Goal: Task Accomplishment & Management: Use online tool/utility

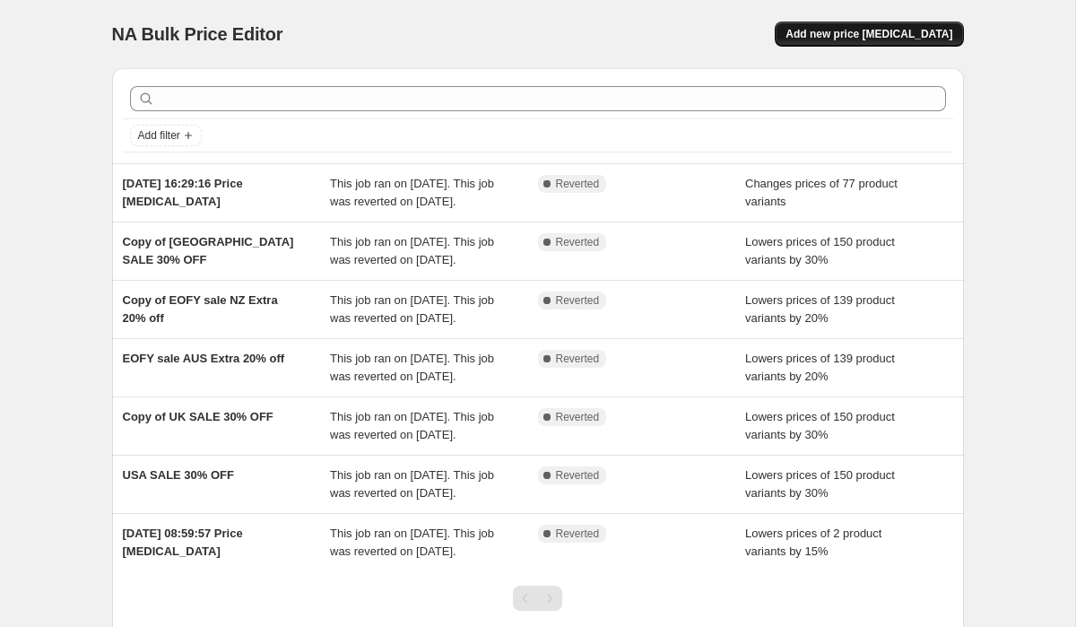
click at [898, 39] on span "Add new price [MEDICAL_DATA]" at bounding box center [869, 34] width 167 height 14
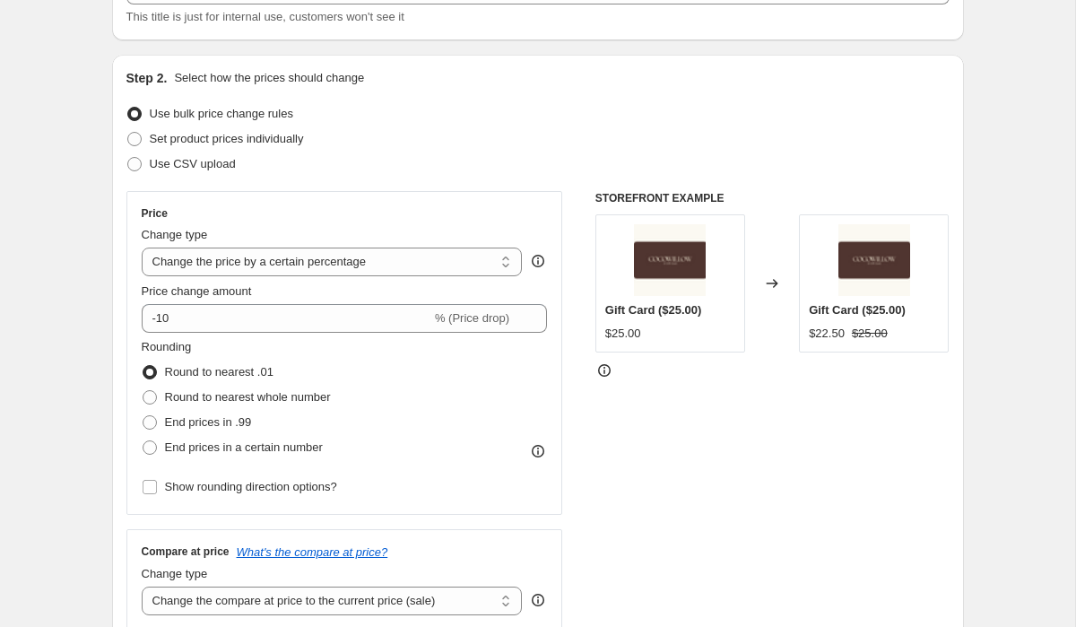
scroll to position [167, 0]
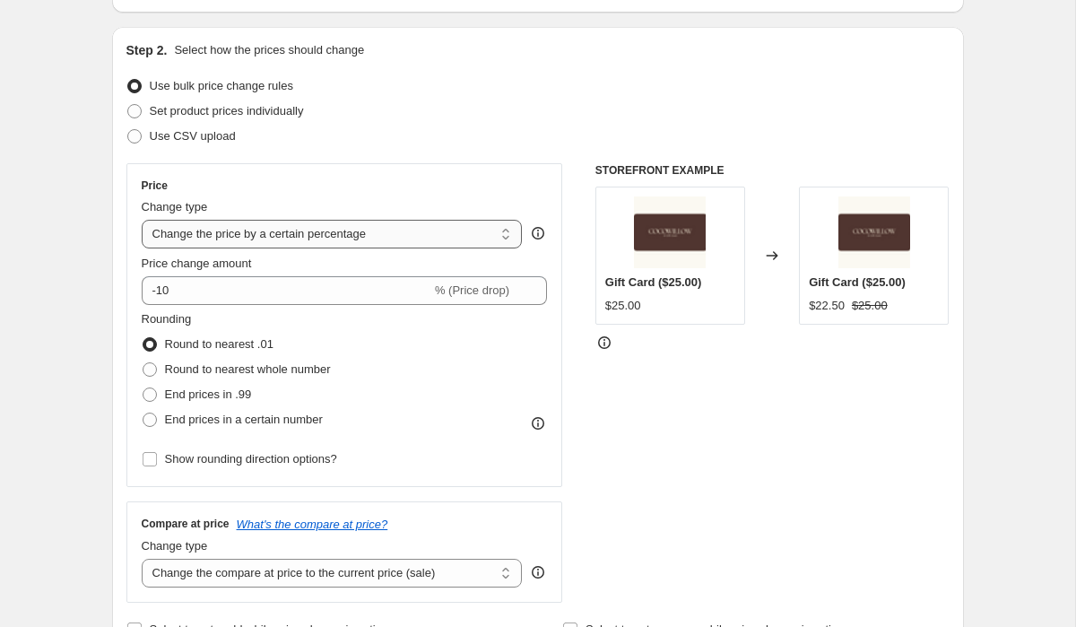
click at [452, 239] on select "Change the price to a certain amount Change the price by a certain amount Chang…" at bounding box center [332, 234] width 381 height 29
select select "by"
type input "-10.00"
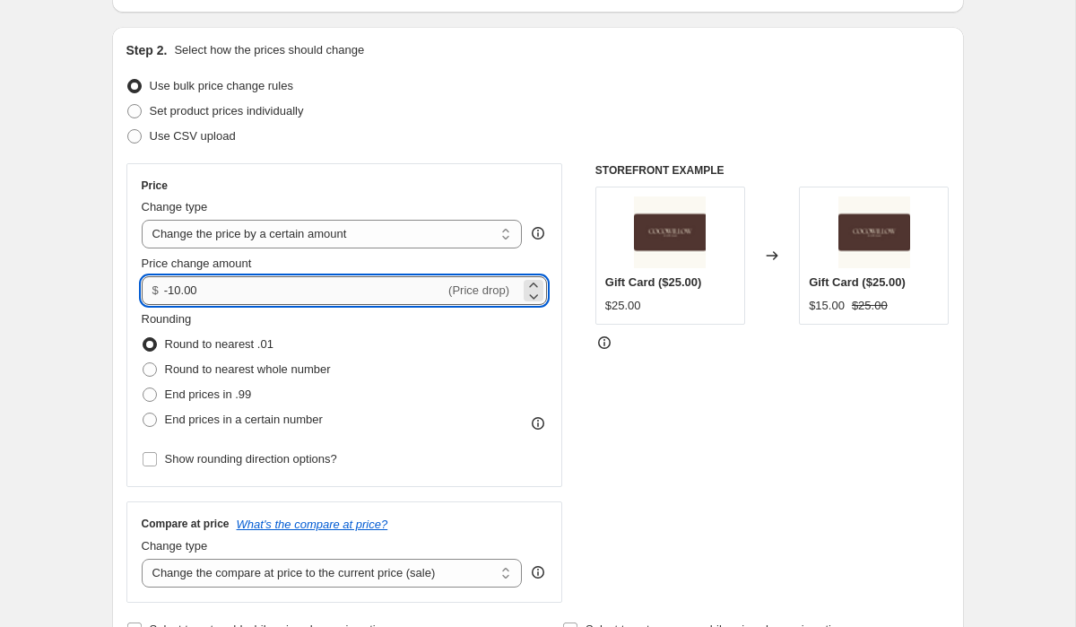
click at [284, 300] on input "-10.00" at bounding box center [304, 290] width 281 height 29
click at [499, 231] on select "Change the price to a certain amount Change the price by a certain amount Chang…" at bounding box center [332, 234] width 381 height 29
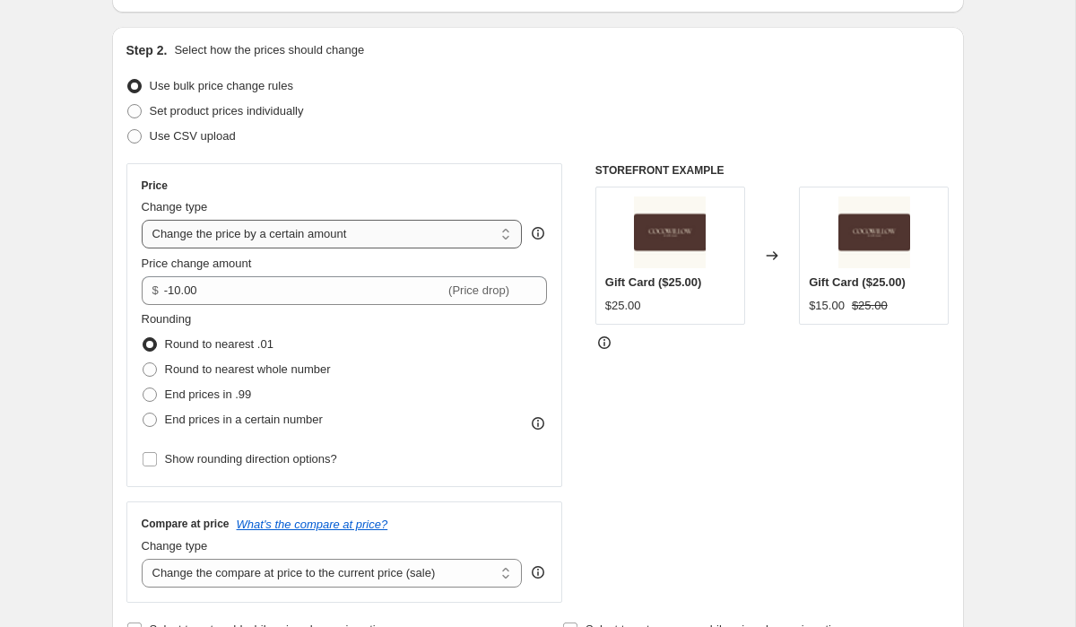
select select "bcap"
type input "-12.00"
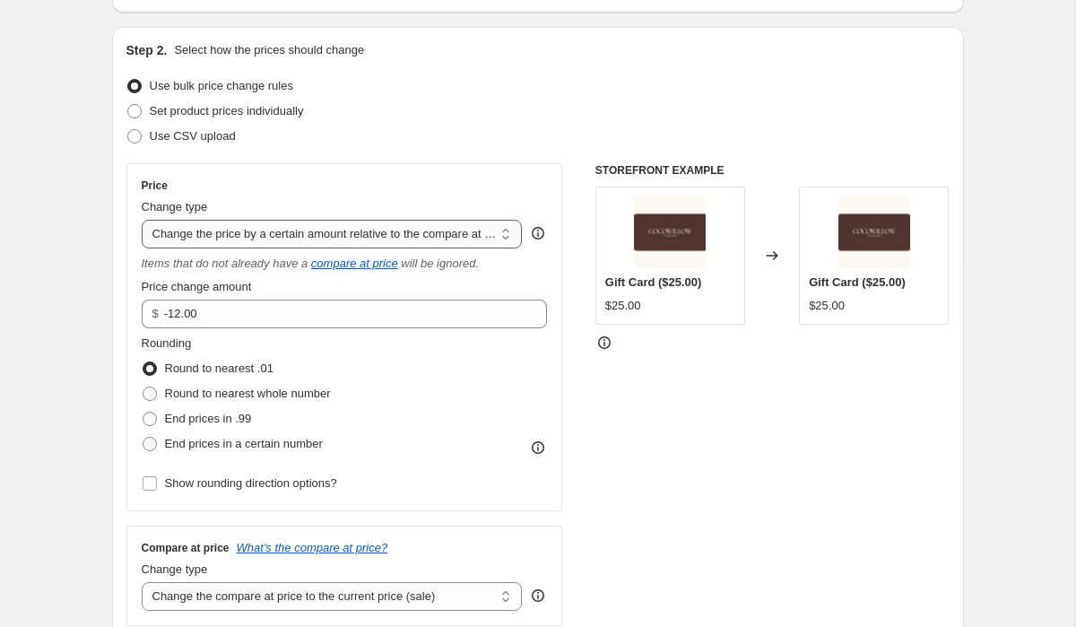
click at [488, 232] on select "Change the price to a certain amount Change the price by a certain amount Chang…" at bounding box center [332, 234] width 381 height 29
select select "to"
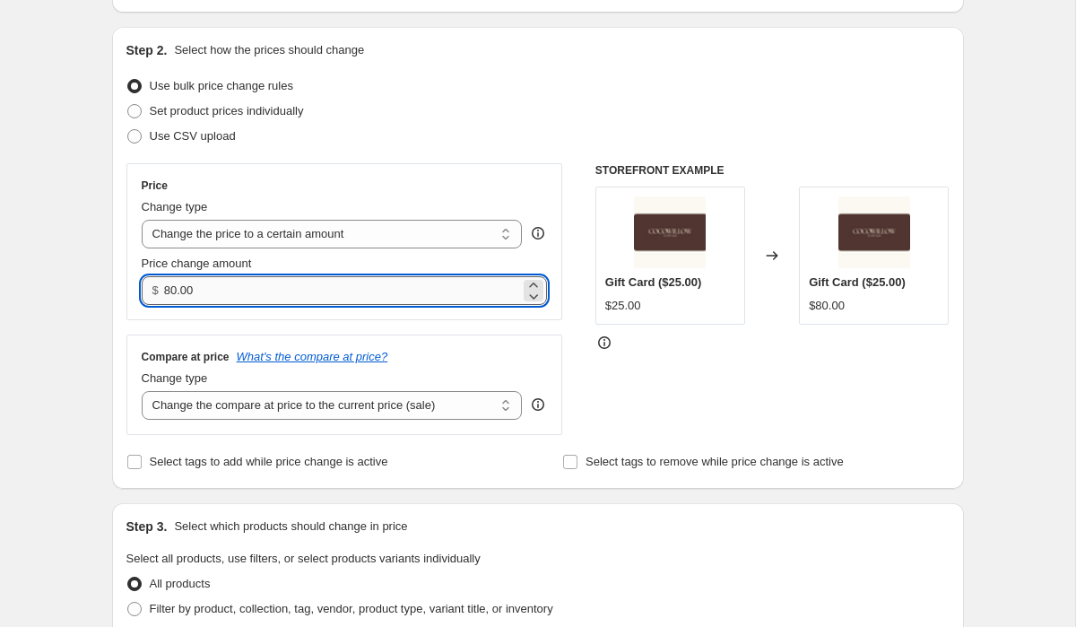
click at [398, 283] on input "80.00" at bounding box center [342, 290] width 356 height 29
click at [398, 282] on input "80.00" at bounding box center [342, 290] width 356 height 29
type input "185.95"
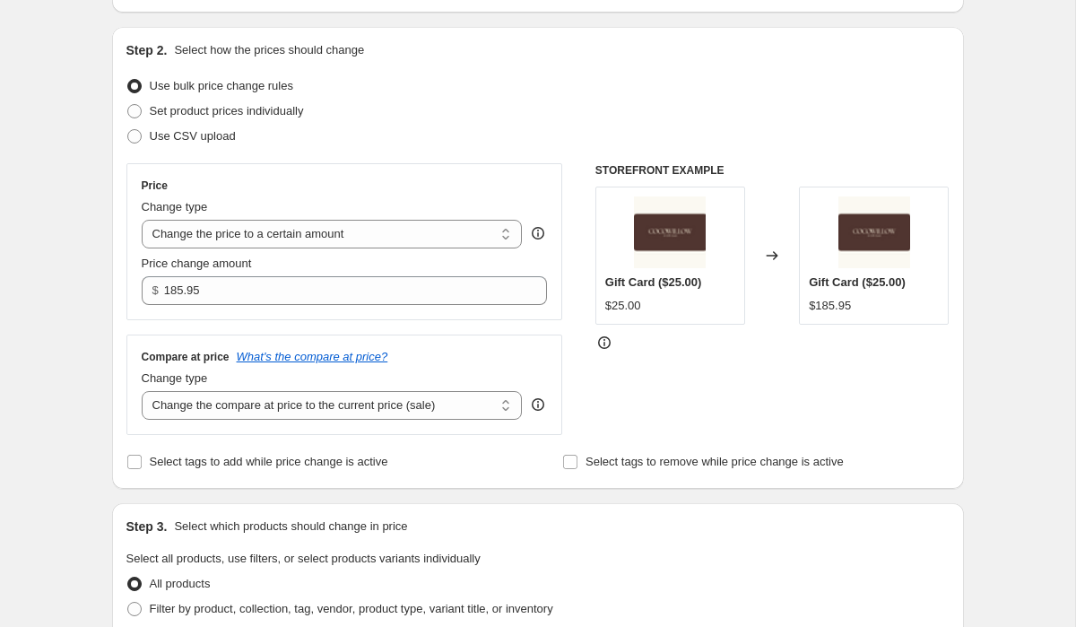
click at [490, 343] on div "Compare at price What's the compare at price? Change type Change the compare at…" at bounding box center [344, 384] width 437 height 100
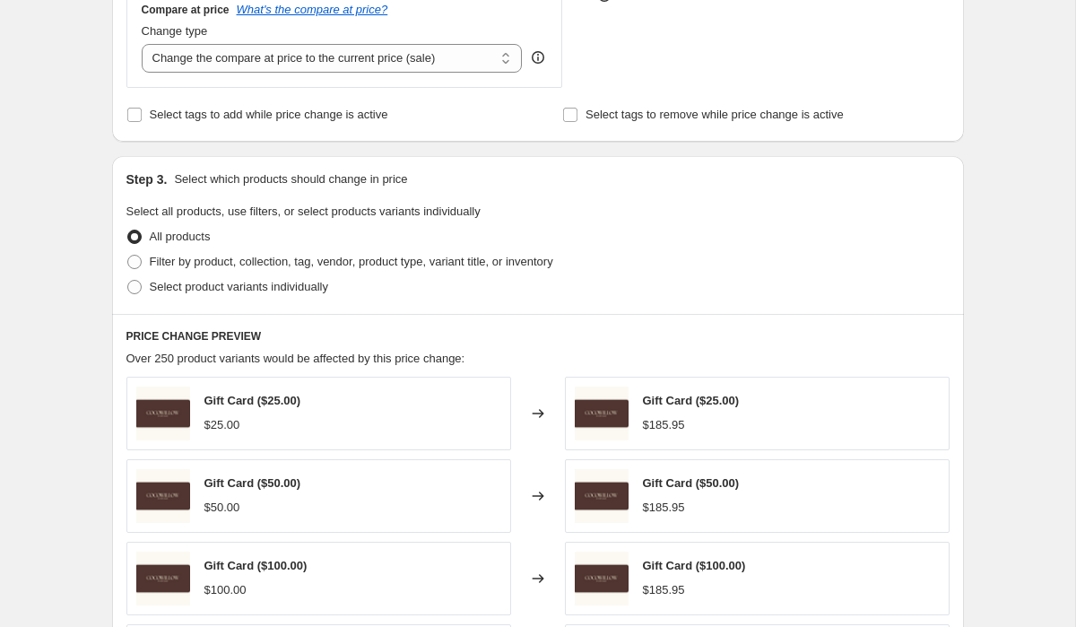
scroll to position [520, 0]
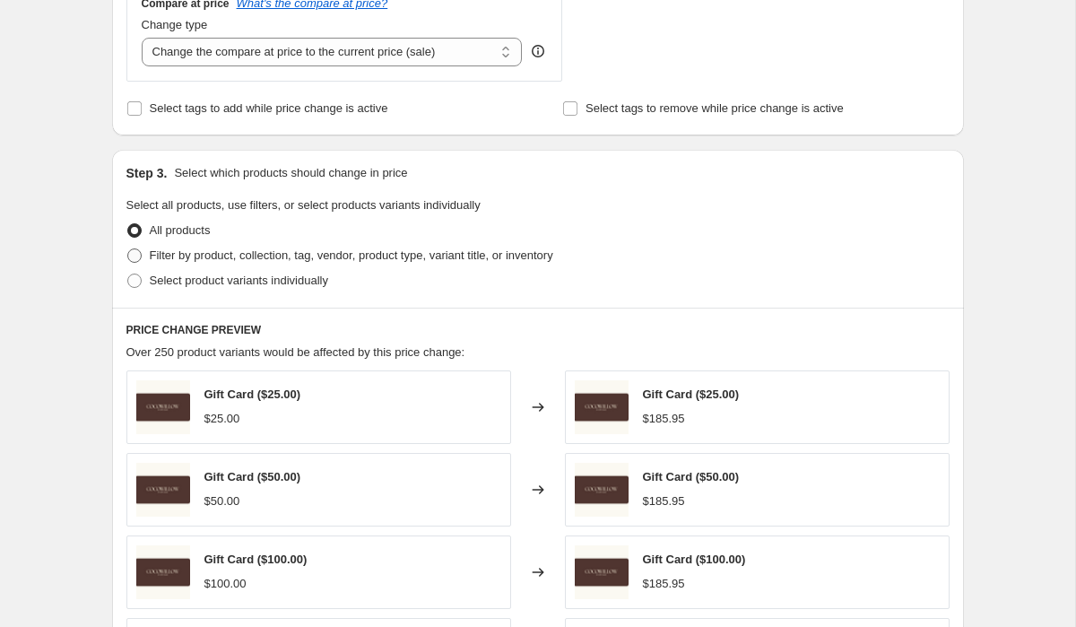
click at [154, 252] on span "Filter by product, collection, tag, vendor, product type, variant title, or inv…" at bounding box center [352, 254] width 404 height 13
click at [128, 249] on input "Filter by product, collection, tag, vendor, product type, variant title, or inv…" at bounding box center [127, 248] width 1 height 1
radio input "true"
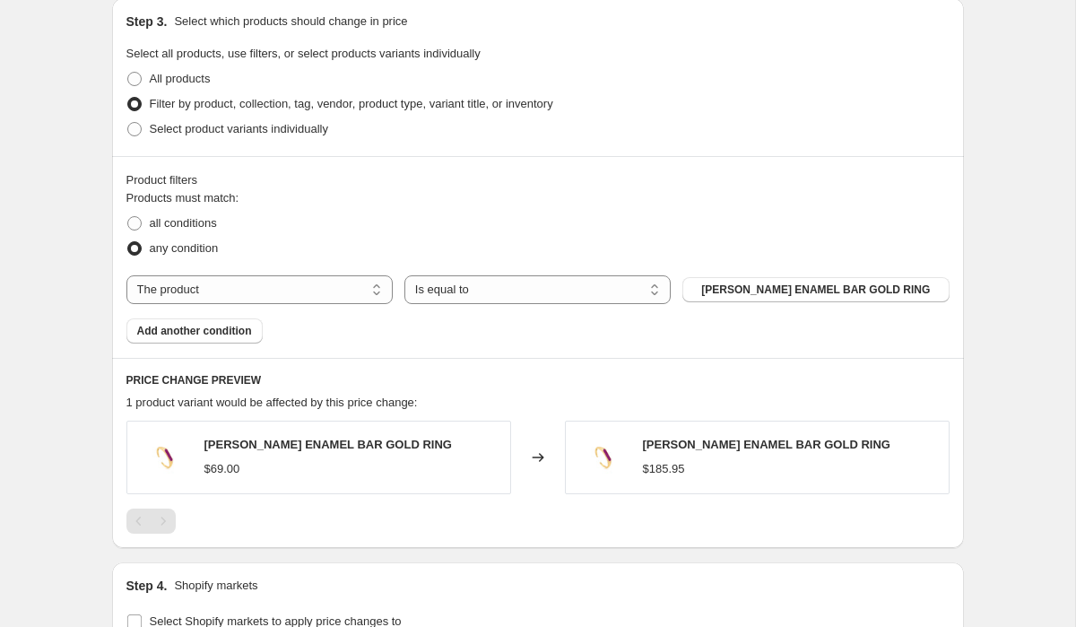
scroll to position [669, 0]
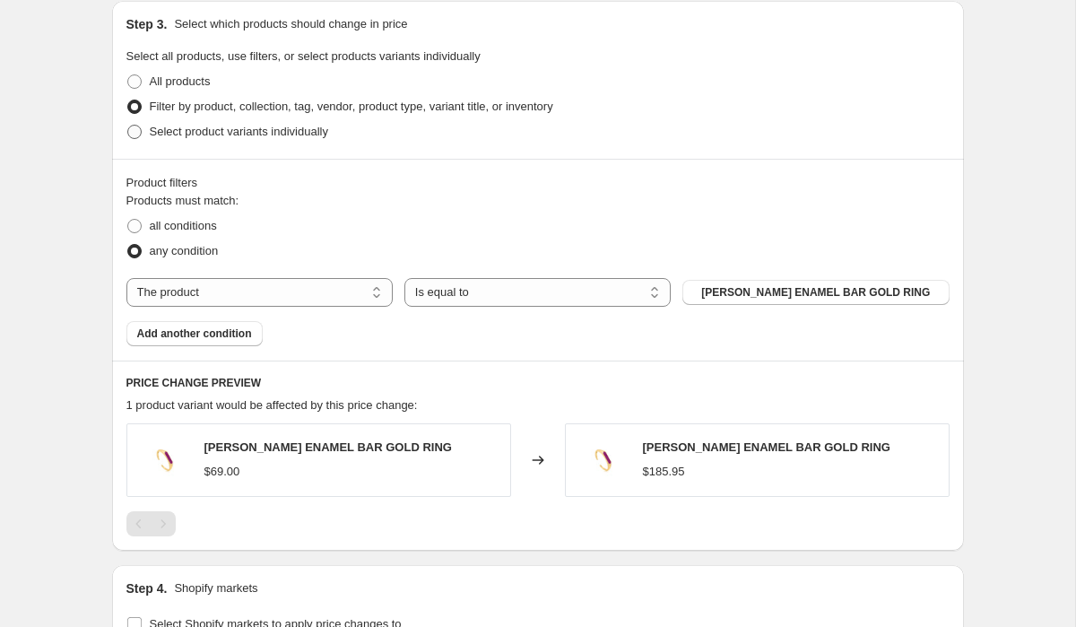
click at [265, 136] on span "Select product variants individually" at bounding box center [239, 131] width 178 height 13
click at [128, 126] on input "Select product variants individually" at bounding box center [127, 125] width 1 height 1
radio input "true"
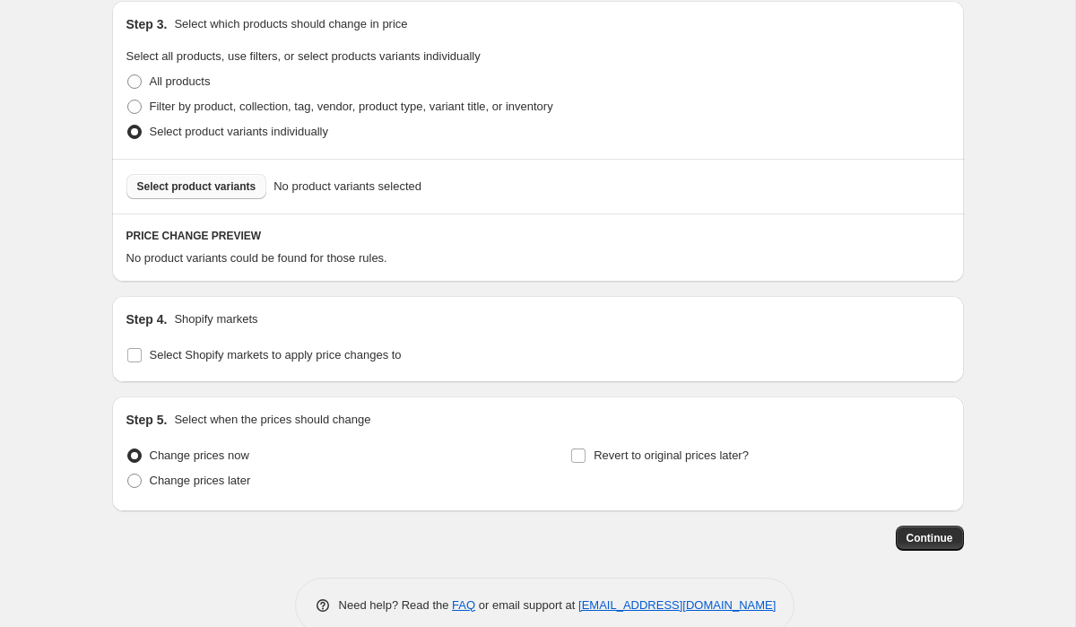
click at [221, 186] on span "Select product variants" at bounding box center [196, 186] width 119 height 14
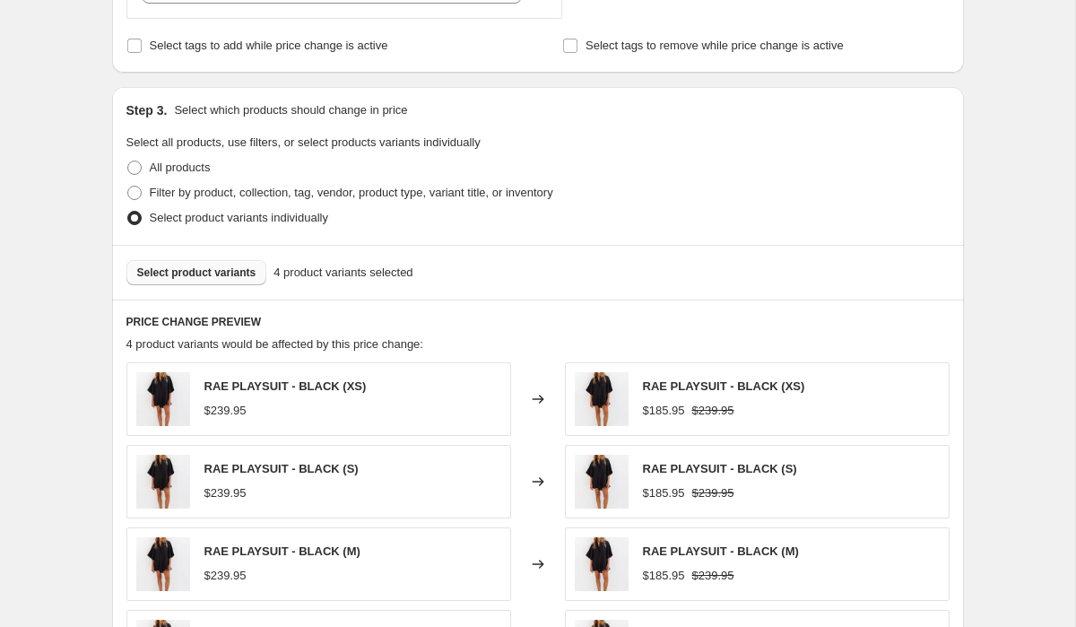
scroll to position [582, 0]
click at [214, 277] on span "Select product variants" at bounding box center [196, 273] width 119 height 14
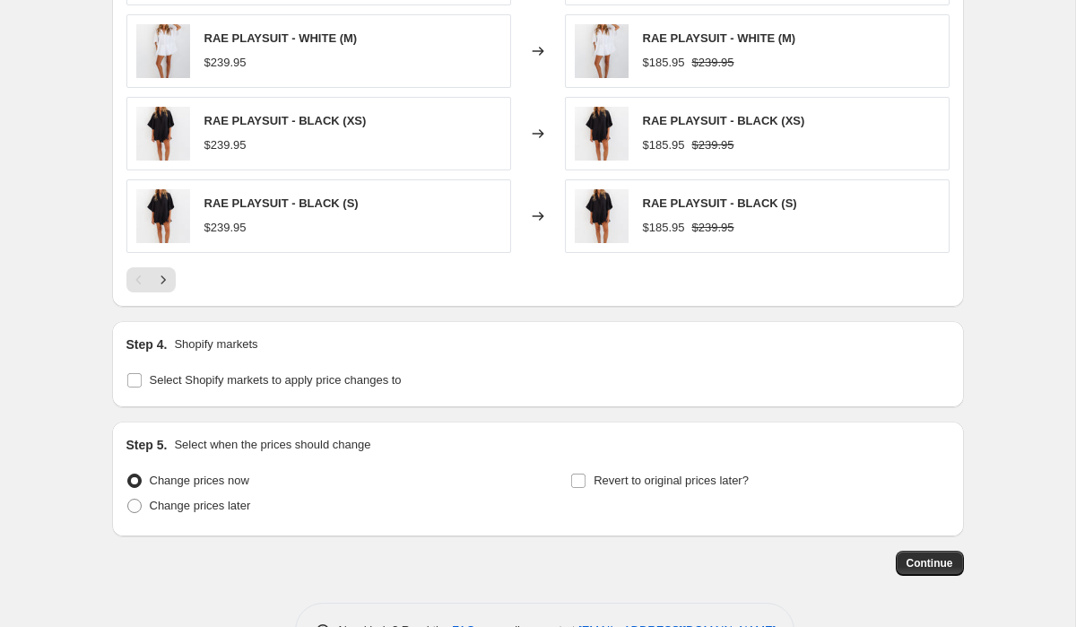
scroll to position [1098, 0]
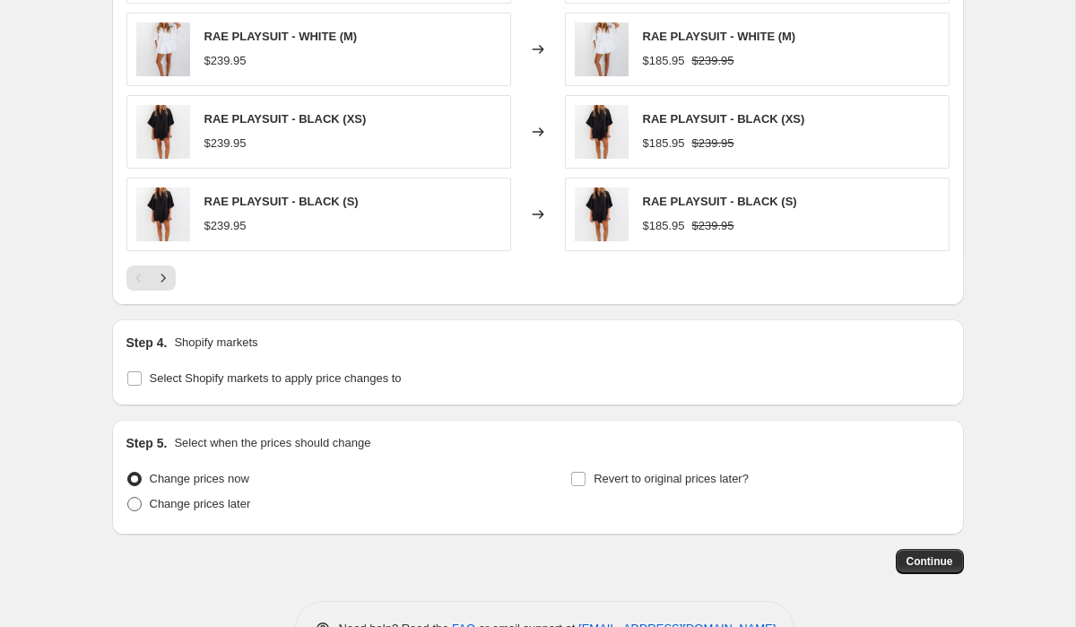
click at [144, 502] on label "Change prices later" at bounding box center [188, 503] width 125 height 25
click at [128, 498] on input "Change prices later" at bounding box center [127, 497] width 1 height 1
radio input "true"
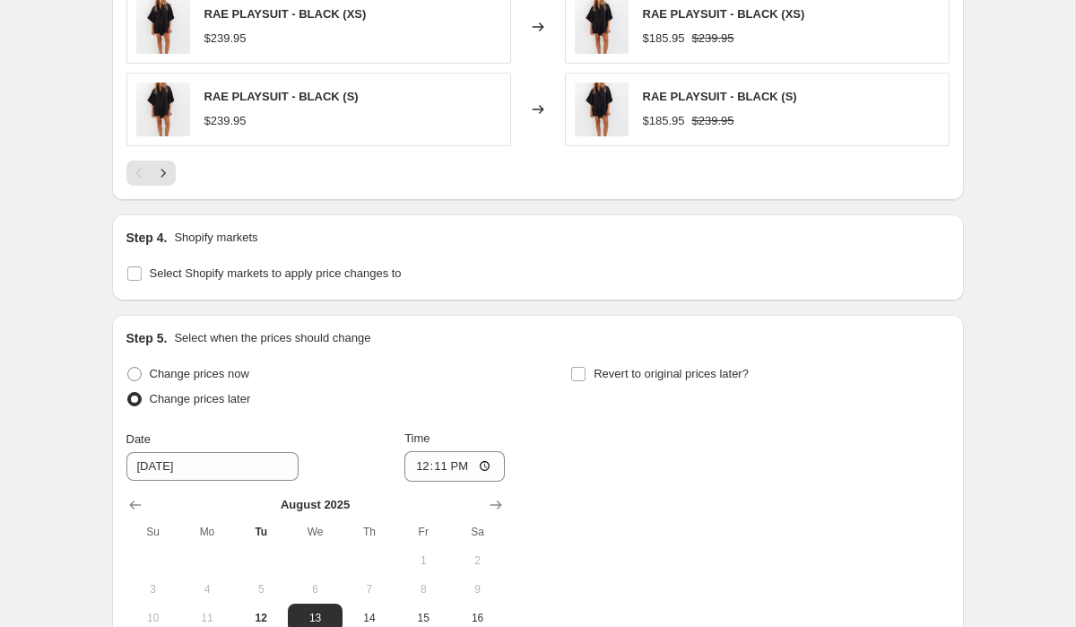
scroll to position [1195, 0]
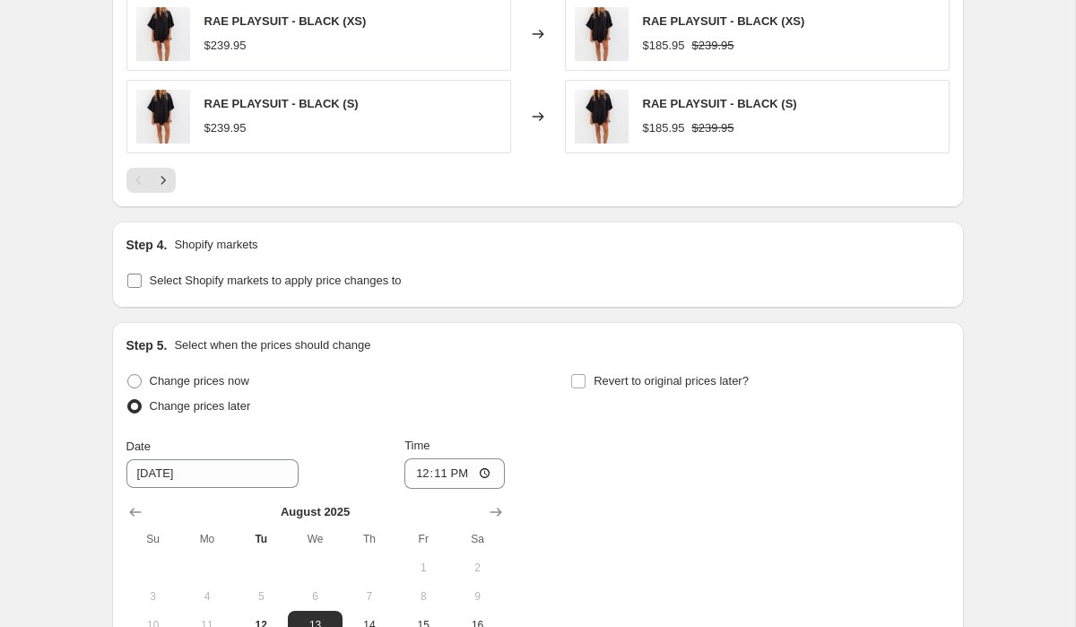
click at [150, 278] on span "Select Shopify markets to apply price changes to" at bounding box center [276, 280] width 252 height 13
click at [142, 278] on input "Select Shopify markets to apply price changes to" at bounding box center [134, 281] width 14 height 14
checkbox input "true"
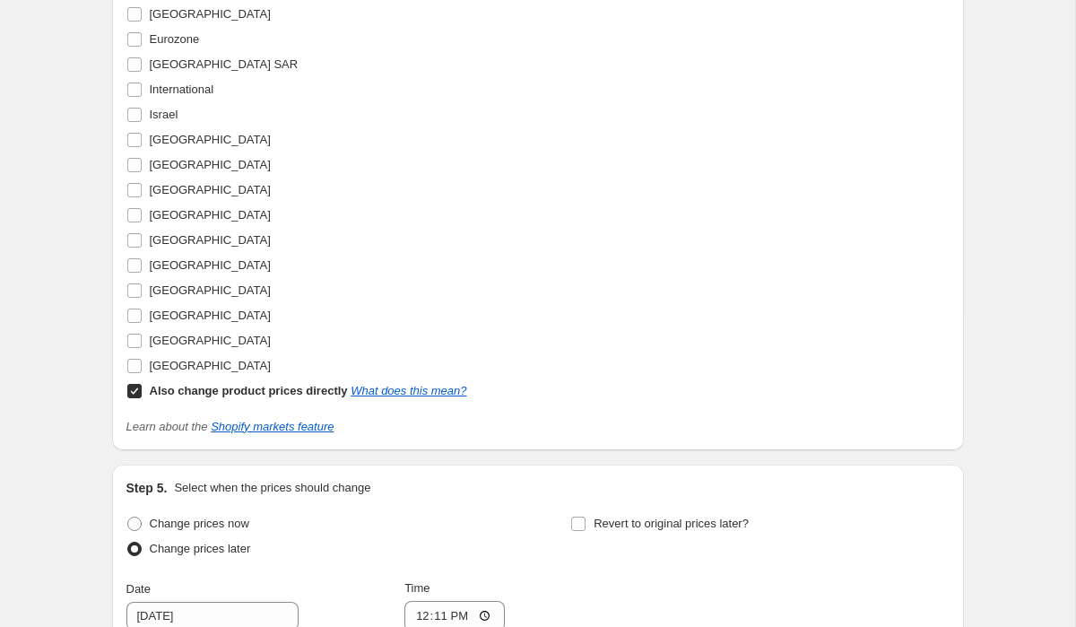
scroll to position [1574, 0]
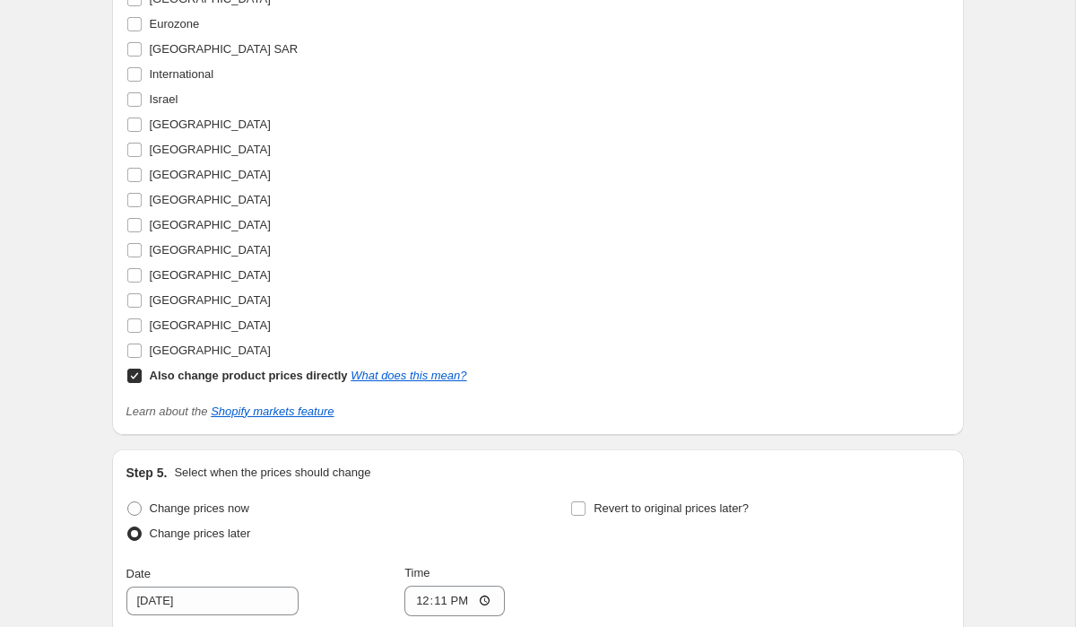
click at [134, 377] on input "Also change product prices directly What does this mean?" at bounding box center [134, 376] width 14 height 14
checkbox input "false"
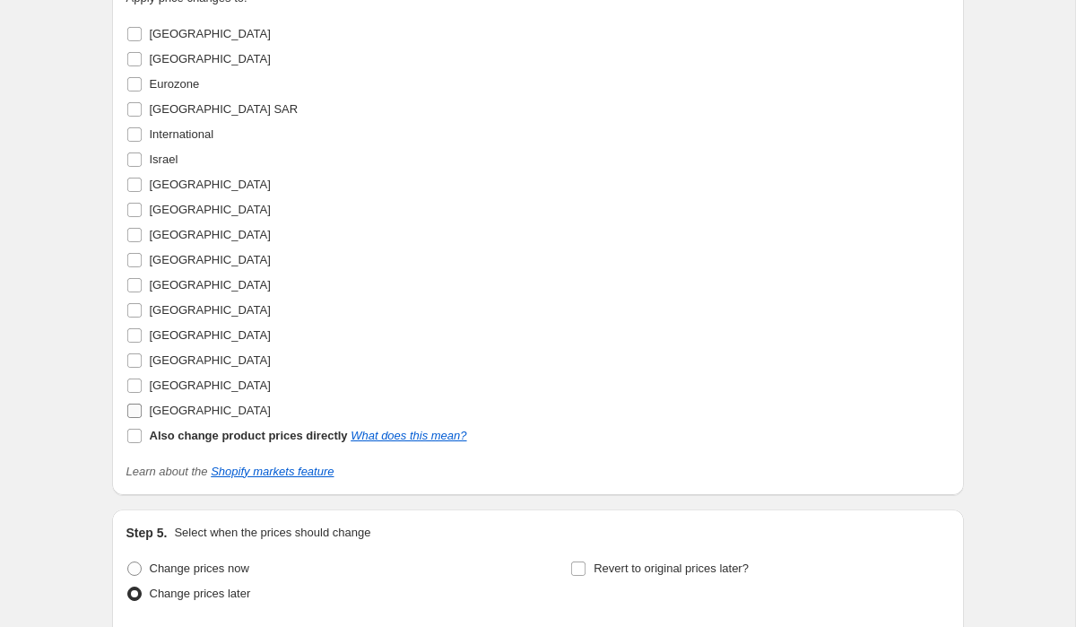
scroll to position [1510, 0]
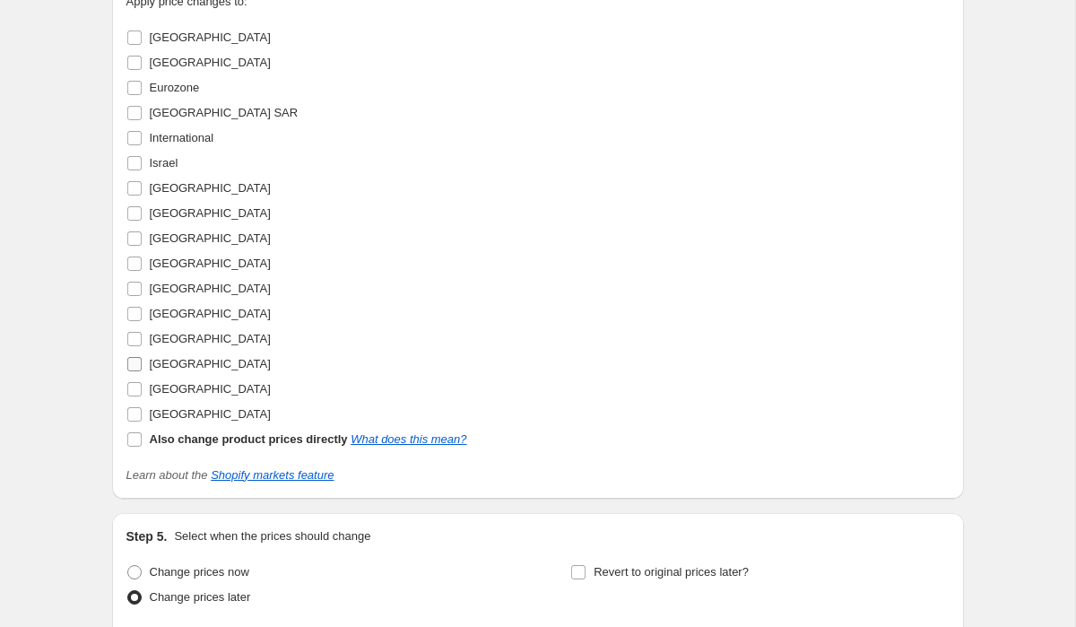
click at [127, 369] on input "[GEOGRAPHIC_DATA]" at bounding box center [134, 364] width 14 height 14
checkbox input "true"
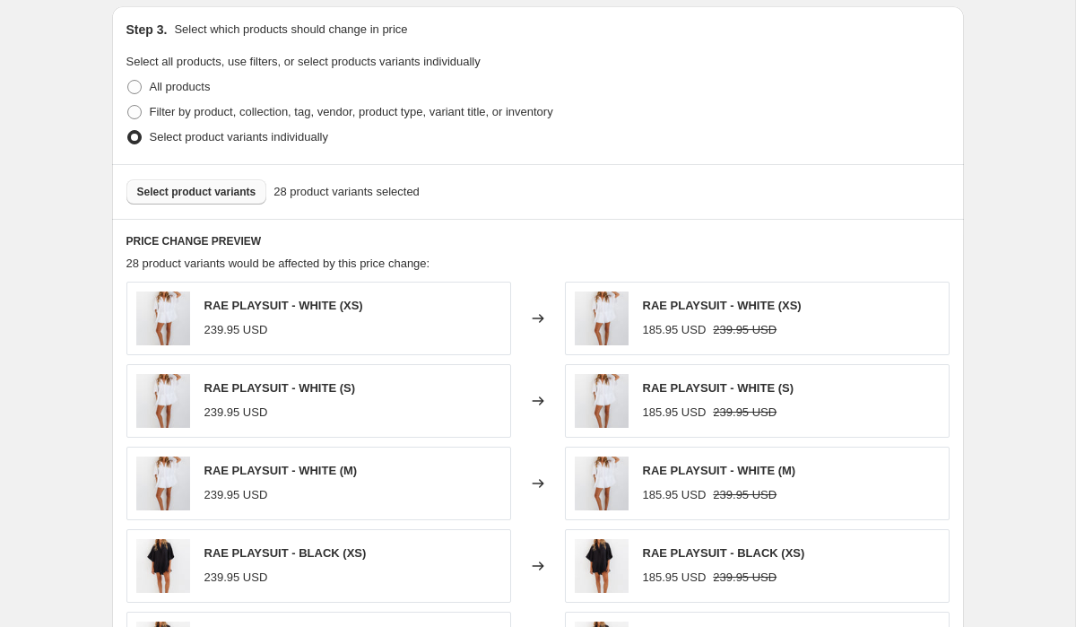
scroll to position [642, 0]
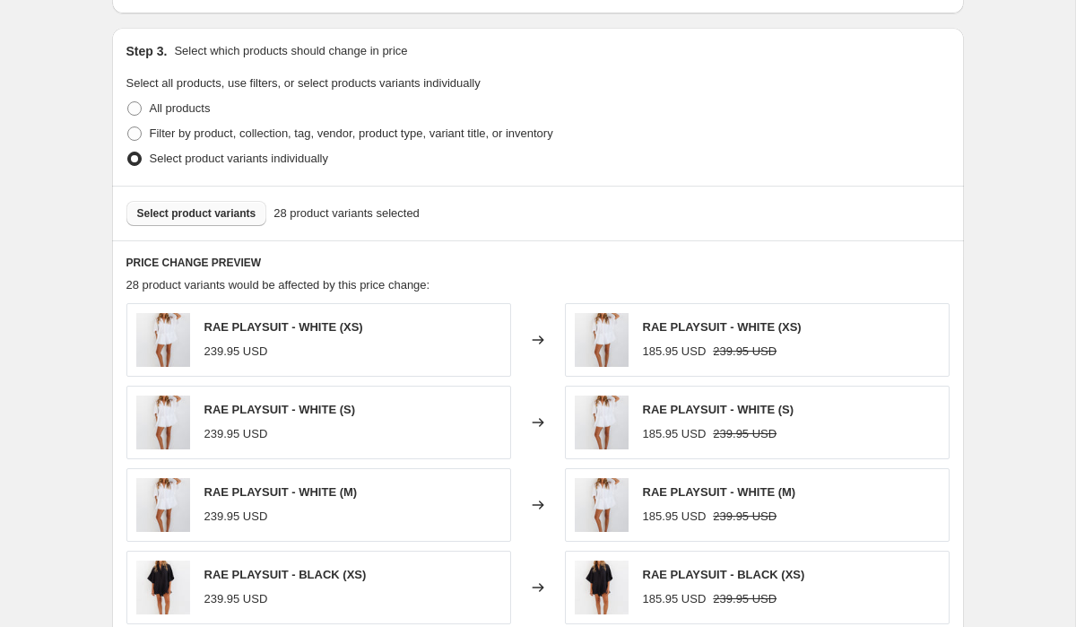
click at [229, 213] on span "Select product variants" at bounding box center [196, 213] width 119 height 14
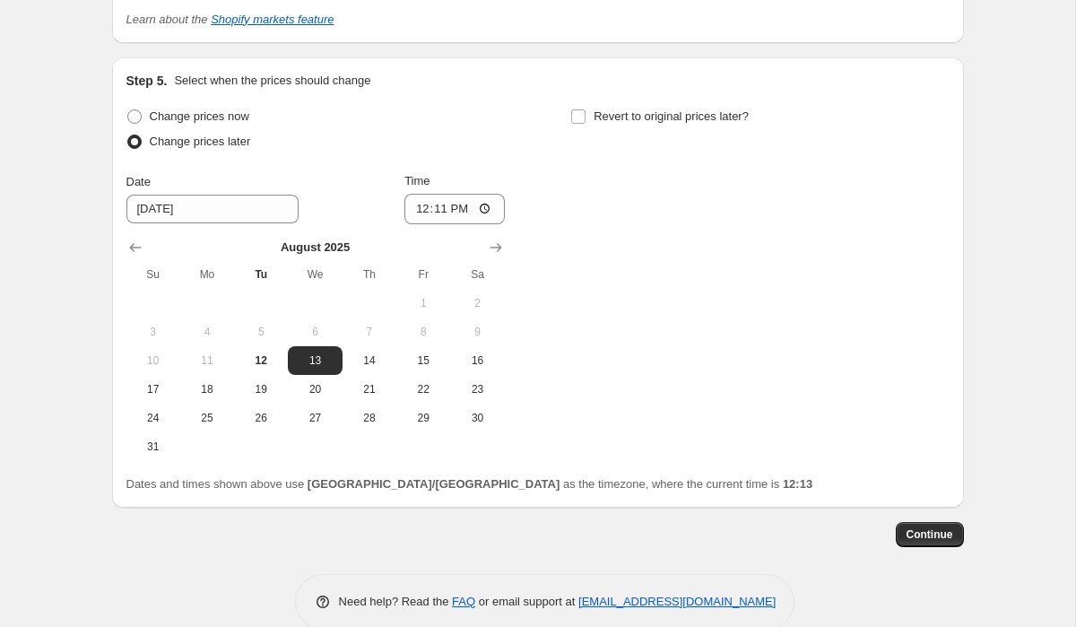
scroll to position [1994, 0]
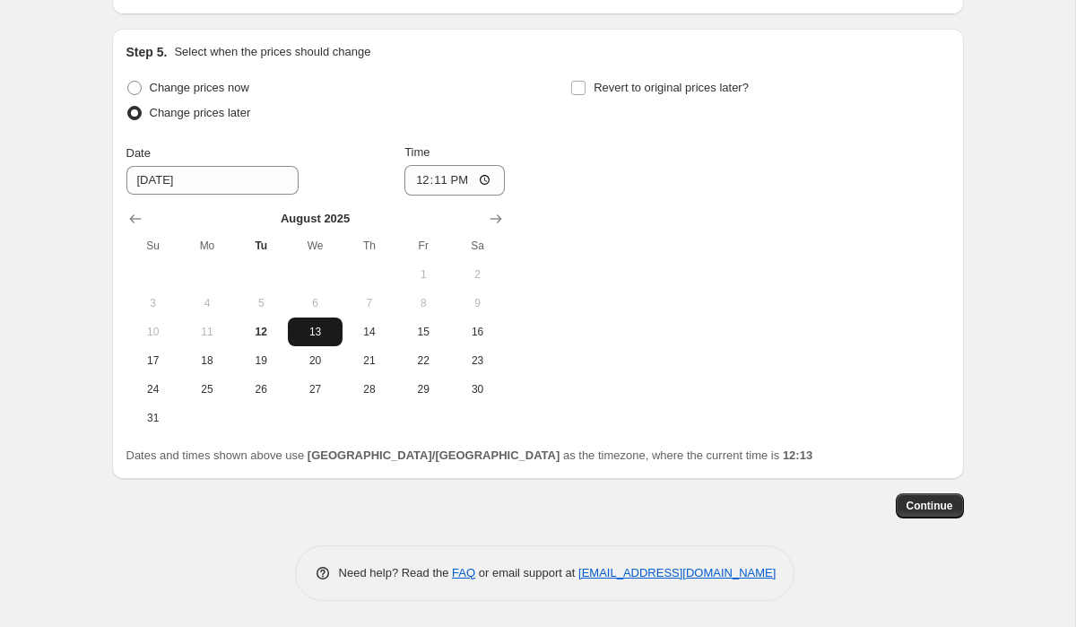
click at [339, 331] on button "13" at bounding box center [315, 331] width 54 height 29
click at [937, 512] on button "Continue" at bounding box center [930, 505] width 68 height 25
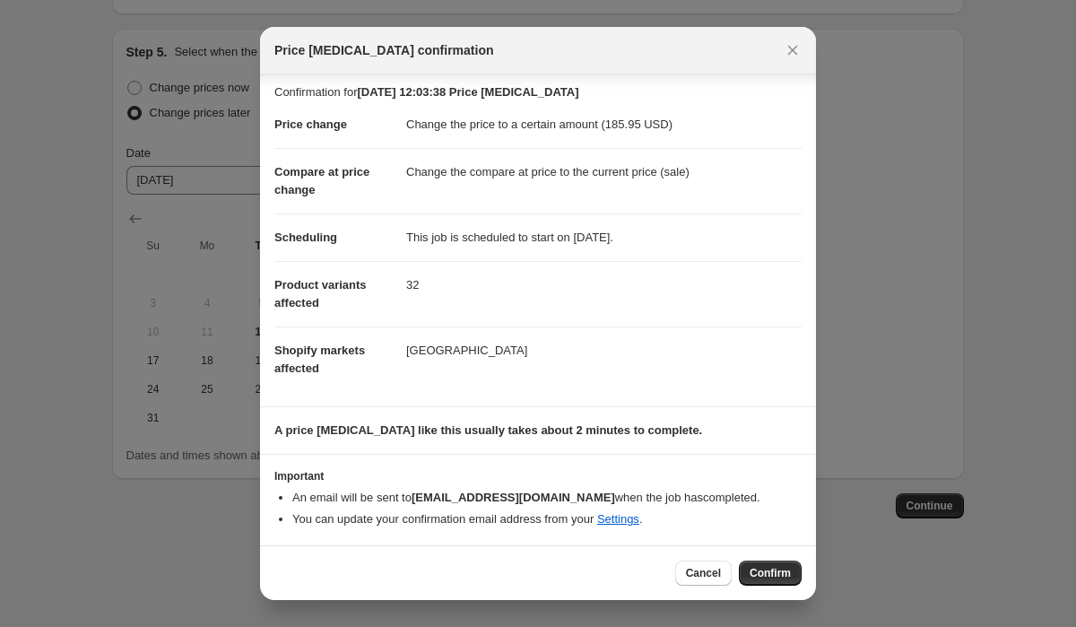
scroll to position [6, 0]
click at [775, 569] on span "Confirm" at bounding box center [770, 573] width 41 height 14
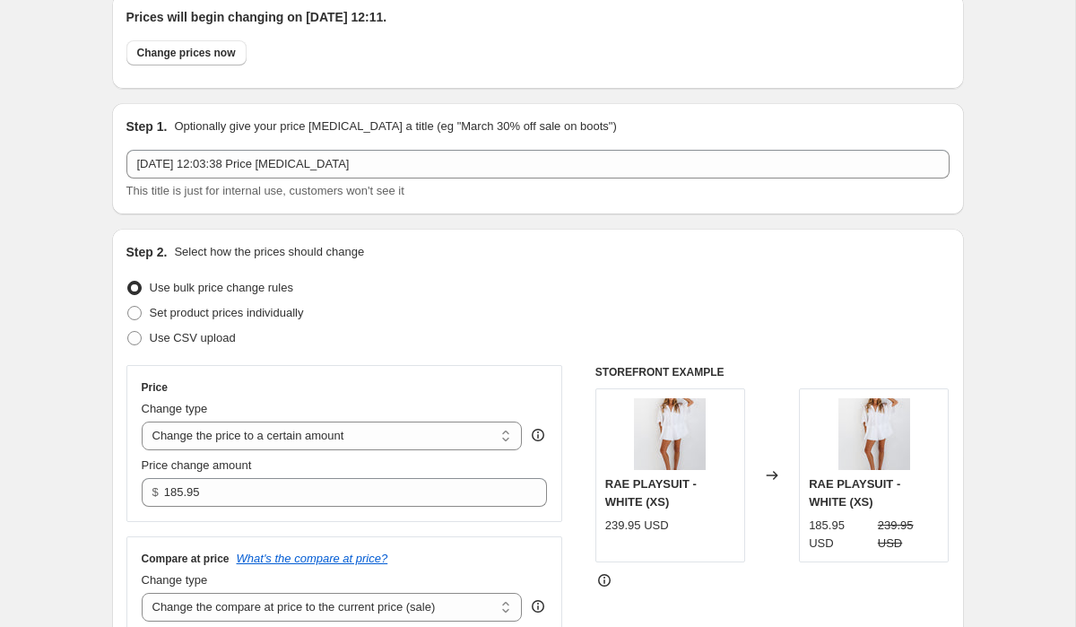
scroll to position [69, 0]
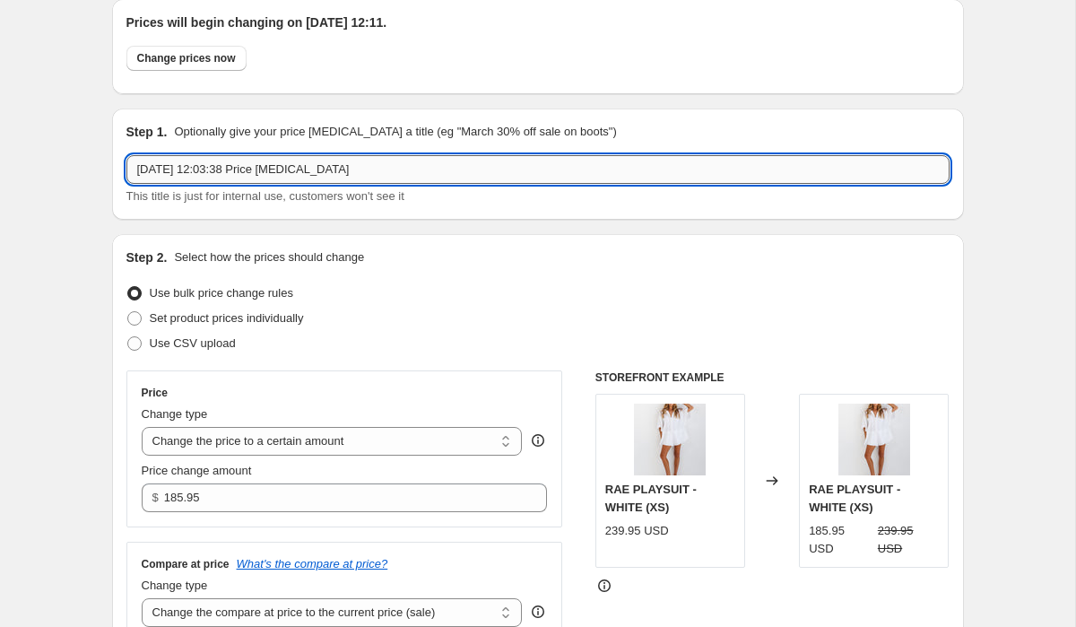
click at [424, 155] on input "[DATE] 12:03:38 Price [MEDICAL_DATA]" at bounding box center [537, 169] width 823 height 29
type input "U"
click at [262, 174] on input "text" at bounding box center [537, 169] width 823 height 29
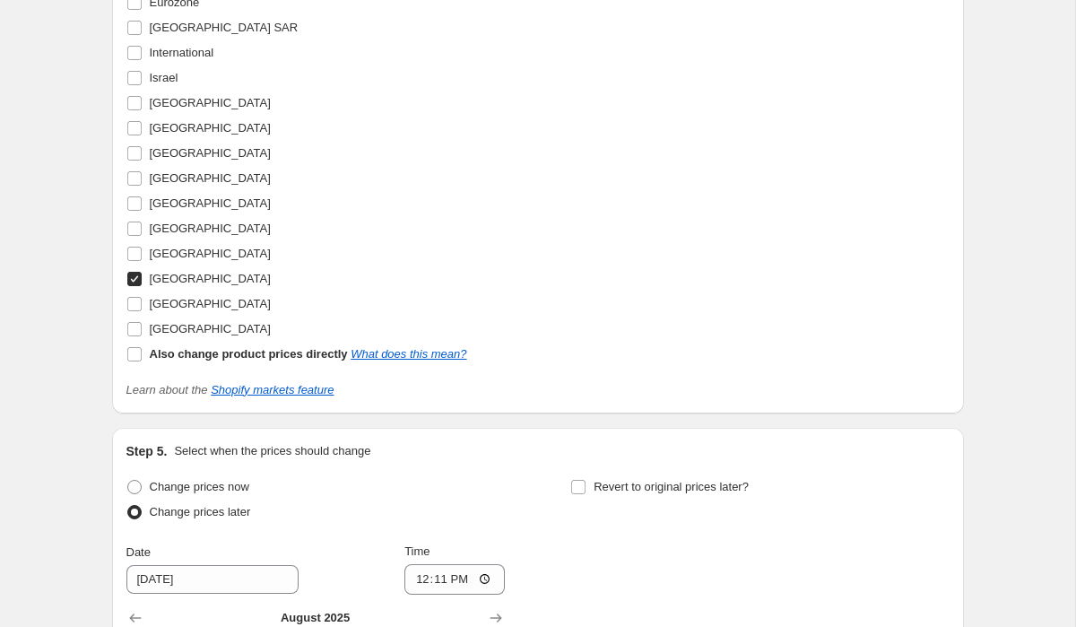
scroll to position [2104, 0]
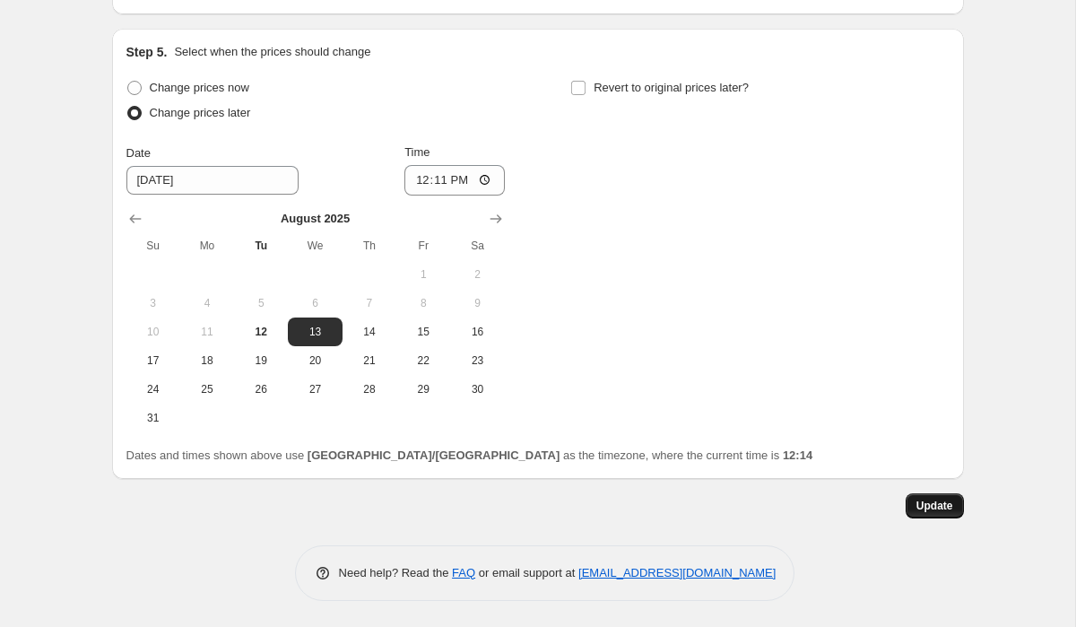
click at [935, 505] on span "Update" at bounding box center [934, 506] width 37 height 14
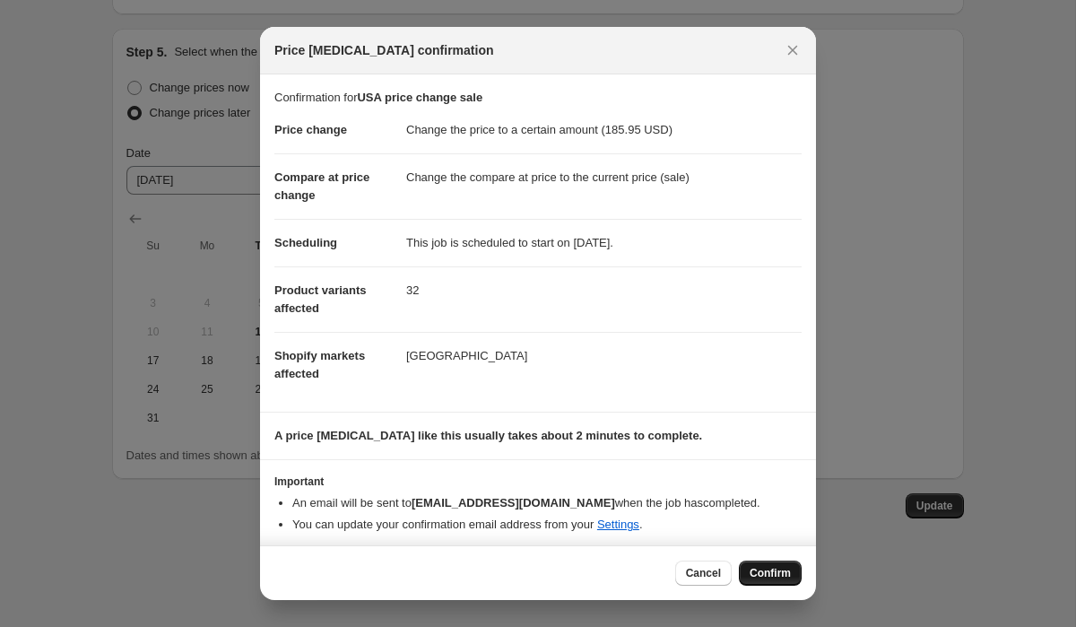
click at [781, 575] on span "Confirm" at bounding box center [770, 573] width 41 height 14
type input "USA price change sale"
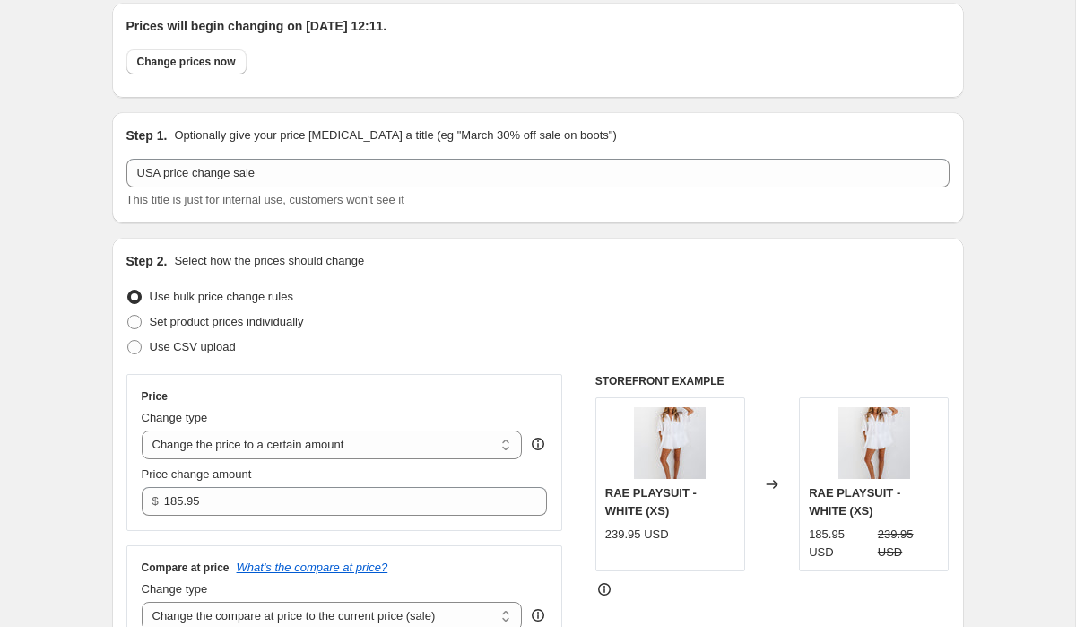
scroll to position [0, 0]
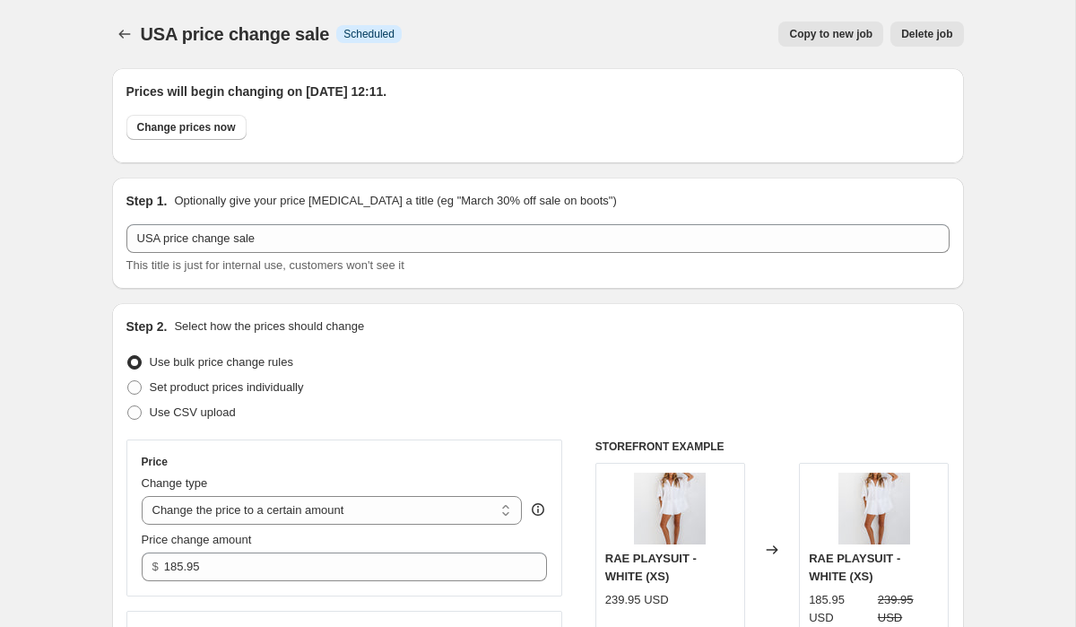
click at [828, 39] on span "Copy to new job" at bounding box center [830, 34] width 83 height 14
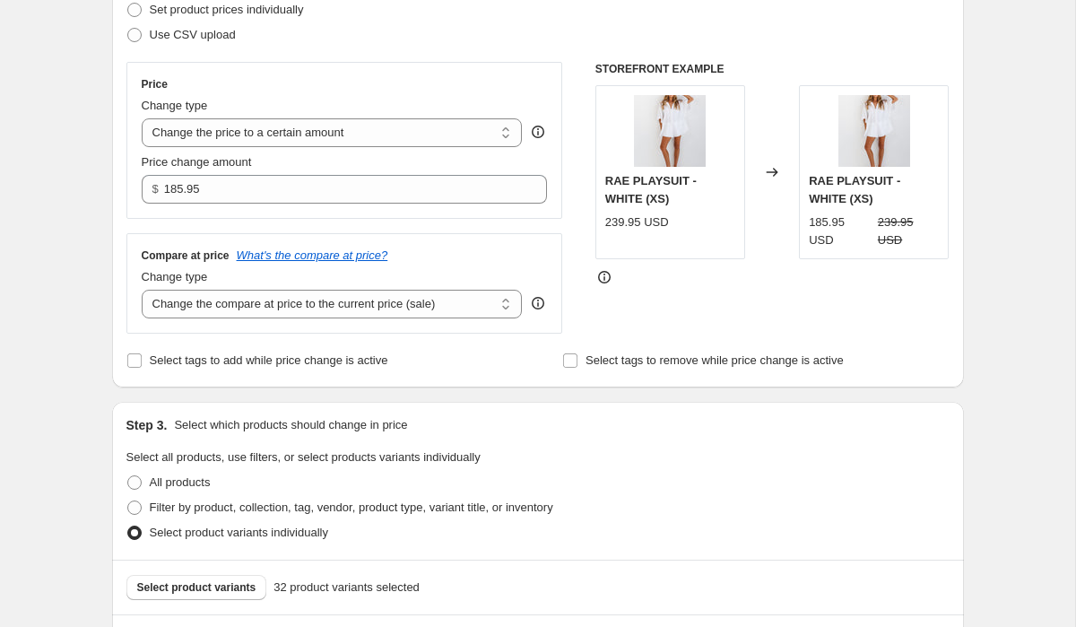
scroll to position [297, 0]
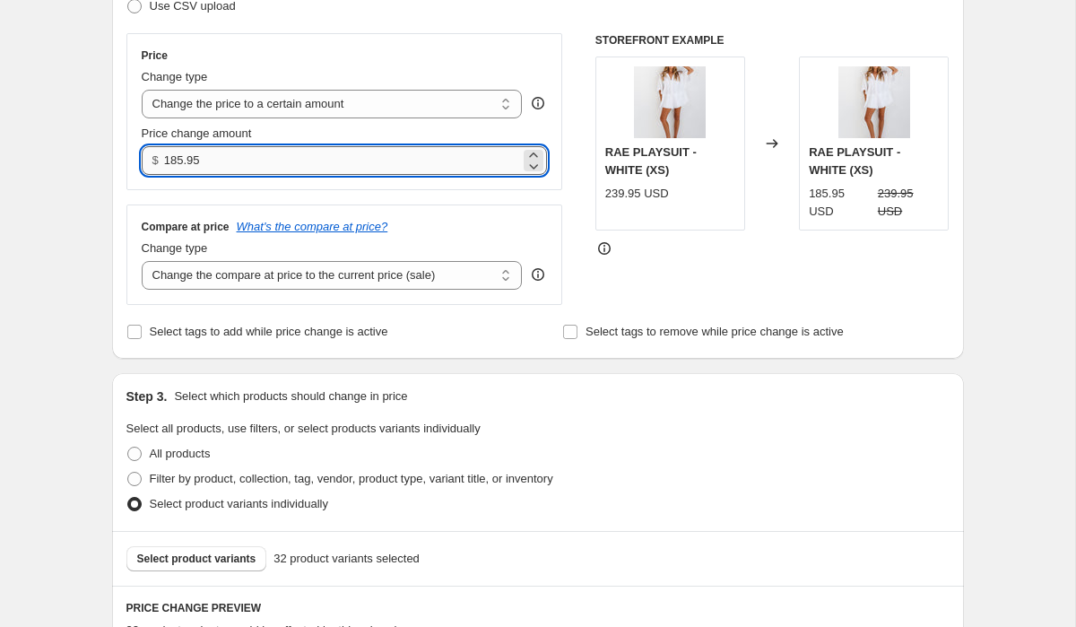
click at [255, 155] on input "185.95" at bounding box center [342, 160] width 356 height 29
type input "155.95"
click at [494, 331] on div "Select tags to add while price change is active" at bounding box center [319, 331] width 386 height 25
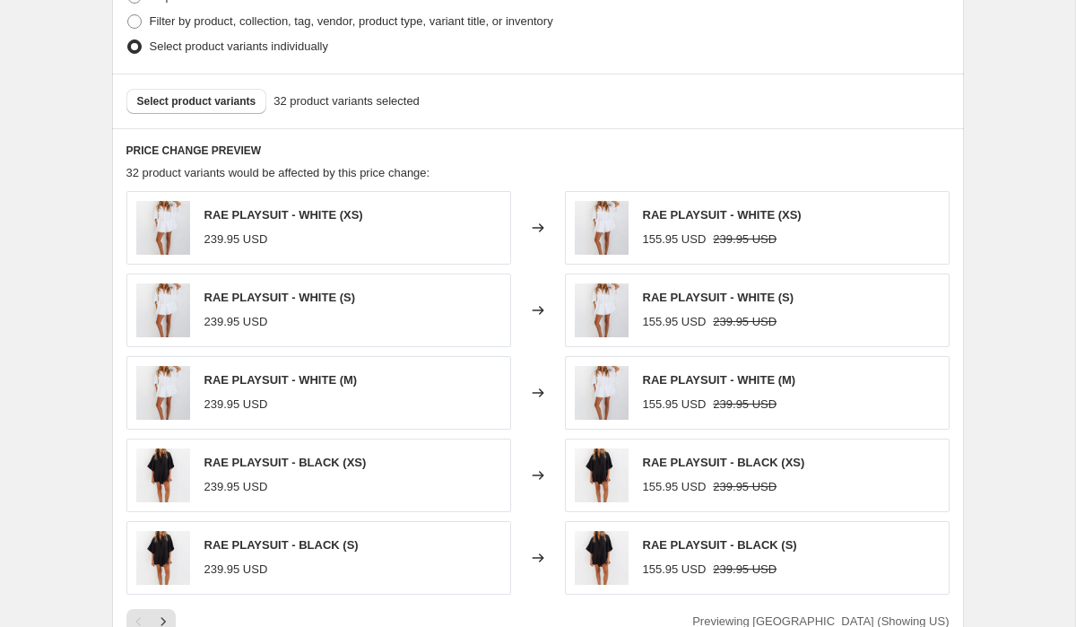
scroll to position [495, 0]
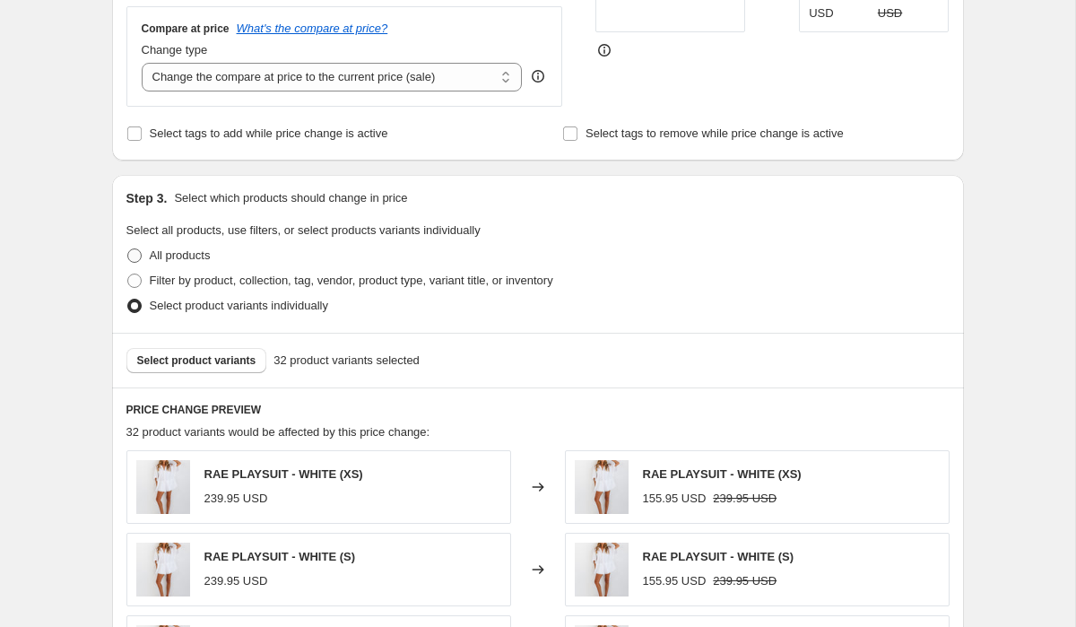
click at [161, 249] on span "All products" at bounding box center [180, 254] width 61 height 13
click at [128, 249] on input "All products" at bounding box center [127, 248] width 1 height 1
radio input "true"
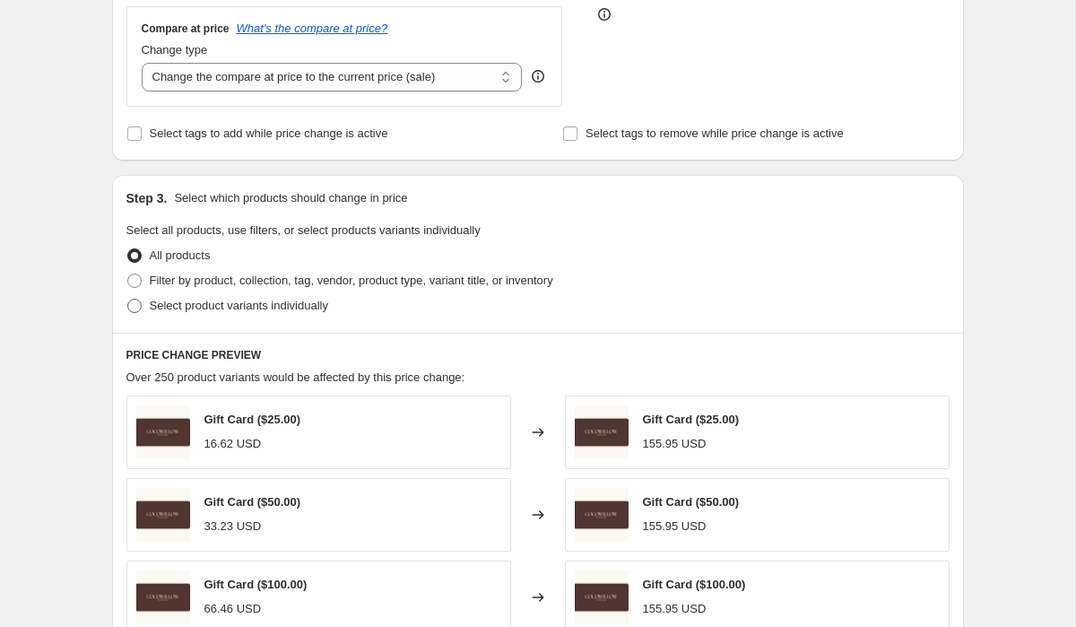
click at [165, 303] on span "Select product variants individually" at bounding box center [239, 305] width 178 height 13
click at [128, 300] on input "Select product variants individually" at bounding box center [127, 299] width 1 height 1
radio input "true"
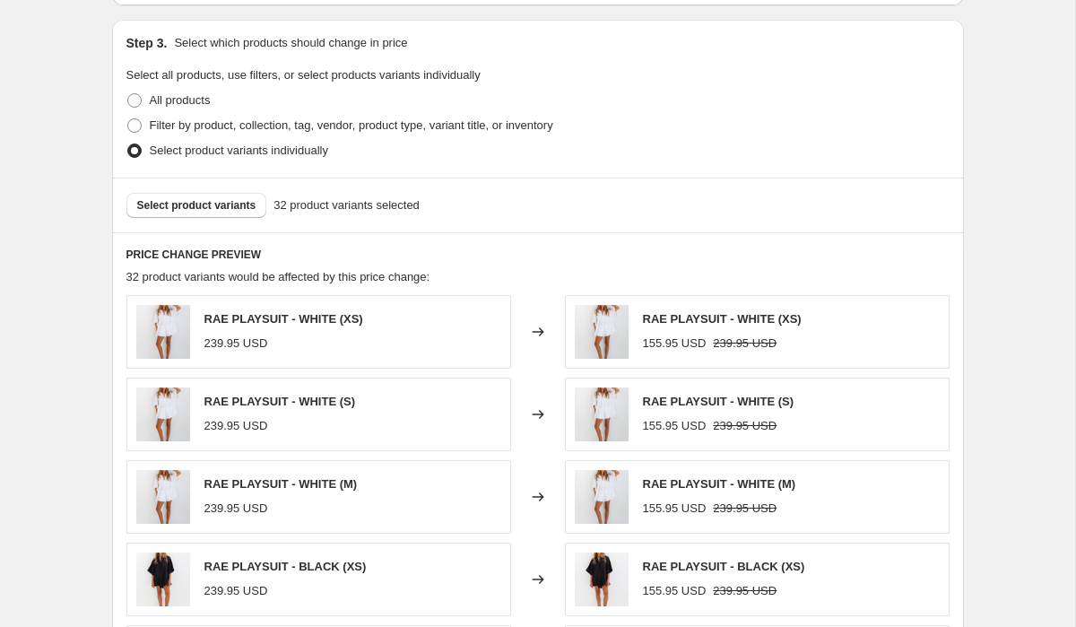
scroll to position [666, 0]
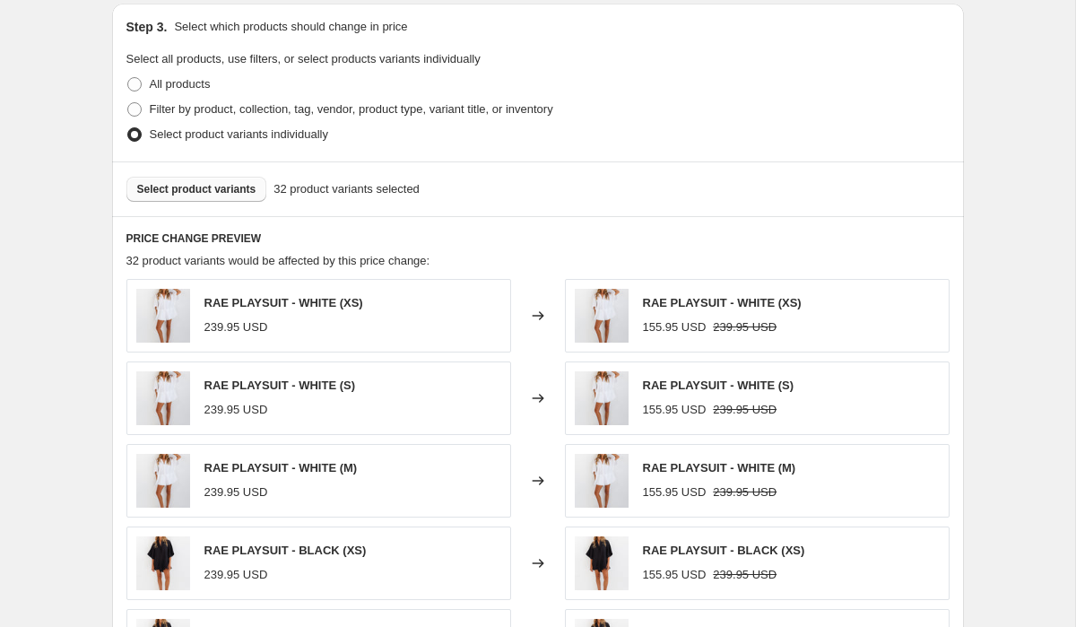
click at [214, 194] on span "Select product variants" at bounding box center [196, 189] width 119 height 14
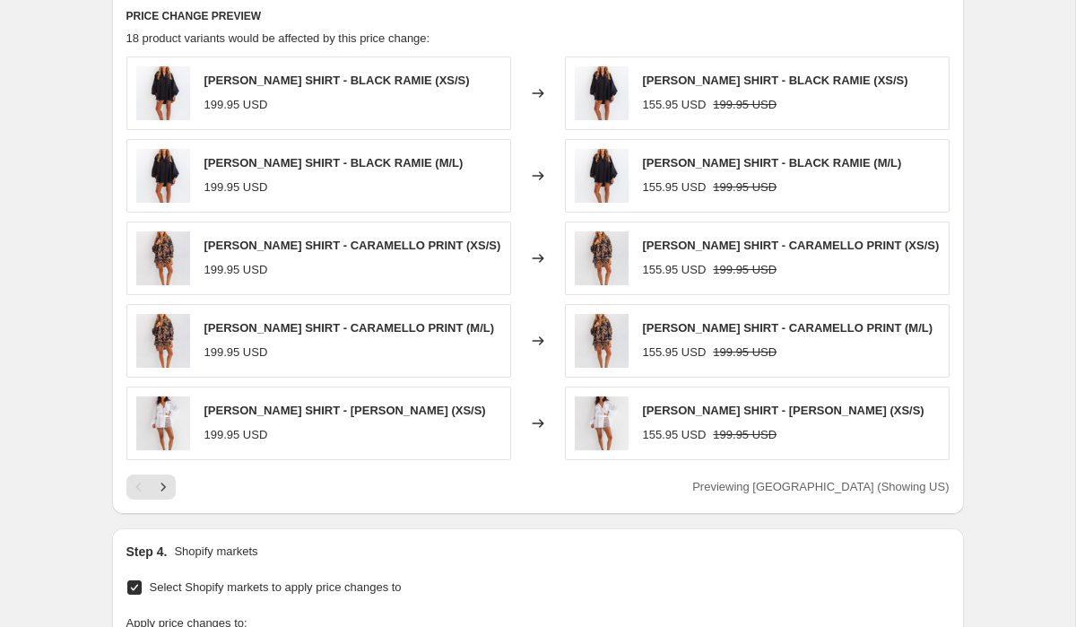
scroll to position [893, 0]
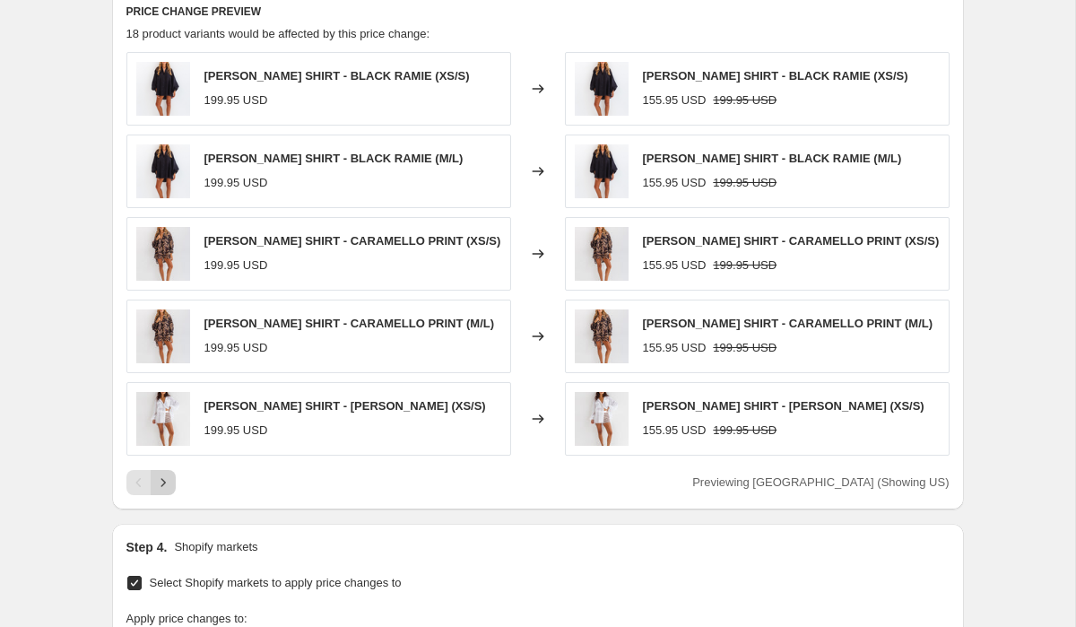
click at [163, 480] on icon "Next" at bounding box center [163, 482] width 18 height 18
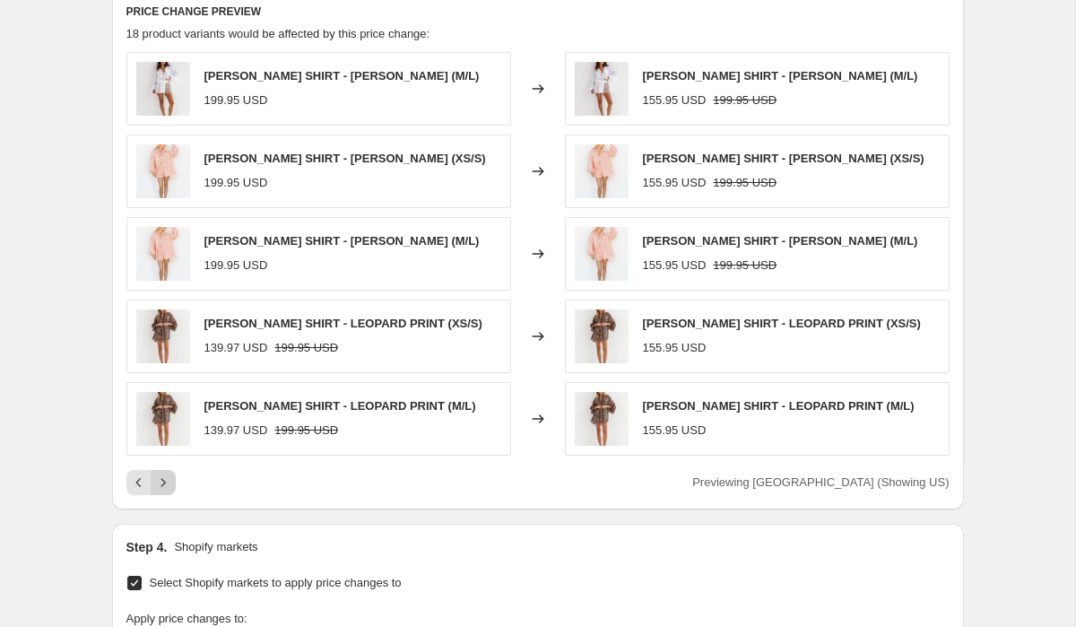
click at [161, 482] on icon "Next" at bounding box center [163, 482] width 18 height 18
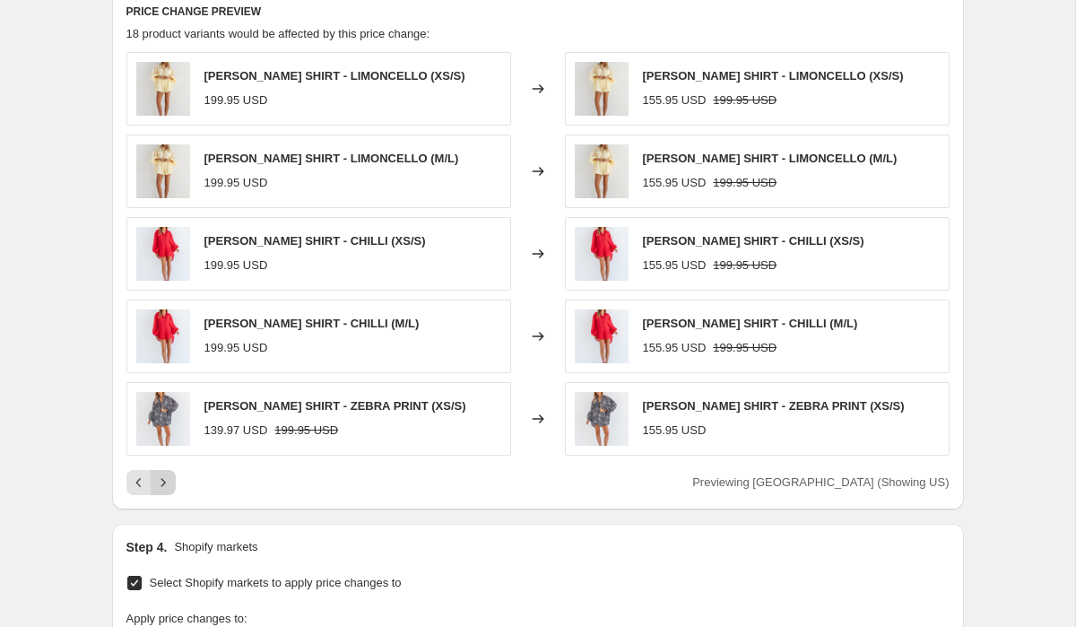
click at [163, 484] on icon "Next" at bounding box center [163, 482] width 18 height 18
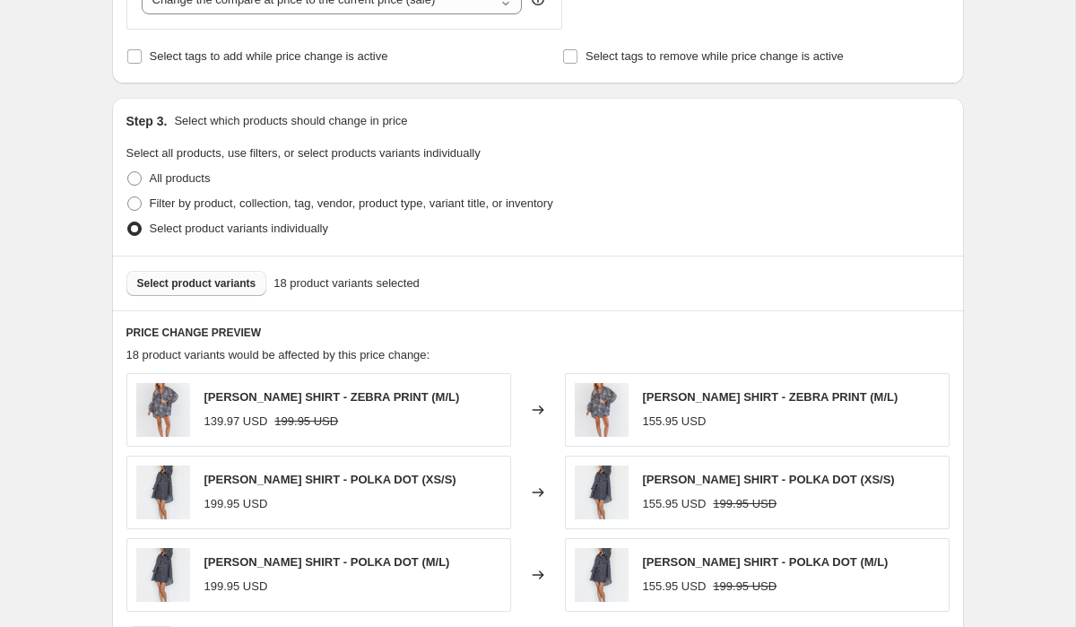
scroll to position [567, 0]
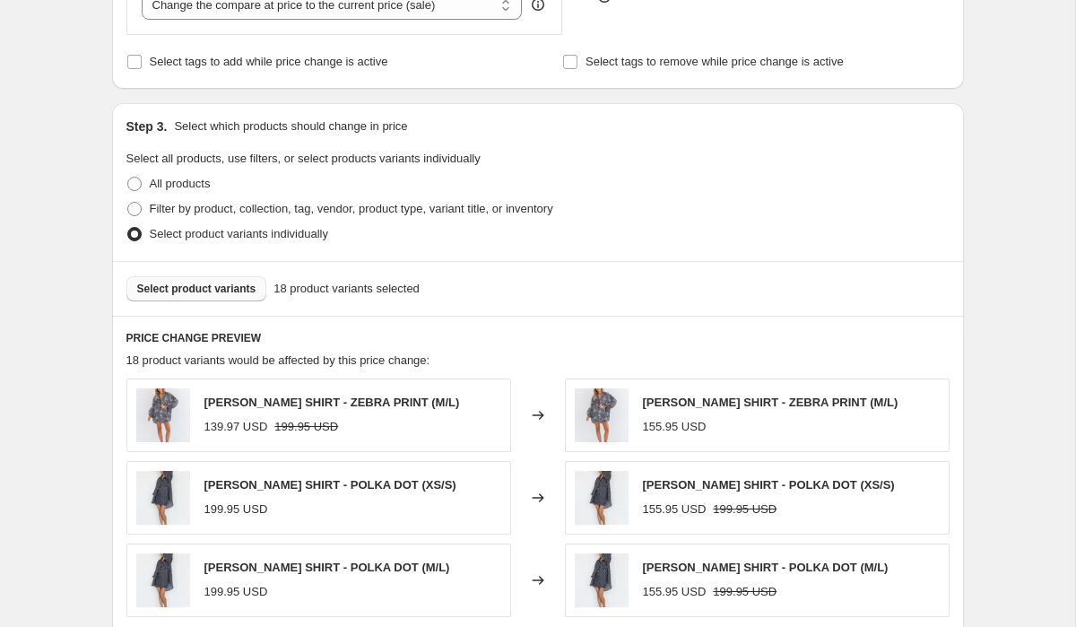
click at [206, 283] on span "Select product variants" at bounding box center [196, 289] width 119 height 14
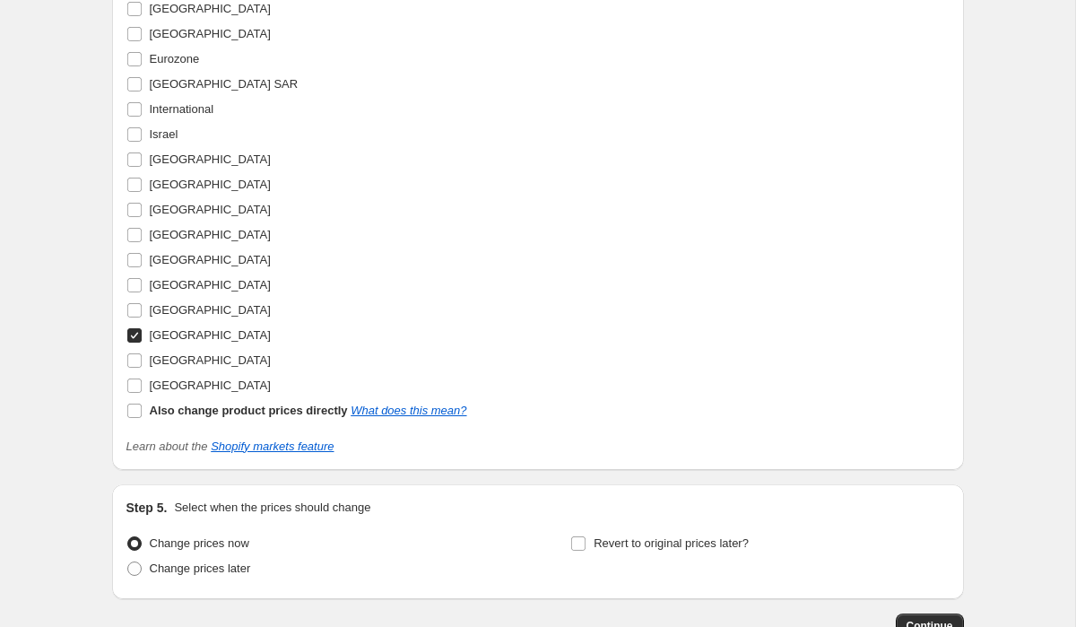
scroll to position [1659, 0]
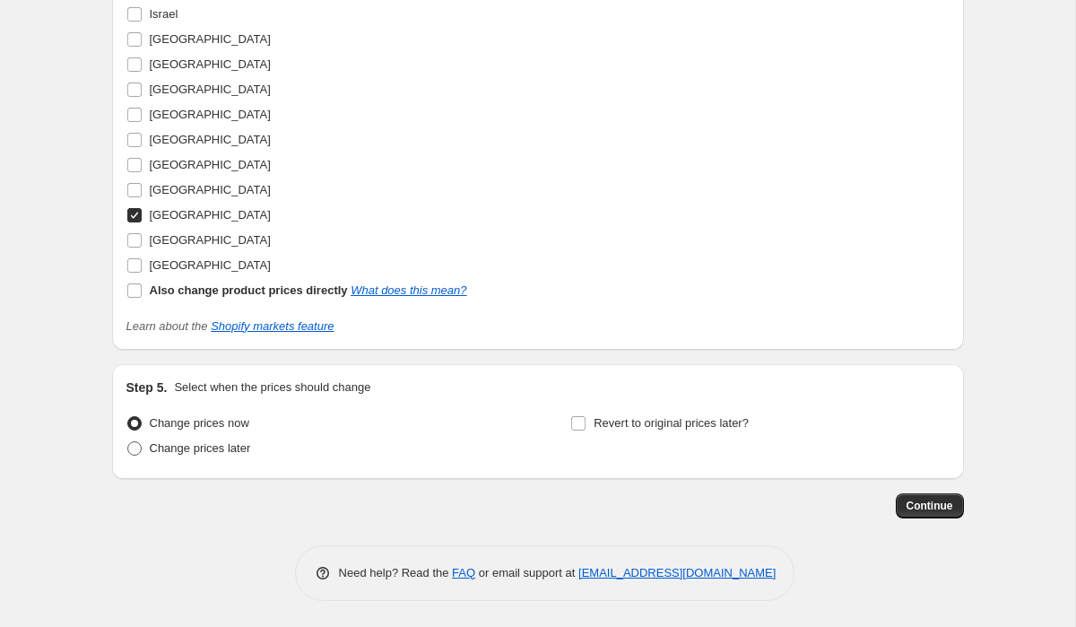
click at [169, 445] on span "Change prices later" at bounding box center [200, 447] width 101 height 13
click at [128, 442] on input "Change prices later" at bounding box center [127, 441] width 1 height 1
radio input "true"
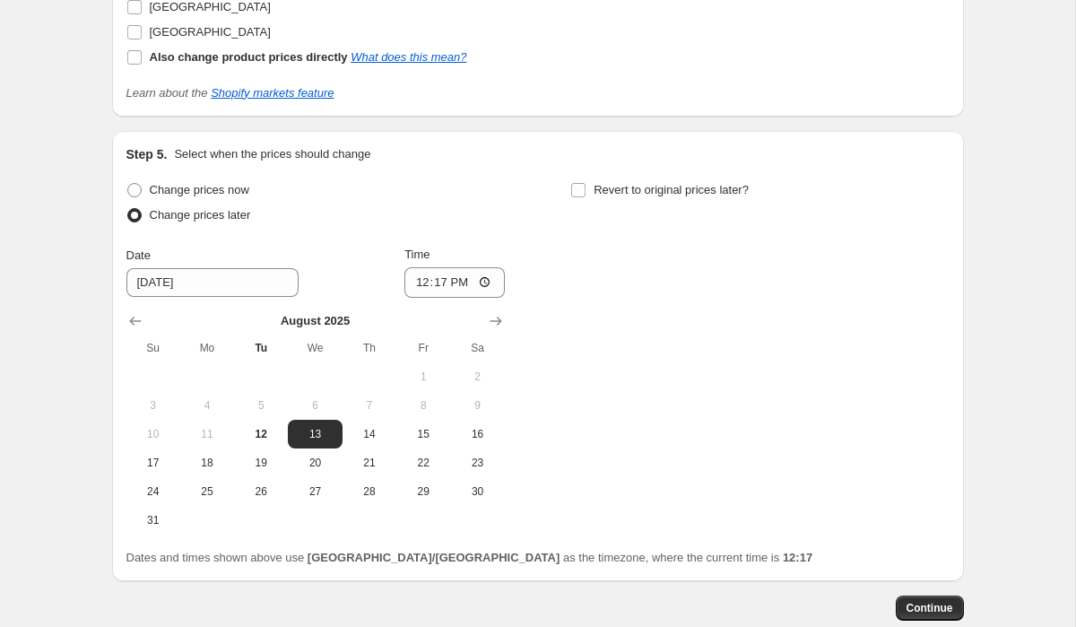
scroll to position [1994, 0]
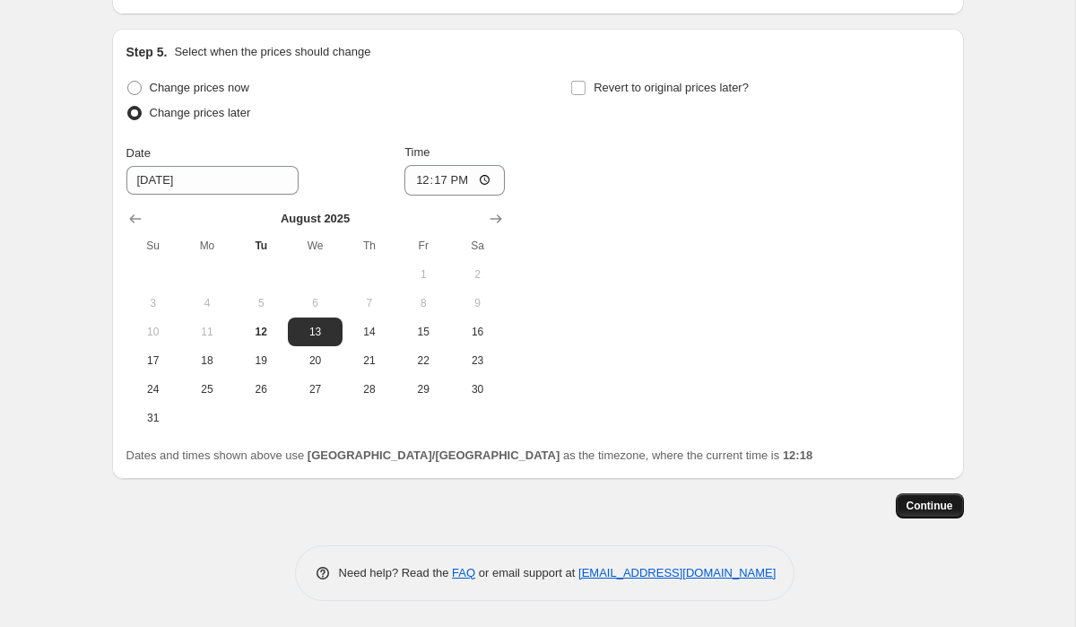
click at [933, 504] on span "Continue" at bounding box center [930, 506] width 47 height 14
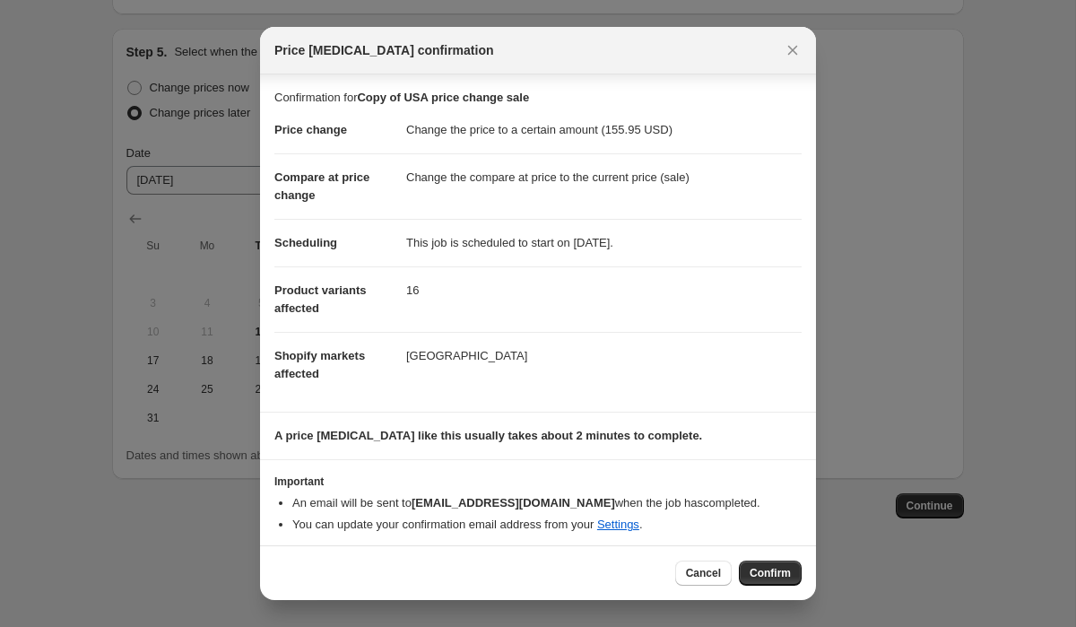
scroll to position [6, 0]
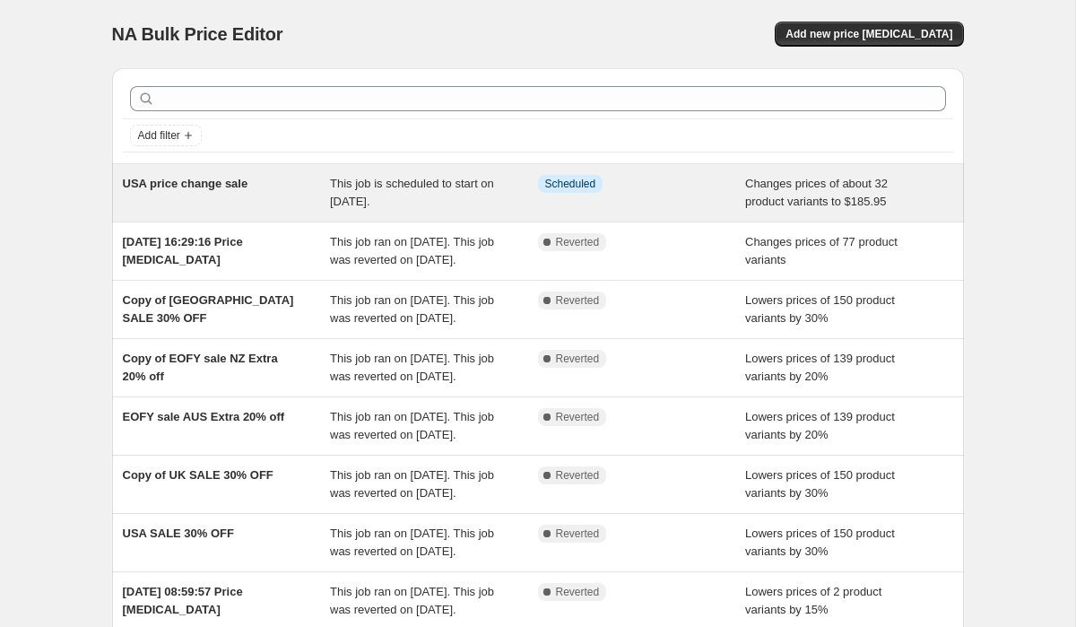
click at [479, 195] on div "This job is scheduled to start on [DATE]." at bounding box center [434, 193] width 208 height 36
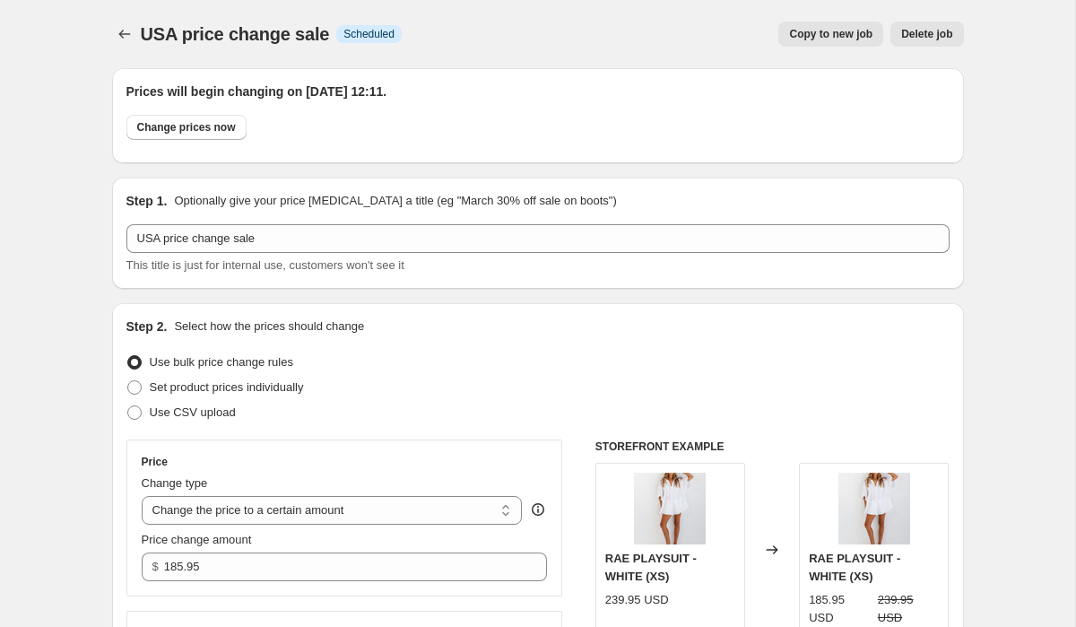
click at [821, 38] on span "Copy to new job" at bounding box center [830, 34] width 83 height 14
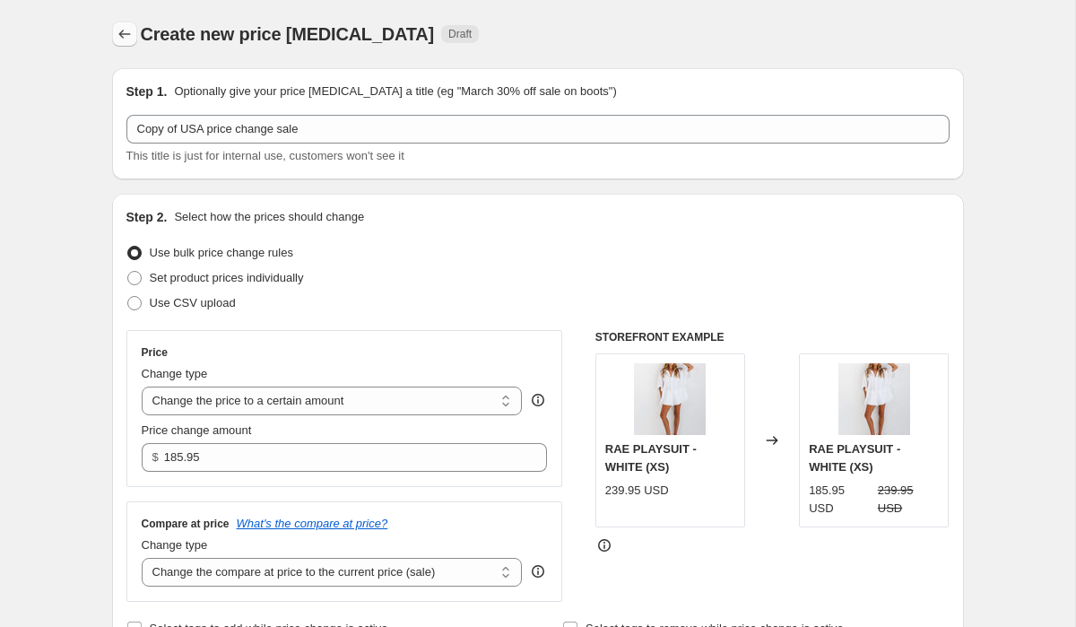
click at [121, 23] on button "Price change jobs" at bounding box center [124, 34] width 25 height 25
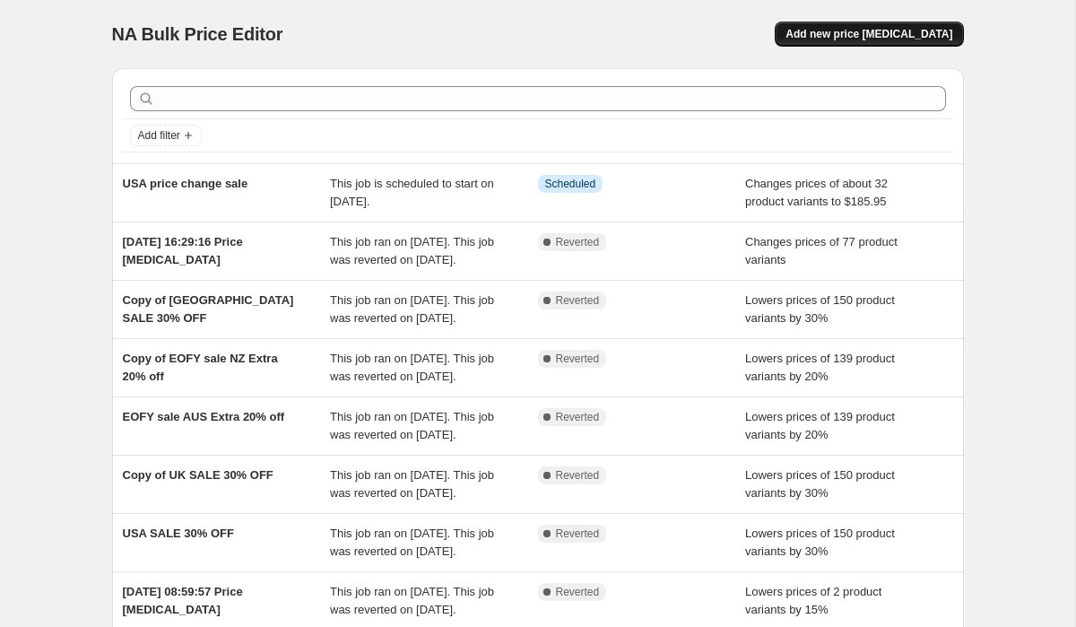
click at [867, 29] on span "Add new price [MEDICAL_DATA]" at bounding box center [869, 34] width 167 height 14
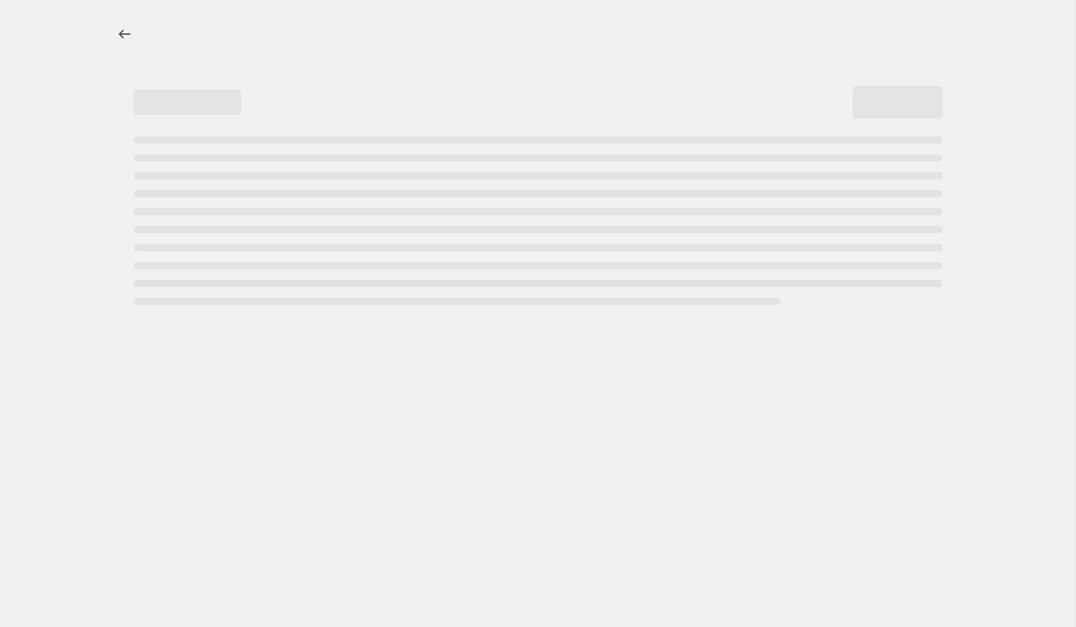
select select "percentage"
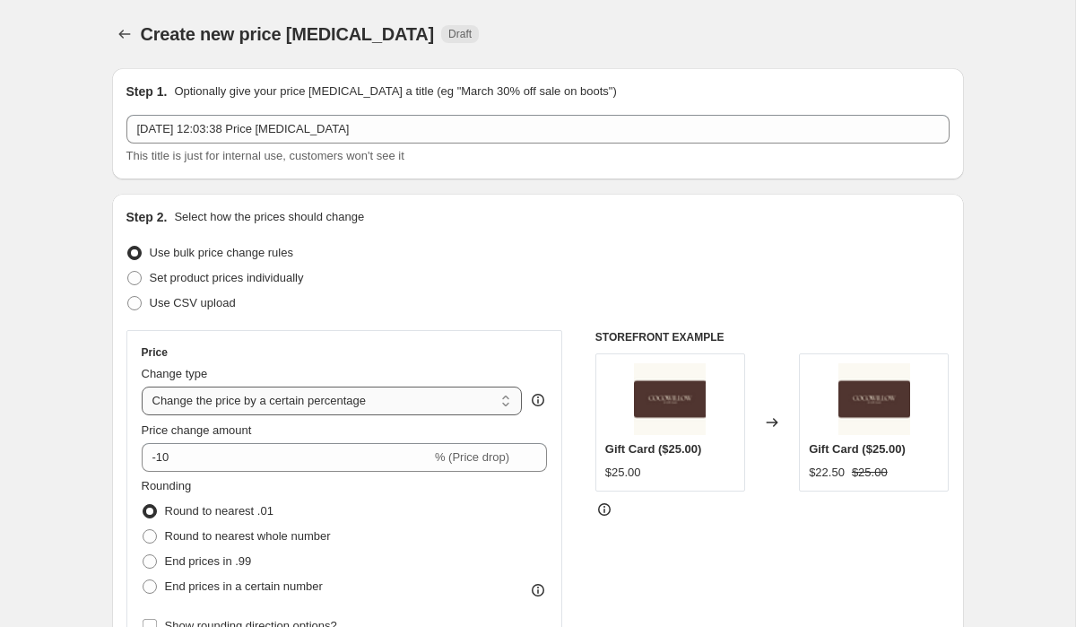
click at [378, 396] on select "Change the price to a certain amount Change the price by a certain amount Chang…" at bounding box center [332, 400] width 381 height 29
click at [187, 287] on label "Set product prices individually" at bounding box center [215, 277] width 178 height 25
click at [128, 272] on input "Set product prices individually" at bounding box center [127, 271] width 1 height 1
radio input "true"
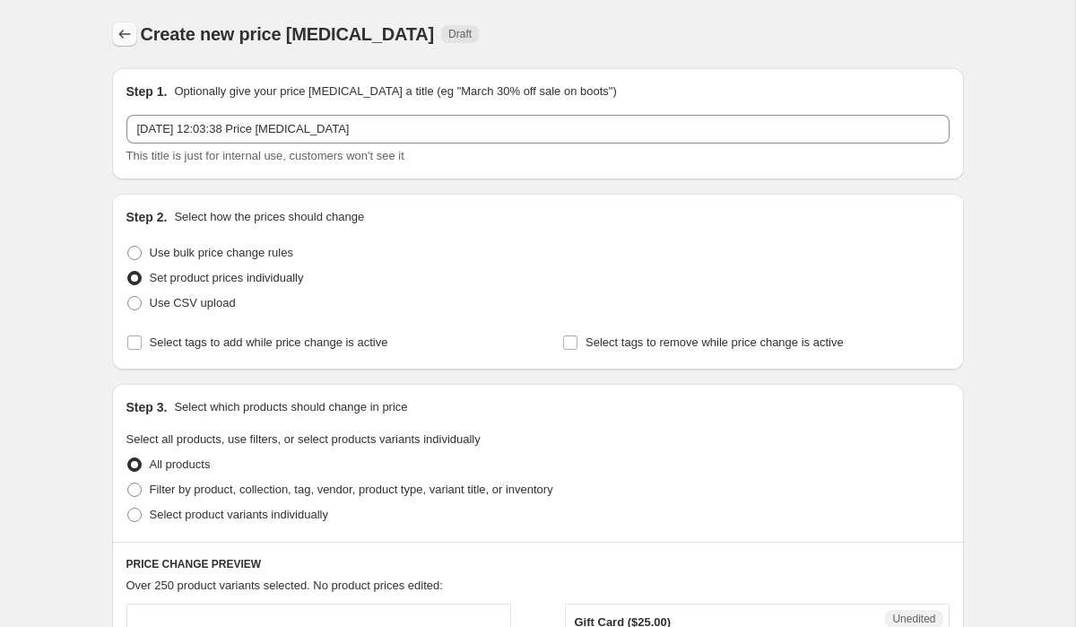
click at [129, 38] on icon "Price change jobs" at bounding box center [125, 34] width 18 height 18
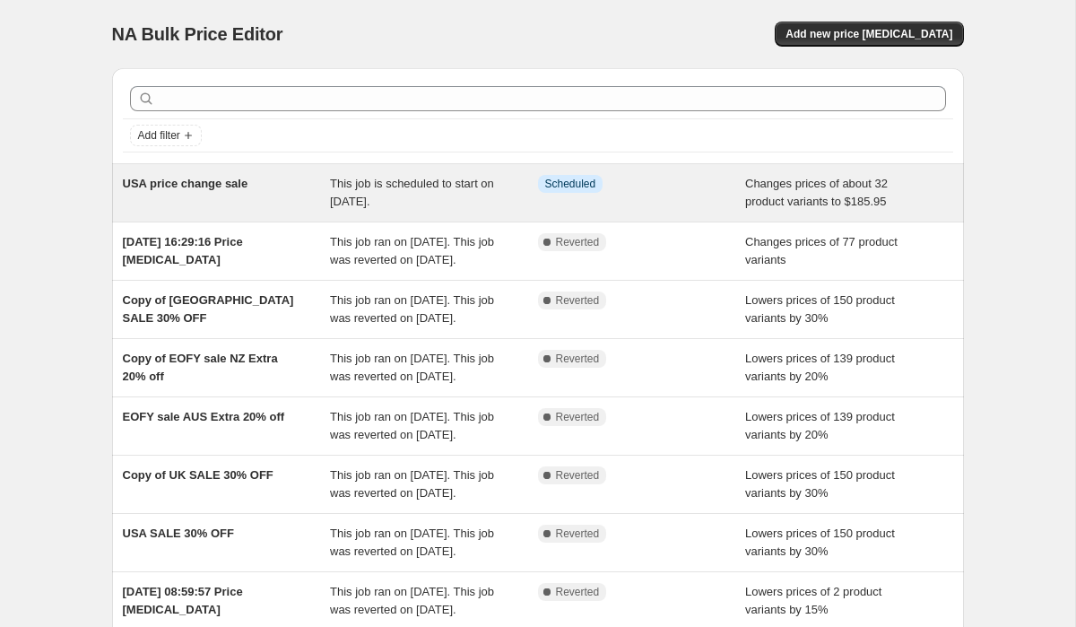
click at [510, 188] on div "This job is scheduled to start on [DATE]." at bounding box center [434, 193] width 208 height 36
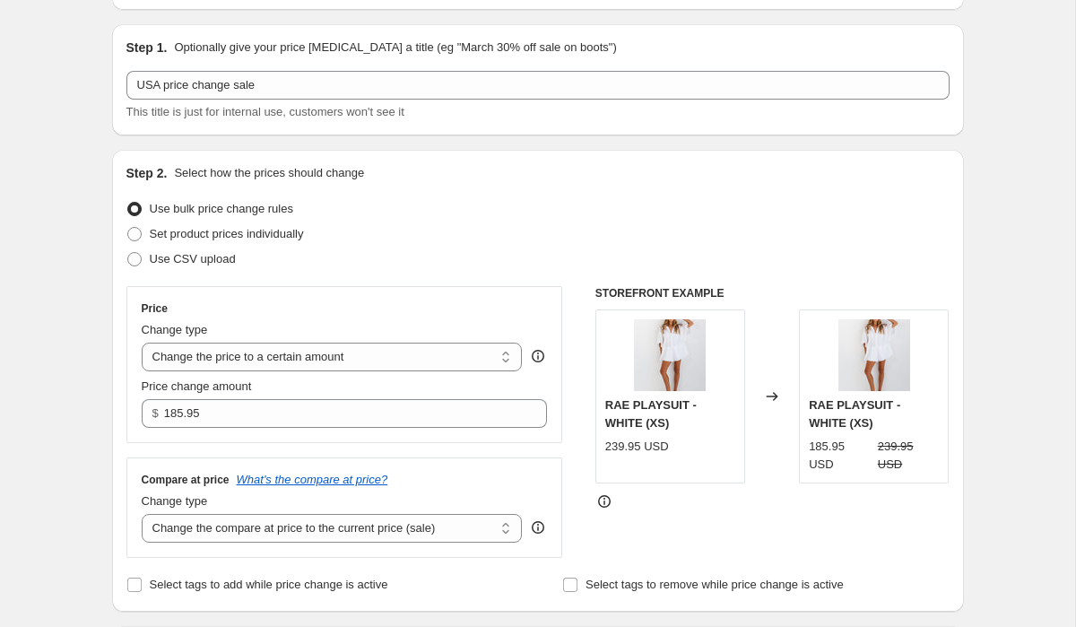
scroll to position [182, 0]
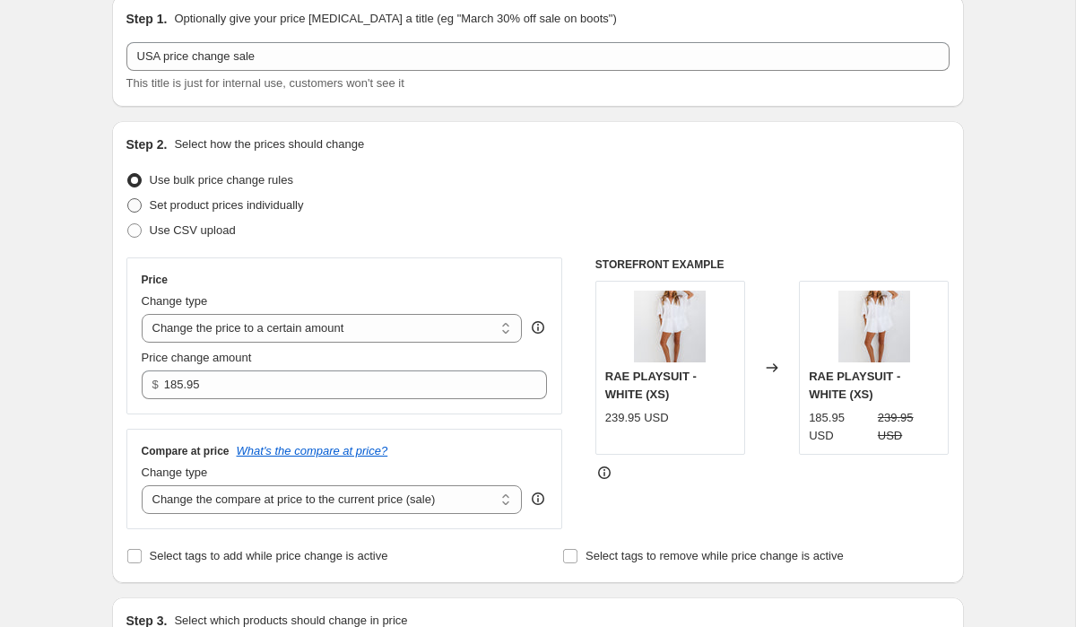
click at [241, 197] on span "Set product prices individually" at bounding box center [227, 205] width 154 height 18
click at [128, 198] on input "Set product prices individually" at bounding box center [127, 198] width 1 height 1
radio input "true"
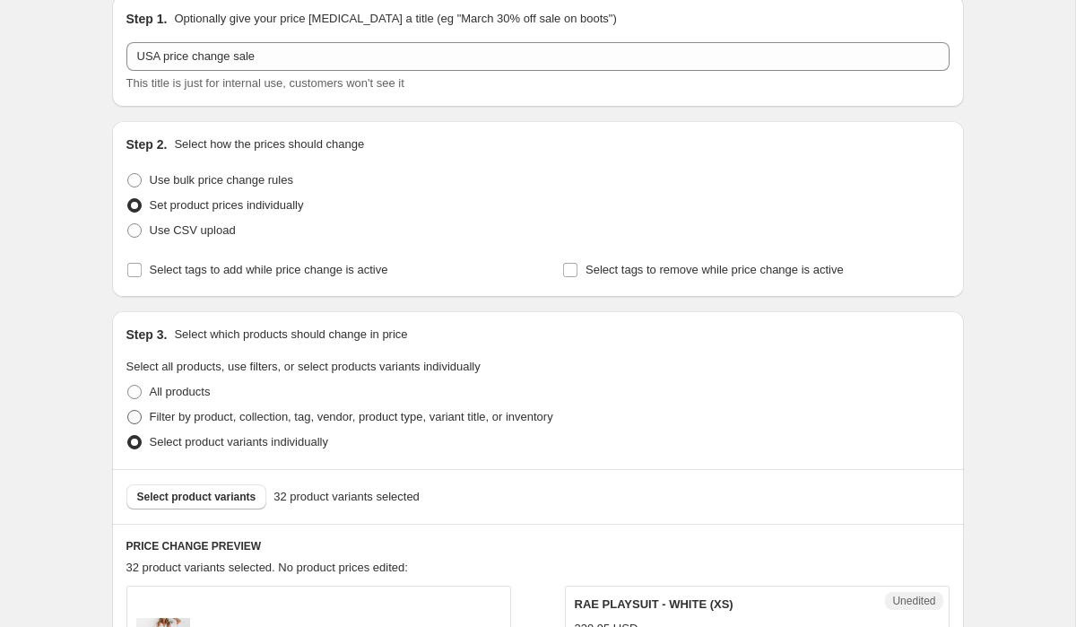
click at [207, 414] on span "Filter by product, collection, tag, vendor, product type, variant title, or inv…" at bounding box center [352, 416] width 404 height 13
click at [128, 411] on input "Filter by product, collection, tag, vendor, product type, variant title, or inv…" at bounding box center [127, 410] width 1 height 1
radio input "true"
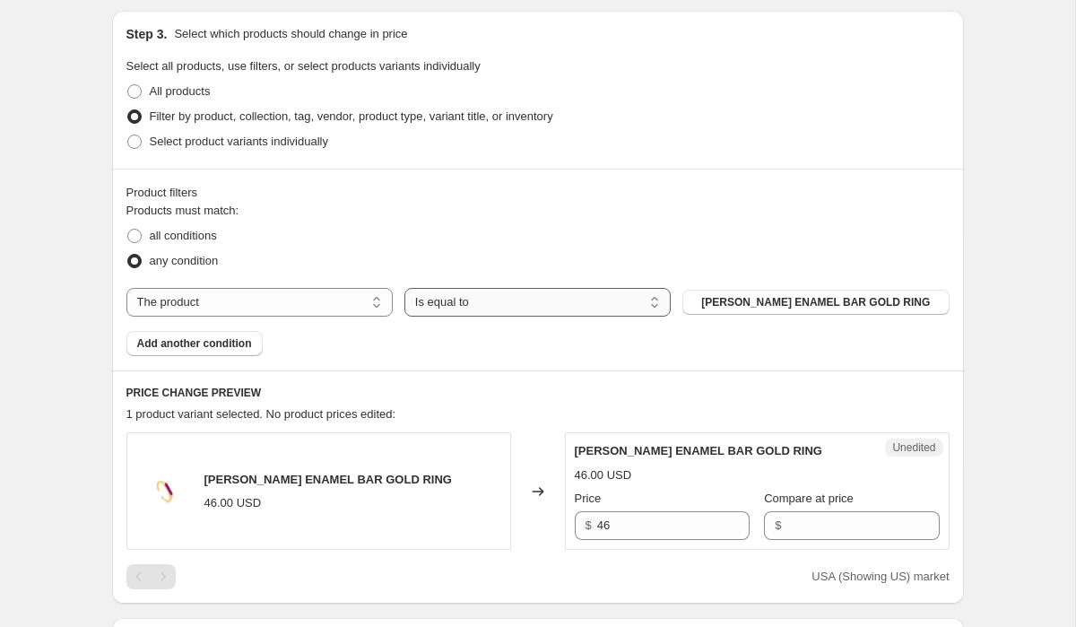
scroll to position [462, 0]
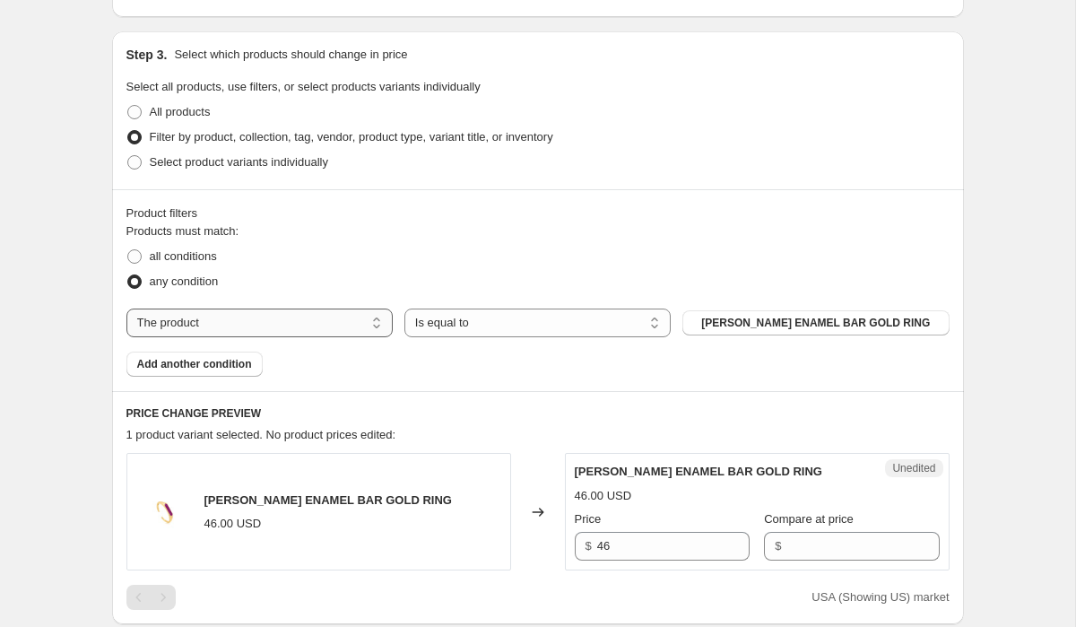
click at [296, 329] on select "The product The product's collection The product's tag The product's vendor The…" at bounding box center [259, 322] width 266 height 29
click at [822, 323] on span "[PERSON_NAME] ENAMEL BAR GOLD RING" at bounding box center [815, 323] width 229 height 14
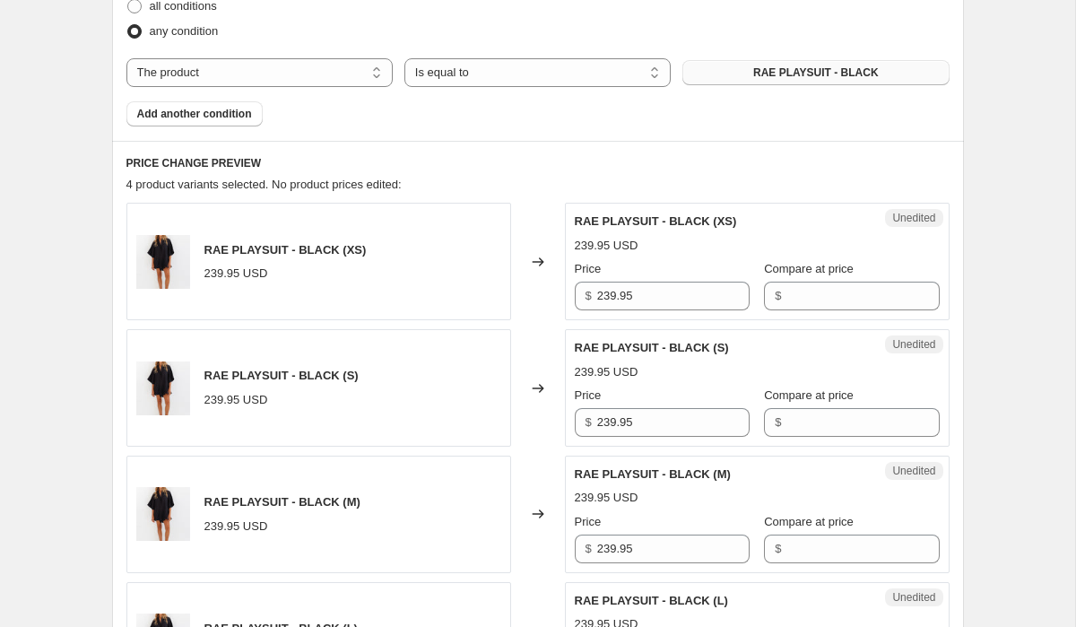
scroll to position [746, 0]
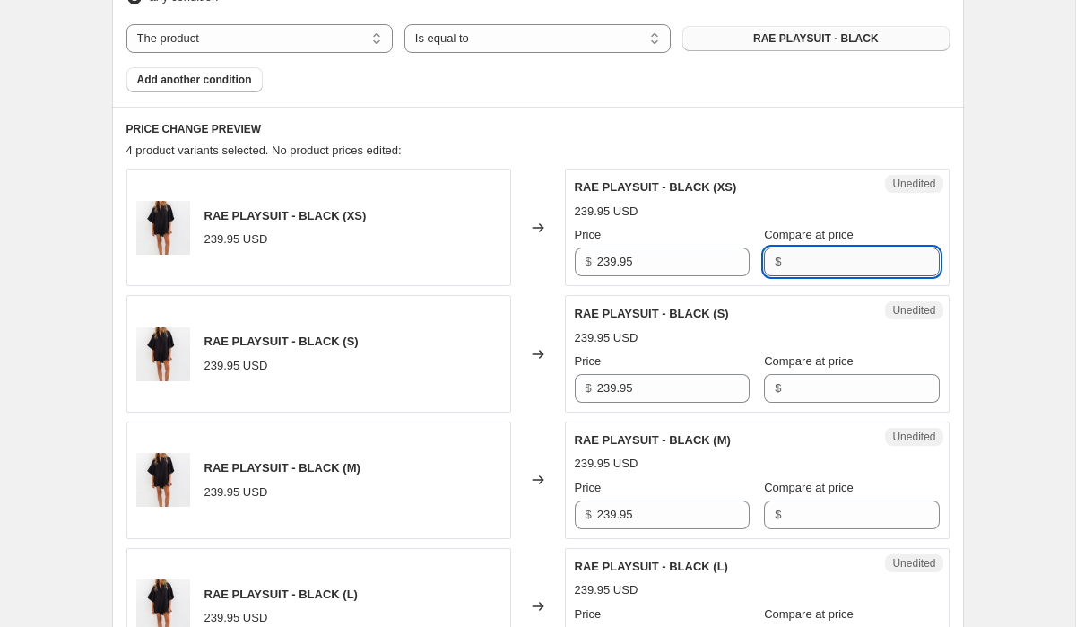
click at [786, 258] on input "Compare at price" at bounding box center [862, 261] width 152 height 29
click at [786, 262] on input "39.95" at bounding box center [862, 261] width 152 height 29
type input "239.95"
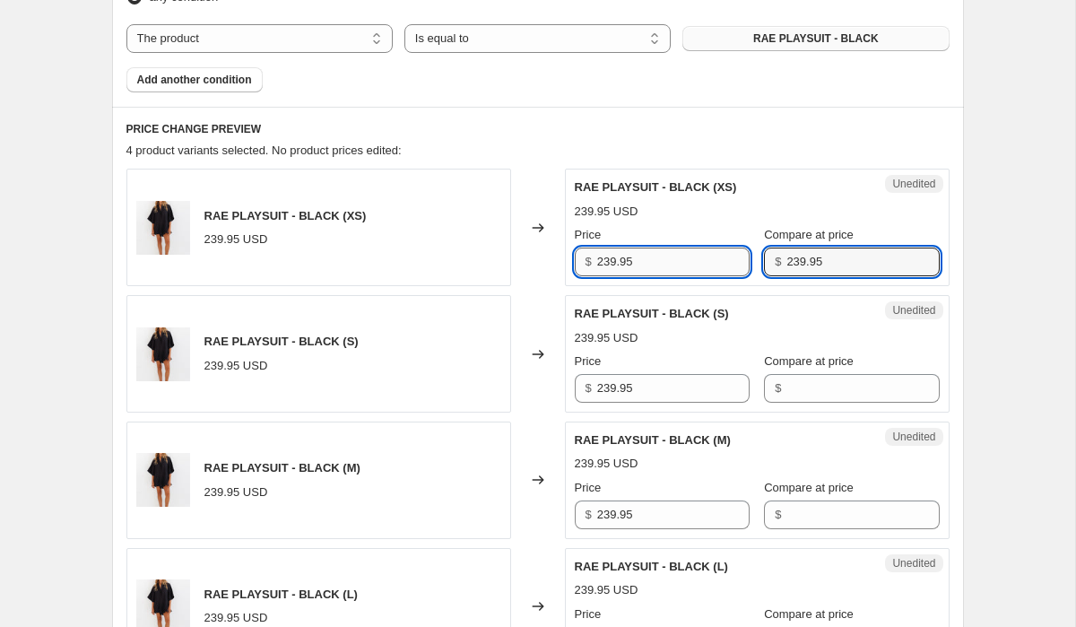
click at [696, 260] on input "239.95" at bounding box center [673, 261] width 152 height 29
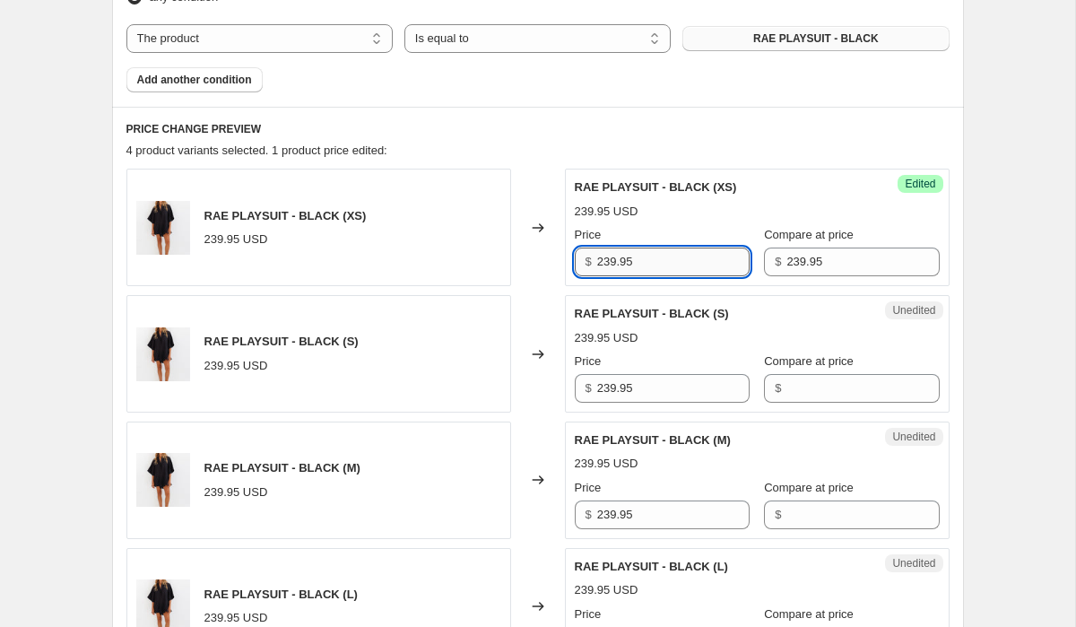
click at [696, 260] on input "239.95" at bounding box center [673, 261] width 152 height 29
type input "185.95"
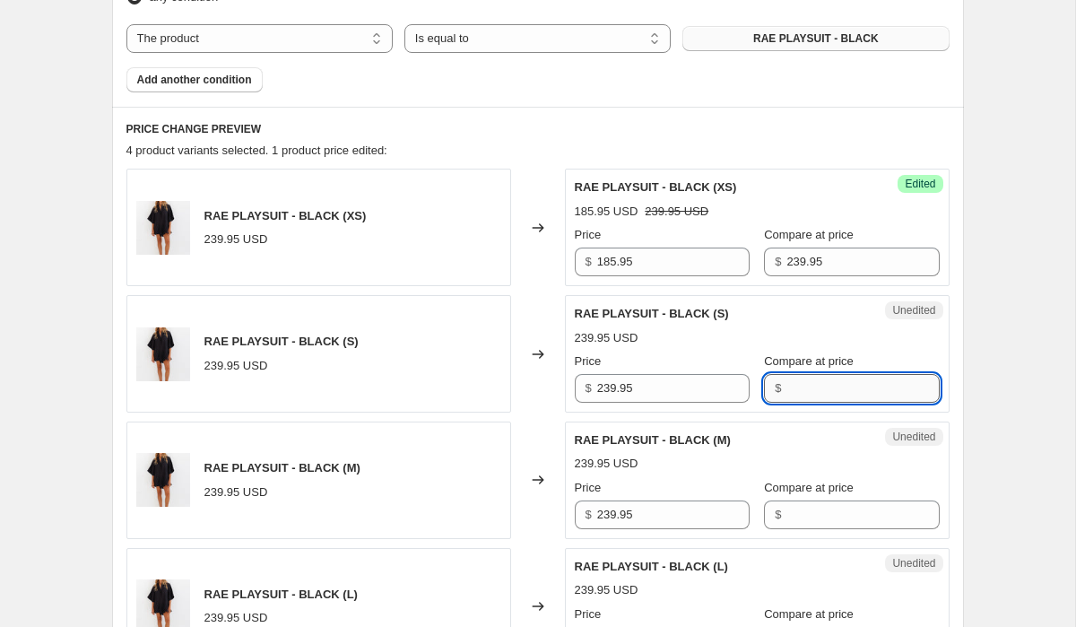
click at [796, 386] on input "Compare at price" at bounding box center [862, 388] width 152 height 29
click at [673, 258] on input "185.95" at bounding box center [673, 261] width 152 height 29
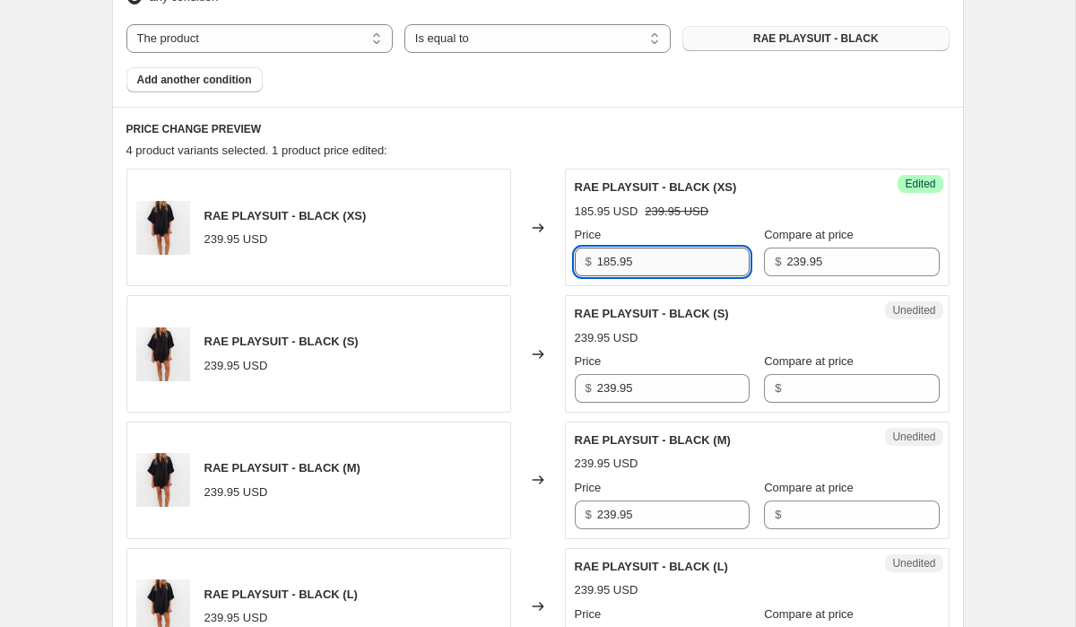
click at [673, 258] on input "185.95" at bounding box center [673, 261] width 152 height 29
click at [667, 383] on input "239.95" at bounding box center [673, 388] width 152 height 29
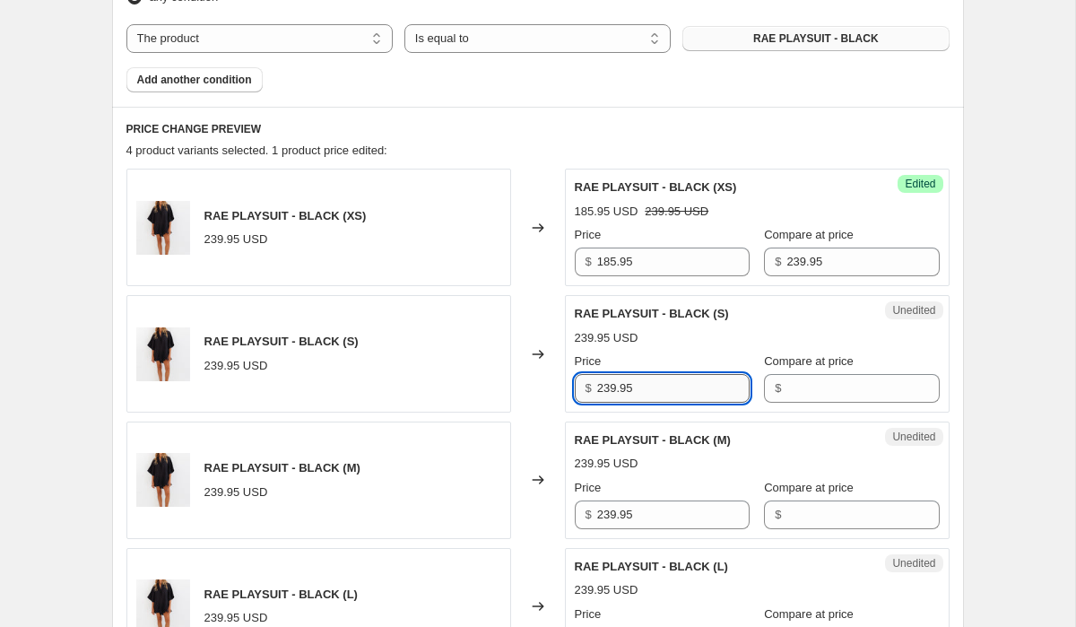
click at [667, 383] on input "239.95" at bounding box center [673, 388] width 152 height 29
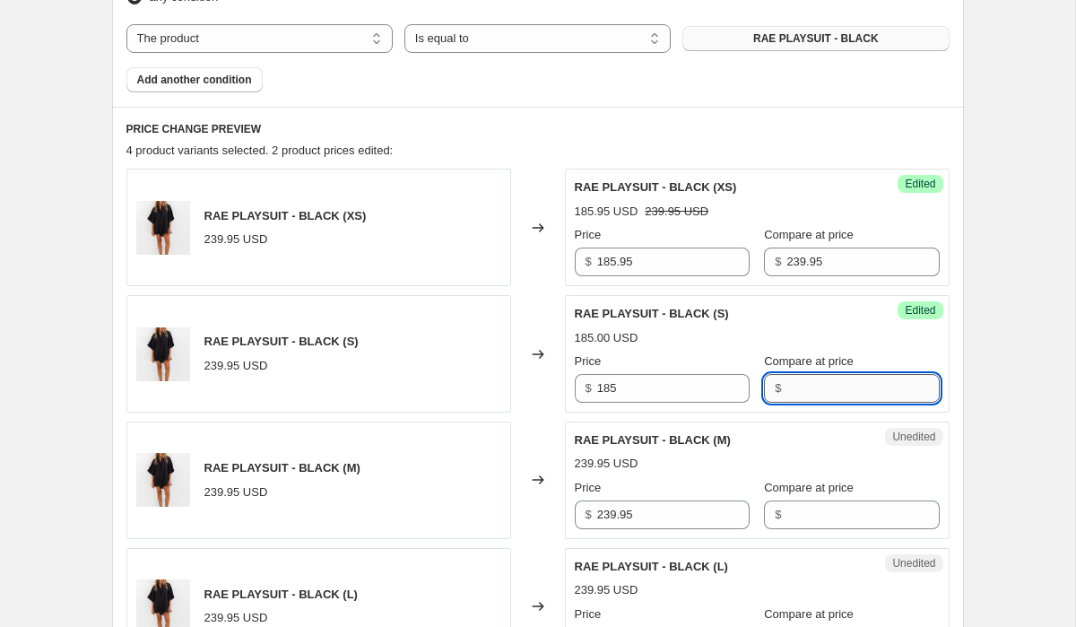
click at [835, 381] on input "Compare at price" at bounding box center [862, 388] width 152 height 29
click at [819, 169] on div "Success Edited [PERSON_NAME] PLAYSUIT - BLACK (XS) 185.95 USD 239.95 USD Price …" at bounding box center [757, 227] width 385 height 117
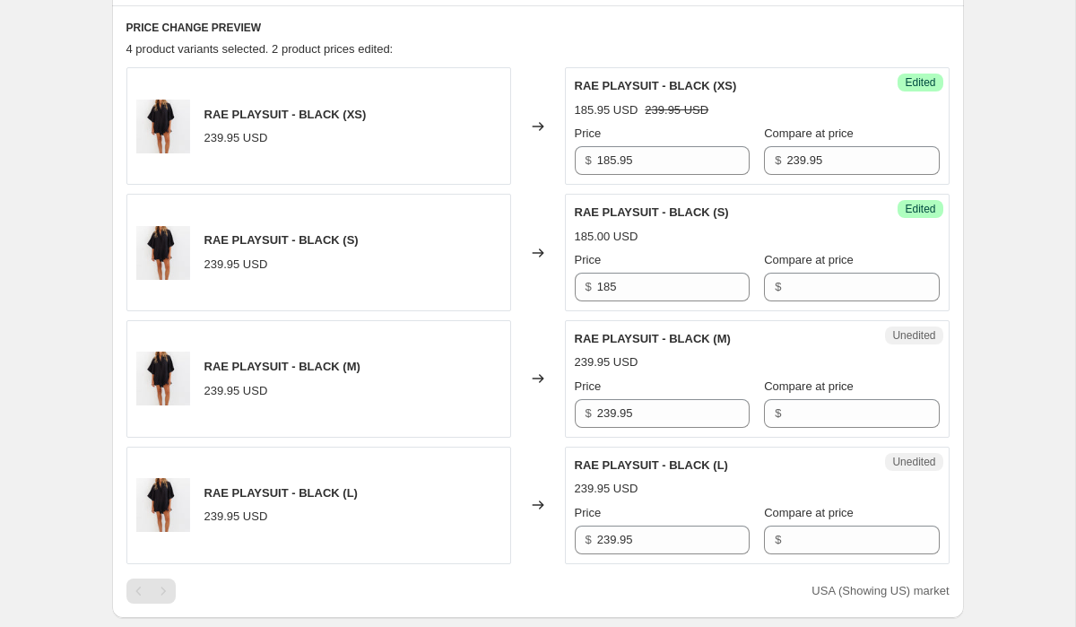
scroll to position [853, 0]
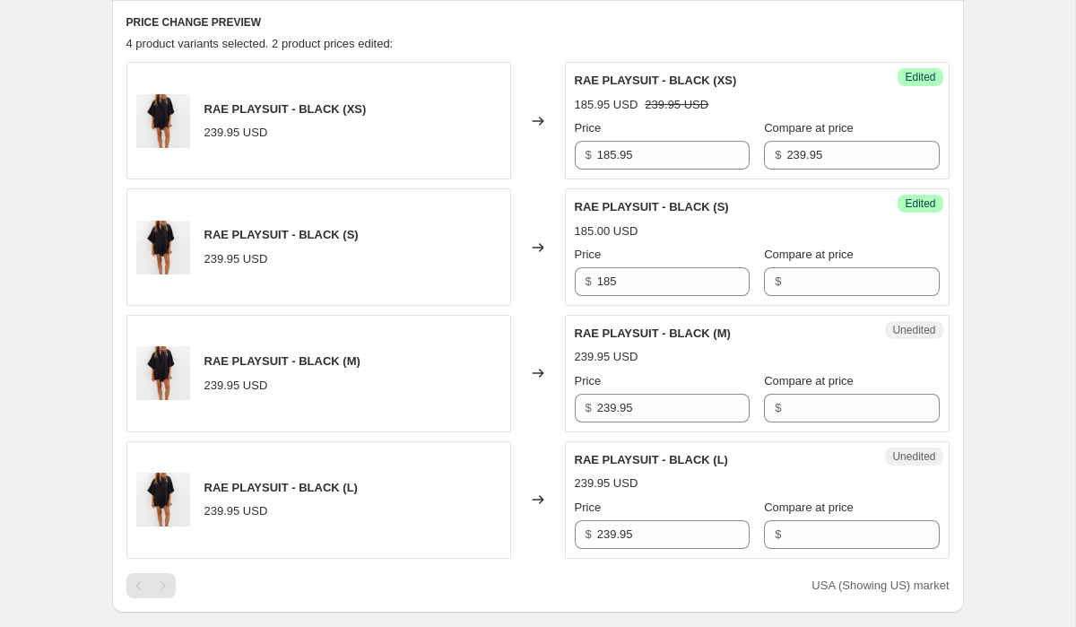
click at [460, 134] on div "RAE PLAYSUIT - BLACK (XS) 239.95 USD" at bounding box center [318, 120] width 385 height 117
click at [687, 282] on input "185" at bounding box center [673, 281] width 152 height 29
type input "185.95"
type input "239.95"
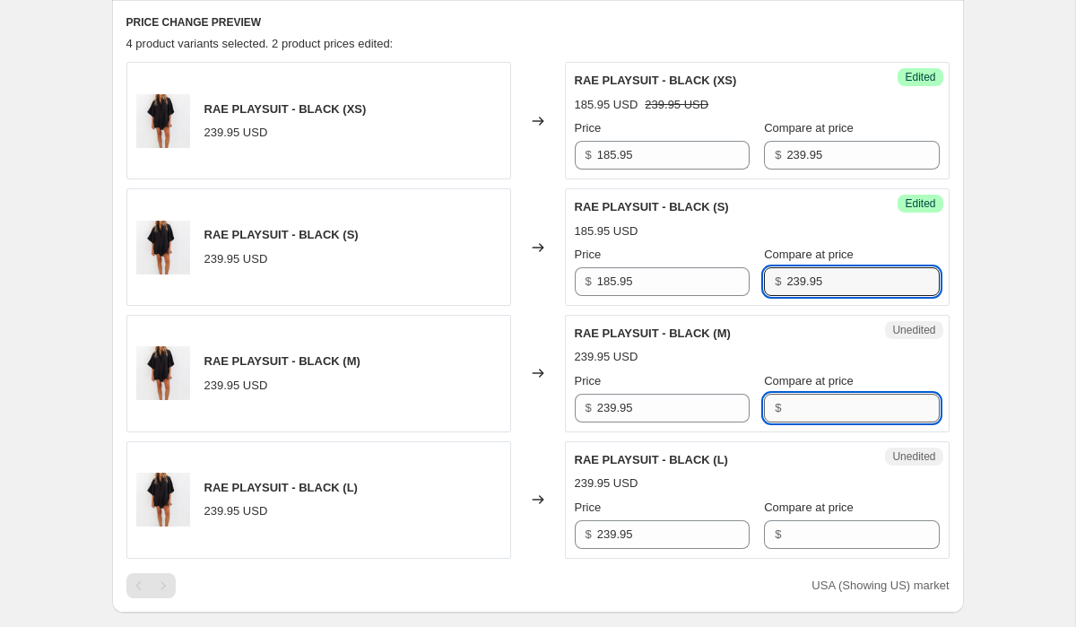
click at [803, 398] on input "Compare at price" at bounding box center [862, 408] width 152 height 29
type input "239.95"
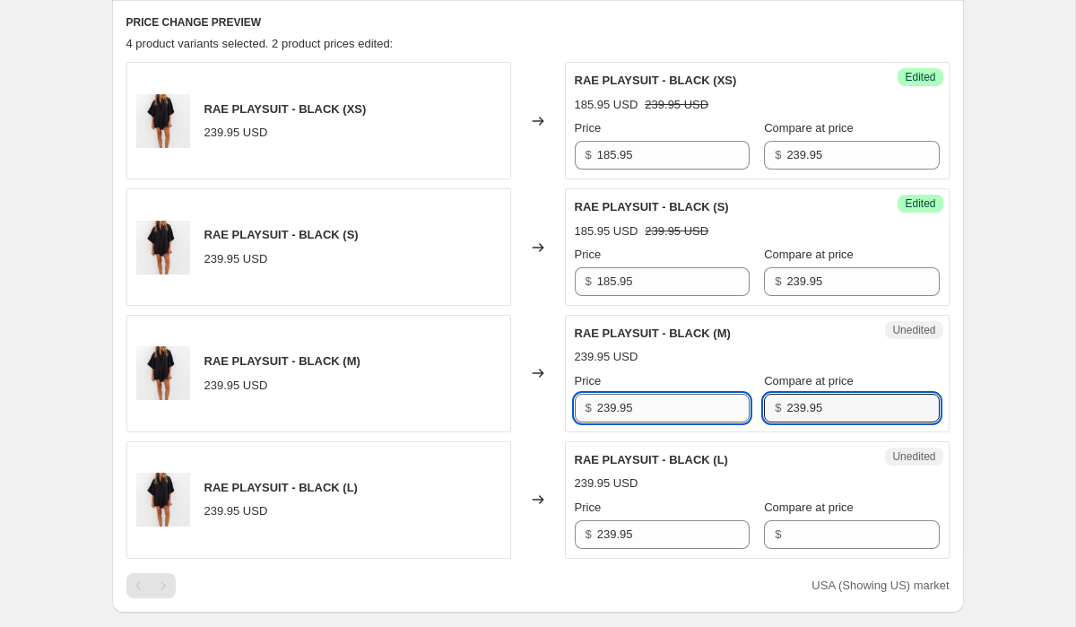
click at [704, 413] on input "239.95" at bounding box center [673, 408] width 152 height 29
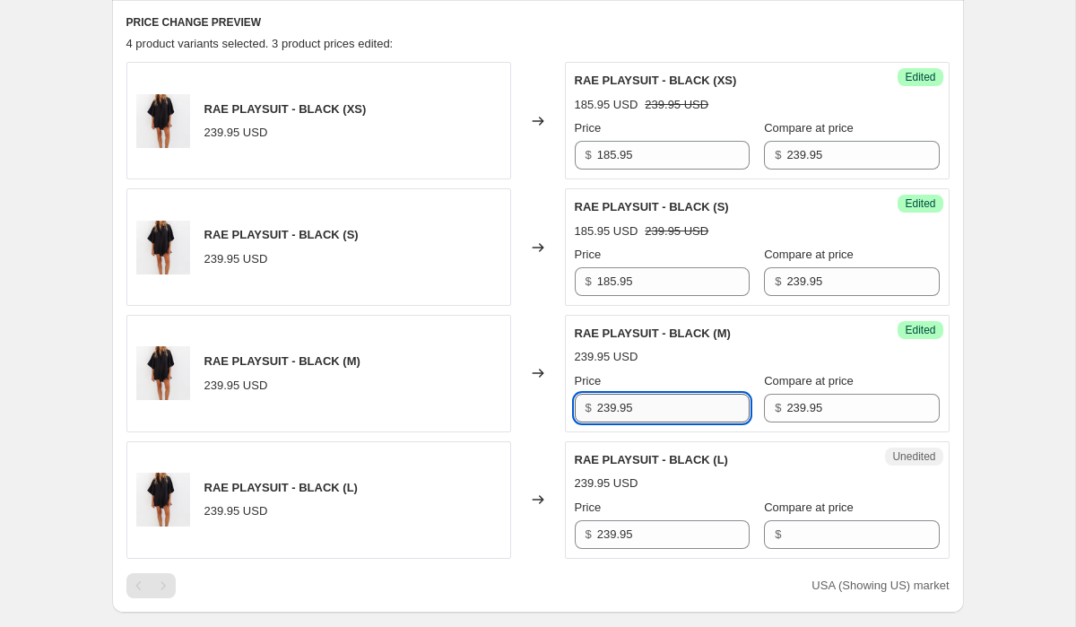
click at [704, 413] on input "239.95" at bounding box center [673, 408] width 152 height 29
type input "185.95"
click at [682, 542] on input "239.95" at bounding box center [673, 534] width 152 height 29
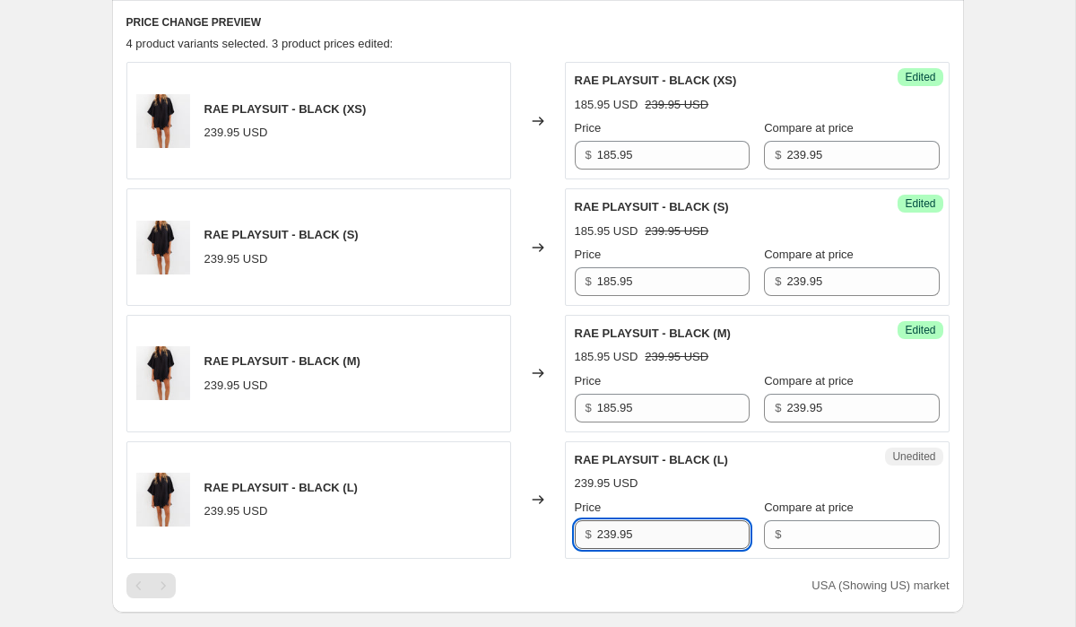
click at [682, 542] on input "239.95" at bounding box center [673, 534] width 152 height 29
type input "185.95"
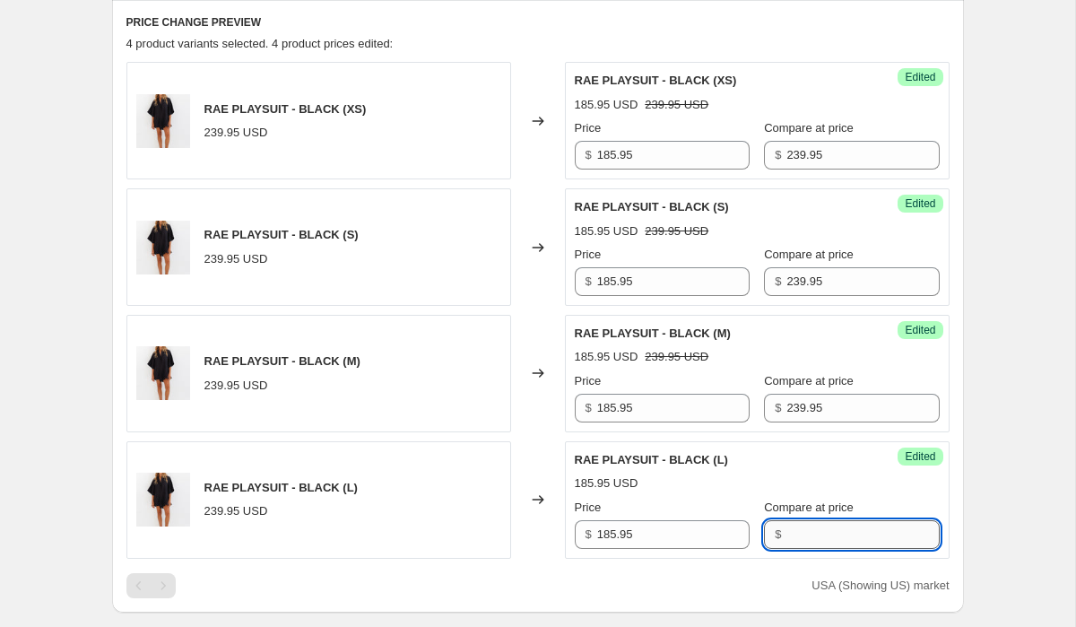
click at [801, 539] on input "Compare at price" at bounding box center [862, 534] width 152 height 29
type input "239.95"
click at [935, 501] on div "Success Edited [PERSON_NAME] PLAYSUIT - BLACK (L) 185.95 USD Price $ 185.95 Com…" at bounding box center [757, 499] width 385 height 117
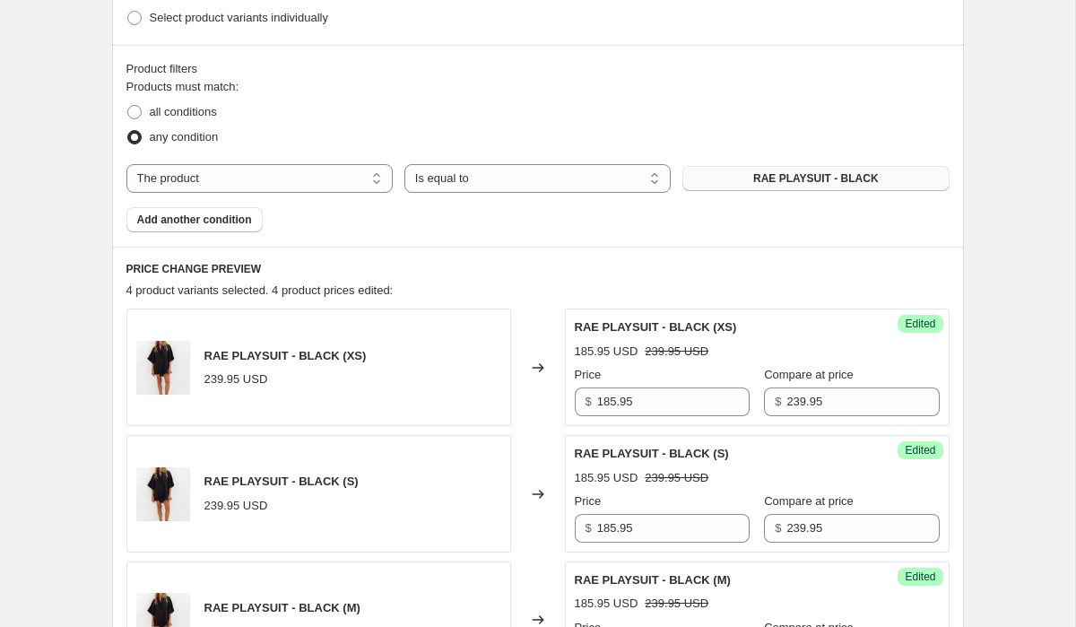
scroll to position [487, 0]
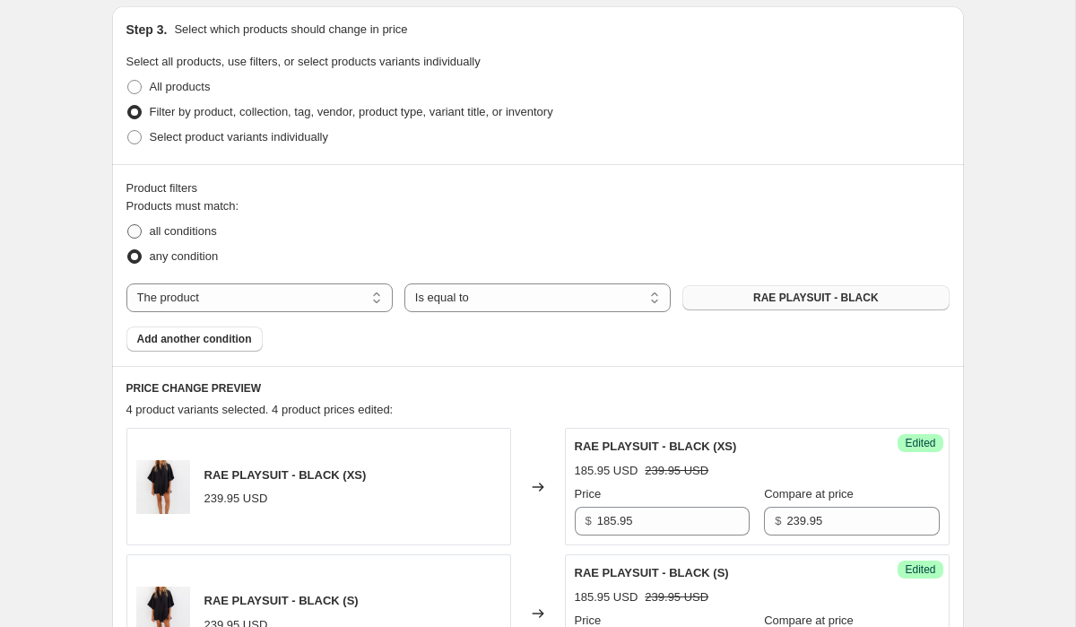
click at [191, 231] on span "all conditions" at bounding box center [183, 230] width 67 height 13
click at [128, 225] on input "all conditions" at bounding box center [127, 224] width 1 height 1
radio input "true"
click at [884, 301] on button "RAE PLAYSUIT - BLACK" at bounding box center [815, 297] width 266 height 25
click at [229, 334] on span "Add another condition" at bounding box center [194, 339] width 115 height 14
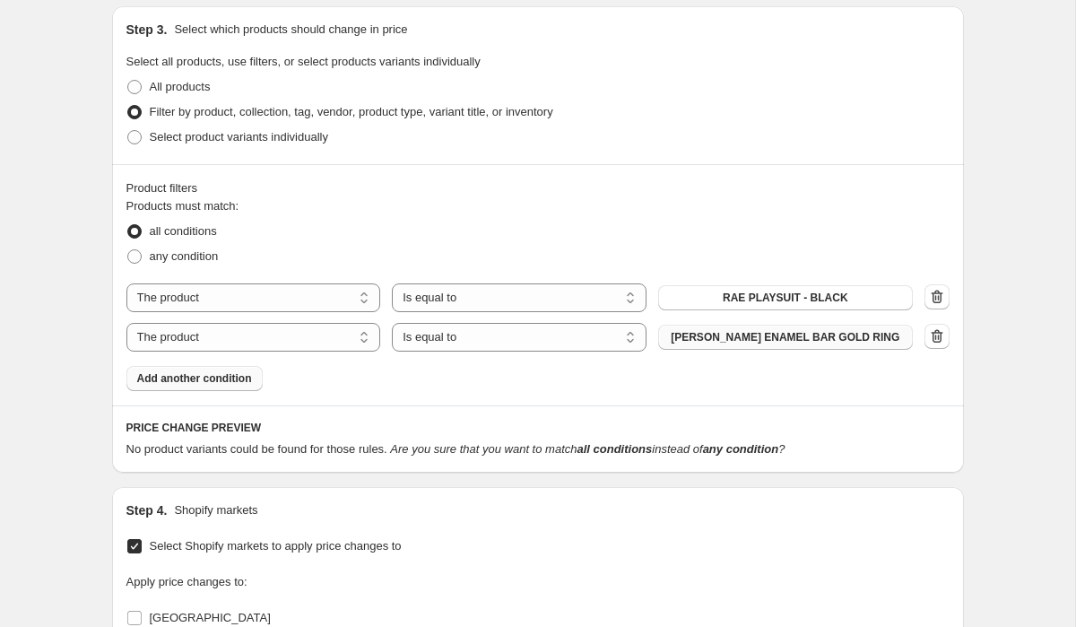
click at [803, 337] on span "[PERSON_NAME] ENAMEL BAR GOLD RING" at bounding box center [785, 337] width 229 height 14
click at [168, 257] on span "any condition" at bounding box center [184, 255] width 69 height 13
click at [128, 250] on input "any condition" at bounding box center [127, 249] width 1 height 1
radio input "true"
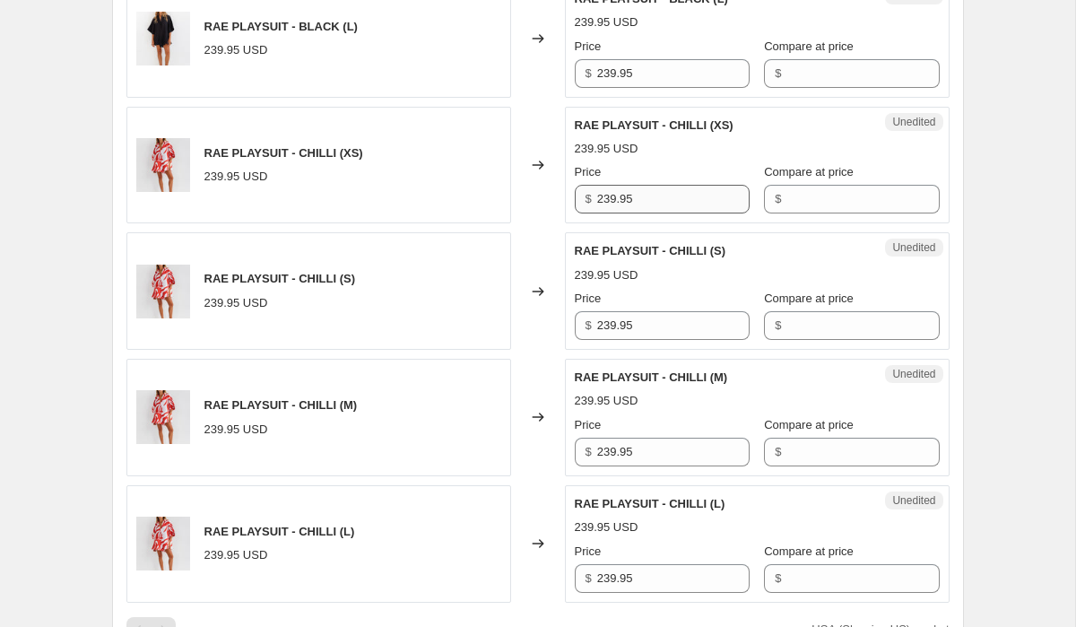
scroll to position [1363, 0]
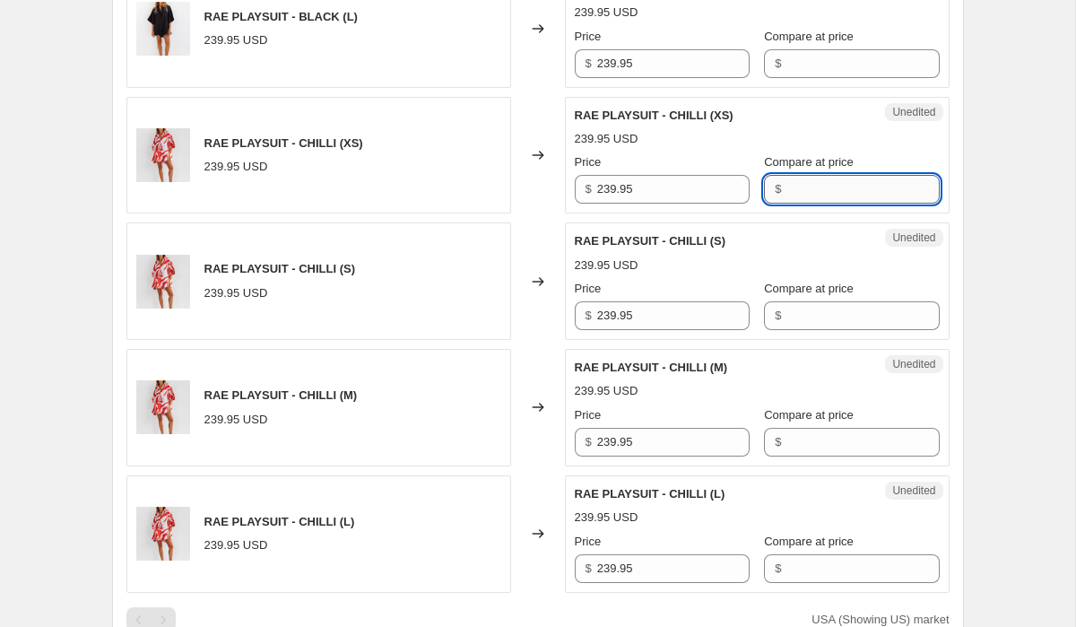
click at [788, 189] on input "Compare at price" at bounding box center [862, 189] width 152 height 29
type input "239.95"
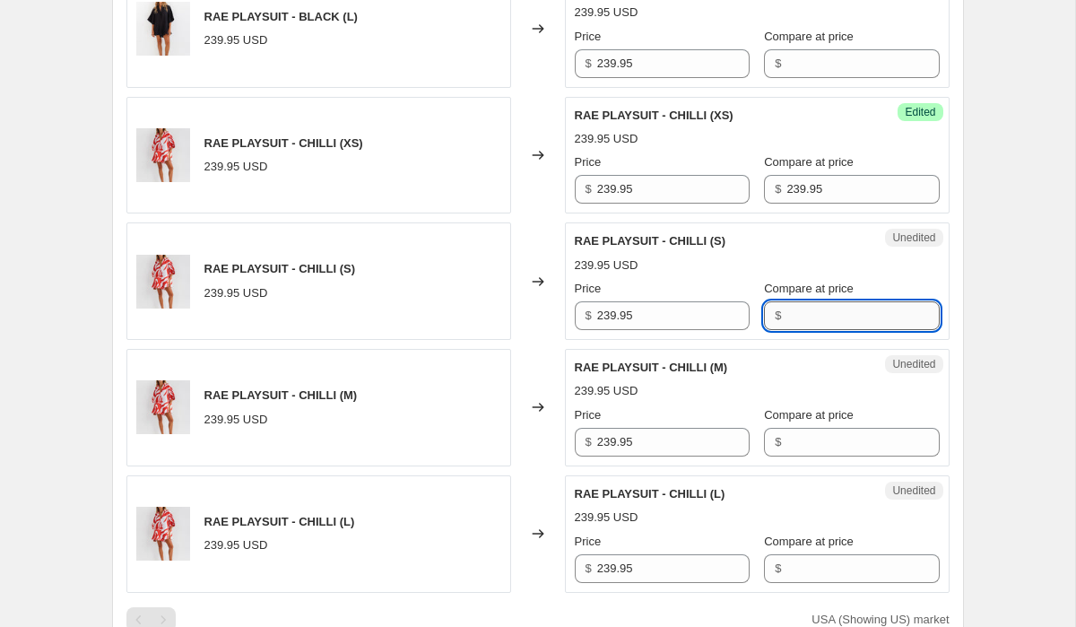
click at [831, 309] on input "Compare at price" at bounding box center [862, 315] width 152 height 29
type input "239.95"
click at [816, 436] on input "Compare at price" at bounding box center [862, 442] width 152 height 29
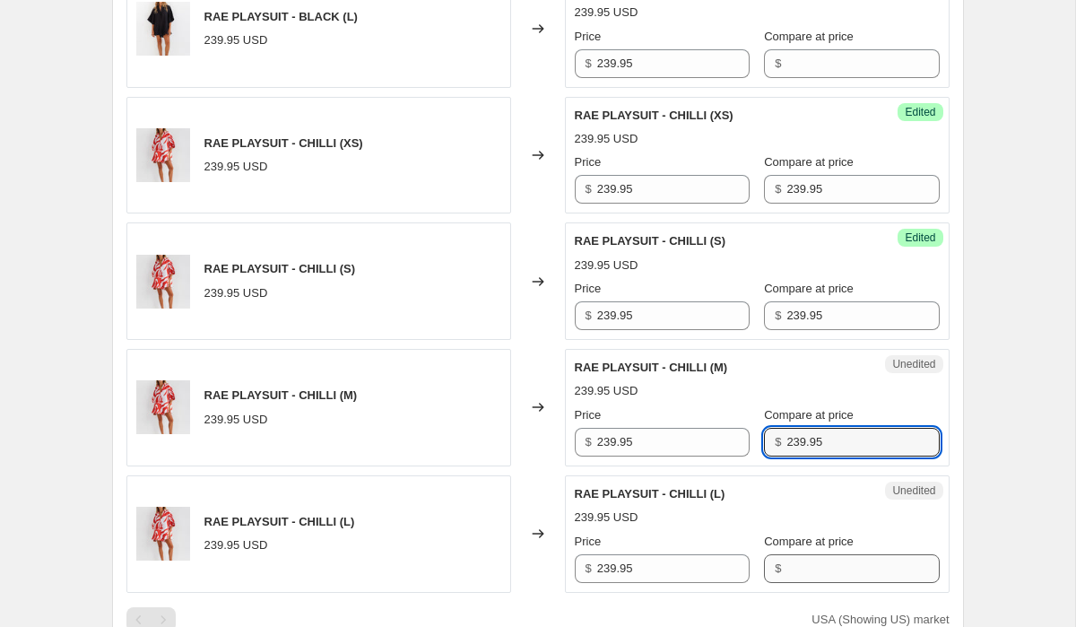
type input "239.95"
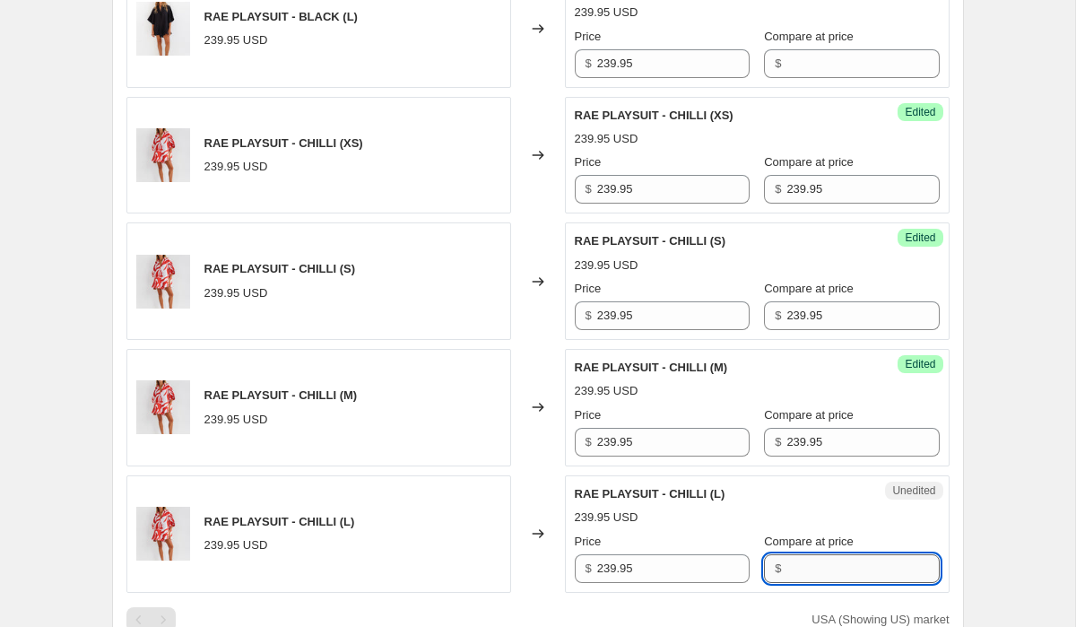
click at [808, 565] on input "Compare at price" at bounding box center [862, 568] width 152 height 29
type input "239.95"
click at [648, 569] on input "239.95" at bounding box center [673, 568] width 152 height 29
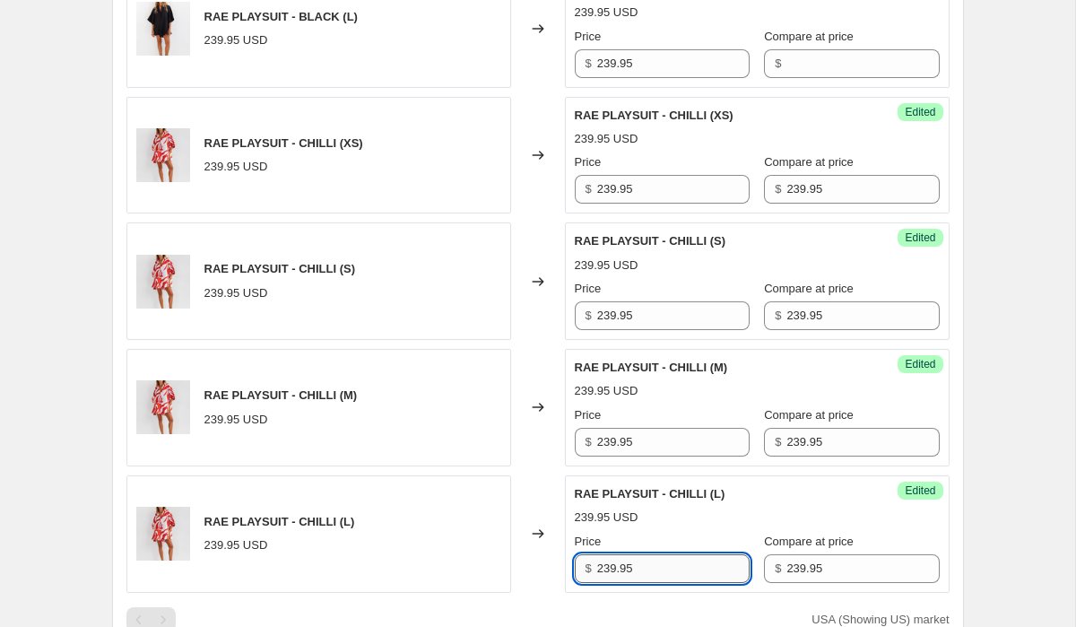
click at [648, 569] on input "239.95" at bounding box center [673, 568] width 152 height 29
type input "185.95"
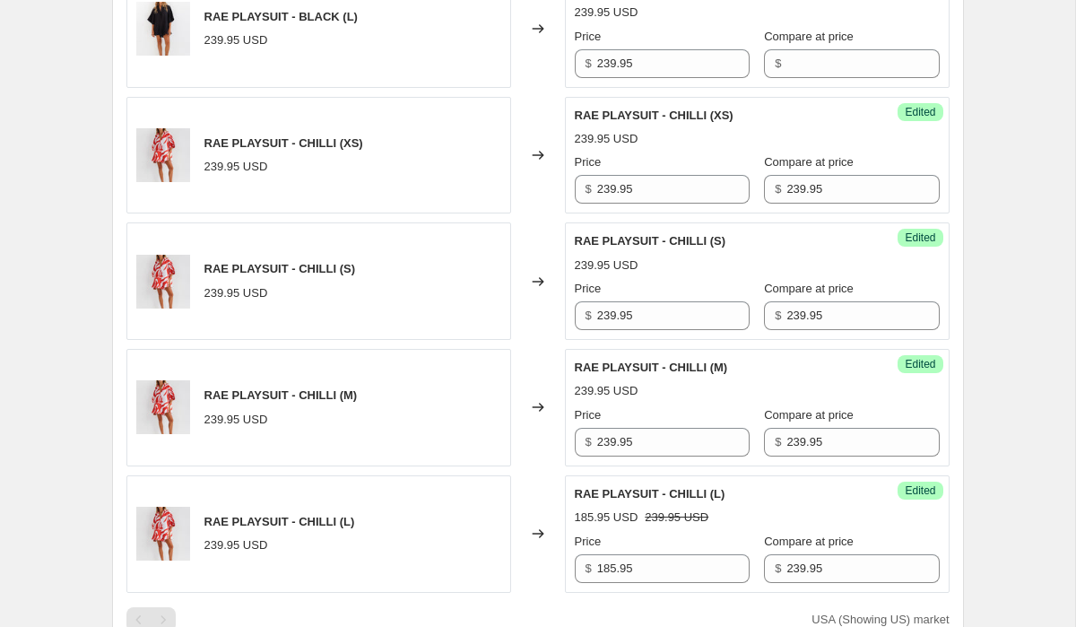
click at [643, 551] on div "Price $ 185.95" at bounding box center [662, 558] width 175 height 50
click at [643, 552] on div "Price $ 185.95" at bounding box center [662, 558] width 175 height 50
click at [637, 572] on input "185.95" at bounding box center [673, 568] width 152 height 29
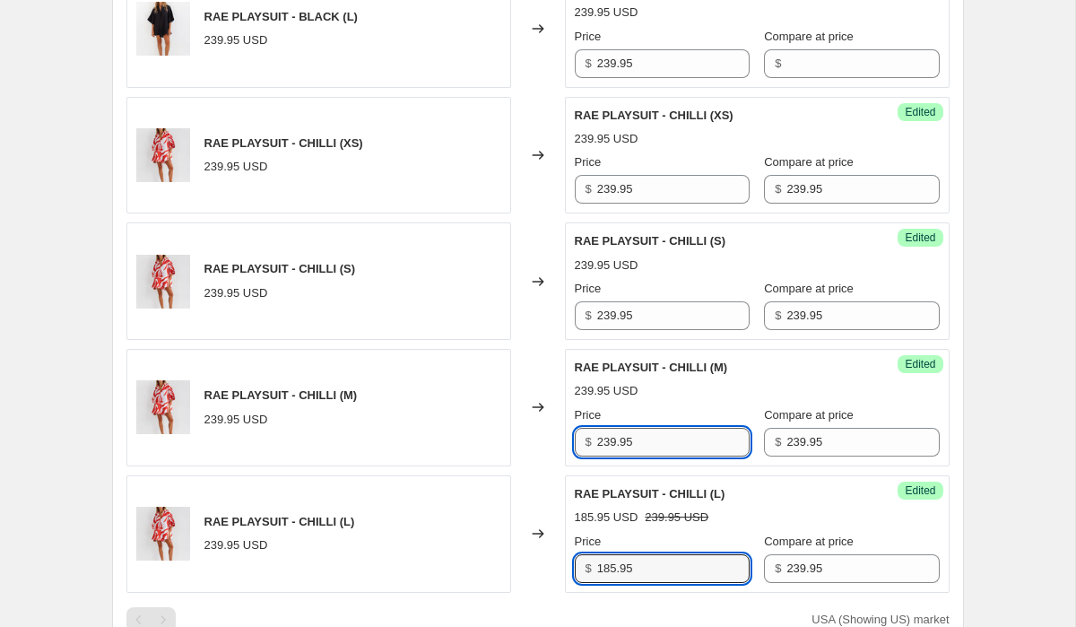
click at [640, 442] on input "239.95" at bounding box center [673, 442] width 152 height 29
paste input "185"
type input "185.95"
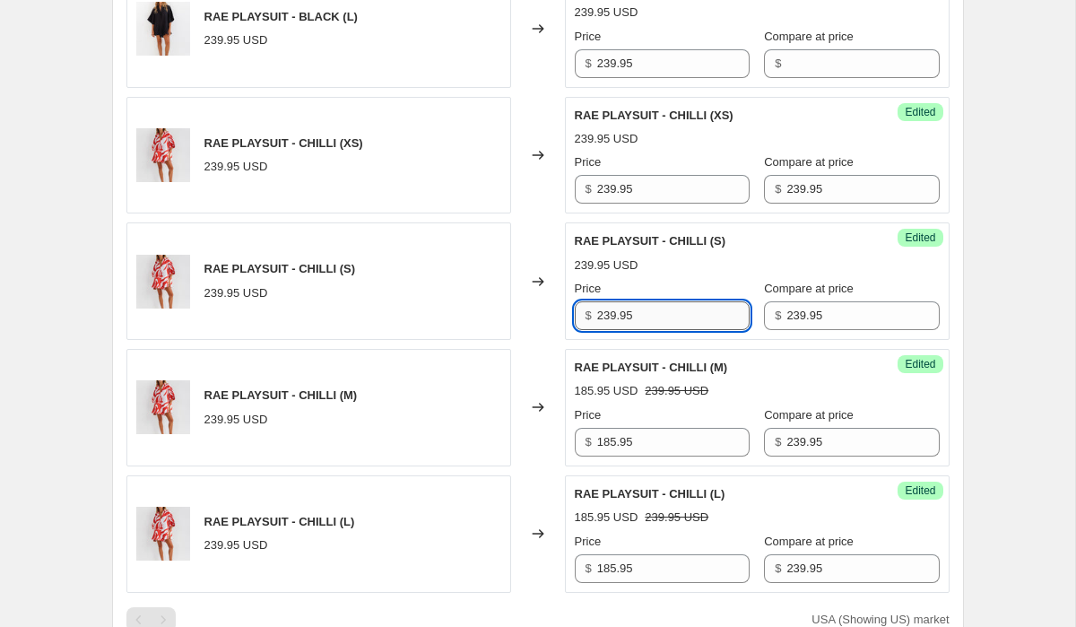
click at [645, 319] on input "239.95" at bounding box center [673, 315] width 152 height 29
paste input "185"
type input "185.95"
click at [642, 186] on input "239.95" at bounding box center [673, 189] width 152 height 29
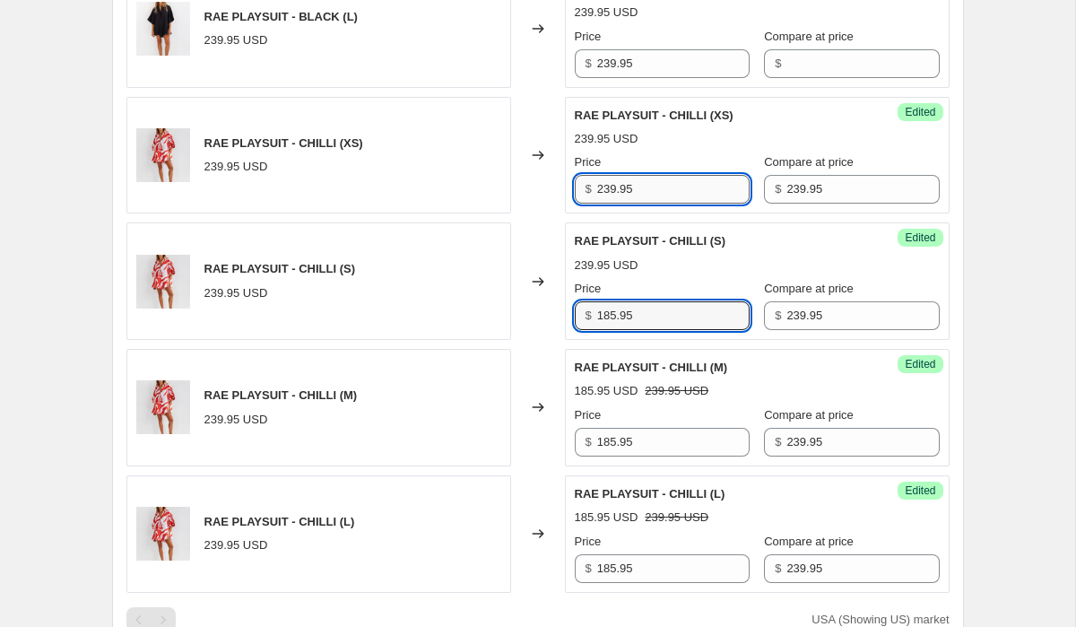
click at [642, 186] on input "239.95" at bounding box center [673, 189] width 152 height 29
paste input "185"
type input "185.95"
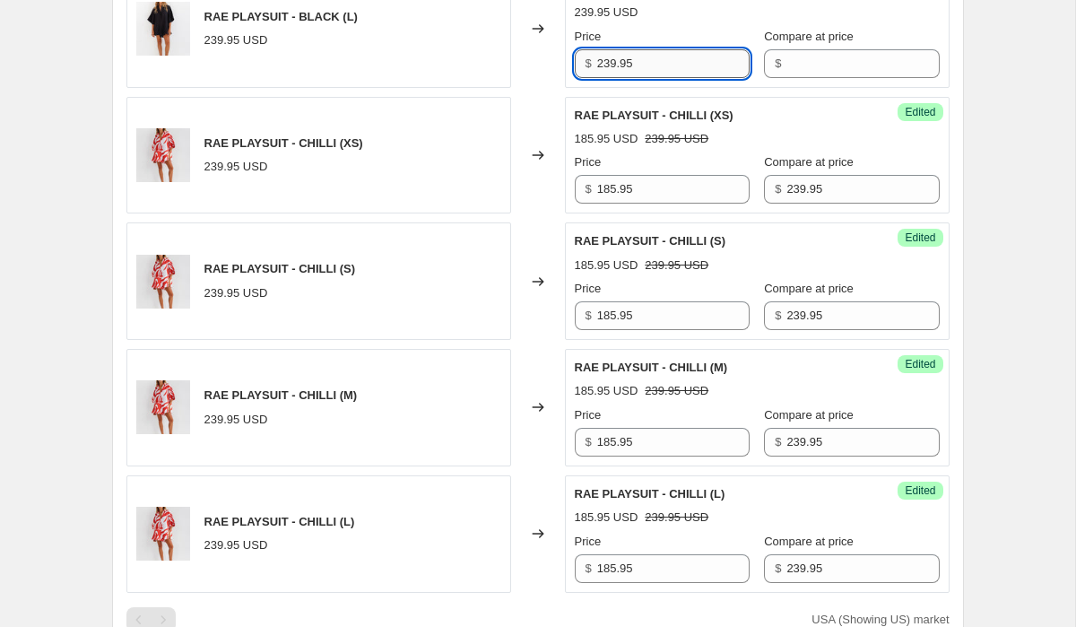
click at [653, 55] on input "239.95" at bounding box center [673, 63] width 152 height 29
paste input "185"
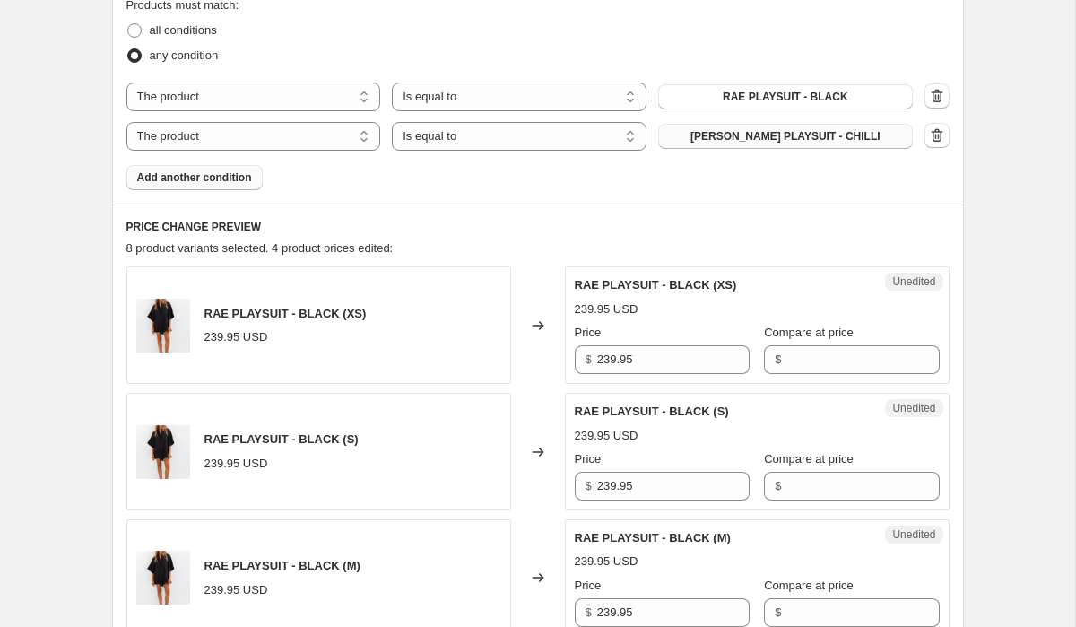
scroll to position [664, 0]
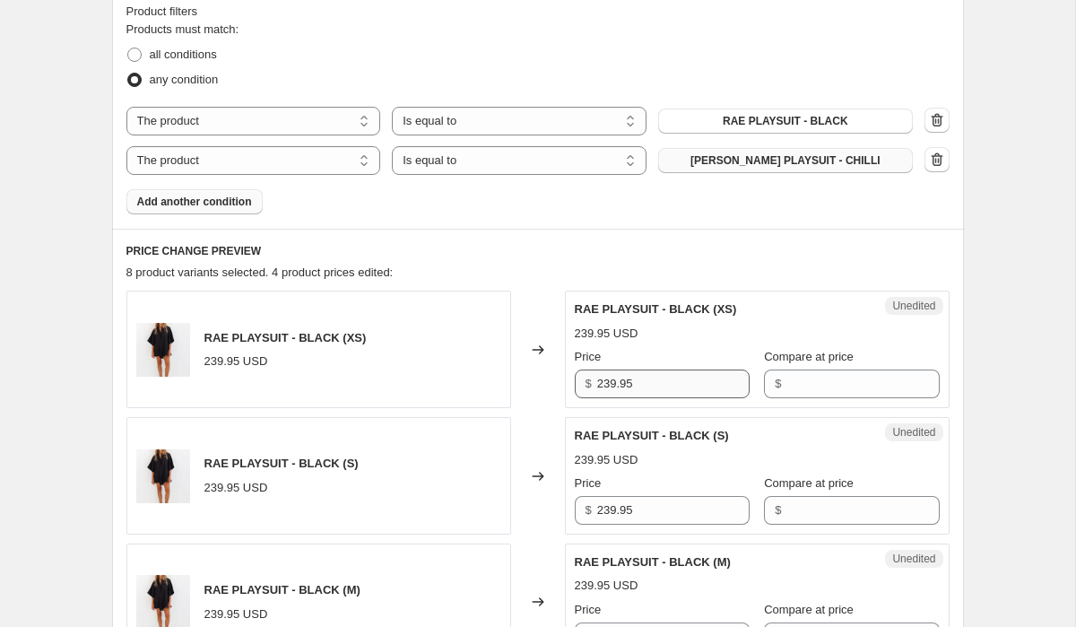
type input "185.95"
click at [684, 389] on input "239.95" at bounding box center [673, 383] width 152 height 29
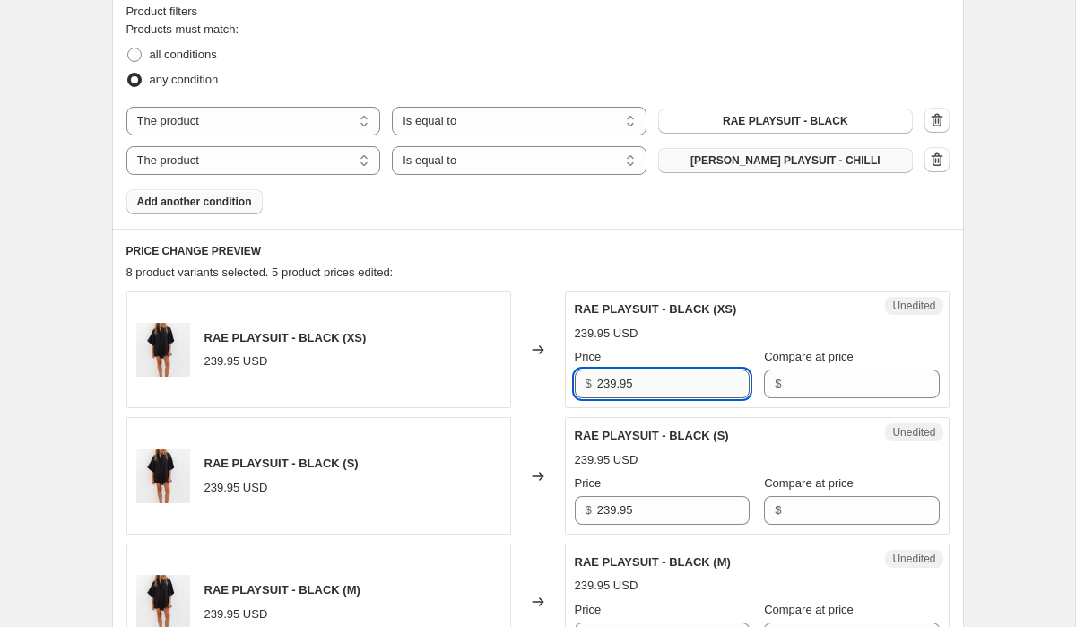
click at [684, 389] on input "239.95" at bounding box center [673, 383] width 152 height 29
paste input "185"
type input "185.95"
click at [656, 506] on input "239.95" at bounding box center [673, 510] width 152 height 29
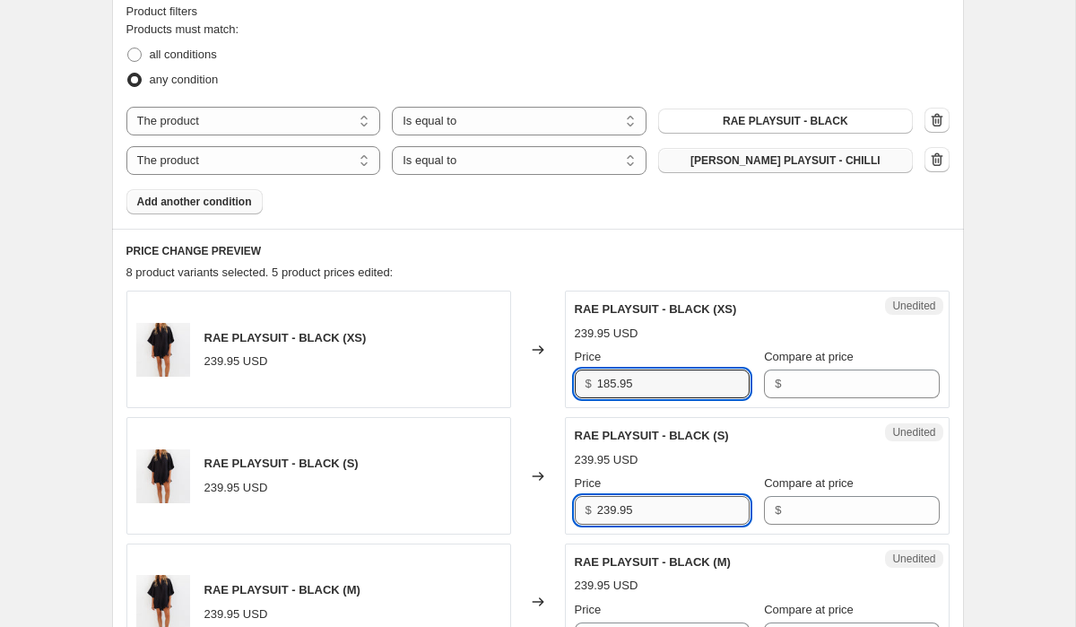
click at [656, 506] on input "239.95" at bounding box center [673, 510] width 152 height 29
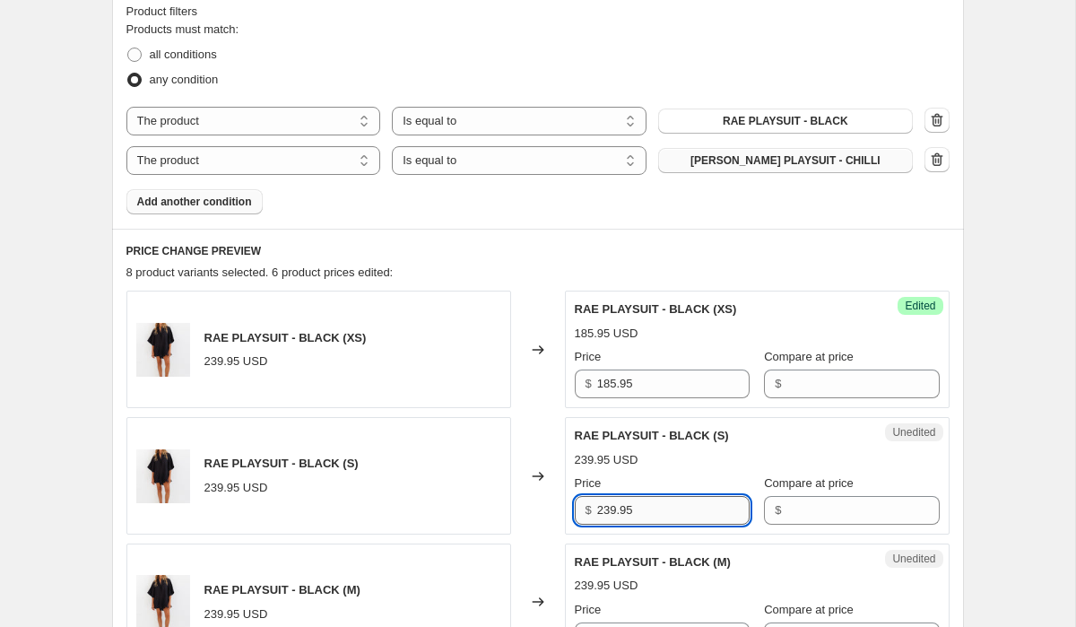
paste input "185"
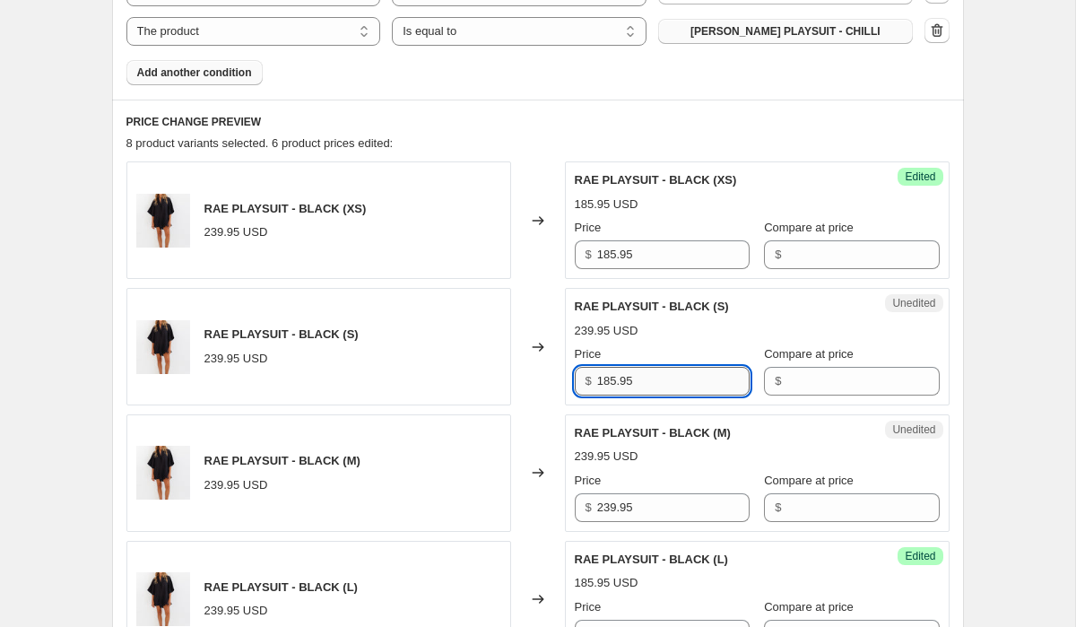
scroll to position [885, 0]
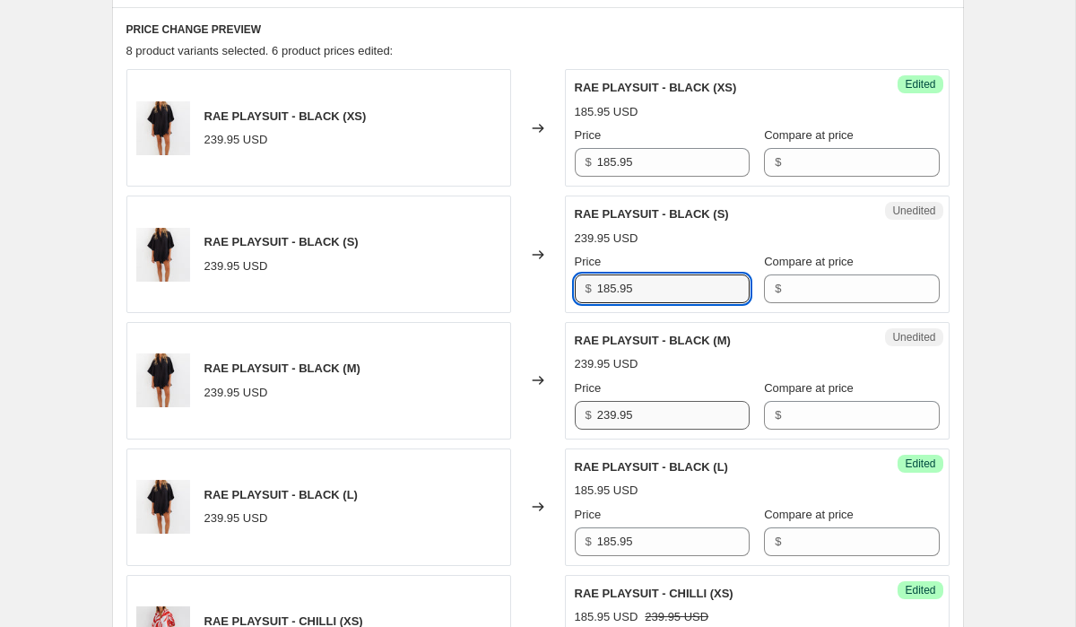
type input "185.95"
click at [656, 416] on input "239.95" at bounding box center [673, 415] width 152 height 29
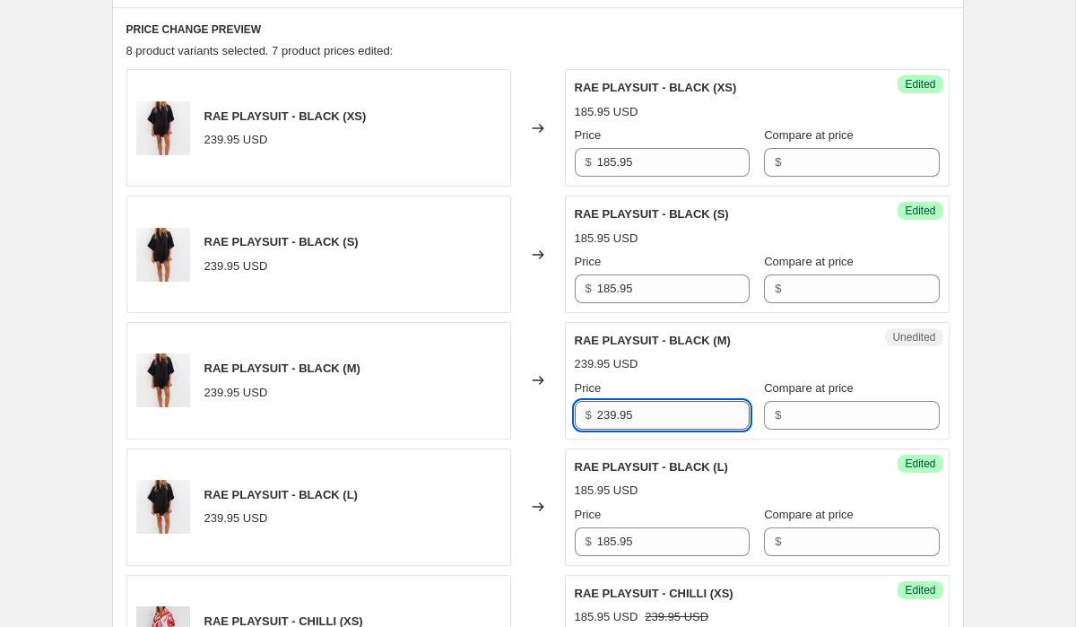
click at [656, 416] on input "239.95" at bounding box center [673, 415] width 152 height 29
paste input "185"
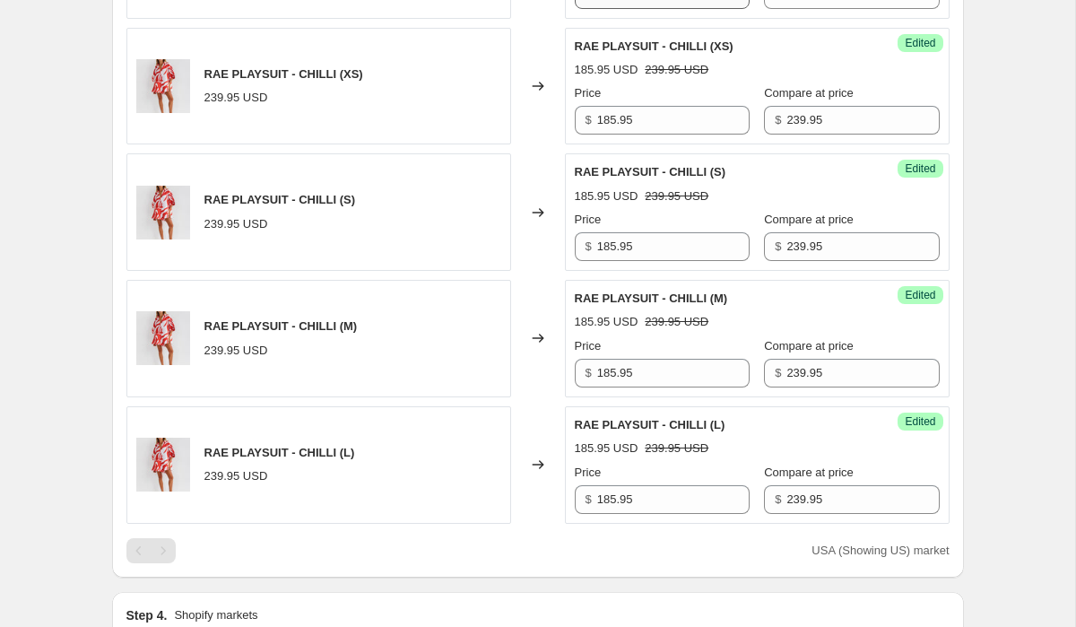
scroll to position [1441, 0]
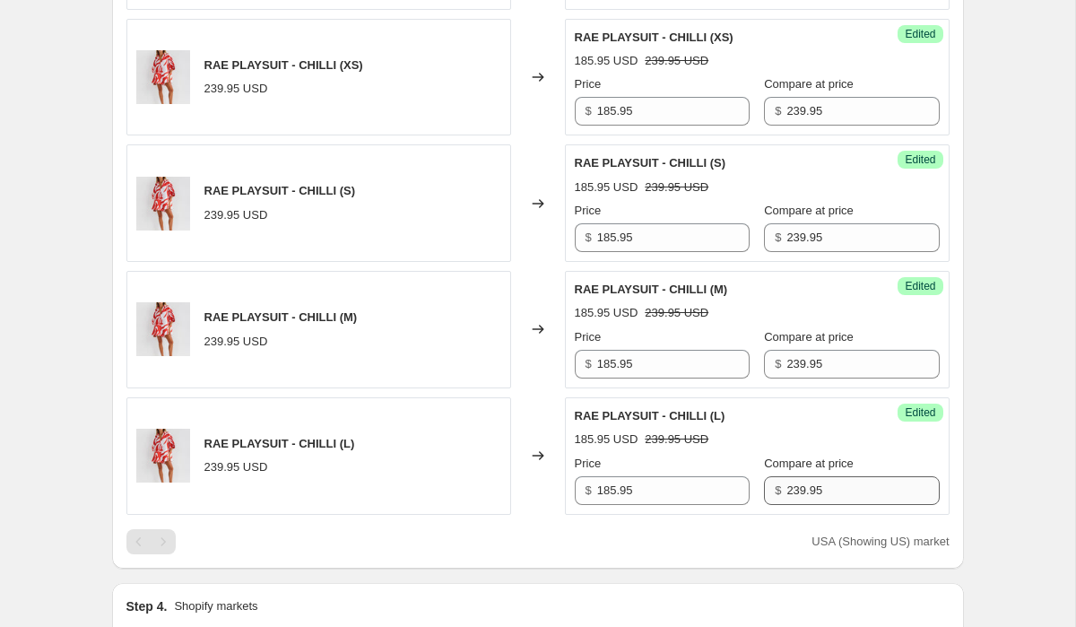
type input "185.95"
click at [807, 486] on input "239.95" at bounding box center [862, 490] width 152 height 29
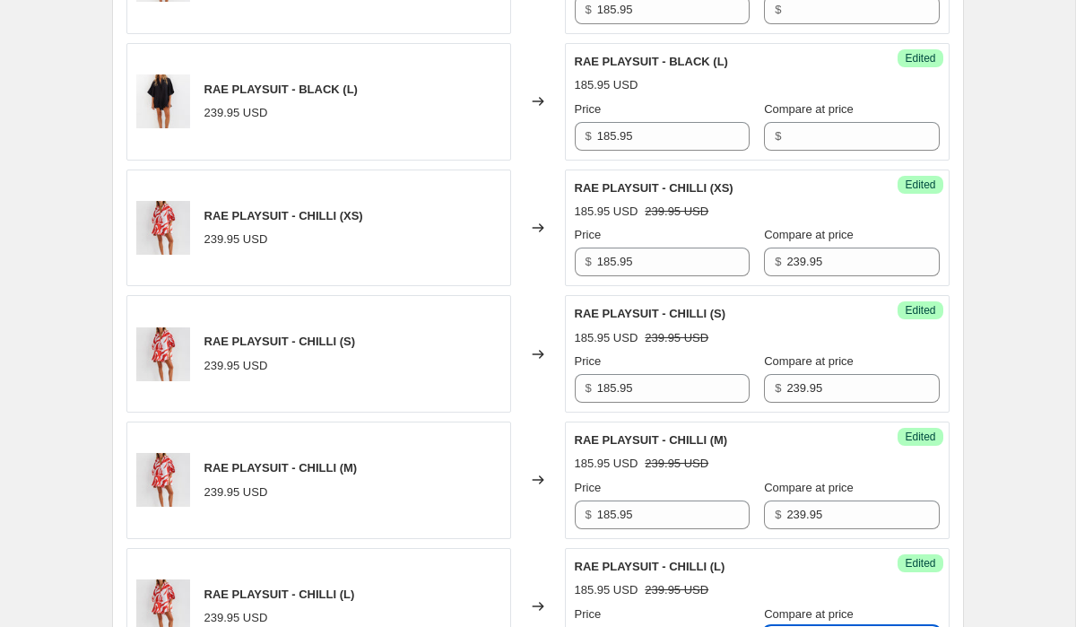
scroll to position [1146, 0]
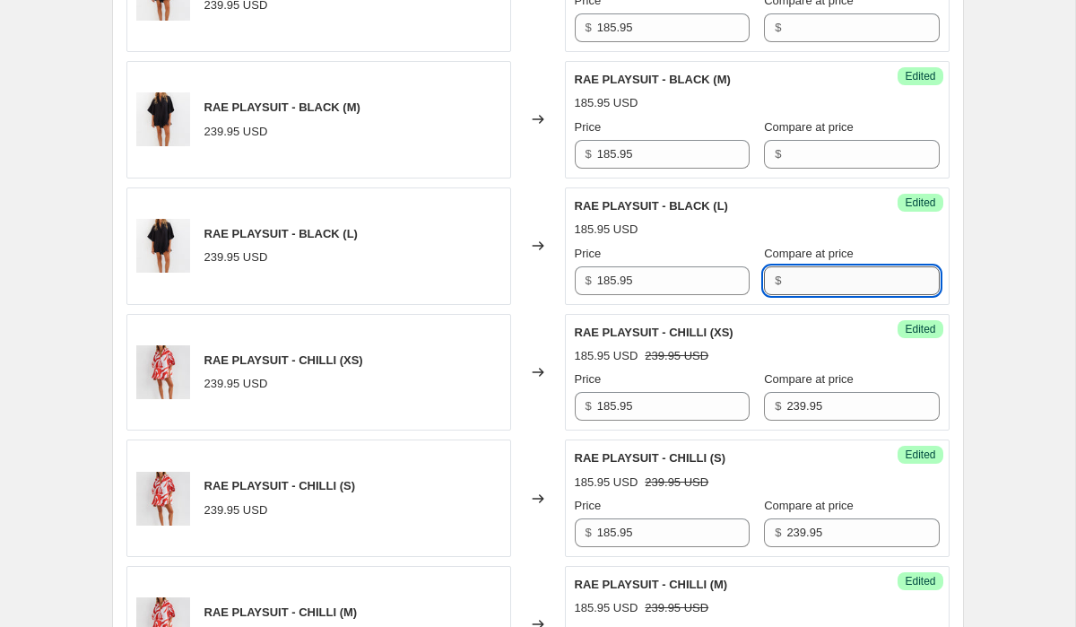
click at [812, 280] on input "Compare at price" at bounding box center [862, 280] width 152 height 29
paste input "239.95"
type input "239.95"
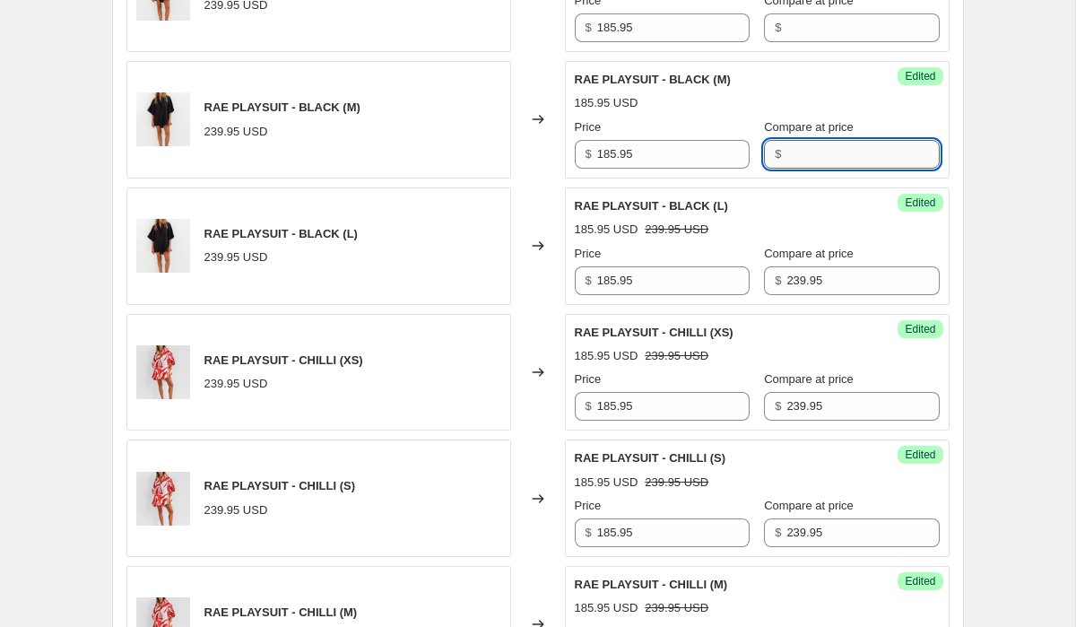
click at [808, 161] on input "Compare at price" at bounding box center [862, 154] width 152 height 29
paste input "239.95"
type input "239.95"
click at [808, 22] on input "Compare at price" at bounding box center [862, 27] width 152 height 29
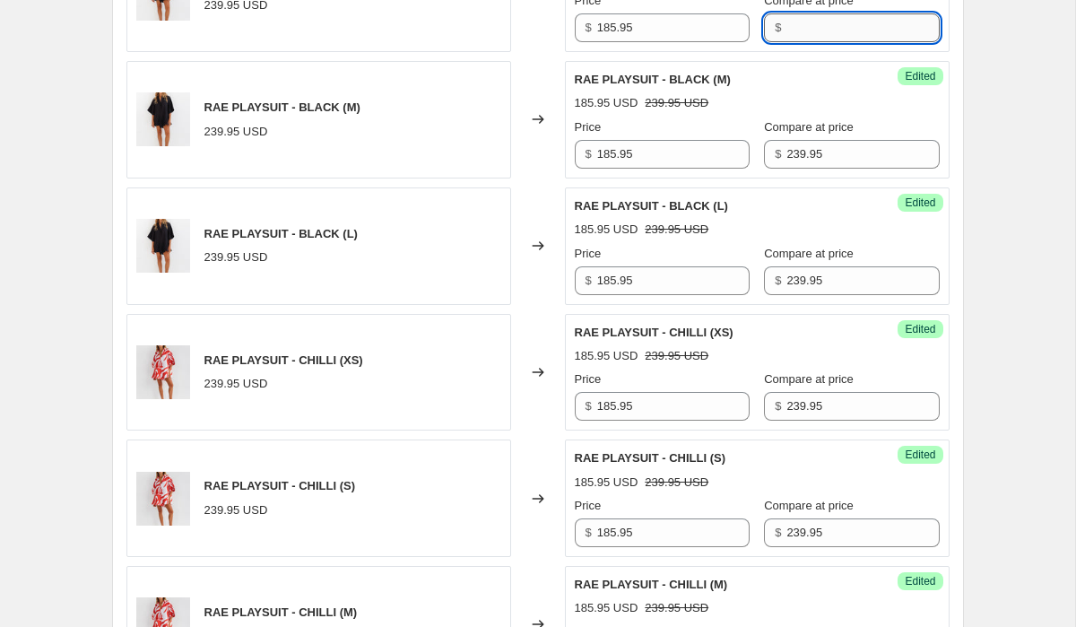
paste input "239.95"
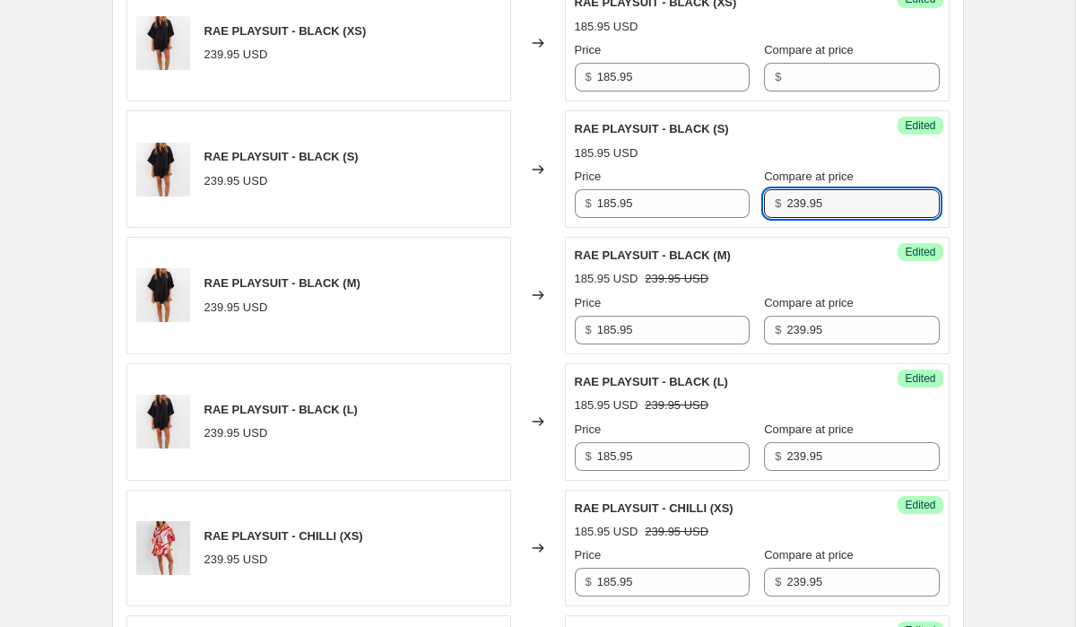
scroll to position [953, 0]
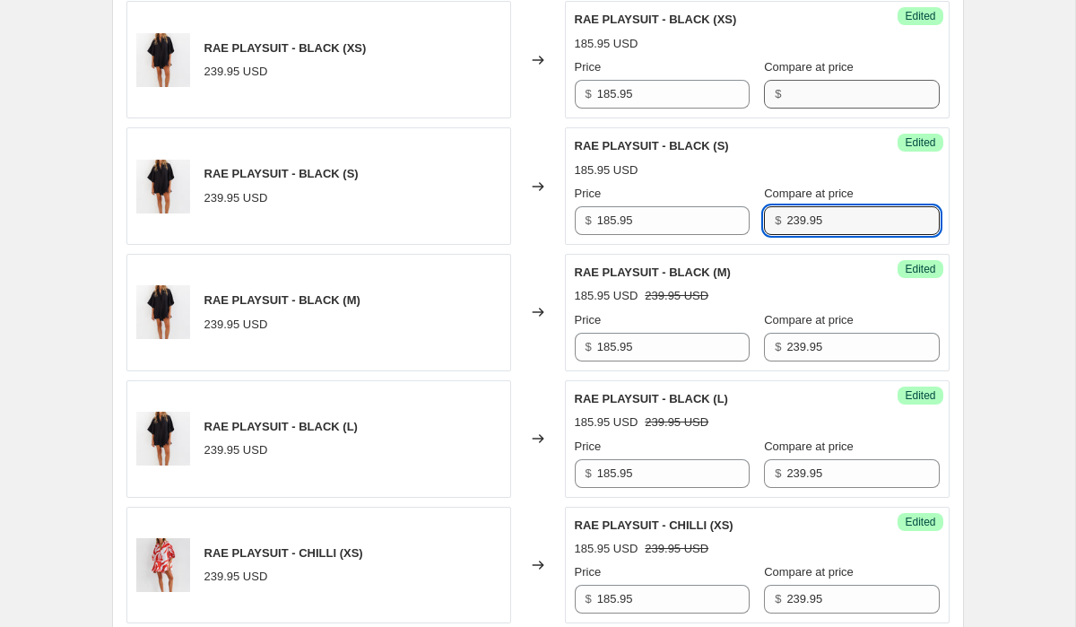
type input "239.95"
click at [799, 95] on input "Compare at price" at bounding box center [862, 94] width 152 height 29
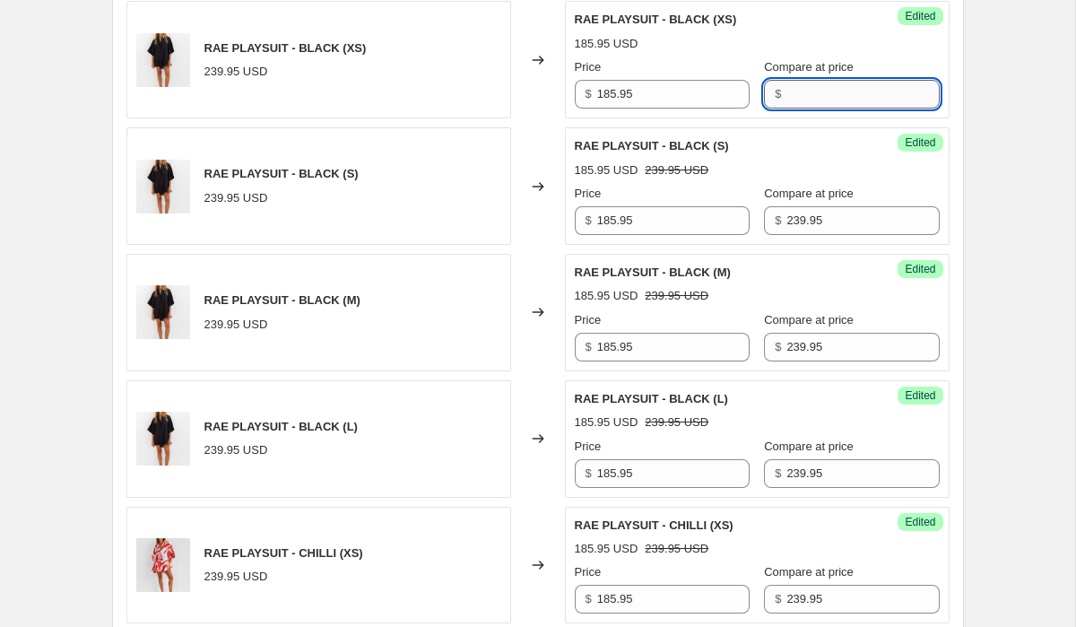
paste input "239.95"
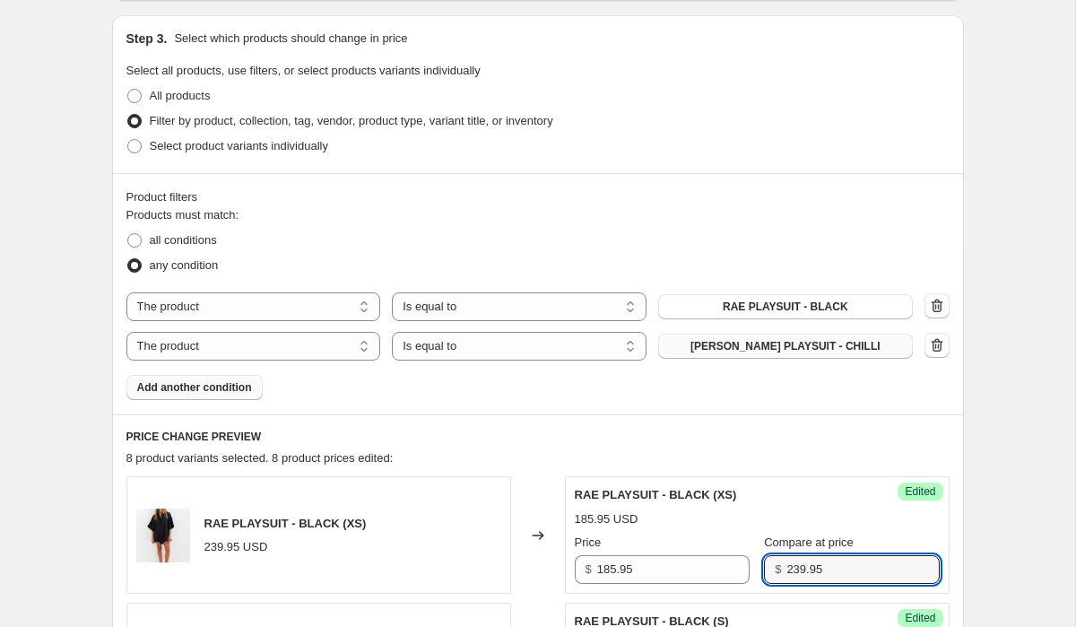
scroll to position [346, 0]
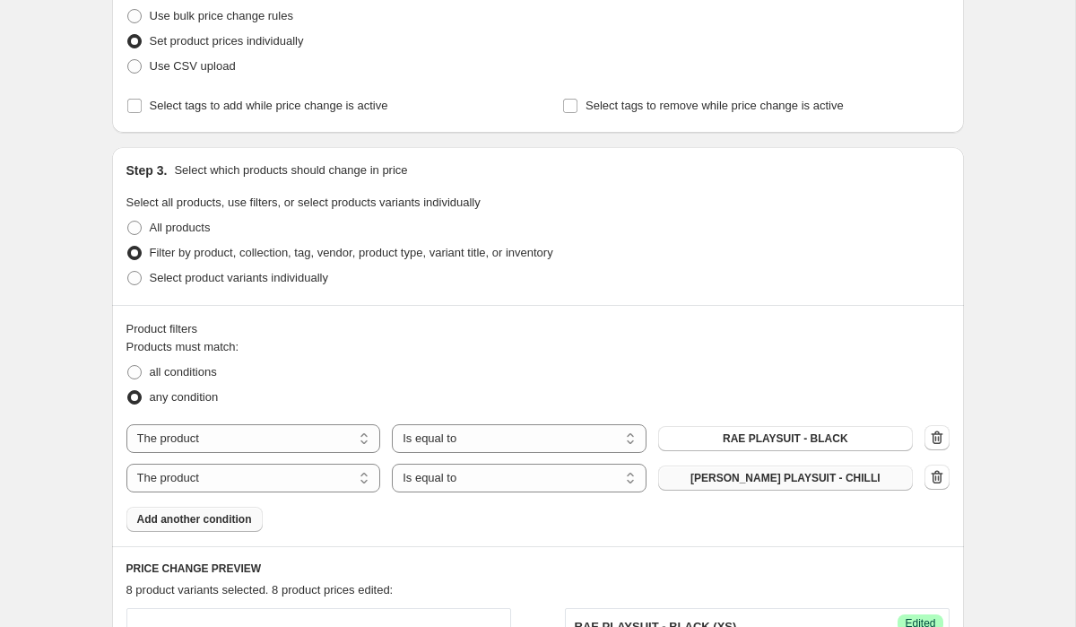
type input "239.95"
click at [218, 515] on span "Add another condition" at bounding box center [194, 519] width 115 height 14
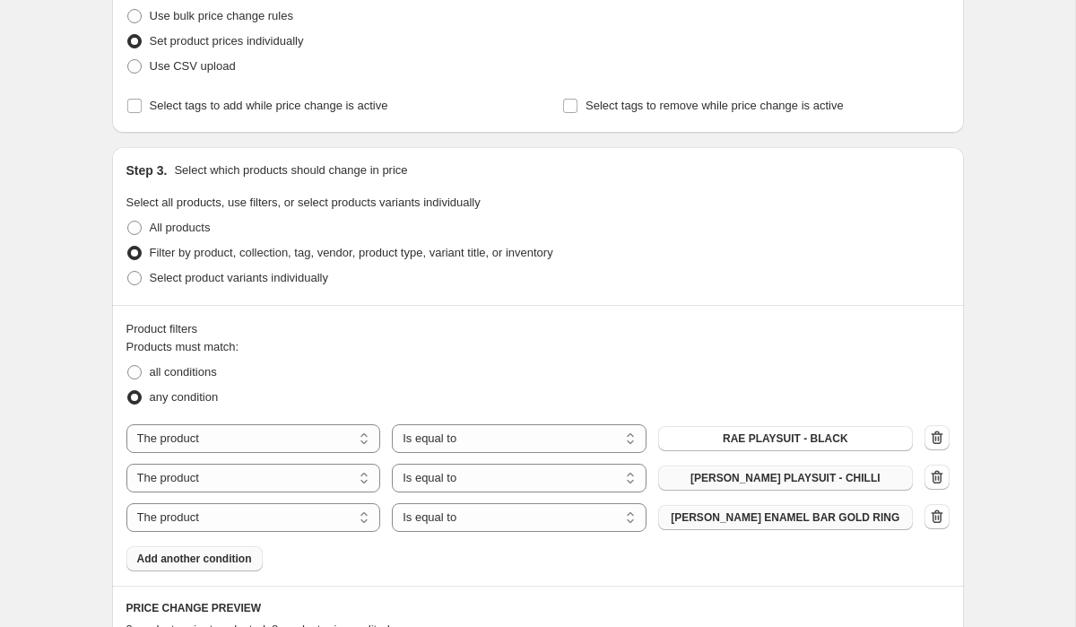
click at [781, 517] on span "[PERSON_NAME] ENAMEL BAR GOLD RING" at bounding box center [785, 517] width 229 height 14
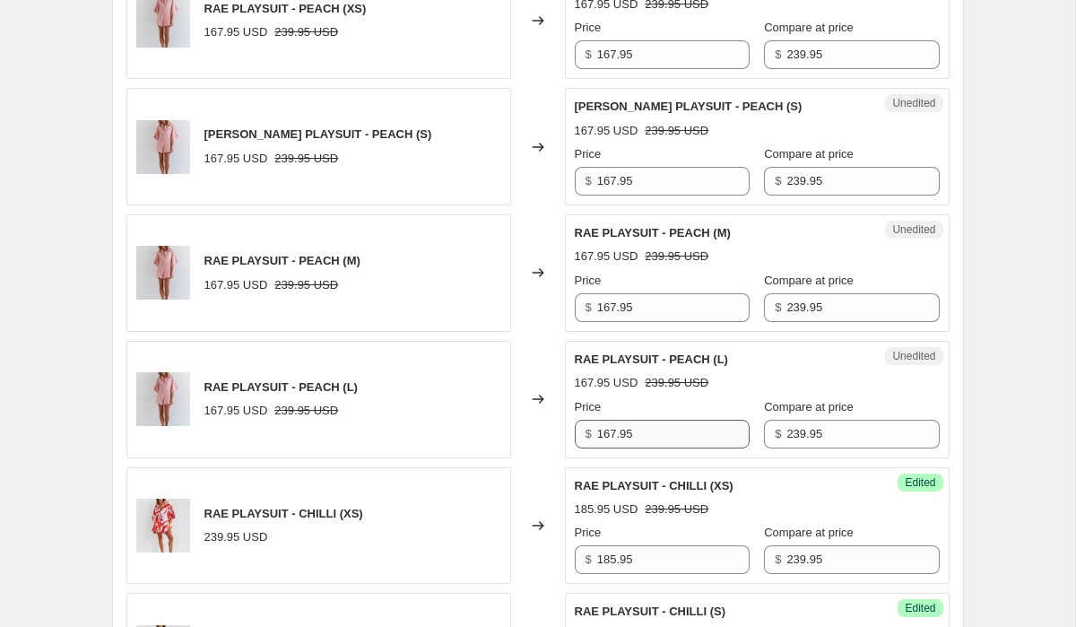
scroll to position [1535, 0]
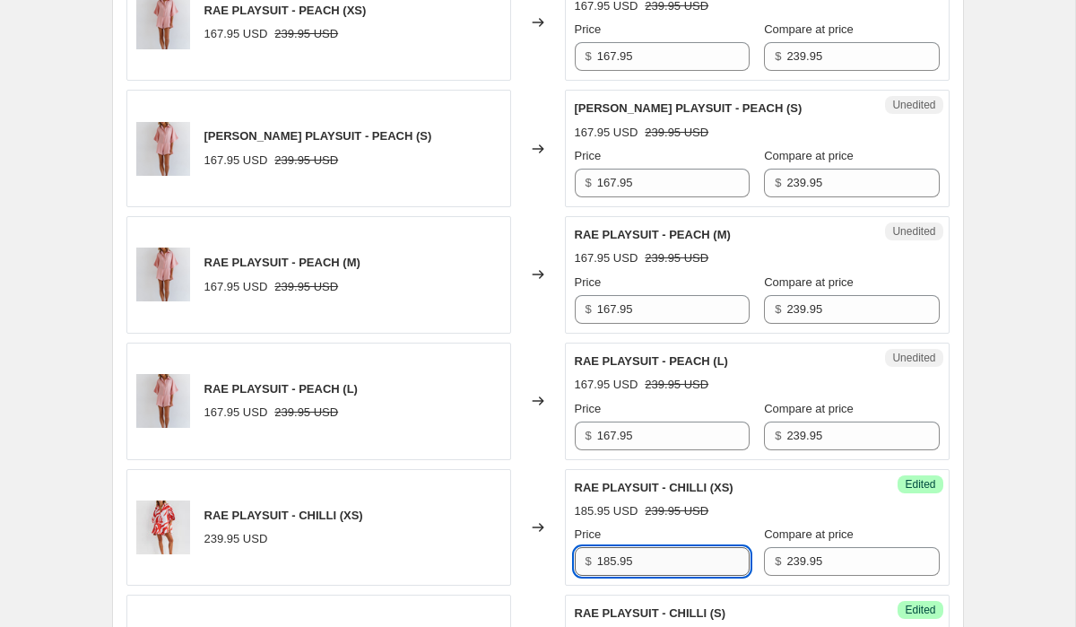
click at [655, 564] on input "185.95" at bounding box center [673, 561] width 152 height 29
click at [653, 438] on input "167.95" at bounding box center [673, 435] width 152 height 29
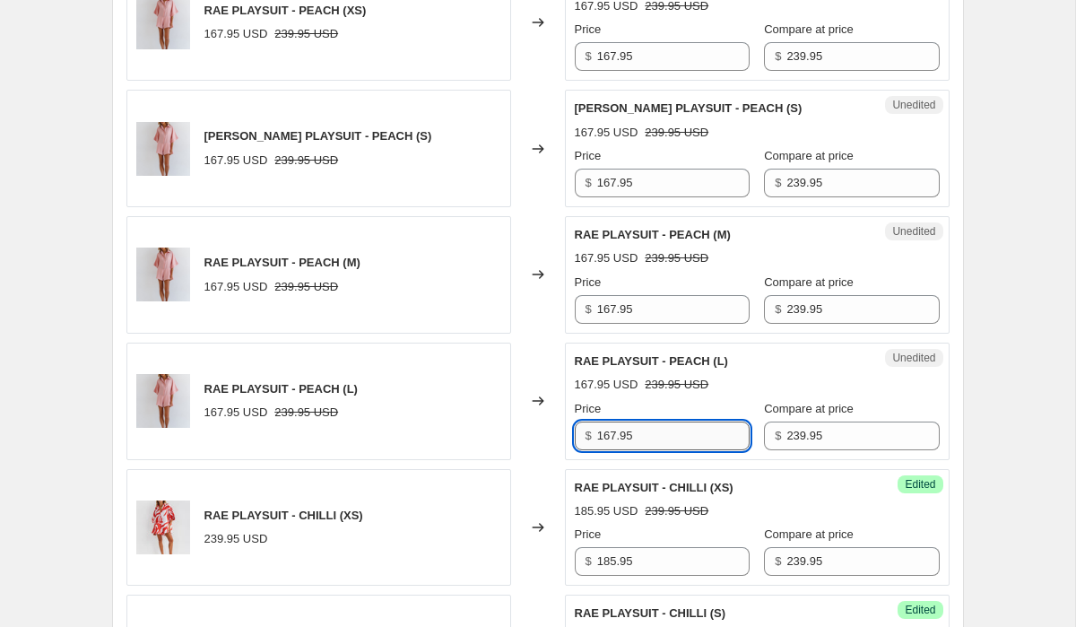
paste input "85"
type input "185.95"
click at [648, 301] on input "167.95" at bounding box center [673, 309] width 152 height 29
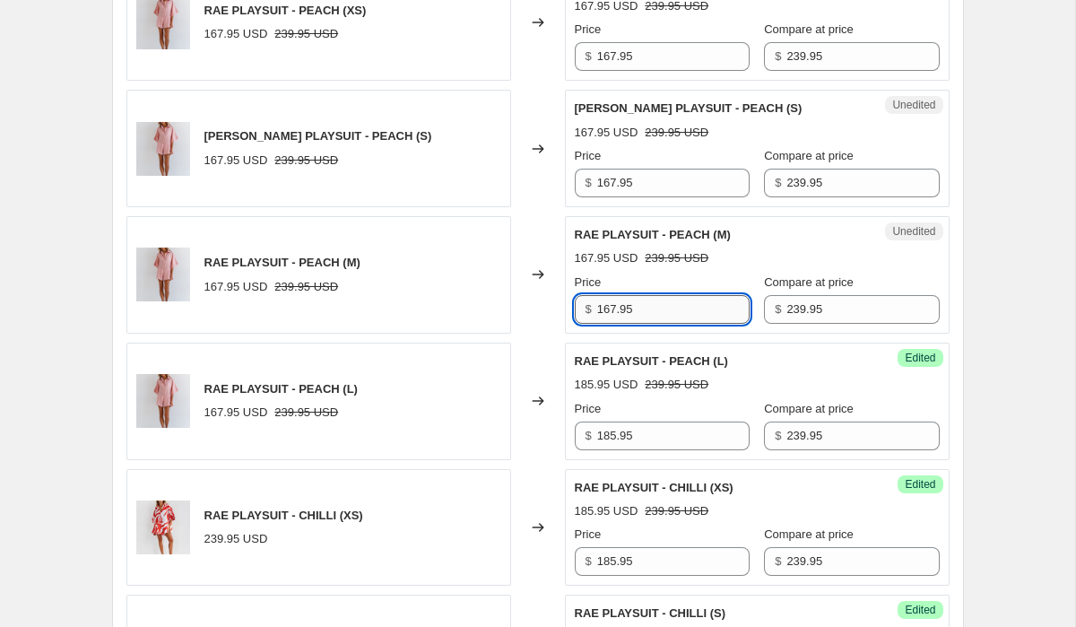
click at [648, 301] on input "167.95" at bounding box center [673, 309] width 152 height 29
click at [645, 429] on input "185.95" at bounding box center [673, 435] width 152 height 29
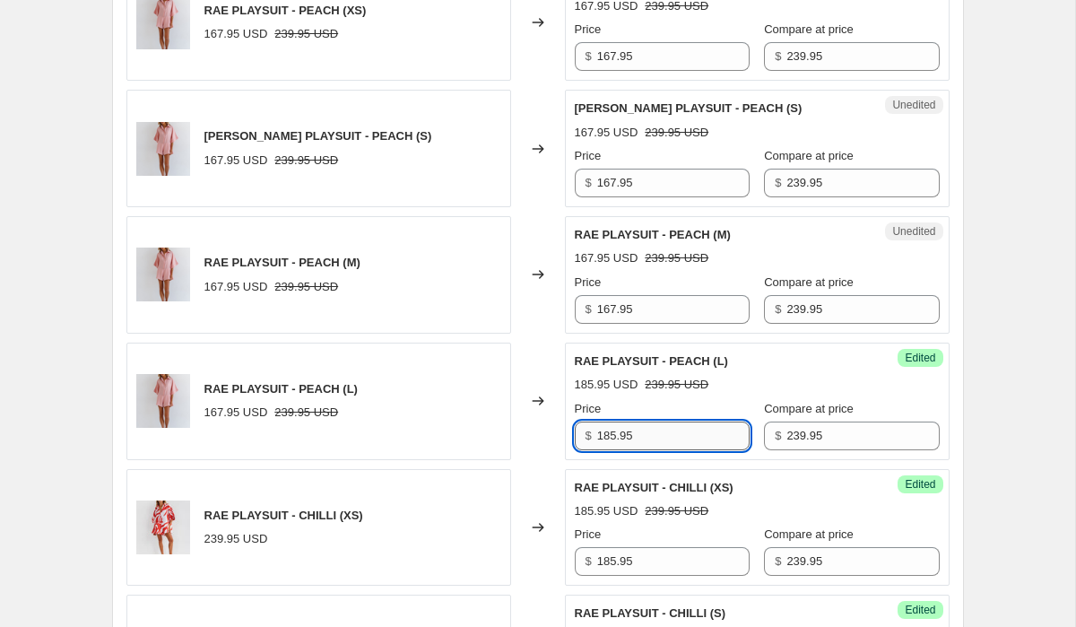
click at [645, 429] on input "185.95" at bounding box center [673, 435] width 152 height 29
click at [647, 310] on input "167.95" at bounding box center [673, 309] width 152 height 29
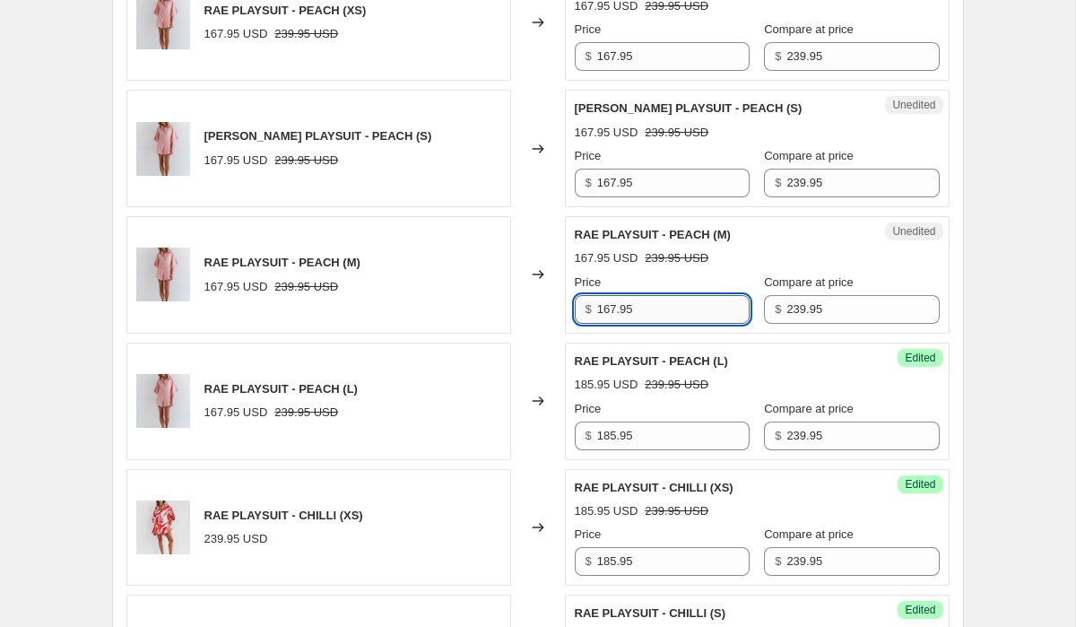
click at [647, 310] on input "167.95" at bounding box center [673, 309] width 152 height 29
paste input "85"
type input "185.95"
click at [658, 171] on input "167.95" at bounding box center [673, 183] width 152 height 29
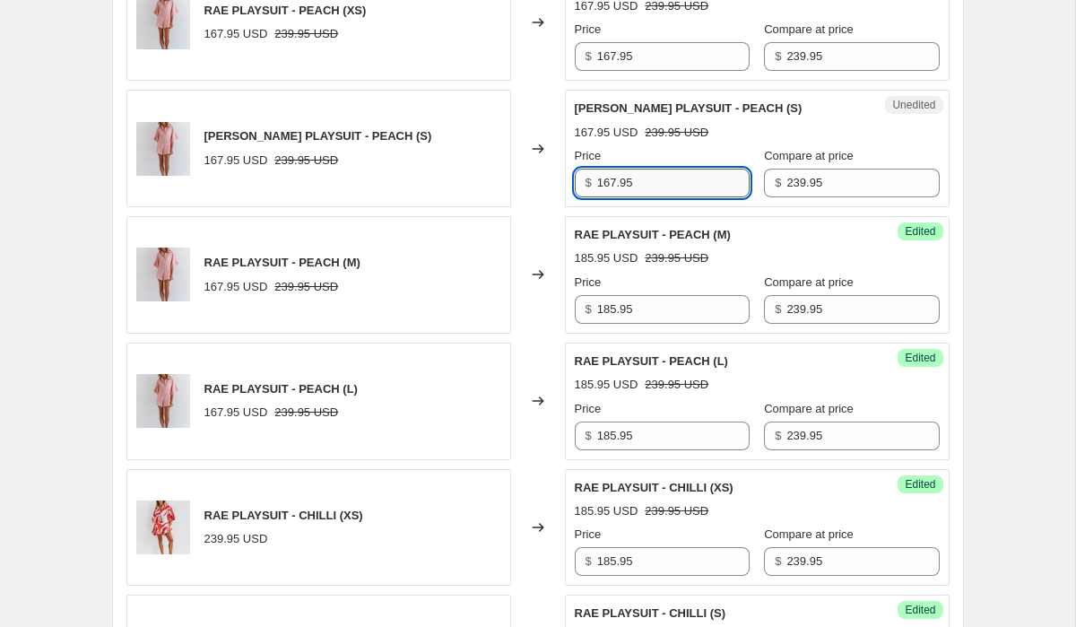
click at [658, 171] on input "167.95" at bounding box center [673, 183] width 152 height 29
paste input "85"
type input "185.95"
click at [651, 44] on input "167.95" at bounding box center [673, 56] width 152 height 29
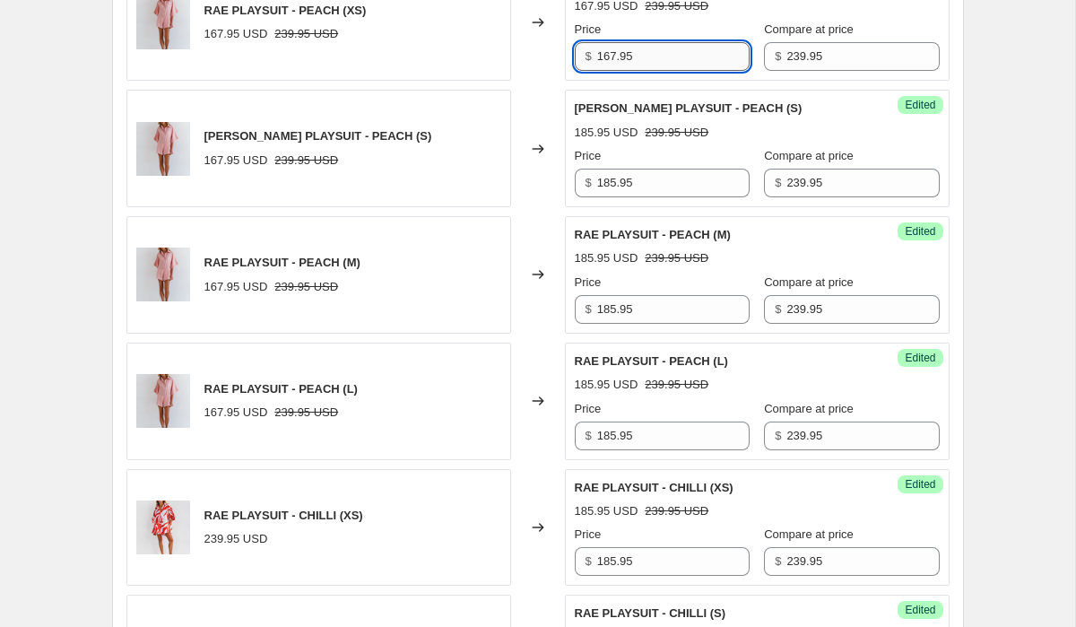
click at [651, 44] on input "167.95" at bounding box center [673, 56] width 152 height 29
paste input "85"
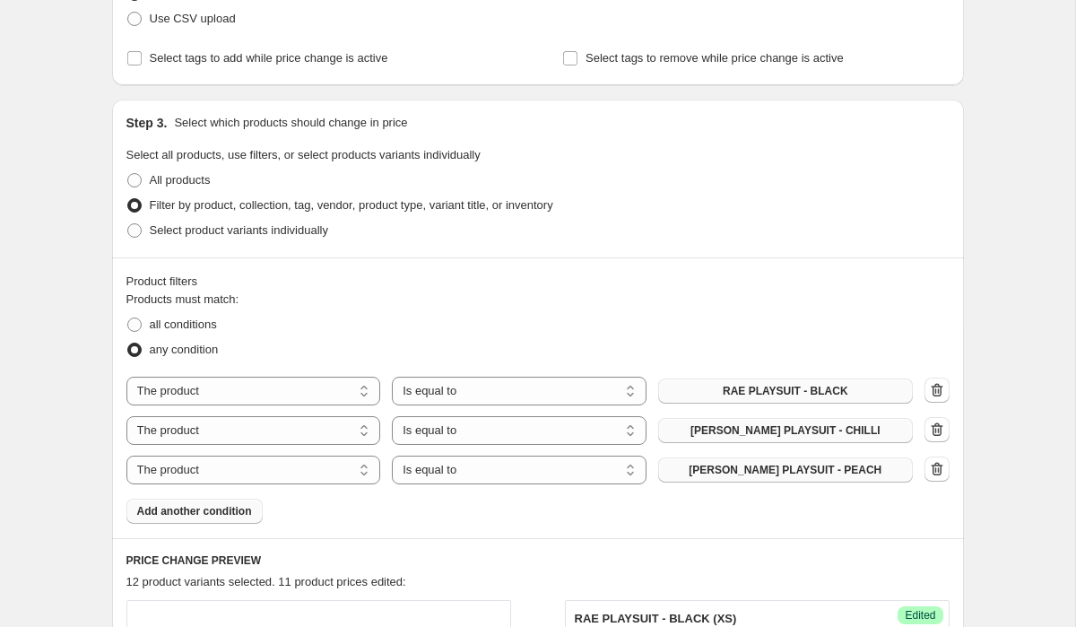
scroll to position [497, 0]
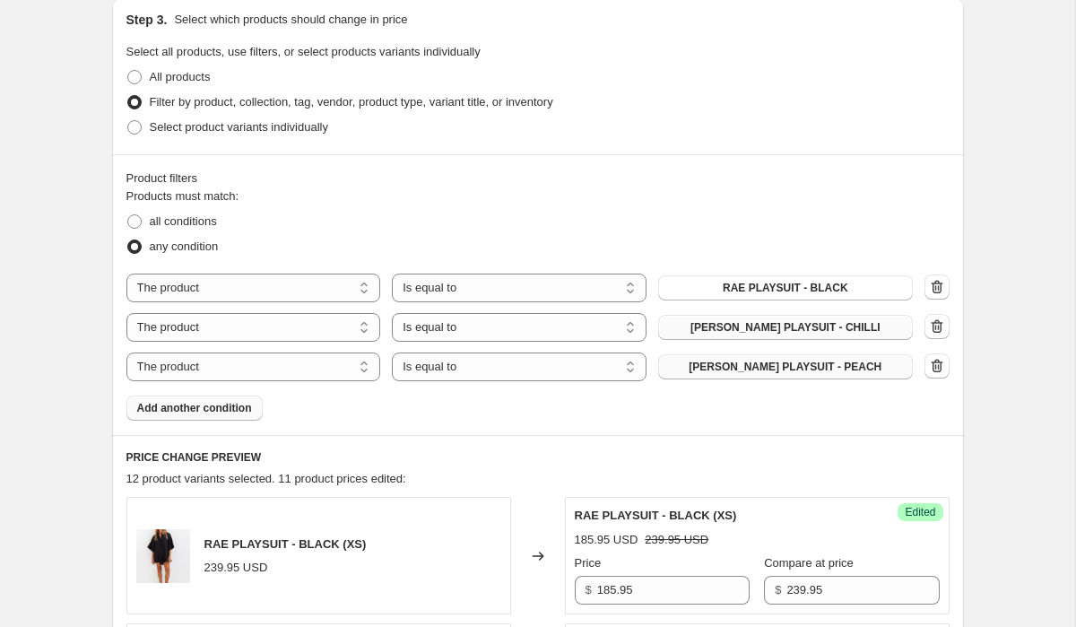
type input "185.95"
click at [230, 407] on span "Add another condition" at bounding box center [194, 408] width 115 height 14
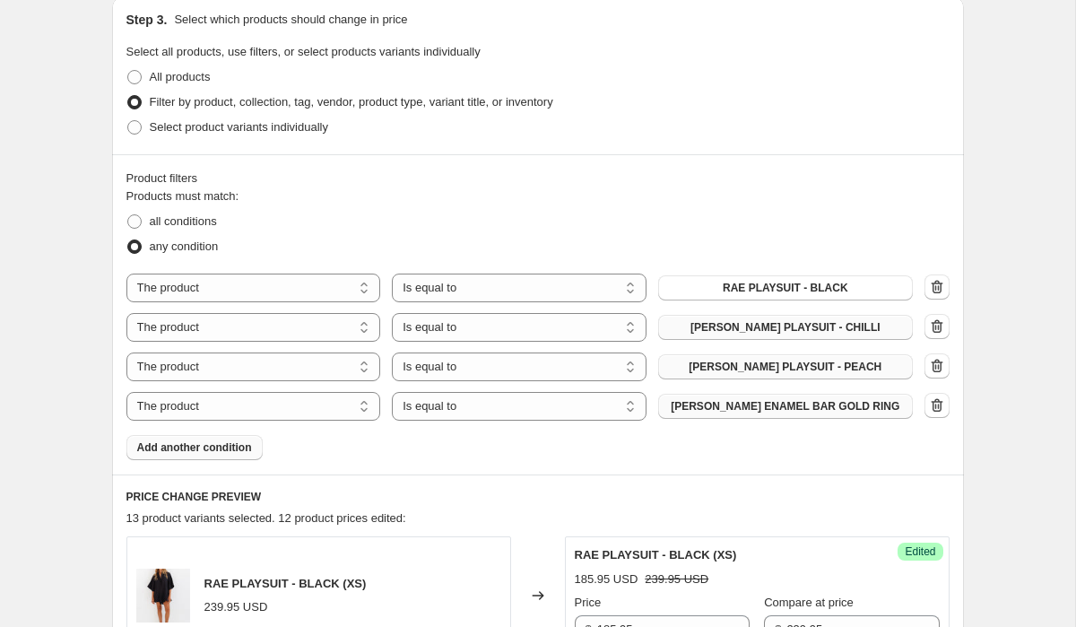
click at [805, 408] on span "[PERSON_NAME] ENAMEL BAR GOLD RING" at bounding box center [785, 406] width 229 height 14
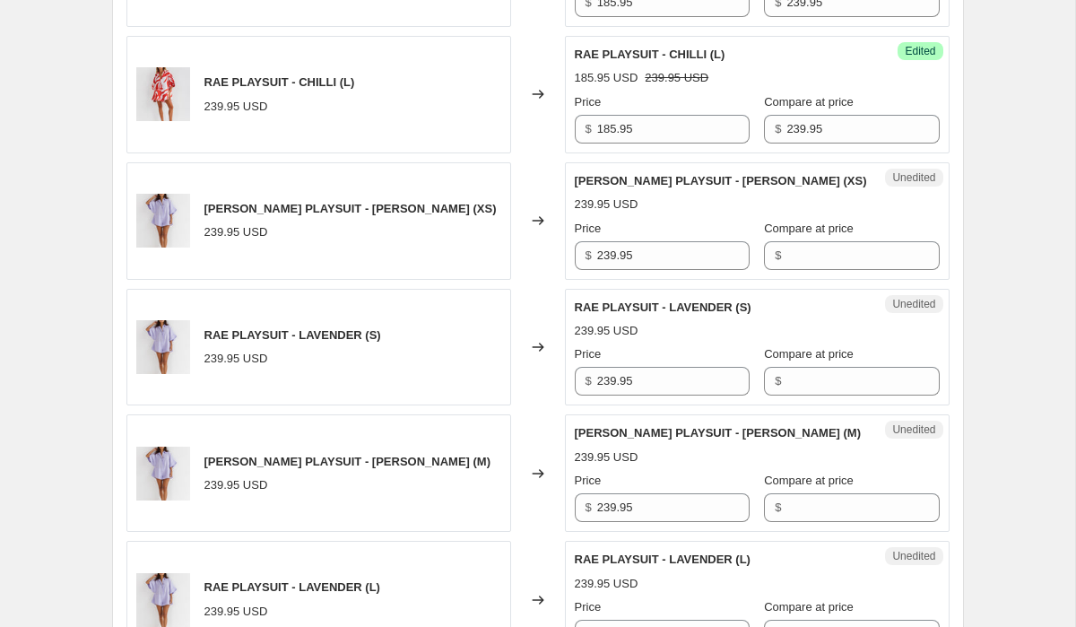
scroll to position [2401, 0]
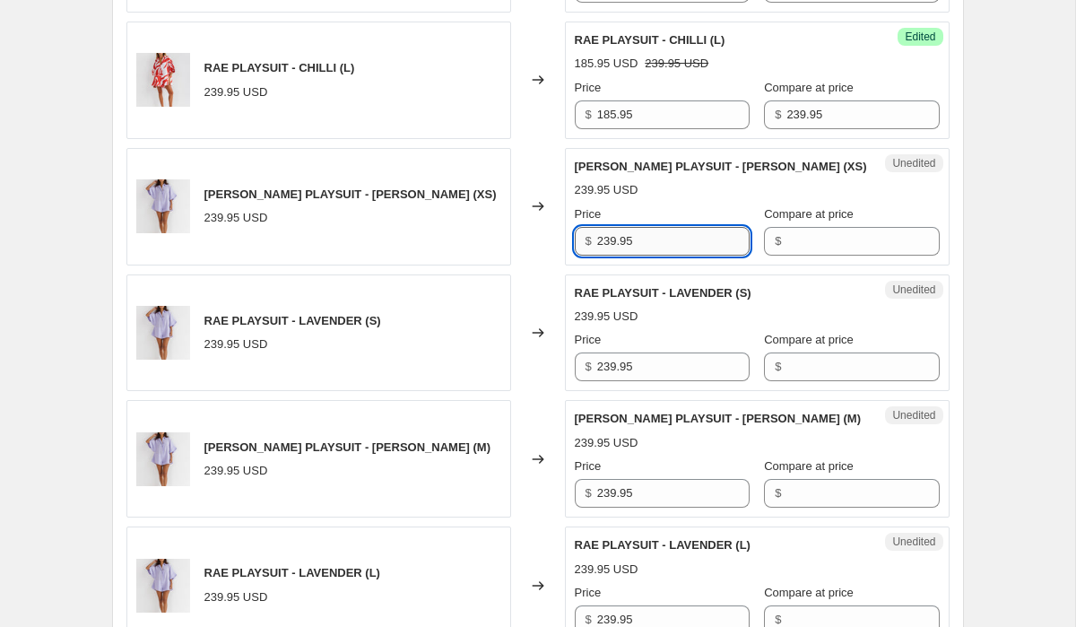
click at [675, 244] on input "239.95" at bounding box center [673, 241] width 152 height 29
paste input "185"
type input "185.95"
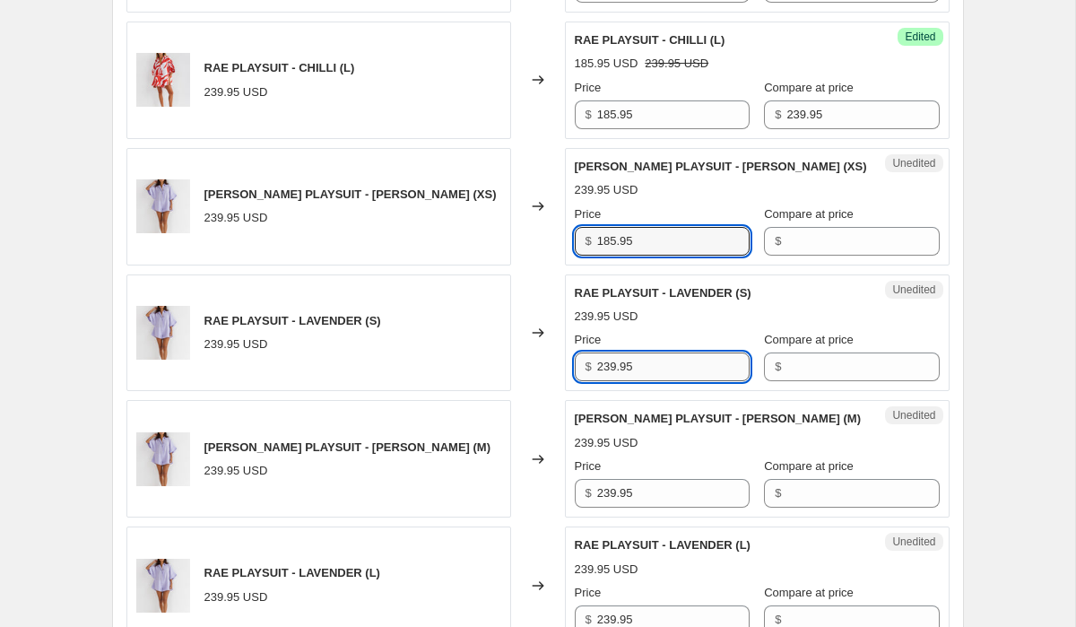
click at [673, 367] on input "239.95" at bounding box center [673, 366] width 152 height 29
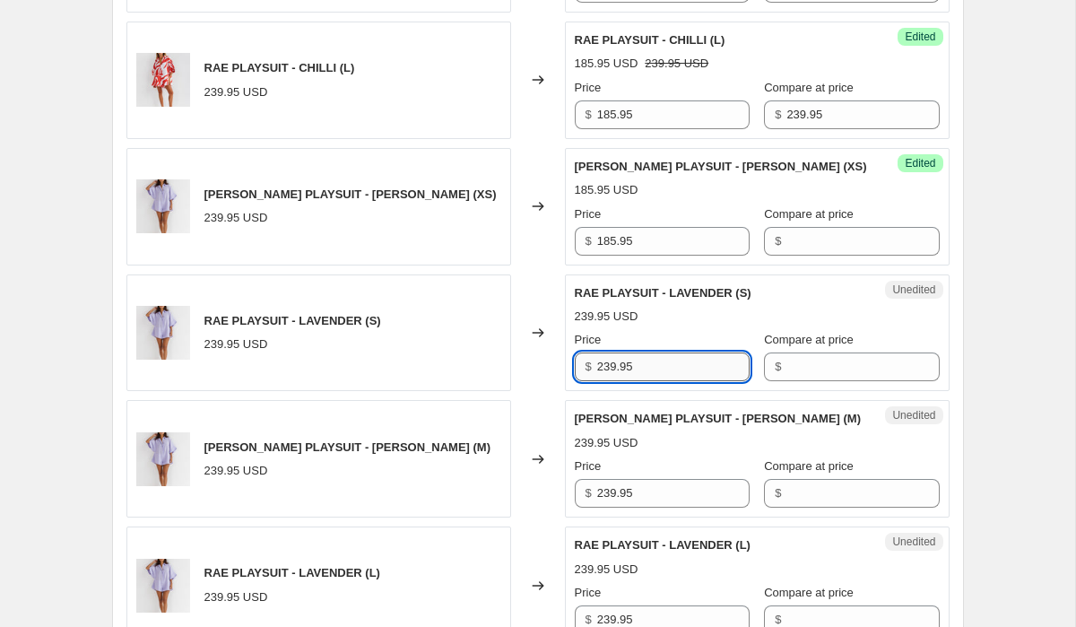
click at [673, 367] on input "239.95" at bounding box center [673, 366] width 152 height 29
paste input "185"
type input "185.95"
click at [687, 497] on input "239.95" at bounding box center [673, 493] width 152 height 29
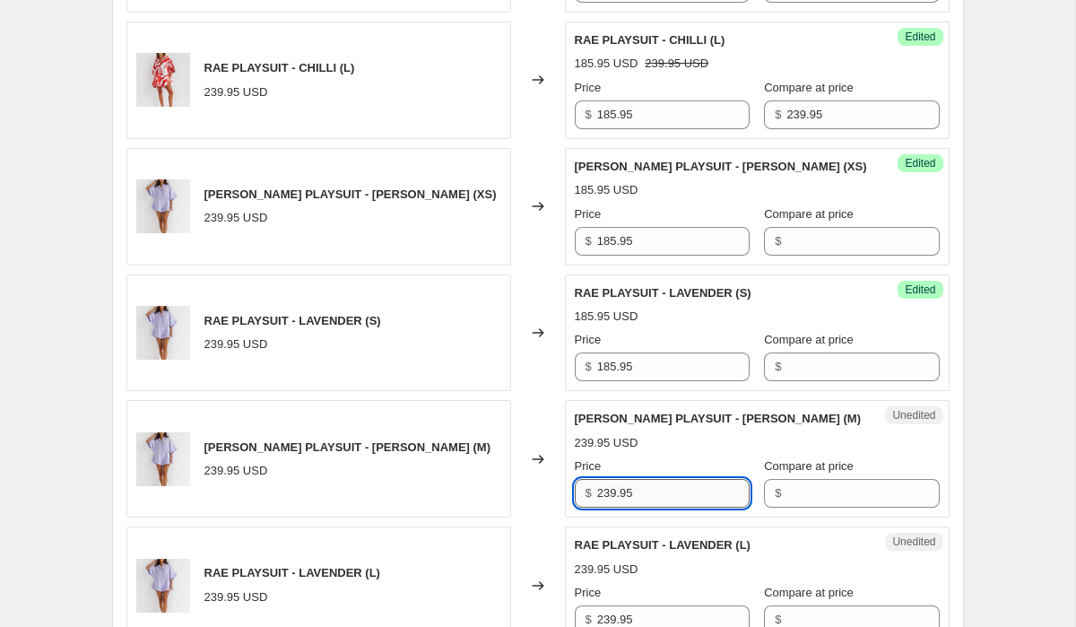
click at [687, 497] on input "239.95" at bounding box center [673, 493] width 152 height 29
paste input "185"
type input "185.95"
click at [702, 615] on input "239.95" at bounding box center [673, 619] width 152 height 29
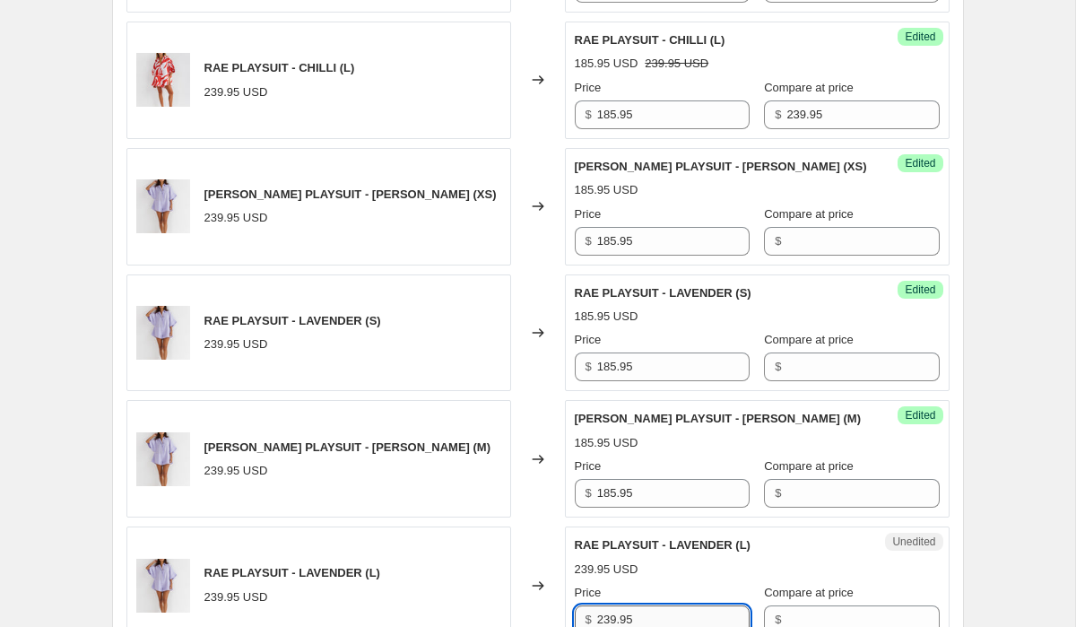
click at [702, 615] on input "239.95" at bounding box center [673, 619] width 152 height 29
paste input "185"
type input "185.95"
click at [825, 110] on input "239.95" at bounding box center [862, 114] width 152 height 29
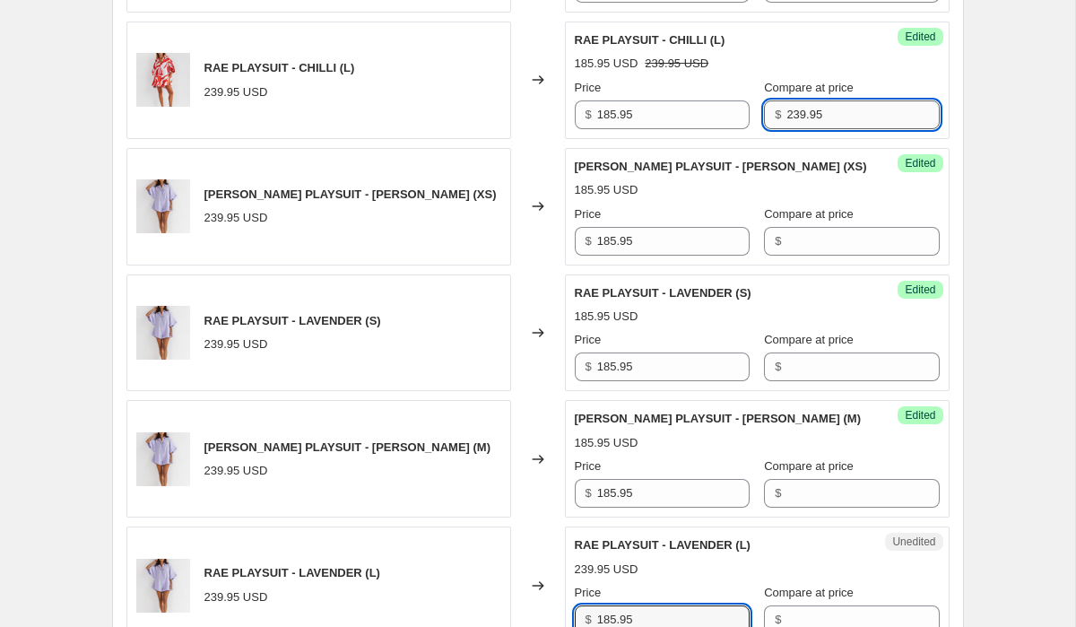
click at [825, 110] on input "239.95" at bounding box center [862, 114] width 152 height 29
click at [839, 257] on div "Success Edited [PERSON_NAME] PLAYSUIT - [PERSON_NAME] (XS) 185.95 USD Price $ 1…" at bounding box center [757, 206] width 385 height 117
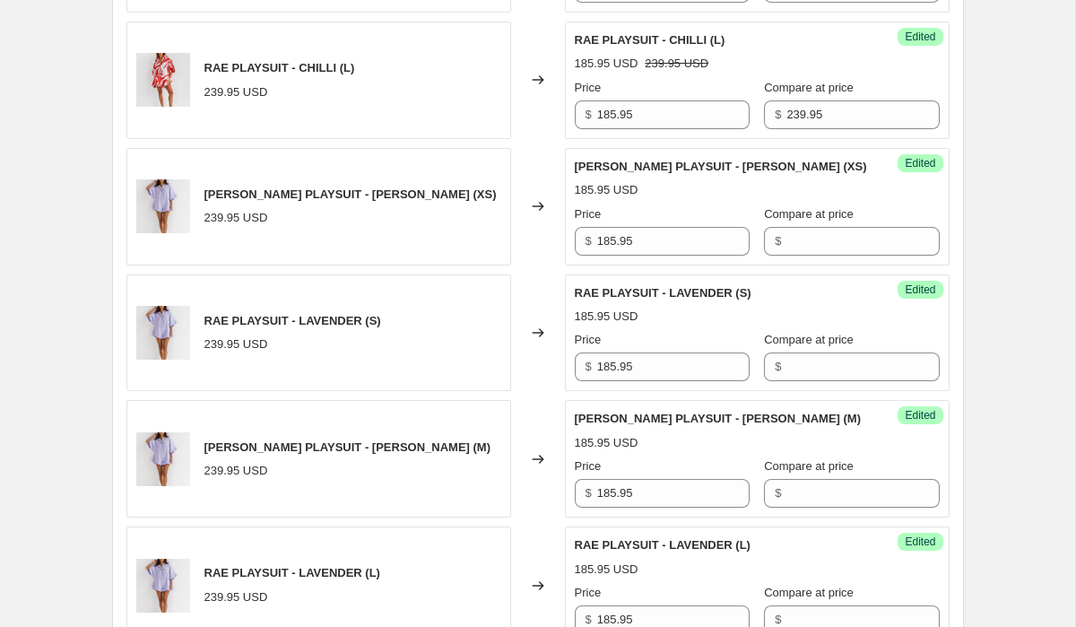
click at [839, 257] on div "Success Edited [PERSON_NAME] PLAYSUIT - [PERSON_NAME] (XS) 185.95 USD Price $ 1…" at bounding box center [757, 206] width 385 height 117
click at [839, 240] on input "Compare at price" at bounding box center [862, 241] width 152 height 29
paste input "239.95"
type input "239.95"
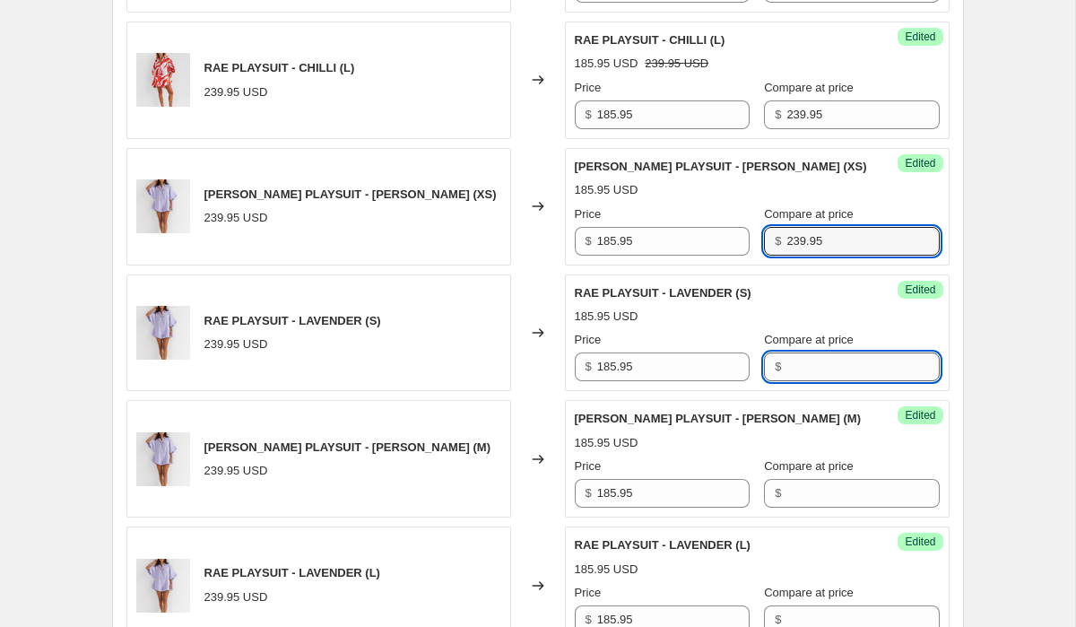
click at [845, 369] on input "Compare at price" at bounding box center [862, 366] width 152 height 29
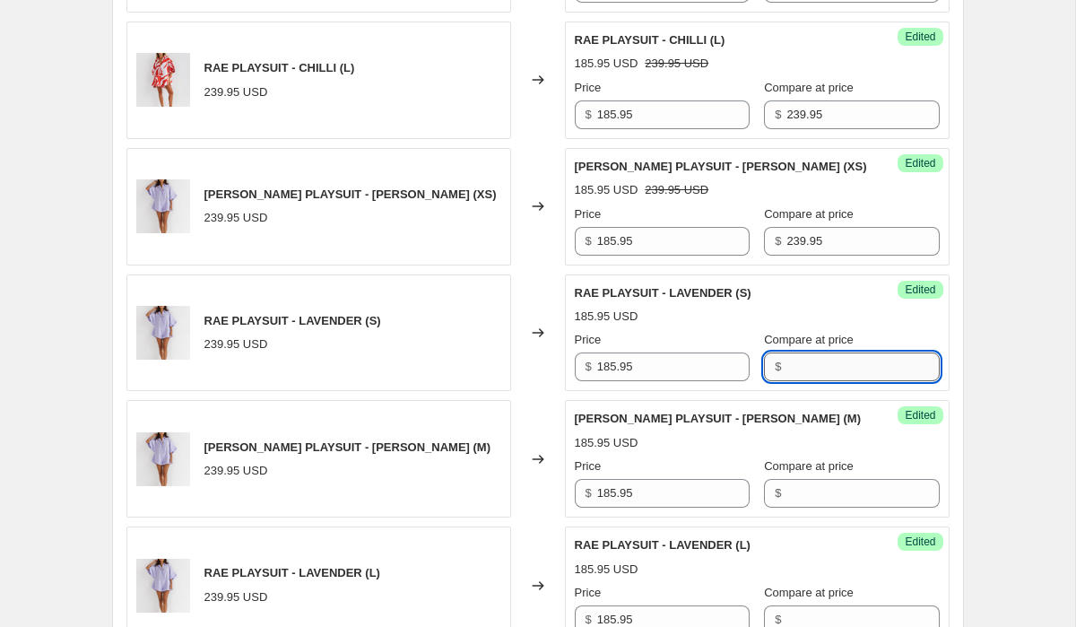
paste input "239.95"
type input "239.95"
click at [853, 508] on div "Success Edited [PERSON_NAME] PLAYSUIT - [PERSON_NAME] (M) 185.95 USD Price $ 18…" at bounding box center [757, 458] width 385 height 117
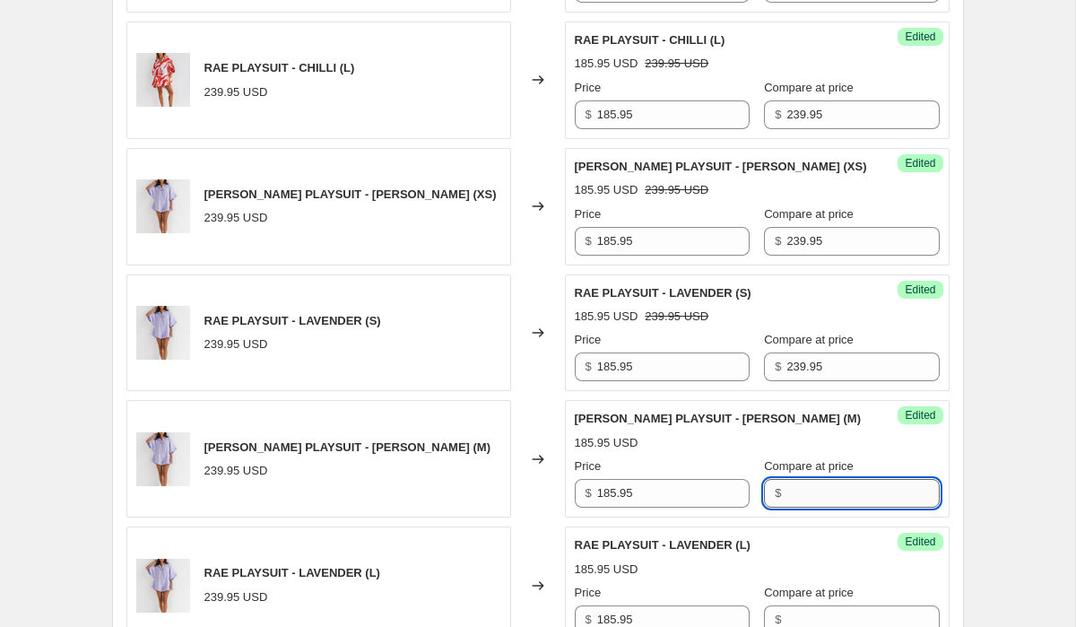
click at [850, 498] on input "Compare at price" at bounding box center [862, 493] width 152 height 29
paste input "239.95"
type input "239.95"
click at [847, 603] on div "Compare at price $" at bounding box center [851, 609] width 175 height 50
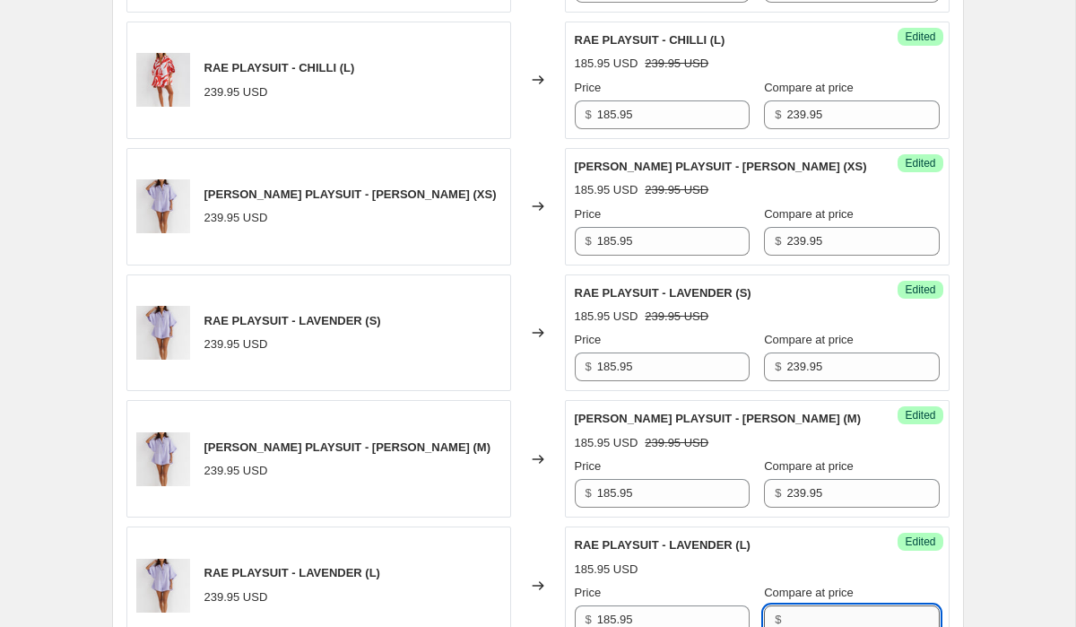
click at [849, 621] on input "Compare at price" at bounding box center [862, 619] width 152 height 29
paste input "239.95"
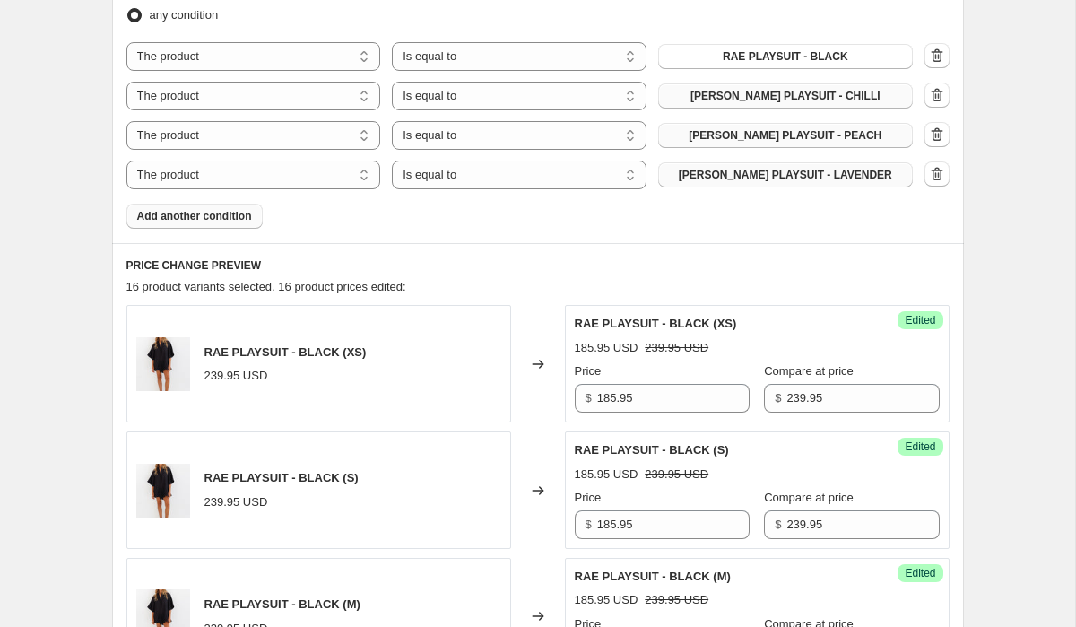
scroll to position [580, 0]
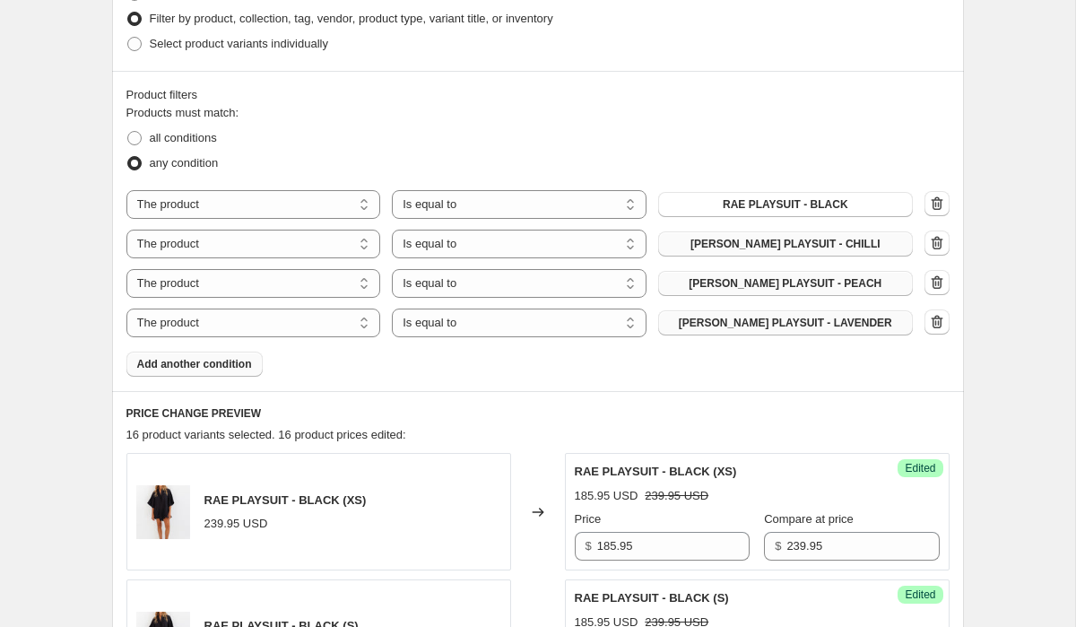
type input "239.95"
click at [223, 376] on button "Add another condition" at bounding box center [194, 364] width 136 height 25
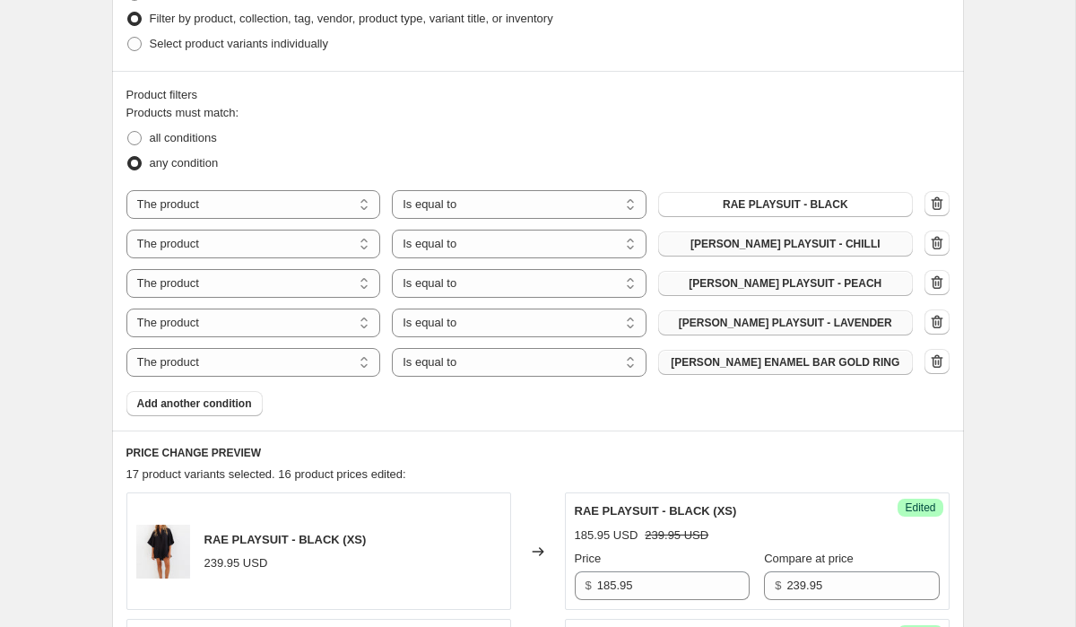
click at [803, 360] on span "[PERSON_NAME] ENAMEL BAR GOLD RING" at bounding box center [785, 362] width 229 height 14
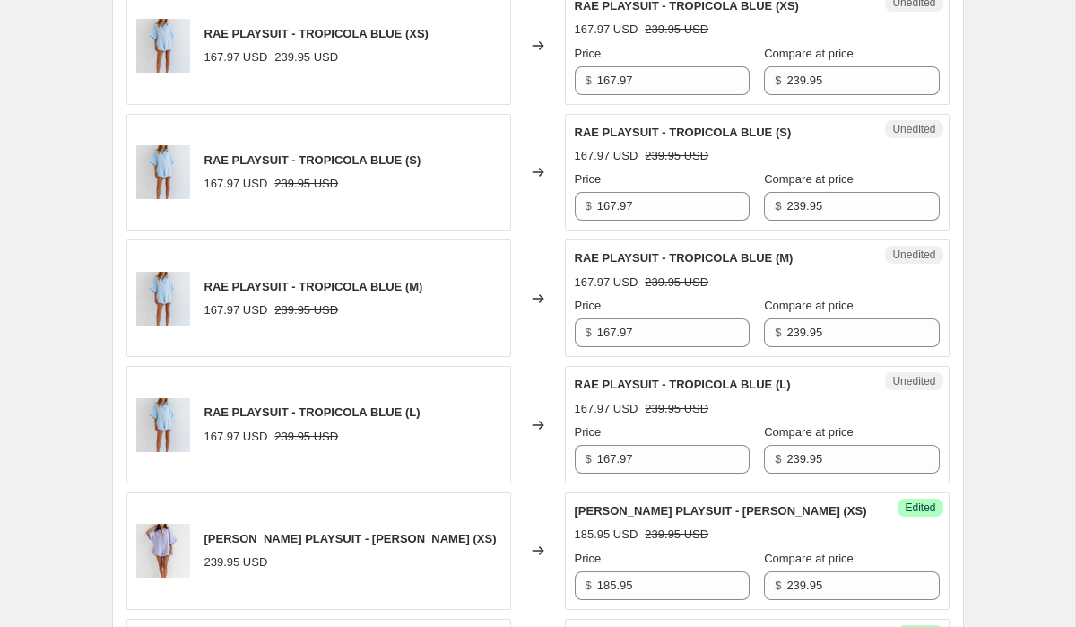
scroll to position [2608, 0]
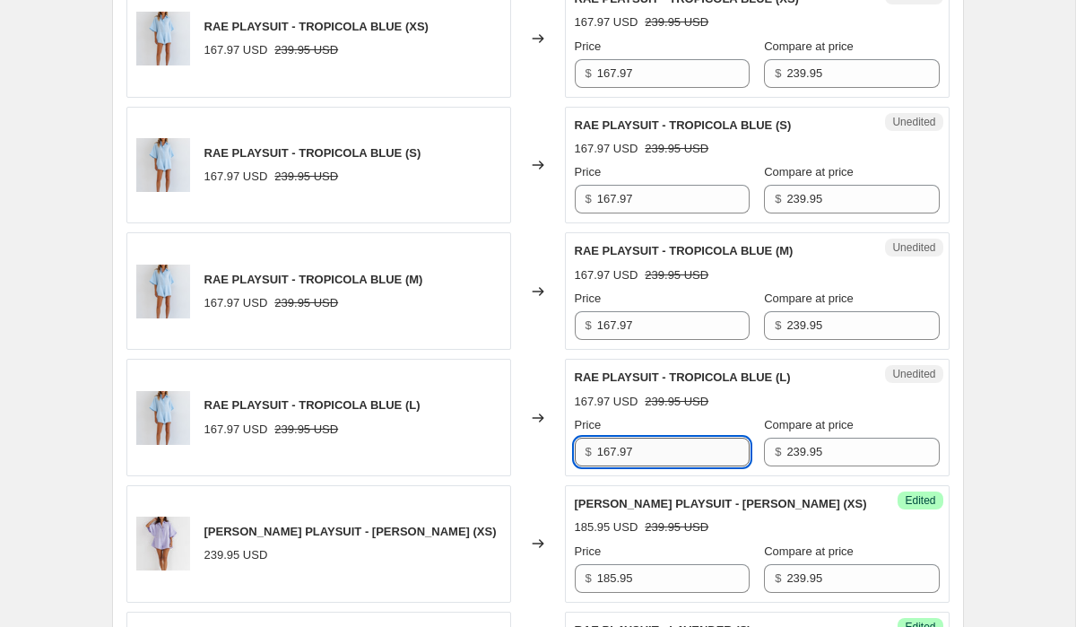
click at [659, 460] on input "167.97" at bounding box center [673, 452] width 152 height 29
click at [640, 576] on input "185.95" at bounding box center [673, 578] width 152 height 29
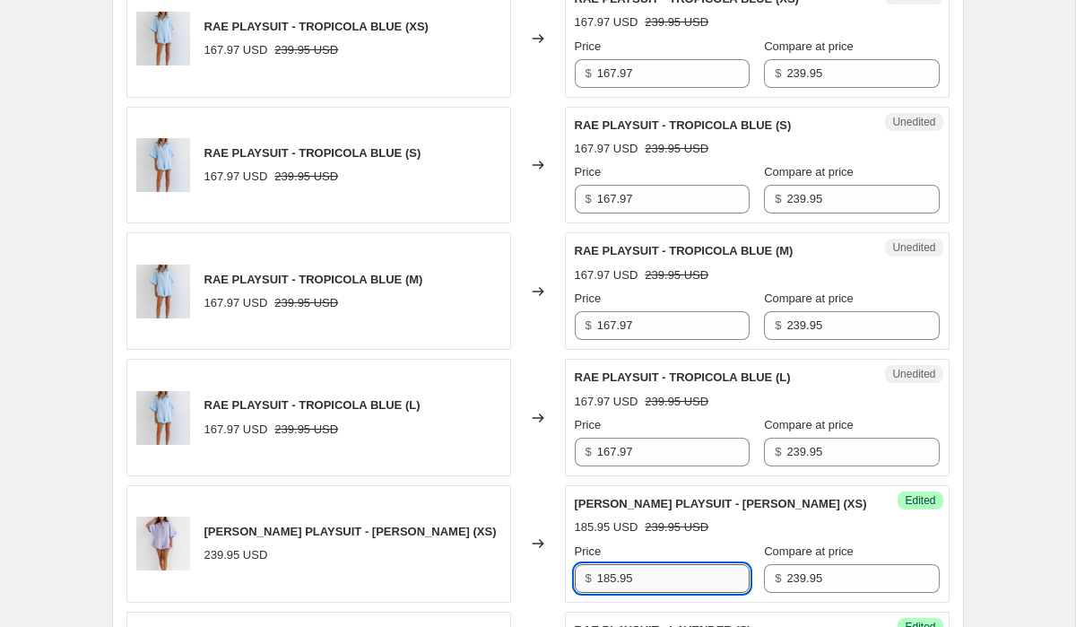
click at [640, 576] on input "185.95" at bounding box center [673, 578] width 152 height 29
click at [643, 446] on input "167.97" at bounding box center [673, 452] width 152 height 29
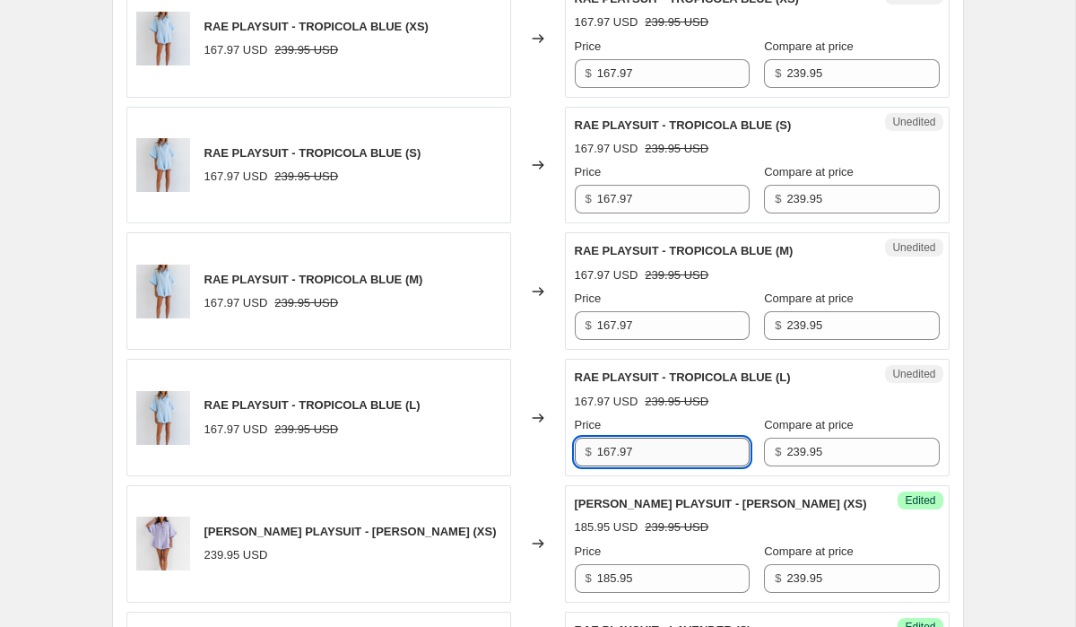
click at [643, 446] on input "167.97" at bounding box center [673, 452] width 152 height 29
paste input "85.95"
type input "185.95"
click at [660, 327] on input "167.97" at bounding box center [673, 325] width 152 height 29
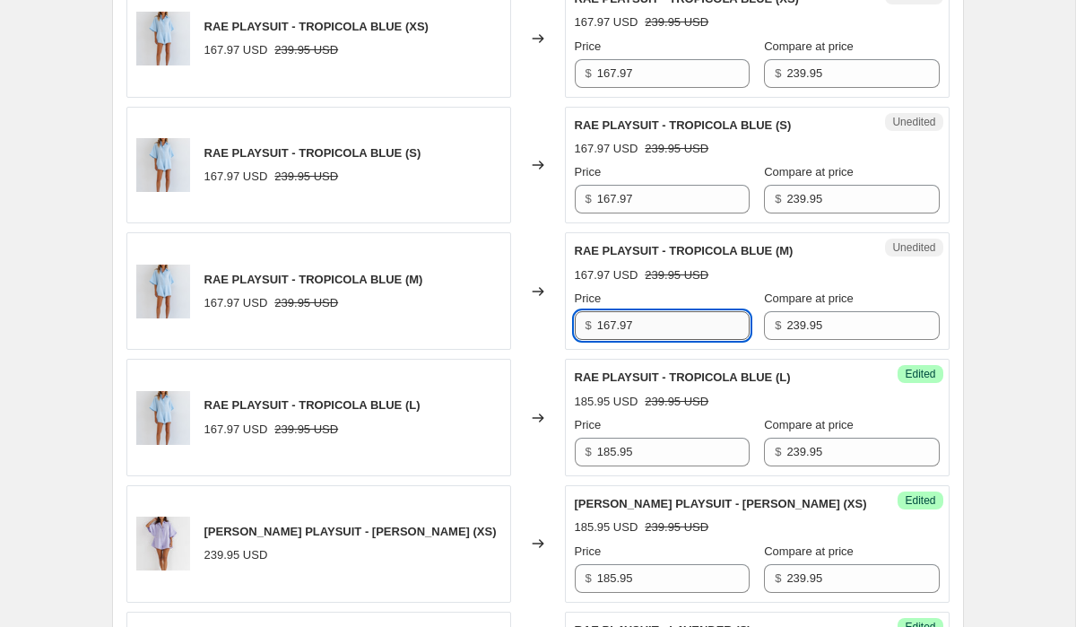
click at [660, 327] on input "167.97" at bounding box center [673, 325] width 152 height 29
paste input "85.95"
type input "185.95"
click at [670, 198] on input "167.97" at bounding box center [673, 199] width 152 height 29
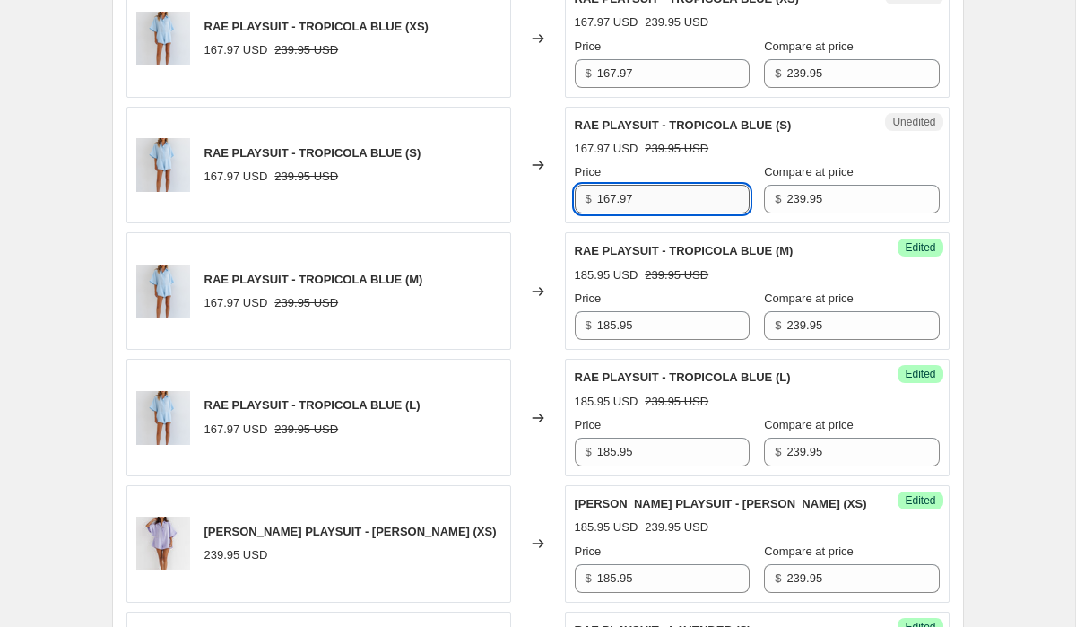
click at [670, 198] on input "167.97" at bounding box center [673, 199] width 152 height 29
paste input "85.95"
type input "185.95"
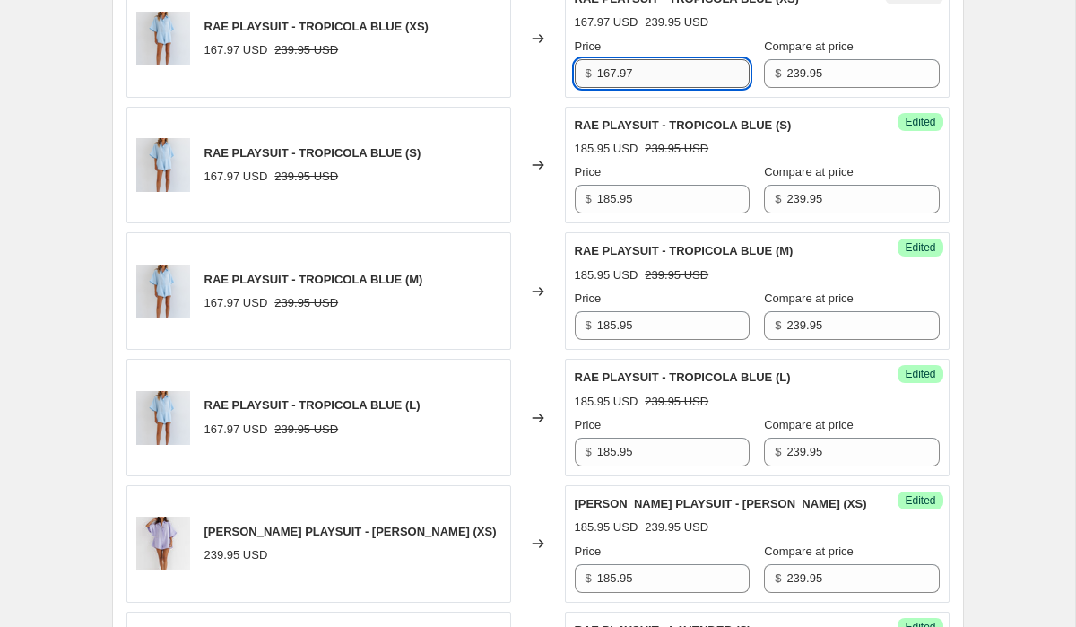
click at [657, 64] on input "167.97" at bounding box center [673, 73] width 152 height 29
paste input "85.95"
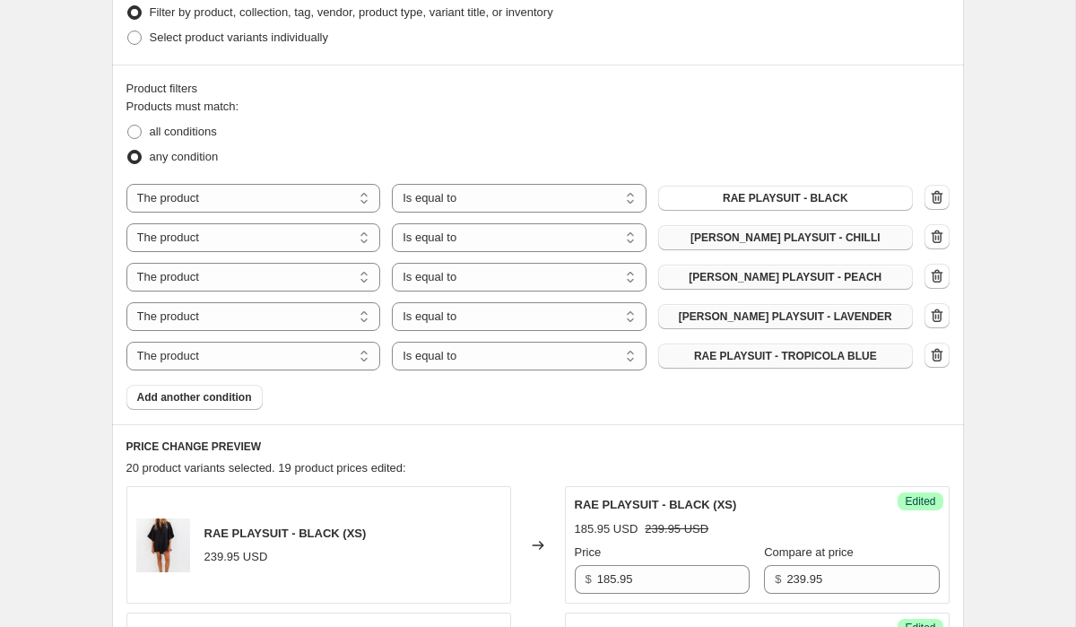
scroll to position [580, 0]
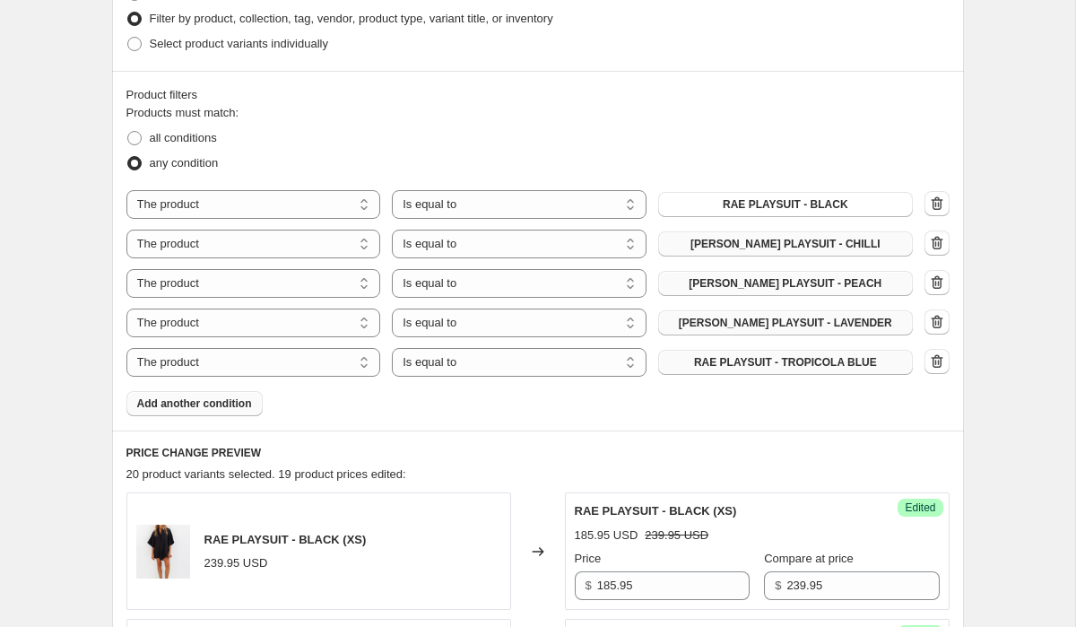
type input "185.95"
click at [230, 397] on span "Add another condition" at bounding box center [194, 403] width 115 height 14
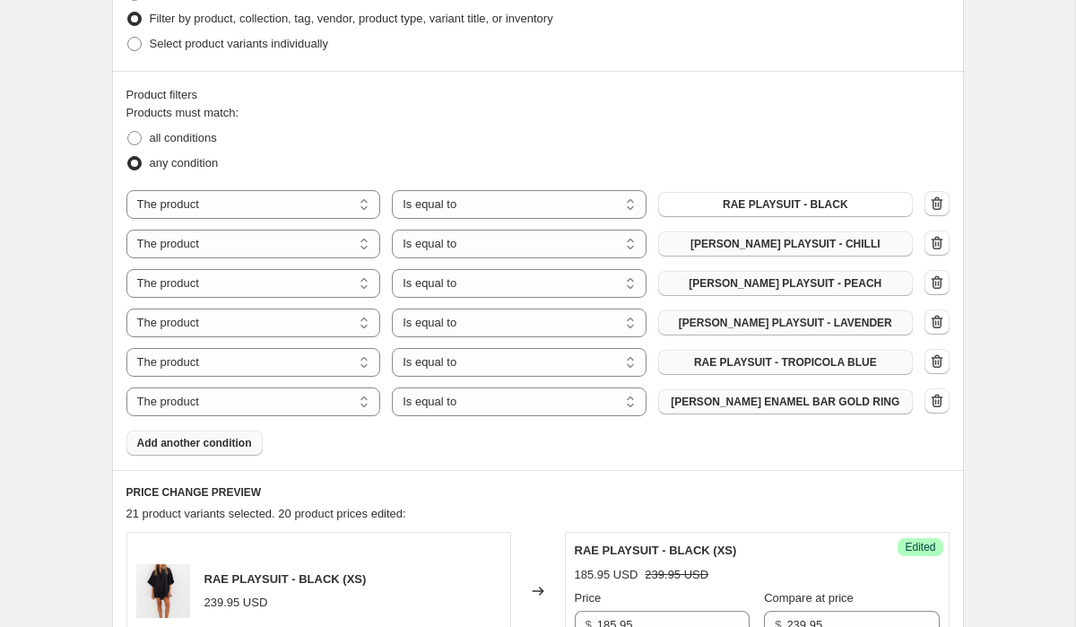
click at [815, 409] on button "[PERSON_NAME] ENAMEL BAR GOLD RING" at bounding box center [785, 401] width 255 height 25
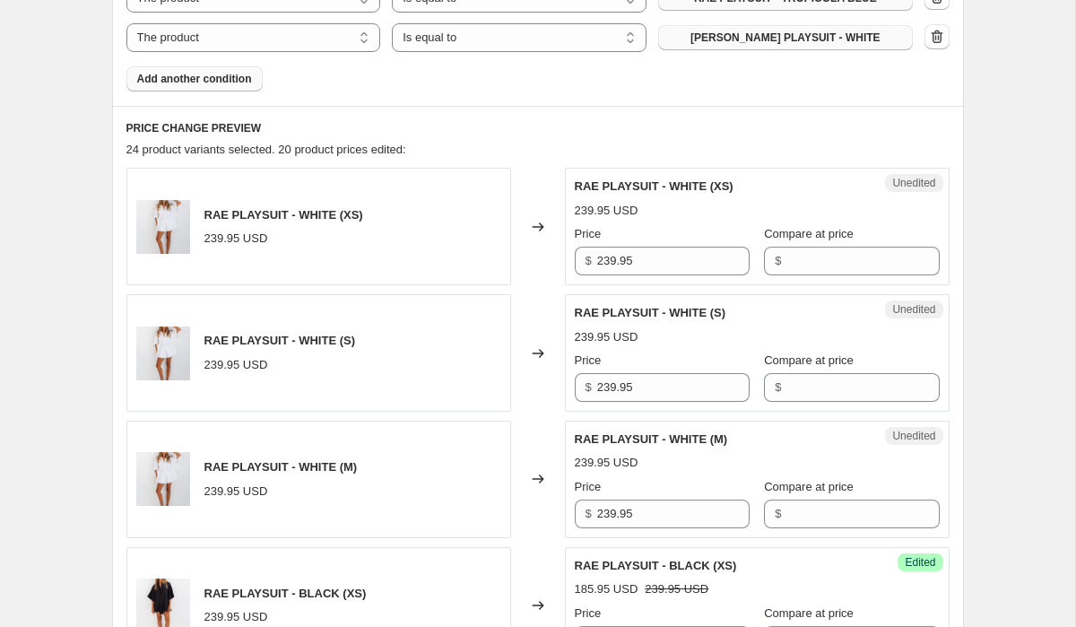
scroll to position [945, 0]
click at [797, 263] on input "Compare at price" at bounding box center [862, 260] width 152 height 29
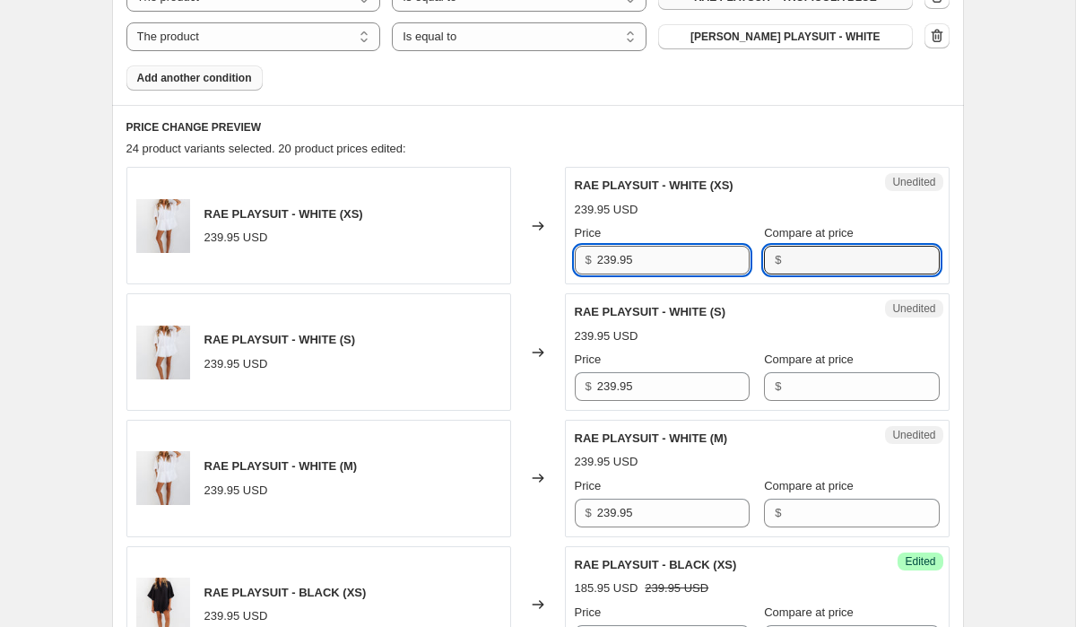
click at [703, 260] on input "239.95" at bounding box center [673, 260] width 152 height 29
click at [827, 256] on input "Compare at price" at bounding box center [862, 260] width 152 height 29
paste input "239.95"
type input "239.95"
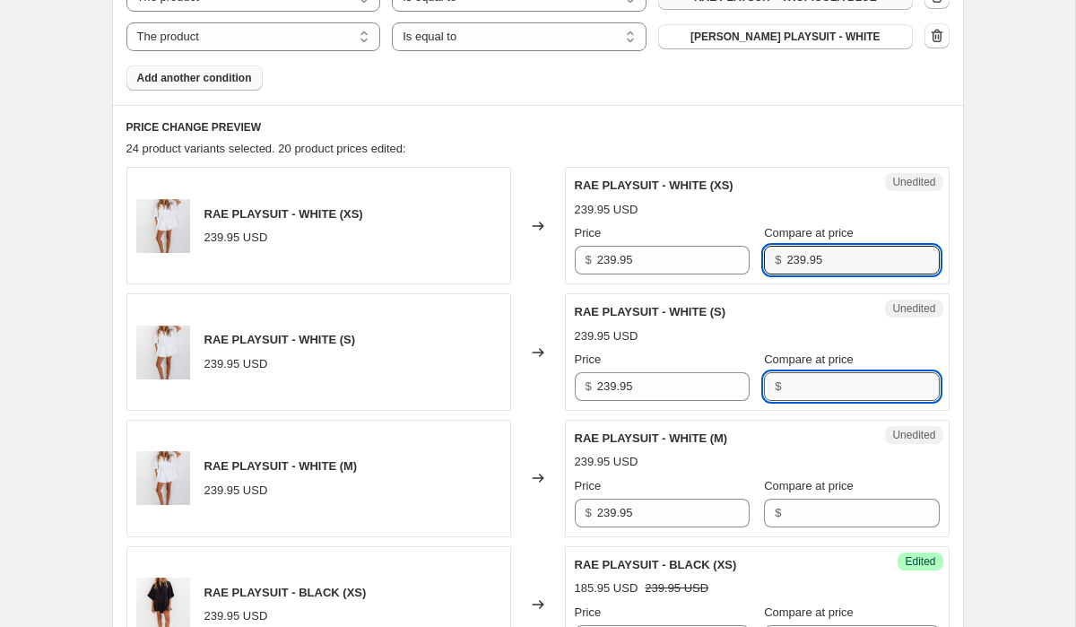
click at [799, 388] on input "Compare at price" at bounding box center [862, 386] width 152 height 29
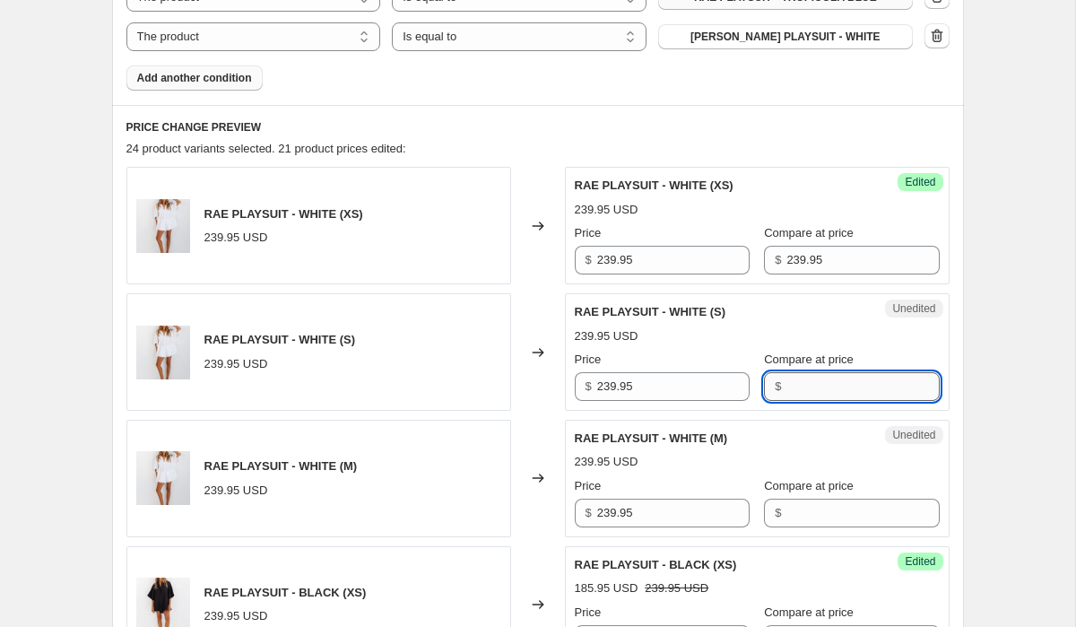
paste input "239.95"
type input "239.95"
click at [818, 524] on input "Compare at price" at bounding box center [862, 513] width 152 height 29
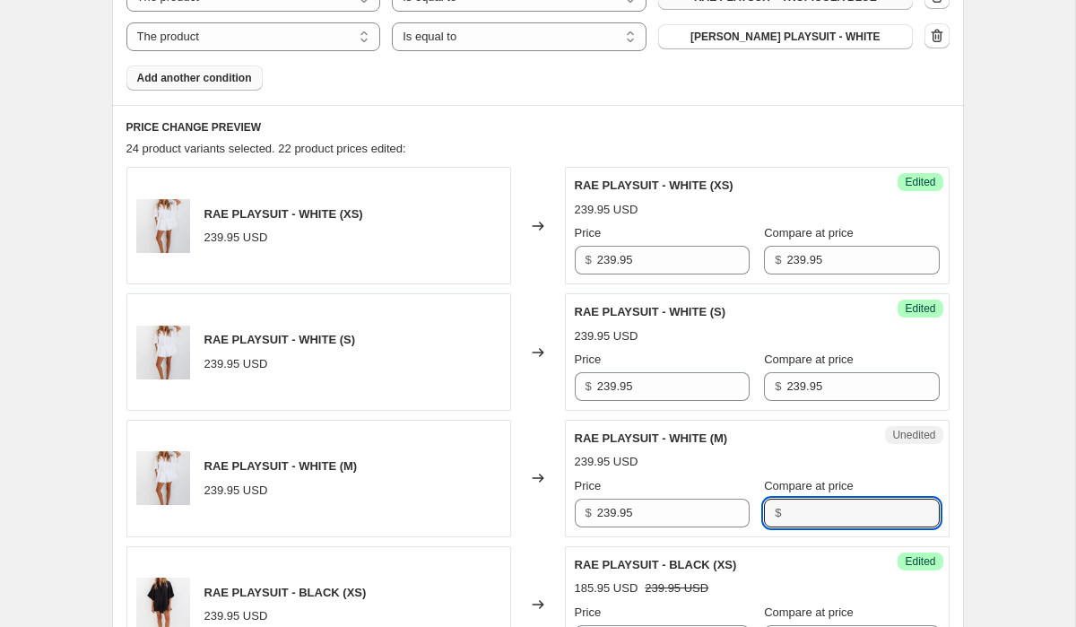
paste input "239.95"
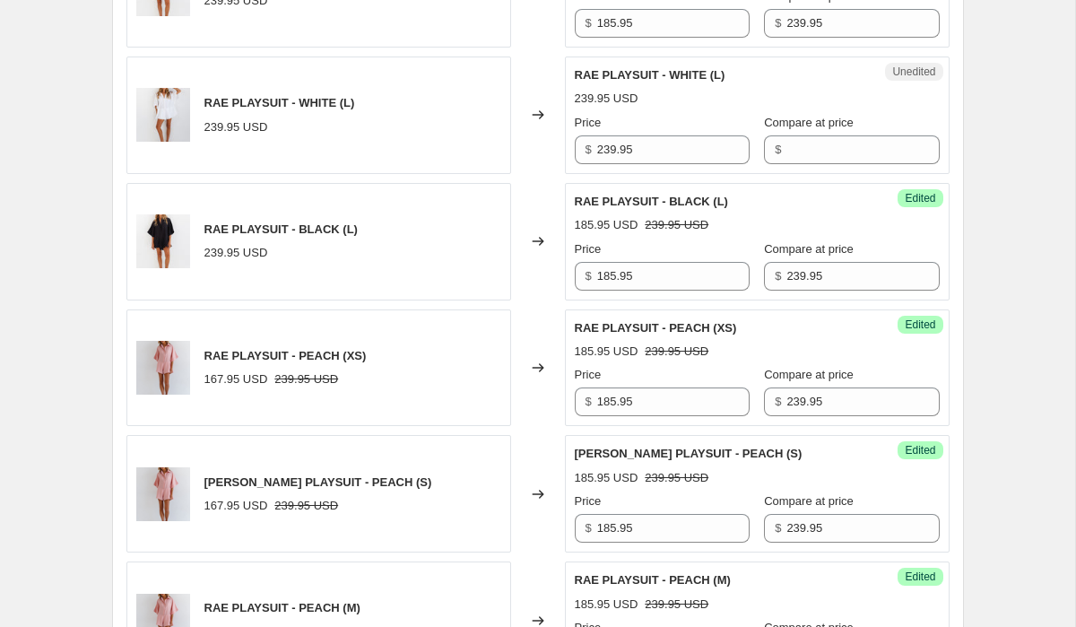
scroll to position [1768, 0]
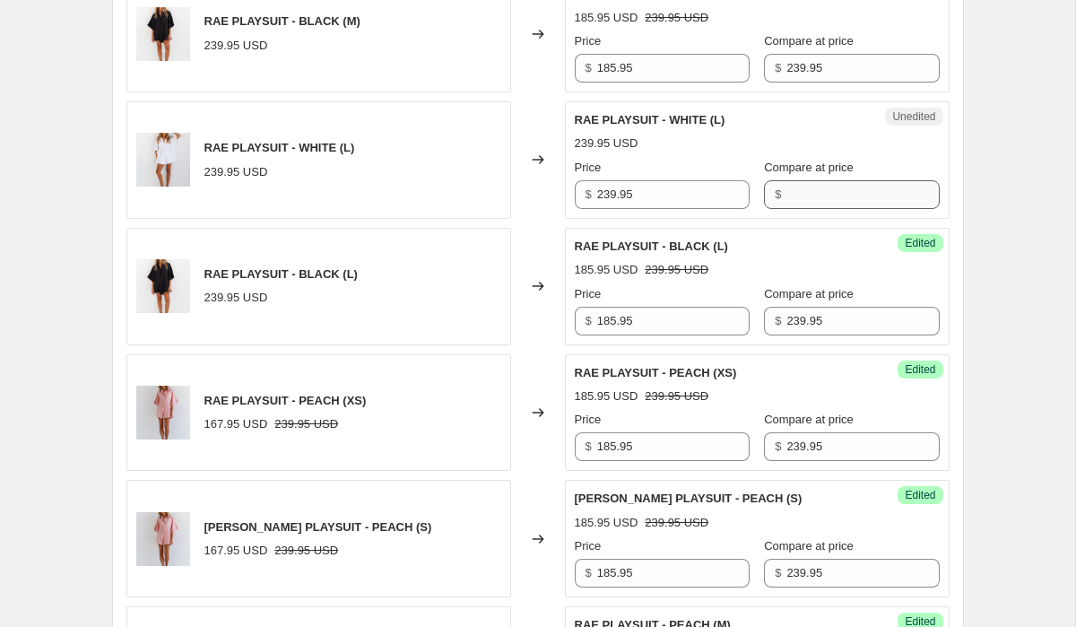
type input "239.95"
click at [791, 197] on input "Compare at price" at bounding box center [862, 194] width 152 height 29
paste input "239.95"
type input "239.95"
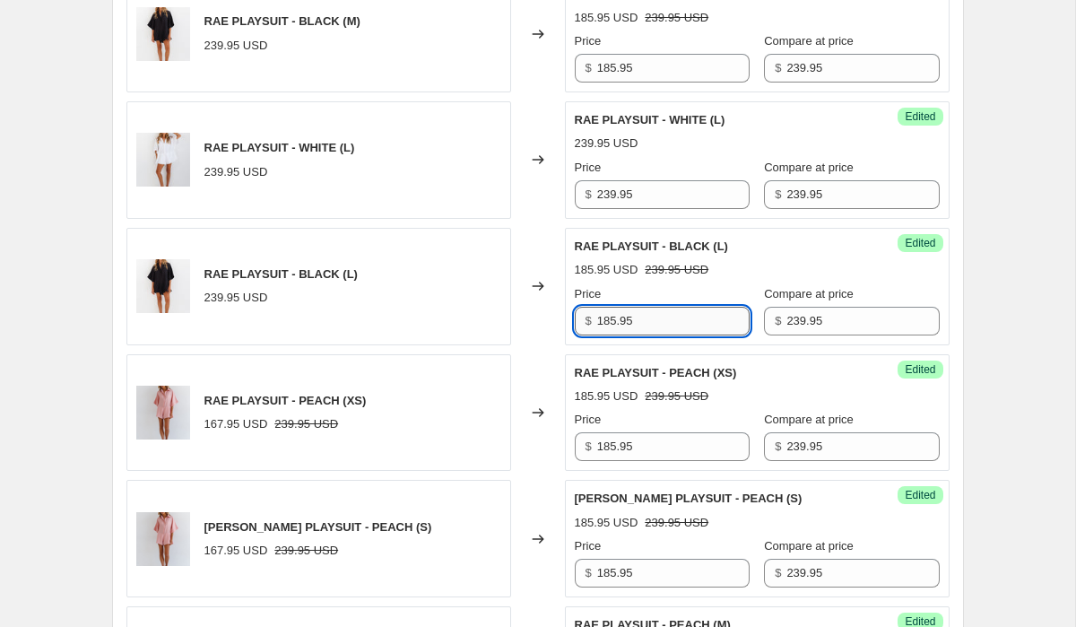
click at [653, 326] on input "185.95" at bounding box center [673, 321] width 152 height 29
click at [658, 198] on input "239.95" at bounding box center [673, 194] width 152 height 29
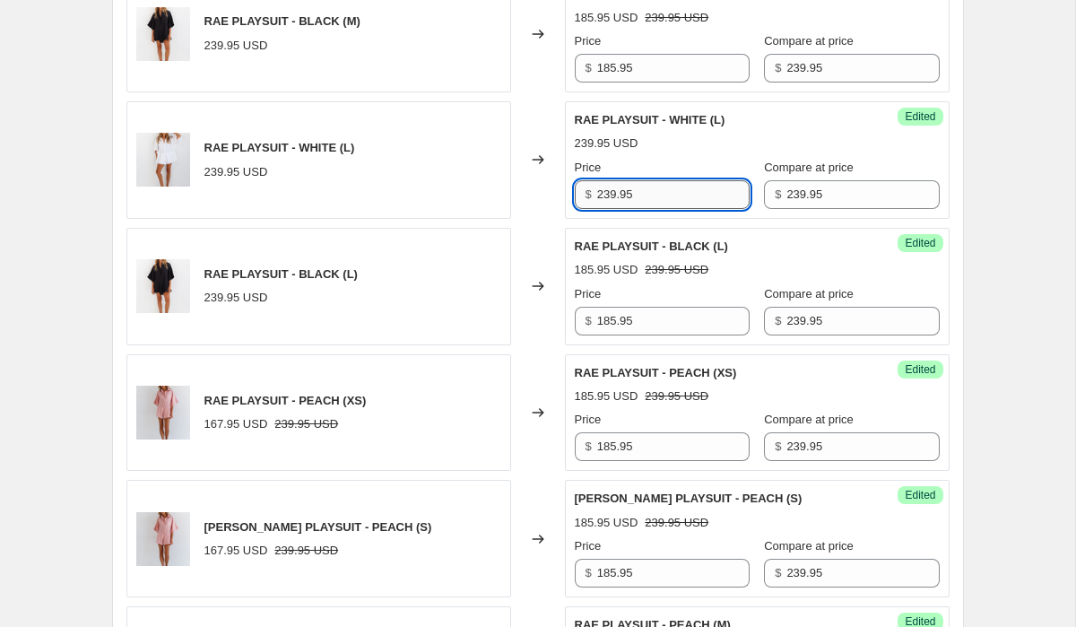
click at [658, 198] on input "239.95" at bounding box center [673, 194] width 152 height 29
paste input "185"
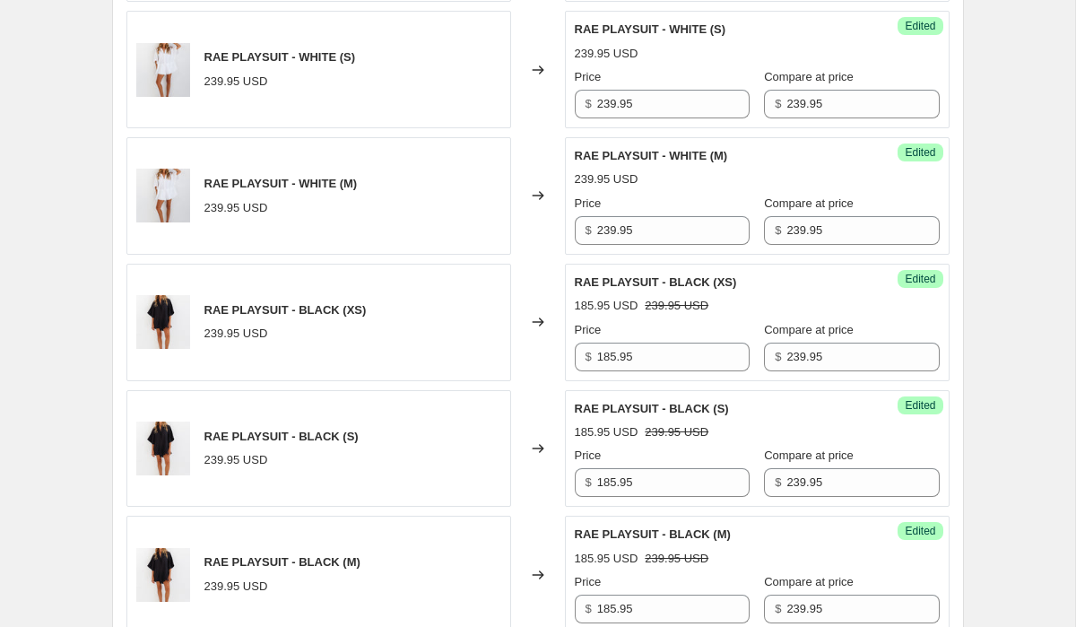
scroll to position [1203, 0]
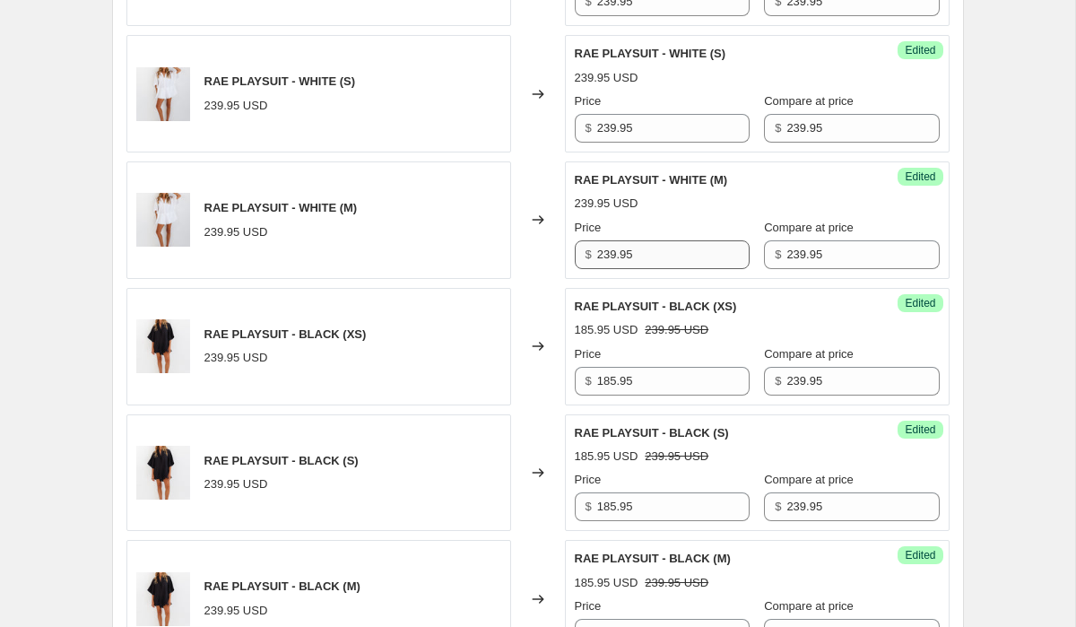
type input "185.95"
click at [647, 252] on input "239.95" at bounding box center [673, 254] width 152 height 29
paste input "185"
type input "185.95"
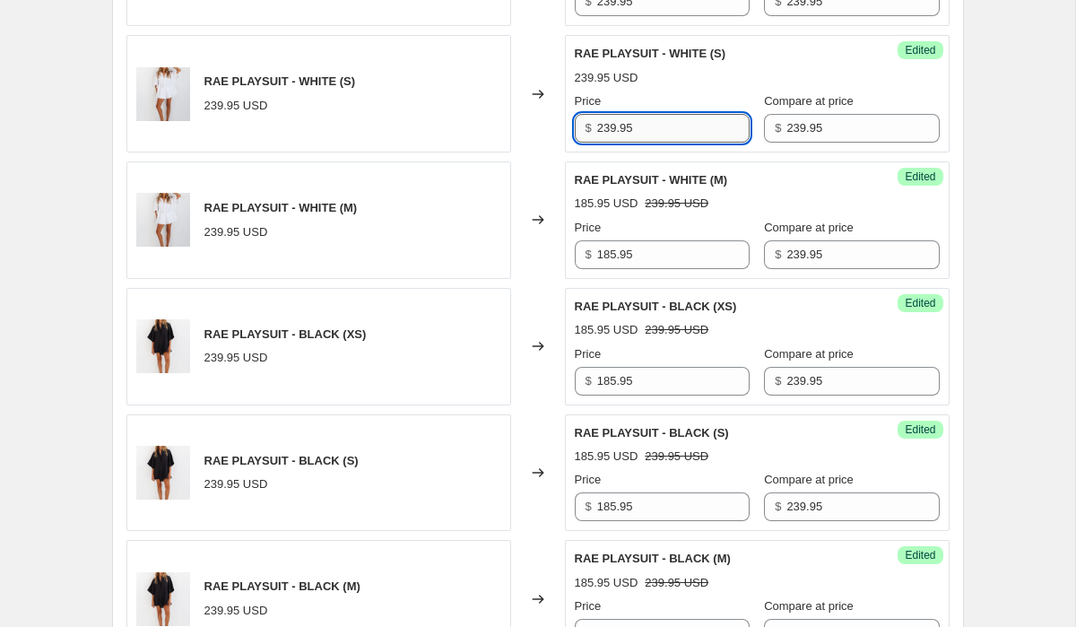
click at [666, 137] on input "239.95" at bounding box center [673, 128] width 152 height 29
paste input "185"
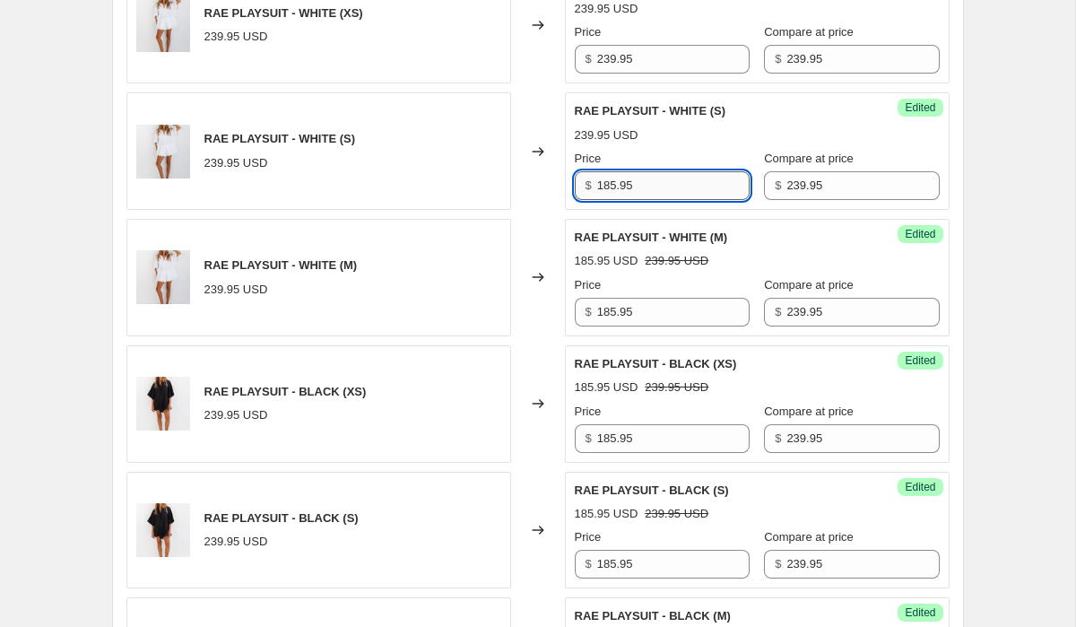
scroll to position [1038, 0]
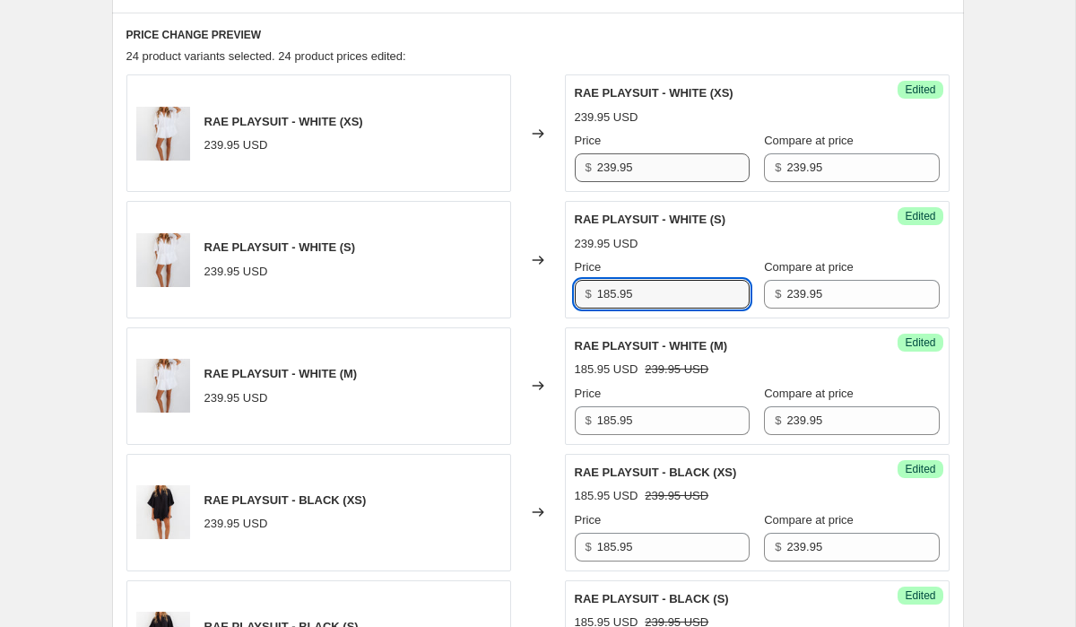
type input "185.95"
click at [656, 173] on input "239.95" at bounding box center [673, 167] width 152 height 29
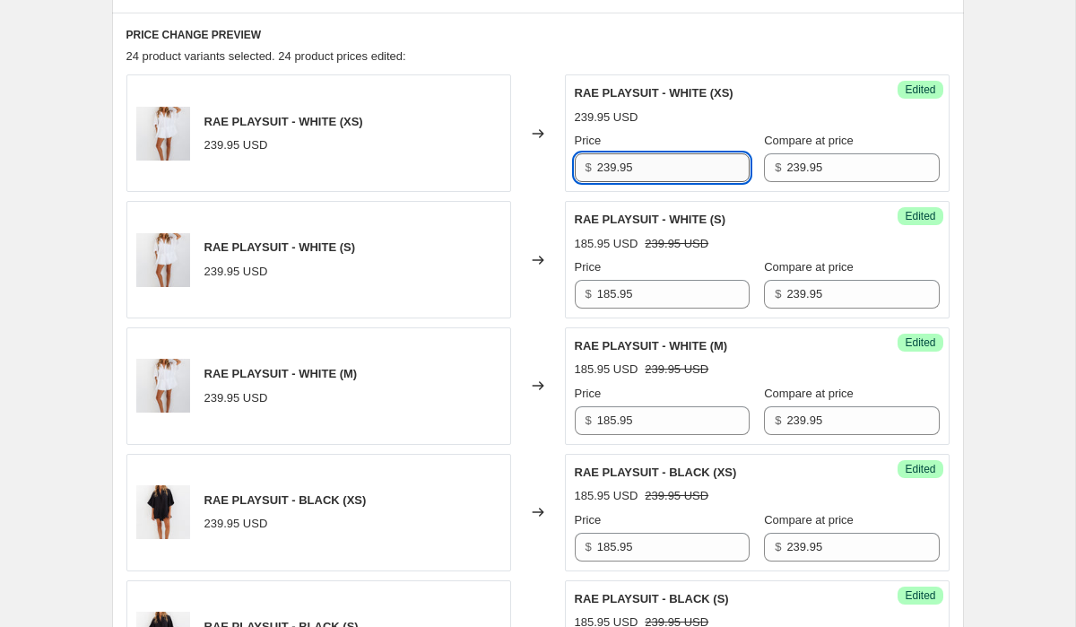
click at [656, 173] on input "239.95" at bounding box center [673, 167] width 152 height 29
paste input "185"
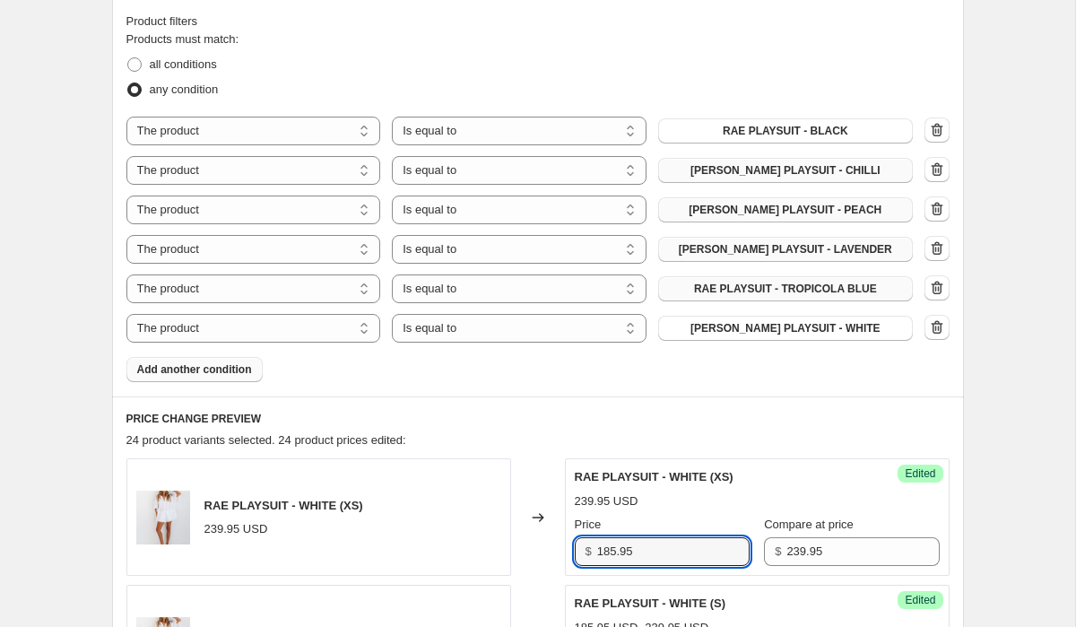
scroll to position [652, 0]
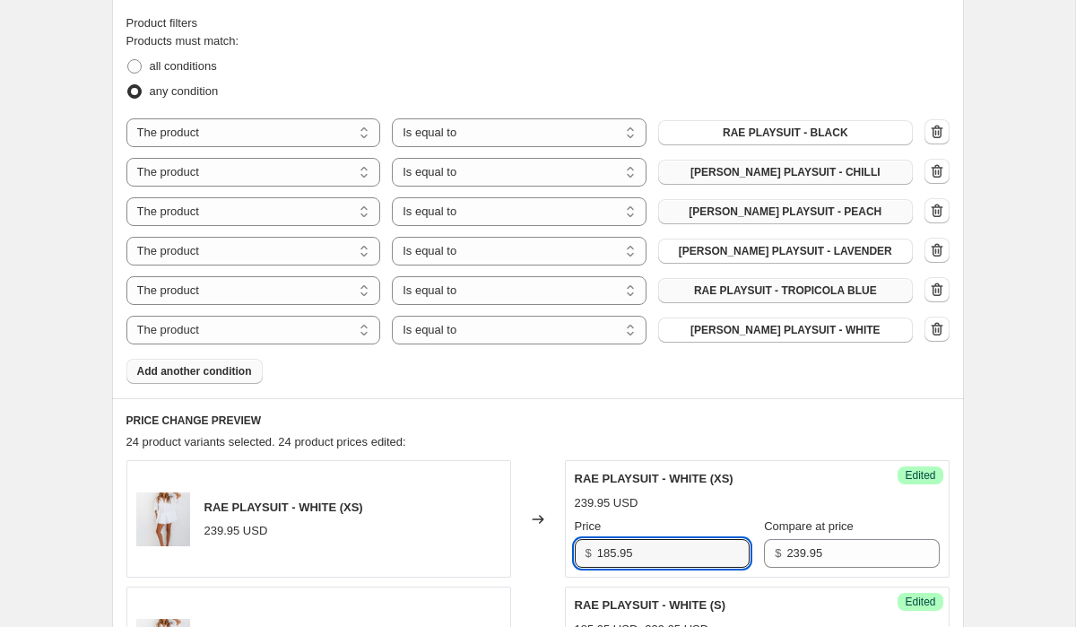
type input "185.95"
click at [211, 378] on button "Add another condition" at bounding box center [194, 371] width 136 height 25
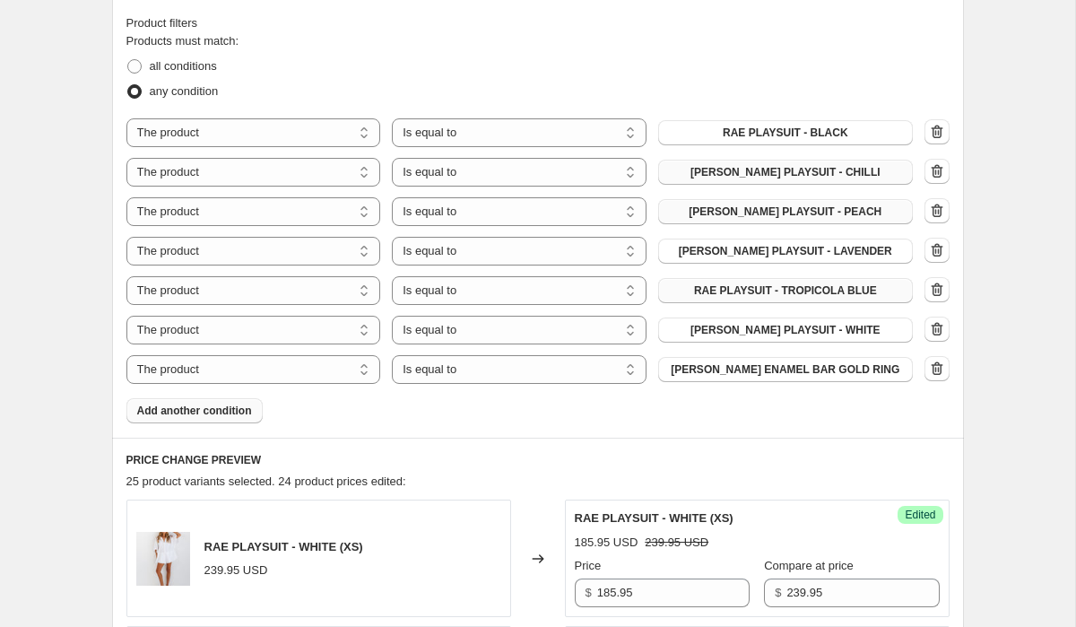
click at [219, 410] on span "Add another condition" at bounding box center [194, 411] width 115 height 14
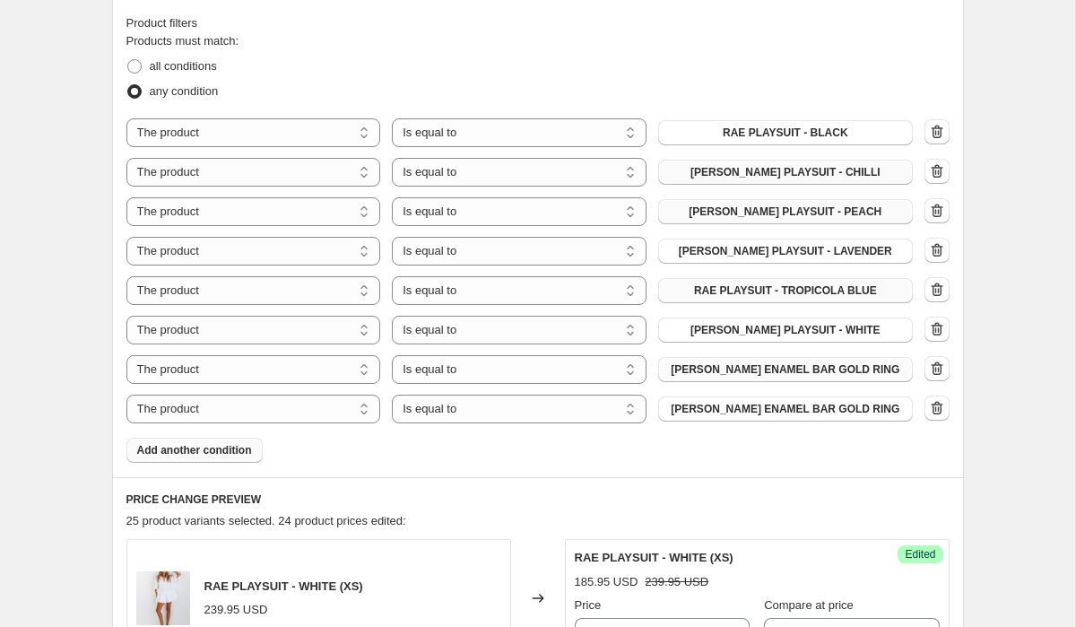
click at [807, 370] on span "[PERSON_NAME] ENAMEL BAR GOLD RING" at bounding box center [785, 369] width 229 height 14
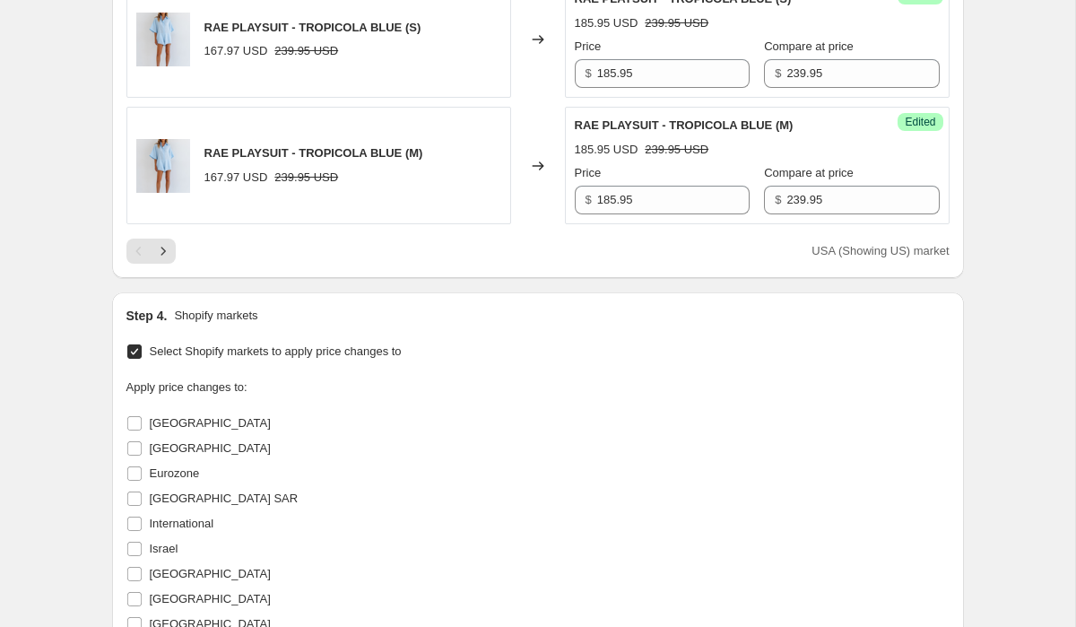
scroll to position [3575, 0]
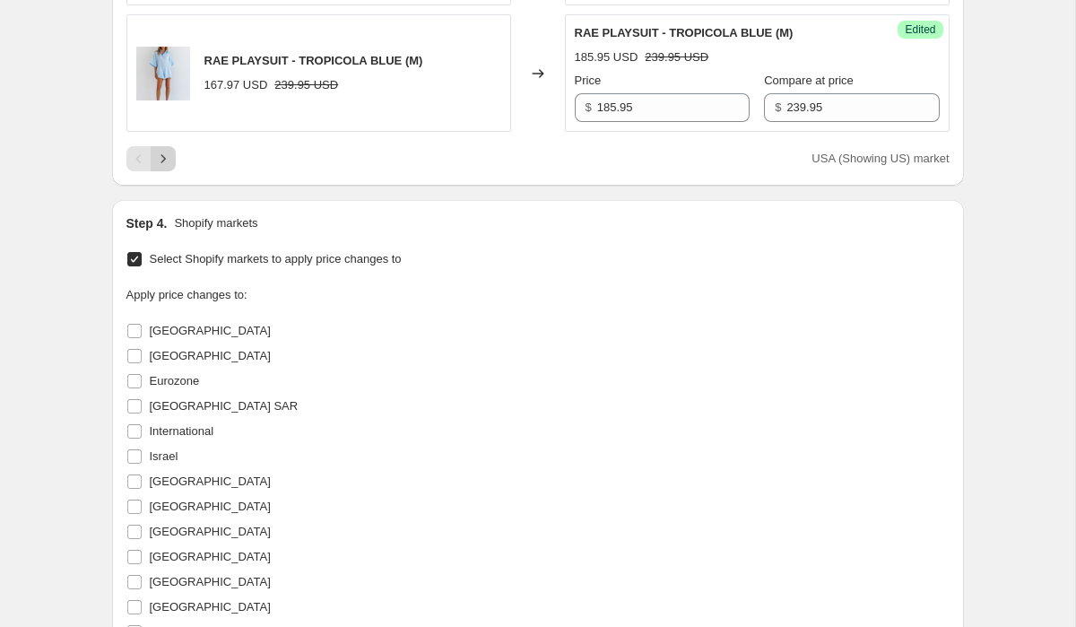
click at [169, 160] on icon "Next" at bounding box center [163, 159] width 18 height 18
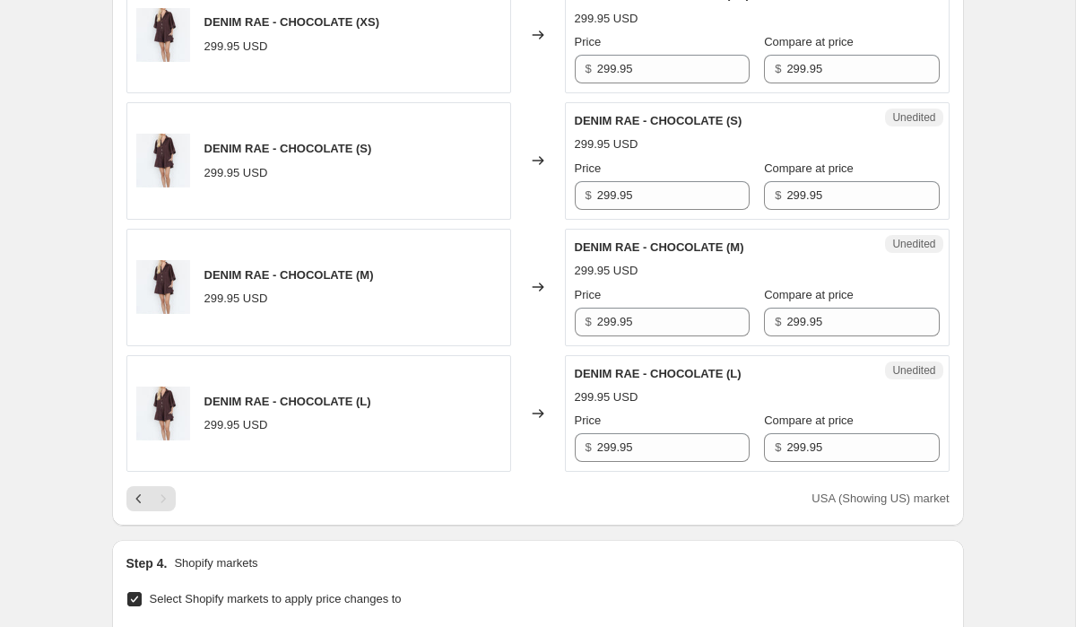
scroll to position [1845, 0]
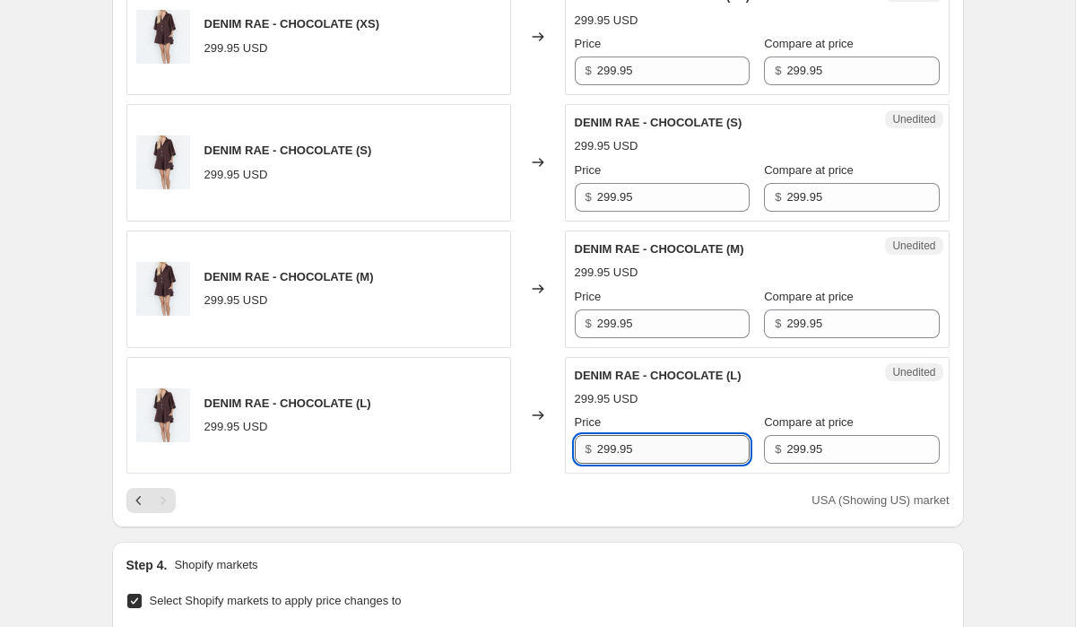
click at [690, 452] on input "299.95" at bounding box center [673, 449] width 152 height 29
click at [668, 450] on input "235.95" at bounding box center [673, 449] width 152 height 29
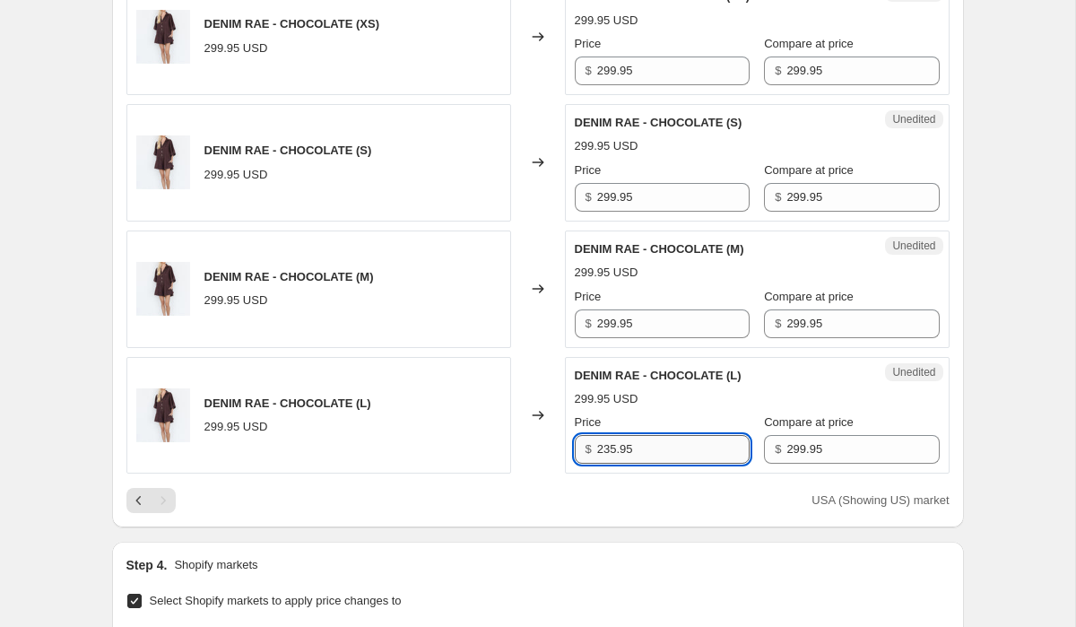
click at [668, 450] on input "235.95" at bounding box center [673, 449] width 152 height 29
type input "235.95"
click at [656, 313] on input "299.95" at bounding box center [673, 323] width 152 height 29
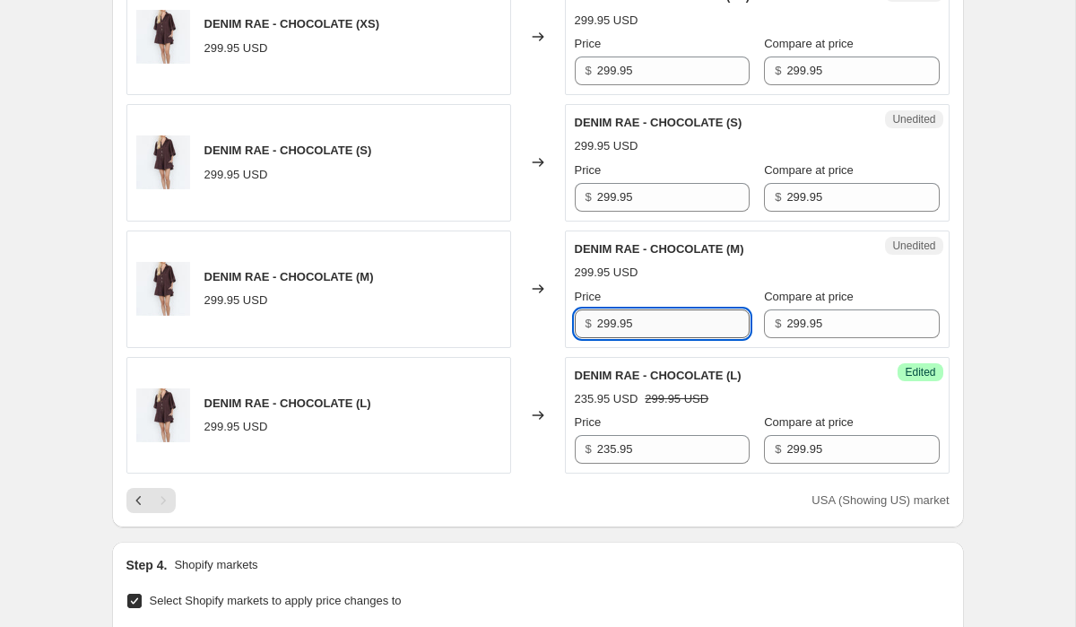
click at [656, 313] on input "299.95" at bounding box center [673, 323] width 152 height 29
paste input "35"
type input "235.95"
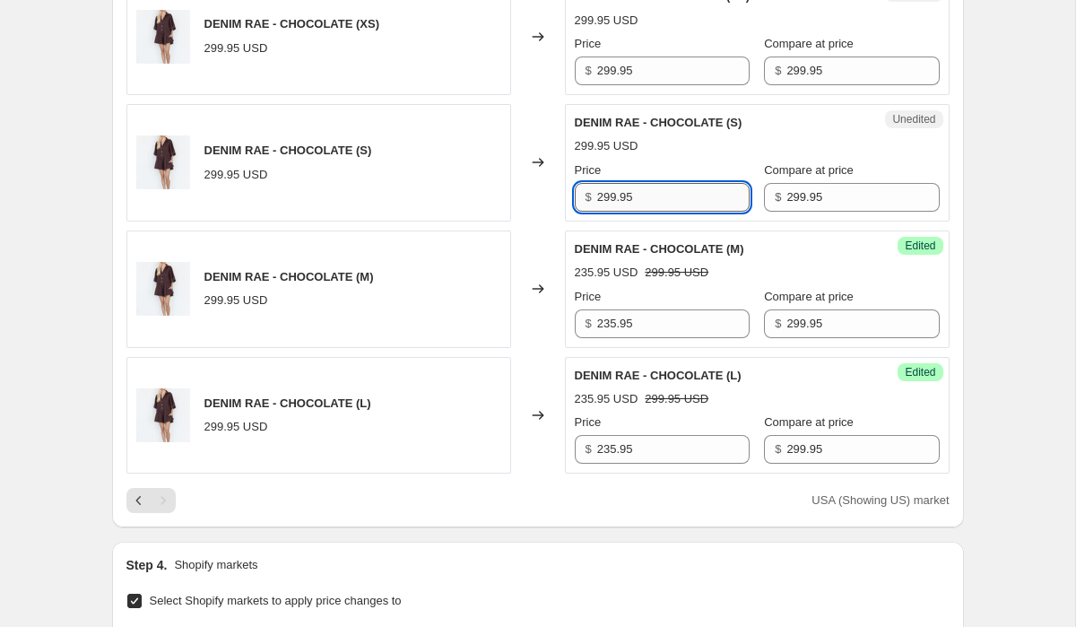
click at [642, 199] on input "299.95" at bounding box center [673, 197] width 152 height 29
paste input "35"
type input "235.95"
click at [654, 66] on input "299.95" at bounding box center [673, 70] width 152 height 29
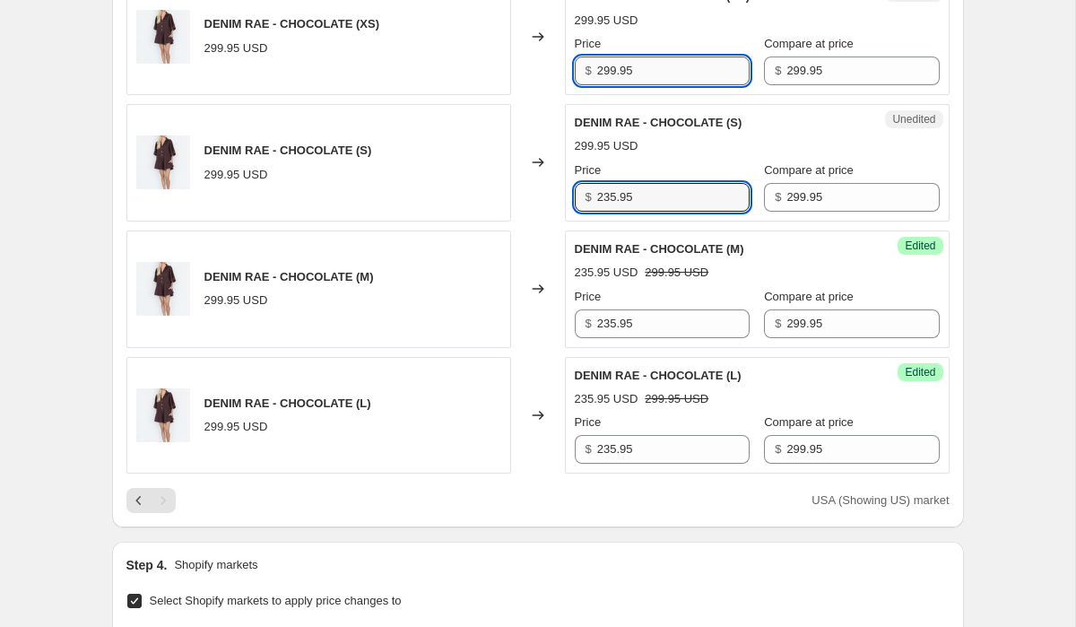
click at [654, 66] on input "299.95" at bounding box center [673, 70] width 152 height 29
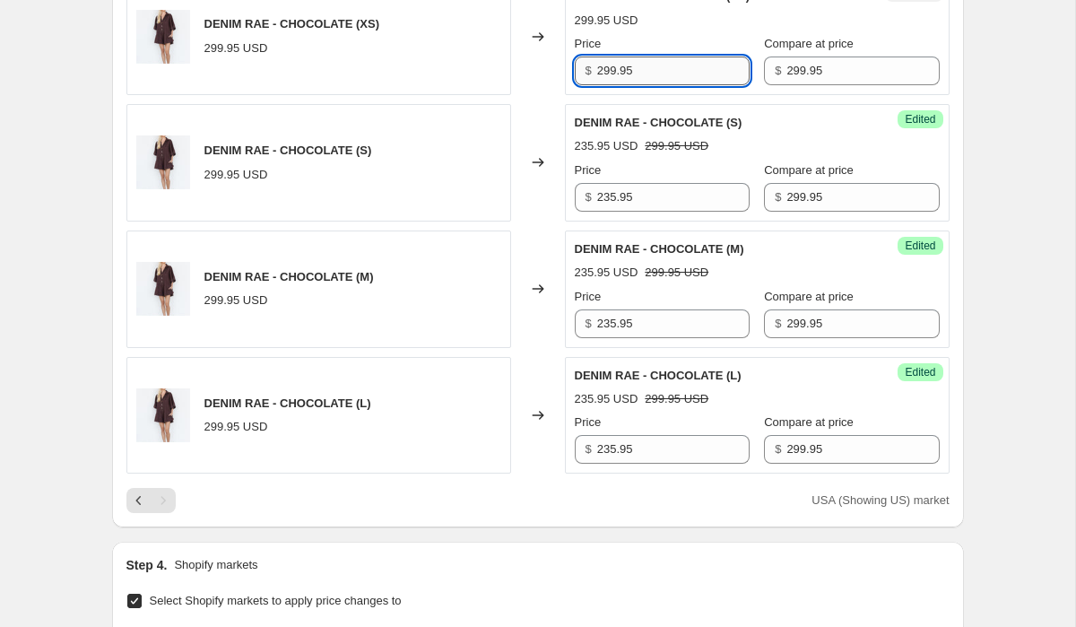
paste input "35"
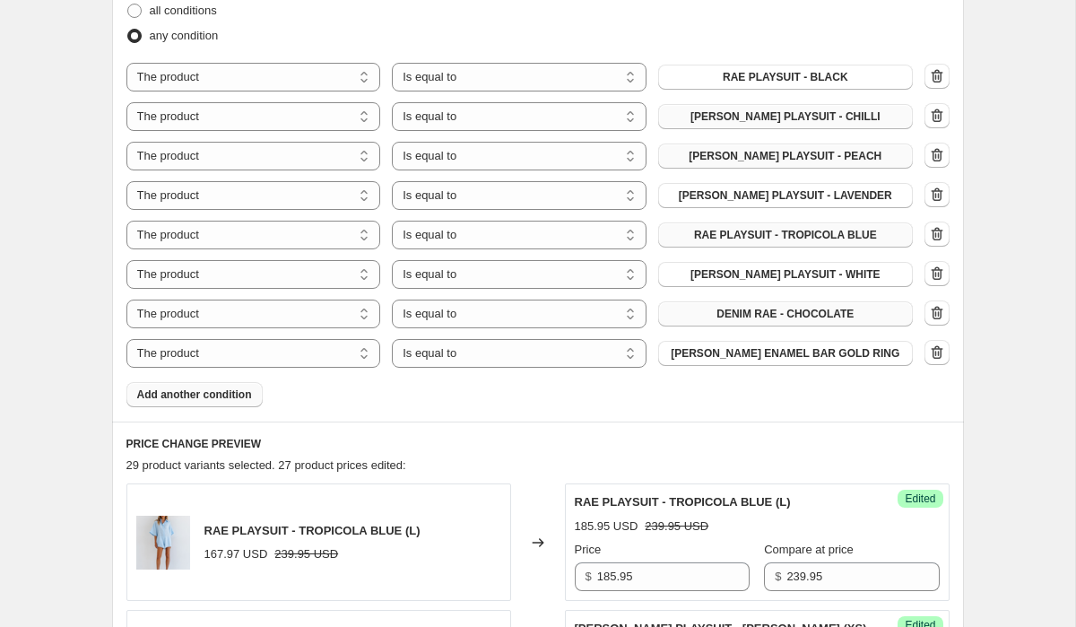
scroll to position [703, 0]
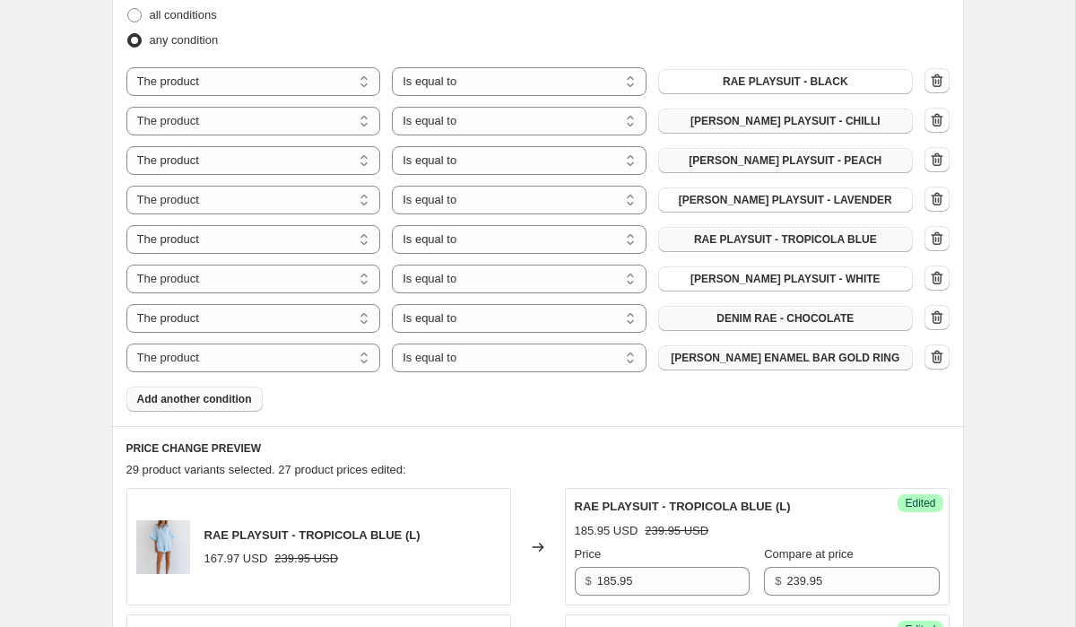
type input "235.95"
click at [818, 355] on span "[PERSON_NAME] ENAMEL BAR GOLD RING" at bounding box center [785, 358] width 229 height 14
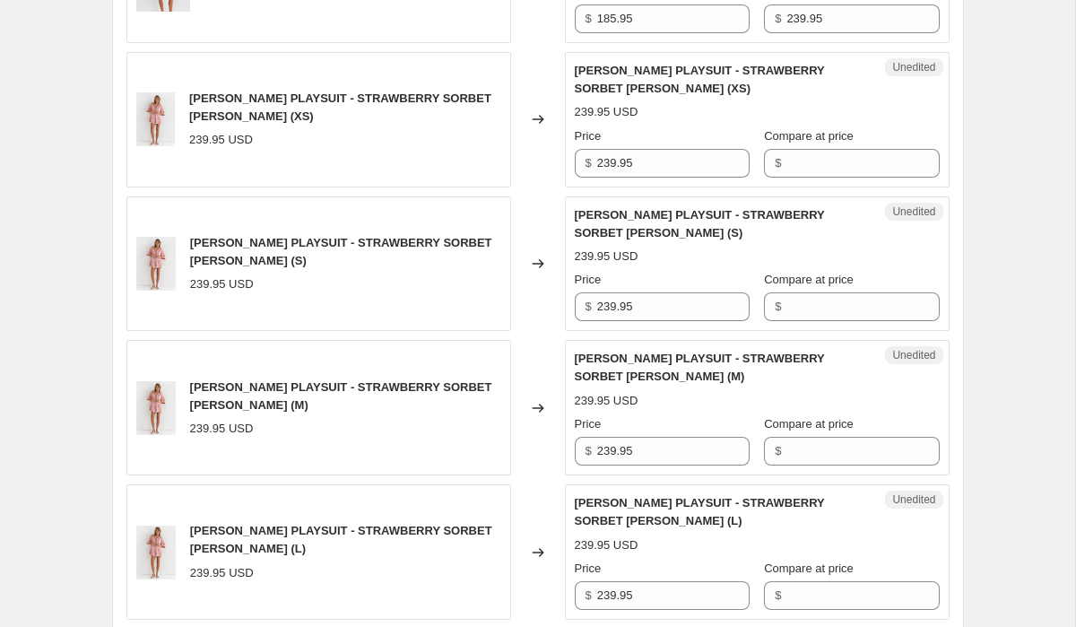
scroll to position [3165, 0]
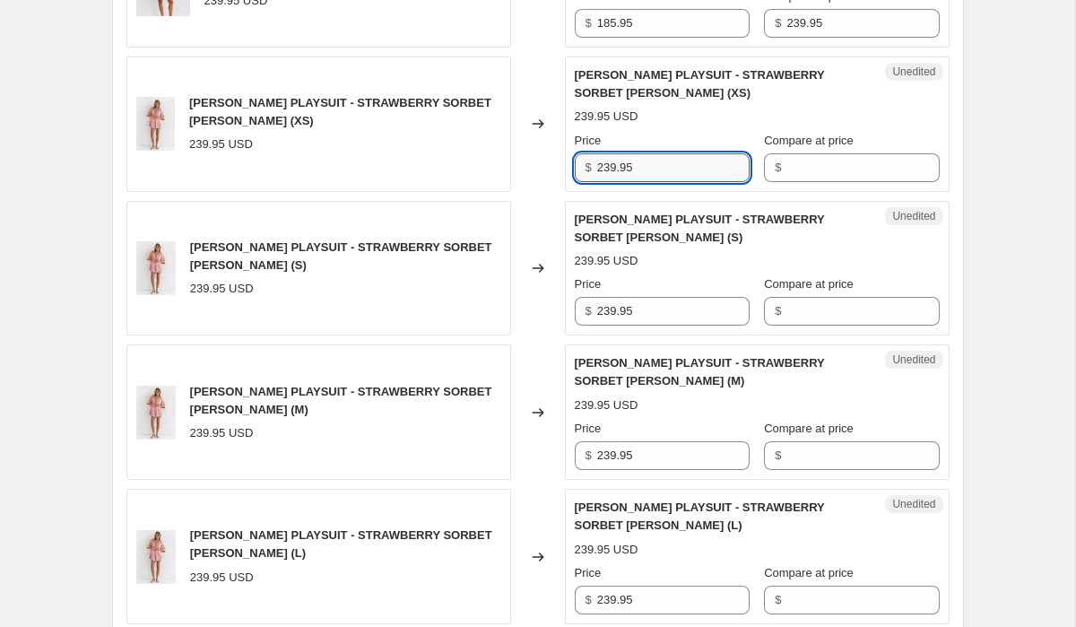
click at [665, 176] on input "239.95" at bounding box center [673, 167] width 152 height 29
click at [828, 173] on input "Compare at price" at bounding box center [862, 167] width 152 height 29
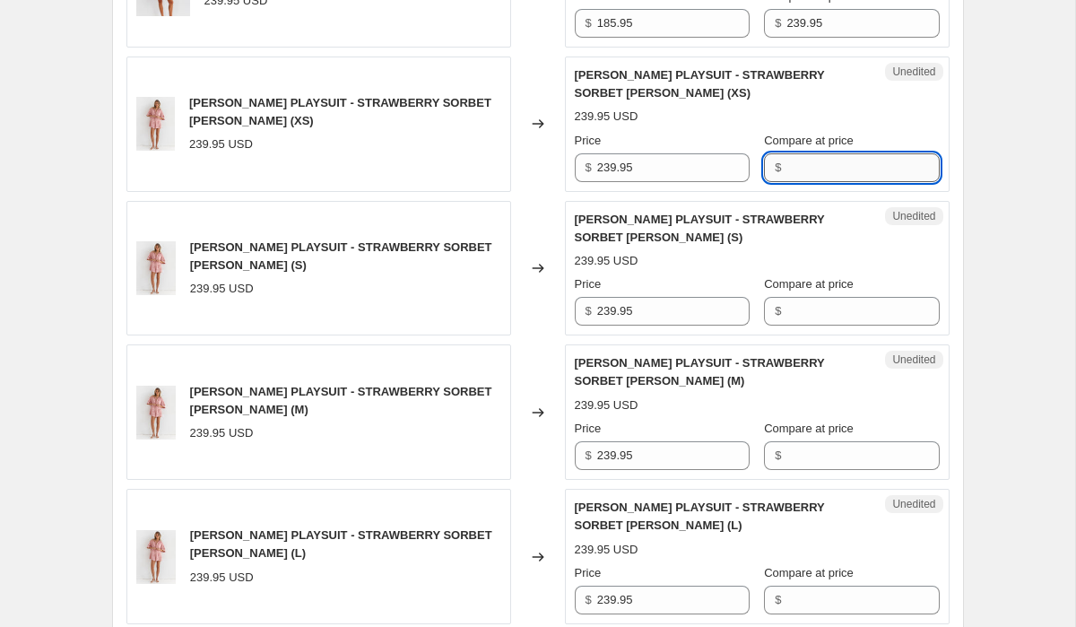
paste input "239.95"
type input "239.95"
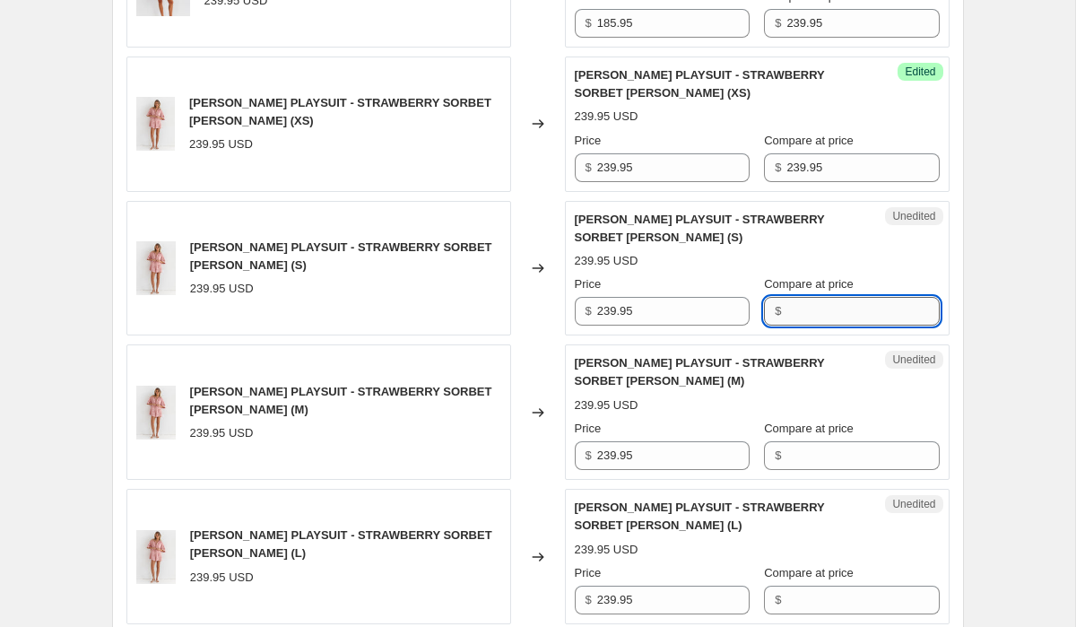
click at [861, 318] on input "Compare at price" at bounding box center [862, 311] width 152 height 29
type input "v"
paste input "239.95"
type input "239.95"
click at [863, 448] on input "Compare at price" at bounding box center [862, 455] width 152 height 29
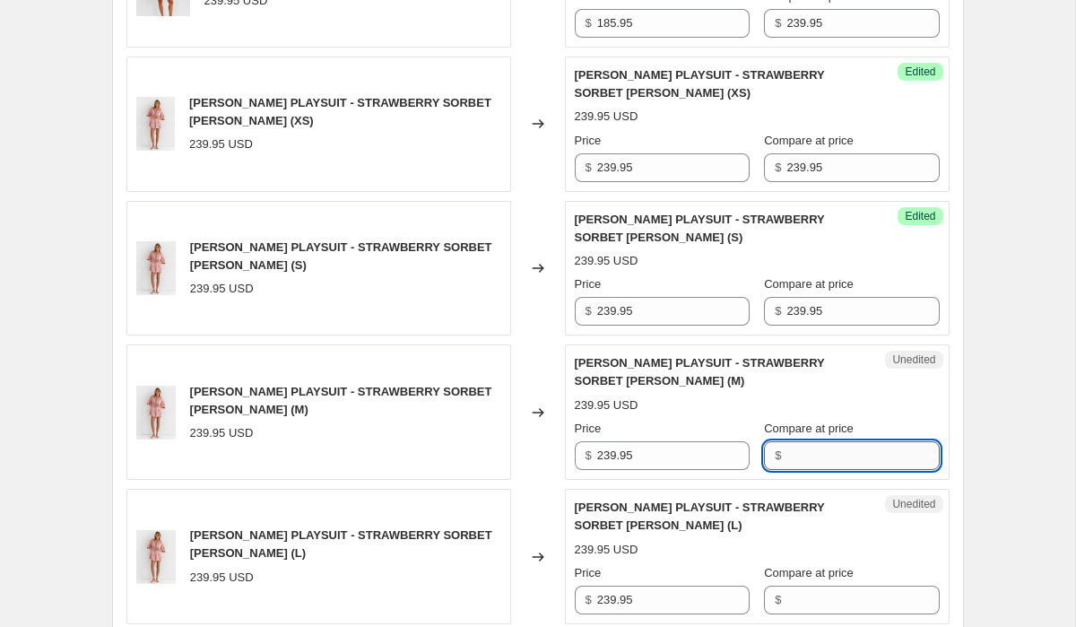
paste input "239.95"
type input "239.95"
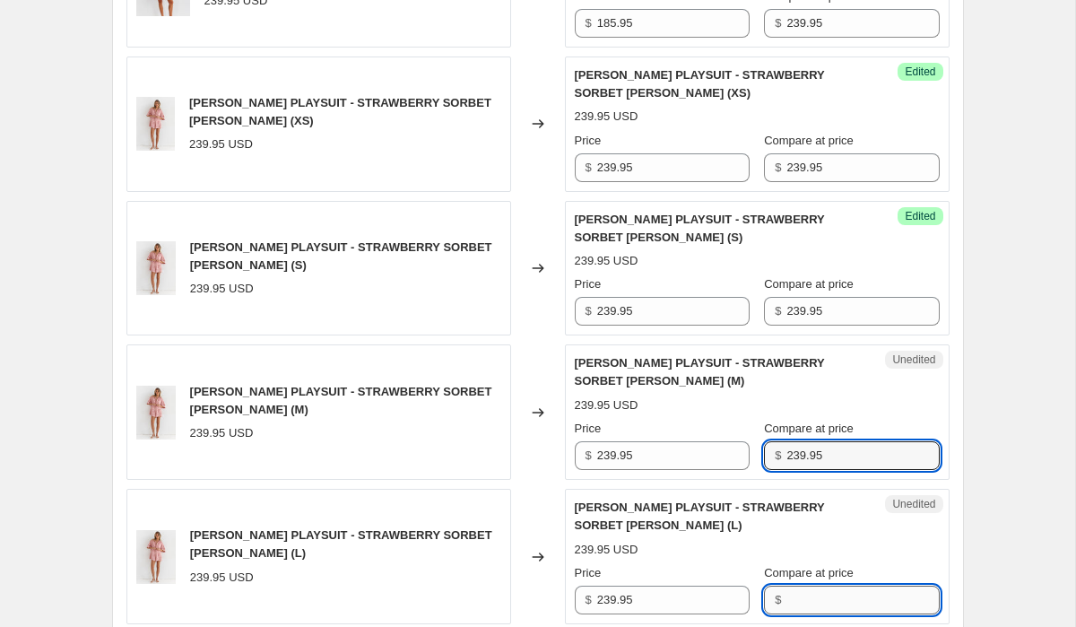
click at [873, 602] on input "Compare at price" at bounding box center [862, 600] width 152 height 29
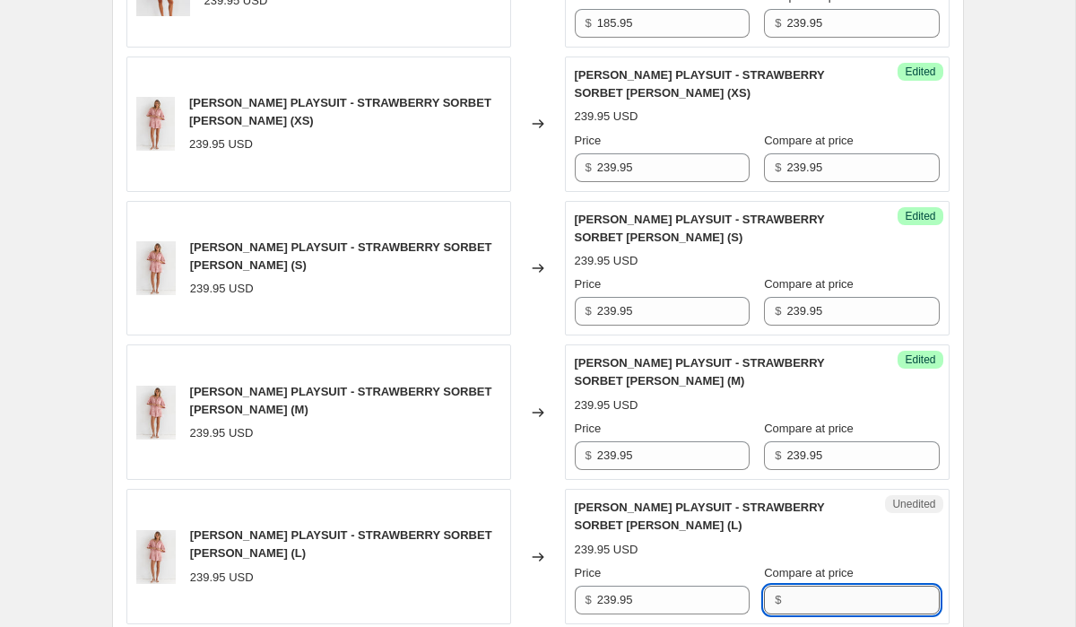
paste input "239.95"
type input "239.95"
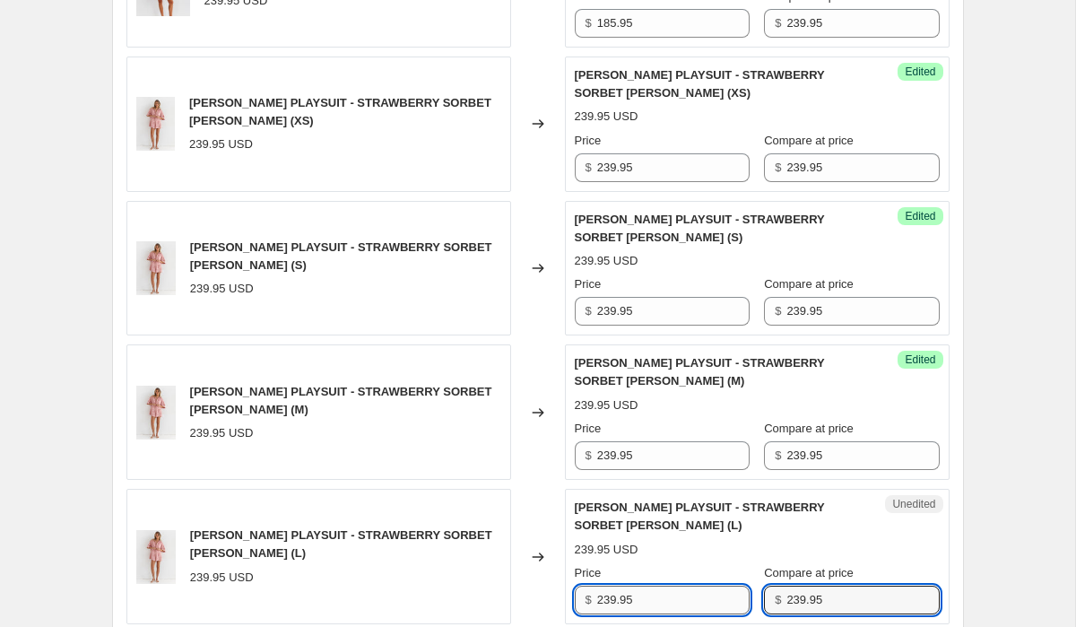
click at [694, 602] on input "239.95" at bounding box center [673, 600] width 152 height 29
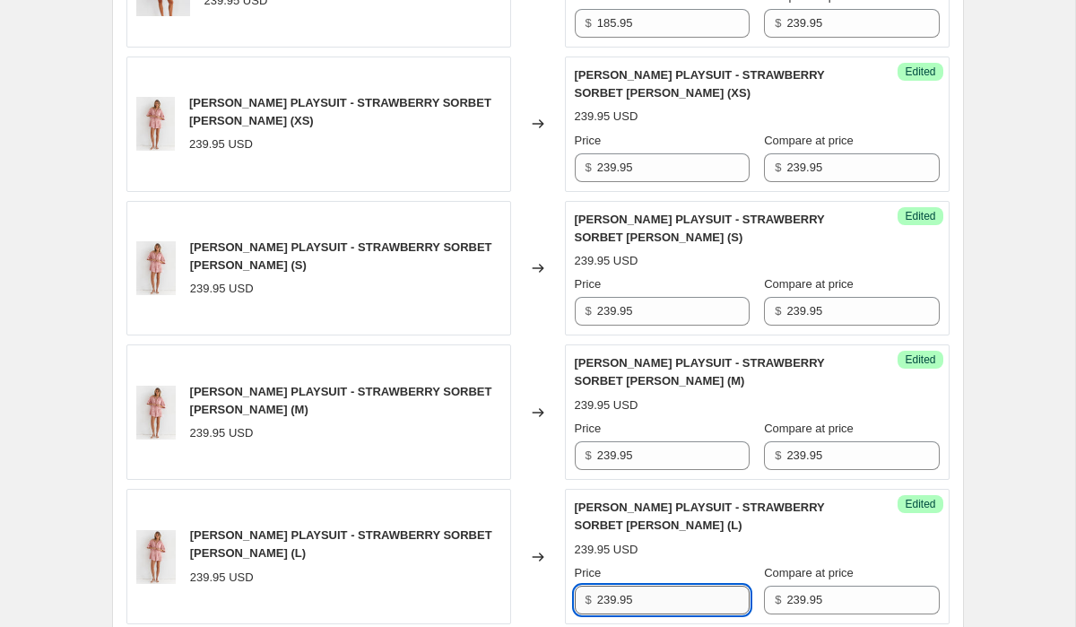
click at [694, 602] on input "239.95" at bounding box center [673, 600] width 152 height 29
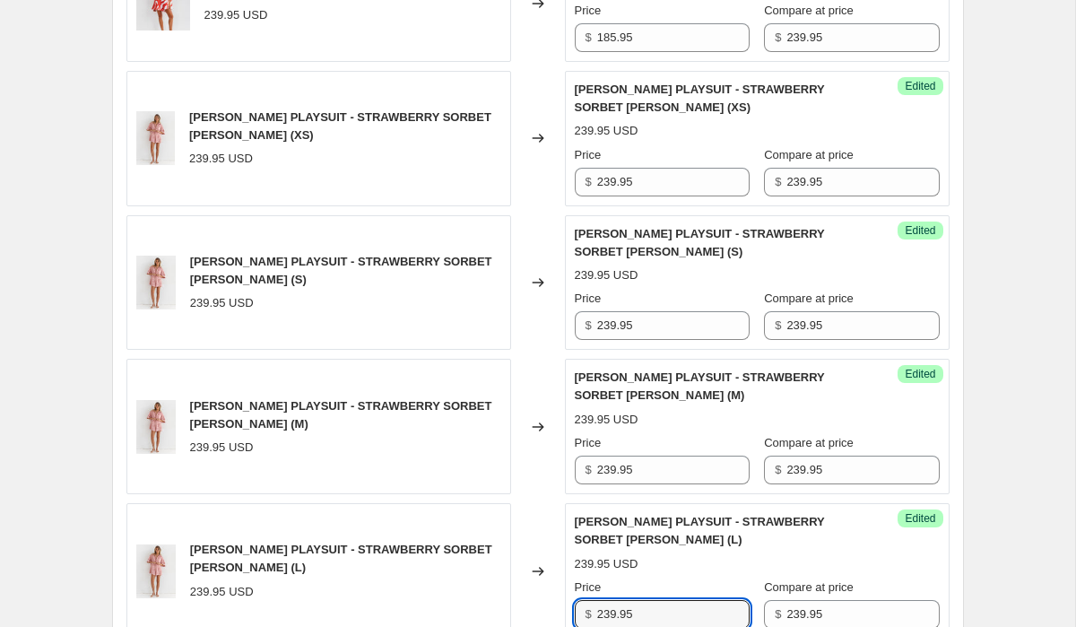
scroll to position [3150, 0]
click at [638, 43] on input "185.95" at bounding box center [673, 38] width 152 height 29
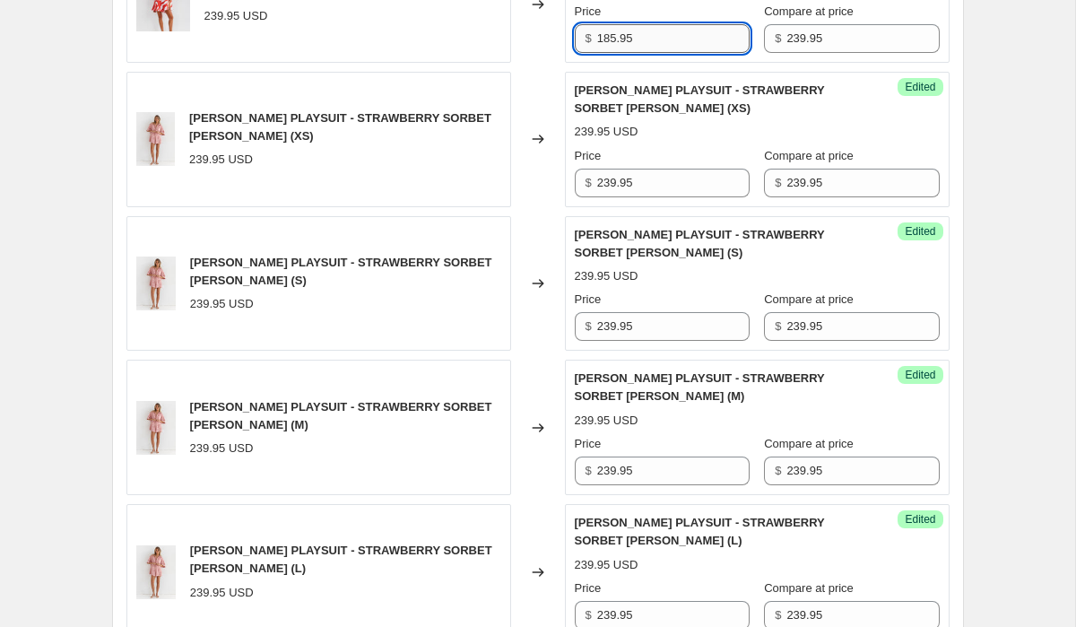
click at [638, 43] on input "185.95" at bounding box center [673, 38] width 152 height 29
click at [655, 191] on input "239.95" at bounding box center [673, 183] width 152 height 29
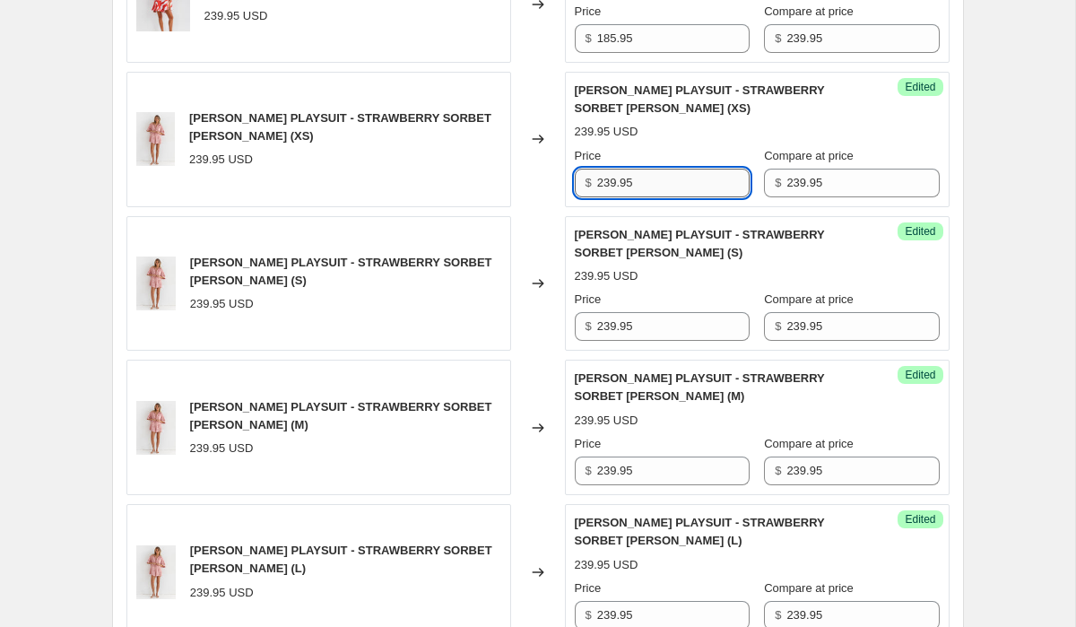
click at [655, 191] on input "239.95" at bounding box center [673, 183] width 152 height 29
paste input "185"
type input "185.95"
click at [661, 321] on input "239.95" at bounding box center [673, 326] width 152 height 29
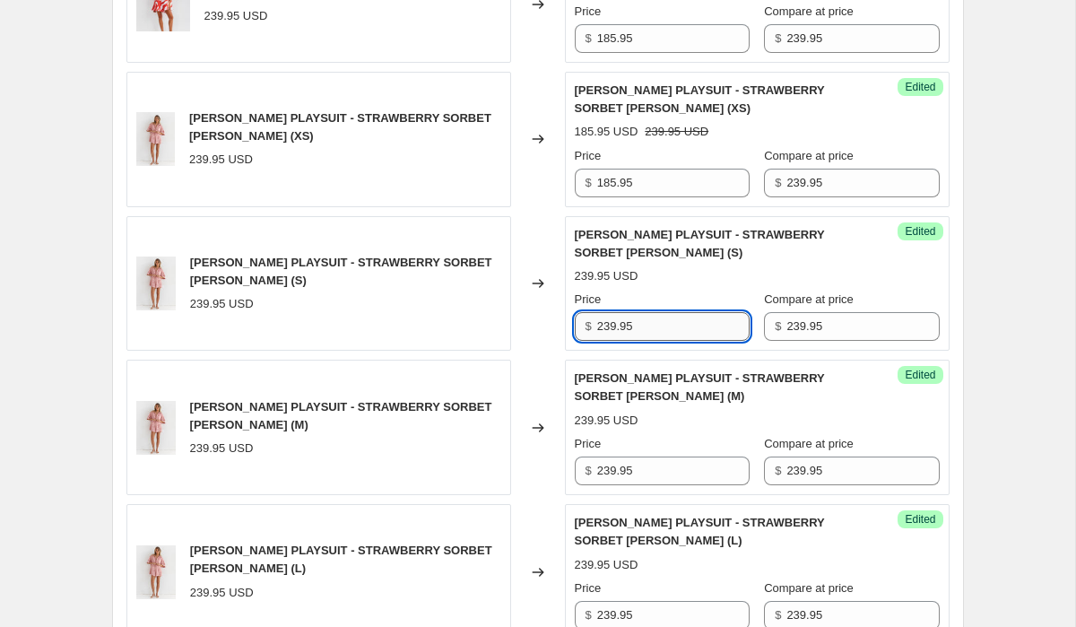
click at [661, 321] on input "239.95" at bounding box center [673, 326] width 152 height 29
paste input "185"
type input "185.95"
click at [684, 491] on div "Success Edited [PERSON_NAME] PLAYSUIT - STRAWBERRY SORBET [PERSON_NAME] (M) 239…" at bounding box center [757, 427] width 385 height 135
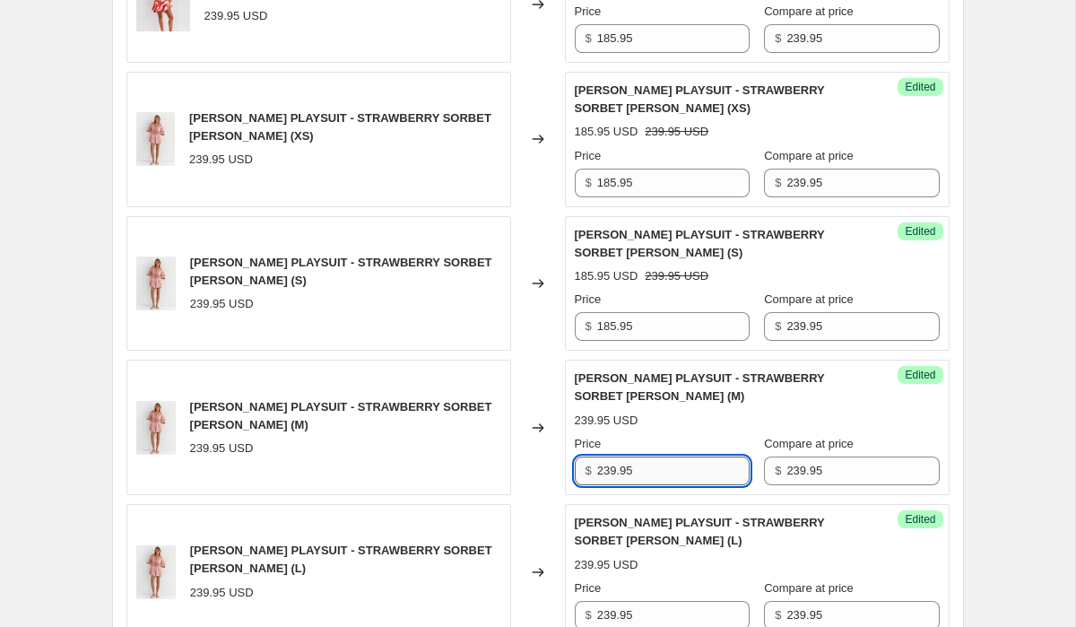
click at [684, 469] on input "239.95" at bounding box center [673, 470] width 152 height 29
paste input "185"
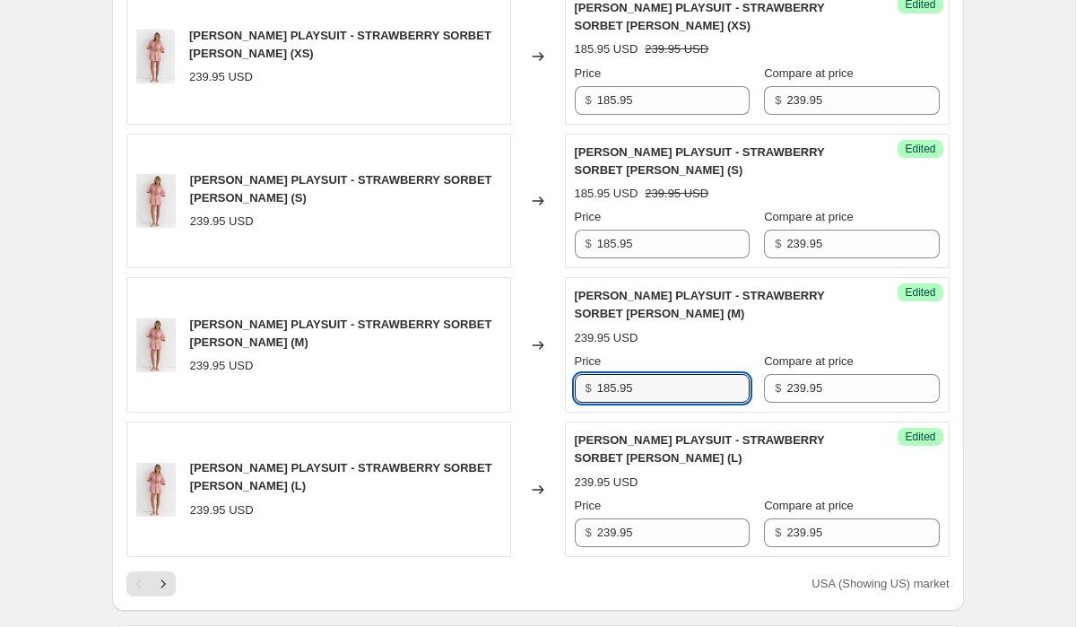
scroll to position [3265, 0]
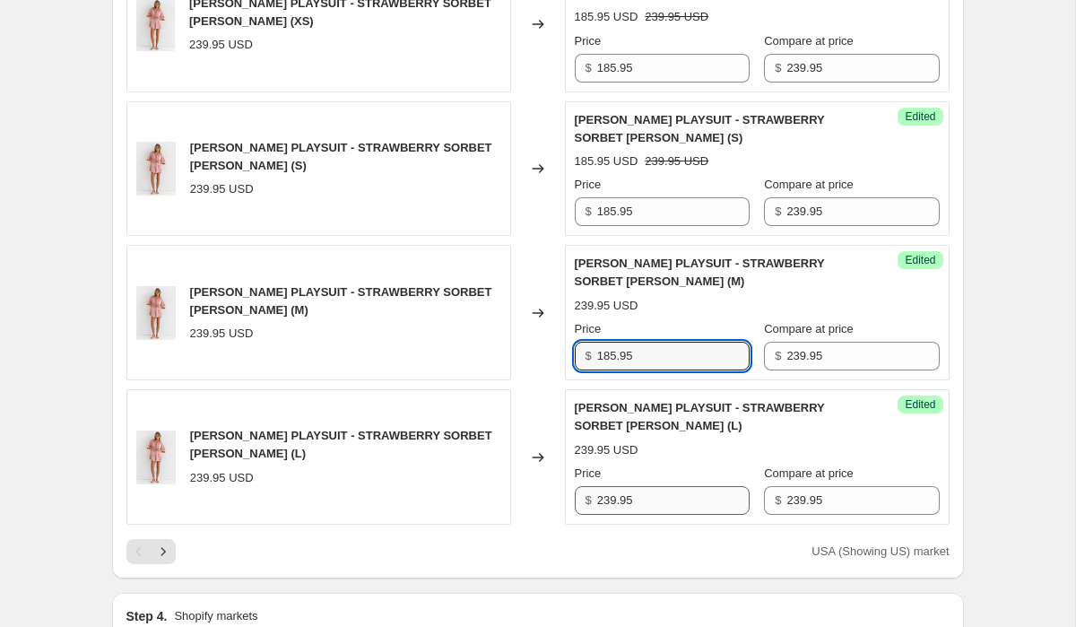
type input "185.95"
click at [664, 502] on input "239.95" at bounding box center [673, 500] width 152 height 29
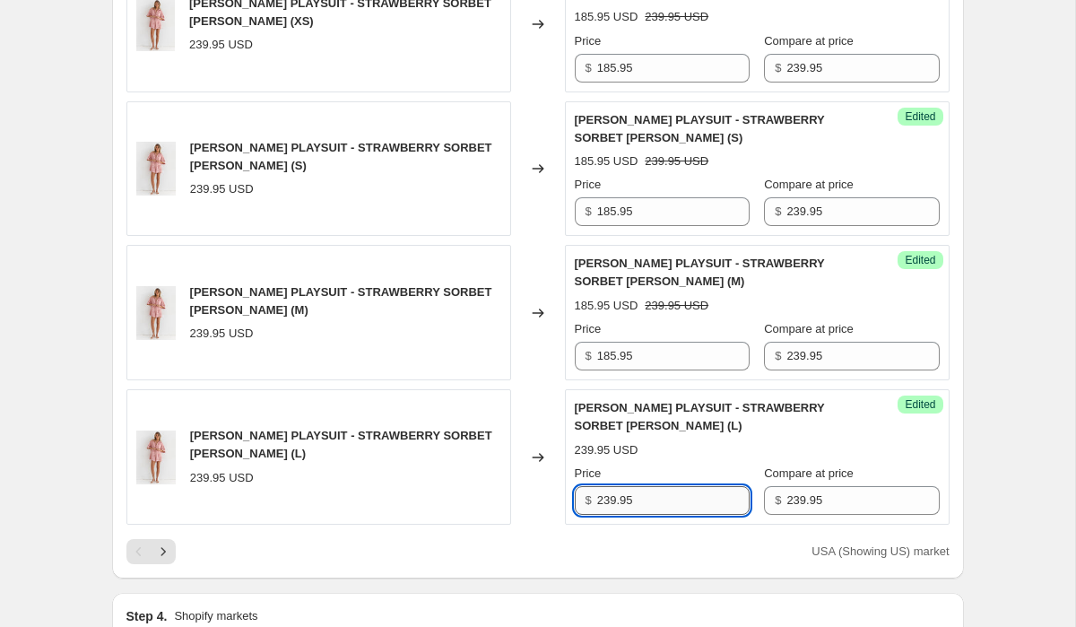
click at [664, 502] on input "239.95" at bounding box center [673, 500] width 152 height 29
paste input "185"
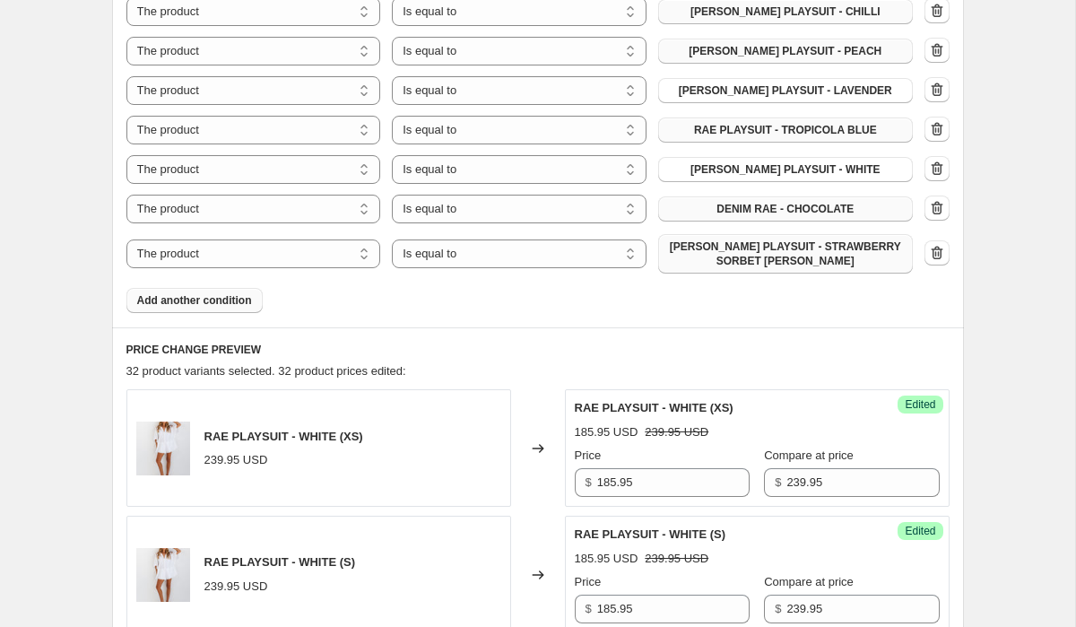
scroll to position [664, 0]
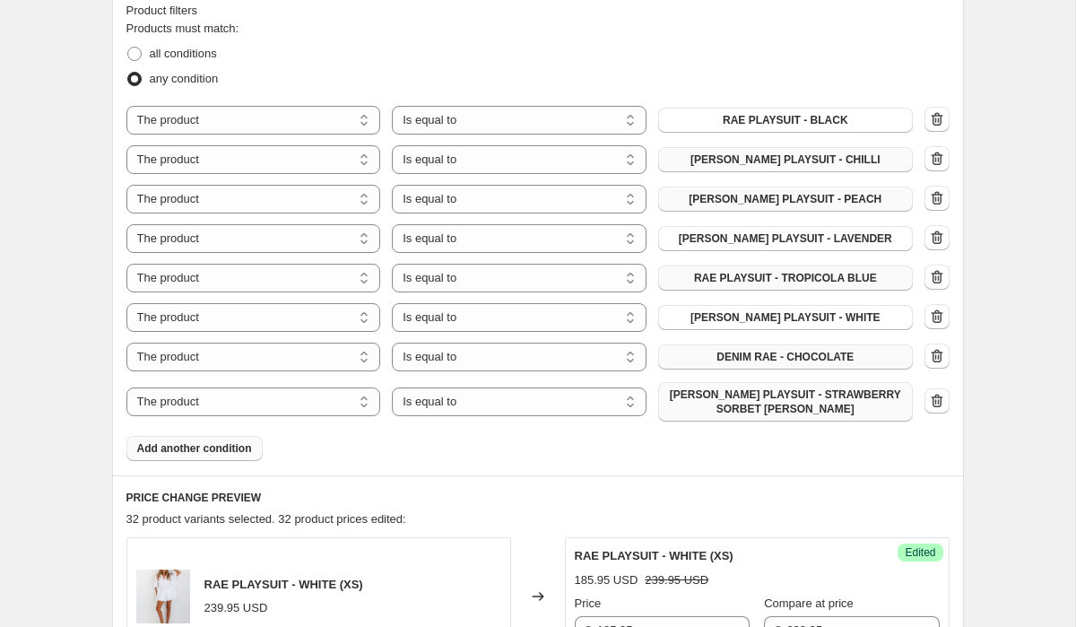
type input "185.95"
click at [238, 441] on span "Add another condition" at bounding box center [194, 448] width 115 height 14
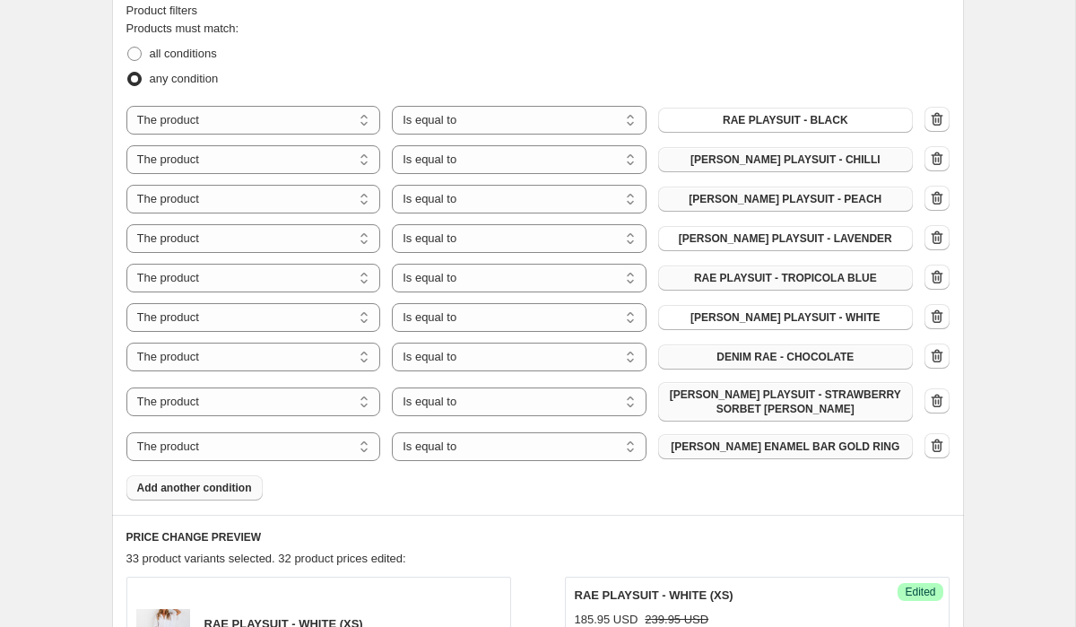
click at [803, 450] on span "[PERSON_NAME] ENAMEL BAR GOLD RING" at bounding box center [785, 446] width 229 height 14
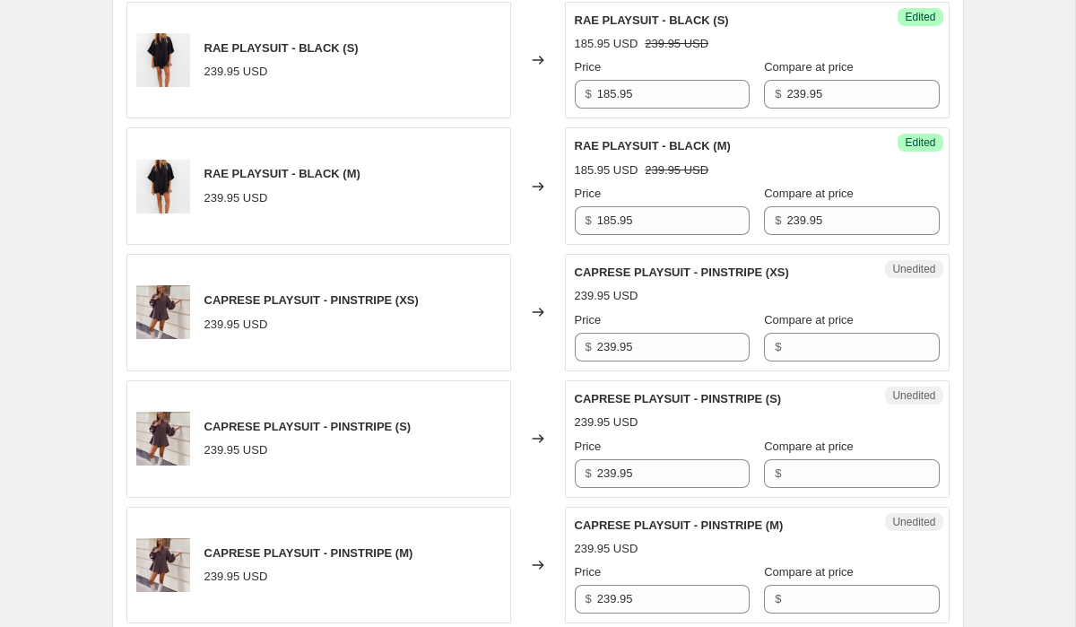
scroll to position [1759, 0]
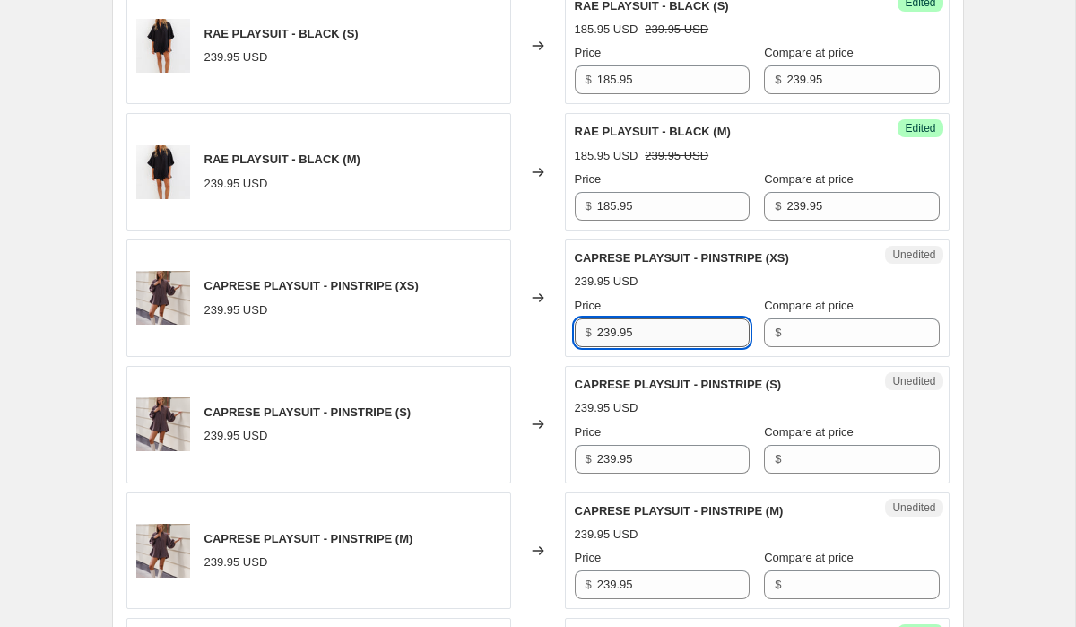
click at [697, 333] on input "239.95" at bounding box center [673, 332] width 152 height 29
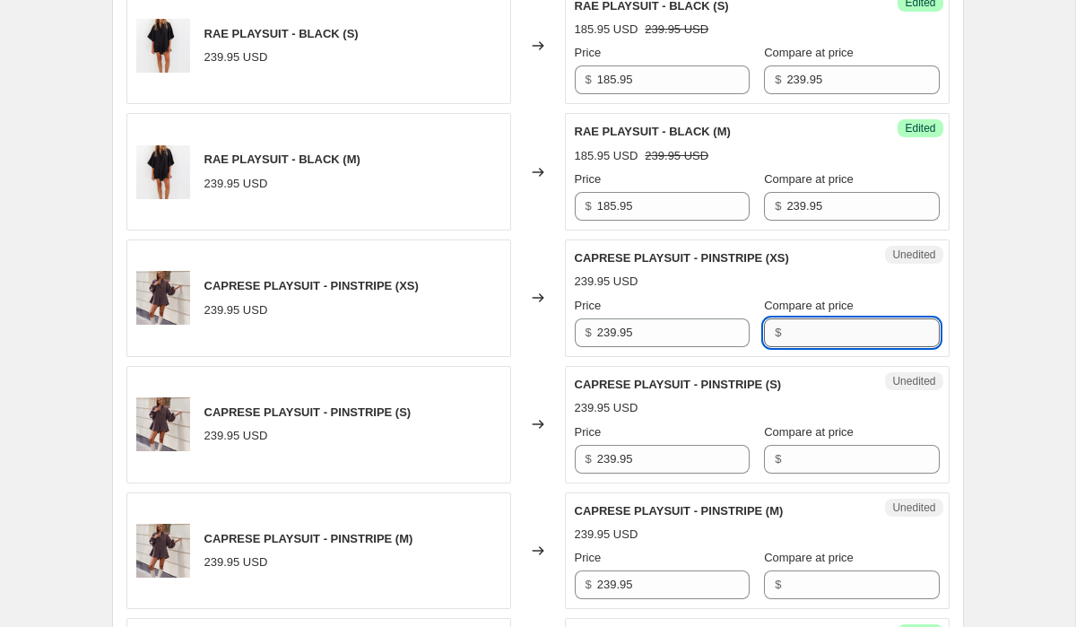
click at [794, 337] on input "Compare at price" at bounding box center [862, 332] width 152 height 29
paste input "239.95"
type input "239.95"
click at [835, 452] on input "Compare at price" at bounding box center [862, 459] width 152 height 29
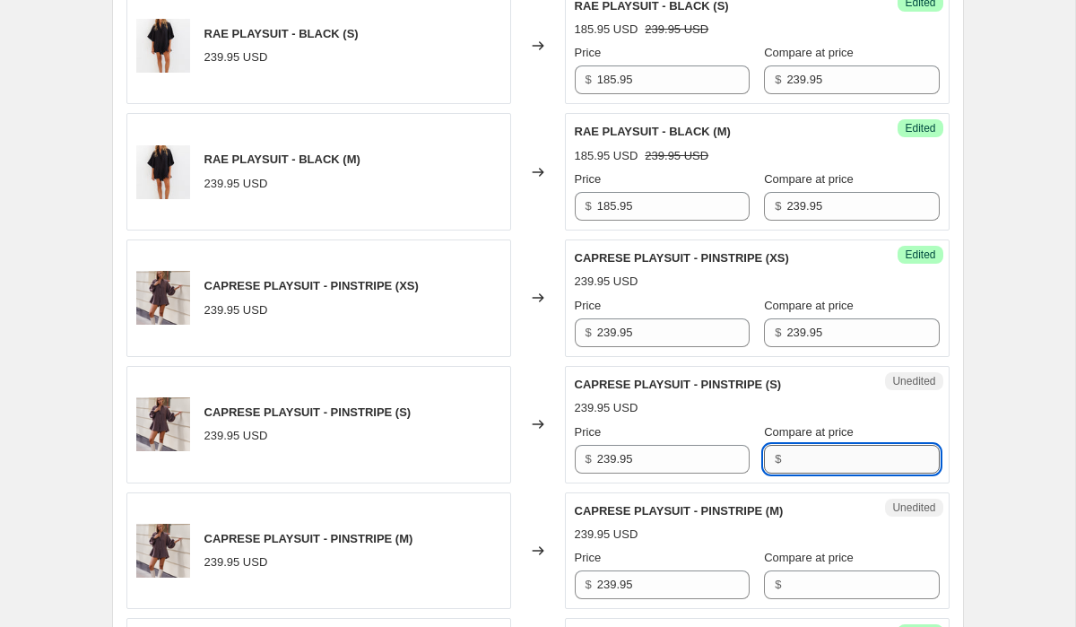
paste input "239.95"
type input "239.95"
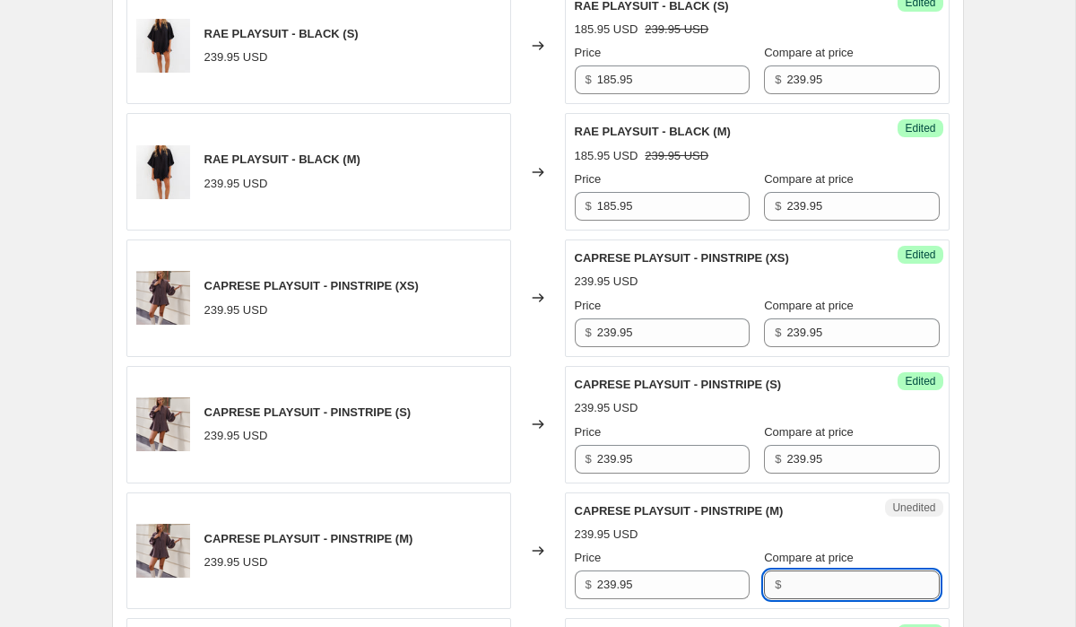
click at [830, 580] on input "Compare at price" at bounding box center [862, 584] width 152 height 29
paste input "239.95"
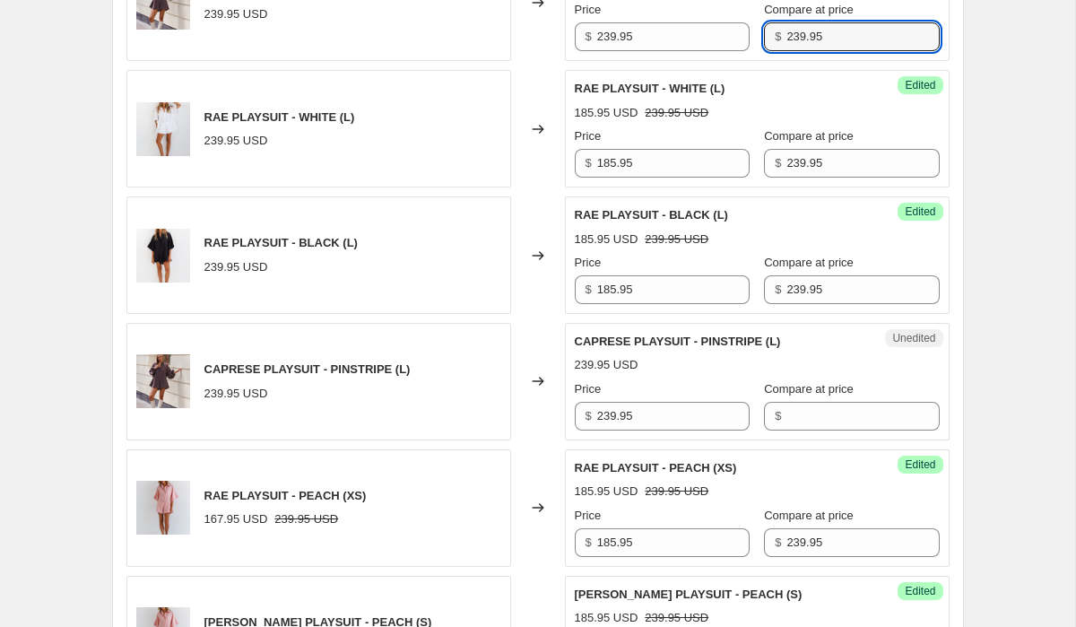
scroll to position [2396, 0]
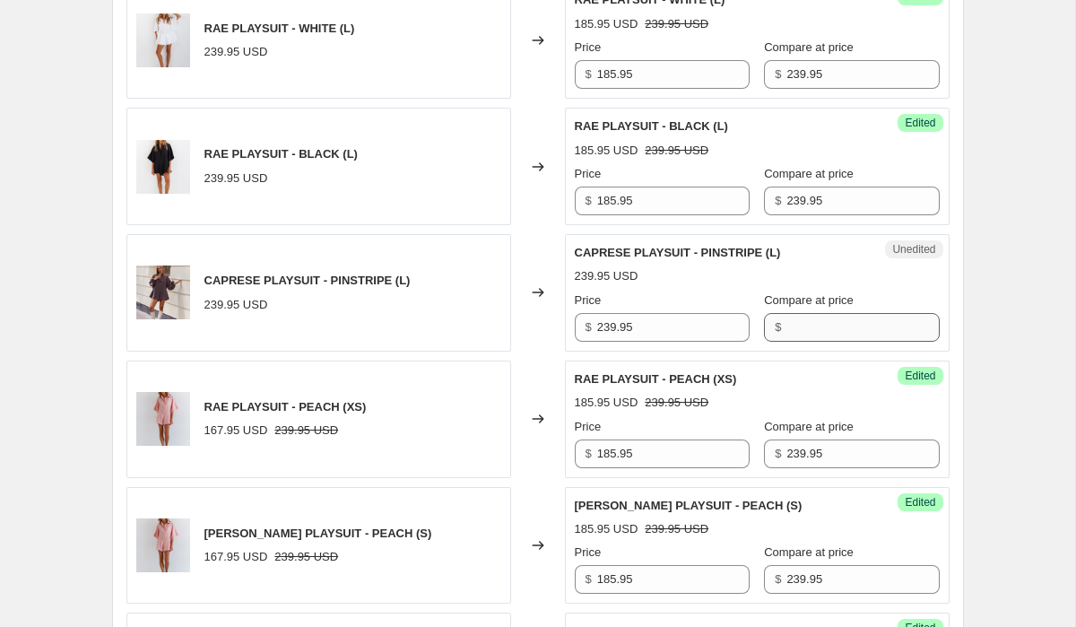
type input "239.95"
click at [803, 318] on input "Compare at price" at bounding box center [862, 327] width 152 height 29
paste input "239.95"
type input "239.95"
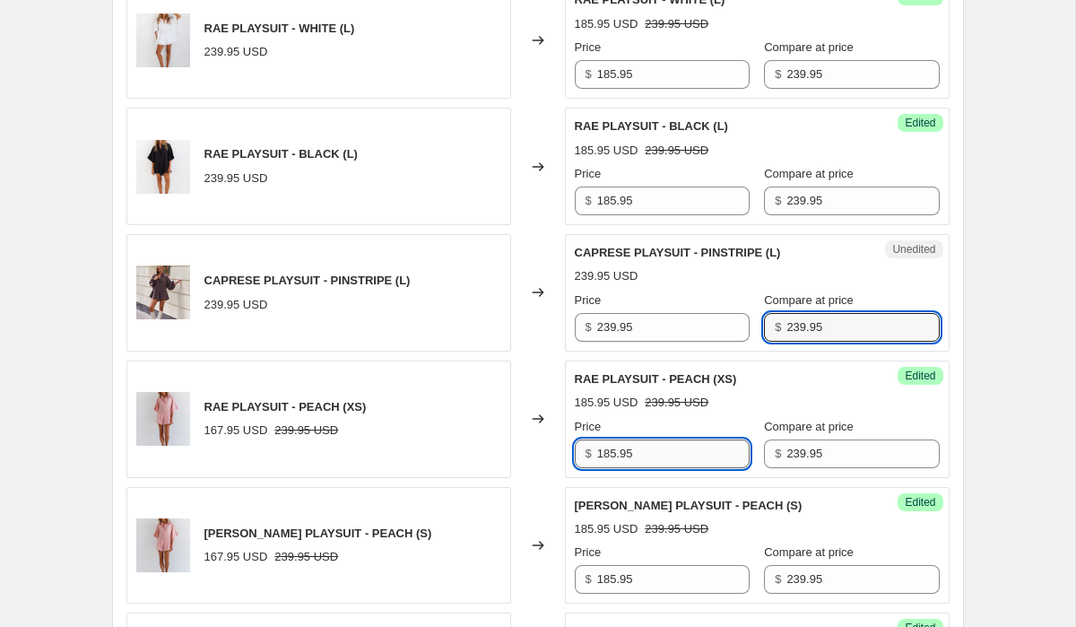
click at [650, 454] on input "185.95" at bounding box center [673, 453] width 152 height 29
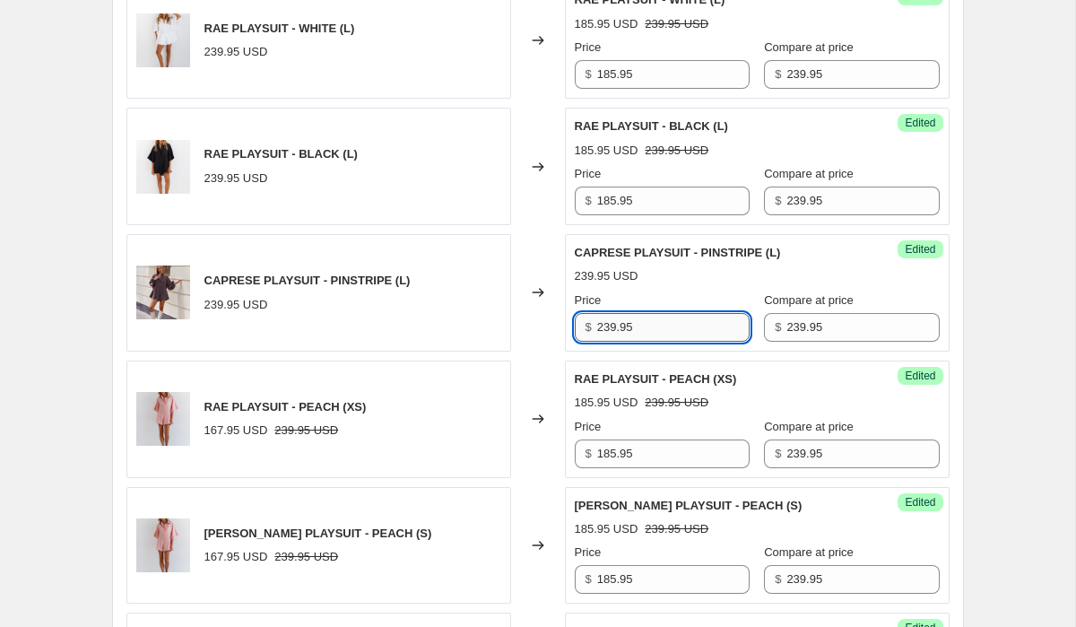
click at [659, 336] on input "239.95" at bounding box center [673, 327] width 152 height 29
paste input "185"
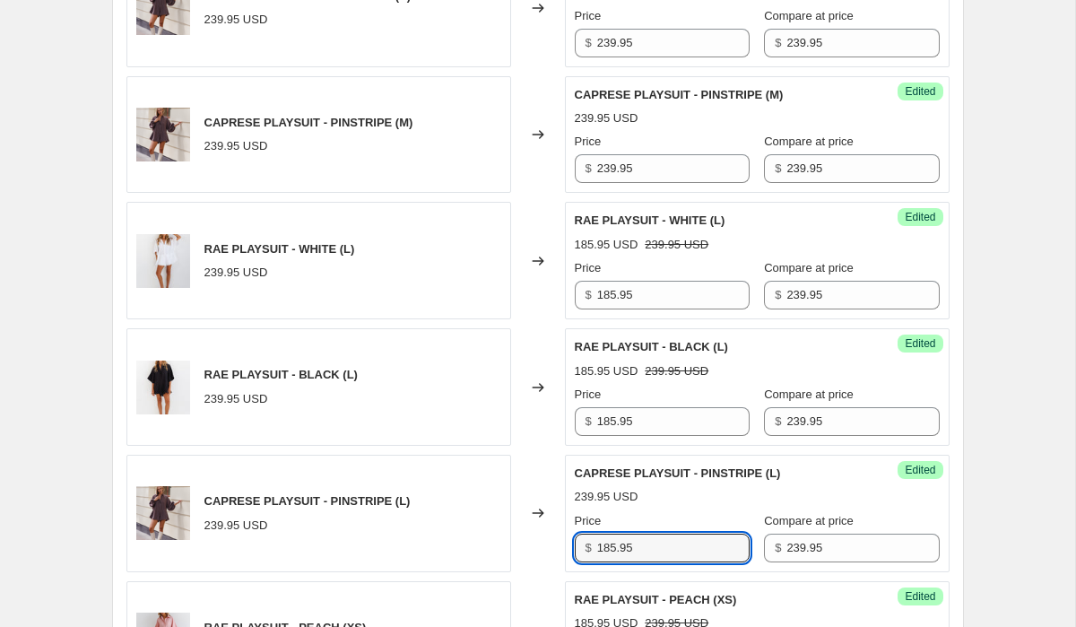
scroll to position [2149, 0]
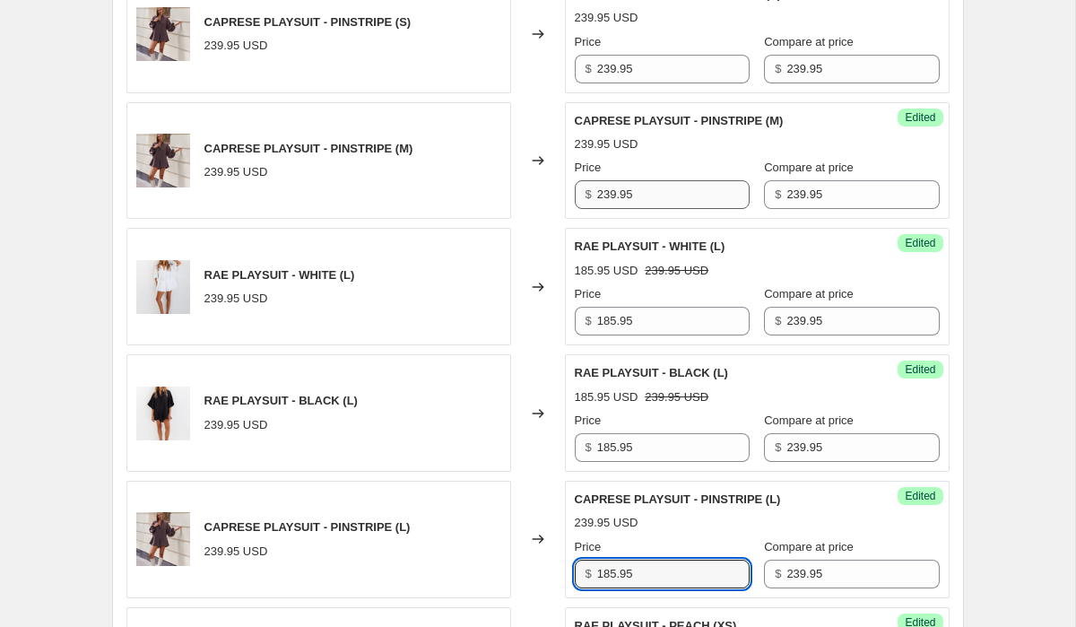
type input "185.95"
click at [657, 190] on input "239.95" at bounding box center [673, 194] width 152 height 29
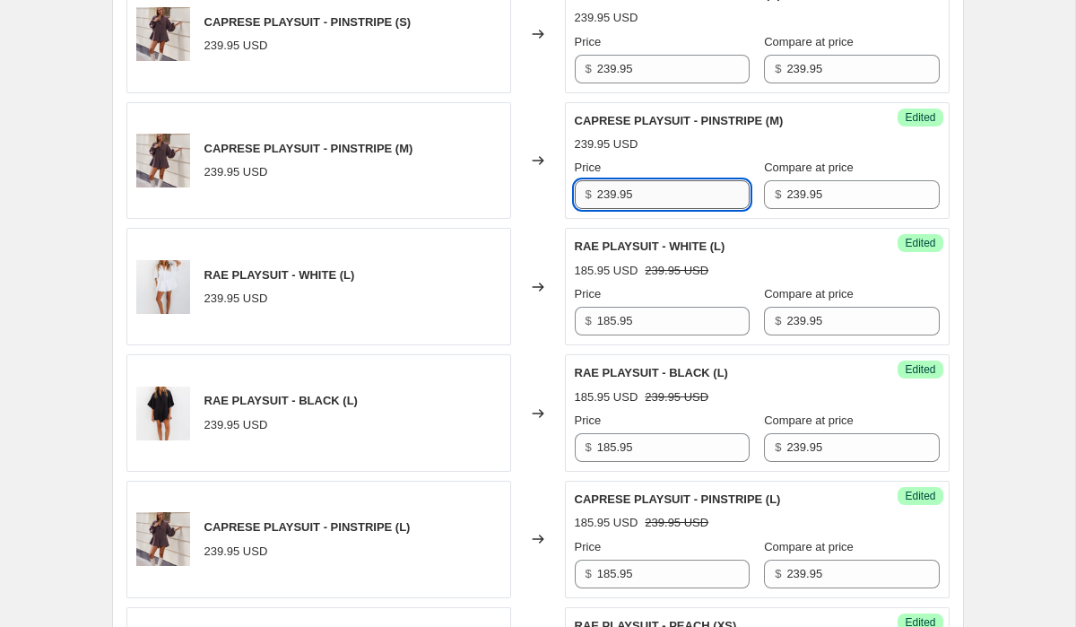
click at [657, 190] on input "239.95" at bounding box center [673, 194] width 152 height 29
paste input "185"
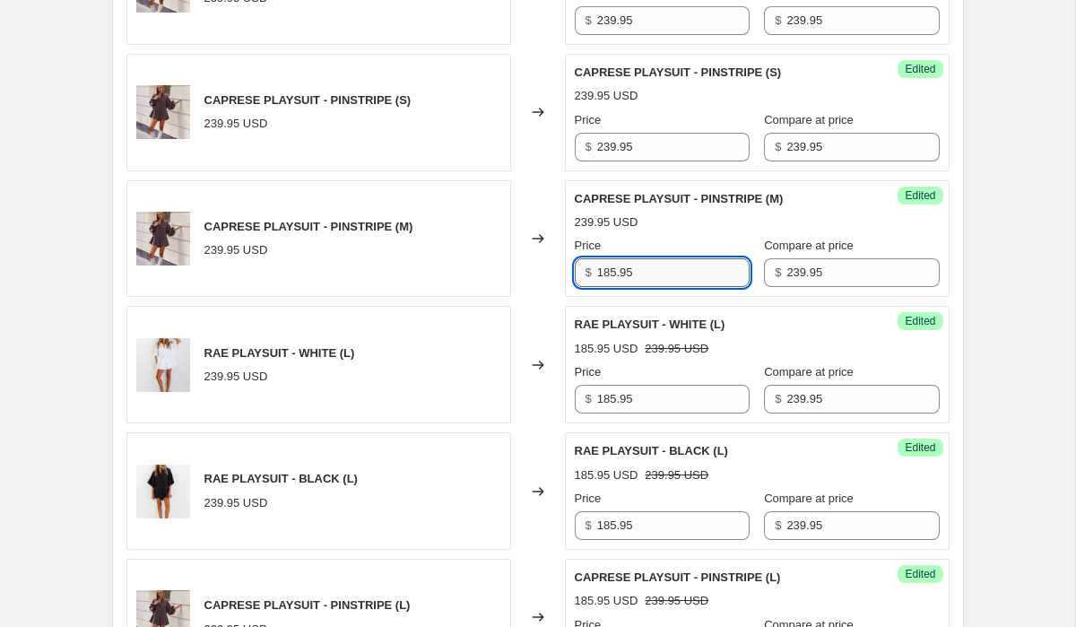
scroll to position [2027, 0]
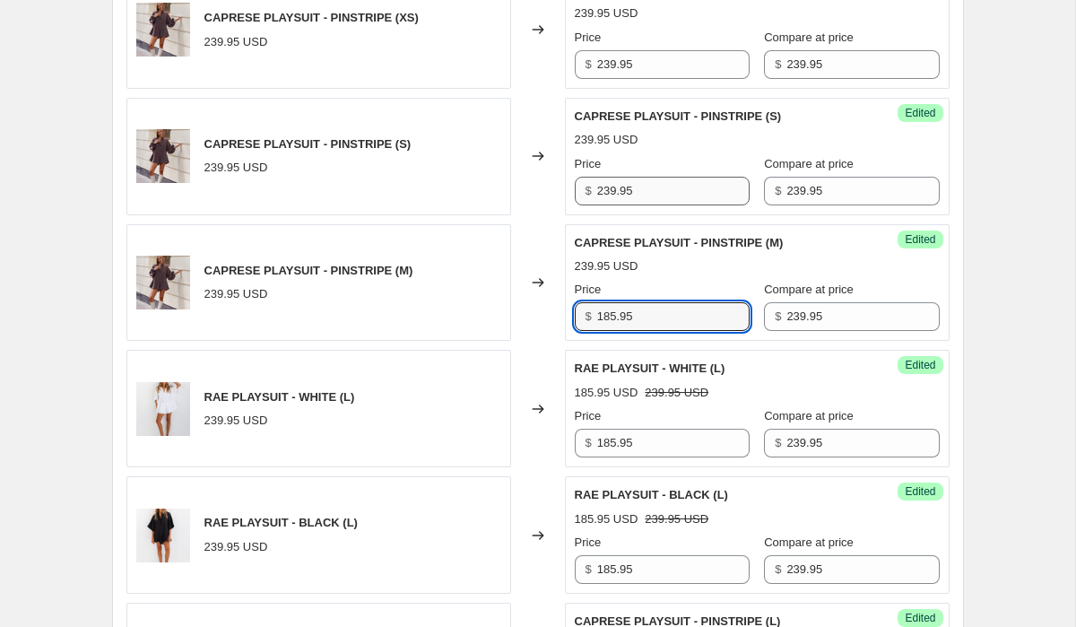
type input "185.95"
click at [658, 179] on input "239.95" at bounding box center [673, 191] width 152 height 29
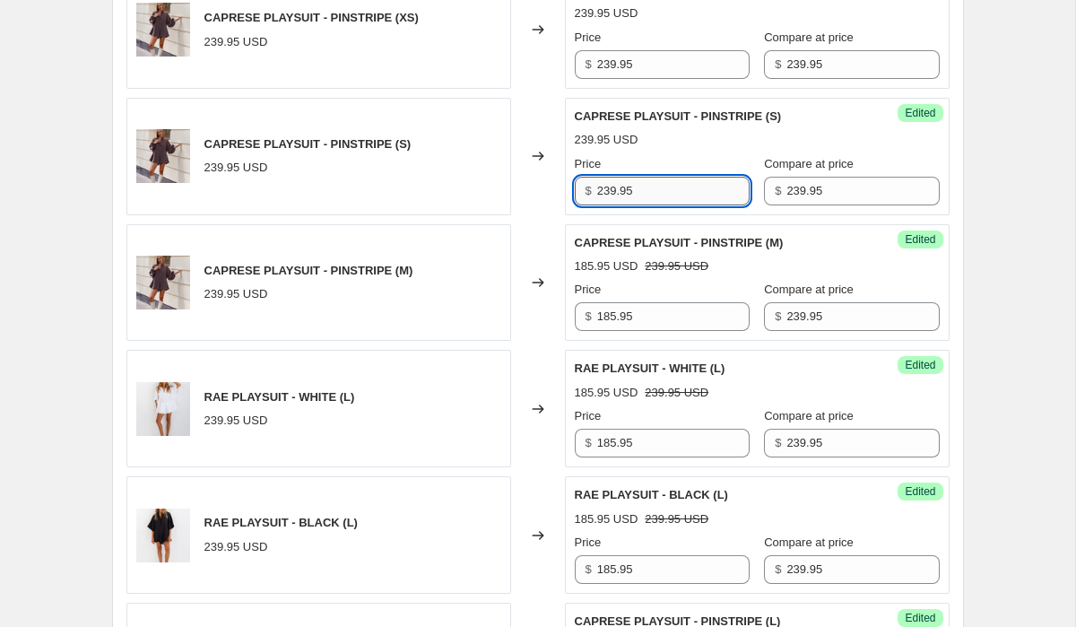
click at [658, 179] on input "239.95" at bounding box center [673, 191] width 152 height 29
paste input "185"
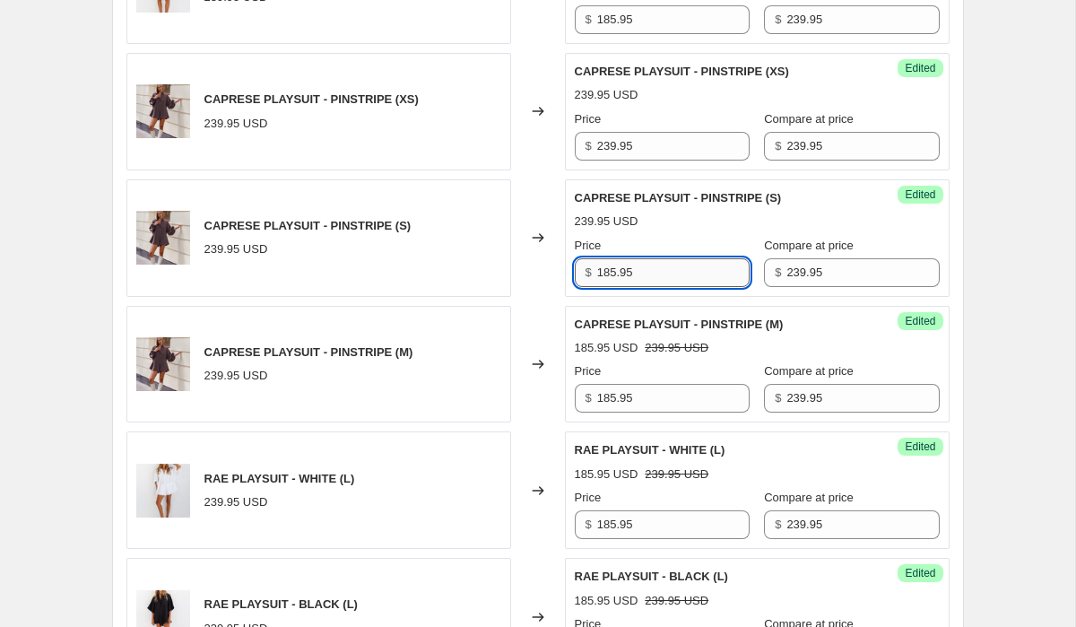
scroll to position [1900, 0]
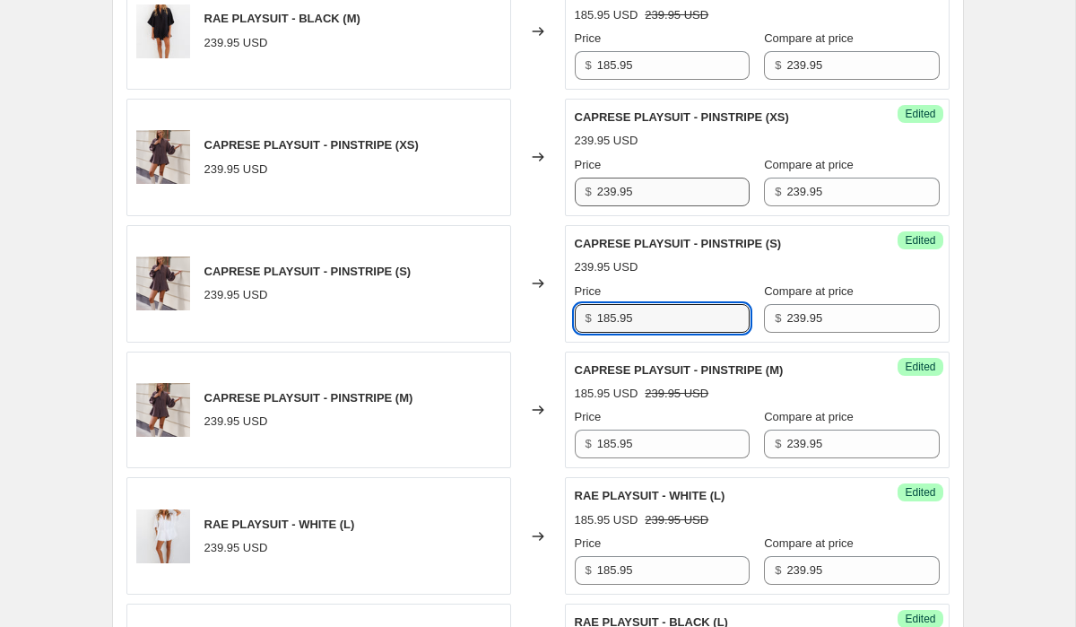
type input "185.95"
click at [664, 183] on input "239.95" at bounding box center [673, 192] width 152 height 29
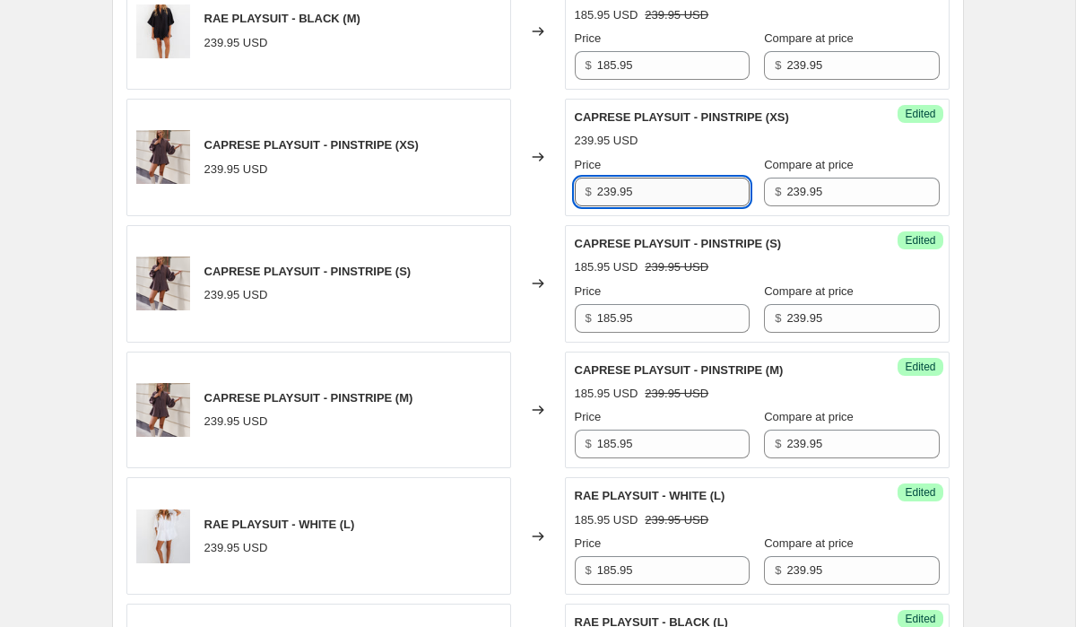
paste input "185"
type input "185.95"
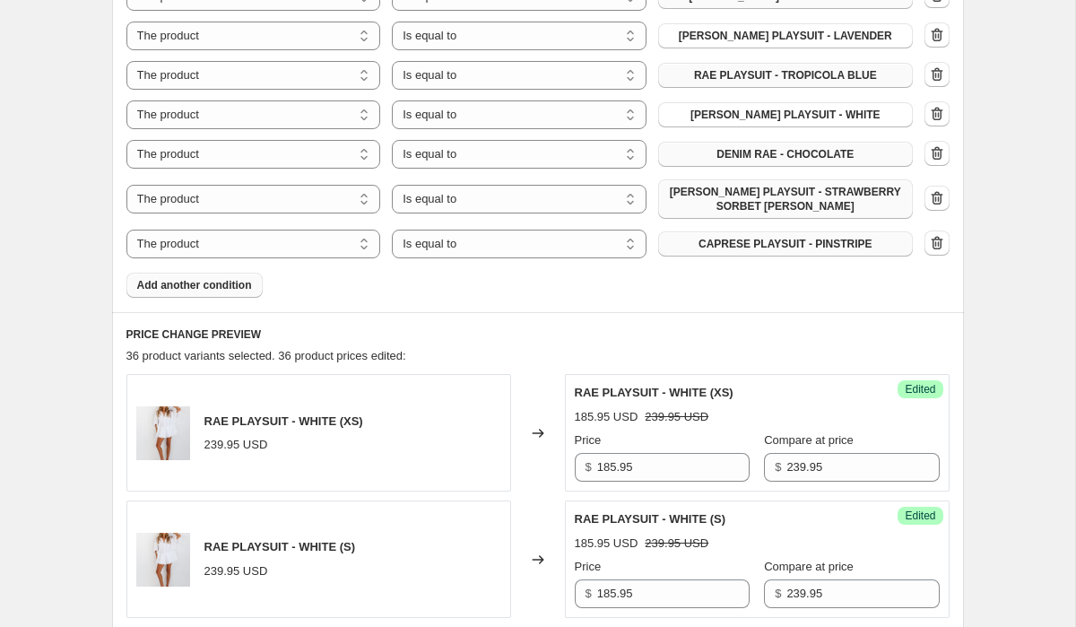
scroll to position [852, 0]
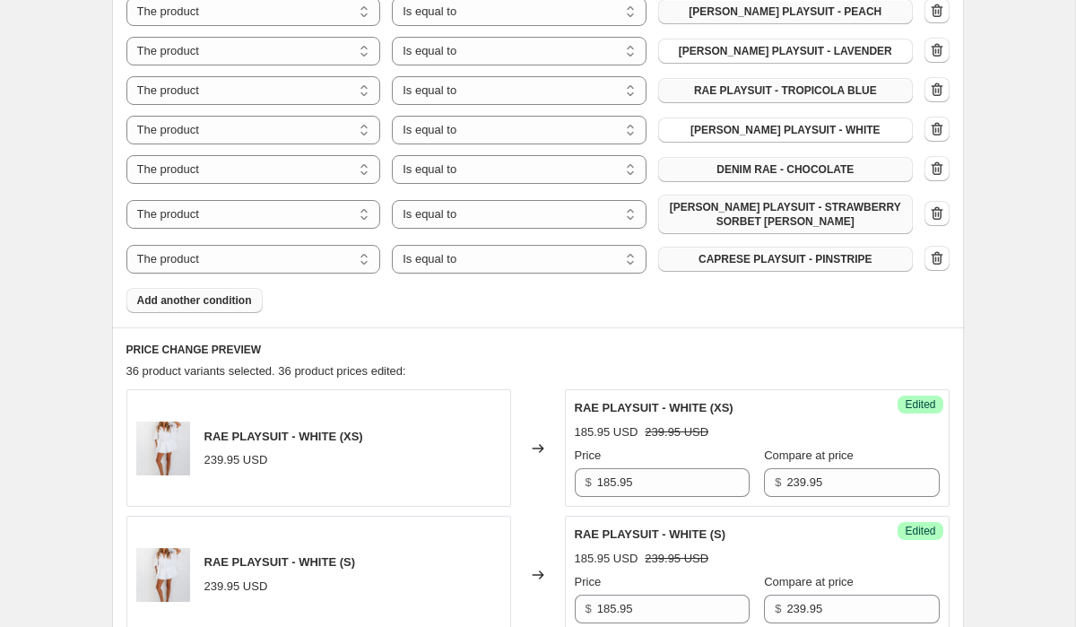
click at [230, 301] on span "Add another condition" at bounding box center [194, 300] width 115 height 14
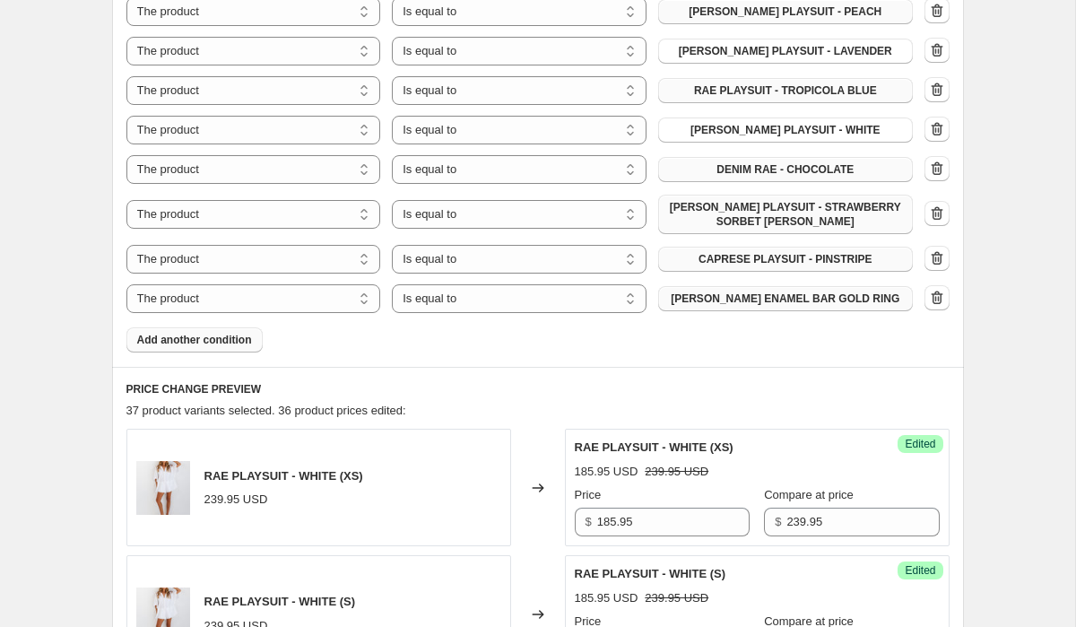
click at [821, 295] on span "[PERSON_NAME] ENAMEL BAR GOLD RING" at bounding box center [785, 298] width 229 height 14
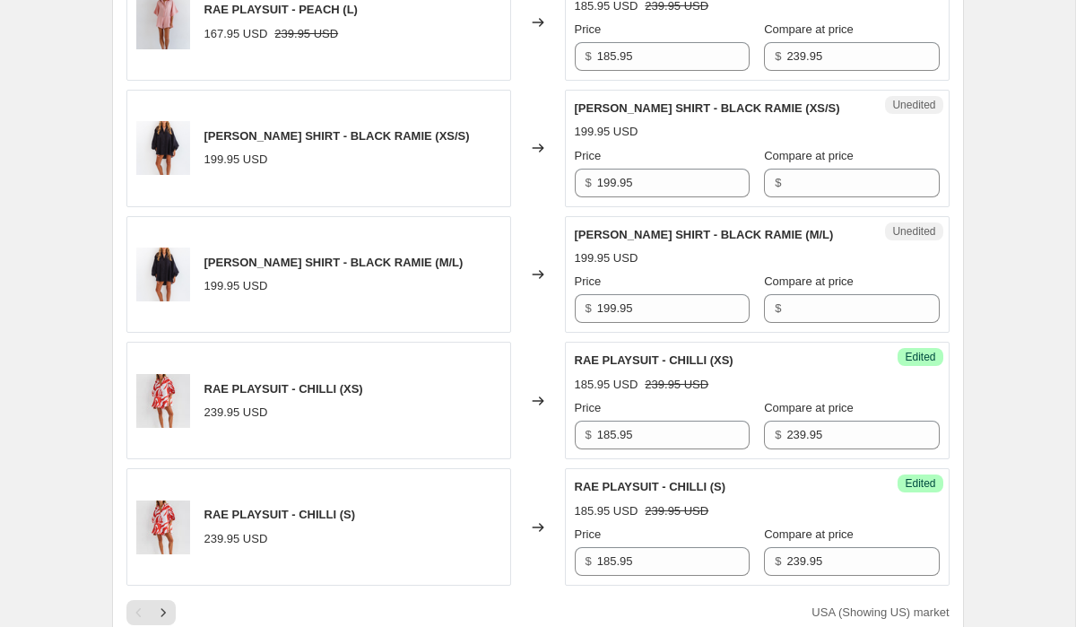
scroll to position [3223, 0]
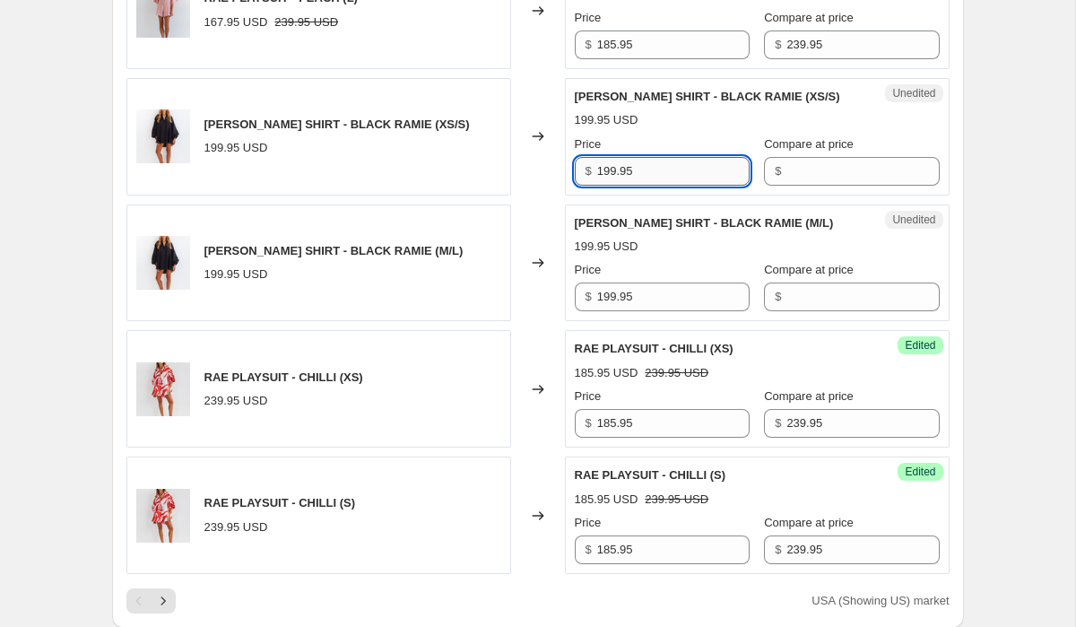
click at [704, 169] on input "199.95" at bounding box center [673, 171] width 152 height 29
click at [850, 178] on input "Compare at price" at bounding box center [862, 171] width 152 height 29
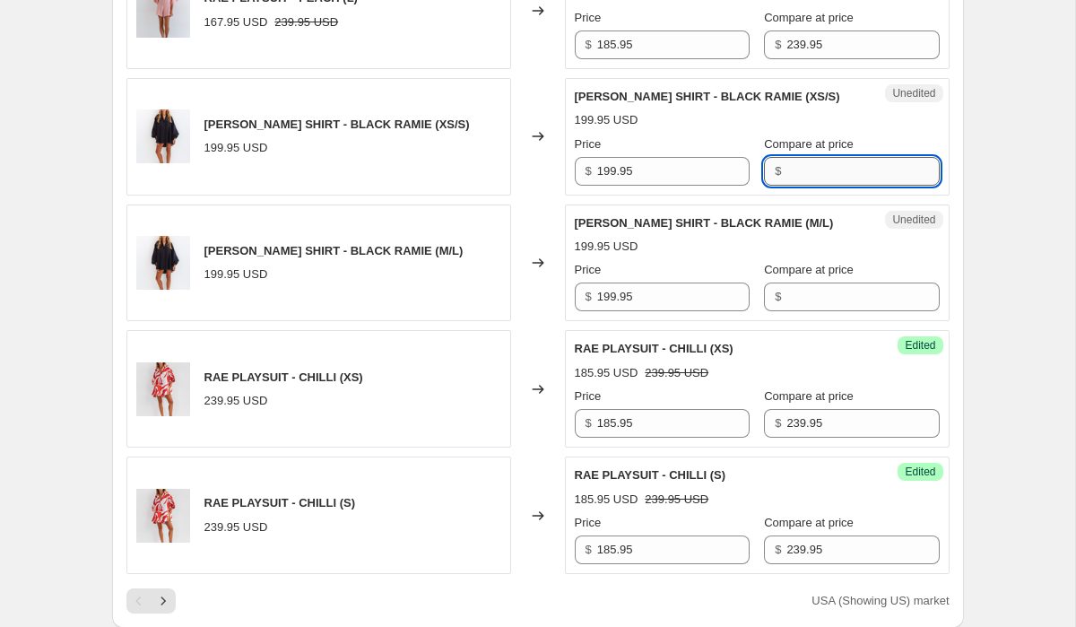
paste input "199.95"
type input "199.95"
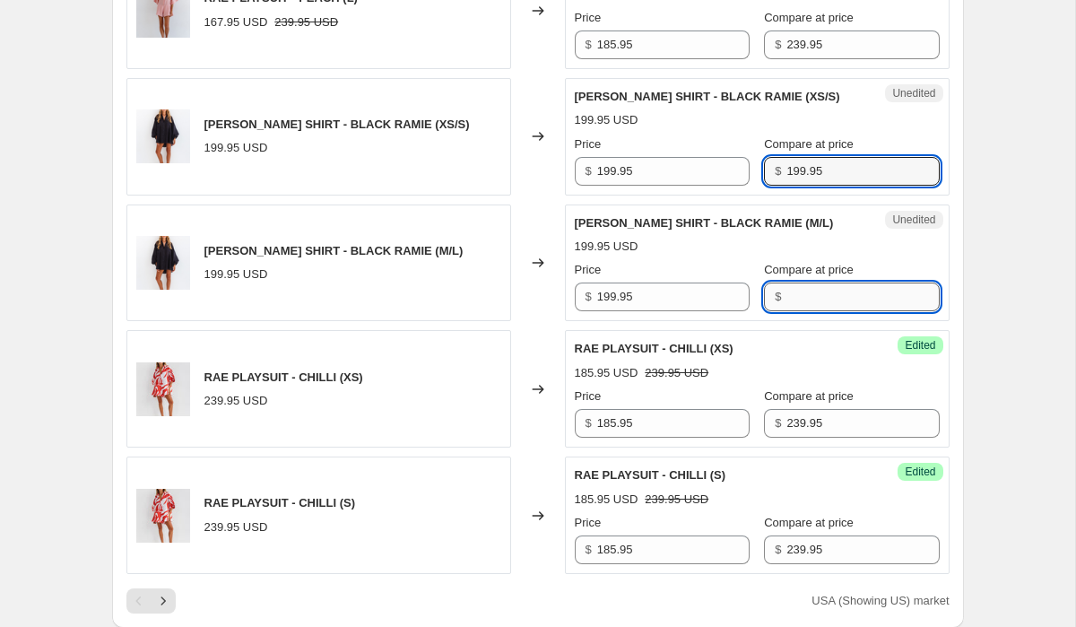
click at [852, 288] on input "Compare at price" at bounding box center [862, 296] width 152 height 29
paste input "199.95"
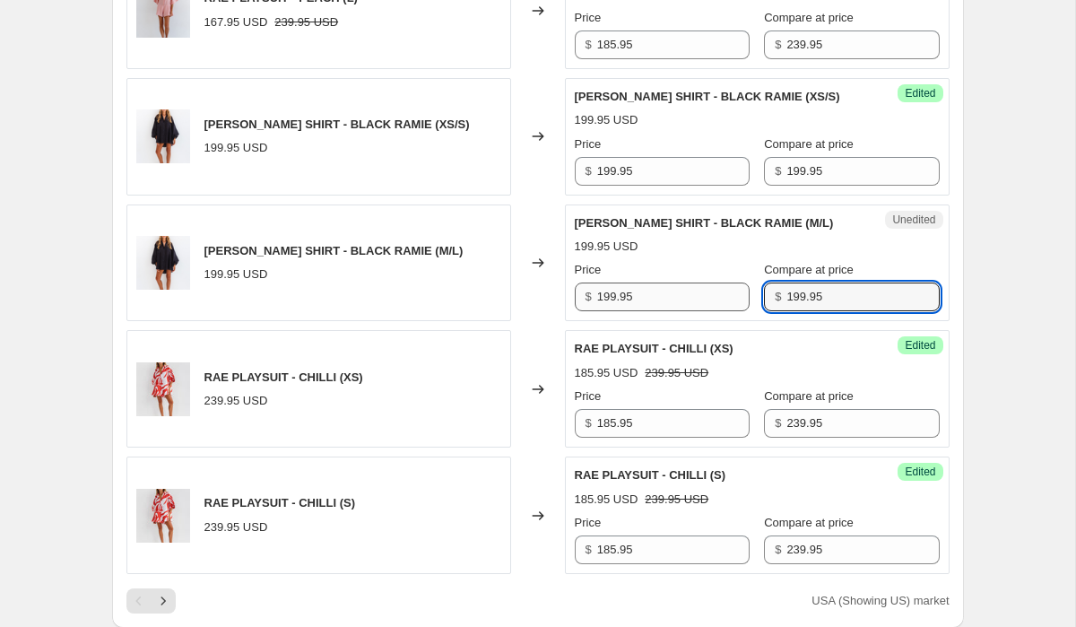
type input "199.95"
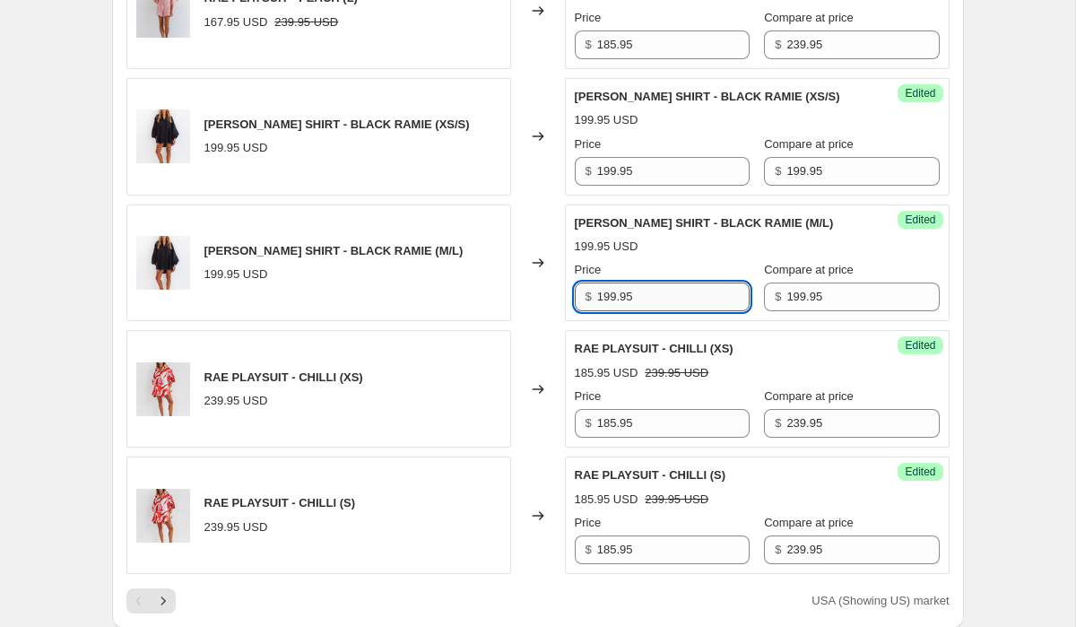
click at [691, 300] on input "199.95" at bounding box center [673, 296] width 152 height 29
type input "155.95"
click at [686, 434] on input "185.95" at bounding box center [673, 423] width 152 height 29
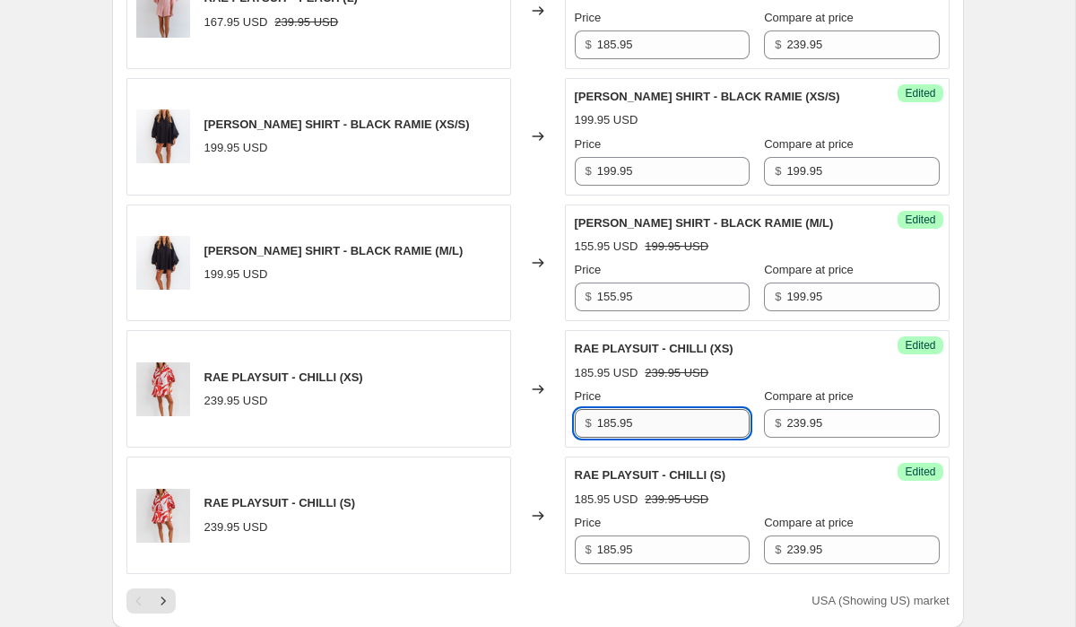
click at [686, 434] on input "185.95" at bounding box center [673, 423] width 152 height 29
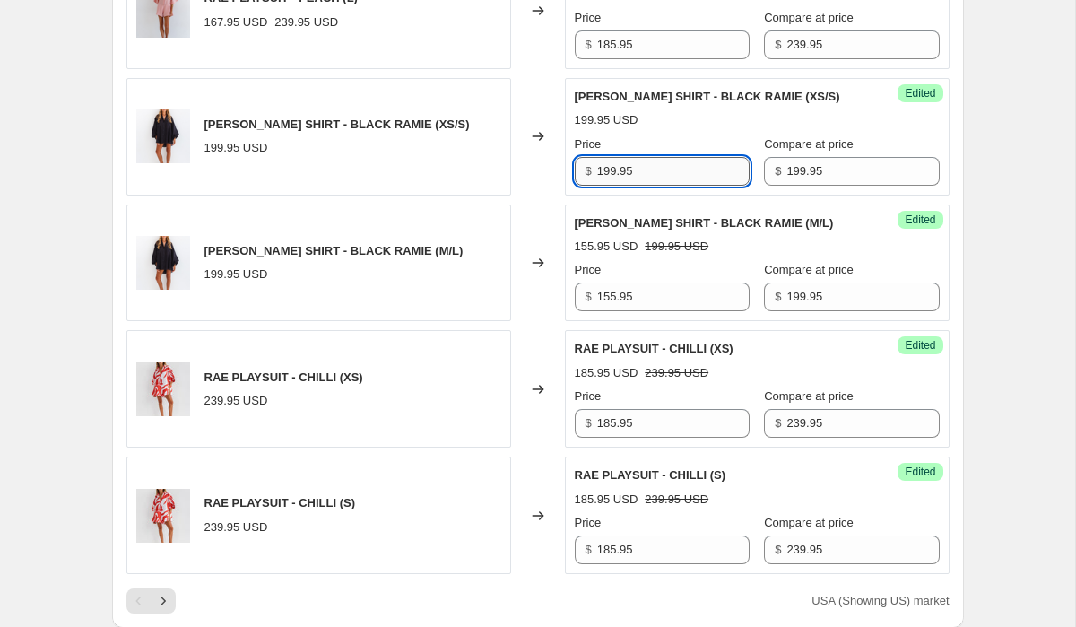
click at [682, 180] on input "199.95" at bounding box center [673, 171] width 152 height 29
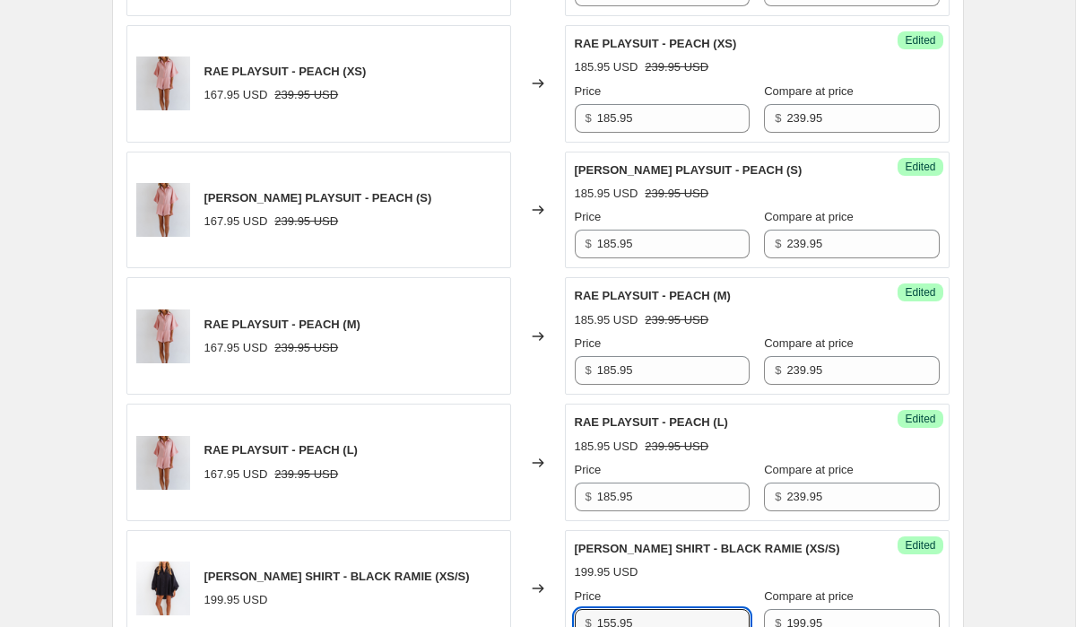
scroll to position [2852, 0]
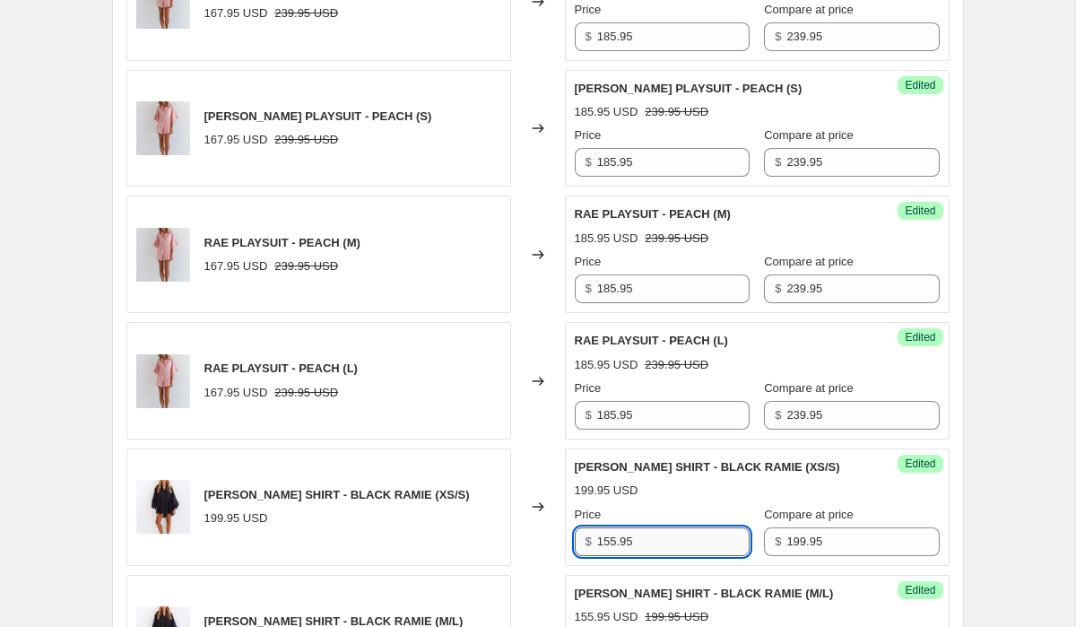
click at [649, 549] on input "155.95" at bounding box center [673, 541] width 152 height 29
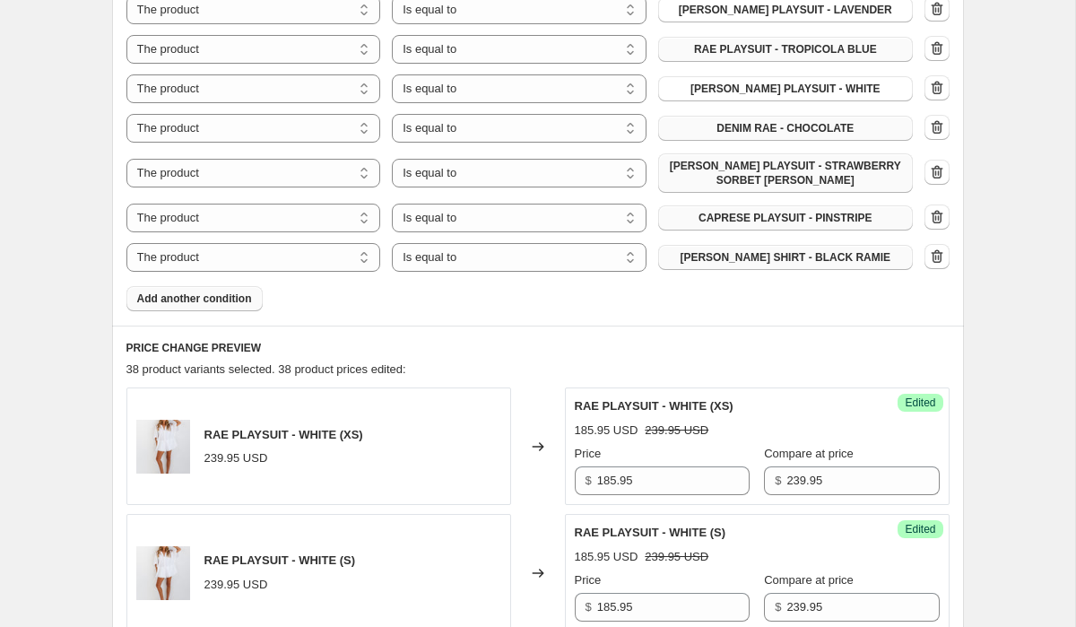
scroll to position [787, 0]
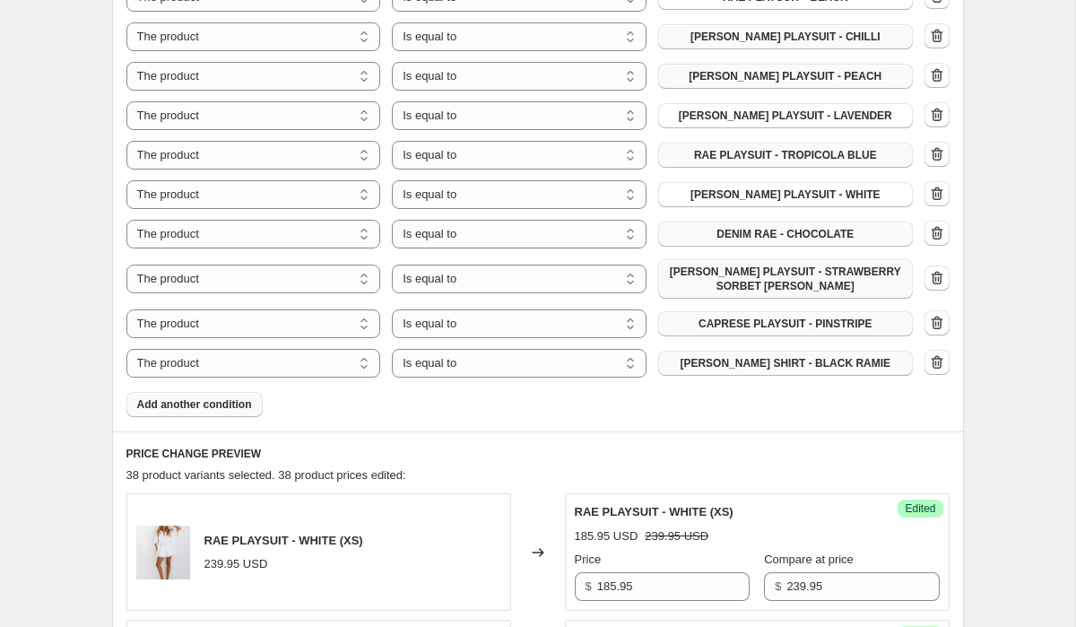
type input "155.95"
click at [242, 404] on span "Add another condition" at bounding box center [194, 404] width 115 height 14
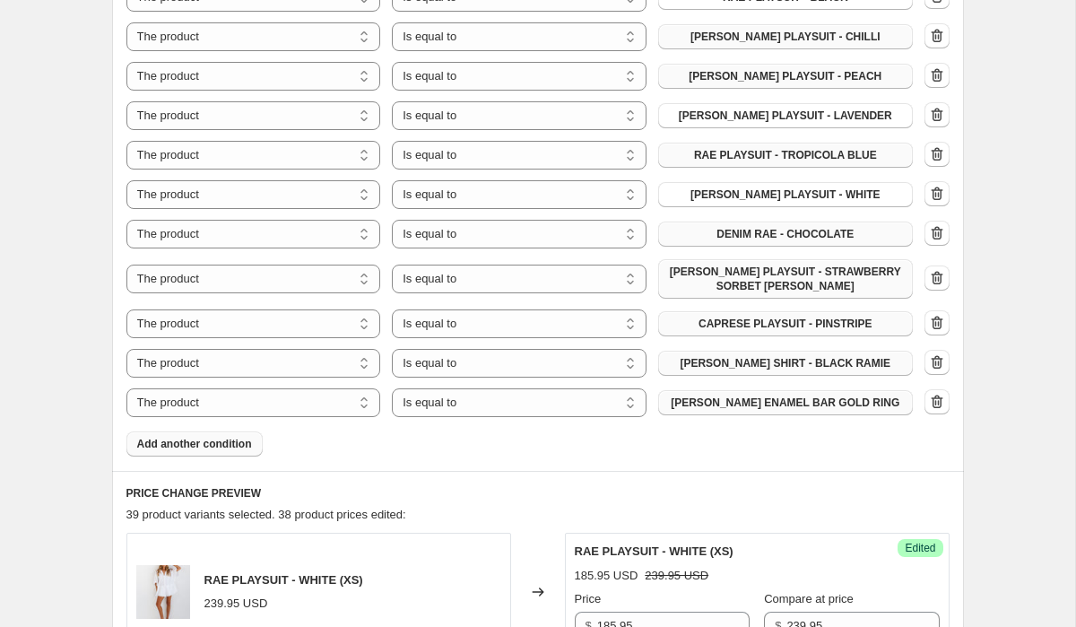
click at [833, 404] on span "[PERSON_NAME] ENAMEL BAR GOLD RING" at bounding box center [785, 402] width 229 height 14
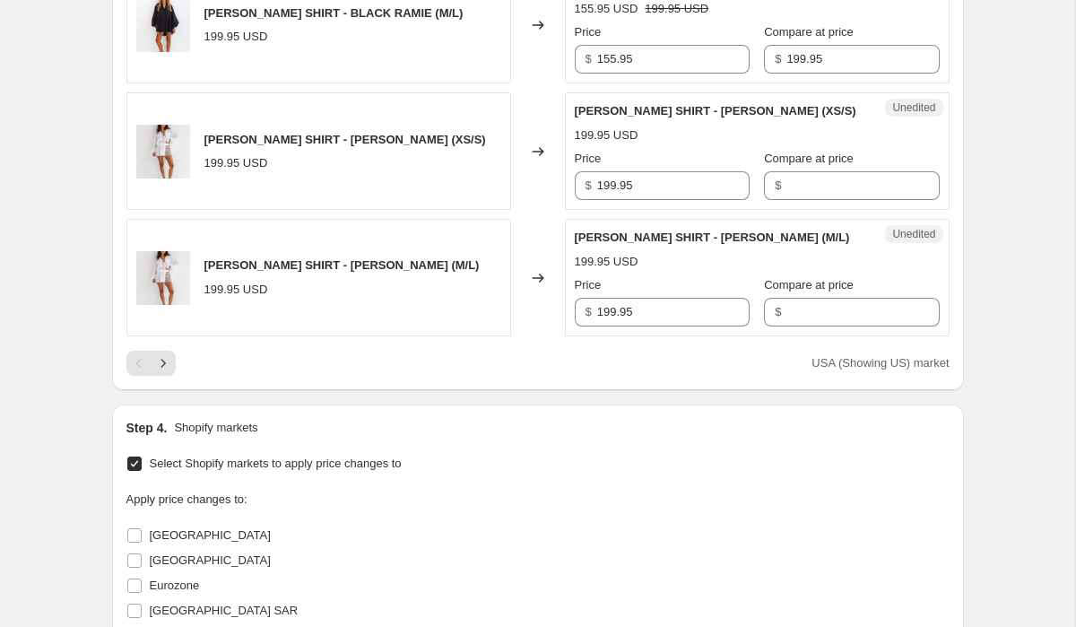
scroll to position [3460, 0]
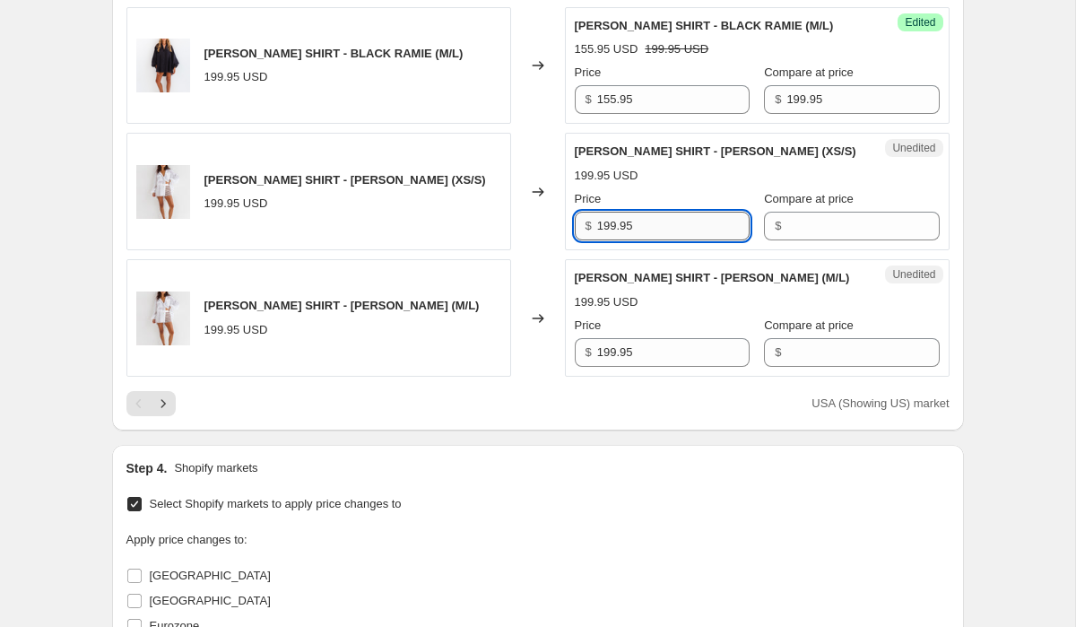
click at [688, 230] on input "199.95" at bounding box center [673, 226] width 152 height 29
paste input "55"
type input "155.95"
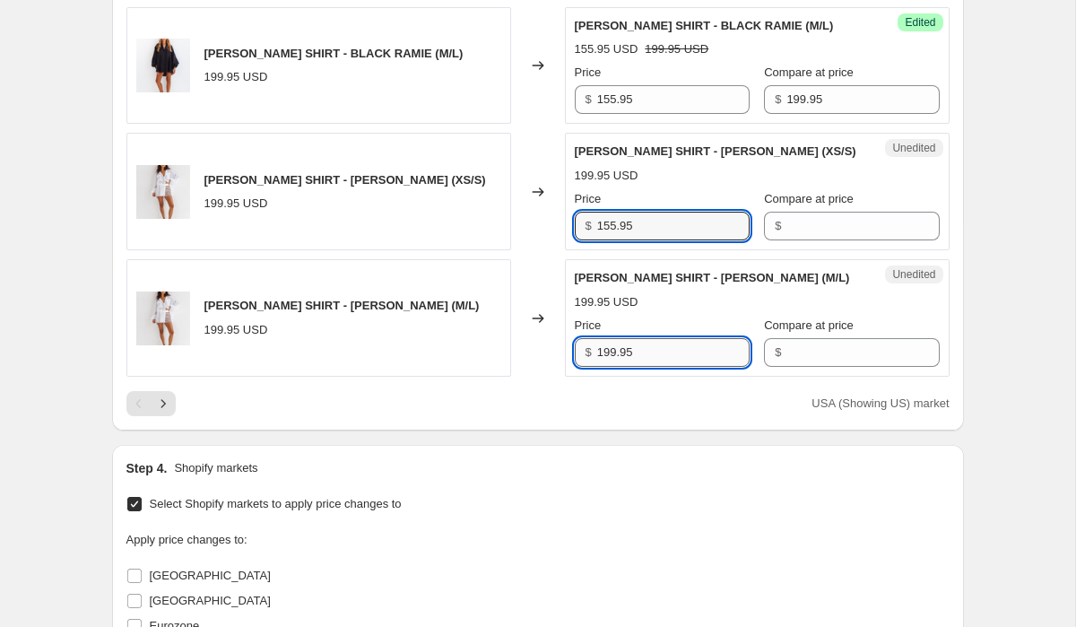
click at [675, 355] on input "199.95" at bounding box center [673, 352] width 152 height 29
paste input "55"
type input "155.95"
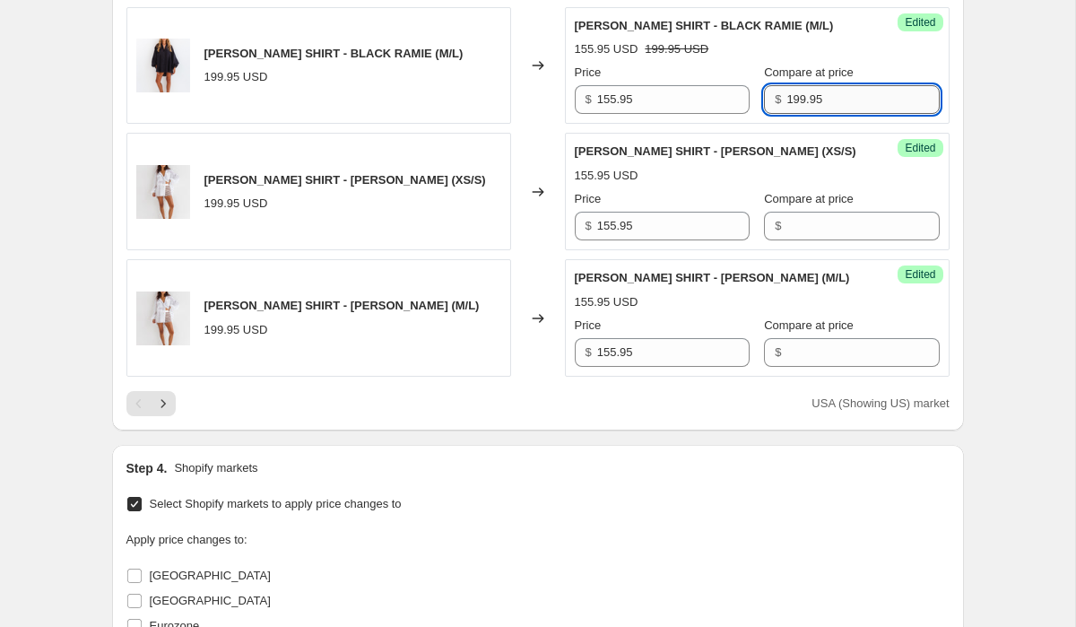
click at [804, 102] on input "199.95" at bounding box center [862, 99] width 152 height 29
click at [829, 242] on div "Success Edited [PERSON_NAME] SHIRT - [PERSON_NAME] (XS/S) 155.95 USD Price $ 15…" at bounding box center [757, 191] width 385 height 117
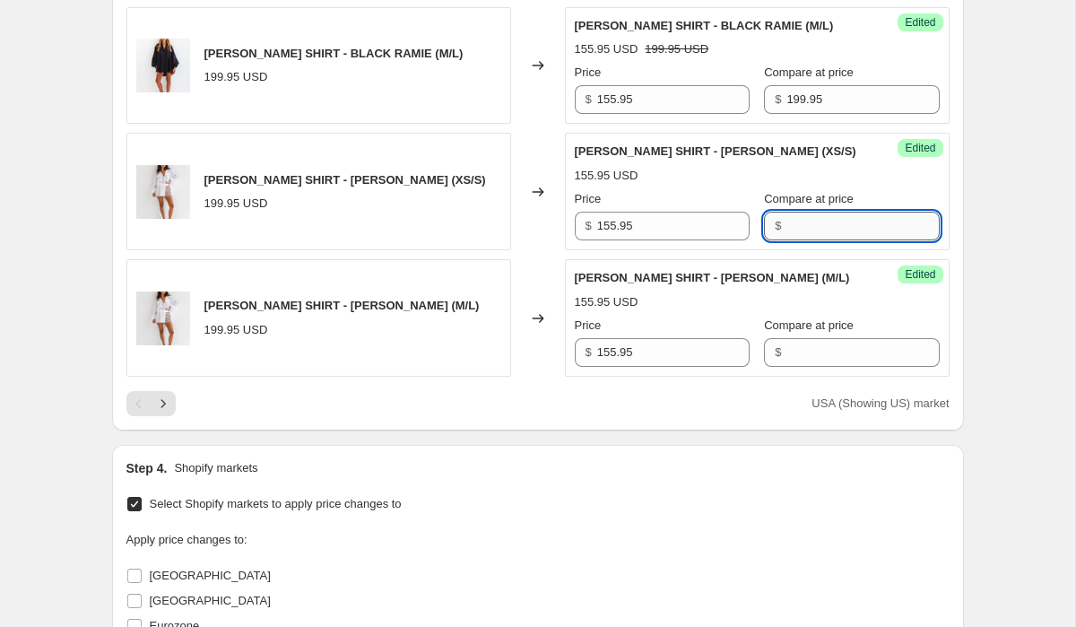
click at [829, 226] on input "Compare at price" at bounding box center [862, 226] width 152 height 29
paste input "199.95"
type input "199.95"
click at [856, 353] on input "Compare at price" at bounding box center [862, 352] width 152 height 29
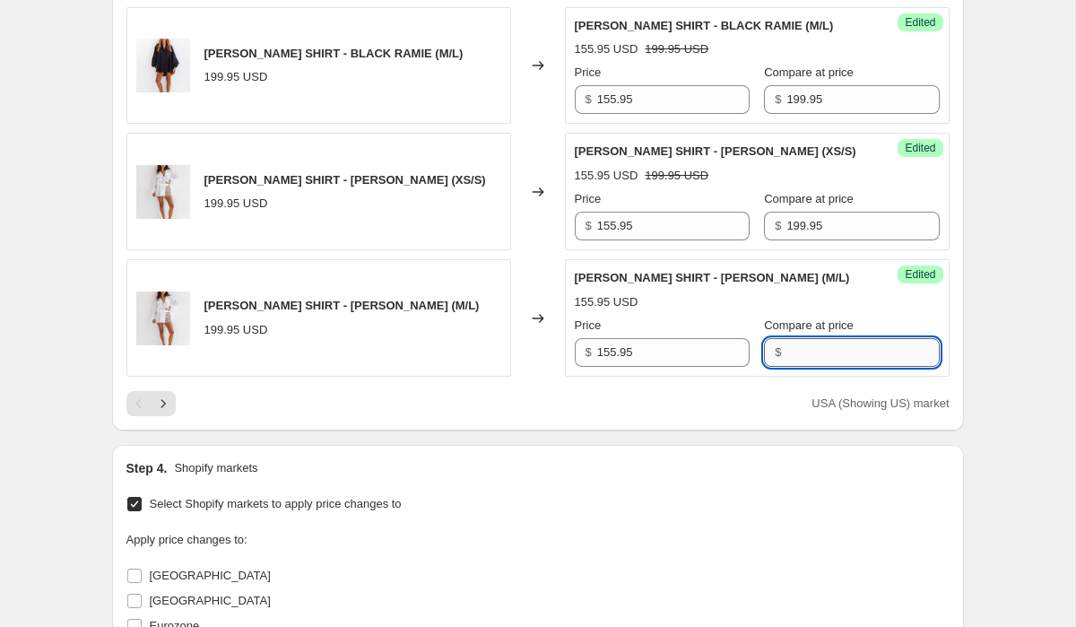
paste input "199.95"
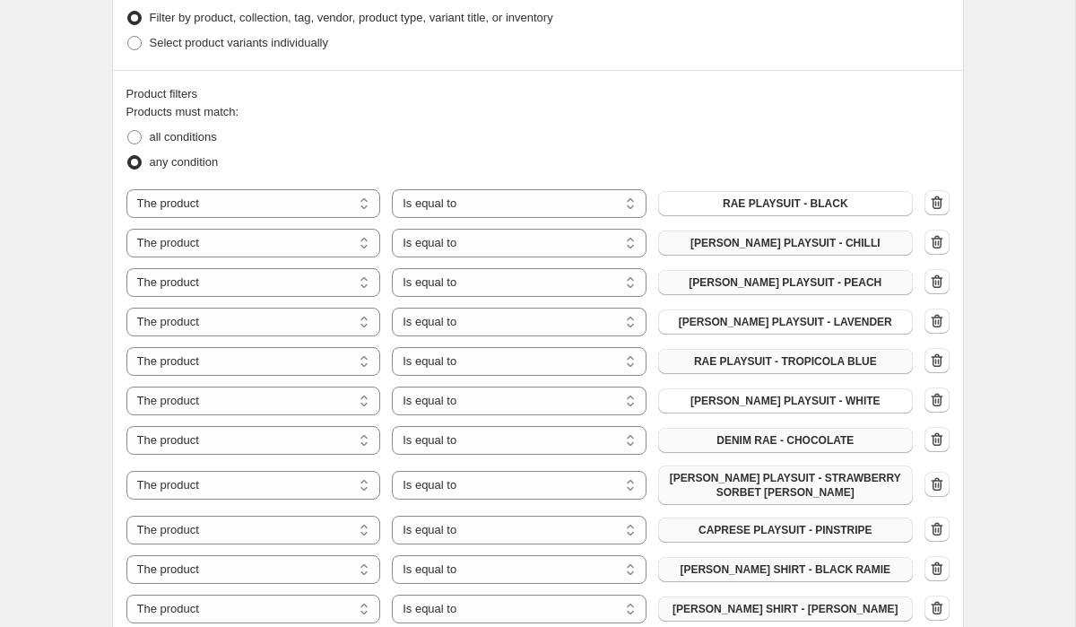
scroll to position [811, 0]
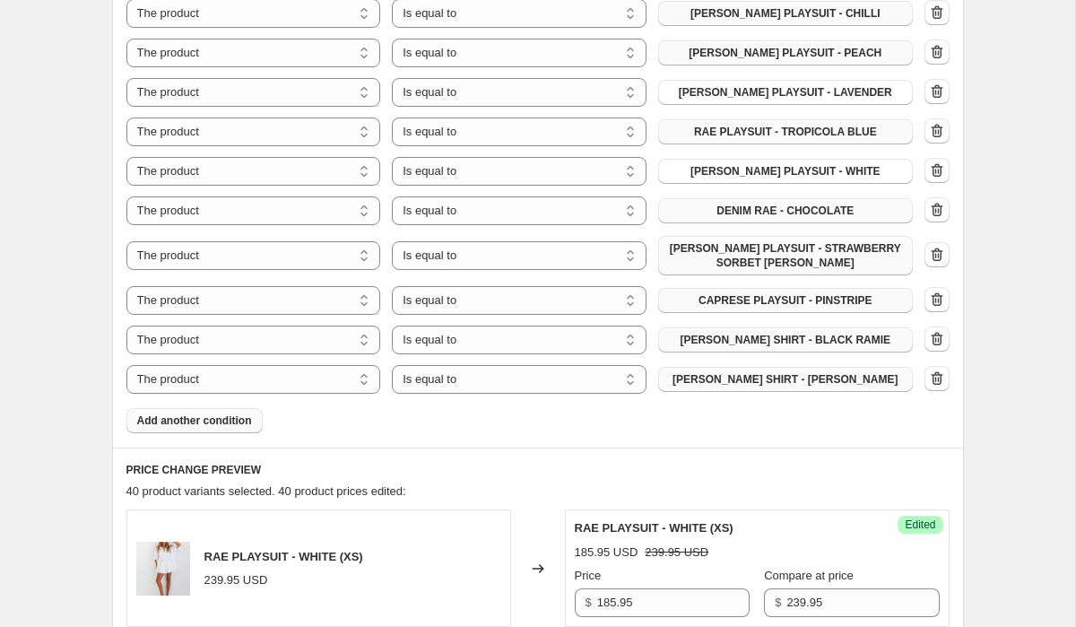
type input "199.95"
click at [214, 421] on span "Add another condition" at bounding box center [194, 420] width 115 height 14
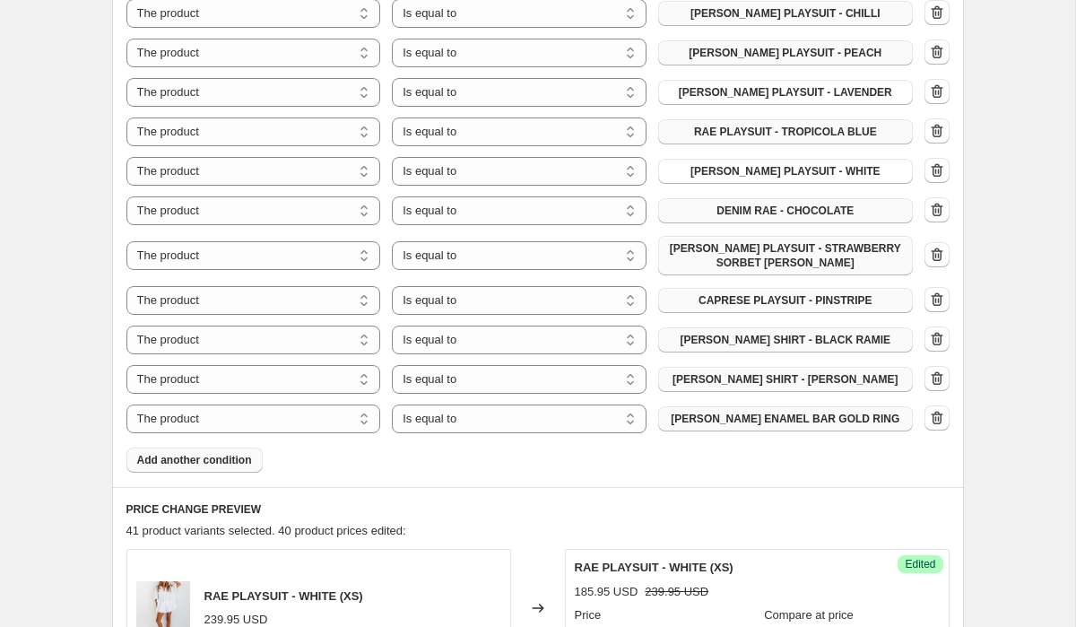
click at [838, 415] on span "[PERSON_NAME] ENAMEL BAR GOLD RING" at bounding box center [785, 419] width 229 height 14
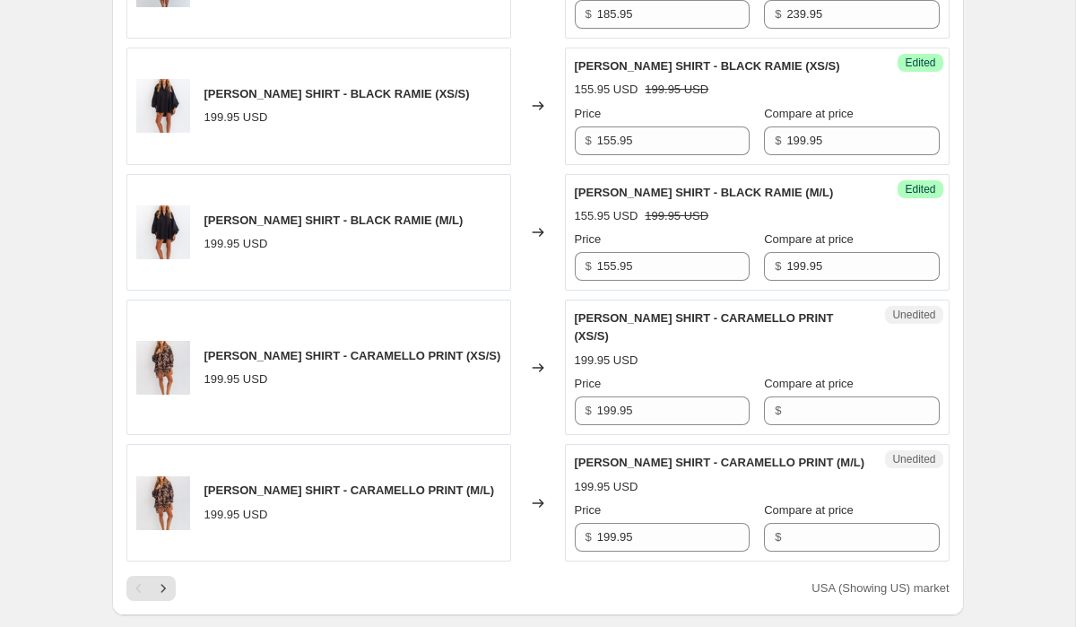
scroll to position [3351, 0]
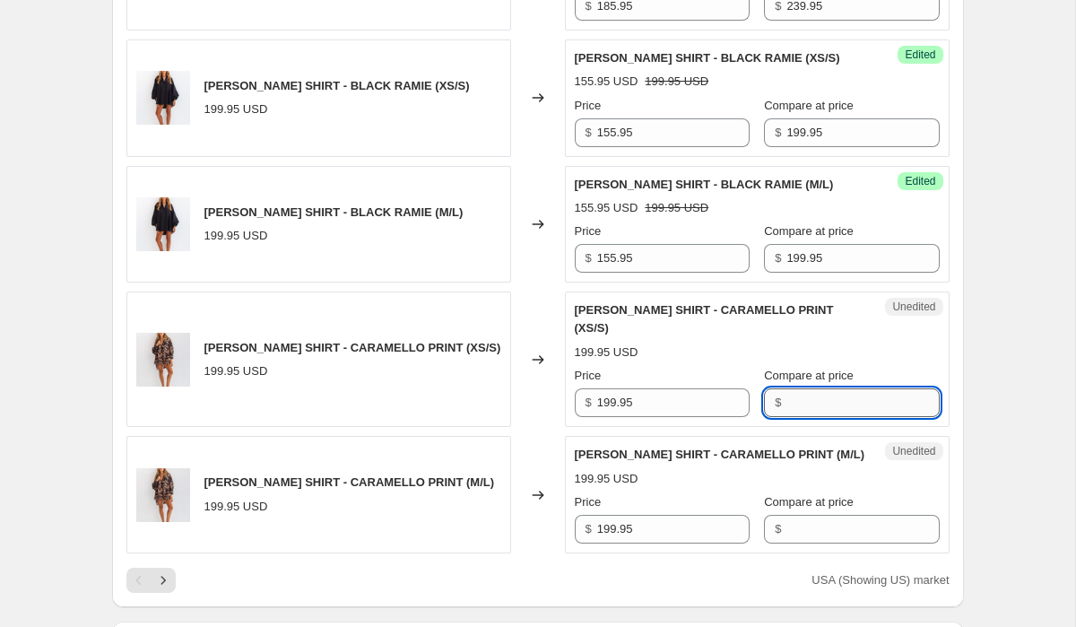
click at [815, 388] on input "Compare at price" at bounding box center [862, 402] width 152 height 29
paste input "199.95"
type input "199.95"
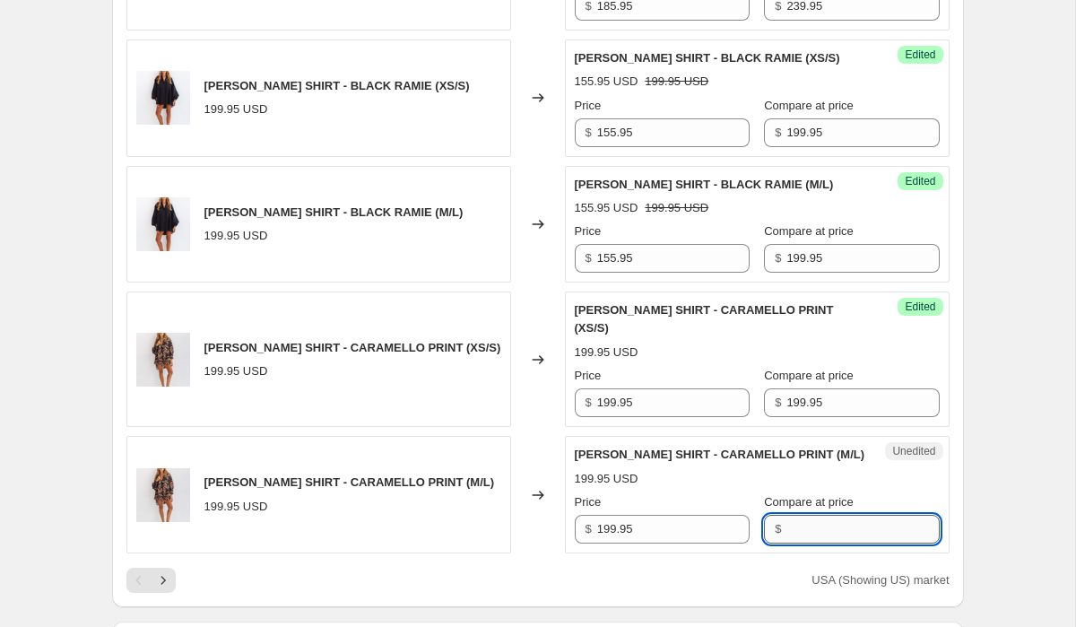
click at [812, 515] on input "Compare at price" at bounding box center [862, 529] width 152 height 29
paste input "199.95"
type input "199.95"
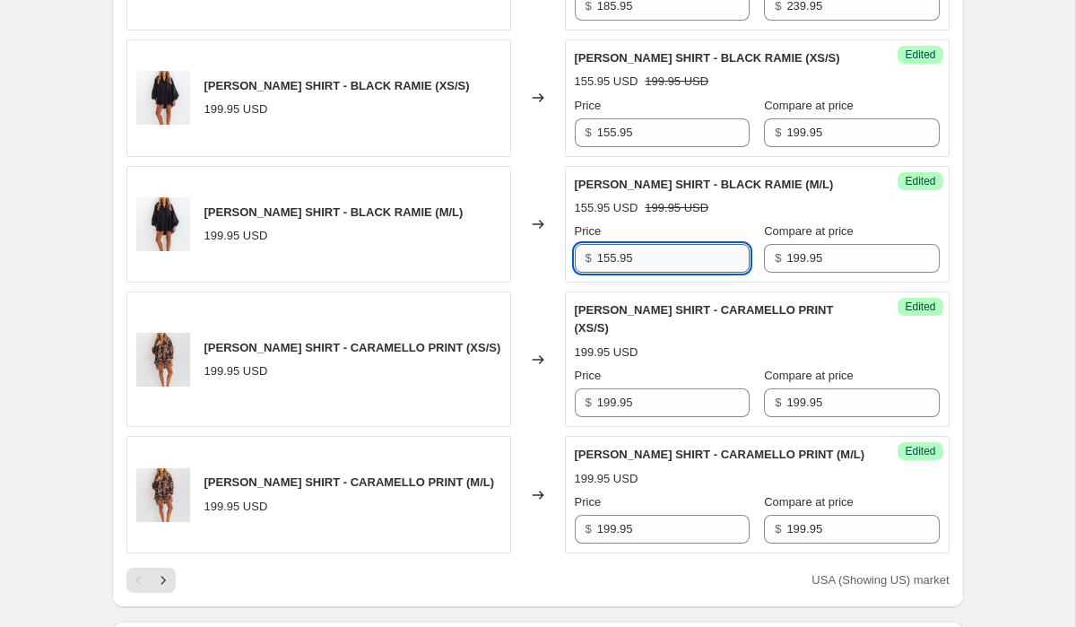
click at [670, 244] on input "155.95" at bounding box center [673, 258] width 152 height 29
click at [636, 388] on input "199.95" at bounding box center [673, 402] width 152 height 29
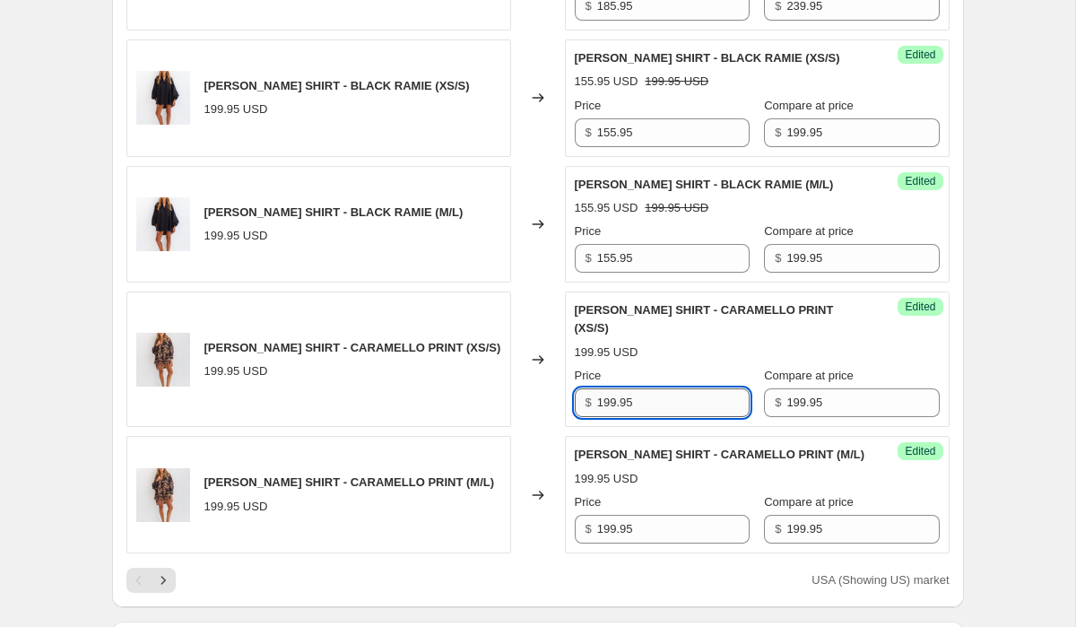
click at [636, 388] on input "199.95" at bounding box center [673, 402] width 152 height 29
paste input "55"
type input "155.95"
click at [655, 515] on input "199.95" at bounding box center [673, 529] width 152 height 29
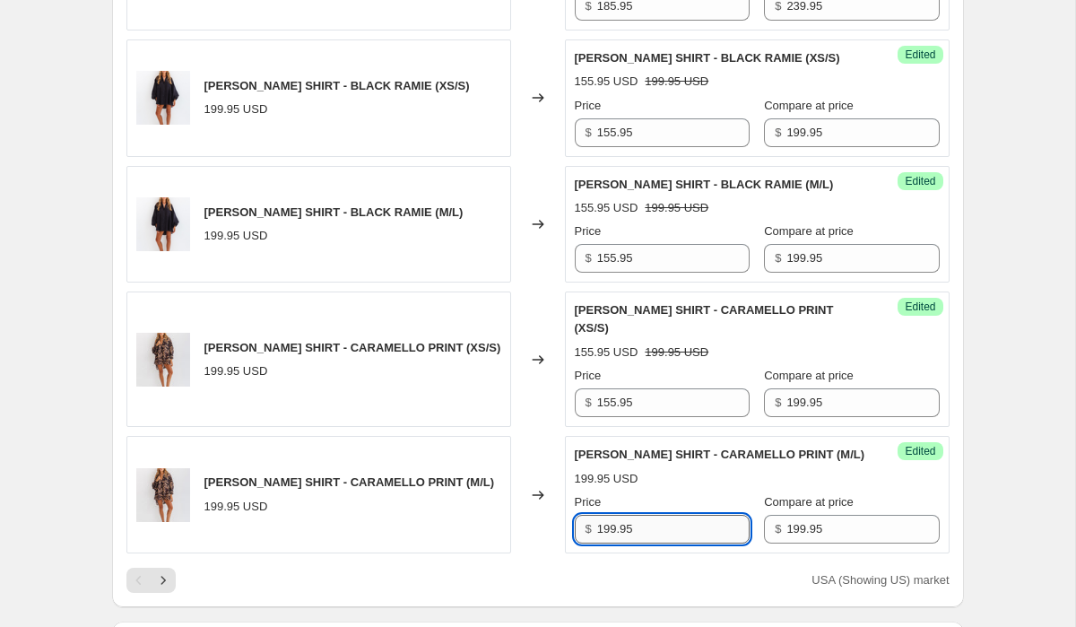
click at [655, 515] on input "199.95" at bounding box center [673, 529] width 152 height 29
paste input "55"
type input "155.95"
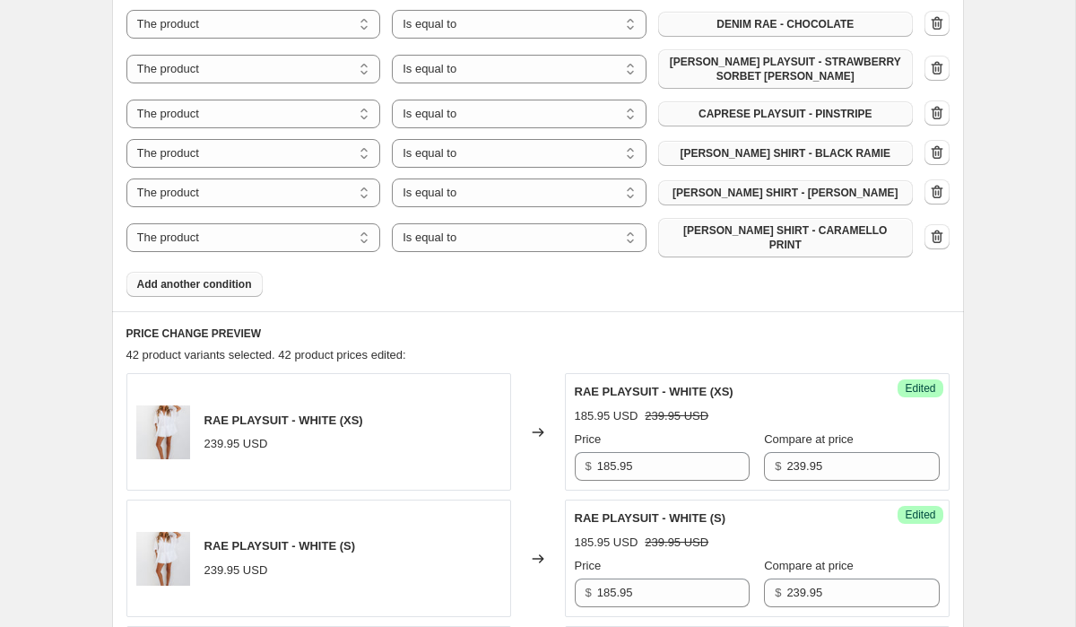
scroll to position [1045, 0]
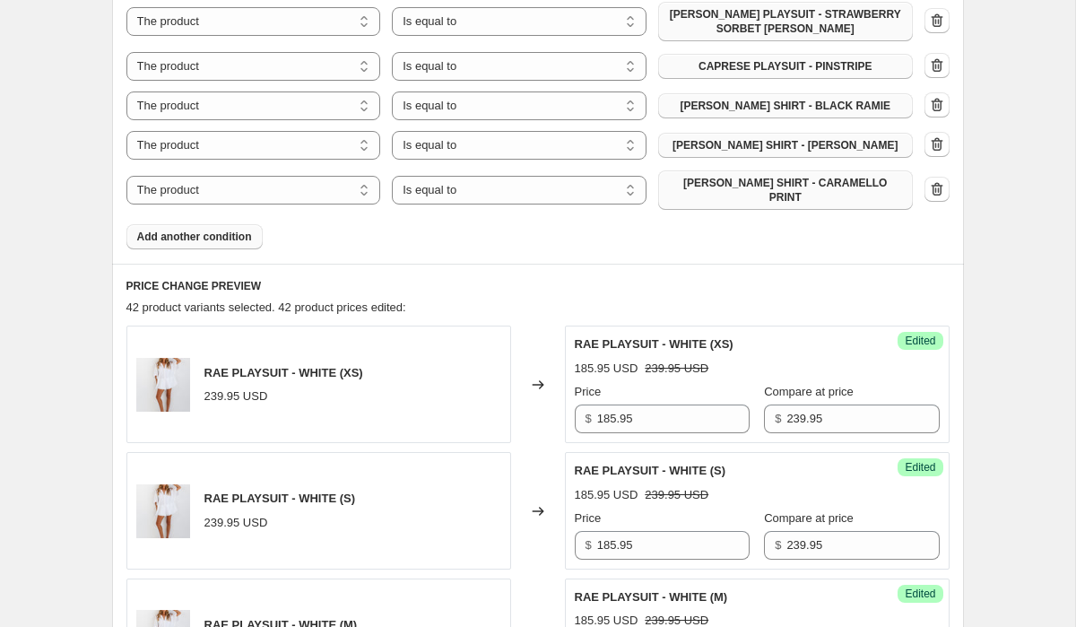
click at [234, 231] on span "Add another condition" at bounding box center [194, 237] width 115 height 14
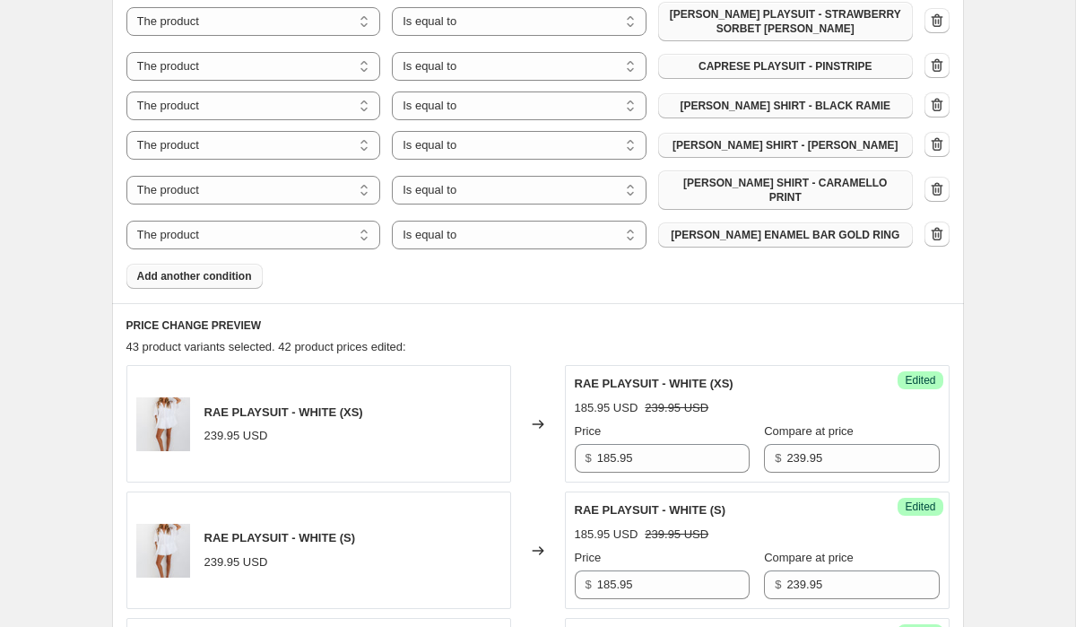
click at [817, 228] on span "[PERSON_NAME] ENAMEL BAR GOLD RING" at bounding box center [785, 235] width 229 height 14
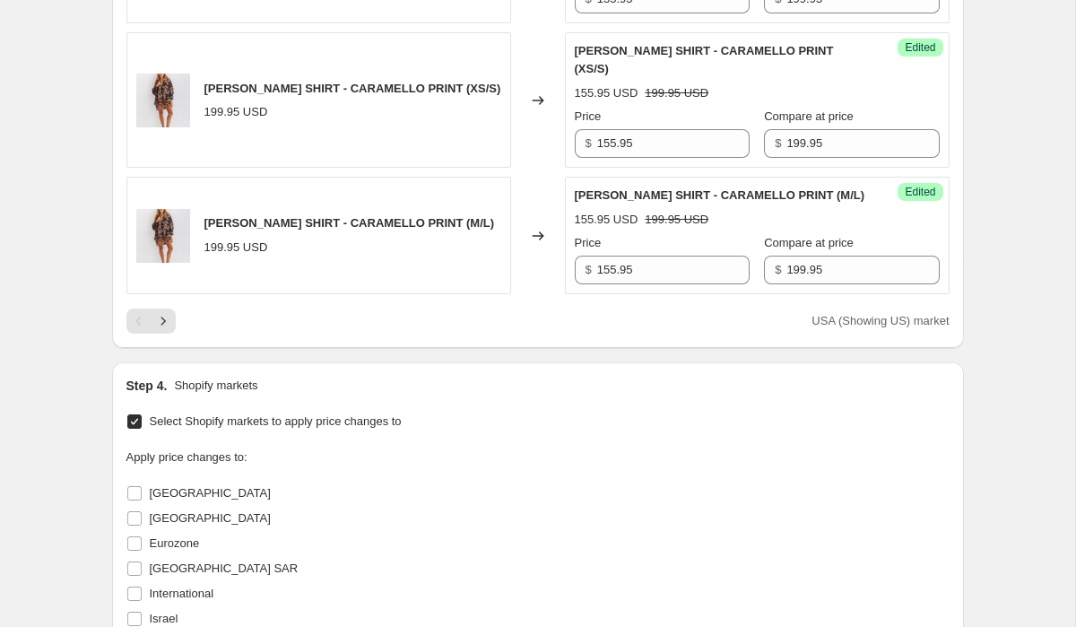
scroll to position [3673, 0]
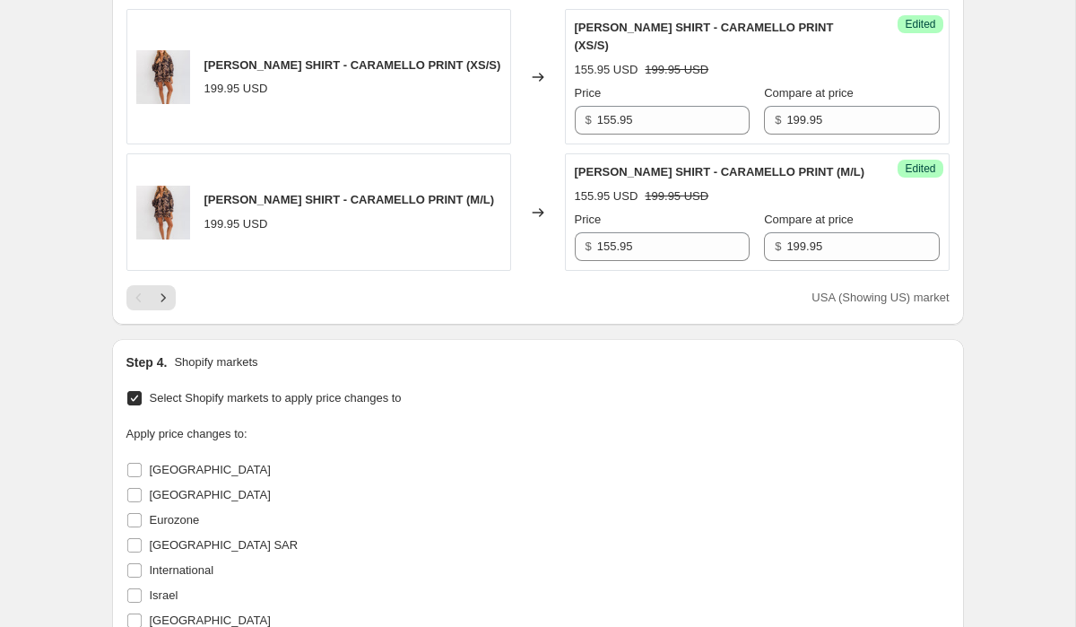
click at [176, 285] on div "USA (Showing US) market" at bounding box center [537, 297] width 823 height 25
click at [166, 289] on icon "Next" at bounding box center [163, 298] width 18 height 18
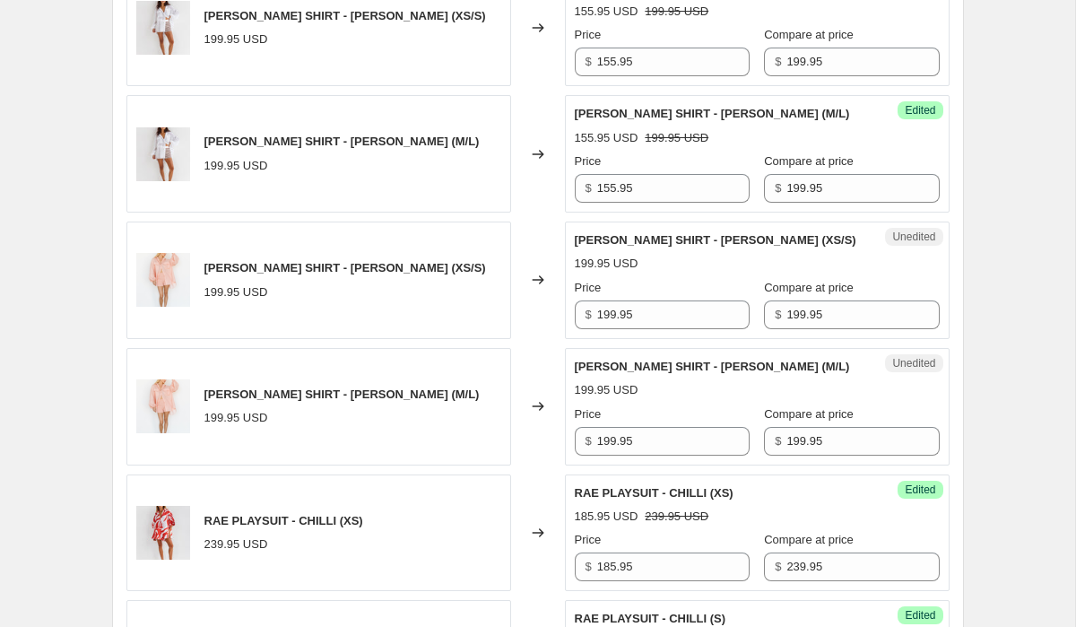
scroll to position [1437, 0]
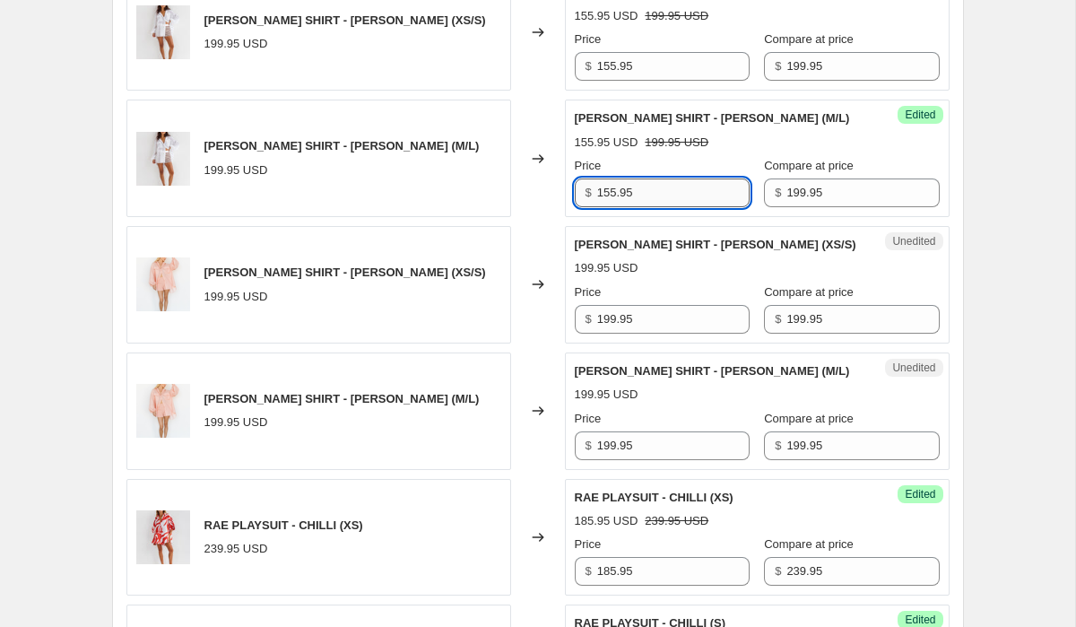
click at [663, 186] on input "155.95" at bounding box center [673, 192] width 152 height 29
click at [669, 311] on input "199.95" at bounding box center [673, 319] width 152 height 29
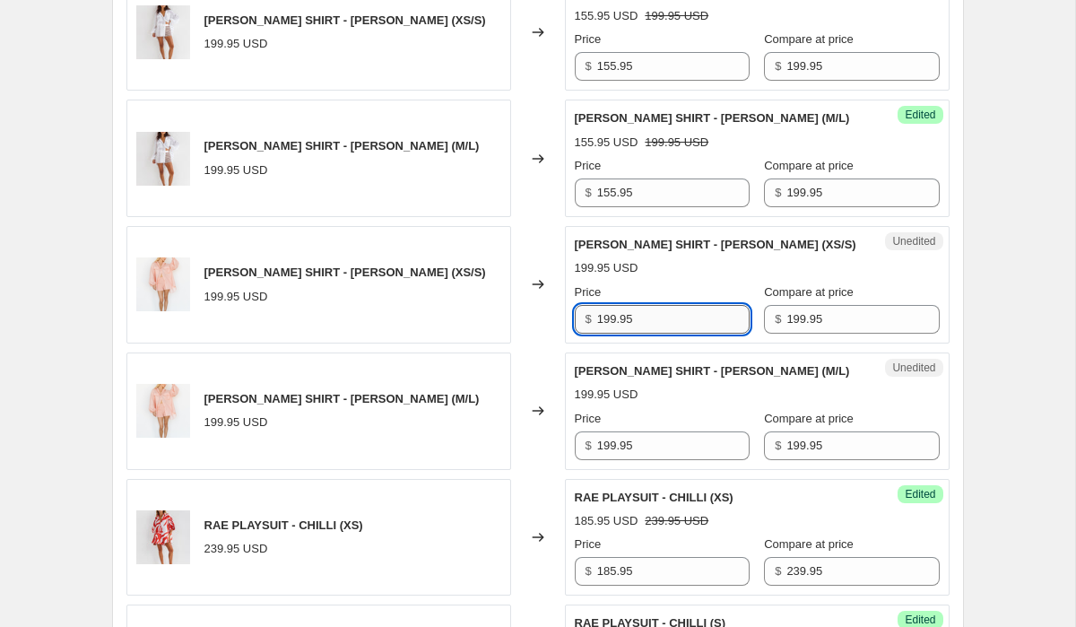
click at [669, 311] on input "199.95" at bounding box center [673, 319] width 152 height 29
paste input "55"
type input "155.95"
click at [647, 442] on input "199.95" at bounding box center [673, 445] width 152 height 29
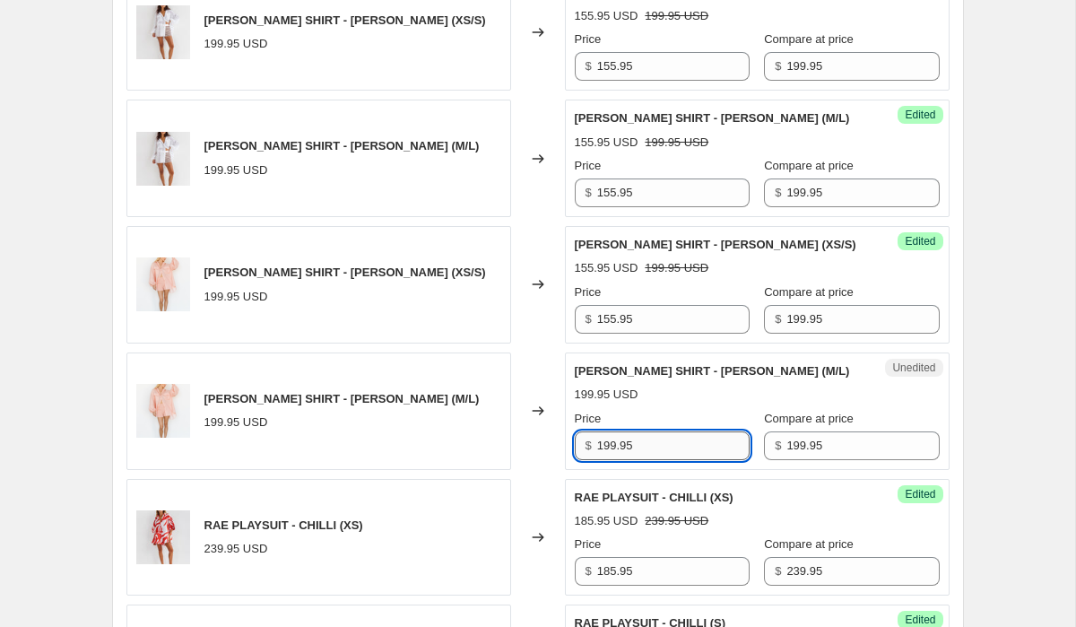
click at [647, 442] on input "199.95" at bounding box center [673, 445] width 152 height 29
paste input "55"
type input "155.95"
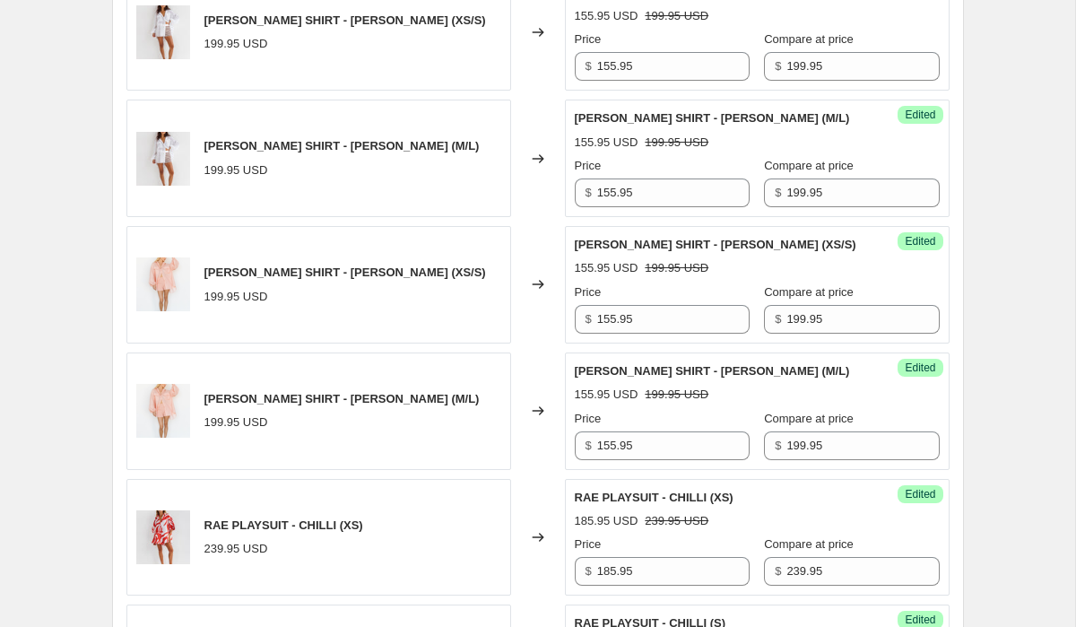
click at [544, 200] on div "Changed to" at bounding box center [538, 158] width 54 height 117
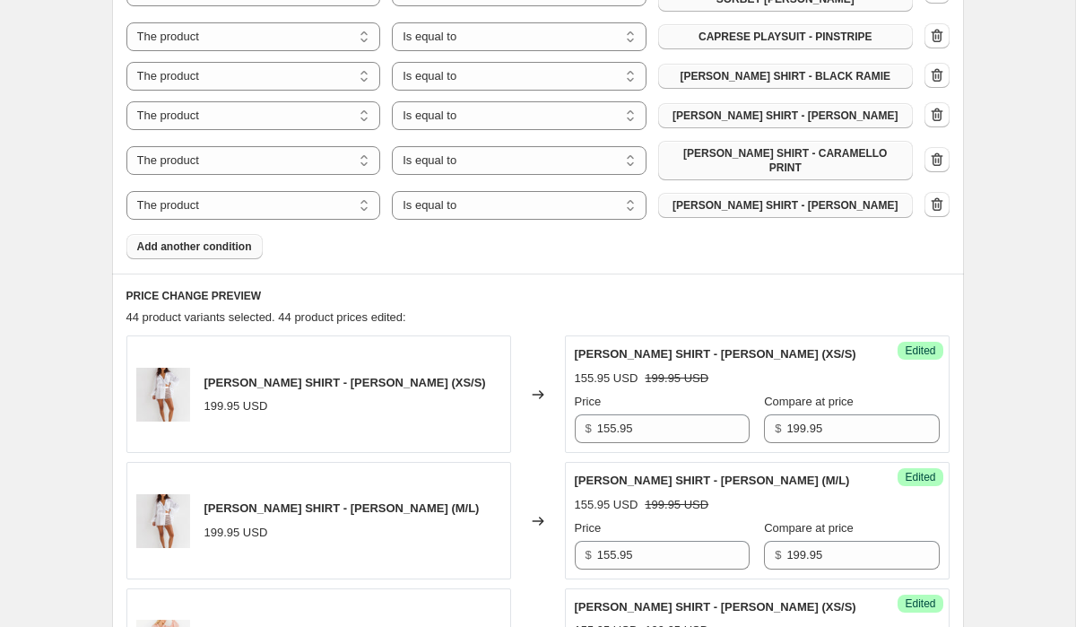
scroll to position [1046, 0]
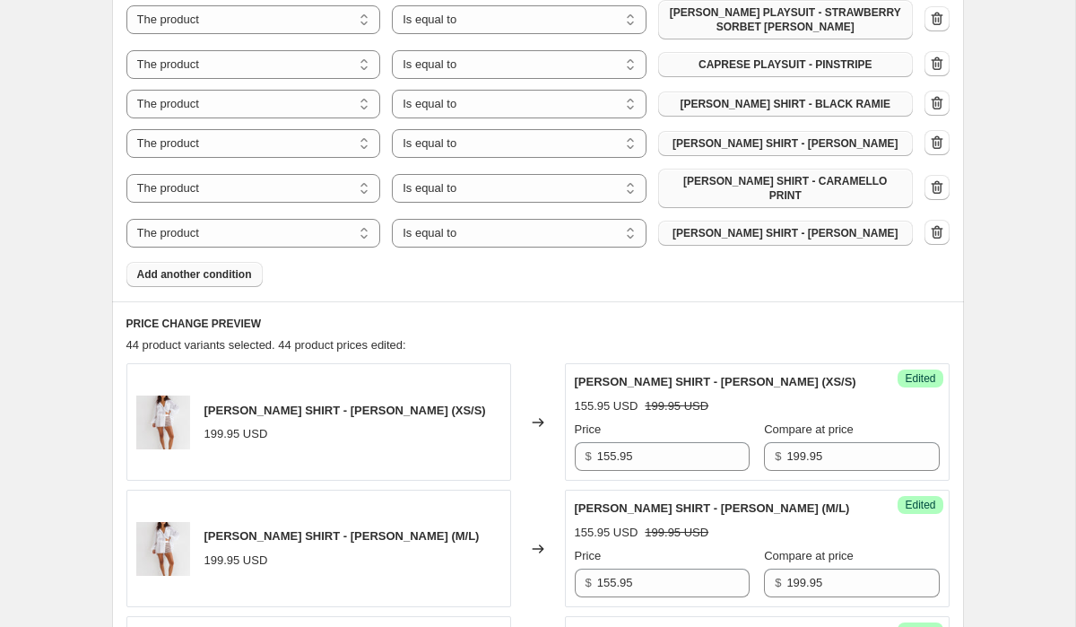
click at [239, 268] on span "Add another condition" at bounding box center [194, 274] width 115 height 14
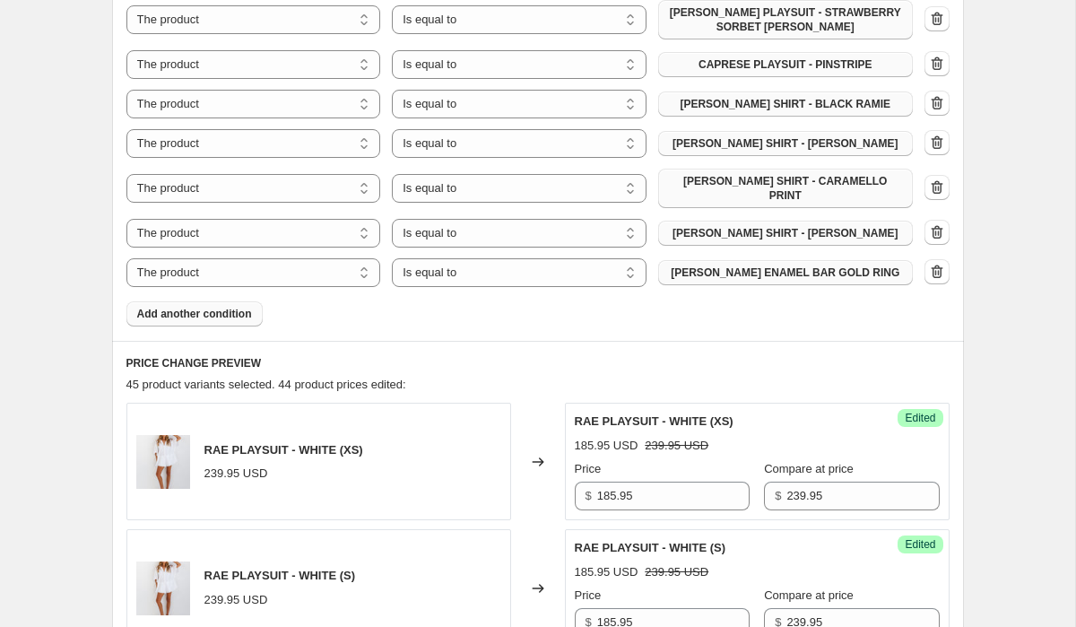
click at [795, 265] on span "[PERSON_NAME] ENAMEL BAR GOLD RING" at bounding box center [785, 272] width 229 height 14
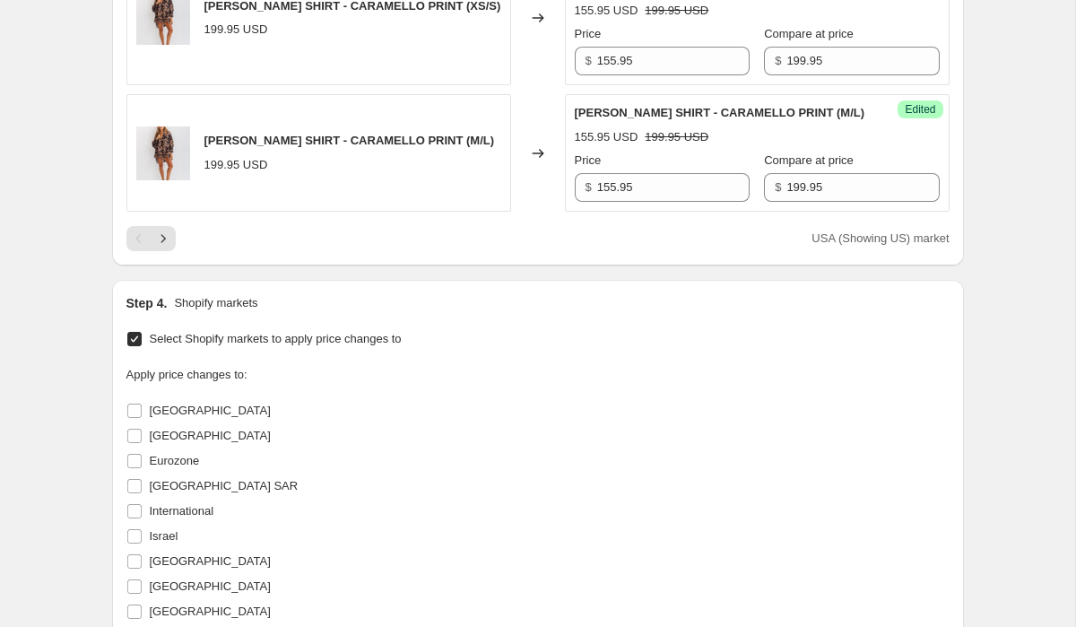
scroll to position [3810, 0]
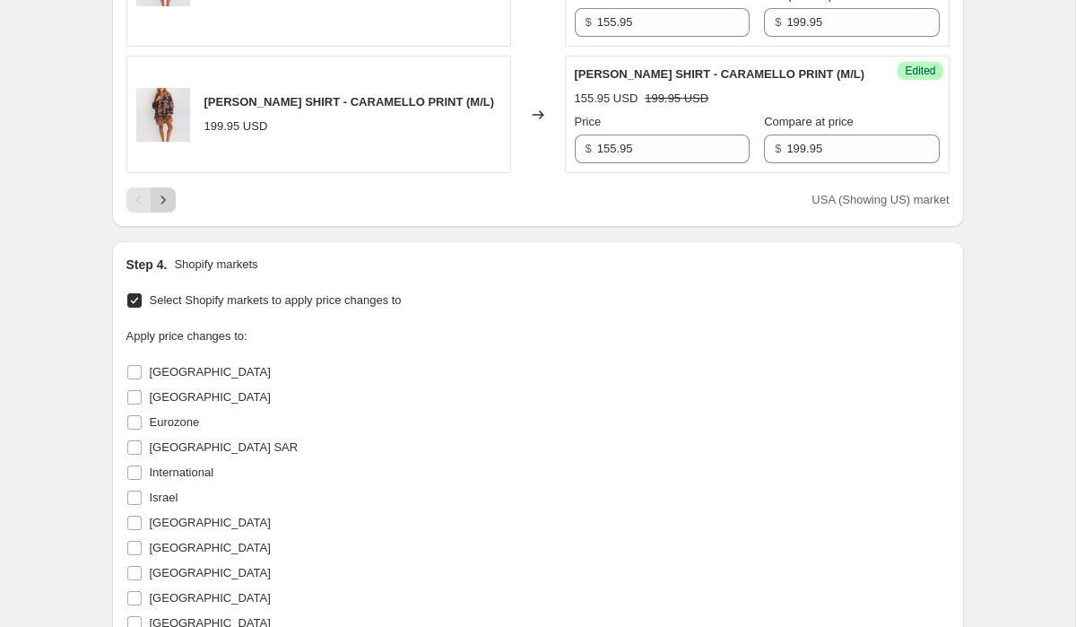
click at [168, 191] on icon "Next" at bounding box center [163, 200] width 18 height 18
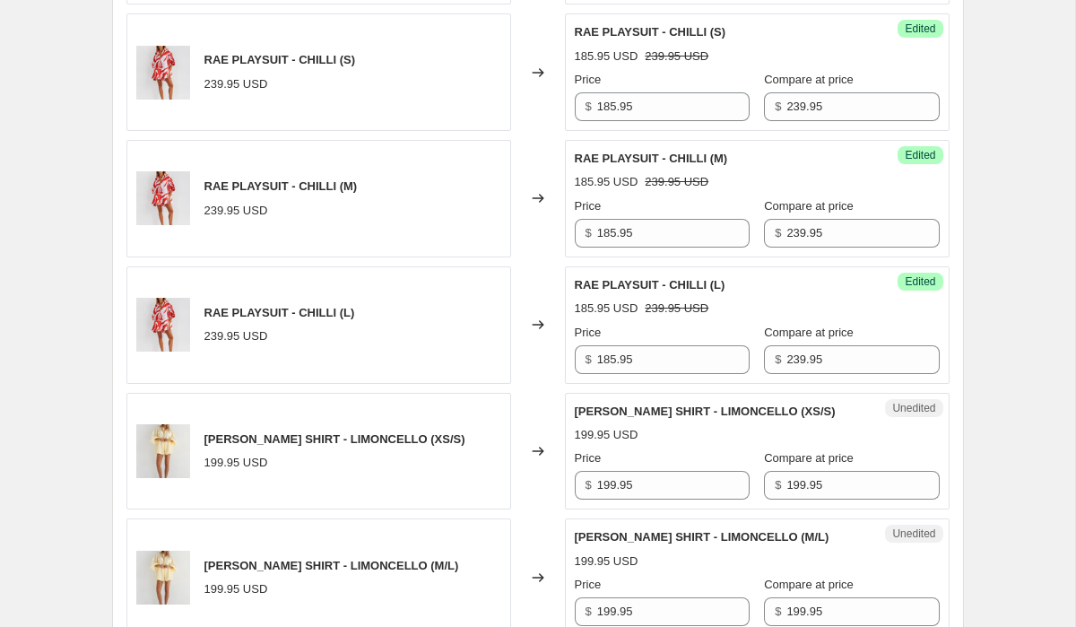
scroll to position [2368, 0]
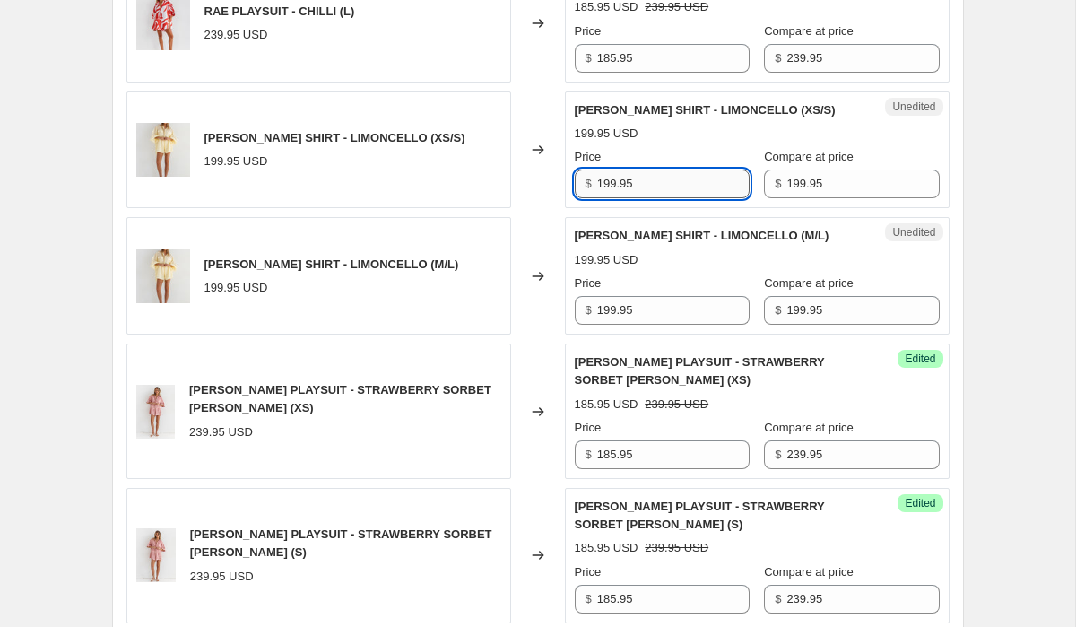
click at [671, 169] on input "199.95" at bounding box center [673, 183] width 152 height 29
paste input "55"
type input "155.95"
click at [660, 309] on input "199.95" at bounding box center [673, 310] width 152 height 29
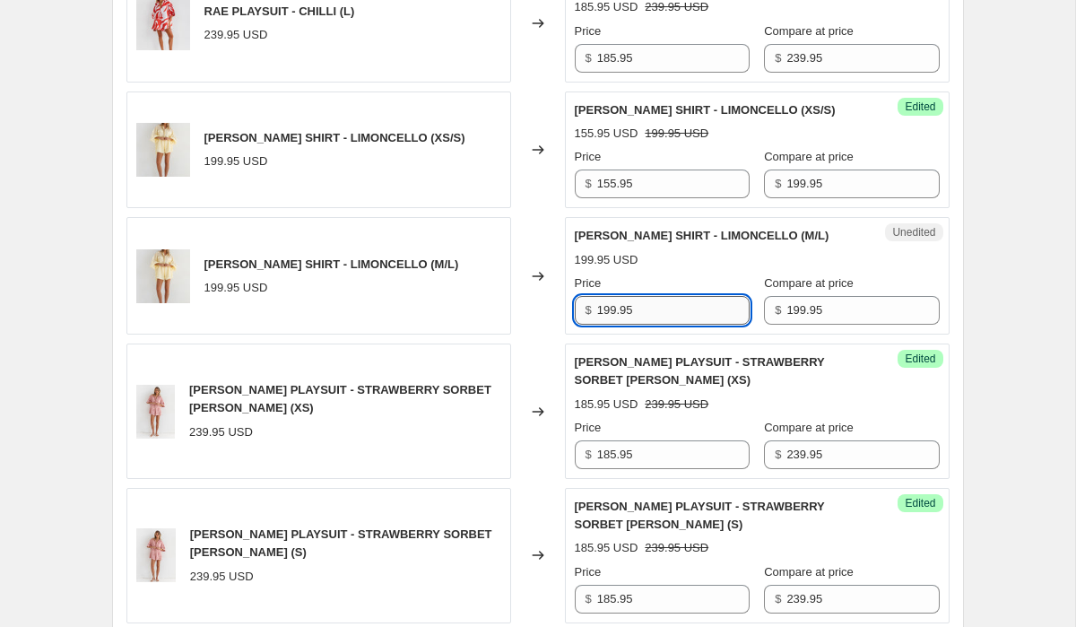
click at [660, 309] on input "199.95" at bounding box center [673, 310] width 152 height 29
paste input "55"
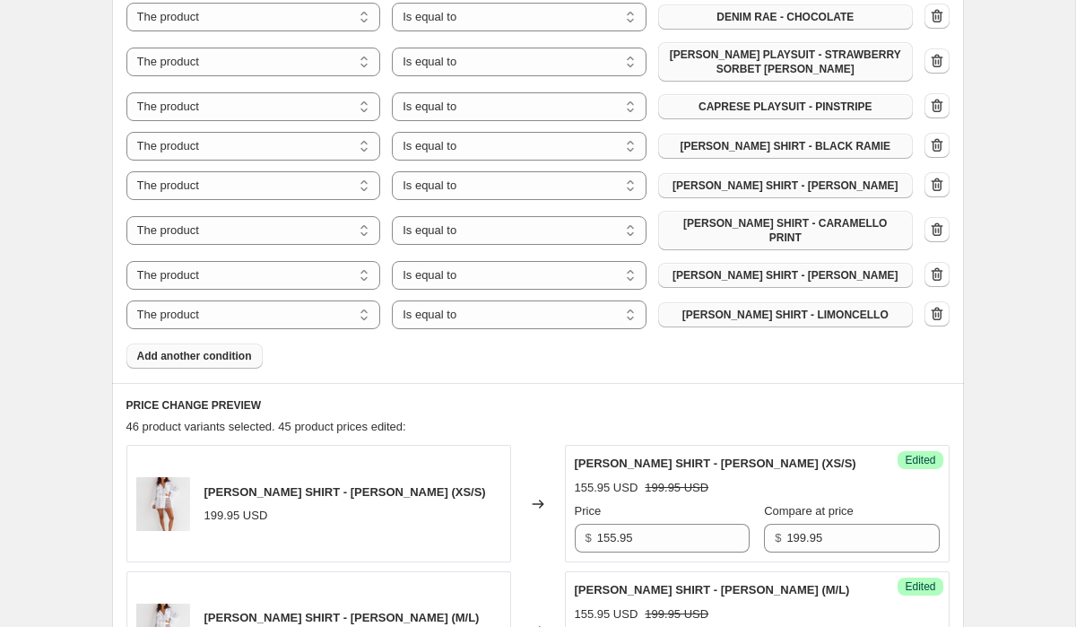
scroll to position [850, 0]
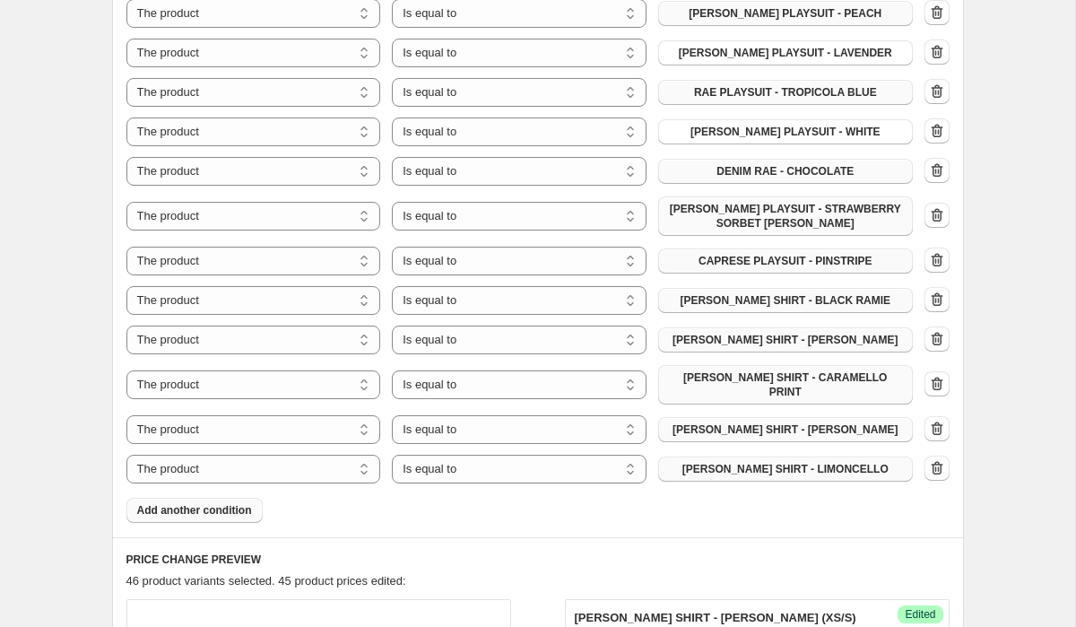
type input "155.95"
click at [213, 503] on span "Add another condition" at bounding box center [194, 510] width 115 height 14
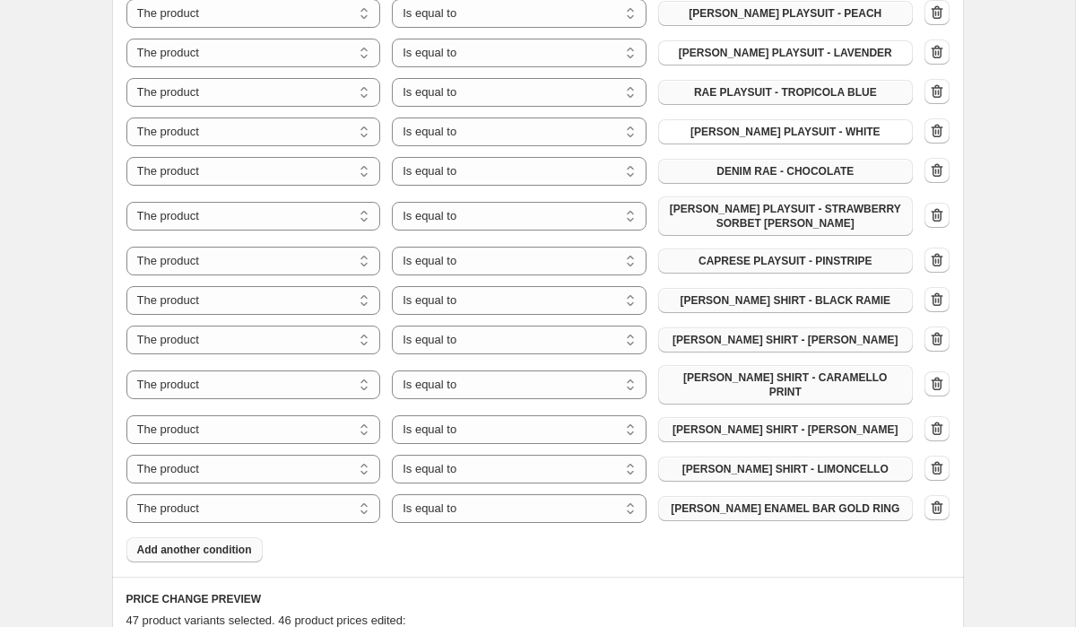
click at [810, 496] on button "[PERSON_NAME] ENAMEL BAR GOLD RING" at bounding box center [785, 508] width 255 height 25
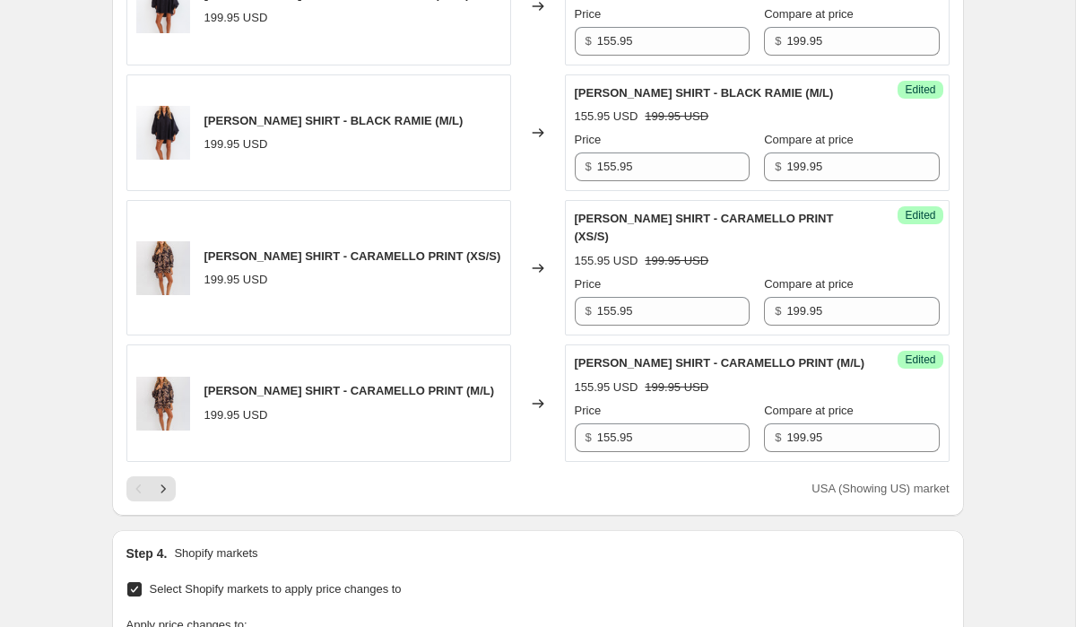
scroll to position [3493, 0]
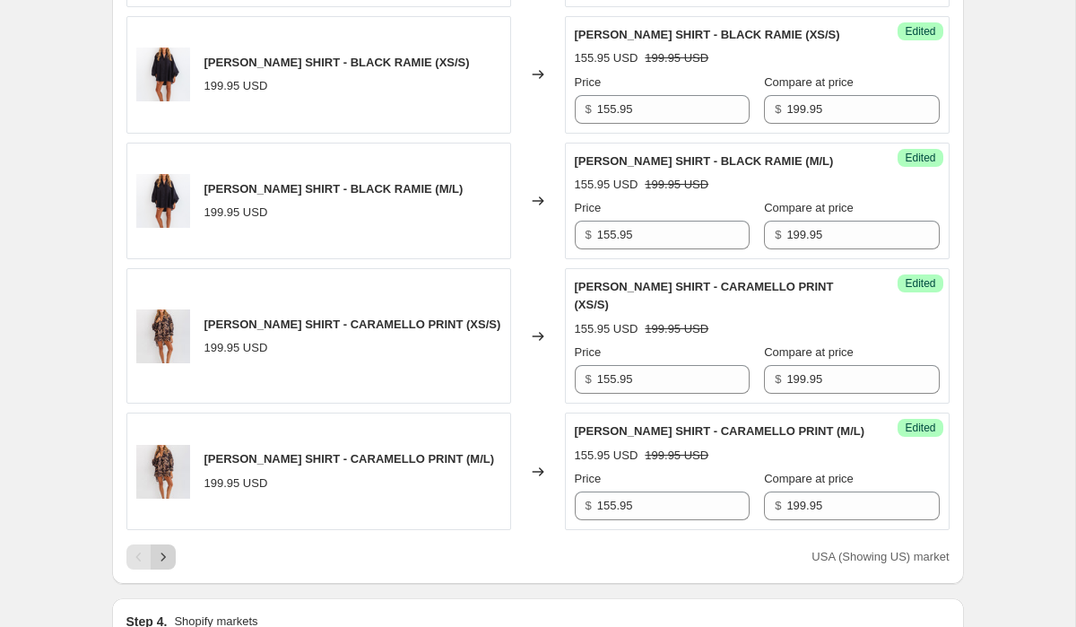
click at [169, 548] on icon "Next" at bounding box center [163, 557] width 18 height 18
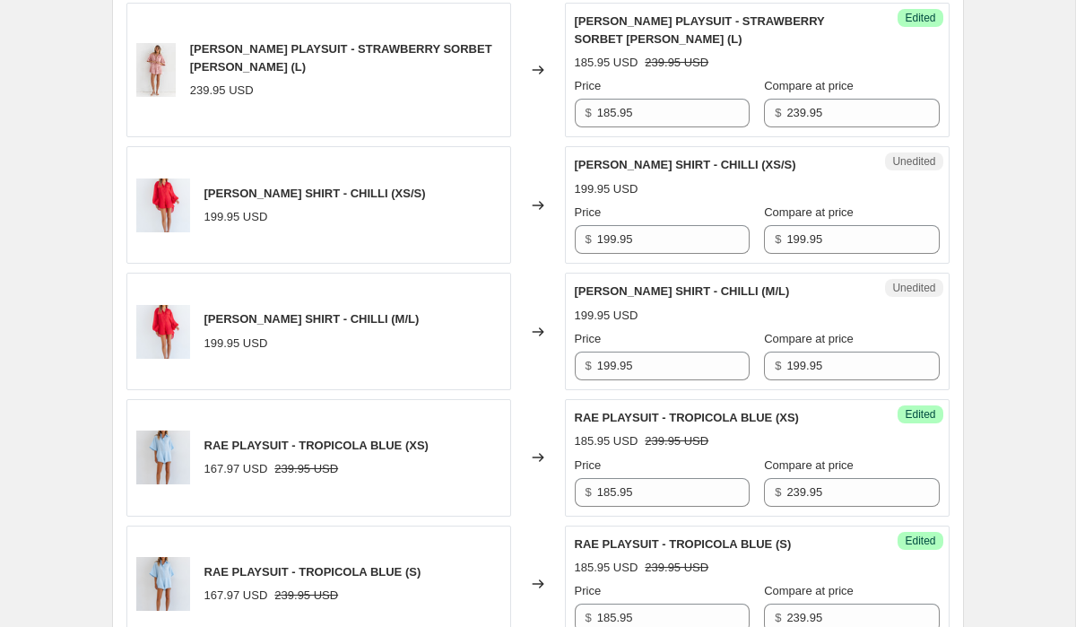
scroll to position [3158, 0]
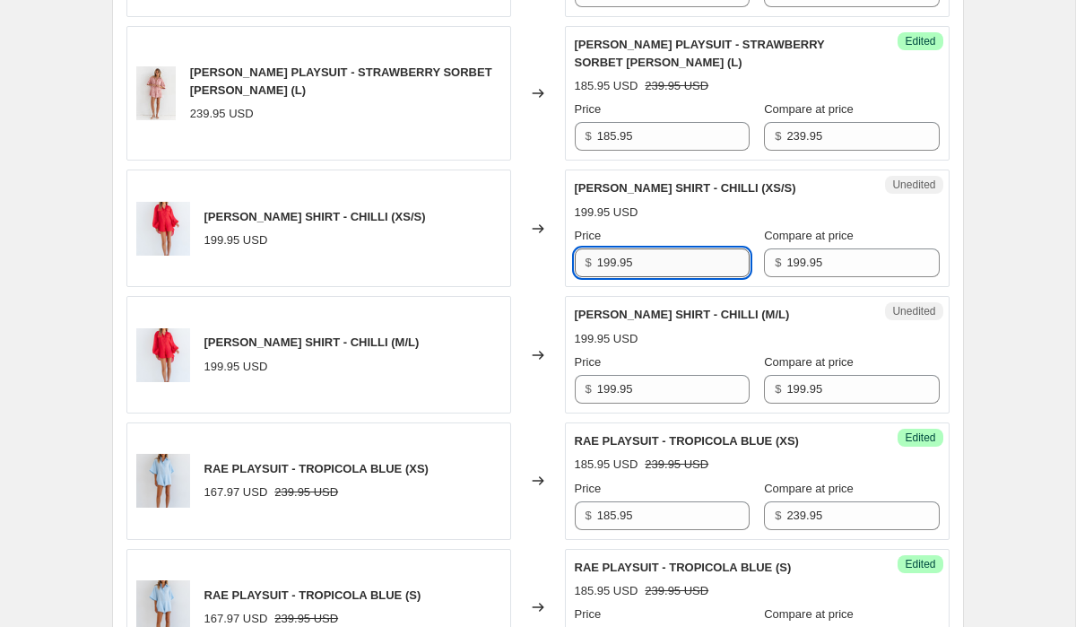
click at [661, 260] on input "199.95" at bounding box center [673, 262] width 152 height 29
paste input "55"
type input "155.95"
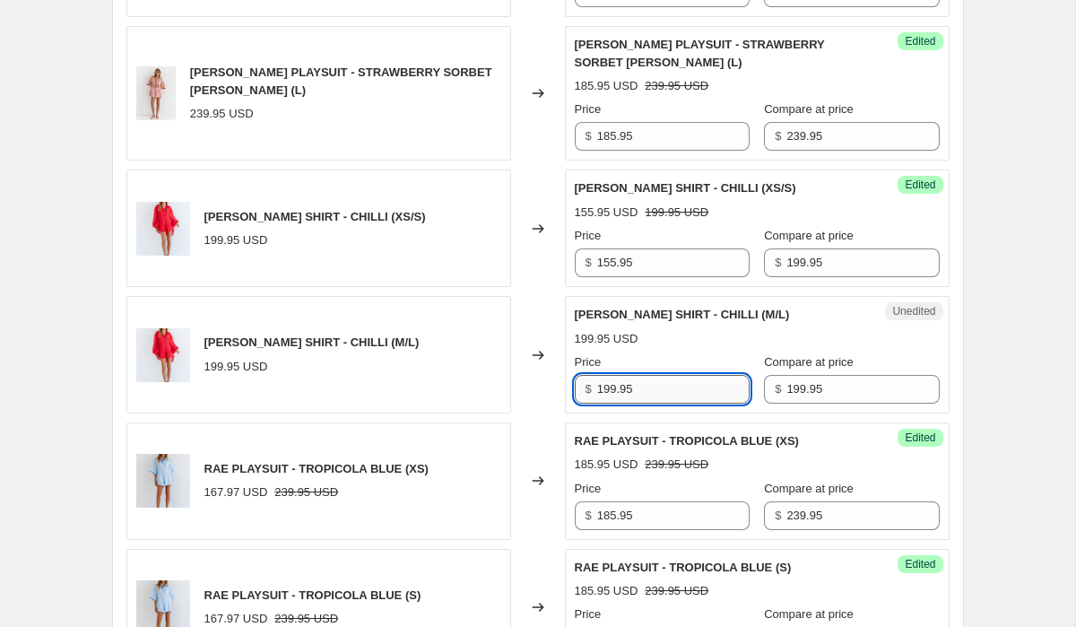
click at [663, 377] on input "199.95" at bounding box center [673, 389] width 152 height 29
type input "v"
paste input "155.95"
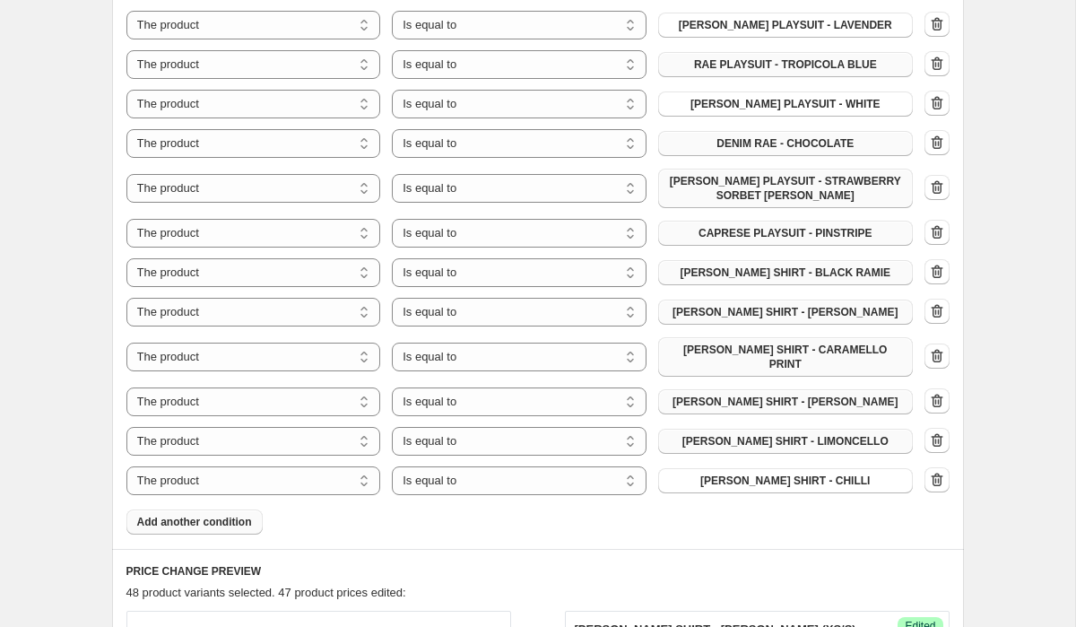
scroll to position [879, 0]
type input "155.95"
click at [239, 515] on span "Add another condition" at bounding box center [194, 521] width 115 height 14
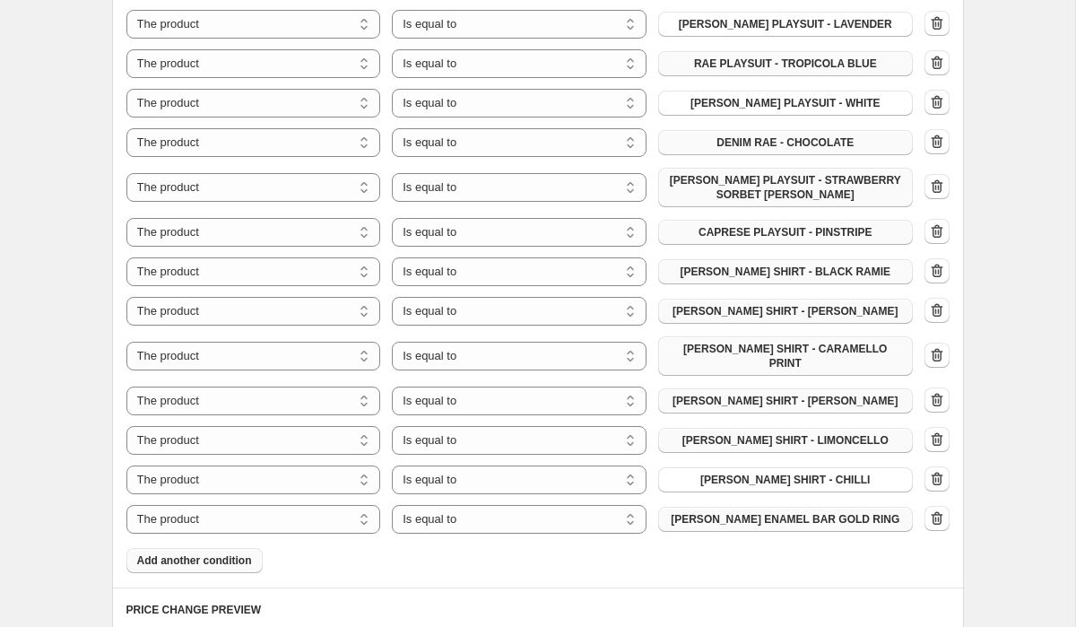
click at [799, 512] on span "[PERSON_NAME] ENAMEL BAR GOLD RING" at bounding box center [785, 519] width 229 height 14
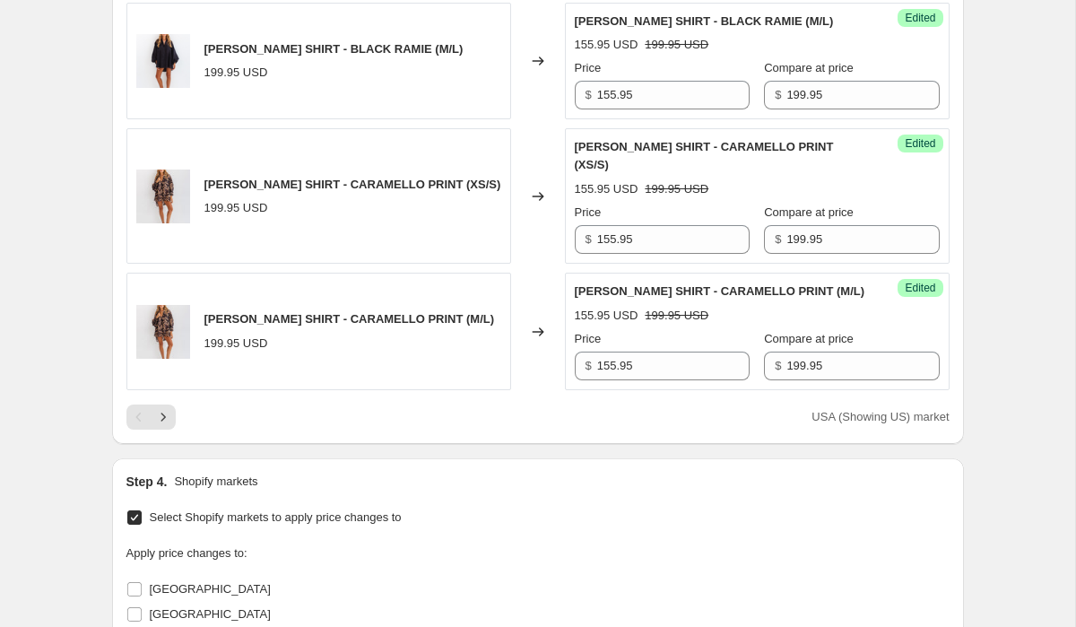
scroll to position [3686, 0]
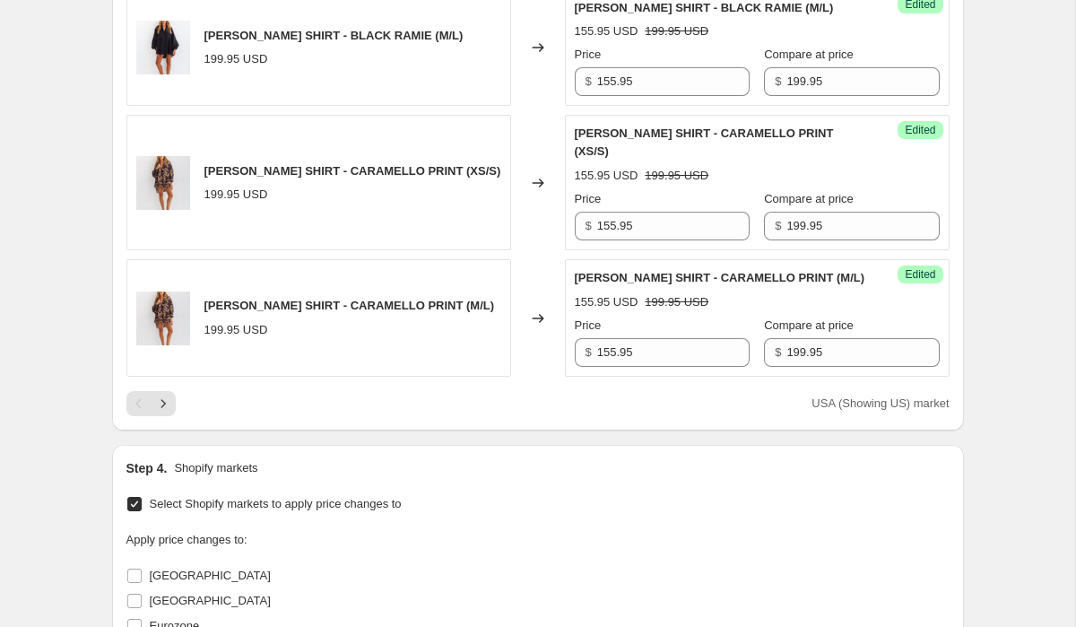
click at [178, 391] on div "USA (Showing US) market" at bounding box center [537, 403] width 823 height 25
click at [166, 395] on icon "Next" at bounding box center [163, 404] width 18 height 18
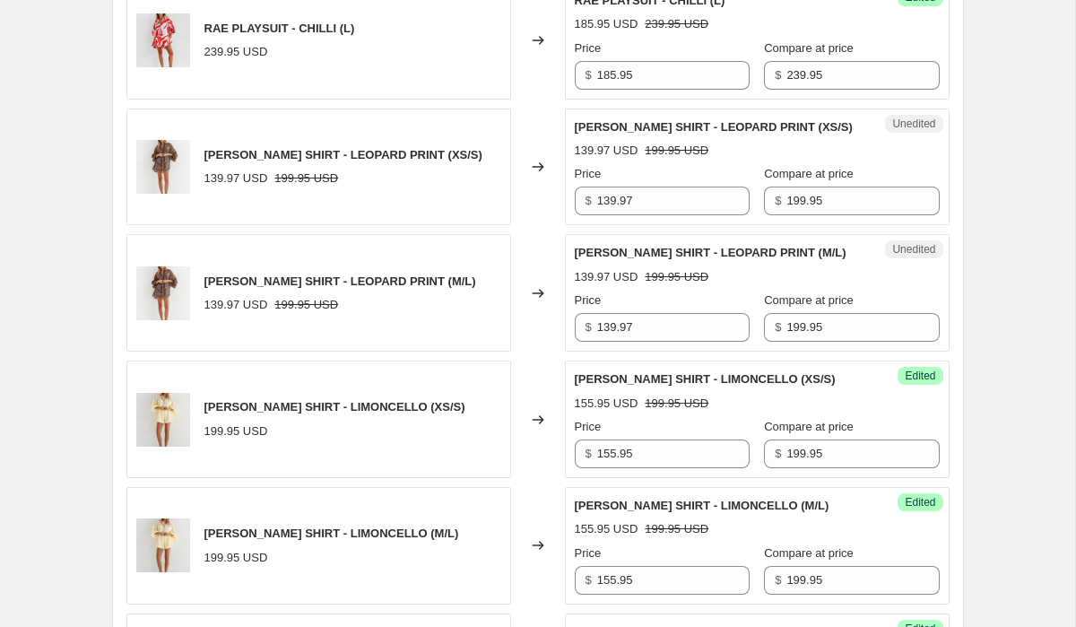
scroll to position [2402, 0]
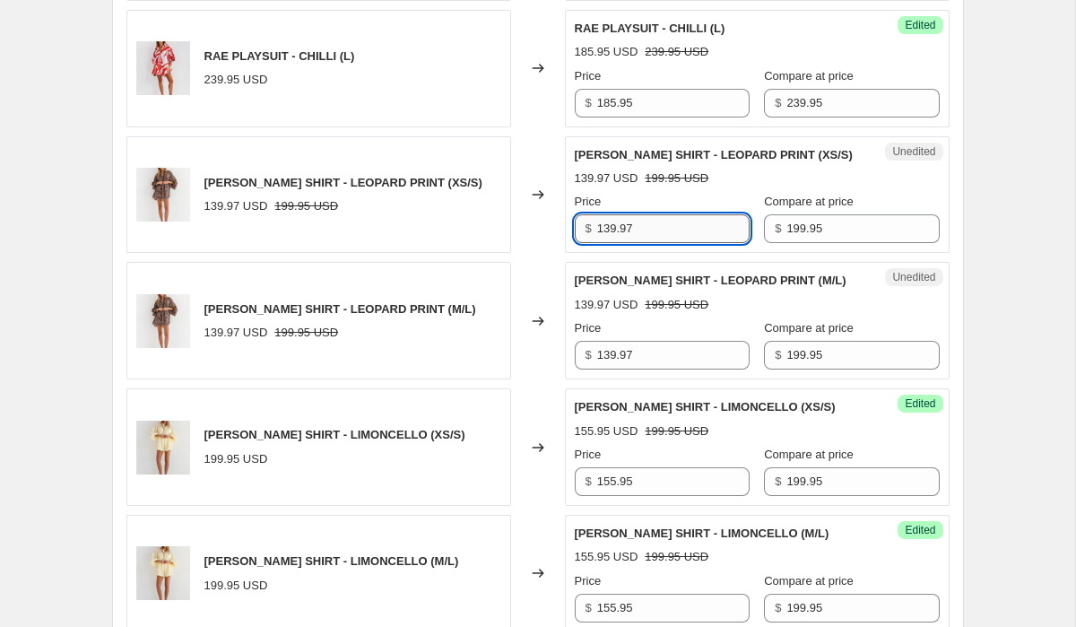
click at [662, 221] on input "139.97" at bounding box center [673, 228] width 152 height 29
click at [661, 221] on input "139.97" at bounding box center [673, 228] width 152 height 29
paste input "55.95"
type input "155.95"
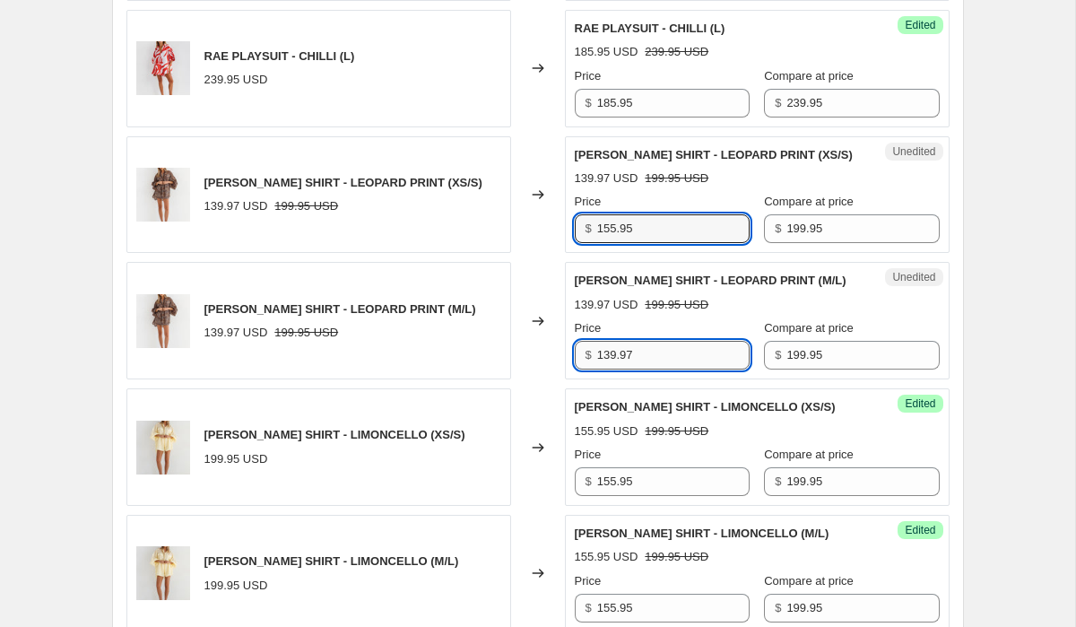
click at [661, 354] on input "139.97" at bounding box center [673, 355] width 152 height 29
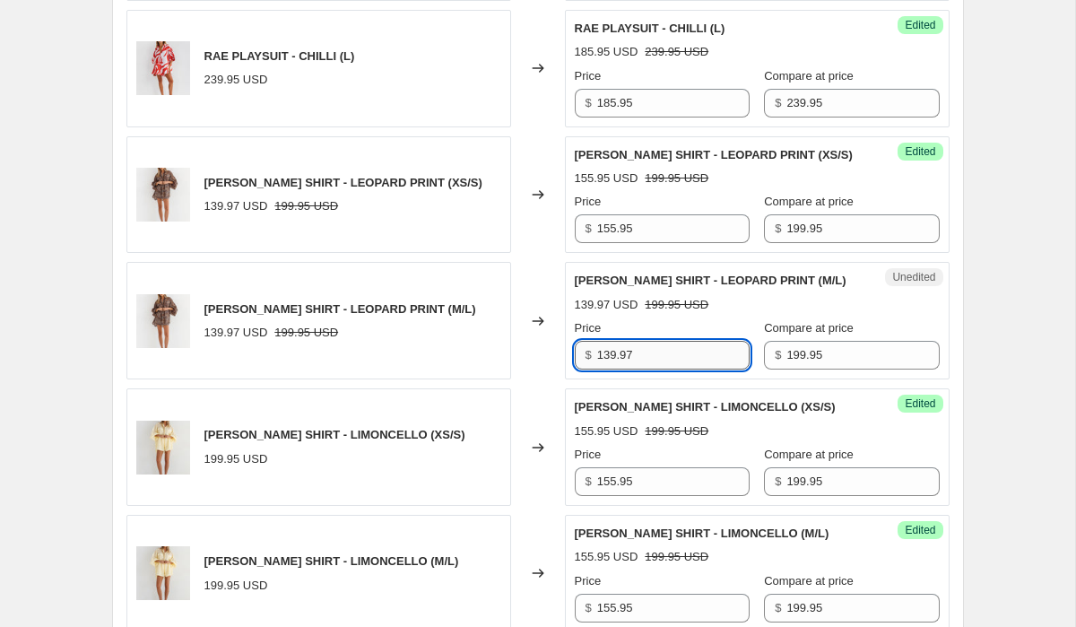
click at [661, 354] on input "139.97" at bounding box center [673, 355] width 152 height 29
paste input "55.95"
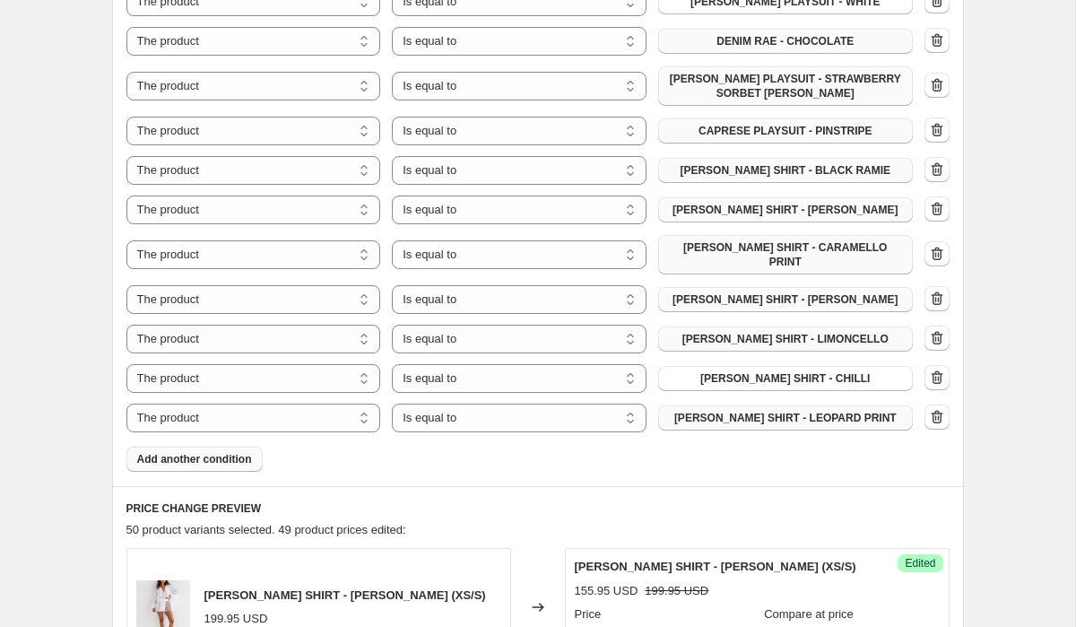
scroll to position [982, 0]
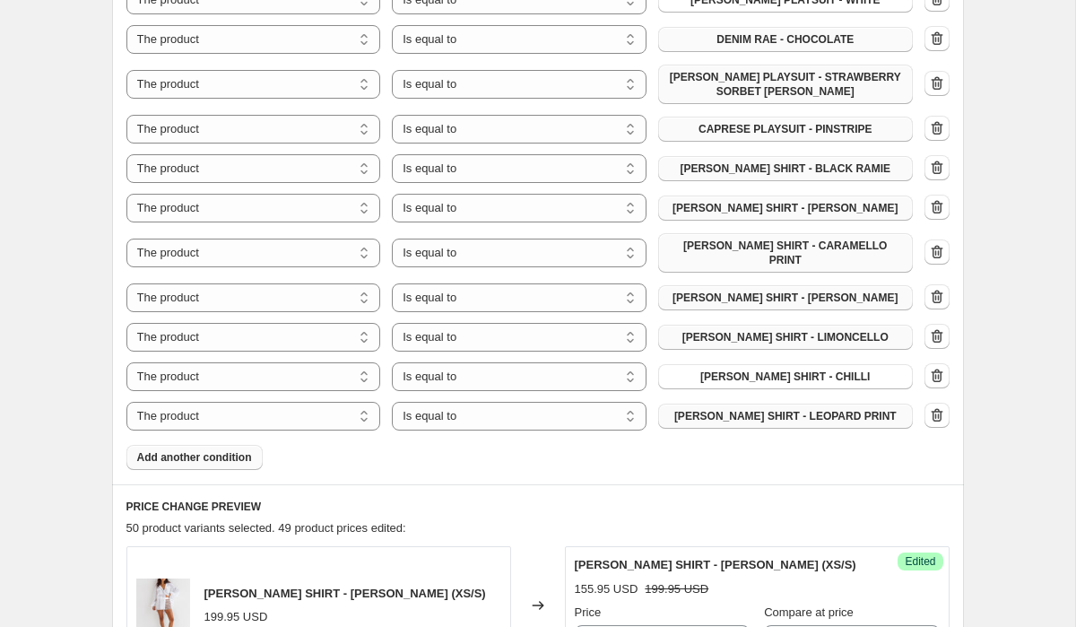
type input "155.95"
click at [212, 450] on span "Add another condition" at bounding box center [194, 457] width 115 height 14
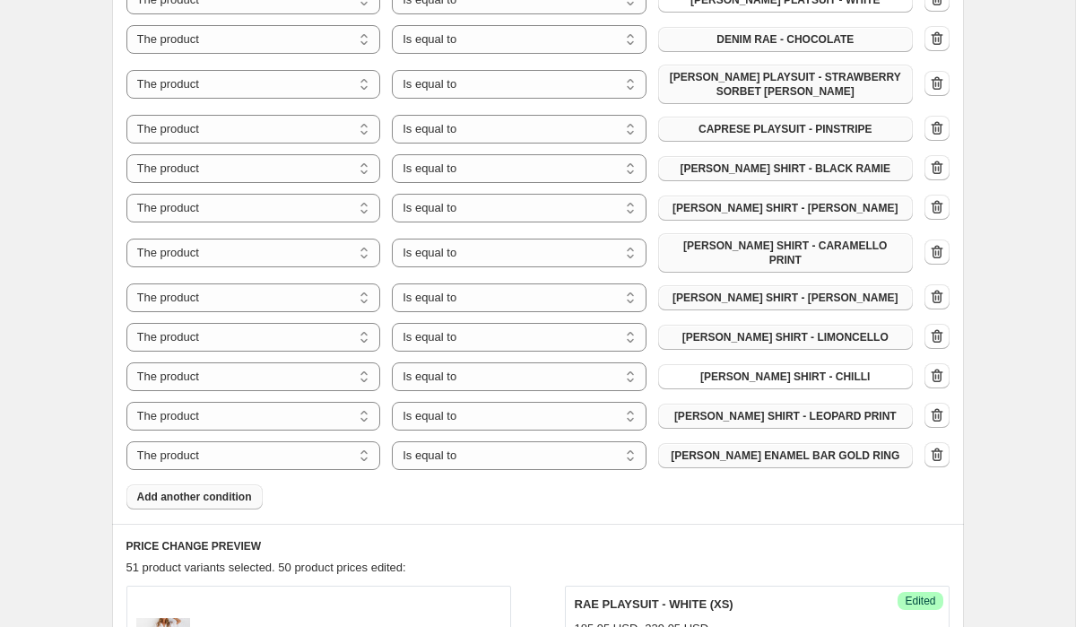
click at [785, 448] on span "[PERSON_NAME] ENAMEL BAR GOLD RING" at bounding box center [785, 455] width 229 height 14
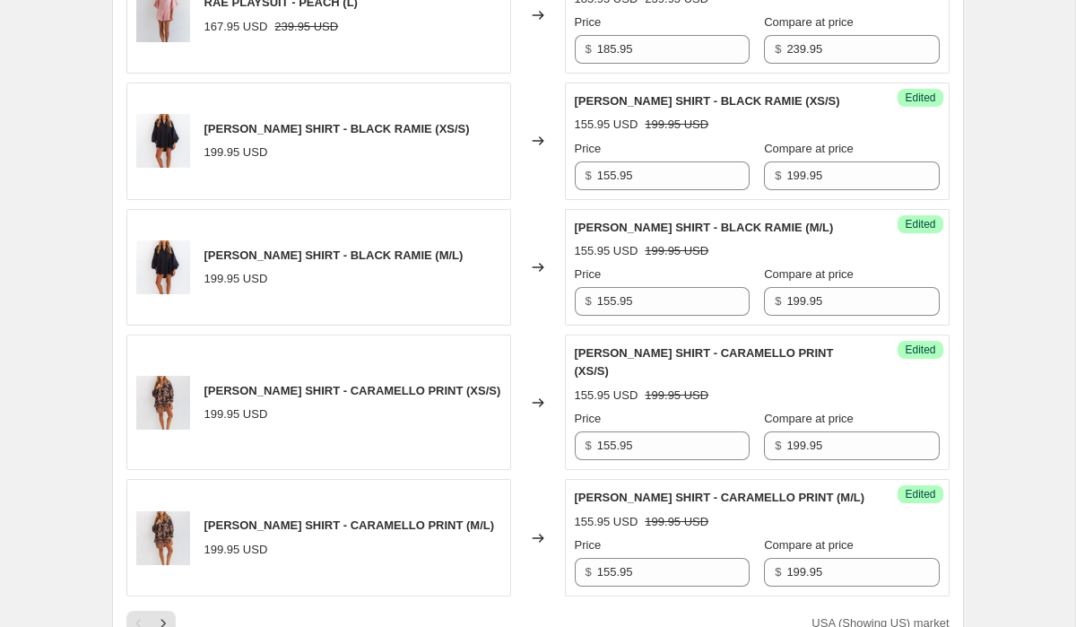
scroll to position [3771, 0]
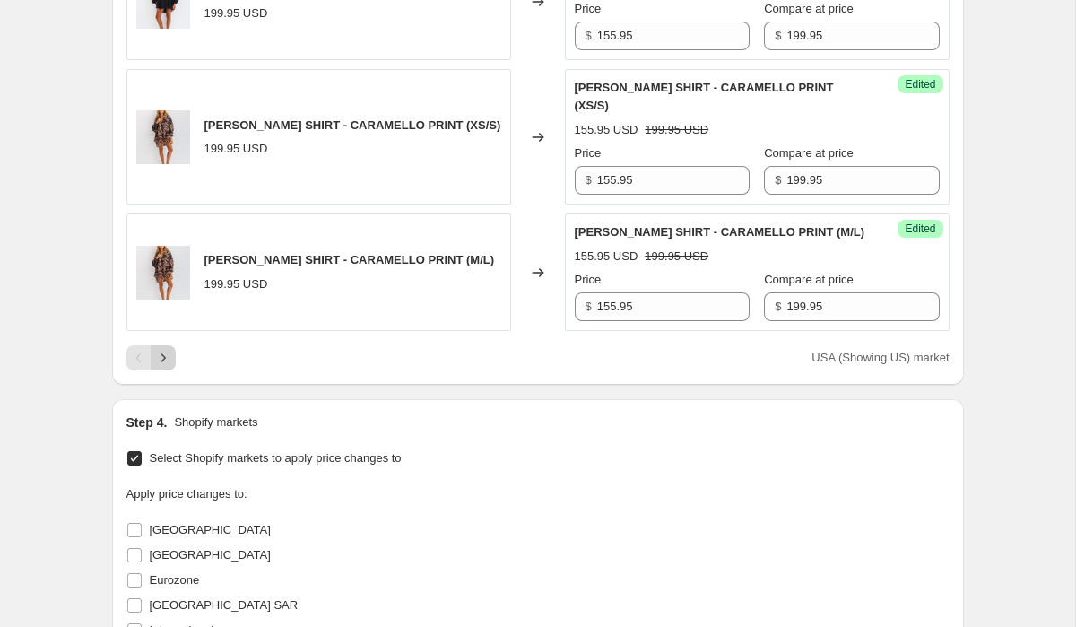
click at [171, 345] on button "Next" at bounding box center [163, 357] width 25 height 25
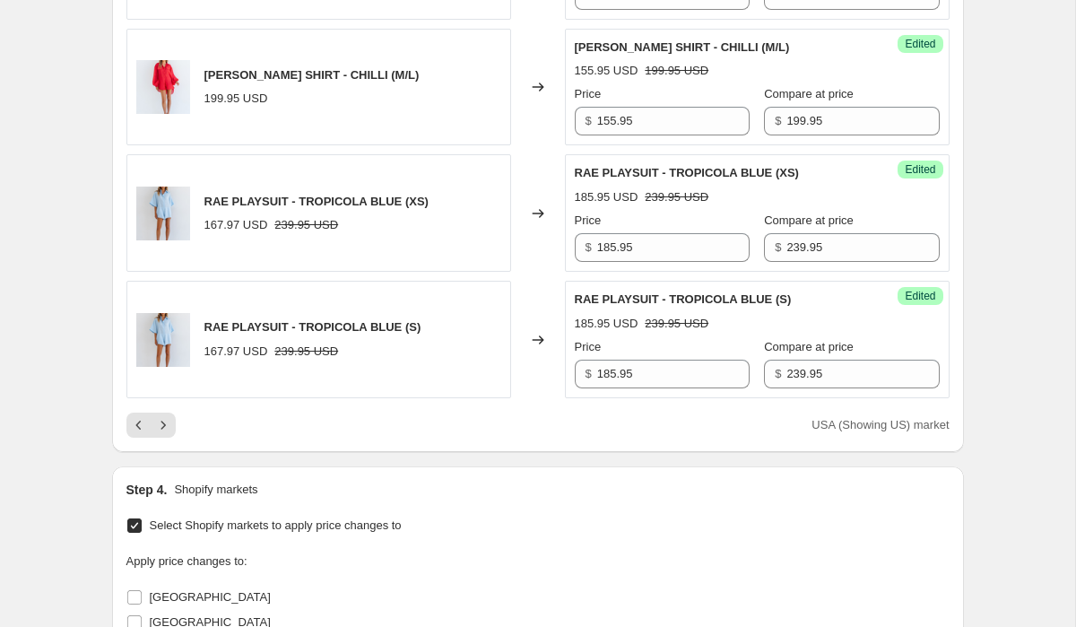
scroll to position [3851, 0]
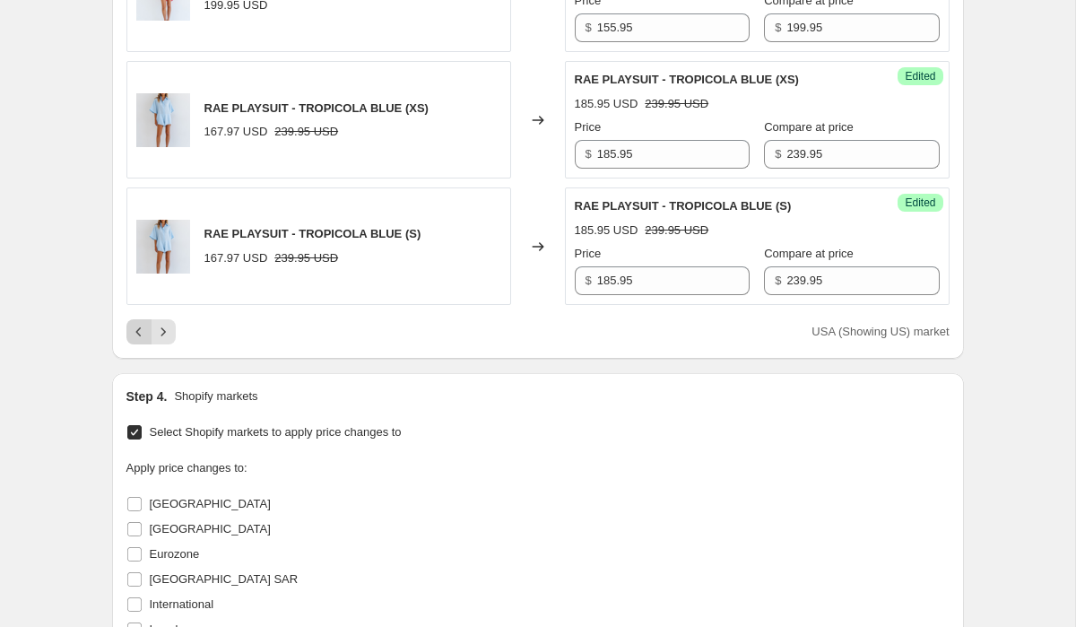
click at [138, 327] on icon "Previous" at bounding box center [137, 331] width 5 height 9
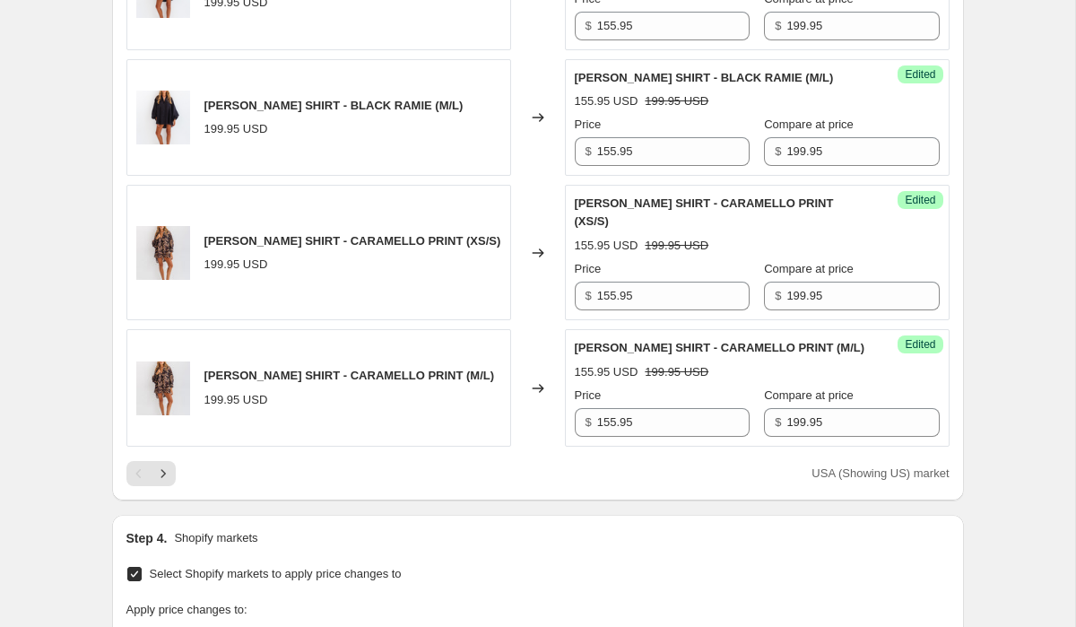
scroll to position [3771, 0]
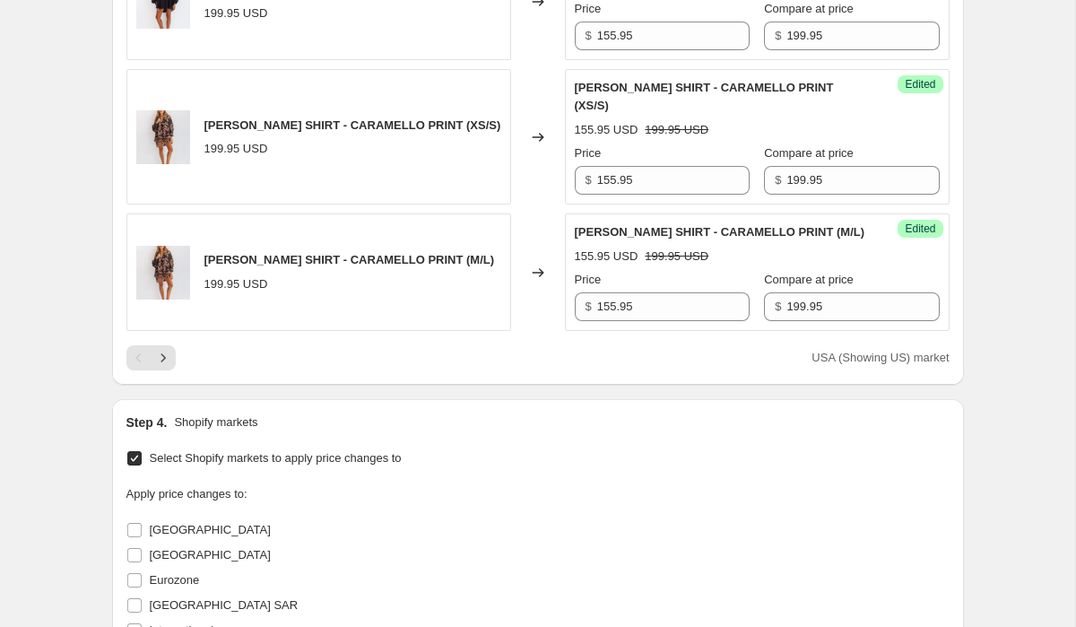
click at [167, 349] on icon "Next" at bounding box center [163, 358] width 18 height 18
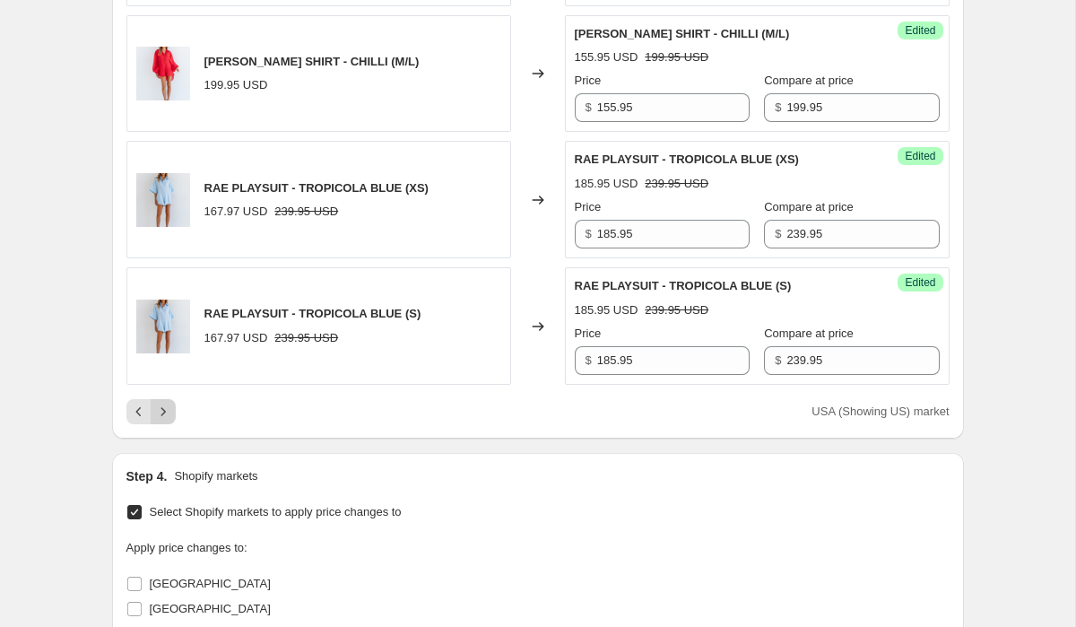
click at [165, 403] on icon "Next" at bounding box center [163, 412] width 18 height 18
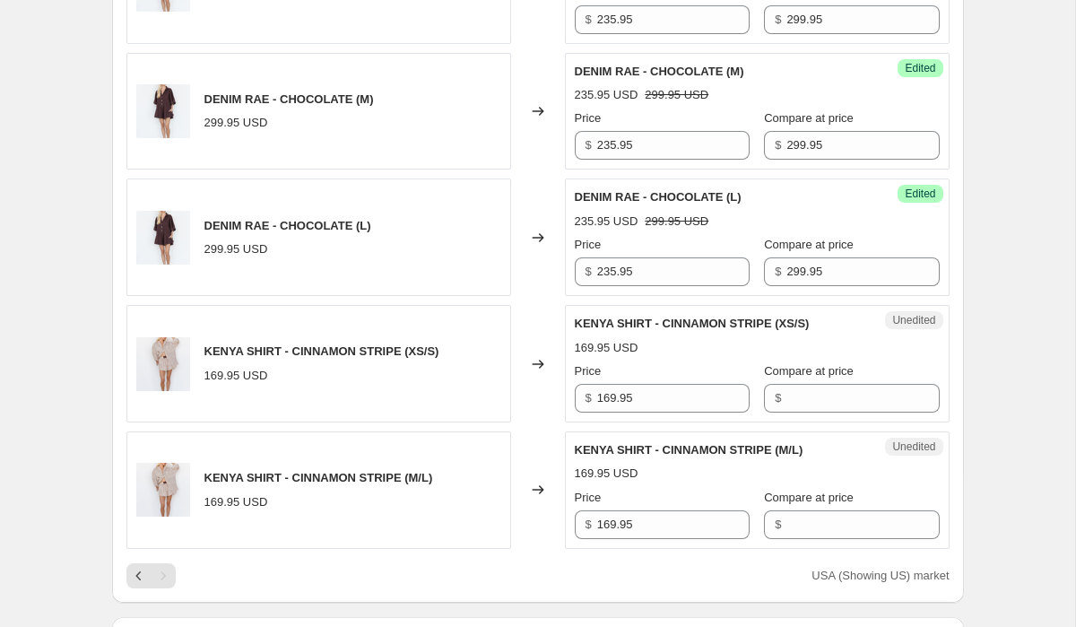
scroll to position [2524, 0]
click at [679, 388] on input "169.95" at bounding box center [673, 399] width 152 height 29
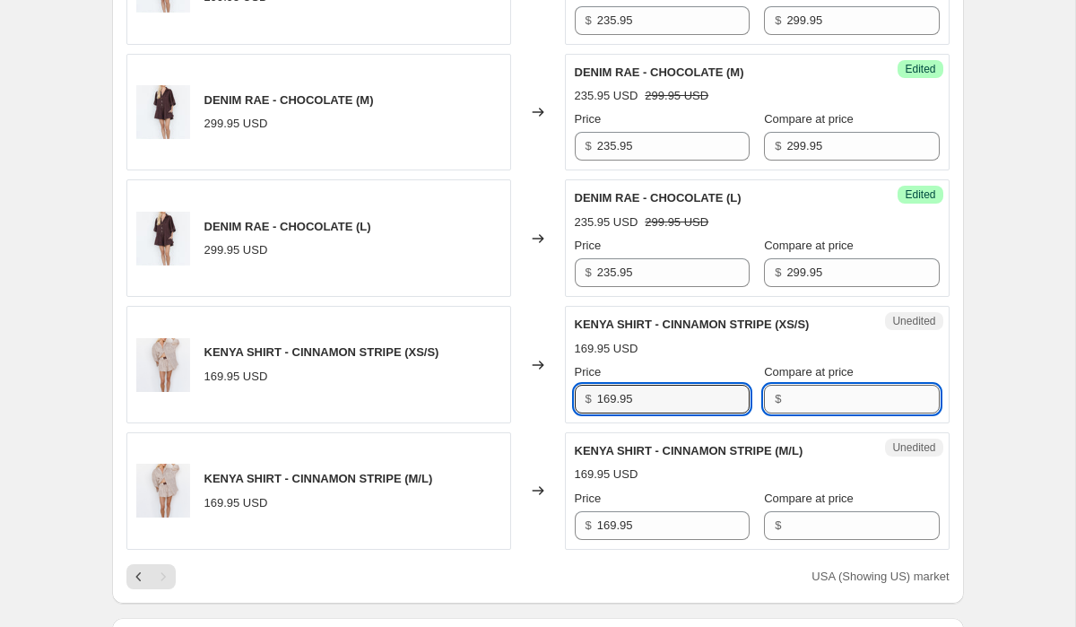
click at [812, 385] on input "Compare at price" at bounding box center [862, 399] width 152 height 29
paste input "169.95"
type input "169.95"
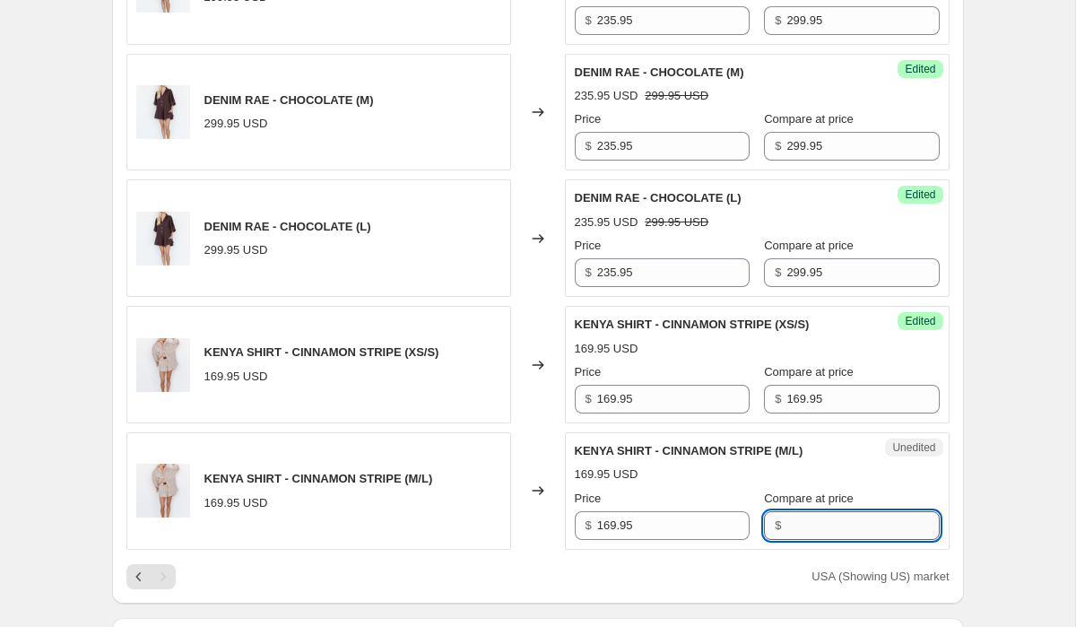
click at [797, 517] on input "Compare at price" at bounding box center [862, 525] width 152 height 29
paste input "169.95"
type input "169.95"
click at [666, 520] on input "169.95" at bounding box center [673, 525] width 152 height 29
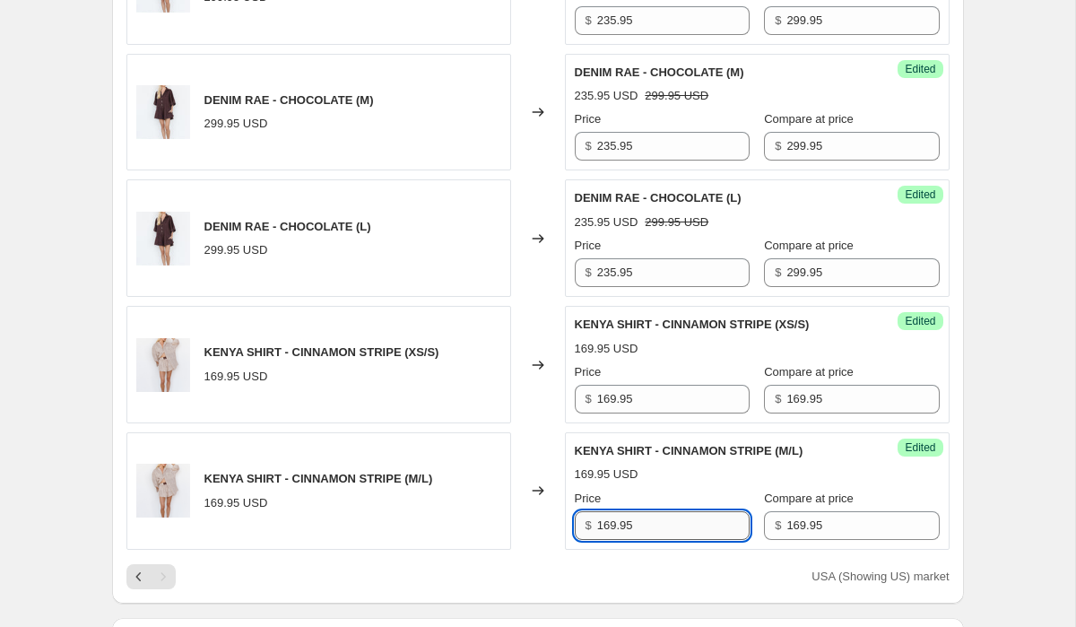
click at [666, 520] on input "169.95" at bounding box center [673, 525] width 152 height 29
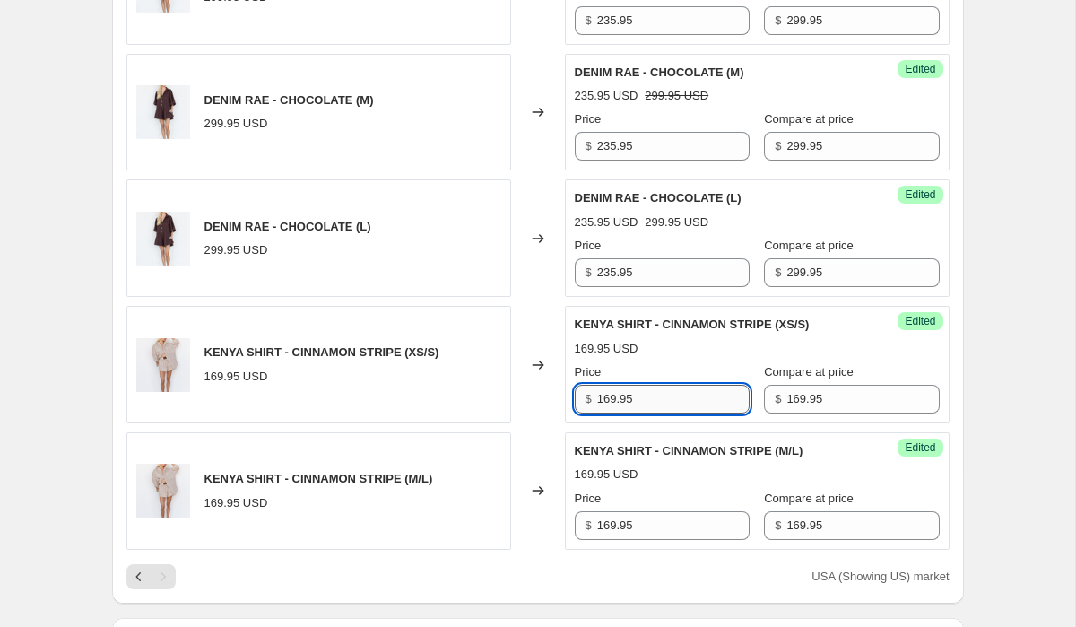
click at [642, 388] on input "169.95" at bounding box center [673, 399] width 152 height 29
type input "135.95"
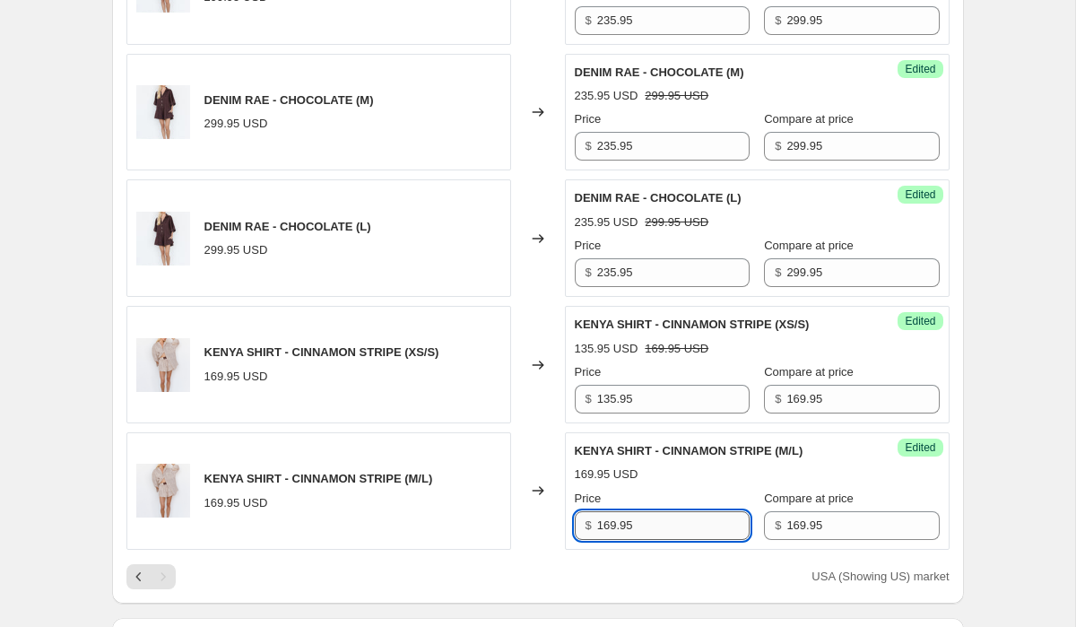
click at [635, 511] on input "169.95" at bounding box center [673, 525] width 152 height 29
type input "135.95"
click at [731, 568] on div "USA (Showing US) market" at bounding box center [537, 576] width 823 height 25
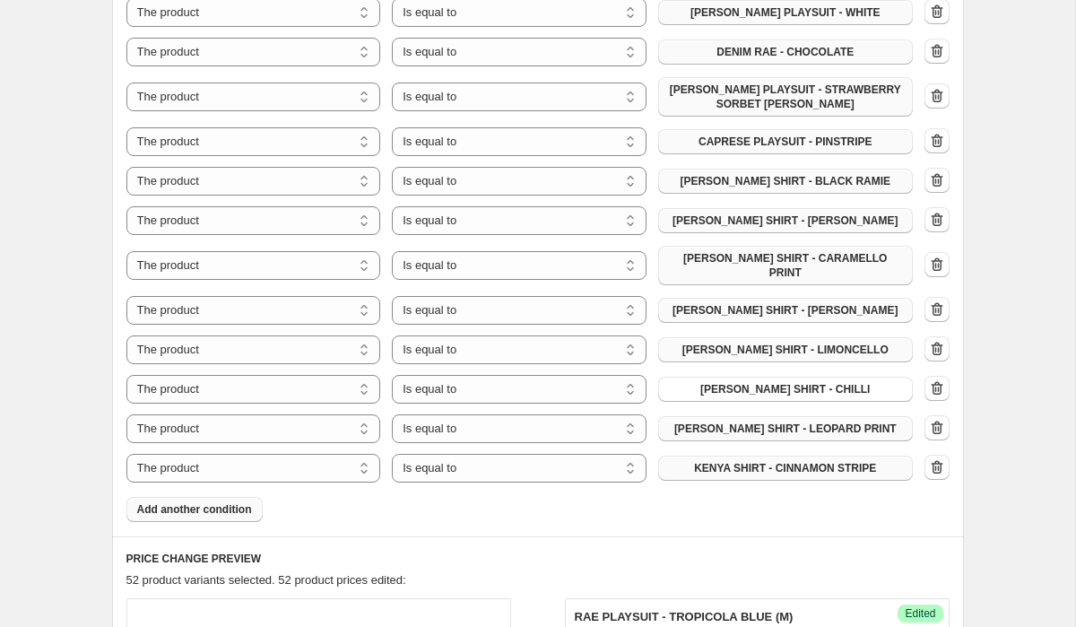
scroll to position [1029, 0]
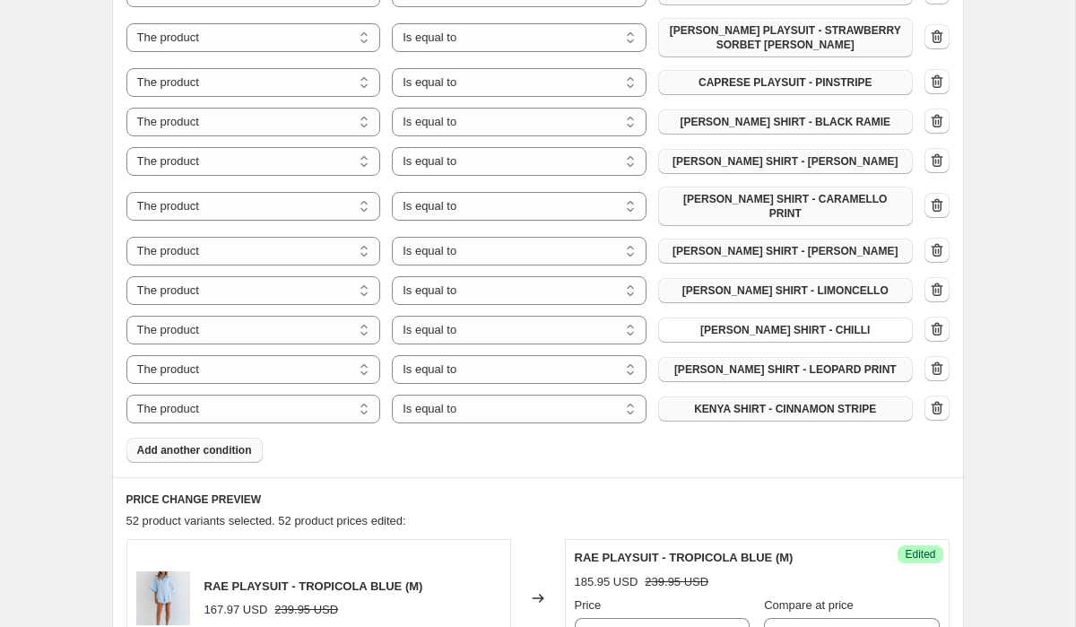
click at [226, 447] on button "Add another condition" at bounding box center [194, 450] width 136 height 25
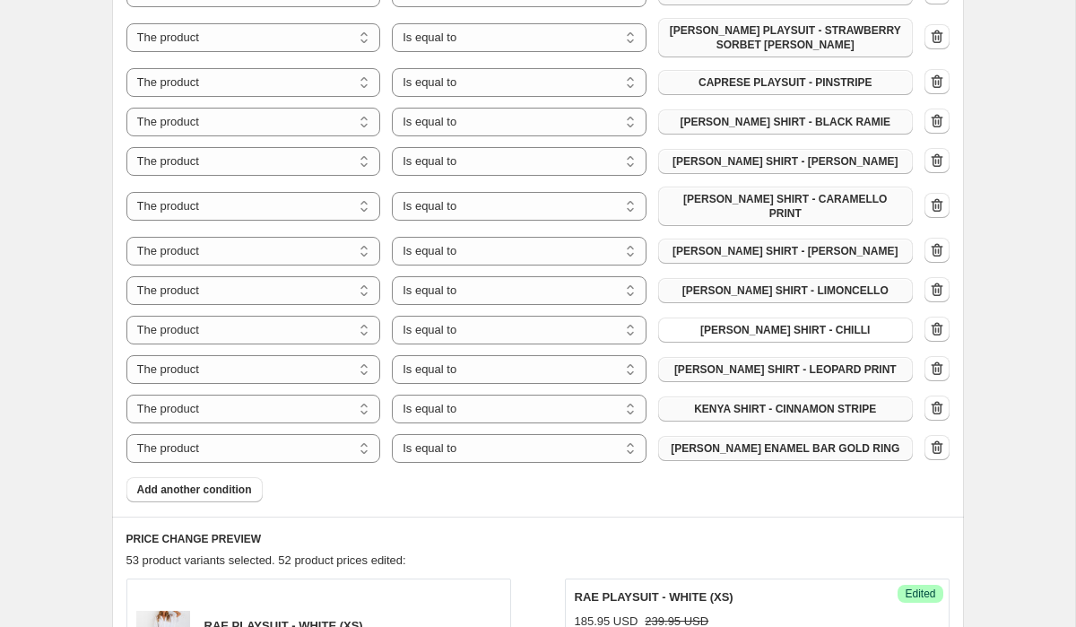
click at [838, 441] on span "[PERSON_NAME] ENAMEL BAR GOLD RING" at bounding box center [785, 448] width 229 height 14
click at [817, 441] on span "PAIGE SHORTS - CINNAMON STRIPE" at bounding box center [785, 448] width 191 height 14
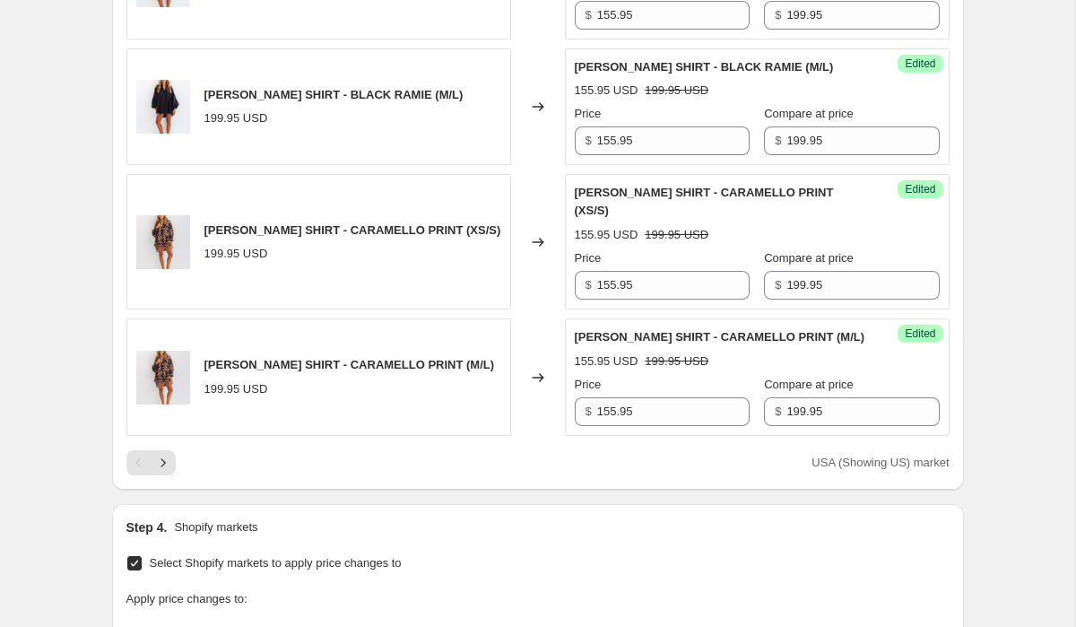
scroll to position [3713, 0]
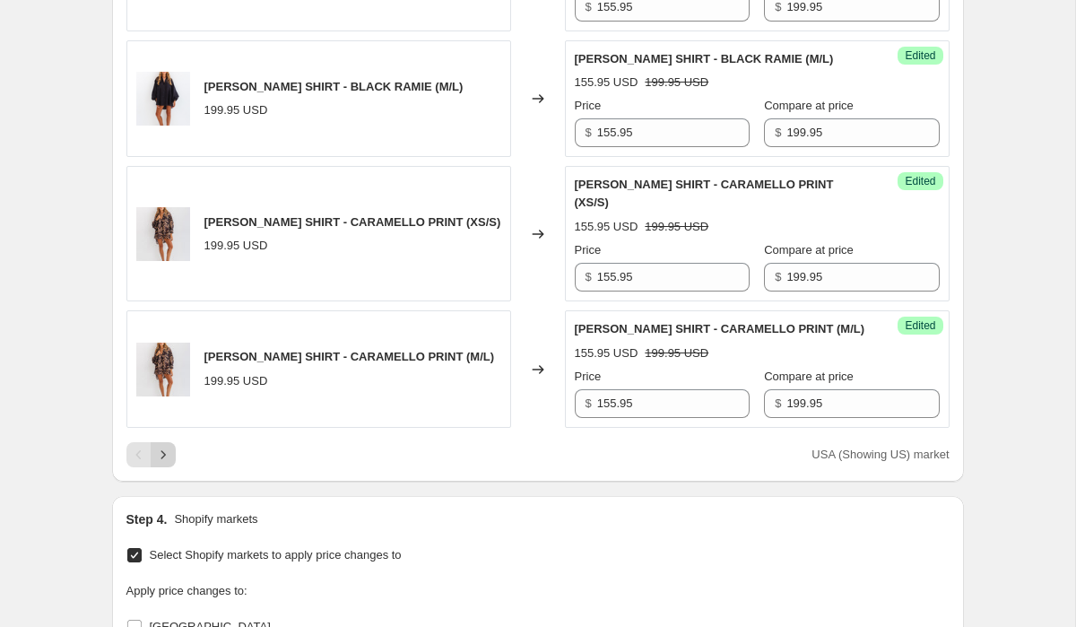
click at [168, 446] on icon "Next" at bounding box center [163, 455] width 18 height 18
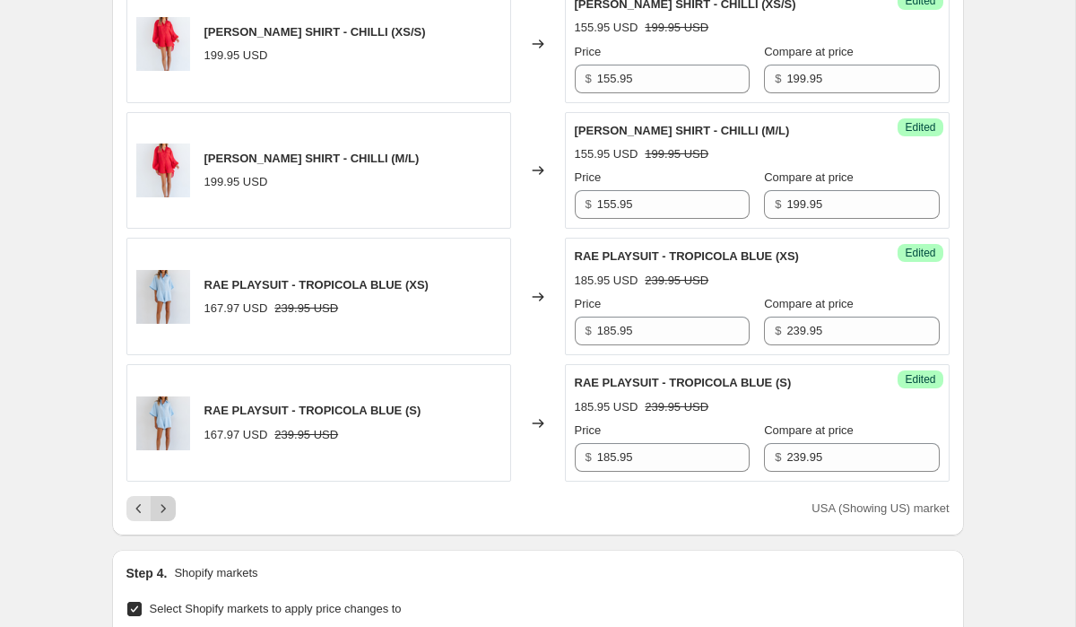
click at [164, 499] on icon "Next" at bounding box center [163, 508] width 18 height 18
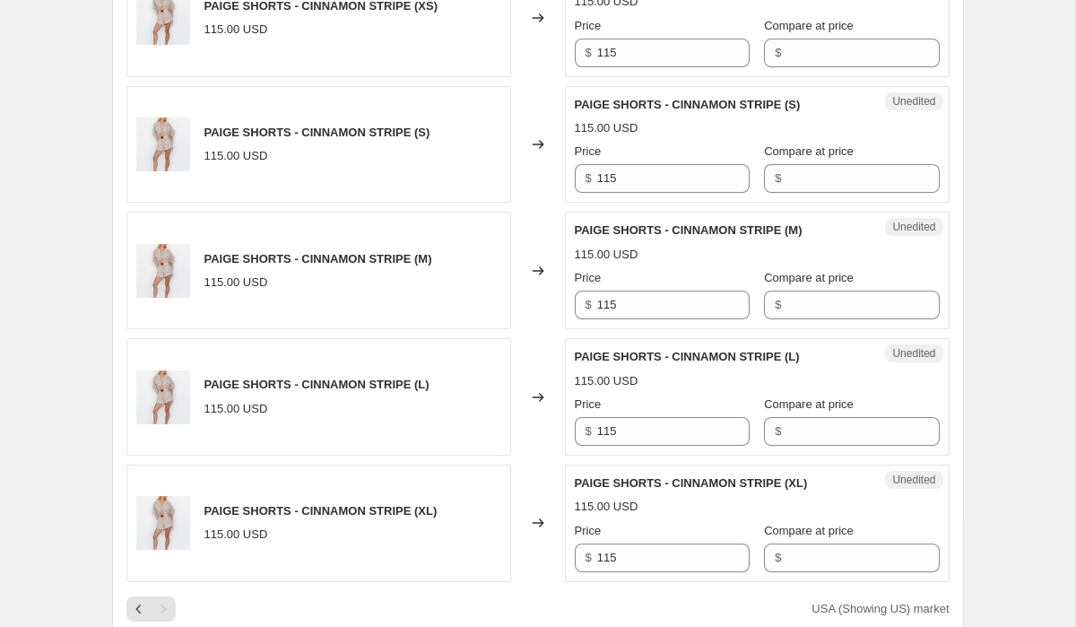
scroll to position [3229, 0]
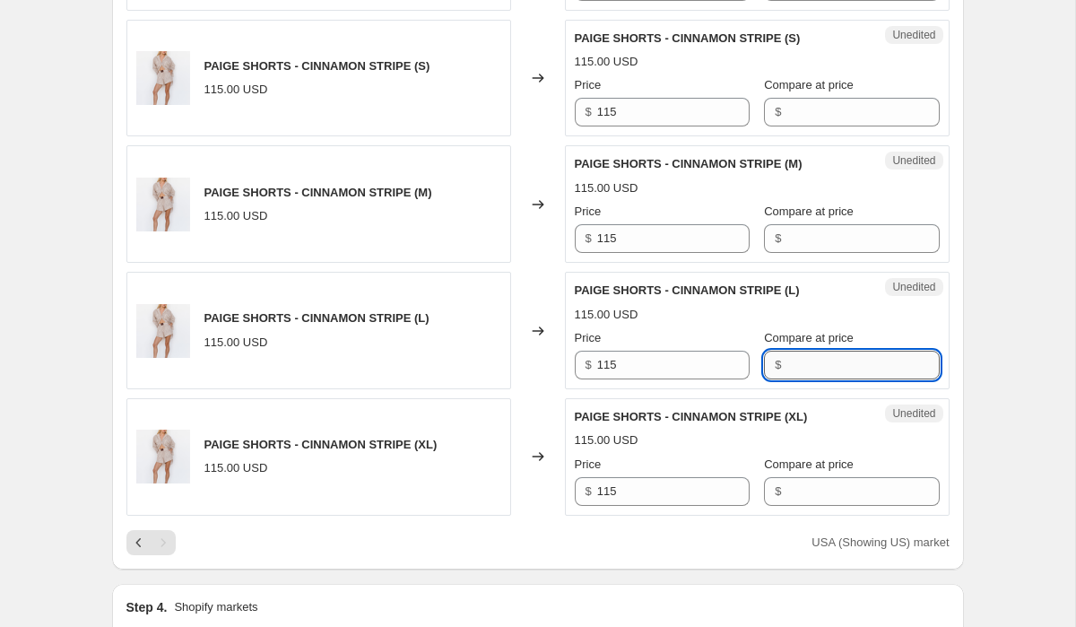
click at [794, 359] on input "Compare at price" at bounding box center [862, 365] width 152 height 29
type input "115"
click at [807, 482] on input "Compare at price" at bounding box center [862, 491] width 152 height 29
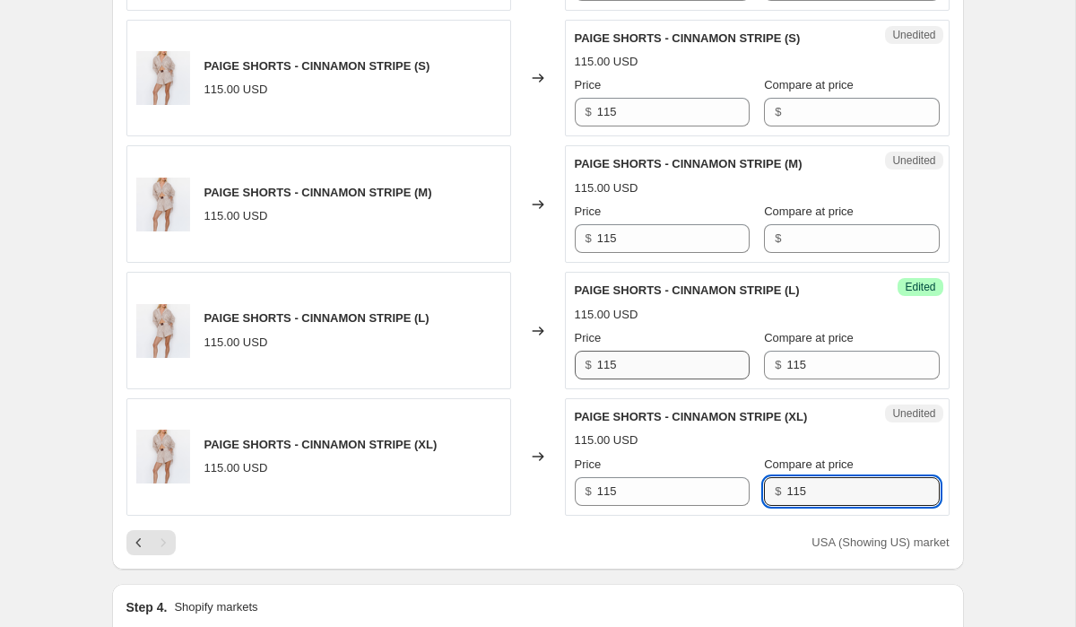
type input "115"
click at [682, 354] on input "115" at bounding box center [673, 365] width 152 height 29
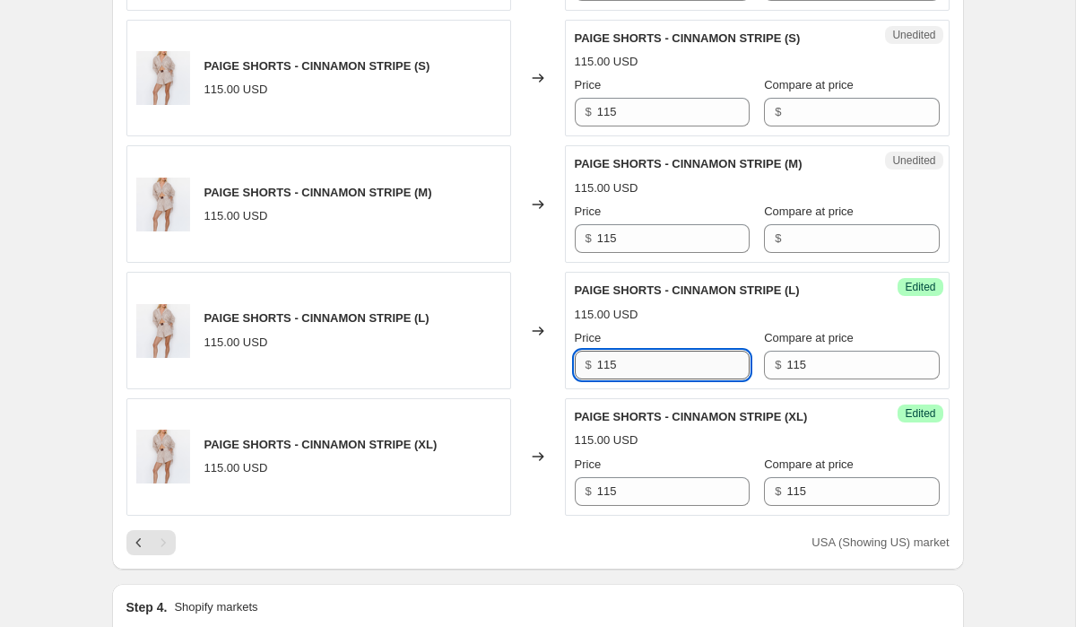
click at [682, 354] on input "115" at bounding box center [673, 365] width 152 height 29
type input "90"
click at [665, 478] on input "115" at bounding box center [673, 491] width 152 height 29
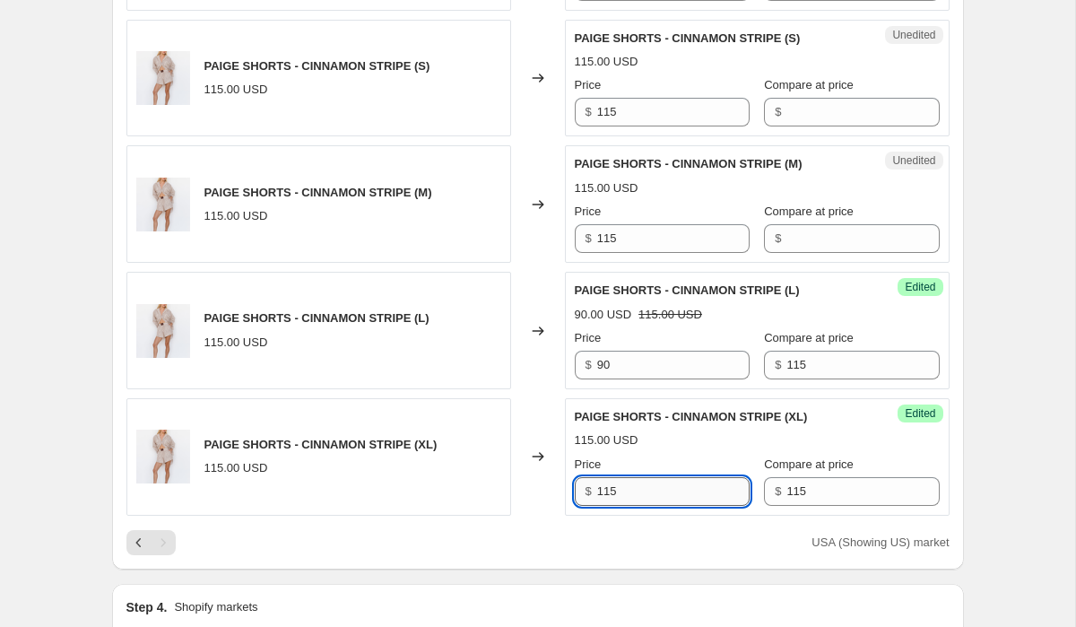
click at [665, 478] on input "115" at bounding box center [673, 491] width 152 height 29
type input "90"
click at [655, 224] on input "115" at bounding box center [673, 238] width 152 height 29
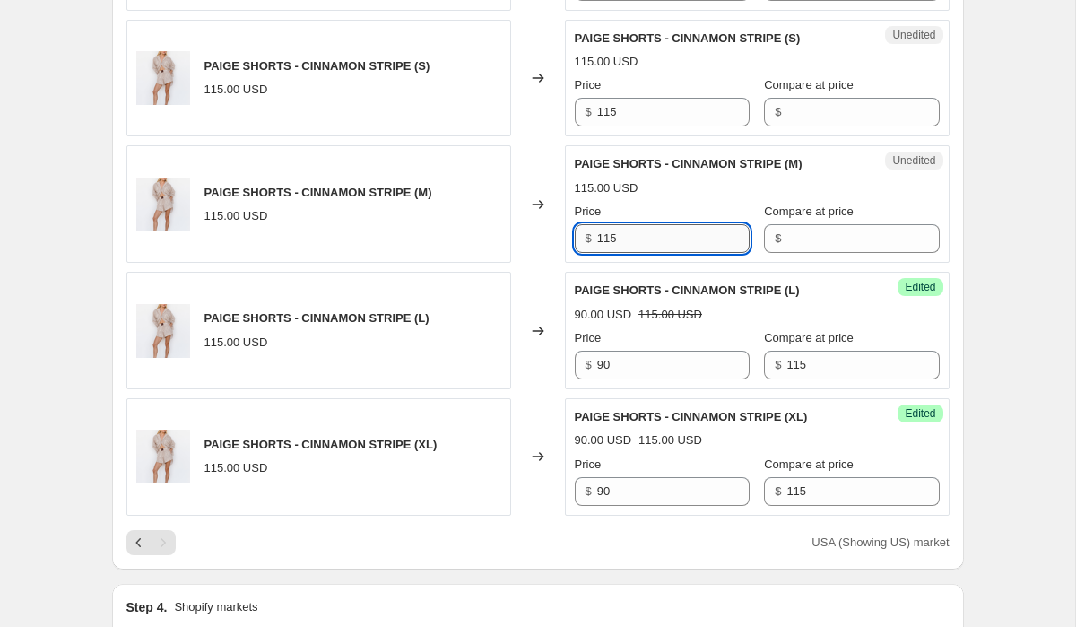
click at [655, 224] on input "115" at bounding box center [673, 238] width 152 height 29
type input "90"
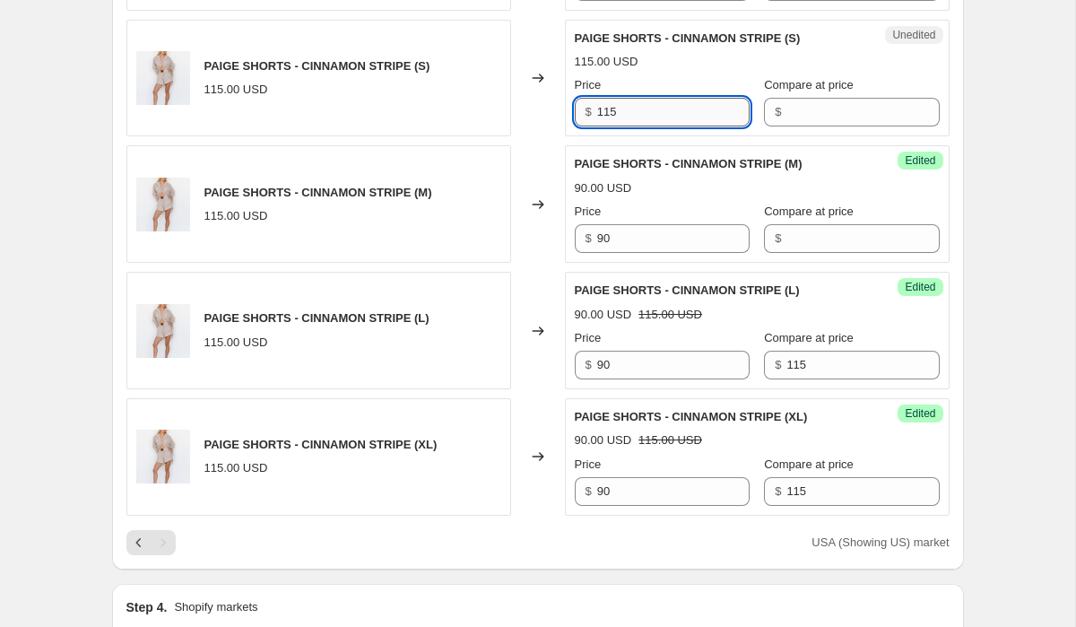
click at [653, 98] on input "115" at bounding box center [673, 112] width 152 height 29
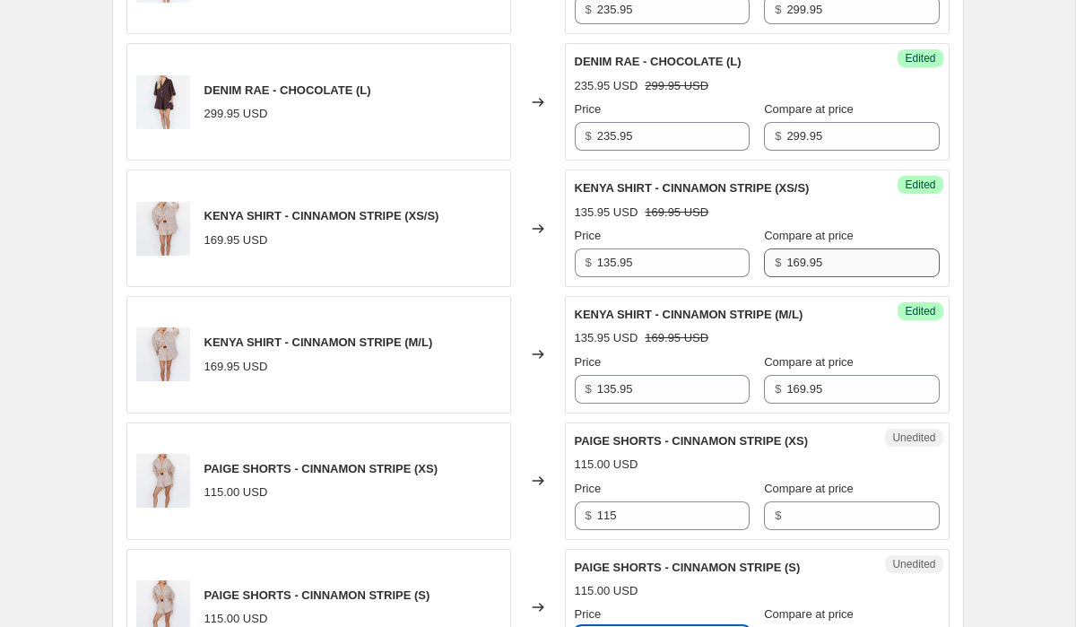
scroll to position [2923, 0]
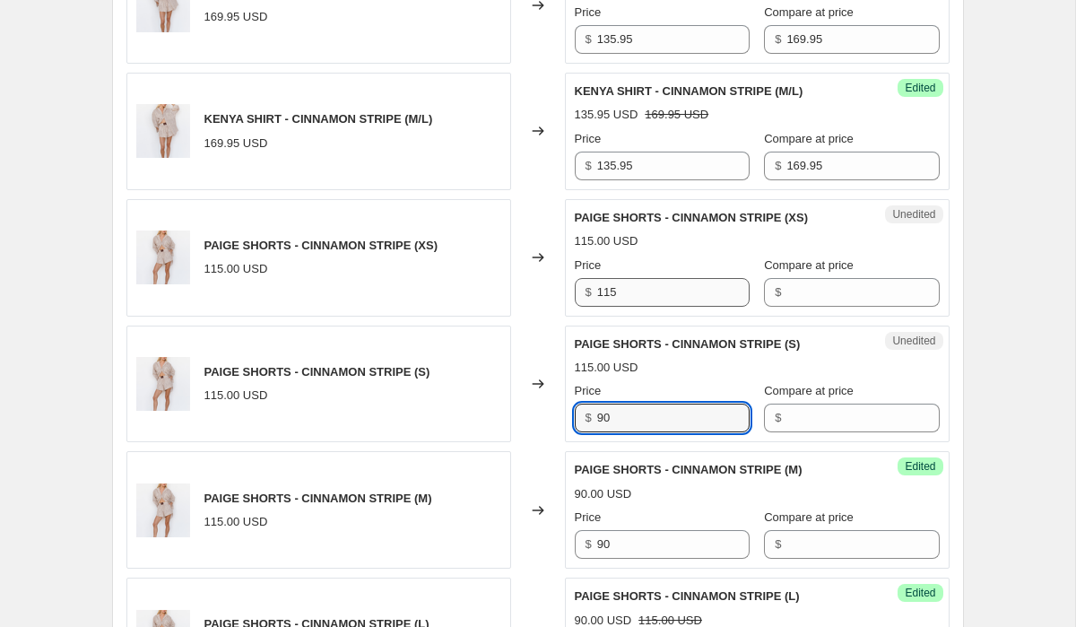
type input "90"
click at [685, 286] on input "115" at bounding box center [673, 292] width 152 height 29
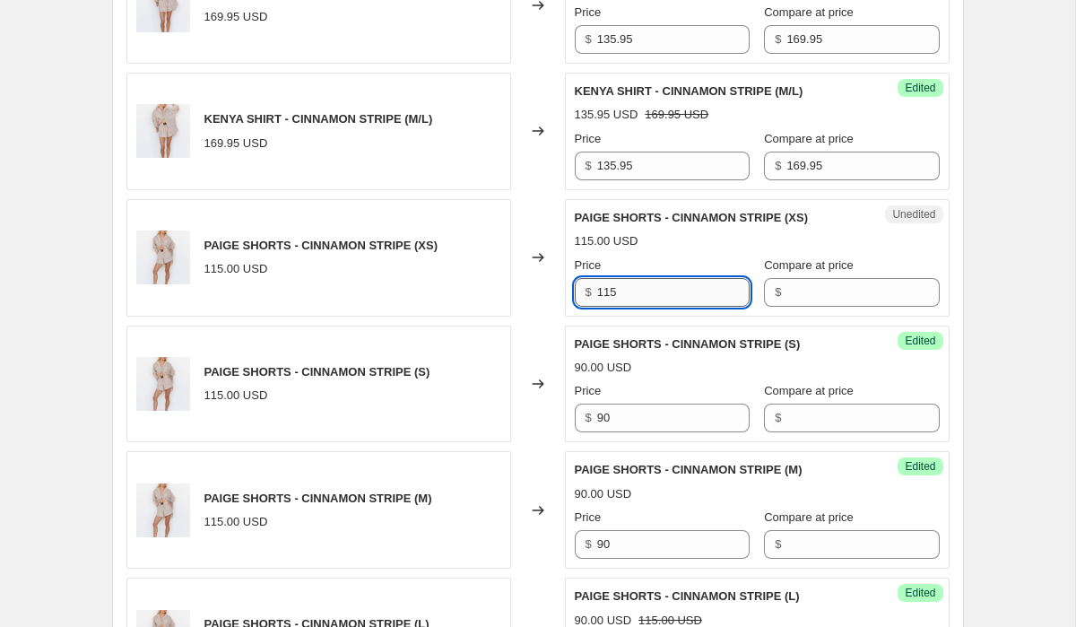
click at [685, 286] on input "115" at bounding box center [673, 292] width 152 height 29
type input "90"
click at [786, 284] on input "Compare at price" at bounding box center [862, 292] width 152 height 29
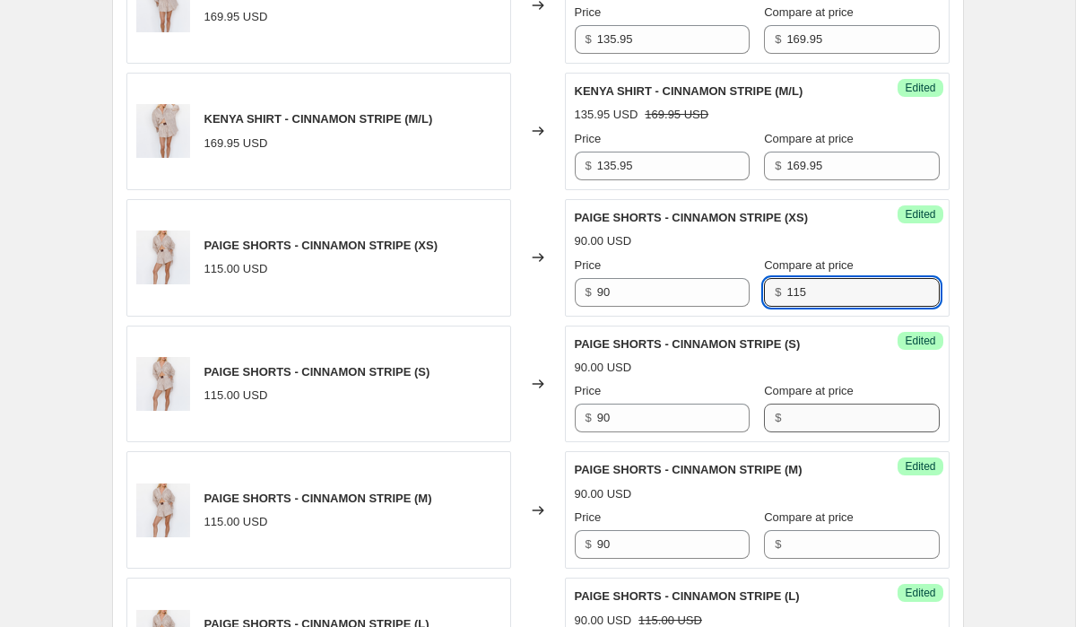
type input "115"
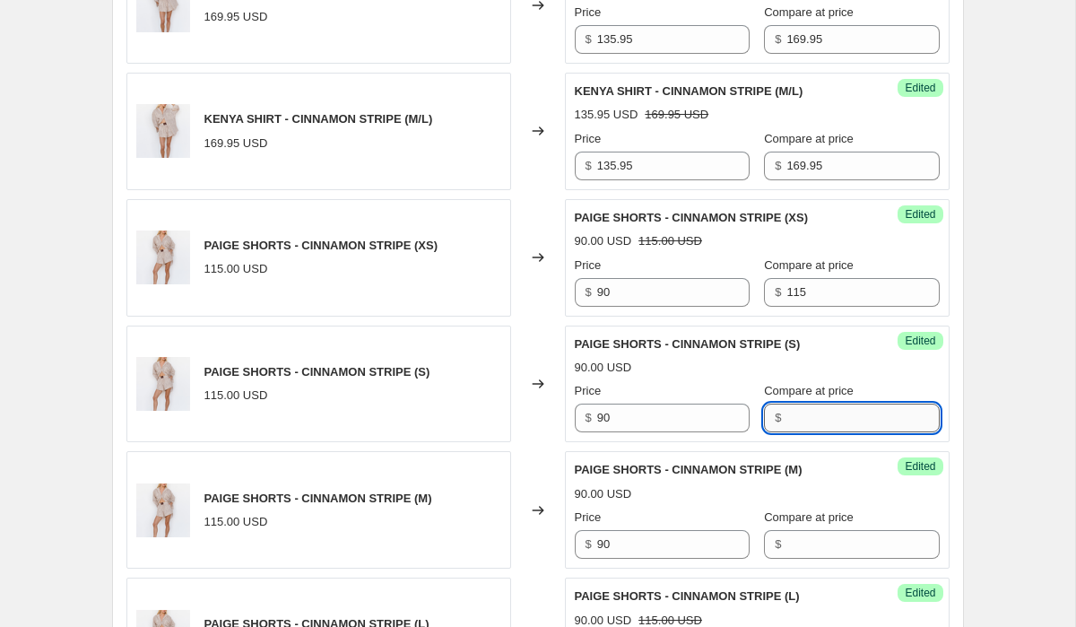
click at [839, 404] on input "Compare at price" at bounding box center [862, 418] width 152 height 29
type input "115"
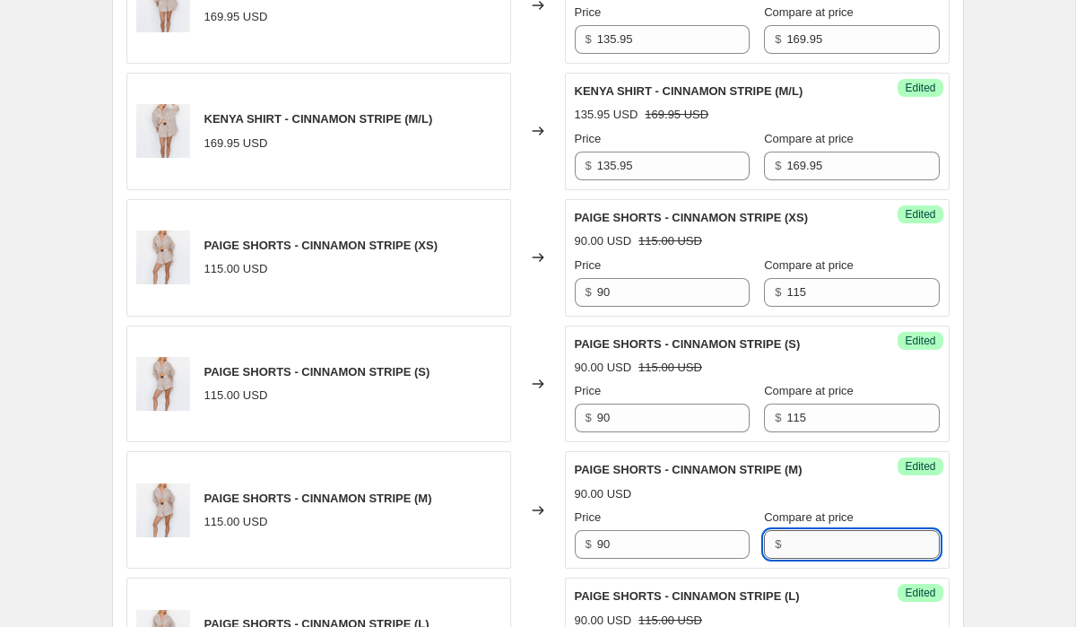
click at [863, 538] on input "Compare at price" at bounding box center [862, 544] width 152 height 29
type input "115"
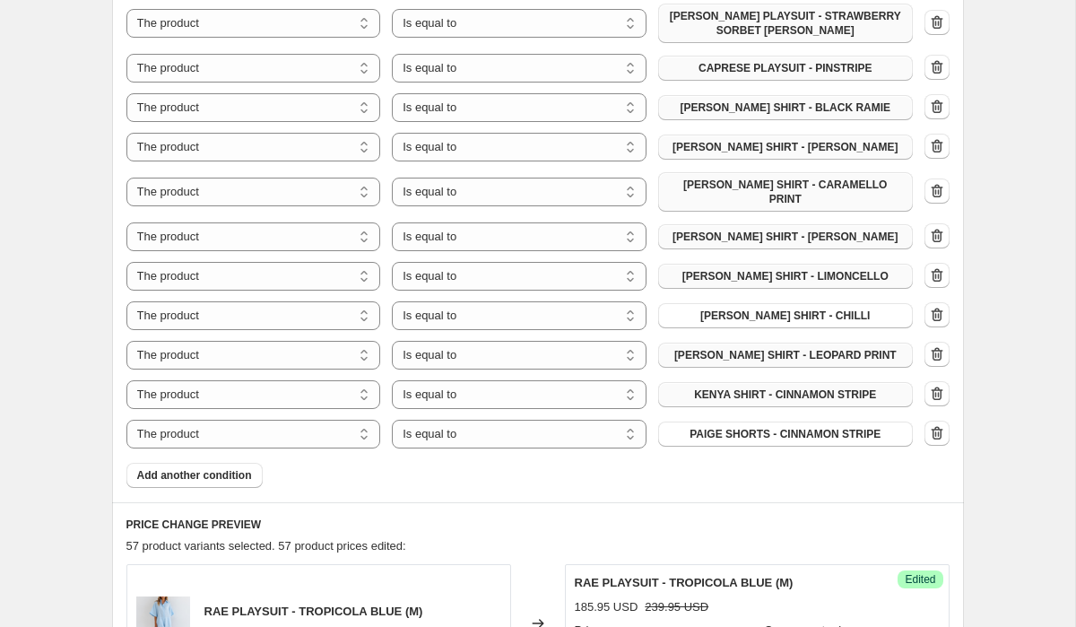
scroll to position [1080, 0]
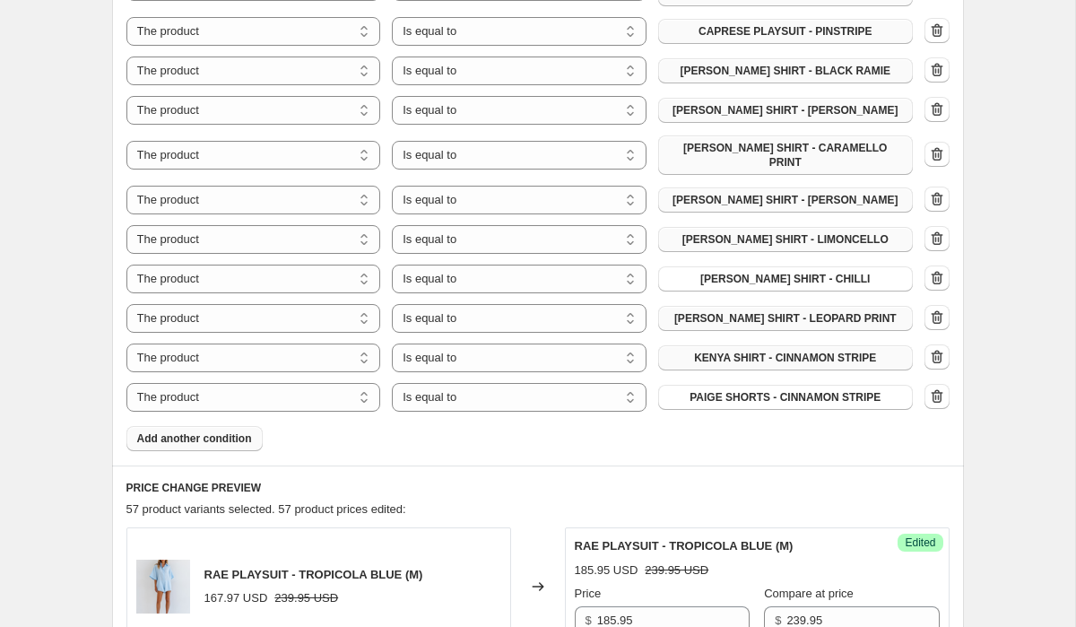
click at [189, 431] on span "Add another condition" at bounding box center [194, 438] width 115 height 14
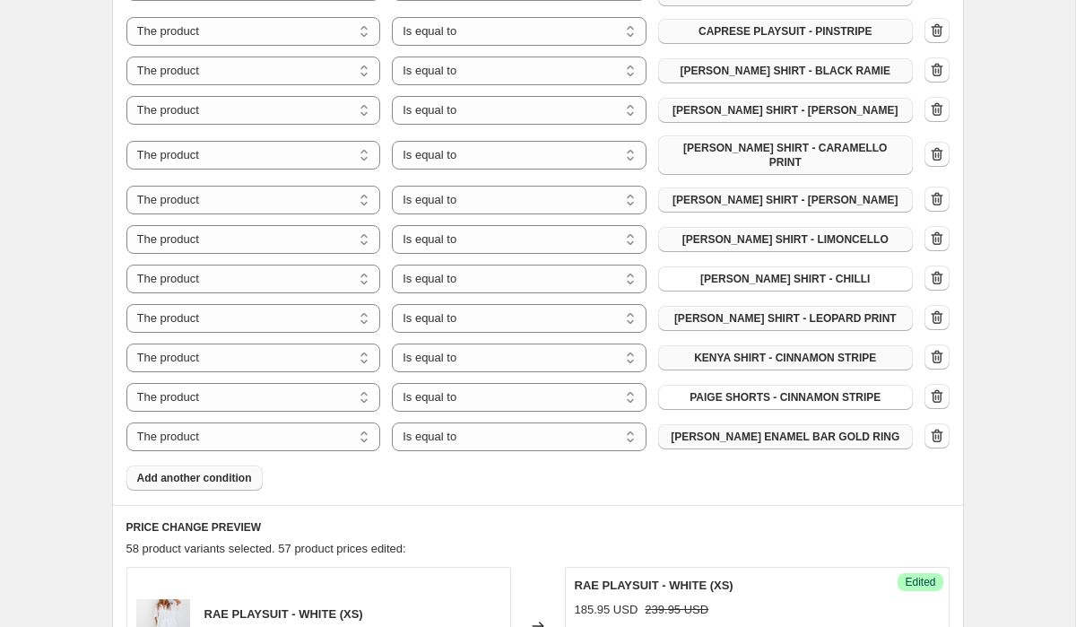
click at [794, 430] on span "[PERSON_NAME] ENAMEL BAR GOLD RING" at bounding box center [785, 437] width 229 height 14
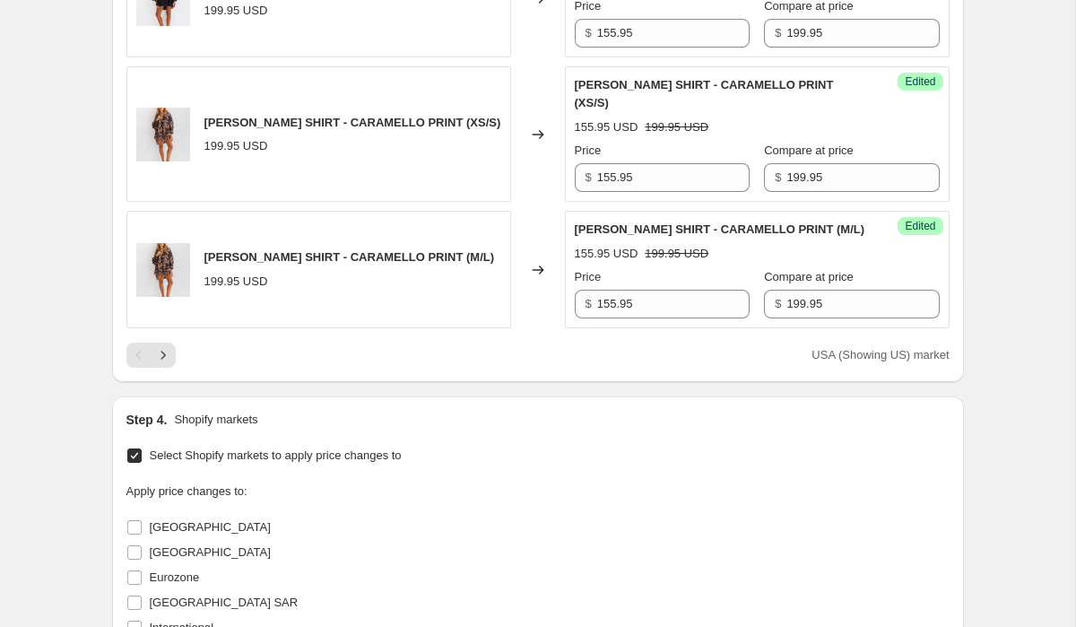
scroll to position [3865, 0]
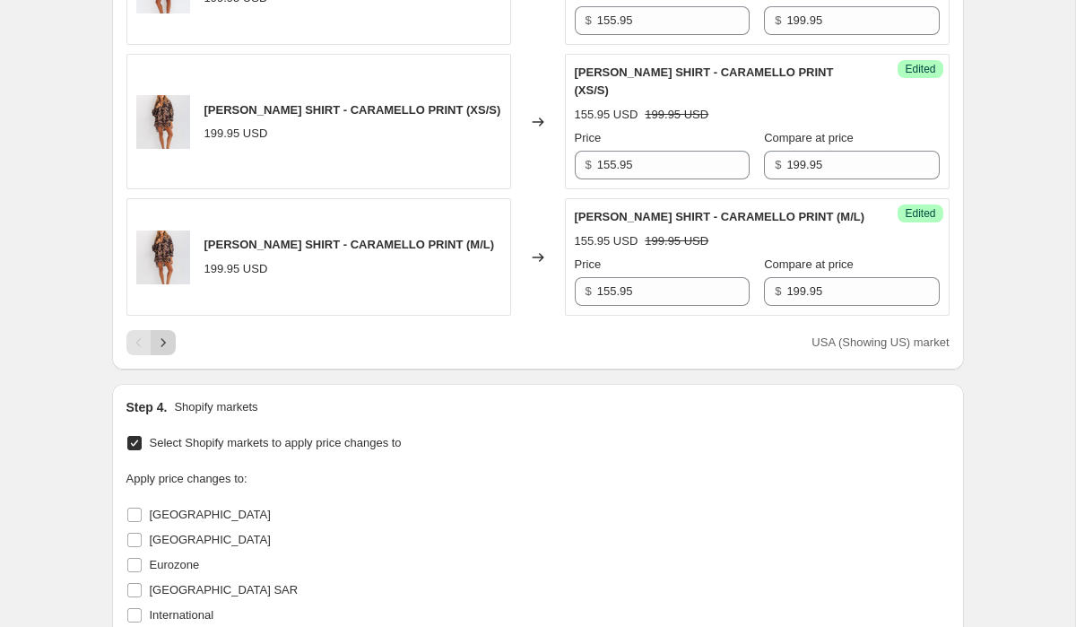
click at [165, 334] on icon "Next" at bounding box center [163, 343] width 18 height 18
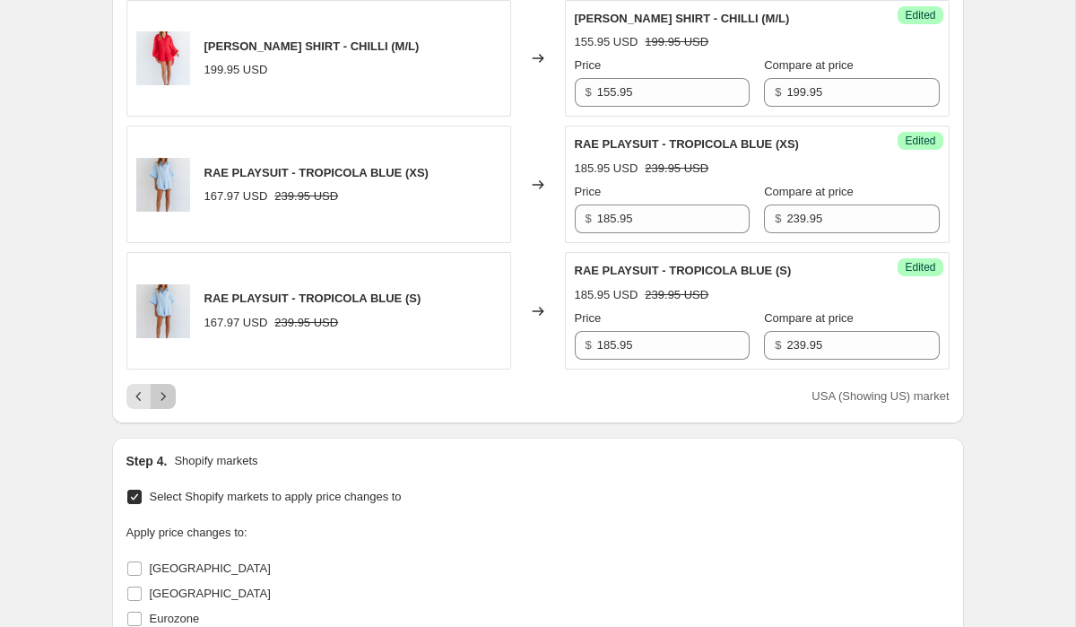
click at [170, 387] on icon "Next" at bounding box center [163, 396] width 18 height 18
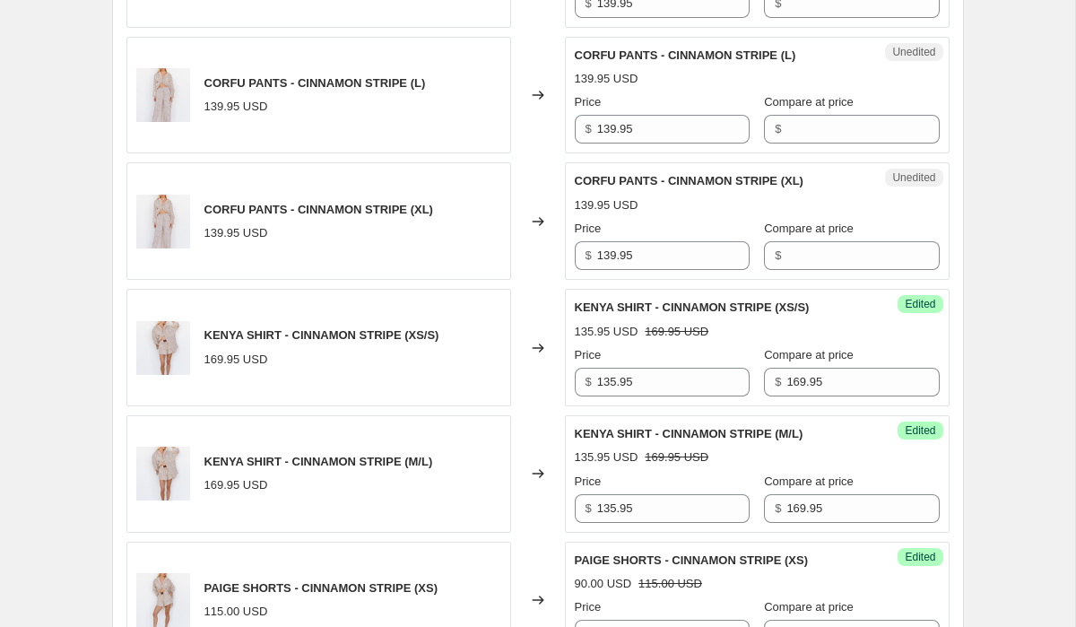
scroll to position [3221, 0]
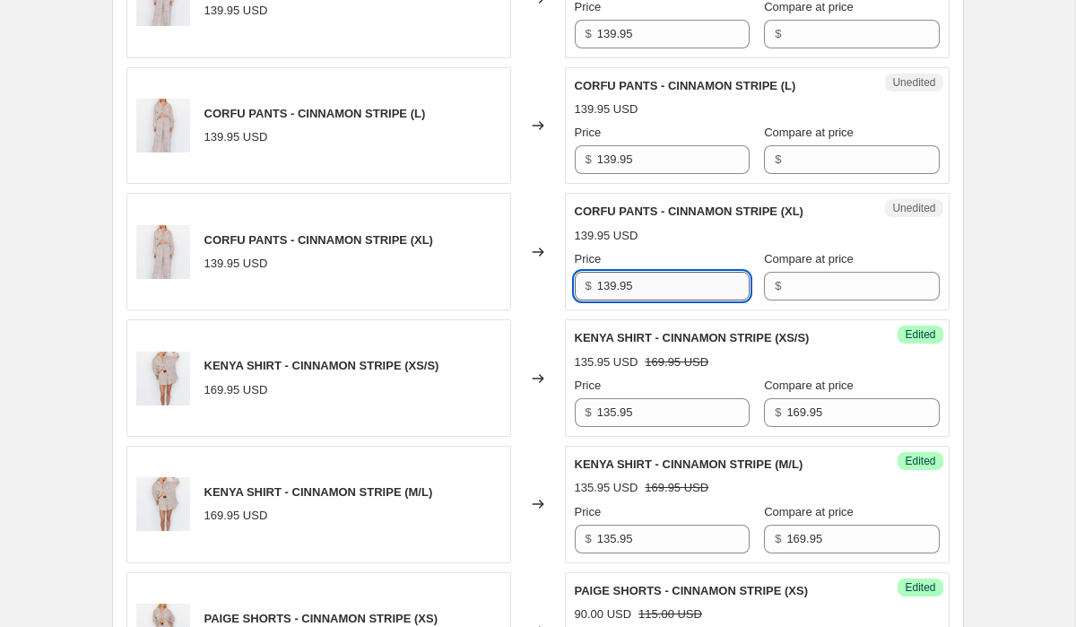
click at [682, 276] on input "139.95" at bounding box center [673, 286] width 152 height 29
click at [832, 282] on input "Compare at price" at bounding box center [862, 286] width 152 height 29
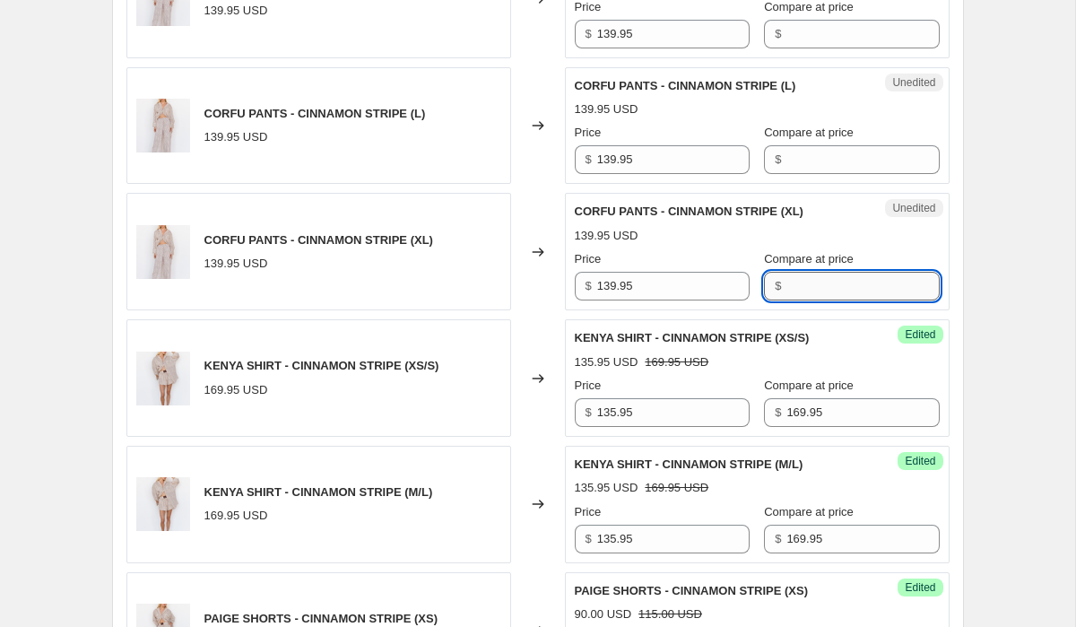
paste input "139.95"
type input "139.95"
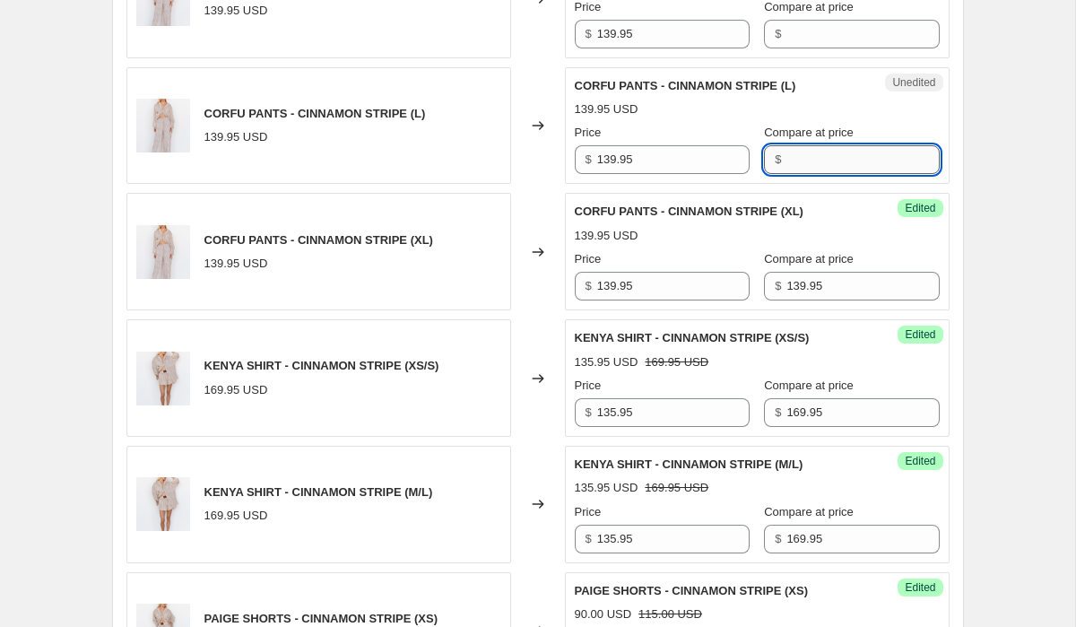
click at [810, 152] on input "Compare at price" at bounding box center [862, 159] width 152 height 29
paste input "139.95"
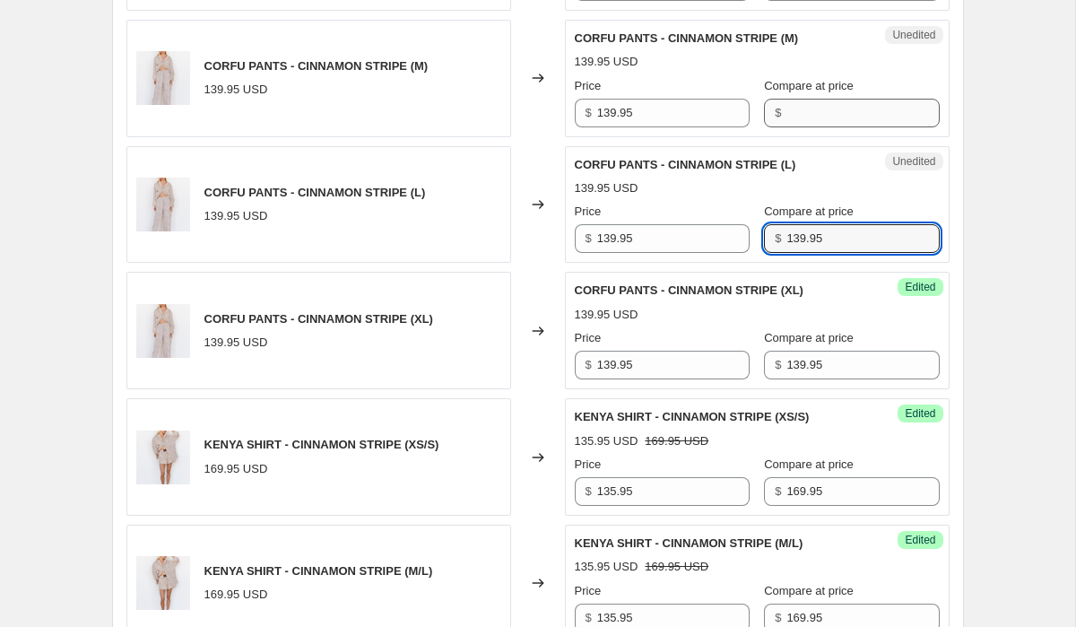
scroll to position [3126, 0]
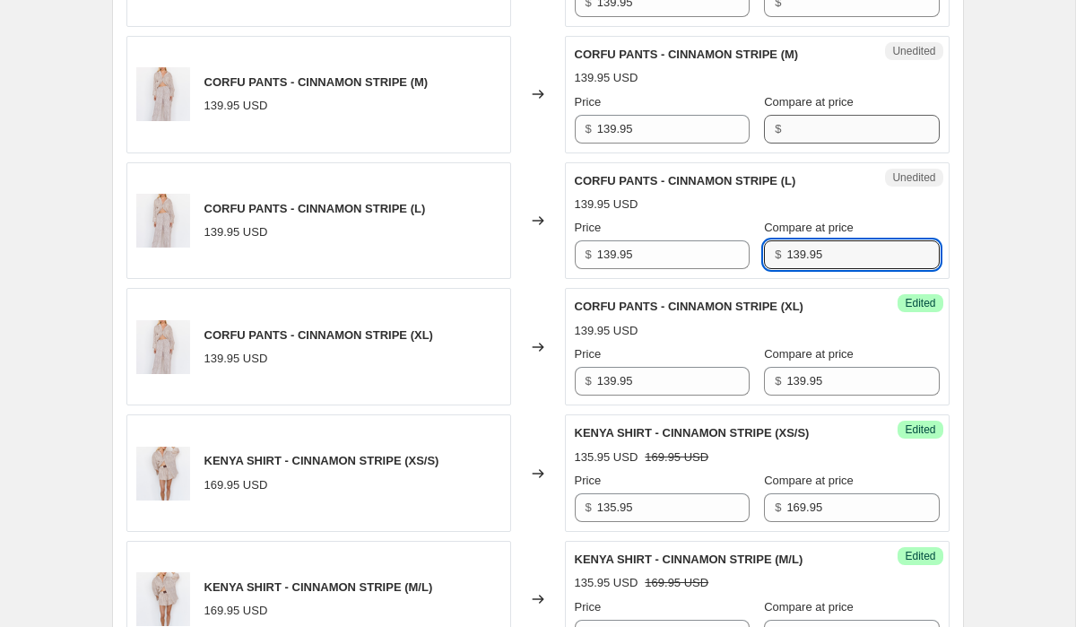
type input "139.95"
click at [805, 119] on input "Compare at price" at bounding box center [862, 129] width 152 height 29
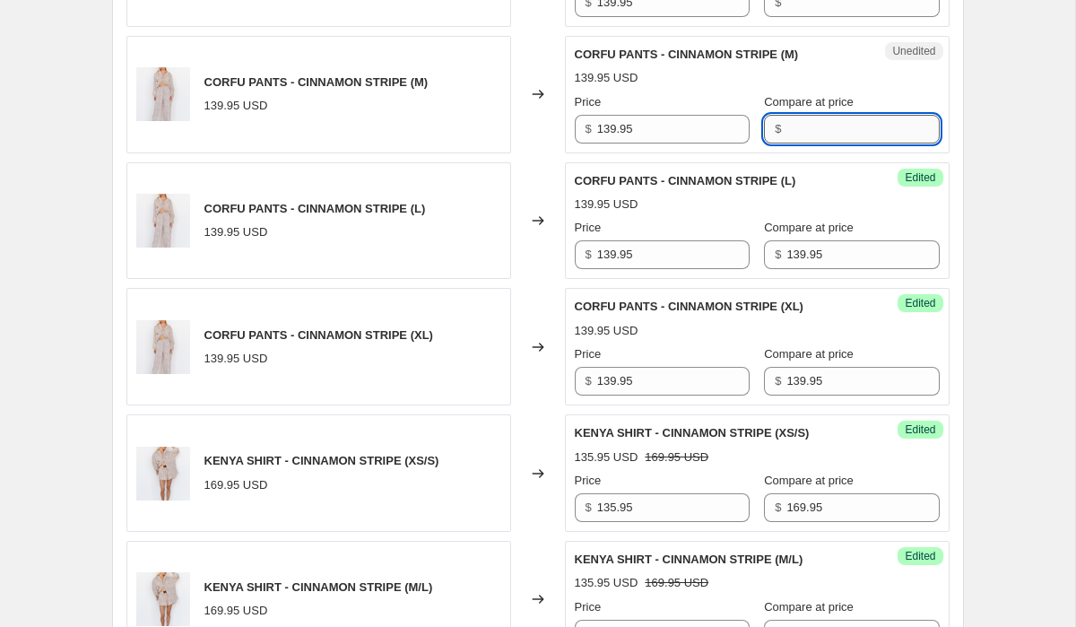
paste input "139.95"
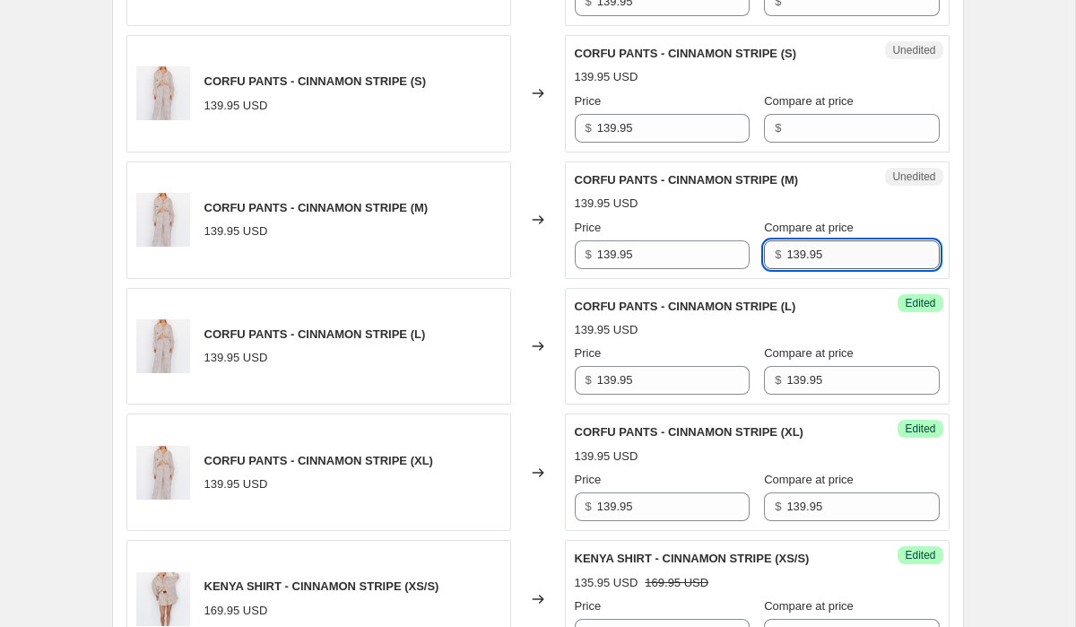
scroll to position [3000, 0]
type input "139.95"
click at [805, 119] on input "Compare at price" at bounding box center [862, 129] width 152 height 29
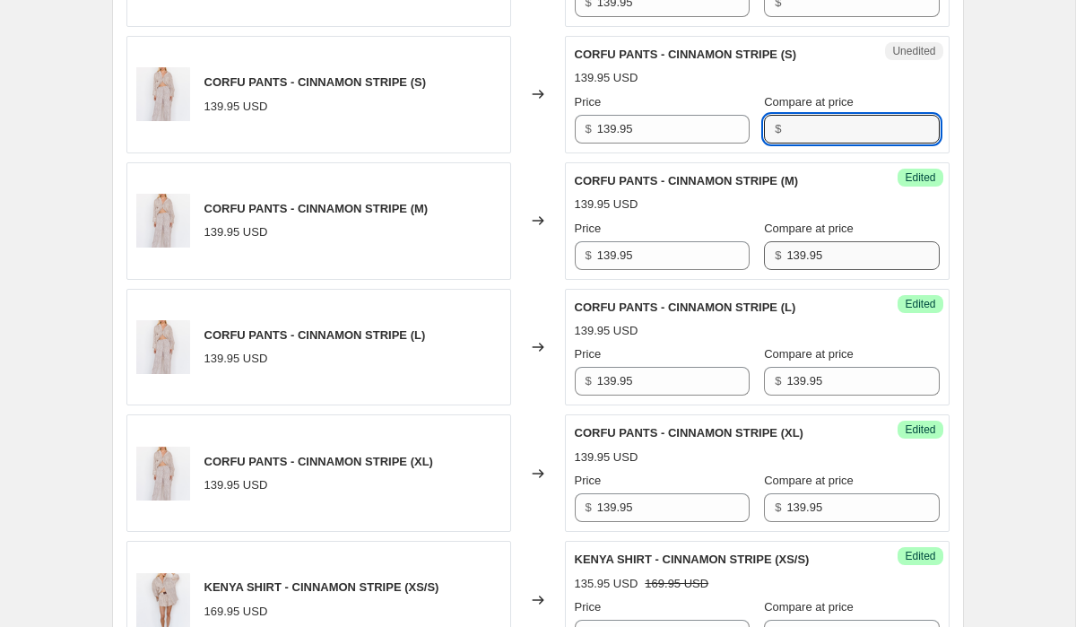
paste input "139.95"
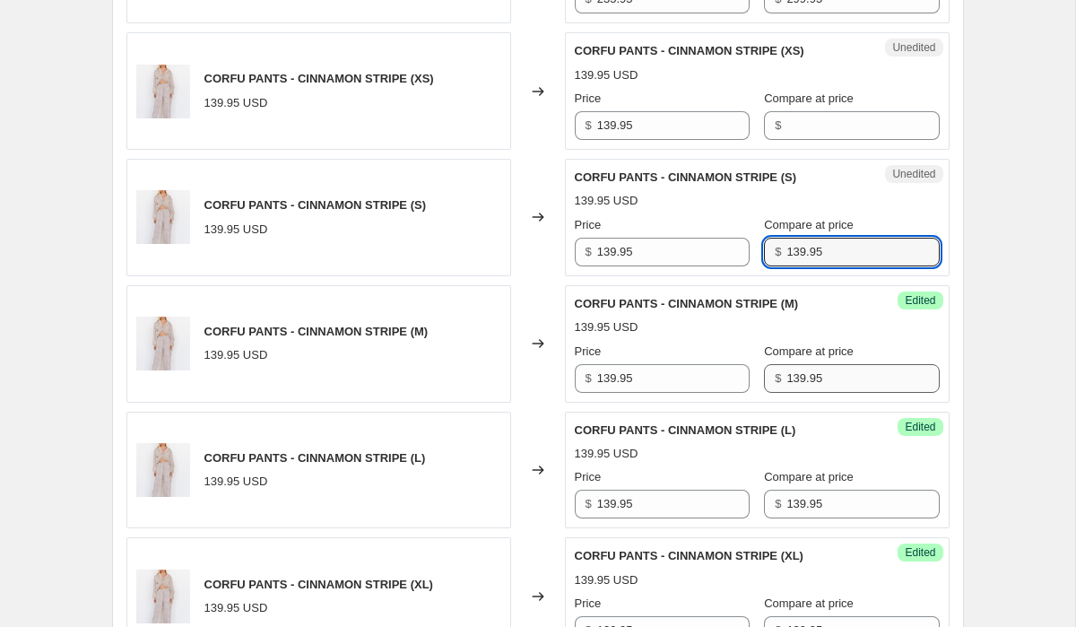
scroll to position [2867, 0]
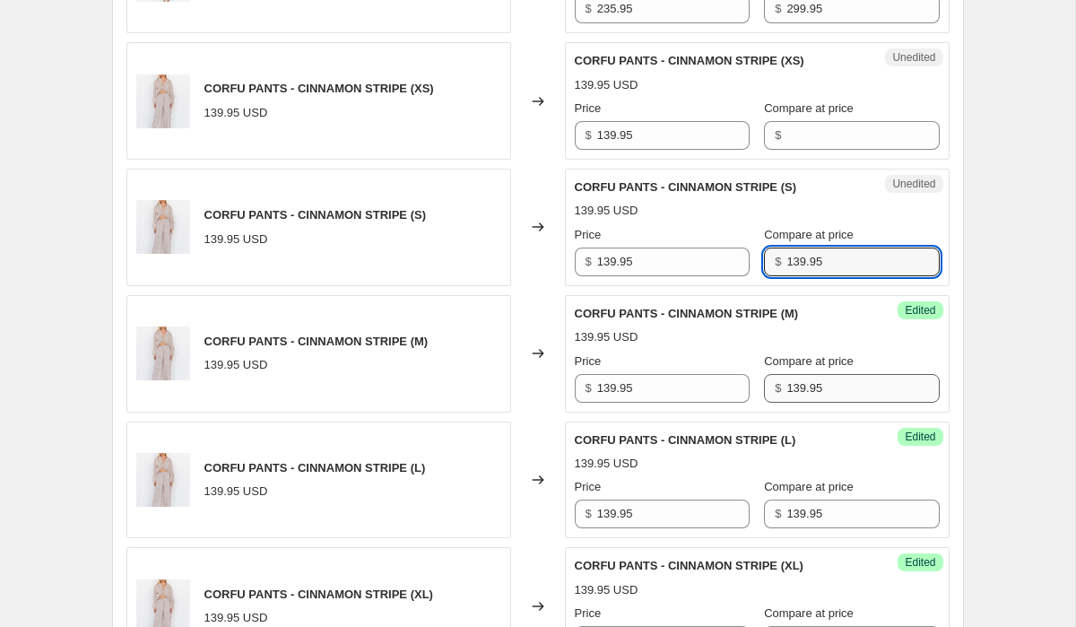
type input "139.95"
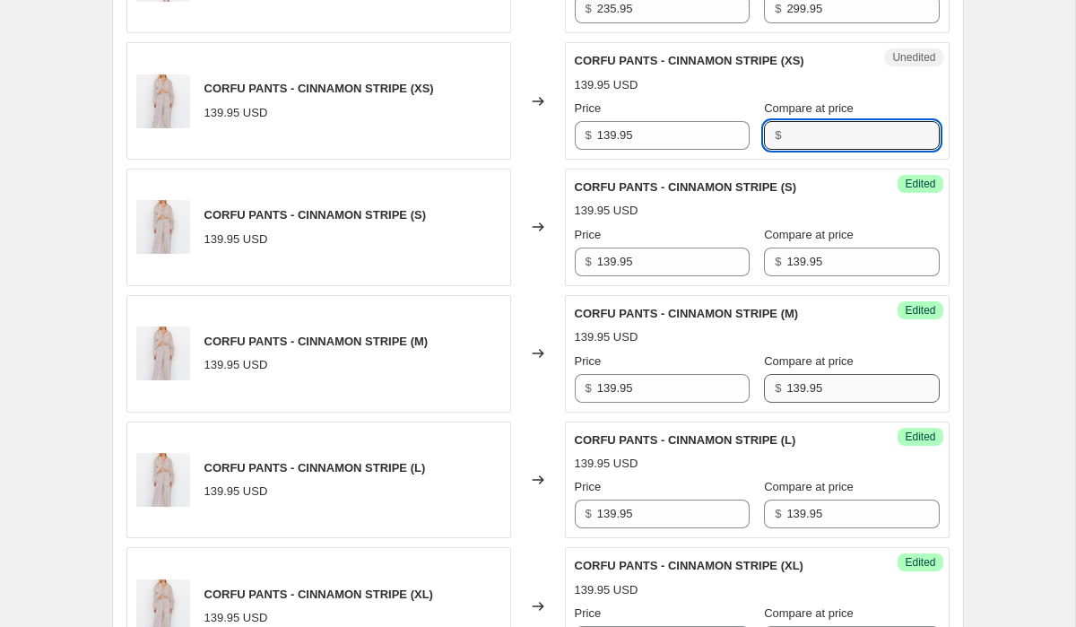
click at [805, 121] on input "Compare at price" at bounding box center [862, 135] width 152 height 29
paste input "139.95"
type input "139.95"
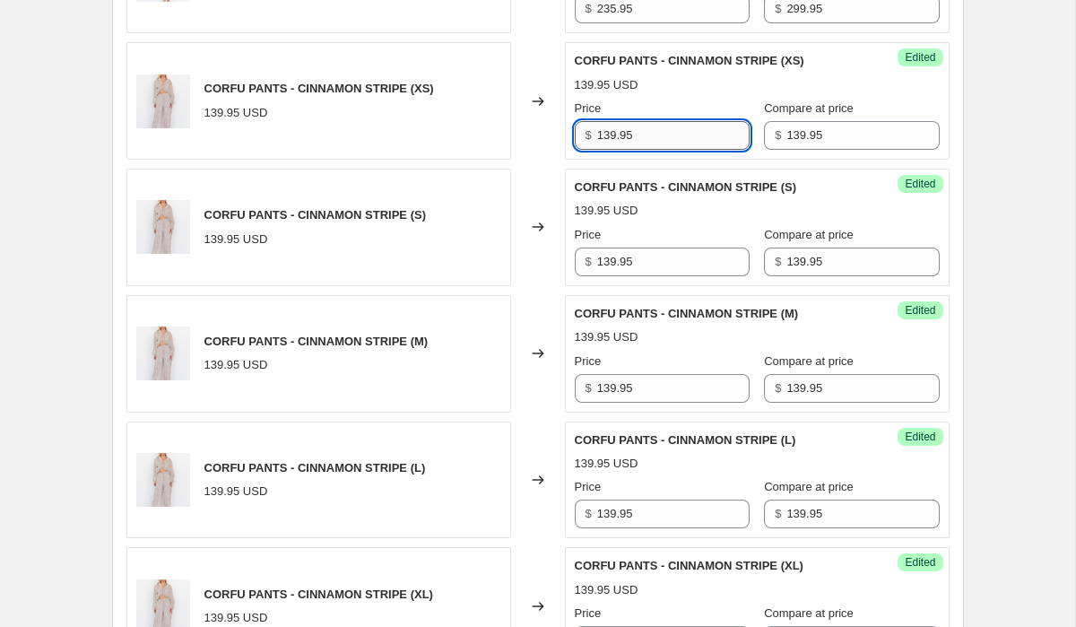
click at [645, 131] on input "139.95" at bounding box center [673, 135] width 152 height 29
click at [630, 121] on input "109.95" at bounding box center [673, 135] width 152 height 29
type input "109.95"
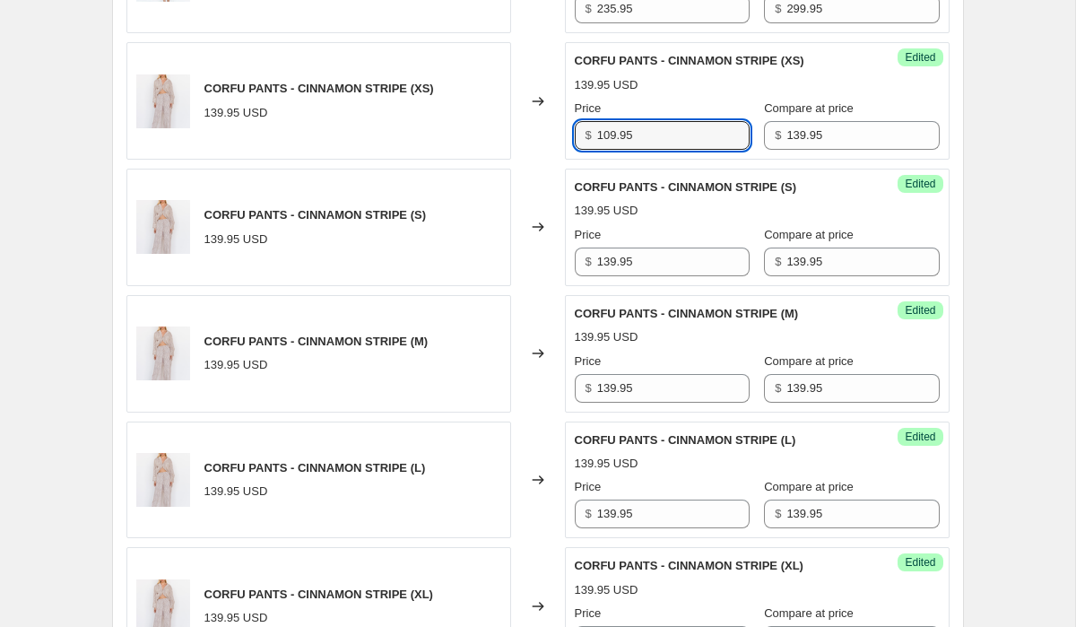
click at [648, 265] on div "Success Edited CORFU PANTS - CINNAMON STRIPE (S) 139.95 USD Price $ 139.95 Comp…" at bounding box center [757, 227] width 385 height 117
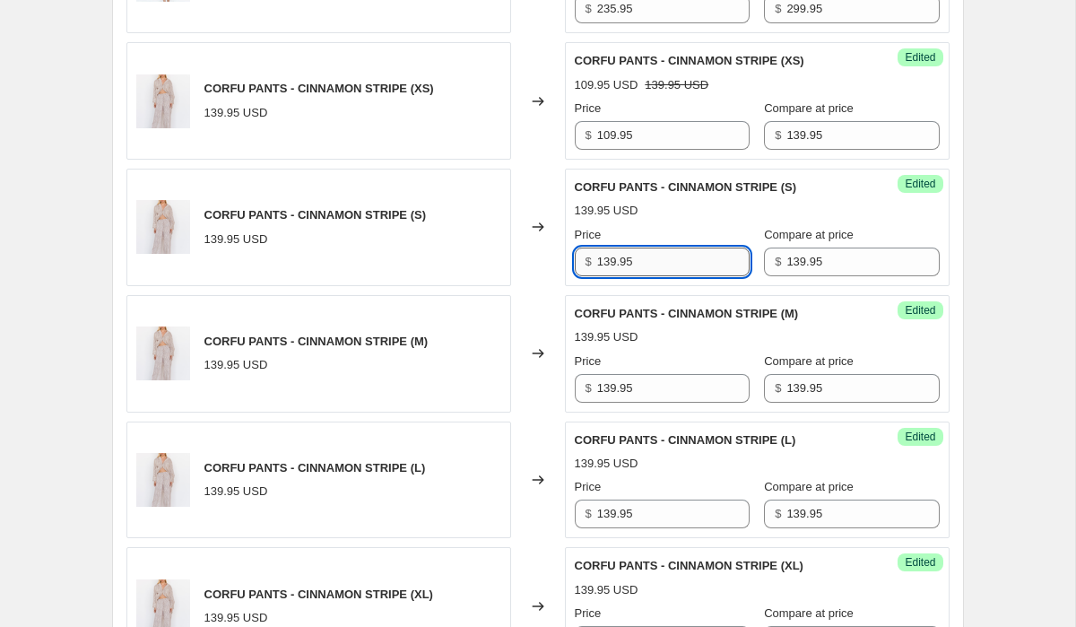
click at [648, 258] on input "139.95" at bounding box center [673, 261] width 152 height 29
paste input "0"
type input "109.95"
click at [638, 374] on input "139.95" at bounding box center [673, 388] width 152 height 29
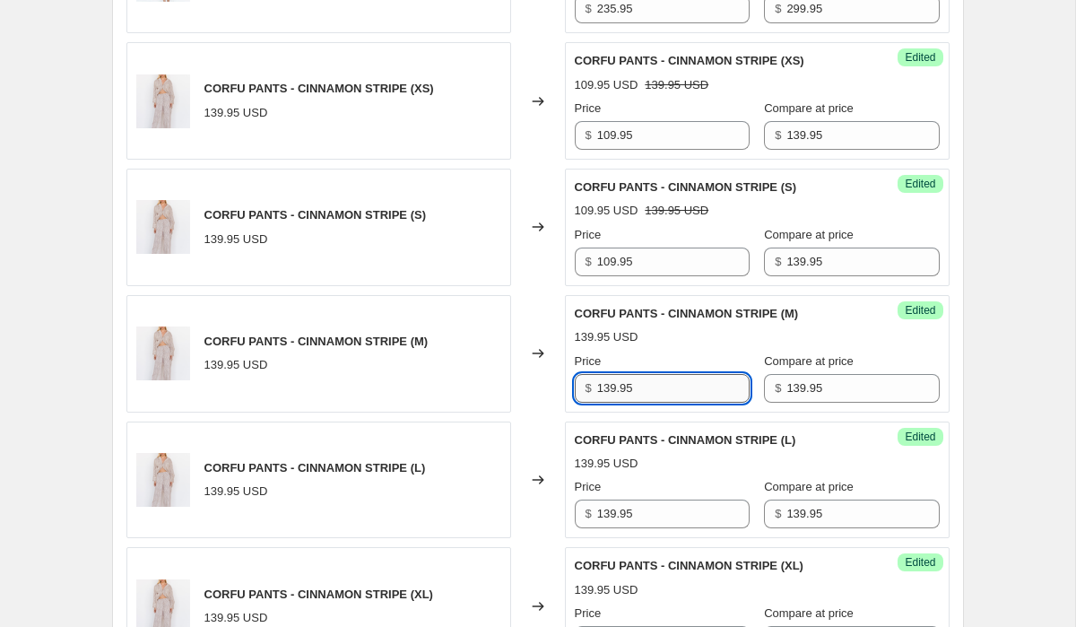
click at [638, 374] on input "139.95" at bounding box center [673, 388] width 152 height 29
paste input "0"
type input "109.95"
click at [648, 499] on input "139.95" at bounding box center [673, 513] width 152 height 29
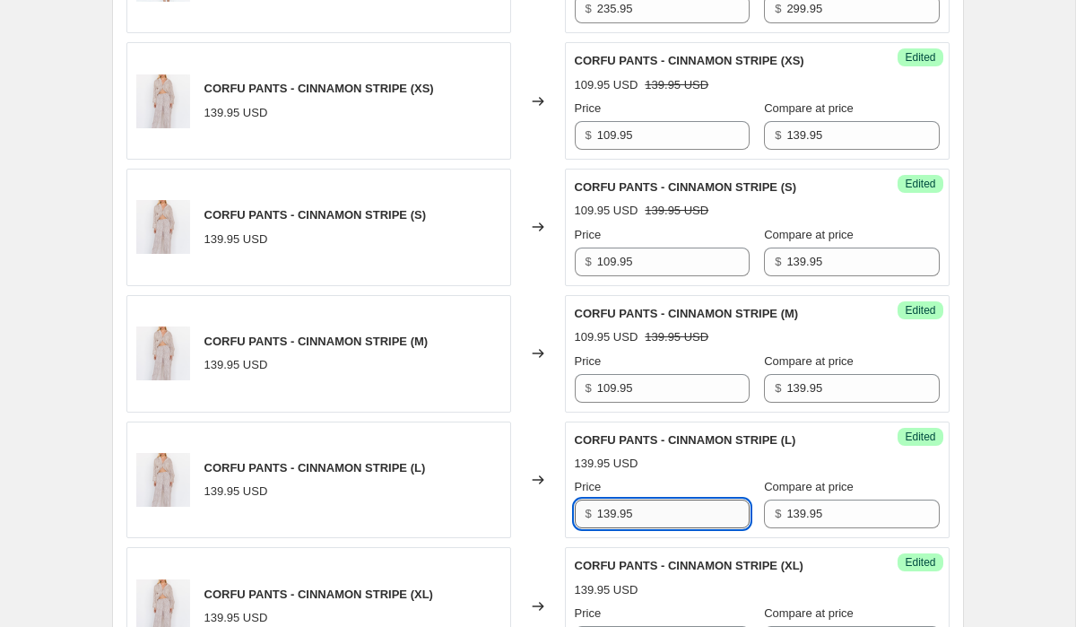
click at [648, 499] on input "139.95" at bounding box center [673, 513] width 152 height 29
paste input "0"
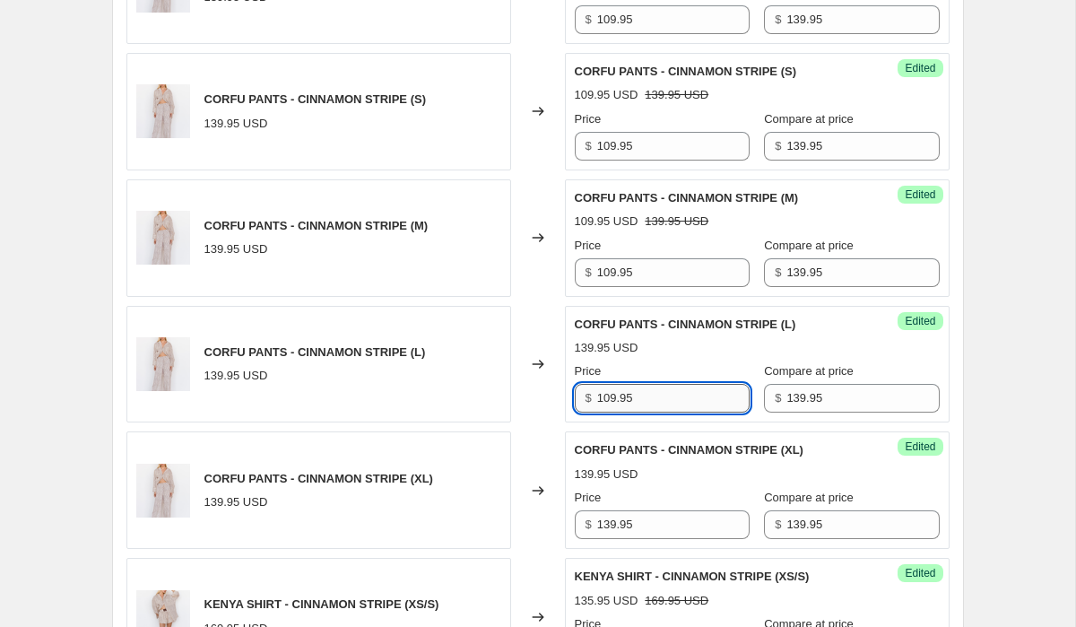
scroll to position [3046, 0]
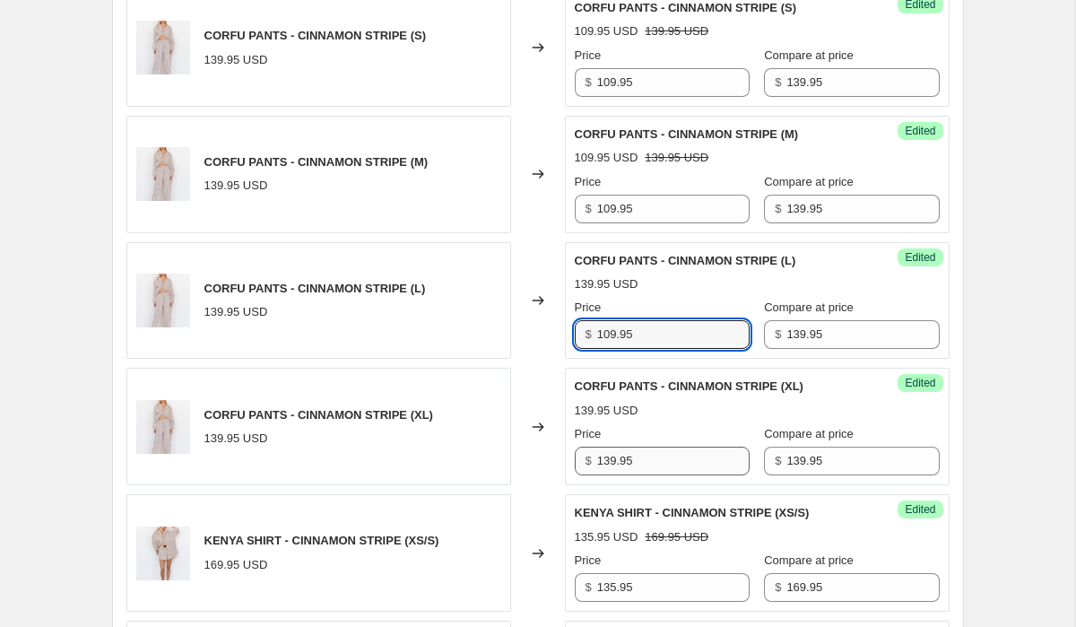
type input "109.95"
click at [651, 456] on input "139.95" at bounding box center [673, 461] width 152 height 29
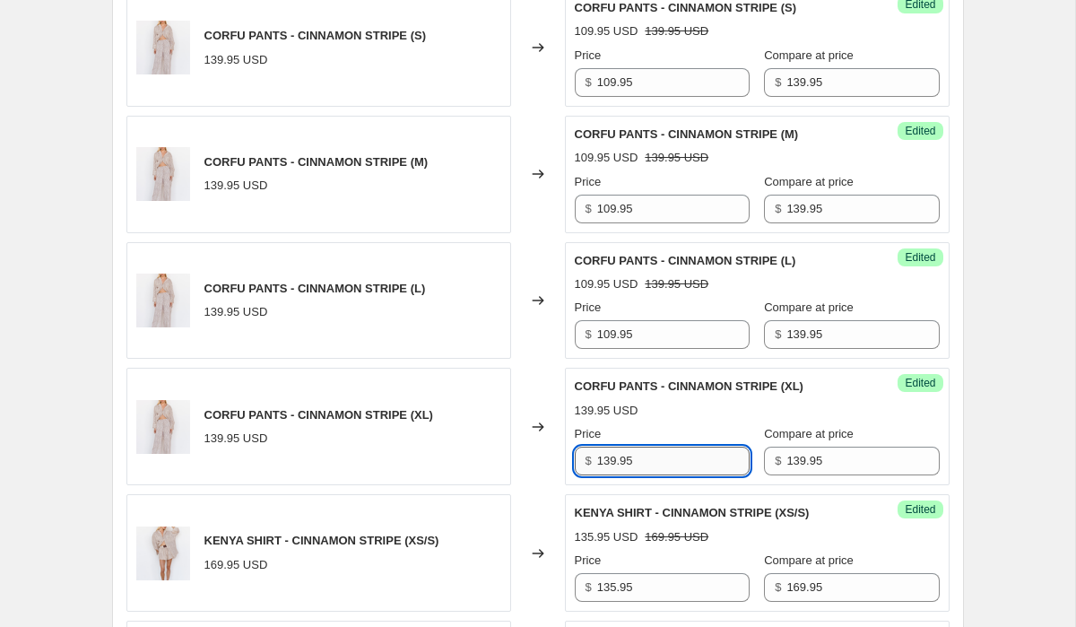
paste input "0"
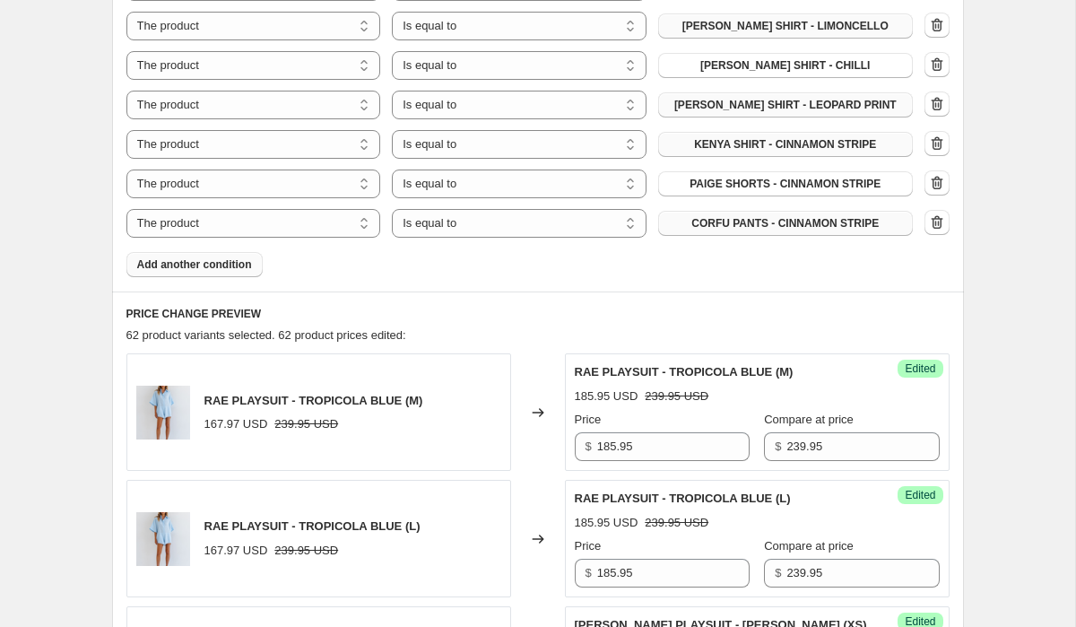
scroll to position [1281, 0]
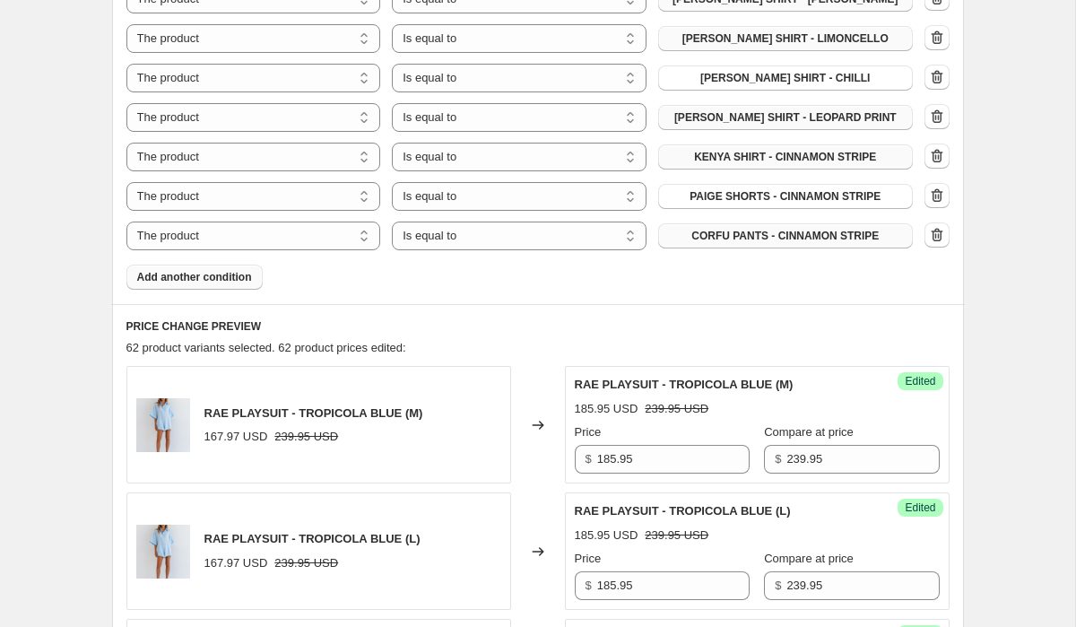
type input "109.95"
click at [192, 270] on span "Add another condition" at bounding box center [194, 277] width 115 height 14
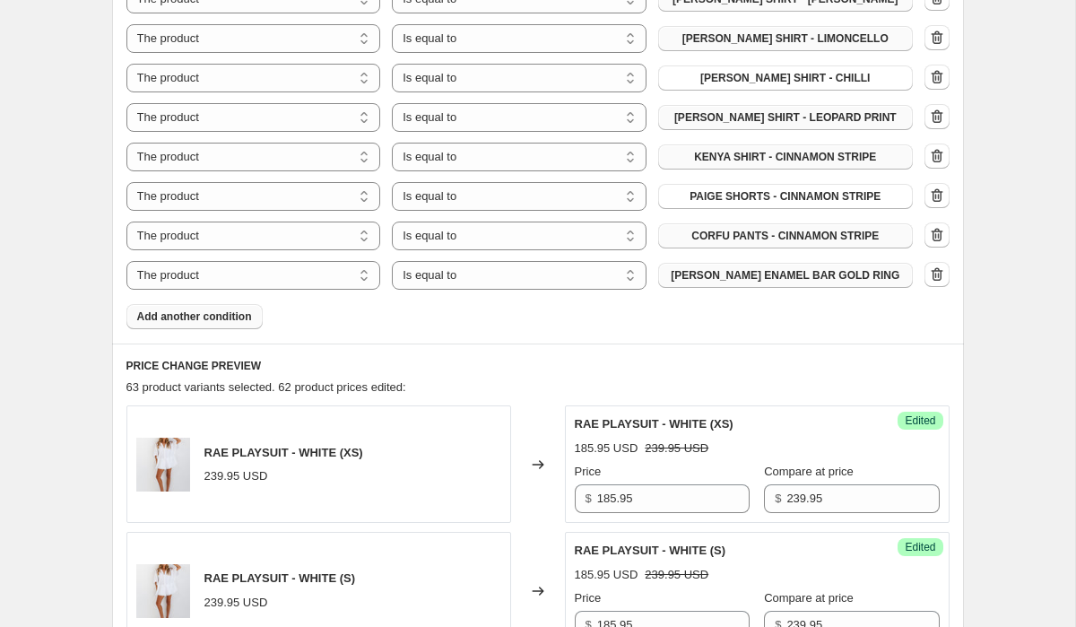
click at [802, 268] on span "[PERSON_NAME] ENAMEL BAR GOLD RING" at bounding box center [785, 275] width 229 height 14
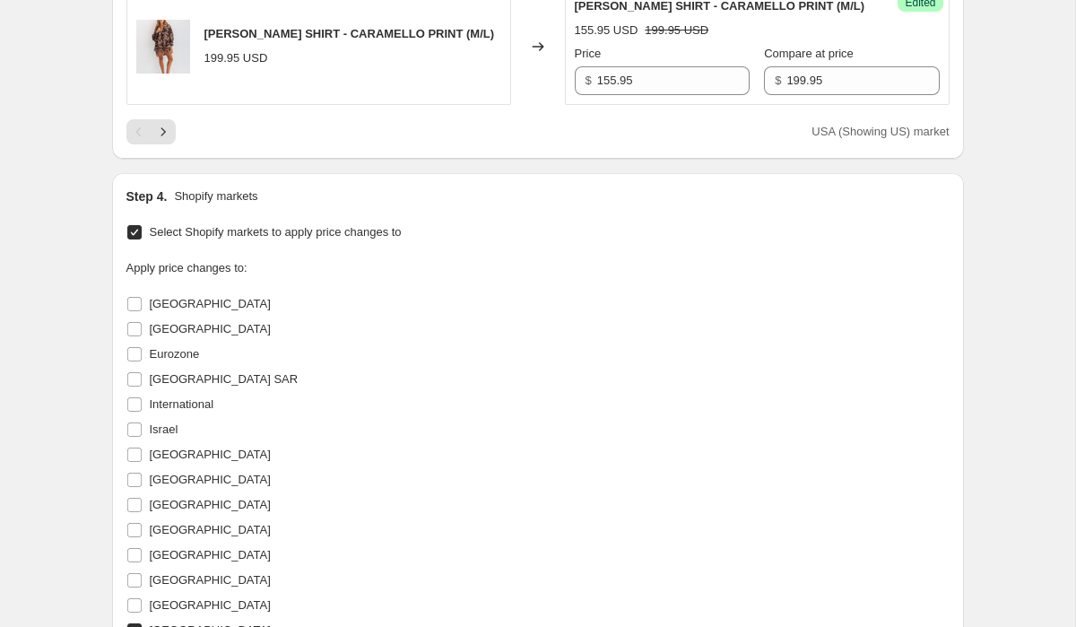
scroll to position [4091, 0]
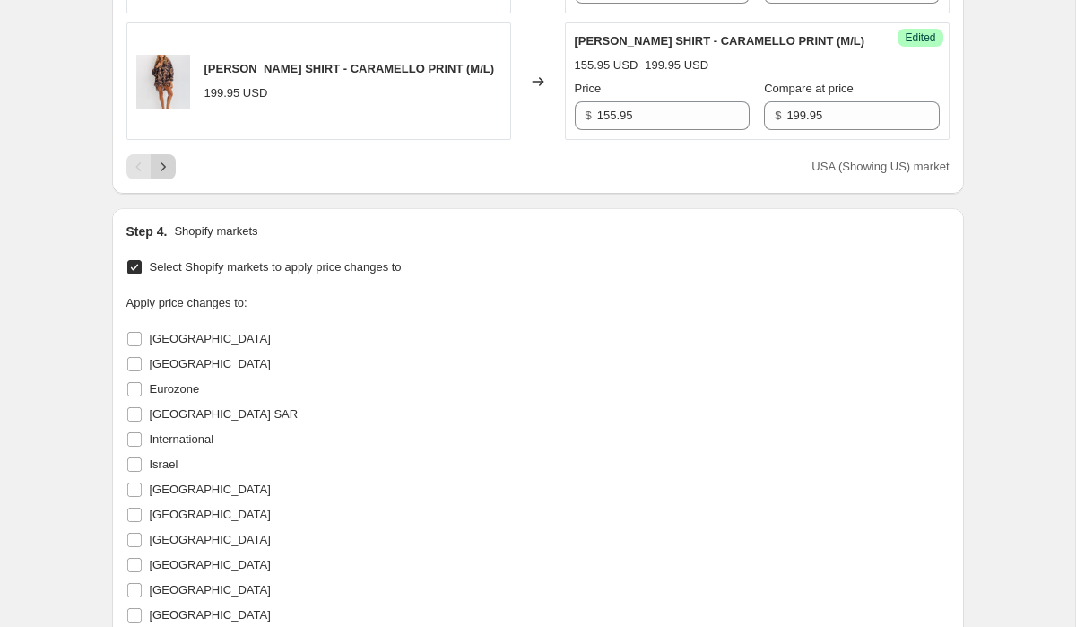
click at [162, 158] on icon "Next" at bounding box center [163, 167] width 18 height 18
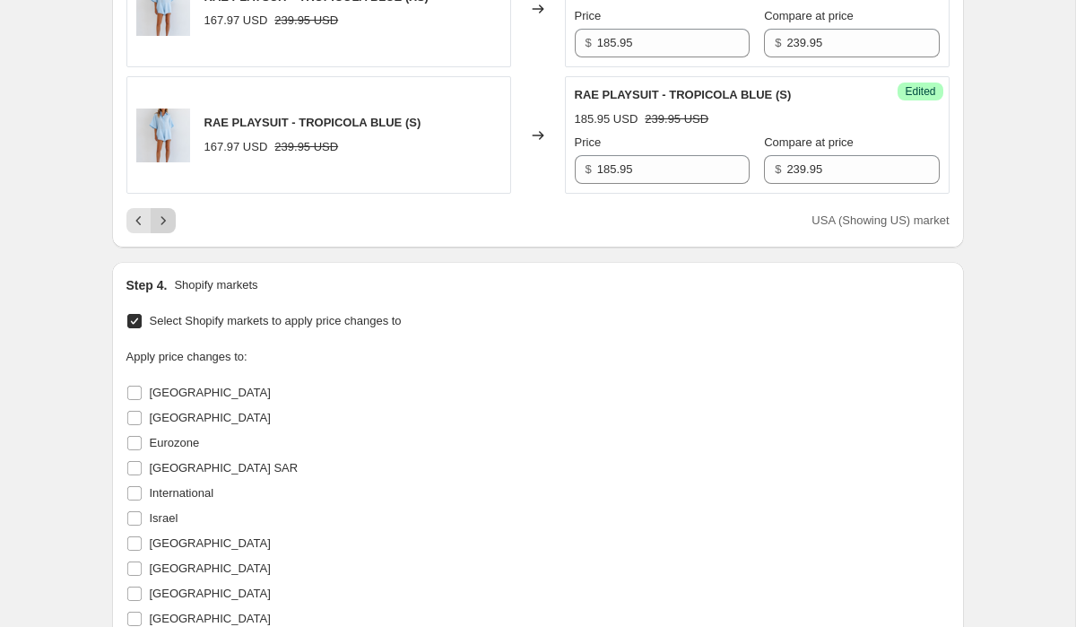
click at [159, 212] on icon "Next" at bounding box center [163, 221] width 18 height 18
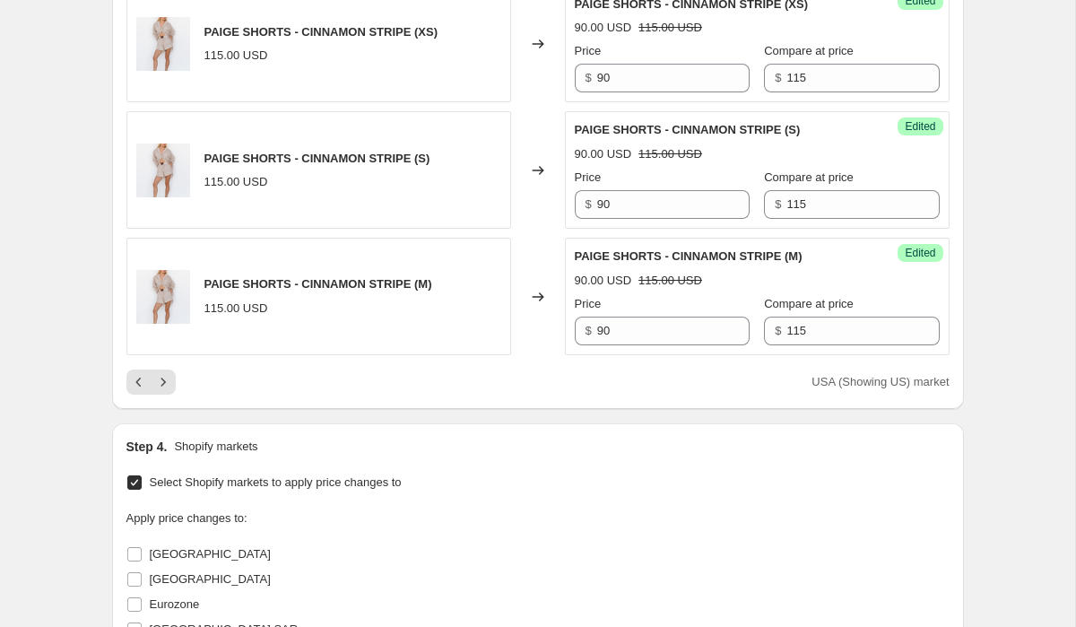
scroll to position [3882, 0]
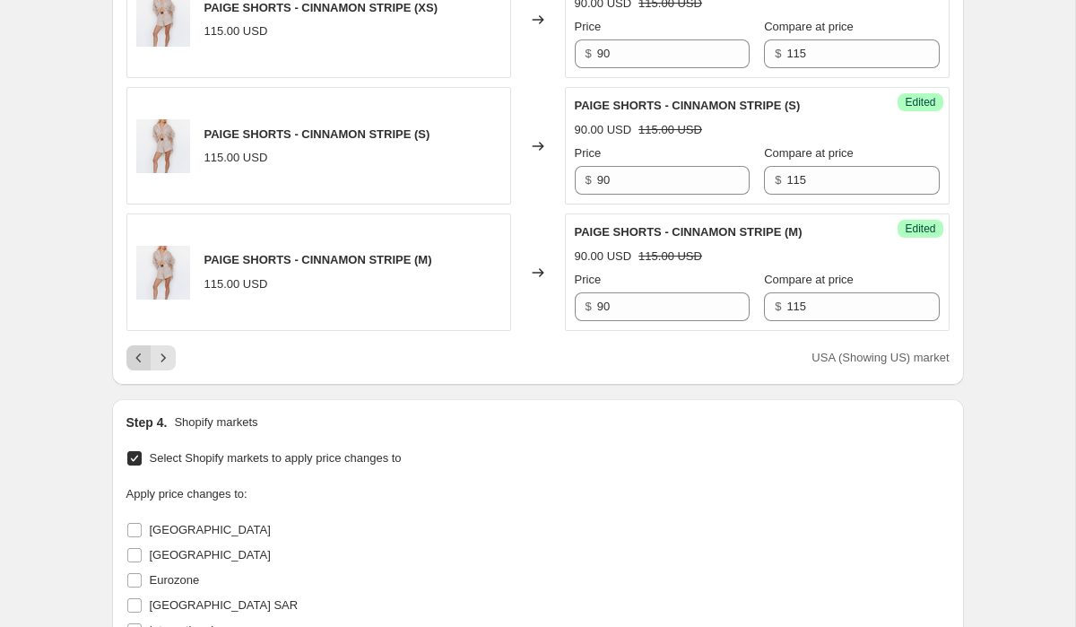
click at [141, 349] on icon "Previous" at bounding box center [139, 358] width 18 height 18
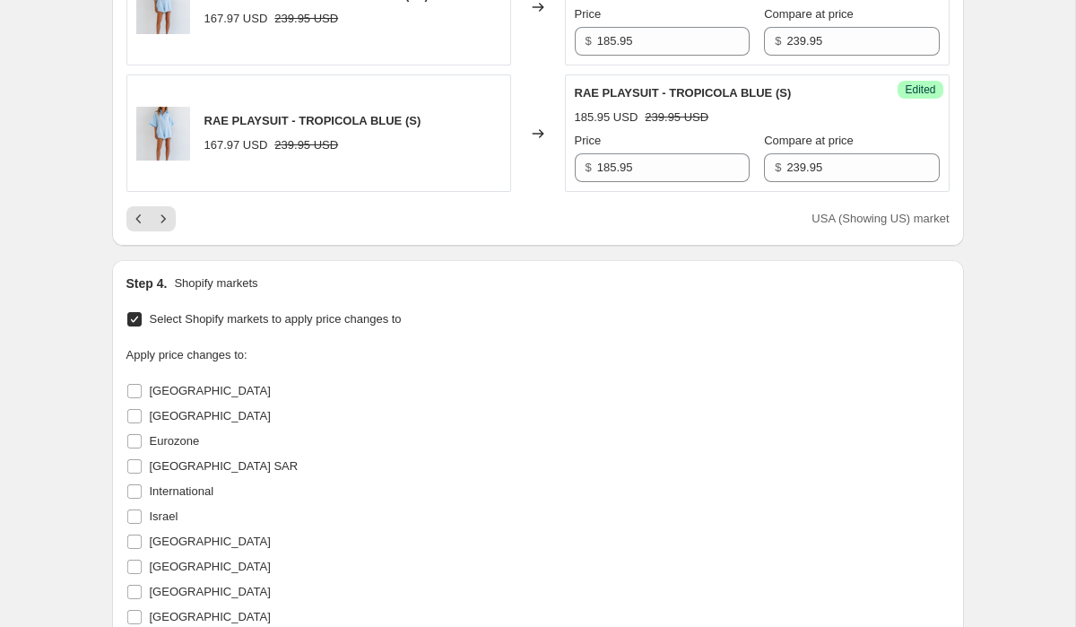
scroll to position [4103, 0]
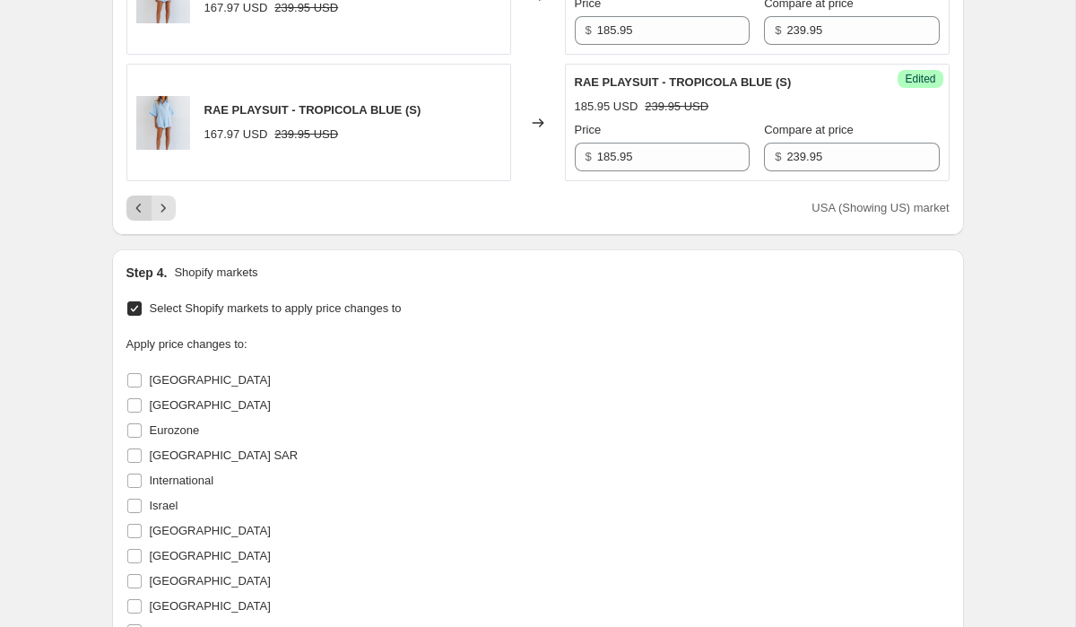
click at [135, 204] on icon "Previous" at bounding box center [137, 208] width 5 height 9
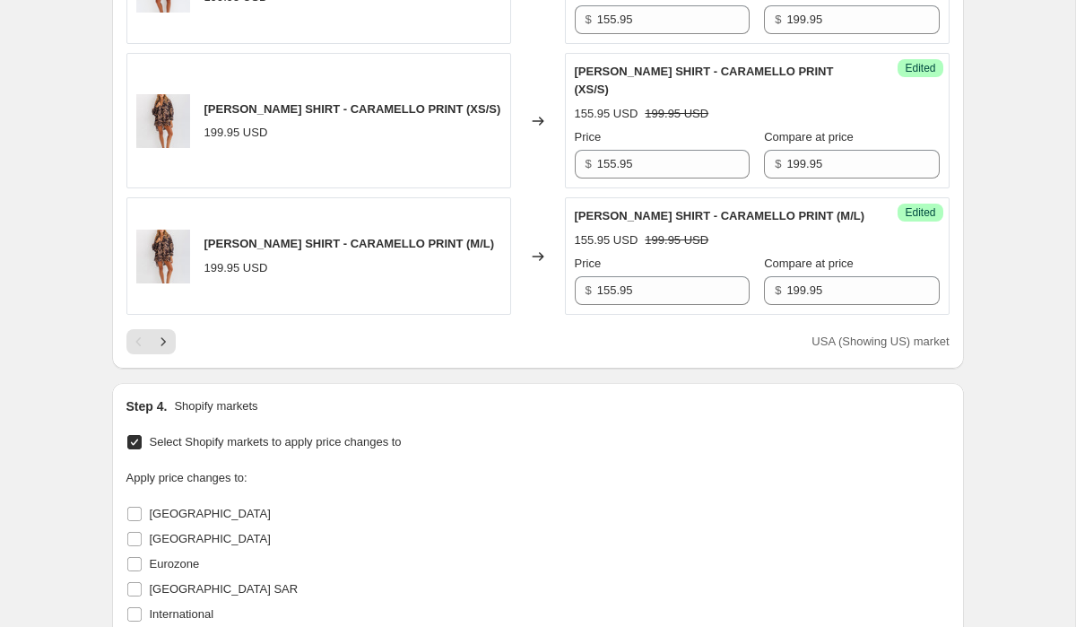
scroll to position [3925, 0]
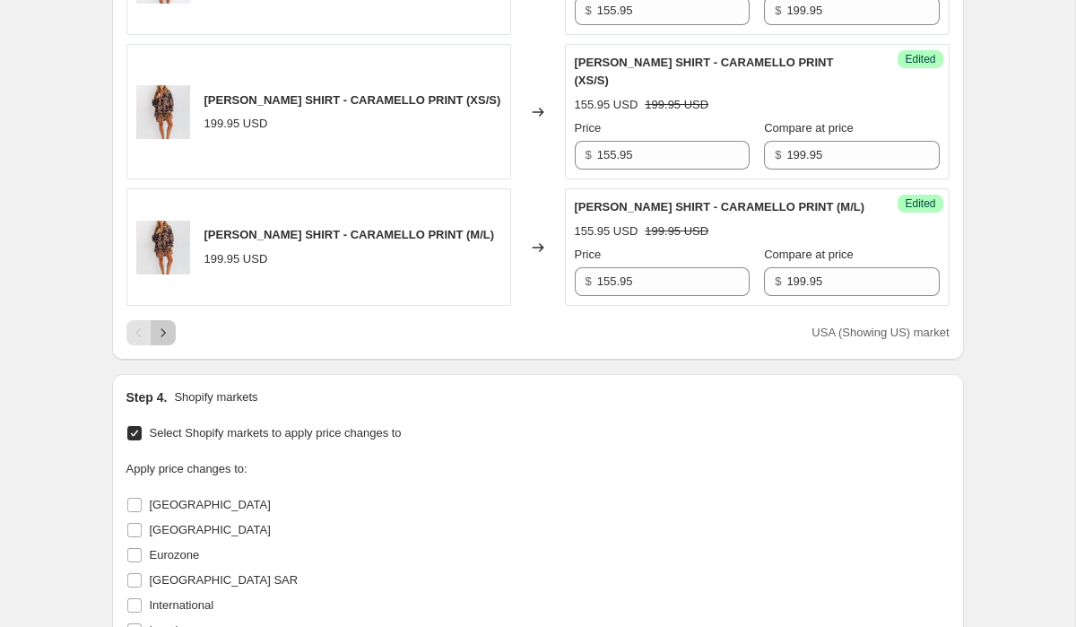
click at [170, 324] on icon "Next" at bounding box center [163, 333] width 18 height 18
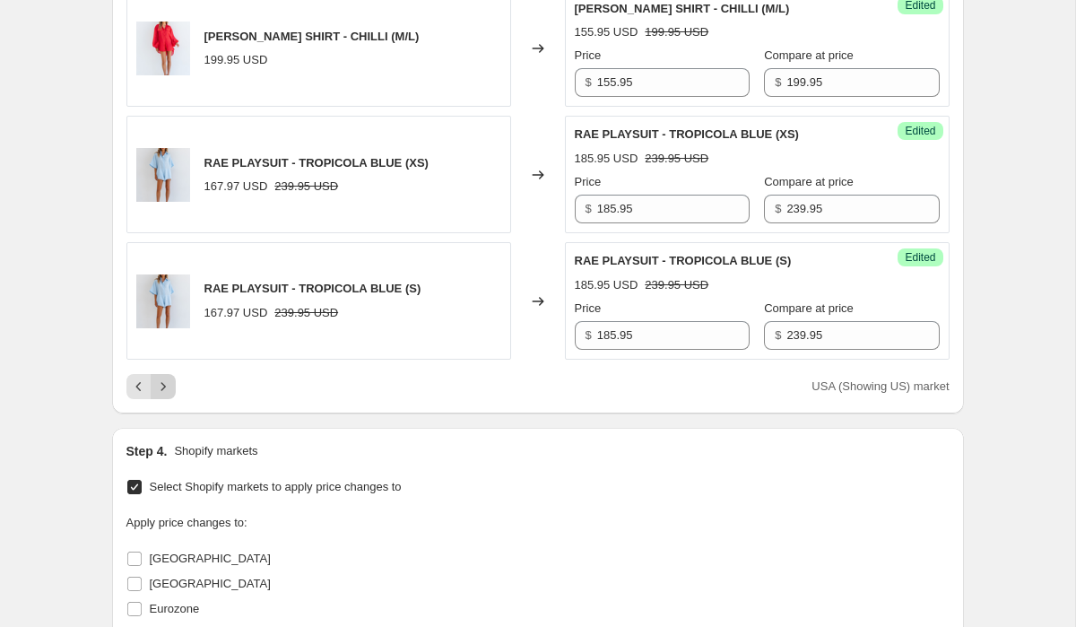
click at [164, 378] on icon "Next" at bounding box center [163, 387] width 18 height 18
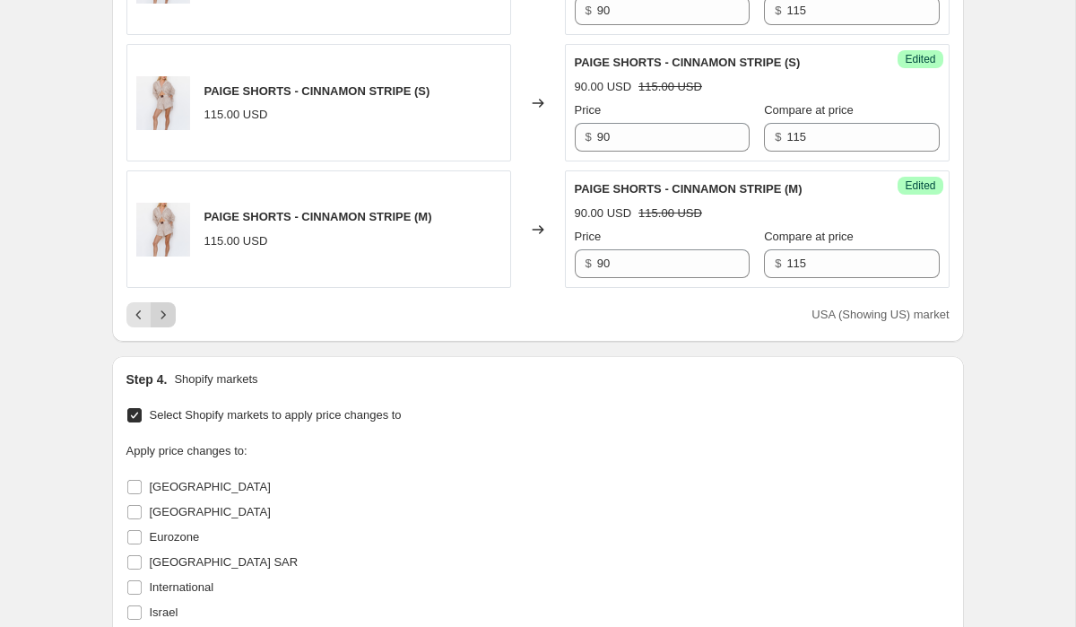
click at [165, 306] on icon "Next" at bounding box center [163, 315] width 18 height 18
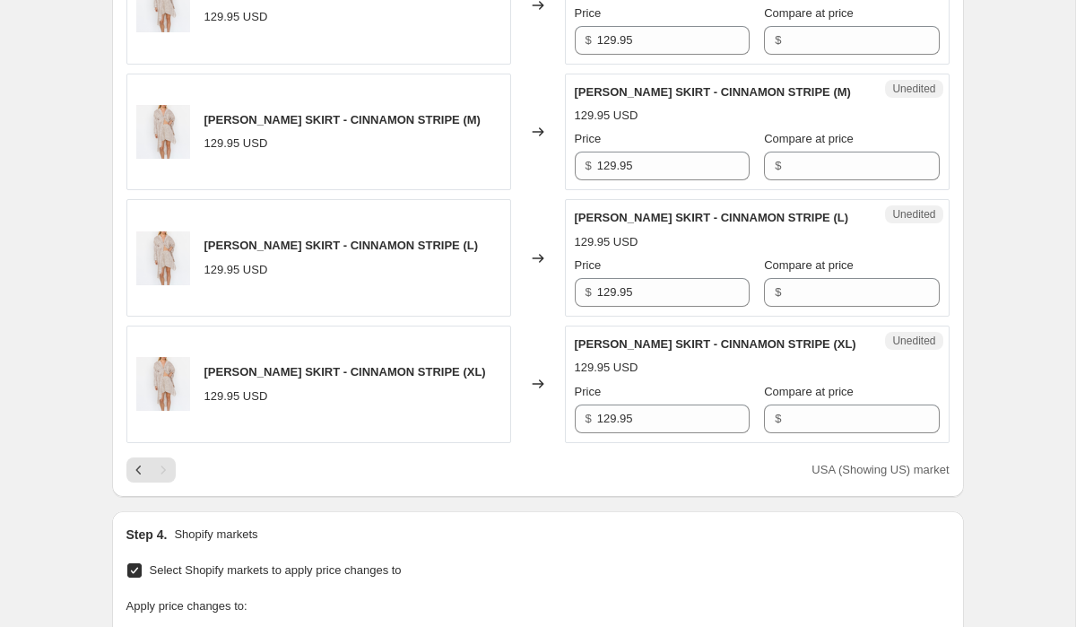
scroll to position [2090, 0]
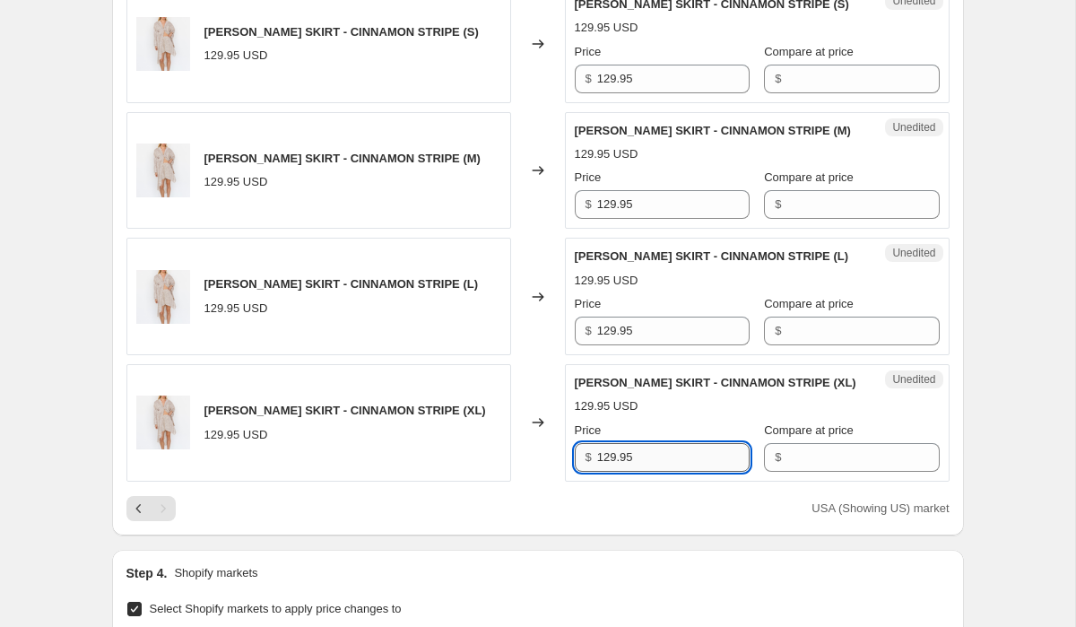
click at [659, 443] on input "129.95" at bounding box center [673, 457] width 152 height 29
click at [829, 447] on input "Compare at price" at bounding box center [862, 457] width 152 height 29
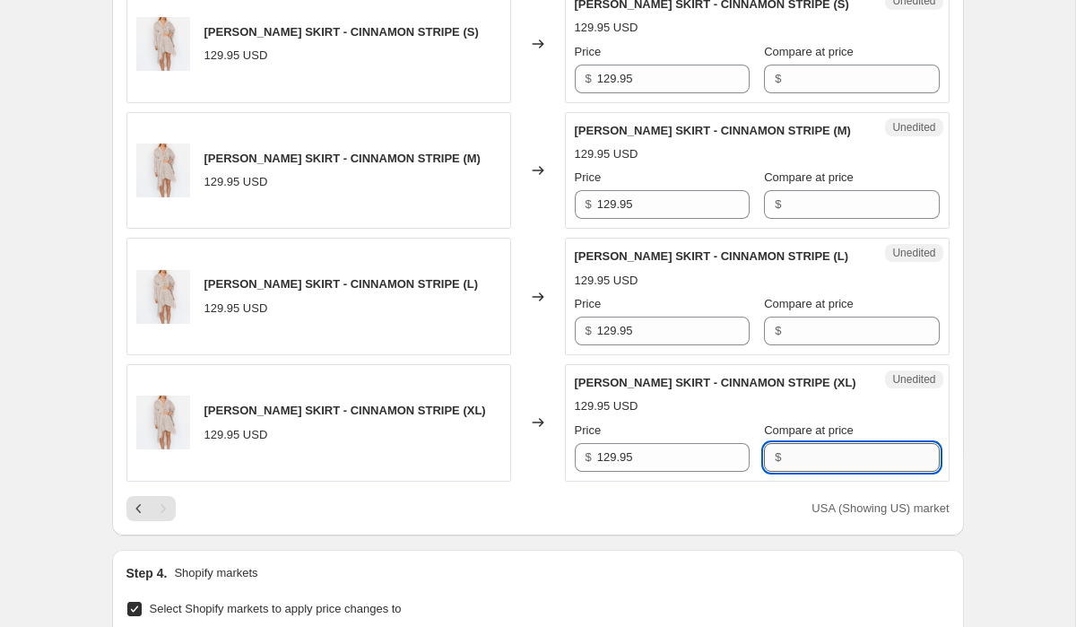
paste input "129.95"
type input "129.95"
click at [814, 317] on input "Compare at price" at bounding box center [862, 331] width 152 height 29
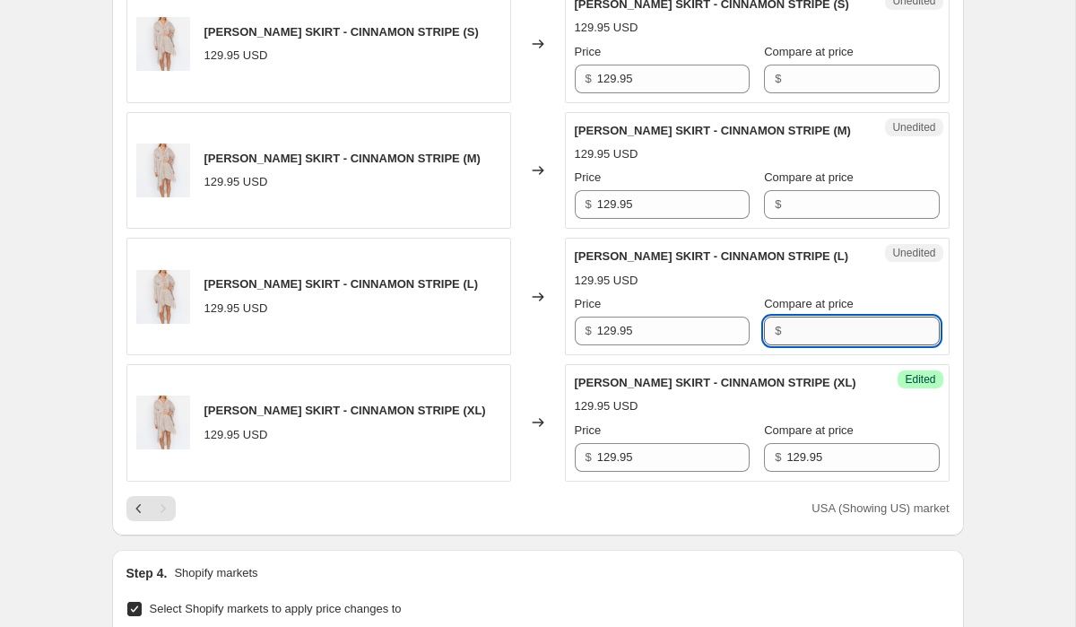
paste input "129.95"
type input "129.95"
click at [838, 190] on input "Compare at price" at bounding box center [862, 204] width 152 height 29
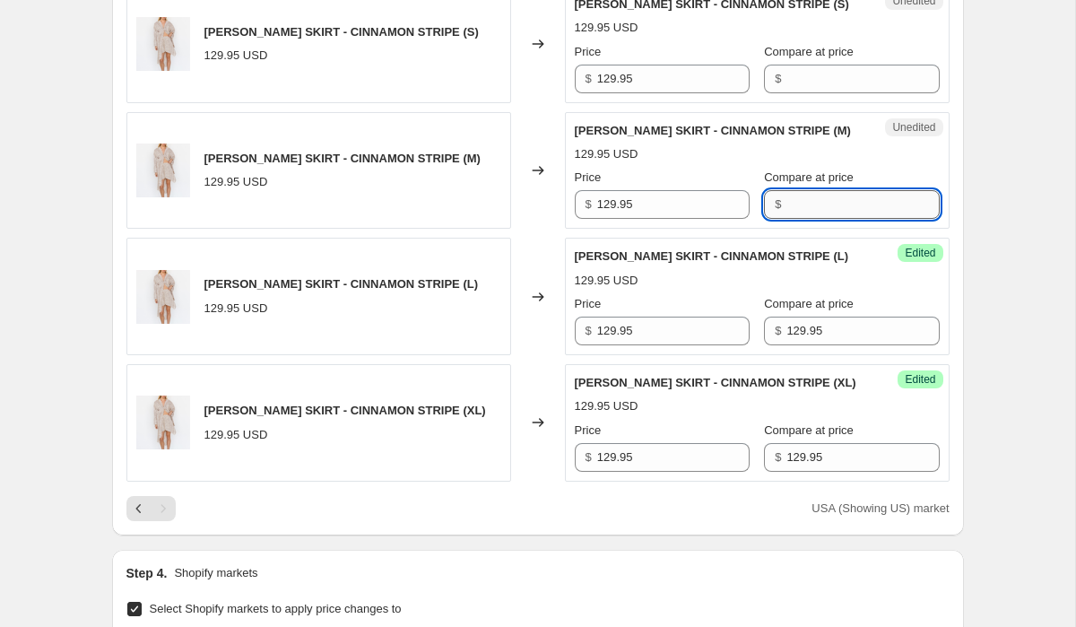
paste input "129.95"
type input "129.95"
click at [824, 65] on input "Compare at price" at bounding box center [862, 79] width 152 height 29
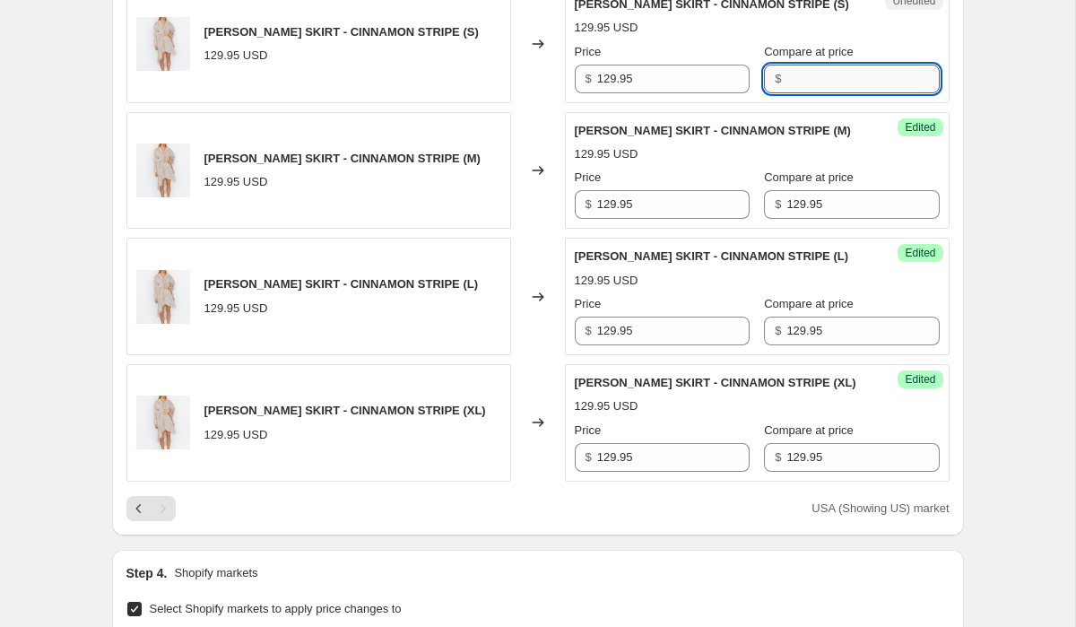
paste input "129.95"
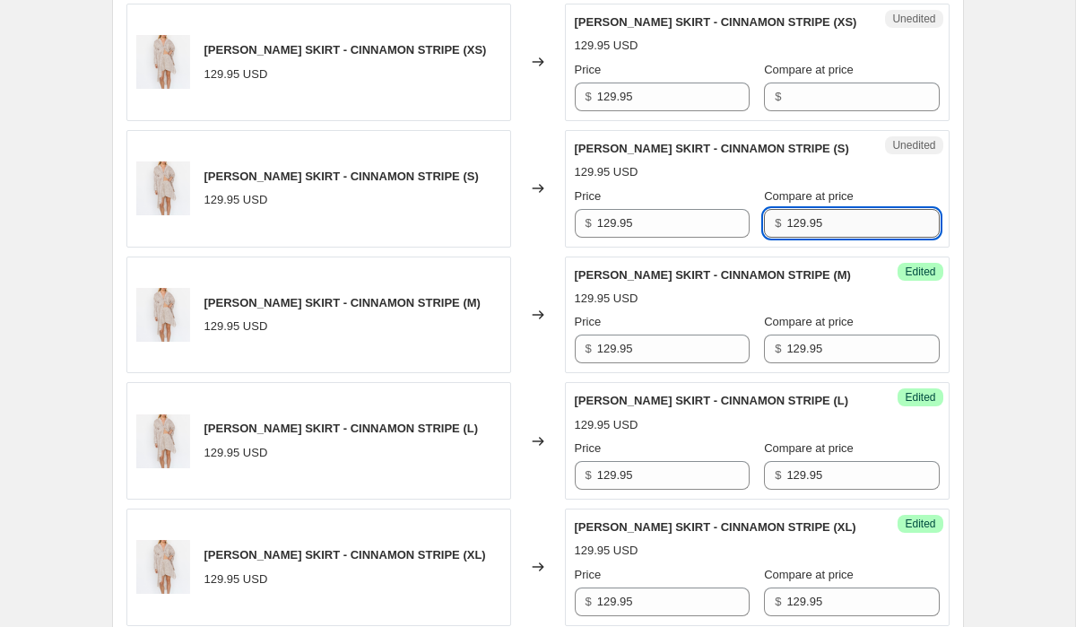
scroll to position [1923, 0]
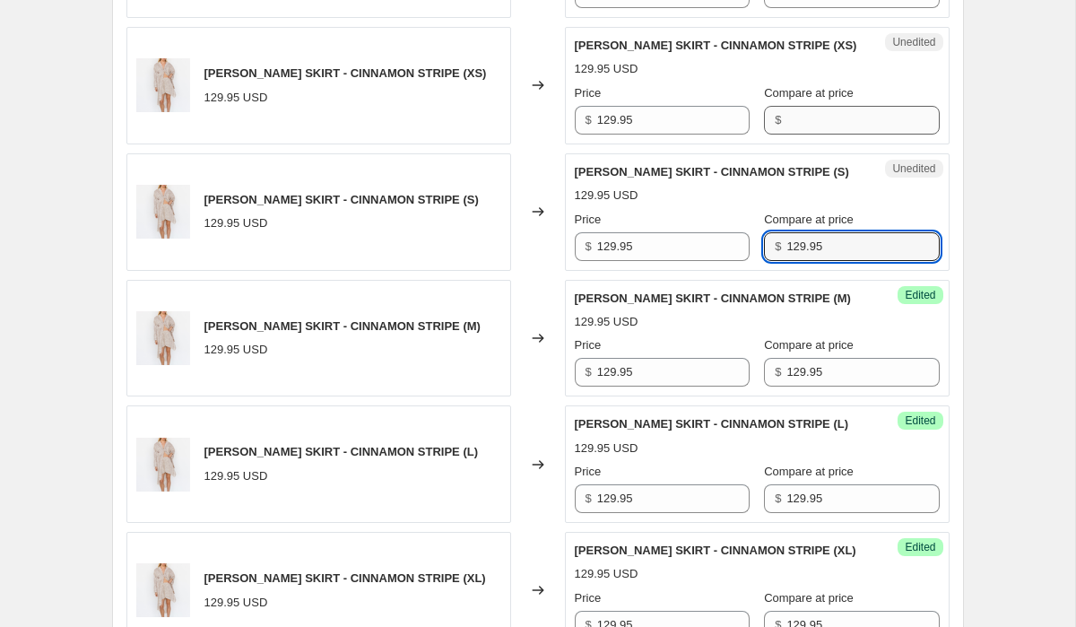
type input "129.95"
click at [811, 106] on input "Compare at price" at bounding box center [862, 120] width 152 height 29
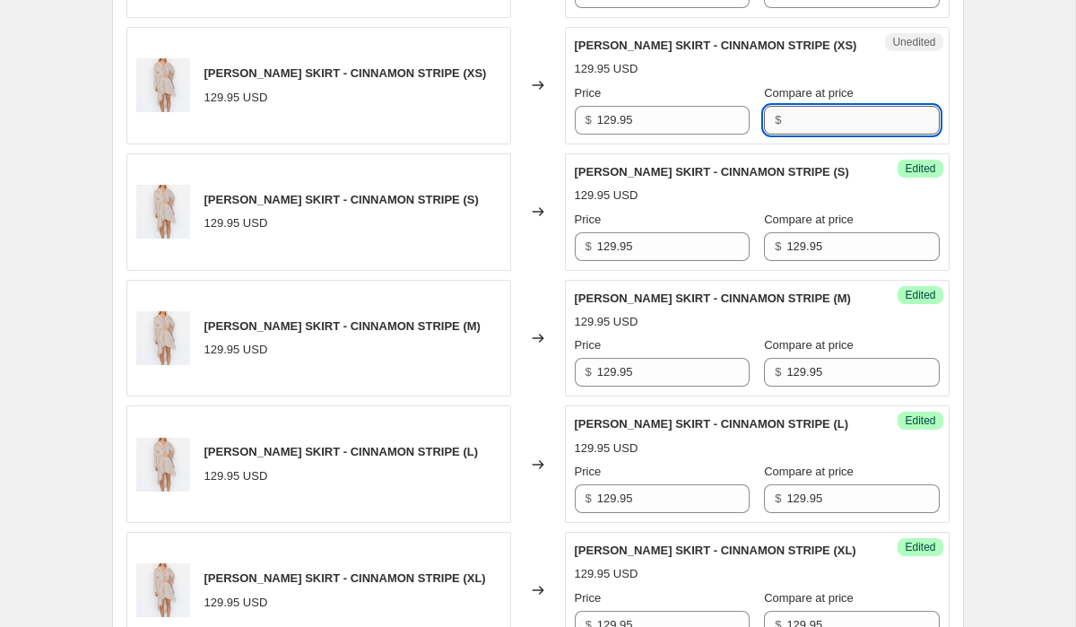
paste input "129.95"
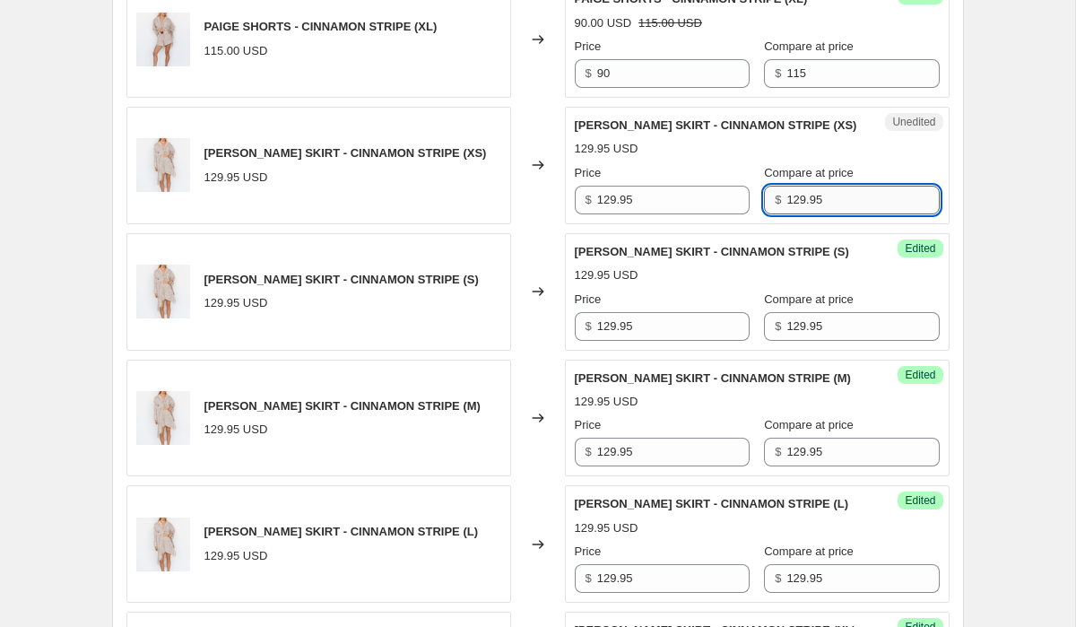
scroll to position [1829, 0]
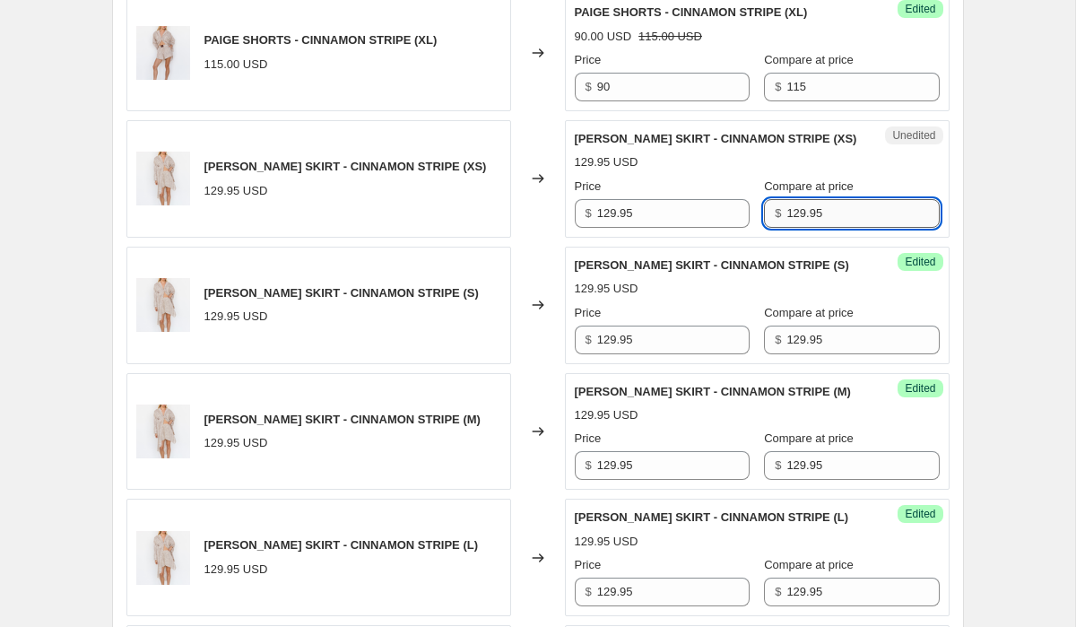
click at [820, 199] on input "129.95" at bounding box center [862, 213] width 152 height 29
type input "129.95"
click at [673, 199] on input "129.95" at bounding box center [673, 213] width 152 height 29
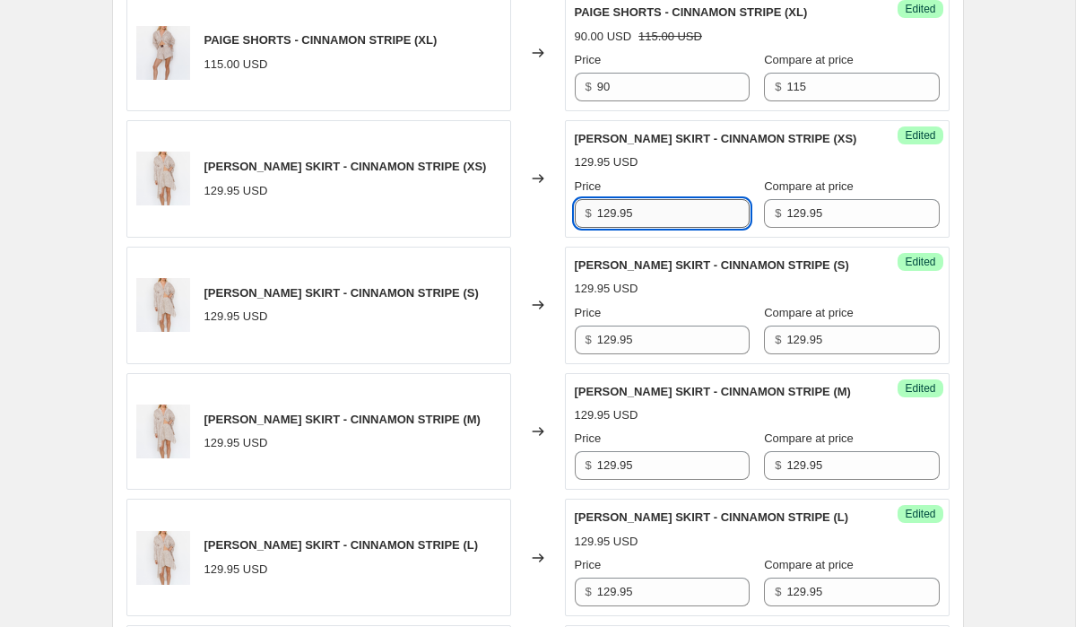
click at [673, 199] on input "129.95" at bounding box center [673, 213] width 152 height 29
click at [664, 199] on input "101.95" at bounding box center [673, 213] width 152 height 29
type input "101.95"
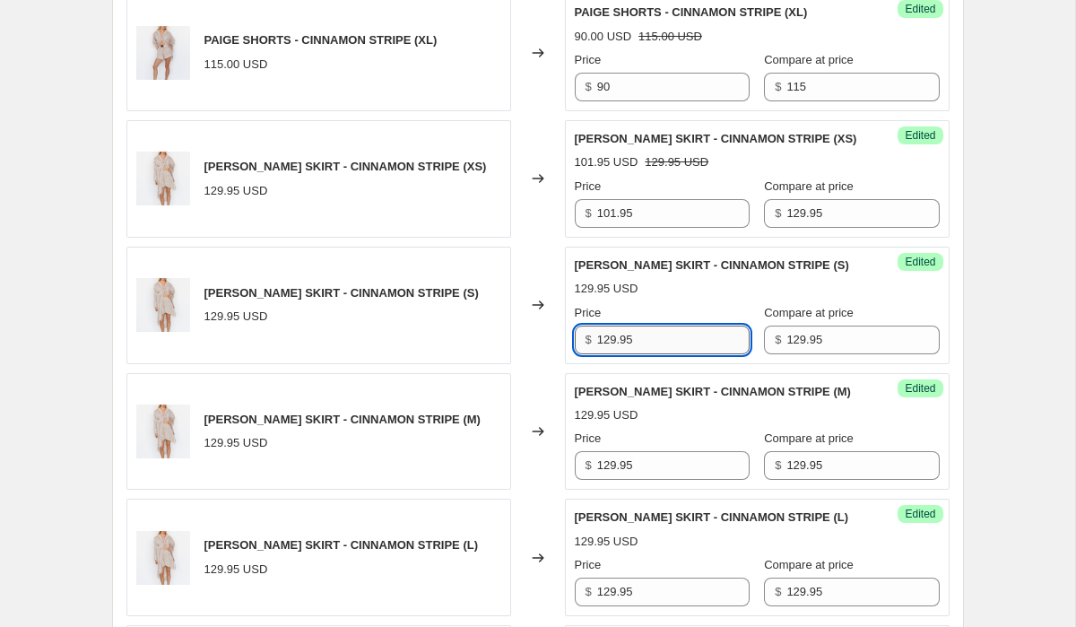
click at [653, 326] on input "129.95" at bounding box center [673, 340] width 152 height 29
paste input "01"
type input "101.95"
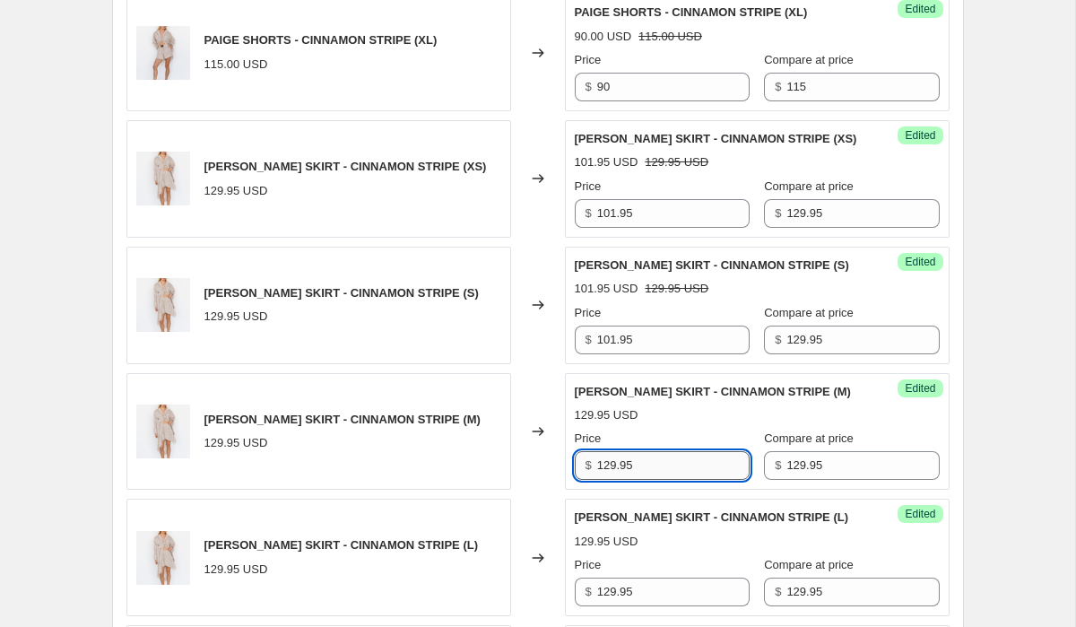
click at [649, 451] on input "129.95" at bounding box center [673, 465] width 152 height 29
paste input "101.95"
click at [693, 451] on input "129.95101.95" at bounding box center [673, 465] width 152 height 29
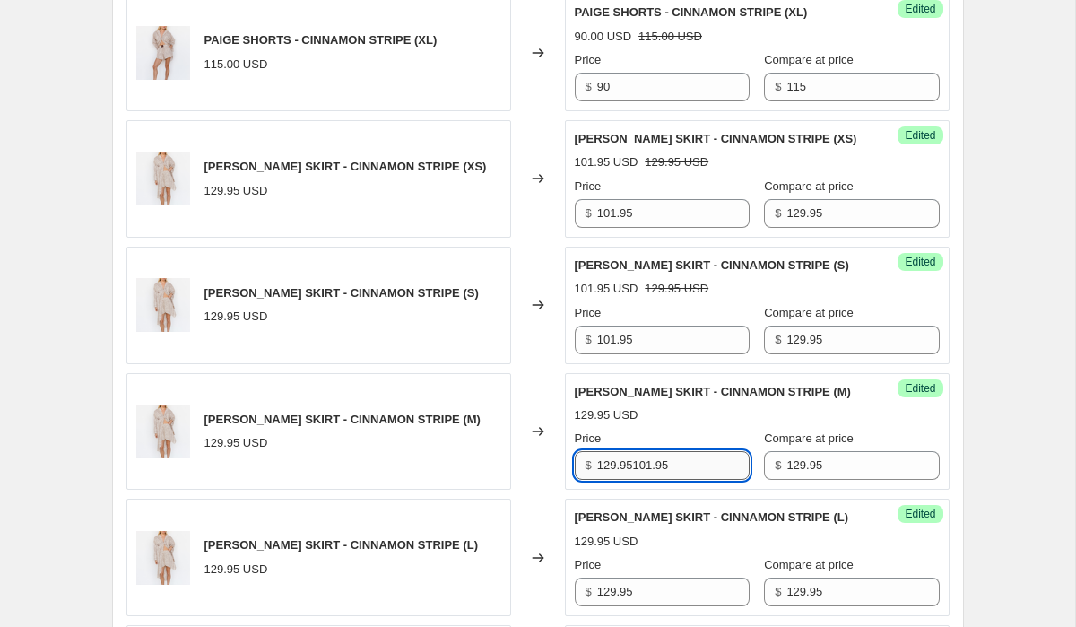
paste input "text"
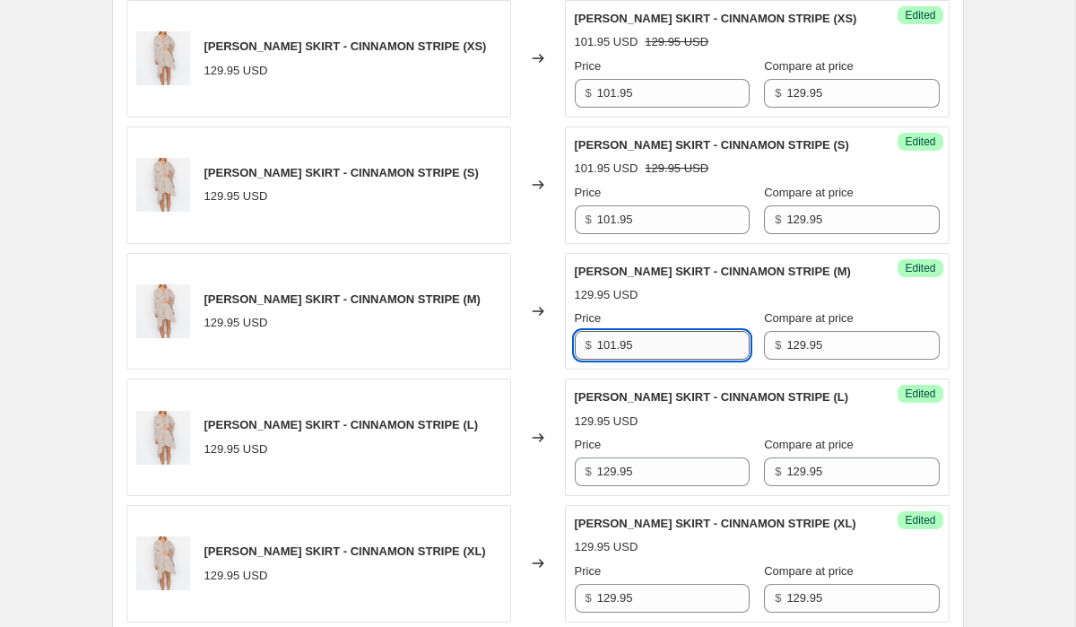
scroll to position [1951, 0]
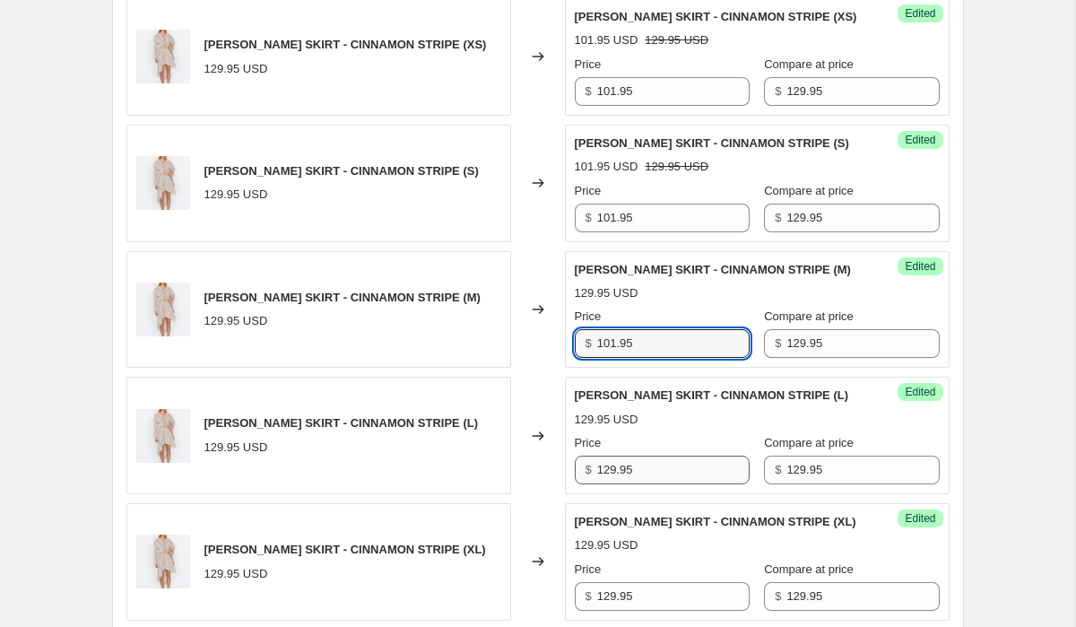
type input "101.95"
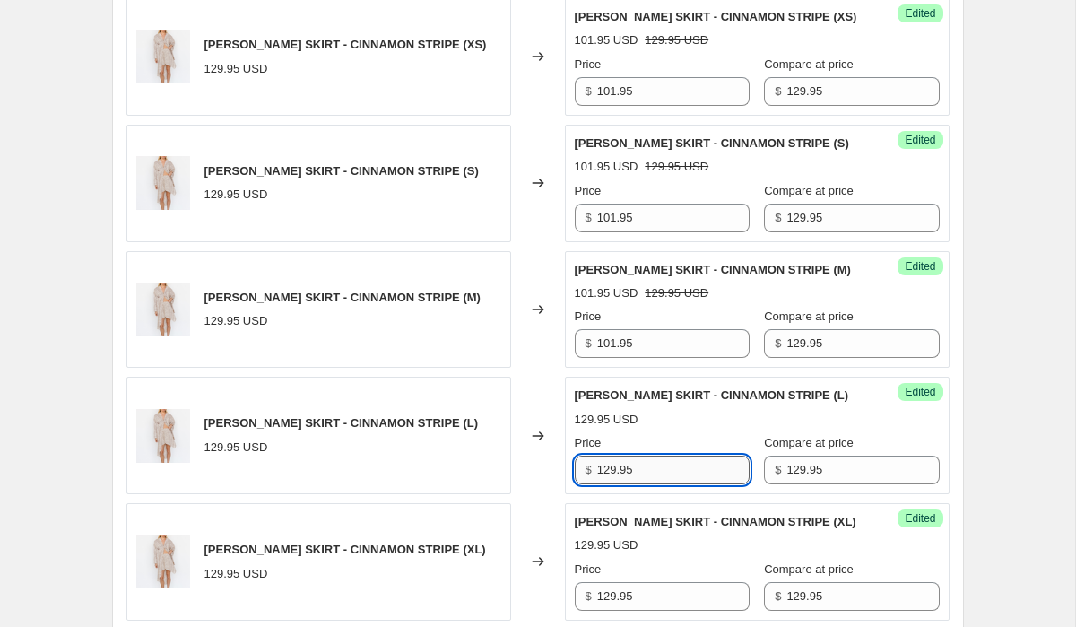
click at [669, 456] on input "129.95" at bounding box center [673, 470] width 152 height 29
paste input "01"
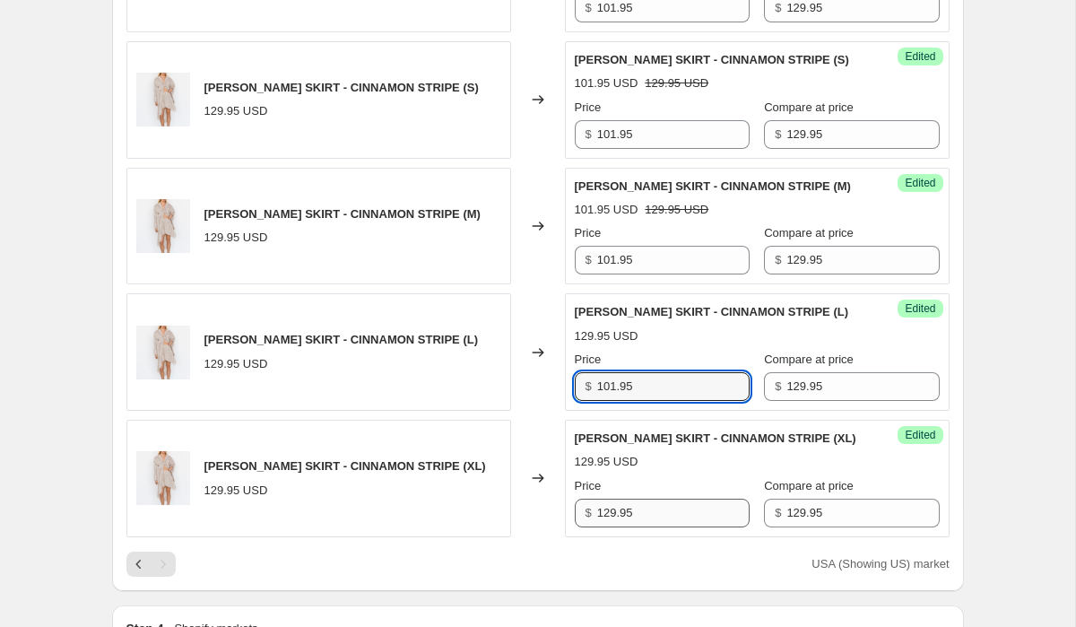
scroll to position [2052, 0]
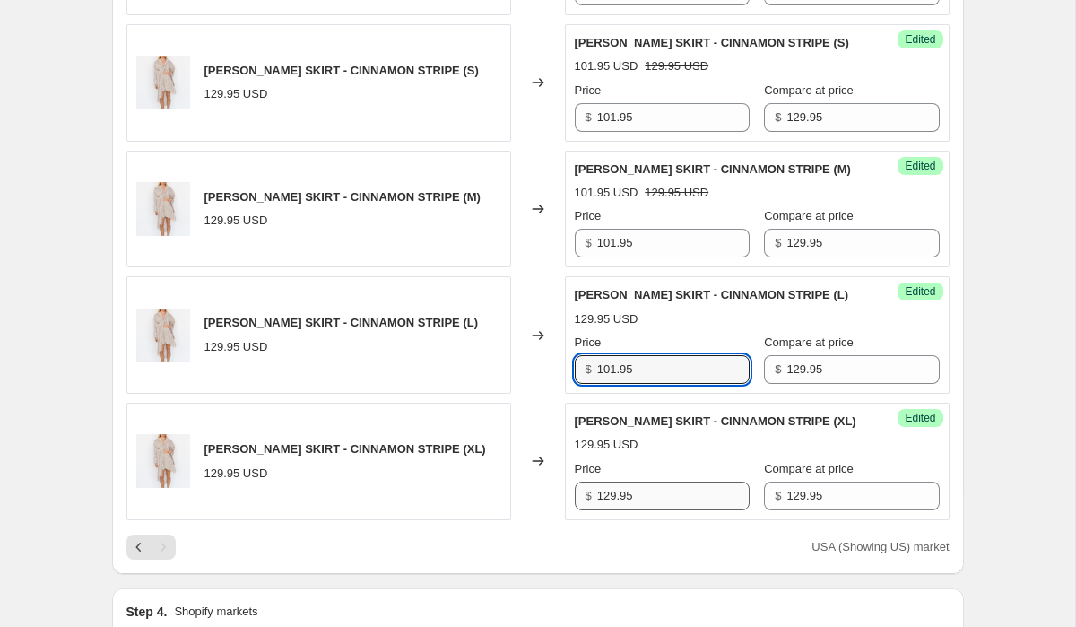
type input "101.95"
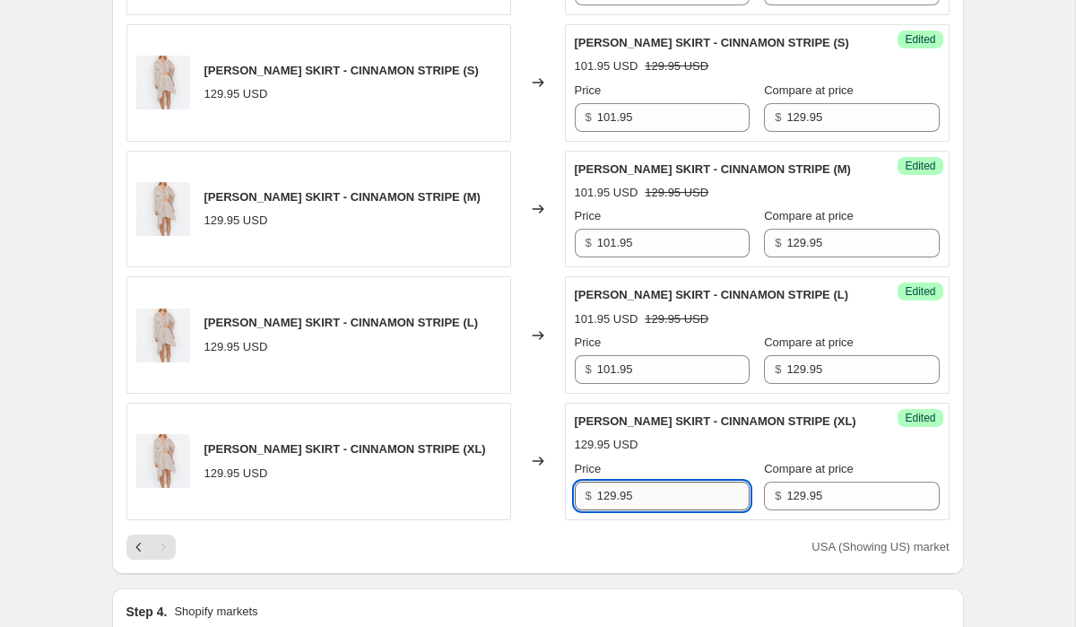
click at [630, 485] on input "129.95" at bounding box center [673, 496] width 152 height 29
paste input "01"
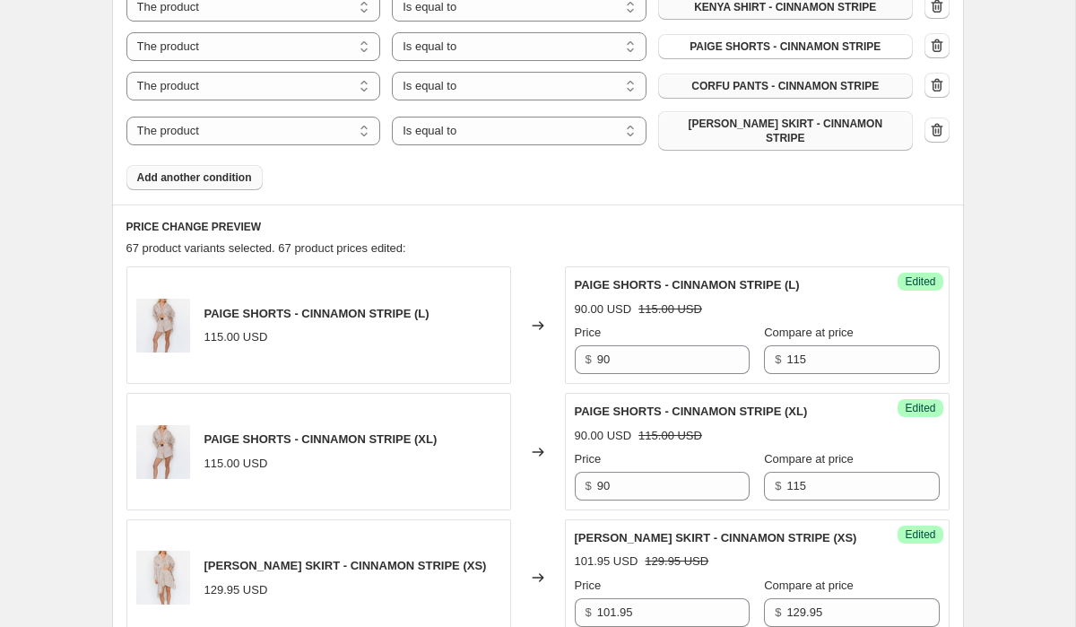
scroll to position [1542, 0]
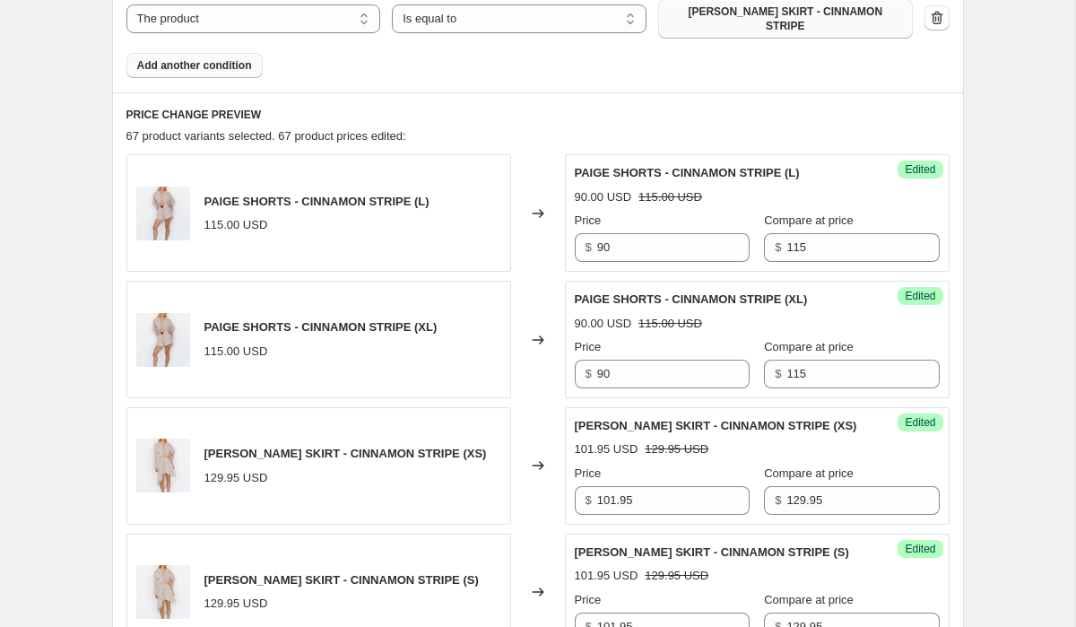
type input "101.95"
click at [231, 58] on span "Add another condition" at bounding box center [194, 65] width 115 height 14
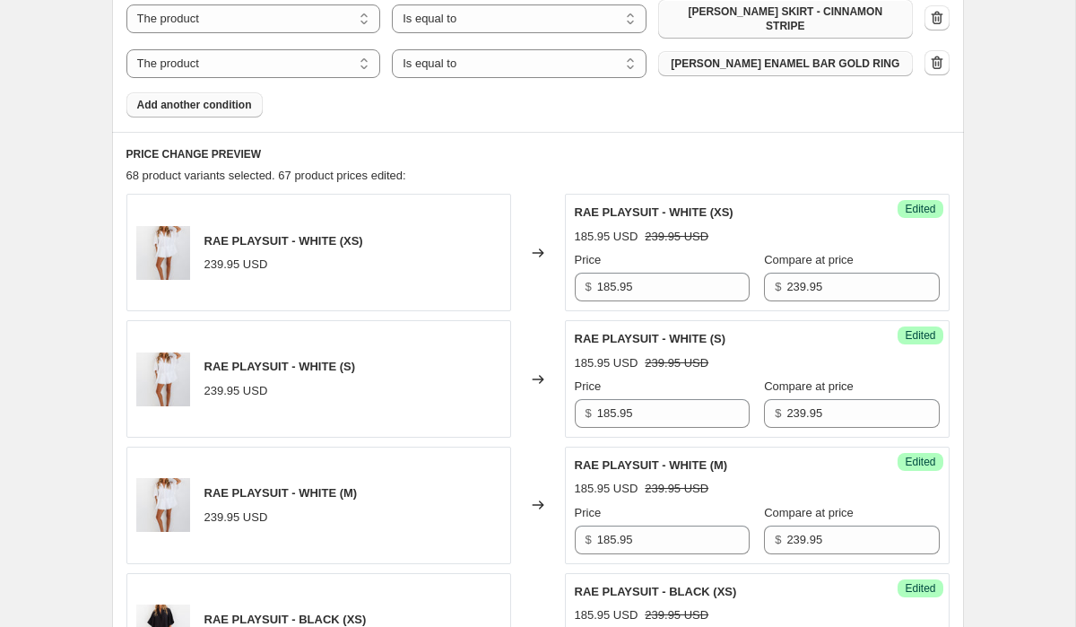
click at [804, 56] on span "[PERSON_NAME] ENAMEL BAR GOLD RING" at bounding box center [785, 63] width 229 height 14
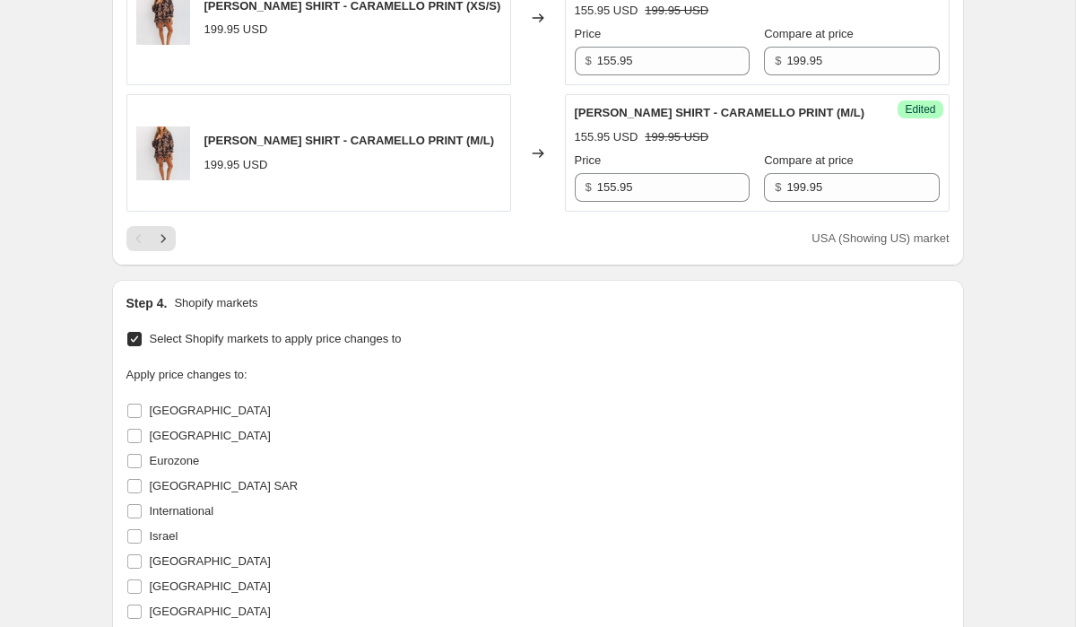
scroll to position [3894, 0]
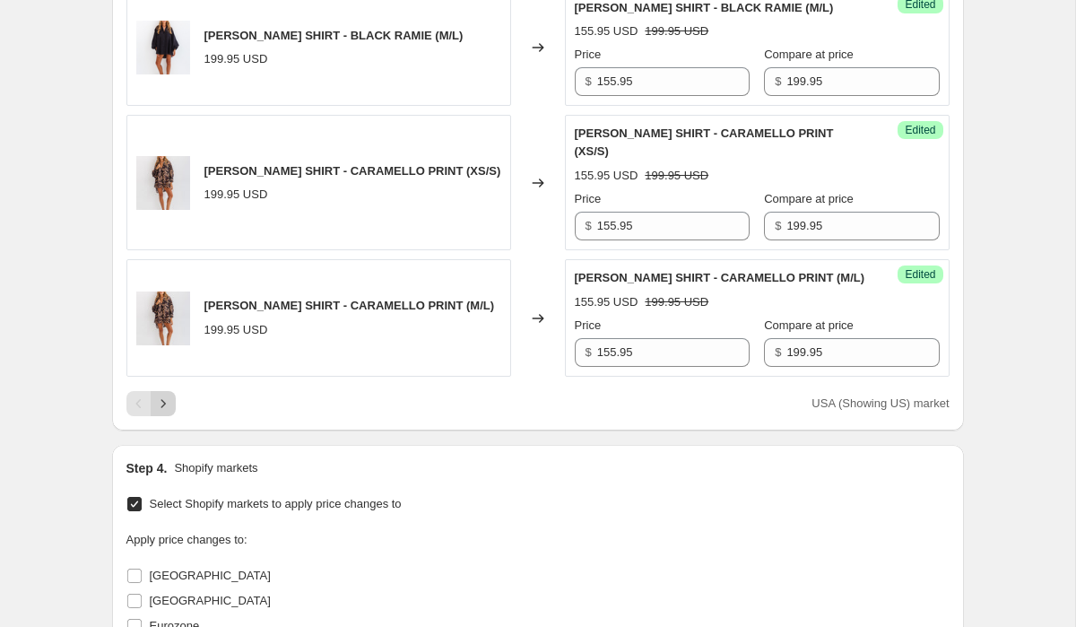
click at [164, 395] on icon "Next" at bounding box center [163, 404] width 18 height 18
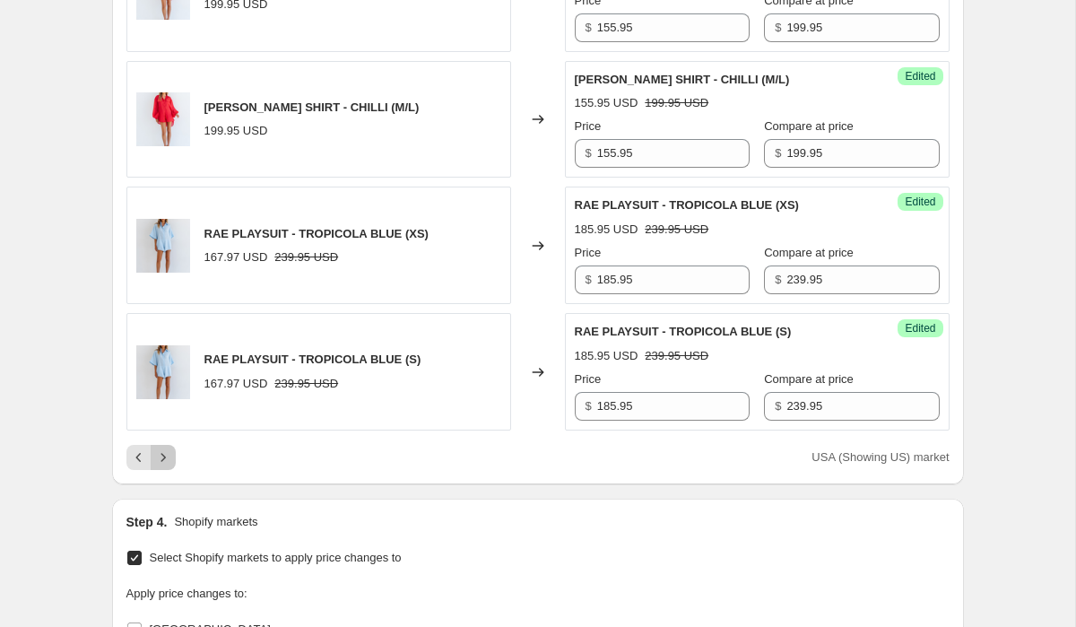
click at [165, 446] on button "Next" at bounding box center [163, 457] width 25 height 25
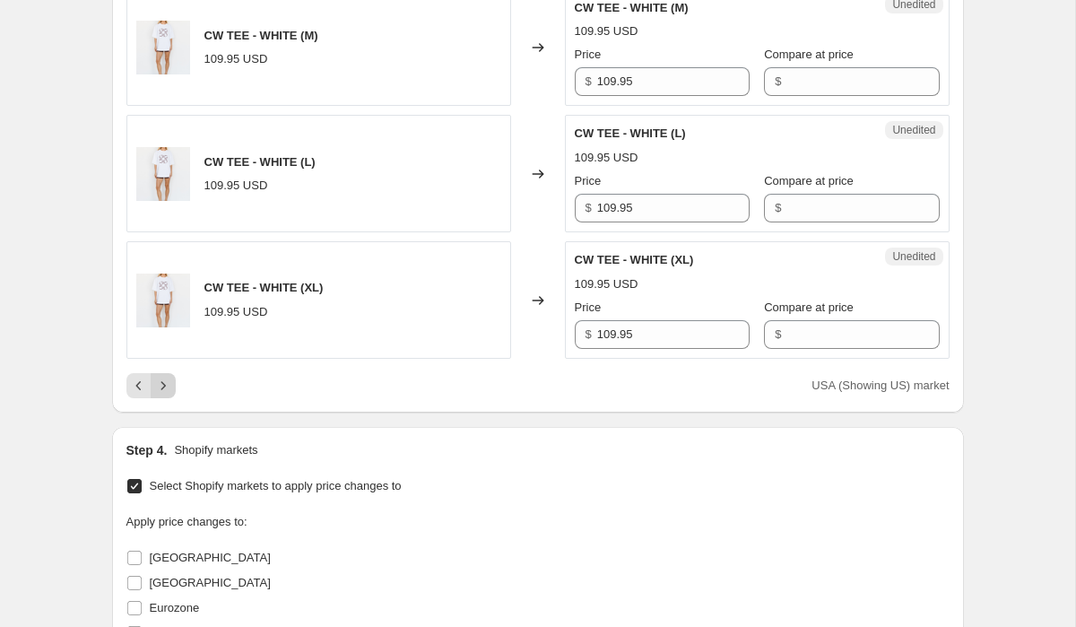
click at [166, 377] on icon "Next" at bounding box center [163, 386] width 18 height 18
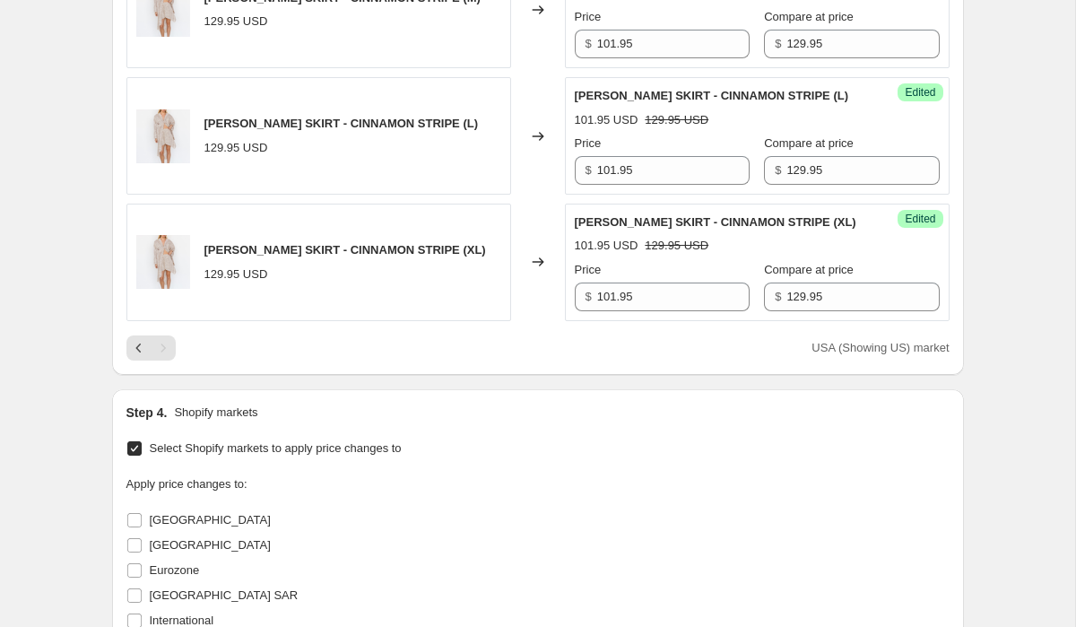
scroll to position [2929, 0]
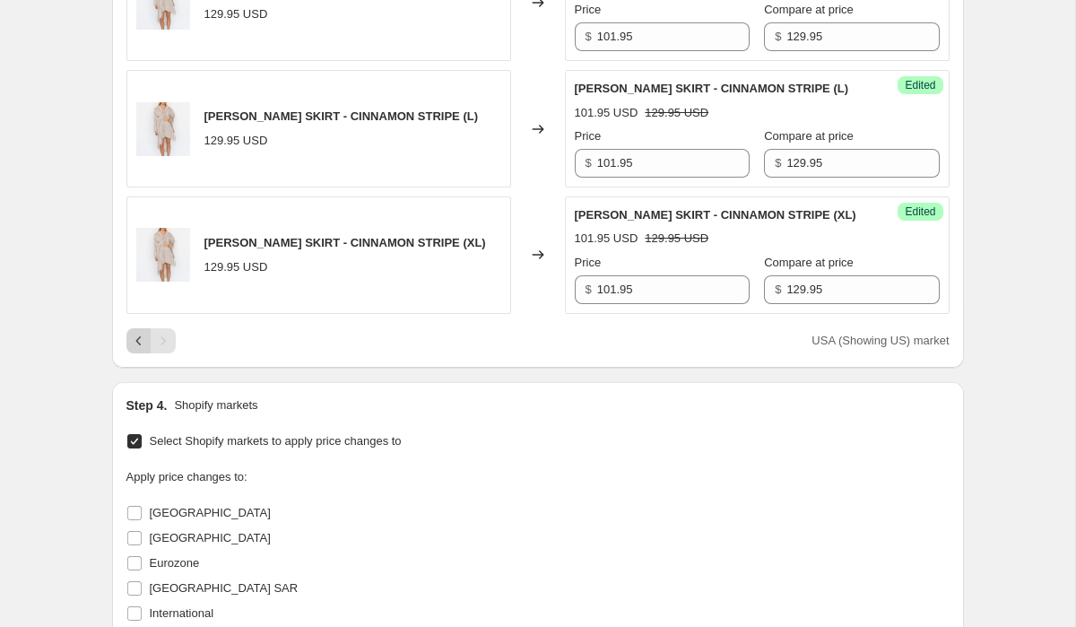
click at [133, 332] on icon "Previous" at bounding box center [139, 341] width 18 height 18
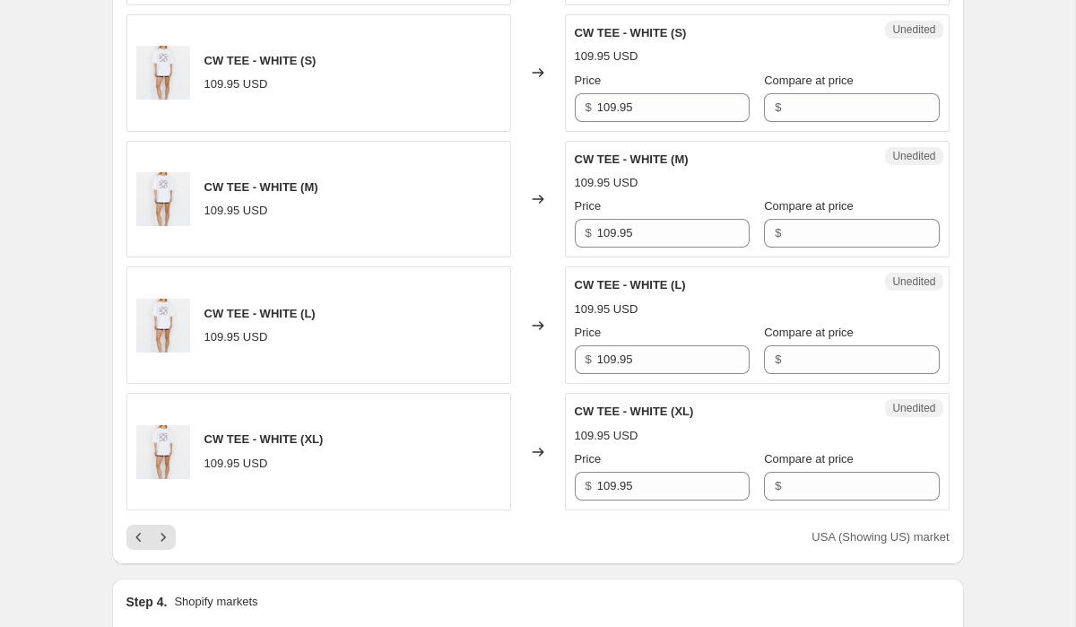
scroll to position [3703, 0]
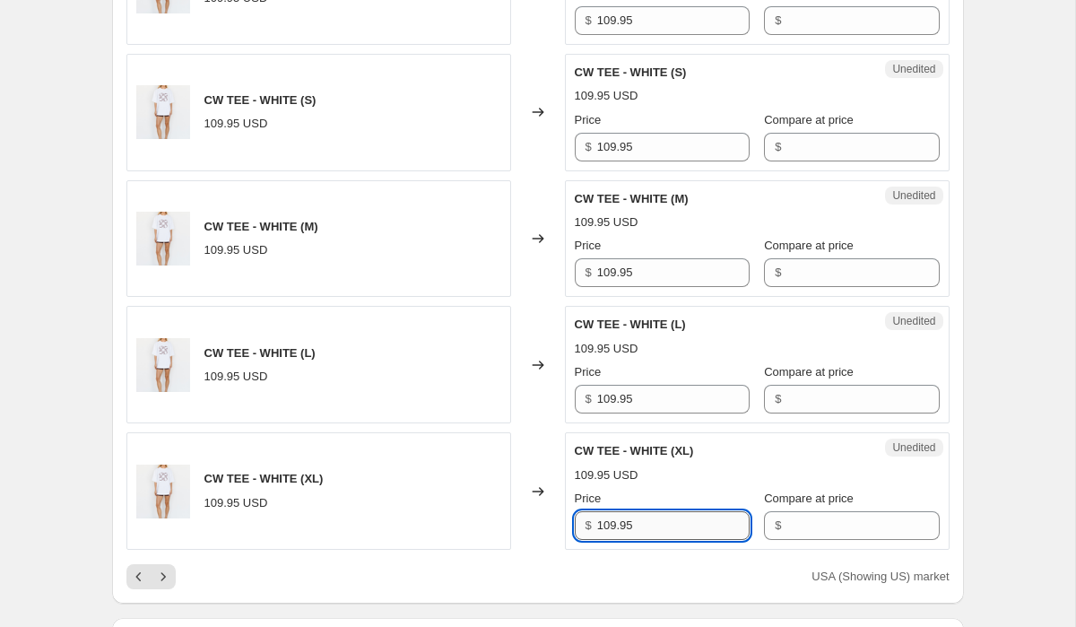
click at [685, 511] on input "109.95" at bounding box center [673, 525] width 152 height 29
click at [830, 511] on input "Compare at price" at bounding box center [862, 525] width 152 height 29
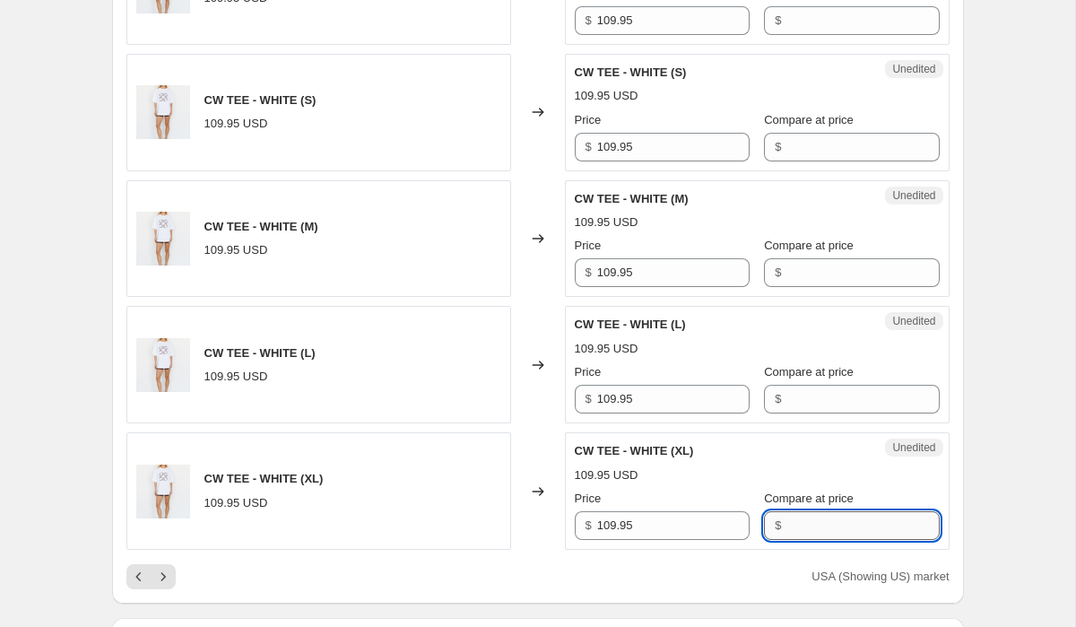
paste input "109.95"
type input "109.95"
click at [838, 385] on input "Compare at price" at bounding box center [862, 399] width 152 height 29
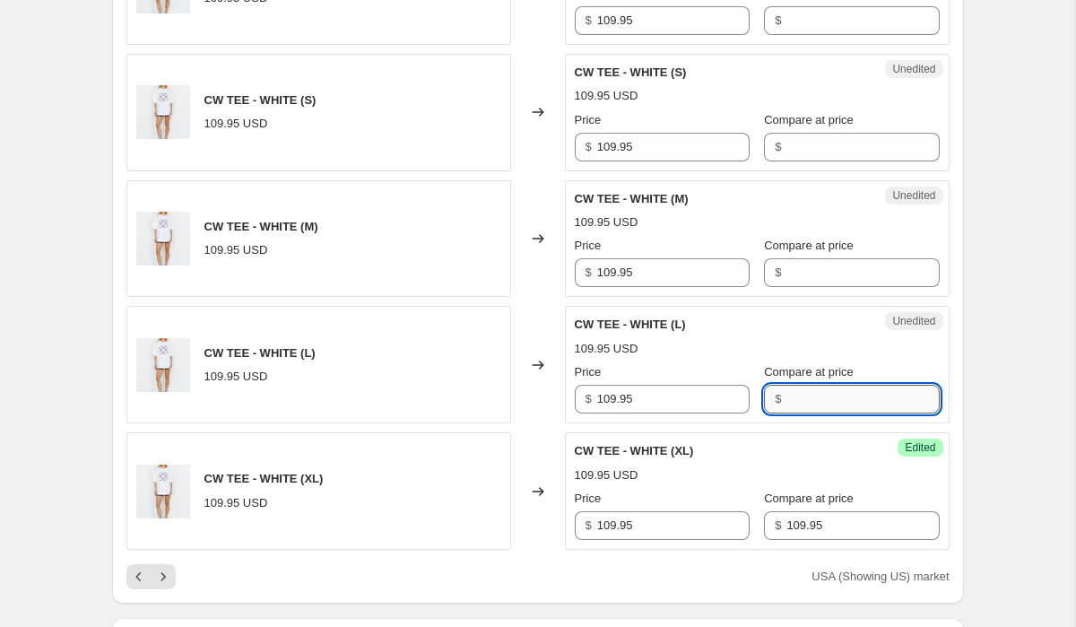
paste input "109.95"
type input "109.95"
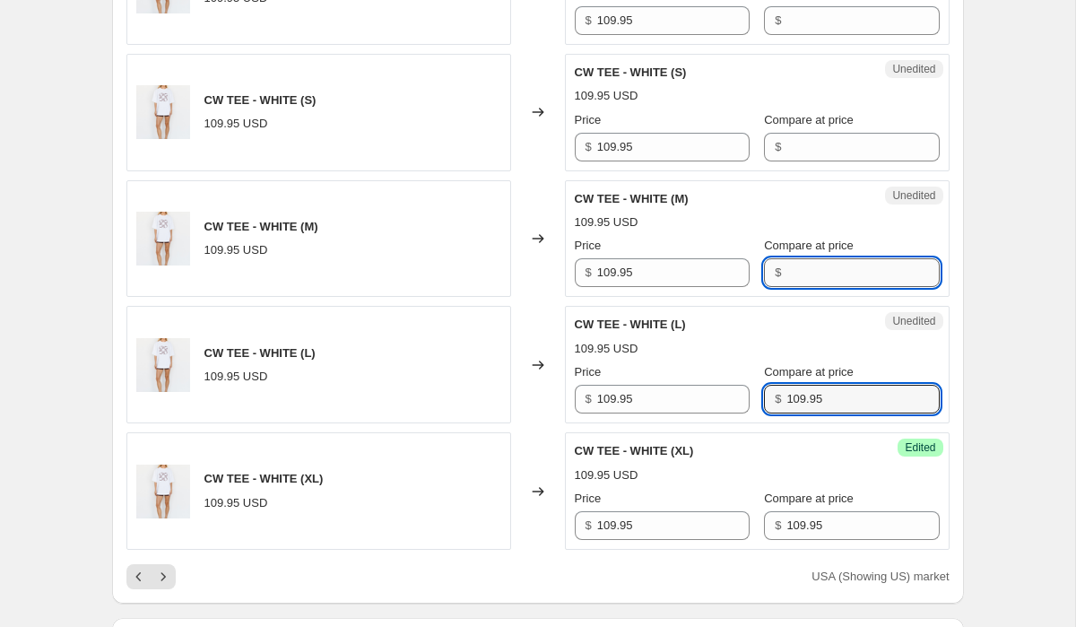
click at [829, 258] on input "Compare at price" at bounding box center [862, 272] width 152 height 29
paste input "109.95"
type input "109.95"
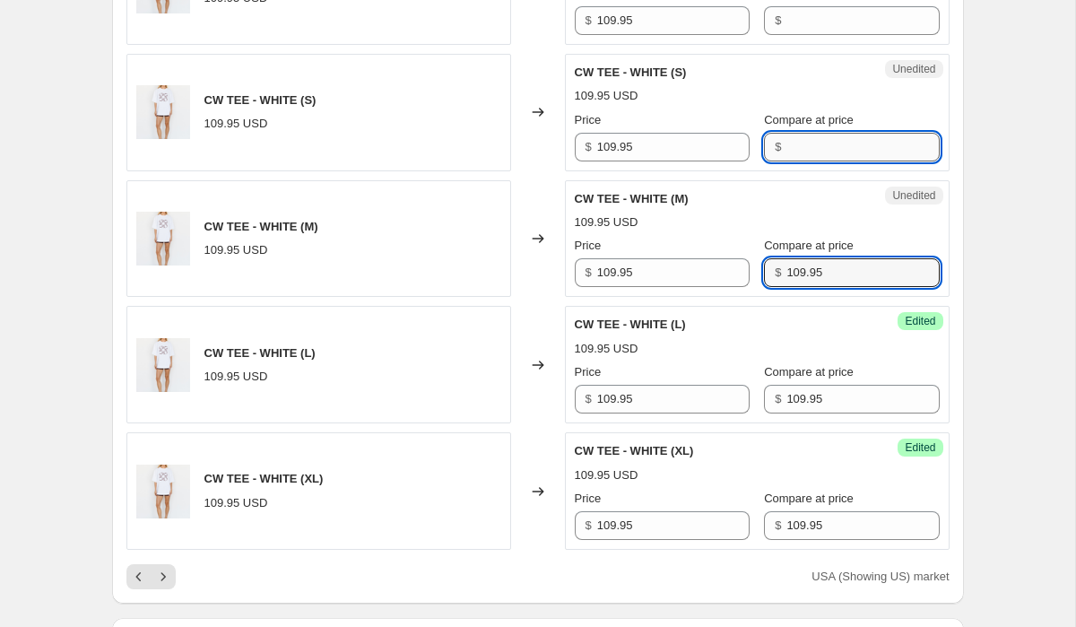
click at [821, 133] on input "Compare at price" at bounding box center [862, 147] width 152 height 29
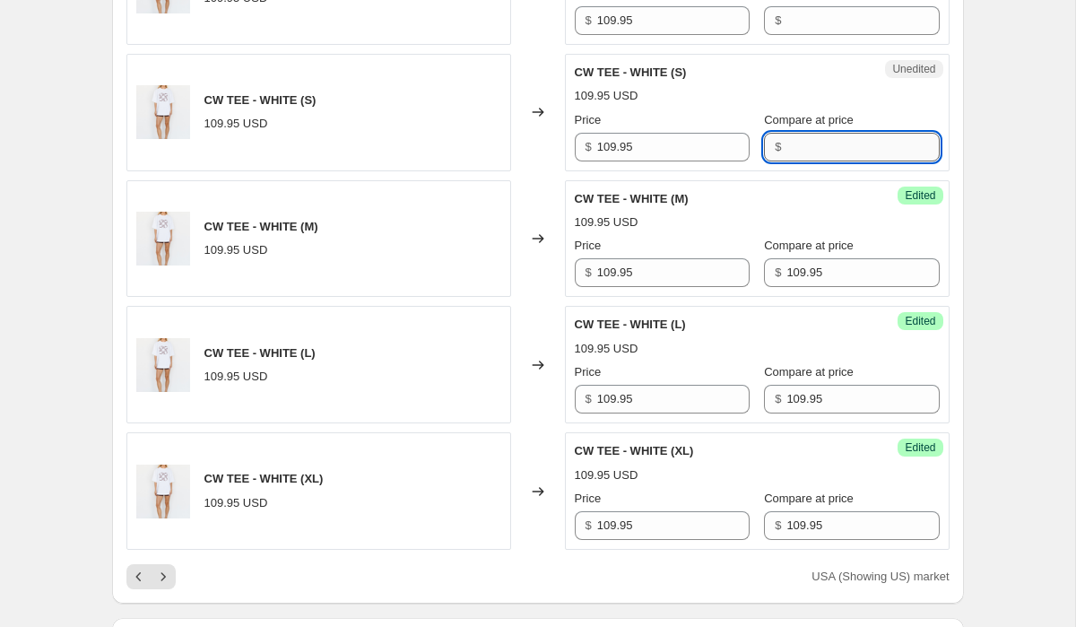
paste input "109.95"
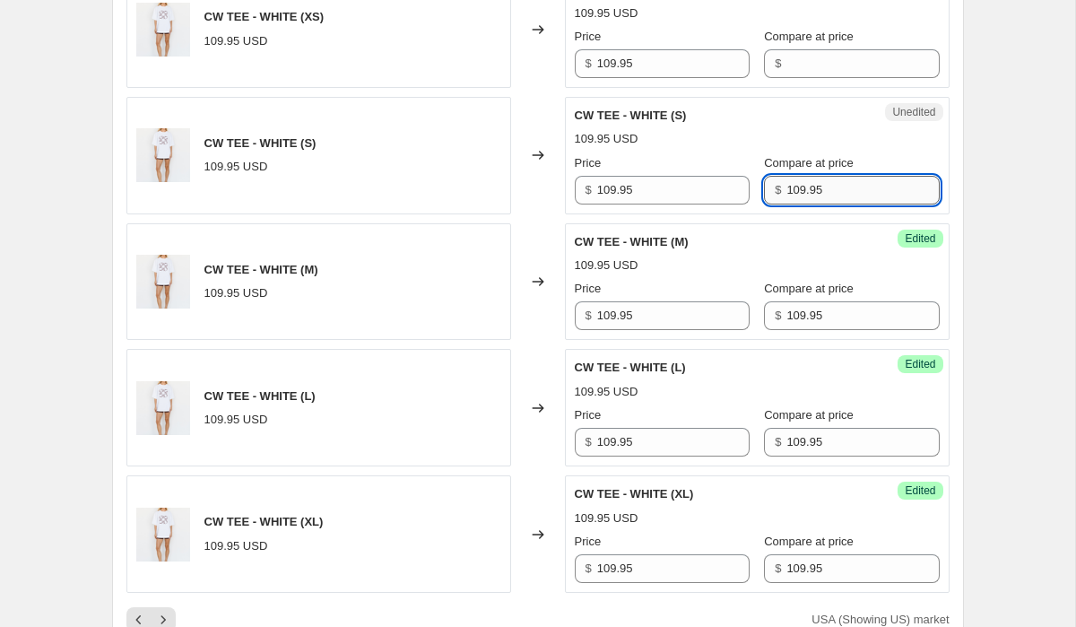
scroll to position [3638, 0]
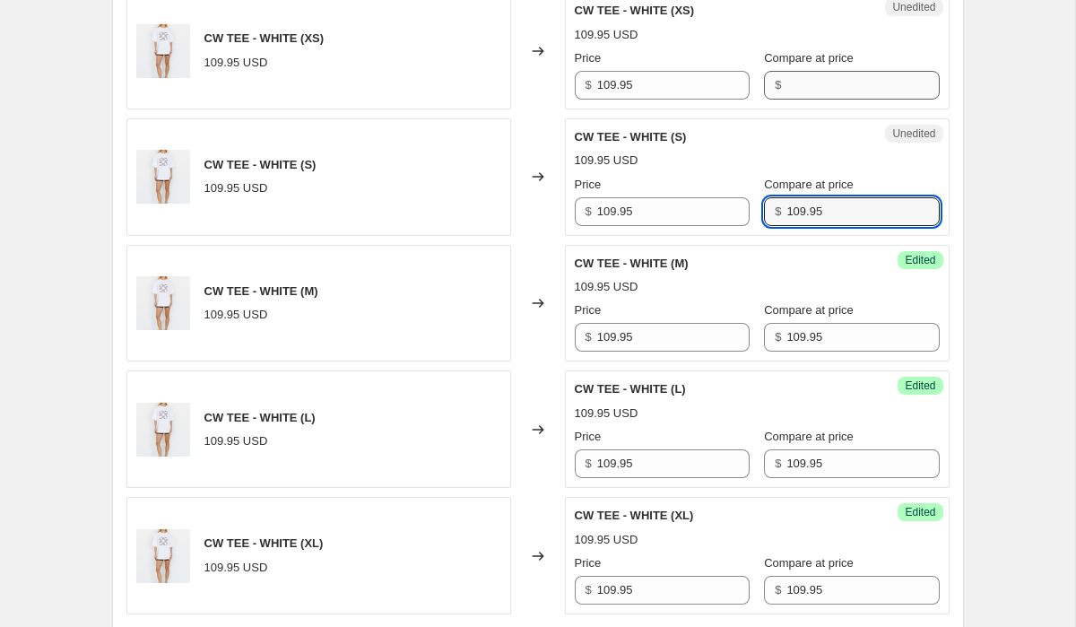
type input "109.95"
click at [821, 71] on input "Compare at price" at bounding box center [862, 85] width 152 height 29
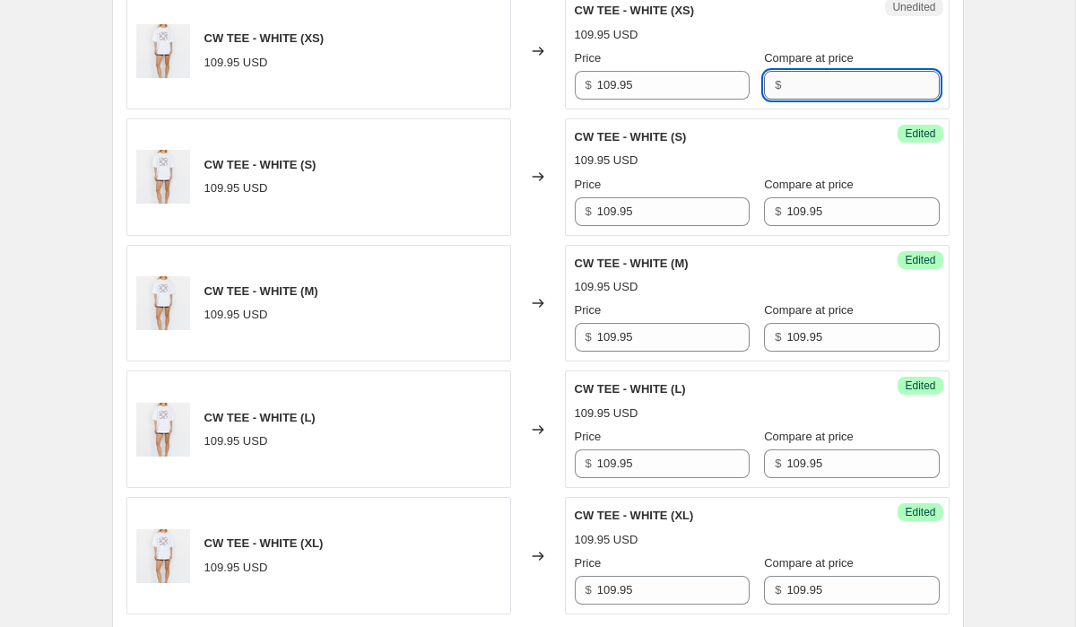
paste input "109.95"
type input "109.95"
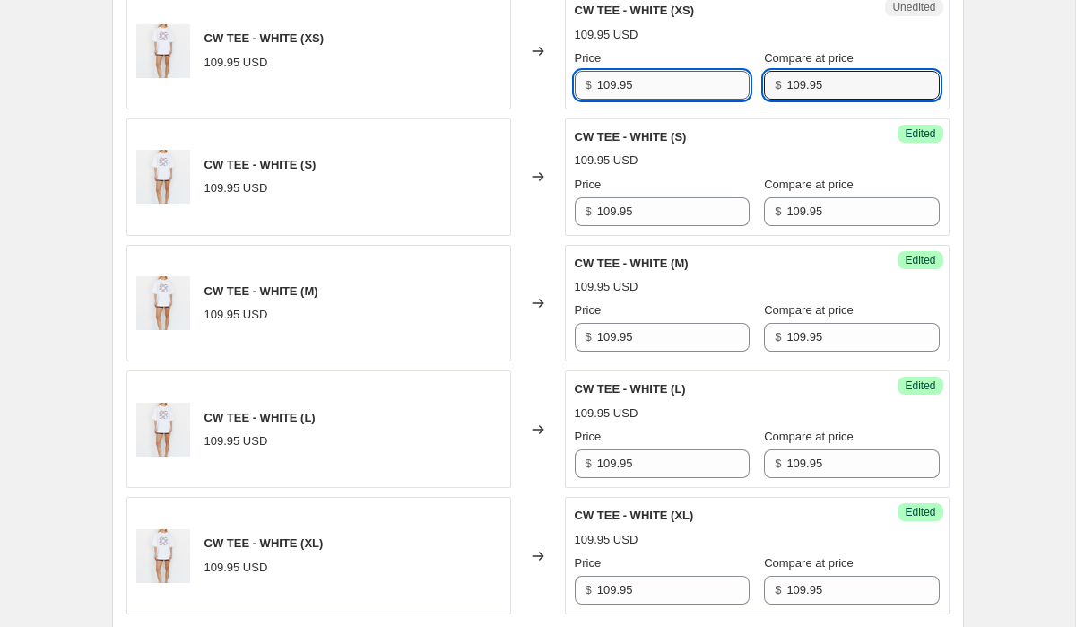
click at [670, 71] on input "109.95" at bounding box center [673, 85] width 152 height 29
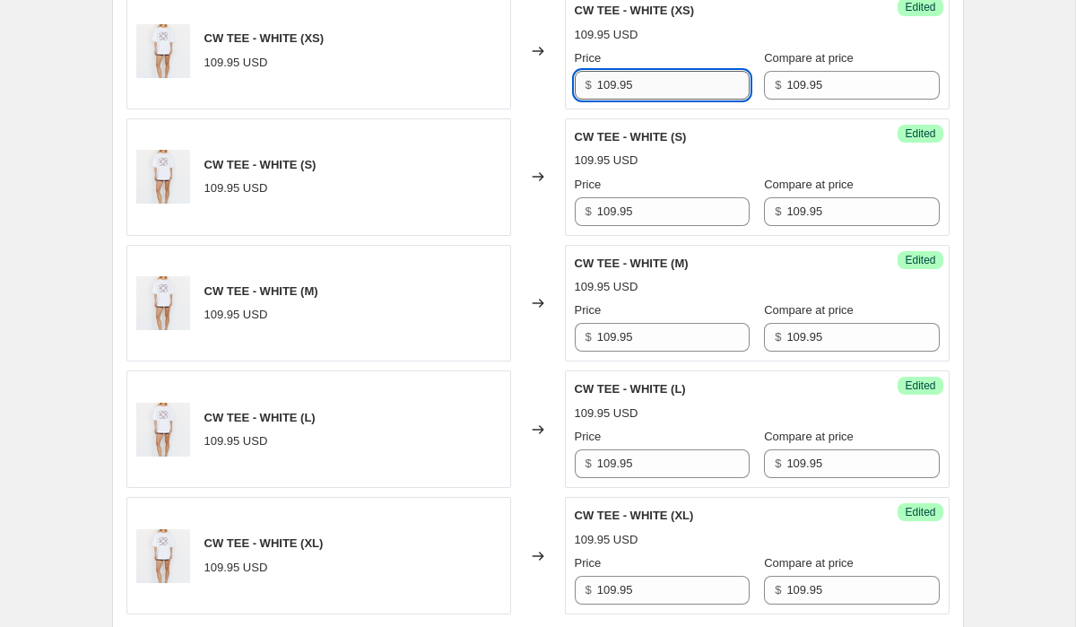
click at [670, 71] on input "109.95" at bounding box center [673, 85] width 152 height 29
click at [656, 71] on input "85.95" at bounding box center [673, 85] width 152 height 29
type input "85.95"
click at [657, 197] on input "109.95" at bounding box center [673, 211] width 152 height 29
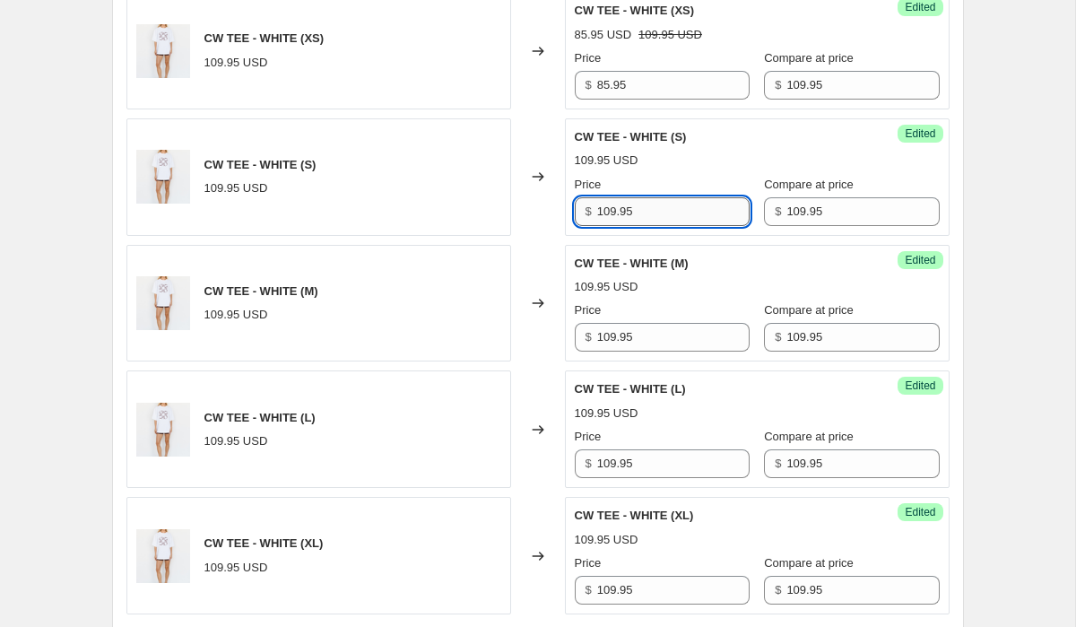
click at [657, 197] on input "109.95" at bounding box center [673, 211] width 152 height 29
paste input "85"
type input "85.95"
click at [657, 323] on input "109.95" at bounding box center [673, 337] width 152 height 29
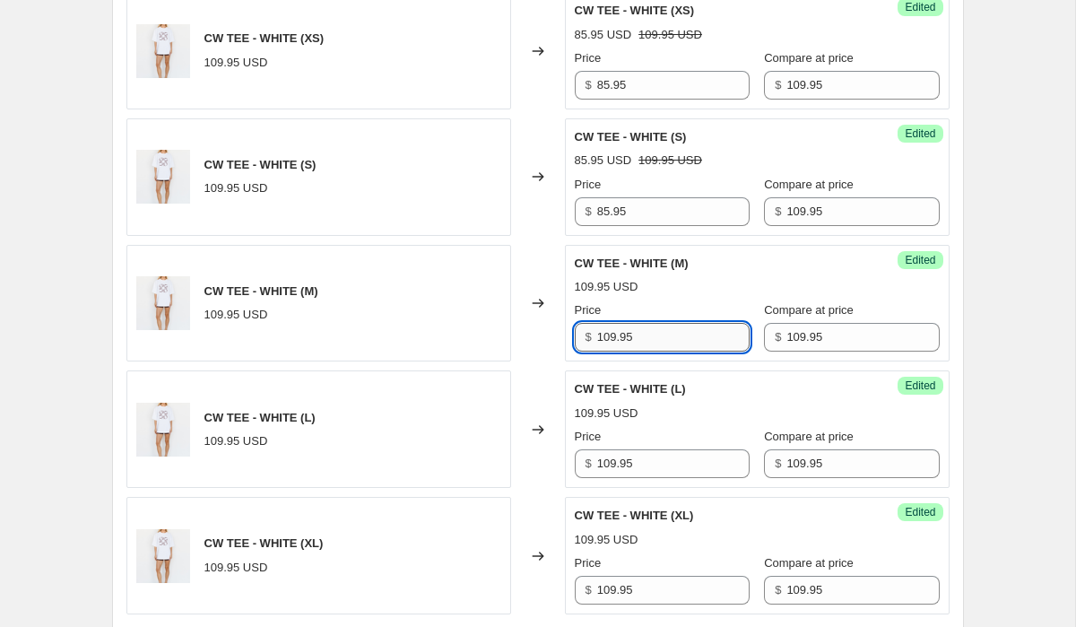
click at [657, 323] on input "109.95" at bounding box center [673, 337] width 152 height 29
paste input "85"
type input "85.95"
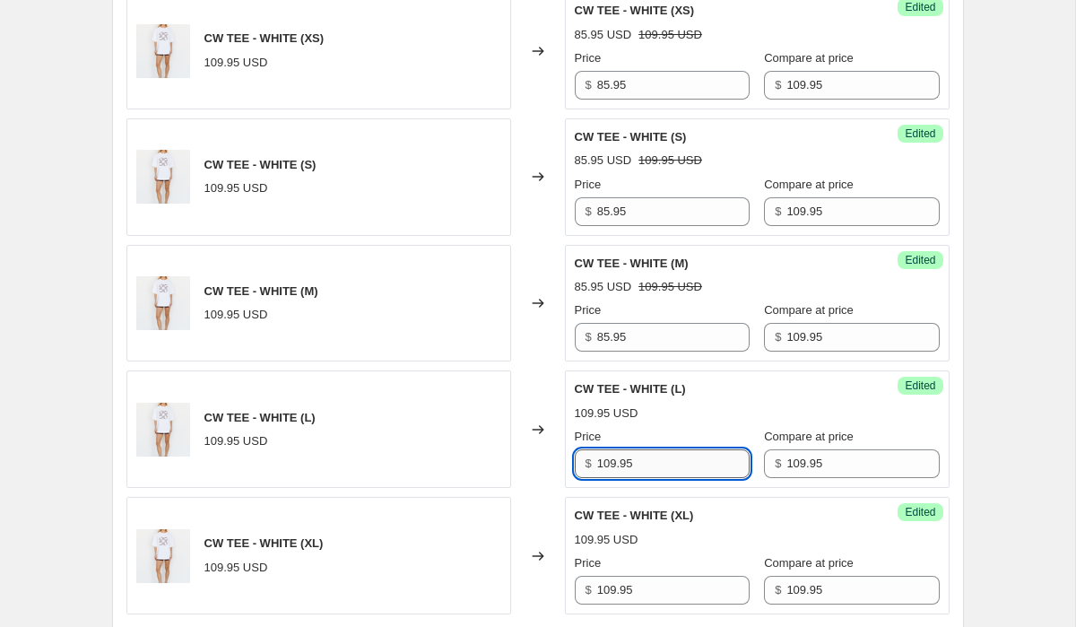
click at [651, 455] on input "109.95" at bounding box center [673, 463] width 152 height 29
paste
type input "85.95"
click at [658, 576] on input "109.95" at bounding box center [673, 590] width 152 height 29
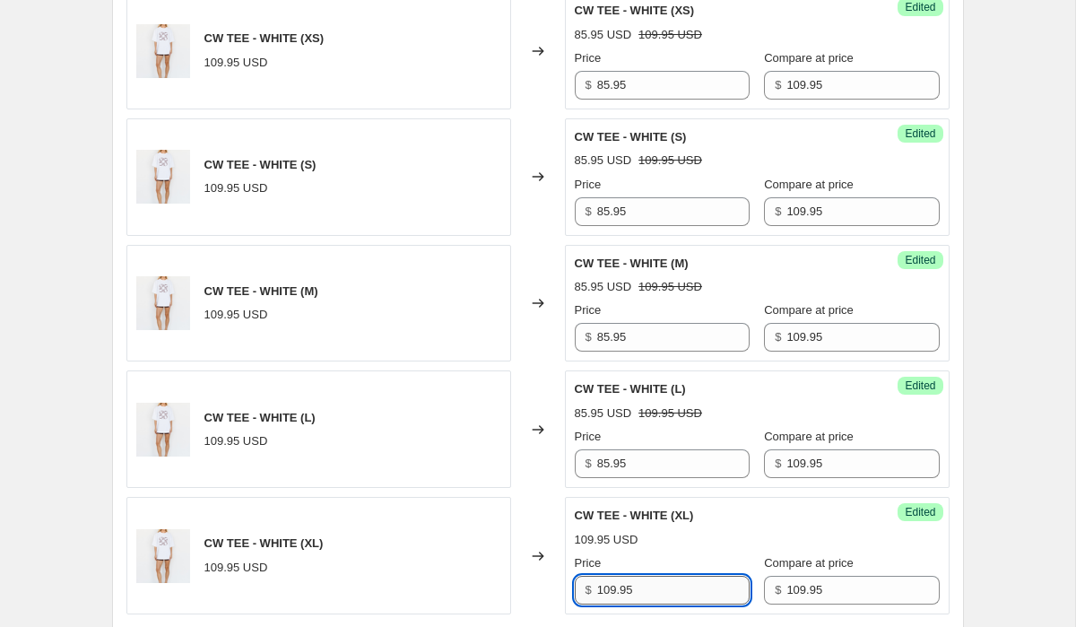
click at [658, 576] on input "109.95" at bounding box center [673, 590] width 152 height 29
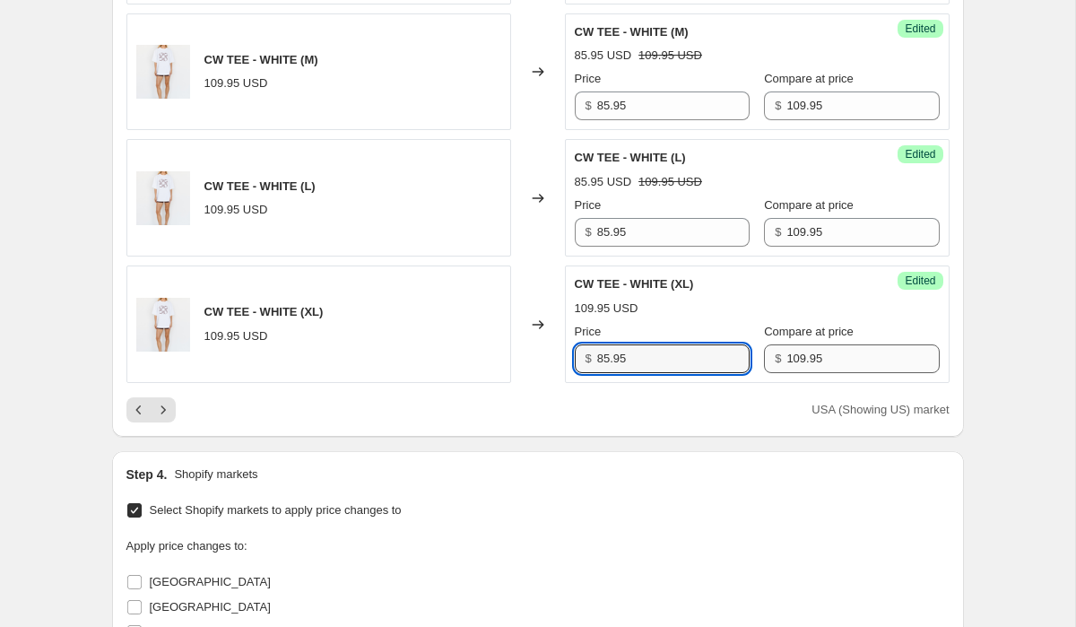
scroll to position [3868, 0]
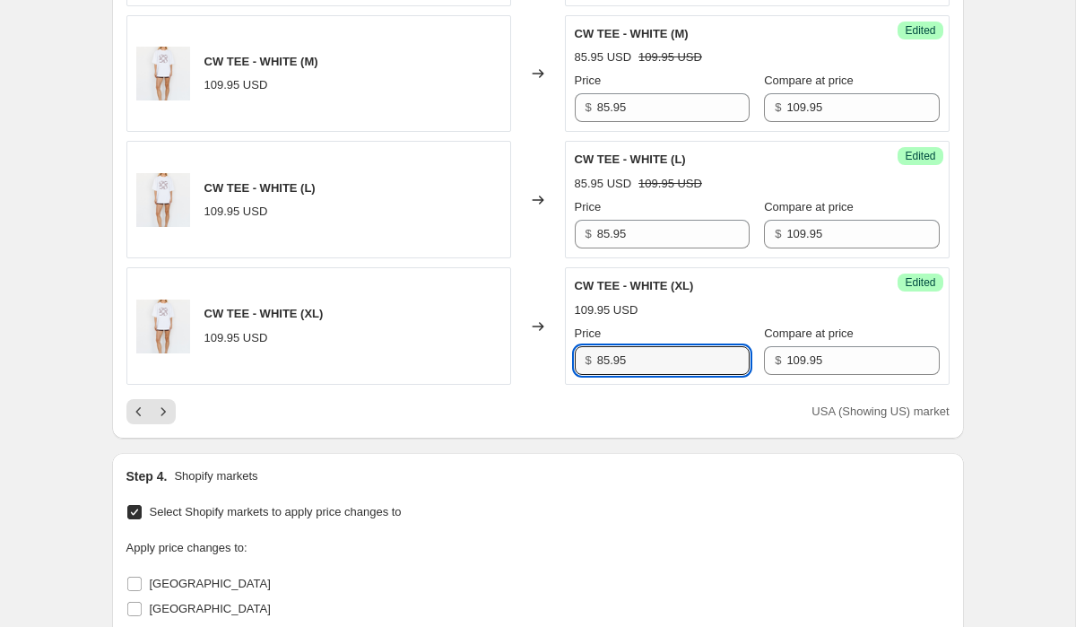
type input "85.95"
click at [726, 399] on div "USA (Showing US) market" at bounding box center [537, 411] width 823 height 25
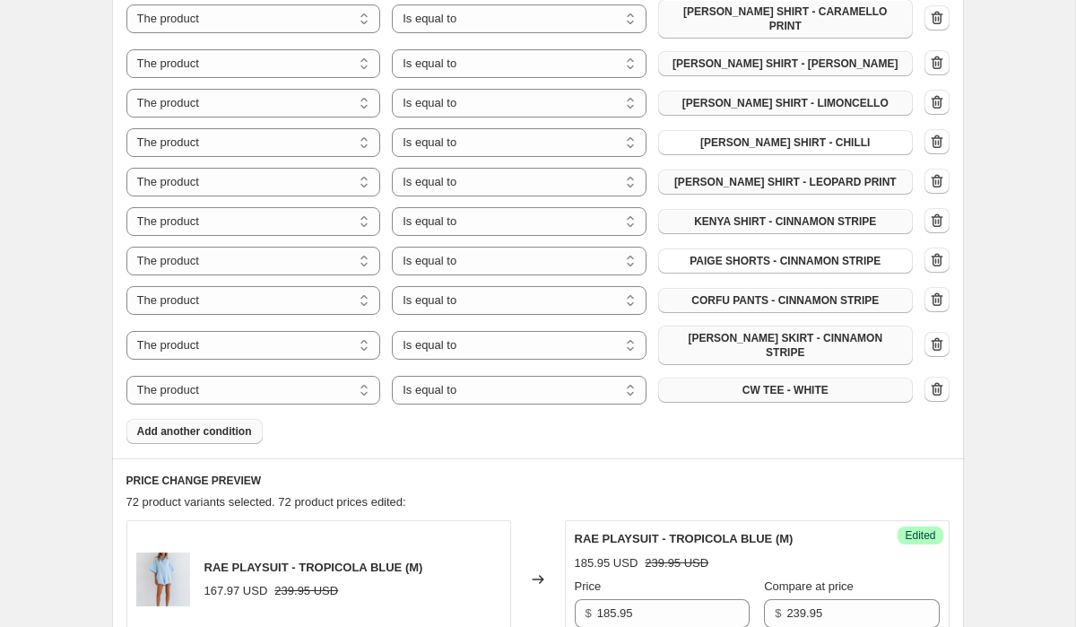
scroll to position [1343, 0]
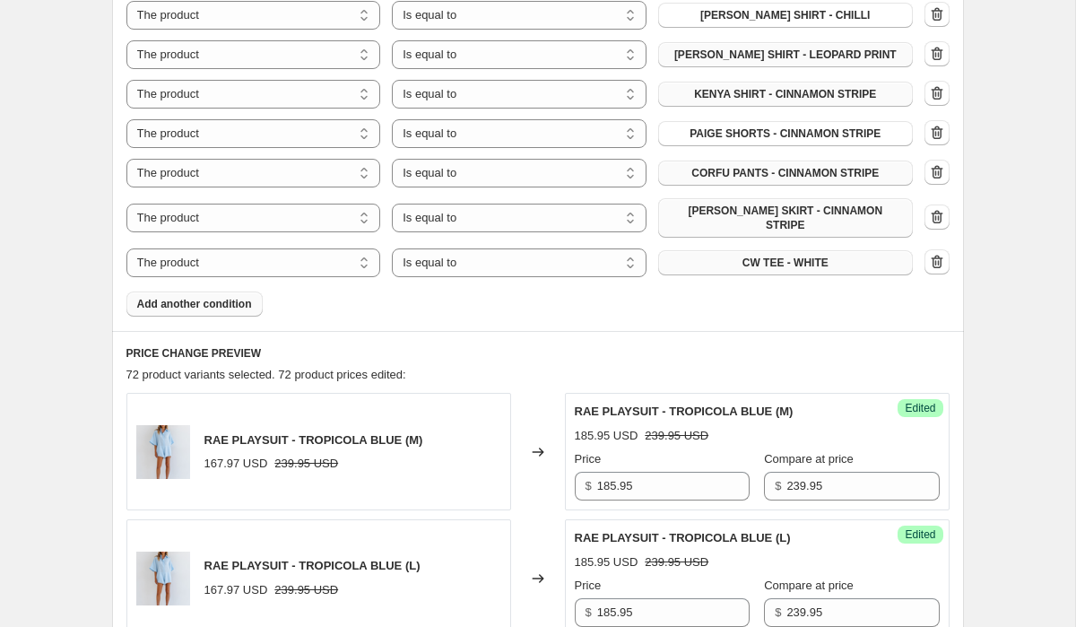
click at [221, 297] on span "Add another condition" at bounding box center [194, 304] width 115 height 14
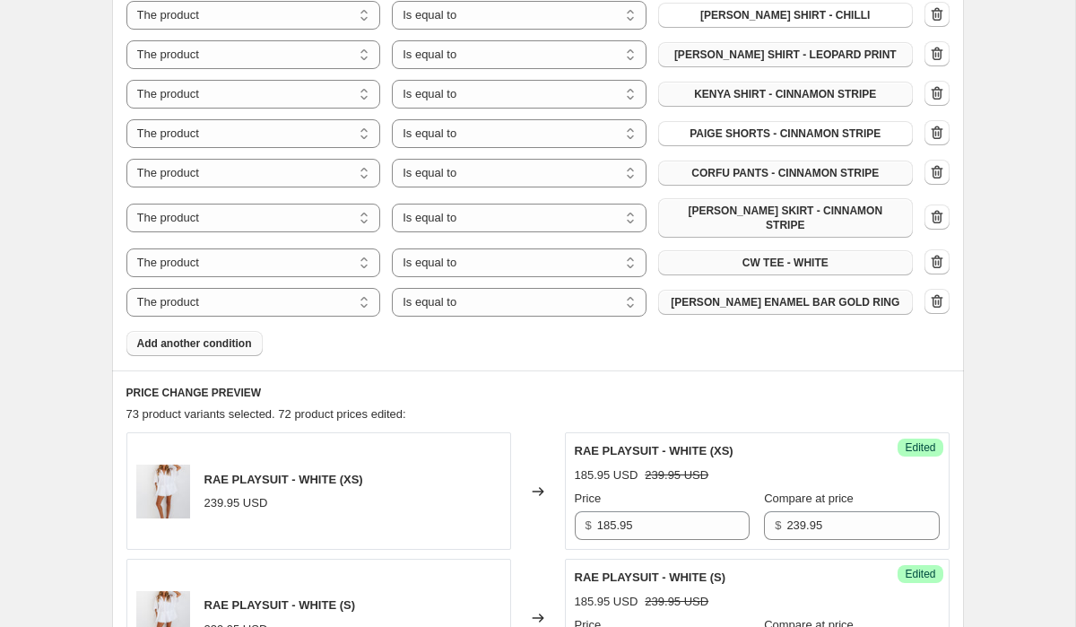
click at [800, 295] on span "[PERSON_NAME] ENAMEL BAR GOLD RING" at bounding box center [785, 302] width 229 height 14
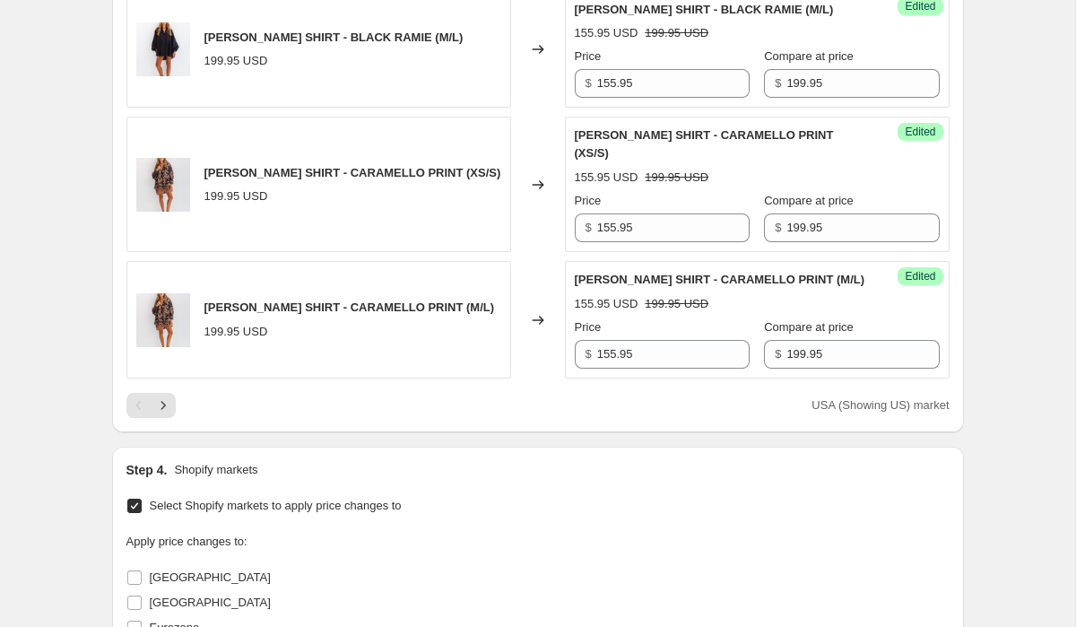
scroll to position [3843, 0]
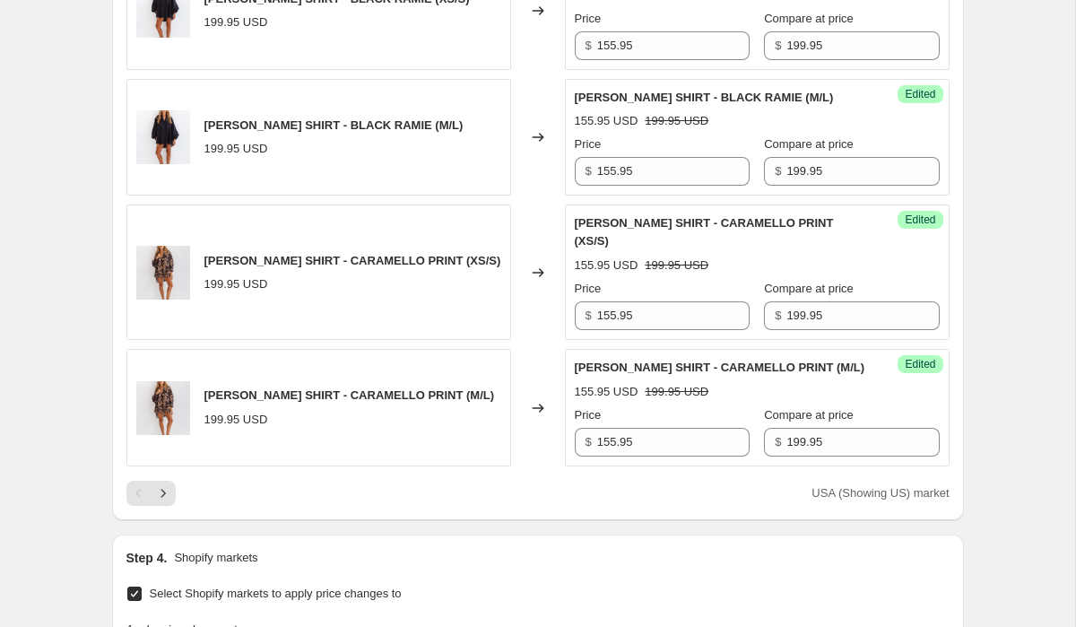
click at [167, 484] on icon "Next" at bounding box center [163, 493] width 18 height 18
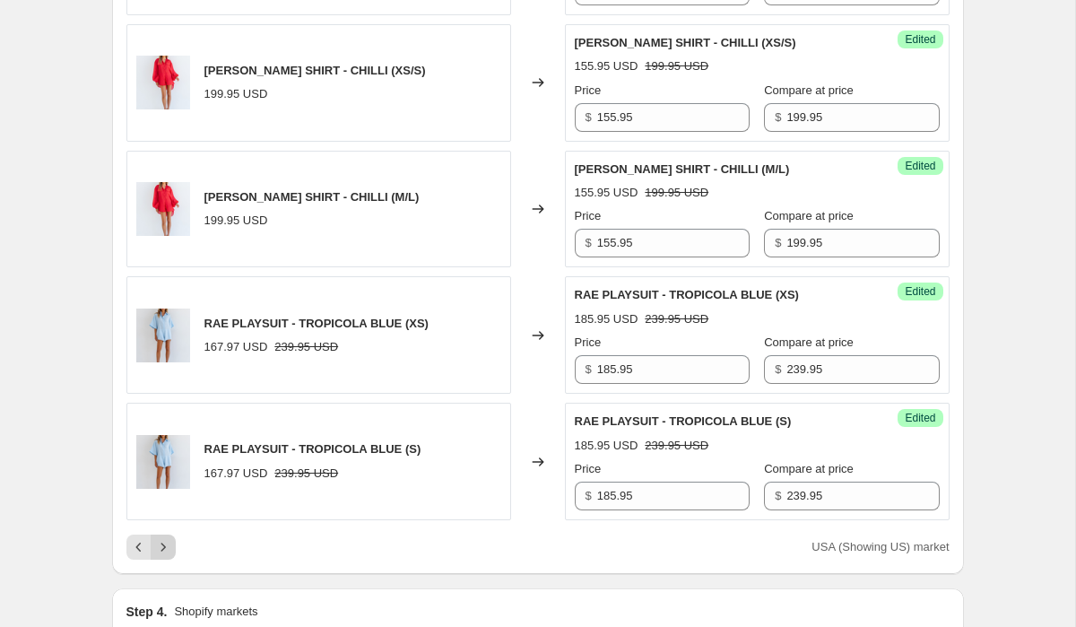
click at [169, 538] on icon "Next" at bounding box center [163, 547] width 18 height 18
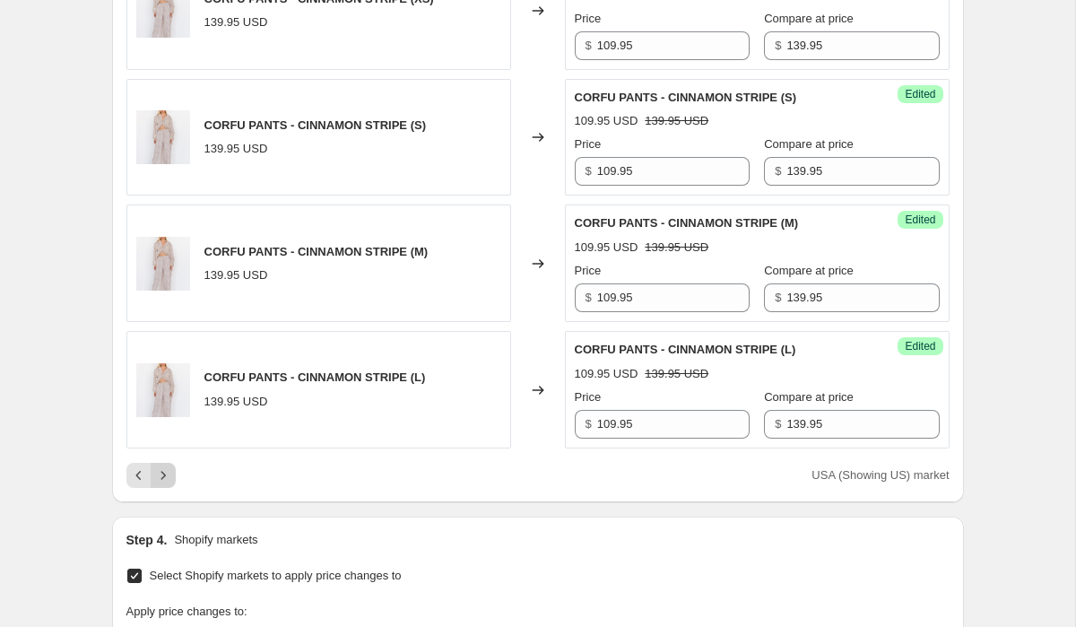
click at [168, 466] on icon "Next" at bounding box center [163, 475] width 18 height 18
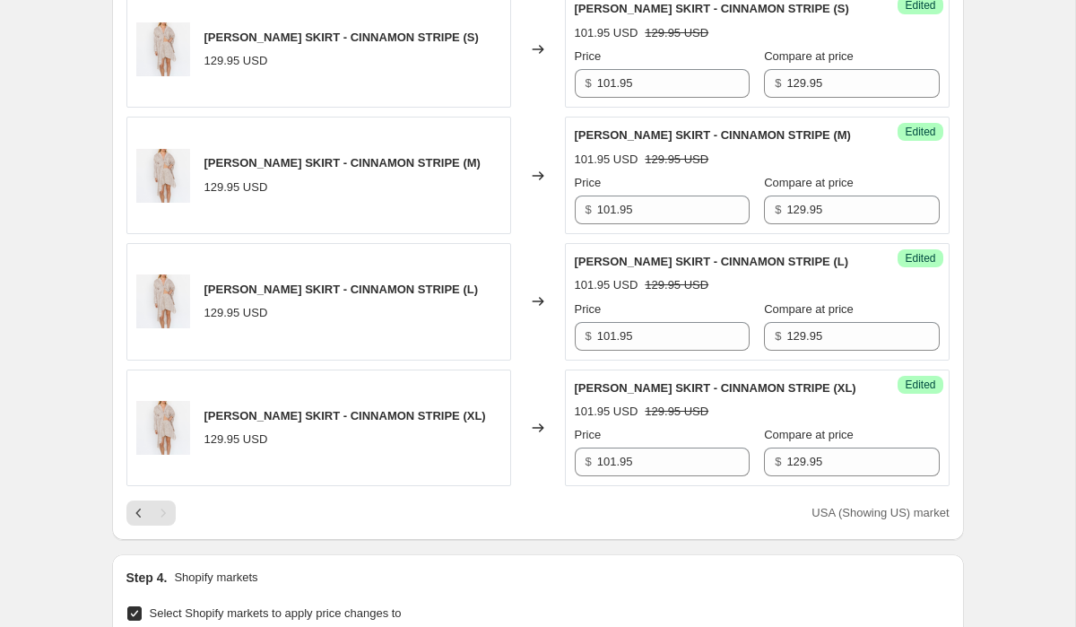
scroll to position [3653, 0]
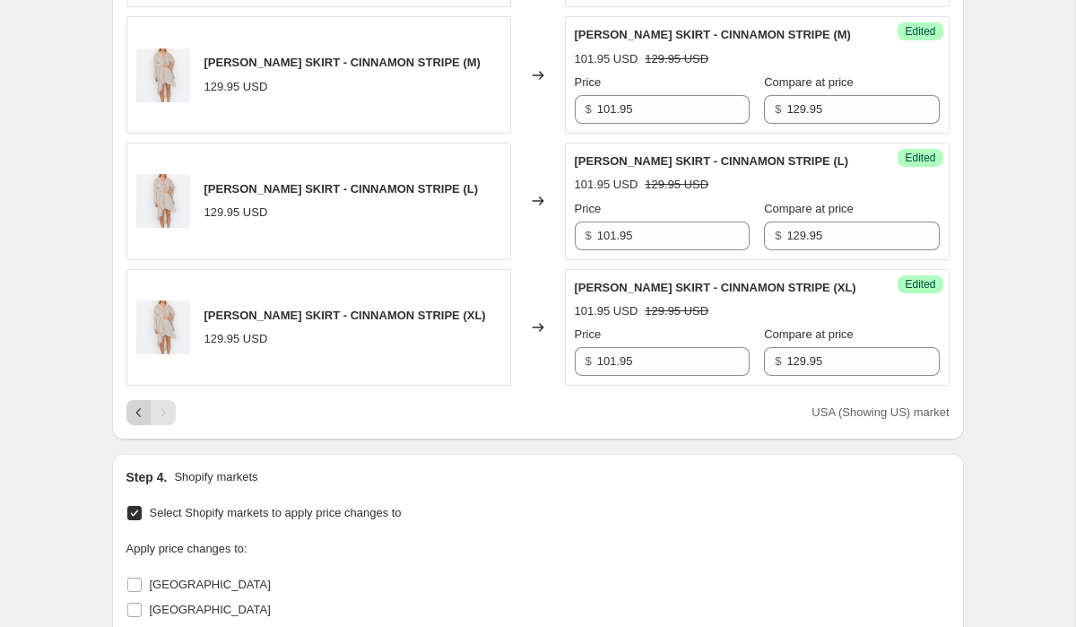
click at [140, 404] on icon "Previous" at bounding box center [139, 413] width 18 height 18
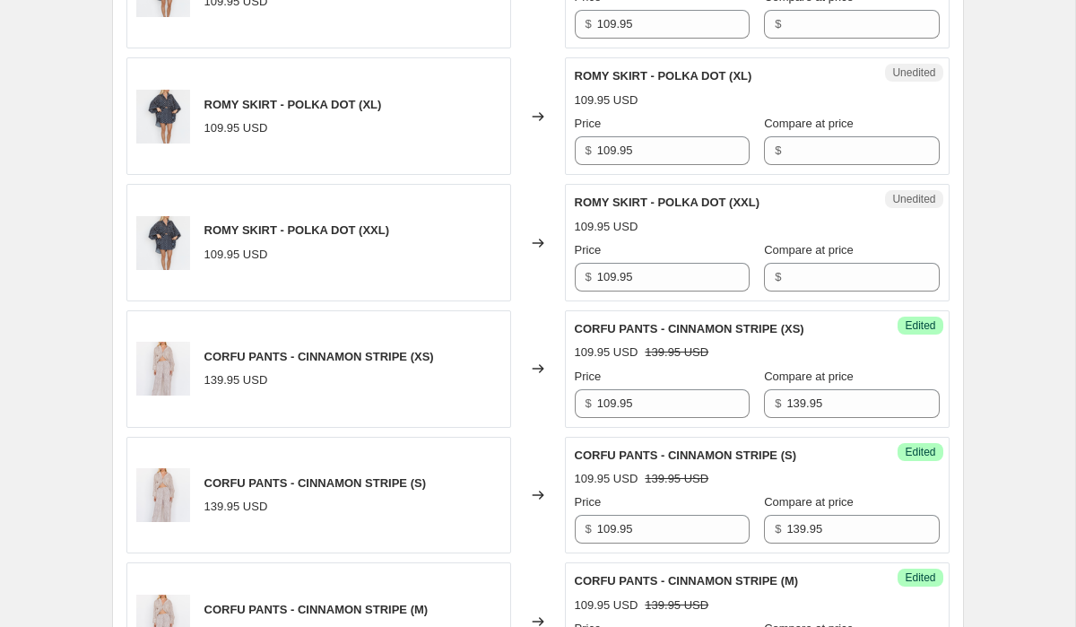
scroll to position [3407, 0]
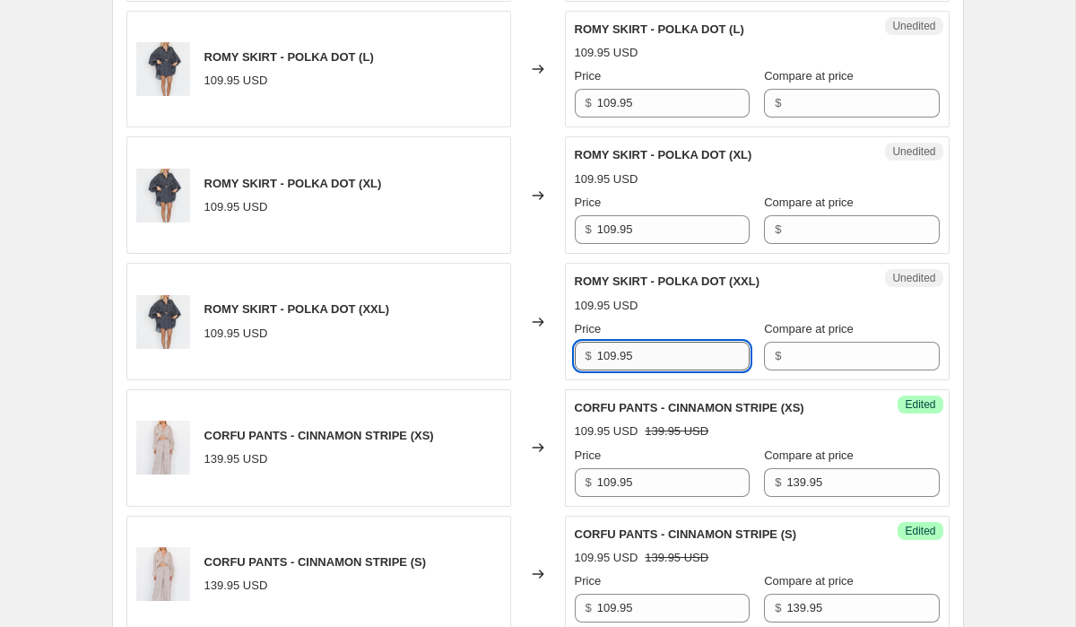
click at [672, 342] on input "109.95" at bounding box center [673, 356] width 152 height 29
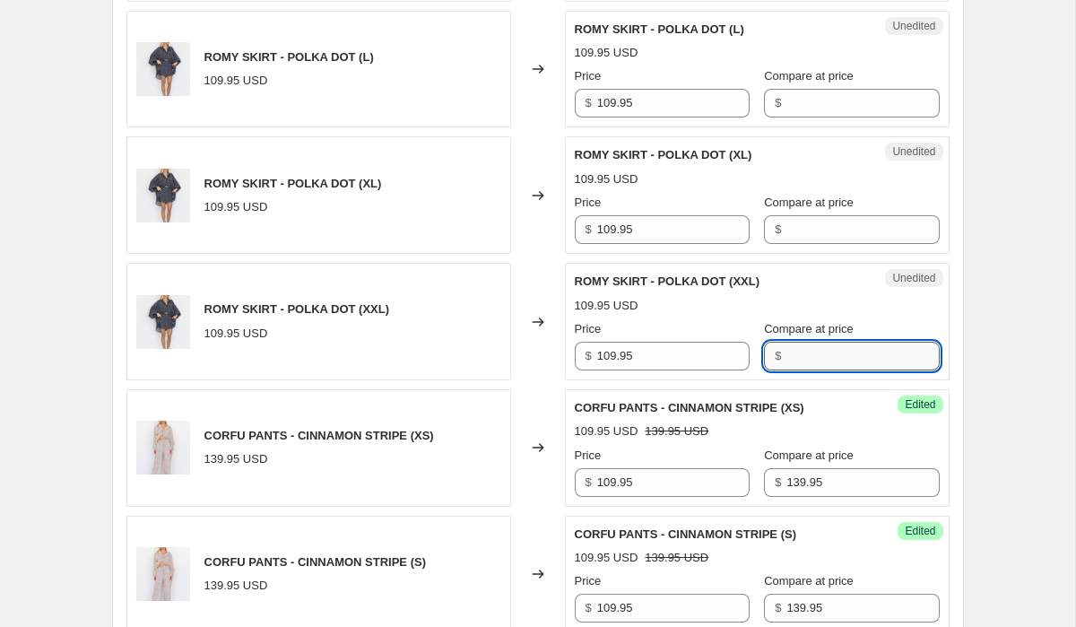
click at [790, 342] on input "Compare at price" at bounding box center [862, 356] width 152 height 29
type input "109.95"
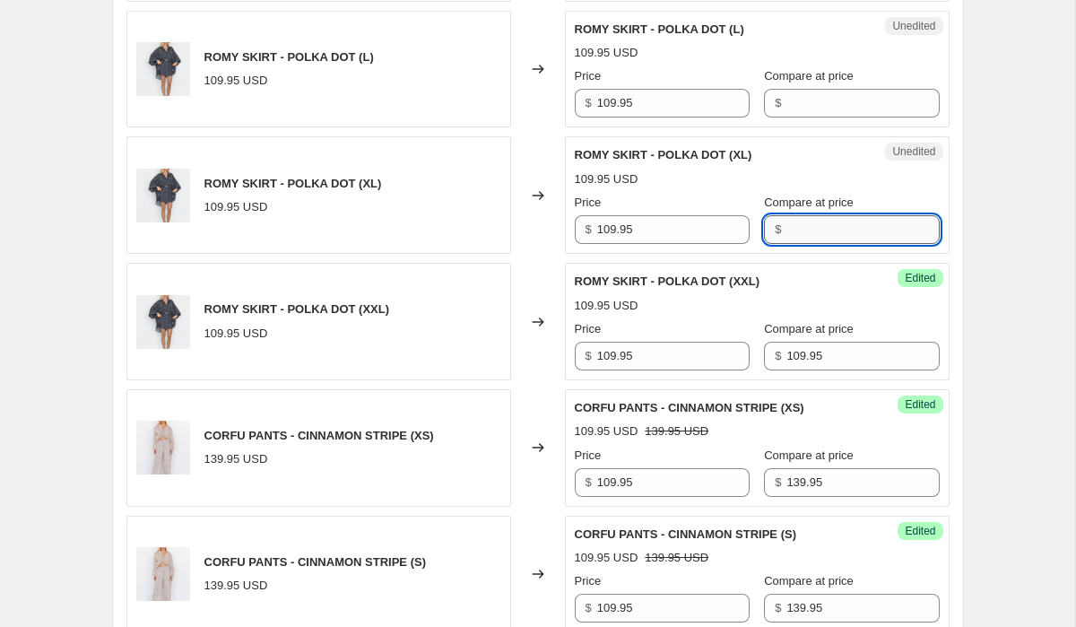
click at [809, 215] on input "Compare at price" at bounding box center [862, 229] width 152 height 29
type input "109.95"
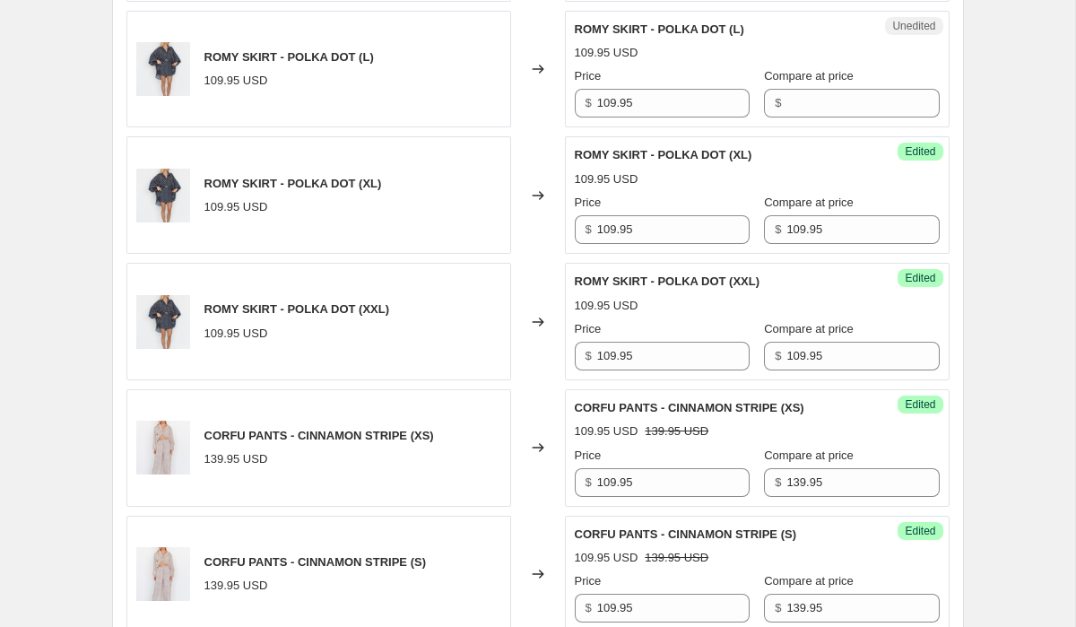
click at [816, 97] on div "Unedited ROMY SKIRT - POLKA DOT (L) 109.95 USD Price $ 109.95 Compare at price $" at bounding box center [757, 69] width 385 height 117
click at [812, 89] on input "Compare at price" at bounding box center [862, 103] width 152 height 29
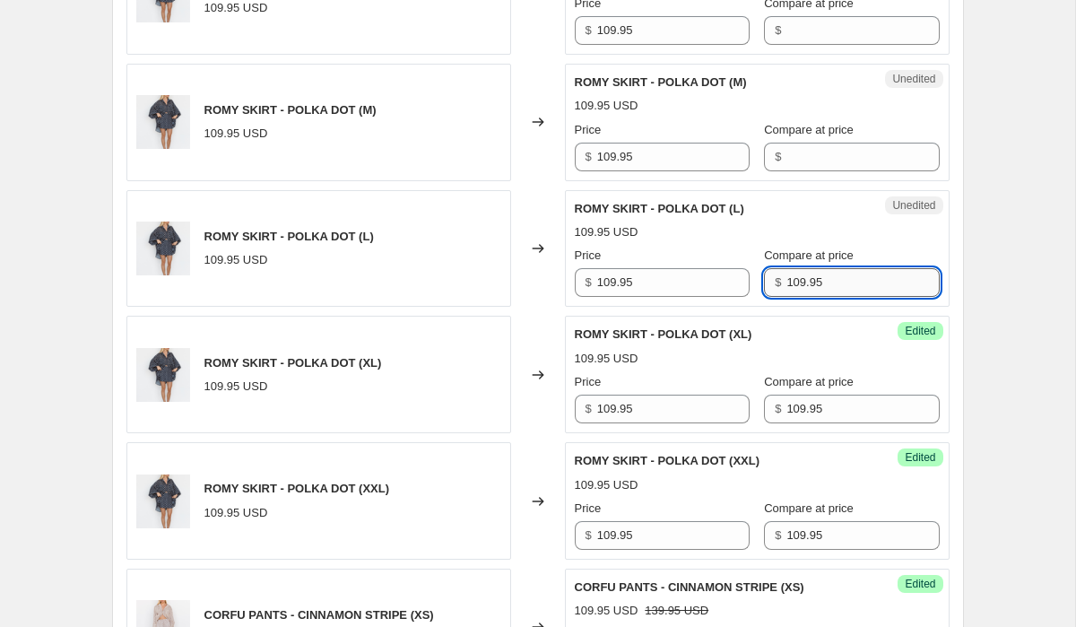
scroll to position [3219, 0]
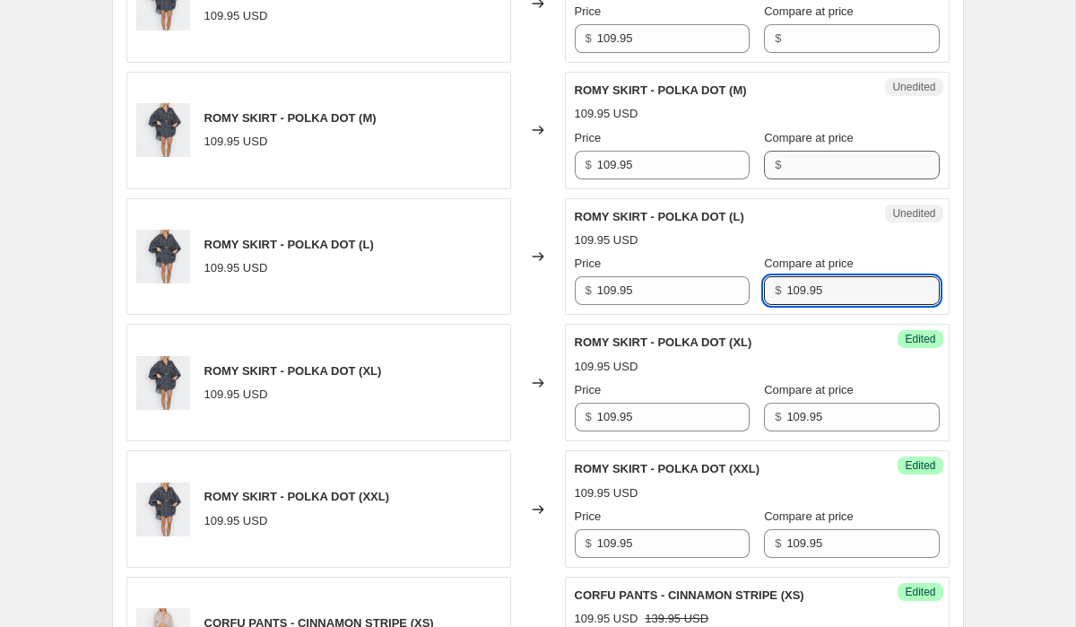
type input "109.95"
click at [807, 151] on input "Compare at price" at bounding box center [862, 165] width 152 height 29
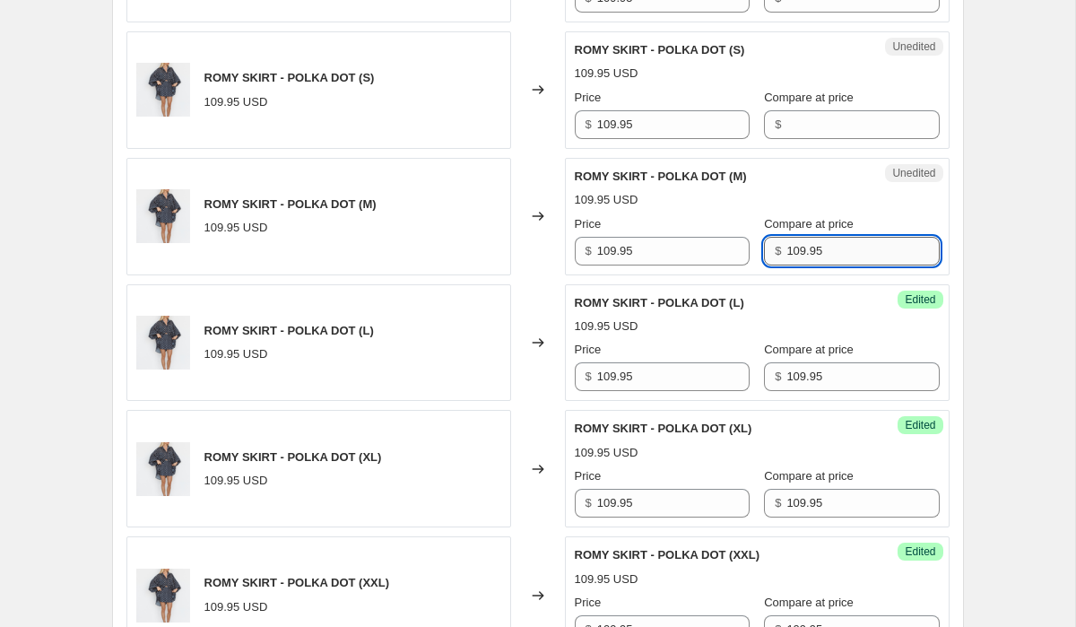
scroll to position [3113, 0]
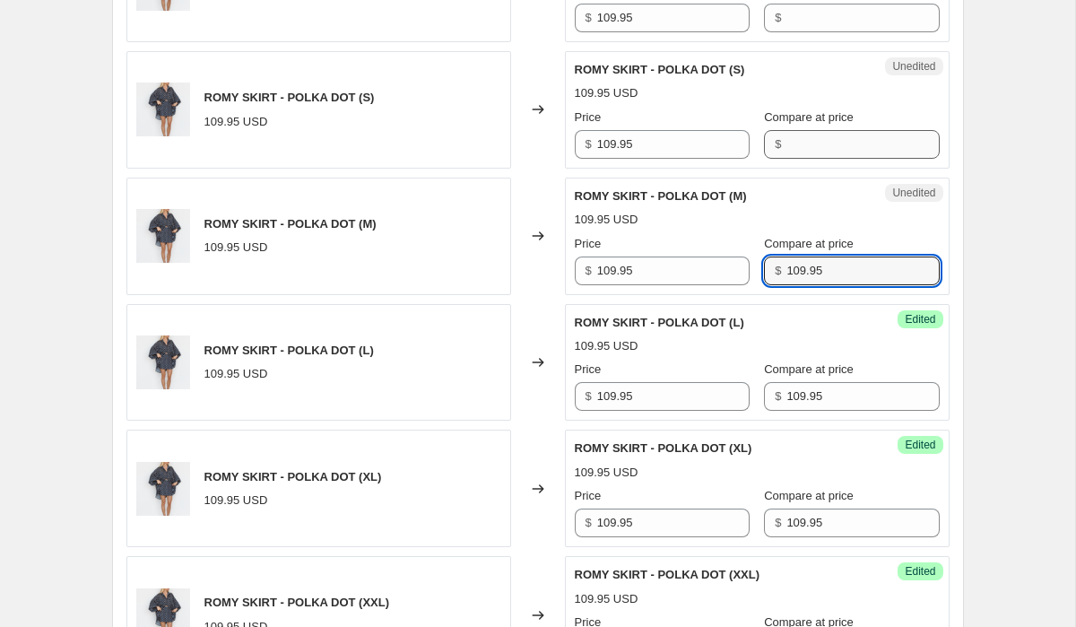
type input "109.95"
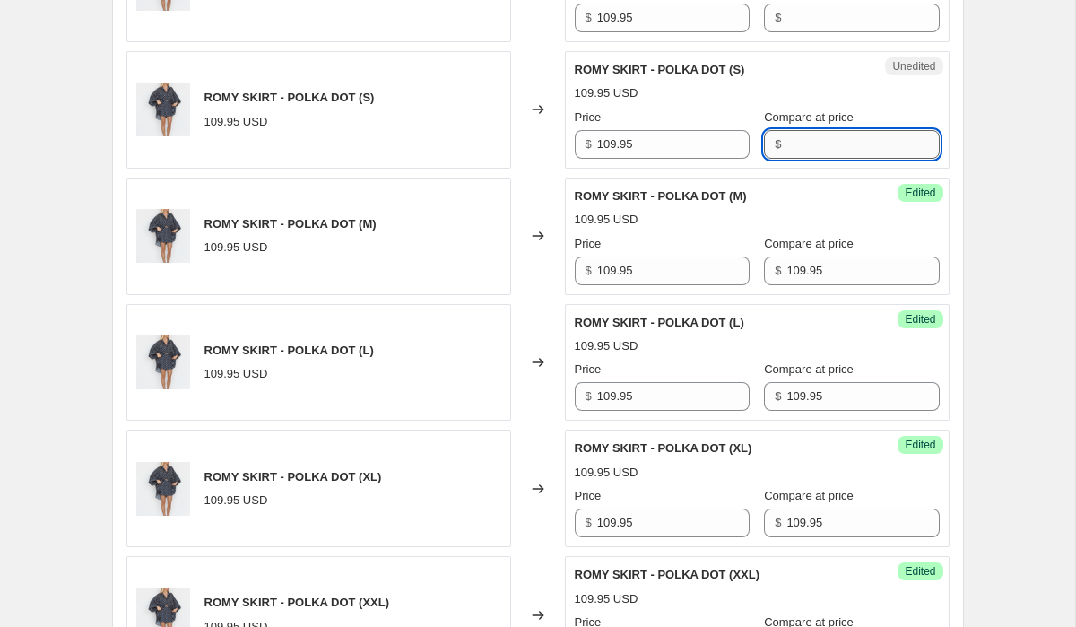
click at [812, 130] on input "Compare at price" at bounding box center [862, 144] width 152 height 29
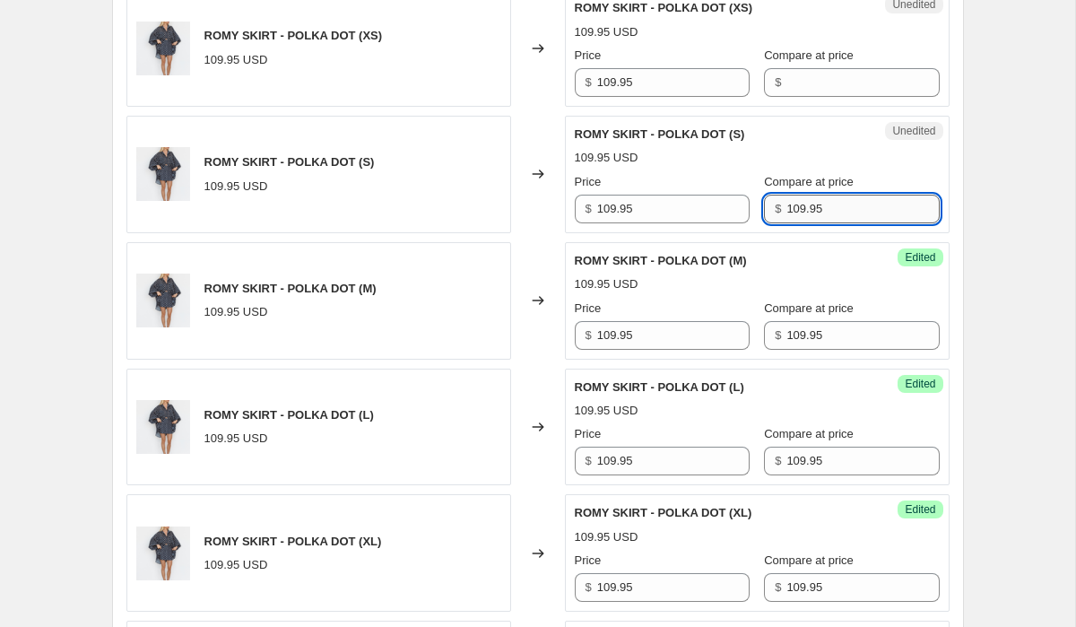
scroll to position [3028, 0]
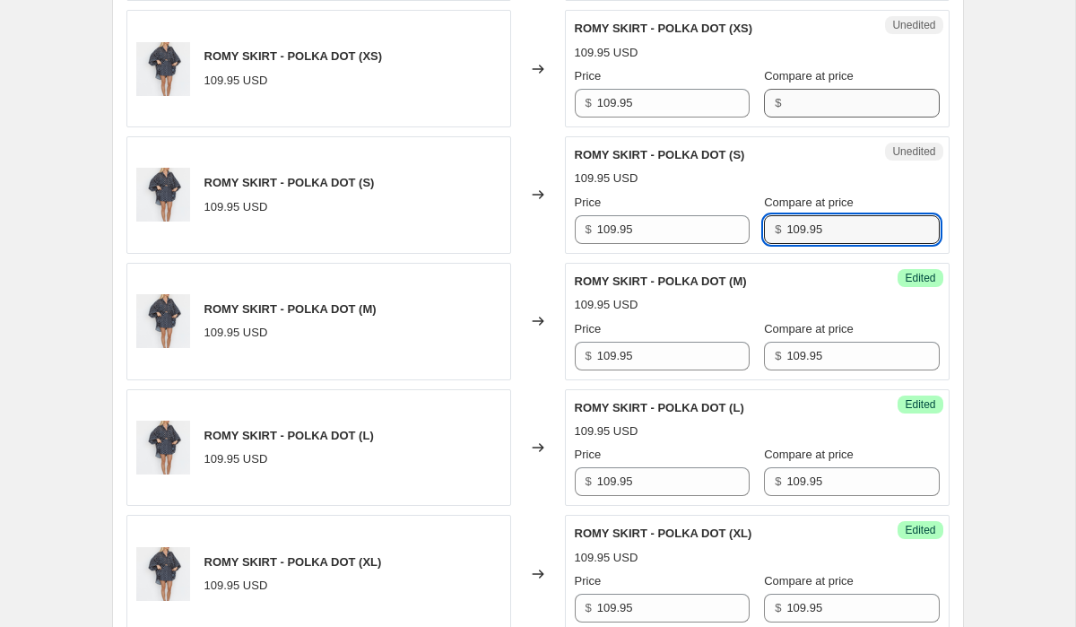
type input "109.95"
click at [803, 90] on input "Compare at price" at bounding box center [862, 103] width 152 height 29
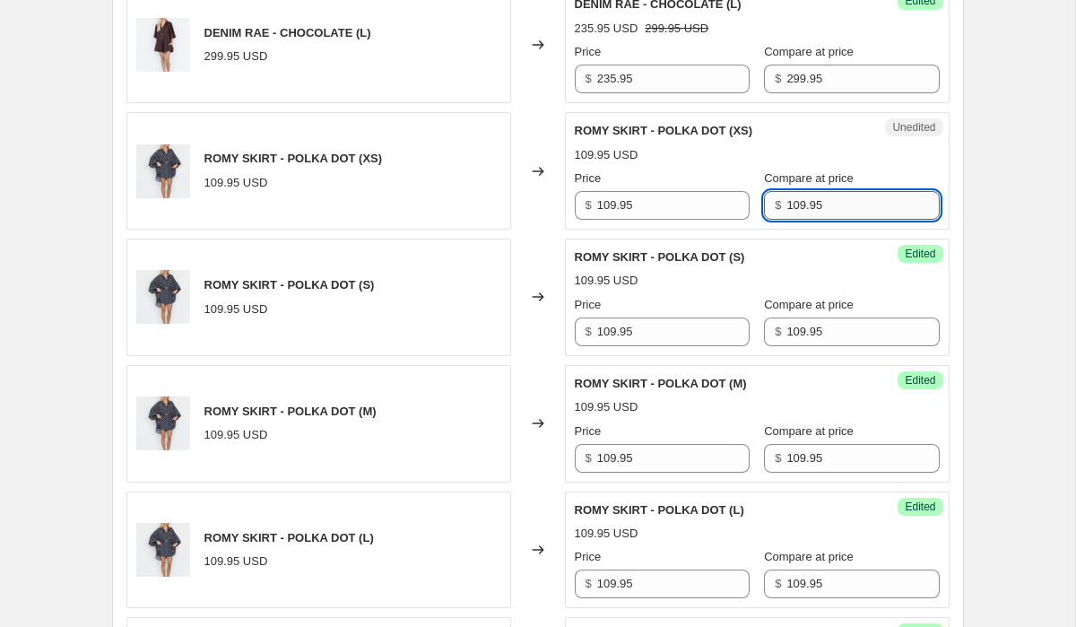
scroll to position [2919, 0]
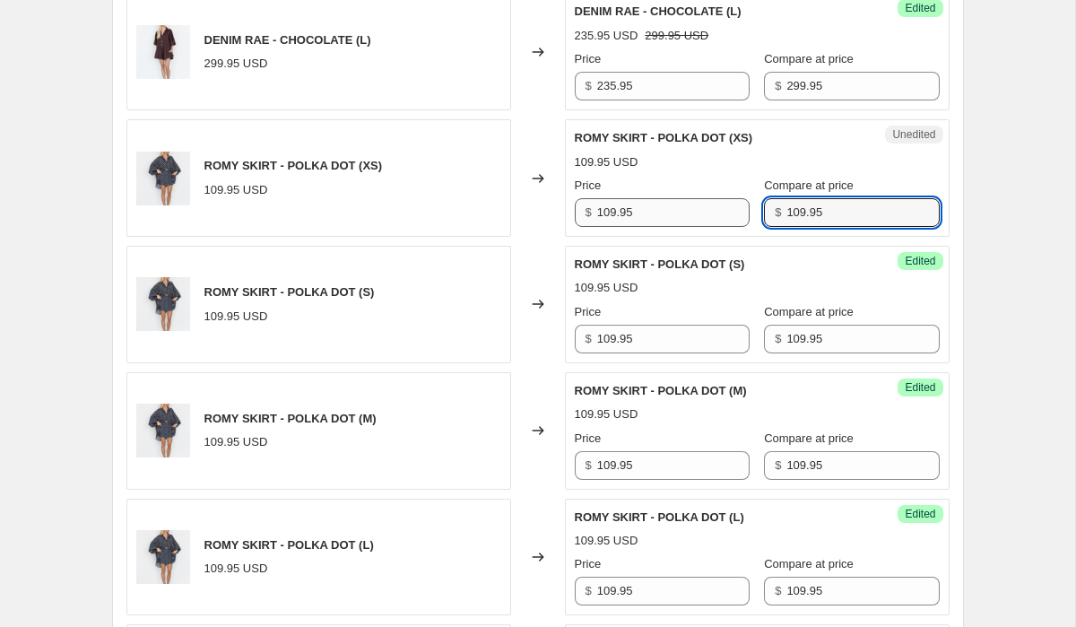
type input "109.95"
click at [659, 202] on input "109.95" at bounding box center [673, 212] width 152 height 29
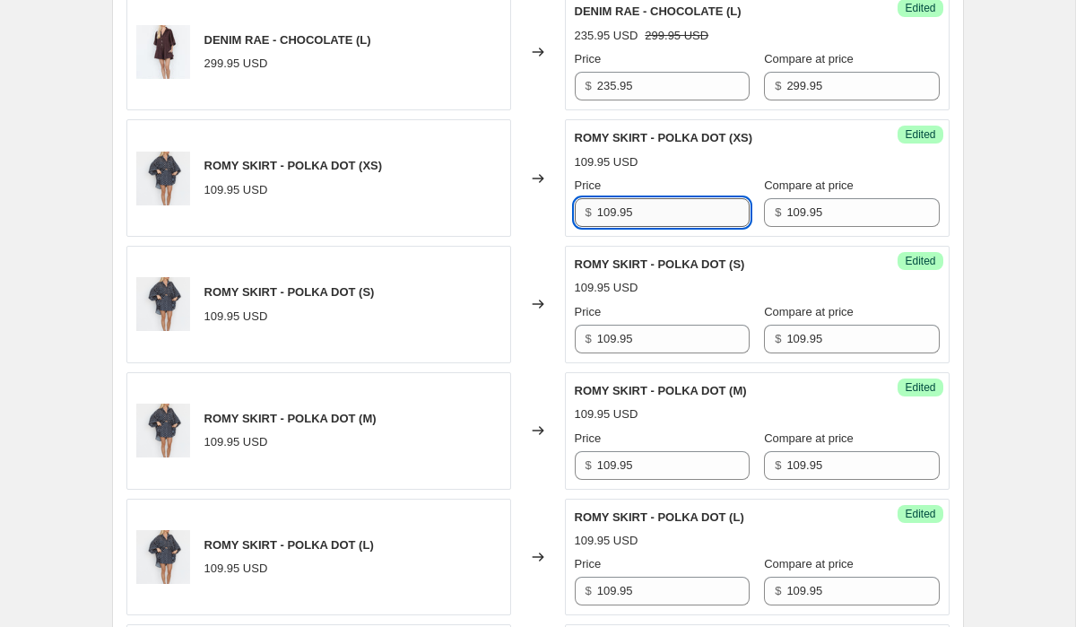
click at [659, 202] on input "109.95" at bounding box center [673, 212] width 152 height 29
click at [638, 200] on input "99.95" at bounding box center [673, 212] width 152 height 29
type input "99.95"
click at [647, 325] on input "109.95" at bounding box center [673, 339] width 152 height 29
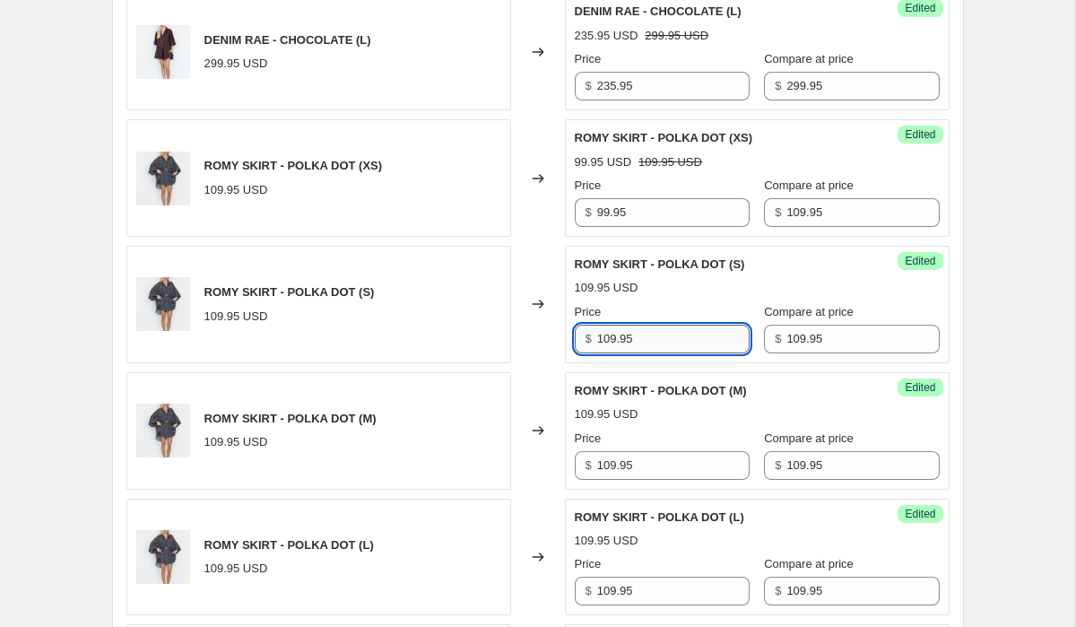
click at [647, 325] on input "109.95" at bounding box center [673, 339] width 152 height 29
type input "99.95"
click at [656, 460] on div "Success Edited [PERSON_NAME] - POLKA DOT (M) 109.95 USD Price $ 109.95 Compare …" at bounding box center [757, 430] width 385 height 117
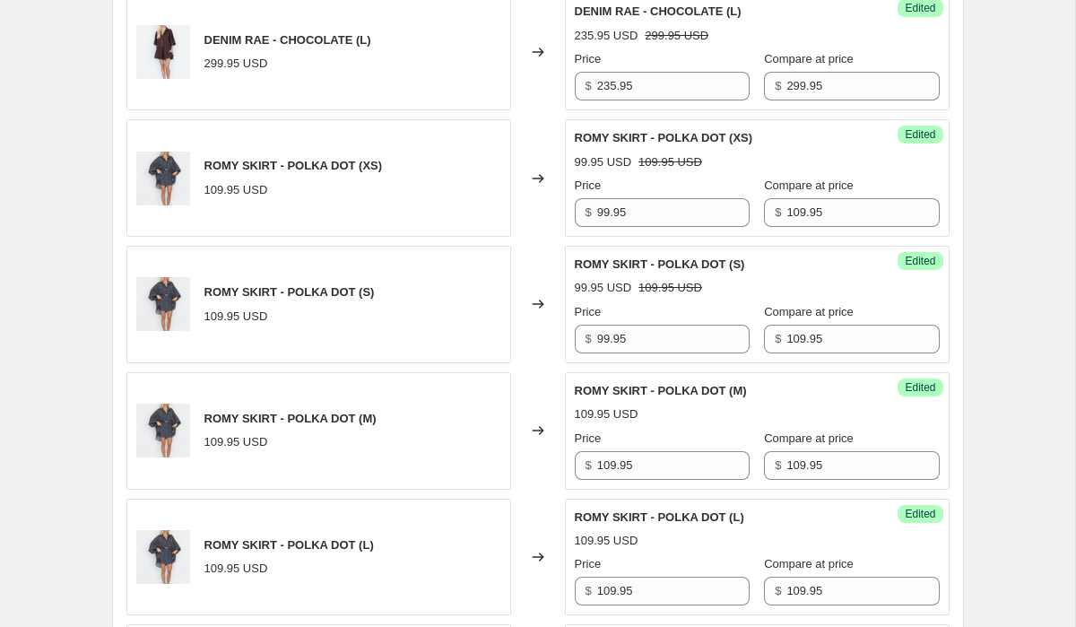
click at [656, 460] on div "Success Edited [PERSON_NAME] - POLKA DOT (M) 109.95 USD Price $ 109.95 Compare …" at bounding box center [757, 430] width 385 height 117
click at [655, 451] on input "109.95" at bounding box center [673, 465] width 152 height 29
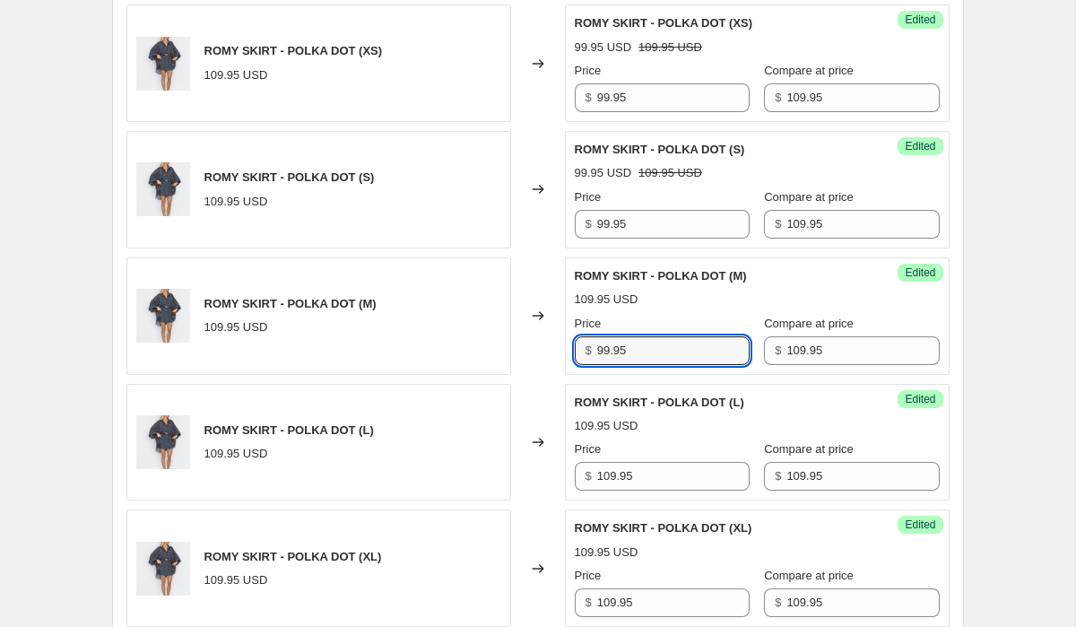
scroll to position [3087, 0]
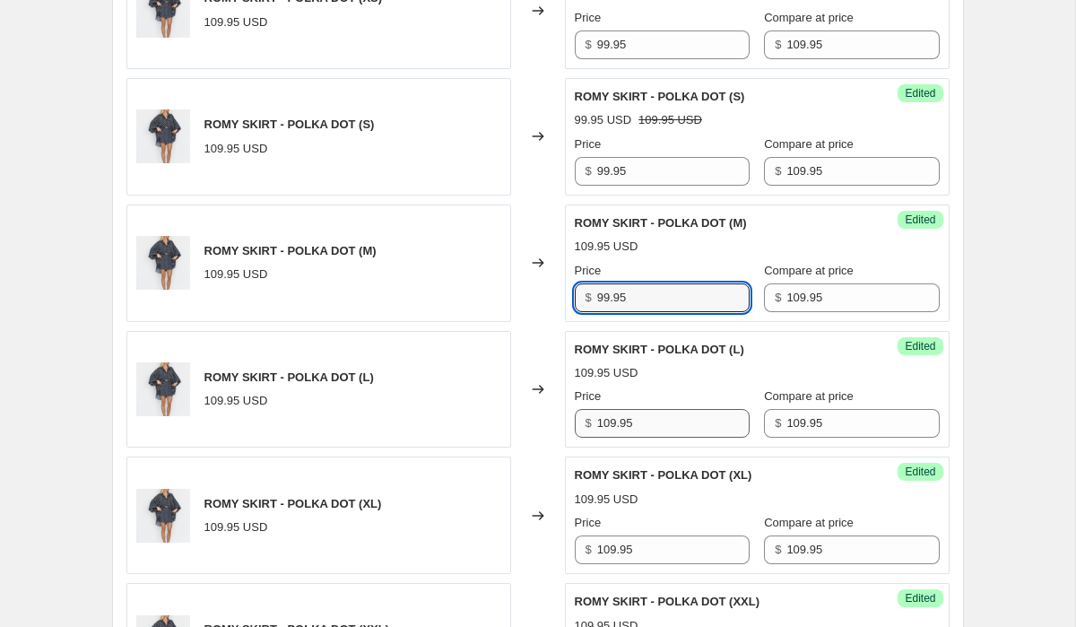
type input "99.95"
click at [658, 411] on input "109.95" at bounding box center [673, 423] width 152 height 29
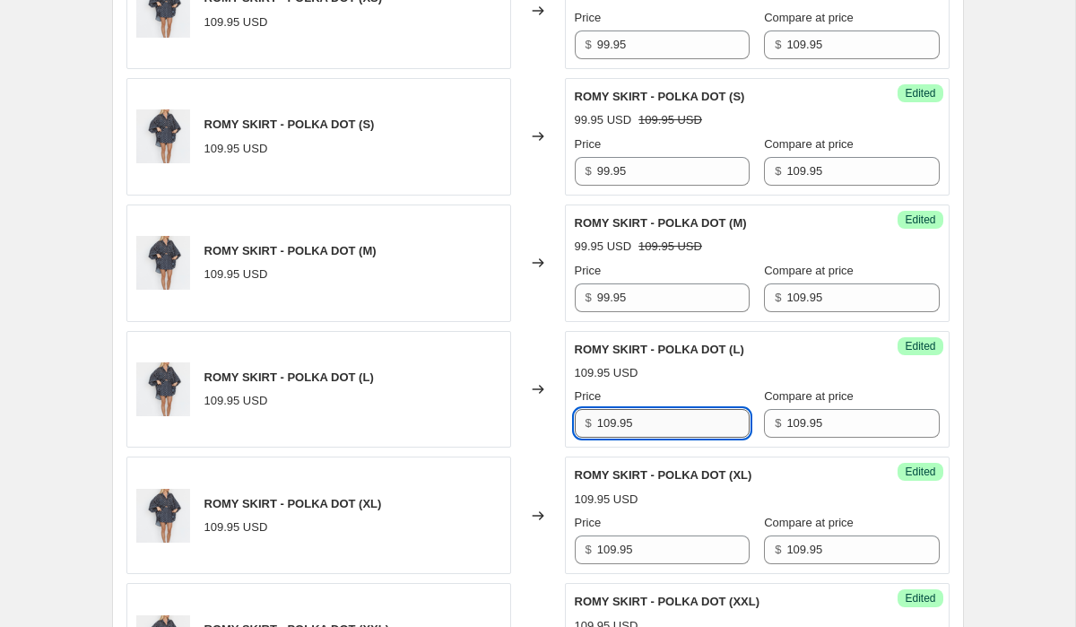
click at [658, 411] on input "109.95" at bounding box center [673, 423] width 152 height 29
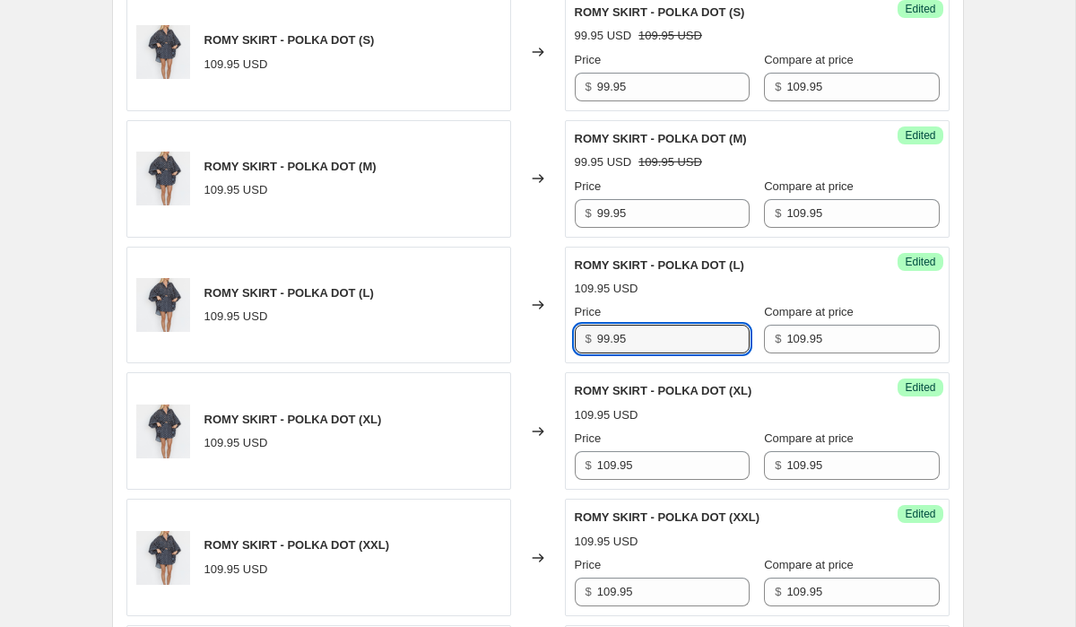
scroll to position [3190, 0]
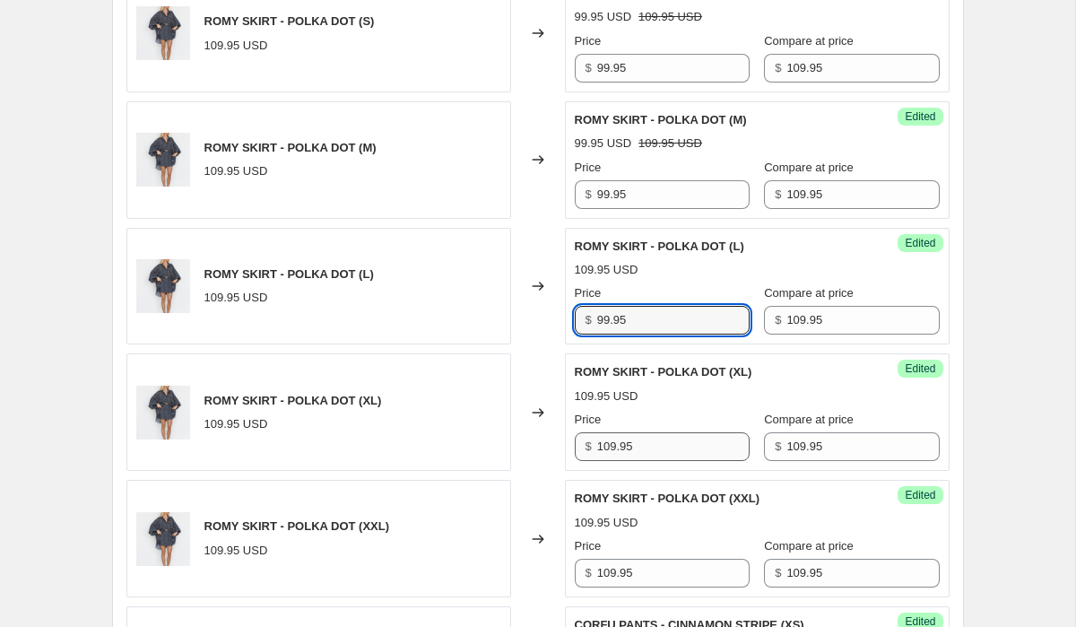
type input "99.95"
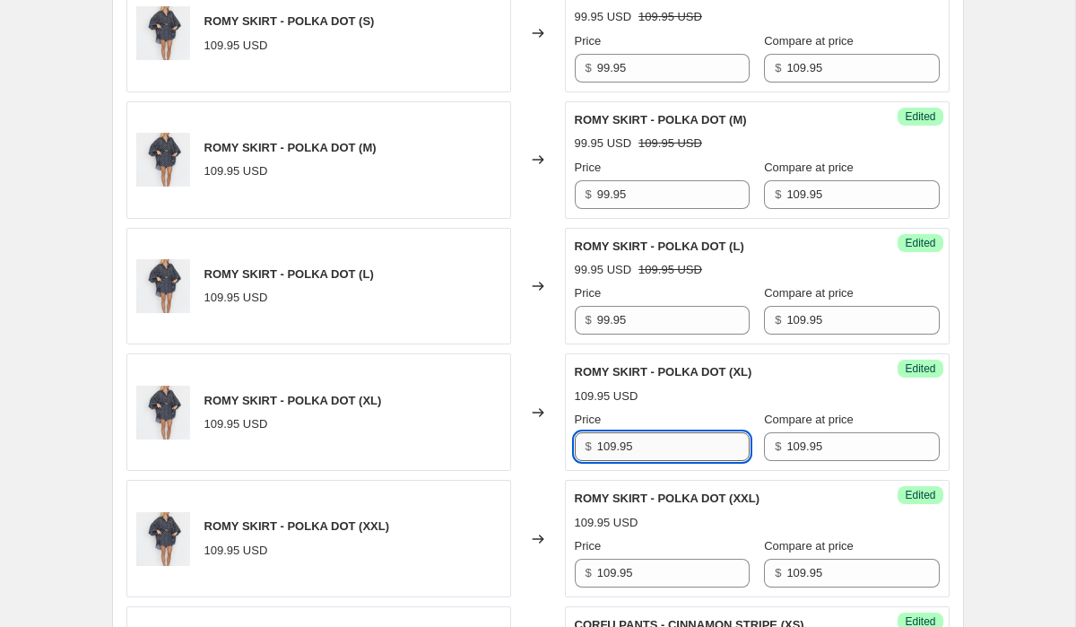
click at [649, 432] on input "109.95" at bounding box center [673, 446] width 152 height 29
type input "99.95"
click at [654, 559] on input "109.95" at bounding box center [673, 573] width 152 height 29
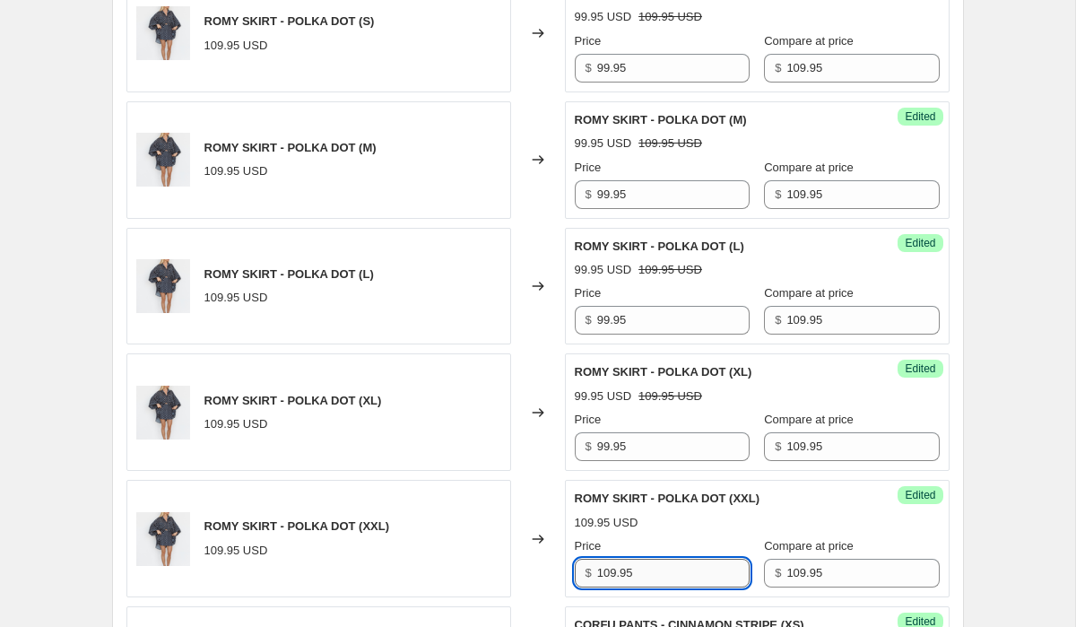
click at [654, 559] on input "109.95" at bounding box center [673, 573] width 152 height 29
click at [647, 560] on input "99.95" at bounding box center [673, 573] width 152 height 29
type input "9"
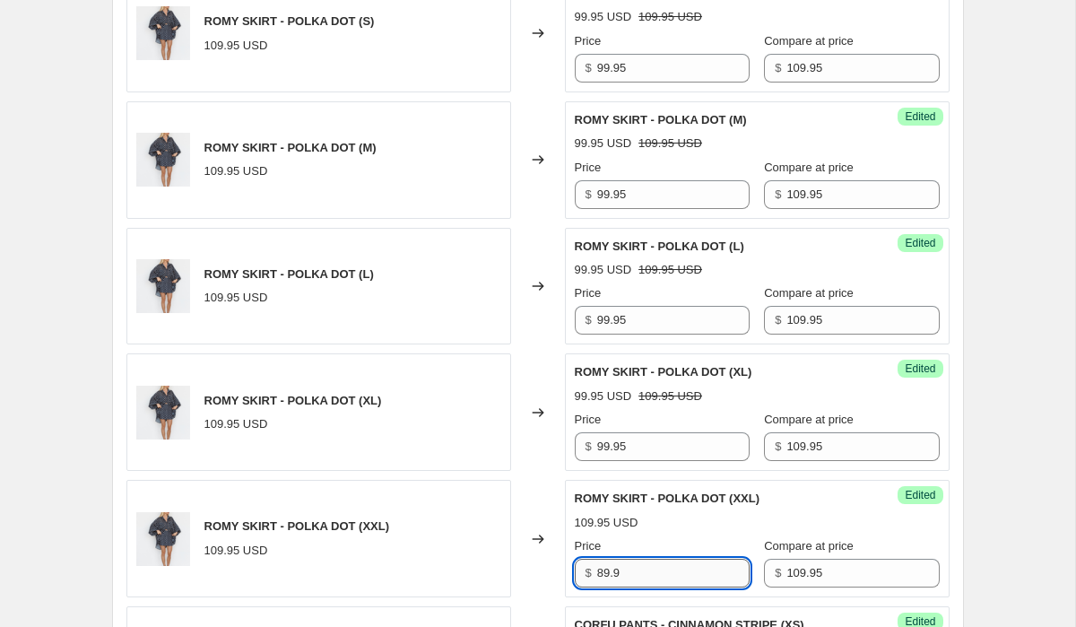
type input "89.95"
click at [639, 559] on input "89.95" at bounding box center [673, 573] width 152 height 29
type input "89.95"
click at [647, 432] on input "99.95" at bounding box center [673, 446] width 152 height 29
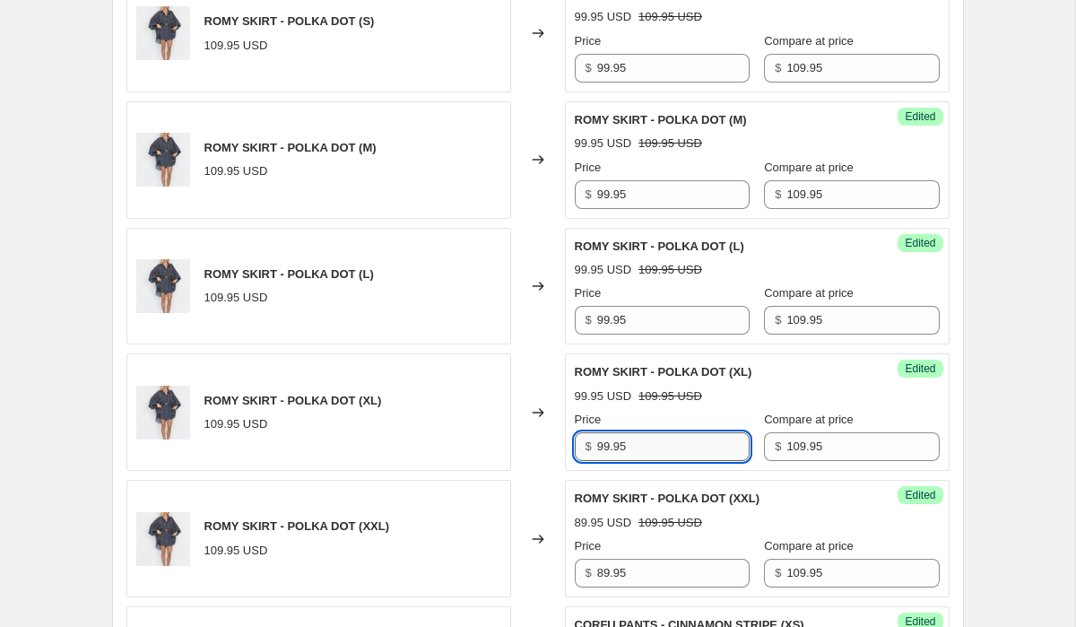
click at [647, 432] on input "99.95" at bounding box center [673, 446] width 152 height 29
type input "89.95"
click at [658, 306] on input "99.95" at bounding box center [673, 320] width 152 height 29
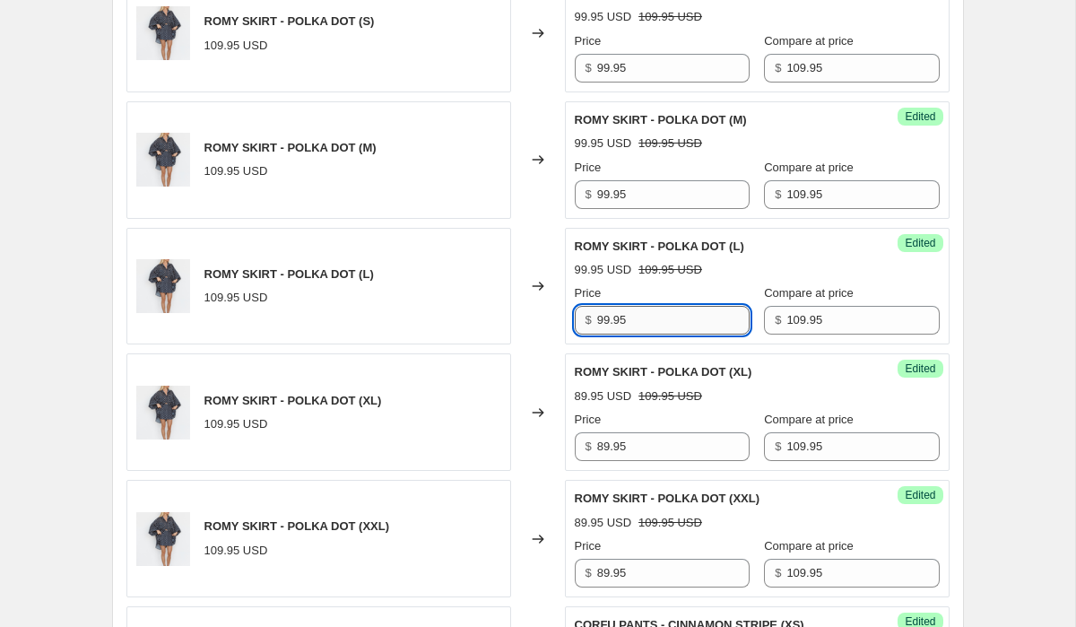
click at [658, 306] on input "99.95" at bounding box center [673, 320] width 152 height 29
type input "89.95"
click at [656, 159] on div "Price $ 99.95" at bounding box center [662, 184] width 175 height 50
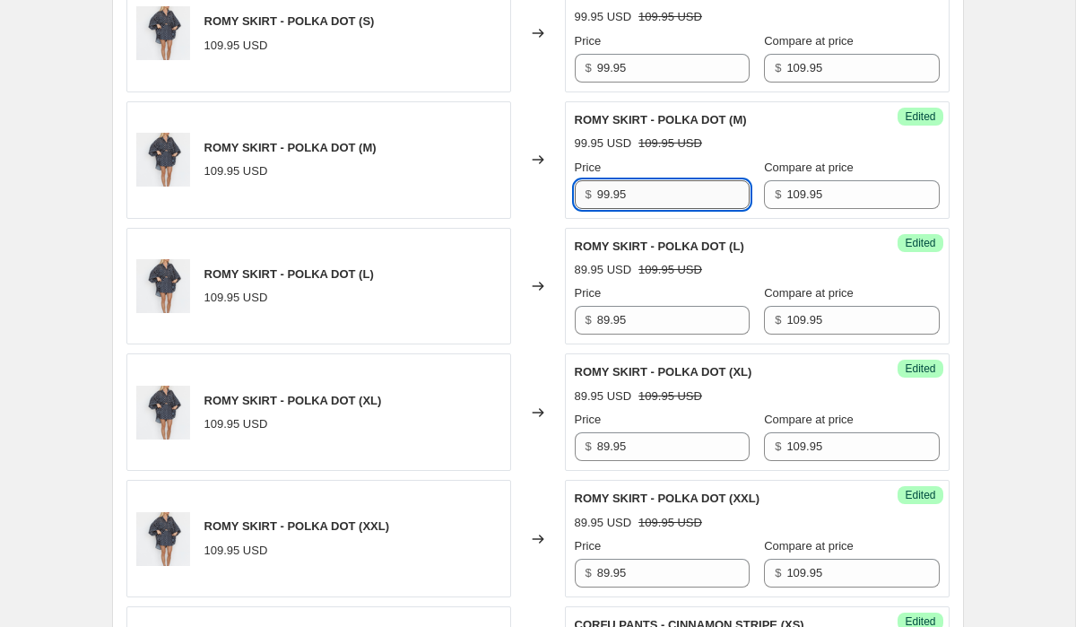
click at [656, 180] on input "99.95" at bounding box center [673, 194] width 152 height 29
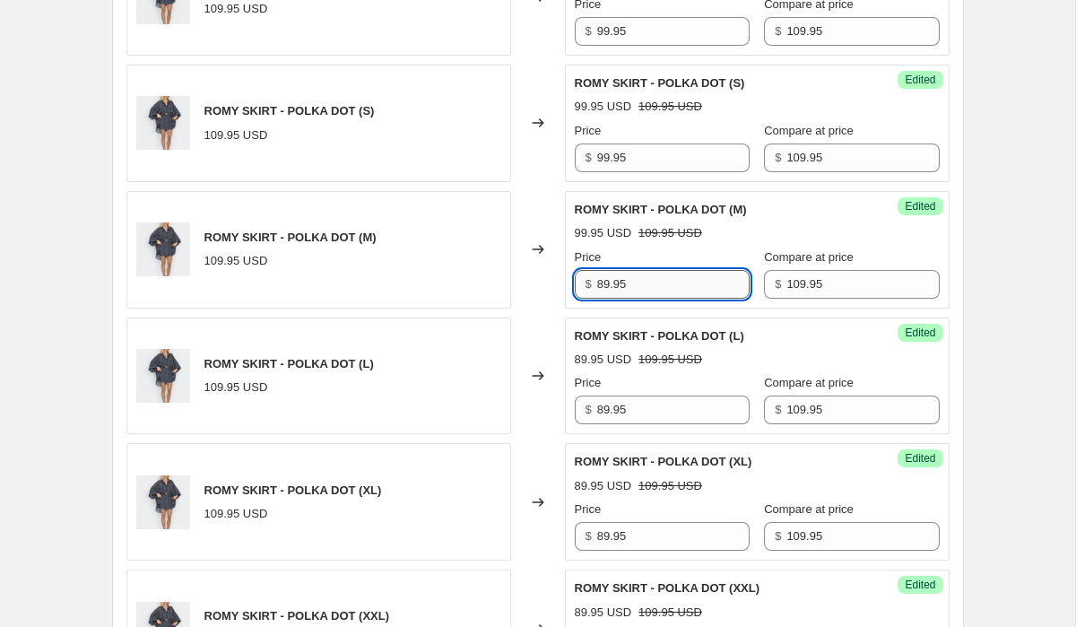
scroll to position [3078, 0]
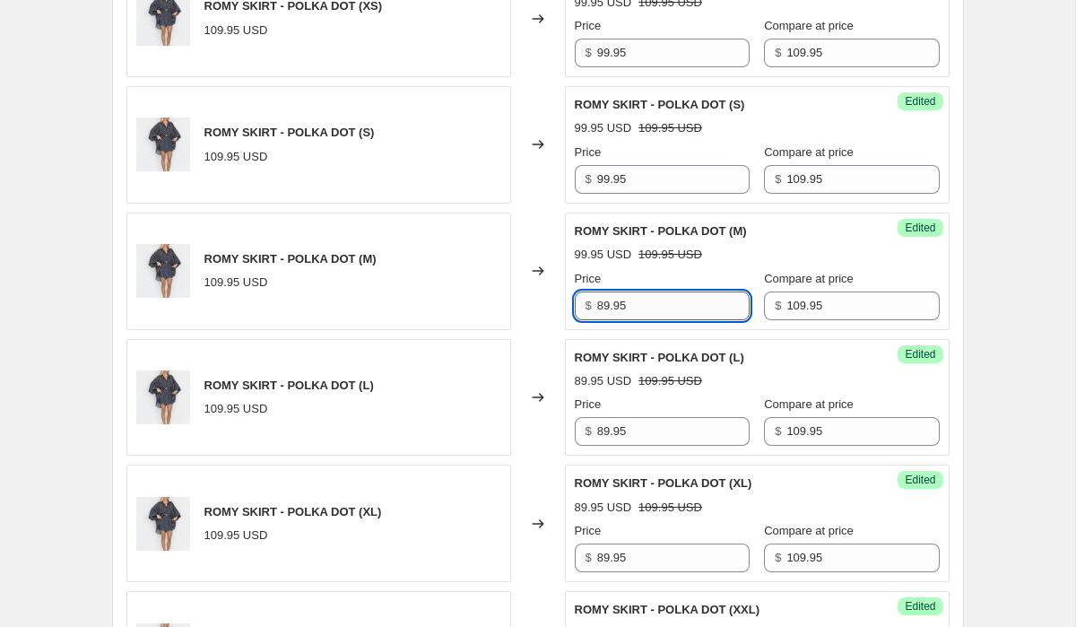
type input "89.95"
click at [656, 165] on input "99.95" at bounding box center [673, 179] width 152 height 29
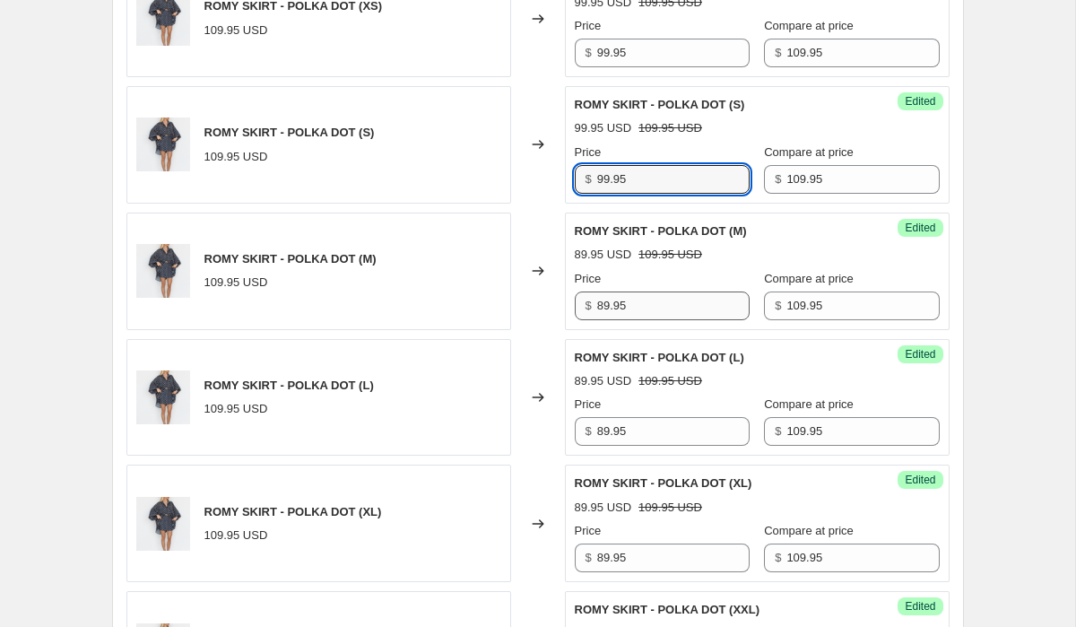
click at [656, 165] on input "99.95" at bounding box center [673, 179] width 152 height 29
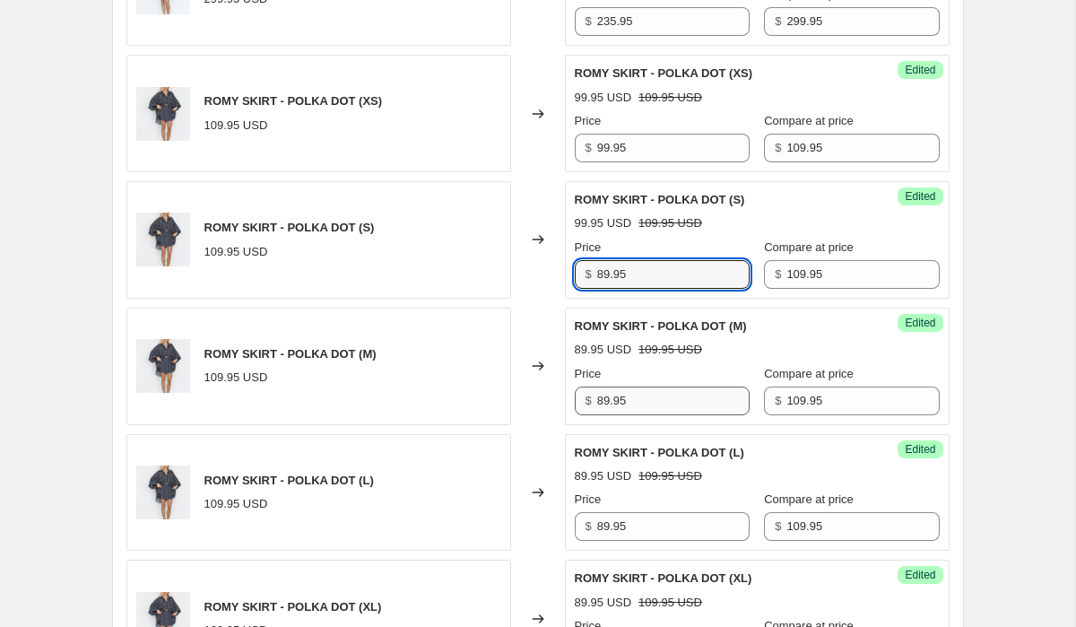
scroll to position [2982, 0]
type input "89.95"
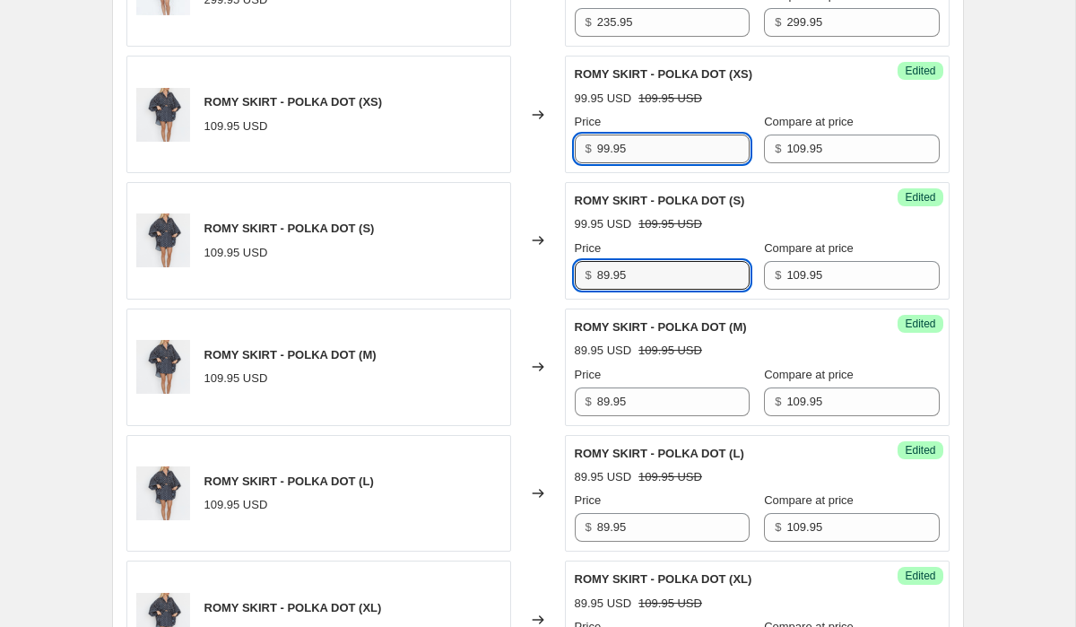
click at [645, 135] on input "99.95" at bounding box center [673, 149] width 152 height 29
type input "89.95"
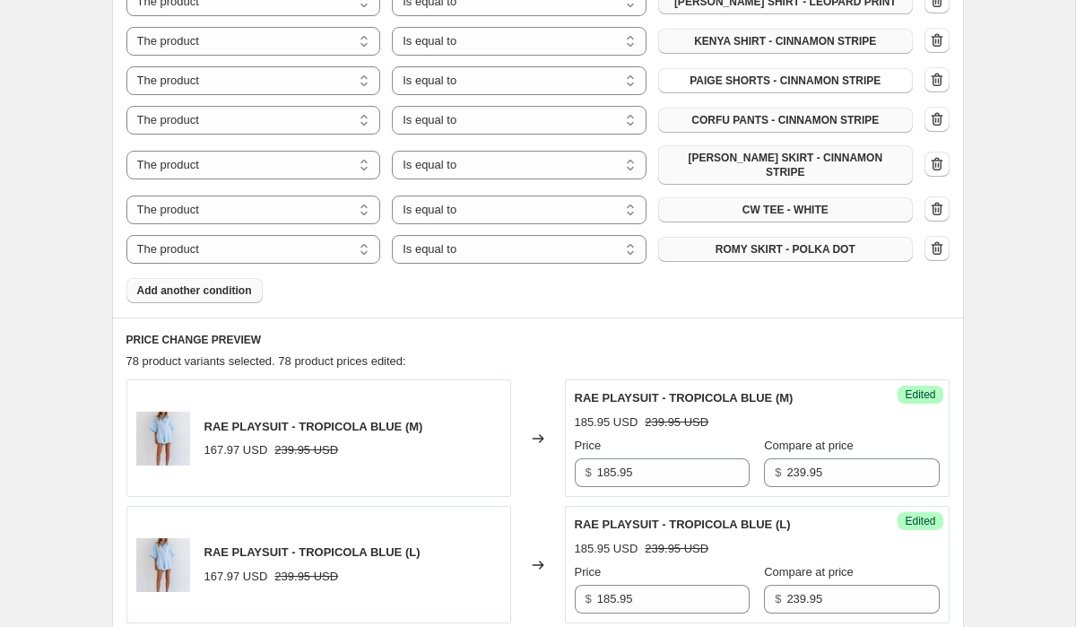
scroll to position [1359, 0]
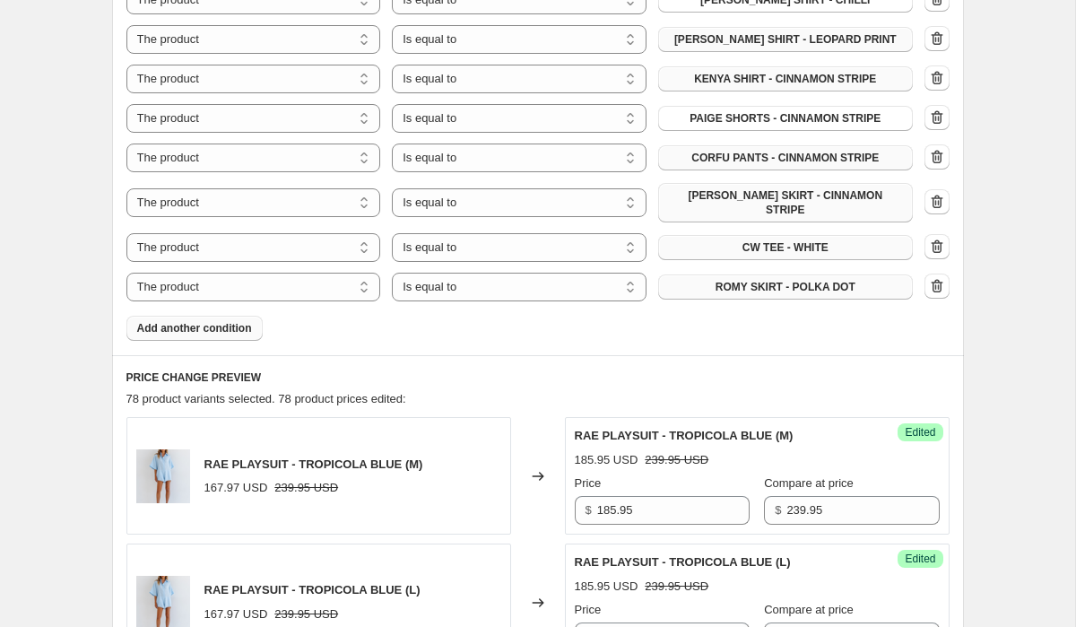
click at [198, 321] on span "Add another condition" at bounding box center [194, 328] width 115 height 14
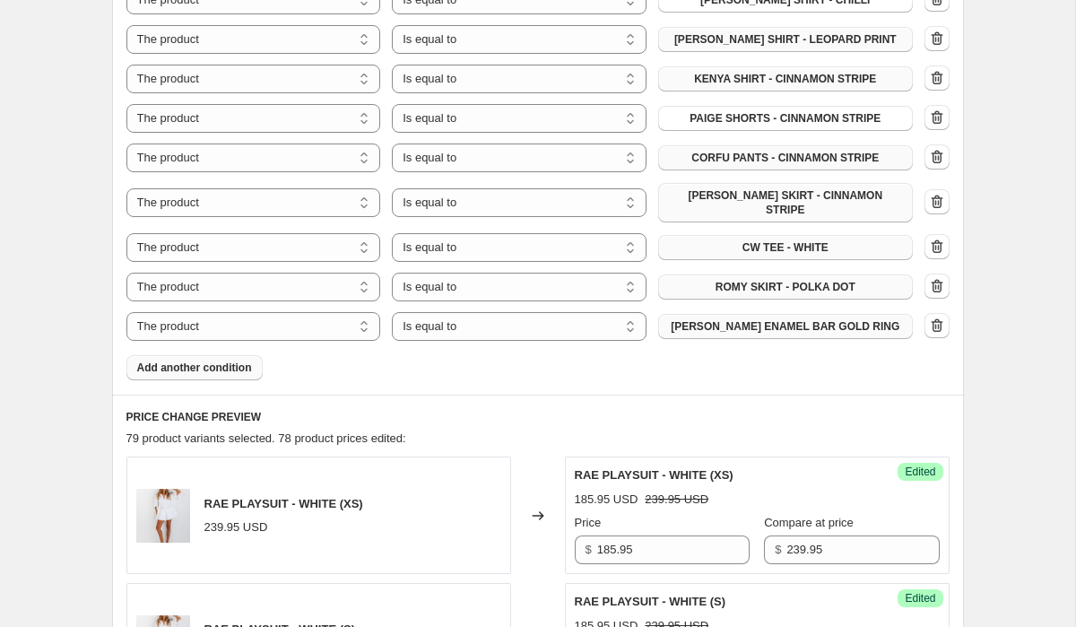
click at [778, 319] on span "[PERSON_NAME] ENAMEL BAR GOLD RING" at bounding box center [785, 326] width 229 height 14
click at [945, 313] on button "button" at bounding box center [937, 325] width 25 height 25
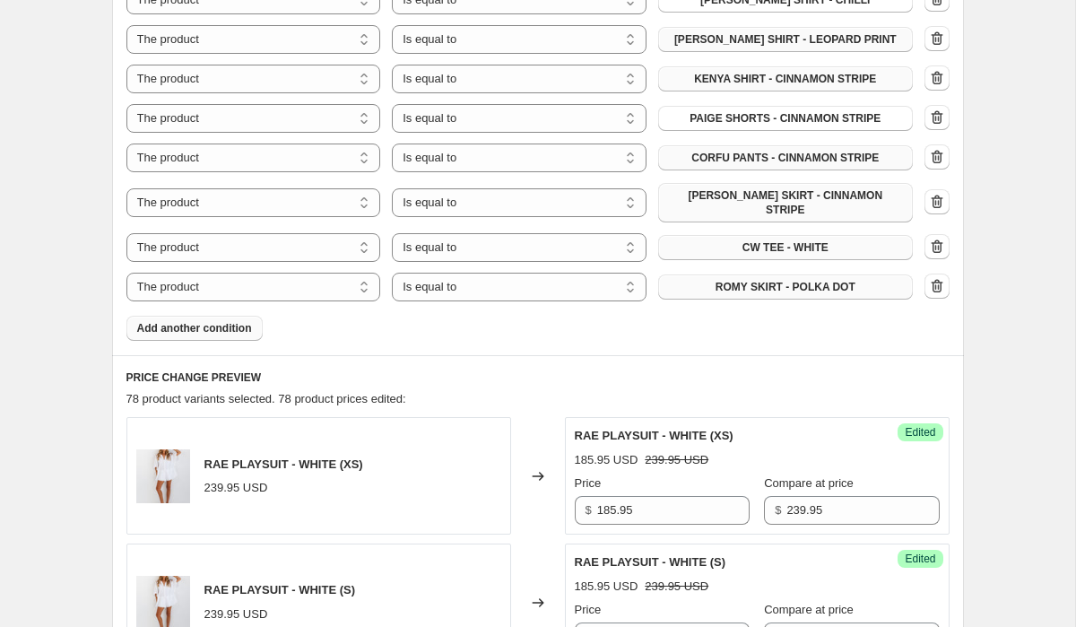
click at [230, 321] on span "Add another condition" at bounding box center [194, 328] width 115 height 14
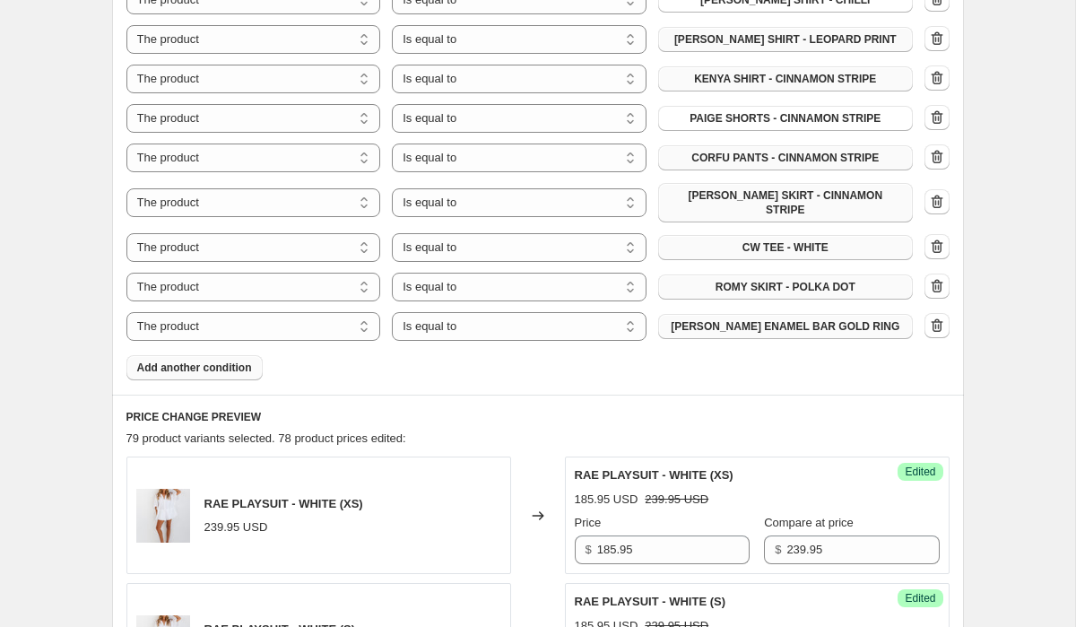
click at [821, 319] on span "[PERSON_NAME] ENAMEL BAR GOLD RING" at bounding box center [785, 326] width 229 height 14
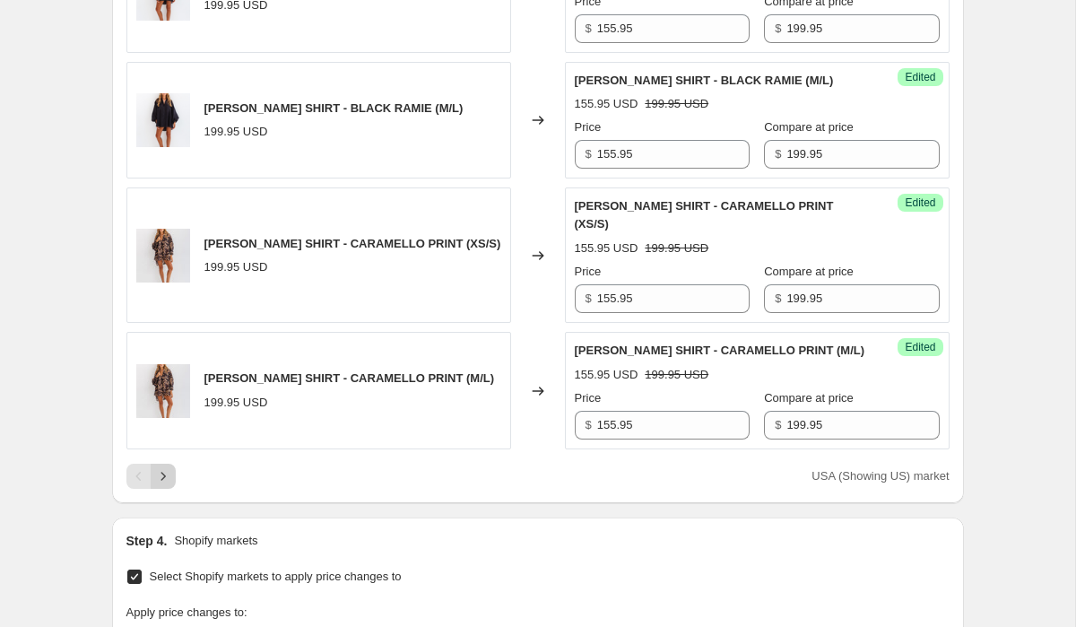
scroll to position [3910, 0]
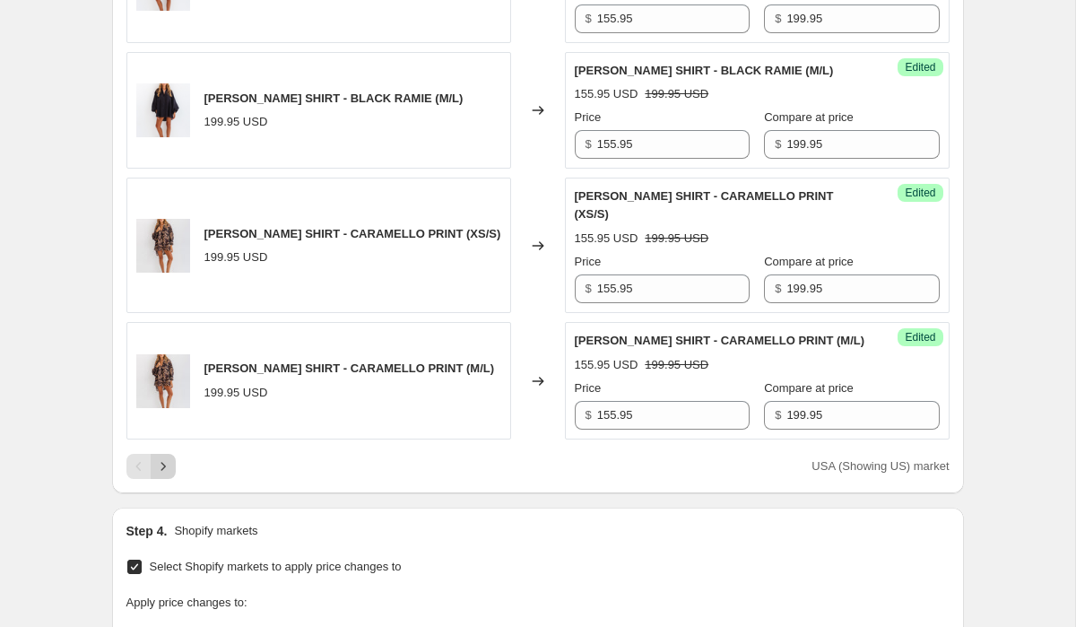
click at [164, 457] on icon "Next" at bounding box center [163, 466] width 18 height 18
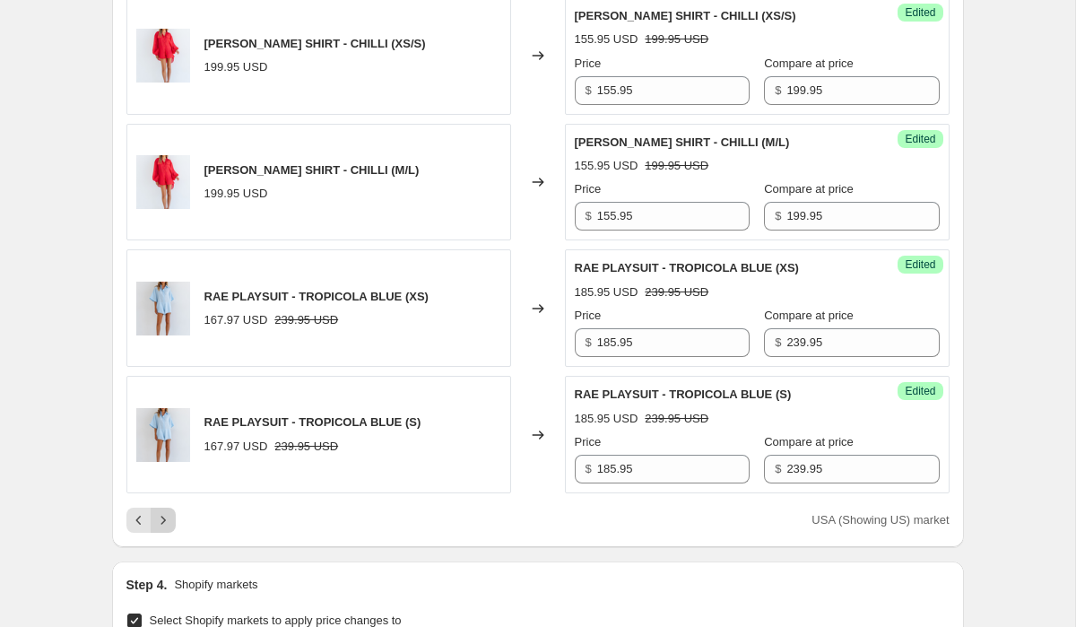
click at [164, 511] on icon "Next" at bounding box center [163, 520] width 18 height 18
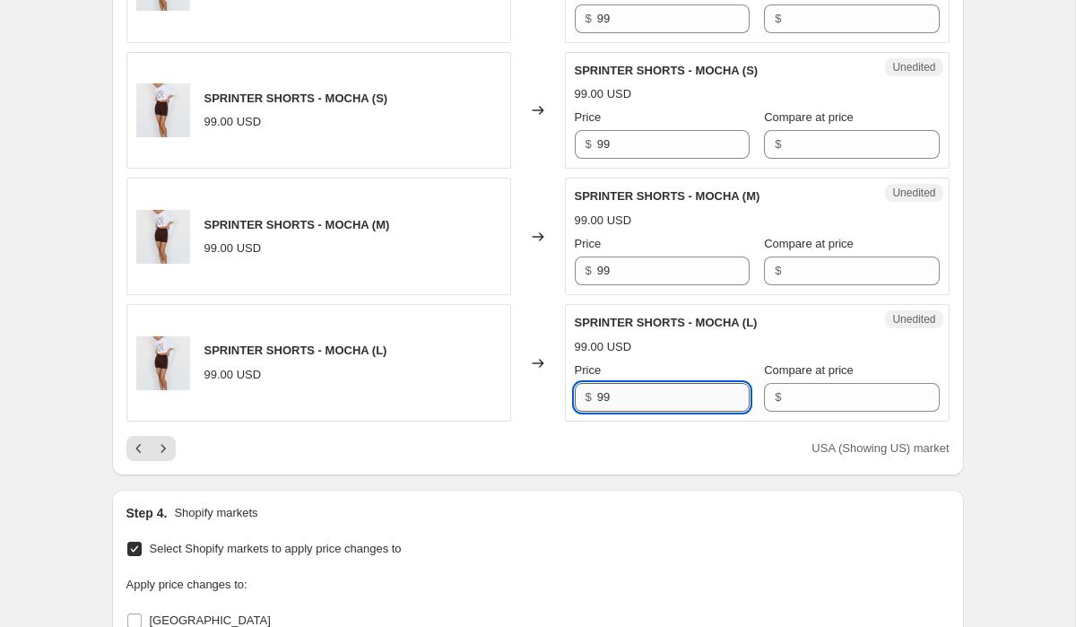
click at [680, 383] on input "99" at bounding box center [673, 397] width 152 height 29
click at [819, 385] on input "Compare at price" at bounding box center [862, 397] width 152 height 29
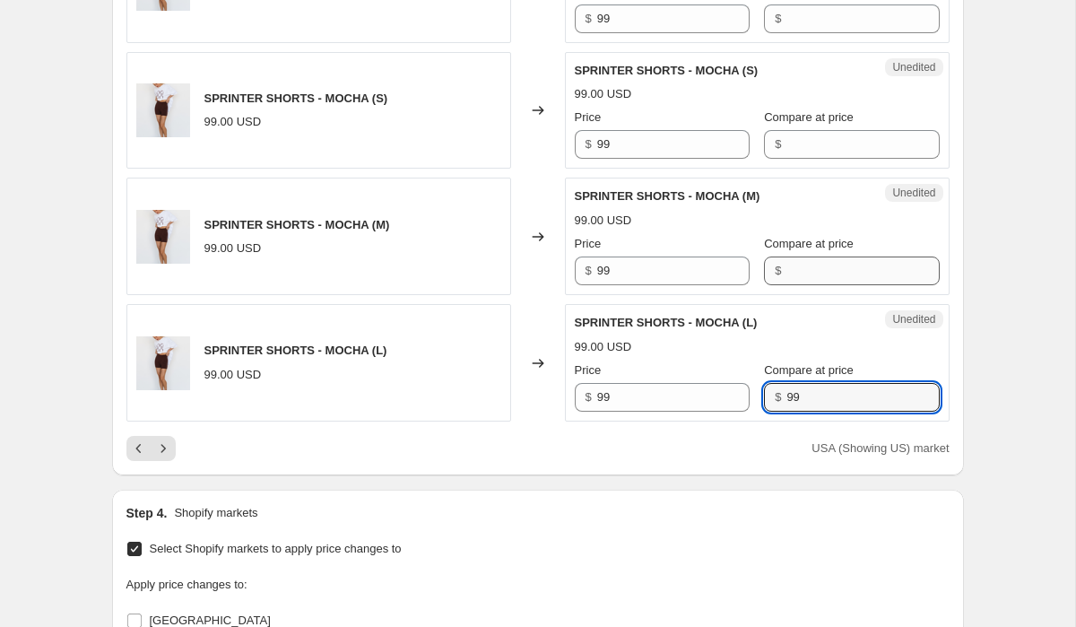
type input "99"
click at [832, 256] on input "Compare at price" at bounding box center [862, 270] width 152 height 29
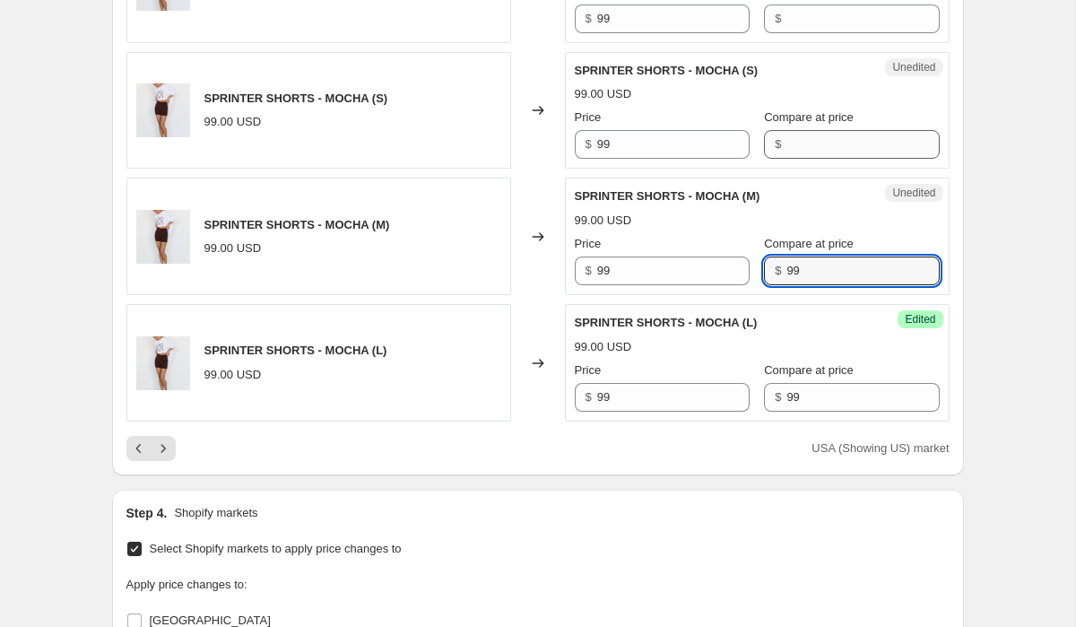
type input "99"
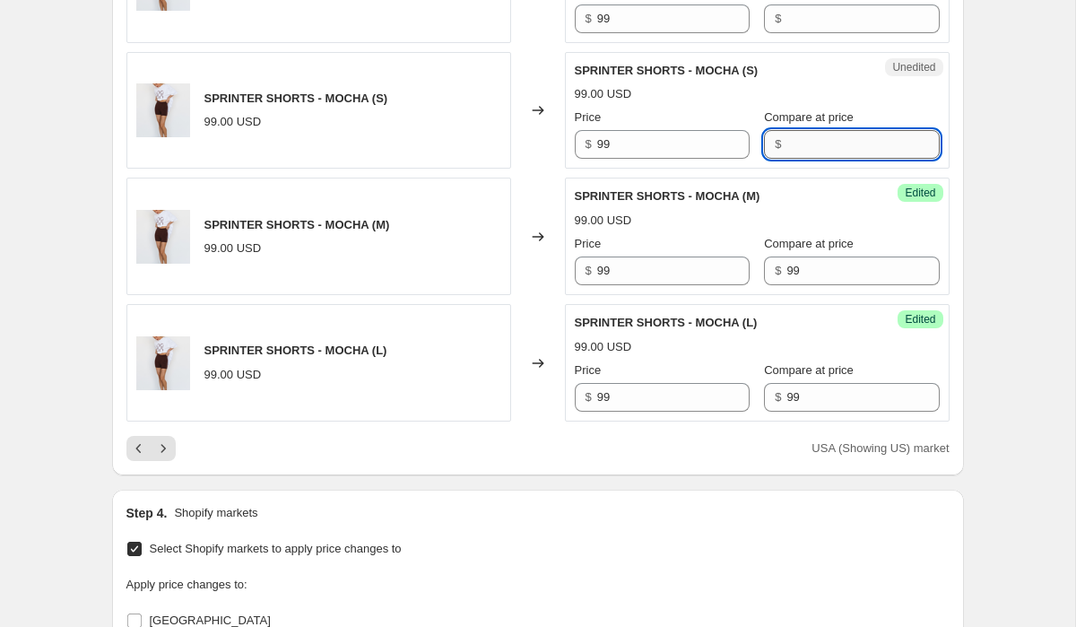
click at [827, 130] on input "Compare at price" at bounding box center [862, 144] width 152 height 29
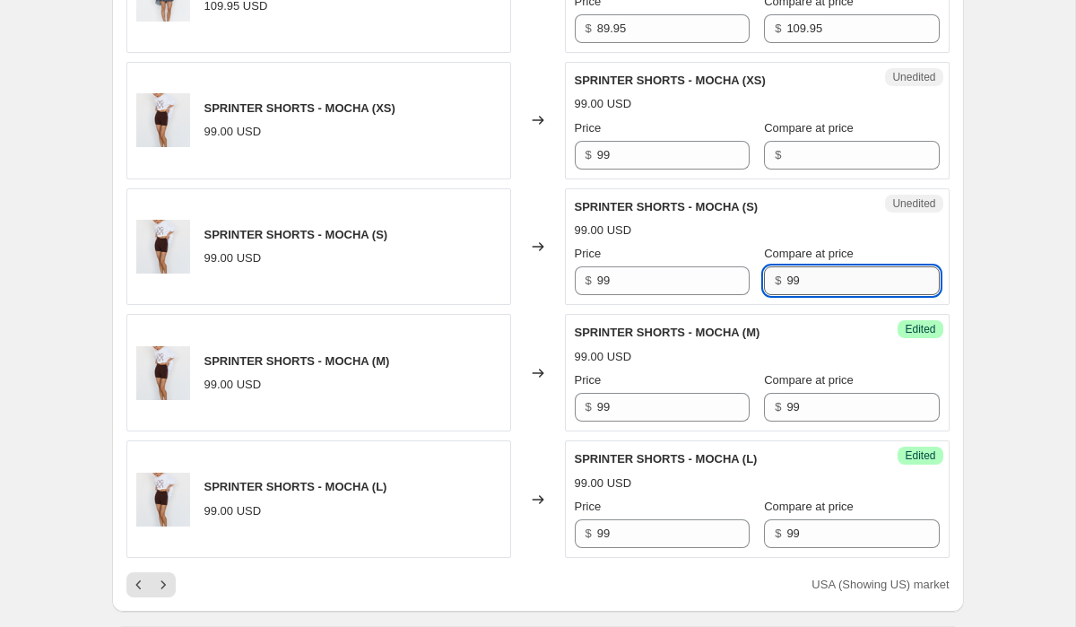
scroll to position [3757, 0]
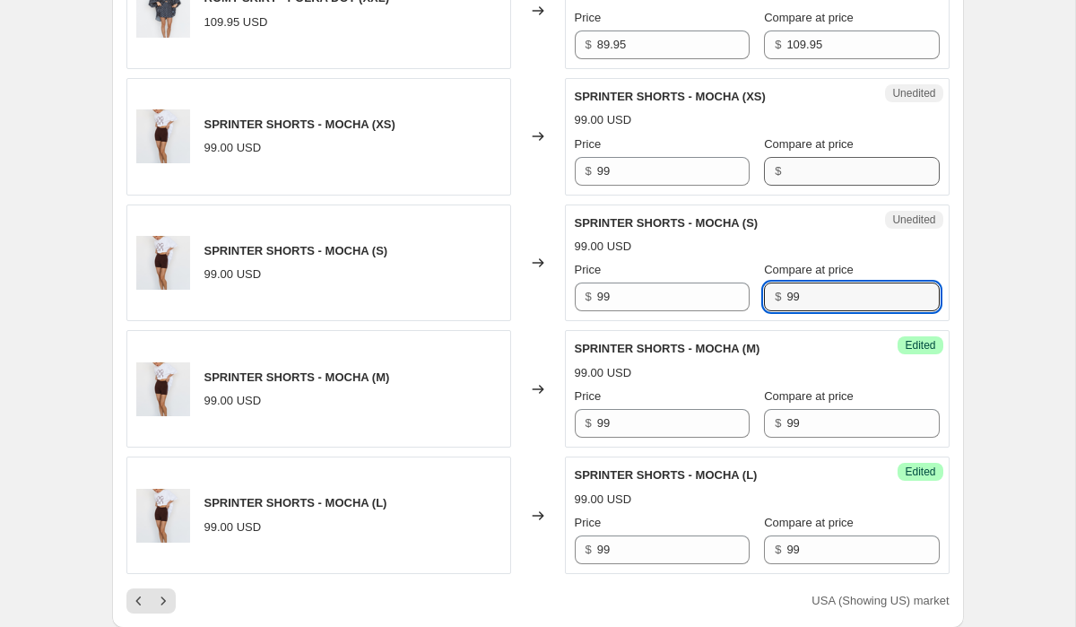
type input "99"
click at [821, 157] on input "Compare at price" at bounding box center [862, 171] width 152 height 29
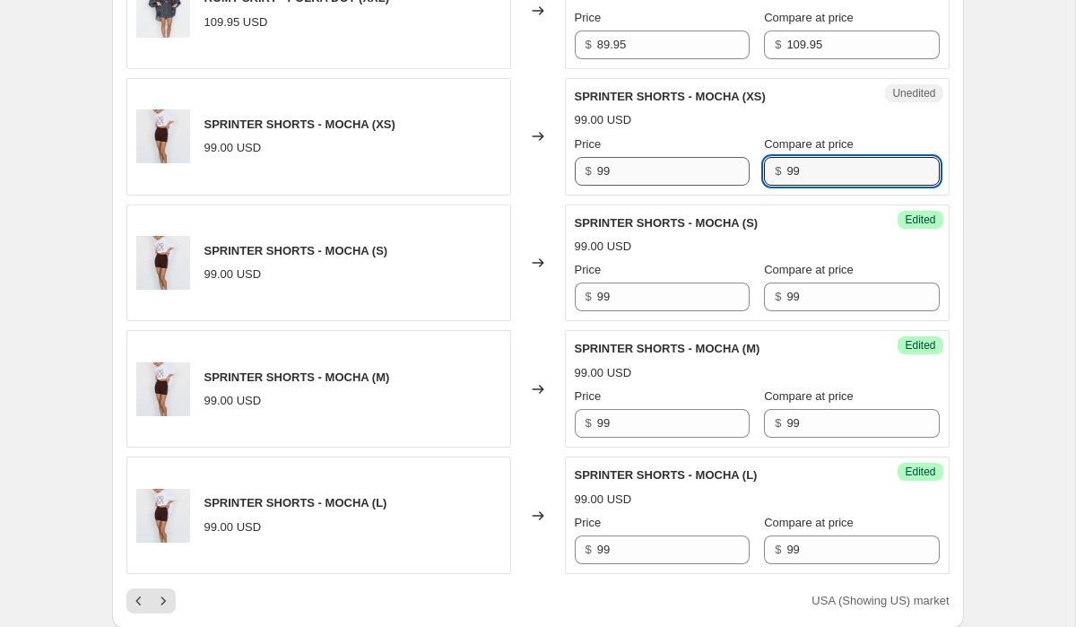
type input "99"
click at [653, 157] on input "99" at bounding box center [673, 171] width 152 height 29
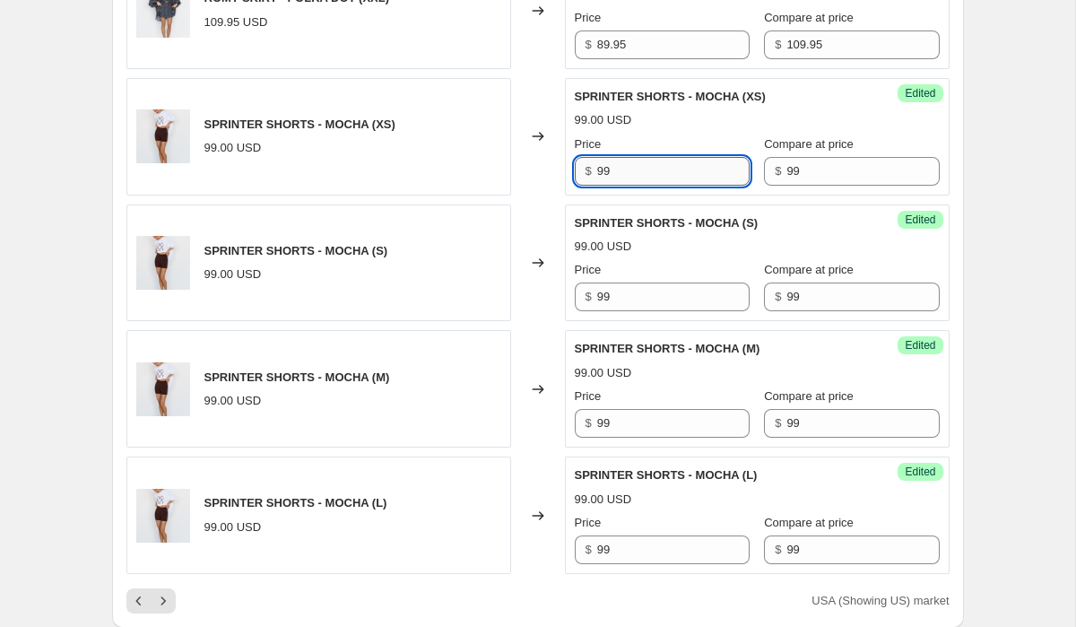
click at [653, 157] on input "99" at bounding box center [673, 171] width 152 height 29
click at [653, 157] on input "79" at bounding box center [673, 171] width 152 height 29
type input "79"
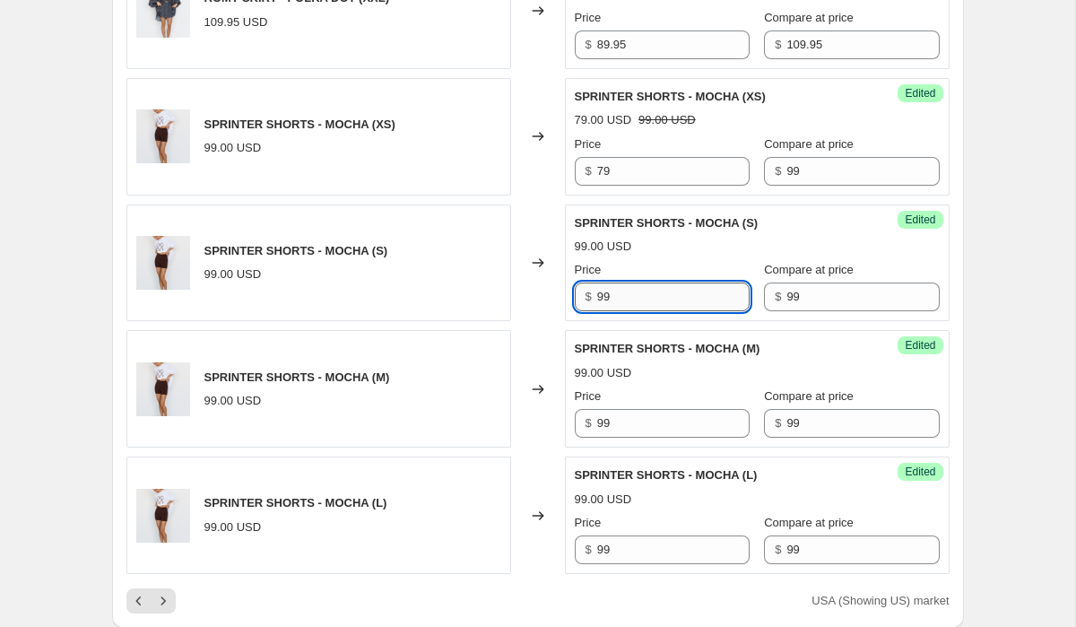
click at [644, 282] on input "99" at bounding box center [673, 296] width 152 height 29
type input "79"
click at [665, 409] on input "99" at bounding box center [673, 423] width 152 height 29
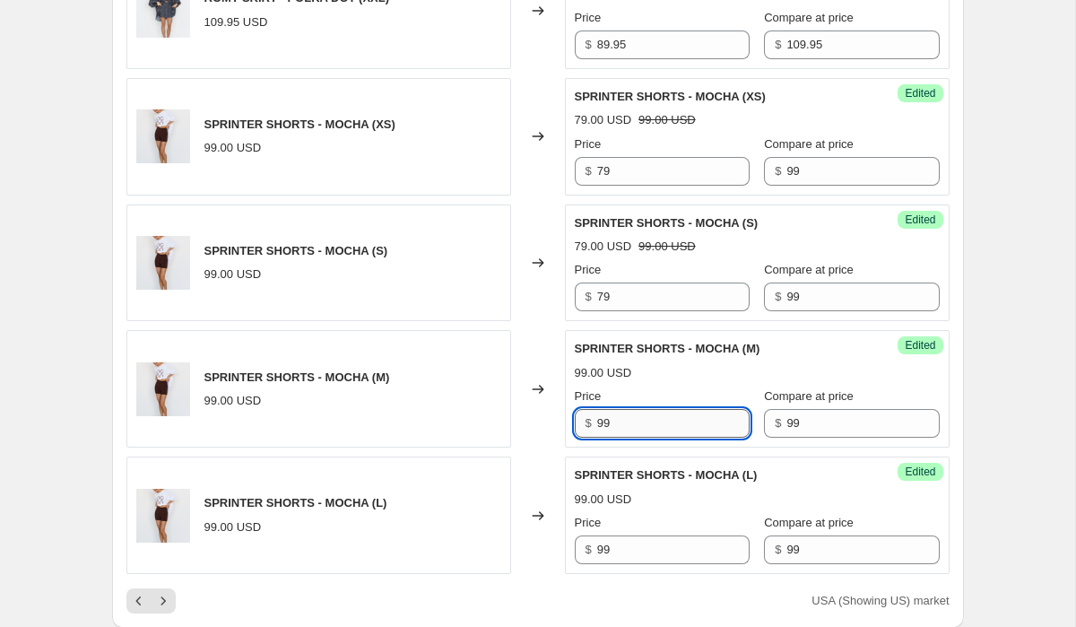
click at [665, 409] on input "99" at bounding box center [673, 423] width 152 height 29
type input "79"
click at [664, 535] on input "99" at bounding box center [673, 549] width 152 height 29
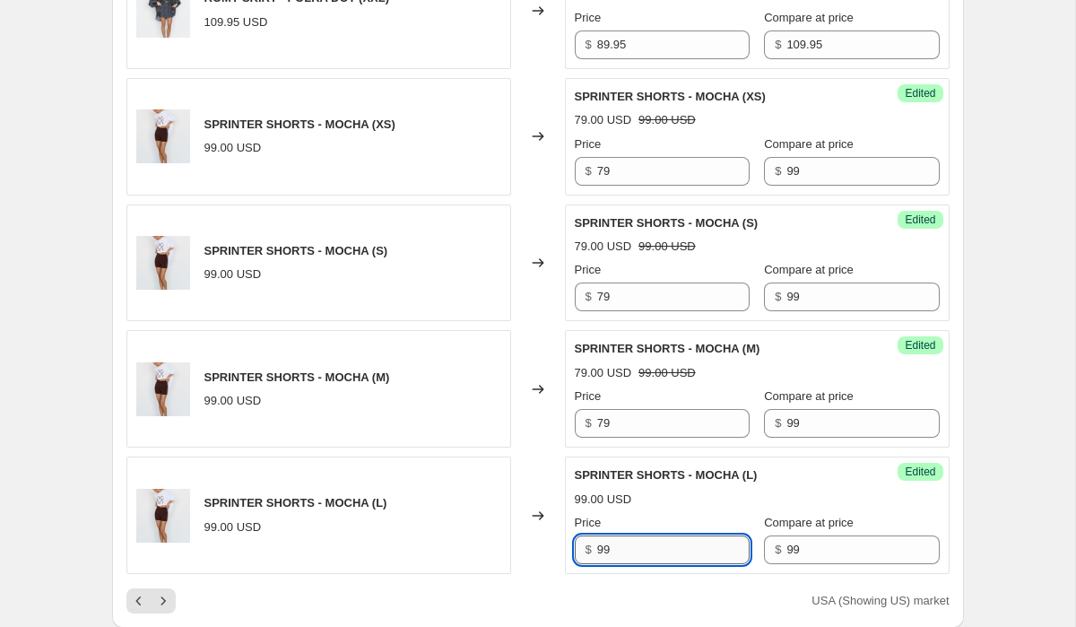
click at [664, 535] on input "99" at bounding box center [673, 549] width 152 height 29
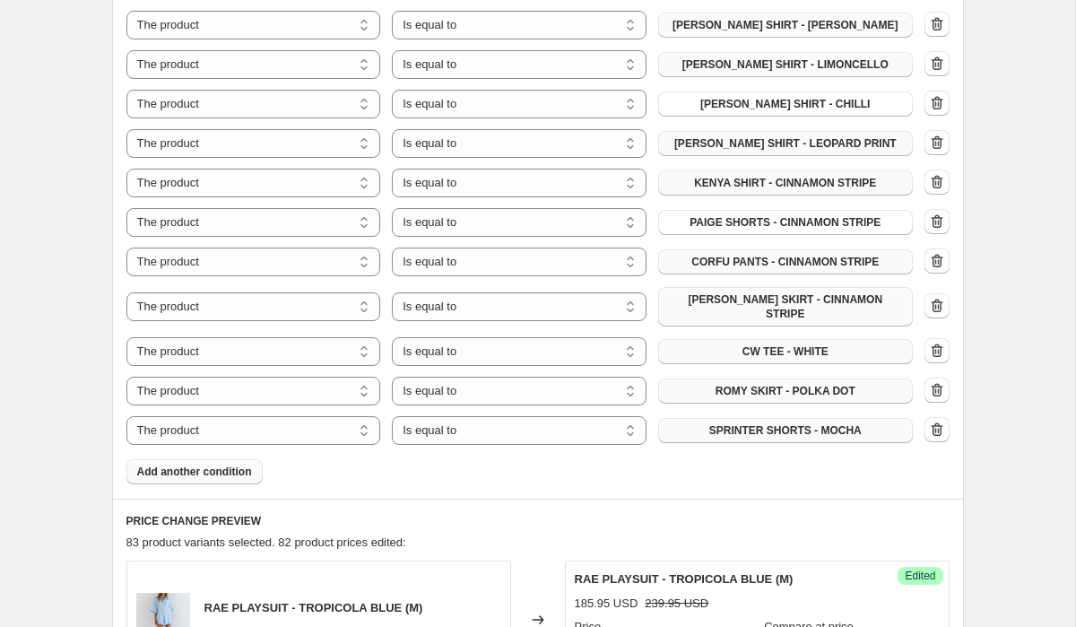
scroll to position [1146, 0]
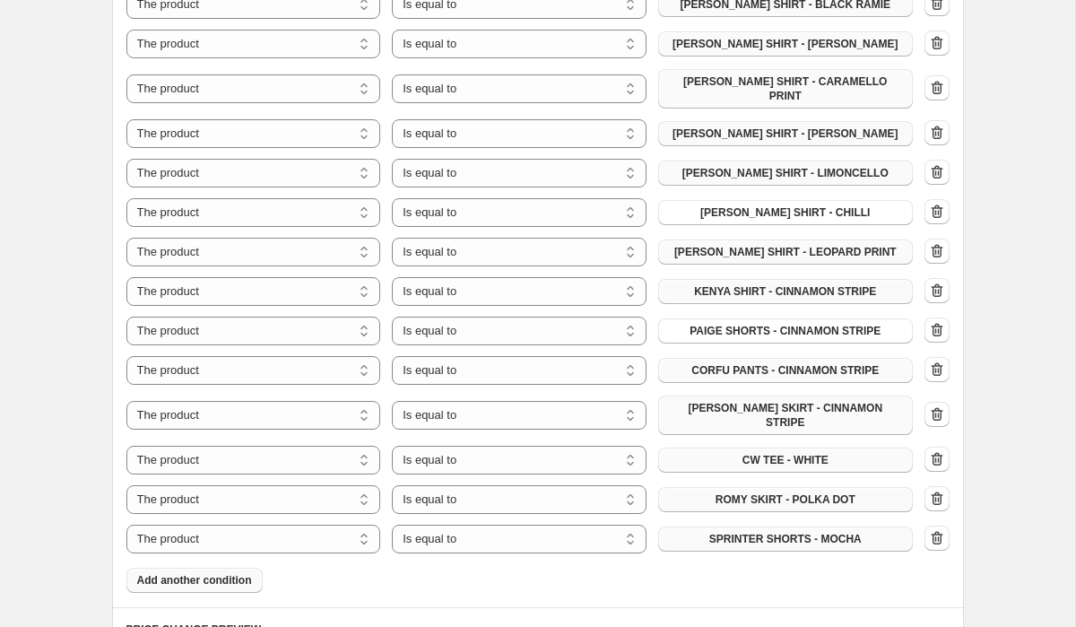
type input "79"
click at [180, 573] on span "Add another condition" at bounding box center [194, 580] width 115 height 14
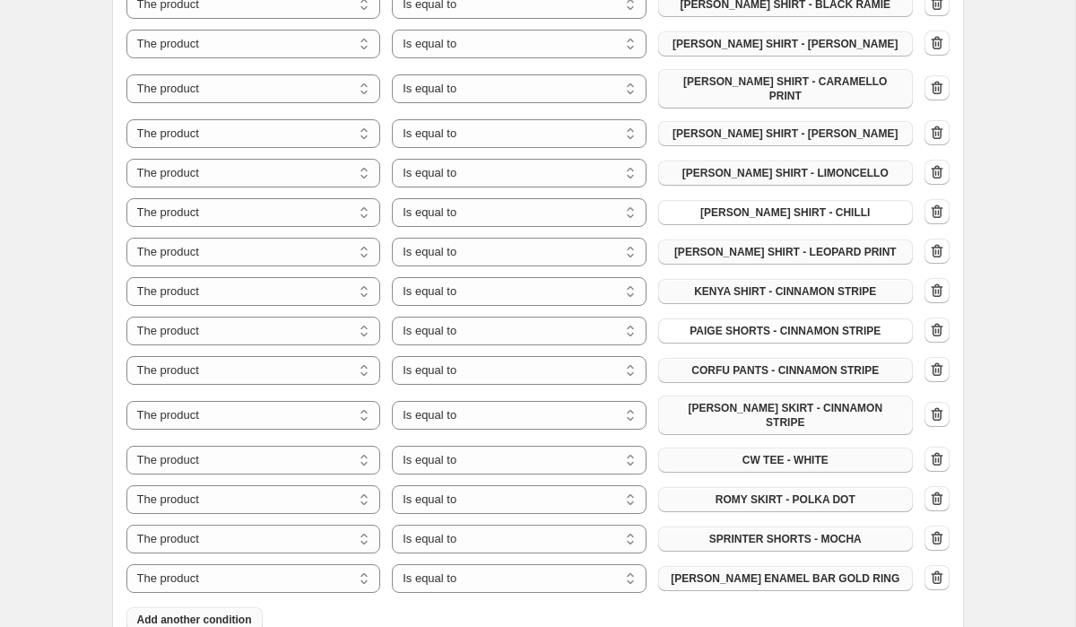
click at [834, 571] on span "[PERSON_NAME] ENAMEL BAR GOLD RING" at bounding box center [785, 578] width 229 height 14
click at [814, 571] on span "SPRINTER SHORTS - KNIT CHILLI" at bounding box center [785, 578] width 175 height 14
click at [224, 612] on span "Add another condition" at bounding box center [194, 619] width 115 height 14
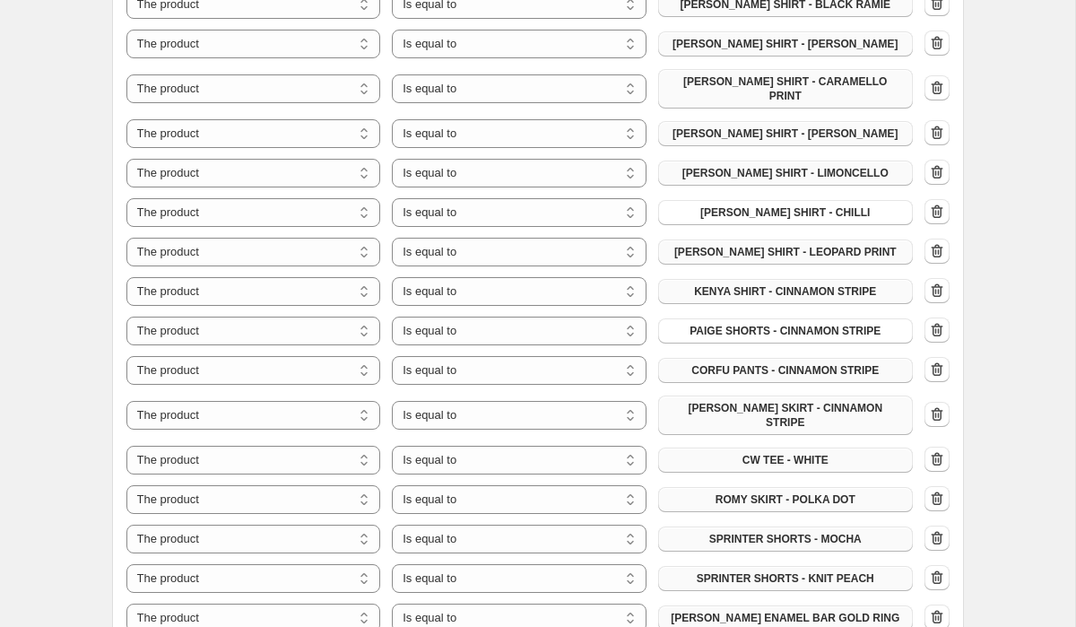
click at [807, 611] on span "[PERSON_NAME] ENAMEL BAR GOLD RING" at bounding box center [785, 618] width 229 height 14
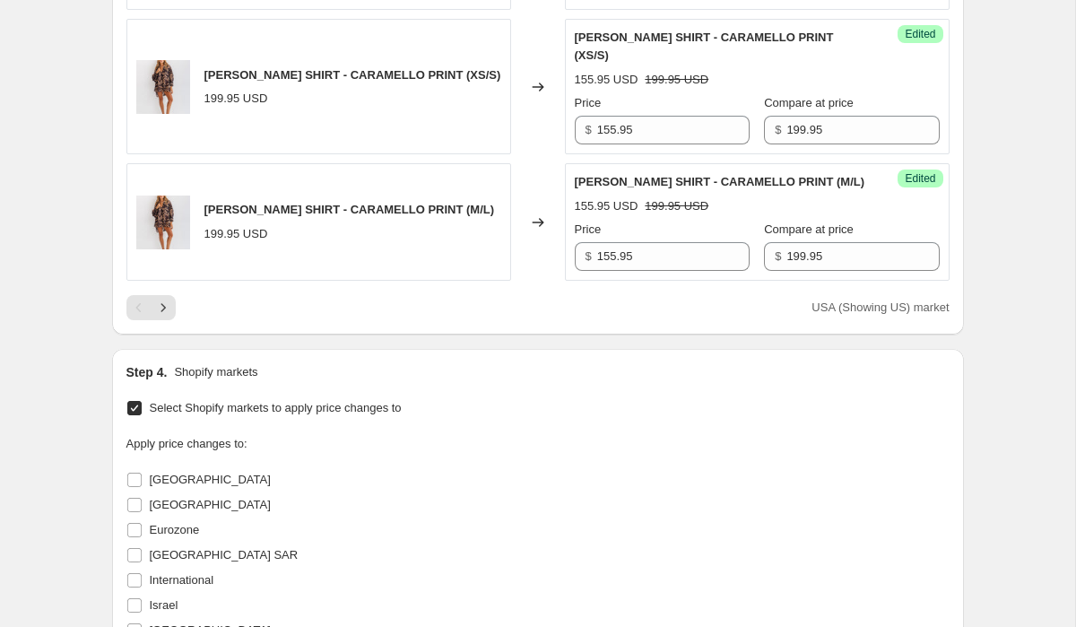
scroll to position [4139, 0]
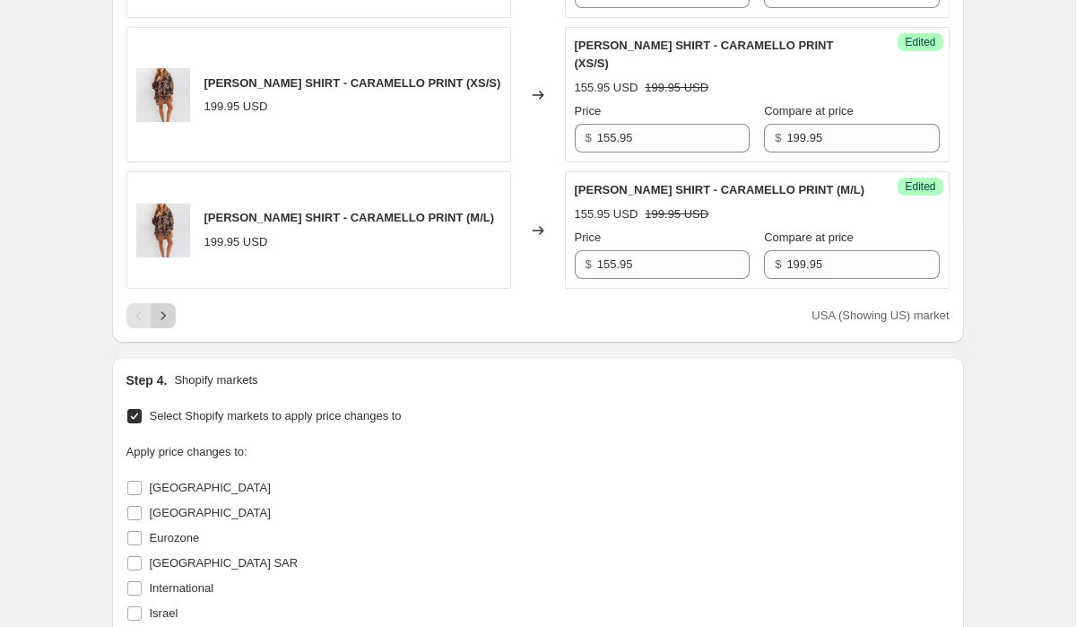
click at [168, 307] on icon "Next" at bounding box center [163, 316] width 18 height 18
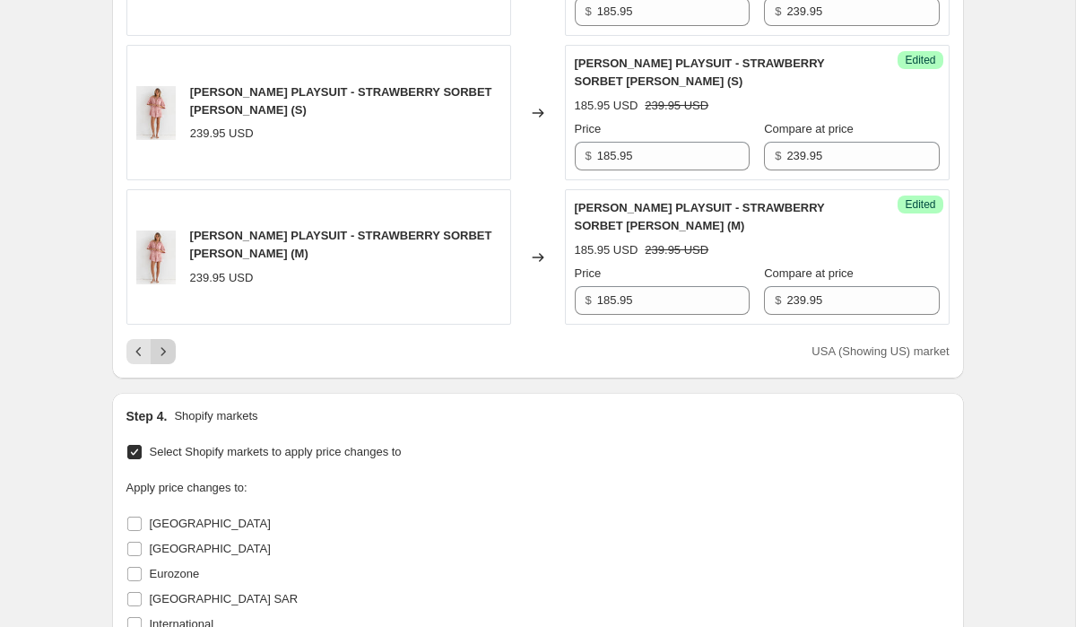
click at [168, 343] on icon "Next" at bounding box center [163, 352] width 18 height 18
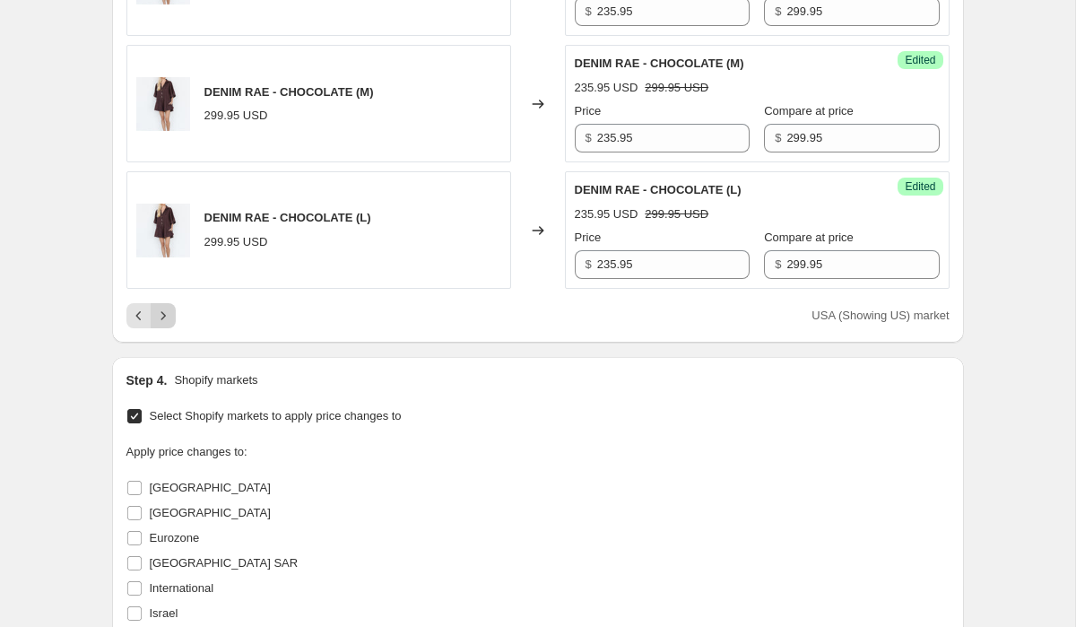
click at [169, 317] on icon "Next" at bounding box center [163, 316] width 18 height 18
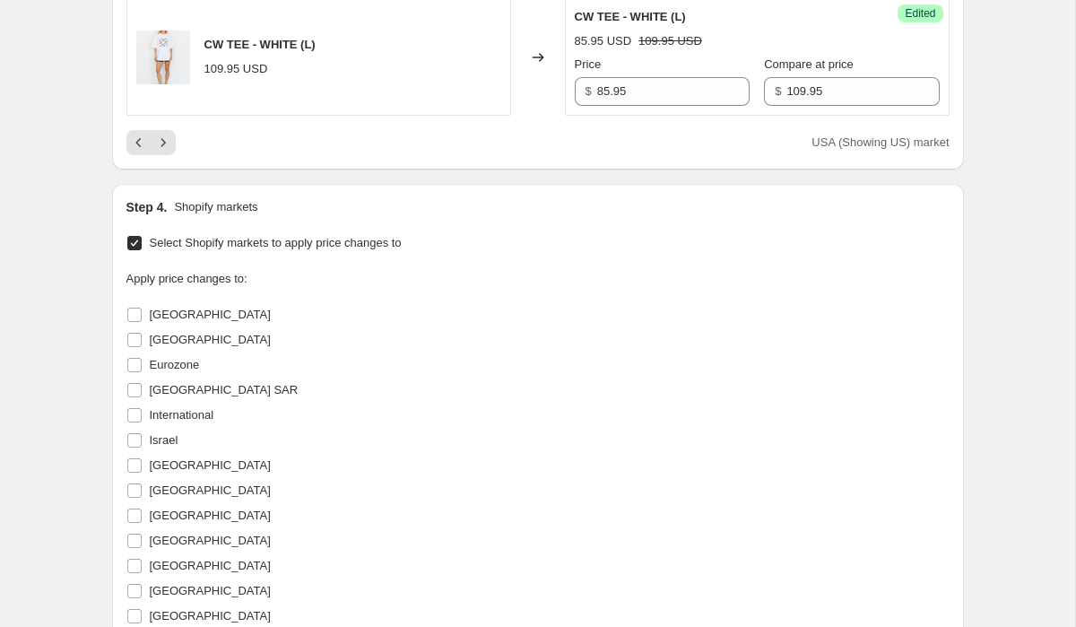
scroll to position [4270, 0]
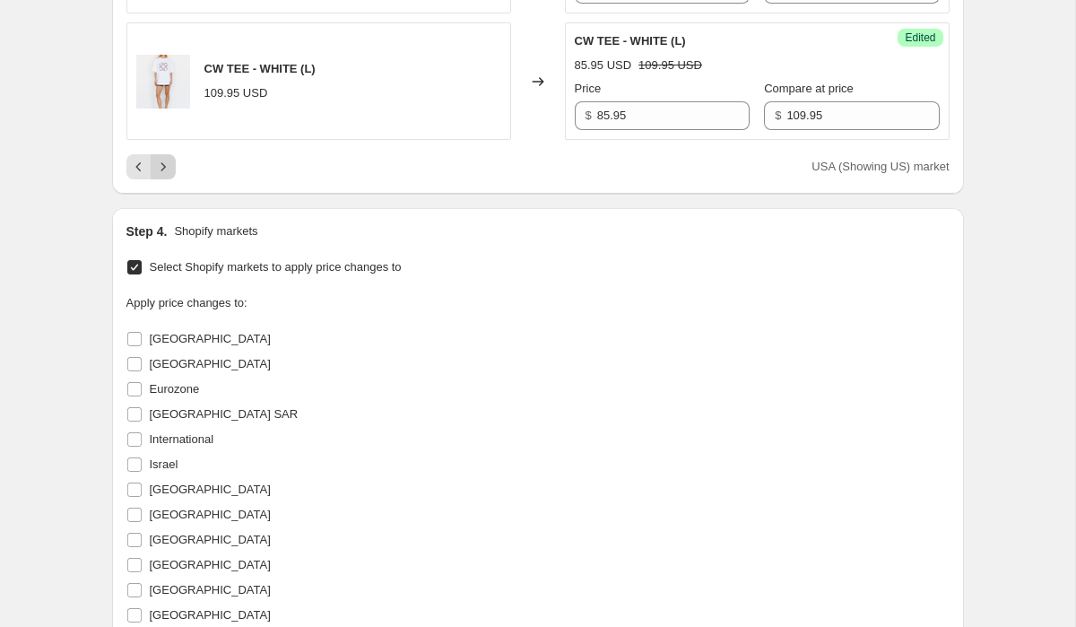
click at [173, 154] on button "Next" at bounding box center [163, 166] width 25 height 25
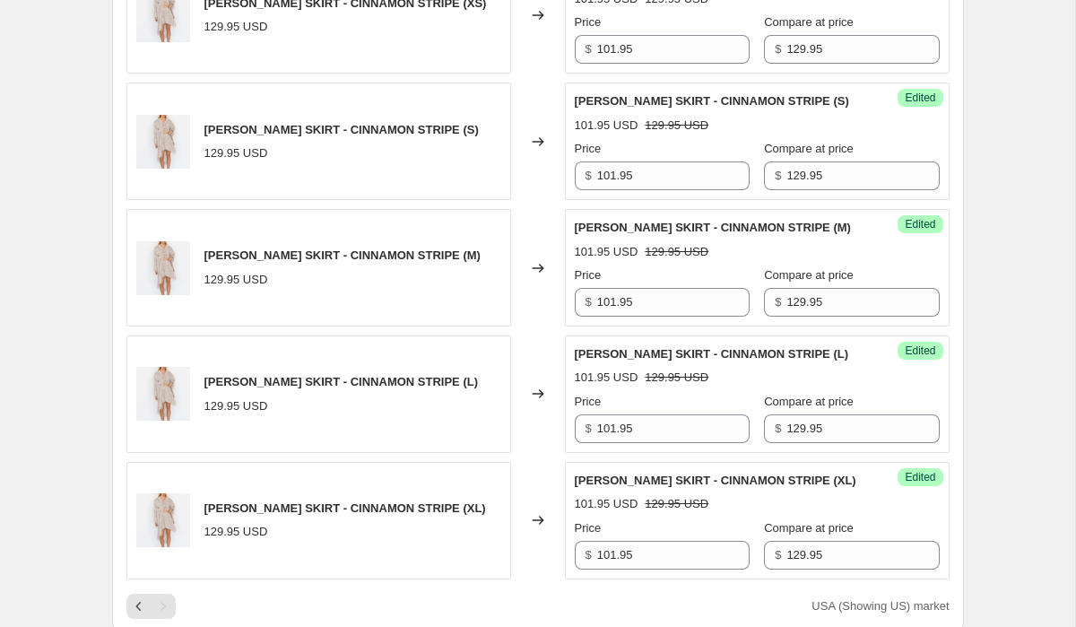
scroll to position [2955, 0]
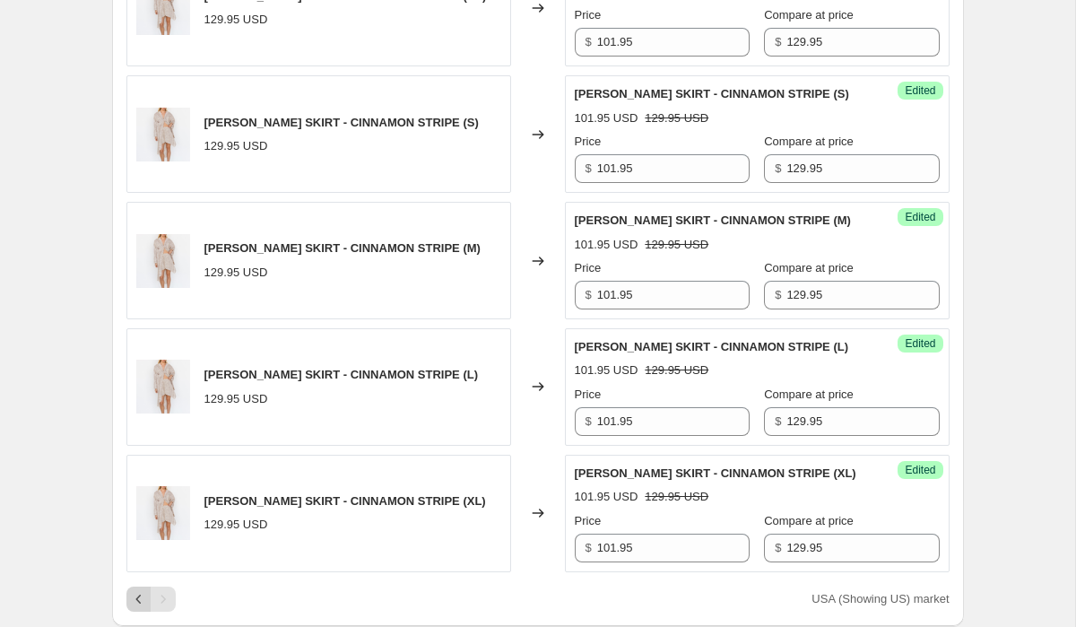
click at [136, 590] on icon "Previous" at bounding box center [139, 599] width 18 height 18
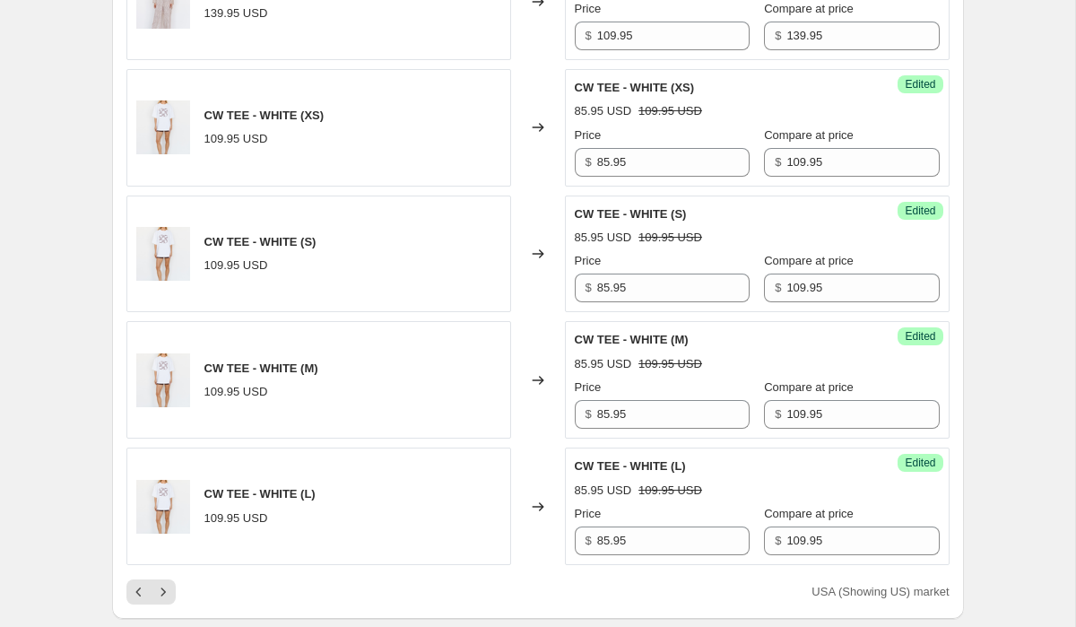
scroll to position [3849, 0]
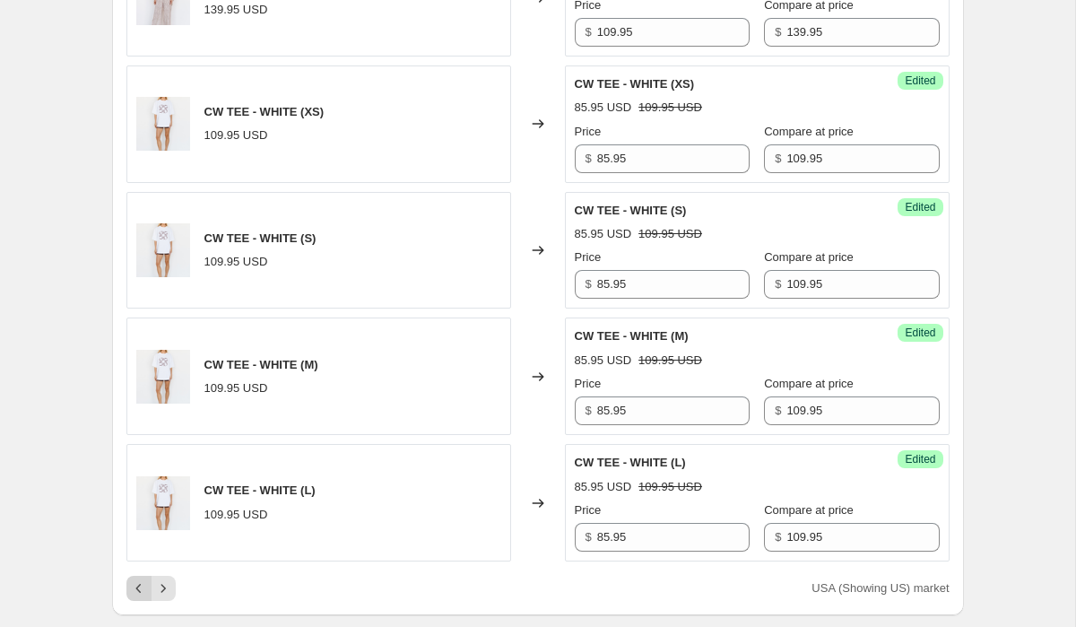
click at [133, 579] on icon "Previous" at bounding box center [139, 588] width 18 height 18
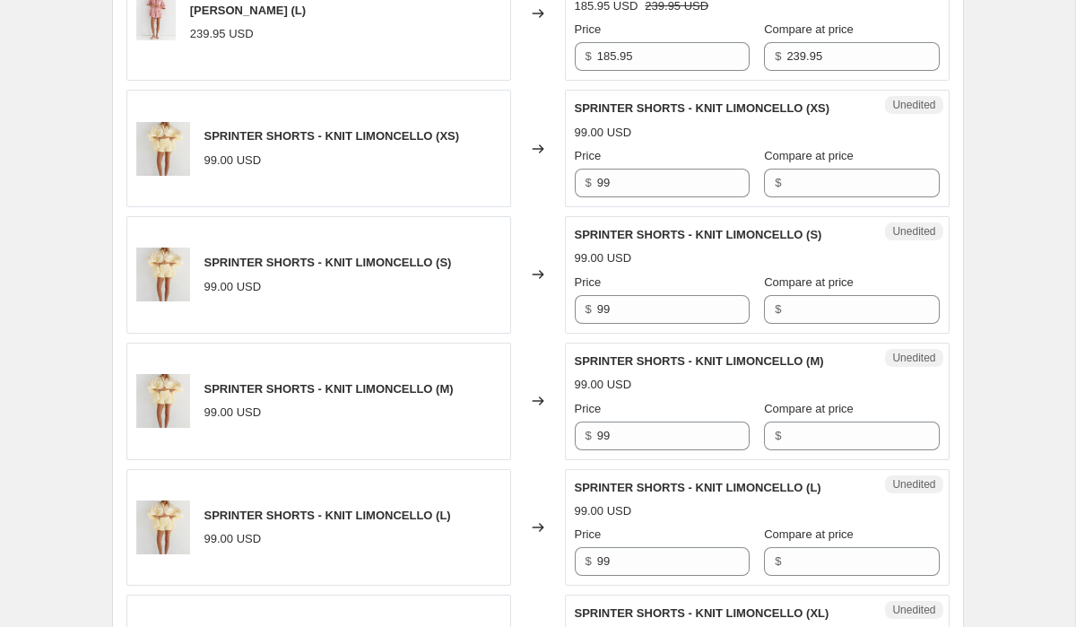
scroll to position [2003, 0]
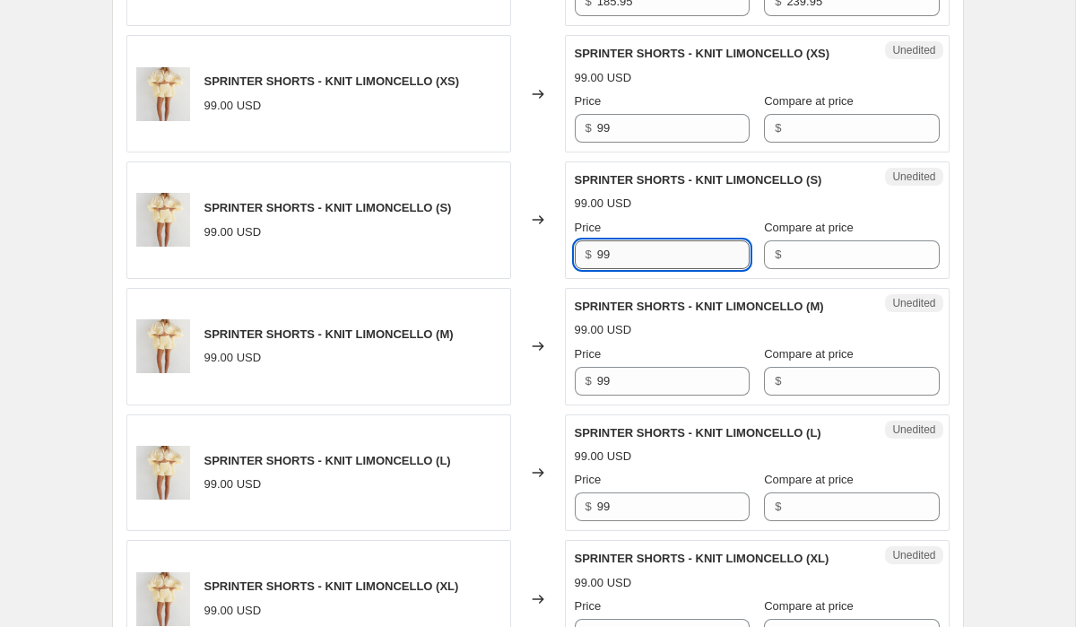
click at [665, 240] on input "99" at bounding box center [673, 254] width 152 height 29
paste input "7"
type input "79"
click at [640, 379] on input "99" at bounding box center [673, 381] width 152 height 29
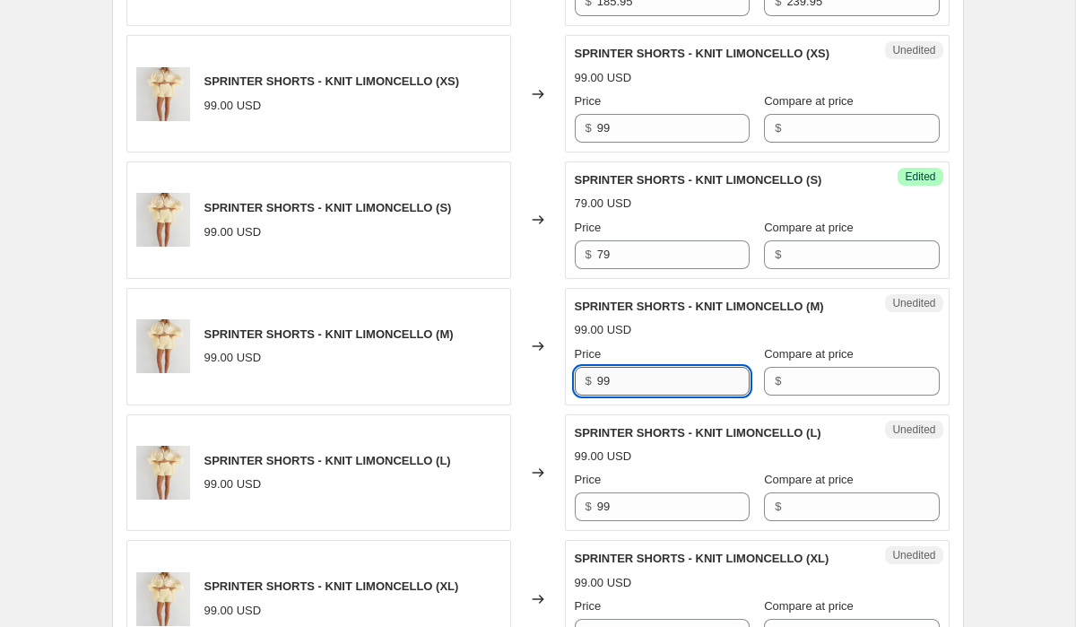
click at [640, 379] on input "99" at bounding box center [673, 381] width 152 height 29
paste input "7"
type input "79"
click at [655, 515] on input "99" at bounding box center [673, 506] width 152 height 29
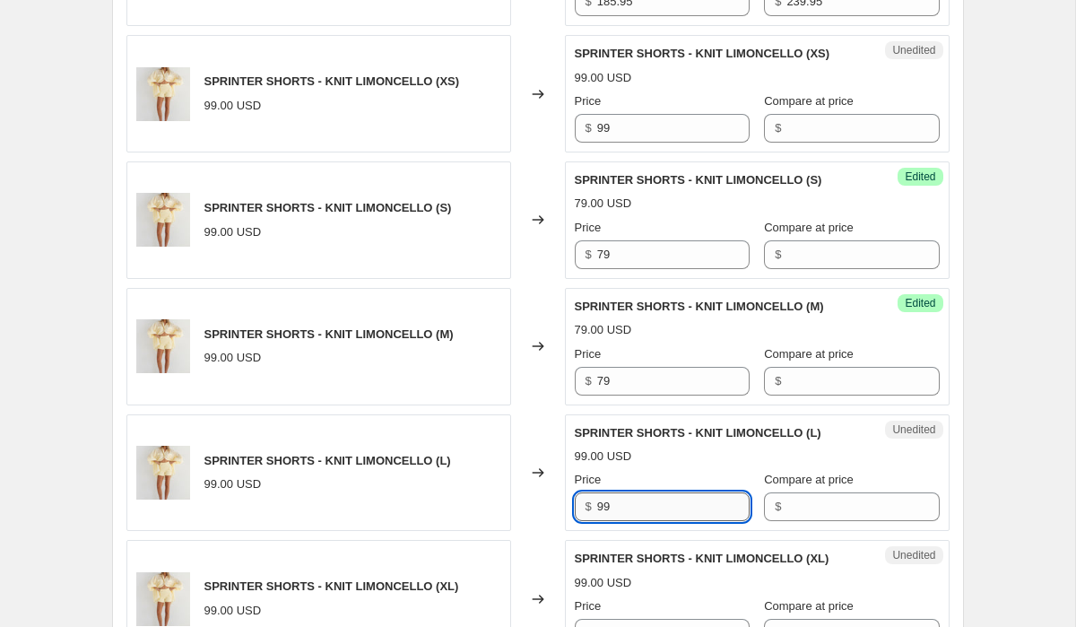
paste input "7"
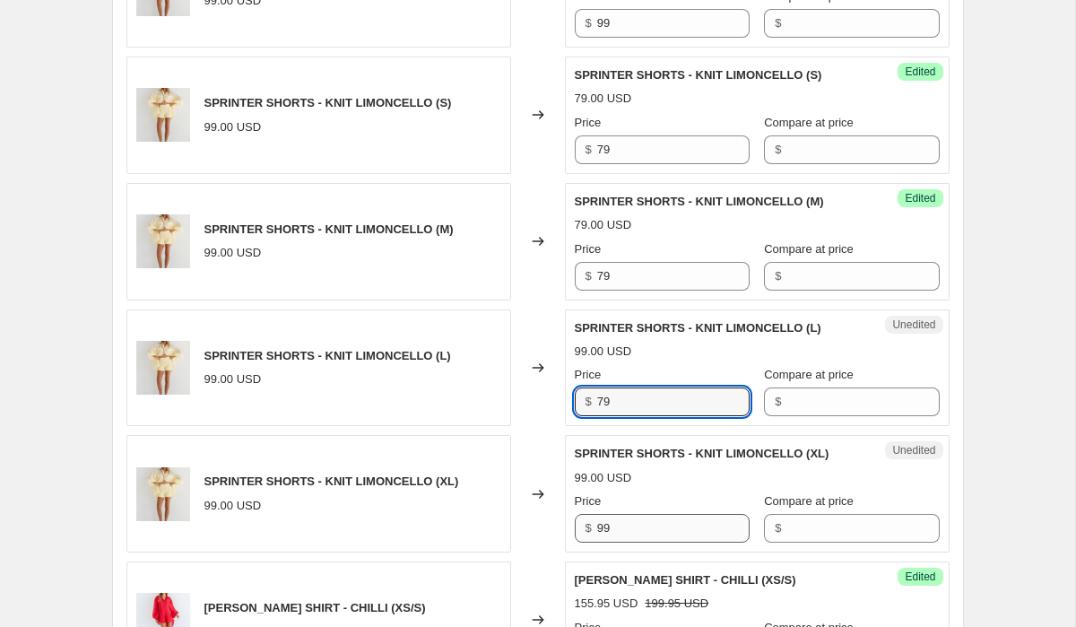
type input "79"
click at [651, 521] on input "99" at bounding box center [673, 528] width 152 height 29
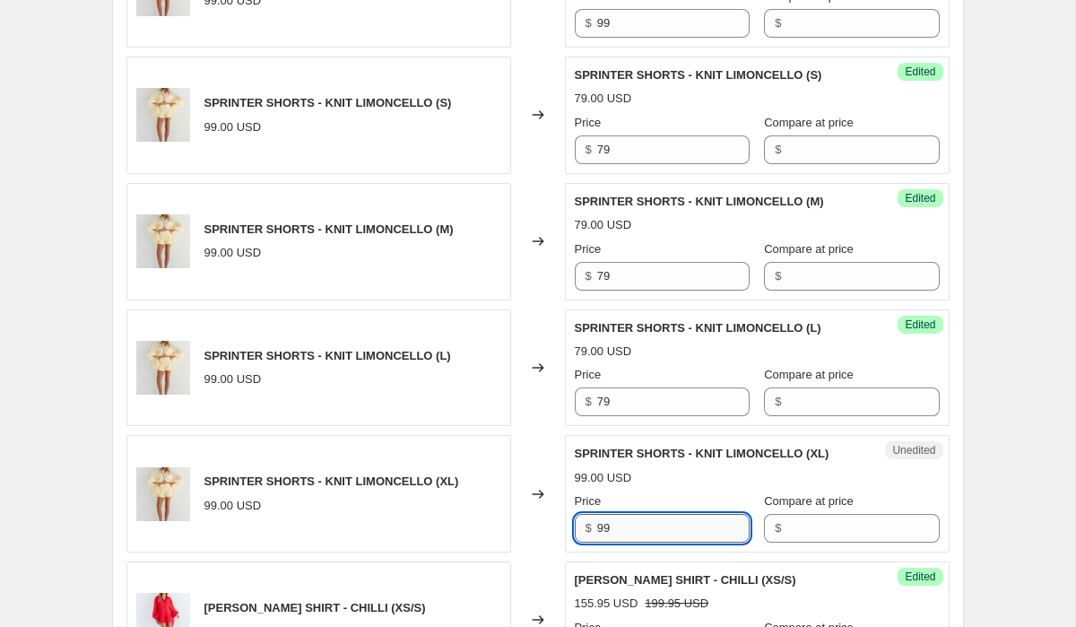
click at [651, 521] on input "99" at bounding box center [673, 528] width 152 height 29
paste input "7"
type input "79"
click at [786, 517] on input "Compare at price" at bounding box center [862, 528] width 152 height 29
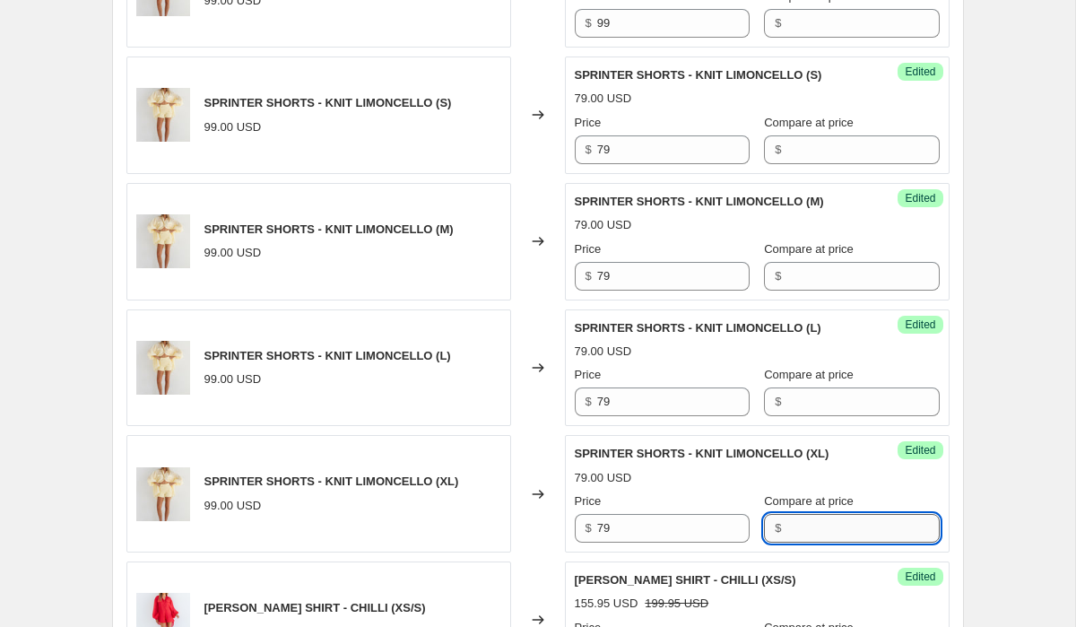
click at [786, 517] on input "Compare at price" at bounding box center [862, 528] width 152 height 29
type input "99"
click at [812, 395] on input "Compare at price" at bounding box center [862, 401] width 152 height 29
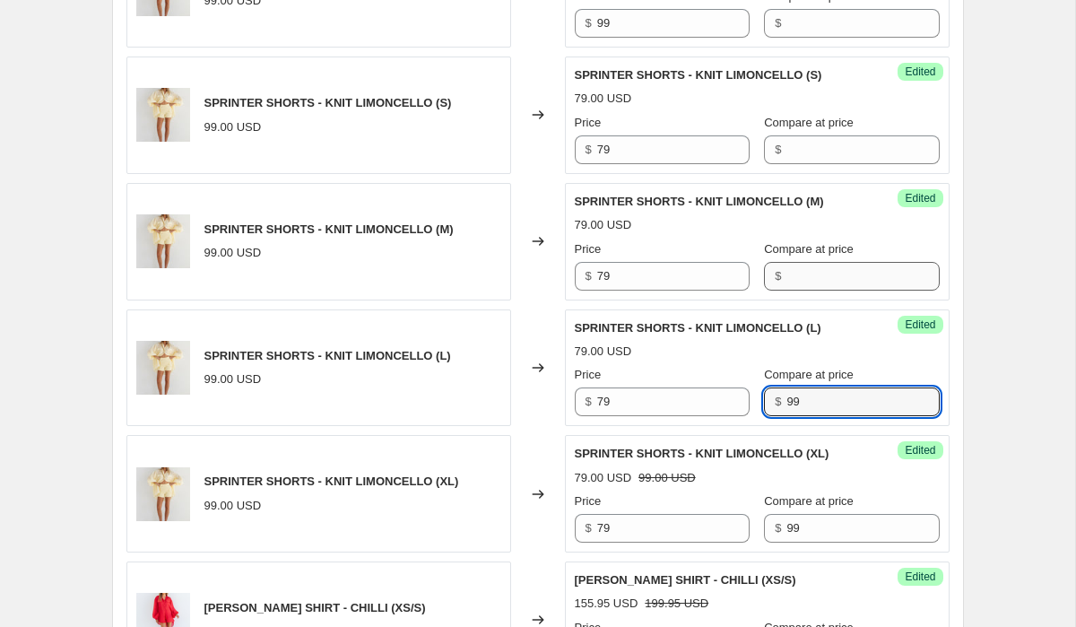
type input "99"
click at [821, 272] on input "Compare at price" at bounding box center [862, 276] width 152 height 29
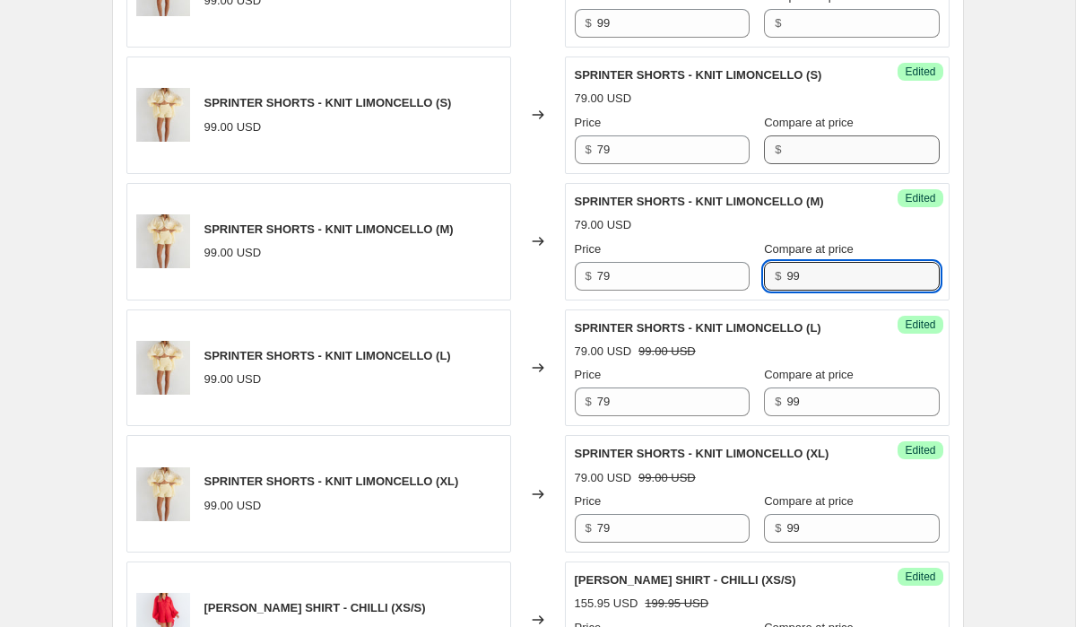
type input "99"
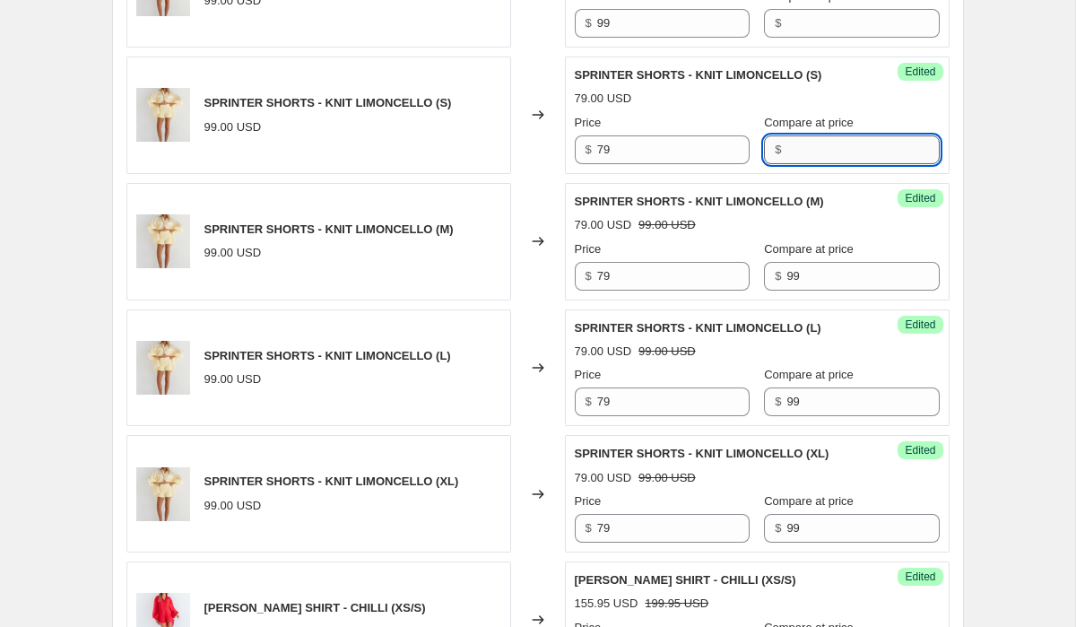
click at [804, 138] on input "Compare at price" at bounding box center [862, 149] width 152 height 29
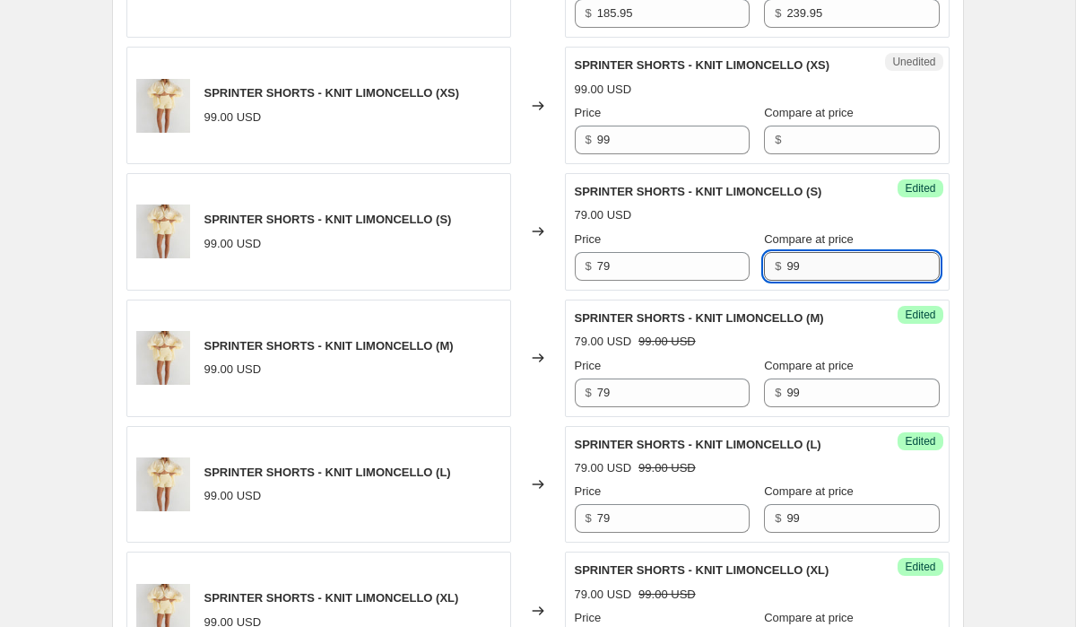
scroll to position [1982, 0]
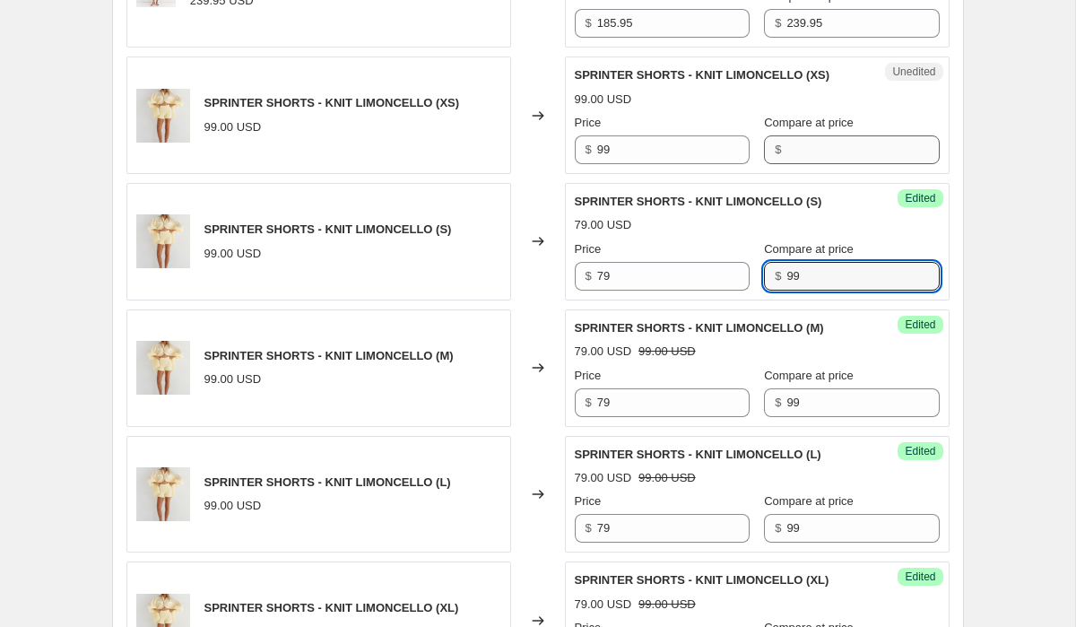
type input "99"
click at [807, 152] on input "Compare at price" at bounding box center [862, 149] width 152 height 29
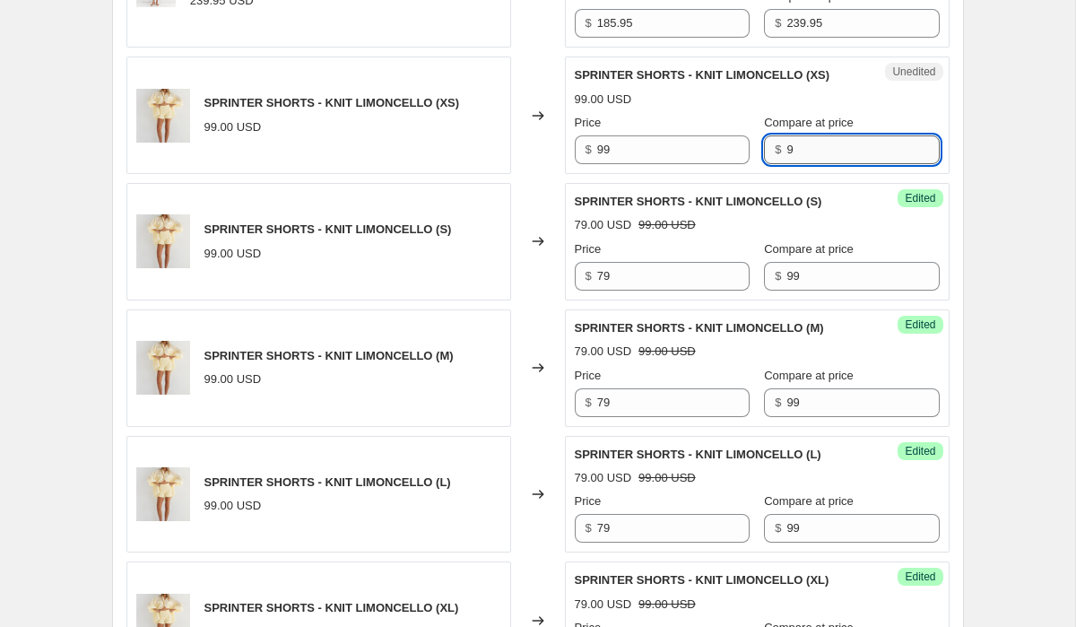
type input "99"
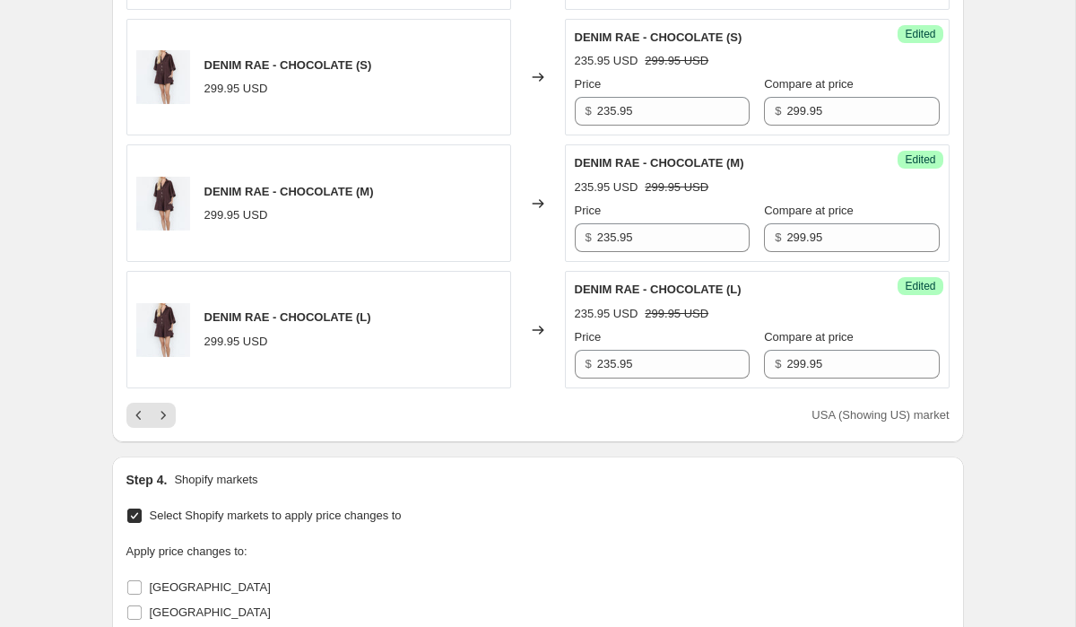
scroll to position [4233, 0]
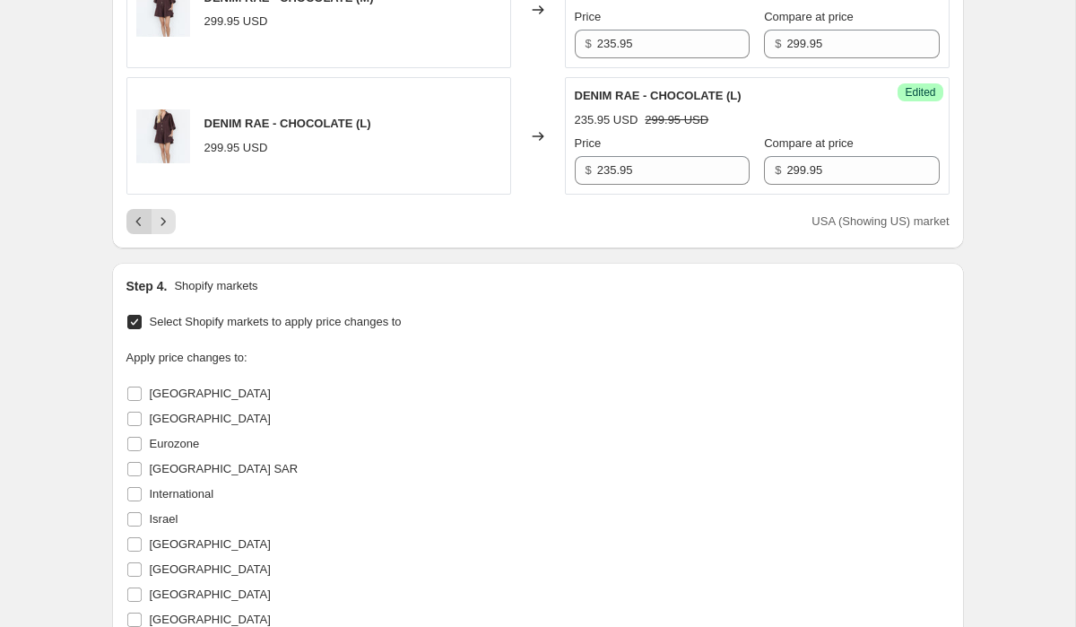
click at [141, 225] on icon "Previous" at bounding box center [139, 222] width 18 height 18
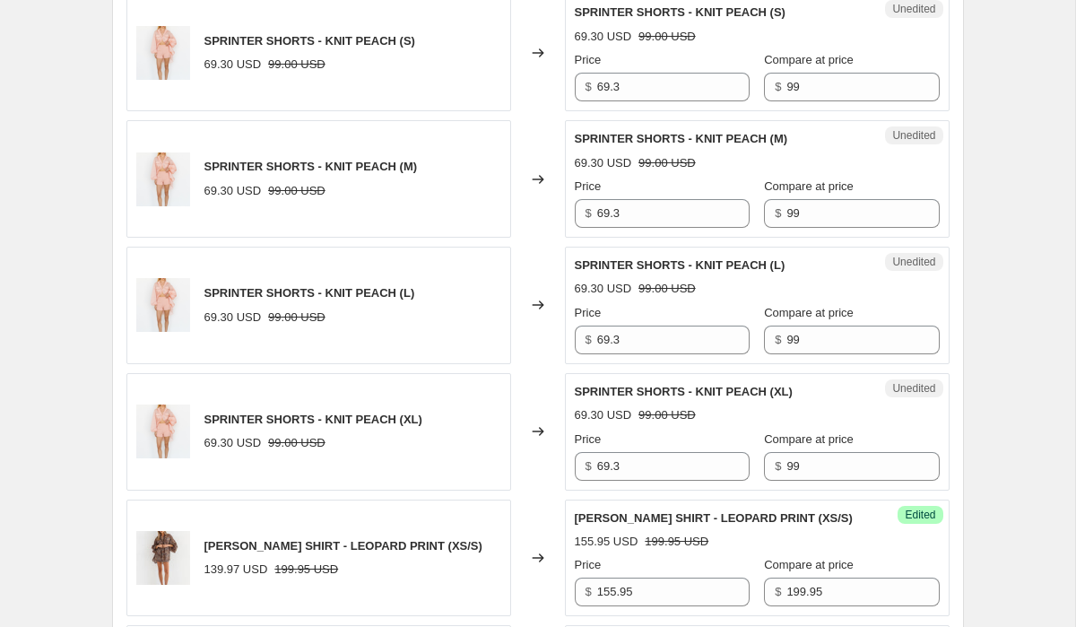
scroll to position [3035, 0]
click at [667, 453] on input "69.3" at bounding box center [673, 467] width 152 height 29
paste input "79"
type input "79"
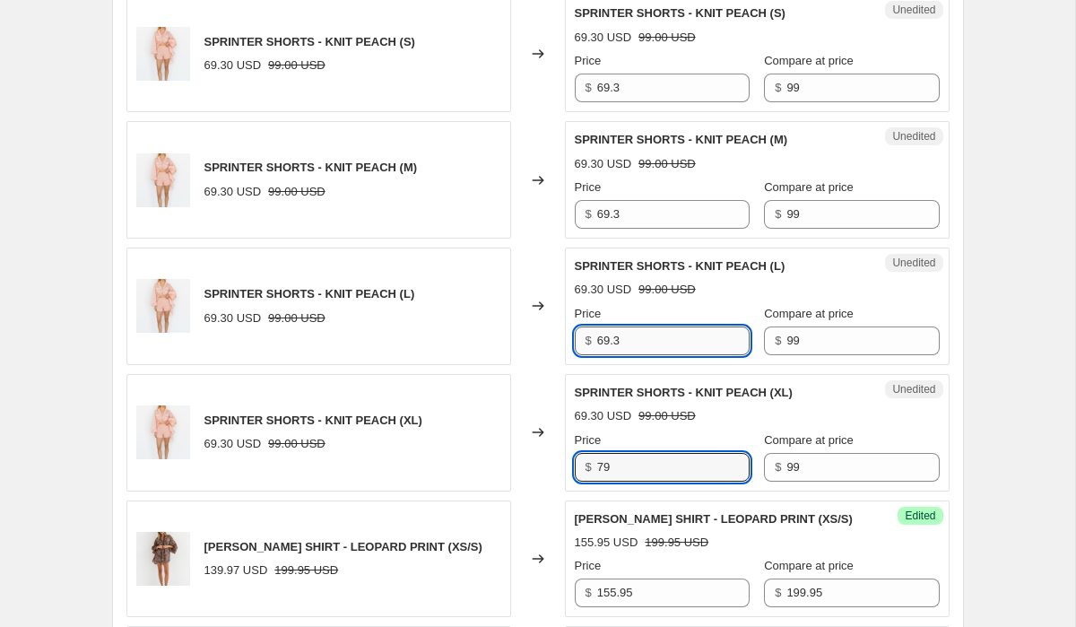
click at [631, 327] on input "69.3" at bounding box center [673, 340] width 152 height 29
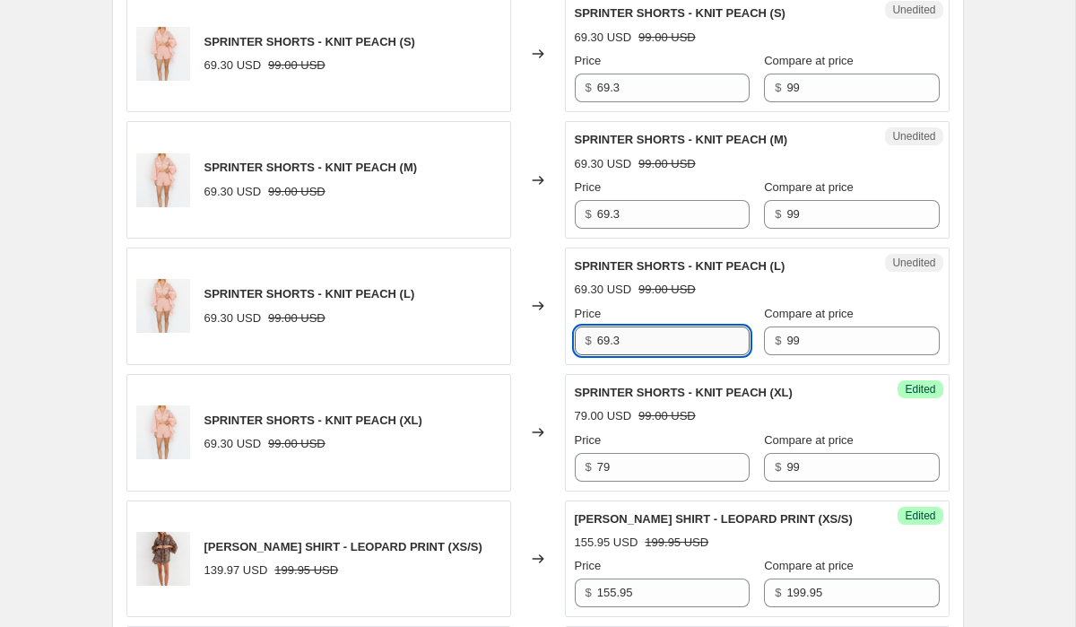
click at [631, 327] on input "69.3" at bounding box center [673, 340] width 152 height 29
paste input "79"
type input "79"
click at [655, 200] on input "69.3" at bounding box center [673, 214] width 152 height 29
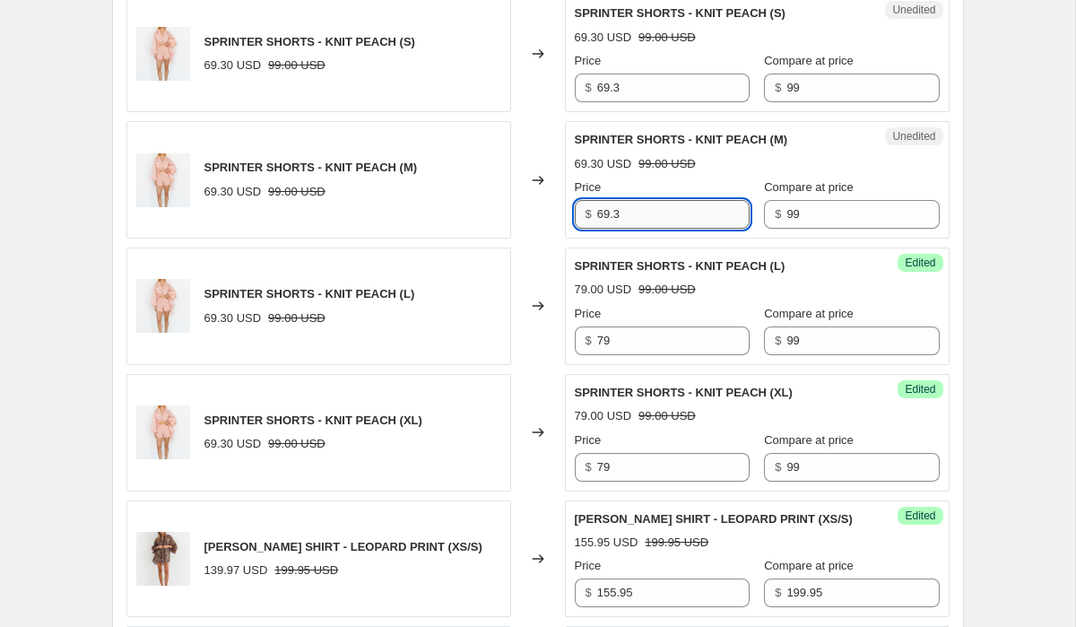
click at [655, 200] on input "69.3" at bounding box center [673, 214] width 152 height 29
paste input "79"
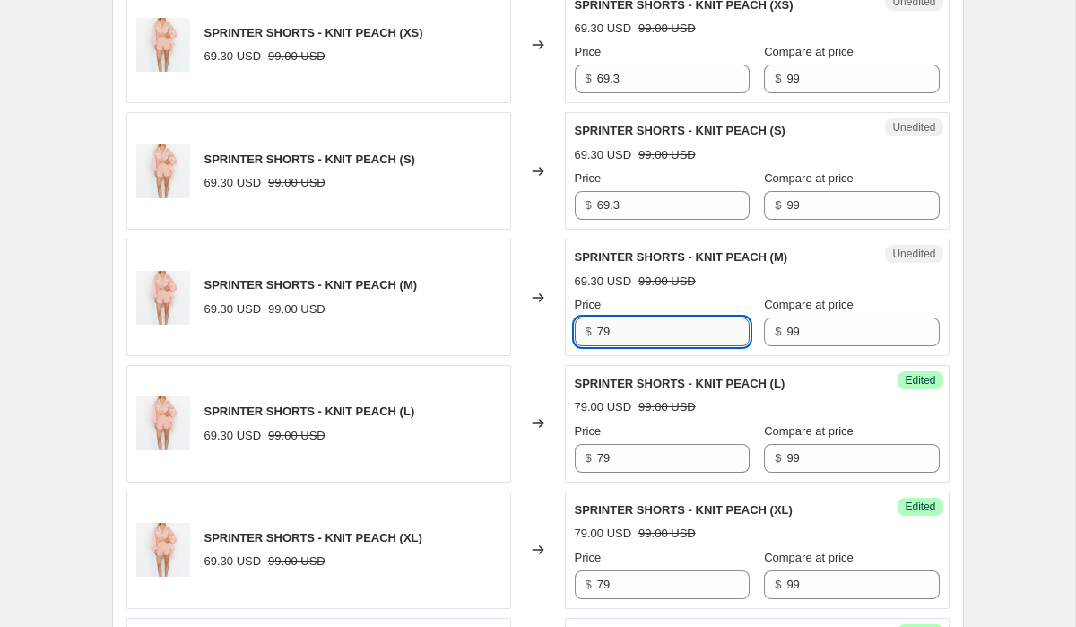
scroll to position [2902, 0]
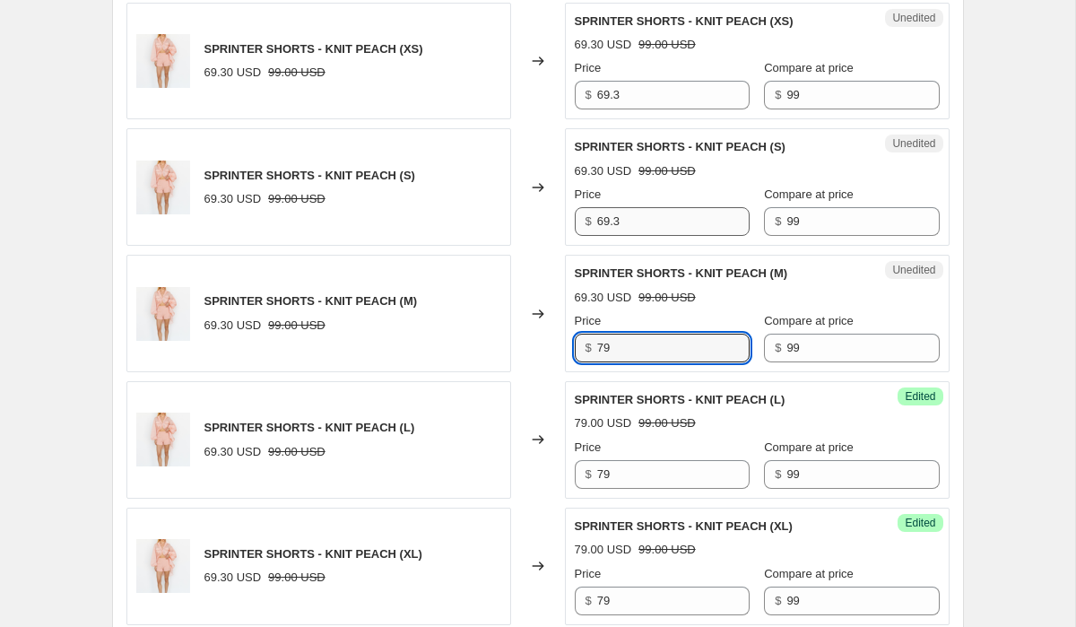
type input "79"
click at [650, 207] on input "69.3" at bounding box center [673, 221] width 152 height 29
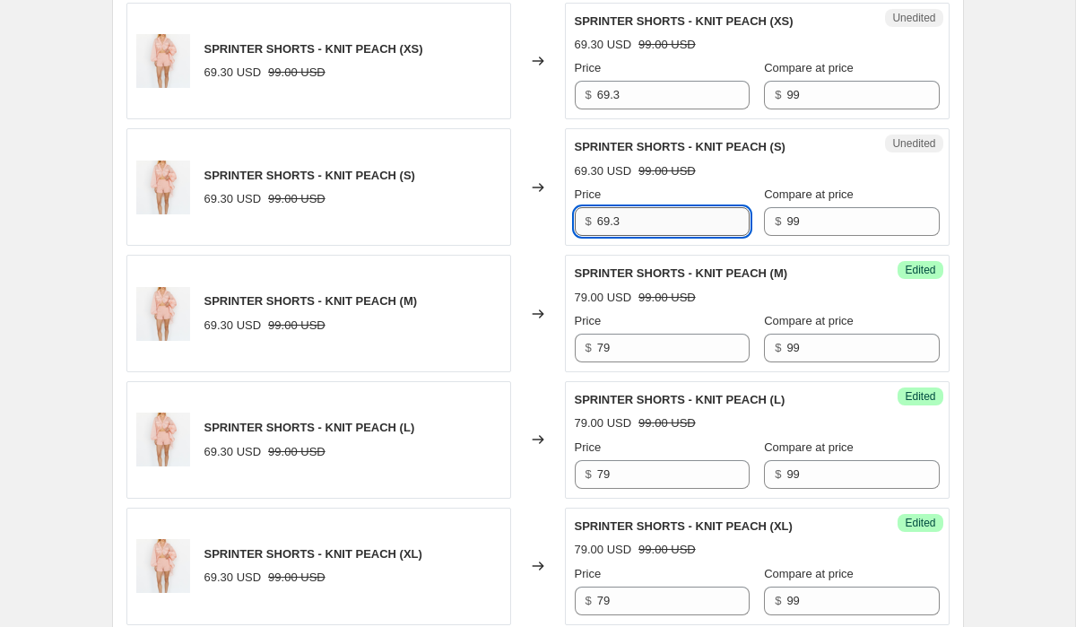
click at [650, 207] on input "69.3" at bounding box center [673, 221] width 152 height 29
paste input "79"
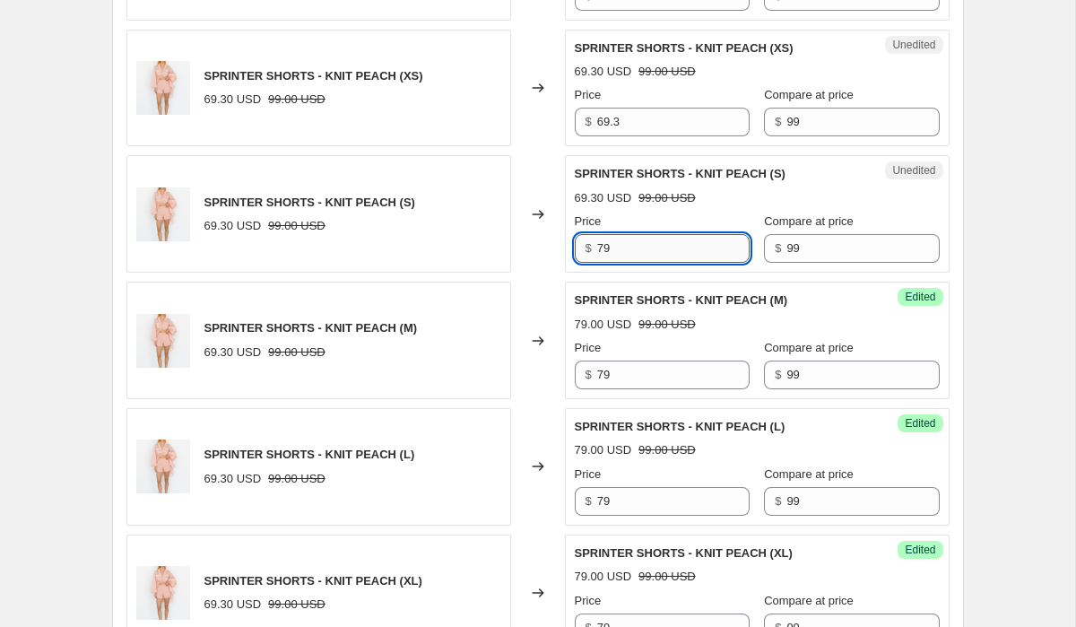
scroll to position [2870, 0]
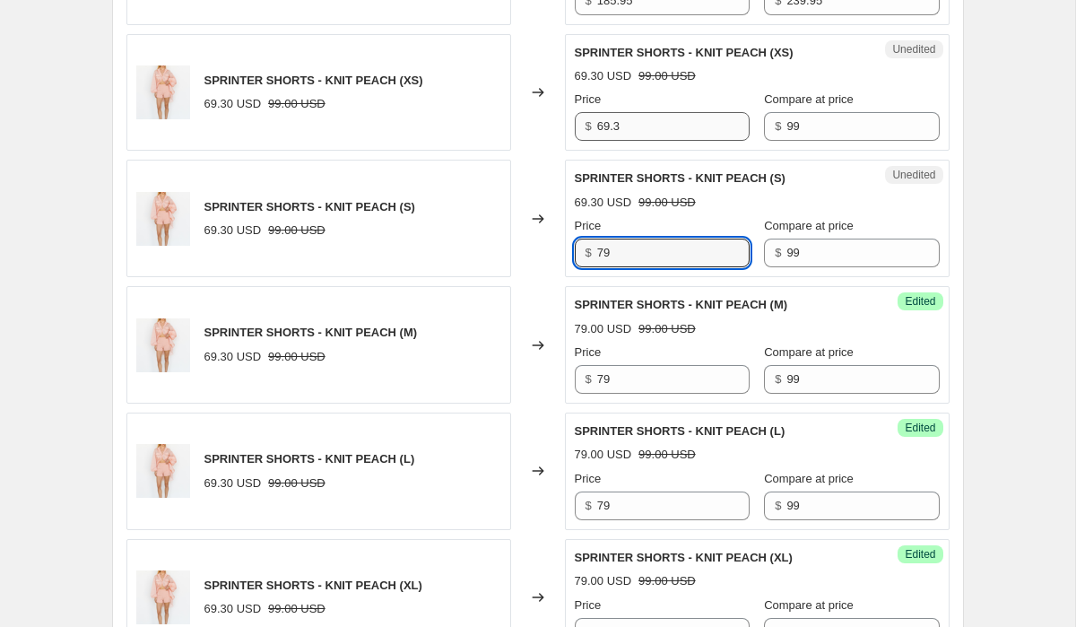
type input "79"
click at [650, 119] on input "69.3" at bounding box center [673, 126] width 152 height 29
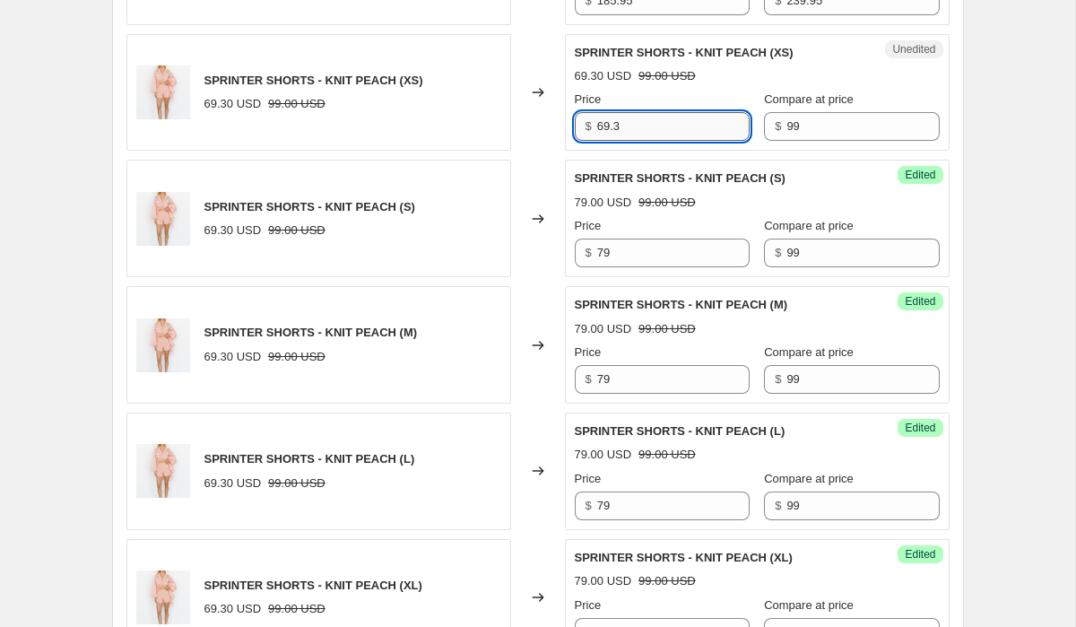
click at [650, 119] on input "69.3" at bounding box center [673, 126] width 152 height 29
paste input "79"
type input "79"
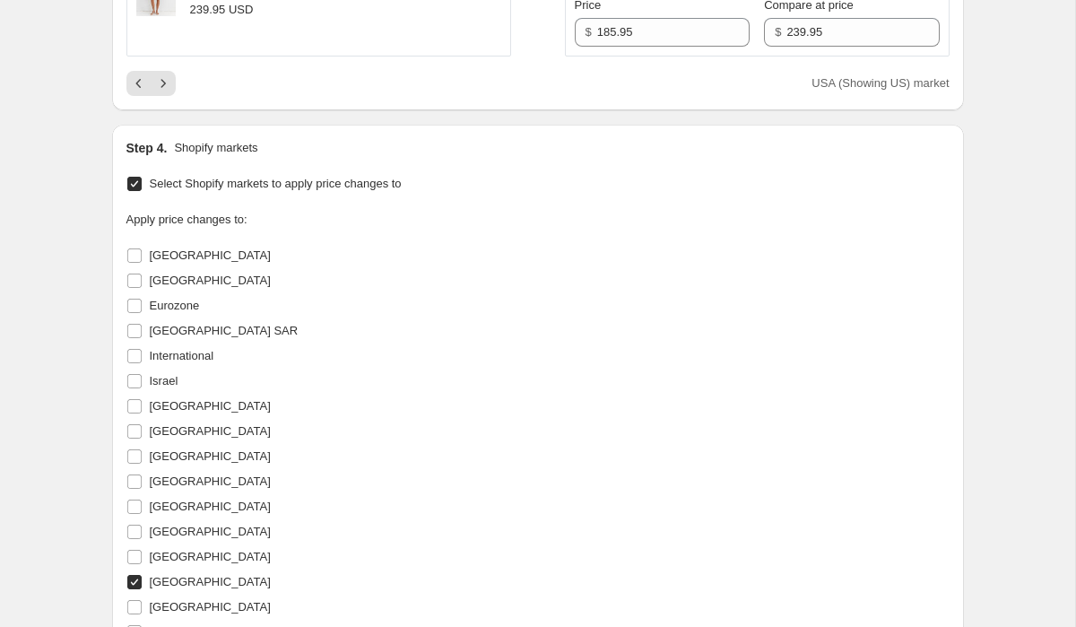
scroll to position [4291, 0]
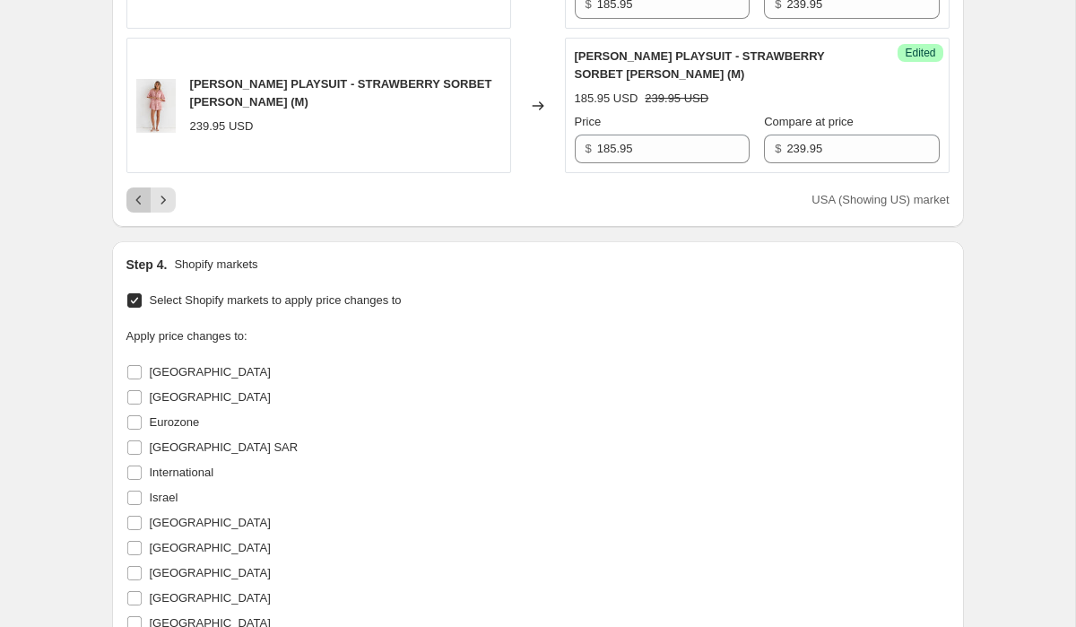
click at [144, 191] on icon "Previous" at bounding box center [139, 200] width 18 height 18
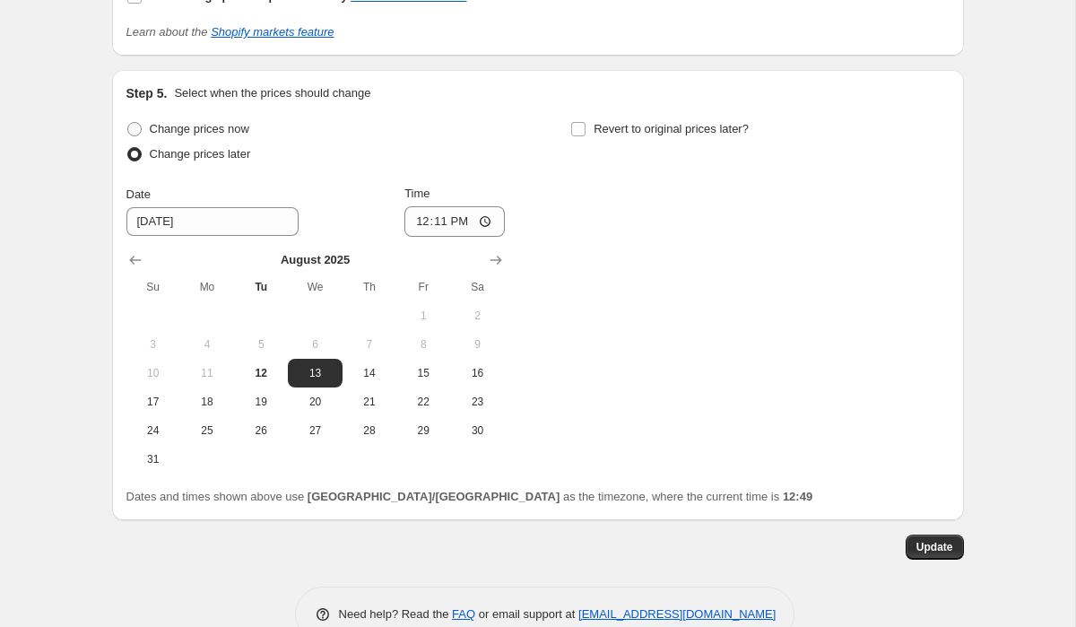
scroll to position [5035, 0]
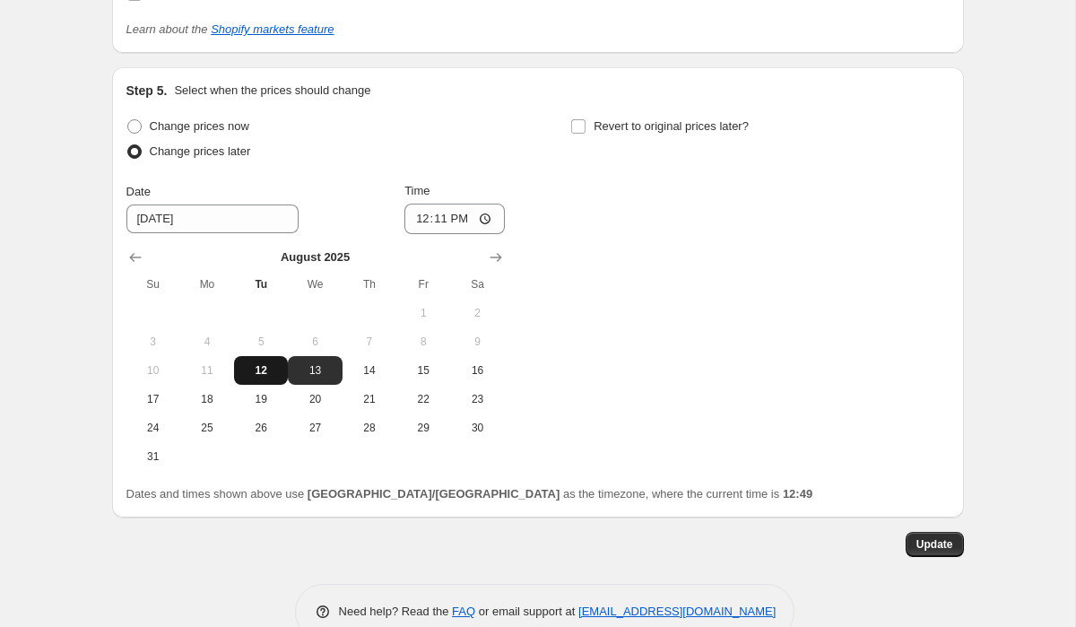
click at [273, 363] on span "12" at bounding box center [260, 370] width 39 height 14
type input "8/12/2025"
click at [939, 537] on span "Update" at bounding box center [934, 544] width 37 height 14
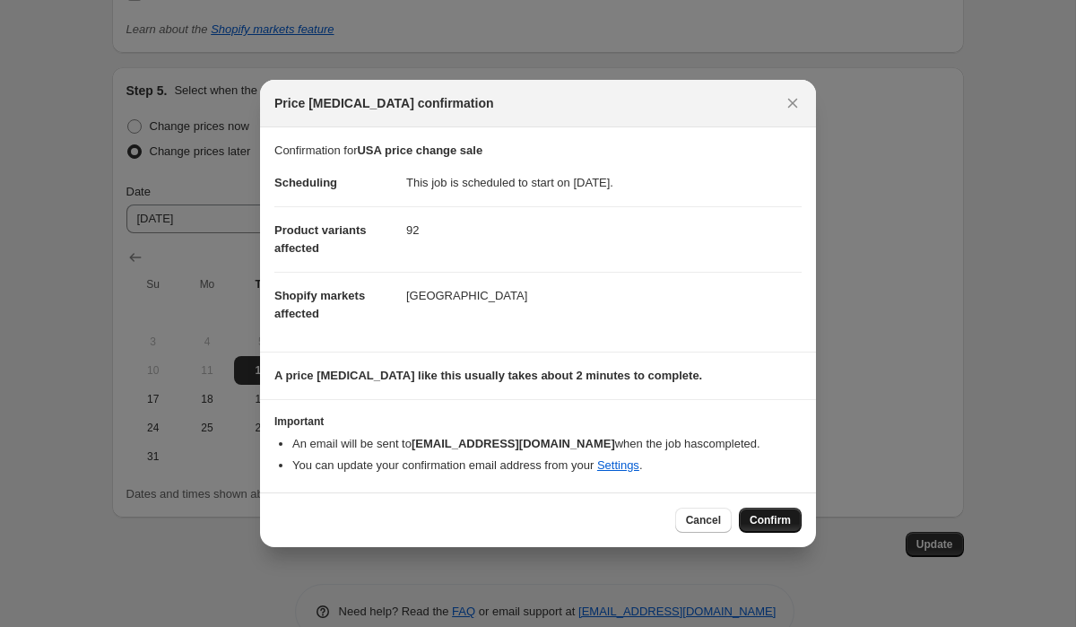
click at [777, 513] on span "Confirm" at bounding box center [770, 520] width 41 height 14
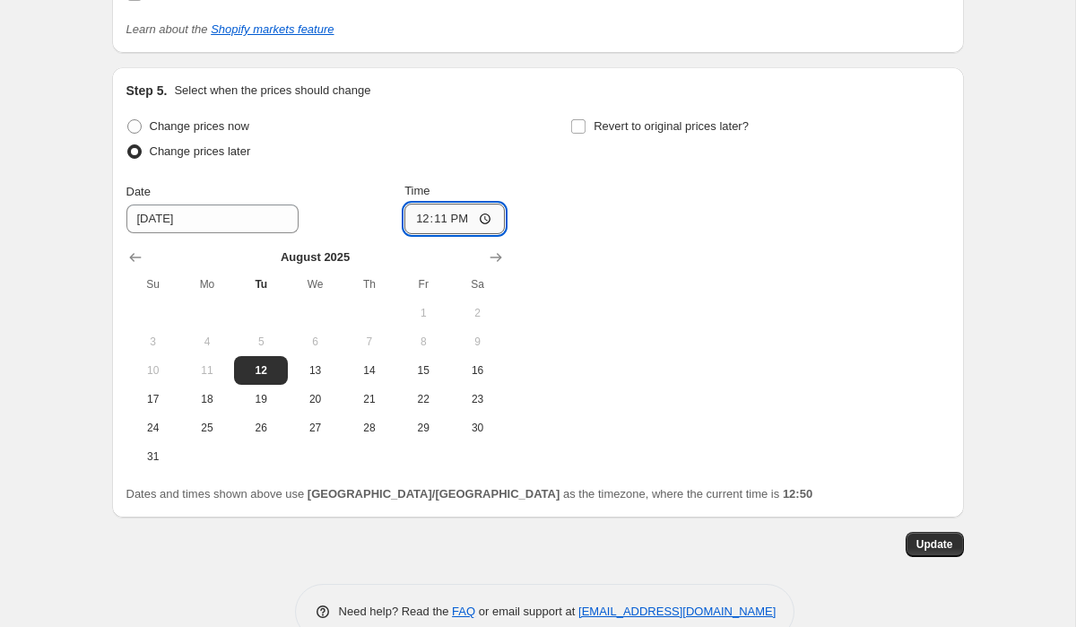
click at [450, 204] on input "12:11" at bounding box center [454, 219] width 100 height 30
click at [182, 114] on label "Change prices now" at bounding box center [187, 126] width 123 height 25
click at [128, 119] on input "Change prices now" at bounding box center [127, 119] width 1 height 1
radio input "true"
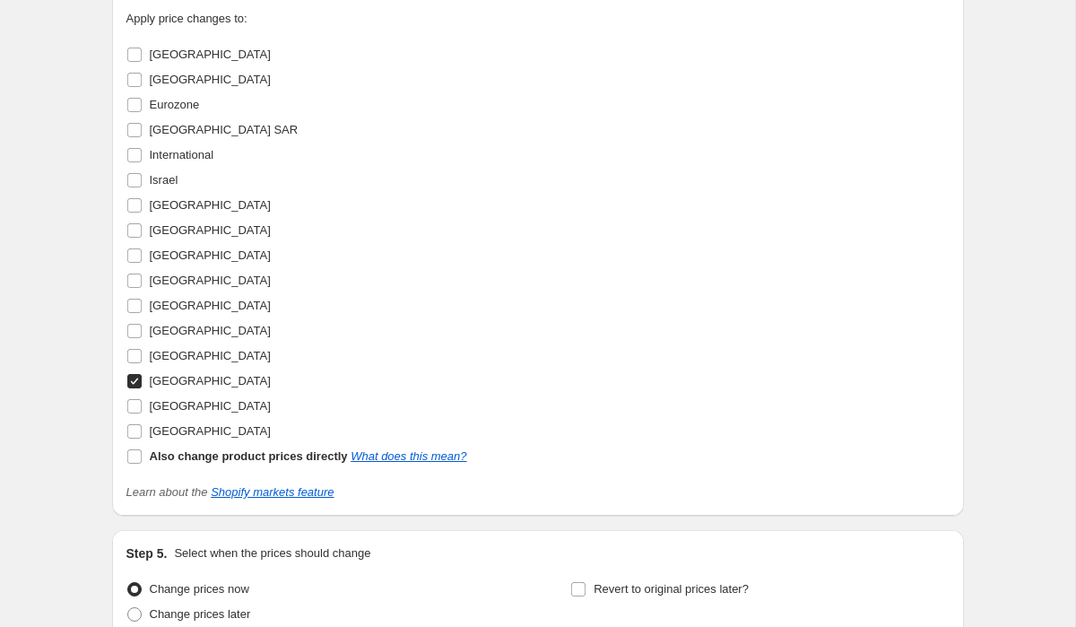
scroll to position [4610, 0]
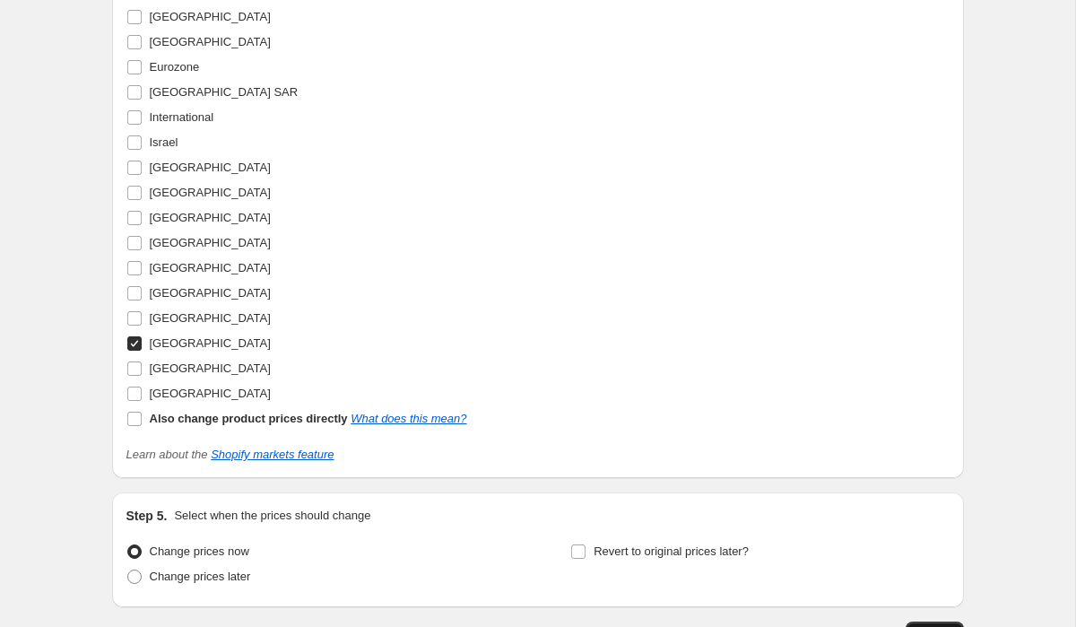
click at [941, 621] on button "Update" at bounding box center [935, 633] width 58 height 25
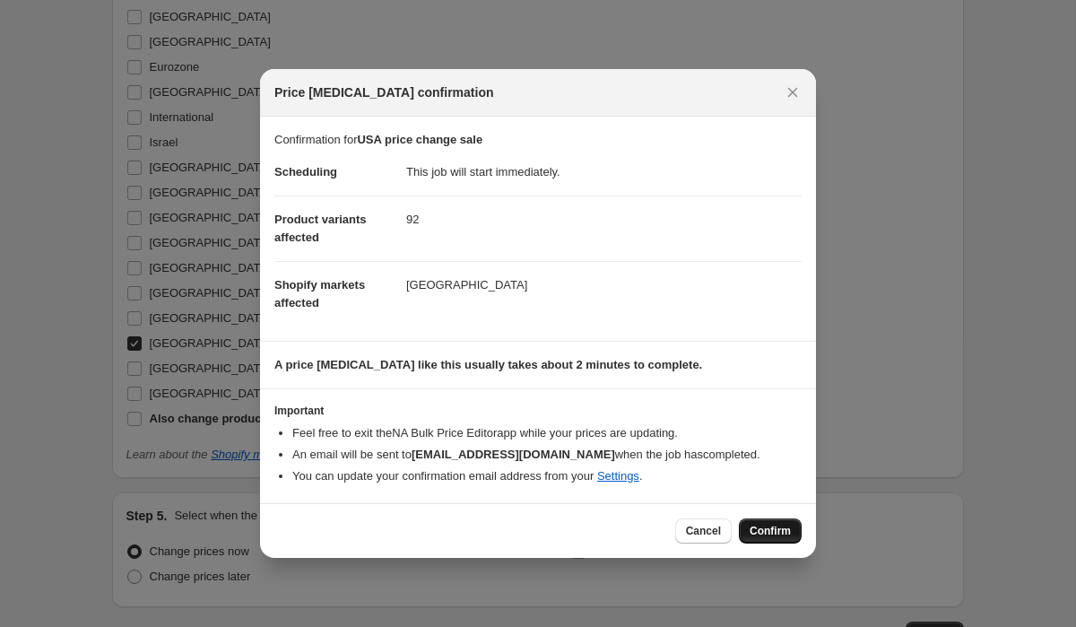
click at [754, 532] on span "Confirm" at bounding box center [770, 531] width 41 height 14
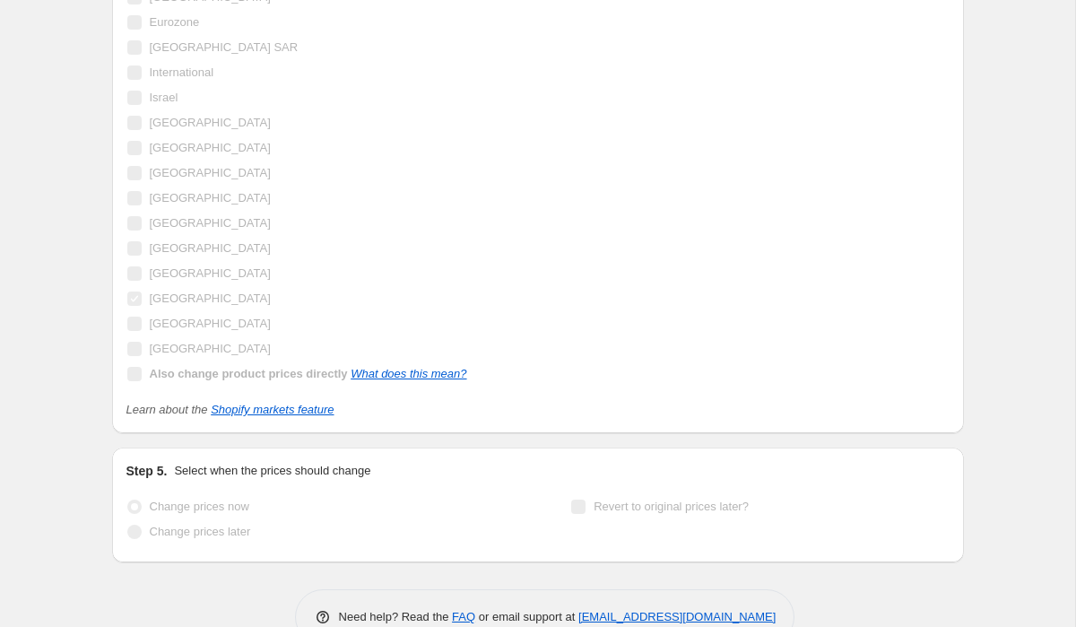
scroll to position [0, 0]
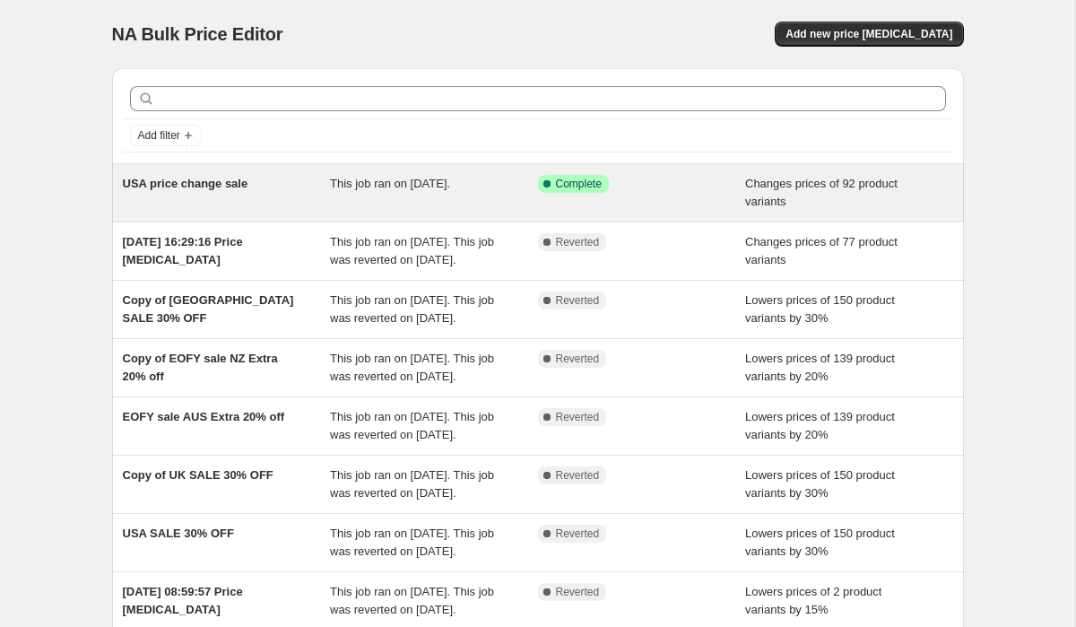
click at [461, 190] on div "This job ran on [DATE]." at bounding box center [434, 193] width 208 height 36
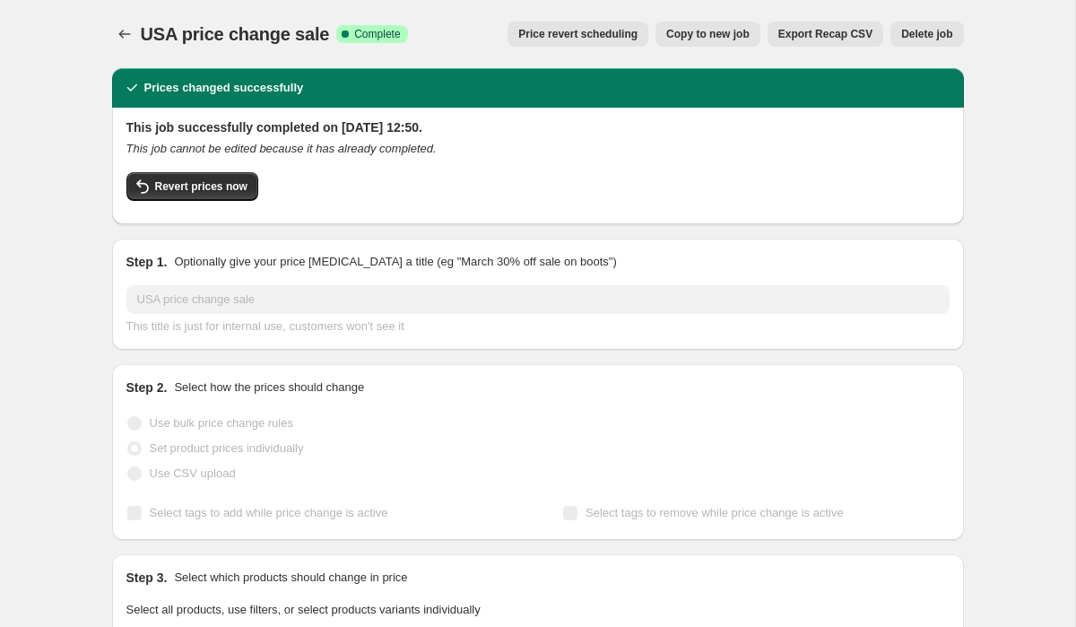
click at [723, 35] on span "Copy to new job" at bounding box center [707, 34] width 83 height 14
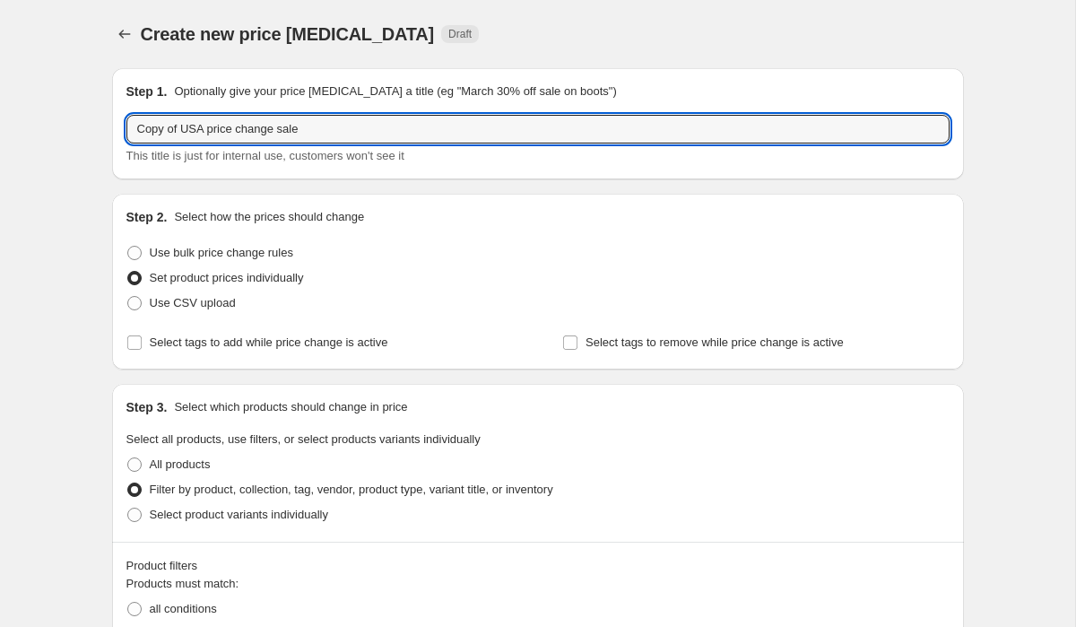
drag, startPoint x: 210, startPoint y: 125, endPoint x: 106, endPoint y: 115, distance: 104.5
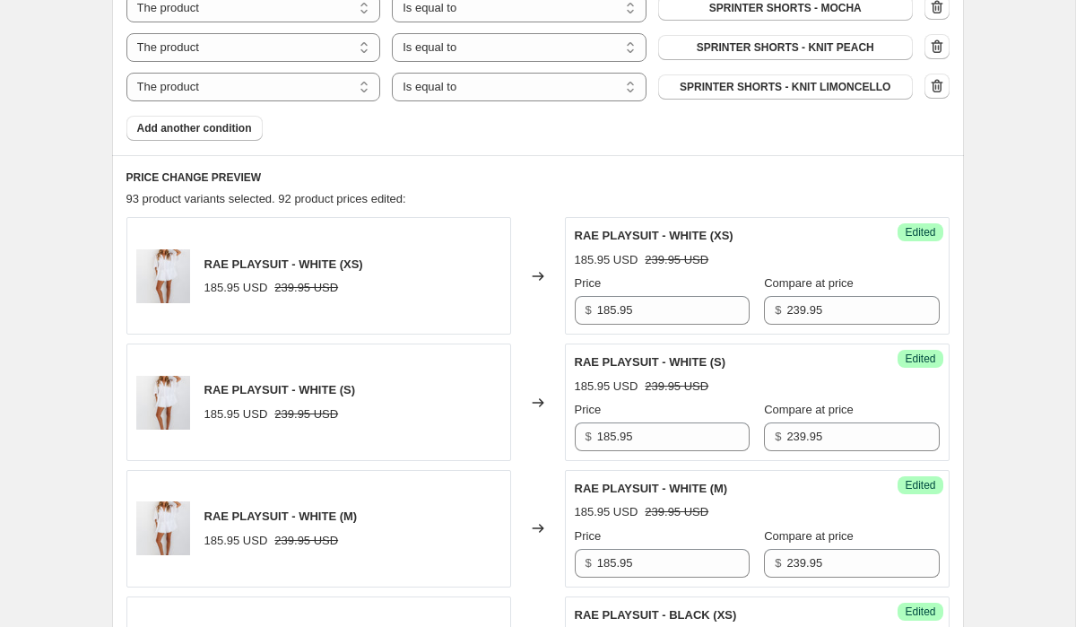
scroll to position [1595, 0]
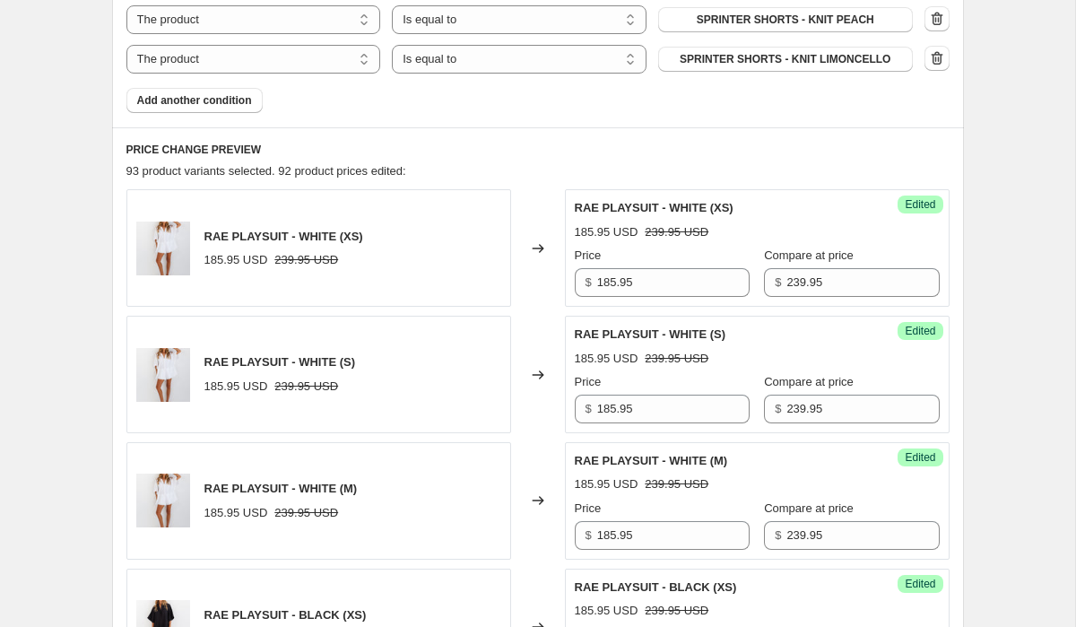
type input "UK price change sale"
click at [674, 268] on input "185.95" at bounding box center [673, 282] width 152 height 29
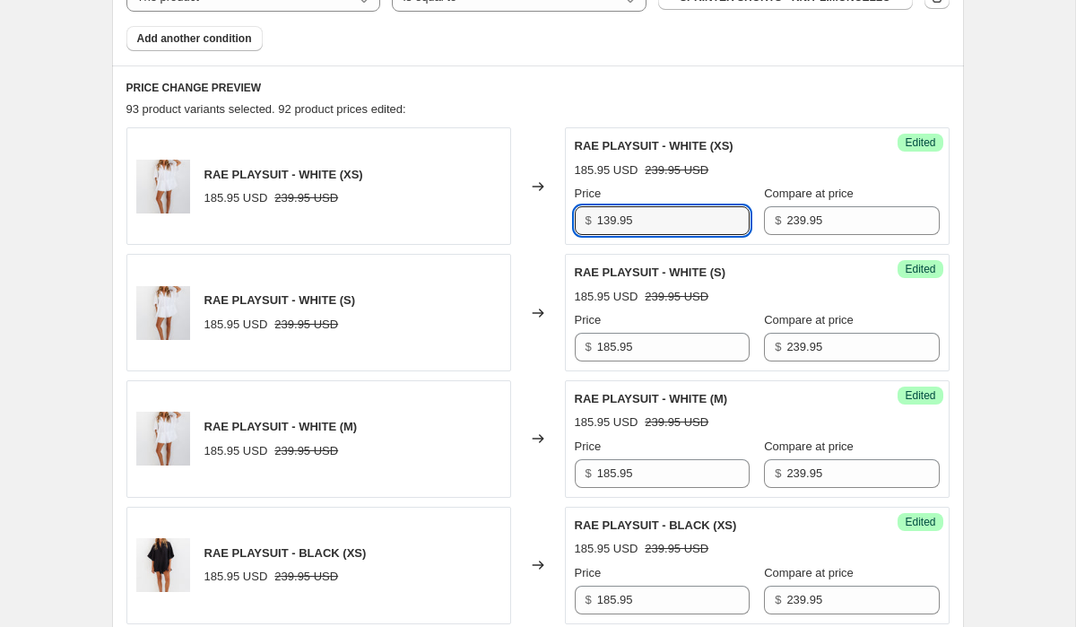
scroll to position [1647, 0]
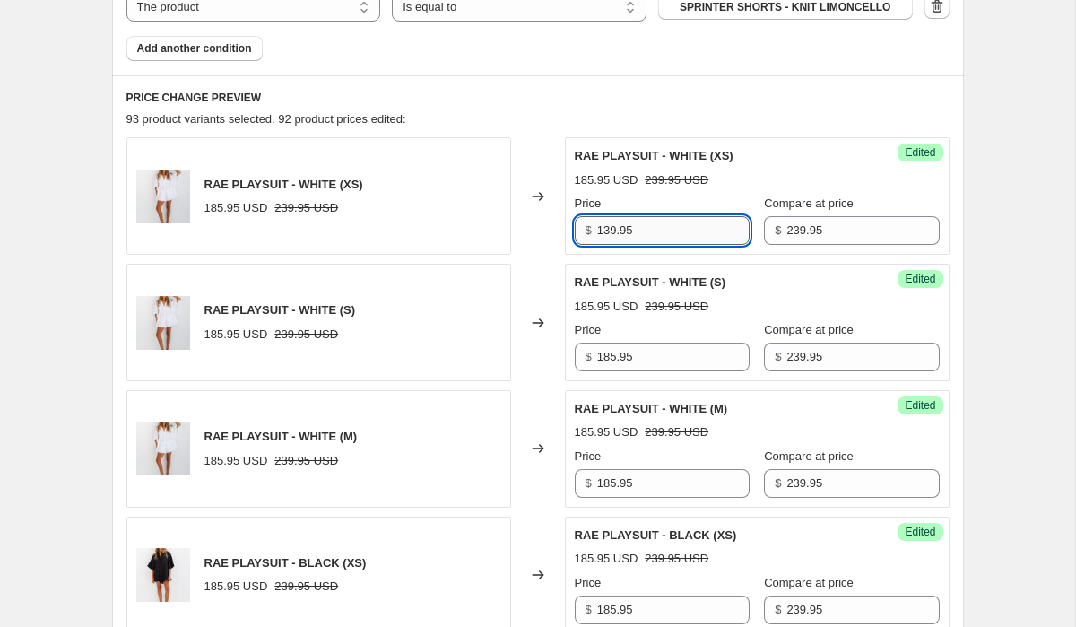
click at [658, 216] on input "139.95" at bounding box center [673, 230] width 152 height 29
type input "139.95"
click at [649, 345] on input "185.95" at bounding box center [673, 357] width 152 height 29
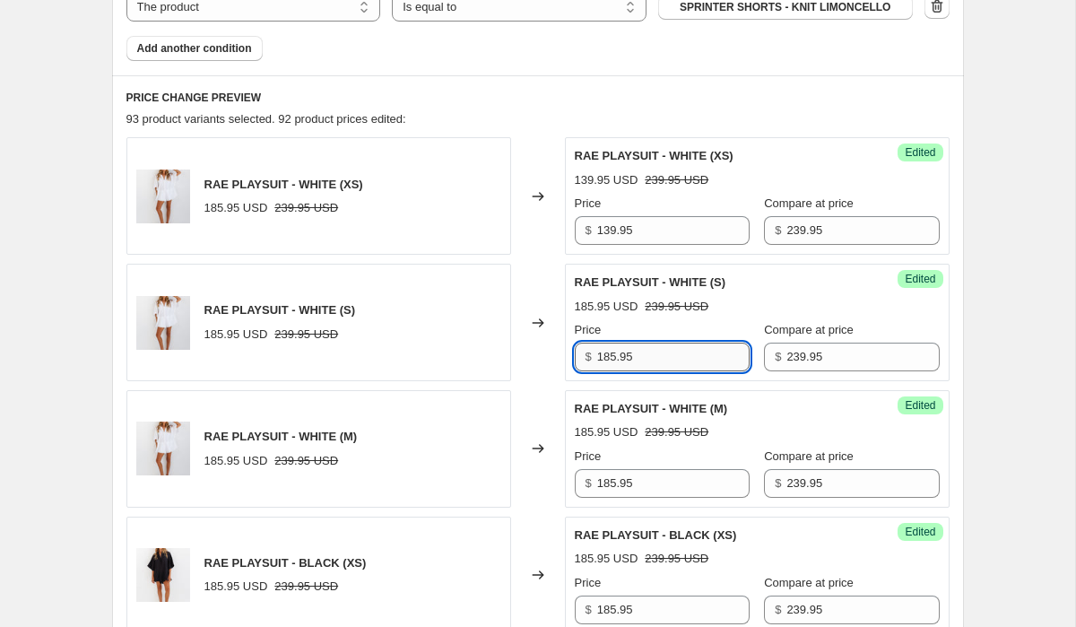
paste input "39"
type input "139.95"
click at [647, 469] on input "185.95" at bounding box center [673, 483] width 152 height 29
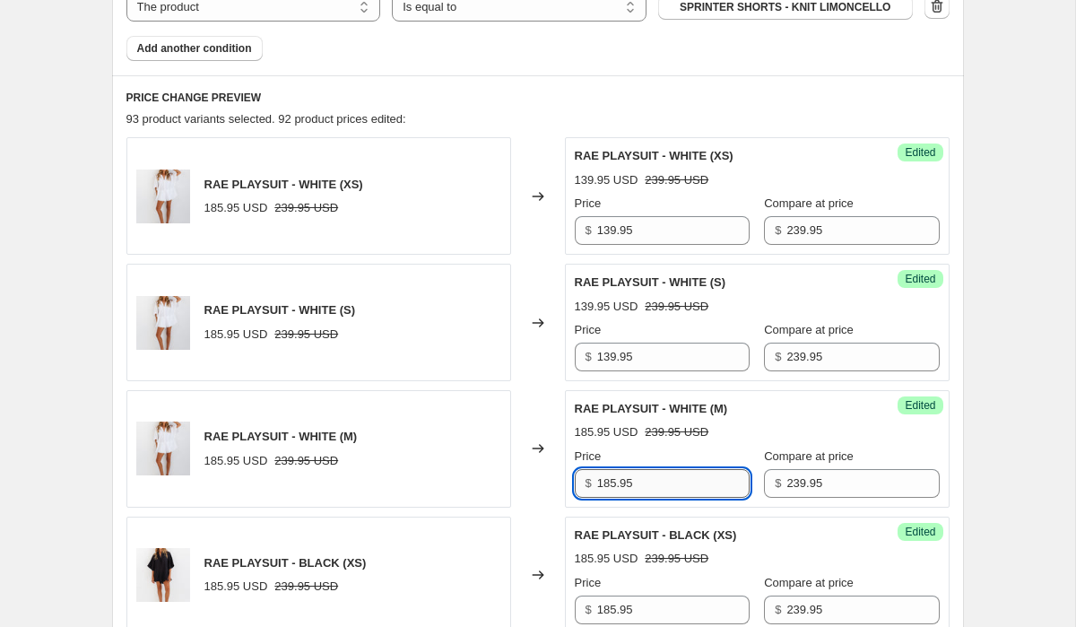
click at [647, 469] on input "185.95" at bounding box center [673, 483] width 152 height 29
paste input "39"
type input "139.95"
click at [656, 595] on input "185.95" at bounding box center [673, 609] width 152 height 29
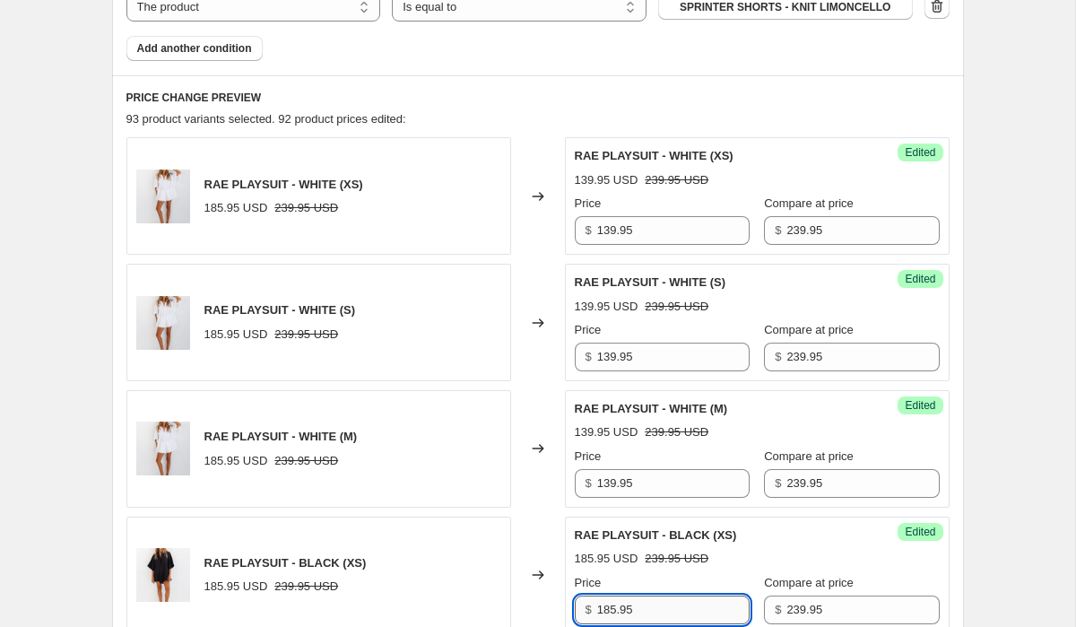
click at [656, 595] on input "185.95" at bounding box center [673, 609] width 152 height 29
paste input "39"
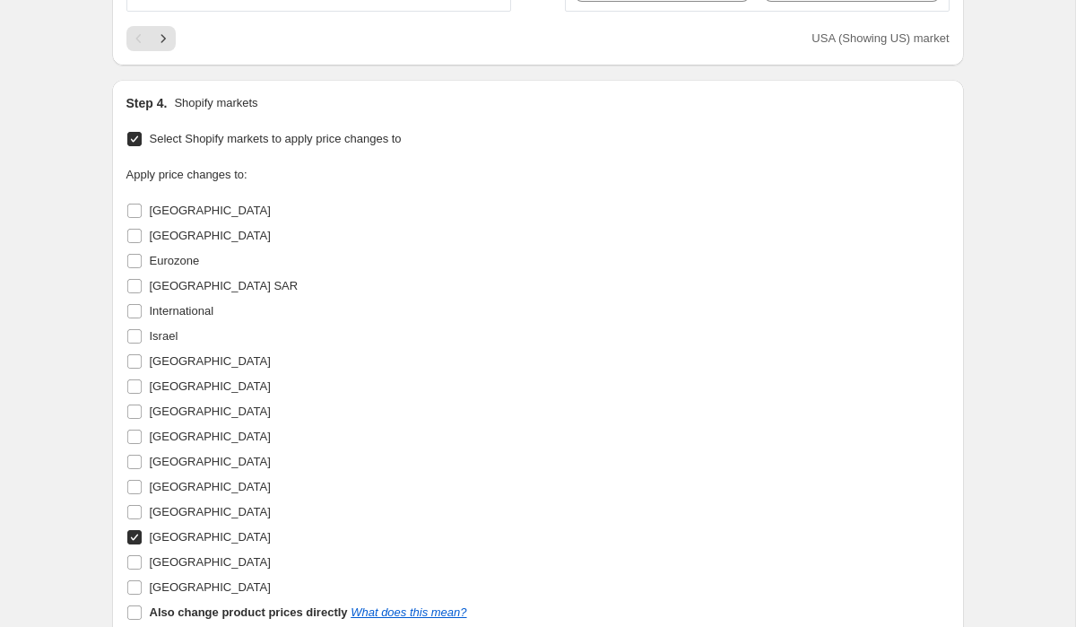
scroll to position [4590, 0]
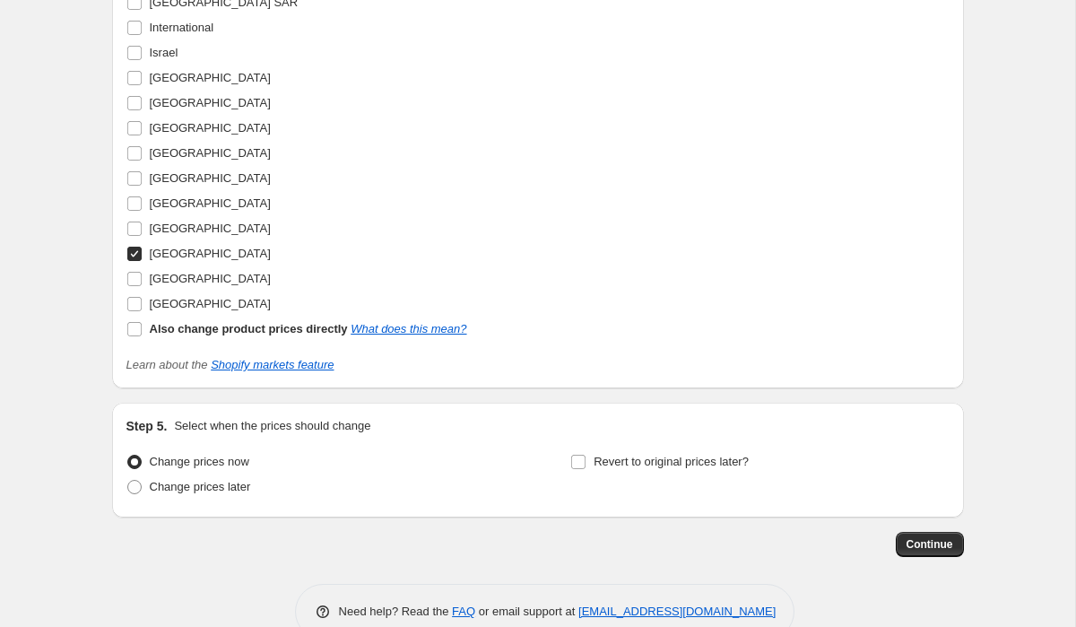
type input "139.95"
click at [135, 247] on input "[GEOGRAPHIC_DATA]" at bounding box center [134, 254] width 14 height 14
checkbox input "false"
click at [136, 297] on input "[GEOGRAPHIC_DATA]" at bounding box center [134, 304] width 14 height 14
checkbox input "true"
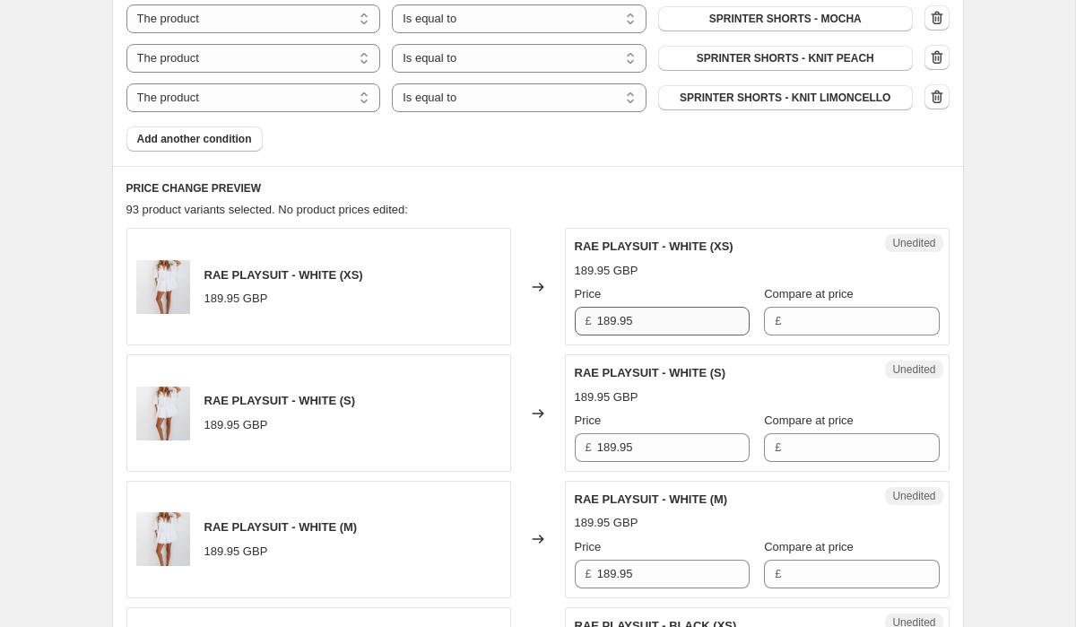
scroll to position [1568, 0]
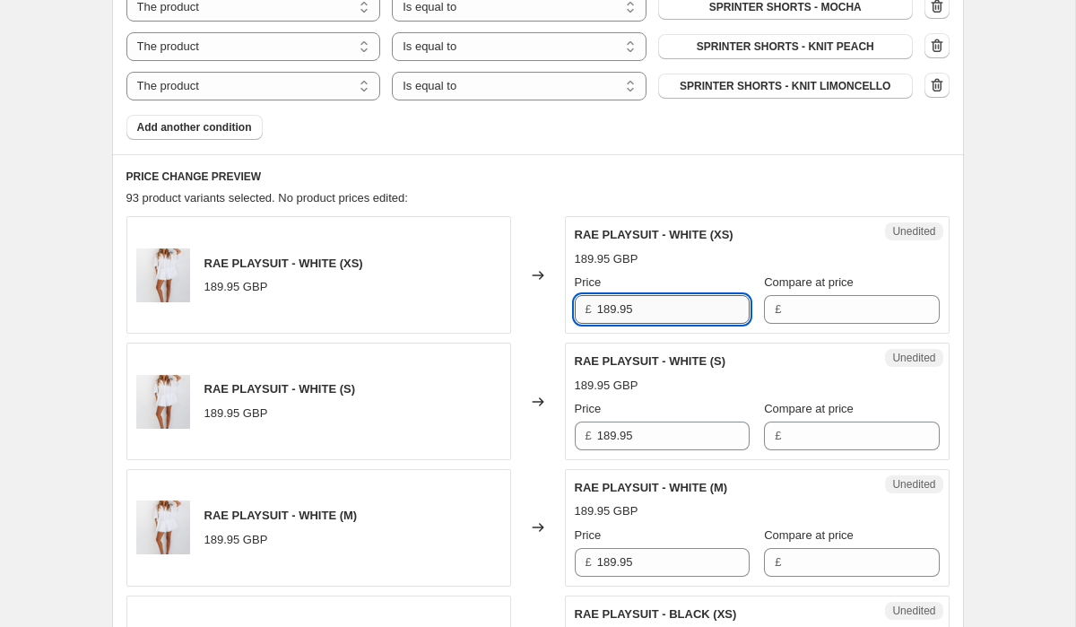
click at [649, 295] on input "189.95" at bounding box center [673, 309] width 152 height 29
paste input "3"
type input "139.95"
click at [647, 421] on input "189.95" at bounding box center [673, 435] width 152 height 29
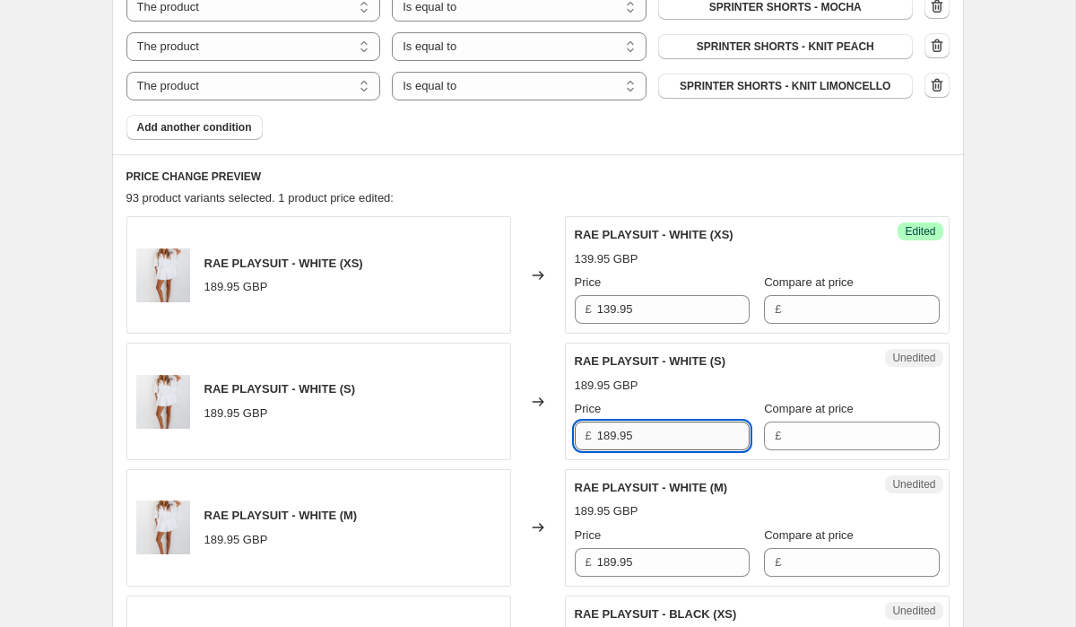
click at [647, 421] on input "189.95" at bounding box center [673, 435] width 152 height 29
paste input "3"
type input "139.95"
click at [674, 548] on input "189.95" at bounding box center [673, 562] width 152 height 29
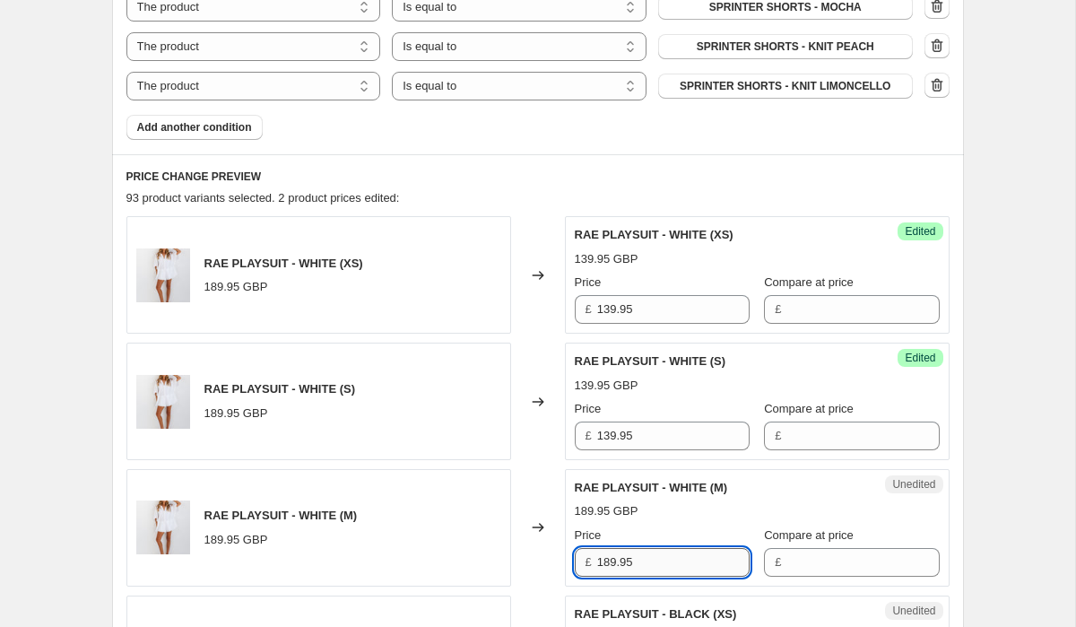
paste input "3"
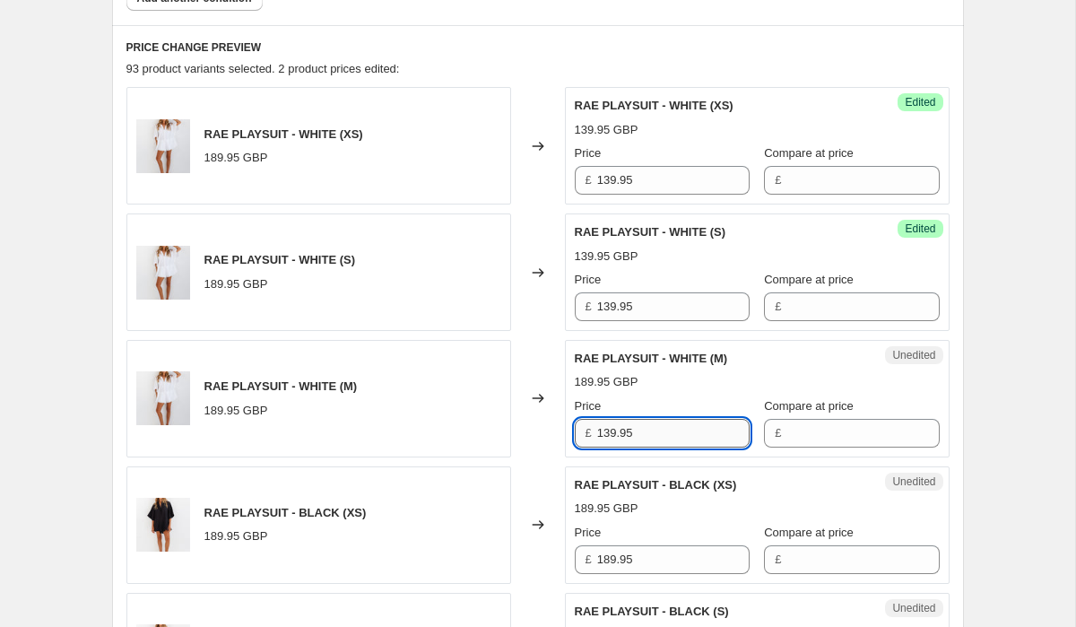
scroll to position [1806, 0]
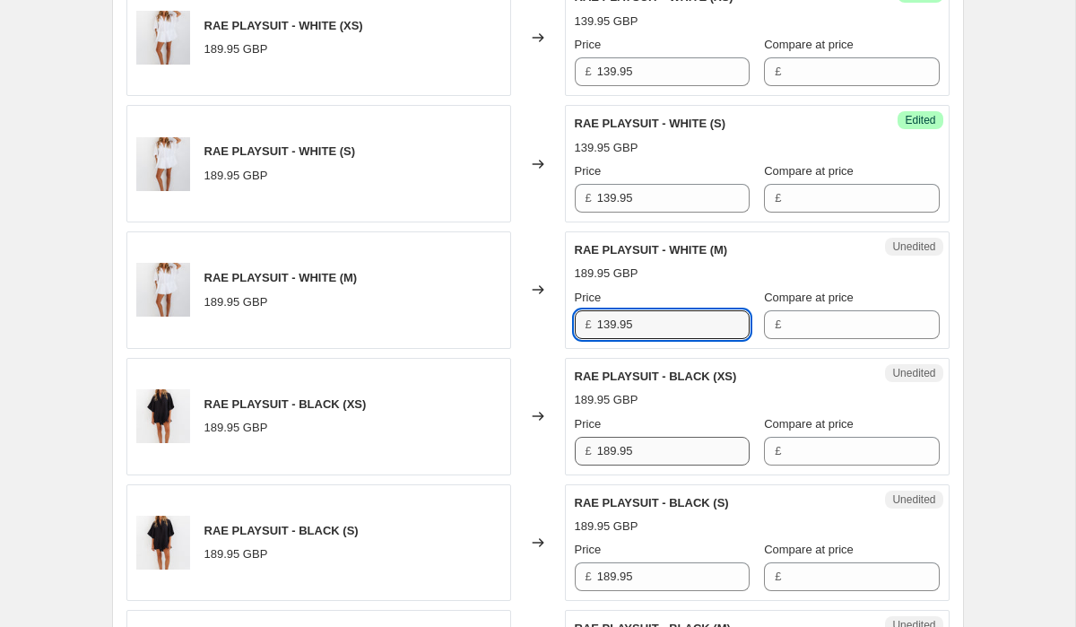
type input "139.95"
click at [648, 437] on input "189.95" at bounding box center [673, 451] width 152 height 29
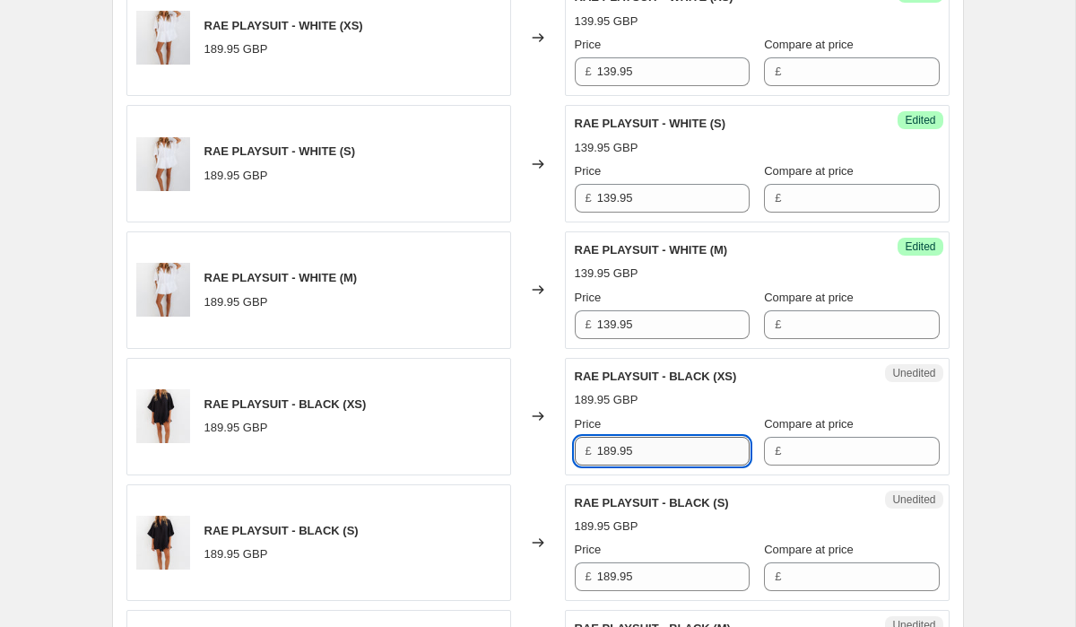
click at [648, 437] on input "189.95" at bounding box center [673, 451] width 152 height 29
paste input "3"
type input "139.95"
click at [659, 562] on input "189.95" at bounding box center [673, 576] width 152 height 29
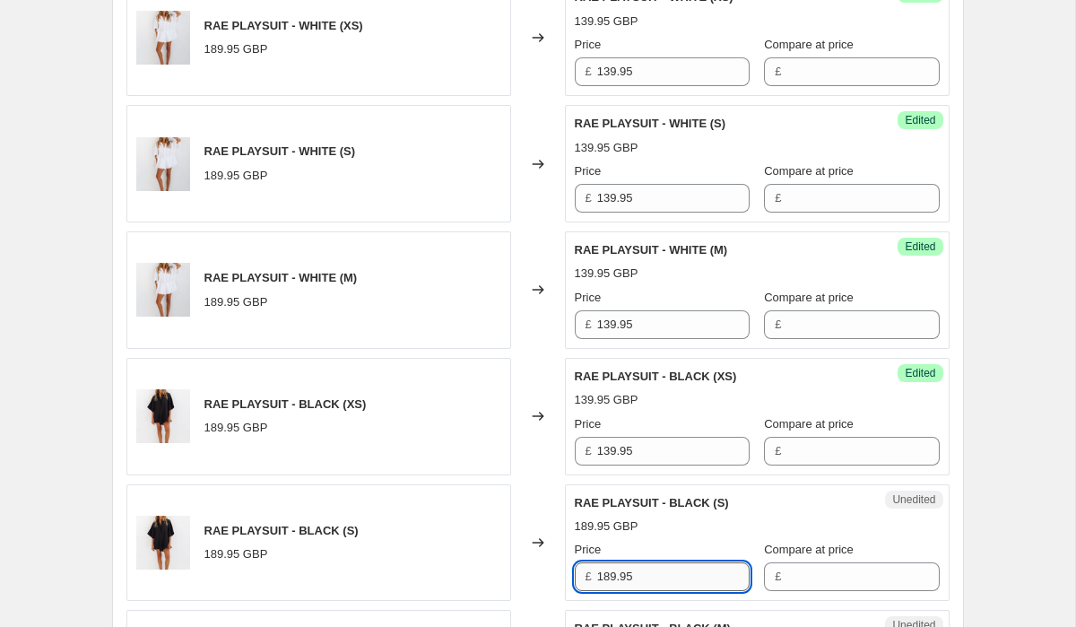
paste input "3"
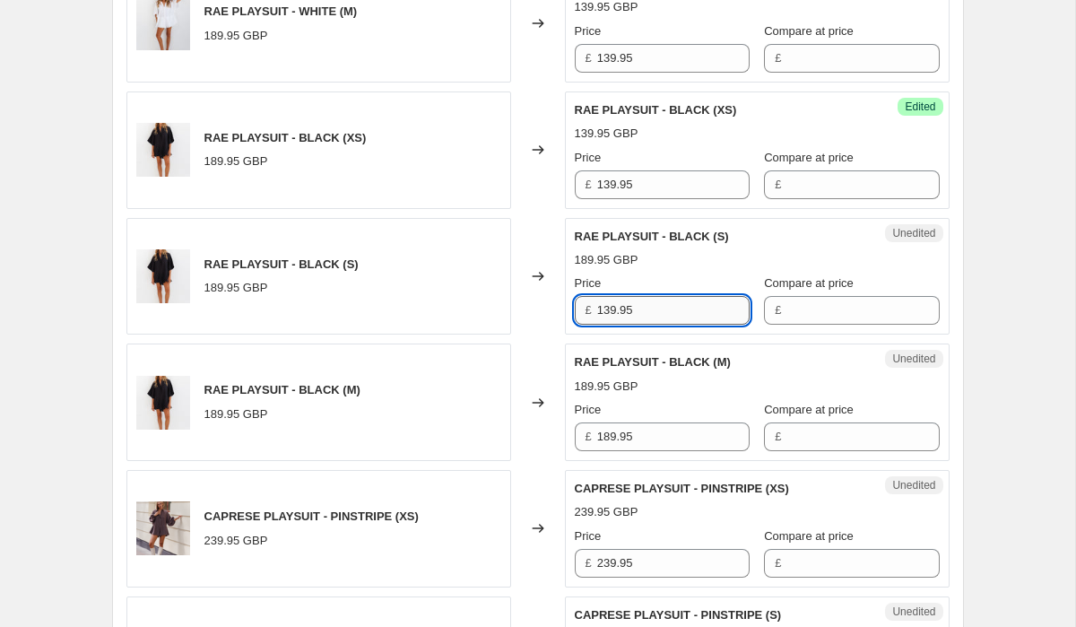
scroll to position [2105, 0]
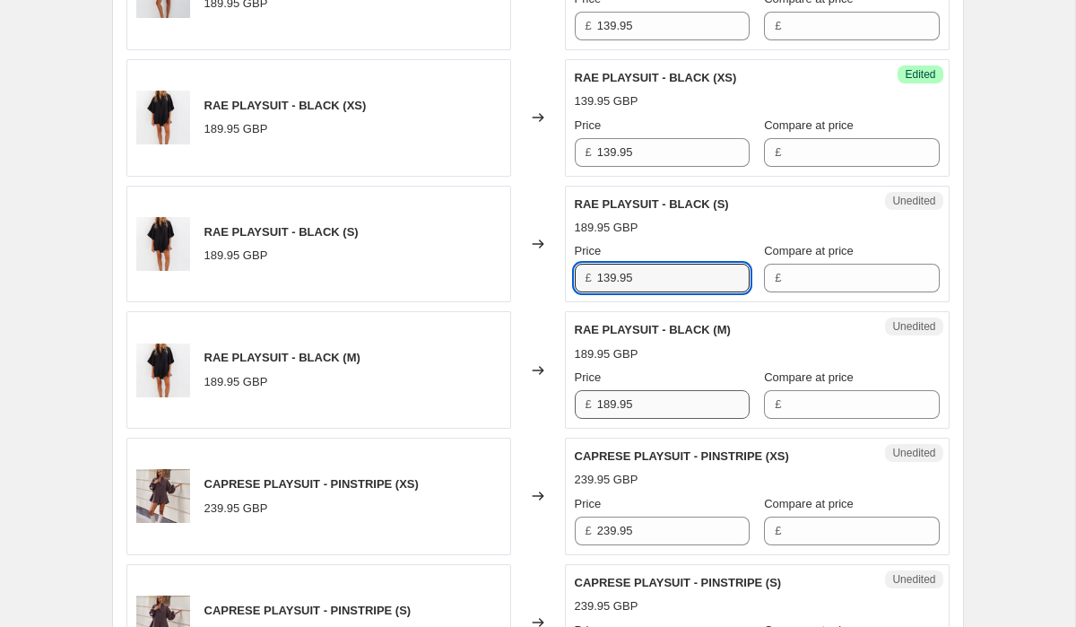
type input "139.95"
click at [649, 390] on input "189.95" at bounding box center [673, 404] width 152 height 29
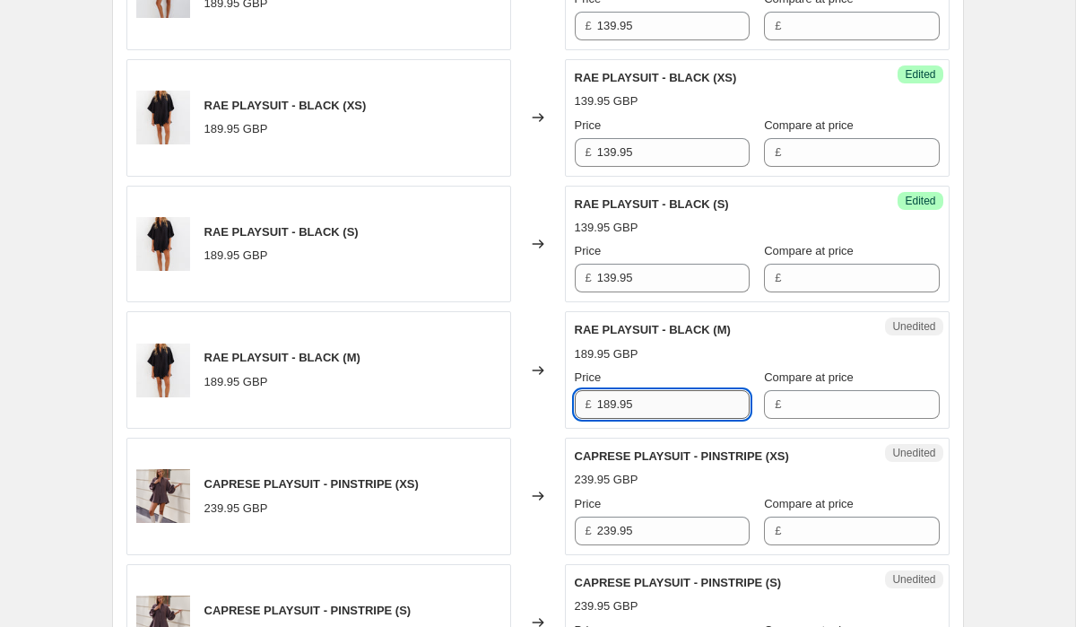
paste input "3"
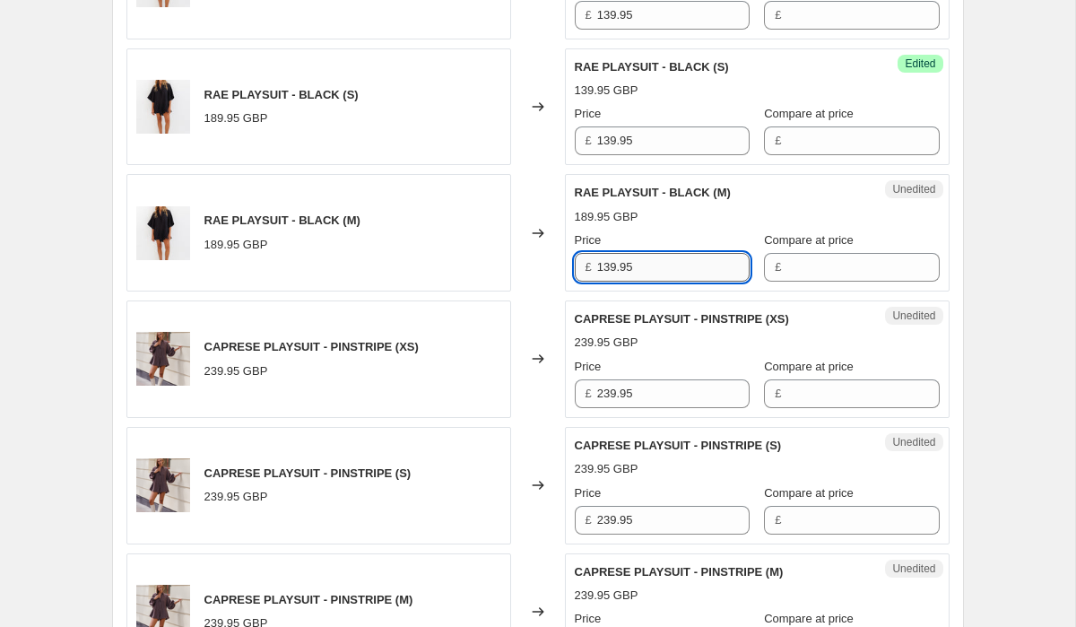
scroll to position [2263, 0]
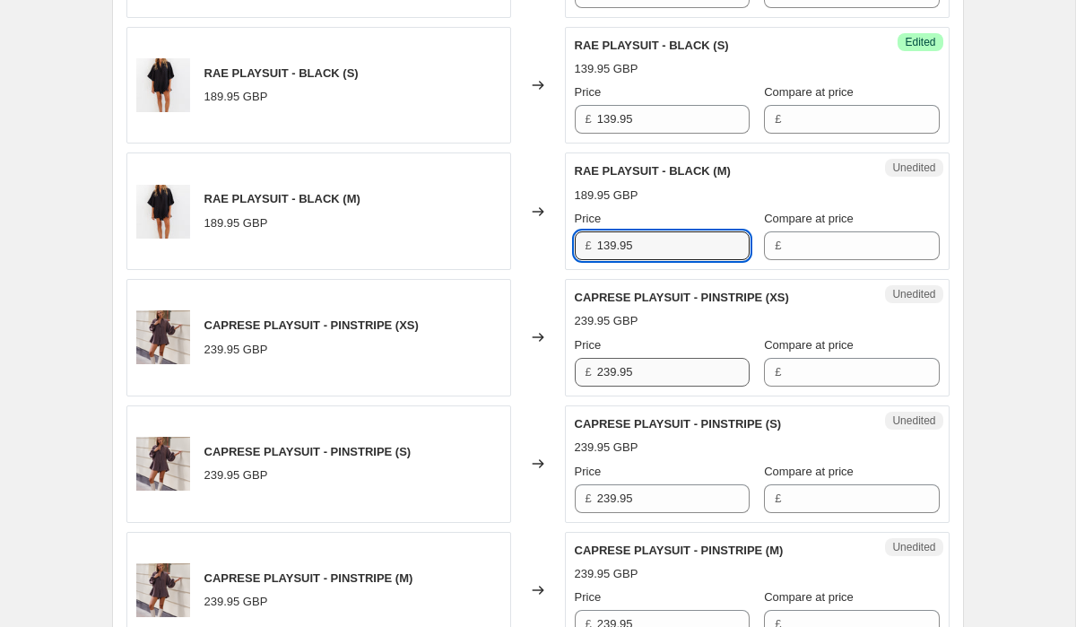
type input "139.95"
click at [658, 358] on input "239.95" at bounding box center [673, 372] width 152 height 29
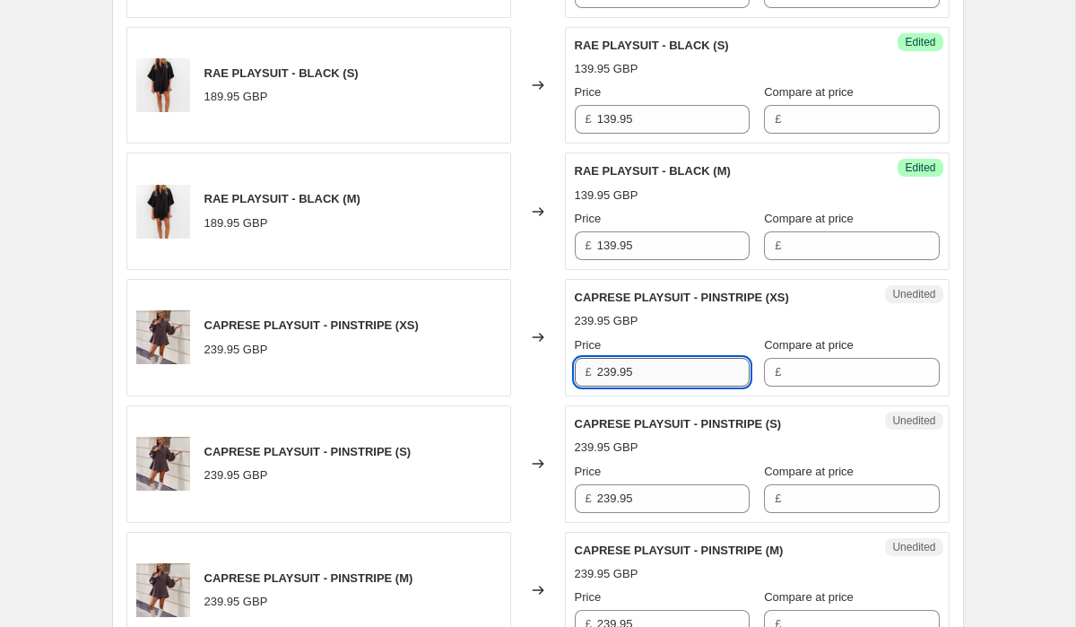
click at [658, 358] on input "239.95" at bounding box center [673, 372] width 152 height 29
paste input "1"
type input "139.95"
click at [666, 489] on input "239.95" at bounding box center [673, 498] width 152 height 29
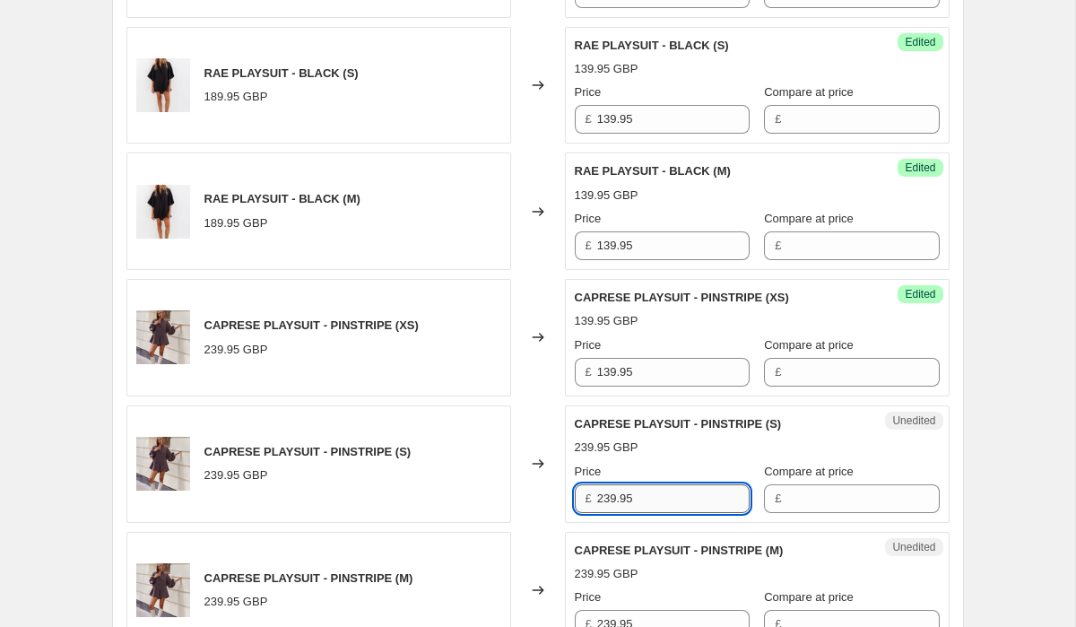
click at [666, 489] on input "239.95" at bounding box center [673, 498] width 152 height 29
paste input "1"
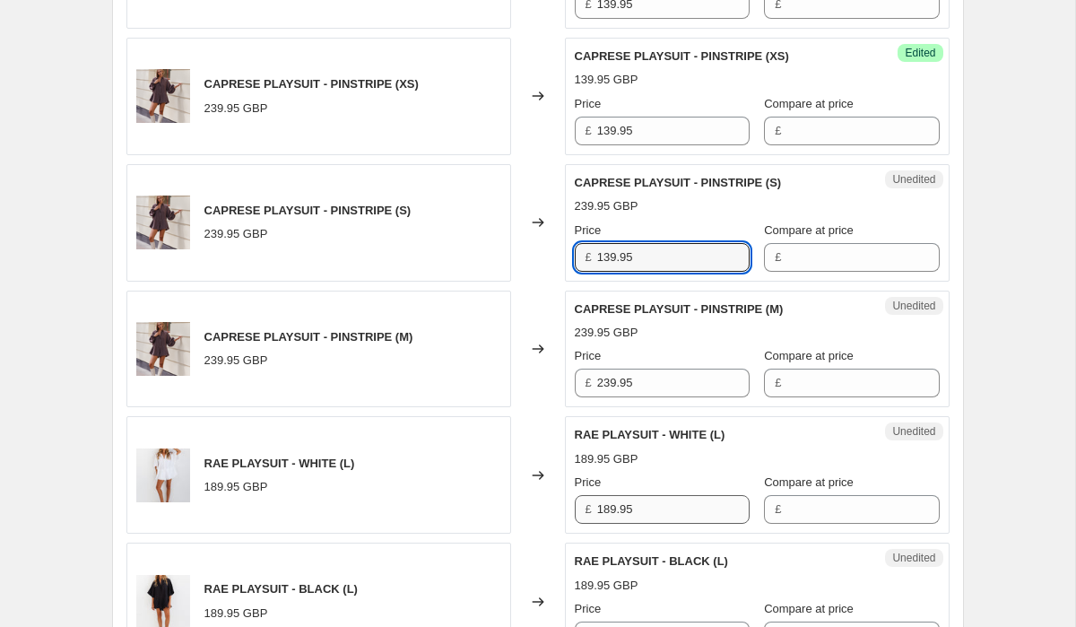
scroll to position [2524, 0]
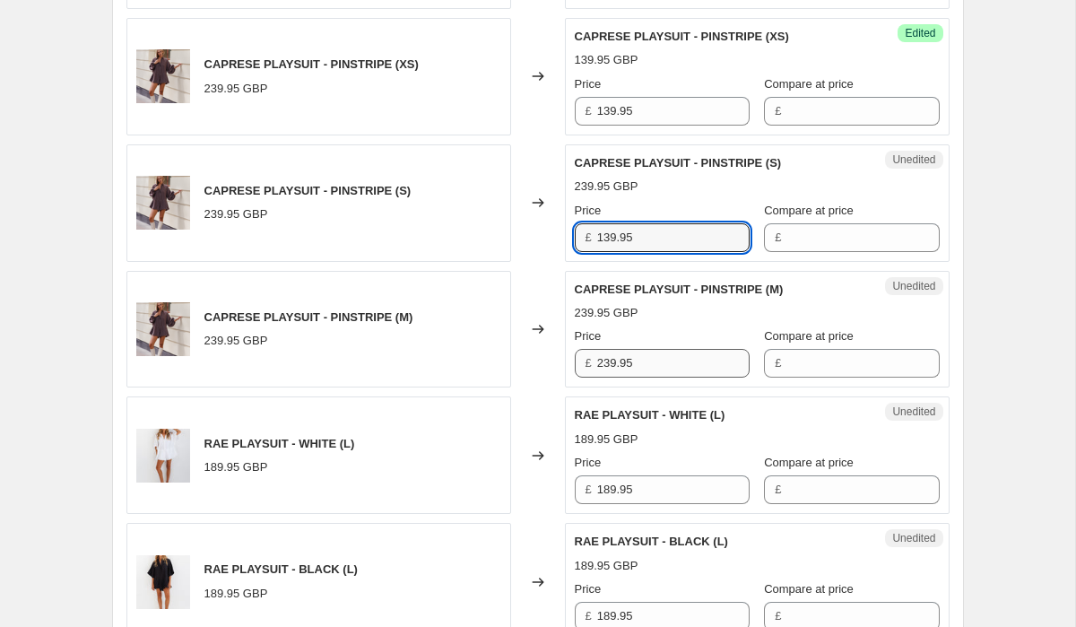
type input "139.95"
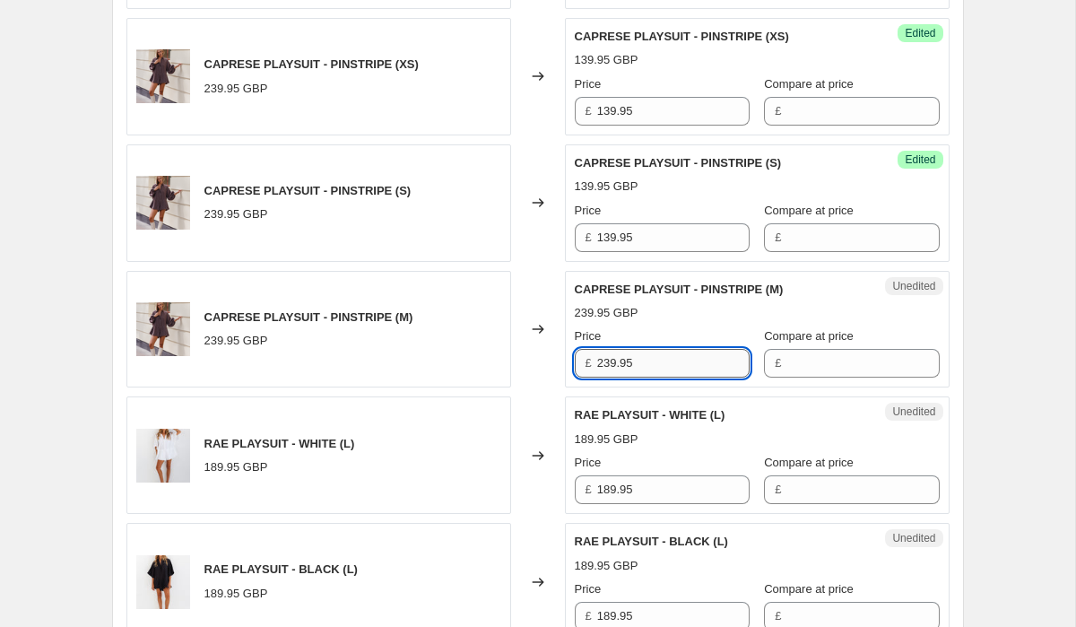
click at [650, 349] on input "239.95" at bounding box center [673, 363] width 152 height 29
paste input "1"
type input "139.95"
click at [664, 475] on input "189.95" at bounding box center [673, 489] width 152 height 29
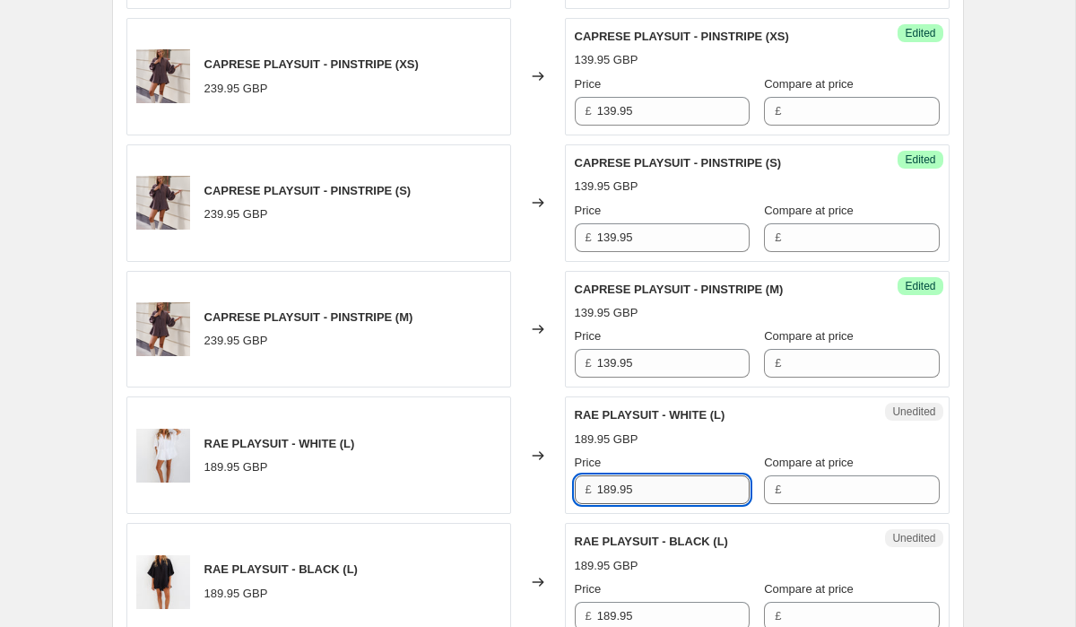
click at [664, 475] on input "189.95" at bounding box center [673, 489] width 152 height 29
paste input "3"
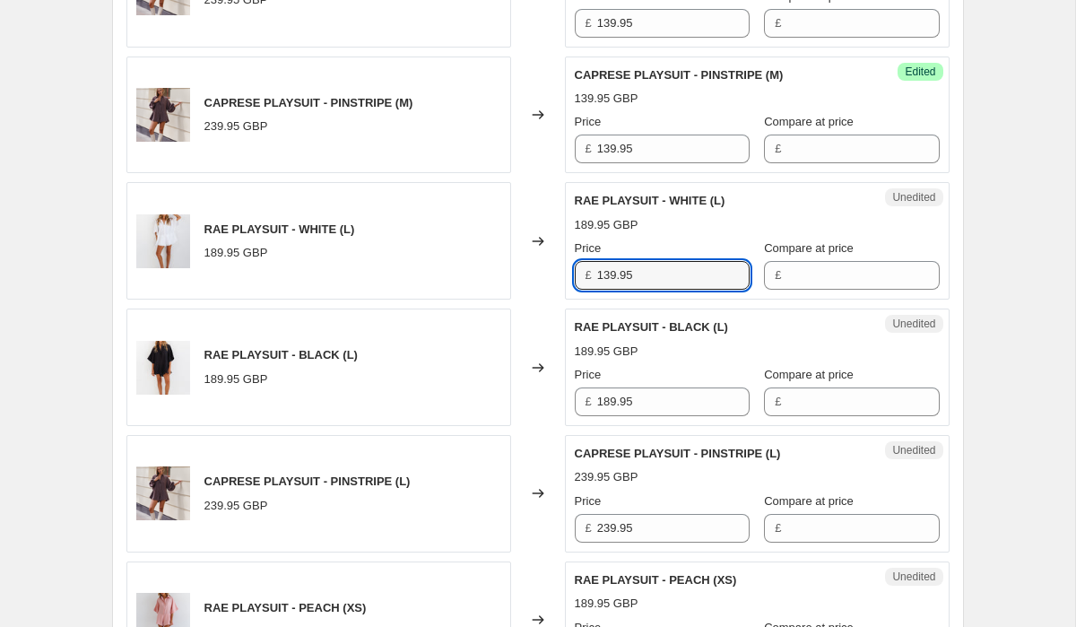
scroll to position [2760, 0]
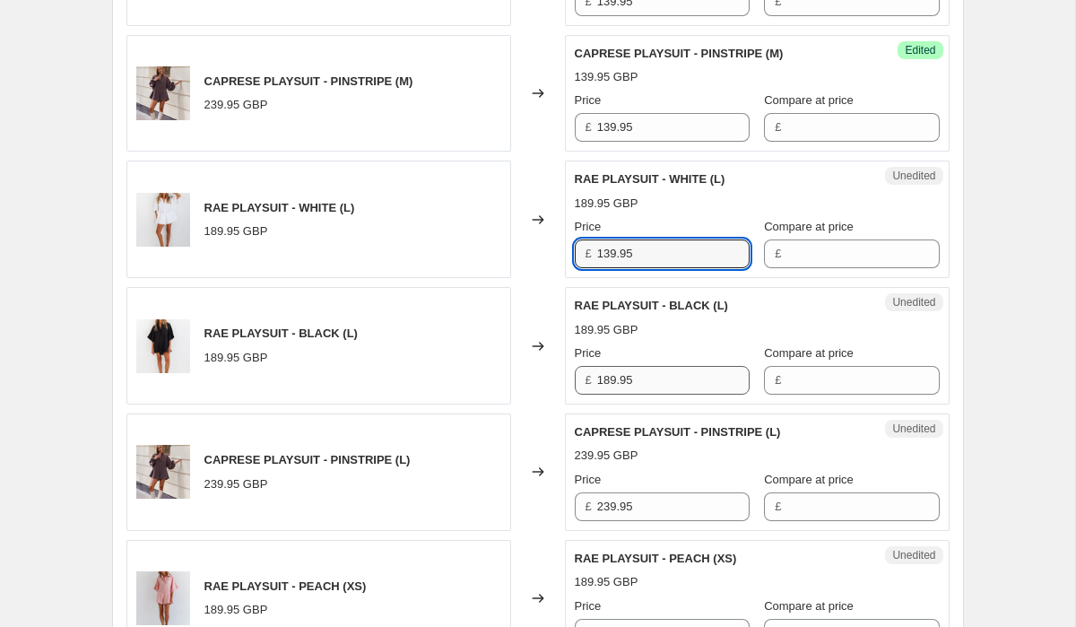
type input "139.95"
click at [668, 366] on input "189.95" at bounding box center [673, 380] width 152 height 29
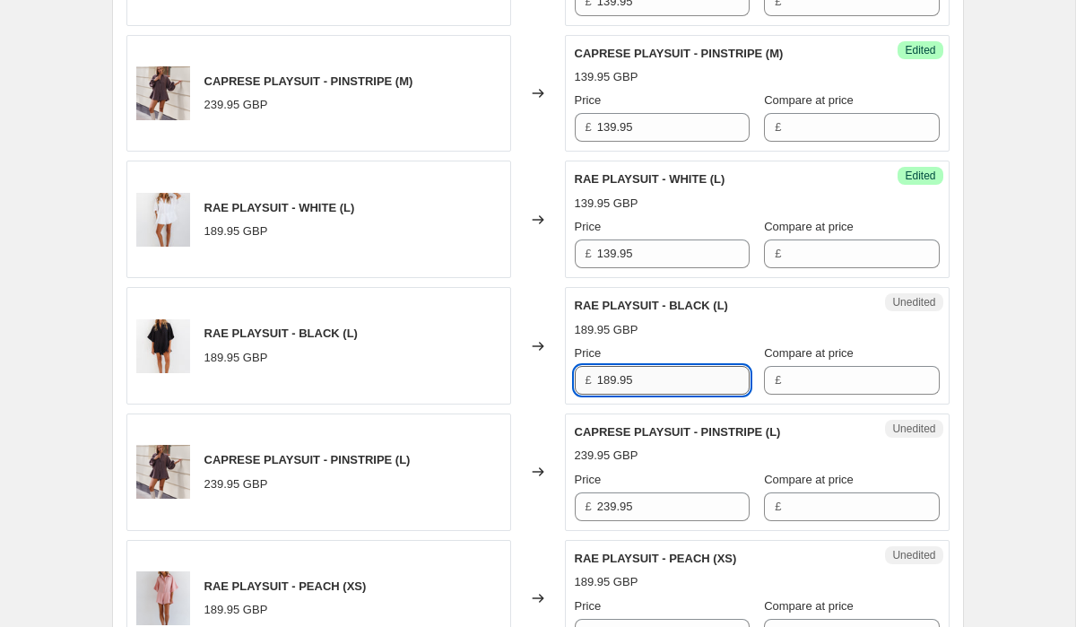
click at [668, 366] on input "189.95" at bounding box center [673, 380] width 152 height 29
paste input "3"
type input "139.95"
click at [667, 492] on input "239.95" at bounding box center [673, 506] width 152 height 29
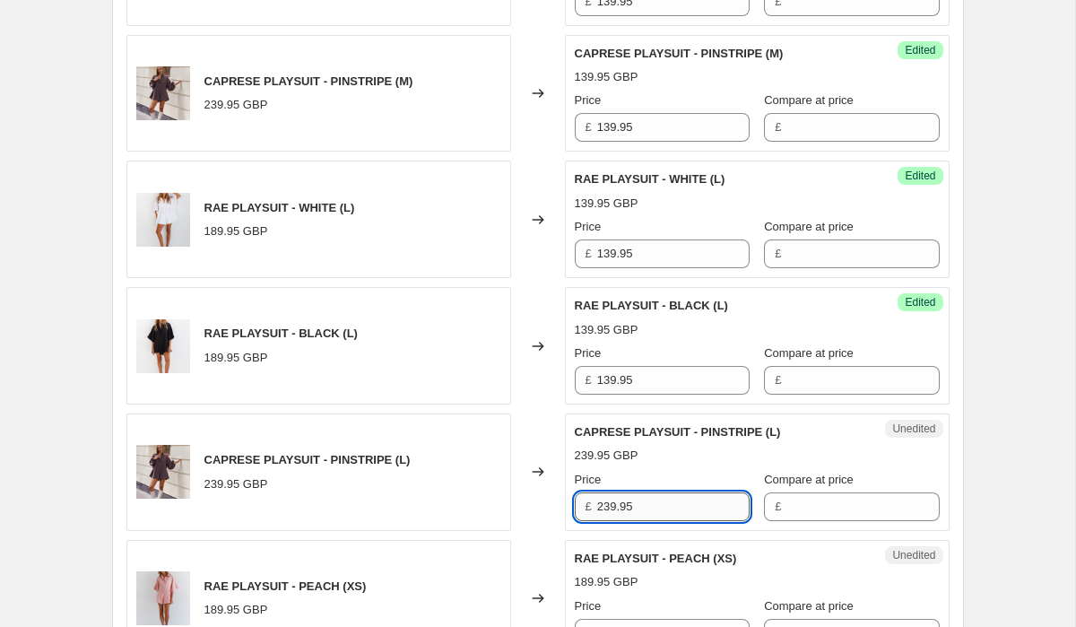
click at [667, 492] on input "239.95" at bounding box center [673, 506] width 152 height 29
paste input "1"
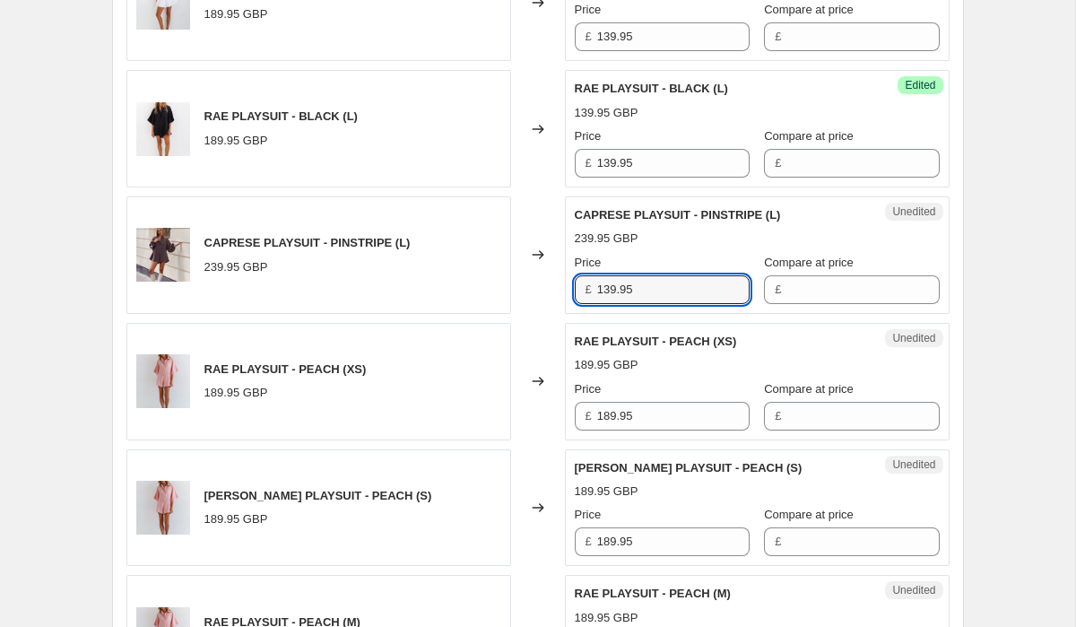
scroll to position [2984, 0]
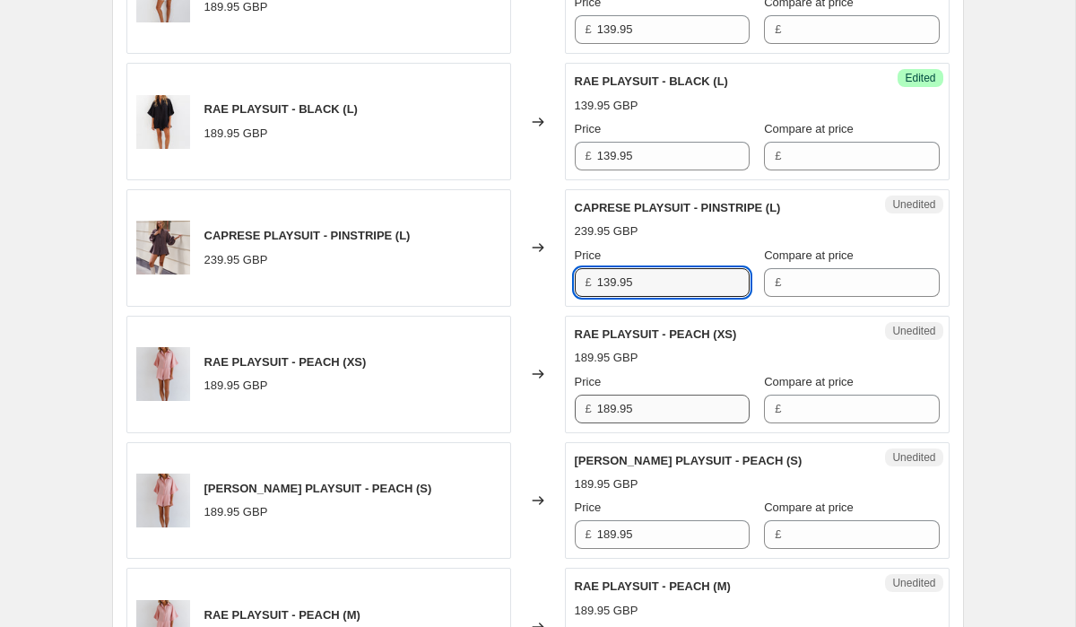
type input "139.95"
click at [654, 395] on input "189.95" at bounding box center [673, 409] width 152 height 29
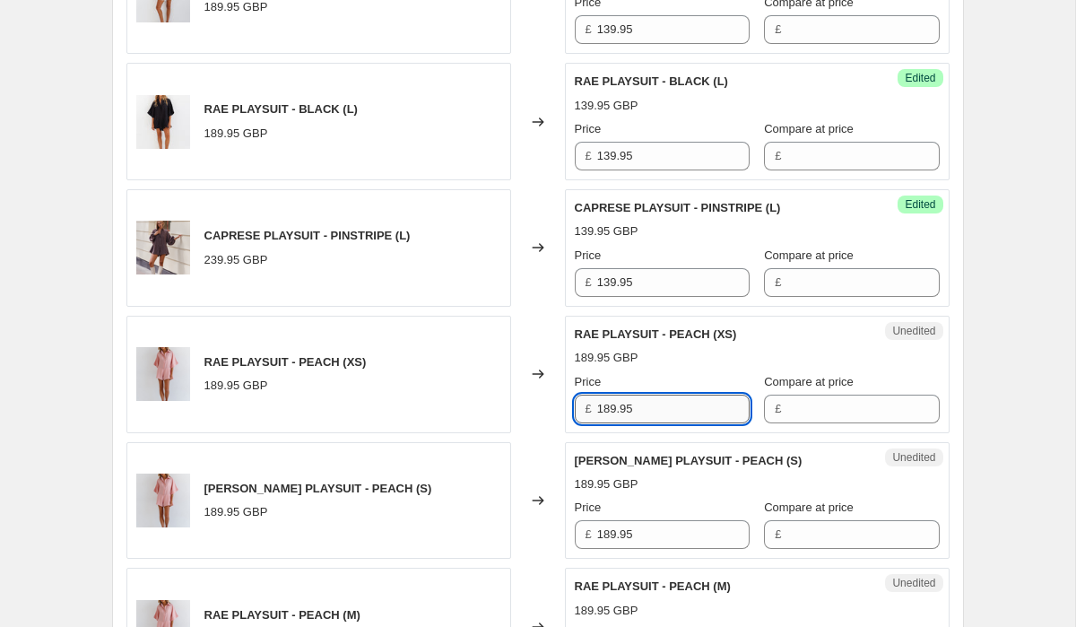
click at [654, 395] on input "189.95" at bounding box center [673, 409] width 152 height 29
paste input "3"
type input "139.95"
click at [653, 520] on input "189.95" at bounding box center [673, 534] width 152 height 29
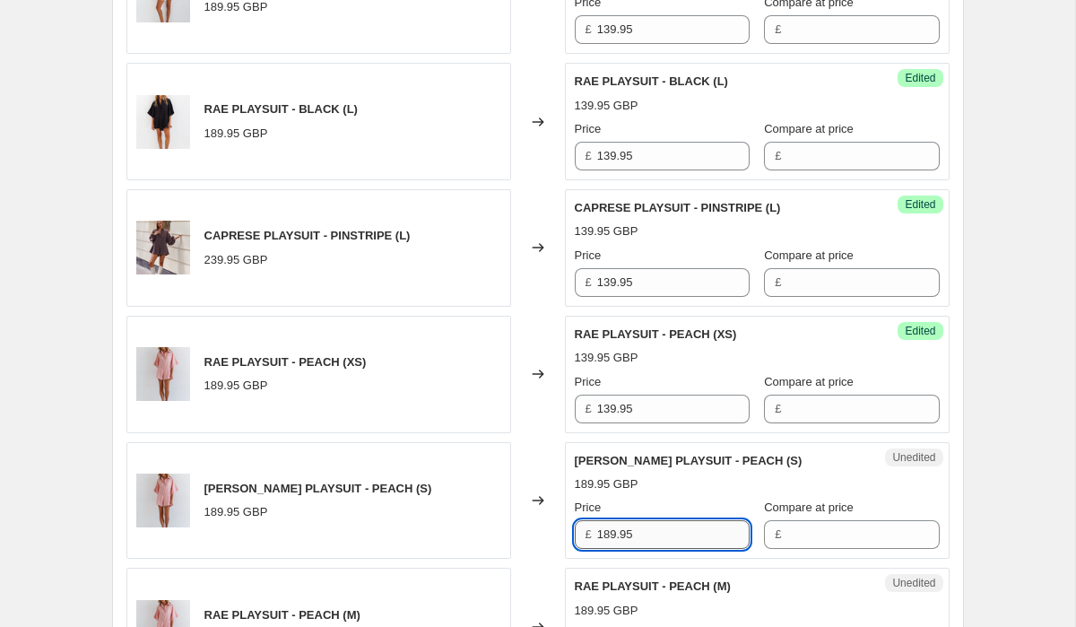
paste input "3"
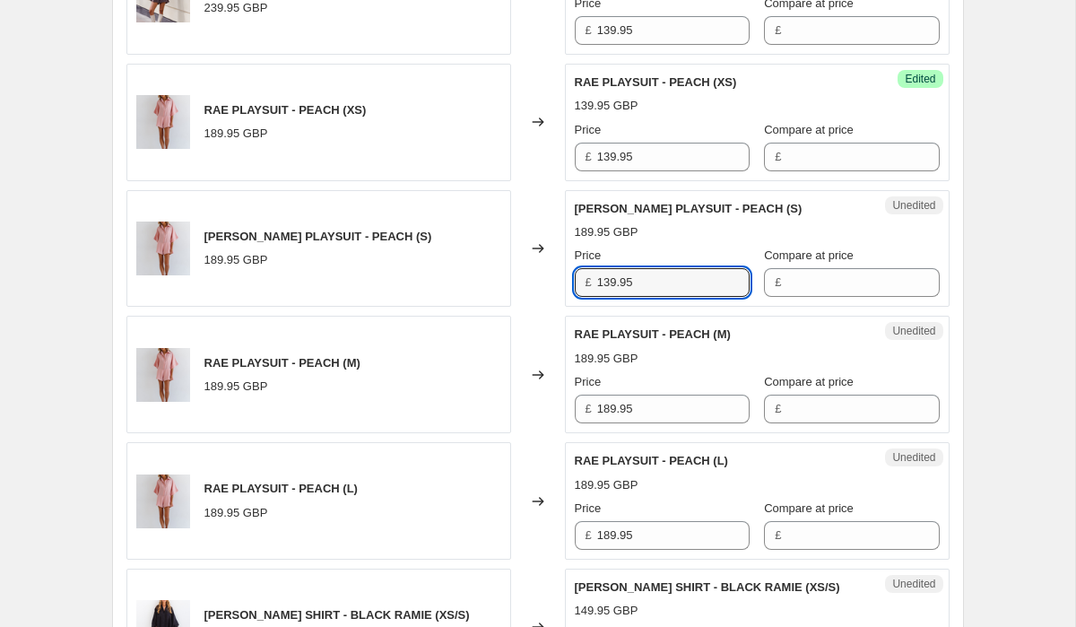
scroll to position [3278, 0]
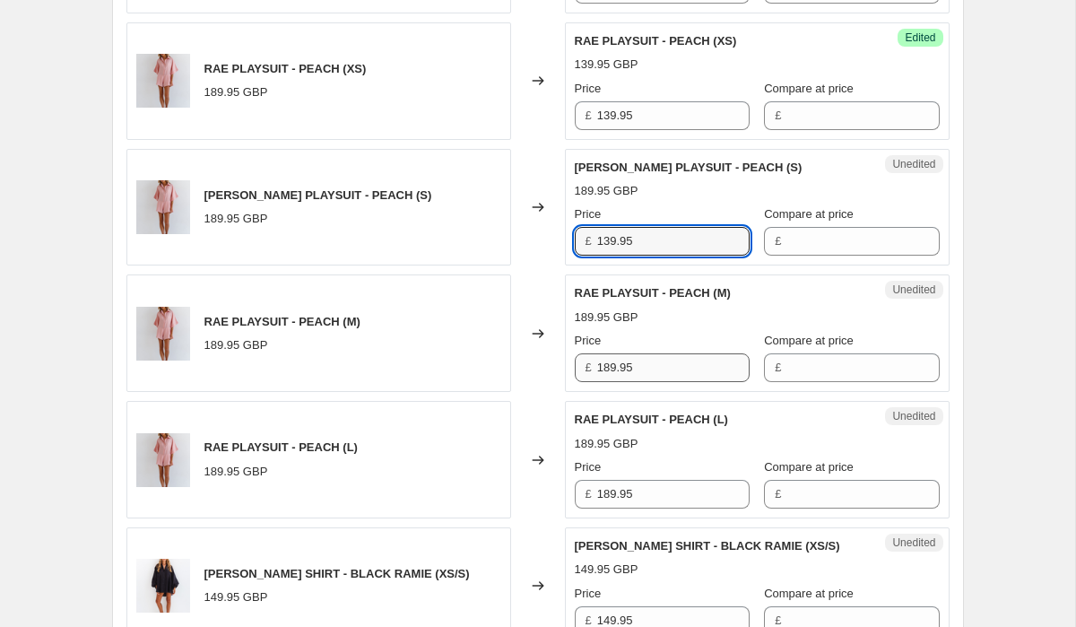
type input "139.95"
click at [650, 353] on input "189.95" at bounding box center [673, 367] width 152 height 29
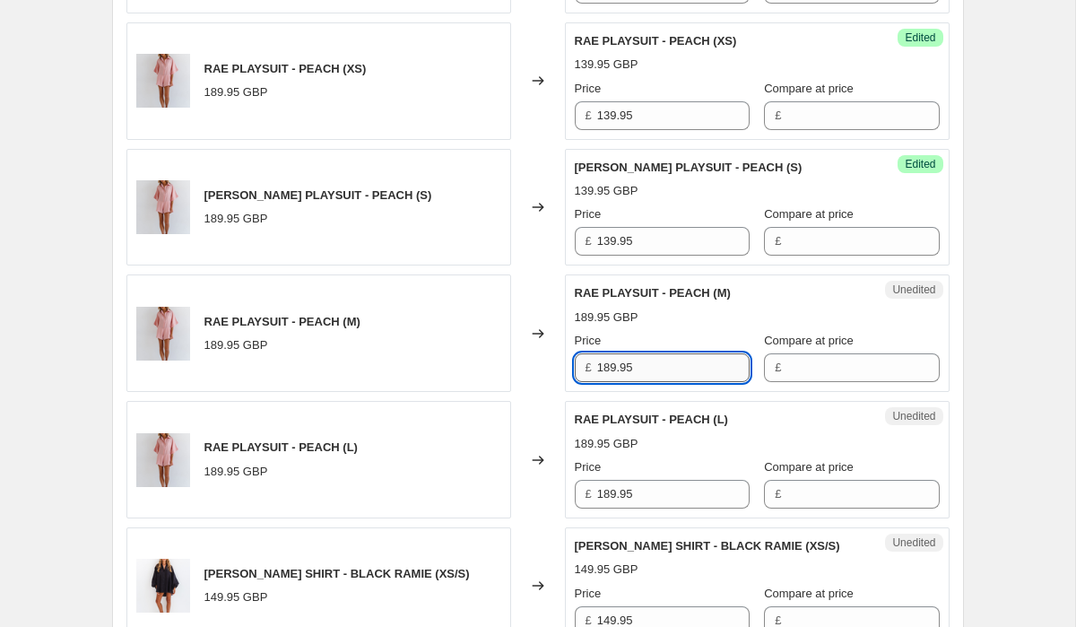
click at [650, 353] on input "189.95" at bounding box center [673, 367] width 152 height 29
paste input "3"
type input "139.95"
click at [645, 480] on input "189.95" at bounding box center [673, 494] width 152 height 29
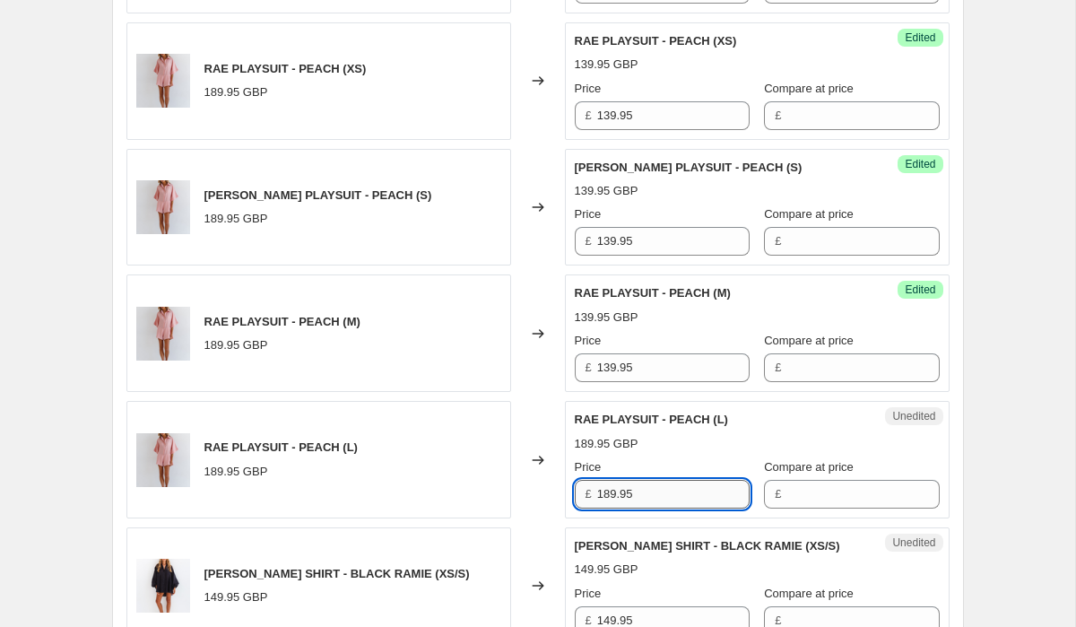
paste input "3"
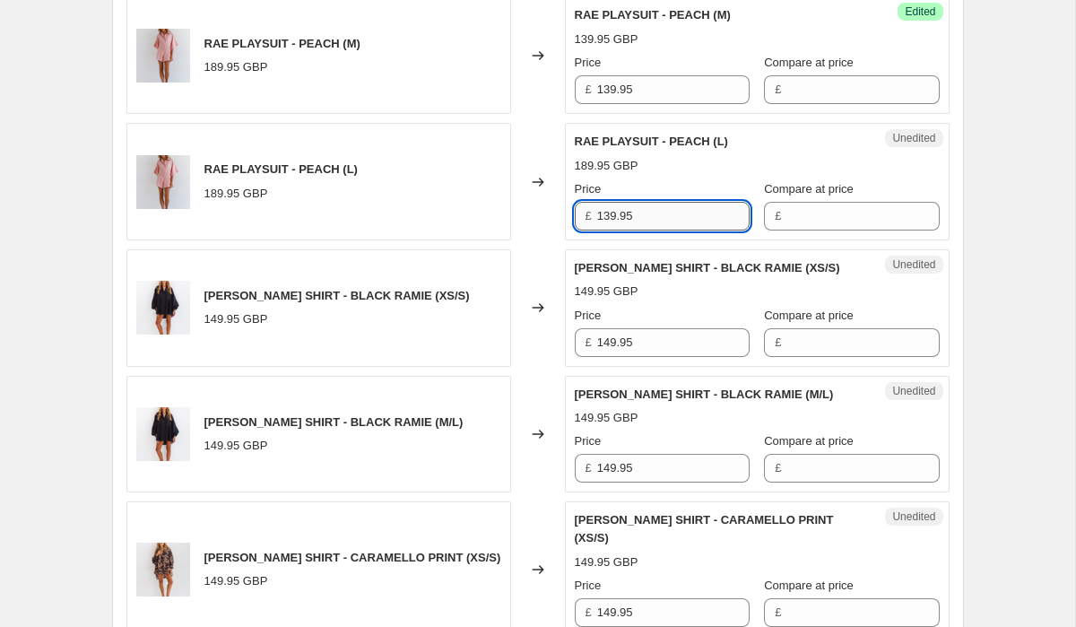
scroll to position [3550, 0]
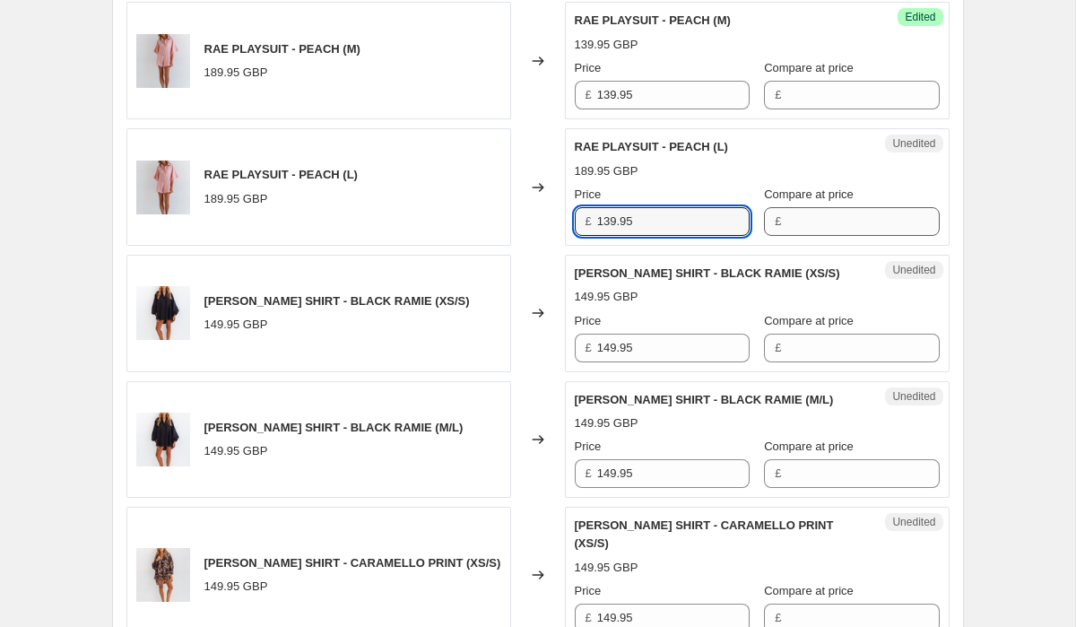
type input "139.95"
click at [794, 207] on input "Compare at price" at bounding box center [862, 221] width 152 height 29
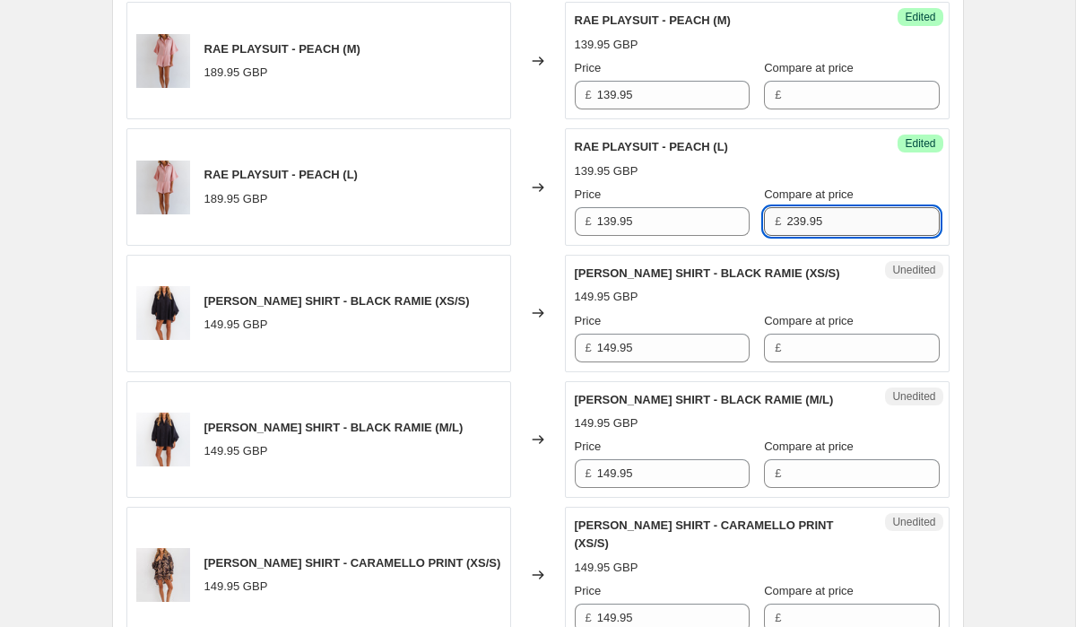
click at [808, 207] on input "239.95" at bounding box center [862, 221] width 152 height 29
type input "239.95"
click at [809, 91] on div "Success Edited RAE PLAYSUIT - PEACH (M) 139.95 GBP Price £ 139.95 Compare at pr…" at bounding box center [757, 60] width 385 height 117
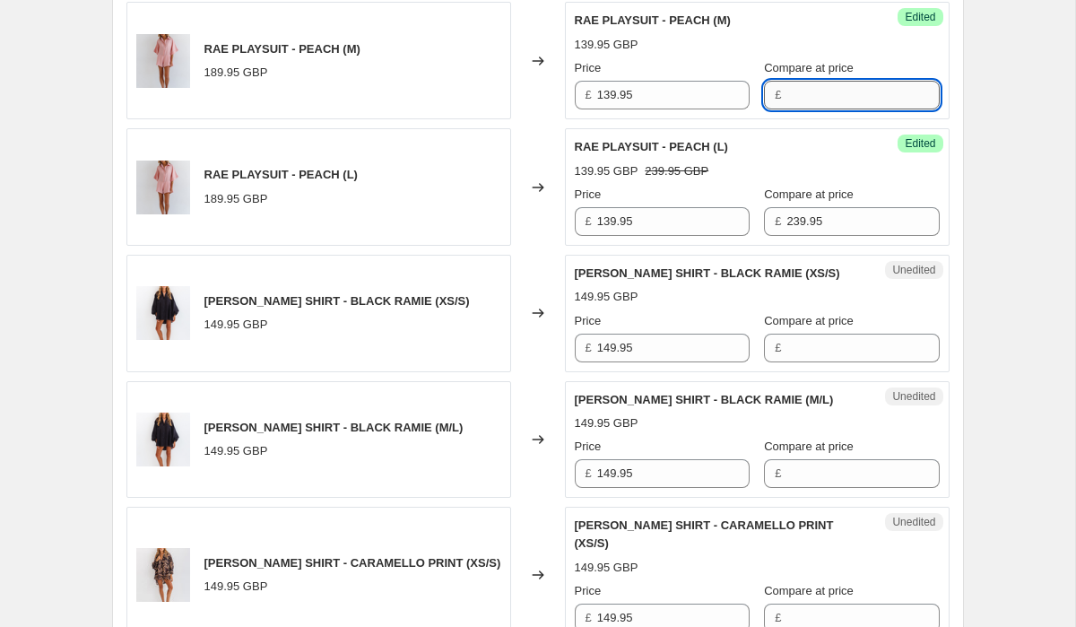
click at [807, 81] on input "Compare at price" at bounding box center [862, 95] width 152 height 29
paste input "239.95"
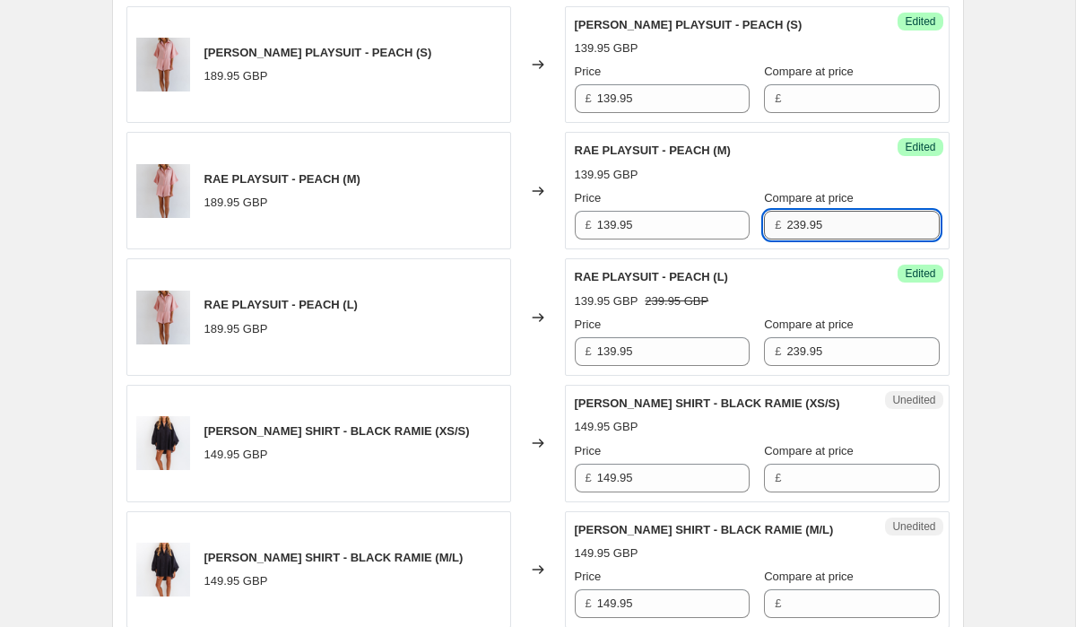
scroll to position [3411, 0]
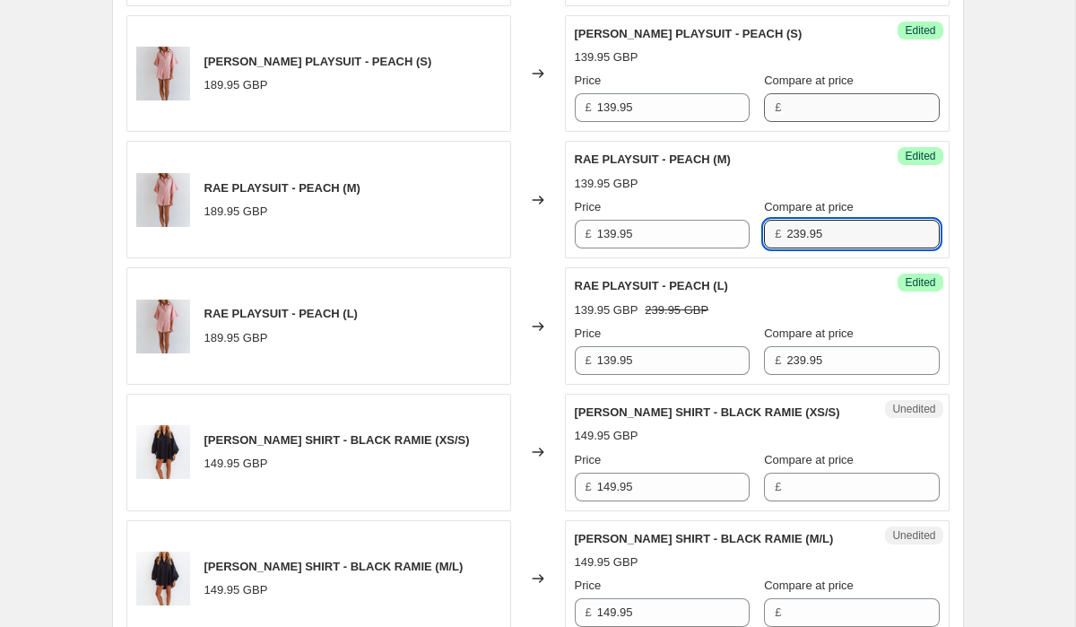
type input "239.95"
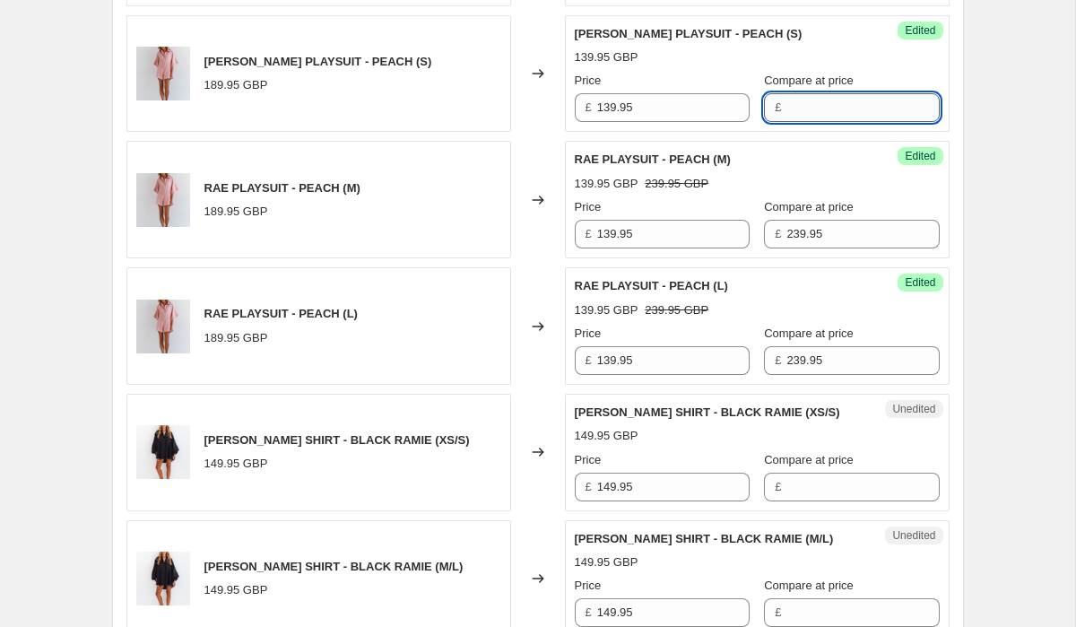
click at [807, 93] on input "Compare at price" at bounding box center [862, 107] width 152 height 29
paste input "239.95"
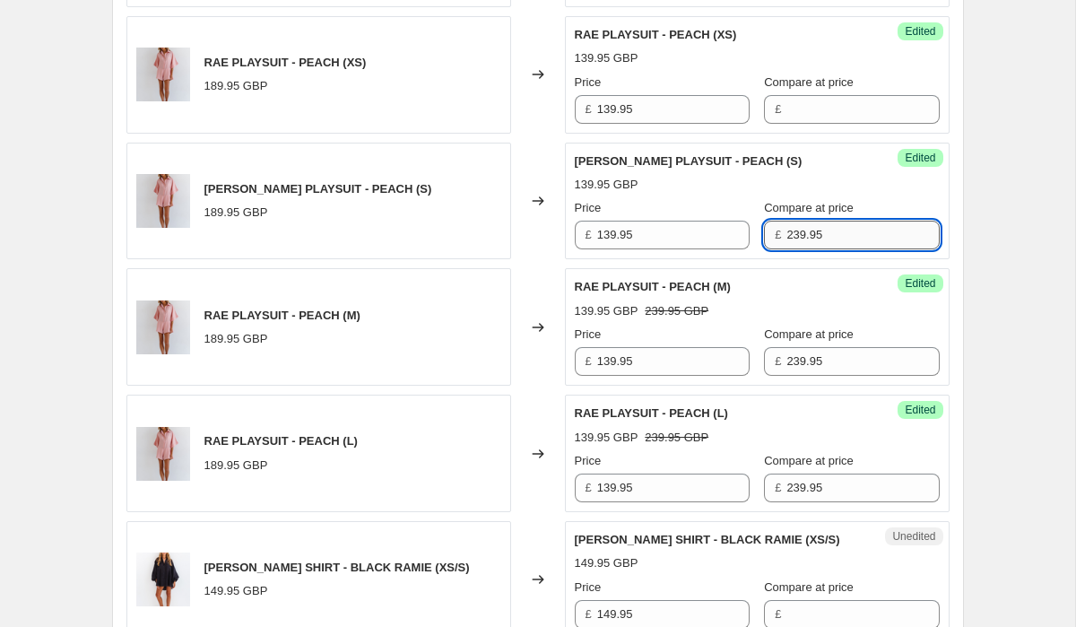
scroll to position [3232, 0]
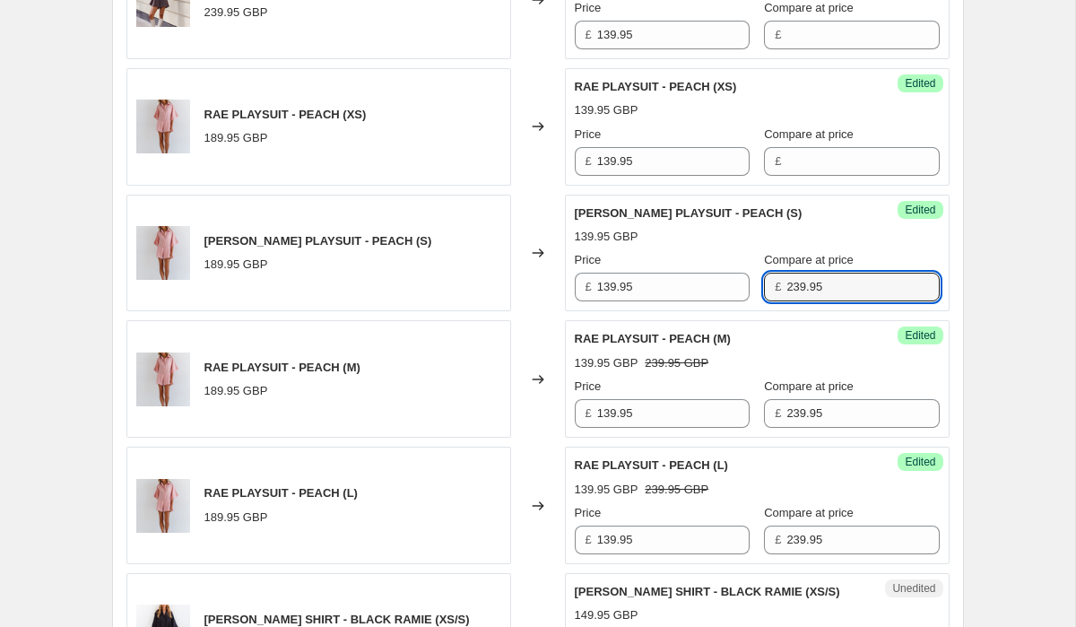
type input "239.95"
click at [811, 154] on div "Success Edited RAE PLAYSUIT - PEACH (XS) 139.95 GBP Price £ 139.95 Compare at p…" at bounding box center [757, 126] width 385 height 117
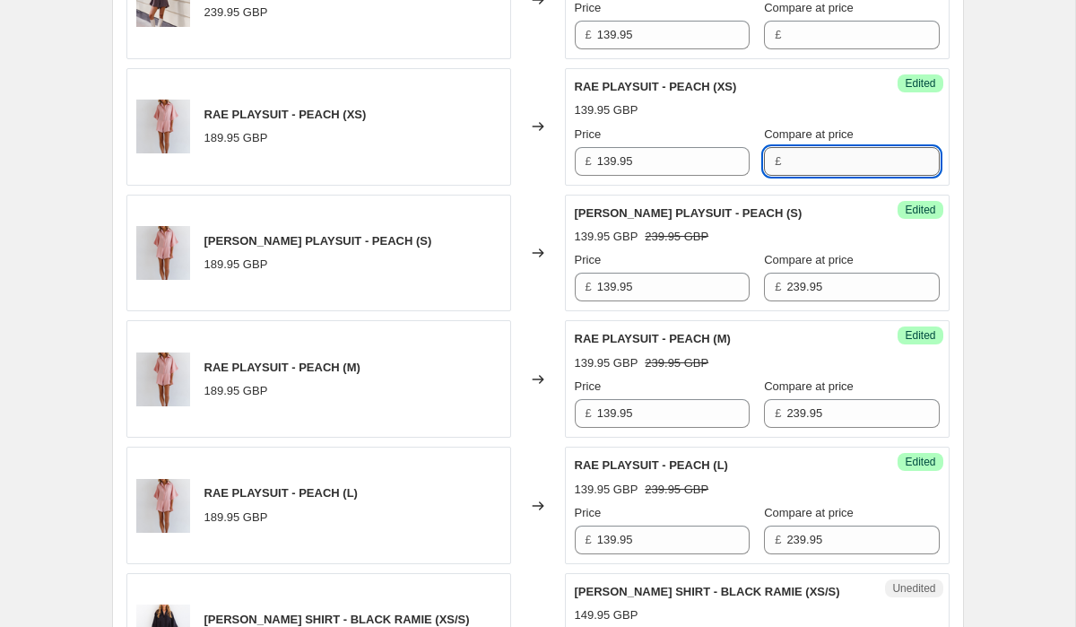
click at [811, 147] on input "Compare at price" at bounding box center [862, 161] width 152 height 29
paste input "239.95"
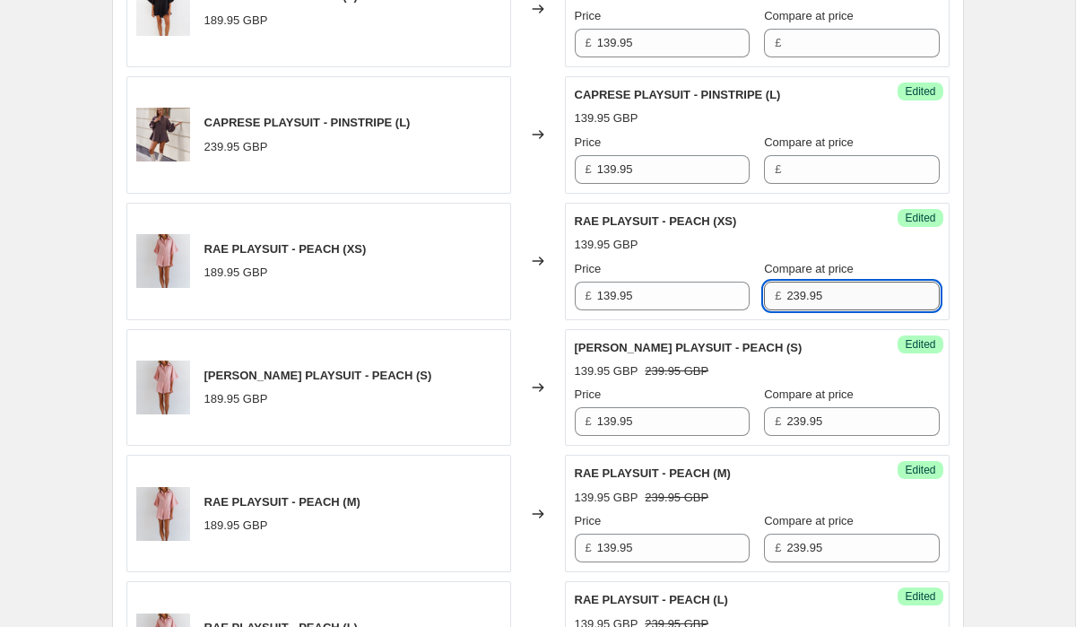
scroll to position [3076, 0]
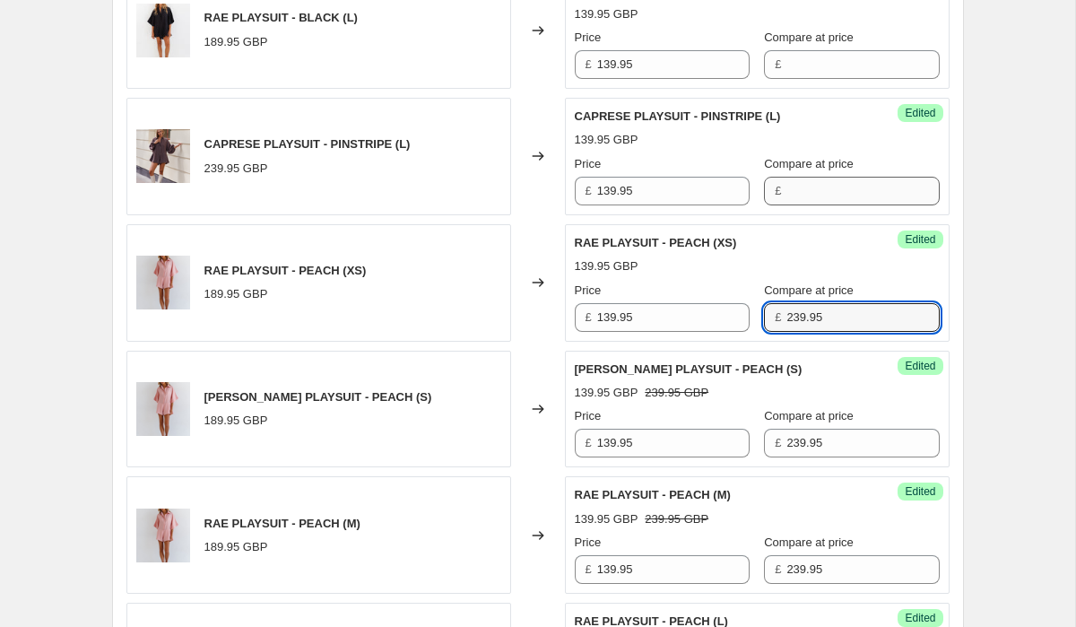
type input "239.95"
click at [811, 177] on input "Compare at price" at bounding box center [862, 191] width 152 height 29
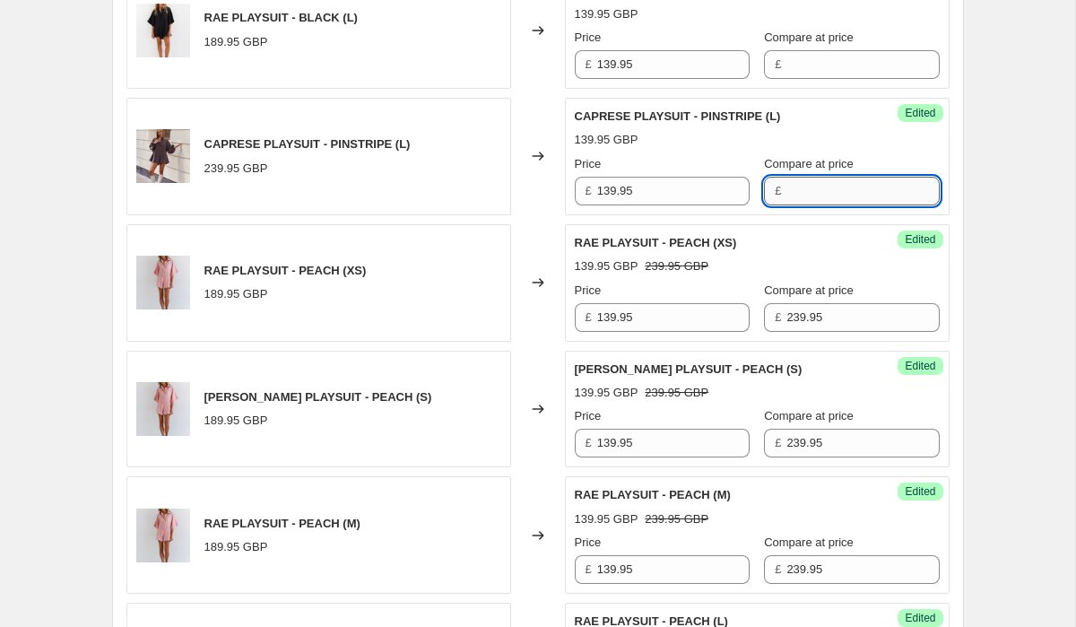
paste input "239.95"
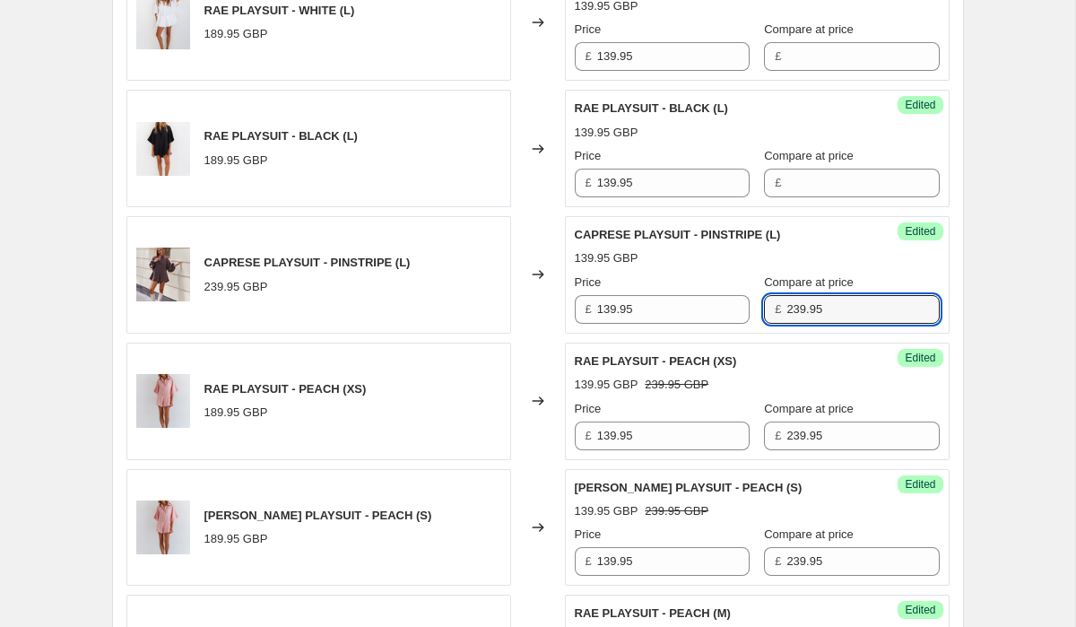
scroll to position [2915, 0]
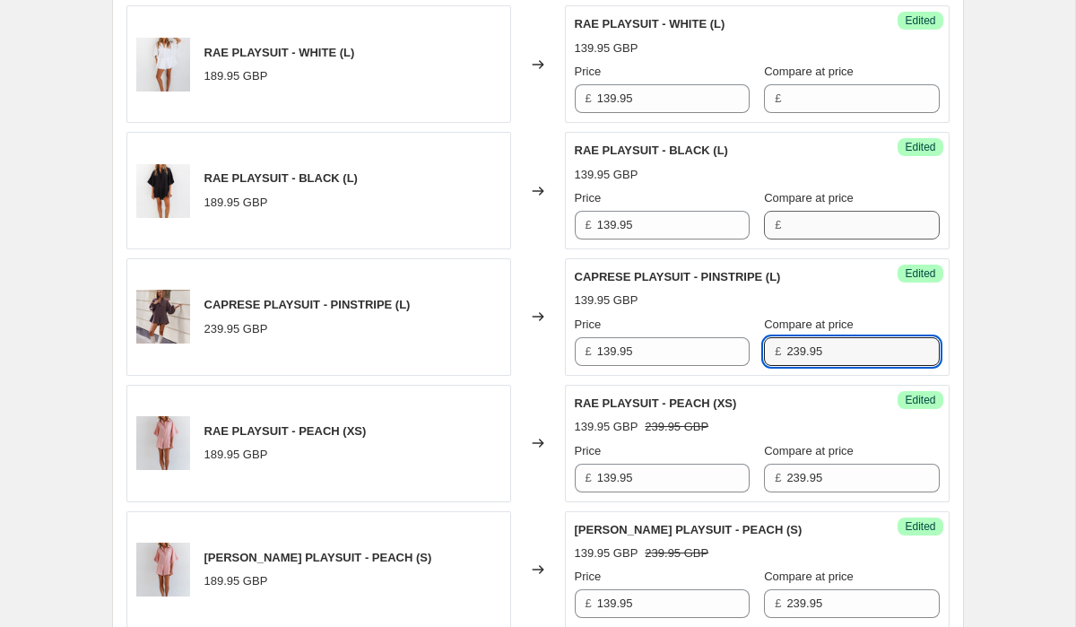
type input "239.95"
click at [812, 211] on input "Compare at price" at bounding box center [862, 225] width 152 height 29
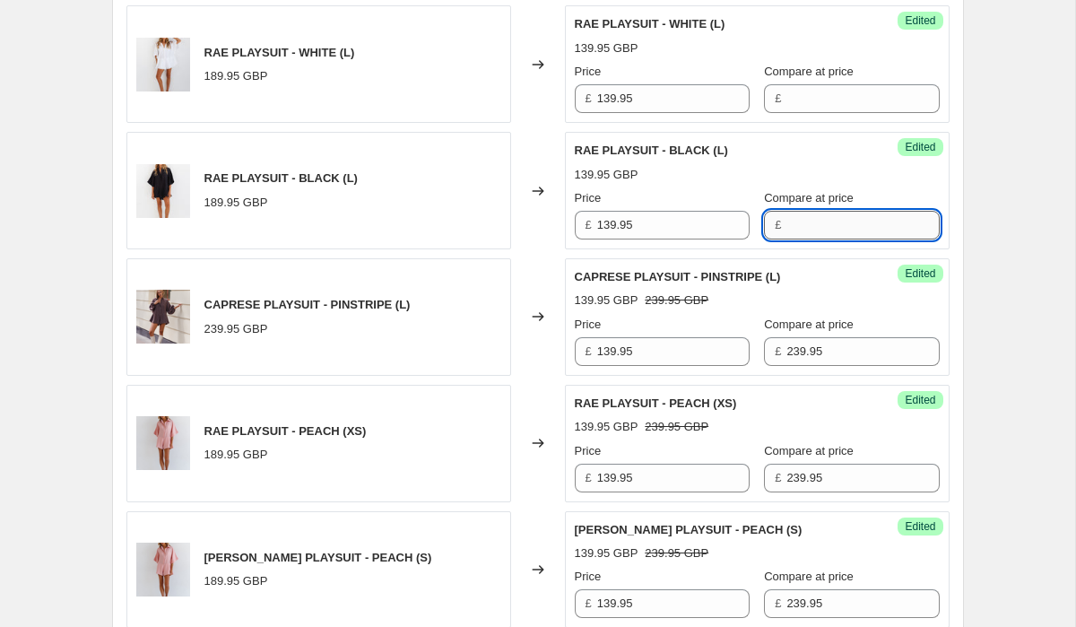
paste input "239.95"
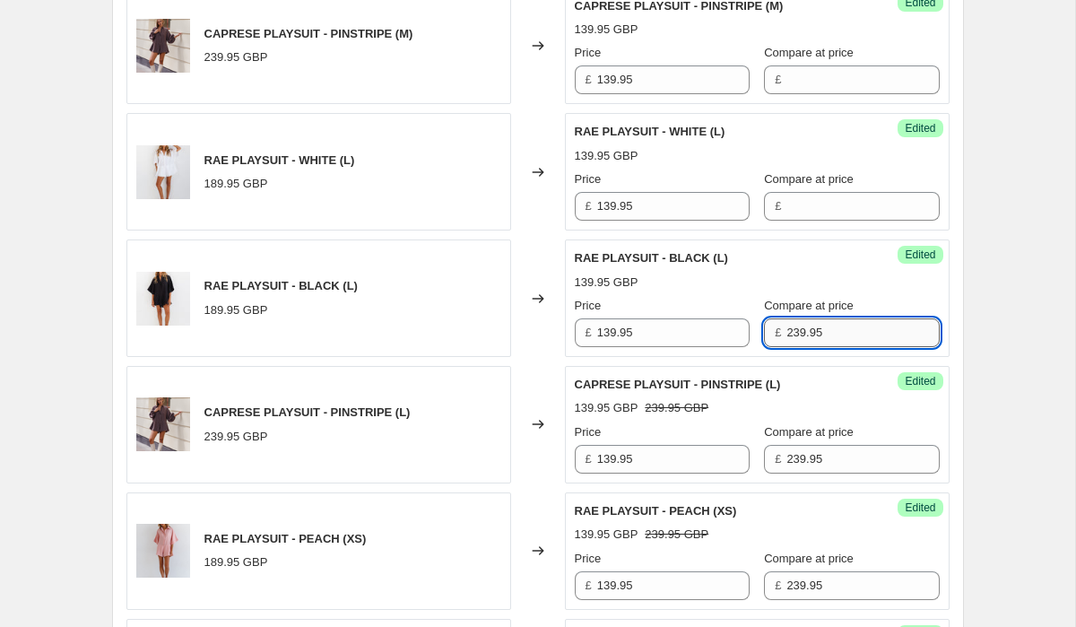
scroll to position [2738, 0]
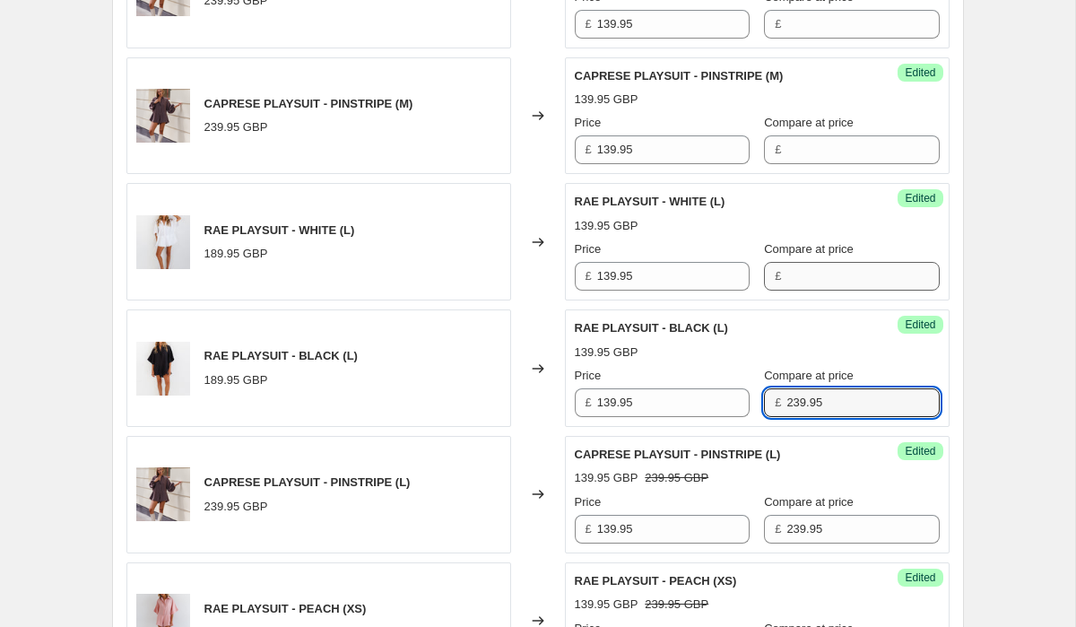
type input "239.95"
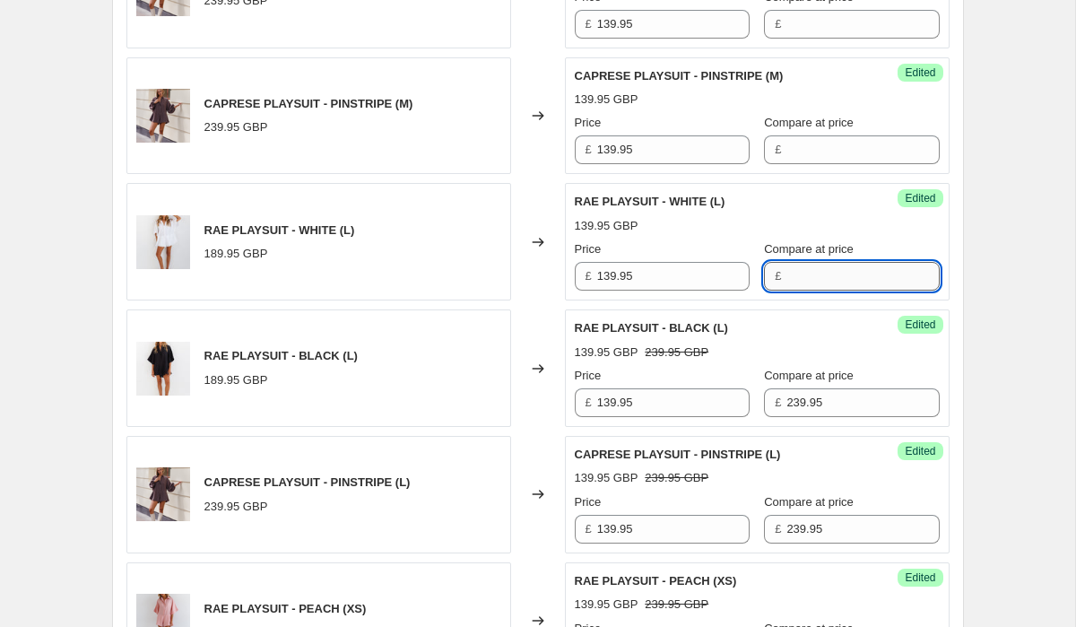
click at [810, 262] on input "Compare at price" at bounding box center [862, 276] width 152 height 29
paste input "239.95"
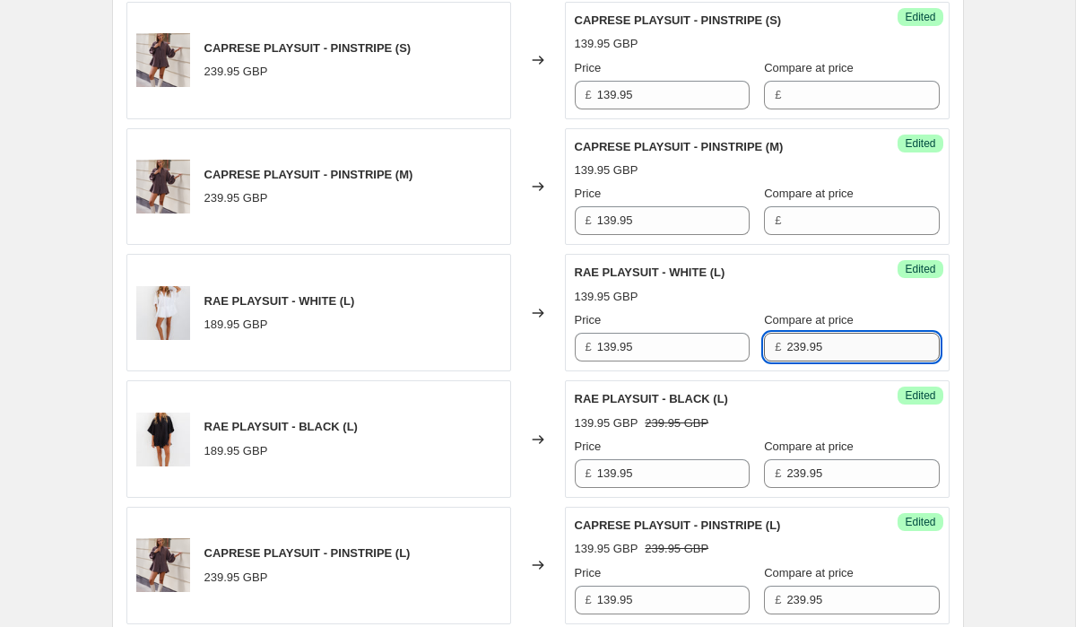
scroll to position [2665, 0]
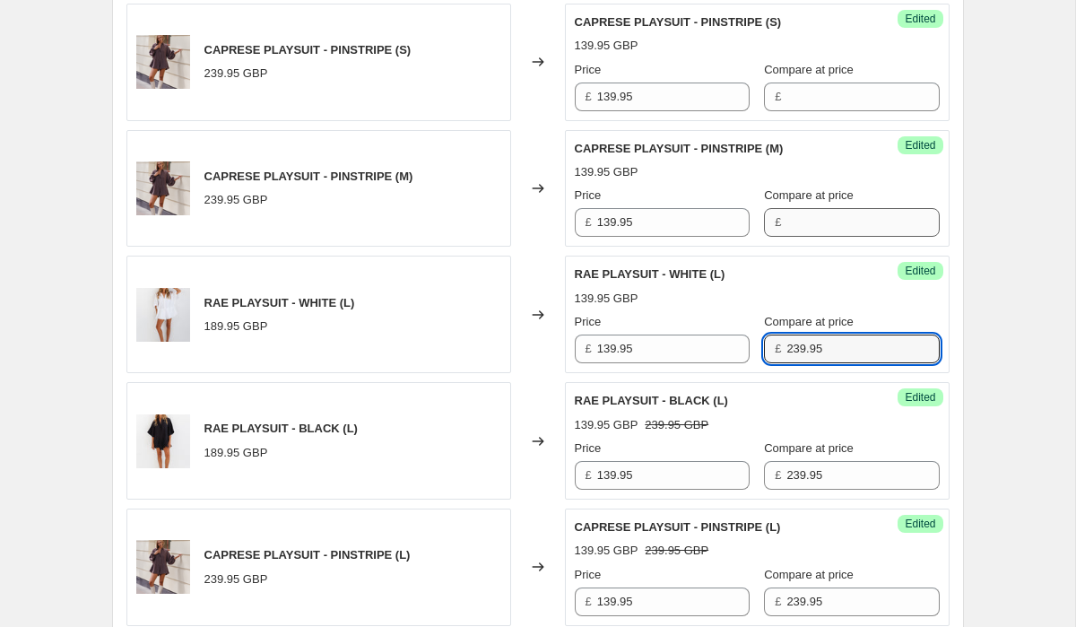
type input "239.95"
click at [822, 208] on input "Compare at price" at bounding box center [862, 222] width 152 height 29
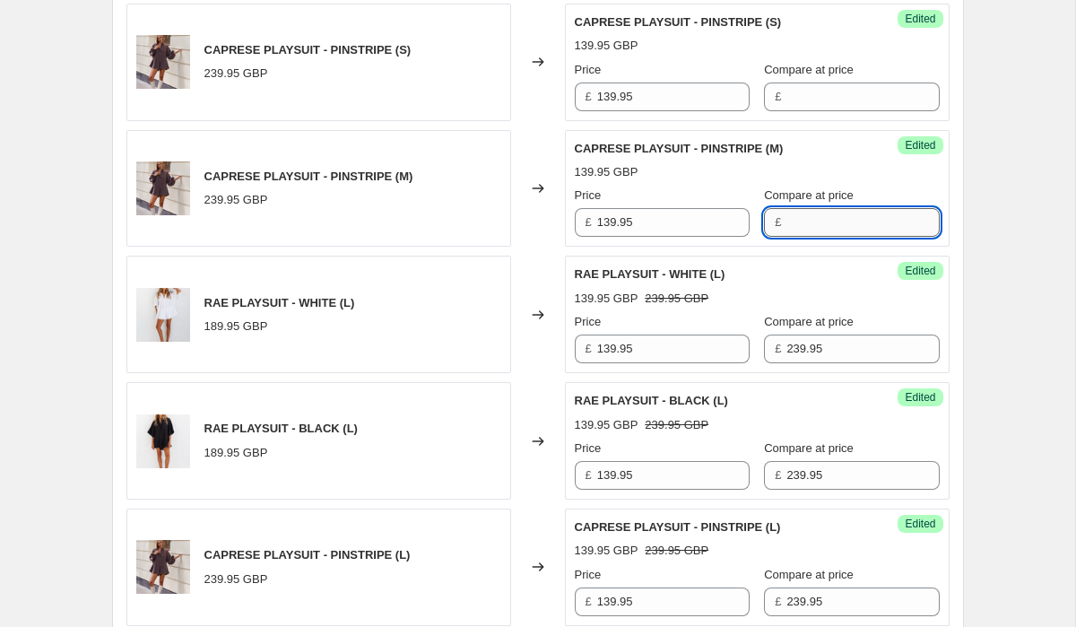
paste input "239.95"
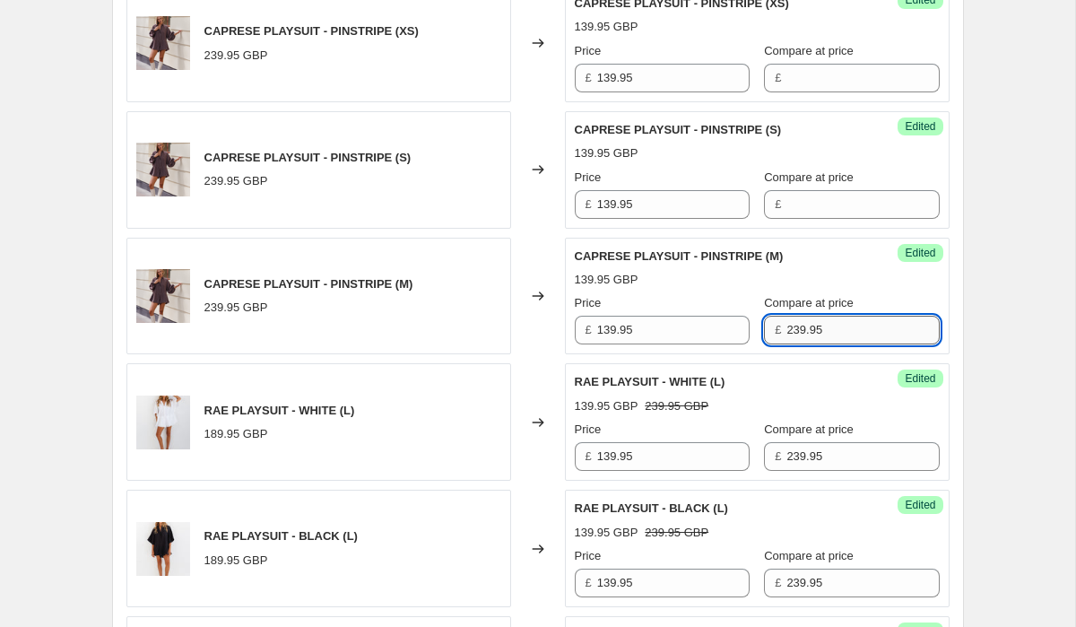
scroll to position [2548, 0]
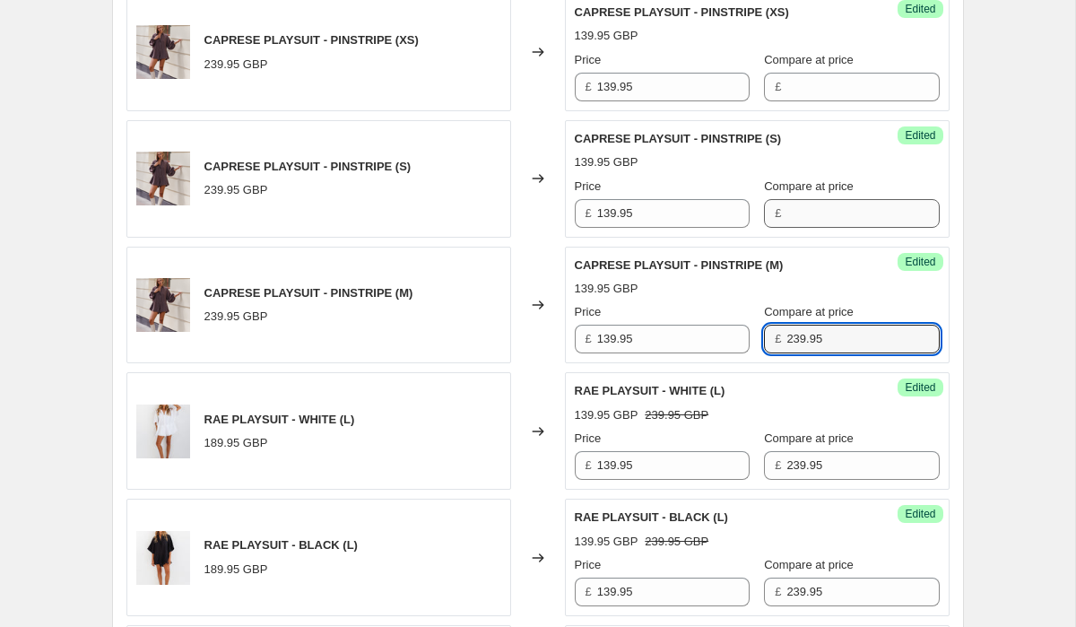
type input "239.95"
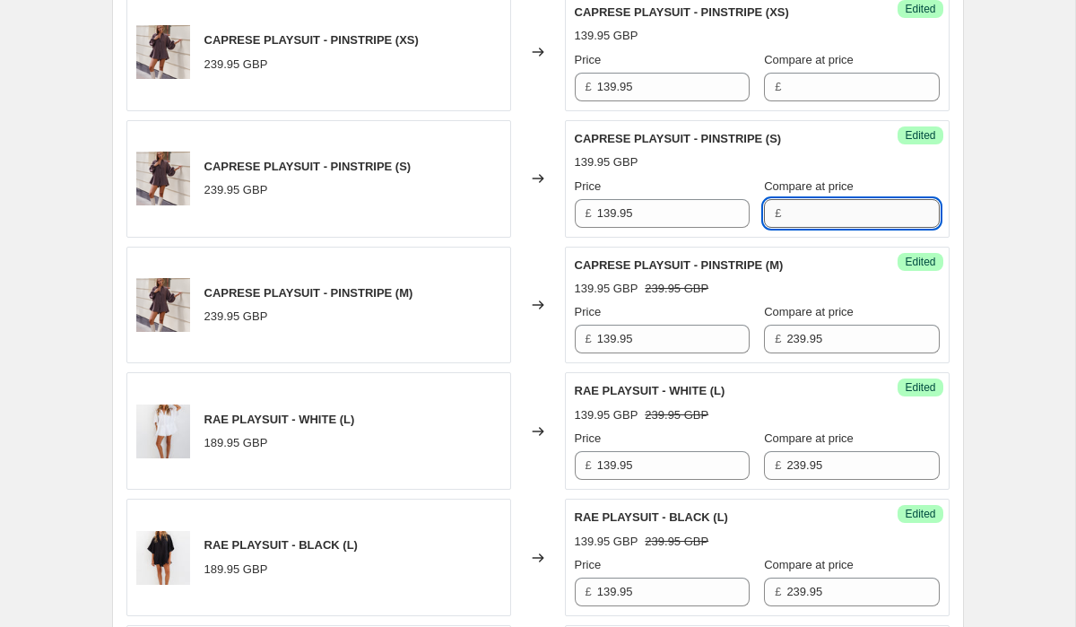
click at [821, 201] on input "Compare at price" at bounding box center [862, 213] width 152 height 29
paste input "239.95"
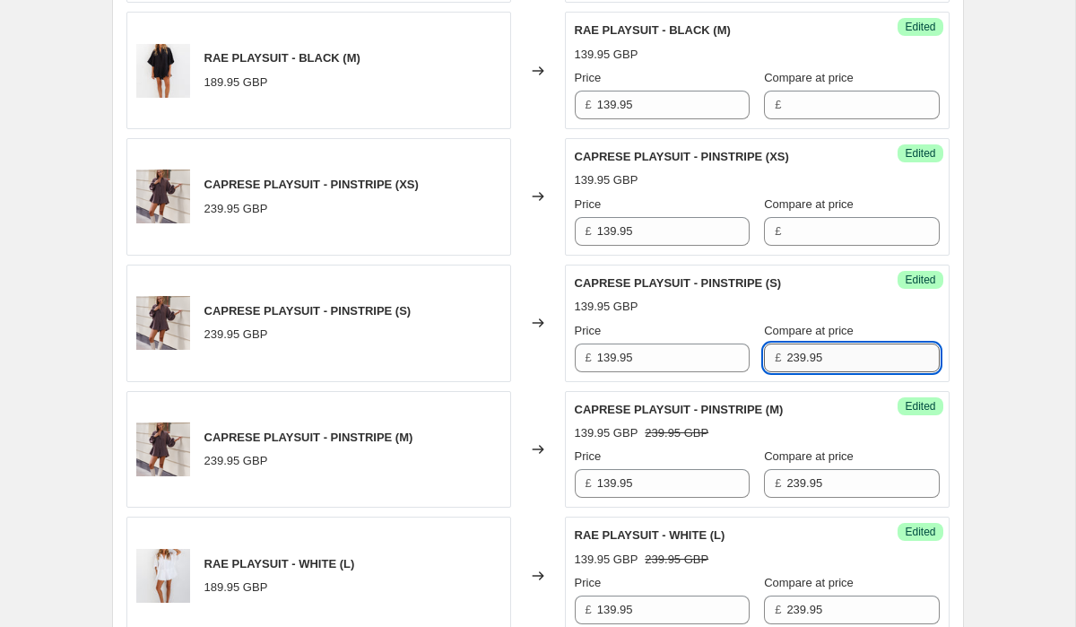
scroll to position [2390, 0]
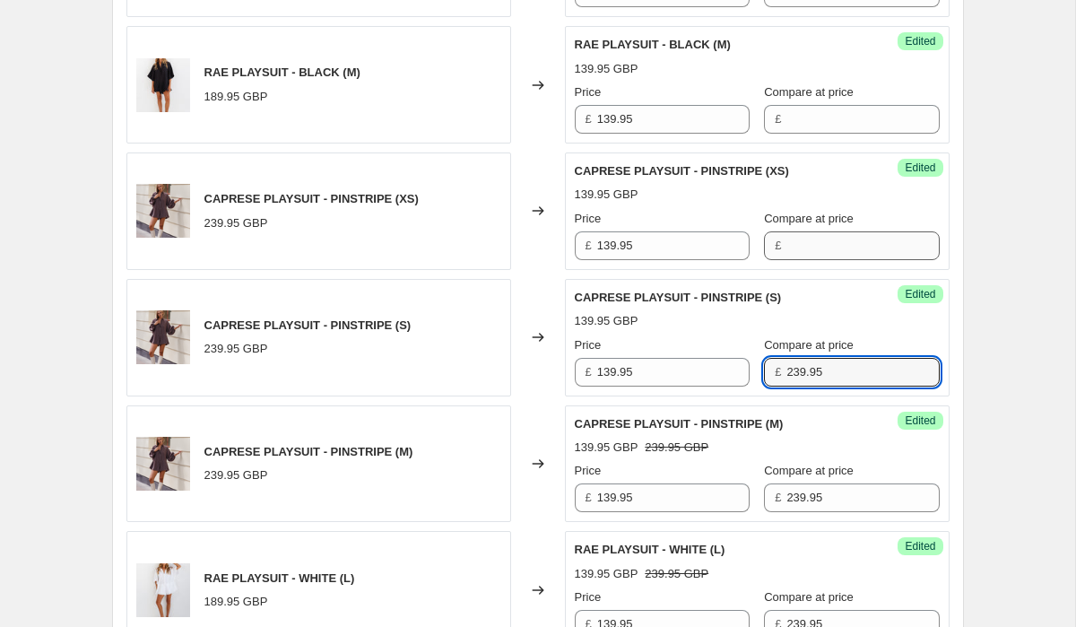
type input "239.95"
click at [813, 231] on input "Compare at price" at bounding box center [862, 245] width 152 height 29
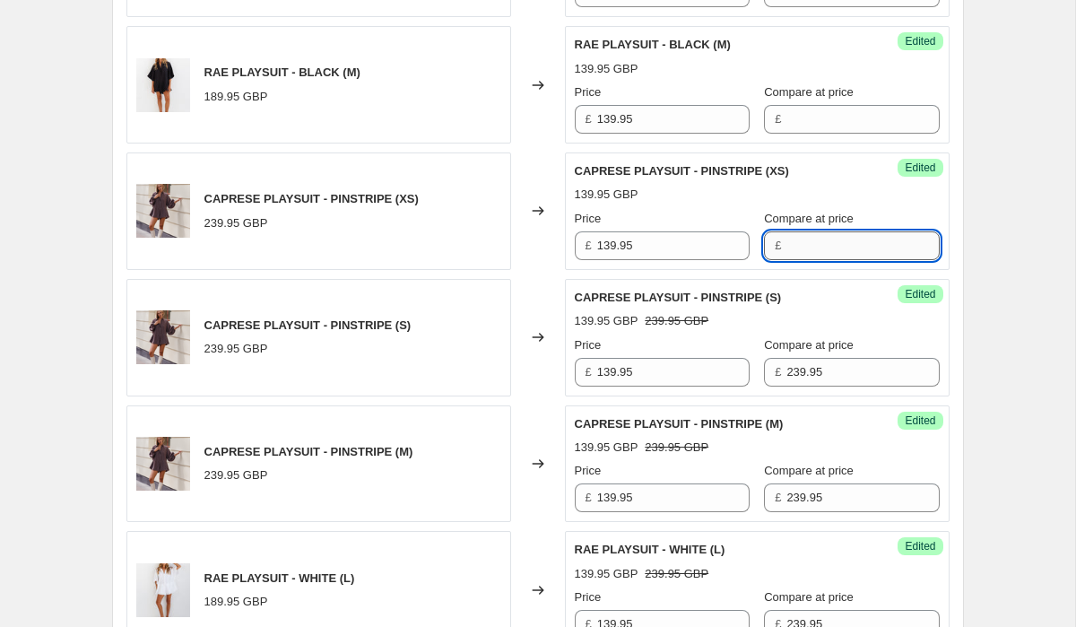
paste input "239.95"
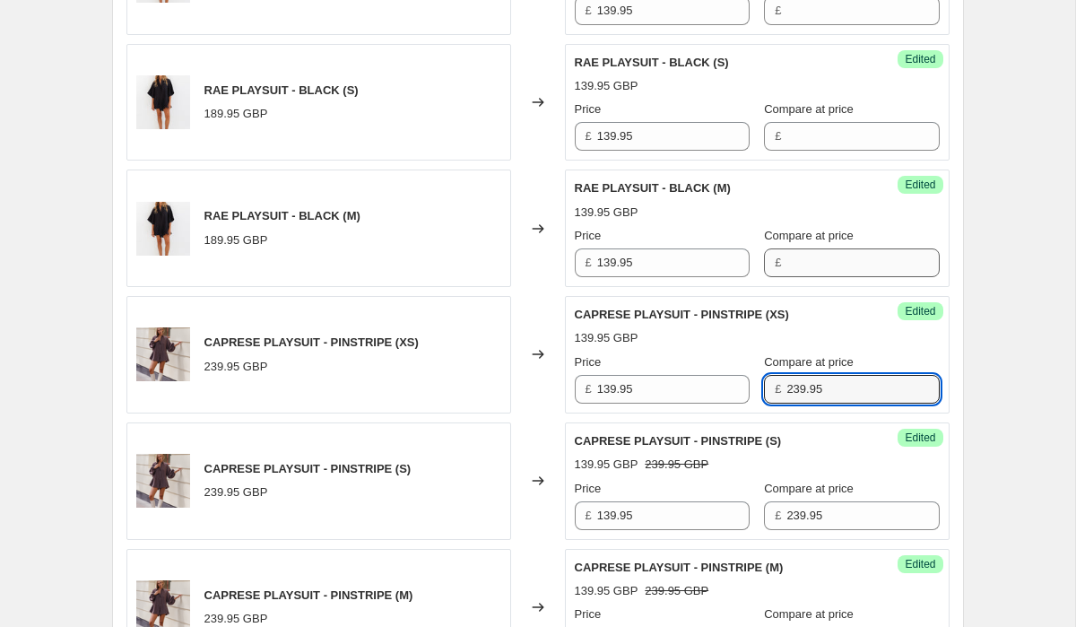
scroll to position [2232, 0]
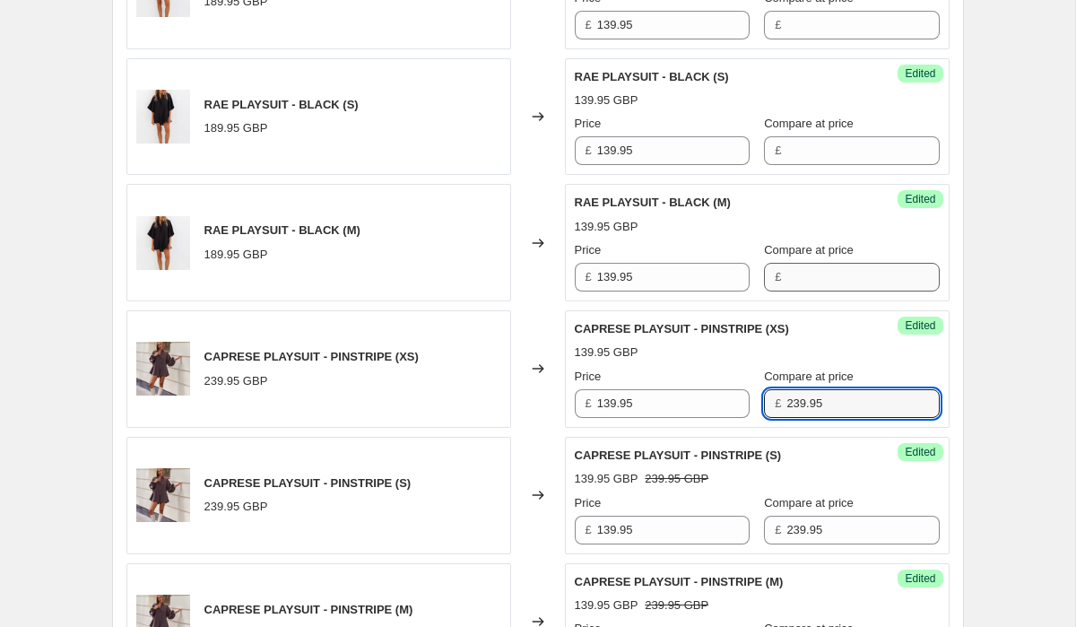
type input "239.95"
click at [811, 266] on input "Compare at price" at bounding box center [862, 277] width 152 height 29
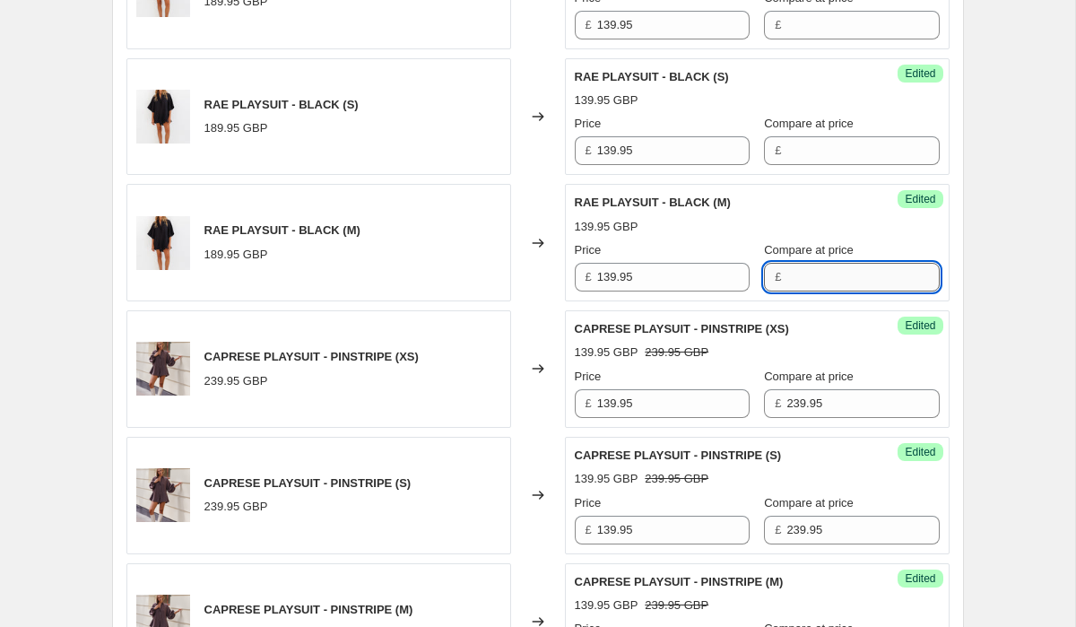
paste input "239.95"
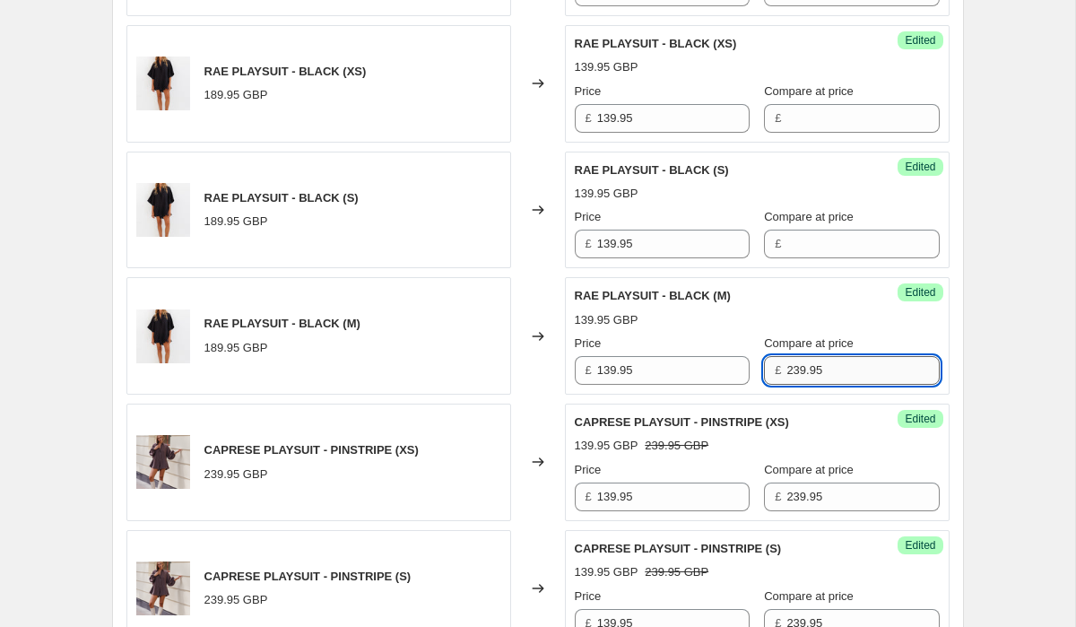
scroll to position [2082, 0]
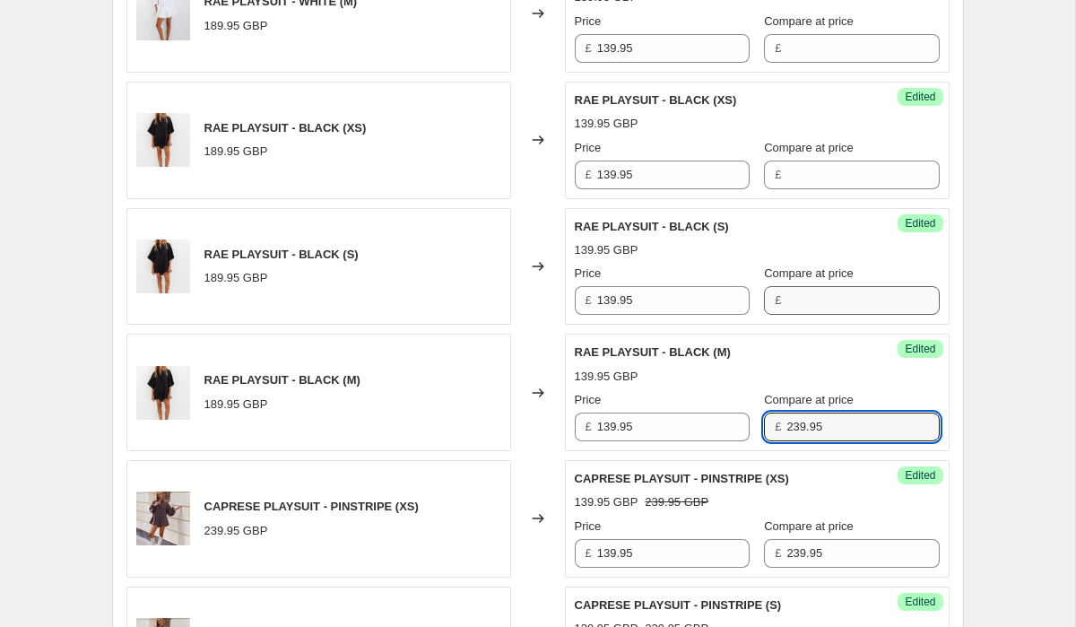
type input "239.95"
click at [812, 286] on input "Compare at price" at bounding box center [862, 300] width 152 height 29
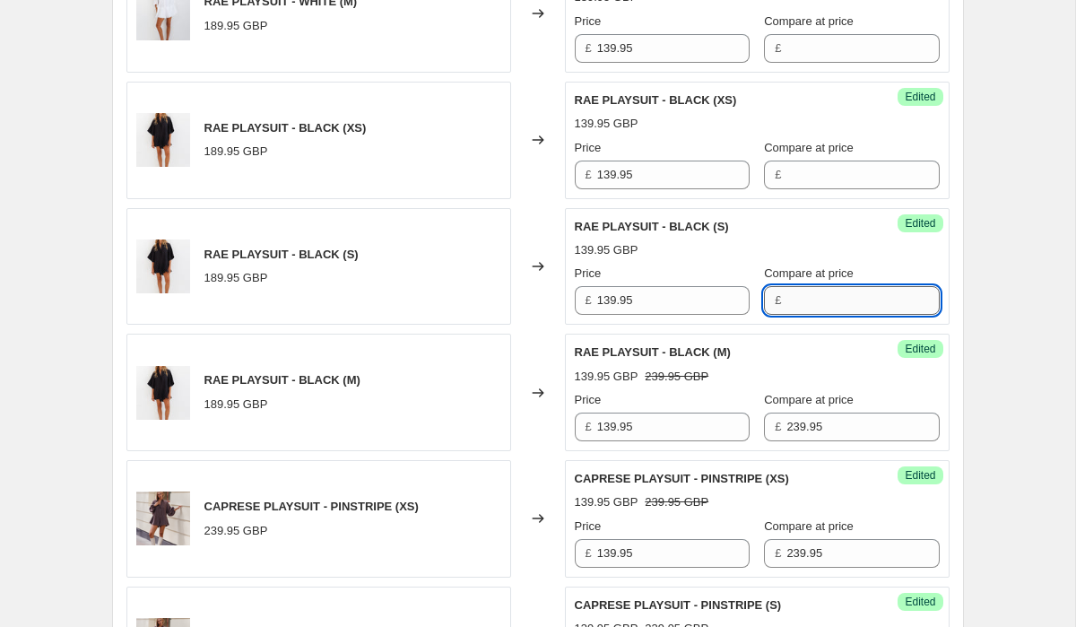
paste input "239.95"
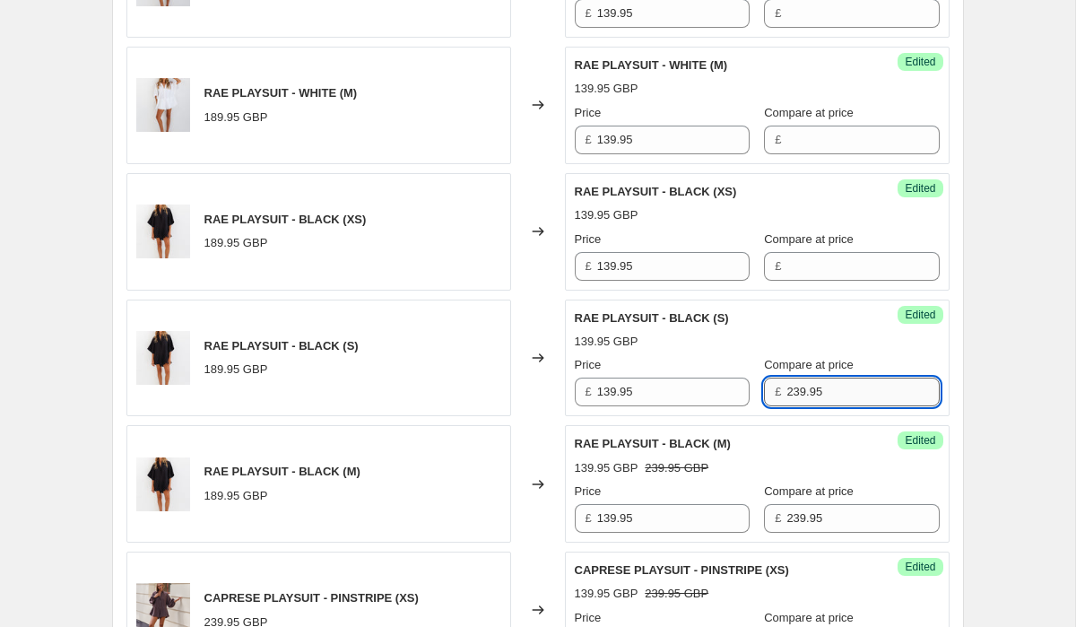
scroll to position [1940, 0]
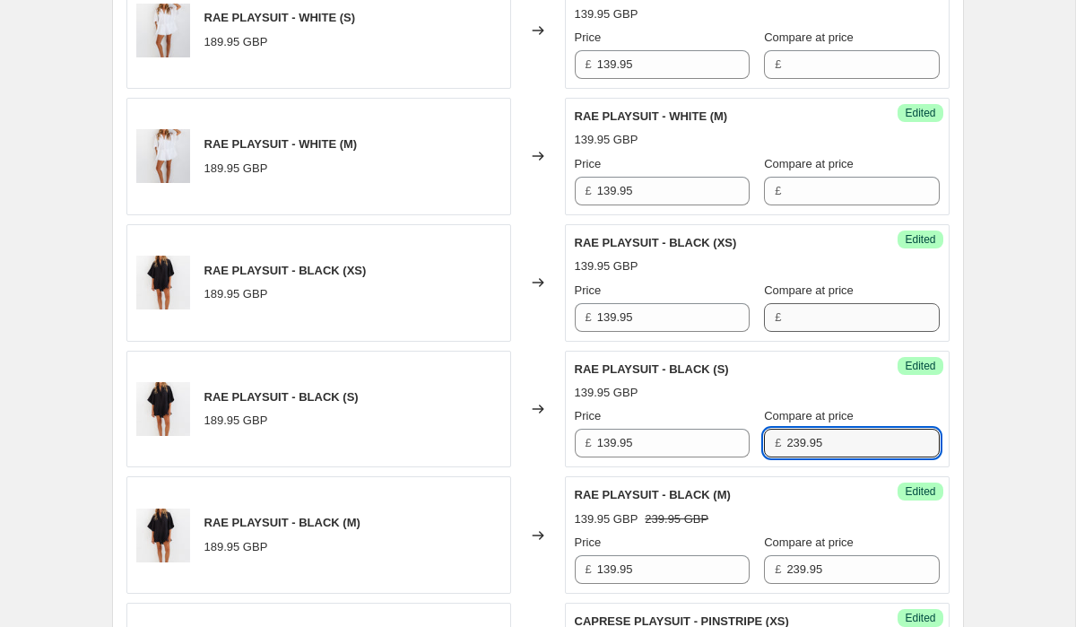
type input "239.95"
click at [811, 303] on input "Compare at price" at bounding box center [862, 317] width 152 height 29
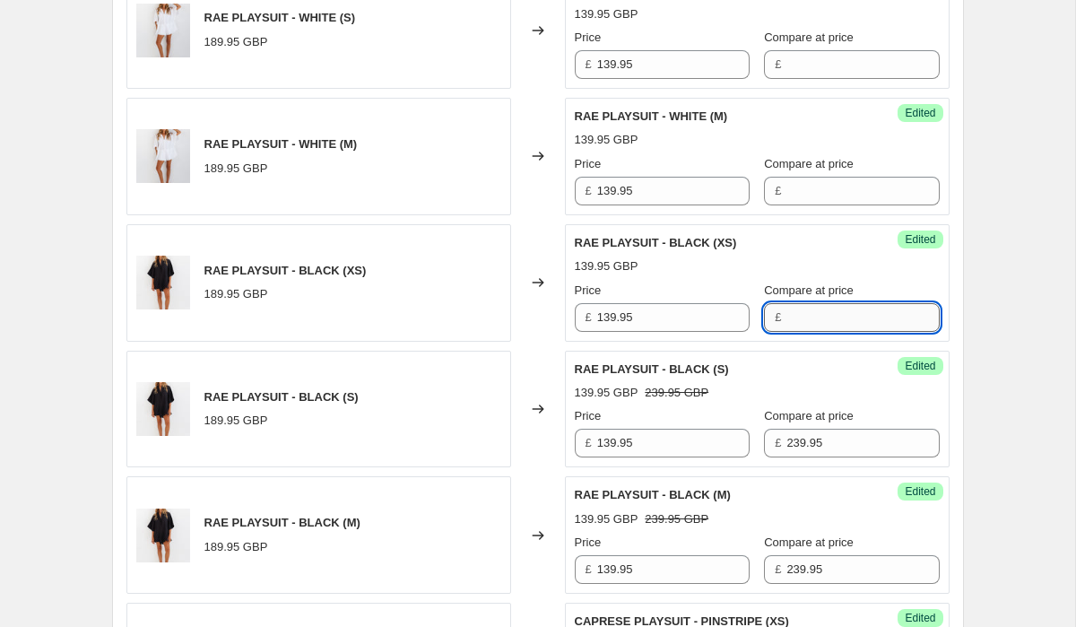
paste input "239.95"
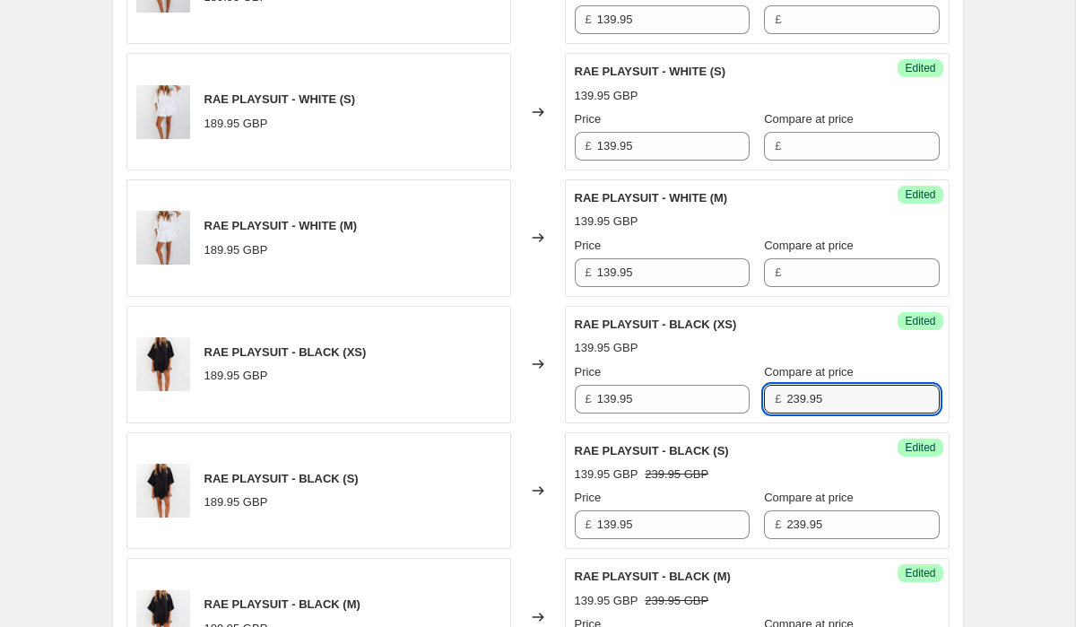
scroll to position [1800, 0]
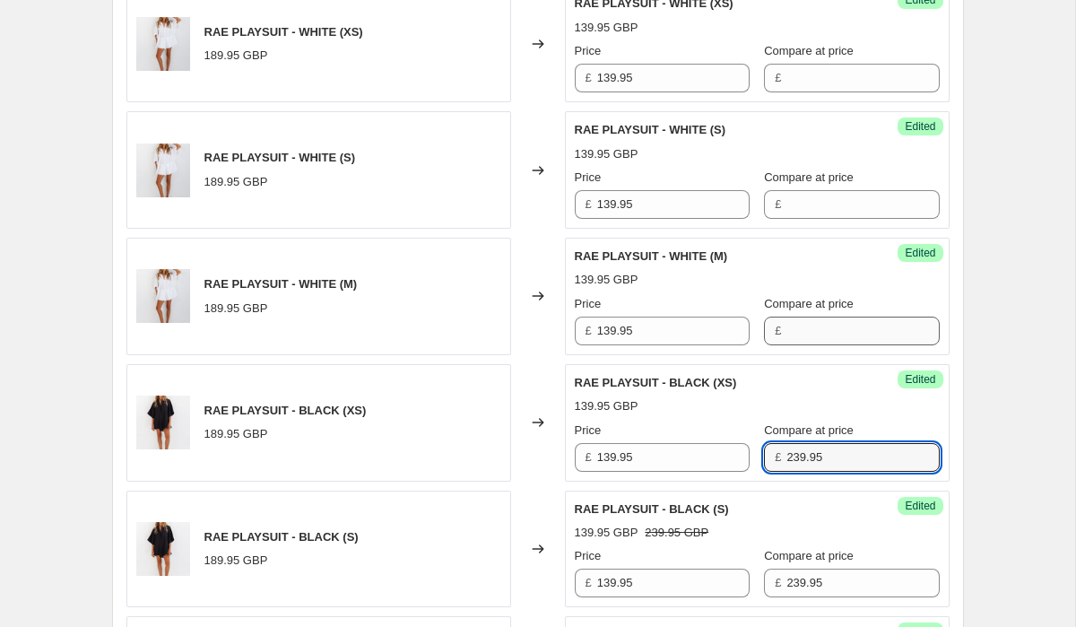
type input "239.95"
click at [817, 317] on input "Compare at price" at bounding box center [862, 331] width 152 height 29
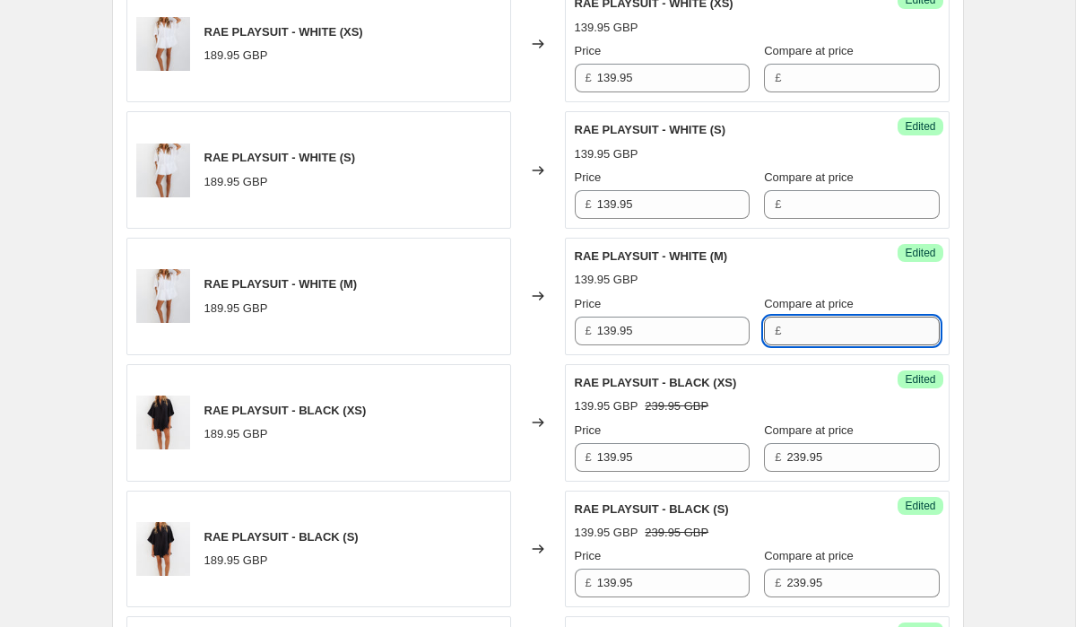
paste input "239.95"
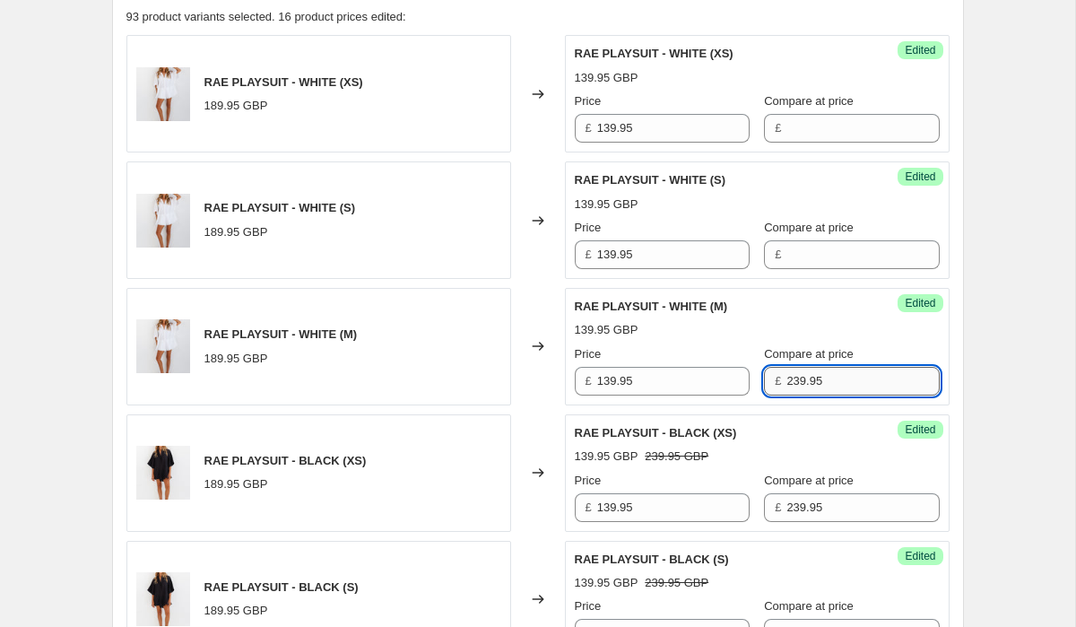
scroll to position [1688, 0]
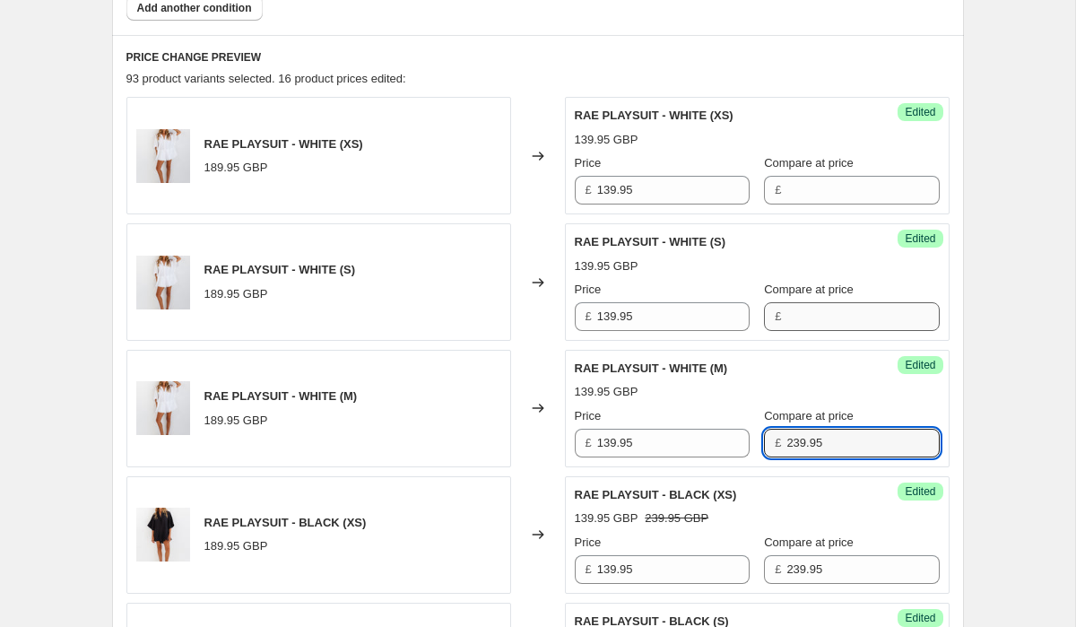
type input "239.95"
click at [818, 302] on input "Compare at price" at bounding box center [862, 316] width 152 height 29
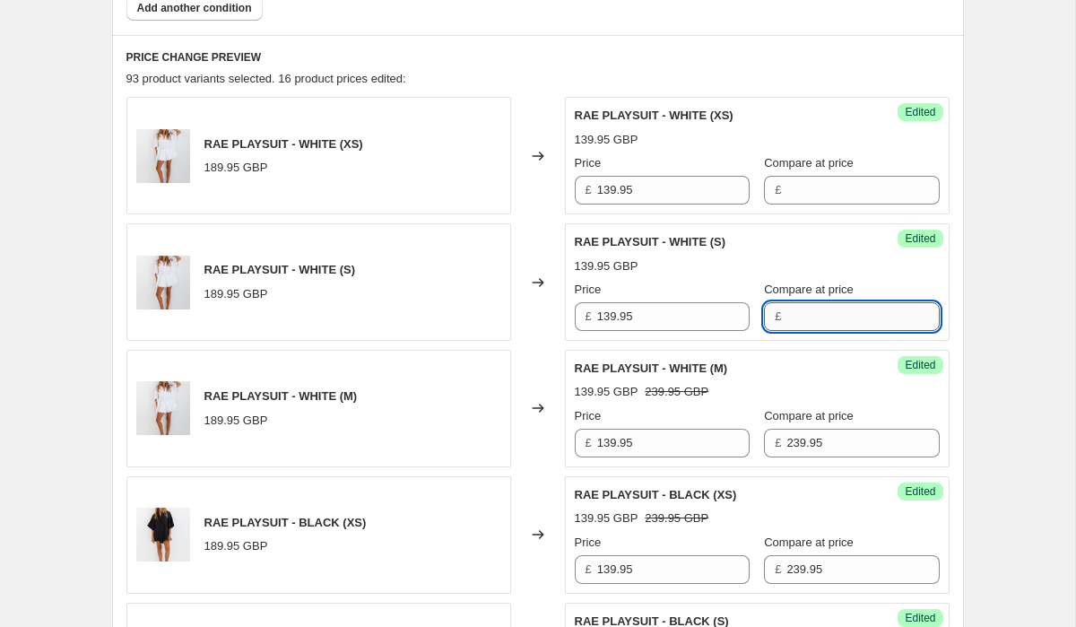
paste input "239.95"
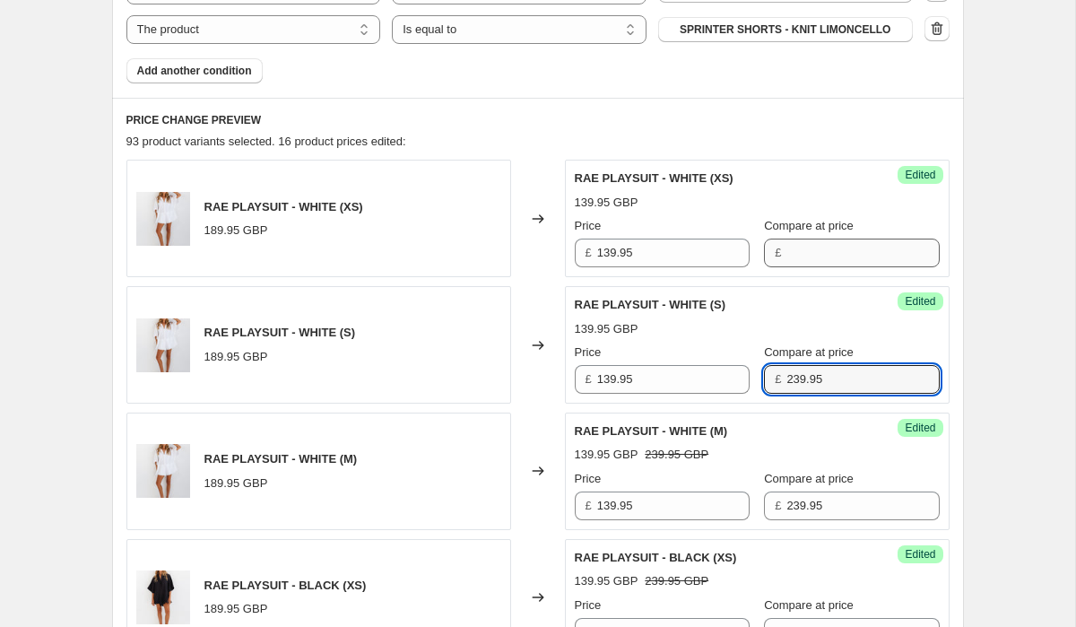
scroll to position [1619, 0]
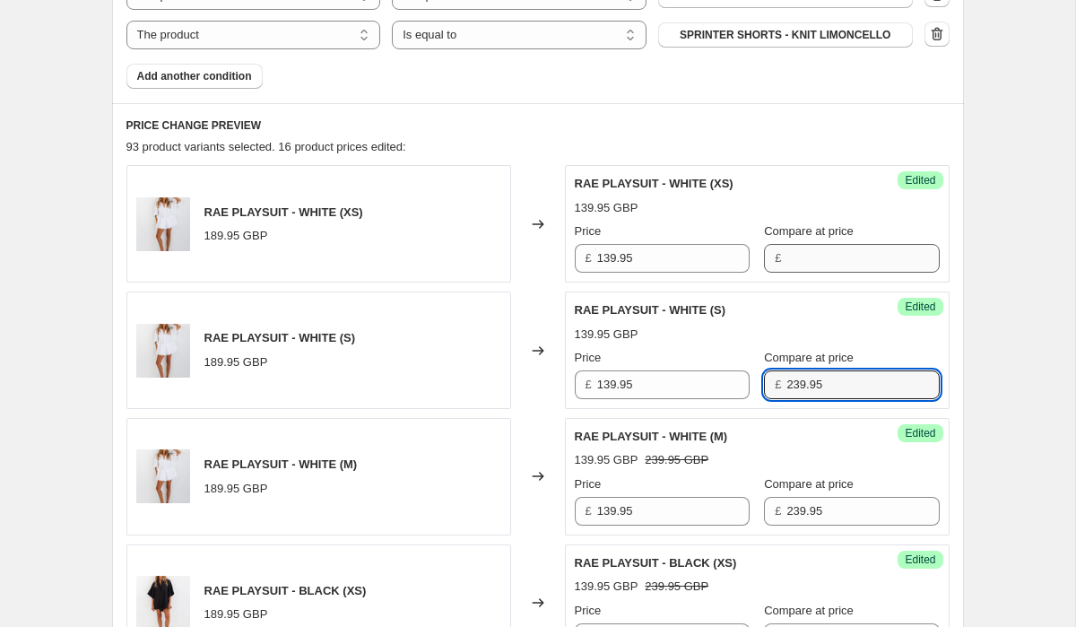
type input "239.95"
click at [820, 244] on input "Compare at price" at bounding box center [862, 258] width 152 height 29
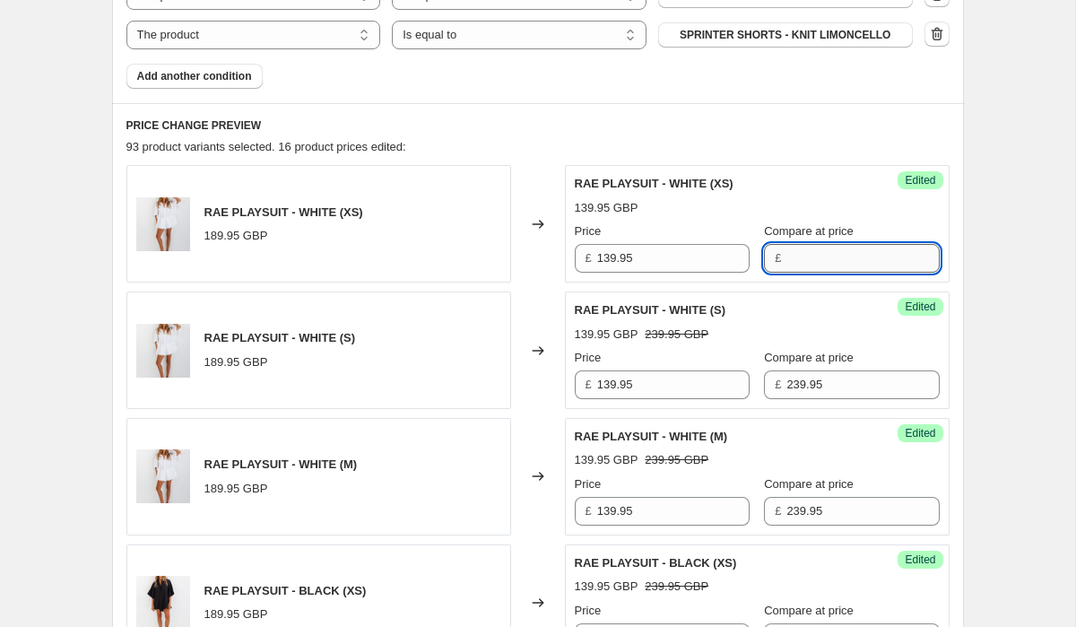
paste input "239.95"
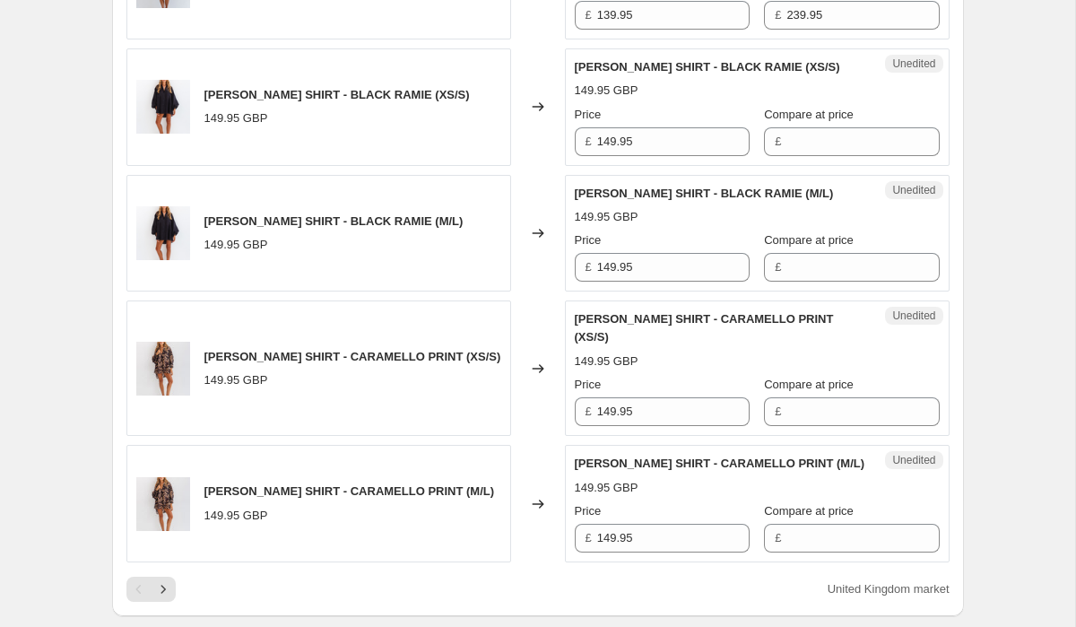
scroll to position [3767, 0]
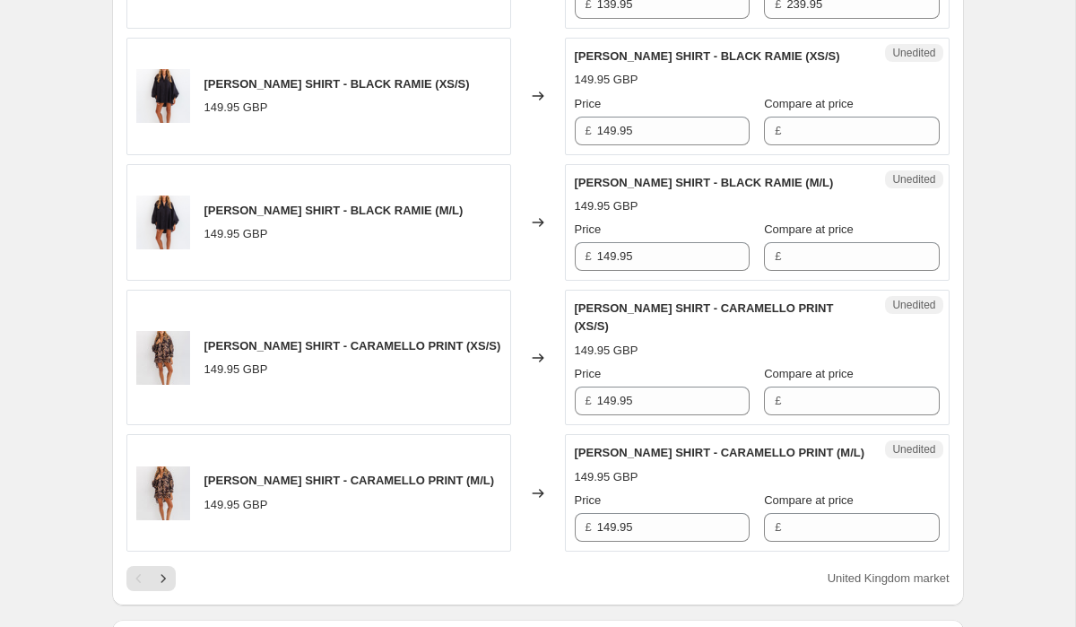
type input "239.95"
click at [799, 491] on div "Compare at price £" at bounding box center [851, 516] width 175 height 50
click at [803, 513] on input "Compare at price" at bounding box center [862, 527] width 152 height 29
click at [786, 513] on input "4149.95" at bounding box center [862, 527] width 152 height 29
type input "149.95"
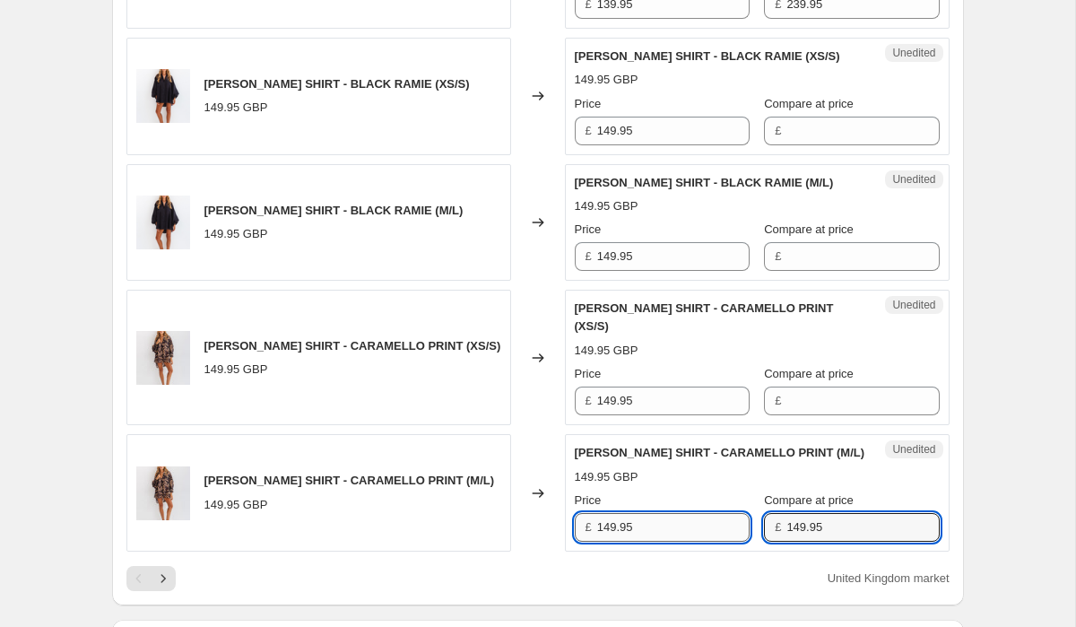
click at [683, 513] on input "149.95" at bounding box center [673, 527] width 152 height 29
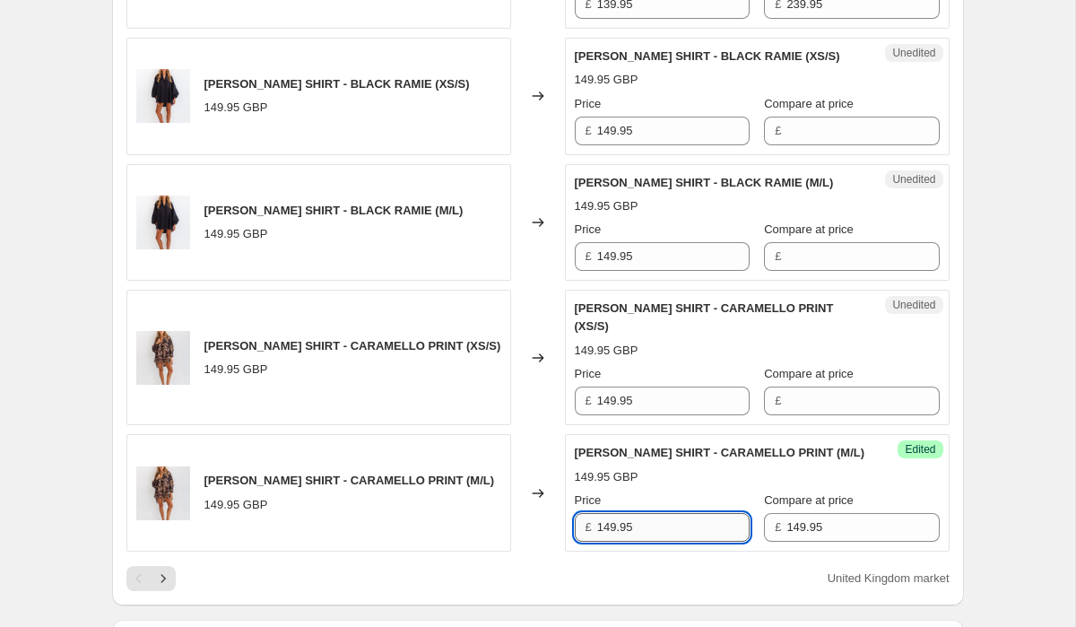
click at [683, 513] on input "149.95" at bounding box center [673, 527] width 152 height 29
click at [673, 513] on input "119.95" at bounding box center [673, 527] width 152 height 29
type input "119.95"
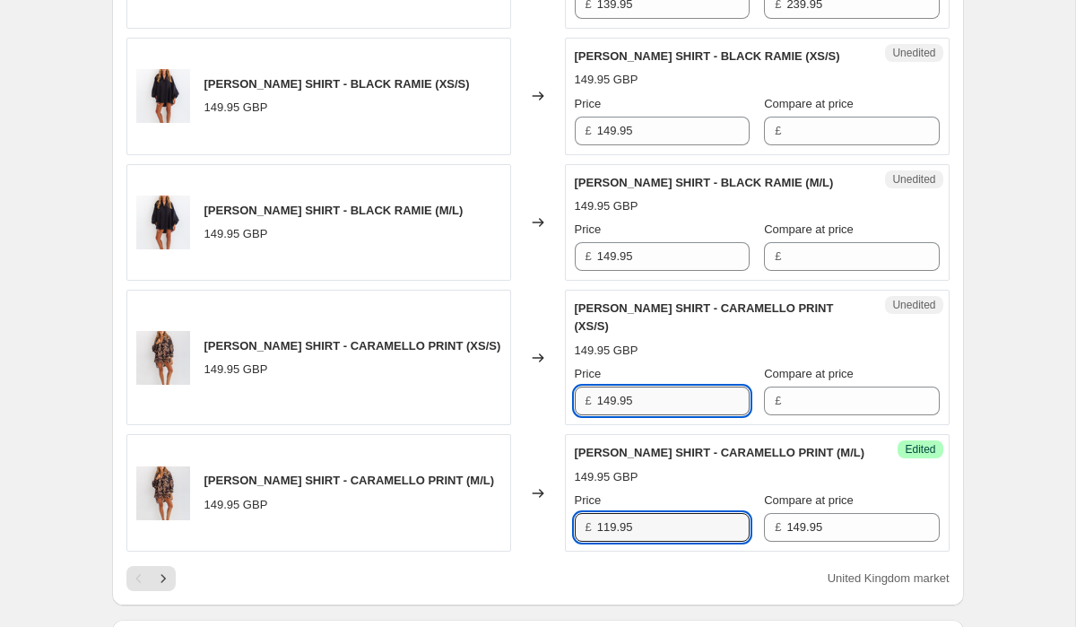
click at [658, 386] on input "149.95" at bounding box center [673, 400] width 152 height 29
paste input "1"
type input "119.95"
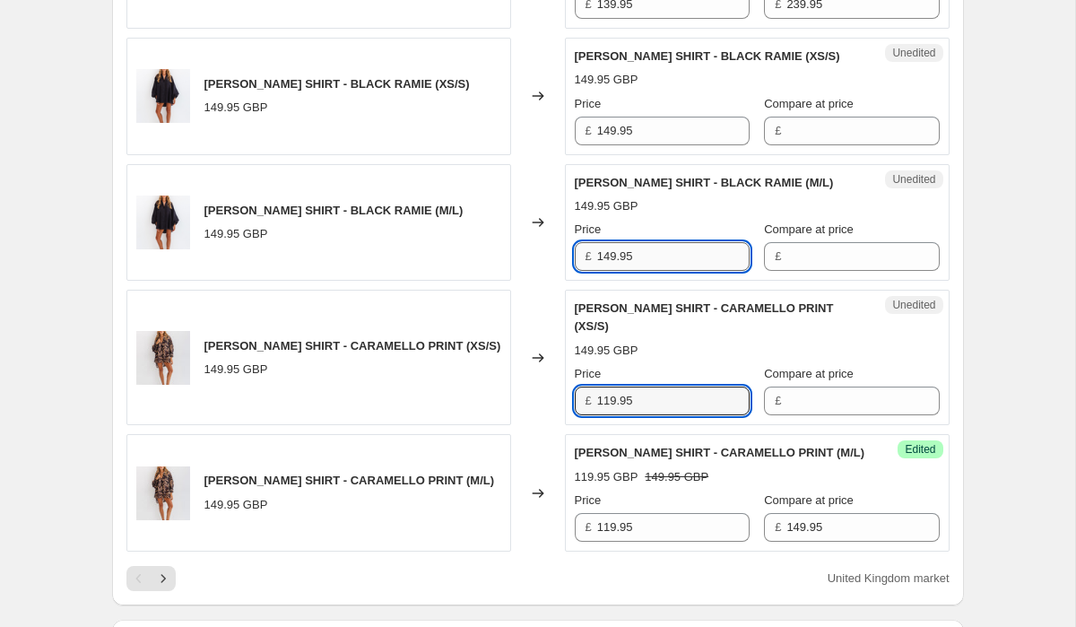
click at [652, 249] on input "149.95" at bounding box center [673, 256] width 152 height 29
paste input "1"
type input "119.95"
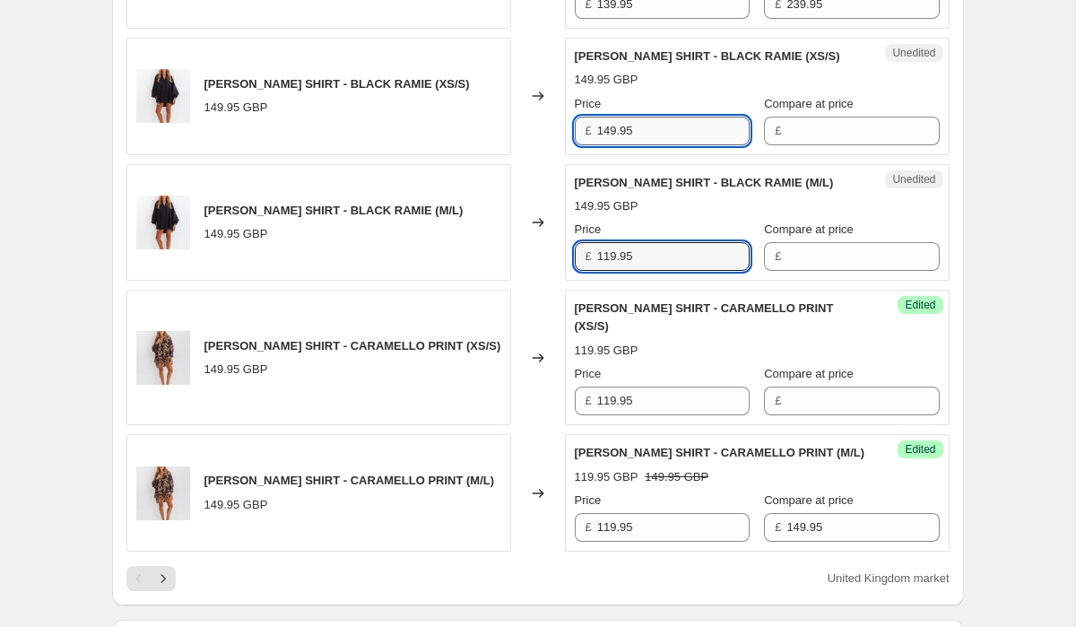
click at [664, 117] on input "149.95" at bounding box center [673, 131] width 152 height 29
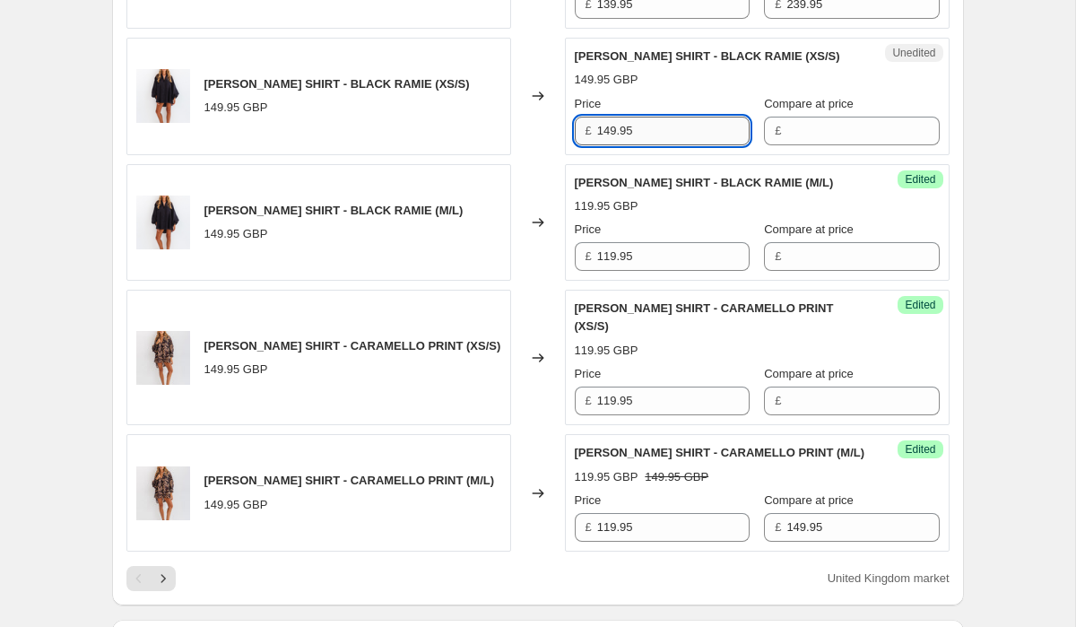
click at [664, 117] on input "149.95" at bounding box center [673, 131] width 152 height 29
paste input "1"
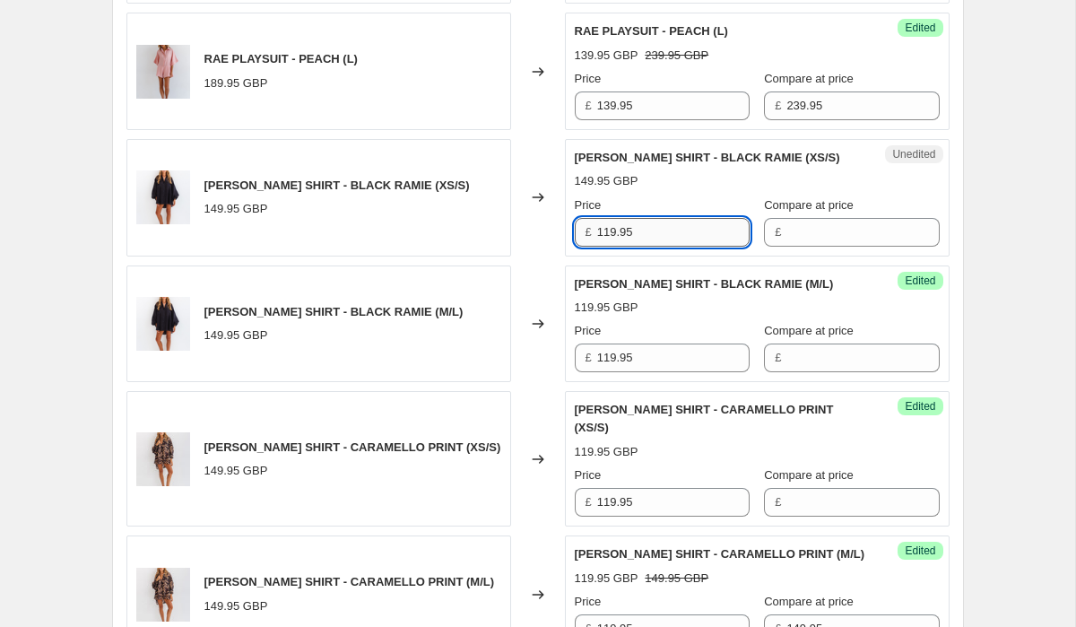
scroll to position [3653, 0]
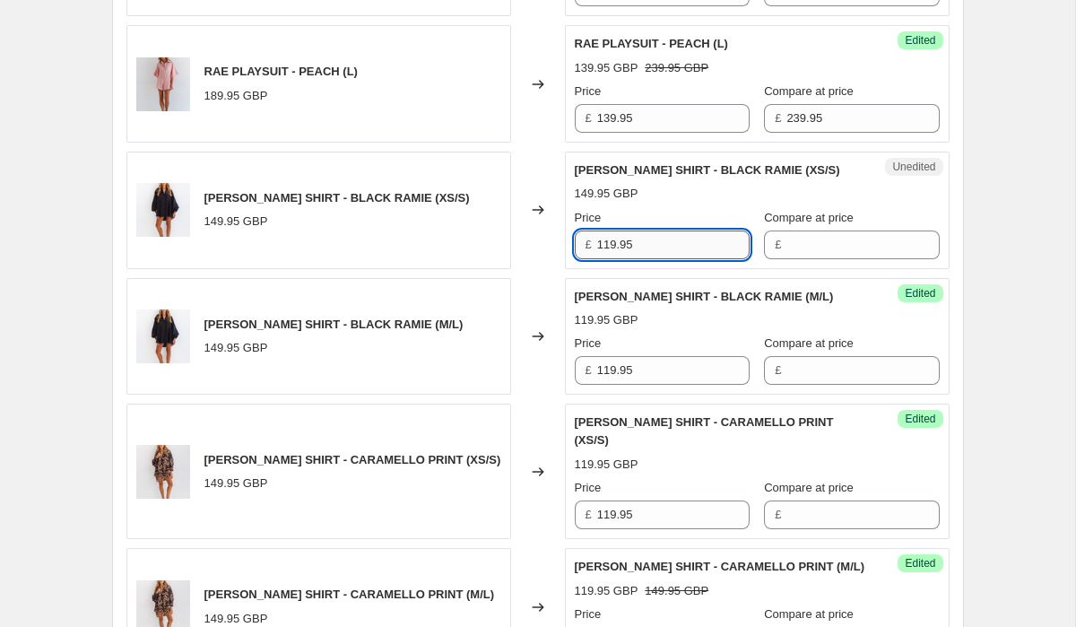
type input "119.95"
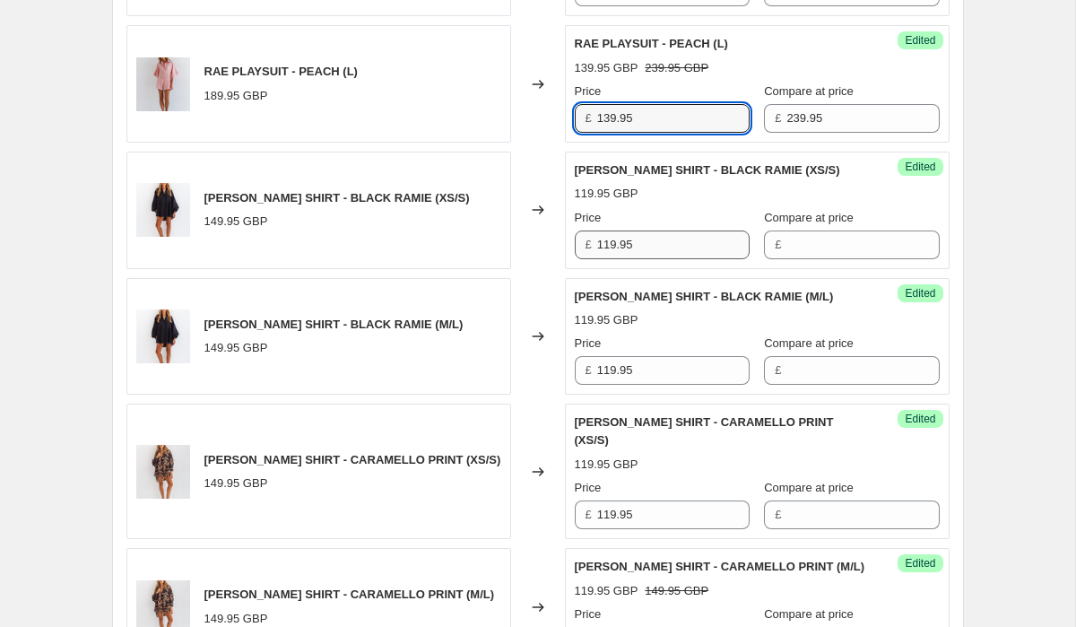
click at [664, 106] on input "139.95" at bounding box center [673, 118] width 152 height 29
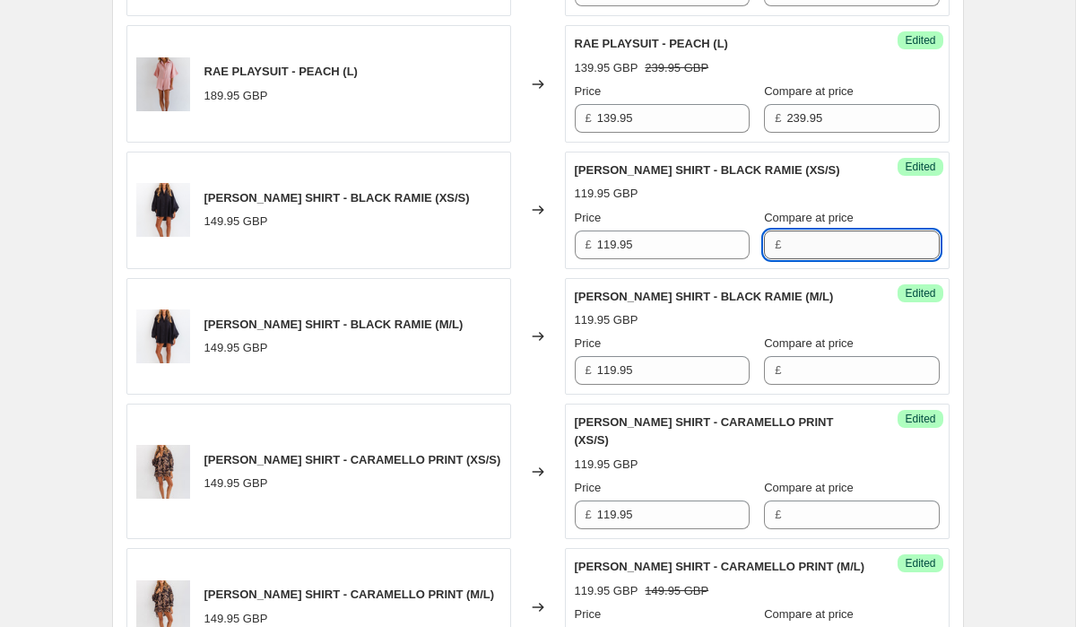
click at [815, 230] on input "Compare at price" at bounding box center [862, 244] width 152 height 29
click at [827, 500] on input "Compare at price" at bounding box center [862, 514] width 152 height 29
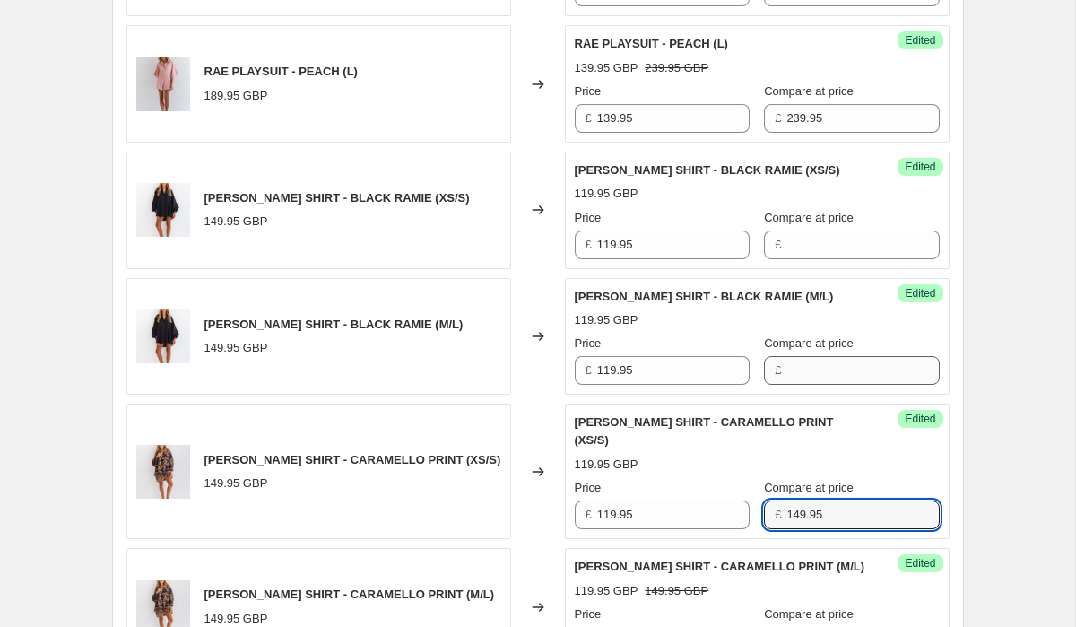
type input "149.95"
click at [845, 356] on input "Compare at price" at bounding box center [862, 370] width 152 height 29
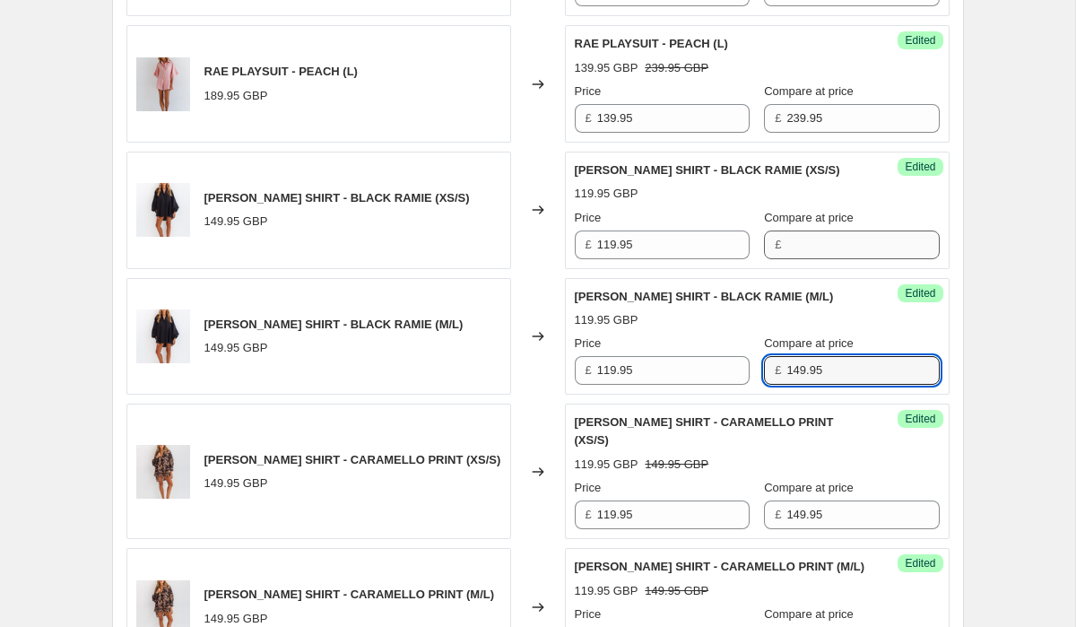
type input "149.95"
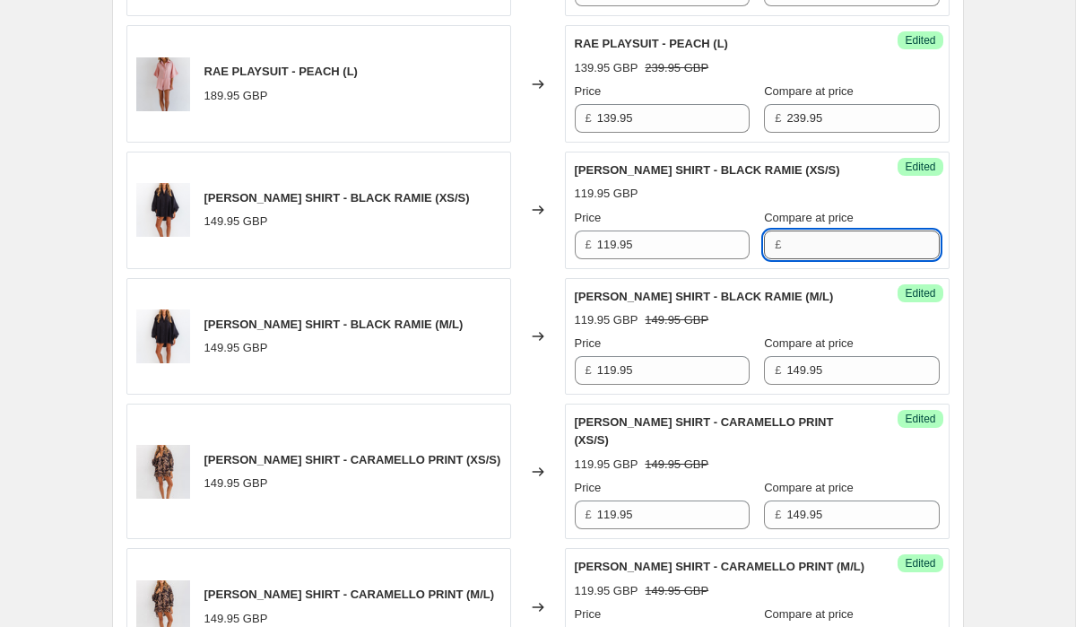
click at [834, 230] on input "Compare at price" at bounding box center [862, 244] width 152 height 29
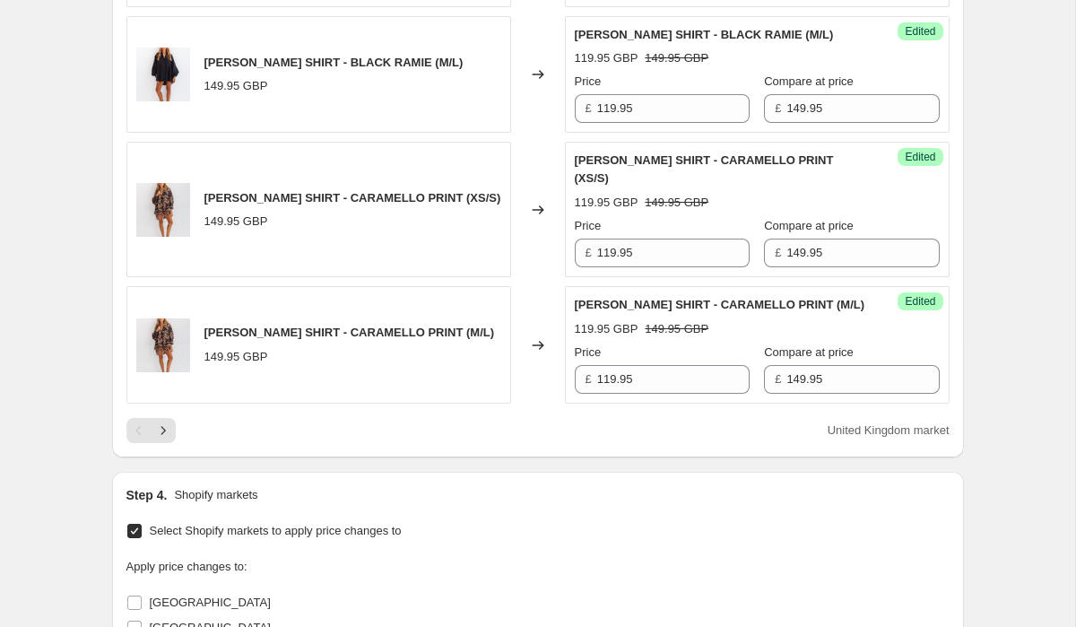
scroll to position [3930, 0]
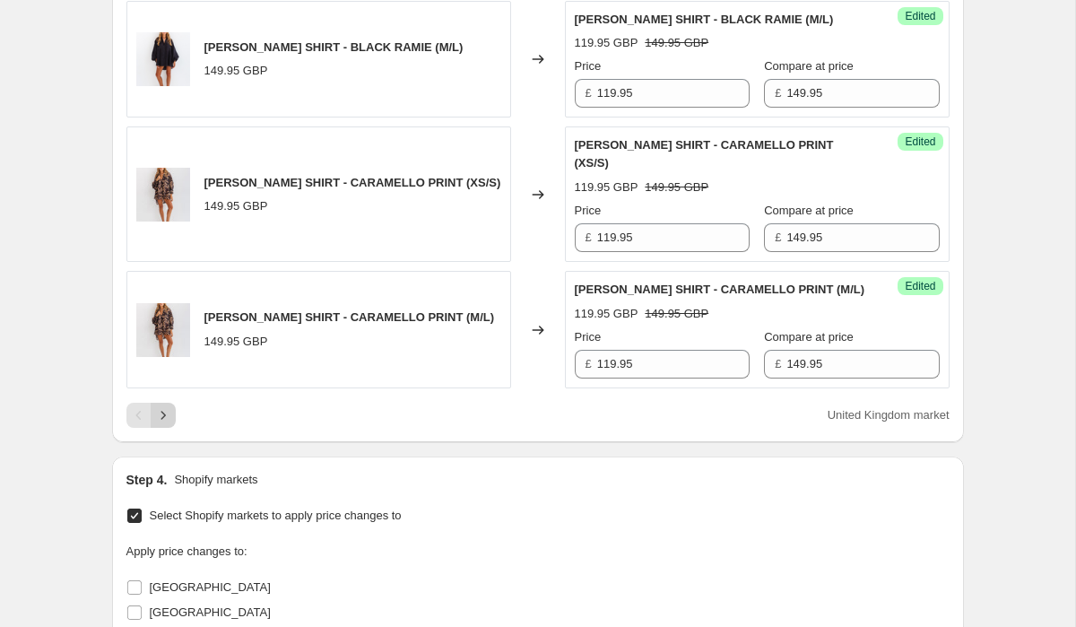
type input "149.95"
click at [166, 406] on icon "Next" at bounding box center [163, 415] width 18 height 18
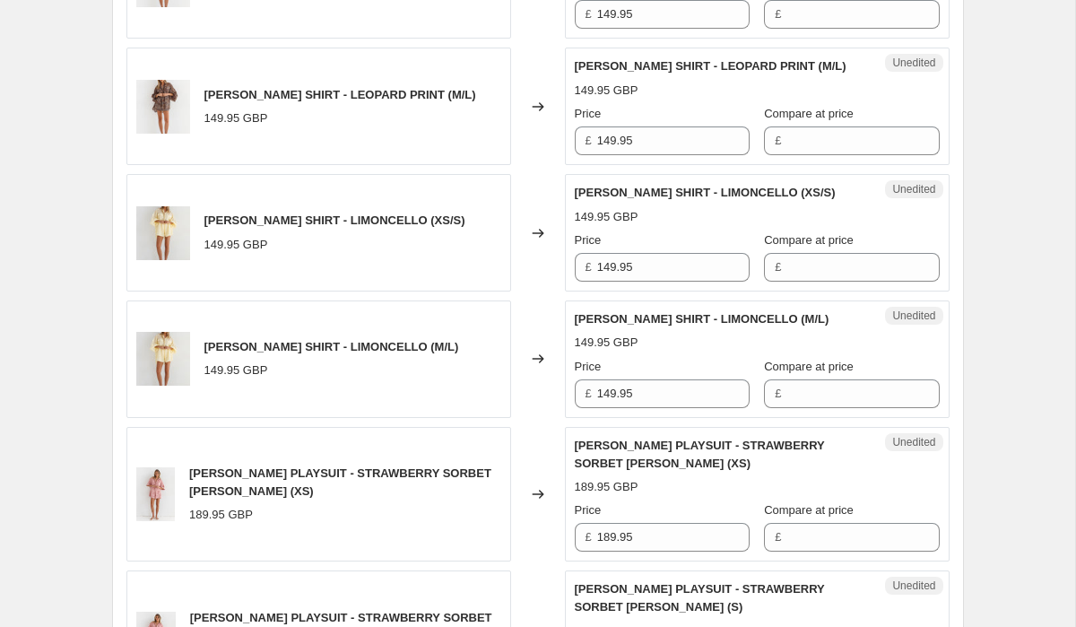
scroll to position [3508, 0]
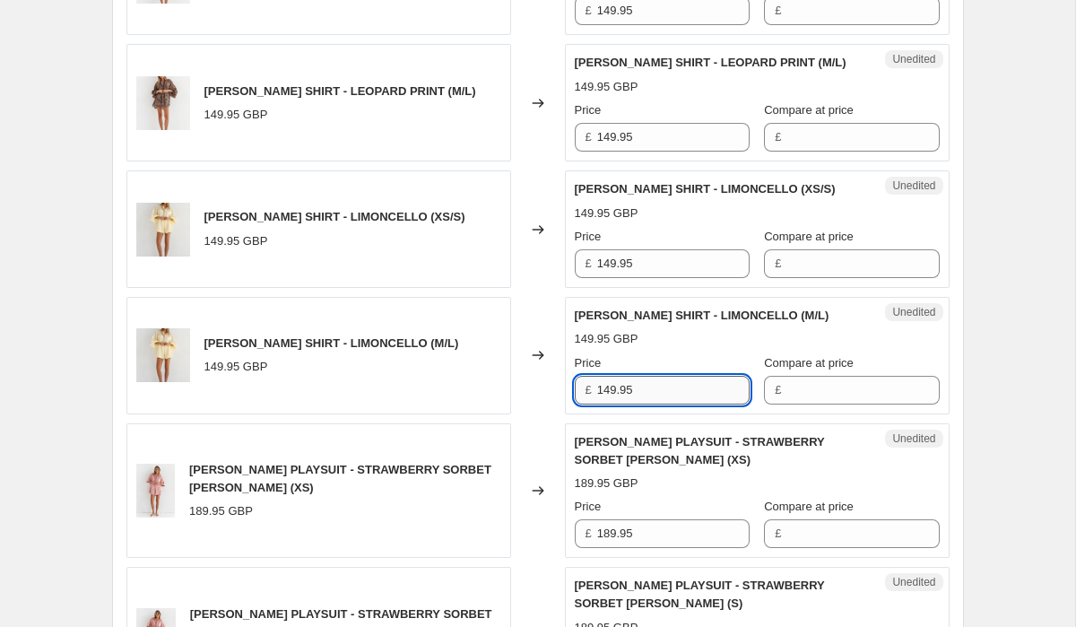
click at [682, 378] on input "149.95" at bounding box center [673, 390] width 152 height 29
paste input "1"
type input "119.95"
click at [648, 249] on input "149.95" at bounding box center [673, 263] width 152 height 29
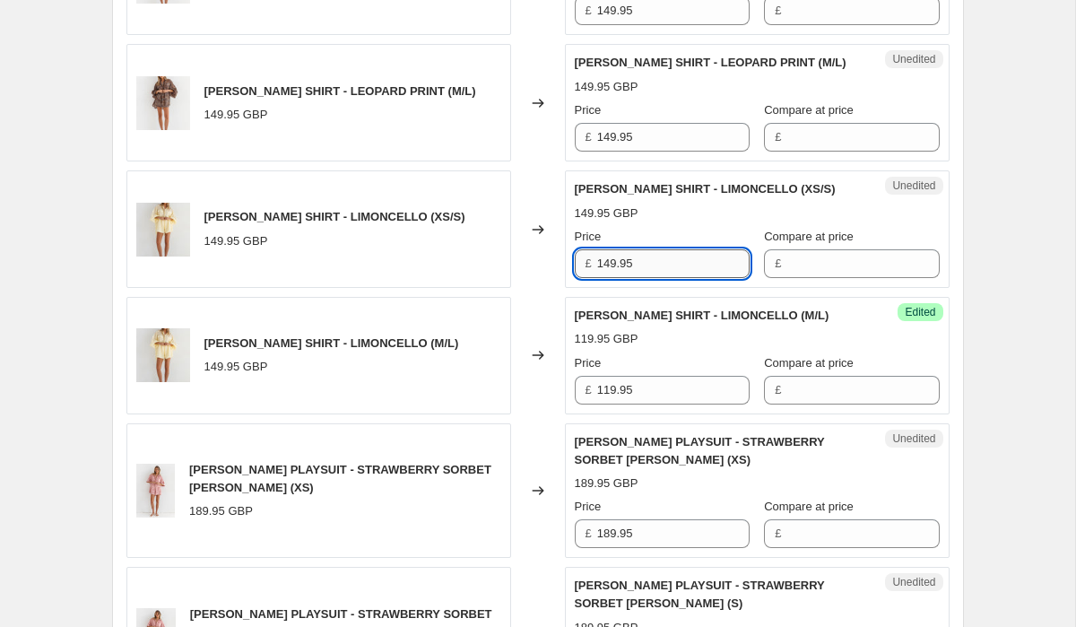
click at [648, 249] on input "149.95" at bounding box center [673, 263] width 152 height 29
paste input "1"
type input "119.95"
click at [654, 123] on input "149.95" at bounding box center [673, 137] width 152 height 29
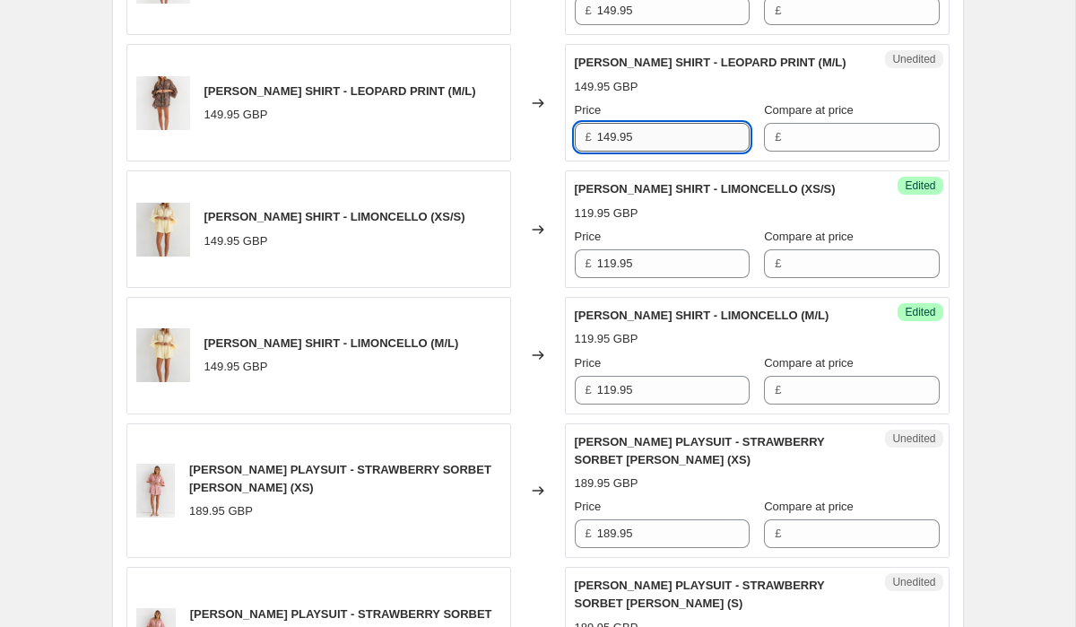
click at [654, 123] on input "149.95" at bounding box center [673, 137] width 152 height 29
paste input "1"
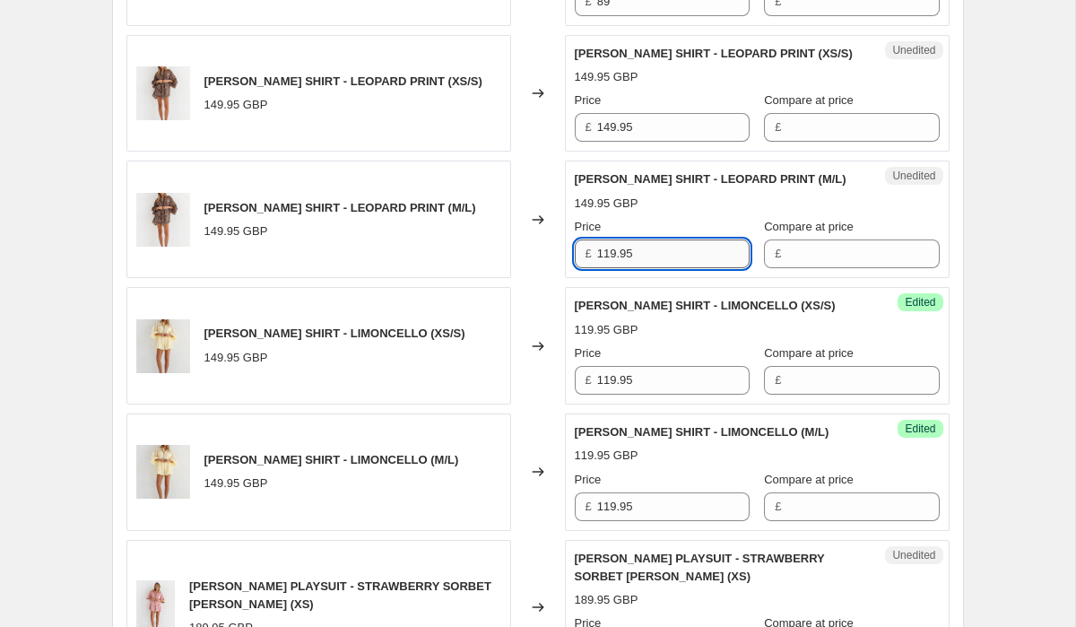
scroll to position [3389, 0]
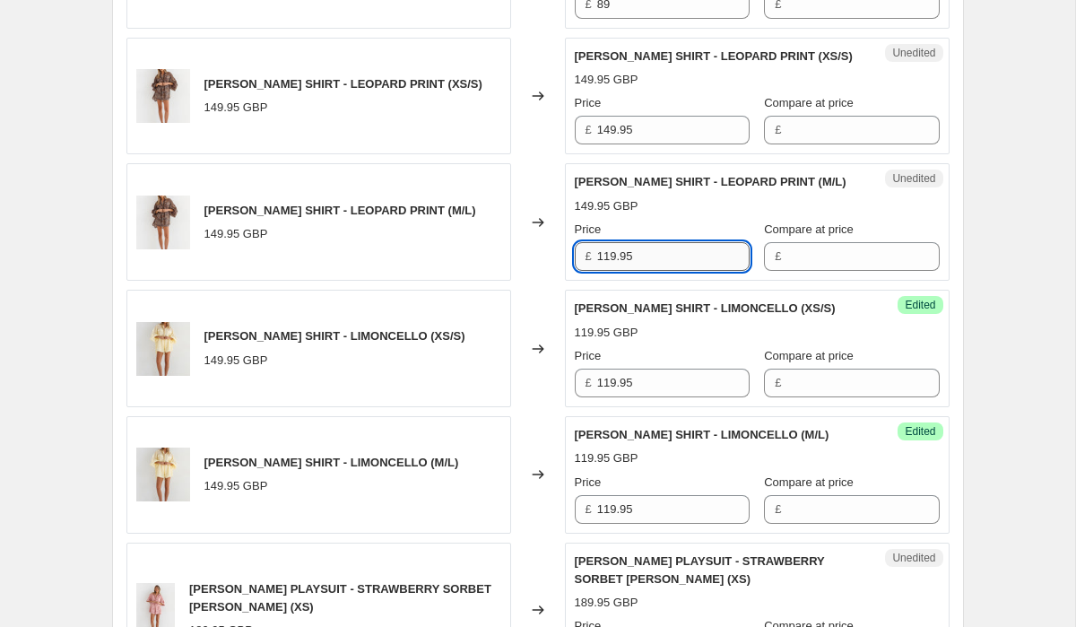
type input "119.95"
click at [654, 116] on input "149.95" at bounding box center [673, 130] width 152 height 29
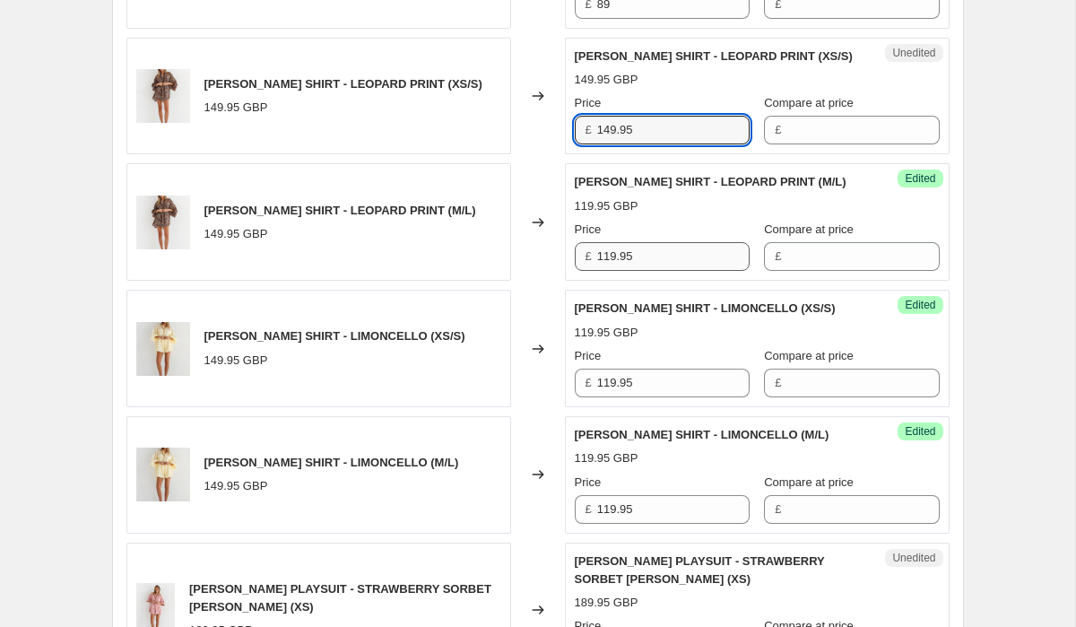
click at [654, 116] on input "149.95" at bounding box center [673, 130] width 152 height 29
paste input "1"
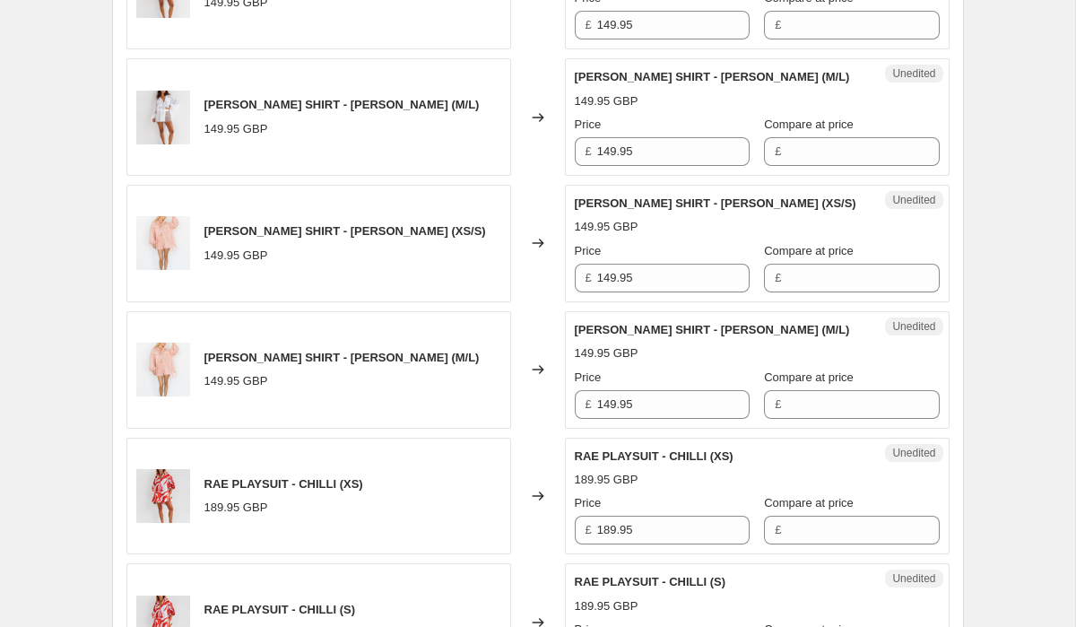
scroll to position [1840, 0]
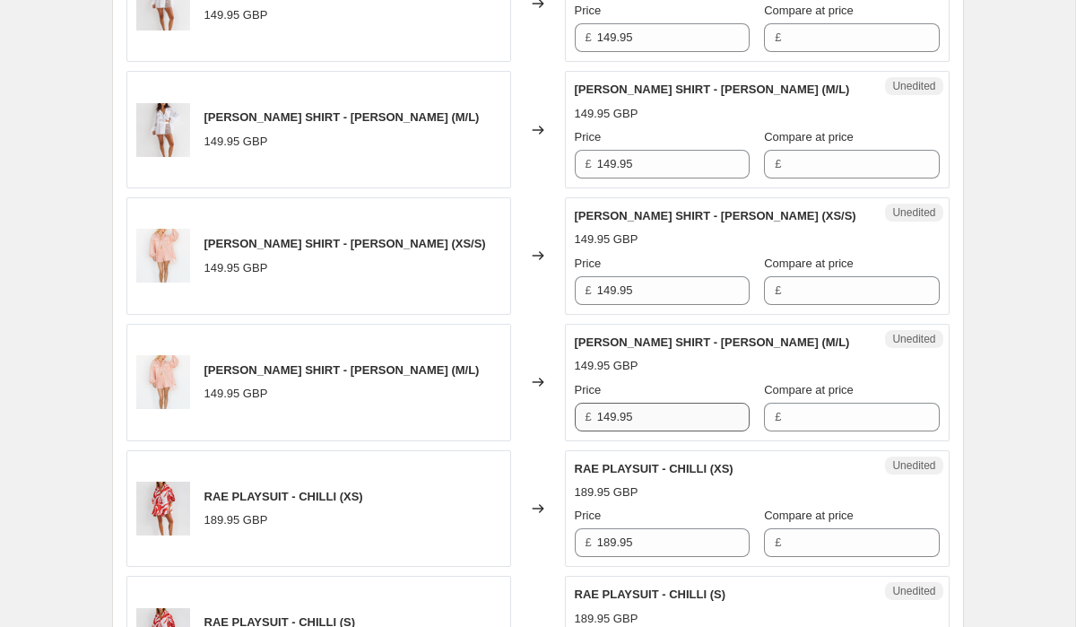
type input "119.95"
click at [640, 403] on input "149.95" at bounding box center [673, 417] width 152 height 29
paste input "1"
type input "119.95"
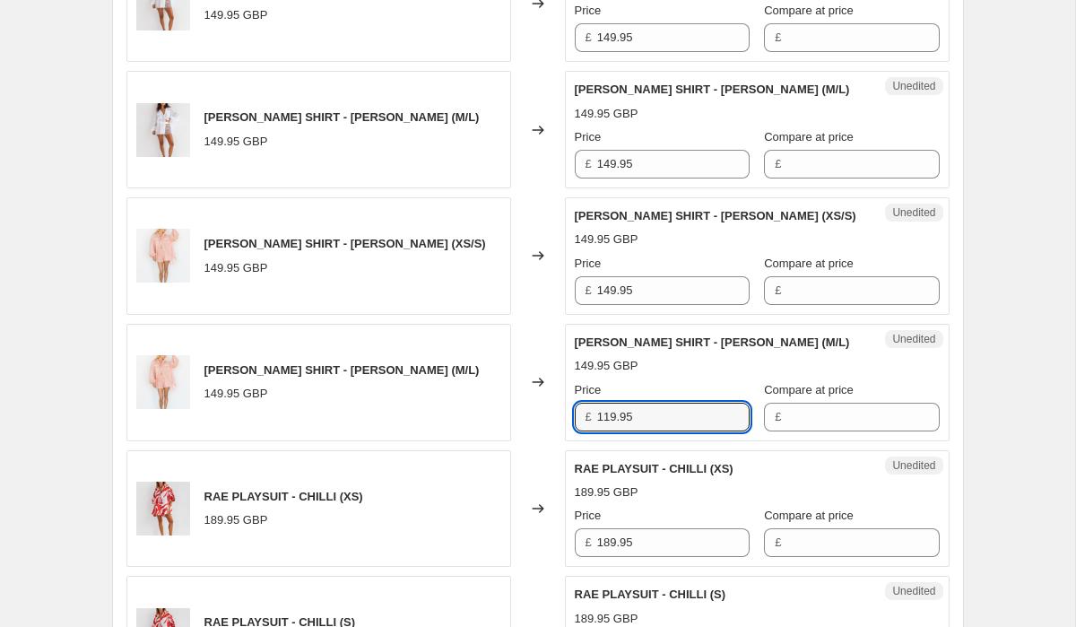
click at [642, 282] on div "Unedited LILLIAN SHIRT - PEACH RAMIE (XS/S) 149.95 GBP Price £ 149.95 Compare a…" at bounding box center [757, 255] width 385 height 117
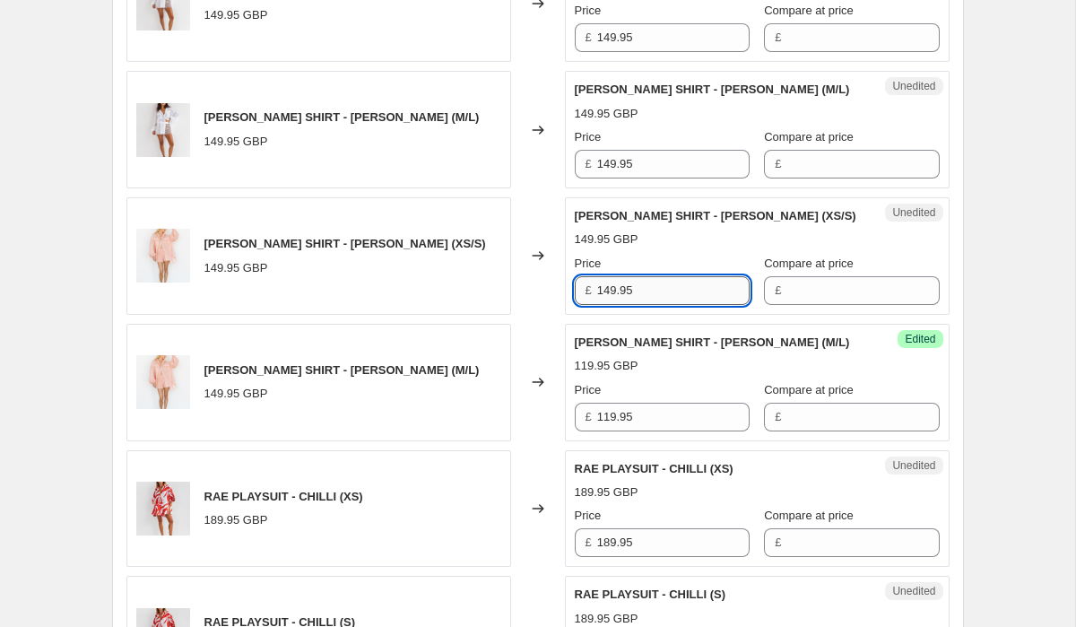
click at [642, 277] on input "149.95" at bounding box center [673, 290] width 152 height 29
paste input "1"
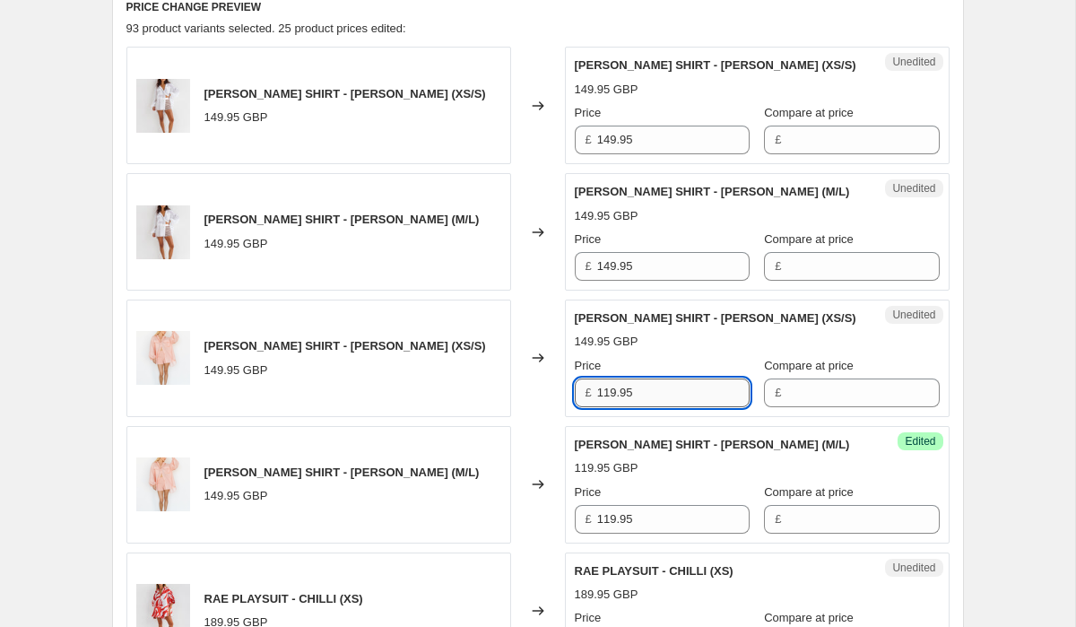
scroll to position [1726, 0]
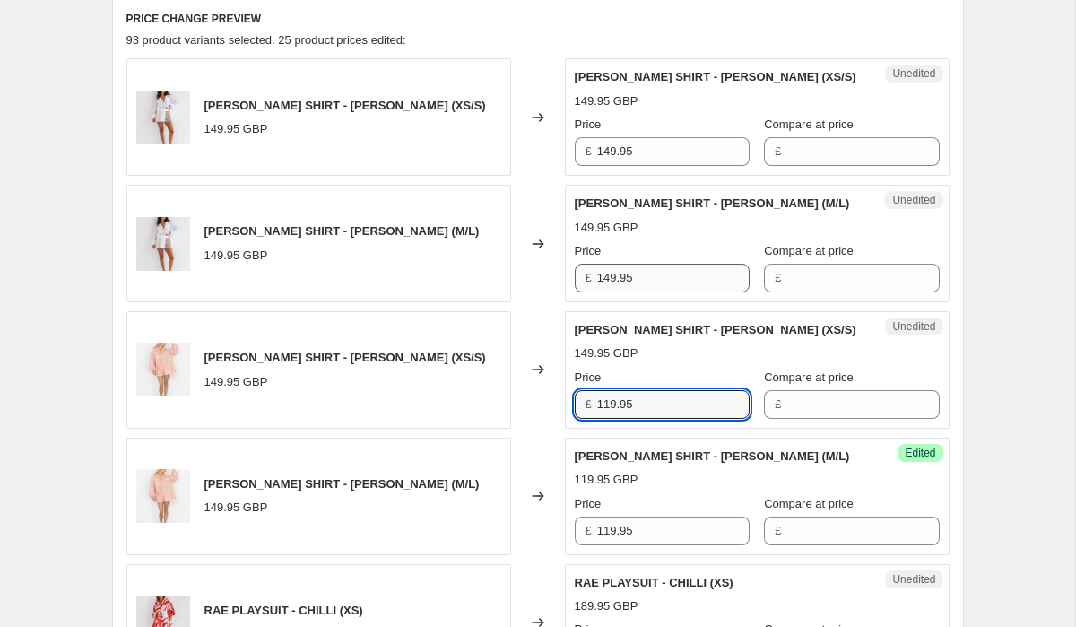
type input "119.95"
click at [639, 264] on input "149.95" at bounding box center [673, 278] width 152 height 29
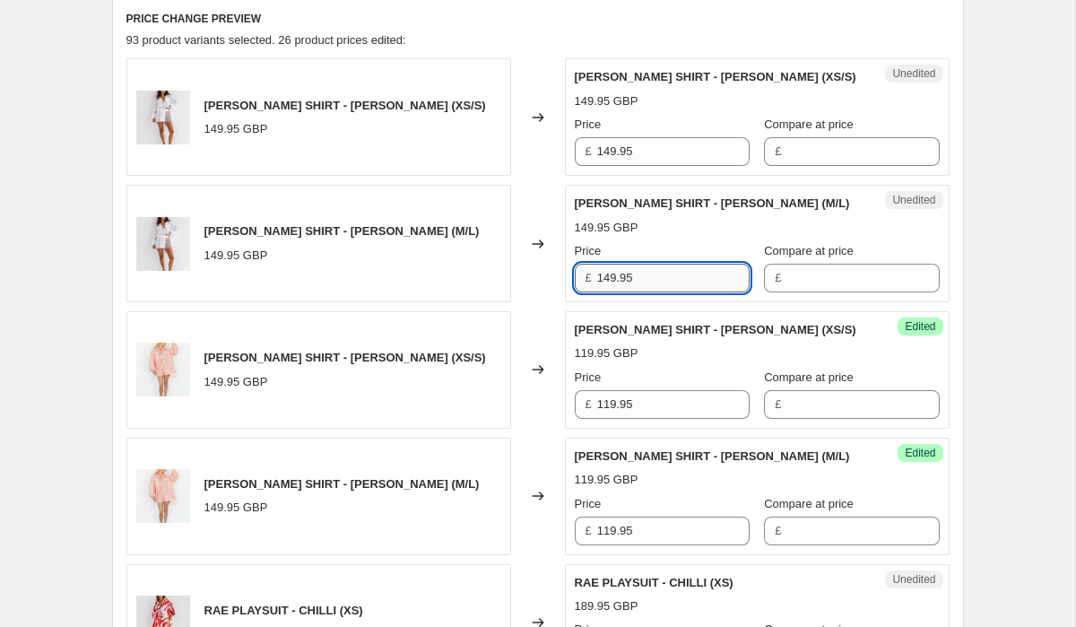
paste input "1"
type input "119.95"
click at [652, 143] on input "149.95" at bounding box center [673, 151] width 152 height 29
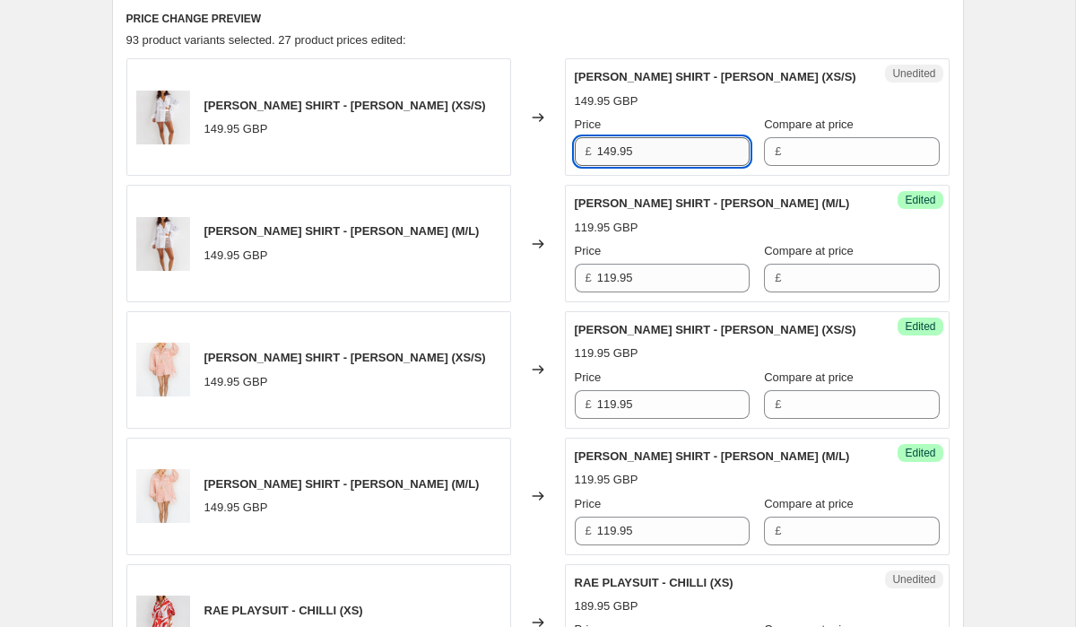
paste input "1"
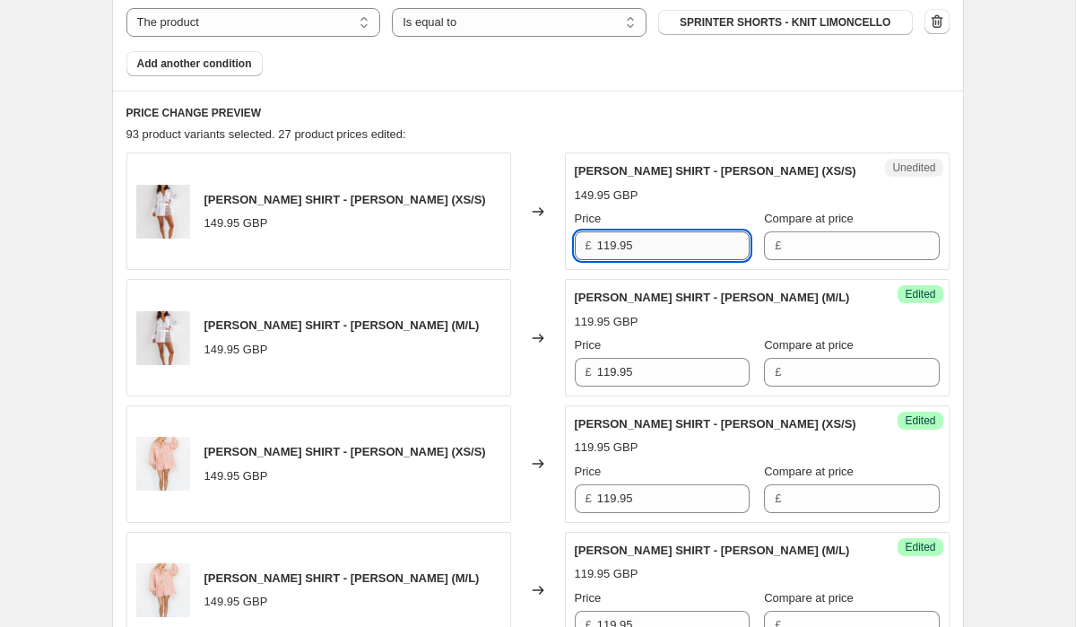
scroll to position [1600, 0]
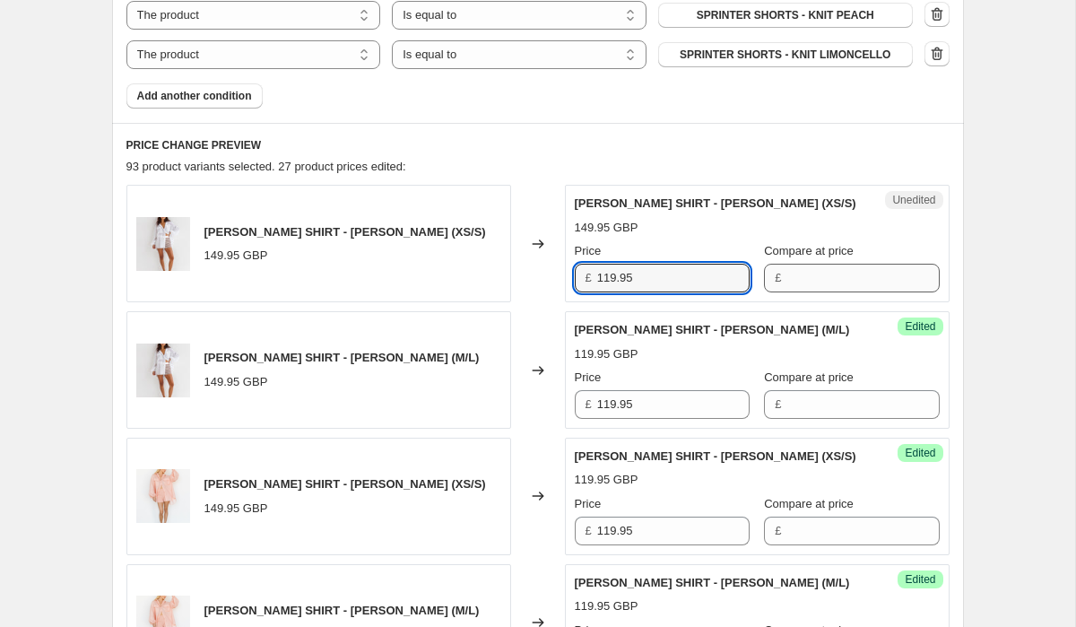
type input "119.95"
click at [825, 264] on input "Compare at price" at bounding box center [862, 278] width 152 height 29
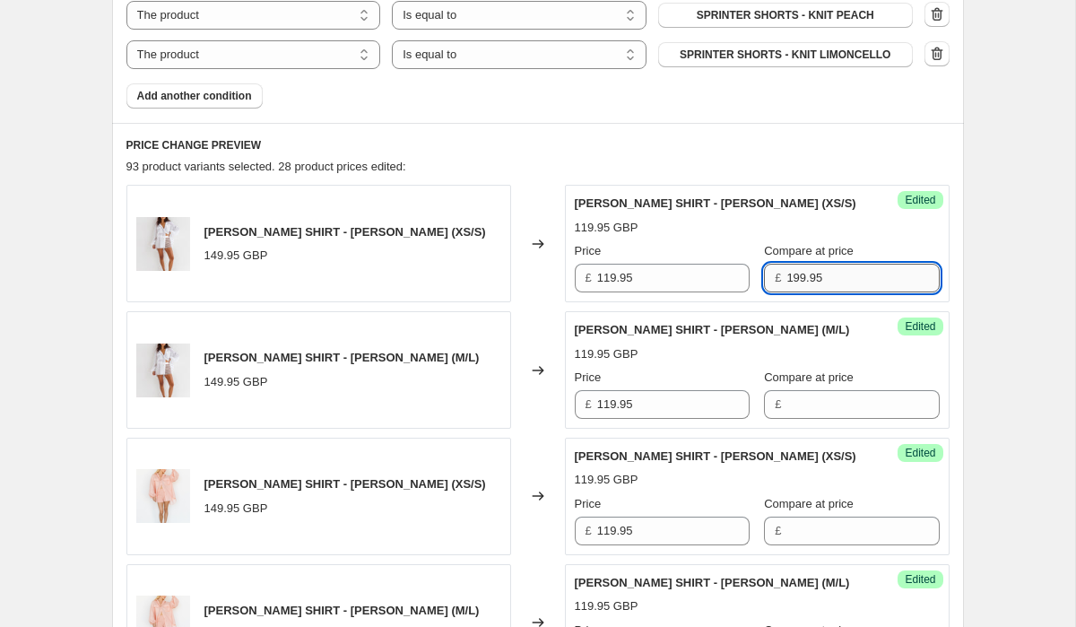
click at [849, 264] on input "199.95" at bounding box center [862, 278] width 152 height 29
type input "199.95"
click at [823, 390] on input "Compare at price" at bounding box center [862, 404] width 152 height 29
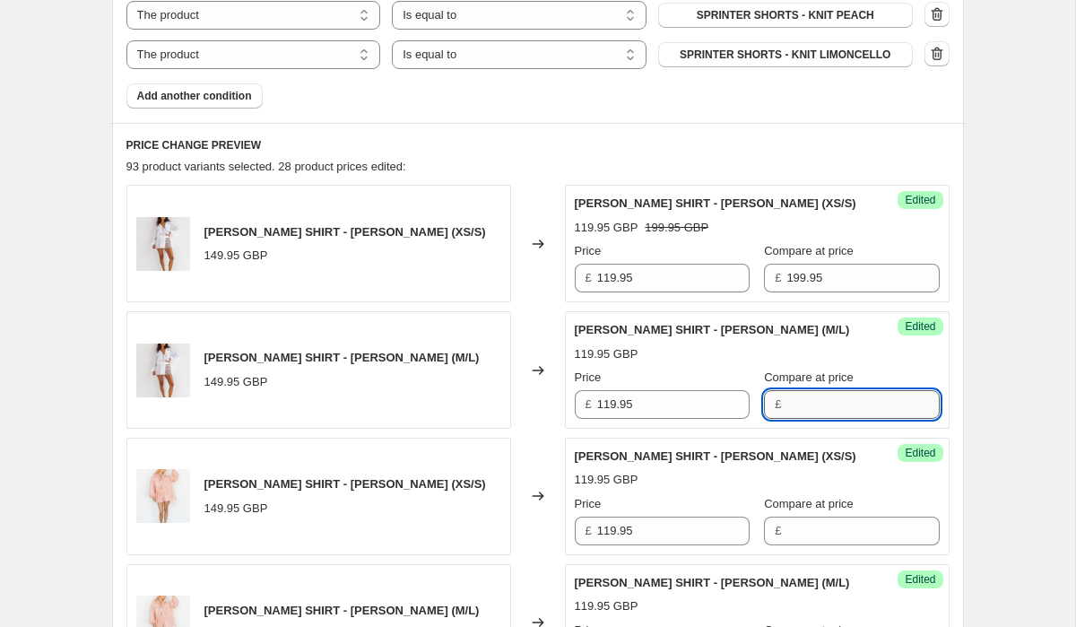
paste input "199.95"
type input "199.95"
click at [826, 517] on input "Compare at price" at bounding box center [862, 531] width 152 height 29
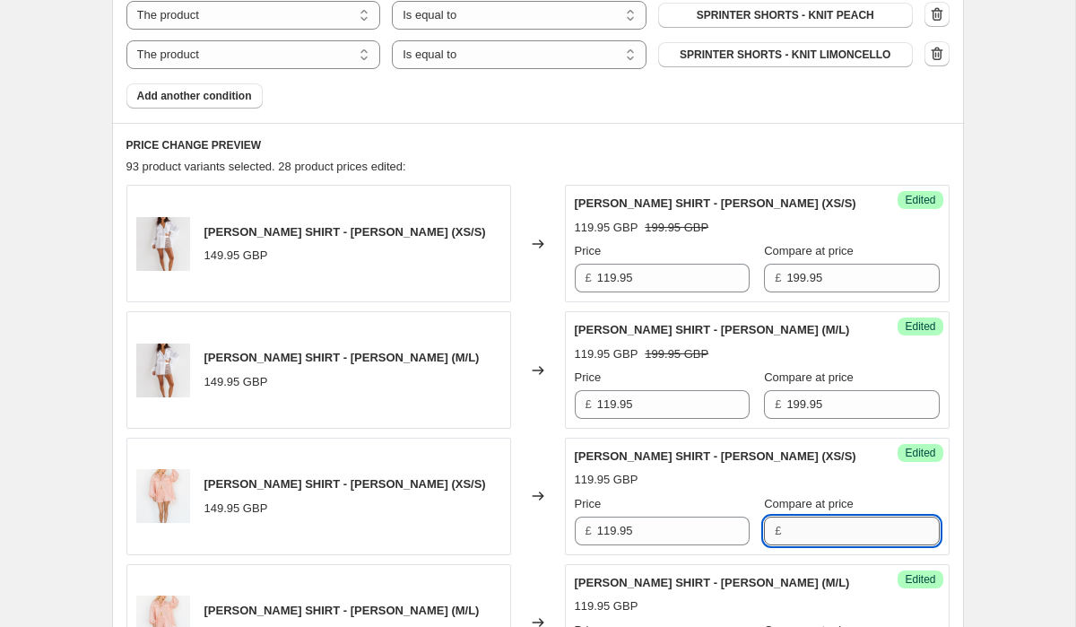
paste input "199.95"
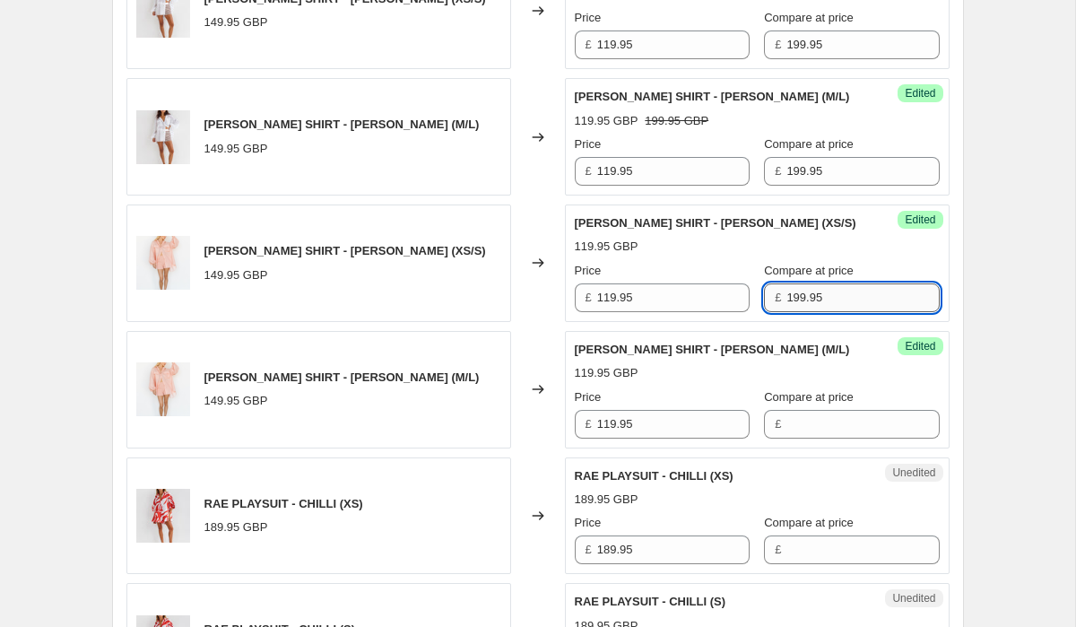
scroll to position [1859, 0]
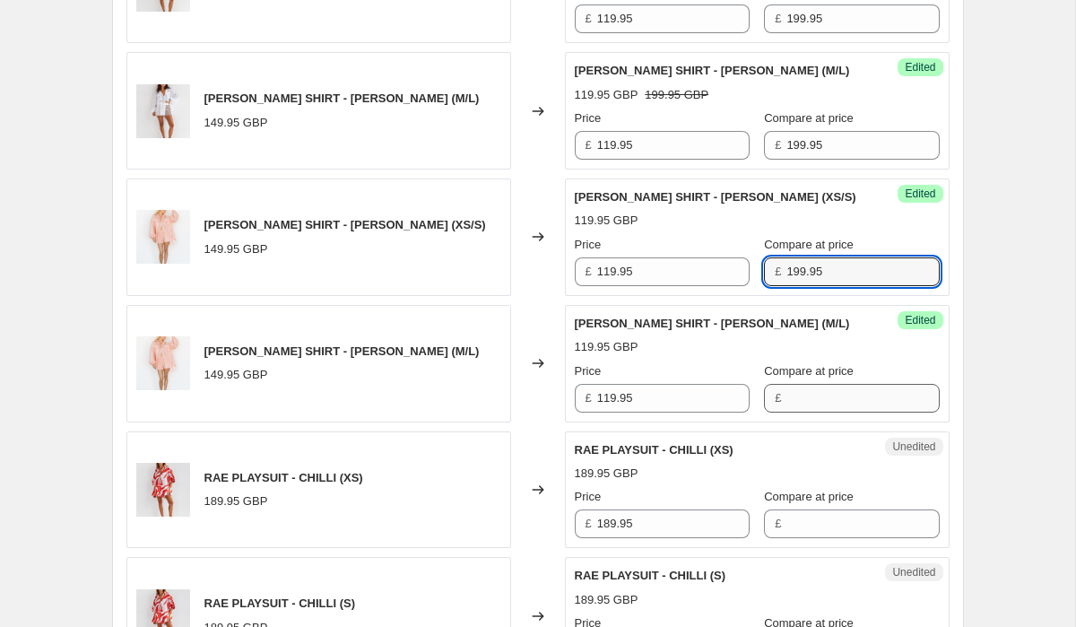
type input "199.95"
click at [827, 384] on input "Compare at price" at bounding box center [862, 398] width 152 height 29
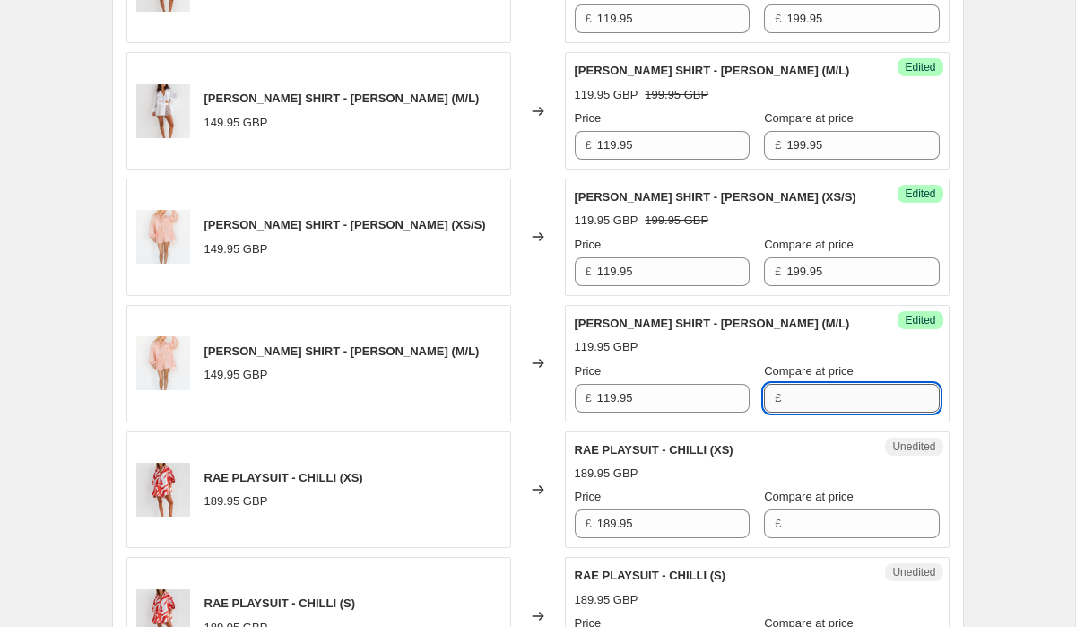
paste input "199.95"
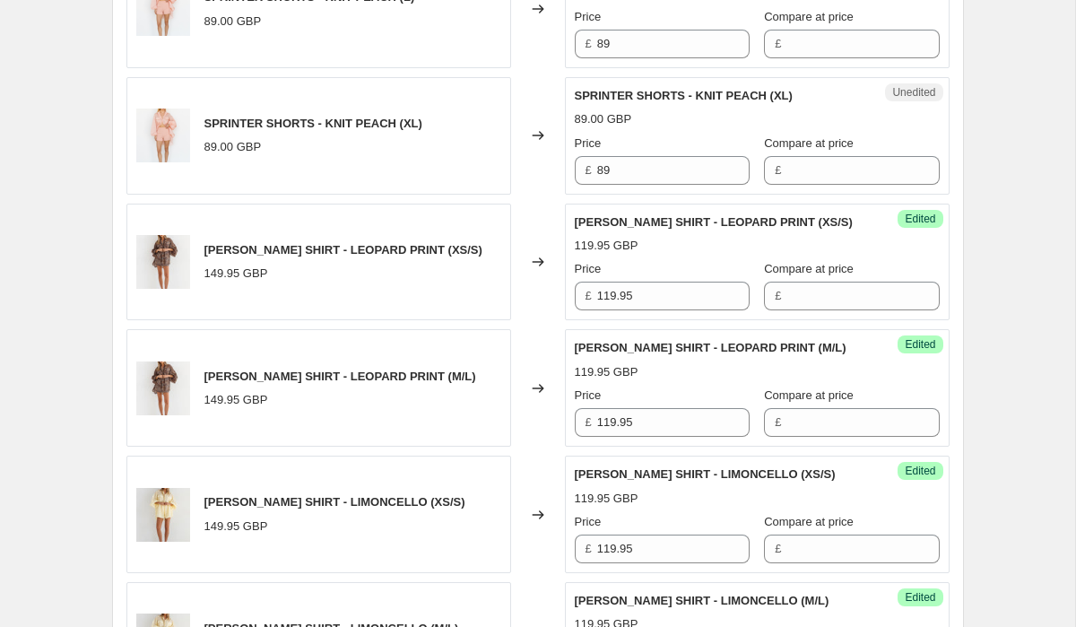
scroll to position [3225, 0]
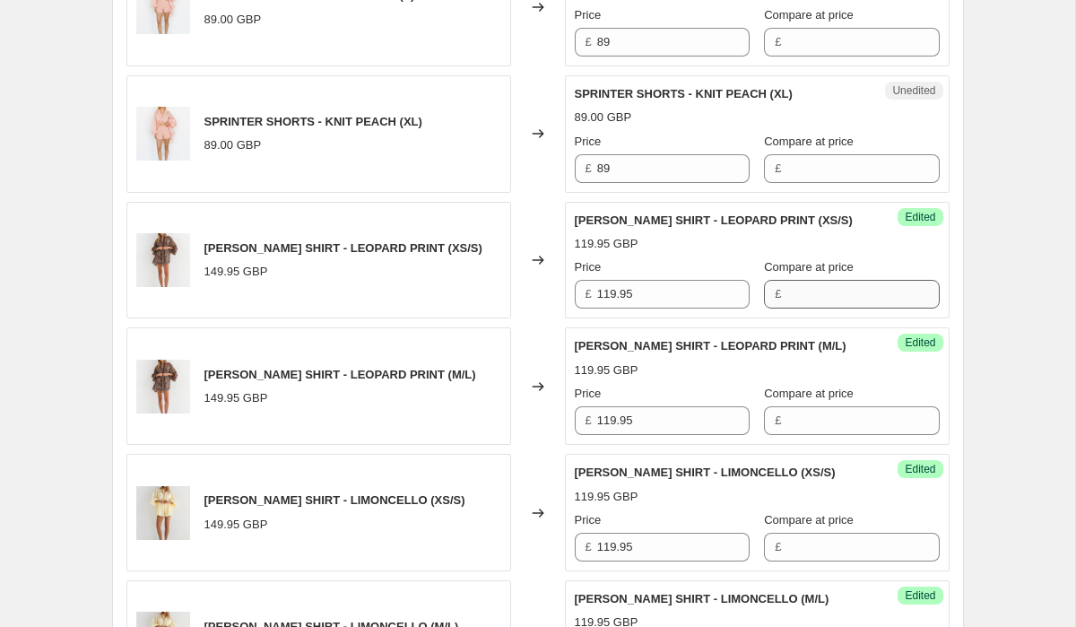
type input "199.95"
click at [812, 280] on input "Compare at price" at bounding box center [862, 294] width 152 height 29
type input "149.95"
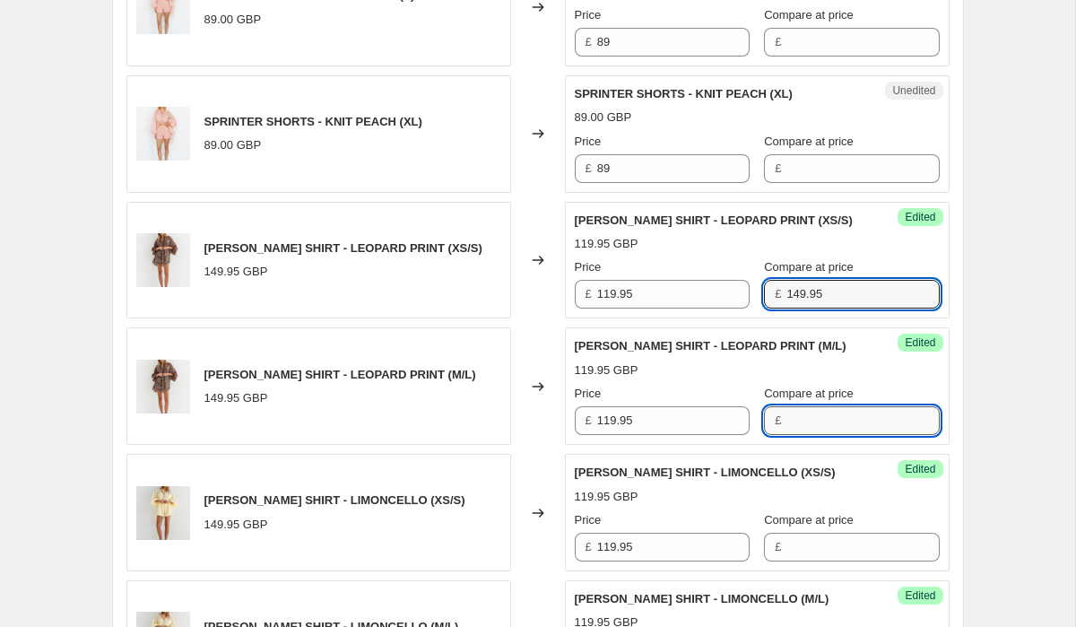
click at [810, 406] on input "Compare at price" at bounding box center [862, 420] width 152 height 29
type input "149.95"
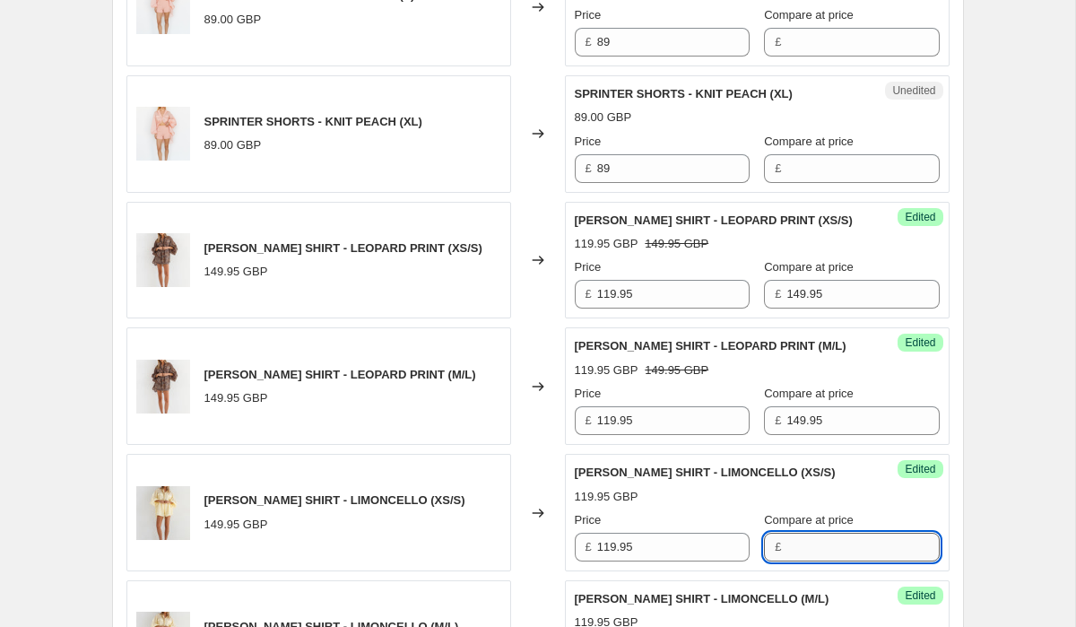
click at [814, 533] on input "Compare at price" at bounding box center [862, 547] width 152 height 29
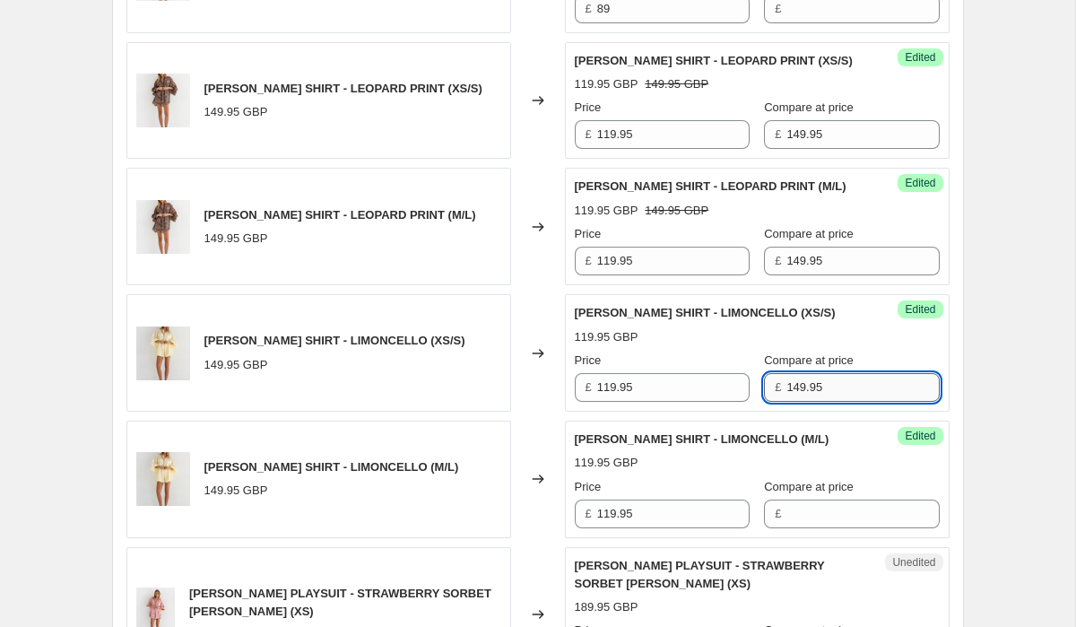
scroll to position [3400, 0]
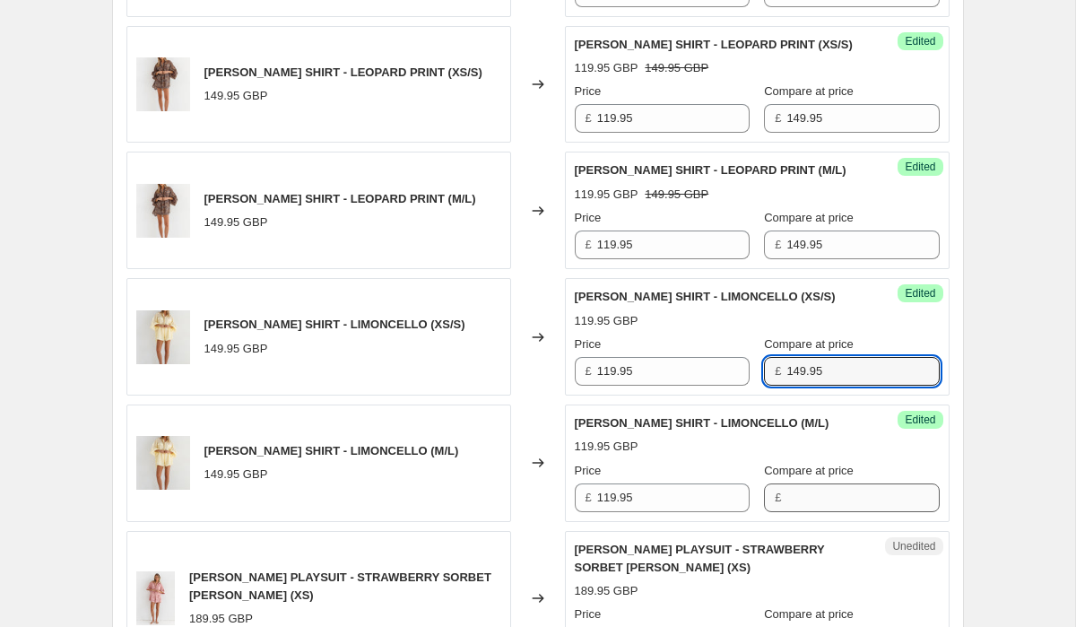
type input "149.95"
click at [855, 483] on input "Compare at price" at bounding box center [862, 497] width 152 height 29
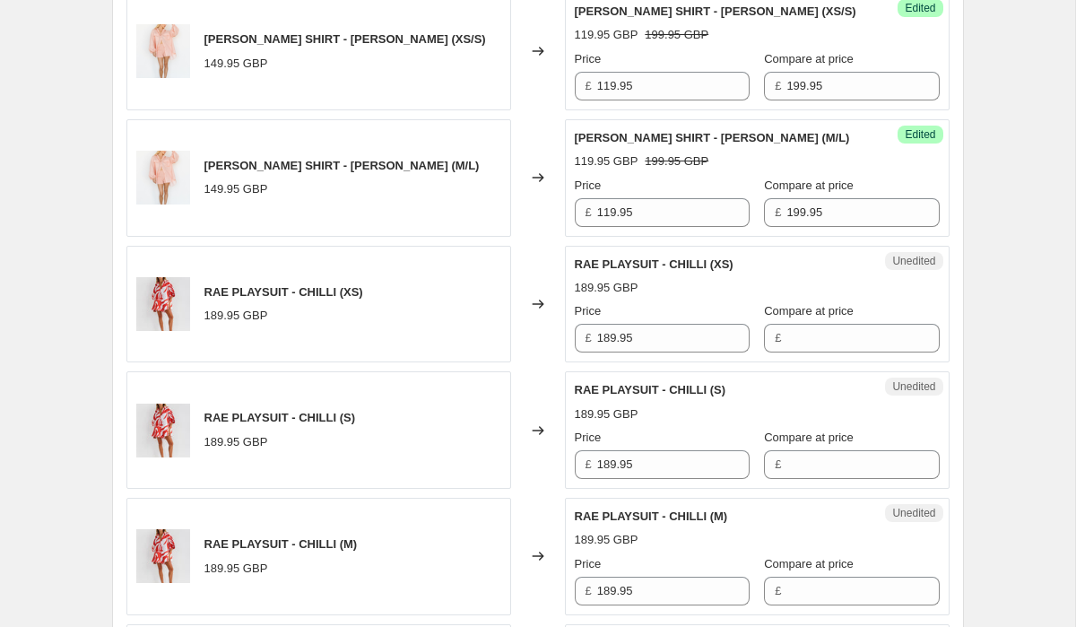
scroll to position [2020, 0]
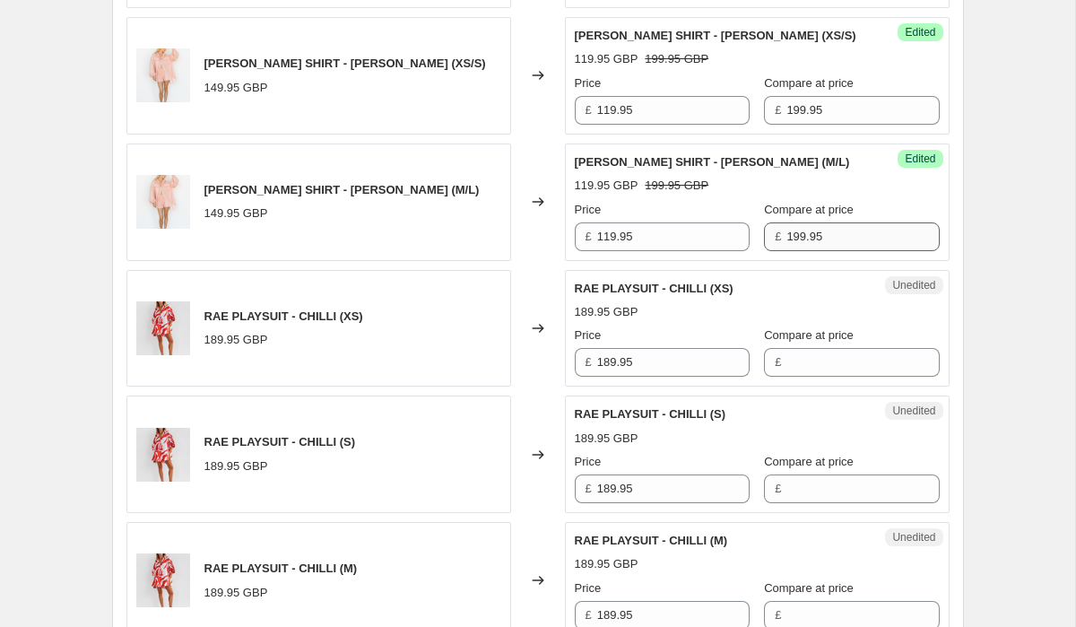
type input "149.95"
click at [786, 222] on input "199.95" at bounding box center [862, 236] width 152 height 29
type input "149.95"
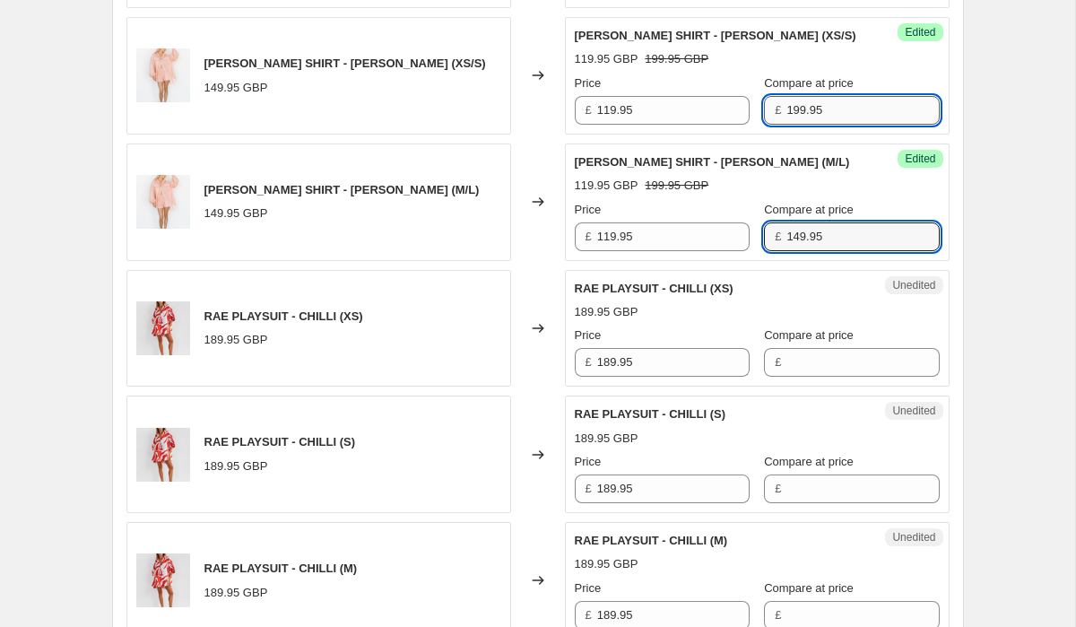
click at [786, 96] on input "199.95" at bounding box center [862, 110] width 152 height 29
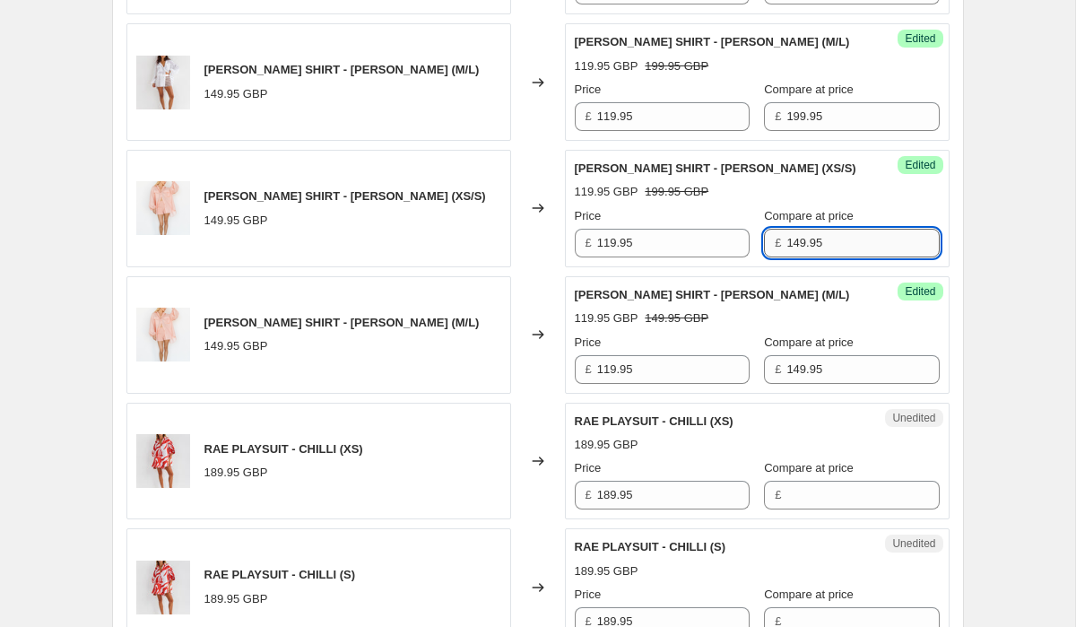
scroll to position [1862, 0]
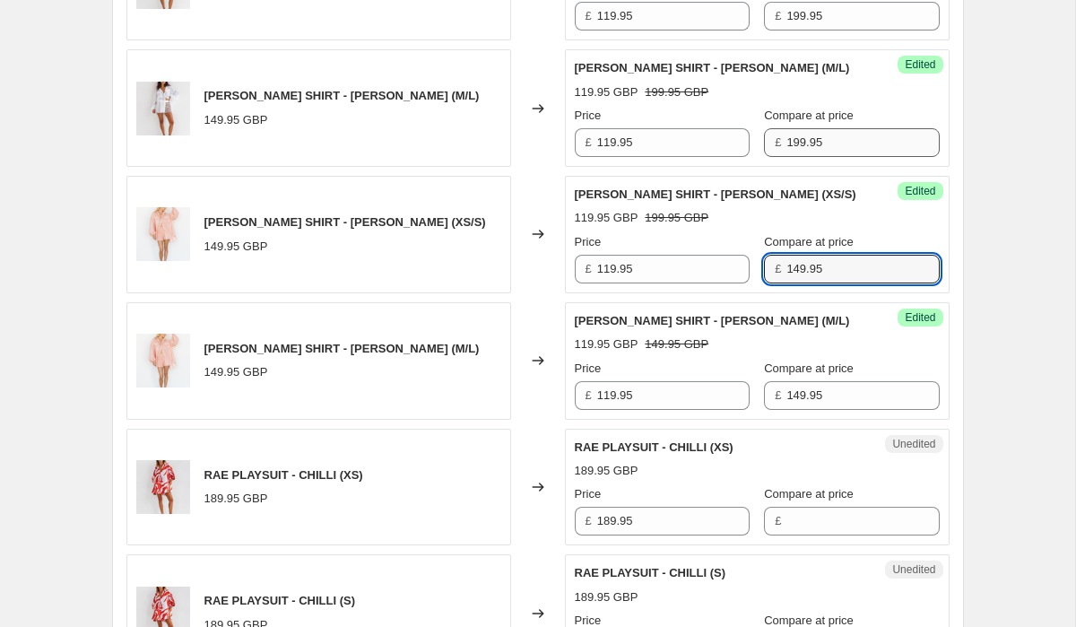
type input "149.95"
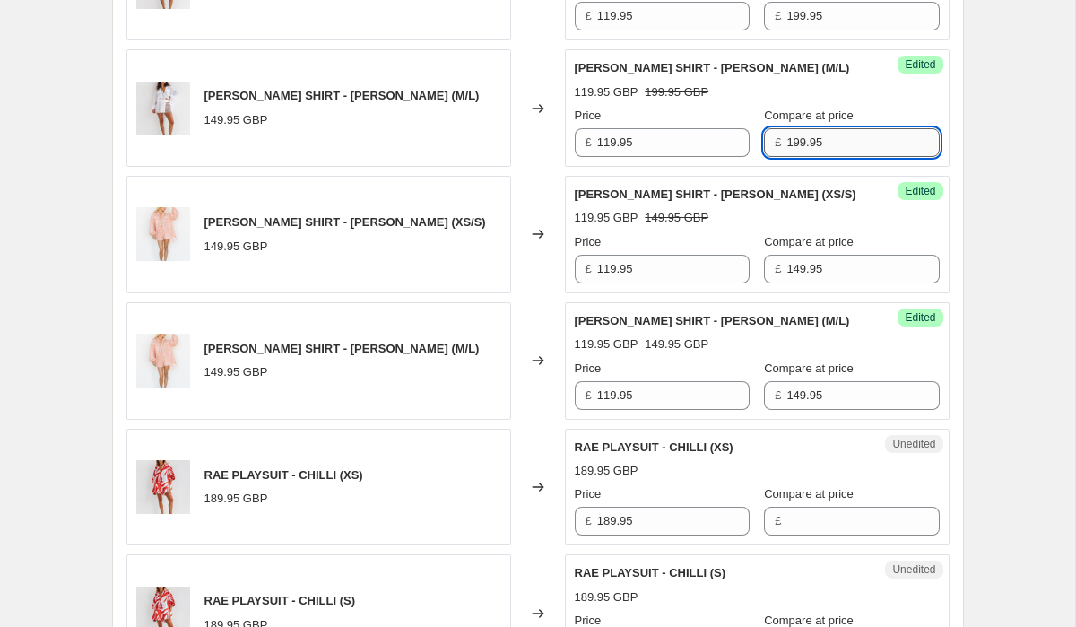
click at [786, 128] on input "199.95" at bounding box center [862, 142] width 152 height 29
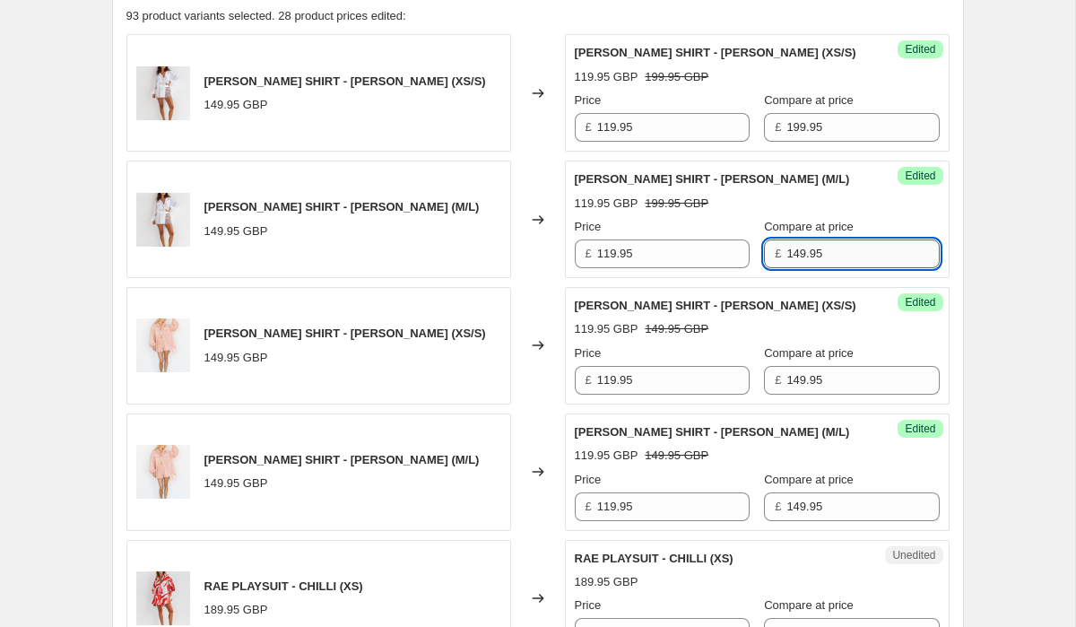
scroll to position [1698, 0]
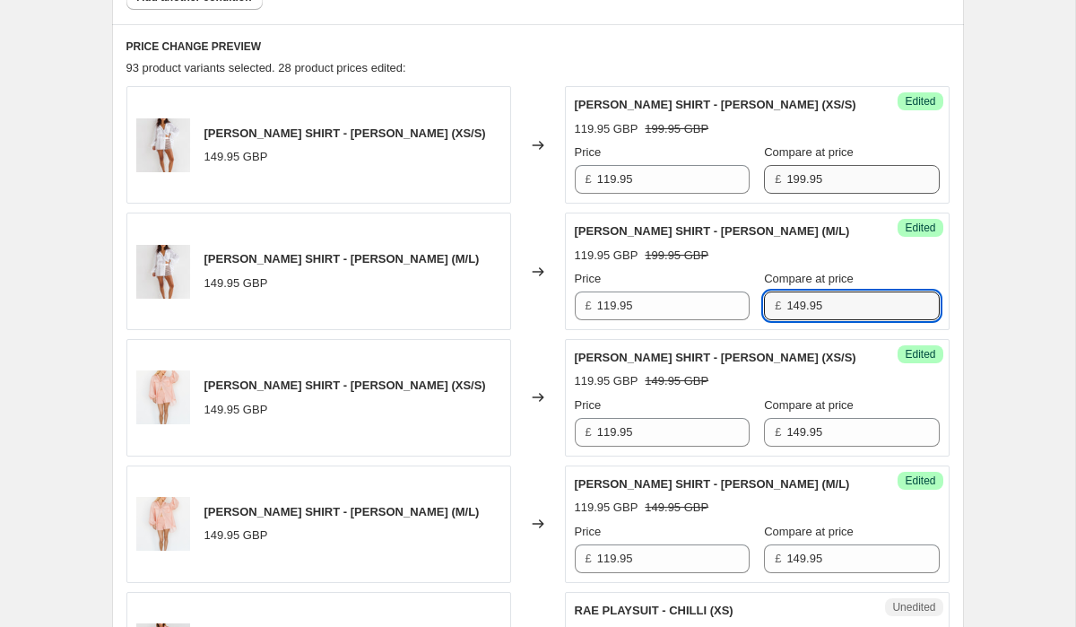
type input "149.95"
click at [786, 165] on input "199.95" at bounding box center [862, 179] width 152 height 29
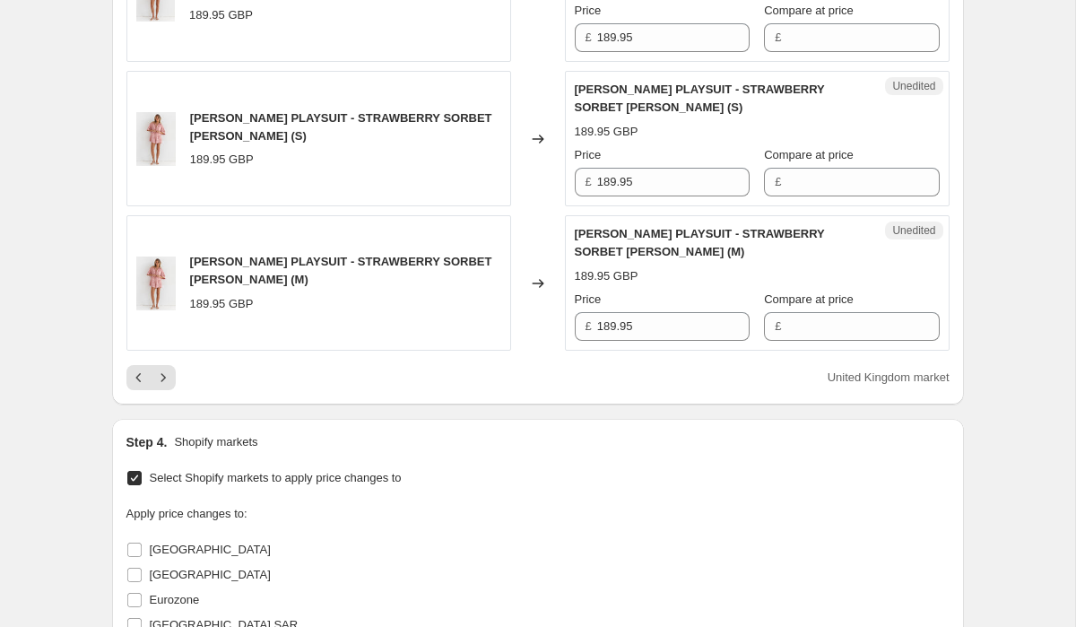
scroll to position [4009, 0]
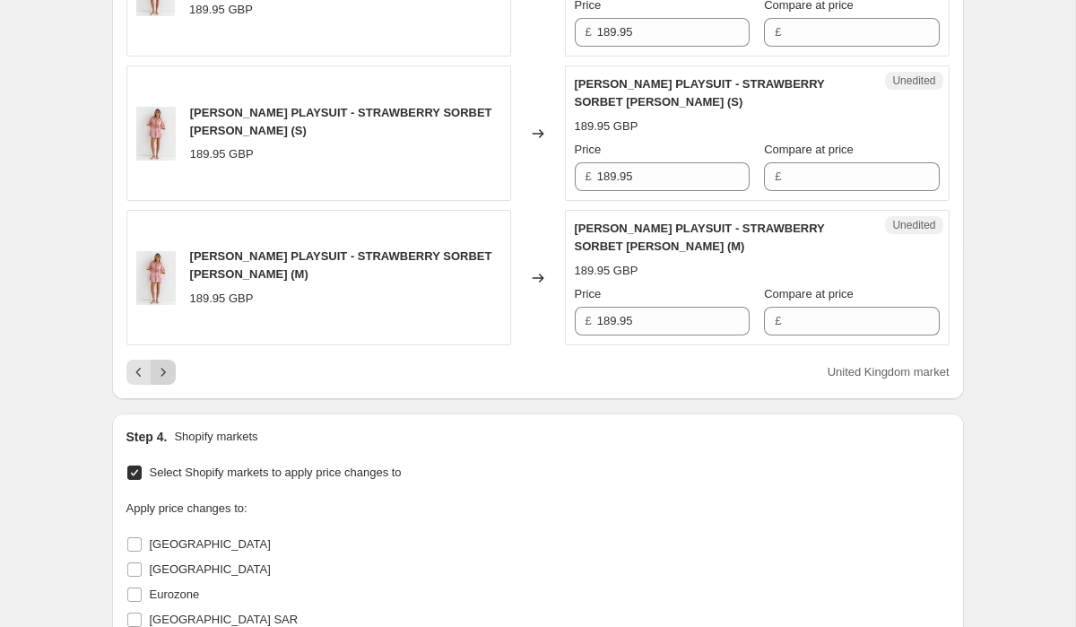
type input "149.95"
click at [161, 363] on icon "Next" at bounding box center [163, 372] width 18 height 18
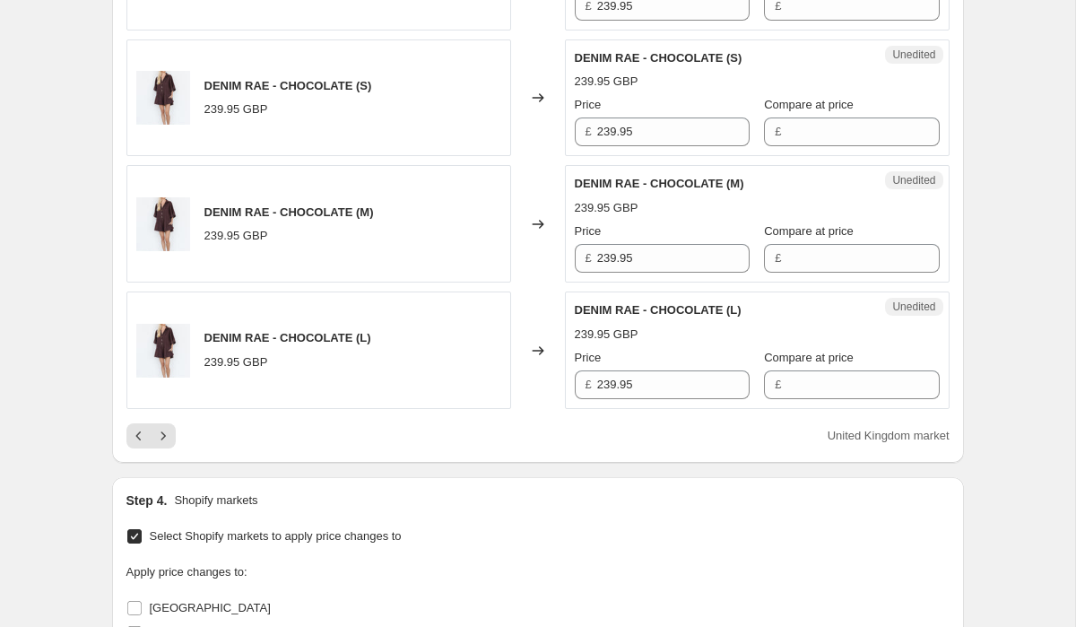
scroll to position [4043, 0]
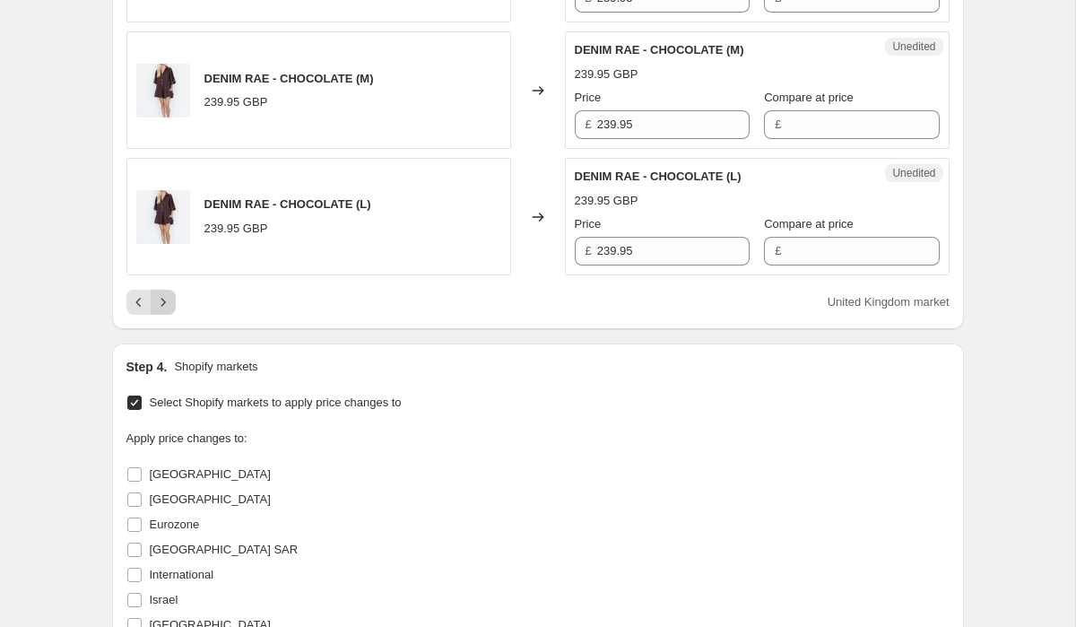
click at [164, 296] on icon "Next" at bounding box center [163, 302] width 18 height 18
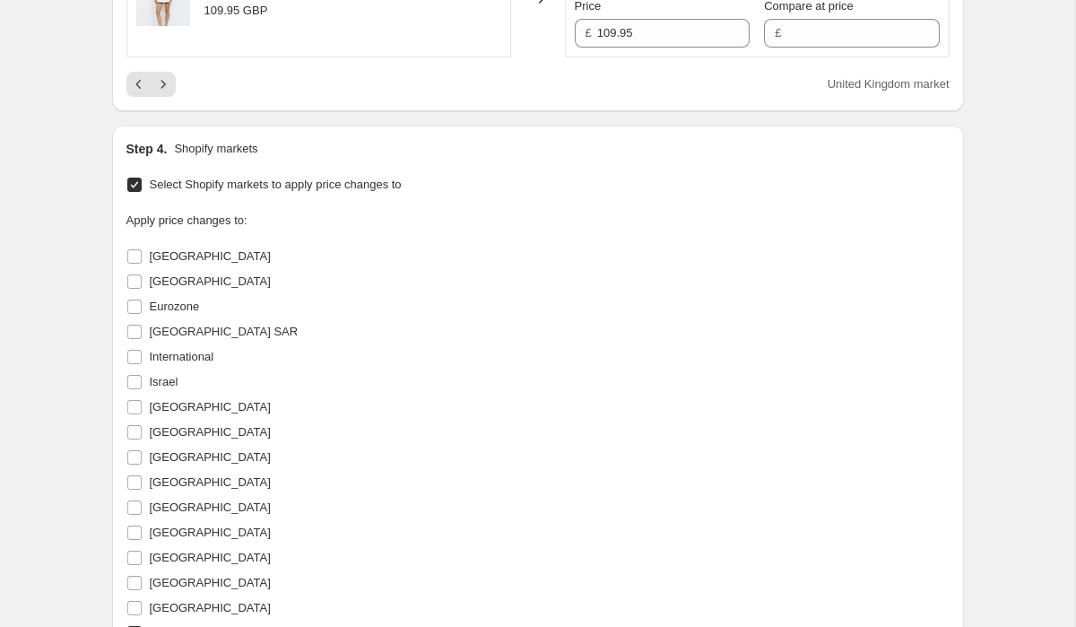
scroll to position [4198, 0]
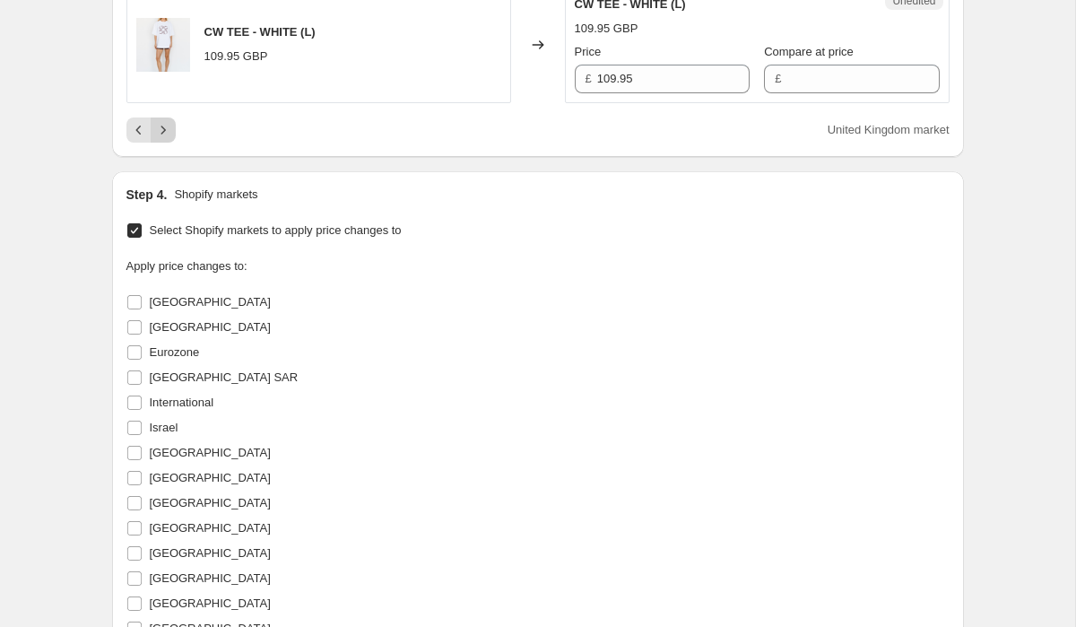
click at [165, 121] on icon "Next" at bounding box center [163, 130] width 18 height 18
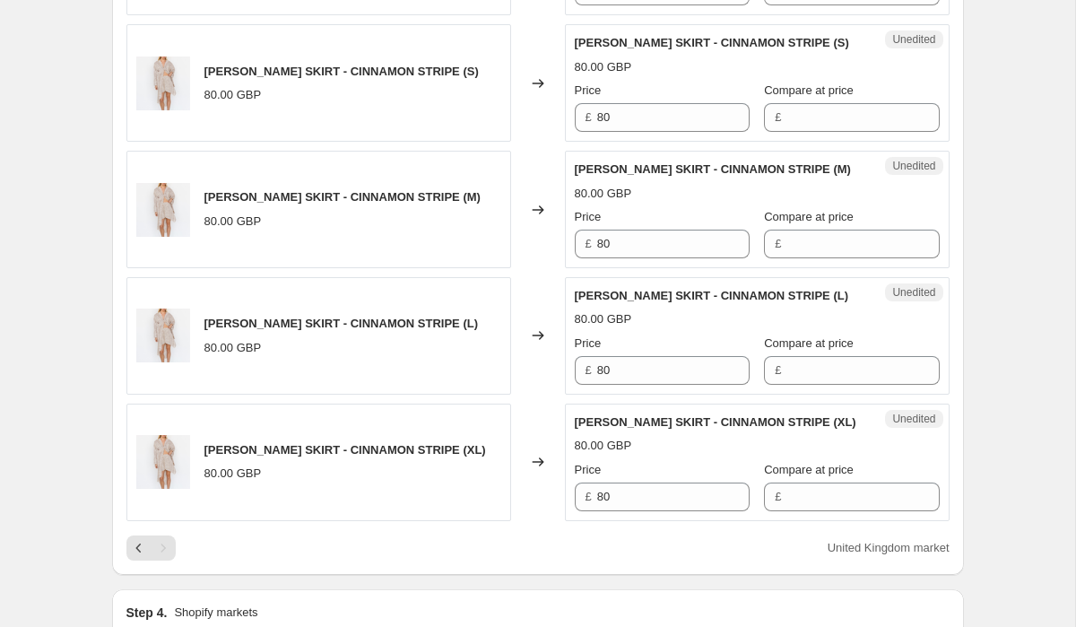
scroll to position [2897, 0]
click at [646, 482] on input "80" at bounding box center [673, 496] width 152 height 29
type input "75"
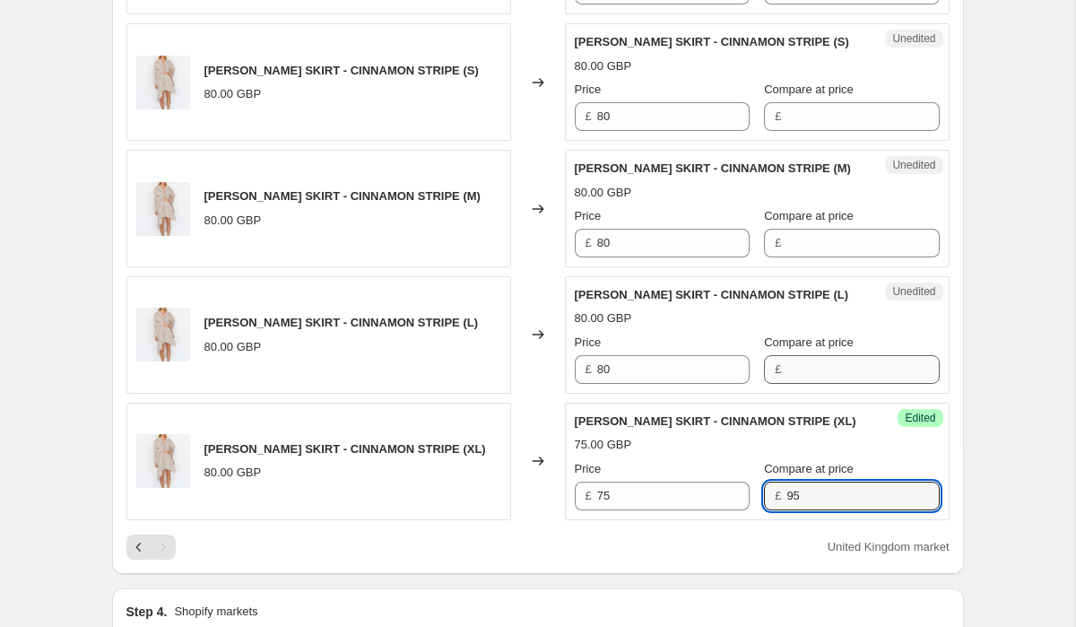
type input "9"
type input "85"
click at [821, 355] on input "Compare at price" at bounding box center [862, 369] width 152 height 29
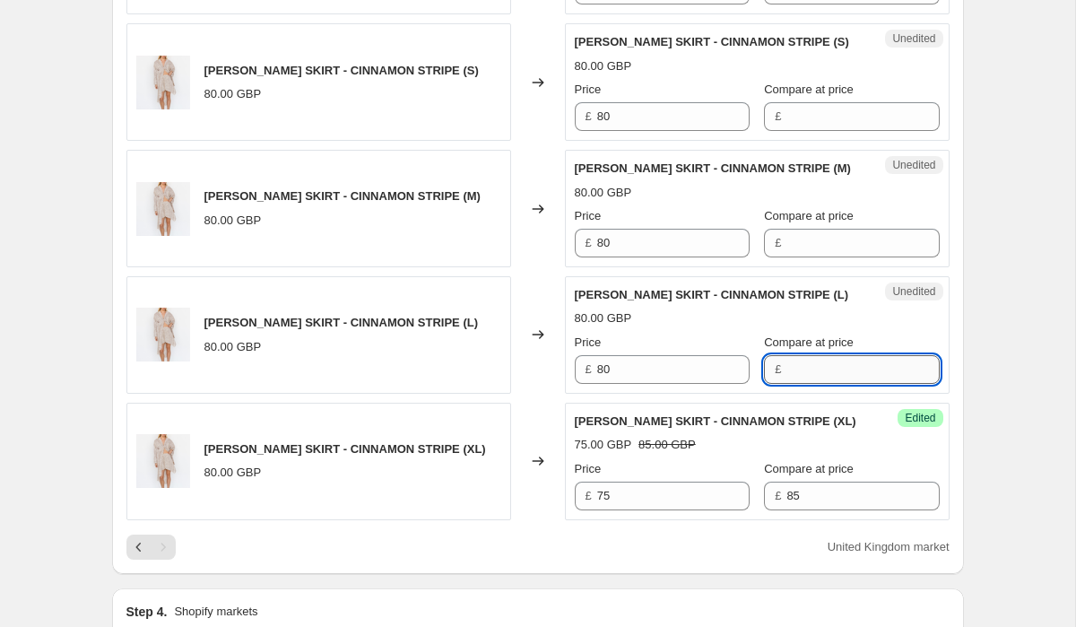
click at [821, 355] on input "Compare at price" at bounding box center [862, 369] width 152 height 29
type input "85"
click at [815, 229] on input "Compare at price" at bounding box center [862, 243] width 152 height 29
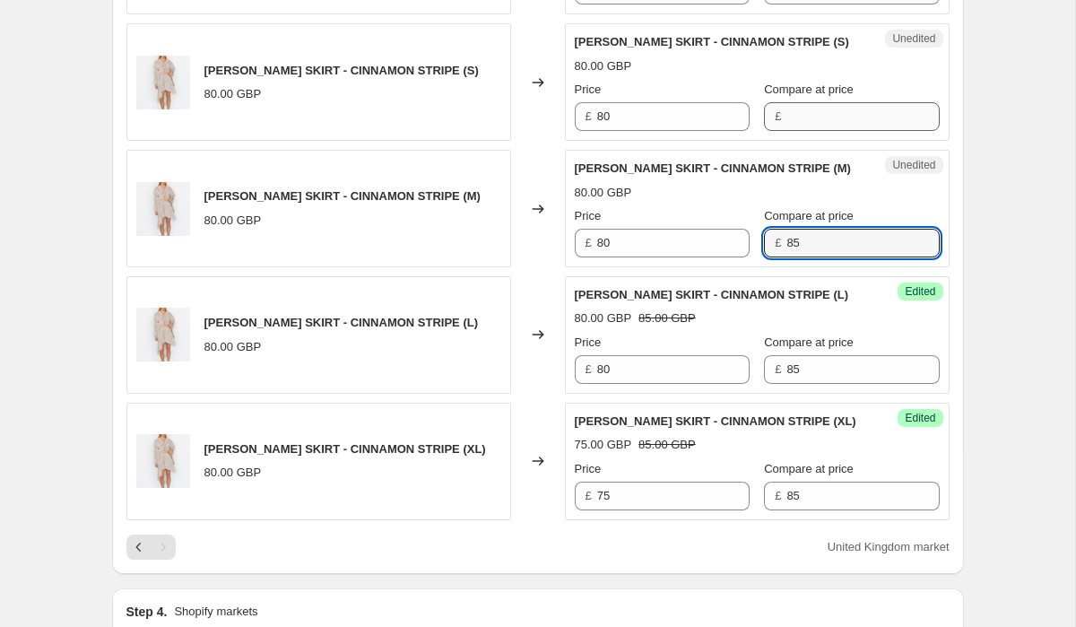
type input "85"
click at [801, 102] on input "Compare at price" at bounding box center [862, 116] width 152 height 29
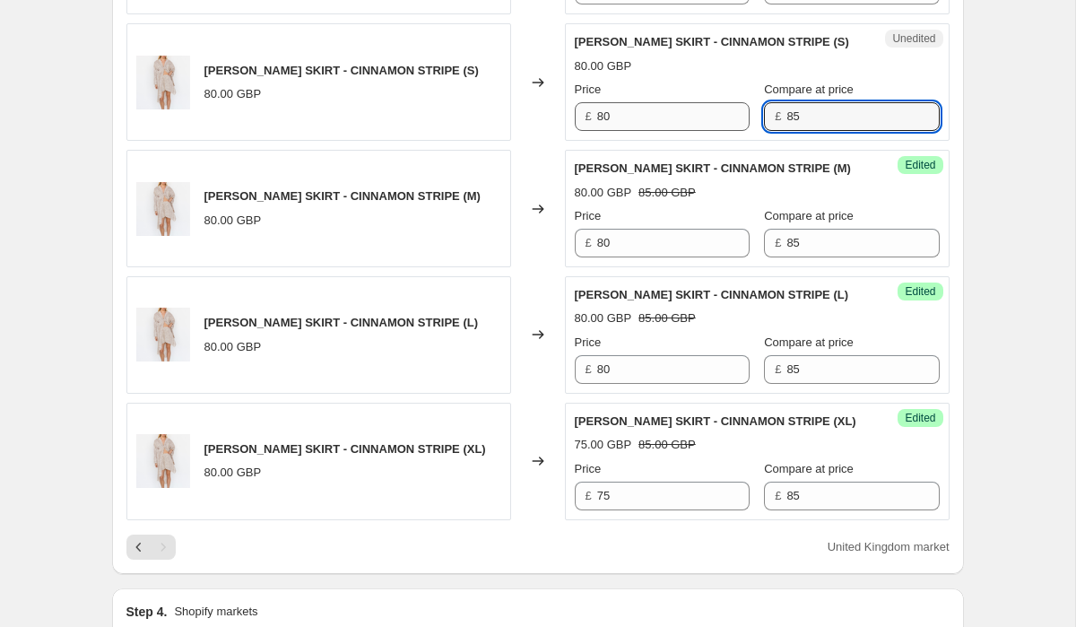
type input "85"
click at [683, 102] on input "80" at bounding box center [673, 116] width 152 height 29
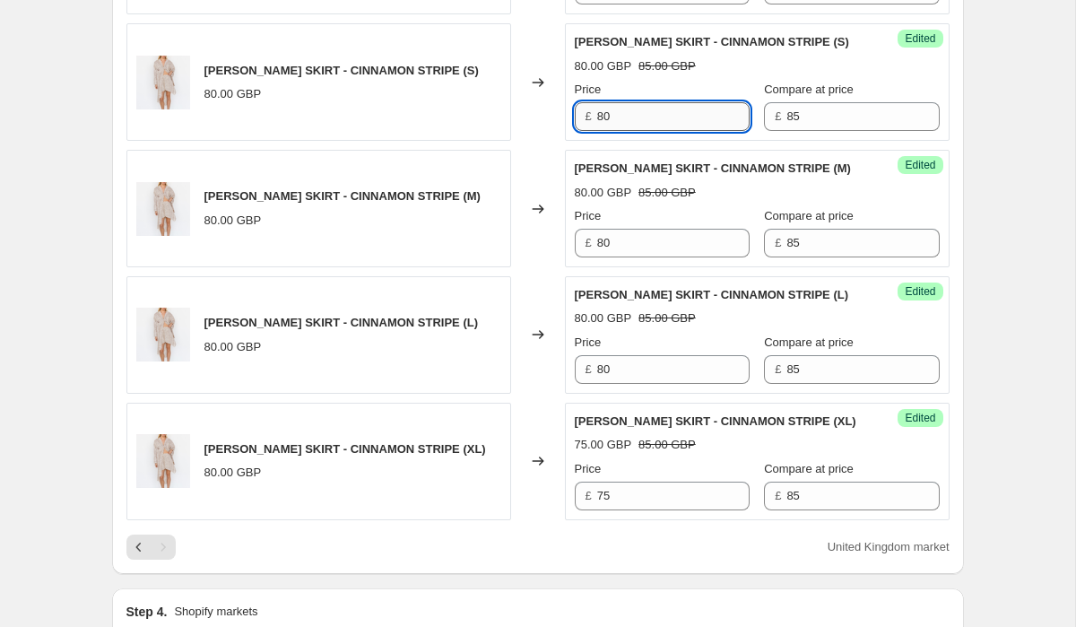
click at [683, 102] on input "80" at bounding box center [673, 116] width 152 height 29
type input "75"
click at [651, 229] on input "80" at bounding box center [673, 243] width 152 height 29
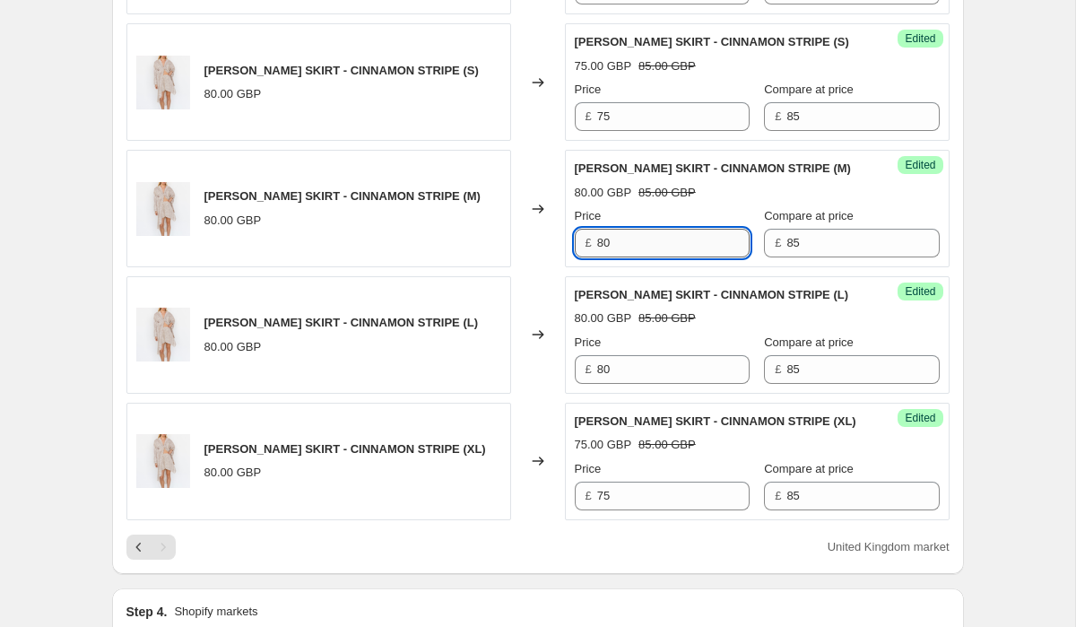
click at [651, 229] on input "80" at bounding box center [673, 243] width 152 height 29
type input "75"
click at [655, 355] on input "80" at bounding box center [673, 369] width 152 height 29
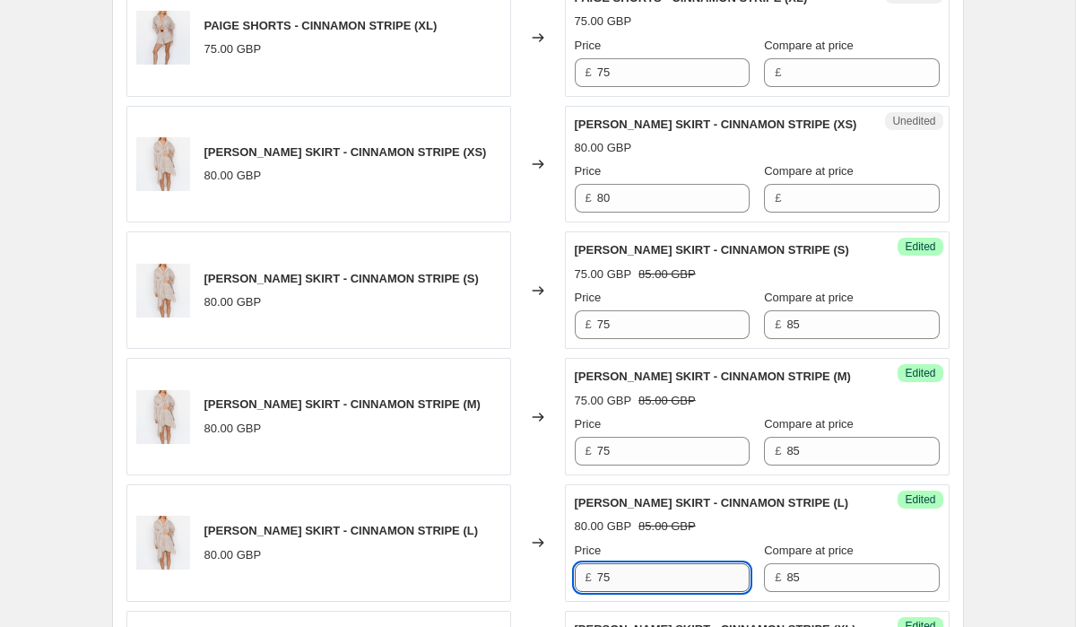
scroll to position [2636, 0]
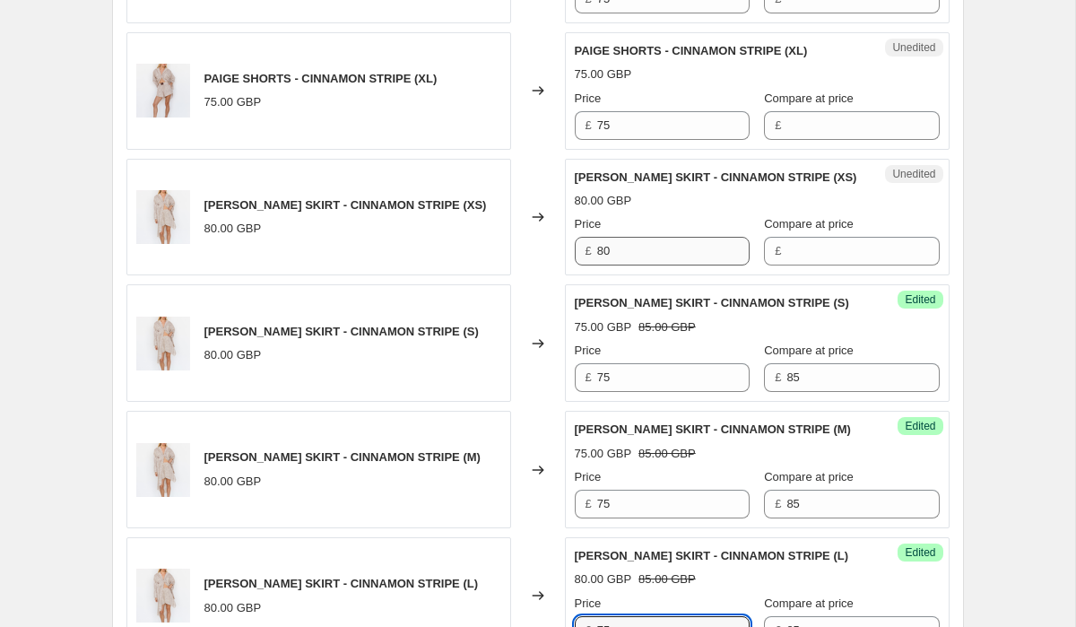
type input "75"
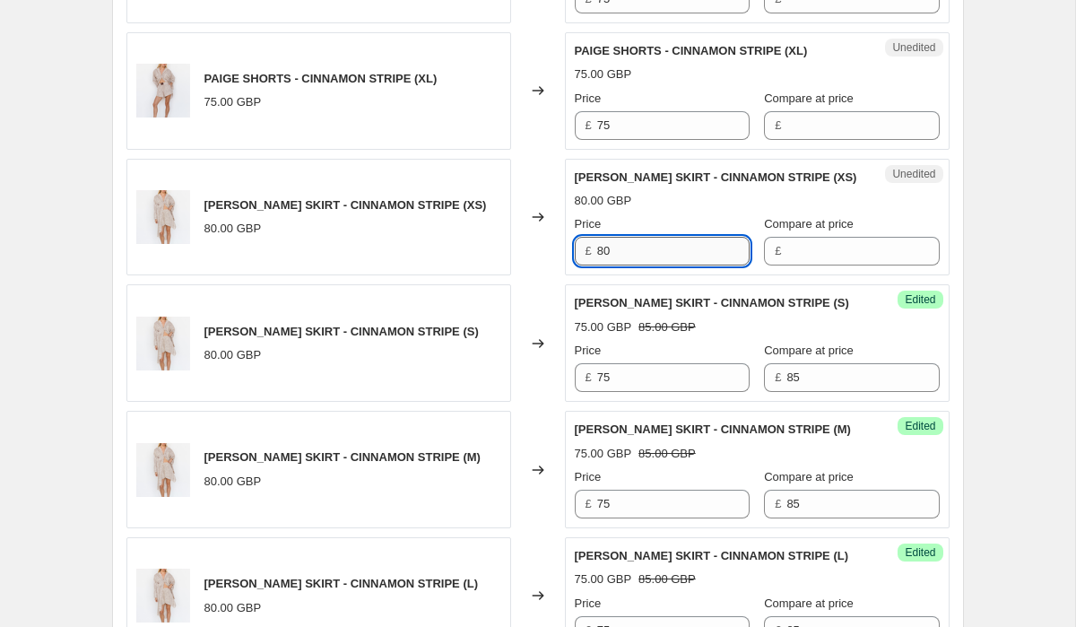
click at [650, 237] on input "80" at bounding box center [673, 251] width 152 height 29
type input "75"
click at [790, 237] on input "Compare at price" at bounding box center [862, 251] width 152 height 29
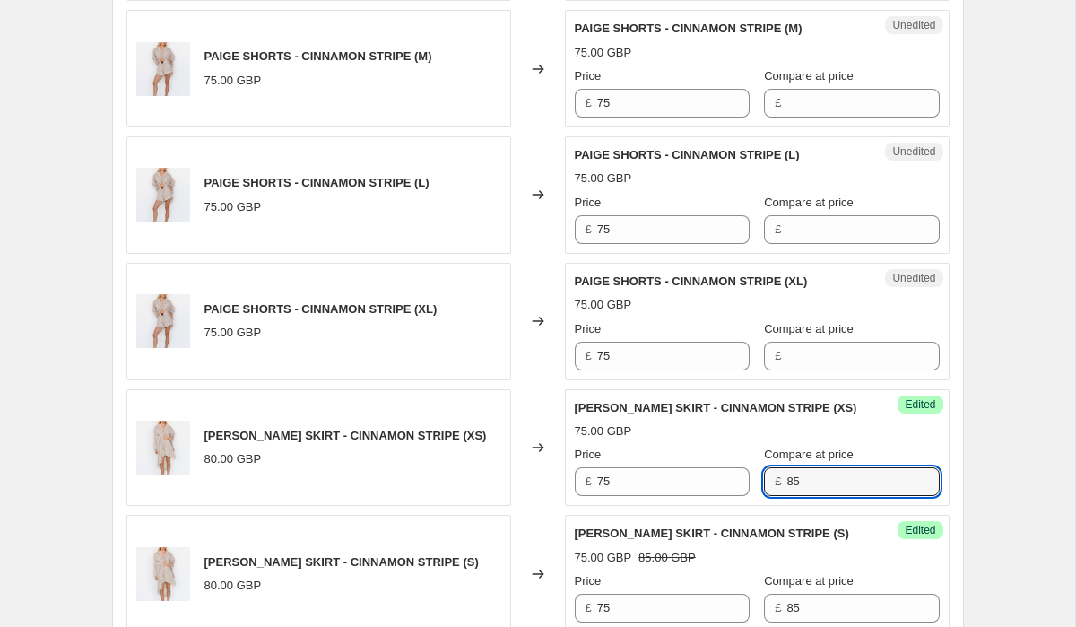
scroll to position [2380, 0]
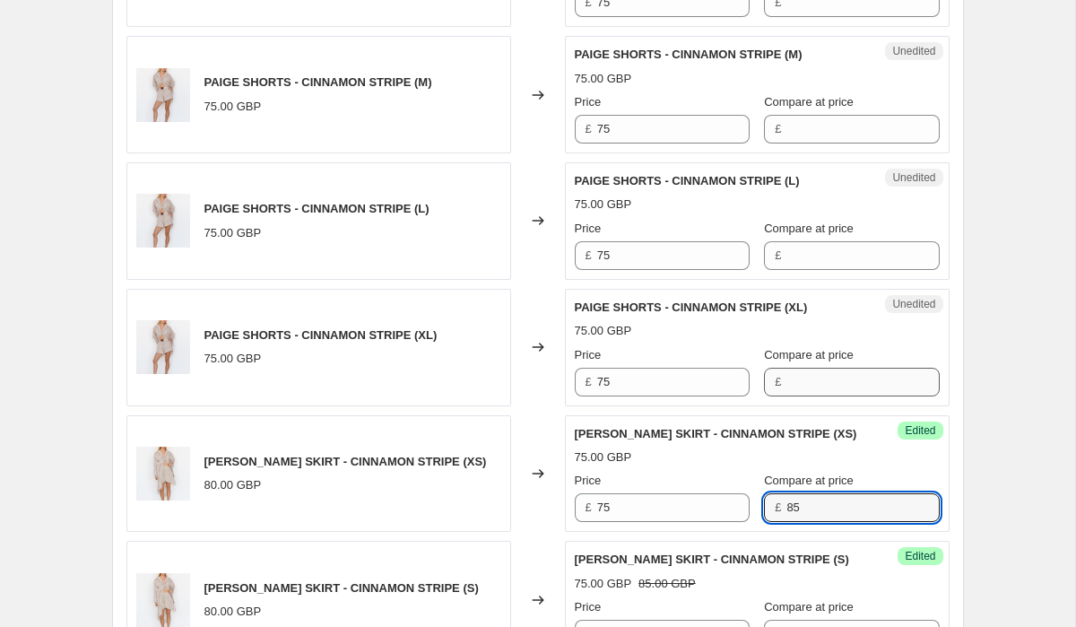
type input "85"
click at [789, 368] on input "Compare at price" at bounding box center [862, 382] width 152 height 29
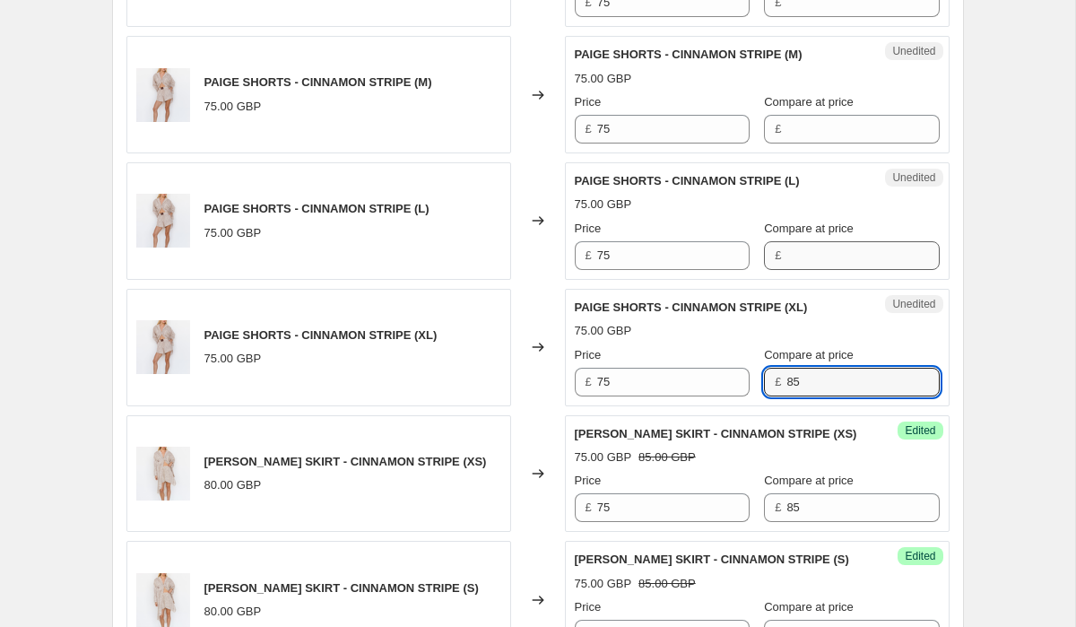
type input "85"
click at [806, 241] on input "Compare at price" at bounding box center [862, 255] width 152 height 29
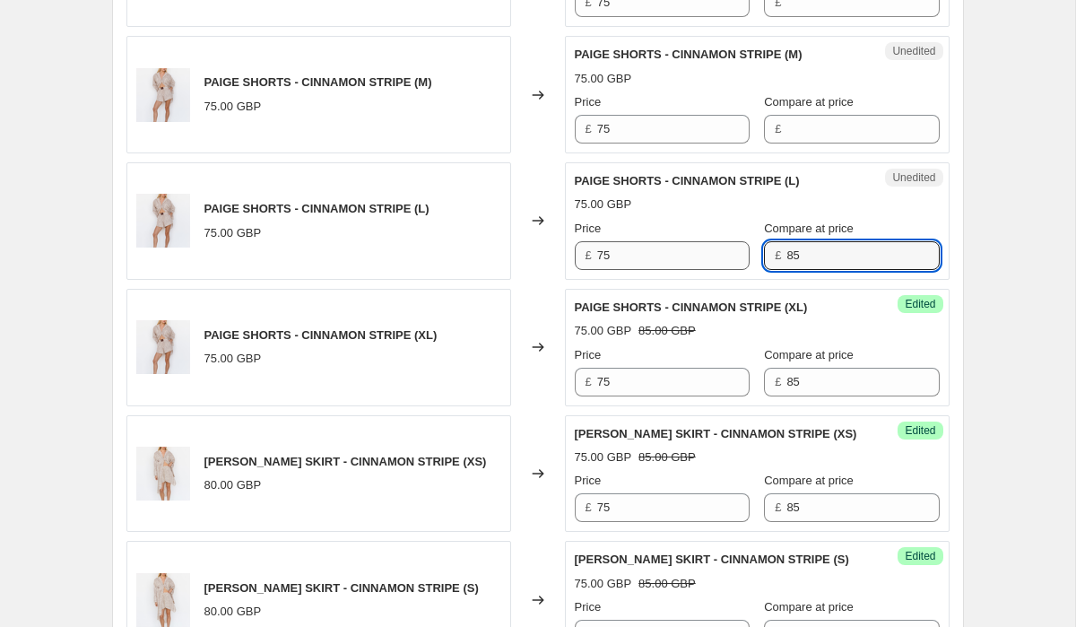
type input "85"
click at [673, 241] on input "75" at bounding box center [673, 255] width 152 height 29
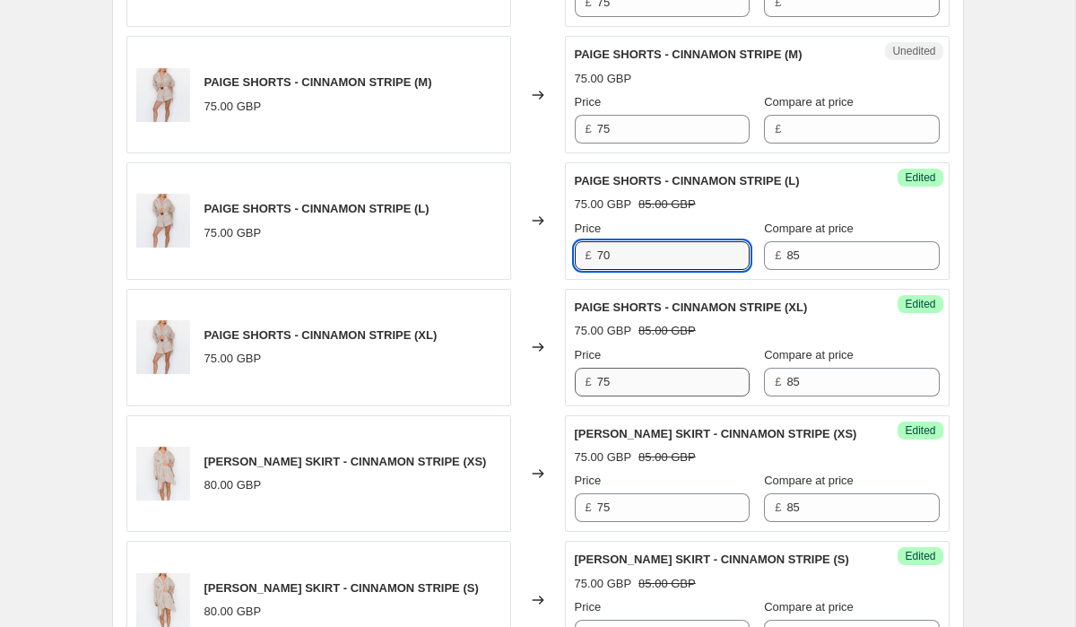
type input "70"
click at [656, 368] on input "75" at bounding box center [673, 382] width 152 height 29
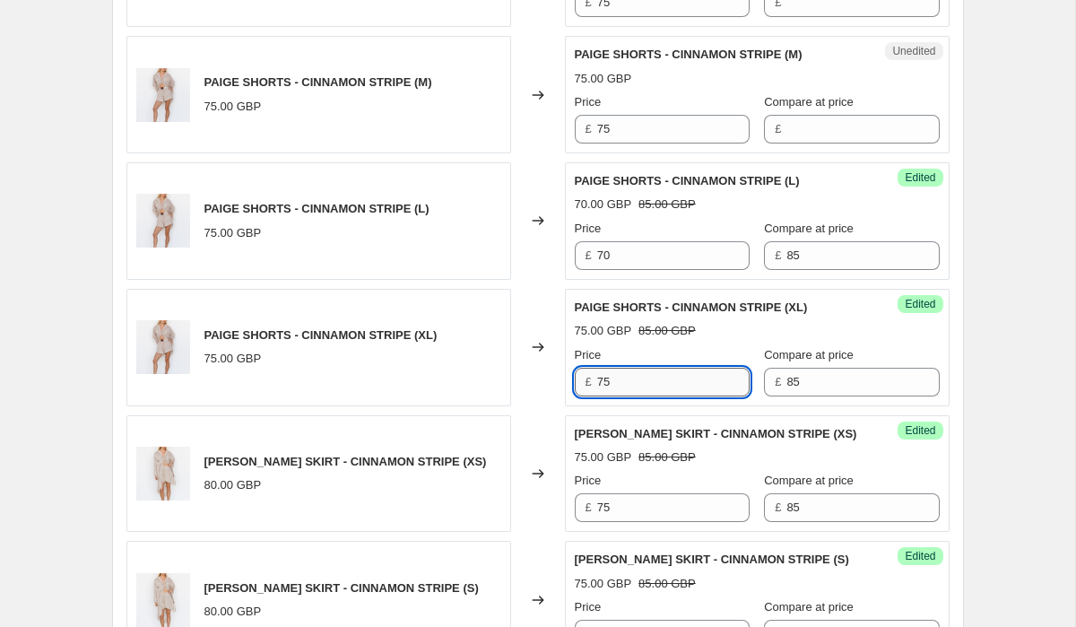
click at [656, 368] on input "75" at bounding box center [673, 382] width 152 height 29
type input "70"
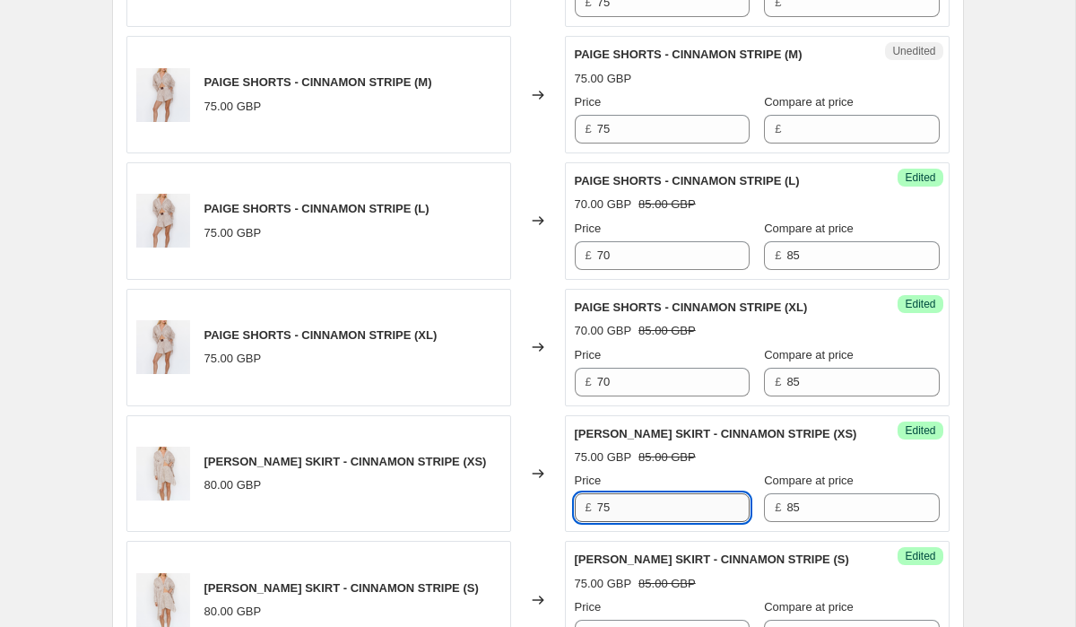
click at [636, 493] on input "75" at bounding box center [673, 507] width 152 height 29
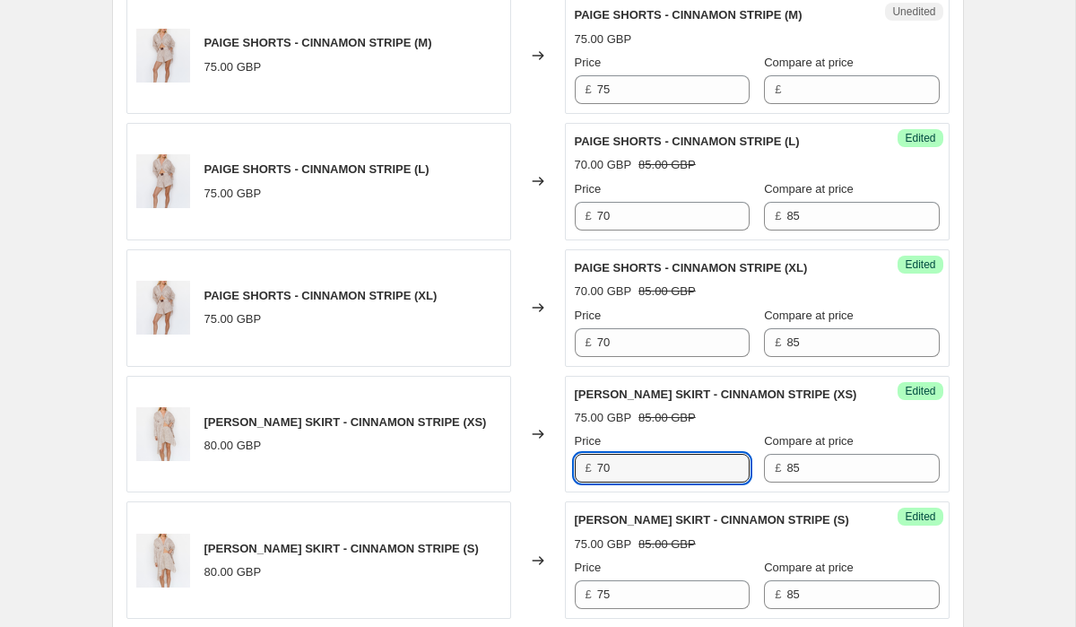
scroll to position [2468, 0]
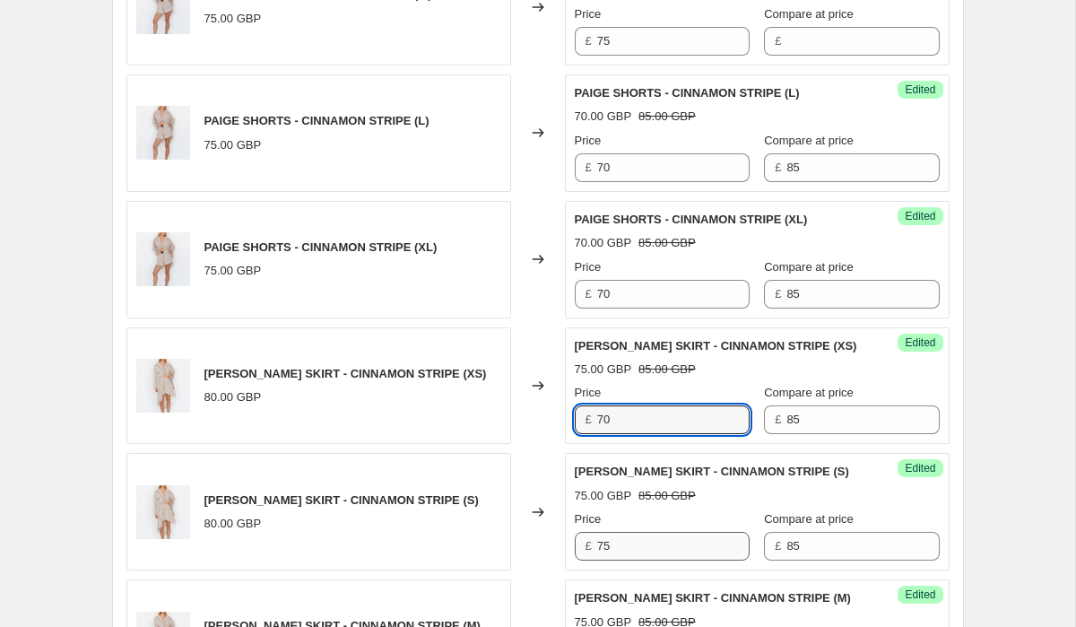
type input "70"
click at [641, 532] on input "75" at bounding box center [673, 546] width 152 height 29
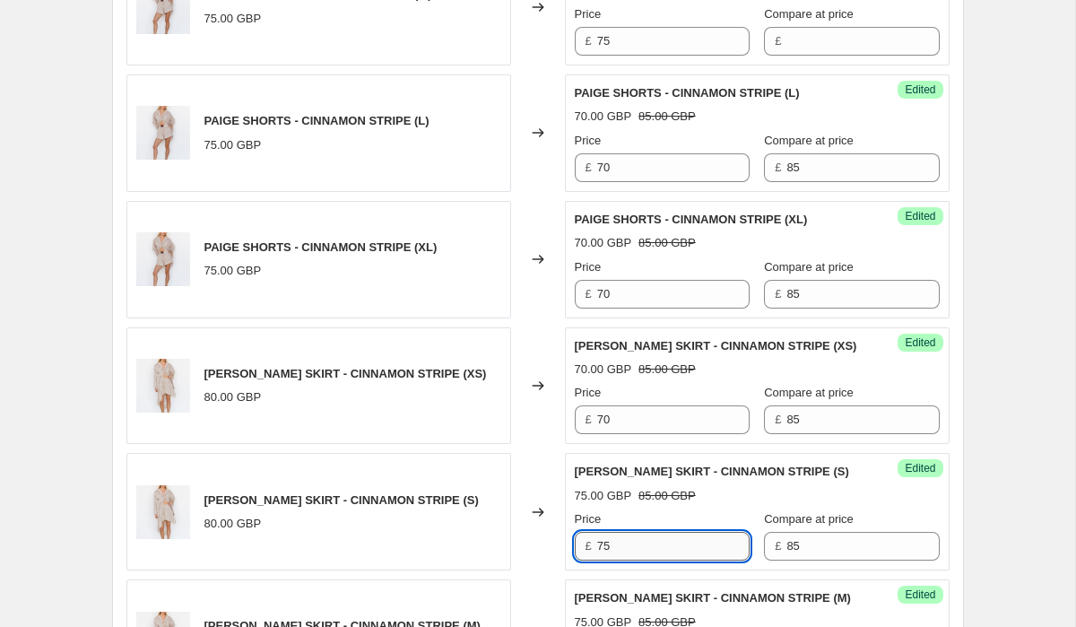
click at [641, 532] on input "75" at bounding box center [673, 546] width 152 height 29
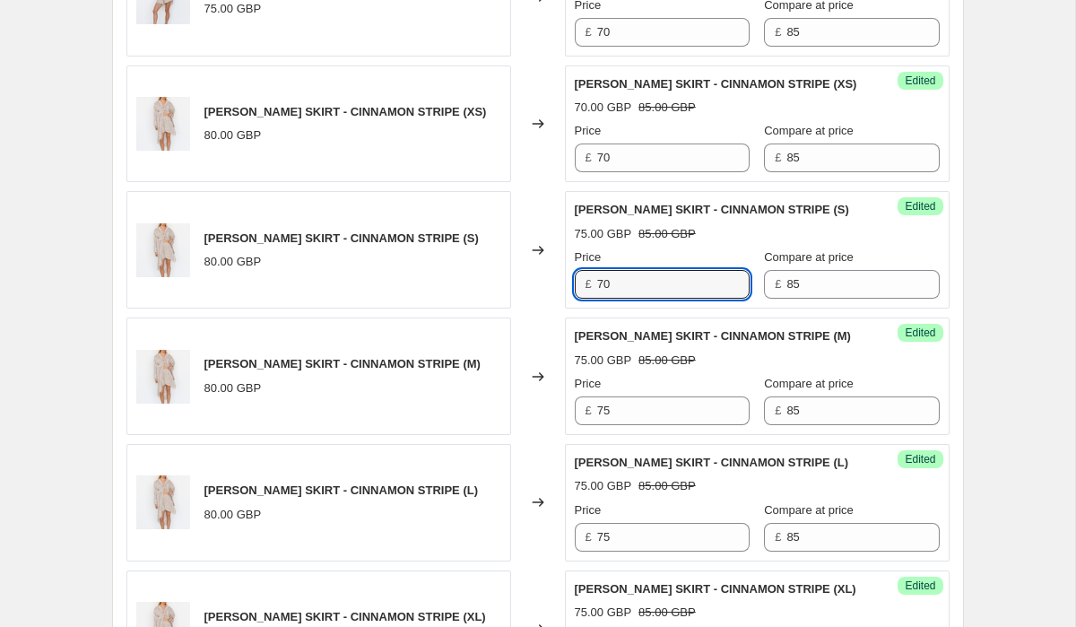
scroll to position [2748, 0]
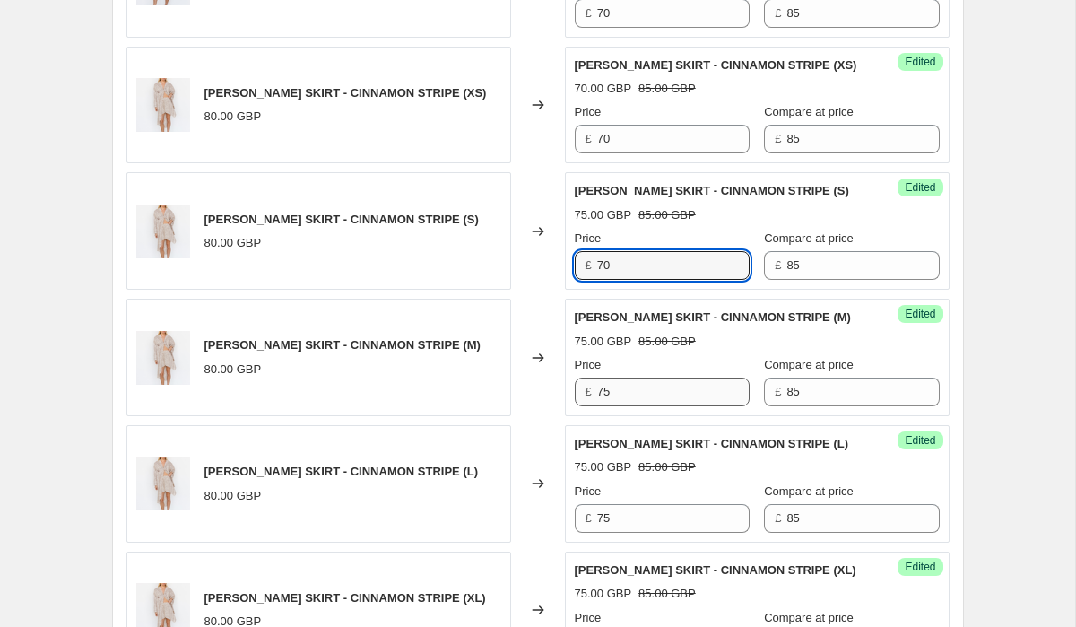
type input "70"
click at [663, 378] on input "75" at bounding box center [673, 392] width 152 height 29
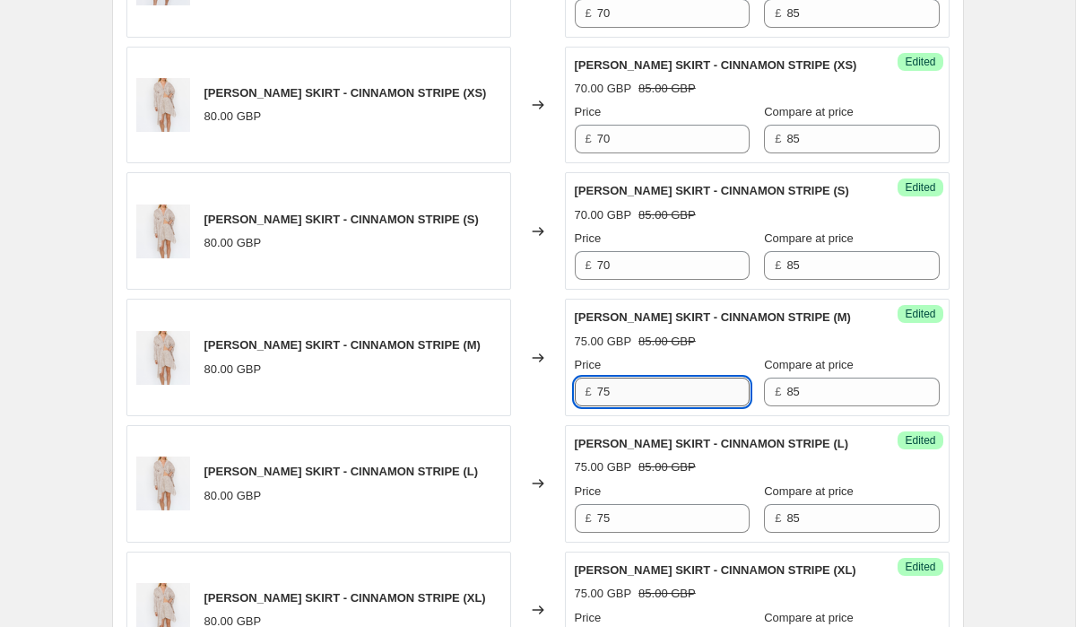
click at [663, 378] on input "75" at bounding box center [673, 392] width 152 height 29
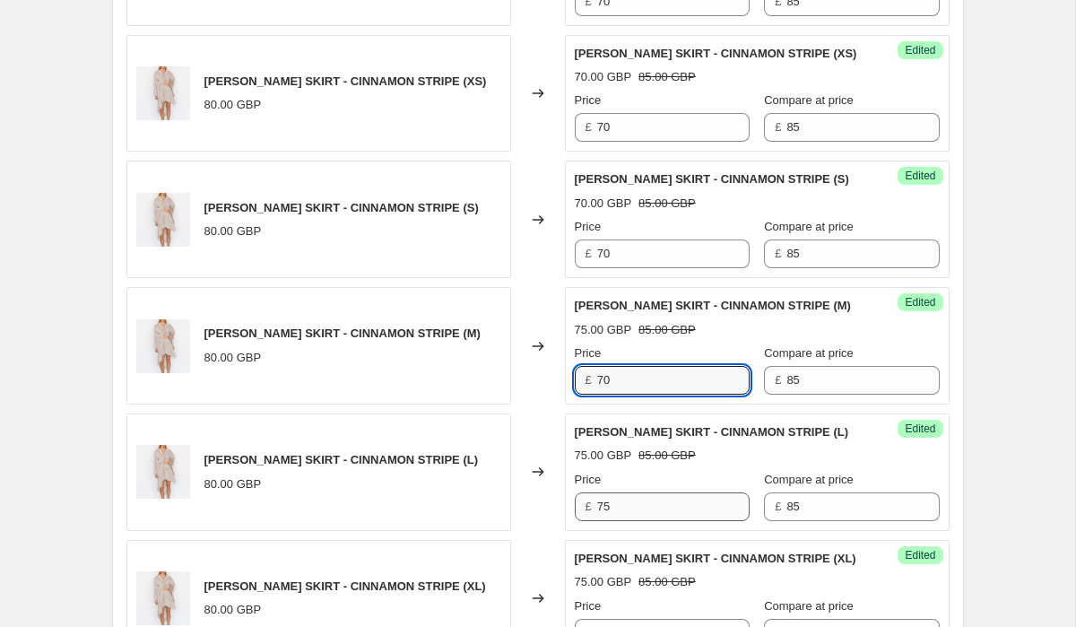
type input "70"
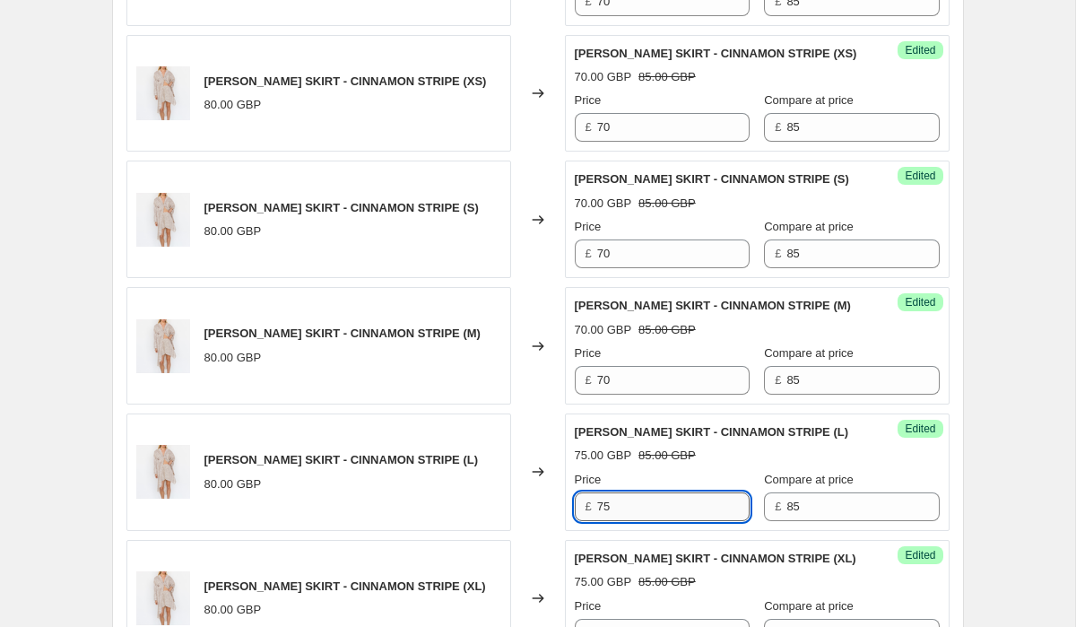
click at [679, 492] on input "75" at bounding box center [673, 506] width 152 height 29
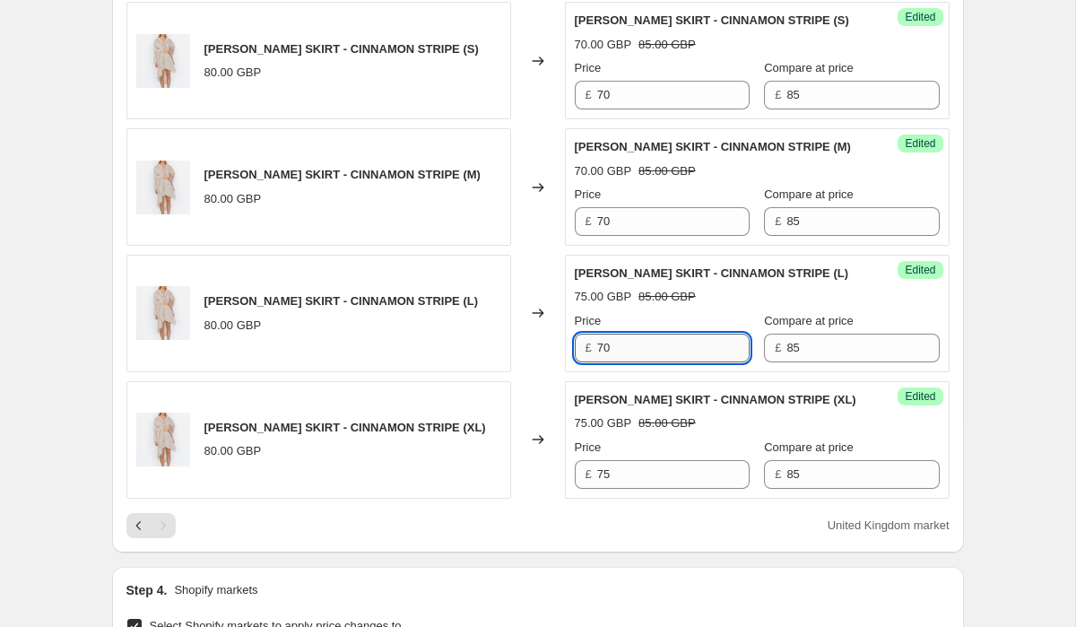
scroll to position [2951, 0]
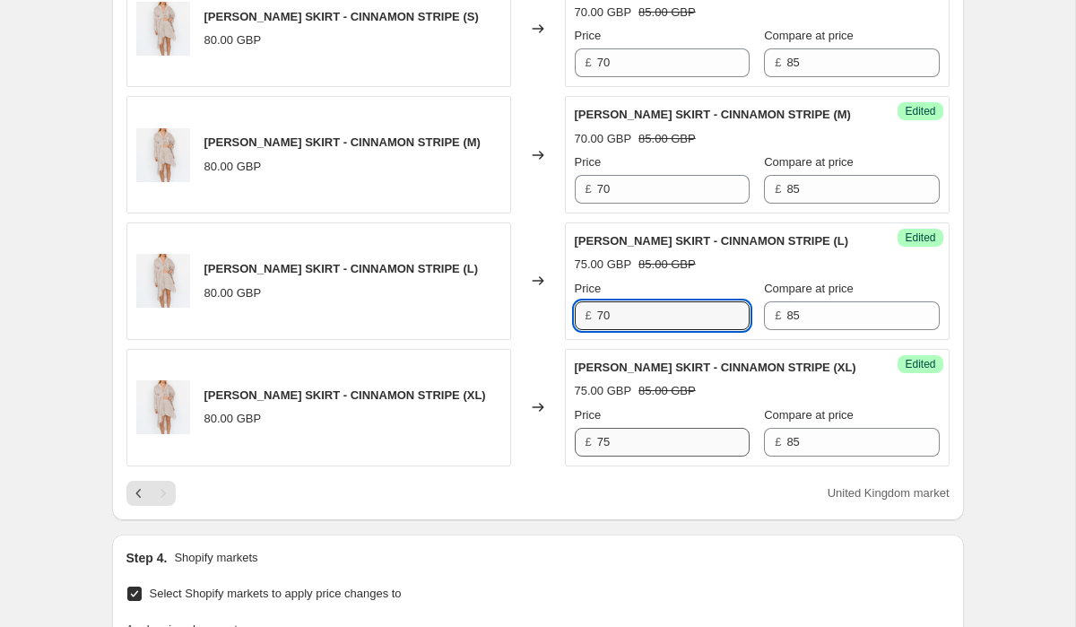
type input "70"
click at [682, 428] on input "75" at bounding box center [673, 442] width 152 height 29
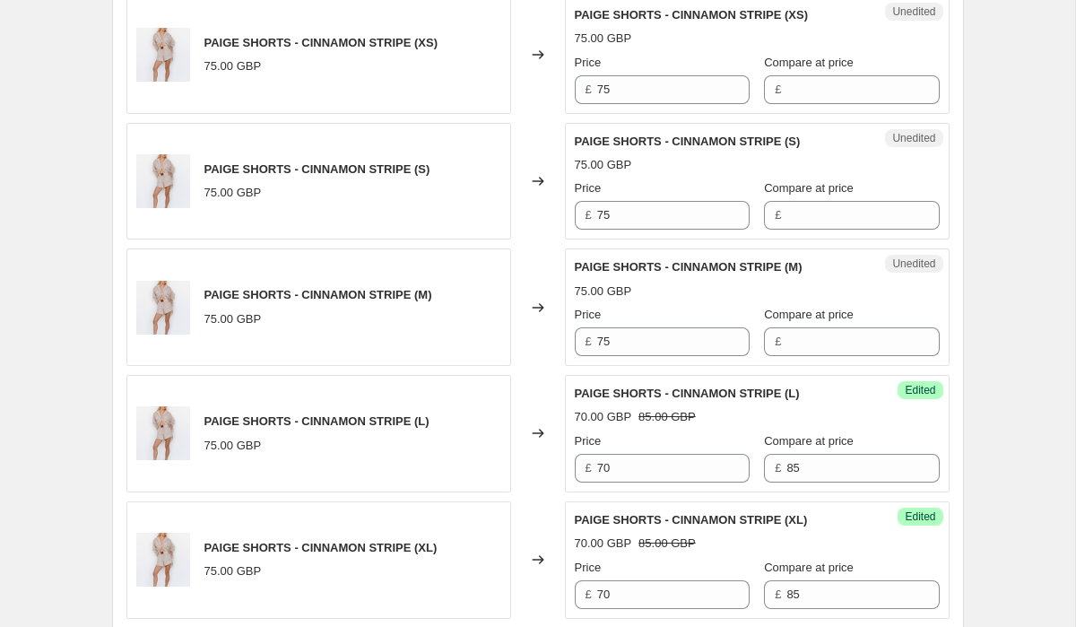
scroll to position [2162, 0]
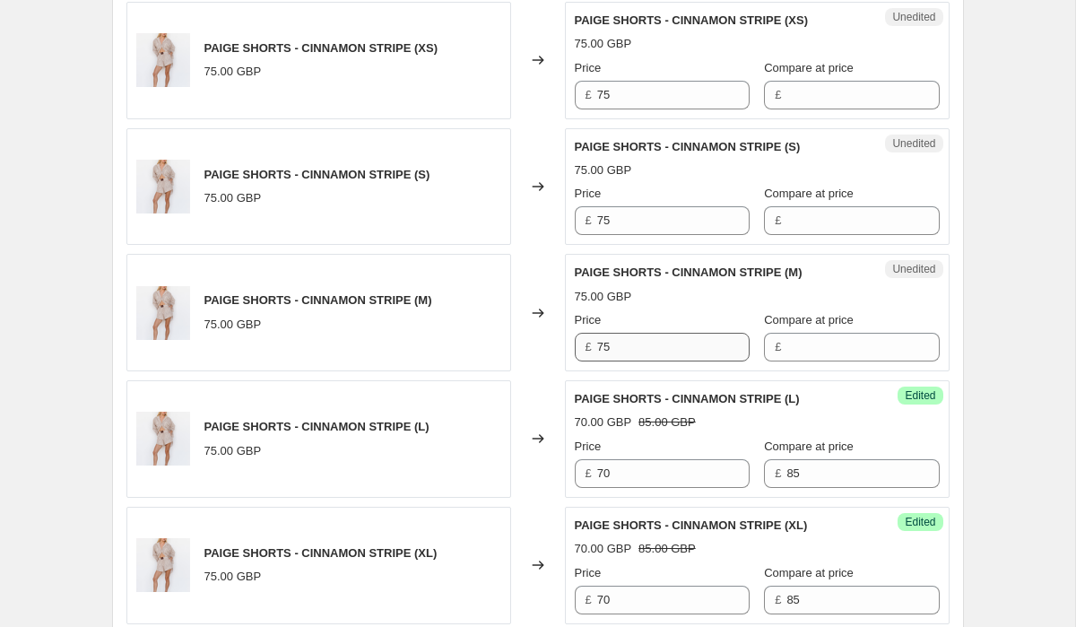
type input "70"
click at [644, 333] on input "75" at bounding box center [673, 347] width 152 height 29
type input "70"
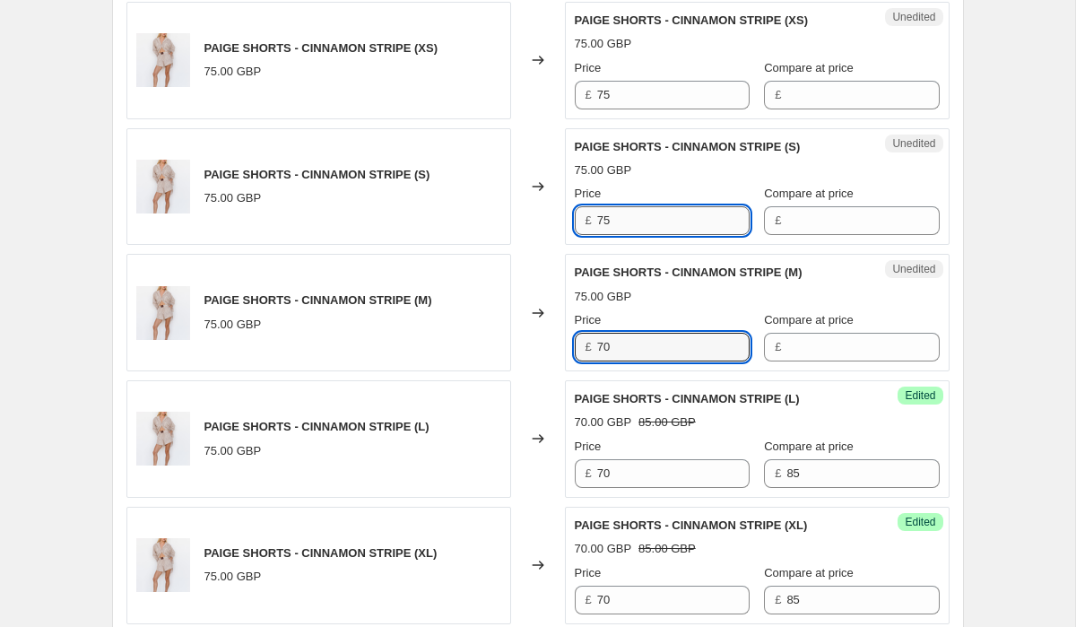
click at [642, 206] on input "75" at bounding box center [673, 220] width 152 height 29
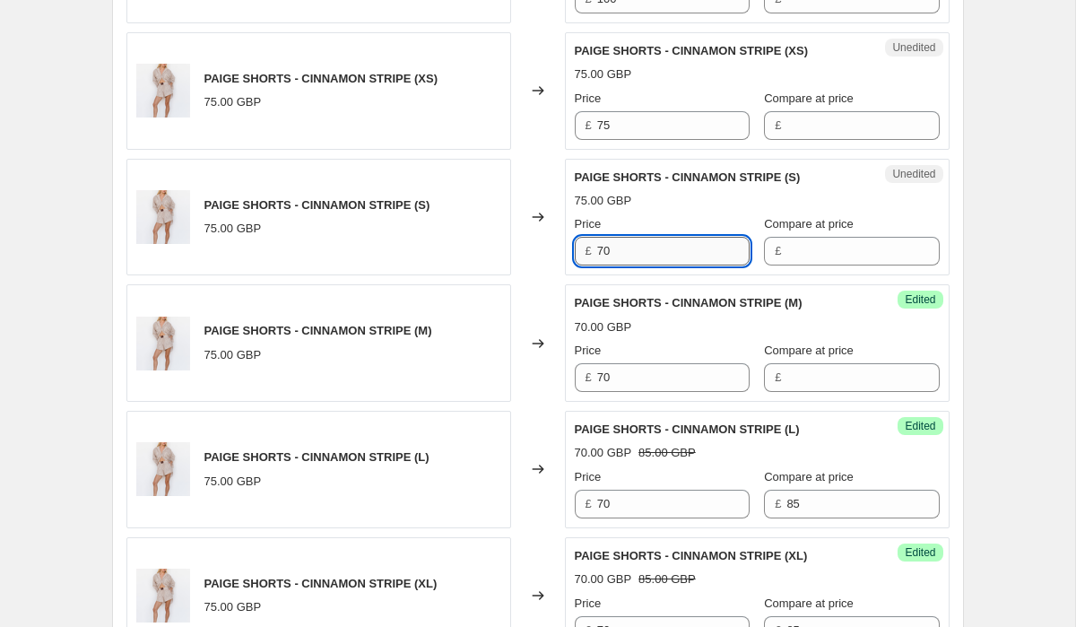
scroll to position [2127, 0]
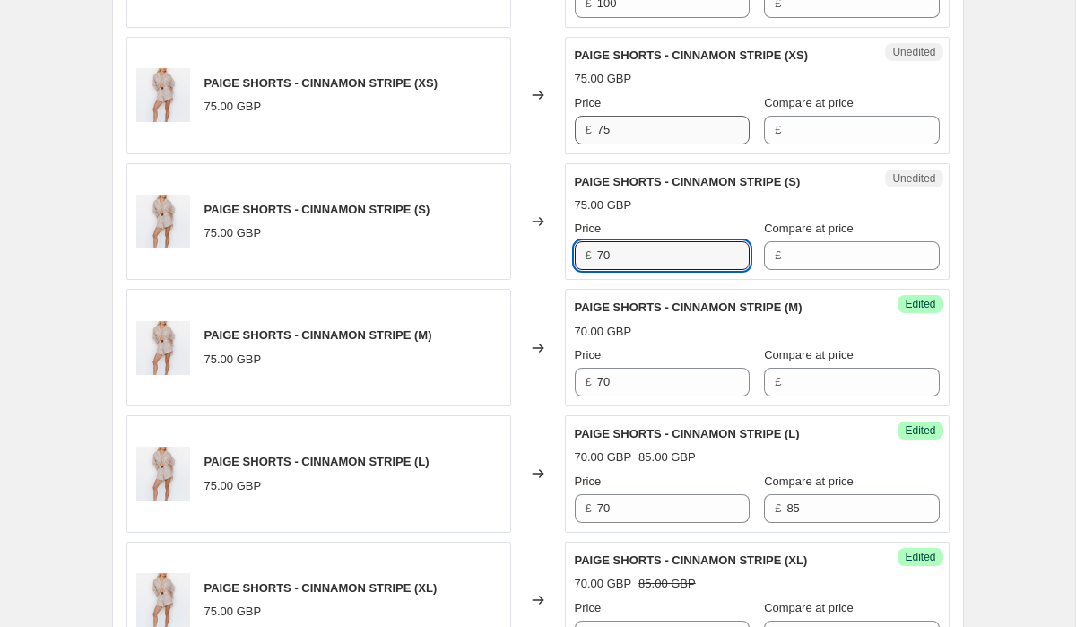
type input "70"
click at [659, 116] on input "75" at bounding box center [673, 130] width 152 height 29
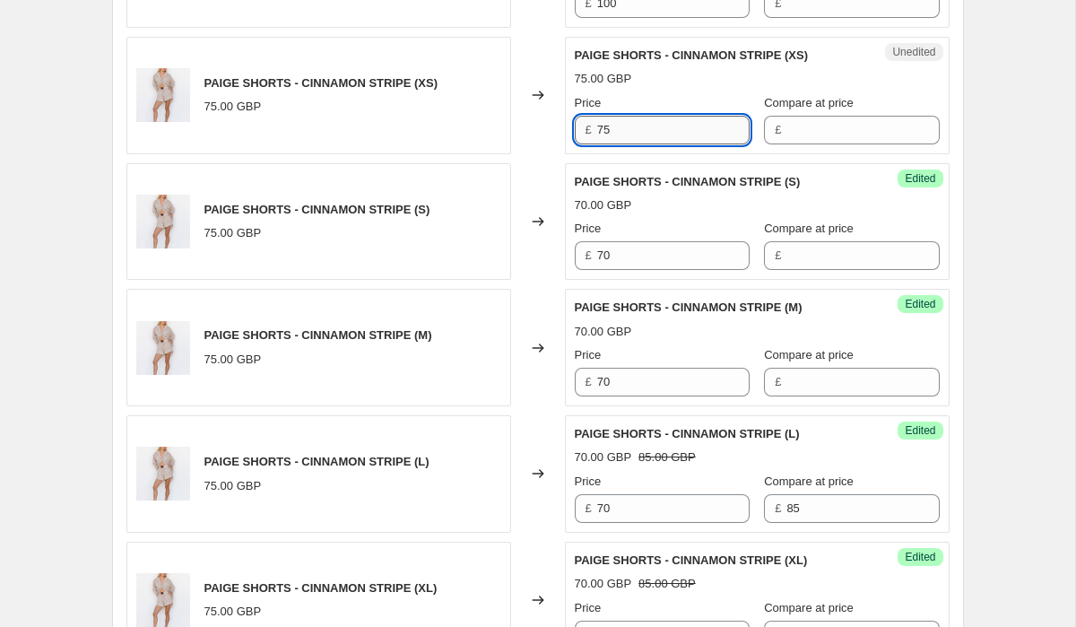
click at [659, 116] on input "75" at bounding box center [673, 130] width 152 height 29
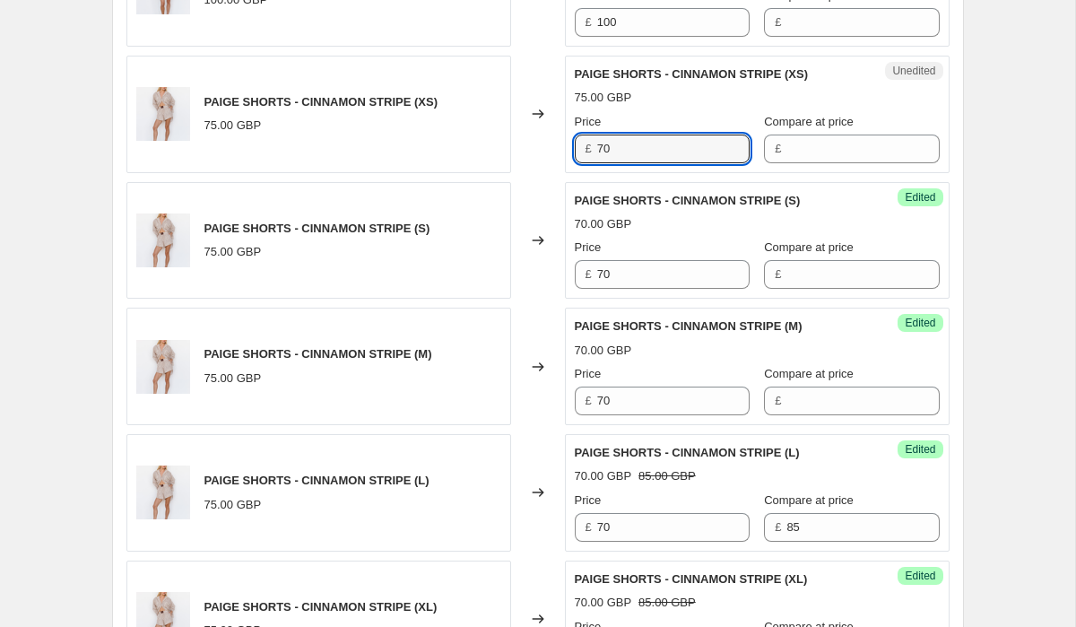
scroll to position [2114, 0]
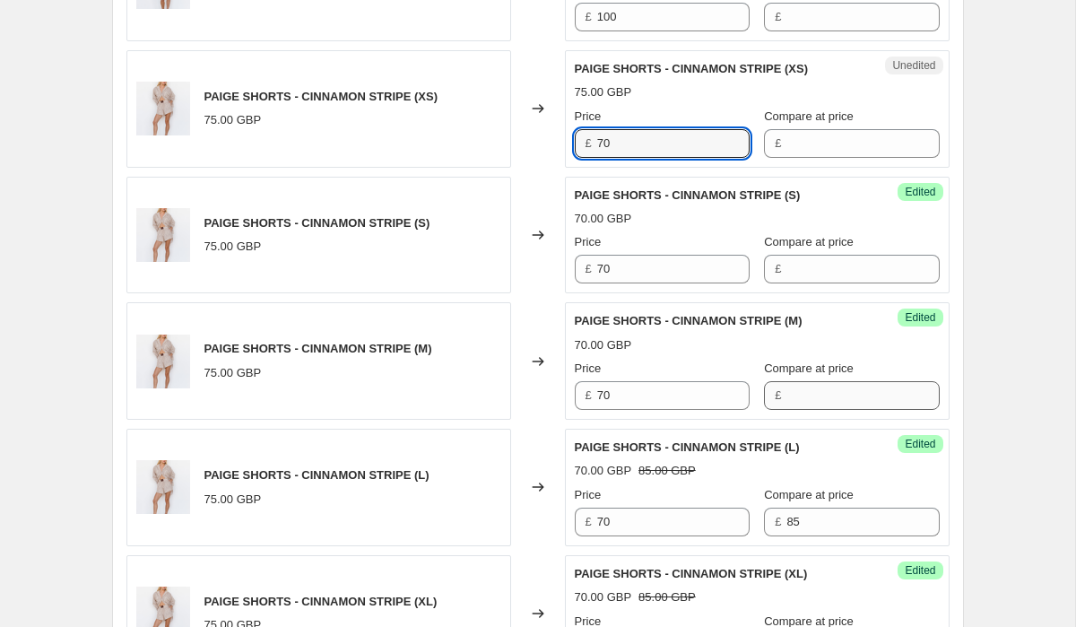
type input "70"
click at [812, 381] on input "Compare at price" at bounding box center [862, 395] width 152 height 29
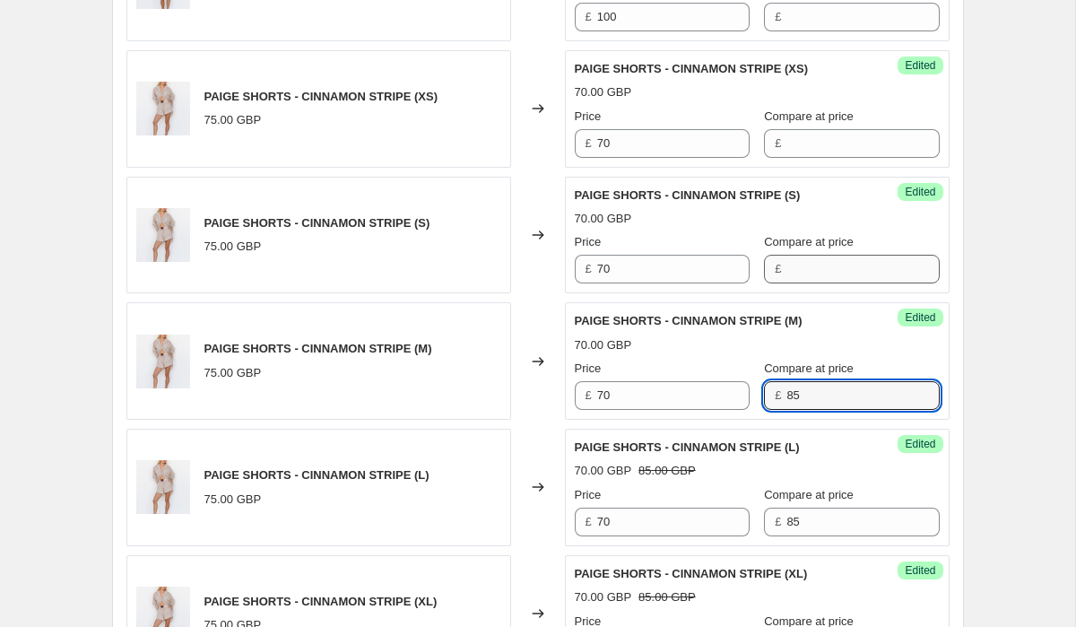
type input "85"
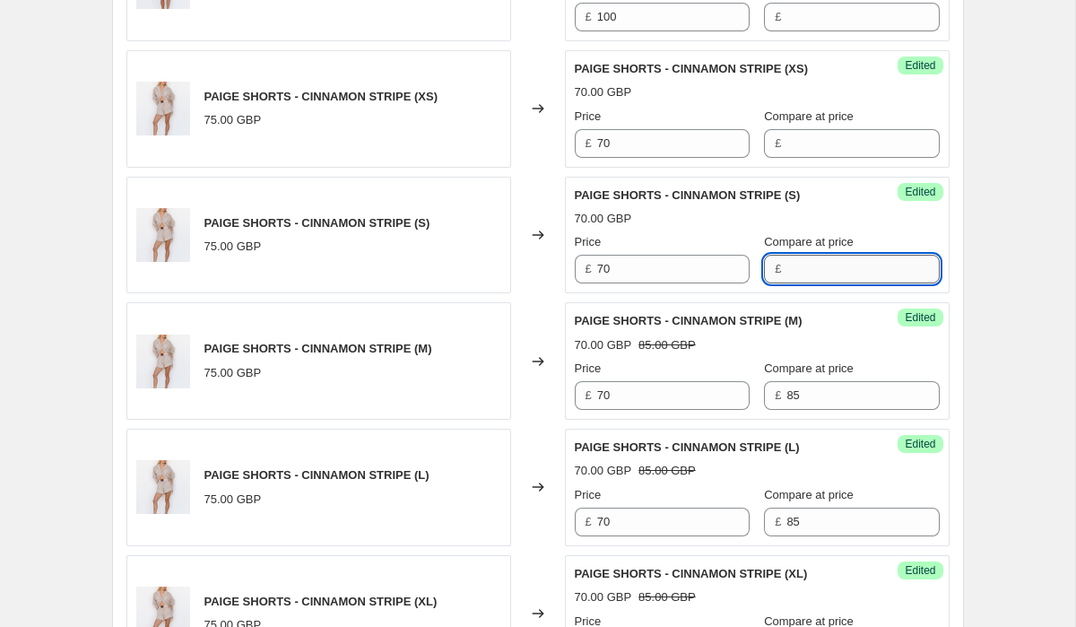
click at [809, 255] on input "Compare at price" at bounding box center [862, 269] width 152 height 29
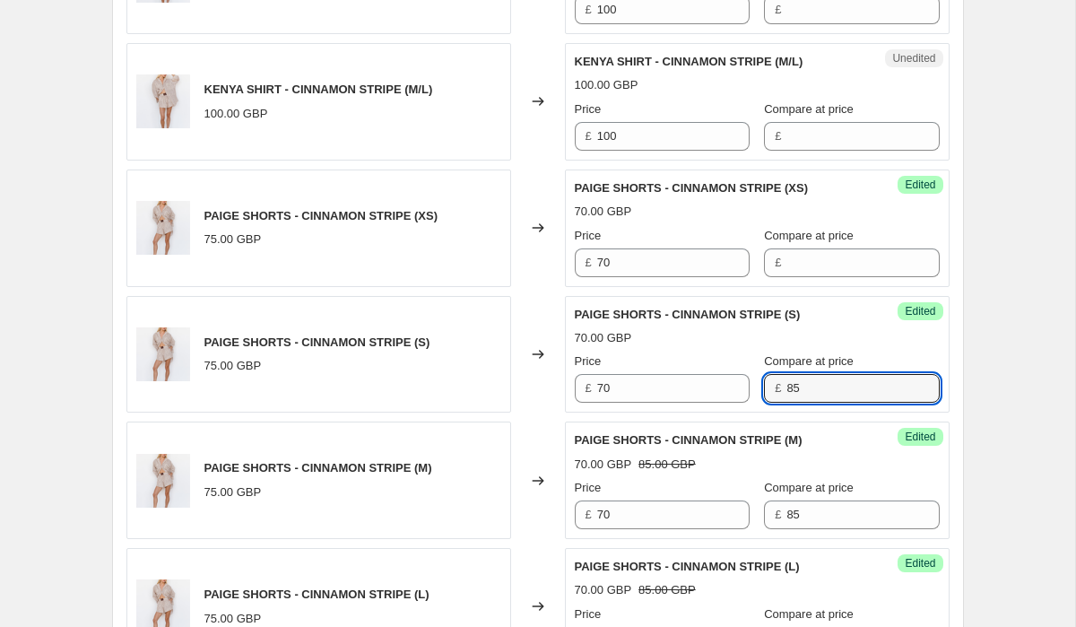
scroll to position [1973, 0]
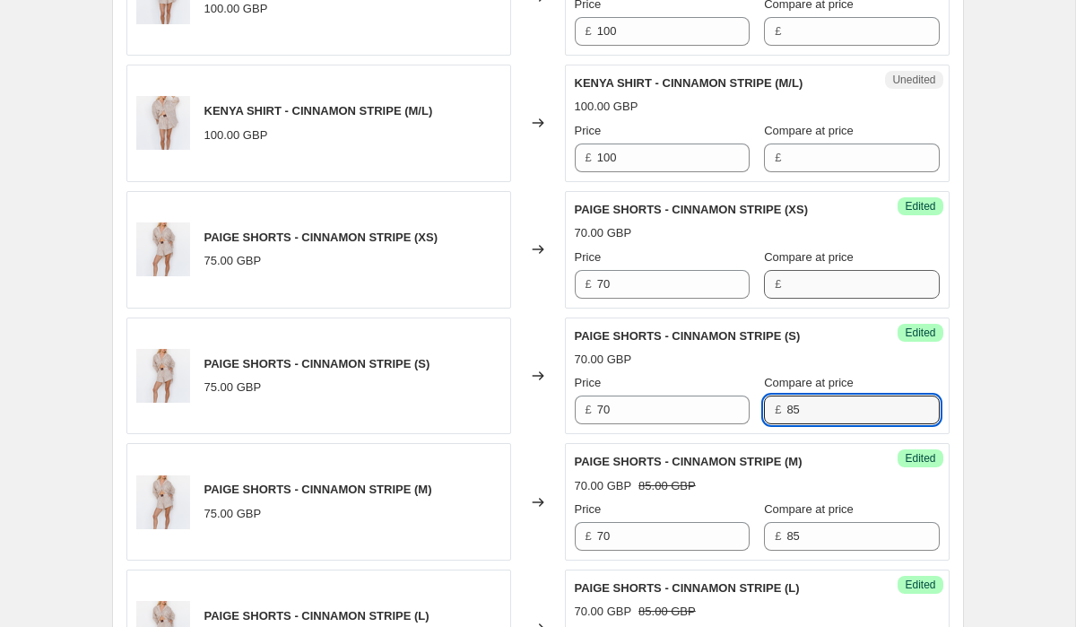
type input "85"
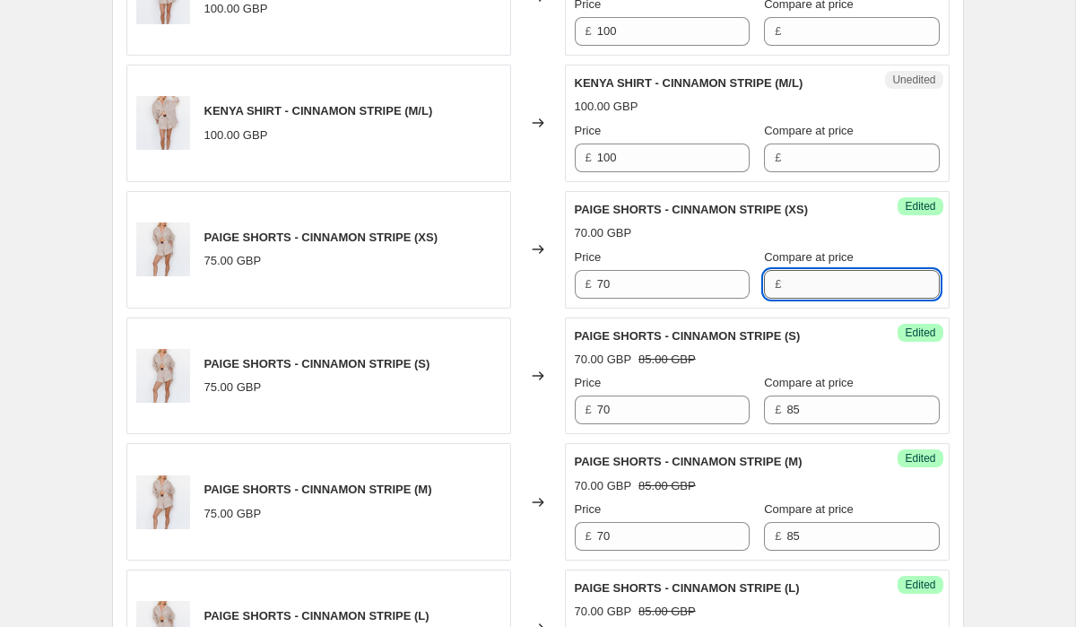
click at [820, 270] on input "Compare at price" at bounding box center [862, 284] width 152 height 29
type input "85"
click at [838, 144] on input "Compare at price" at bounding box center [862, 157] width 152 height 29
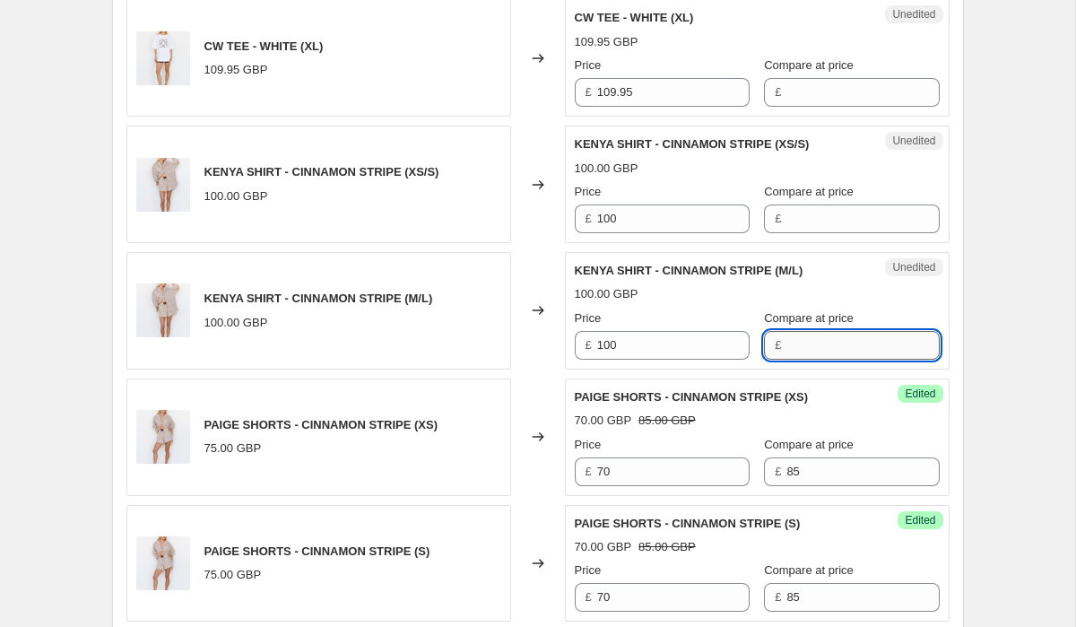
scroll to position [1773, 0]
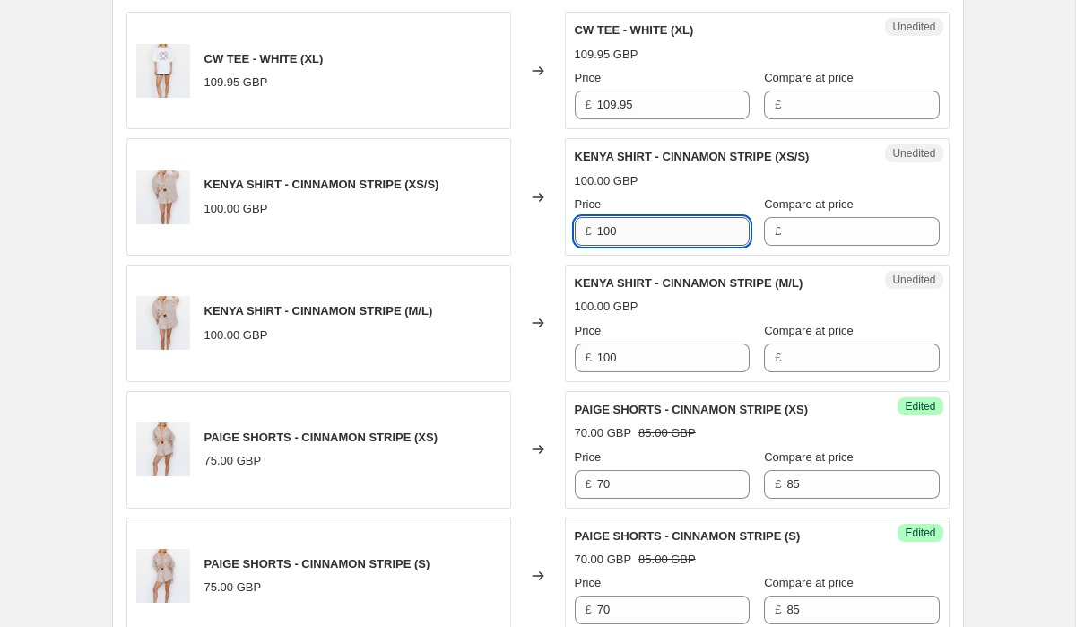
click at [682, 218] on input "100" at bounding box center [673, 231] width 152 height 29
type input "95"
click at [690, 91] on input "109.95" at bounding box center [673, 105] width 152 height 29
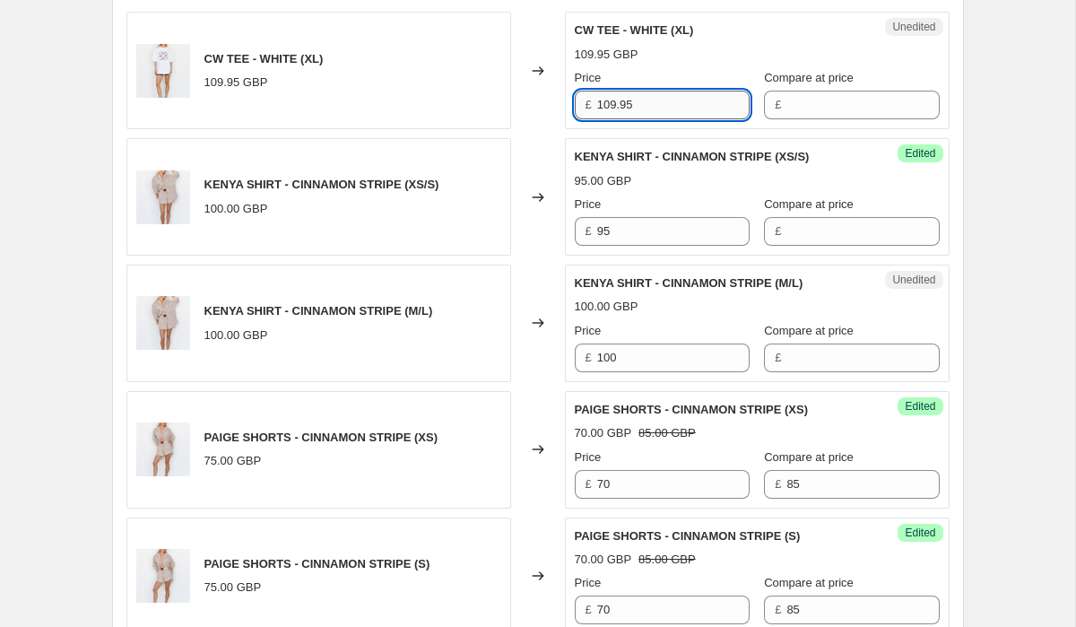
click at [690, 91] on input "109.95" at bounding box center [673, 105] width 152 height 29
type input "95"
click at [648, 343] on input "100" at bounding box center [673, 357] width 152 height 29
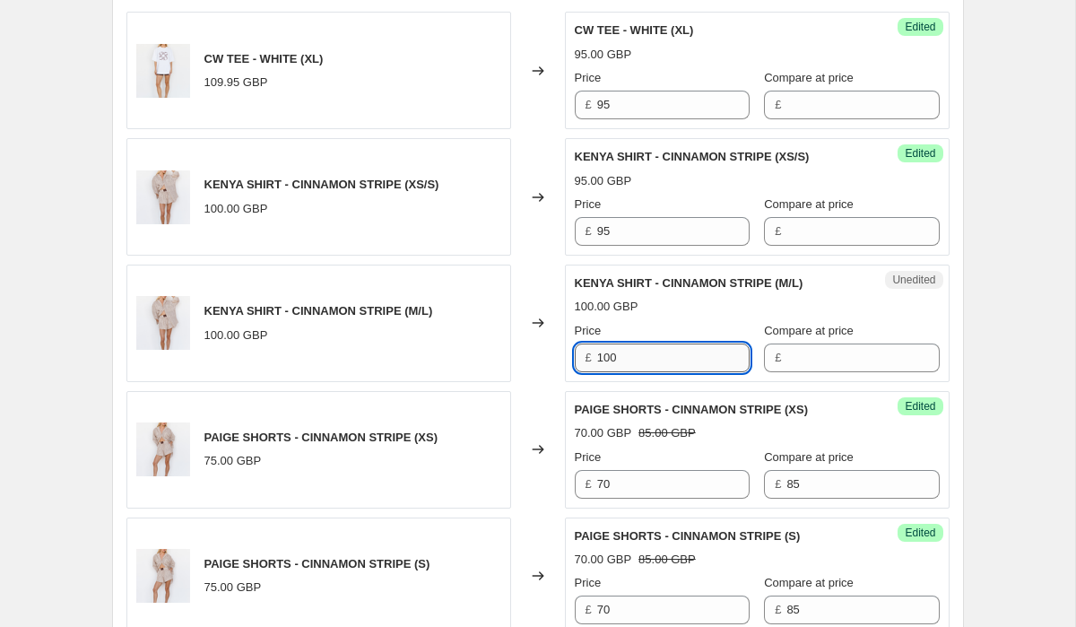
click at [648, 343] on input "100" at bounding box center [673, 357] width 152 height 29
type input "95"
click at [804, 322] on div "Compare at price £" at bounding box center [851, 347] width 175 height 50
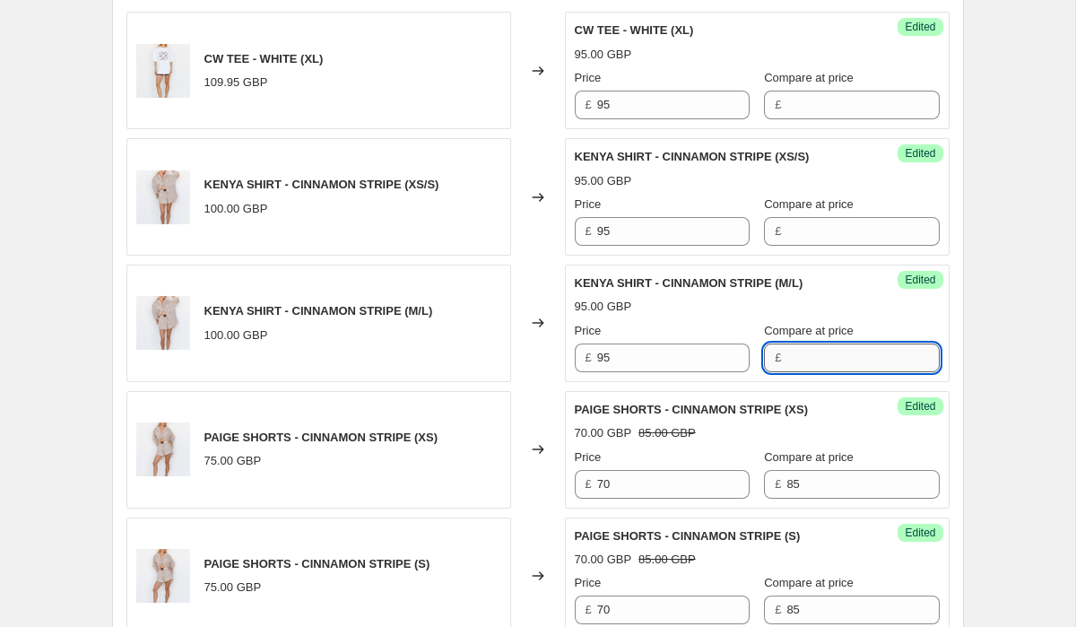
click at [810, 343] on input "Compare at price" at bounding box center [862, 357] width 152 height 29
type input "109"
click at [806, 217] on input "Compare at price" at bounding box center [862, 231] width 152 height 29
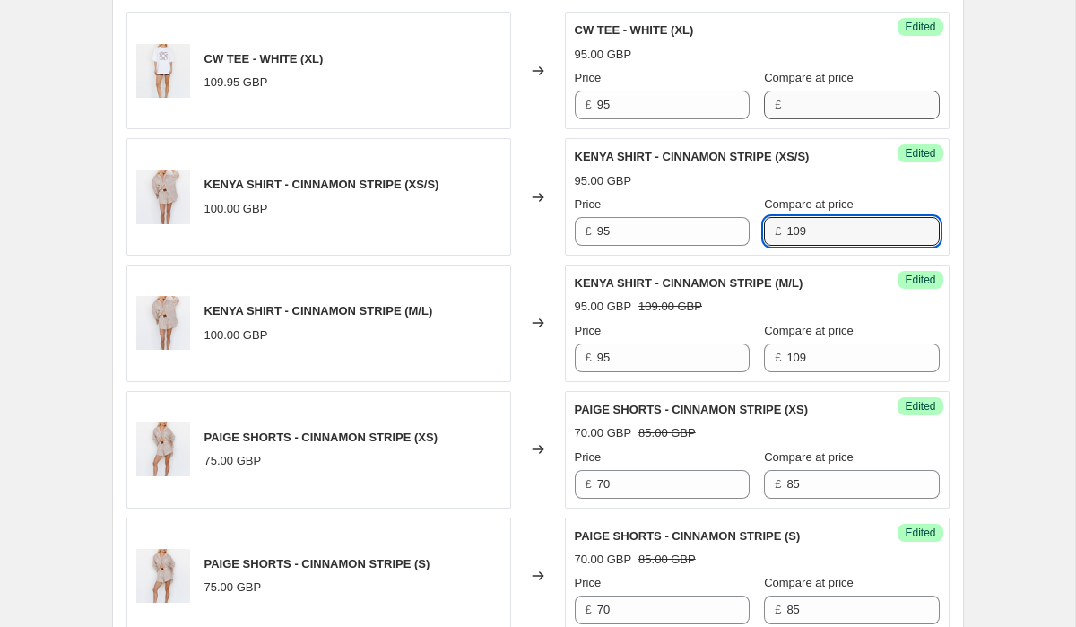
type input "109"
click at [803, 91] on input "Compare at price" at bounding box center [862, 105] width 152 height 29
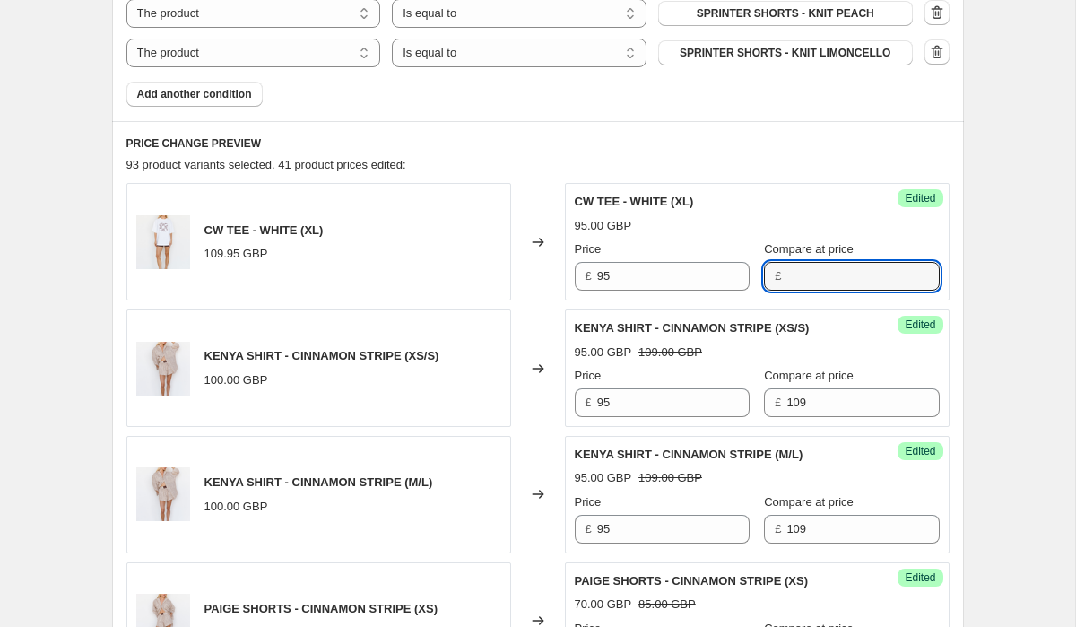
scroll to position [1596, 0]
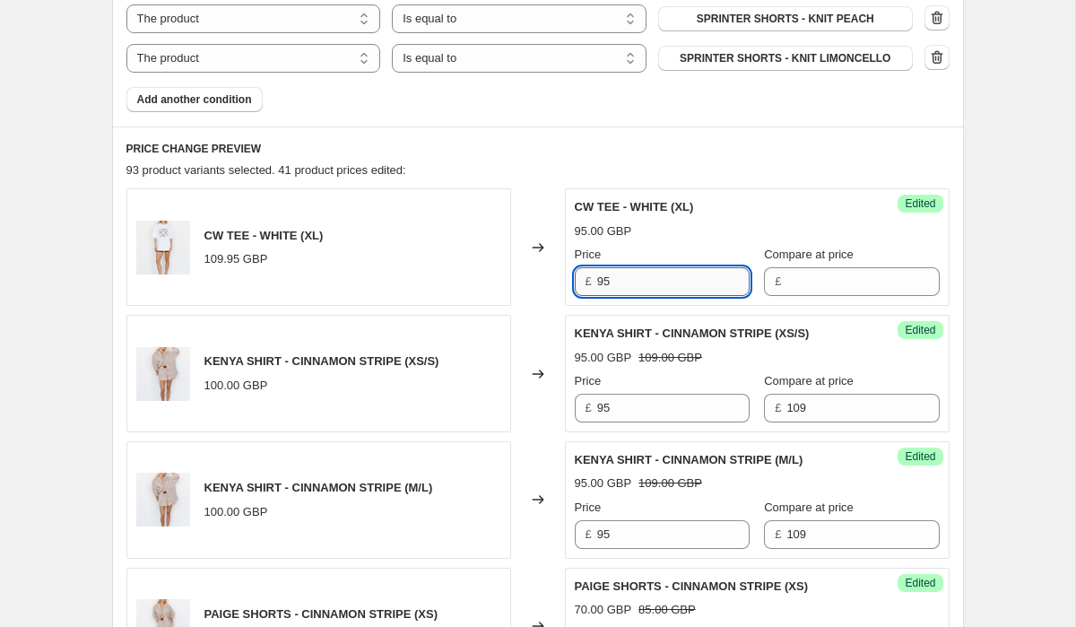
click at [654, 267] on input "95" at bounding box center [673, 281] width 152 height 29
type input "55"
click at [789, 274] on input "Compare at price" at bounding box center [862, 281] width 152 height 29
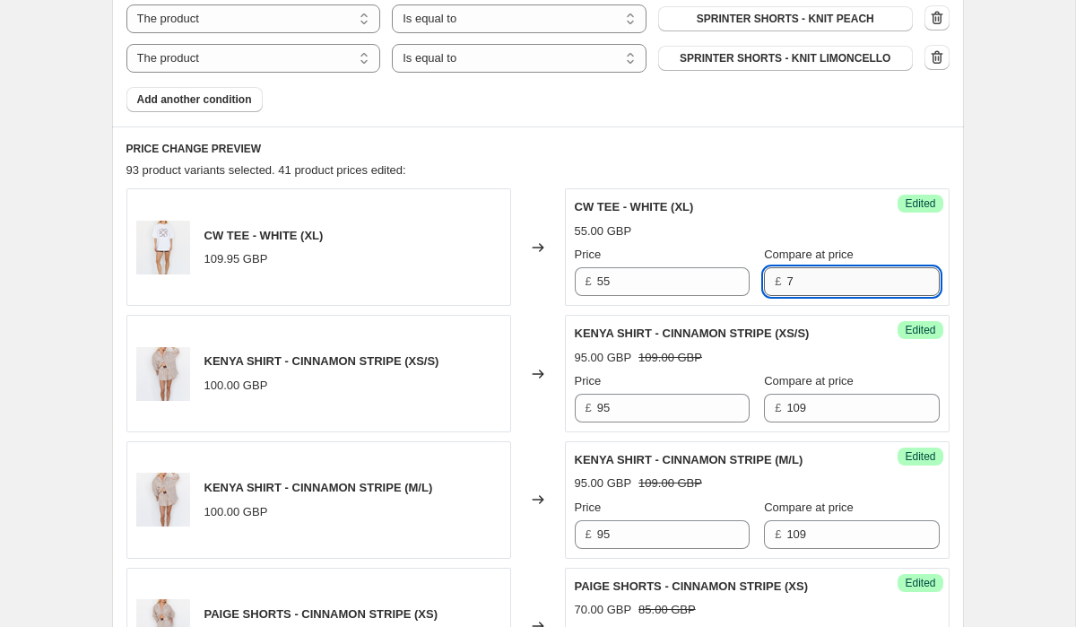
type input "70"
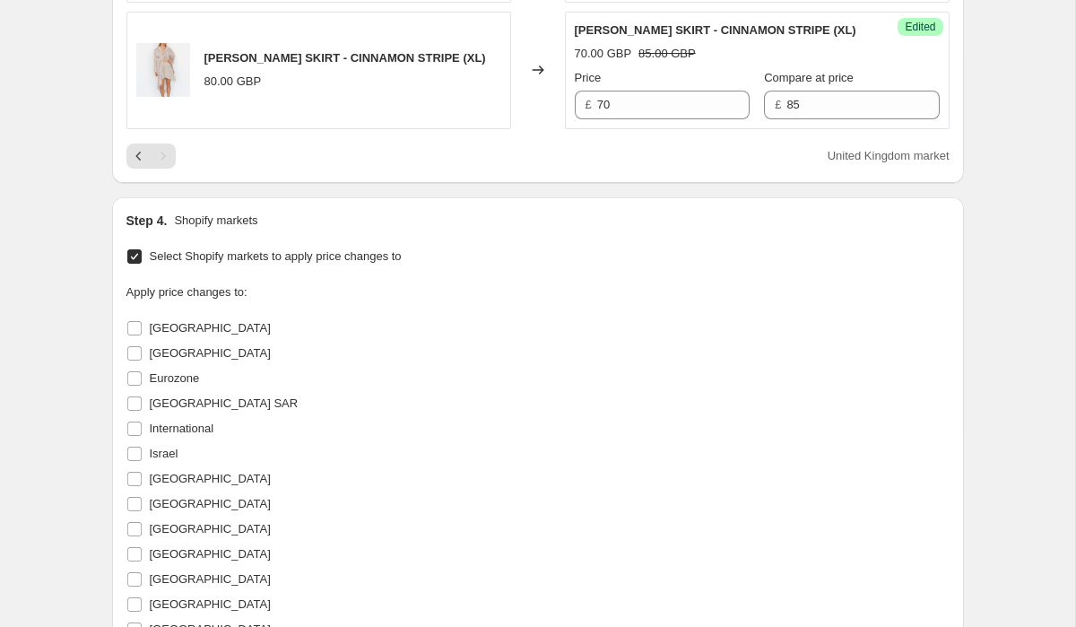
scroll to position [3110, 0]
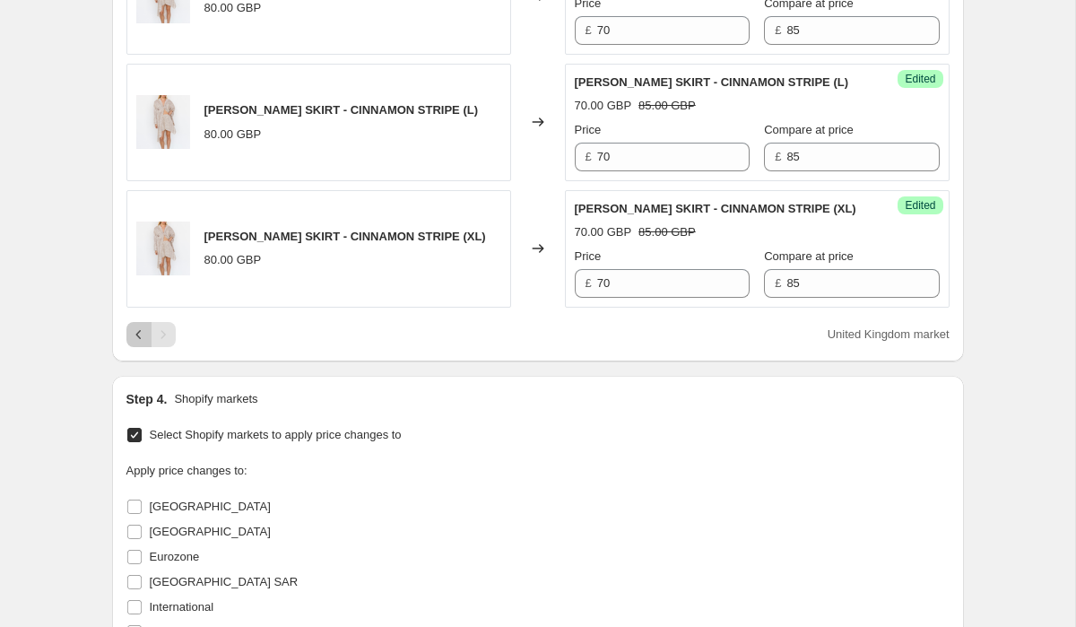
click at [131, 322] on button "Previous" at bounding box center [138, 334] width 25 height 25
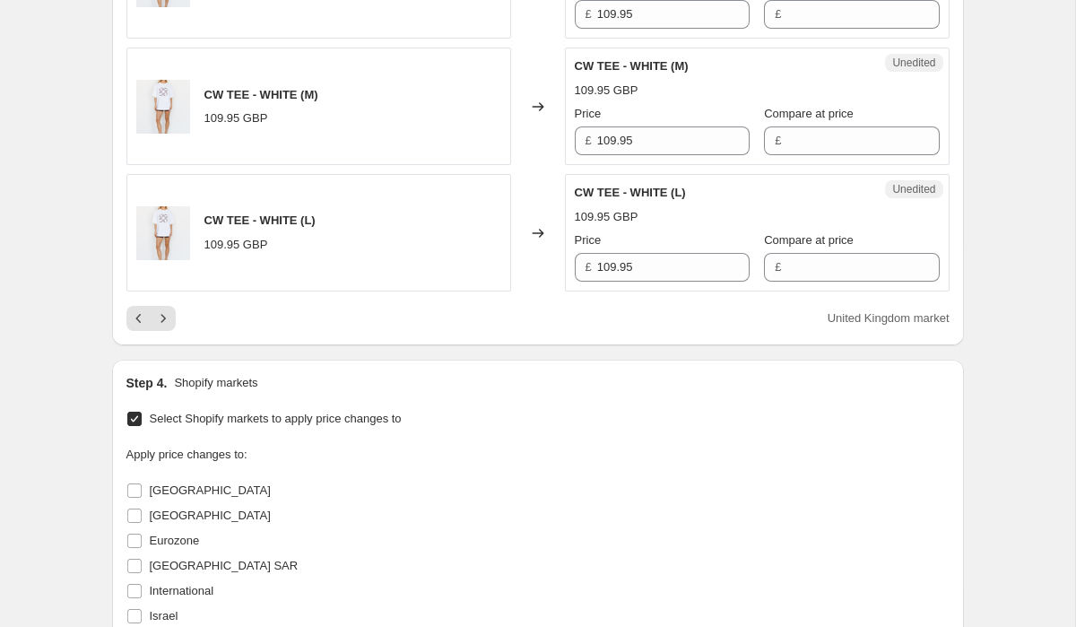
scroll to position [3819, 0]
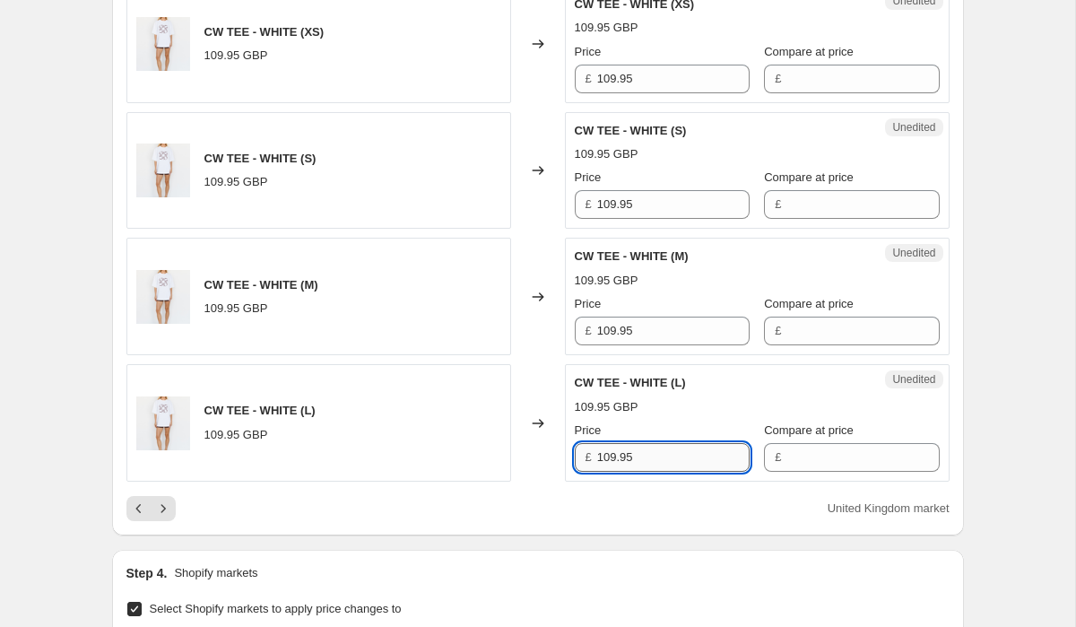
click at [663, 443] on input "109.95" at bounding box center [673, 457] width 152 height 29
type input "55"
click at [796, 443] on input "Compare at price" at bounding box center [862, 457] width 152 height 29
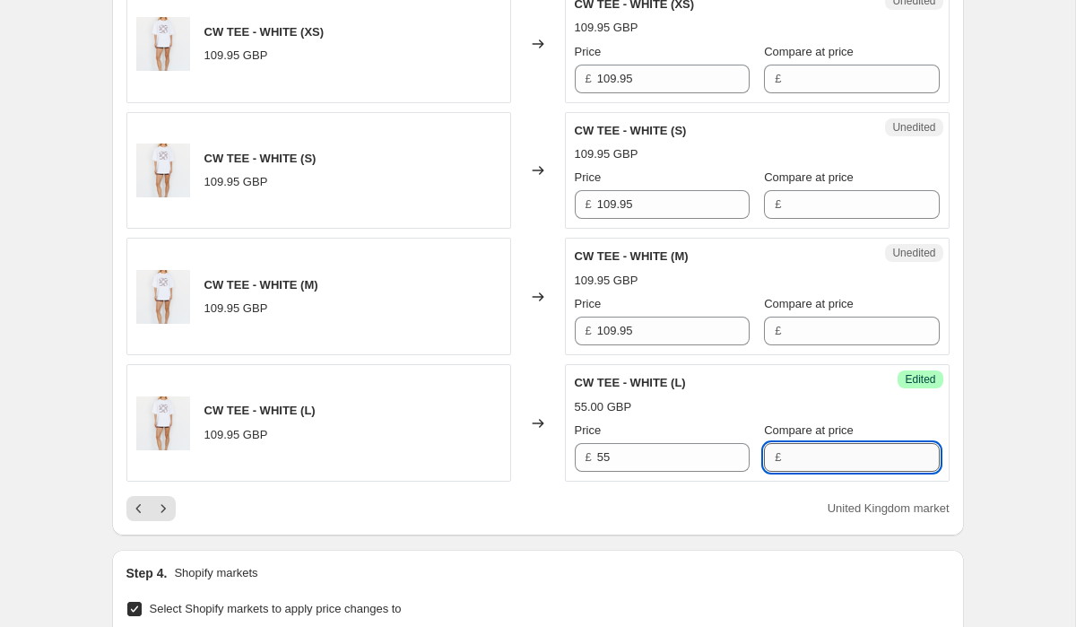
type input "7"
type input "90"
click at [815, 317] on input "Compare at price" at bounding box center [862, 331] width 152 height 29
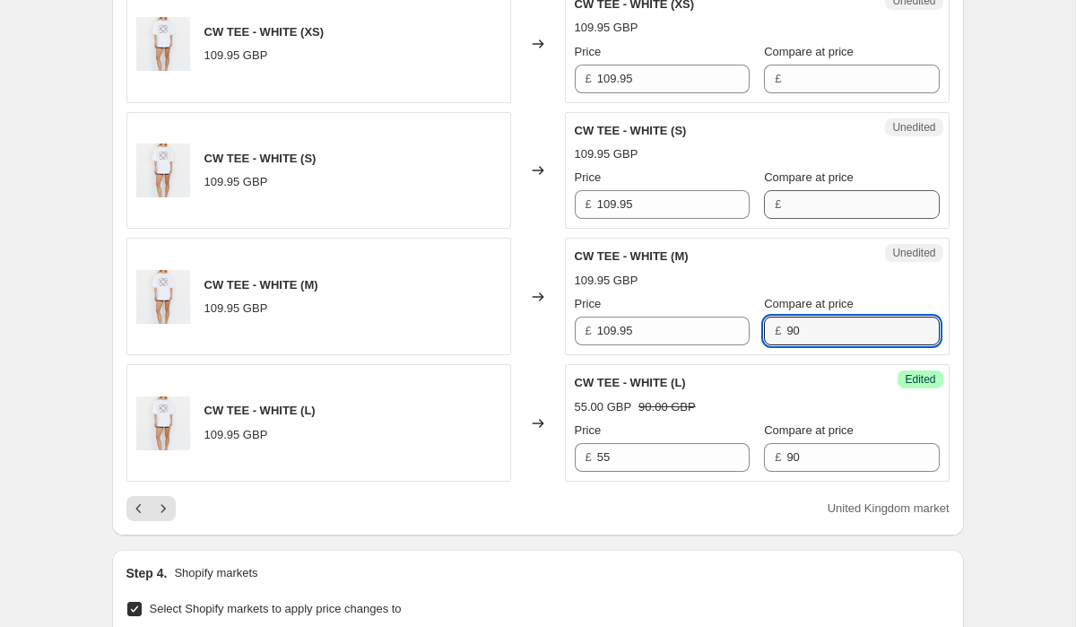
type input "90"
click at [847, 190] on input "Compare at price" at bounding box center [862, 204] width 152 height 29
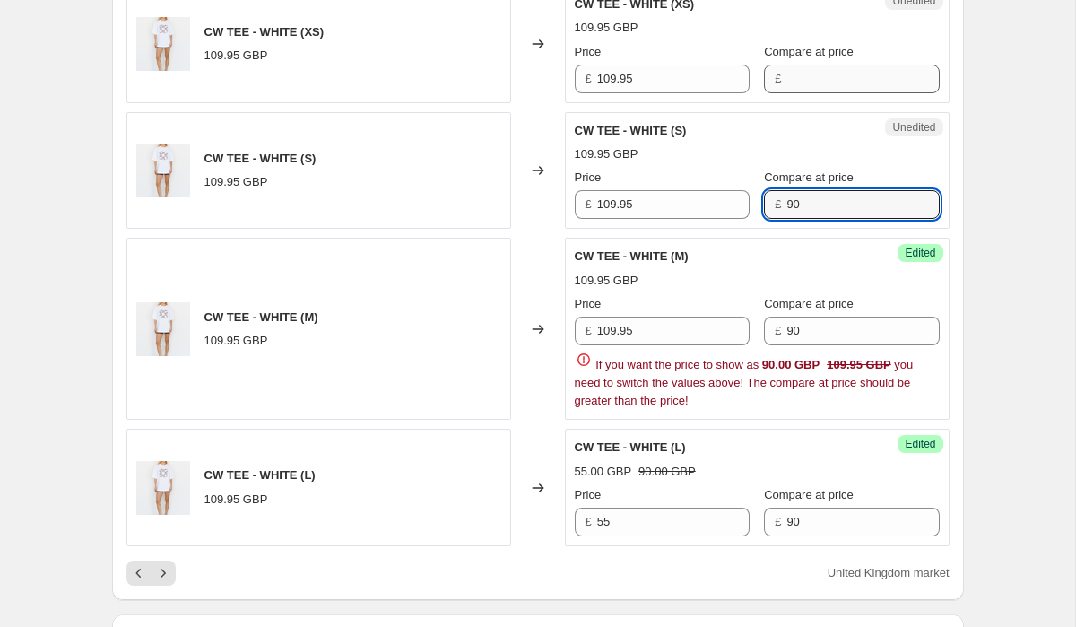
type input "90"
click at [848, 65] on input "Compare at price" at bounding box center [862, 79] width 152 height 29
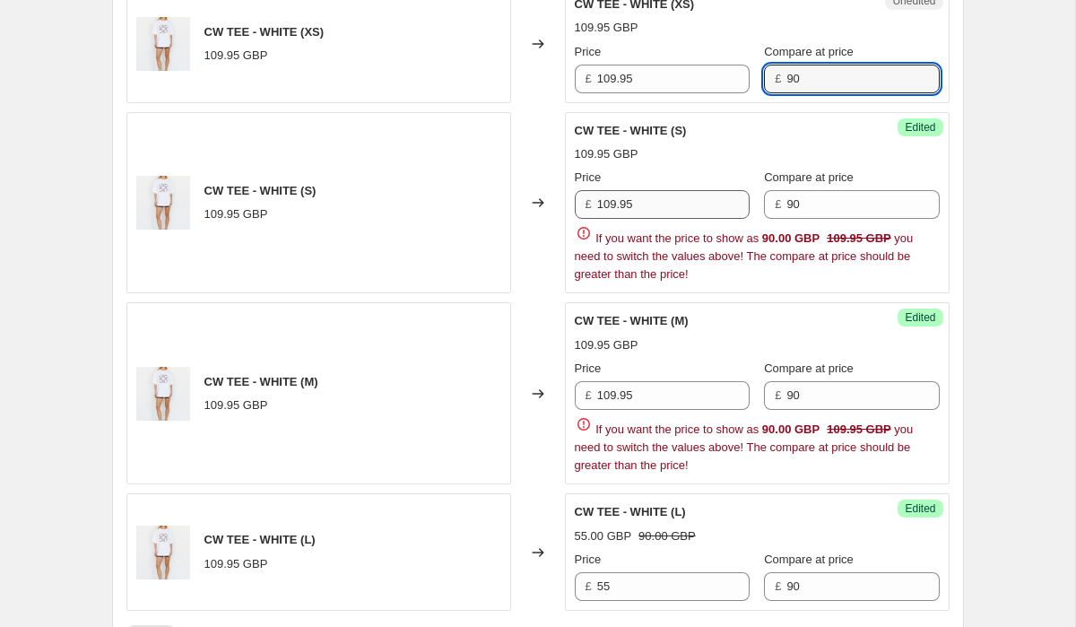
type input "90"
click at [684, 180] on div "CW TEE - WHITE (S) 109.95 GBP Price £ 109.95 Compare at price £ 90 If you want …" at bounding box center [757, 203] width 365 height 162
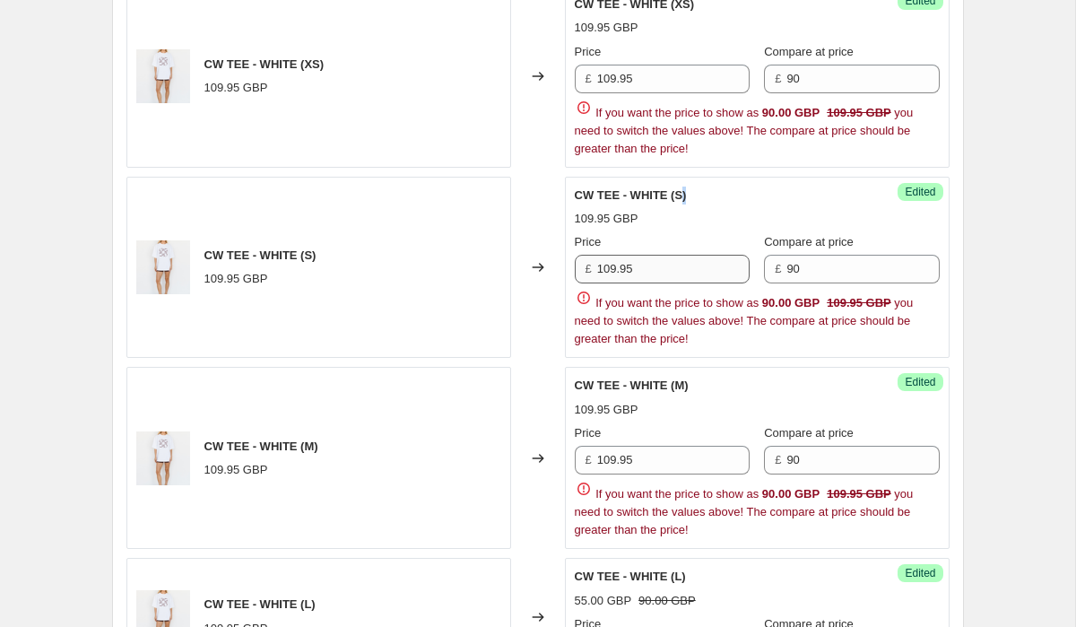
click at [684, 187] on div "CW TEE - WHITE (S)" at bounding box center [721, 196] width 293 height 18
click at [672, 255] on input "109.95" at bounding box center [673, 269] width 152 height 29
type input "55"
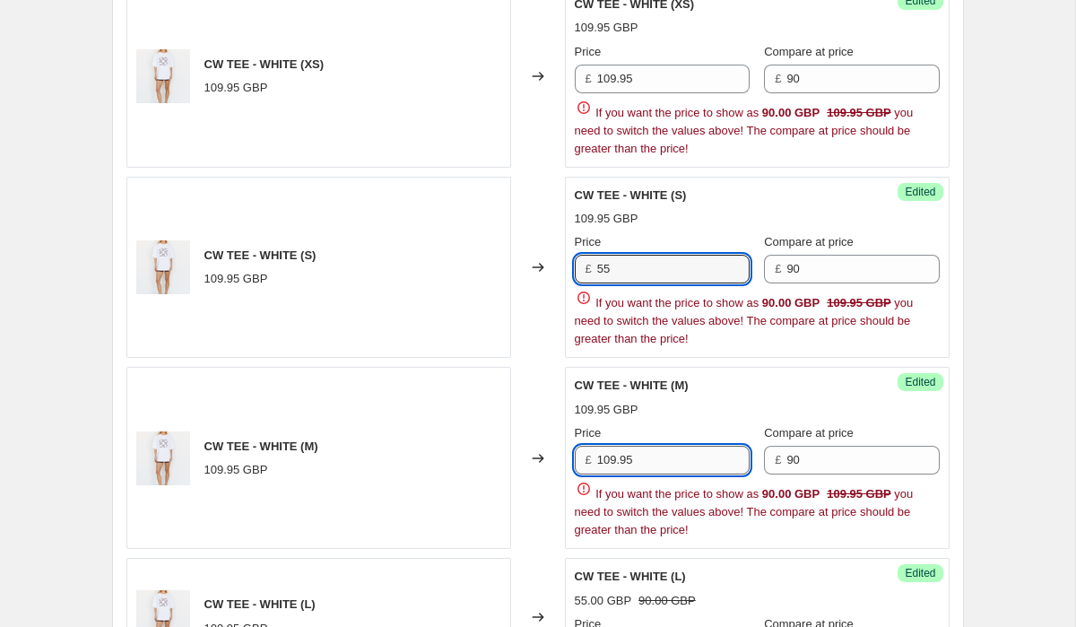
click at [652, 450] on div "Price £ 109.95 Compare at price £ 90 If you want the price to show as 90.00 GBP…" at bounding box center [757, 481] width 365 height 115
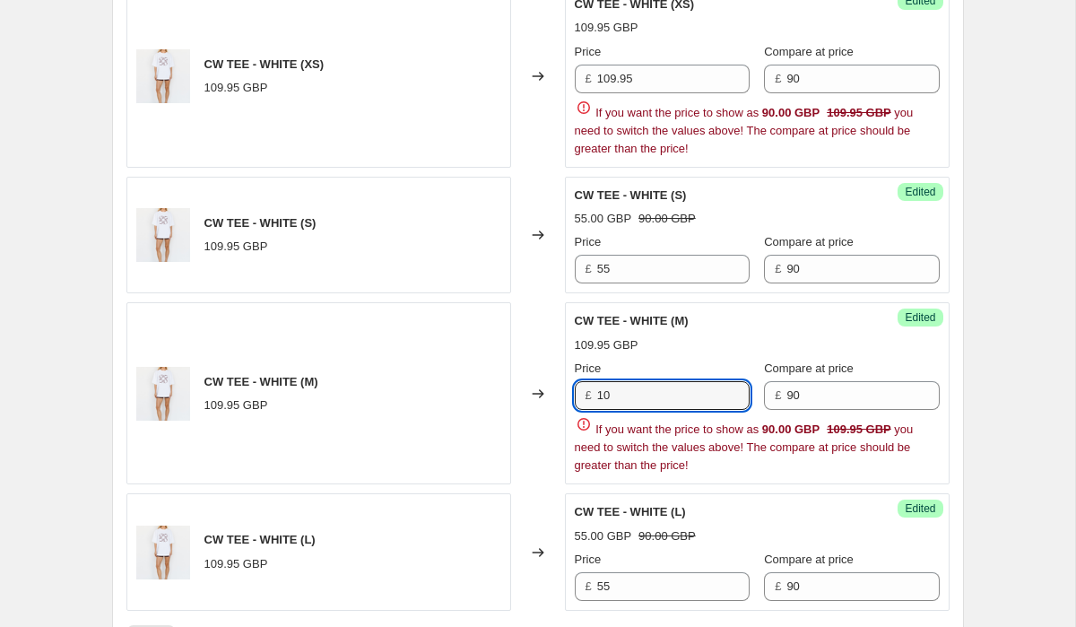
type input "1"
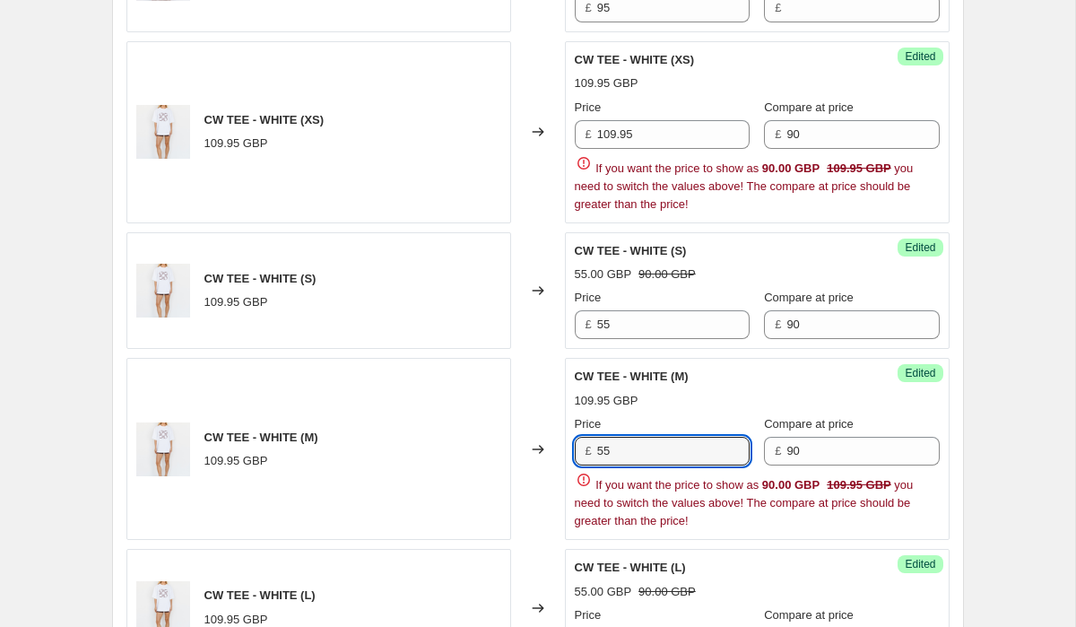
scroll to position [3727, 0]
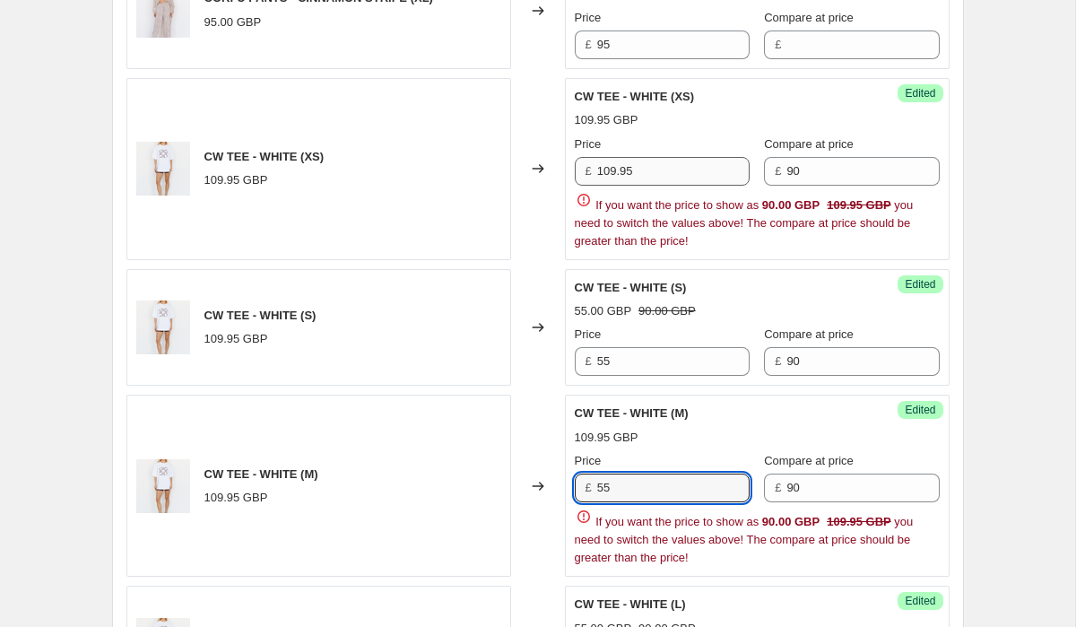
type input "55"
click at [662, 157] on input "109.95" at bounding box center [673, 171] width 152 height 29
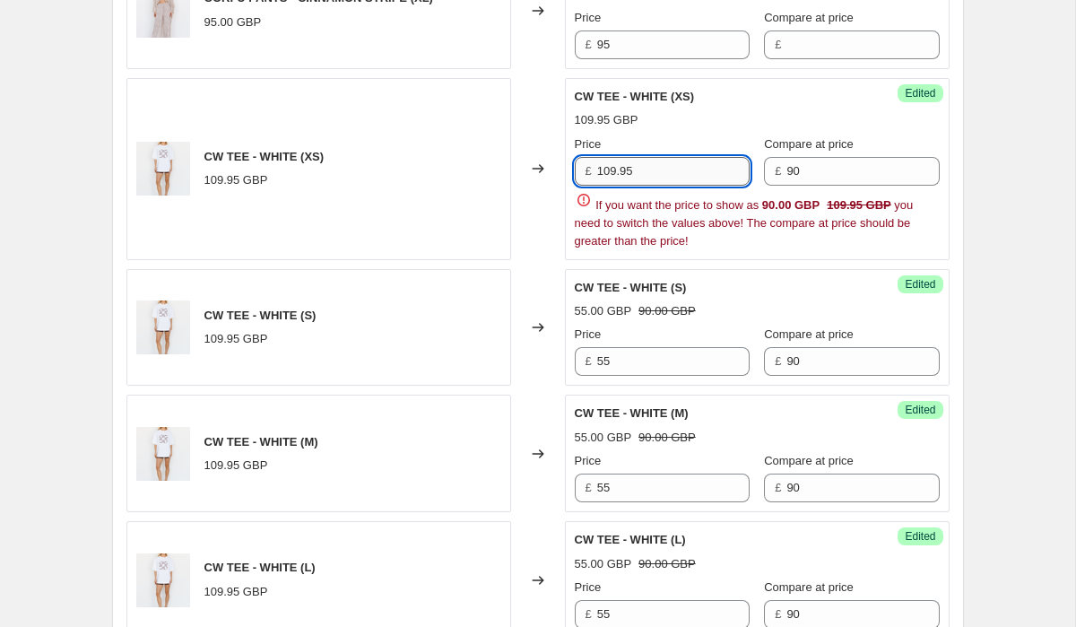
click at [662, 157] on input "109.95" at bounding box center [673, 171] width 152 height 29
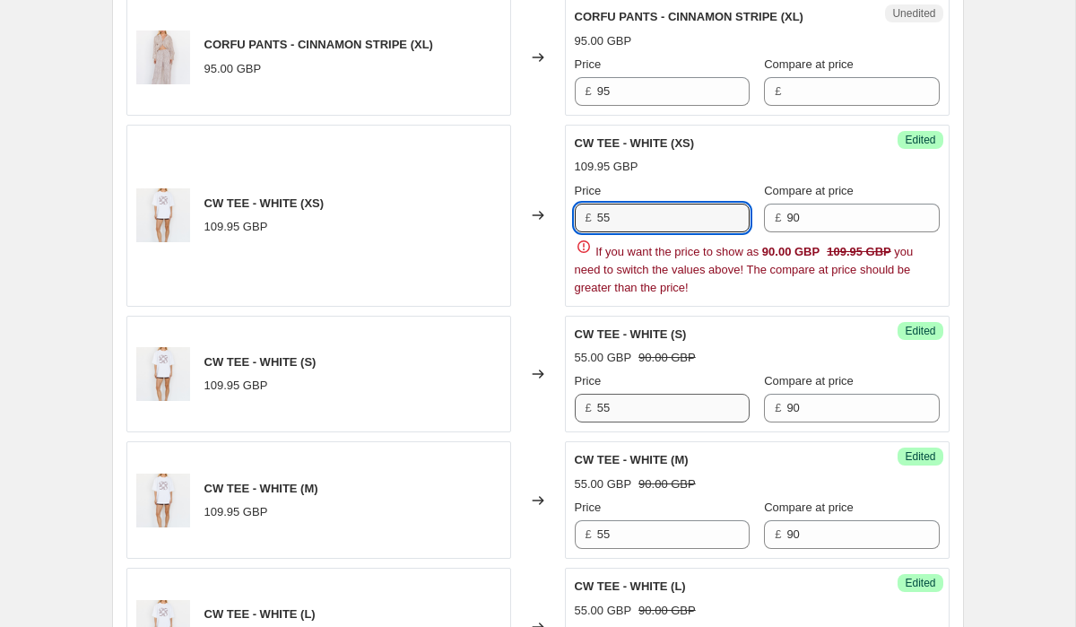
scroll to position [3706, 0]
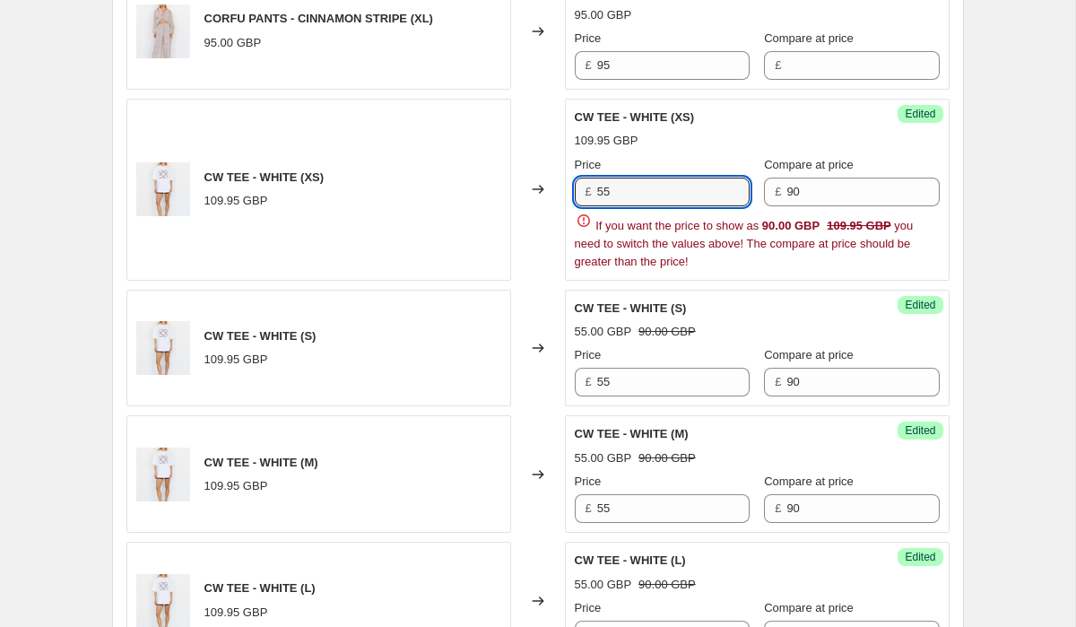
type input "55"
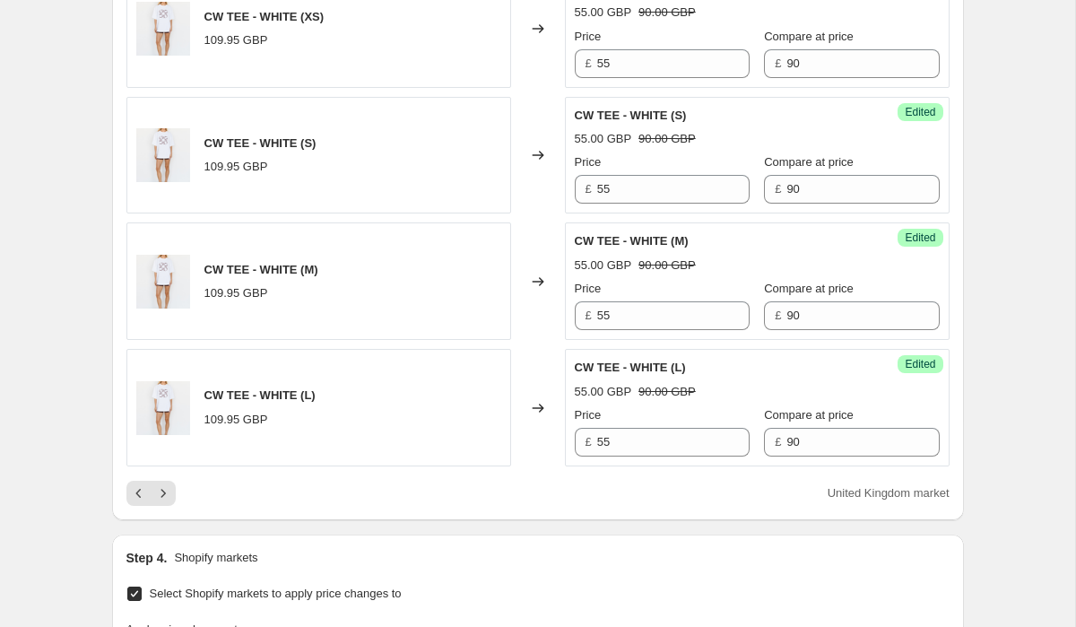
scroll to position [3869, 0]
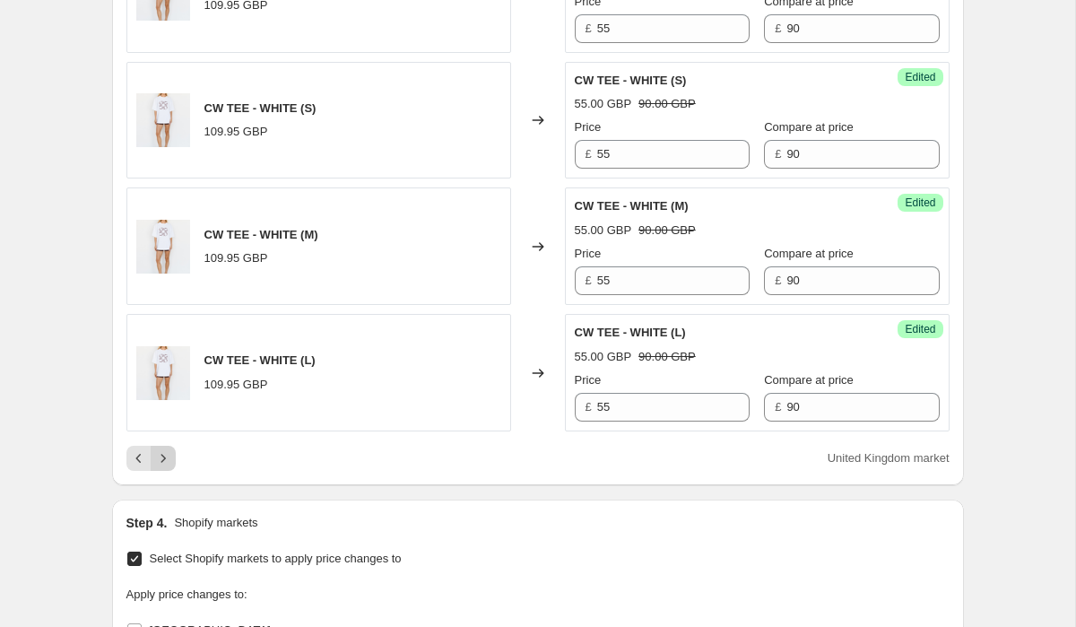
click at [169, 449] on icon "Next" at bounding box center [163, 458] width 18 height 18
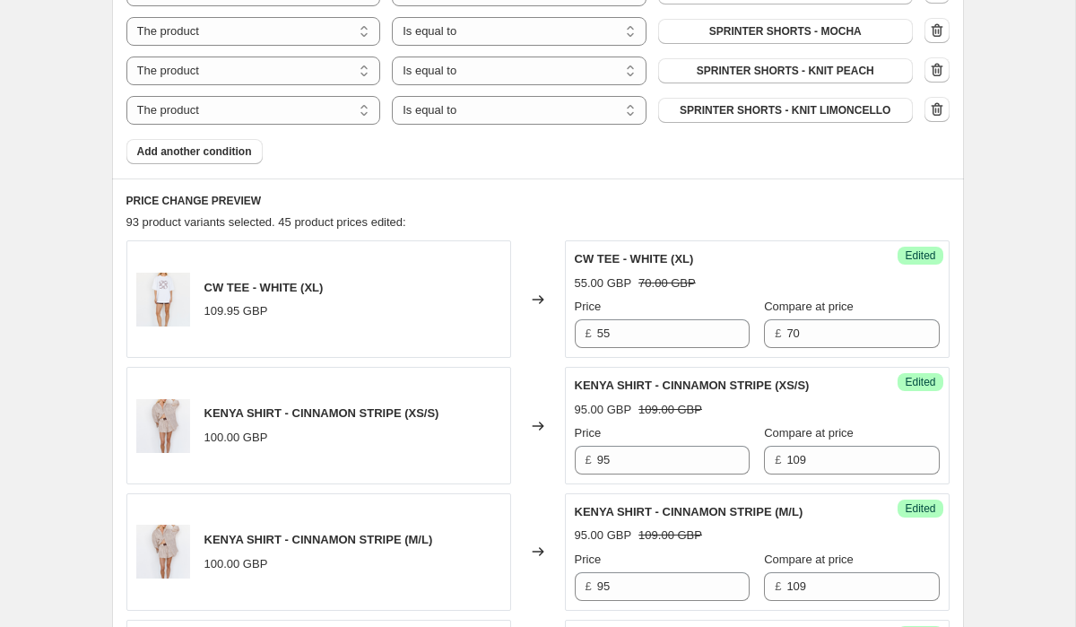
scroll to position [1595, 0]
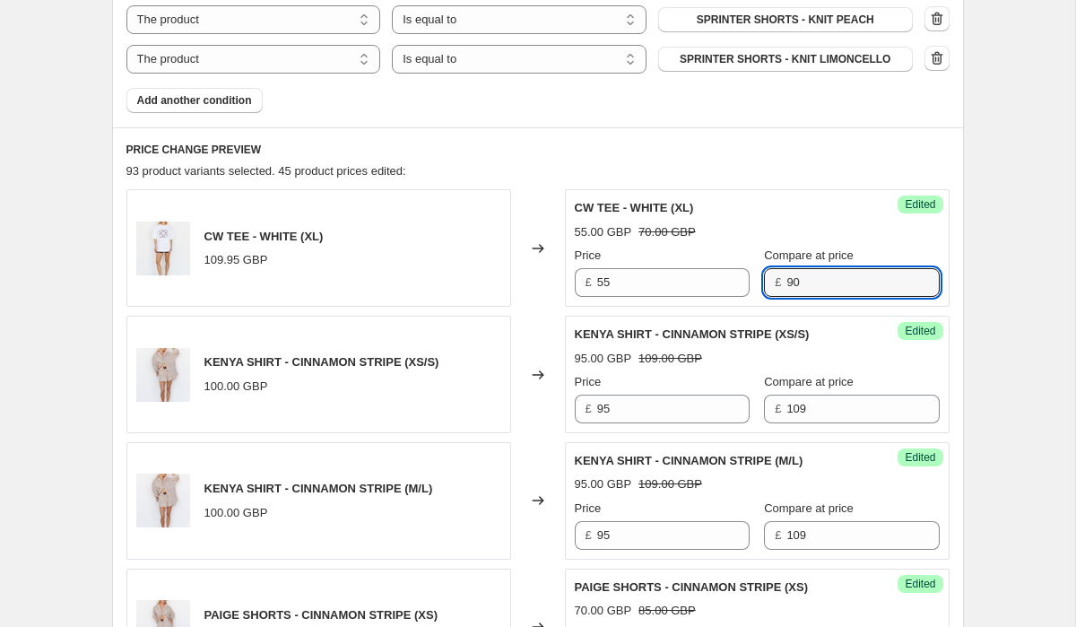
type input "90"
click at [931, 243] on div "Success Edited CW TEE - WHITE (XL) 55.00 GBP 70.00 GBP Price £ 55 Compare at pr…" at bounding box center [757, 247] width 385 height 117
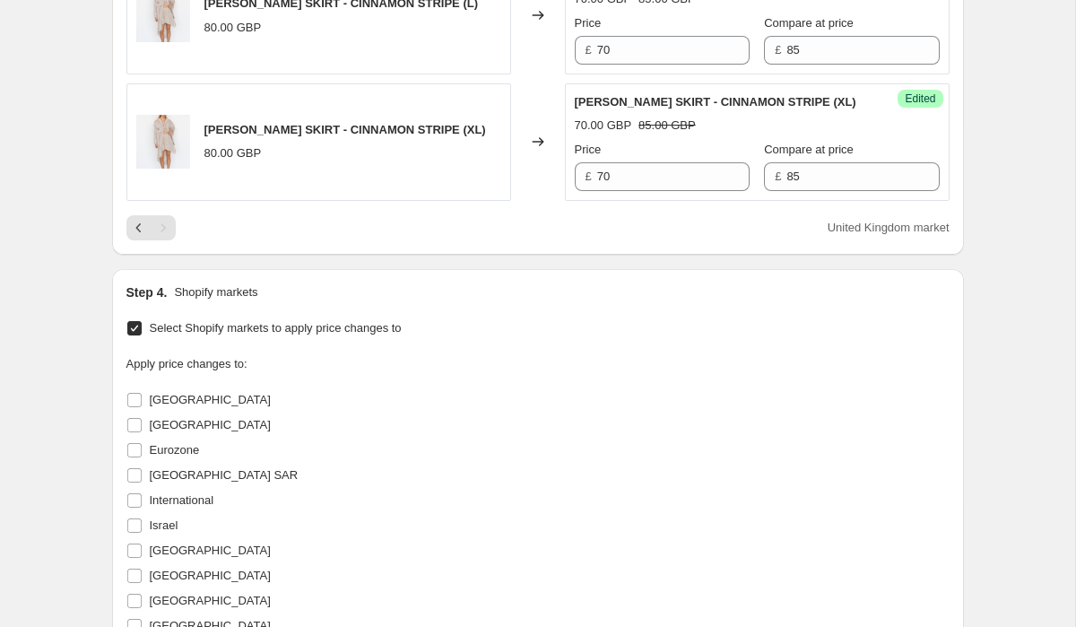
scroll to position [3209, 0]
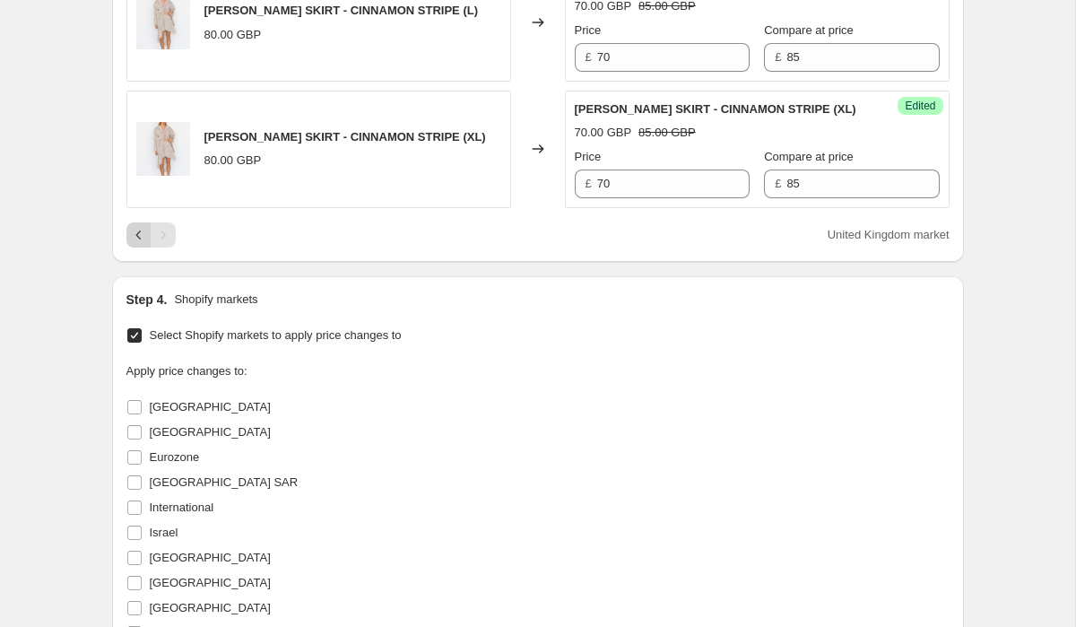
click at [142, 226] on icon "Previous" at bounding box center [139, 235] width 18 height 18
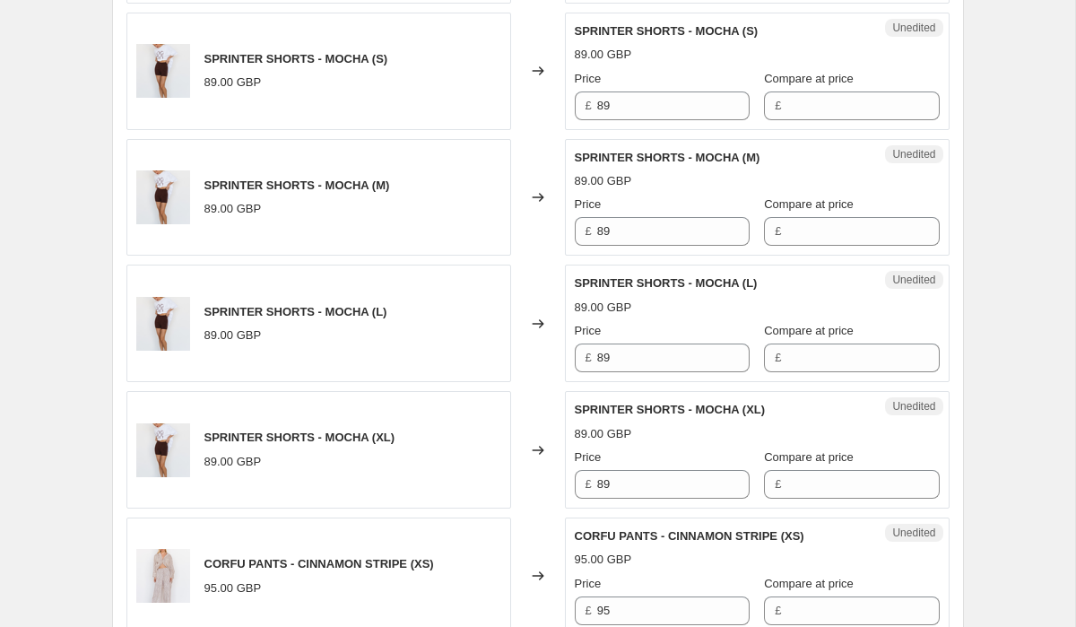
scroll to position [2655, 0]
click at [811, 344] on input "Compare at price" at bounding box center [862, 358] width 152 height 29
type input "89"
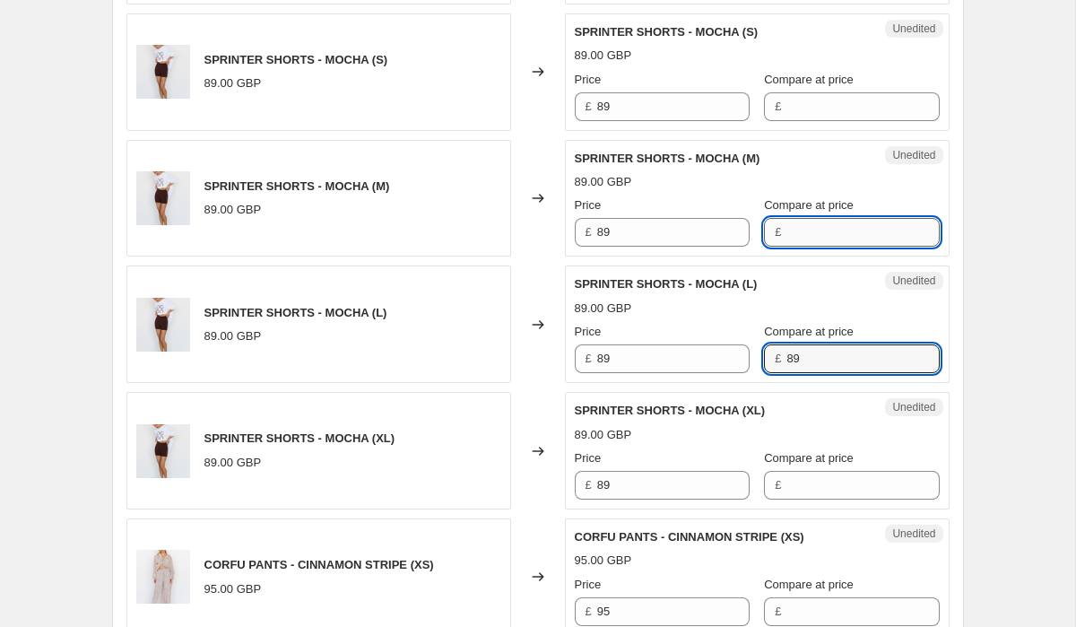
click at [817, 218] on input "Compare at price" at bounding box center [862, 232] width 152 height 29
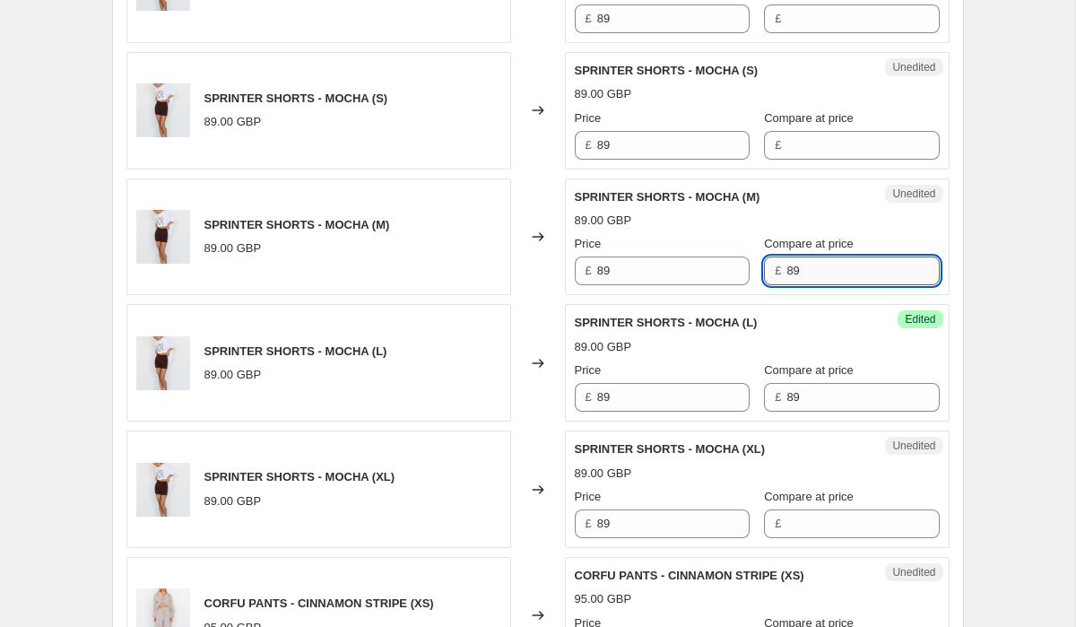
scroll to position [2608, 0]
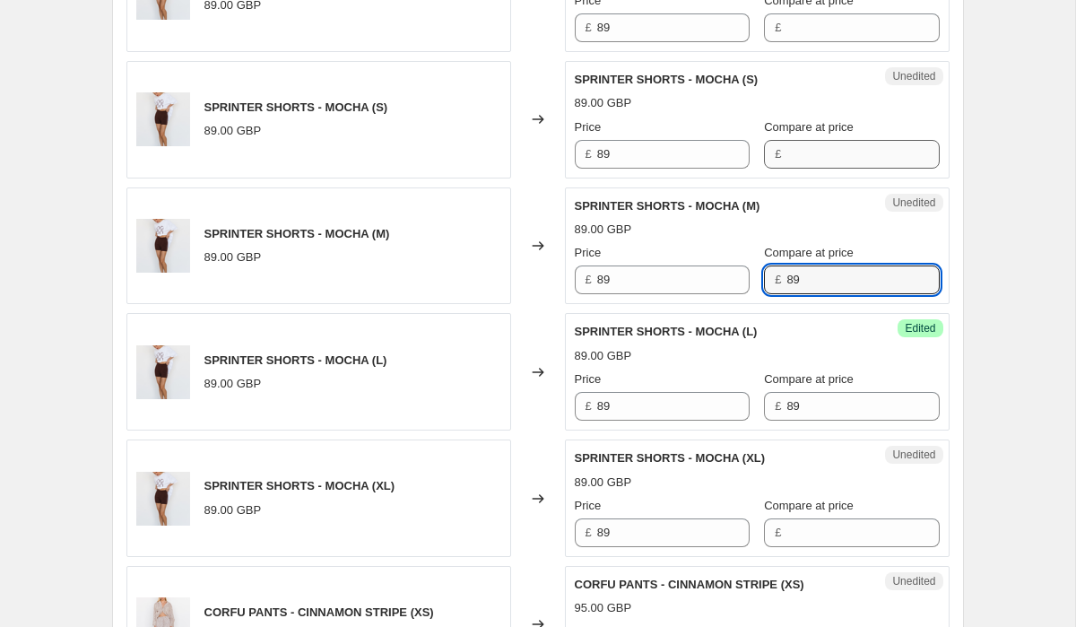
type input "89"
click at [833, 141] on input "Compare at price" at bounding box center [862, 154] width 152 height 29
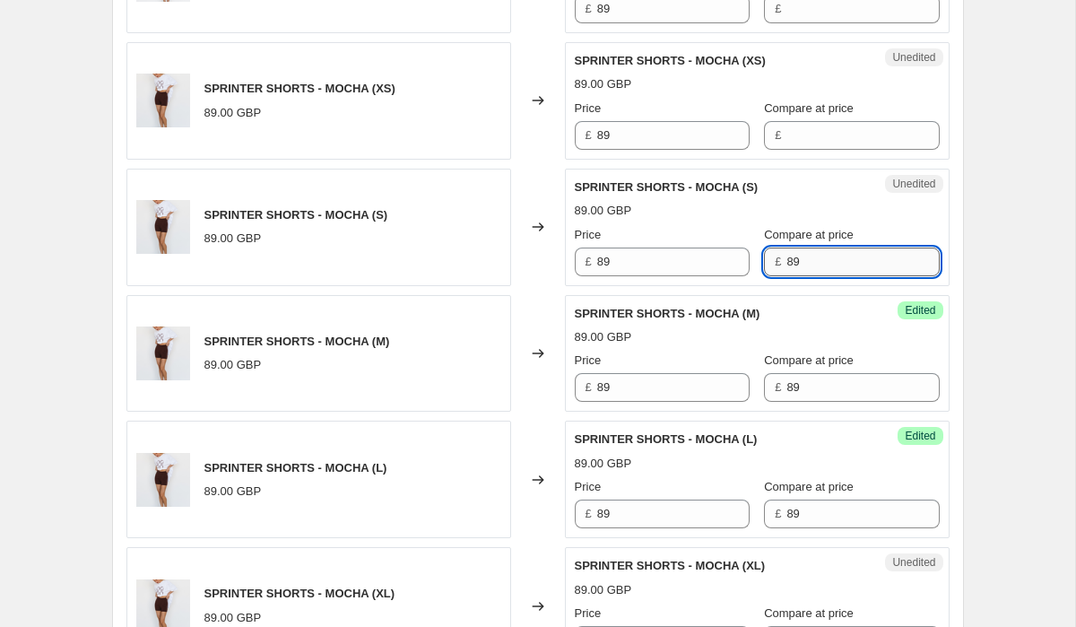
scroll to position [2465, 0]
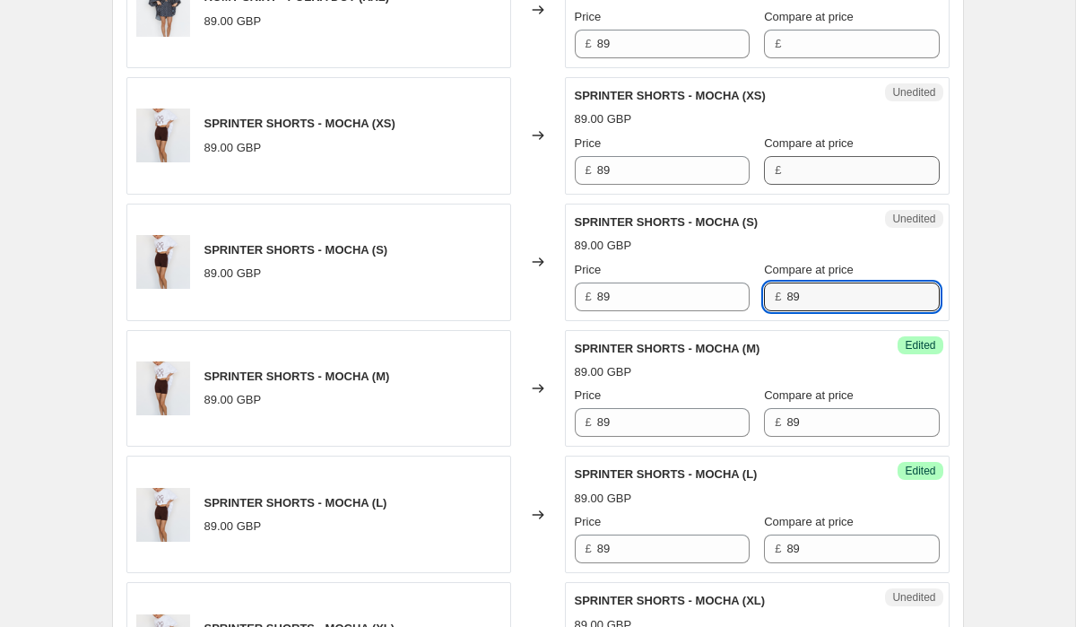
type input "89"
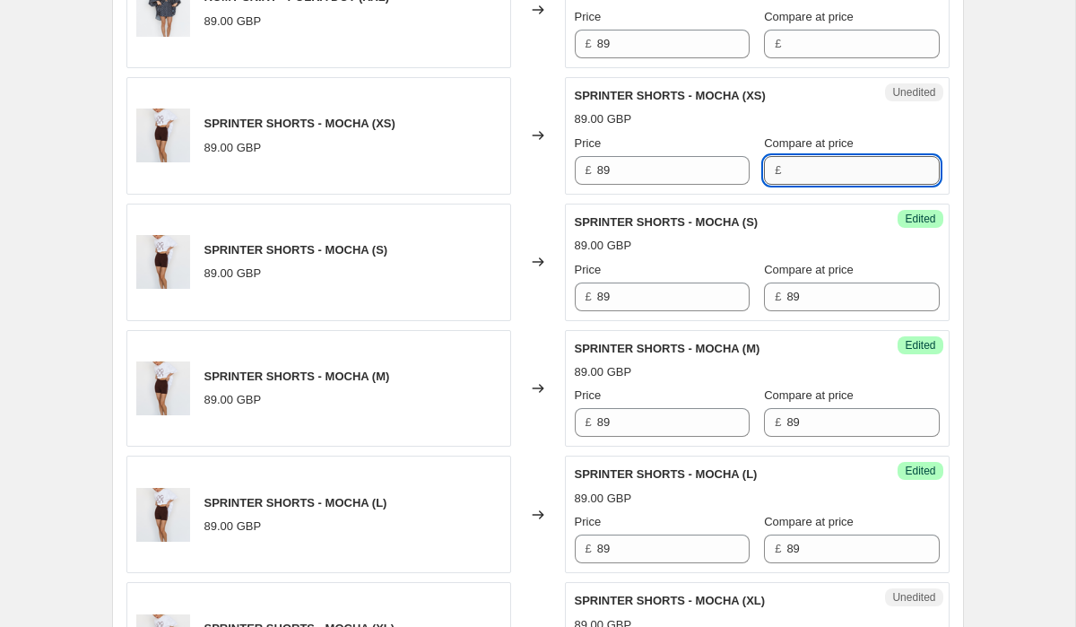
click at [828, 156] on input "Compare at price" at bounding box center [862, 170] width 152 height 29
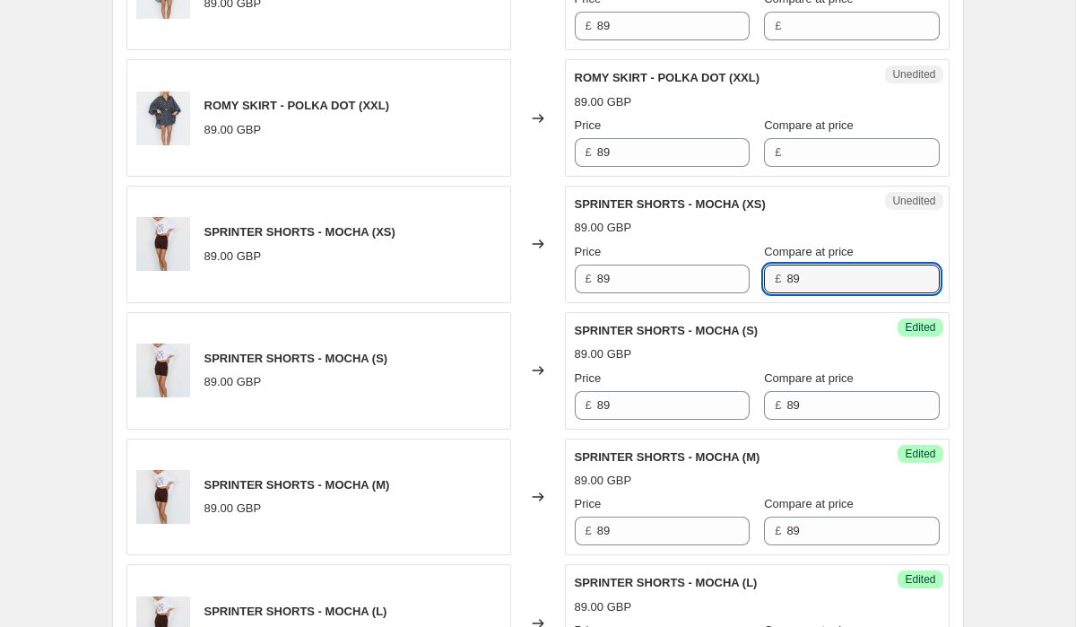
scroll to position [2340, 0]
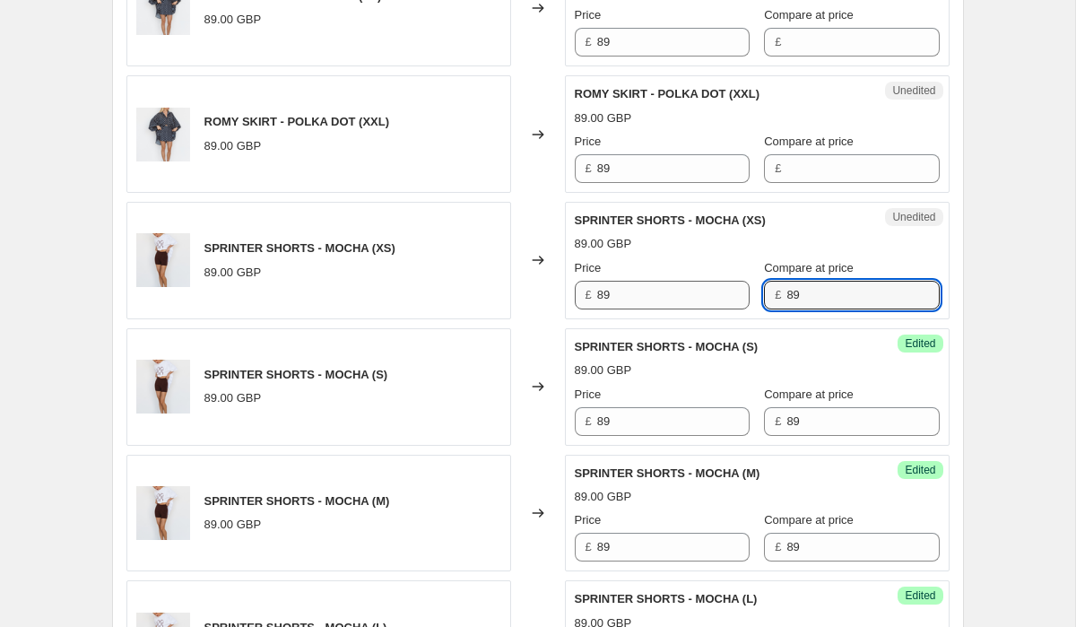
type input "89"
click at [645, 281] on input "89" at bounding box center [673, 295] width 152 height 29
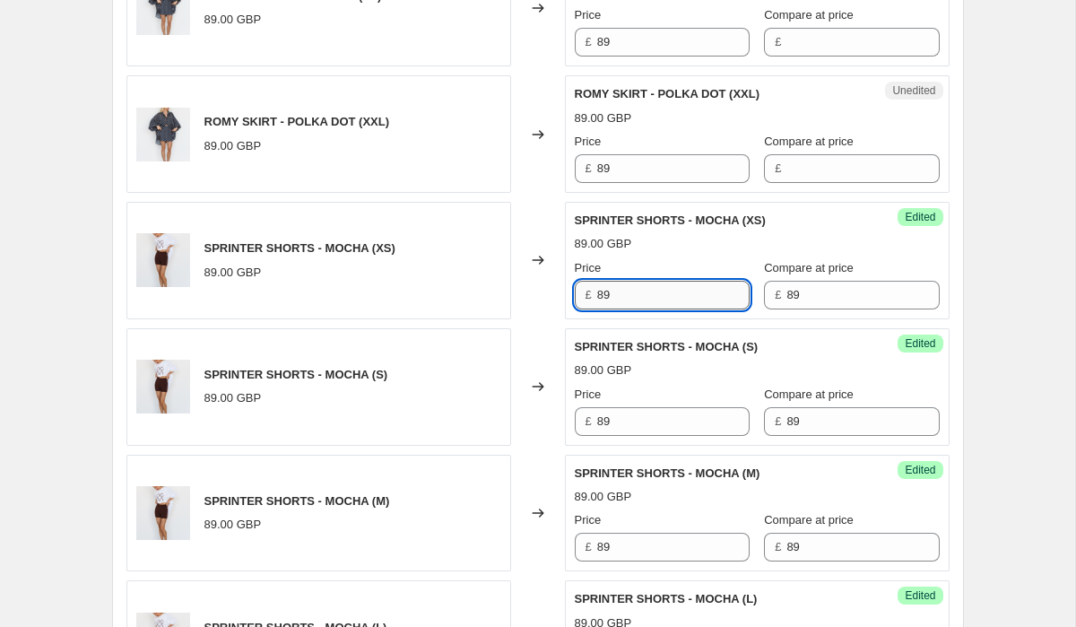
click at [645, 281] on input "89" at bounding box center [673, 295] width 152 height 29
type input "59"
click at [666, 154] on input "89" at bounding box center [673, 168] width 152 height 29
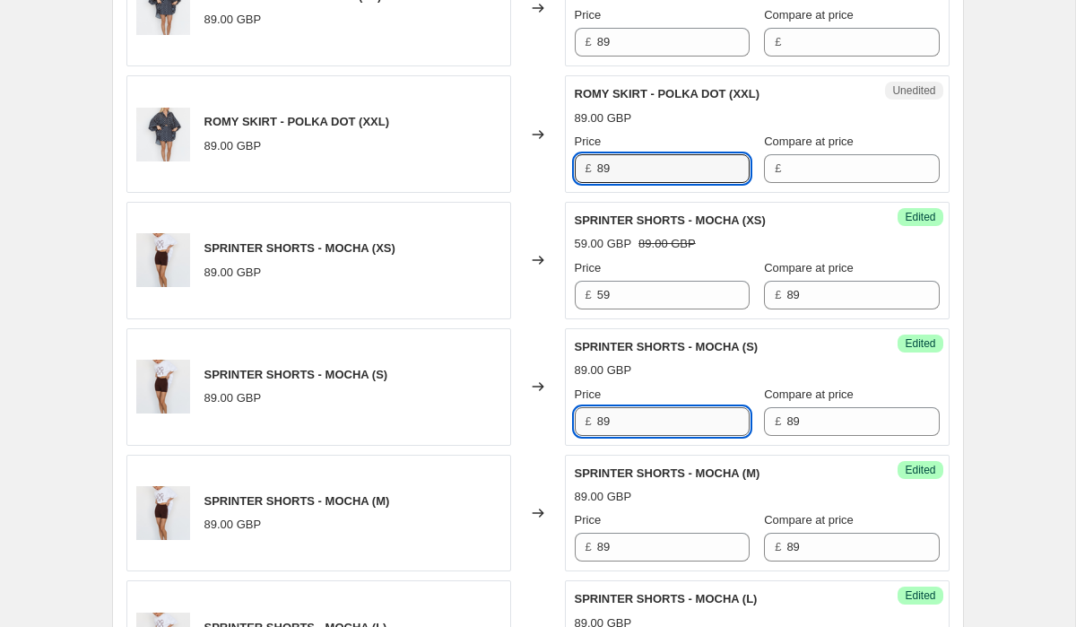
click at [645, 407] on input "89" at bounding box center [673, 421] width 152 height 29
type input "59"
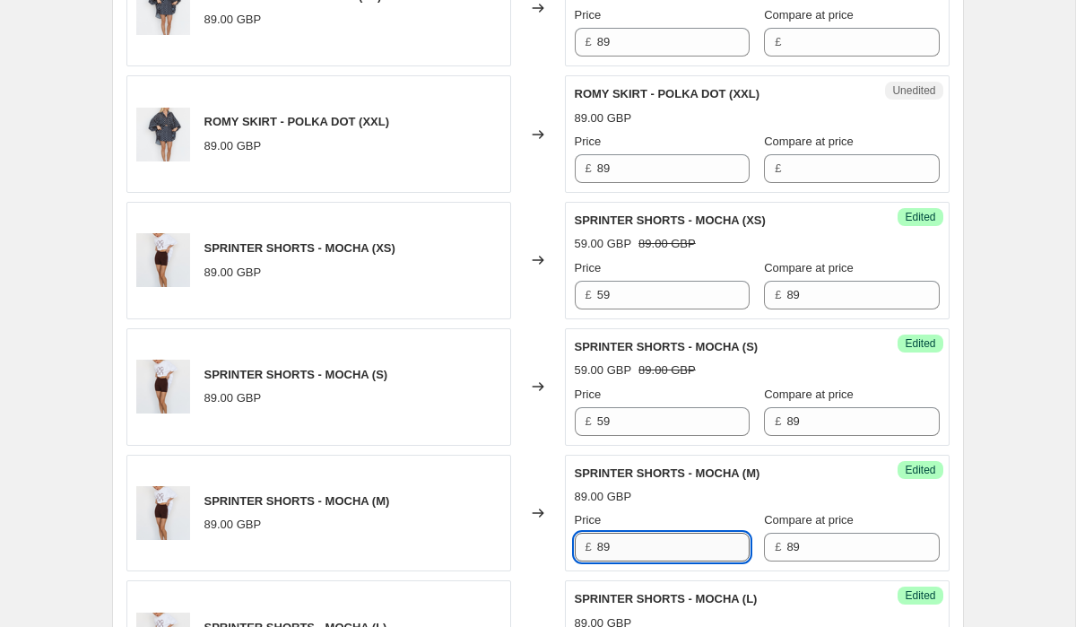
click at [645, 533] on input "89" at bounding box center [673, 547] width 152 height 29
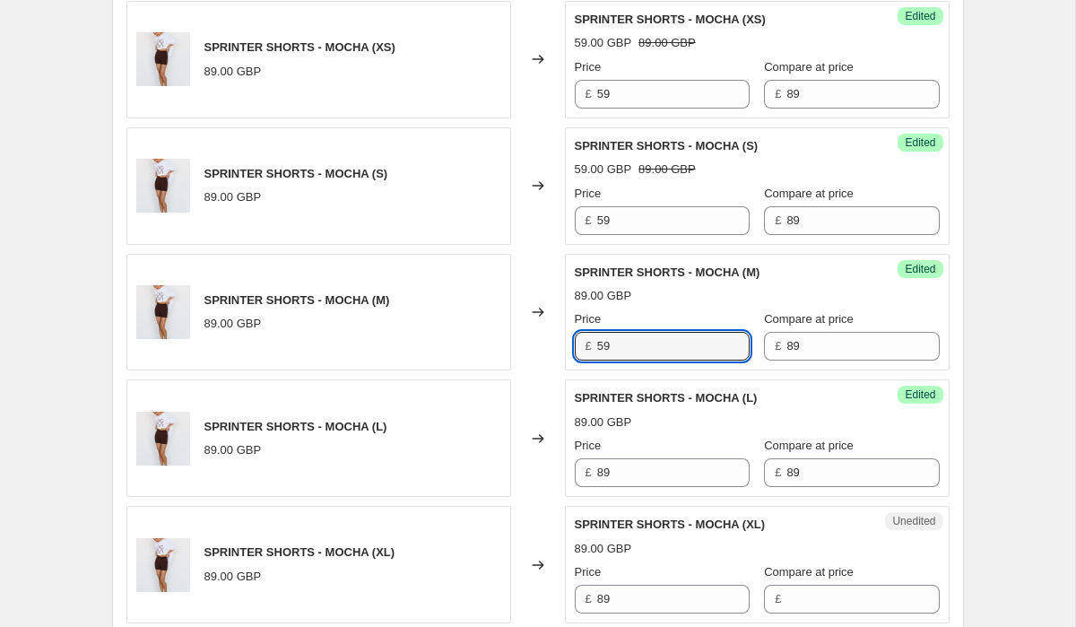
scroll to position [2547, 0]
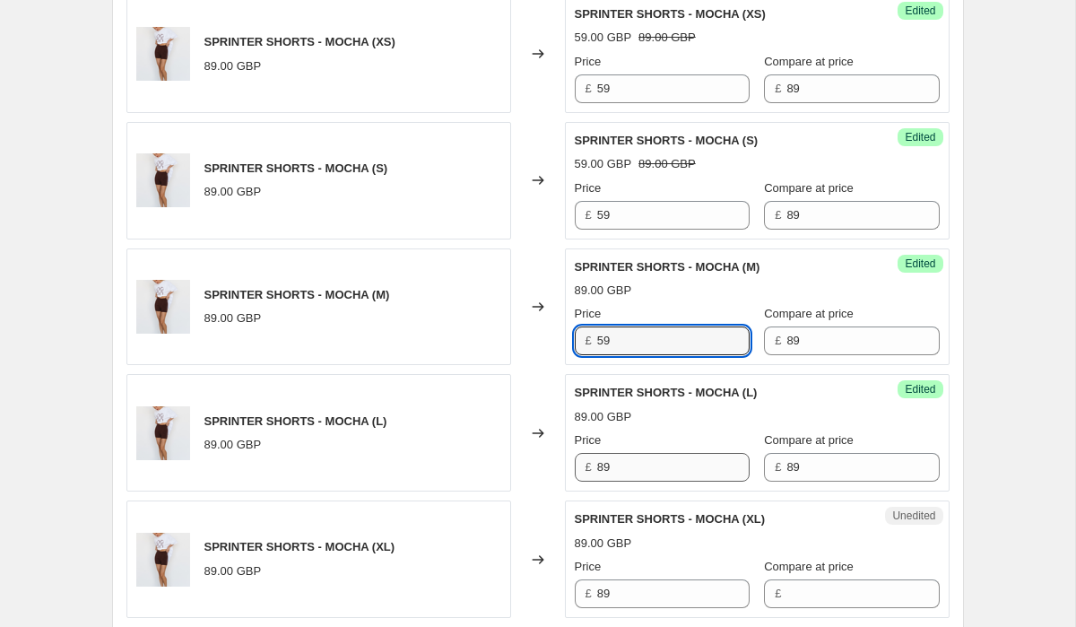
type input "59"
click at [656, 453] on input "89" at bounding box center [673, 467] width 152 height 29
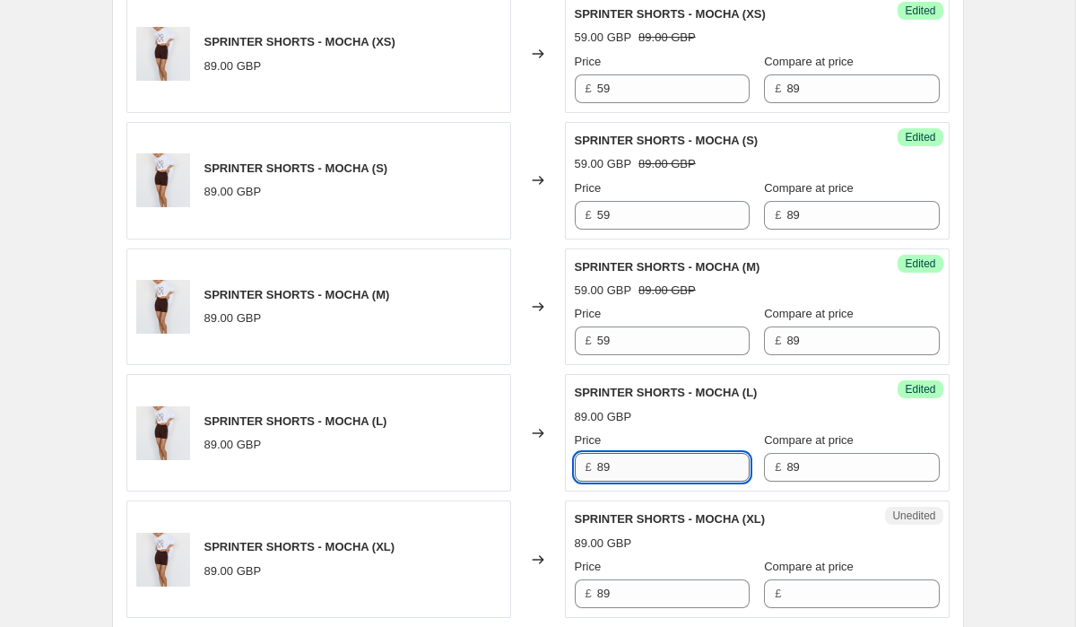
click at [656, 453] on input "89" at bounding box center [673, 467] width 152 height 29
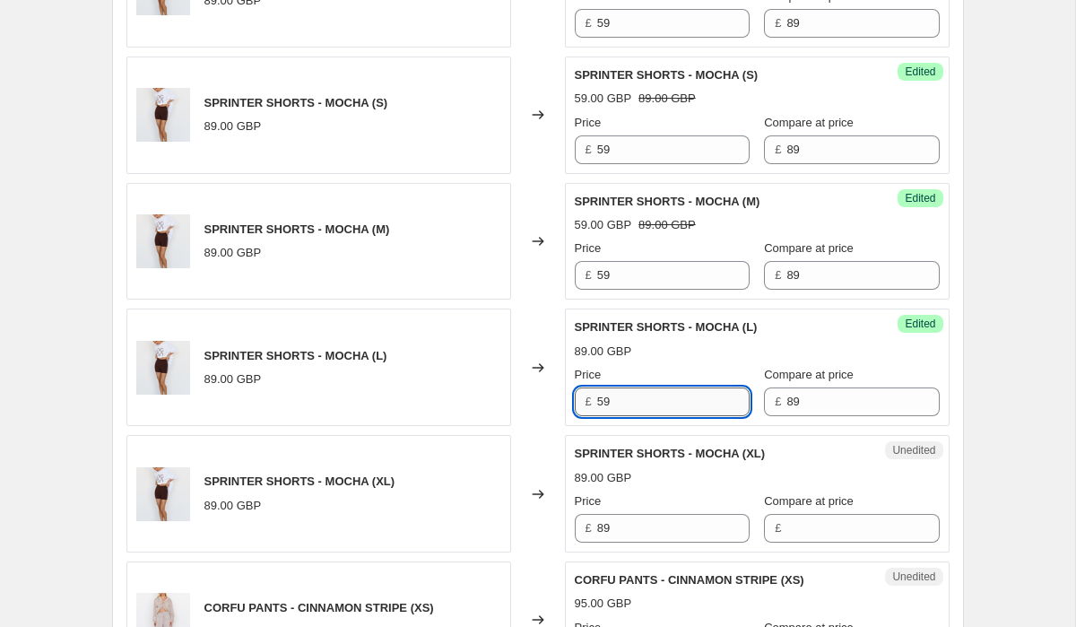
scroll to position [2671, 0]
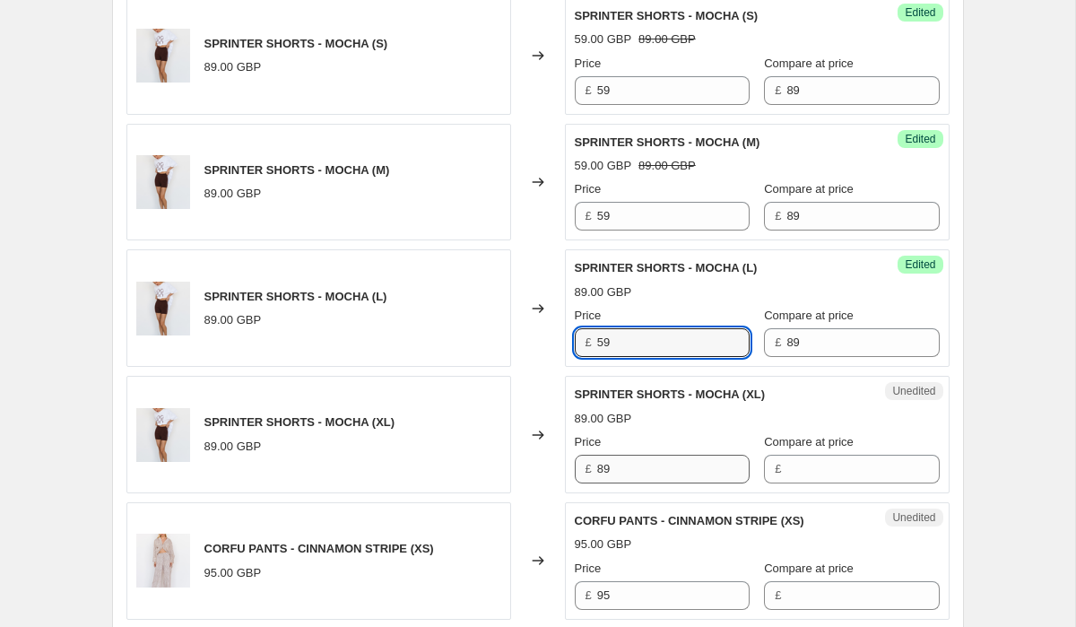
type input "59"
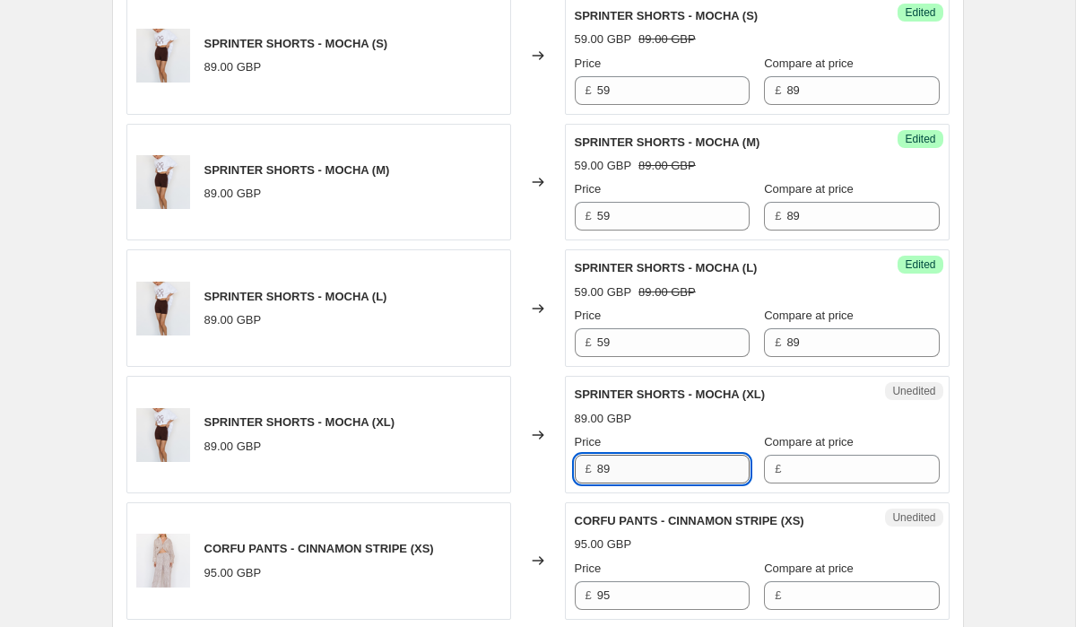
click at [664, 455] on input "89" at bounding box center [673, 469] width 152 height 29
type input "59"
click at [764, 455] on div "£" at bounding box center [851, 469] width 175 height 29
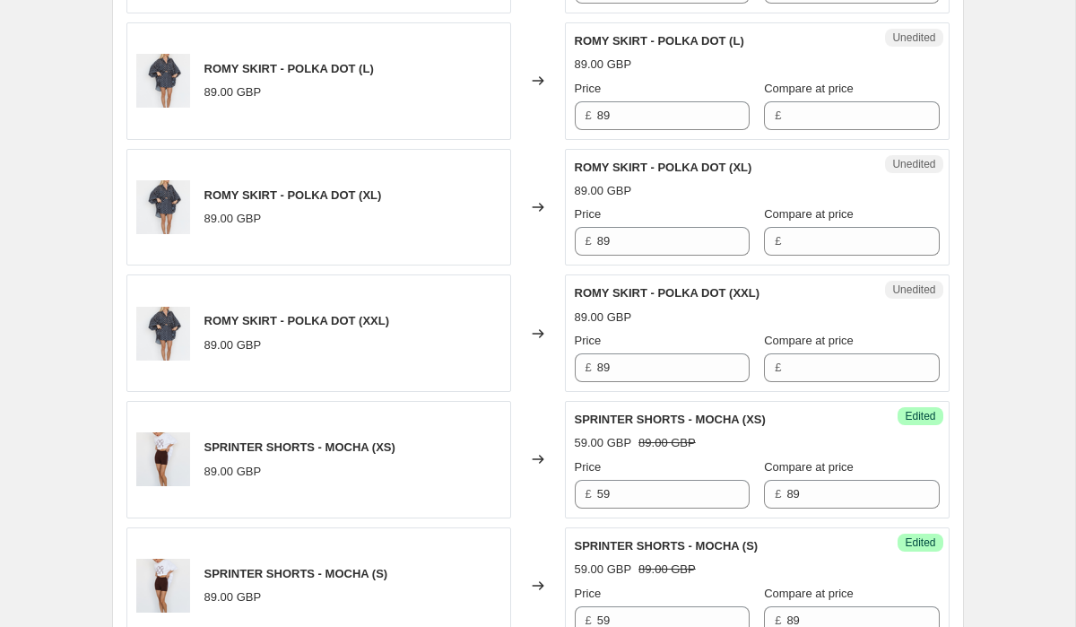
scroll to position [2114, 0]
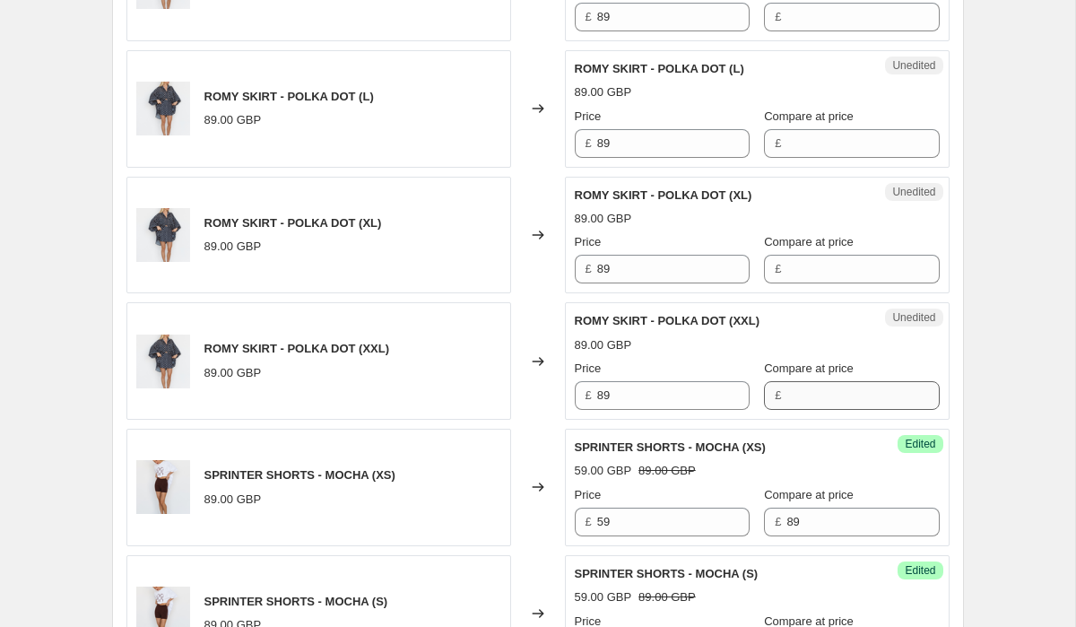
type input "89"
click at [820, 381] on input "Compare at price" at bounding box center [862, 395] width 152 height 29
type input "89"
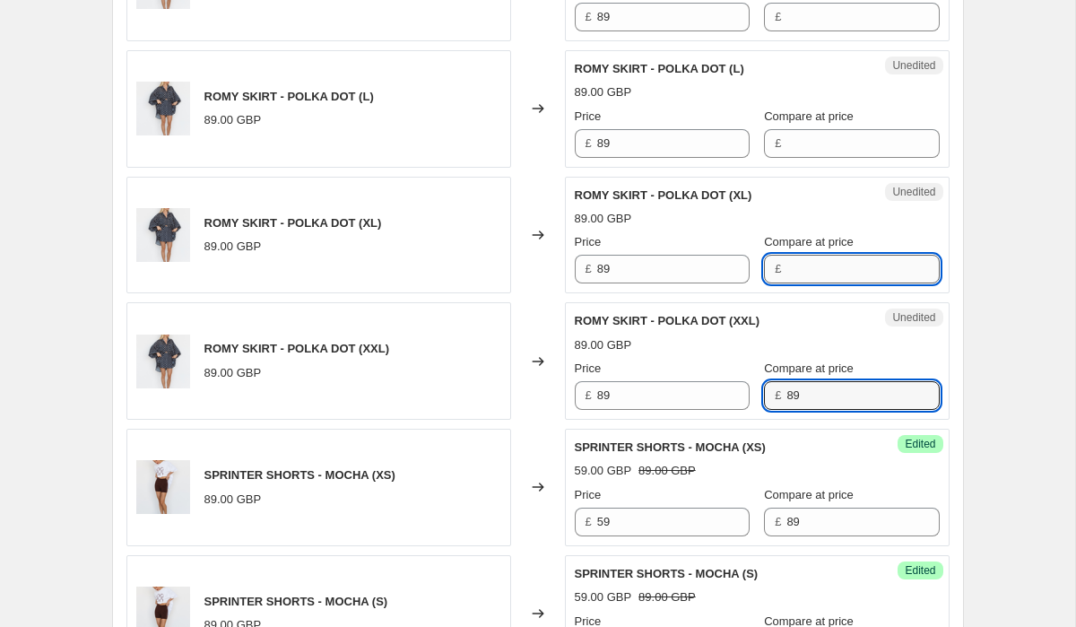
click at [817, 255] on input "Compare at price" at bounding box center [862, 269] width 152 height 29
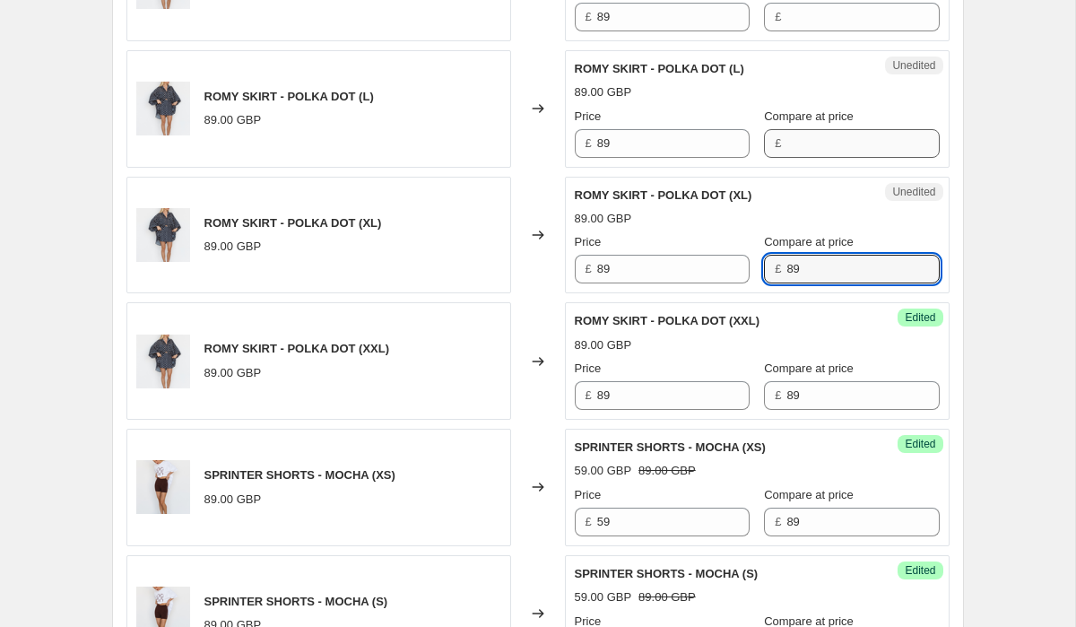
type input "89"
click at [803, 129] on input "Compare at price" at bounding box center [862, 143] width 152 height 29
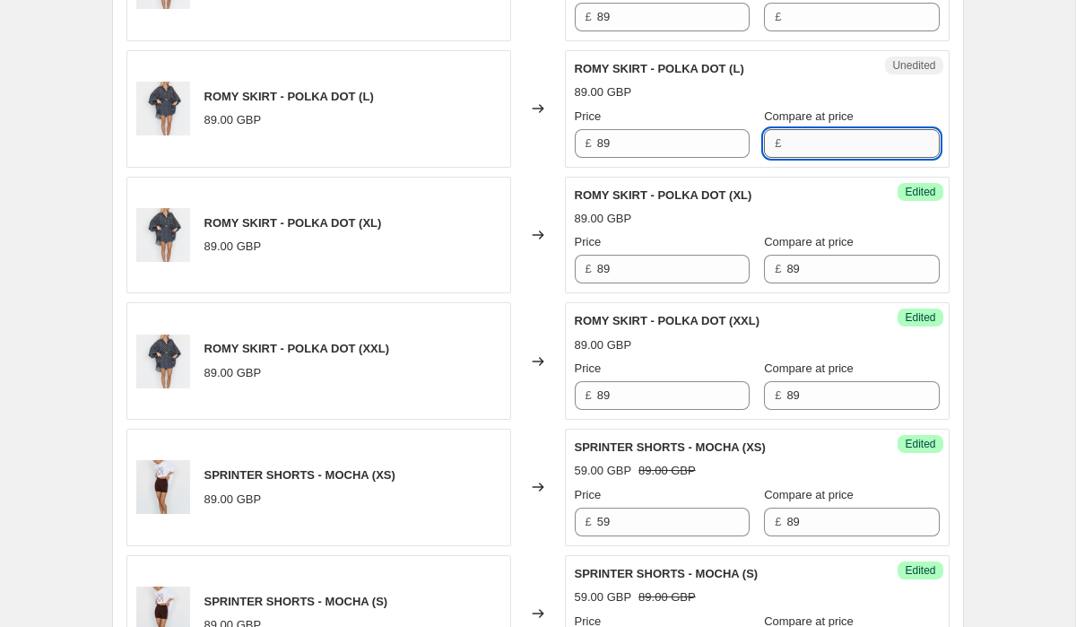
type input "9"
type input "89"
click at [664, 129] on input "89" at bounding box center [673, 143] width 152 height 29
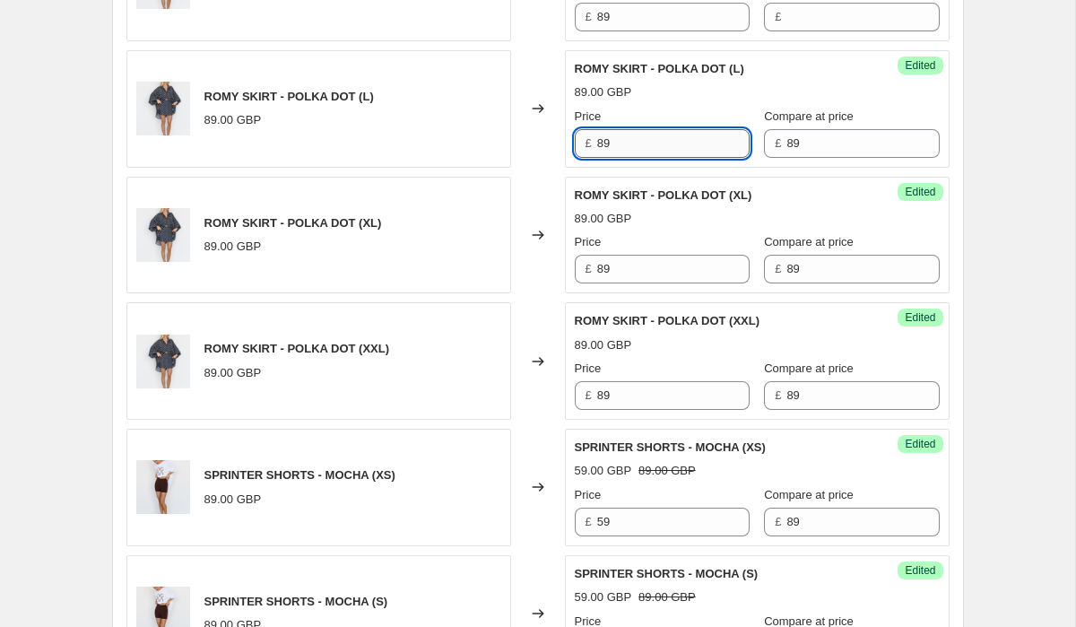
click at [664, 129] on input "89" at bounding box center [673, 143] width 152 height 29
type input "65"
click at [666, 255] on input "89" at bounding box center [673, 269] width 152 height 29
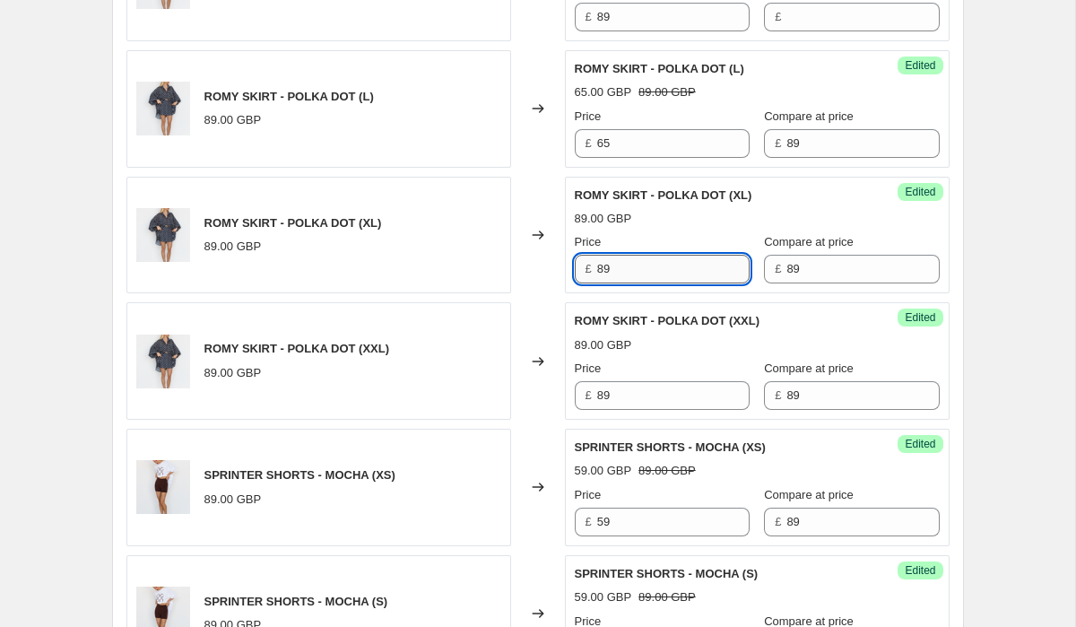
click at [666, 255] on input "89" at bounding box center [673, 269] width 152 height 29
type input "65"
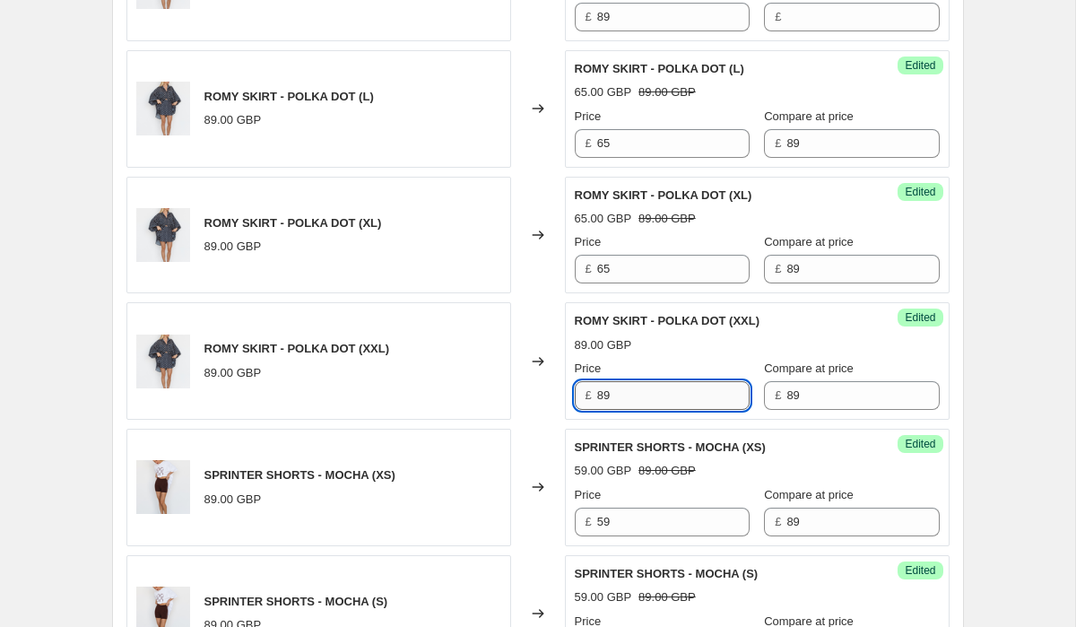
click at [667, 381] on input "89" at bounding box center [673, 395] width 152 height 29
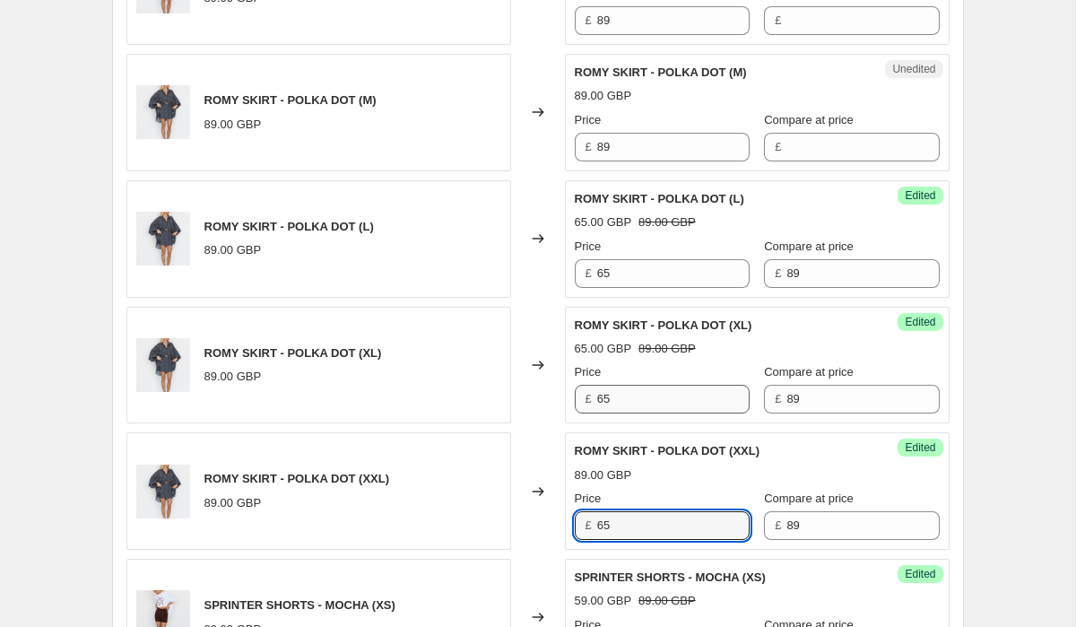
scroll to position [1964, 0]
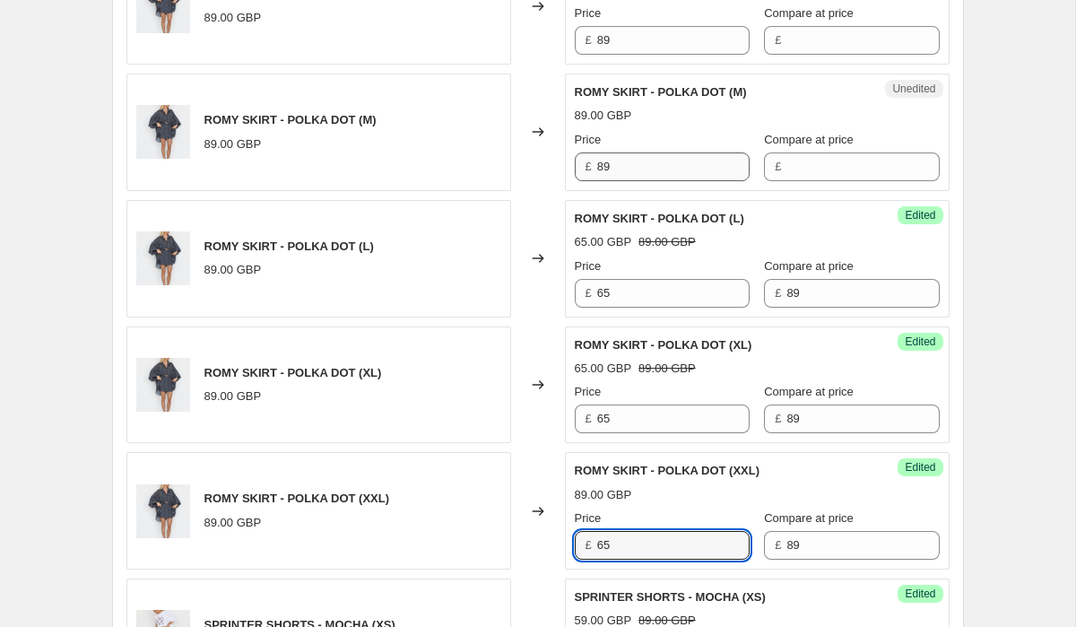
type input "65"
click at [648, 152] on input "89" at bounding box center [673, 166] width 152 height 29
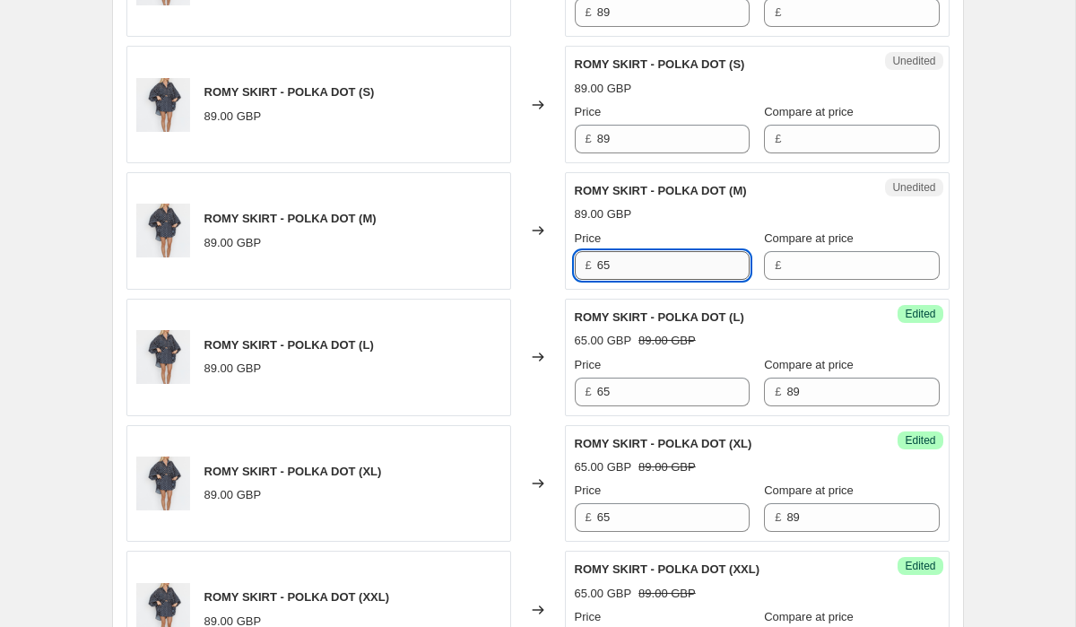
scroll to position [1849, 0]
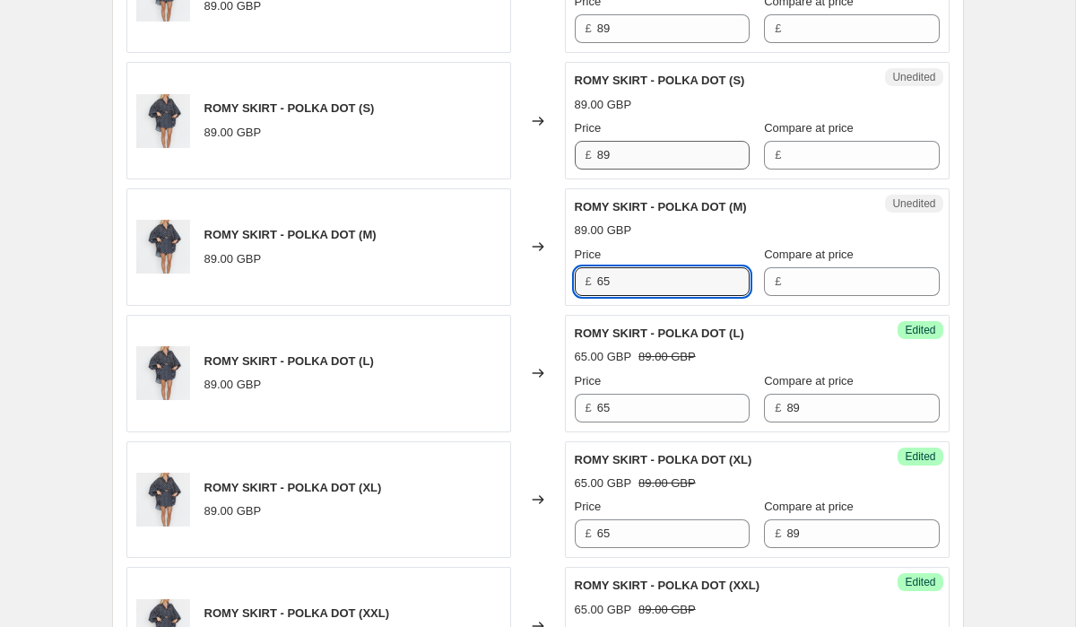
type input "65"
click at [651, 141] on input "89" at bounding box center [673, 155] width 152 height 29
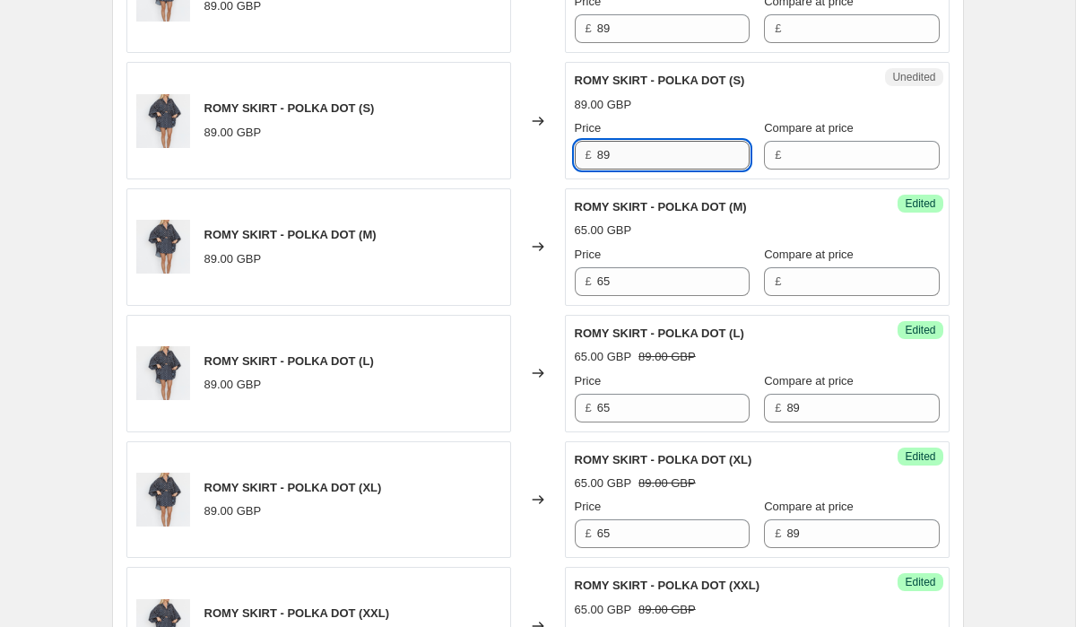
click at [651, 141] on input "89" at bounding box center [673, 155] width 152 height 29
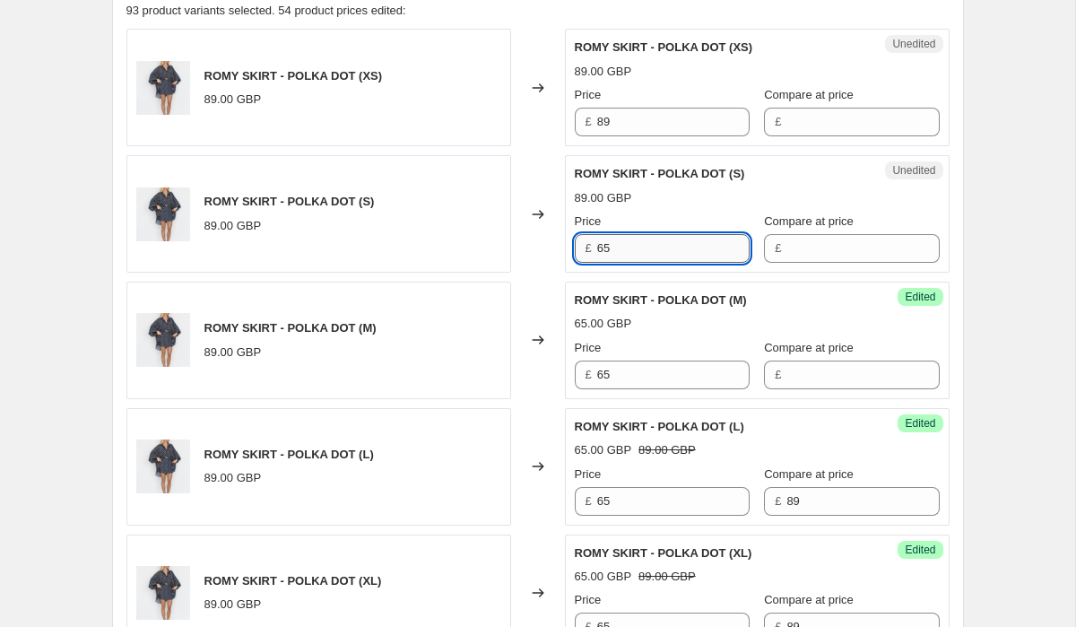
scroll to position [1732, 0]
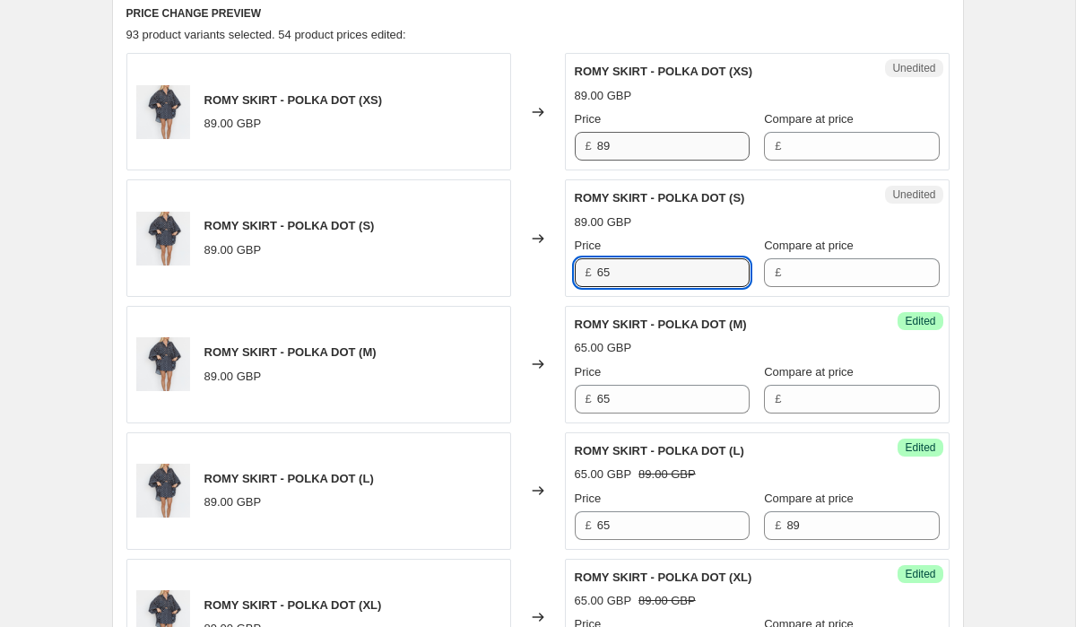
type input "65"
click at [656, 132] on input "89" at bounding box center [673, 146] width 152 height 29
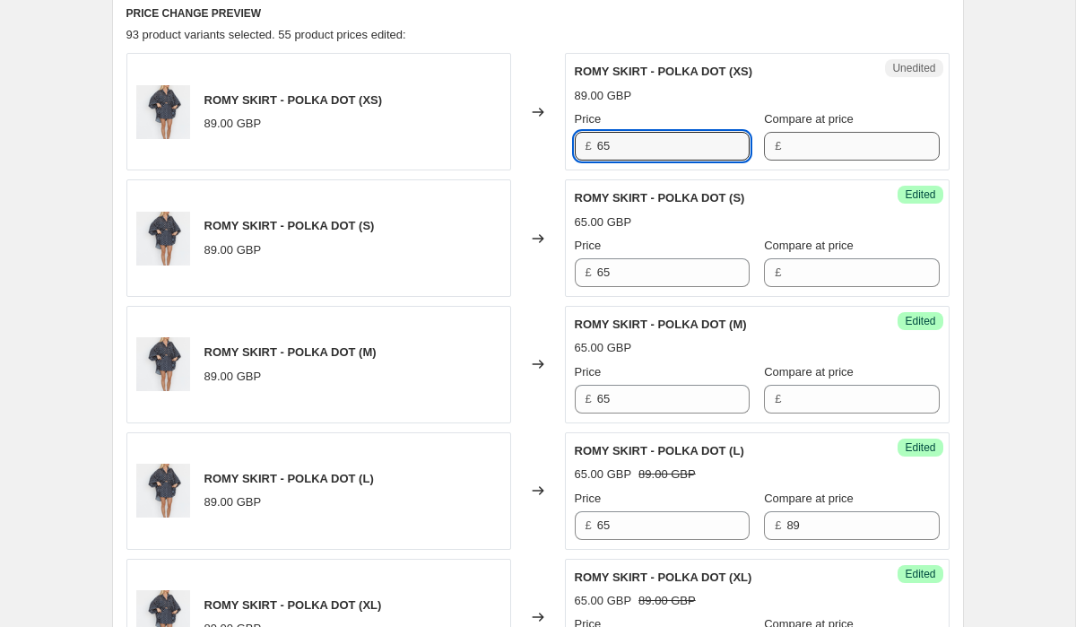
type input "65"
click at [786, 132] on input "Compare at price" at bounding box center [862, 146] width 152 height 29
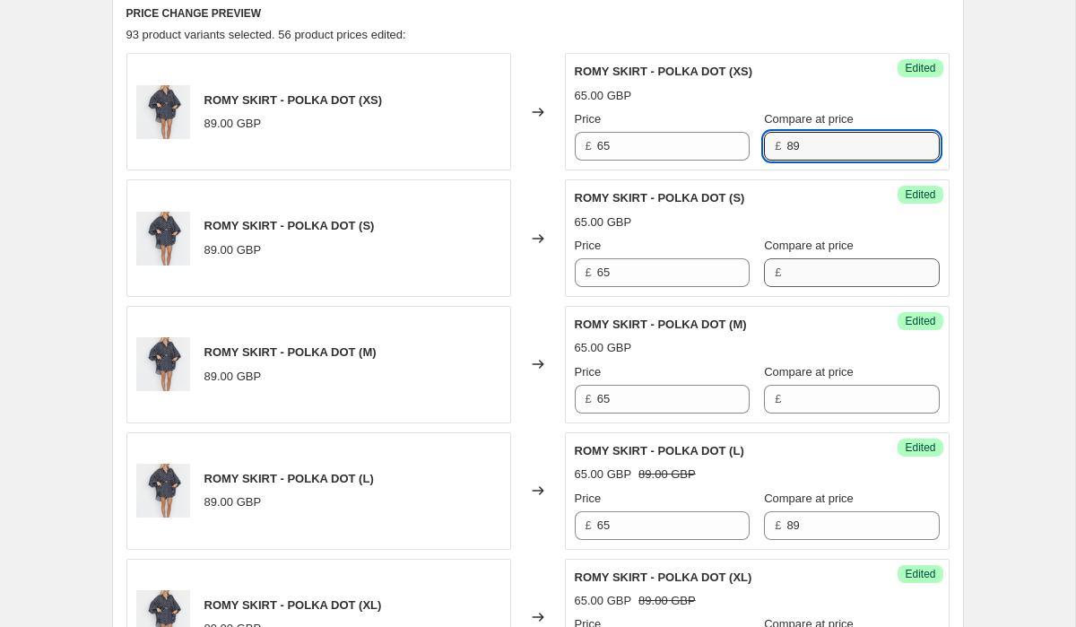
type input "89"
click at [803, 258] on input "Compare at price" at bounding box center [862, 272] width 152 height 29
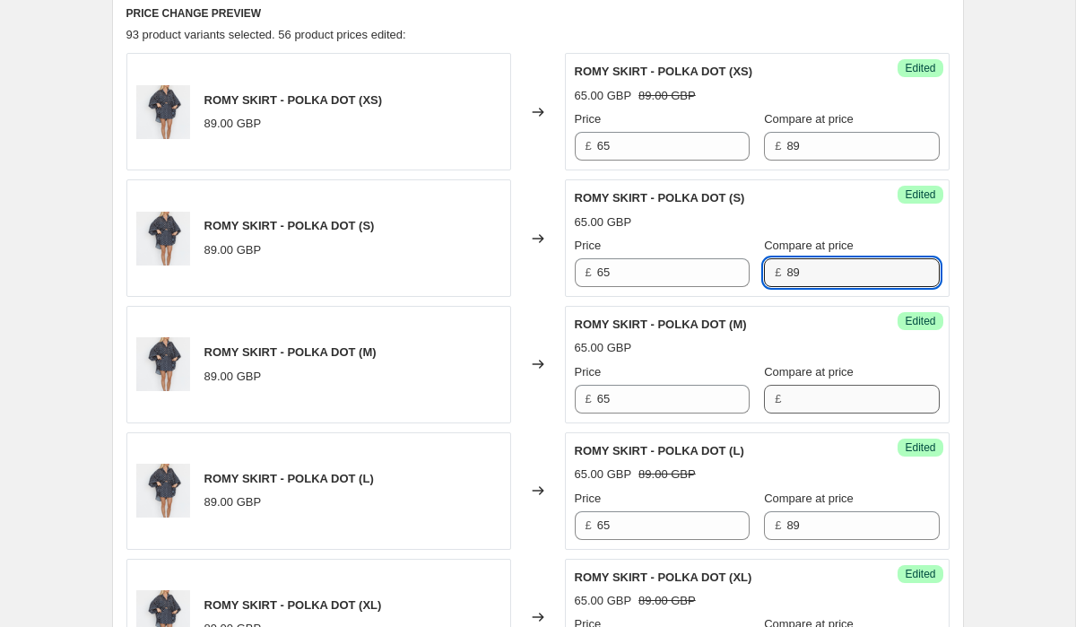
type input "89"
click at [828, 385] on input "Compare at price" at bounding box center [862, 399] width 152 height 29
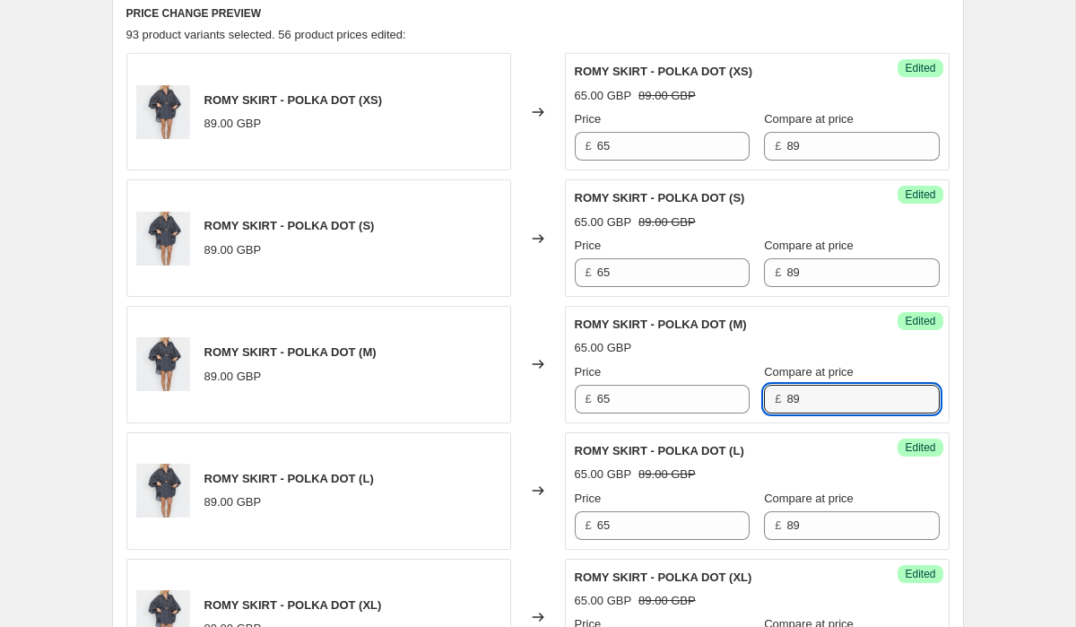
type input "89"
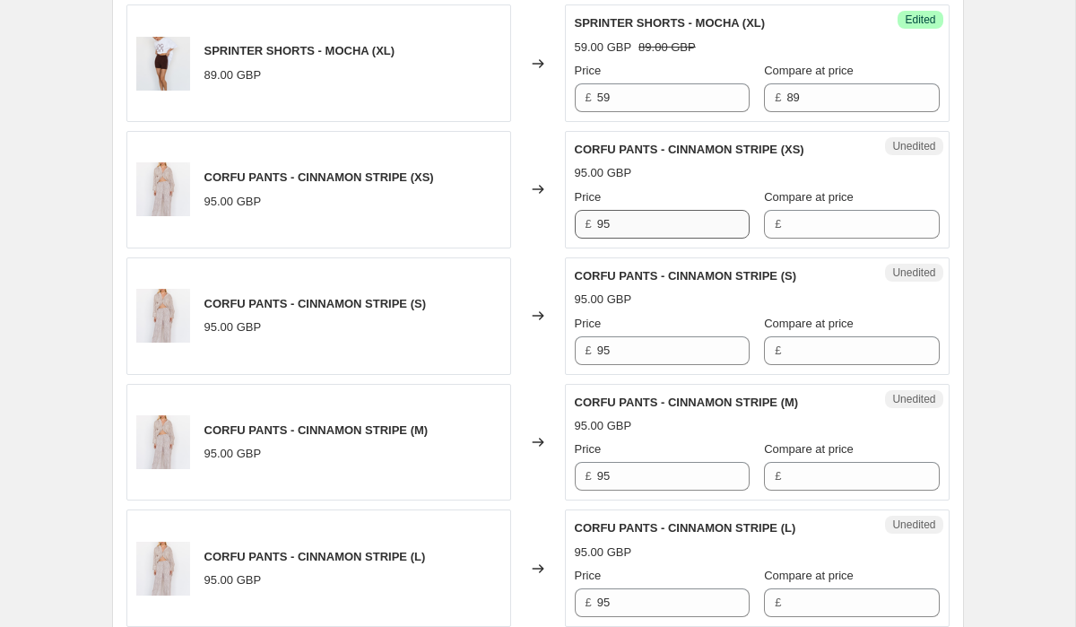
scroll to position [3032, 0]
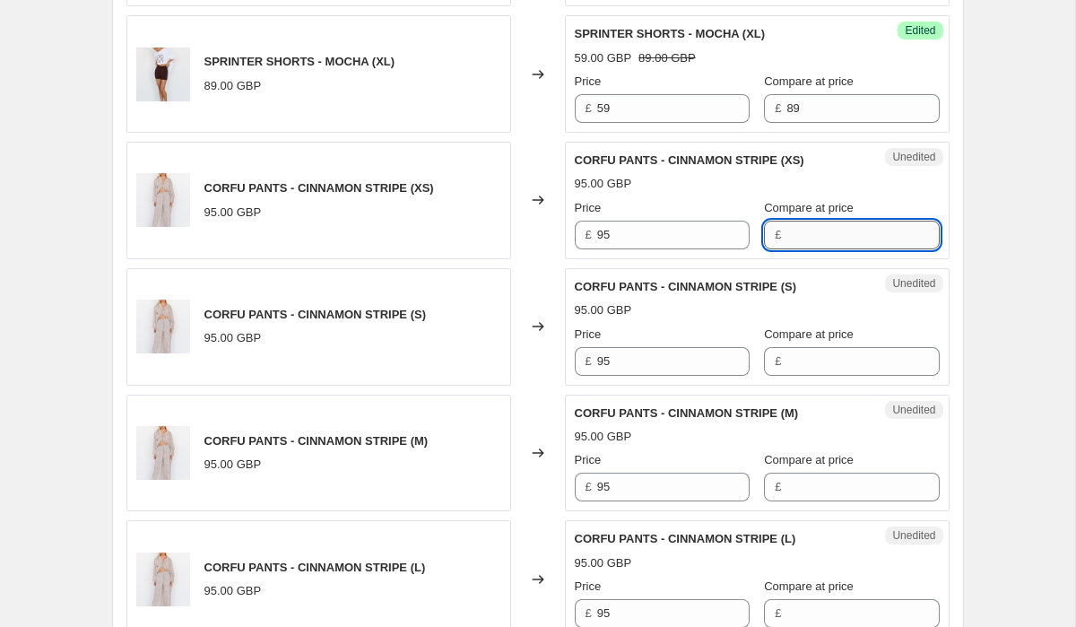
click at [847, 221] on input "Compare at price" at bounding box center [862, 235] width 152 height 29
type input "95"
click at [849, 347] on input "Compare at price" at bounding box center [862, 361] width 152 height 29
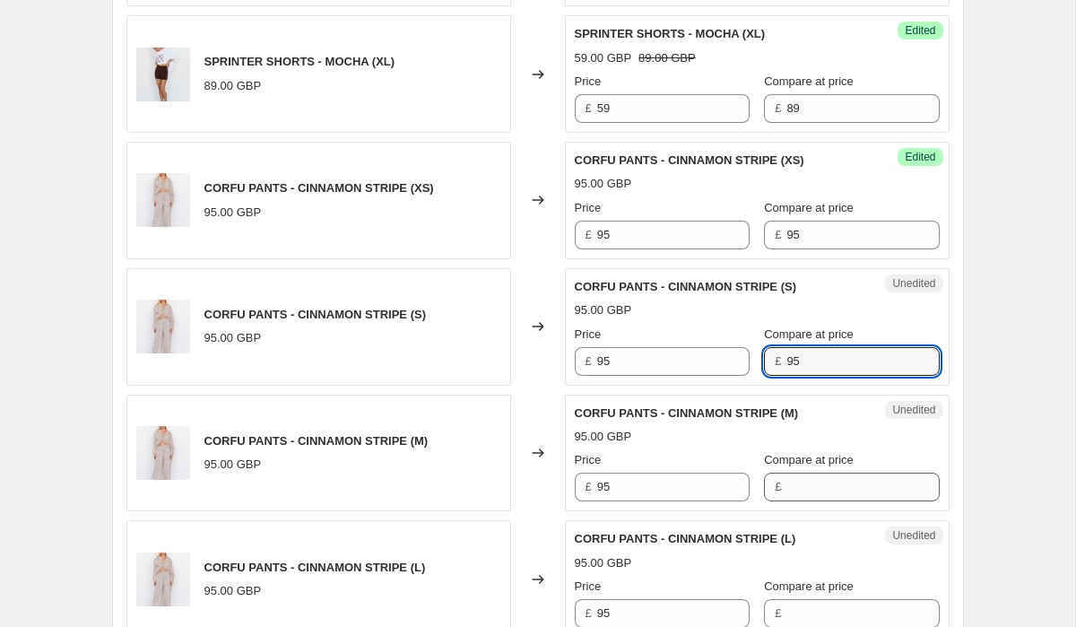
type input "95"
click at [847, 473] on input "Compare at price" at bounding box center [862, 487] width 152 height 29
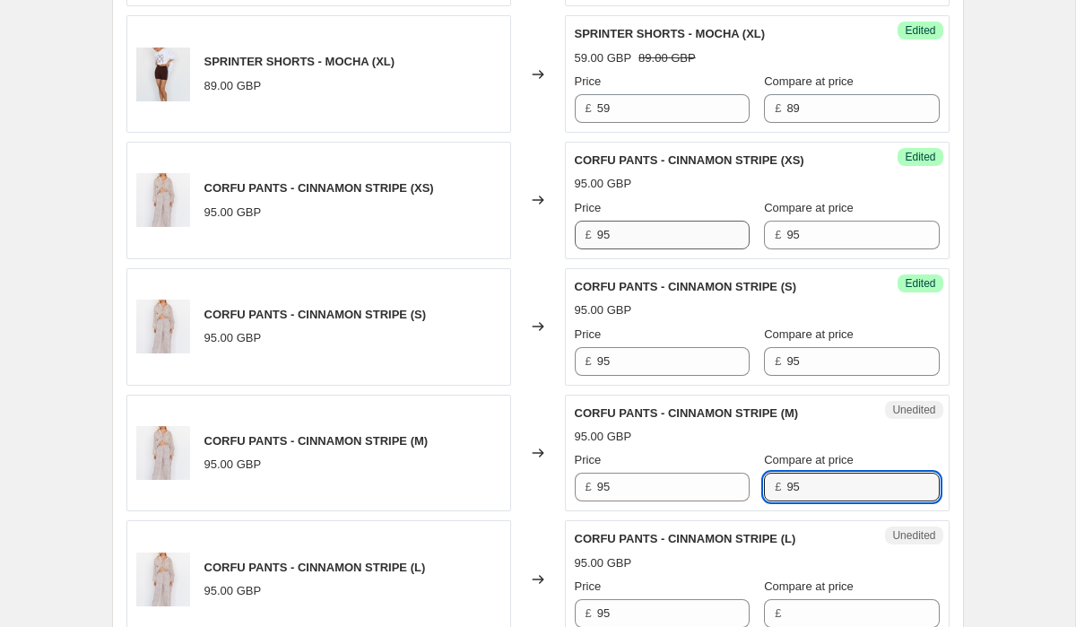
type input "95"
click at [697, 221] on input "95" at bounding box center [673, 235] width 152 height 29
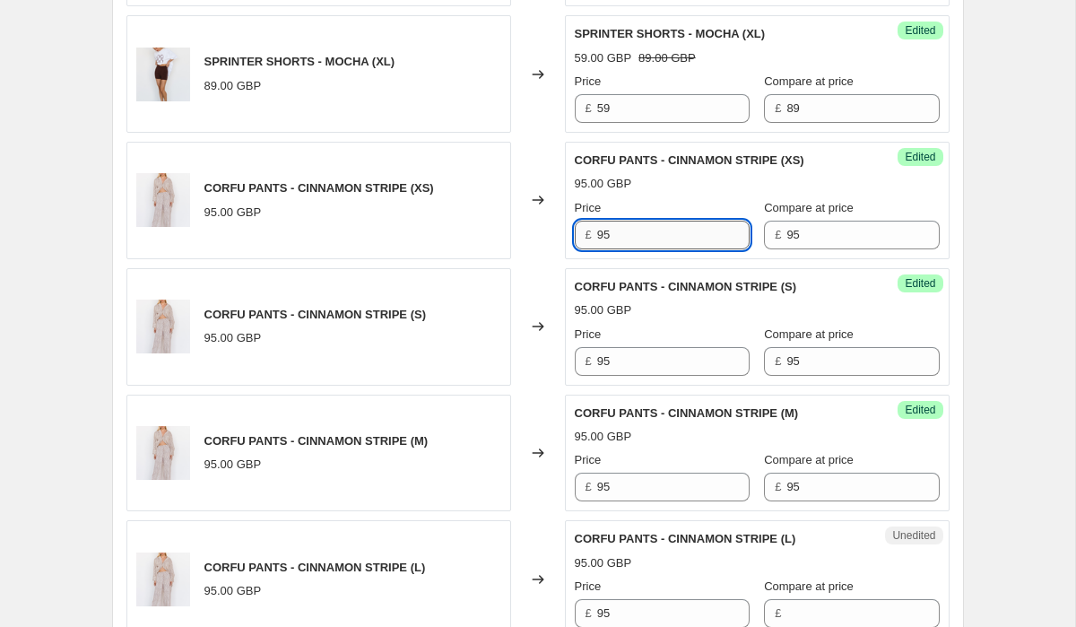
click at [697, 221] on input "95" at bounding box center [673, 235] width 152 height 29
type input "6"
type input "70"
click at [677, 347] on input "95" at bounding box center [673, 361] width 152 height 29
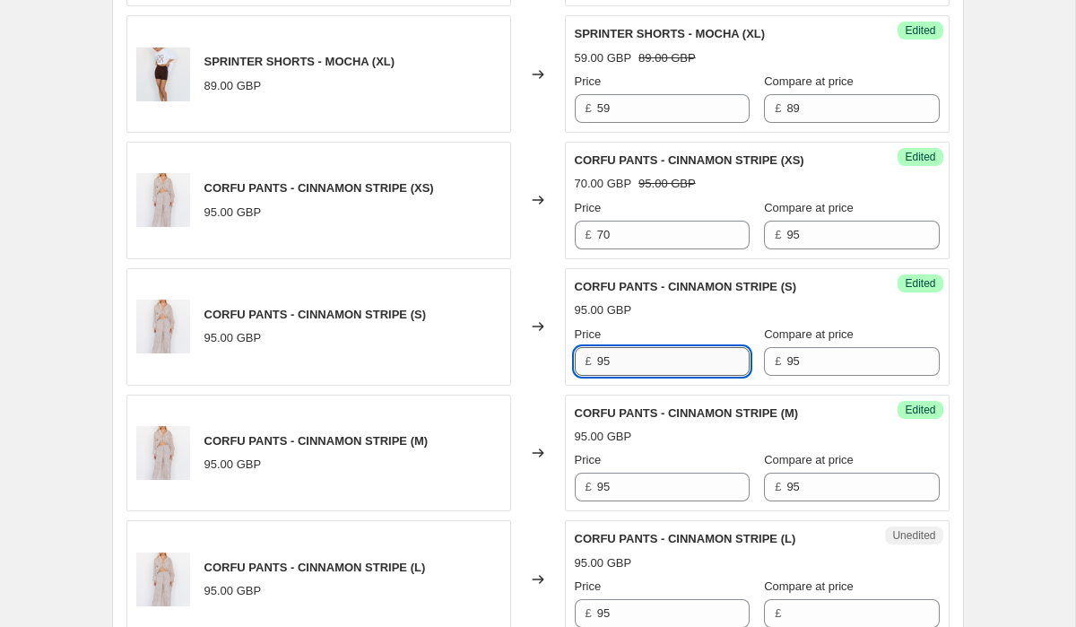
type input "9"
type input "70"
click at [682, 475] on input "95" at bounding box center [673, 487] width 152 height 29
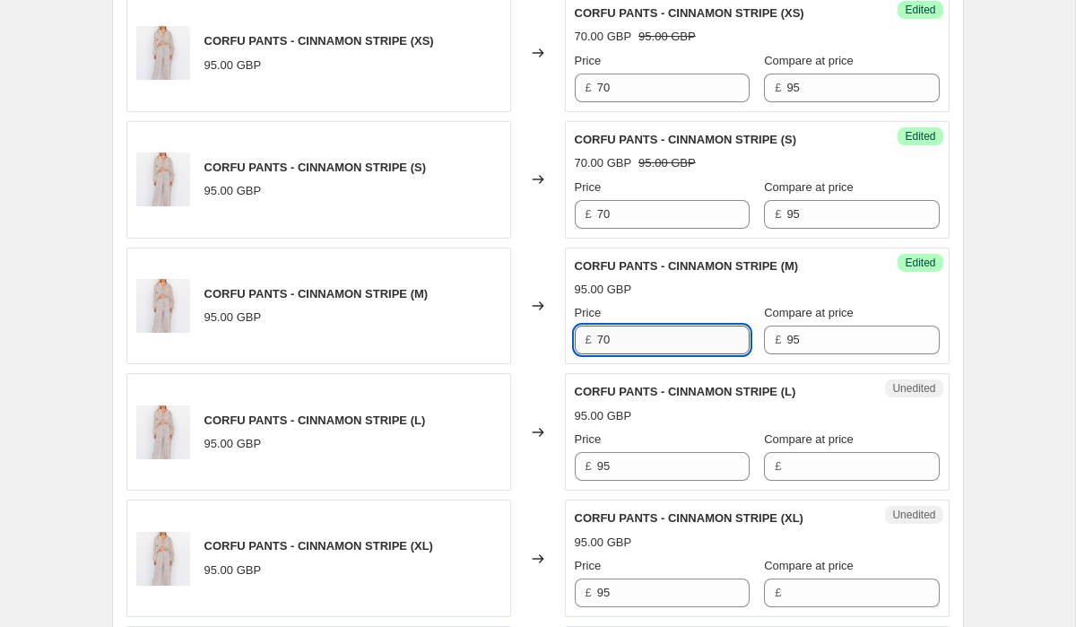
scroll to position [3251, 0]
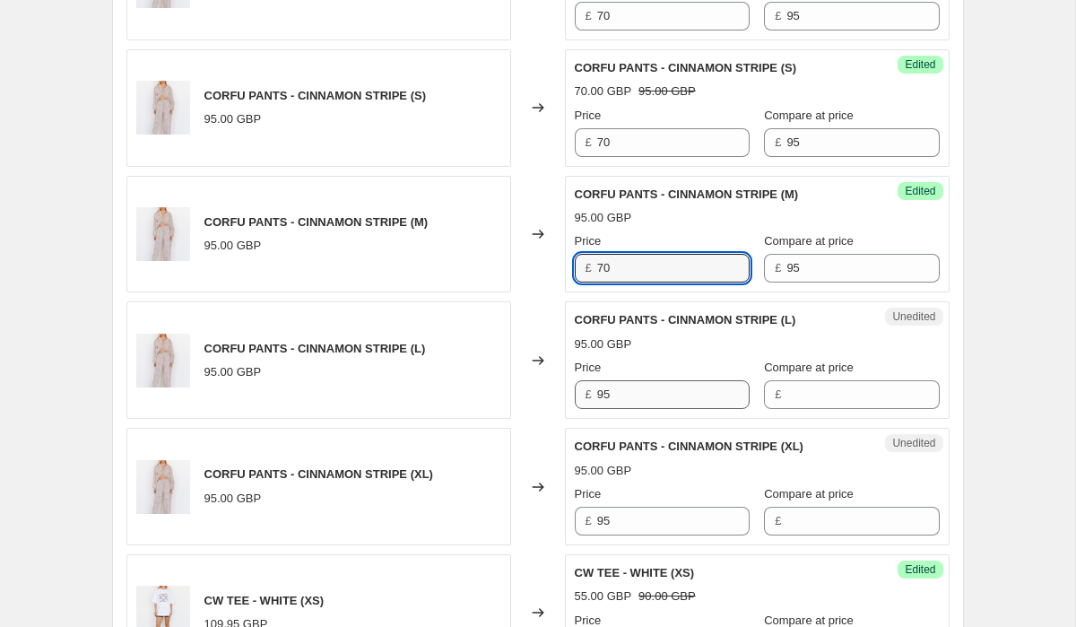
type input "70"
click at [663, 381] on input "95" at bounding box center [673, 394] width 152 height 29
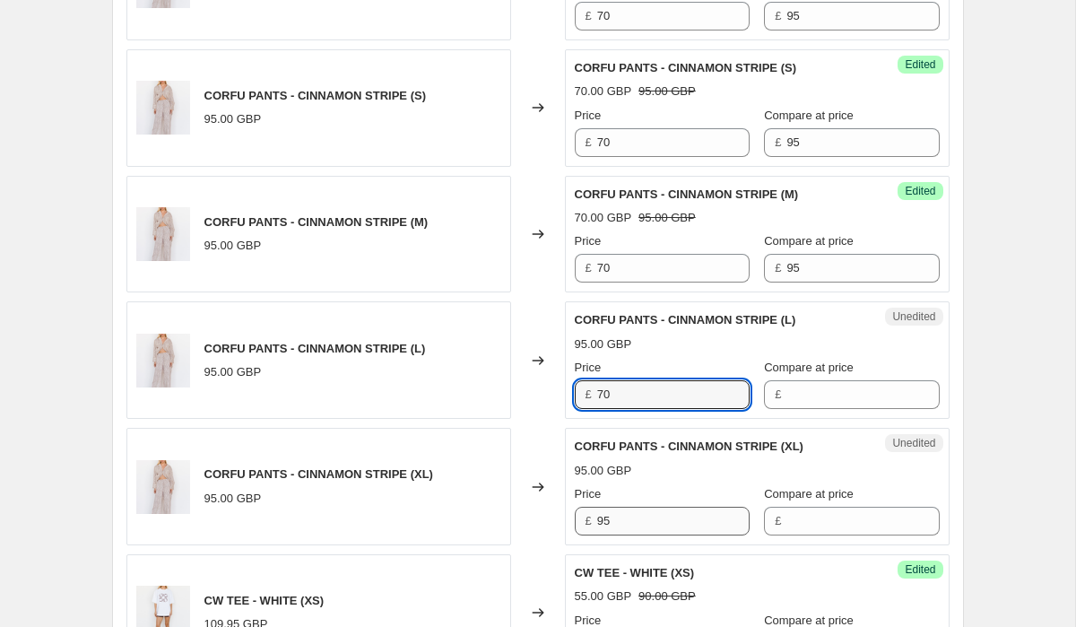
type input "70"
click at [649, 513] on input "95" at bounding box center [673, 521] width 152 height 29
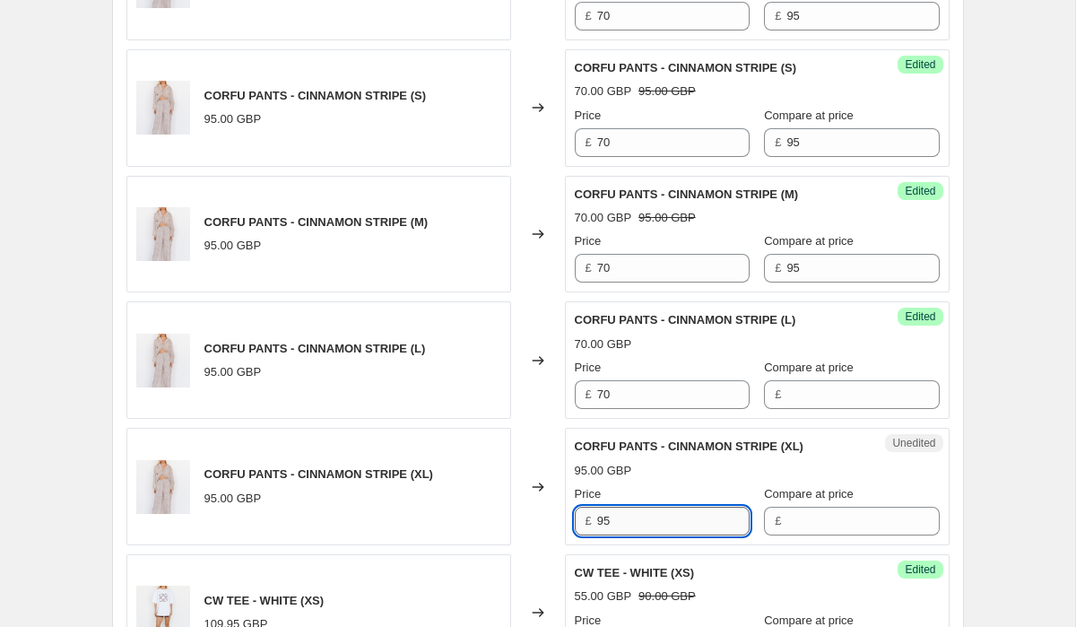
click at [649, 513] on input "95" at bounding box center [673, 521] width 152 height 29
type input "70"
click at [819, 380] on input "Compare at price" at bounding box center [862, 394] width 152 height 29
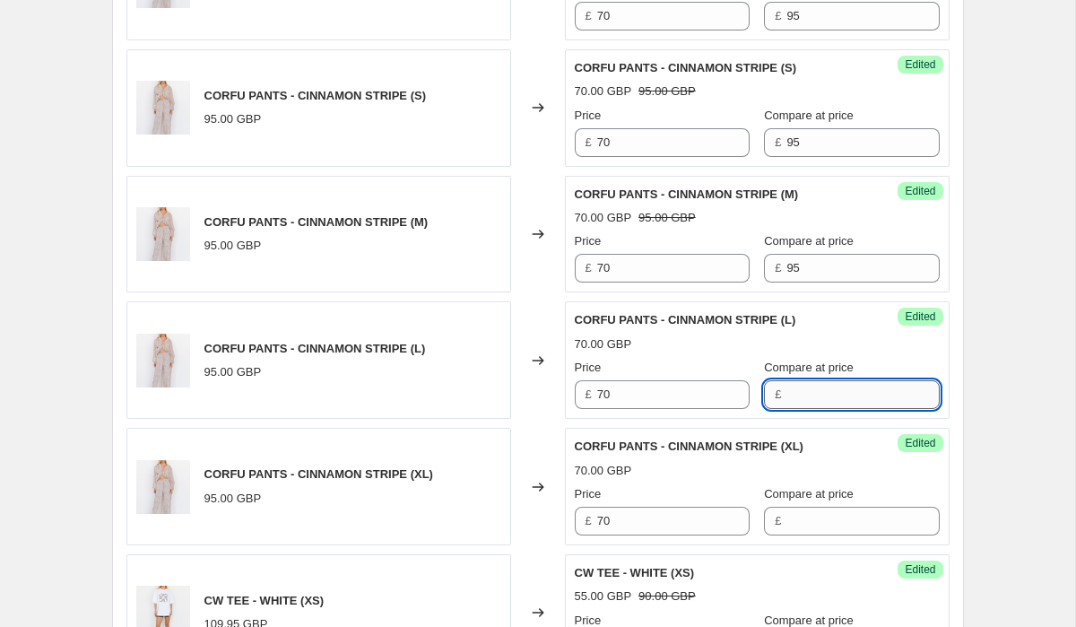
type input "0"
type input "95"
click at [839, 507] on input "Compare at price" at bounding box center [862, 521] width 152 height 29
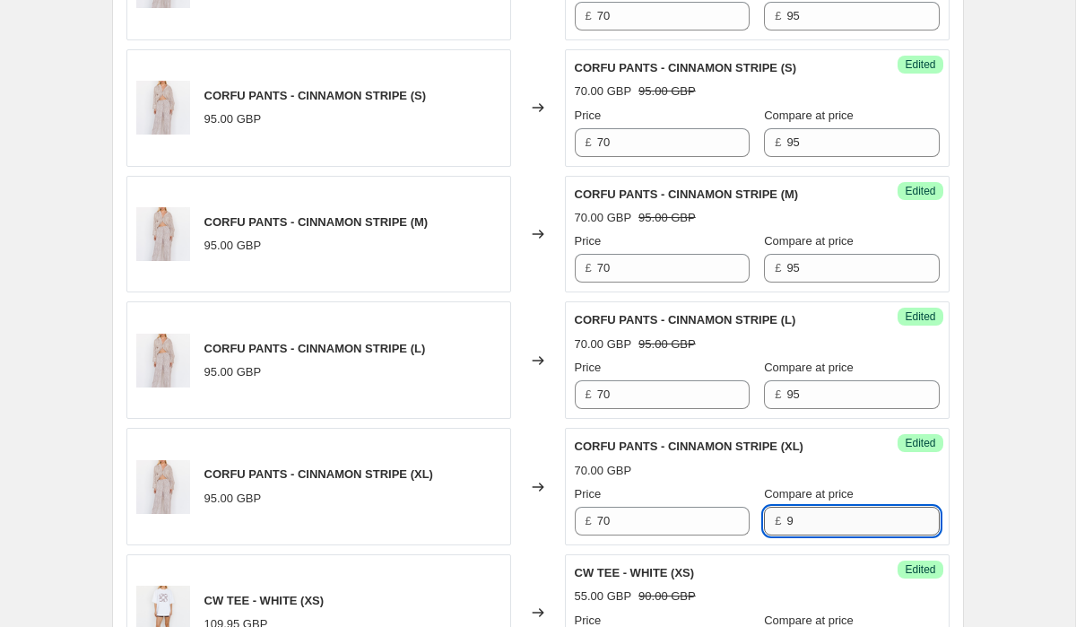
type input "95"
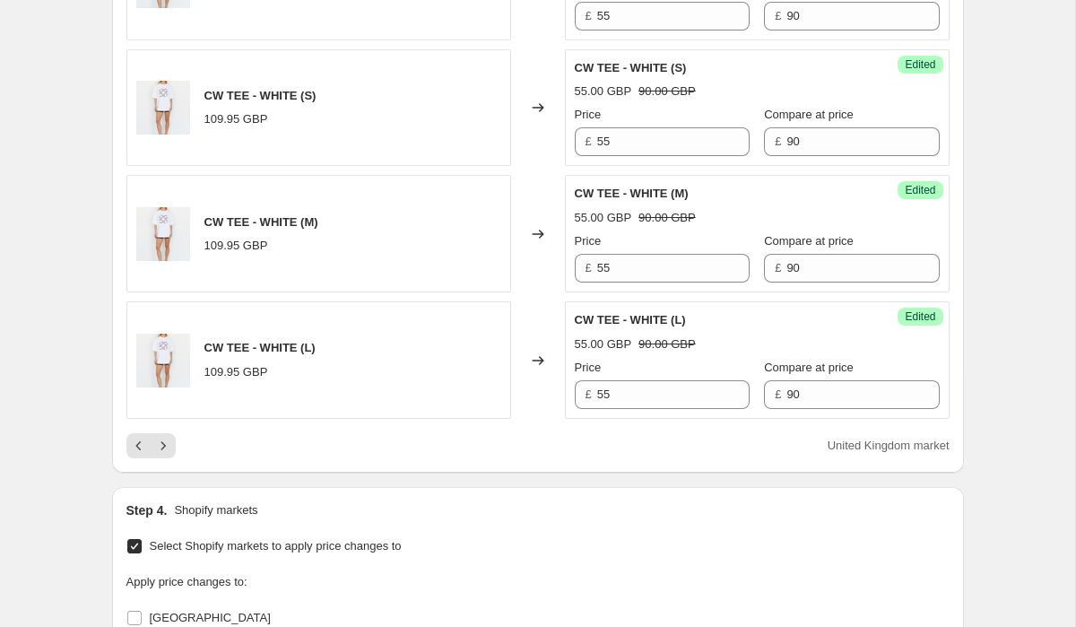
scroll to position [3908, 0]
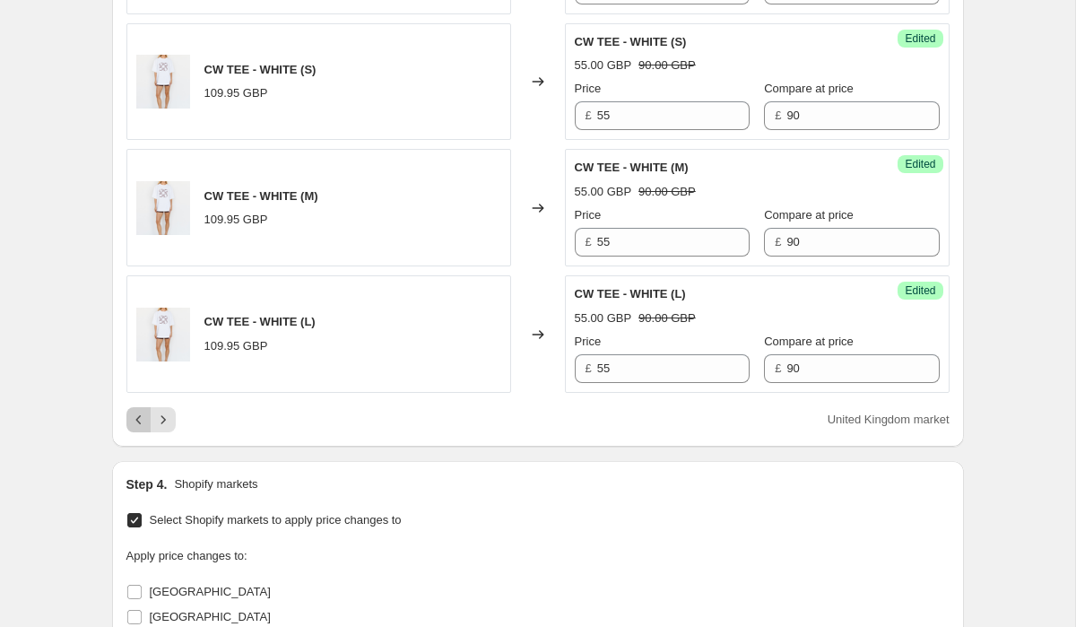
click at [128, 407] on button "Previous" at bounding box center [138, 419] width 25 height 25
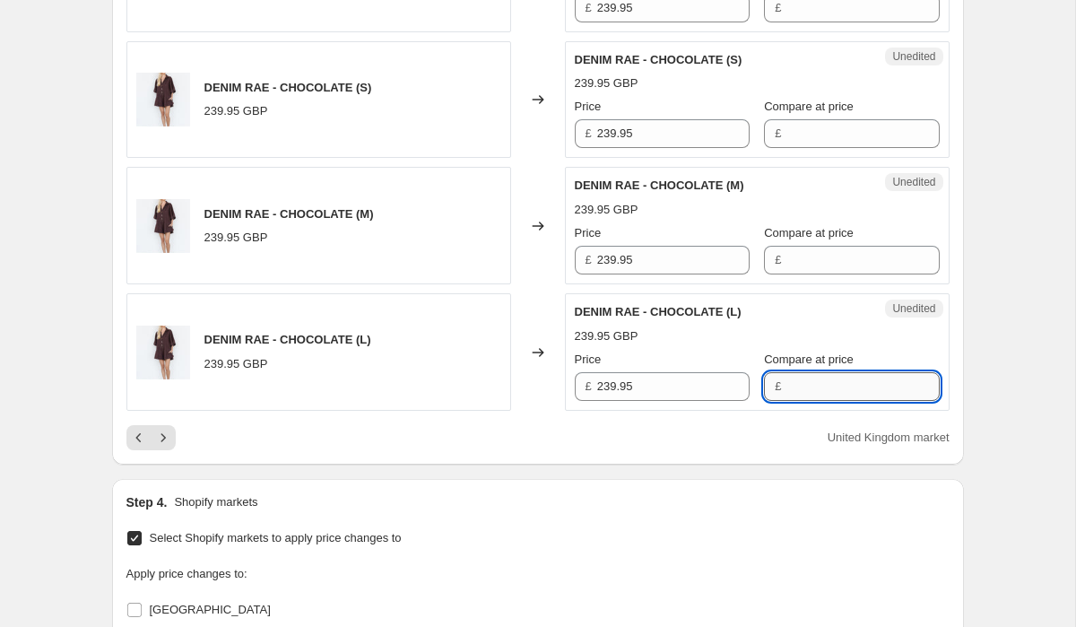
click at [828, 382] on input "Compare at price" at bounding box center [862, 386] width 152 height 29
click at [659, 386] on input "239.95" at bounding box center [673, 386] width 152 height 29
click at [793, 389] on input "Compare at price" at bounding box center [862, 386] width 152 height 29
paste input "239.95"
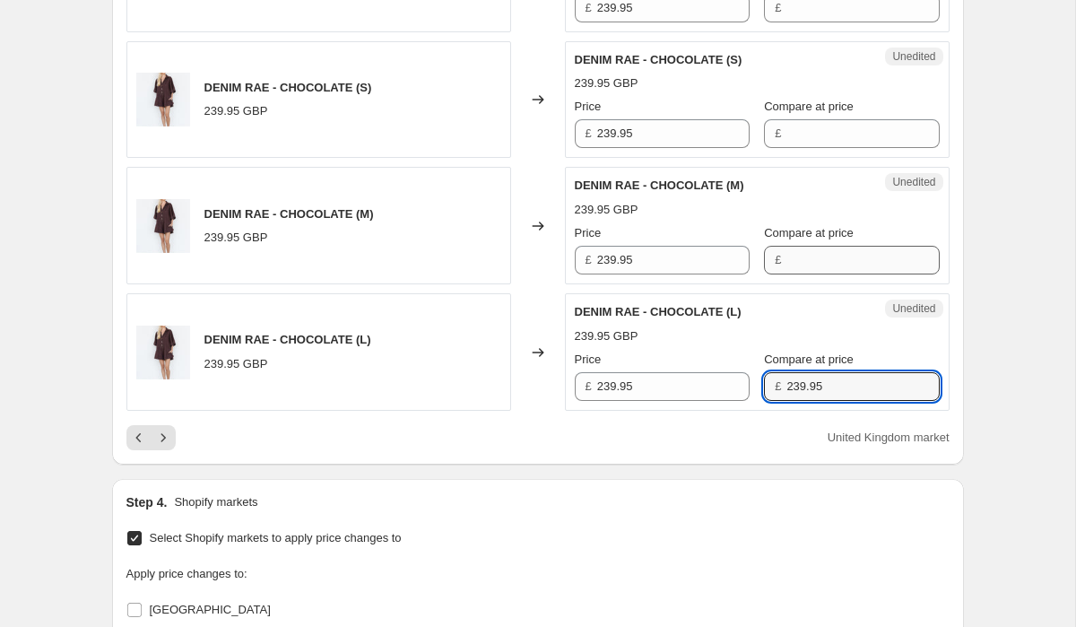
type input "239.95"
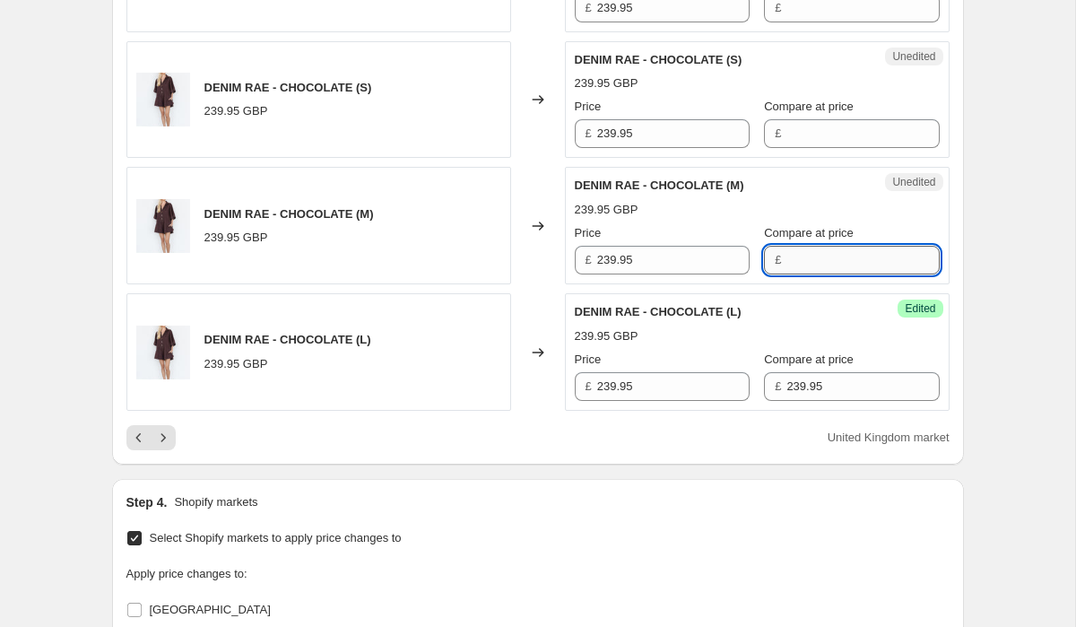
click at [816, 267] on input "Compare at price" at bounding box center [862, 260] width 152 height 29
paste input "239.95"
type input "239.95"
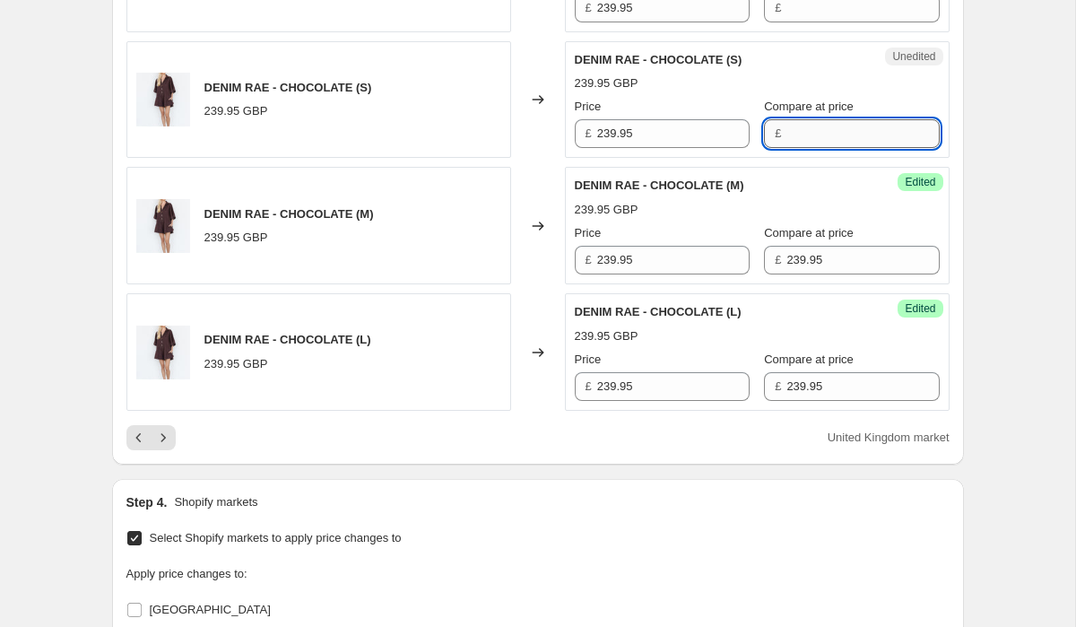
click at [808, 138] on input "Compare at price" at bounding box center [862, 133] width 152 height 29
paste input "239.95"
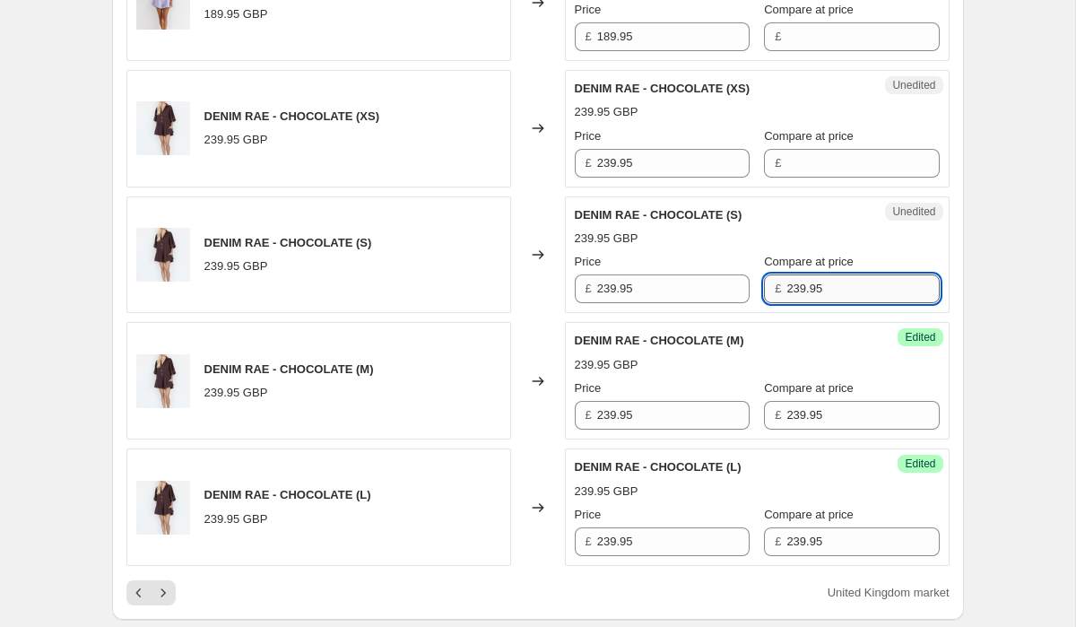
scroll to position [3731, 0]
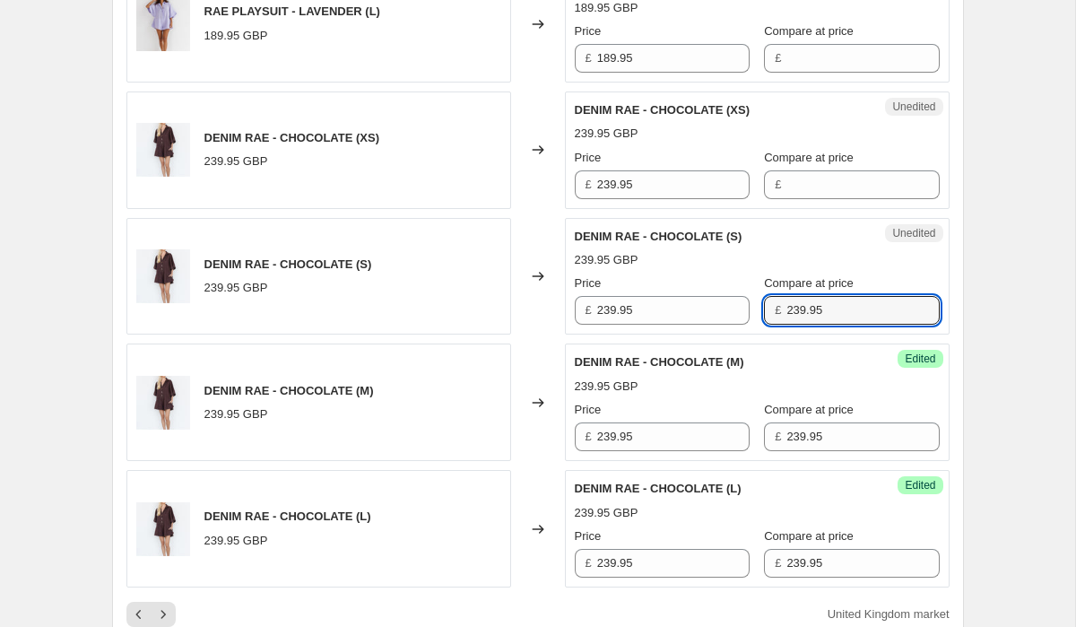
type input "239.95"
click at [806, 195] on div "Unedited DENIM RAE - CHOCOLATE (XS) 239.95 GBP Price £ 239.95 Compare at price £" at bounding box center [757, 149] width 385 height 117
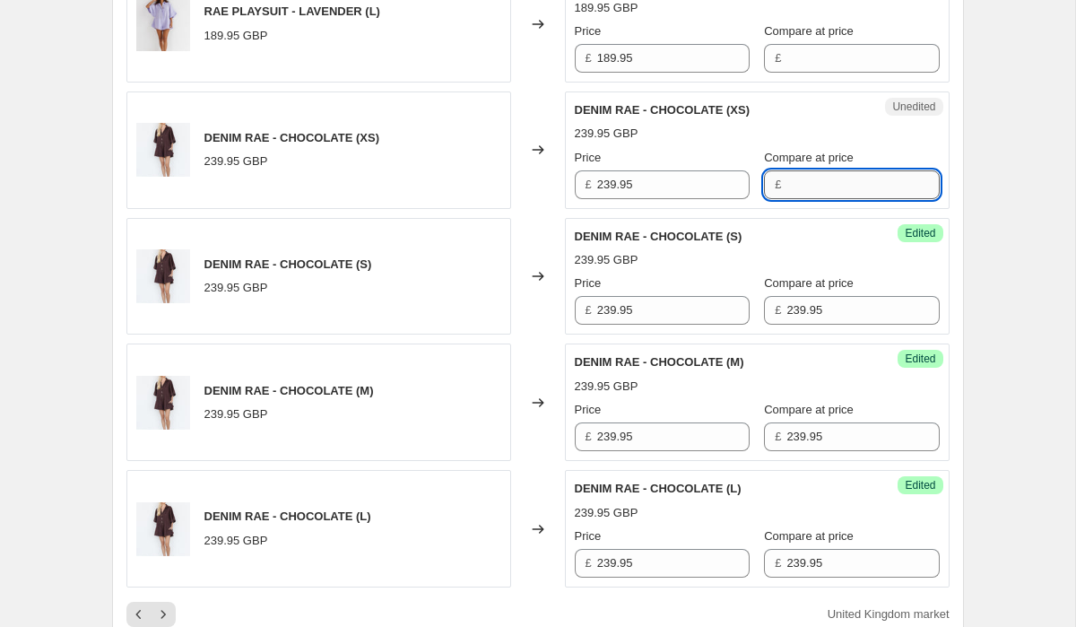
click at [809, 182] on input "Compare at price" at bounding box center [862, 184] width 152 height 29
paste input "239.95"
type input "239.95"
click at [809, 58] on input "Compare at price" at bounding box center [862, 58] width 152 height 29
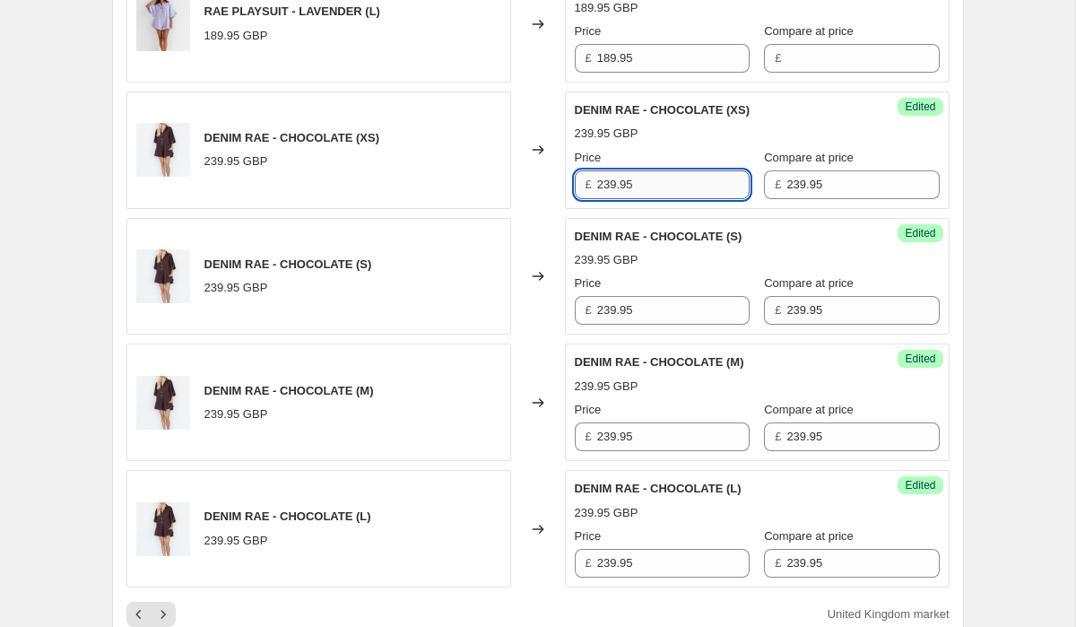
click at [690, 174] on input "239.95" at bounding box center [673, 184] width 152 height 29
click at [645, 175] on input "179.95" at bounding box center [673, 184] width 152 height 29
type input "179.95"
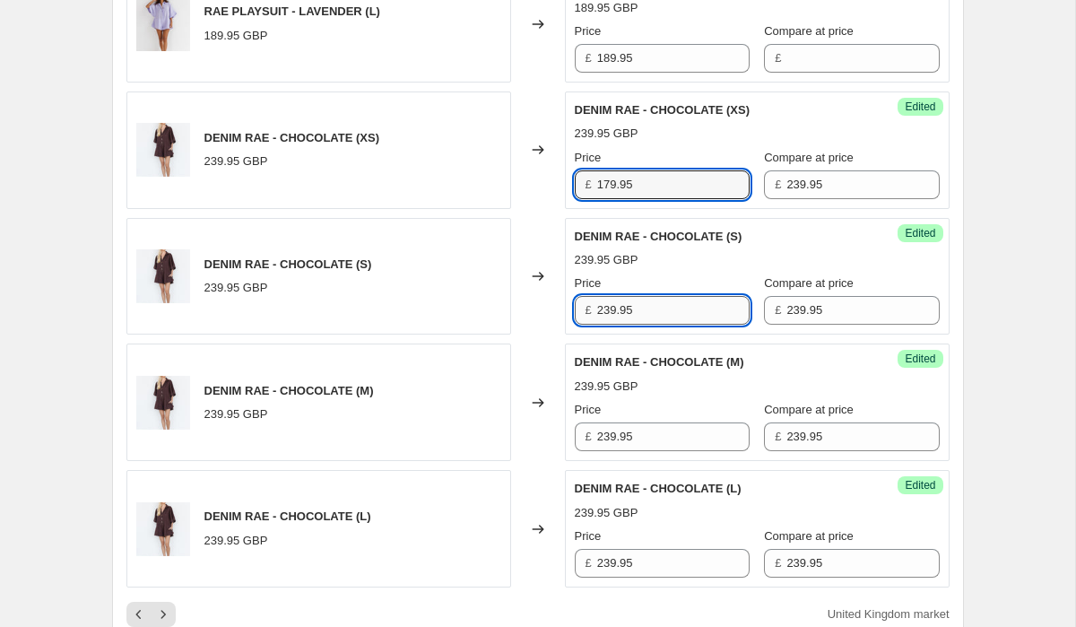
click at [654, 302] on input "239.95" at bounding box center [673, 310] width 152 height 29
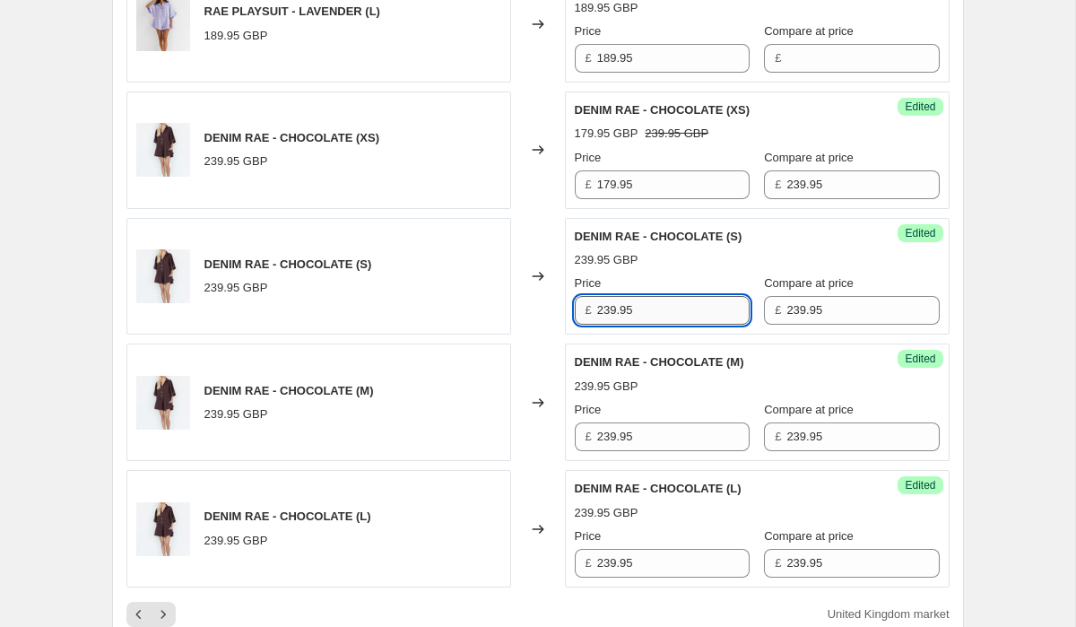
paste input "17"
type input "179.95"
click at [669, 440] on input "239.95" at bounding box center [673, 436] width 152 height 29
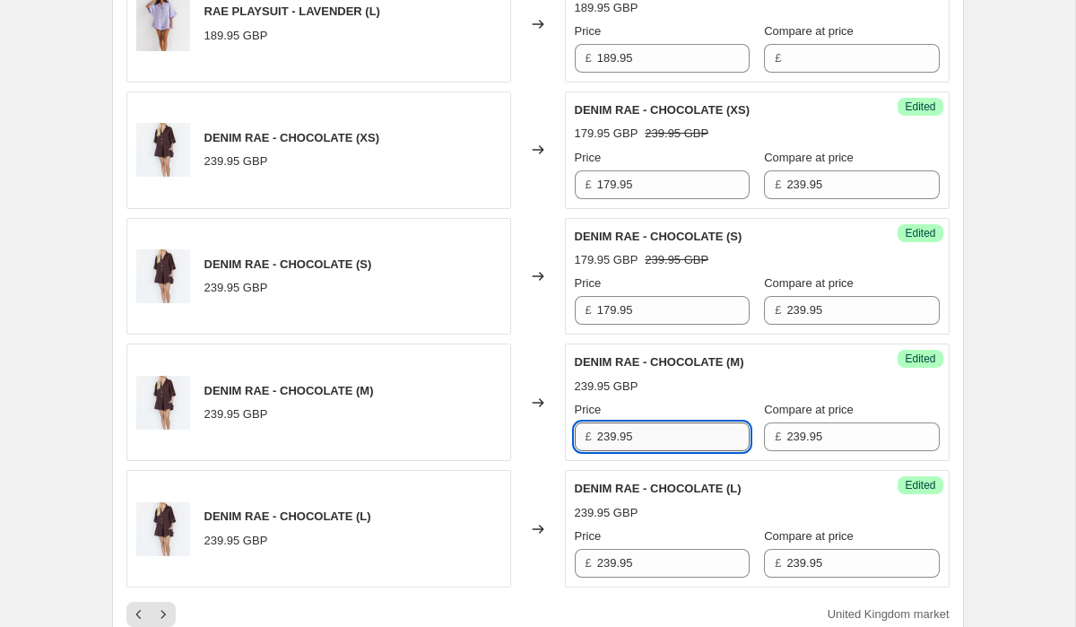
click at [669, 440] on input "239.95" at bounding box center [673, 436] width 152 height 29
paste input "17"
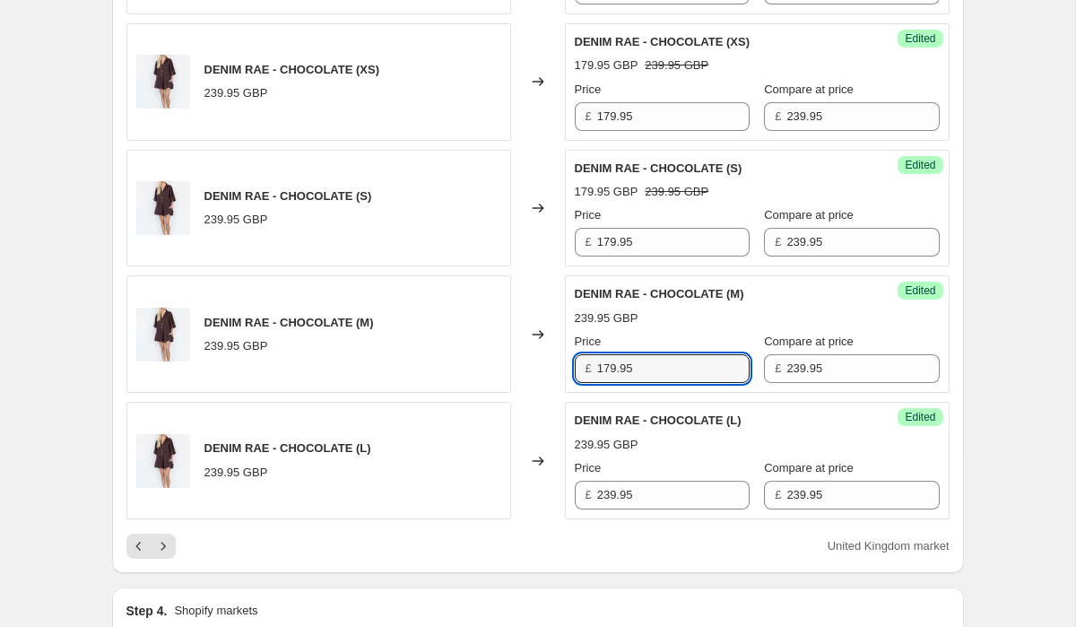
scroll to position [3837, 0]
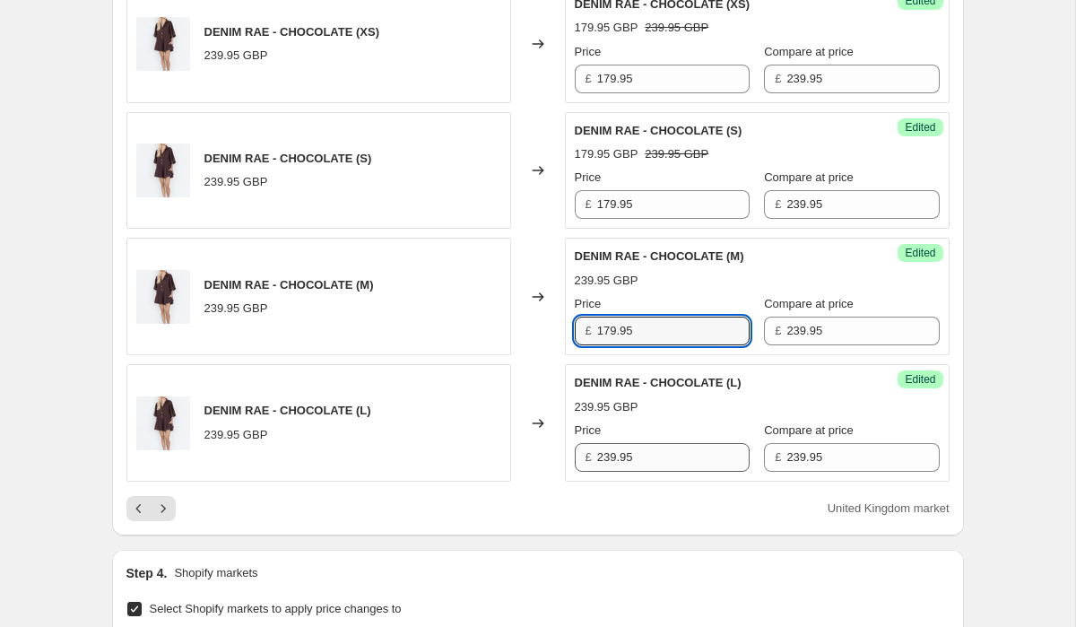
type input "179.95"
click at [658, 447] on input "239.95" at bounding box center [673, 457] width 152 height 29
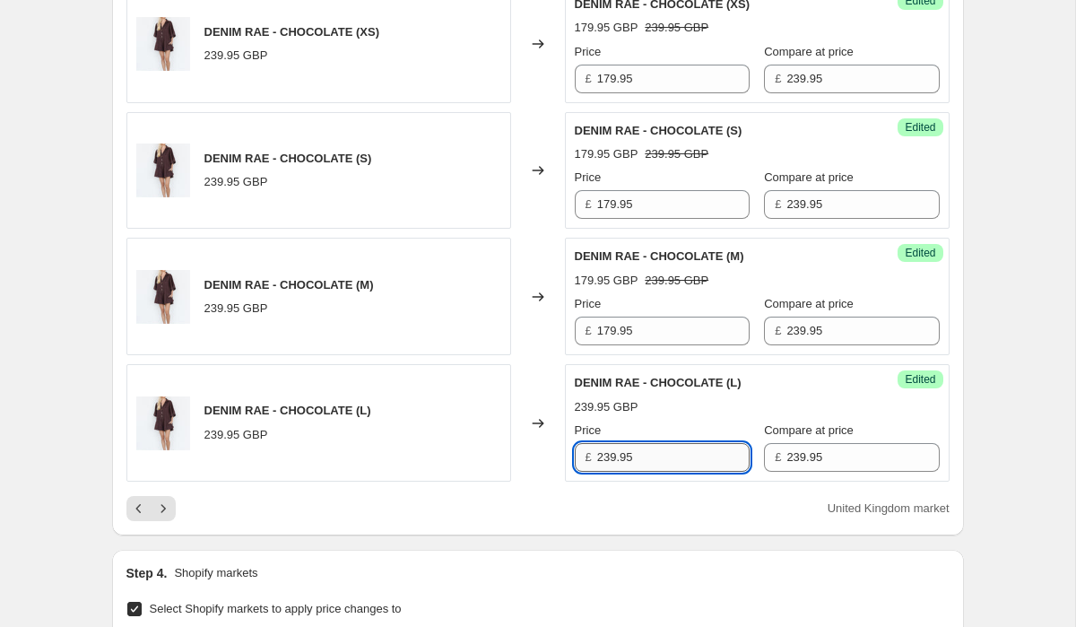
click at [658, 447] on input "239.95" at bounding box center [673, 457] width 152 height 29
paste input "17"
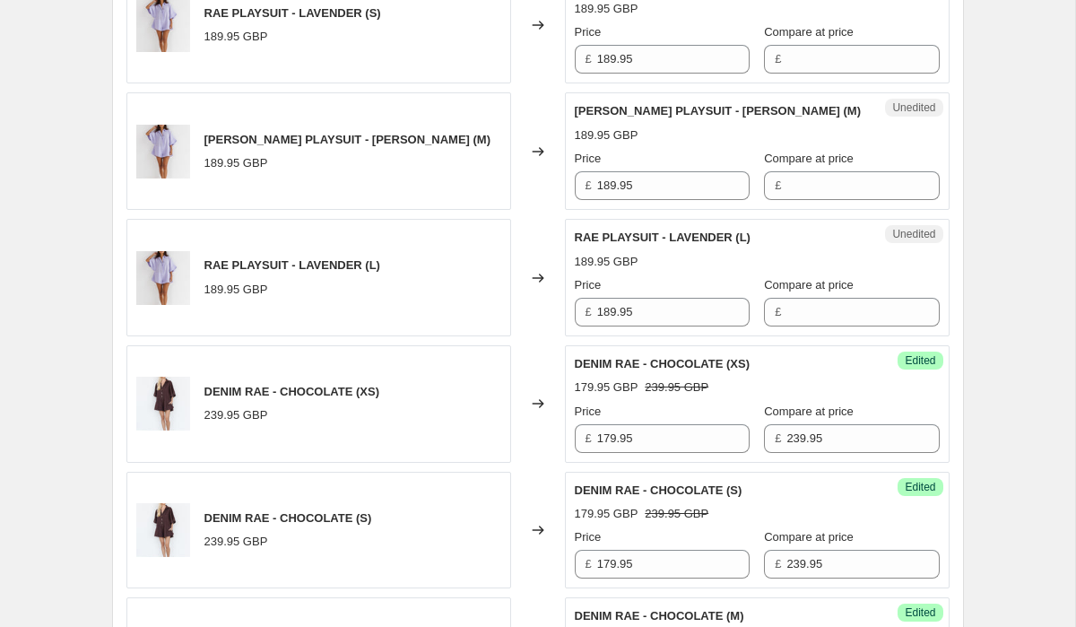
scroll to position [3471, 0]
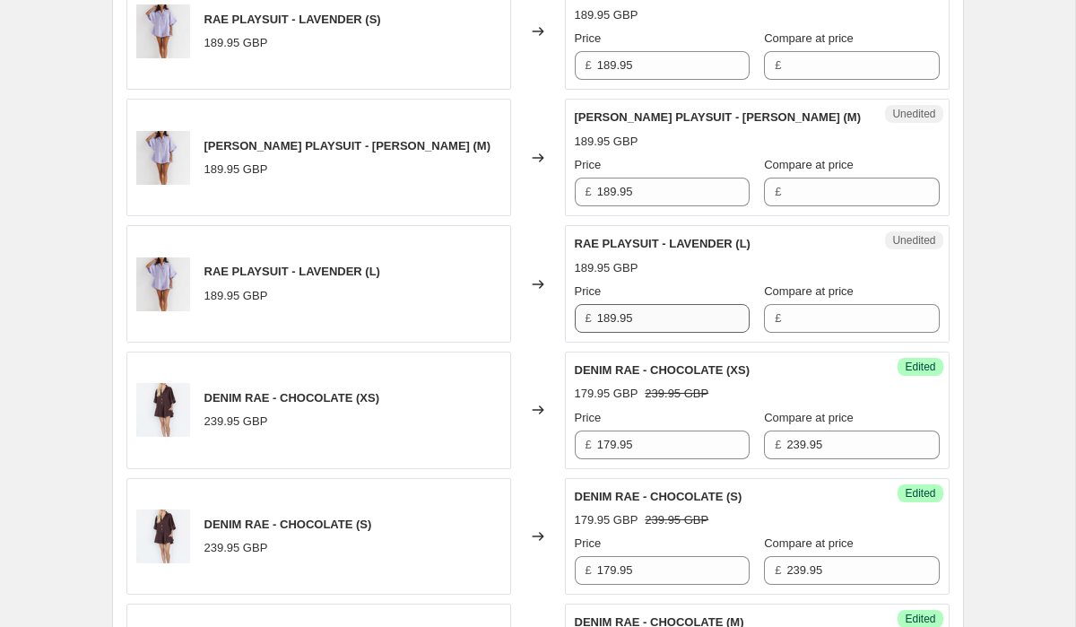
type input "179.95"
click at [684, 308] on input "189.95" at bounding box center [673, 318] width 152 height 29
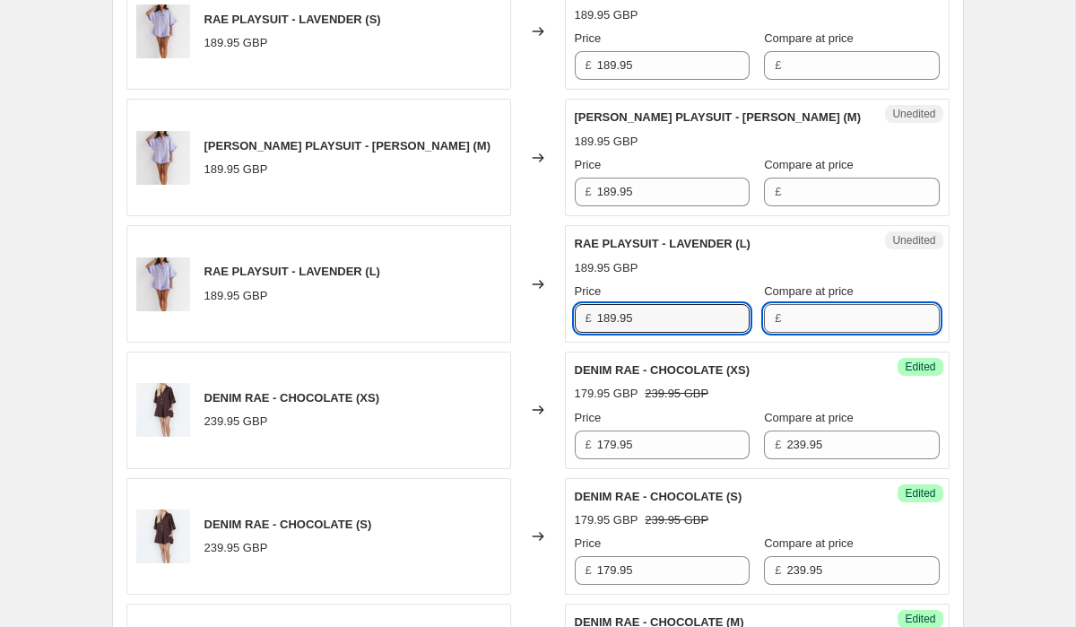
click at [803, 315] on input "Compare at price" at bounding box center [862, 318] width 152 height 29
type input "v"
click at [815, 306] on input "189.95" at bounding box center [862, 318] width 152 height 29
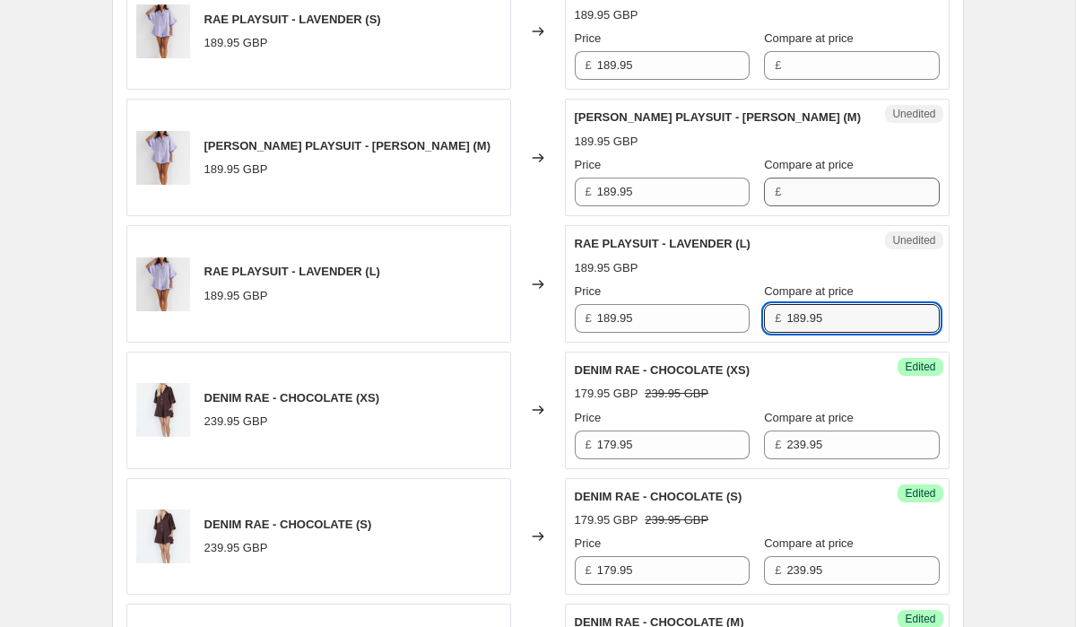
type input "189.95"
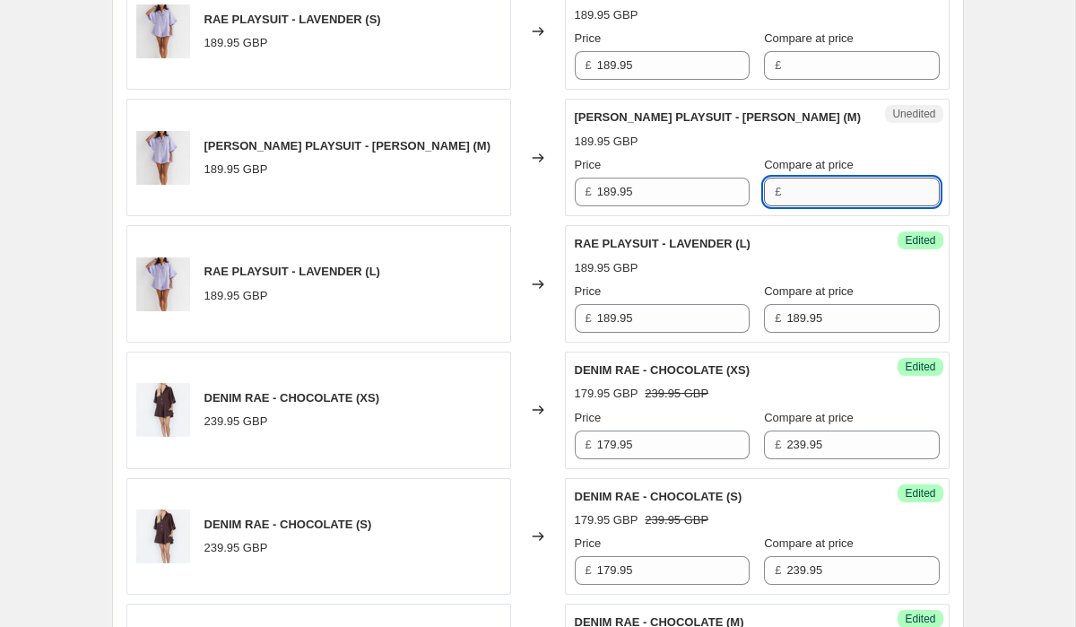
click at [848, 188] on input "Compare at price" at bounding box center [862, 192] width 152 height 29
paste input "189.95"
type input "189.95"
click at [810, 56] on input "Compare at price" at bounding box center [862, 65] width 152 height 29
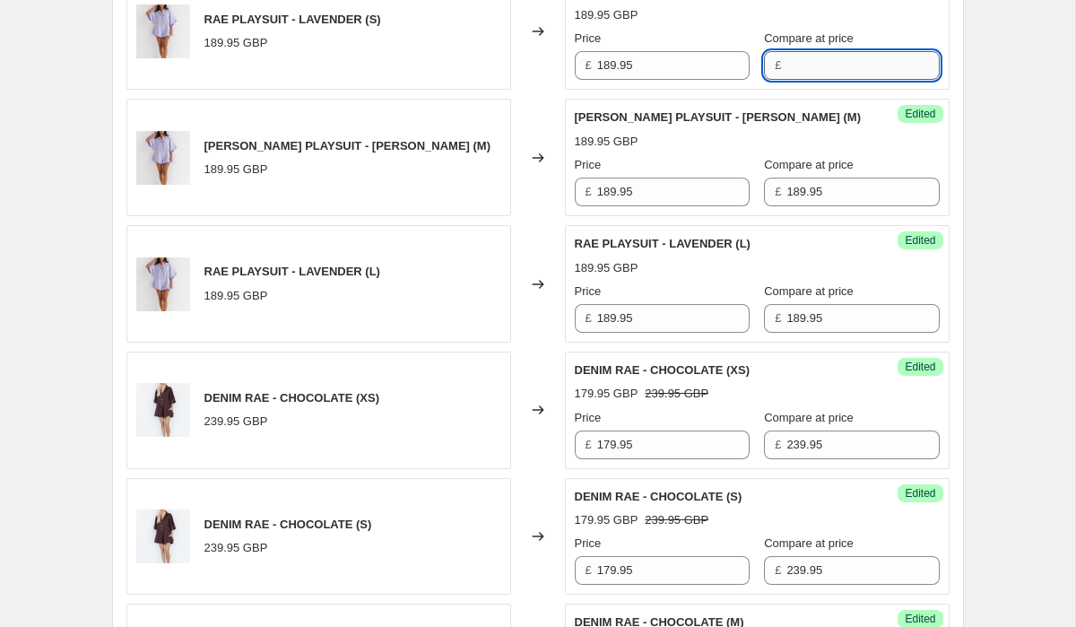
paste input "189.95"
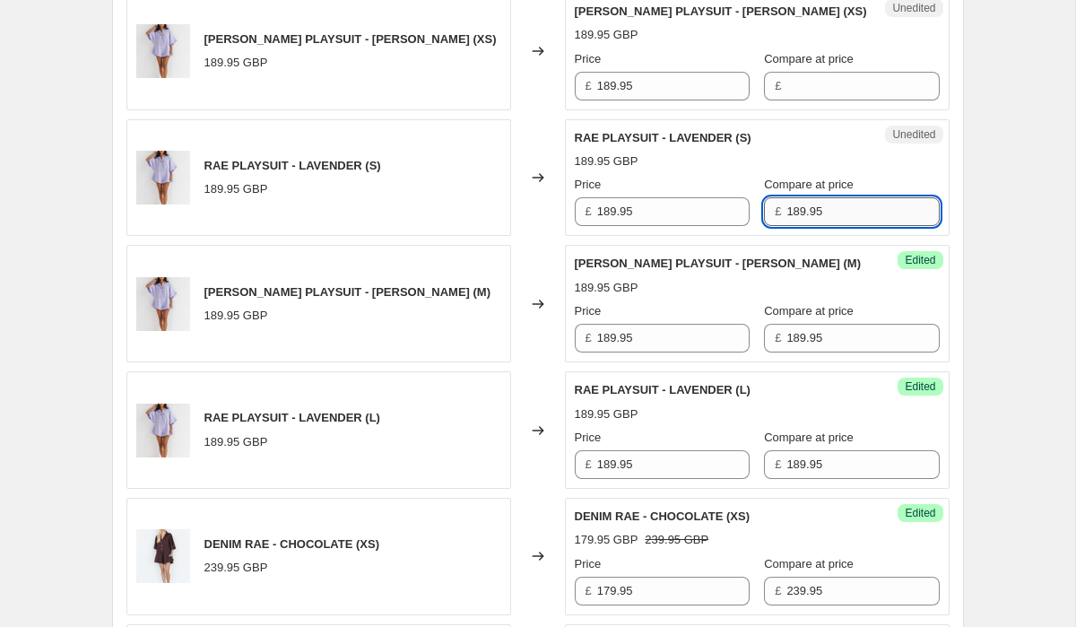
scroll to position [3299, 0]
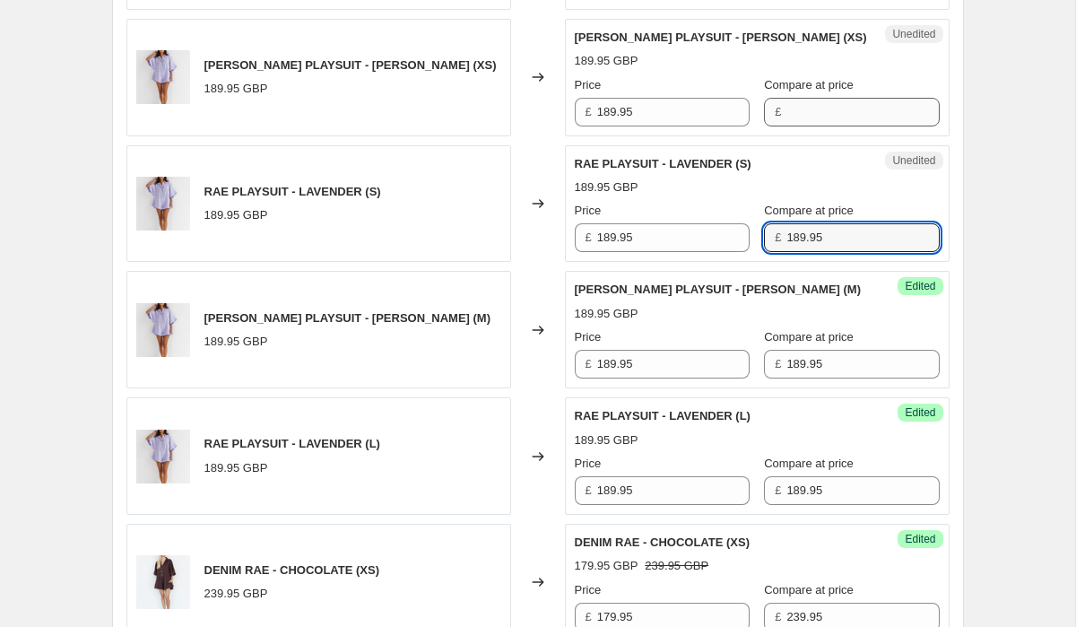
type input "189.95"
click at [806, 109] on input "Compare at price" at bounding box center [862, 112] width 152 height 29
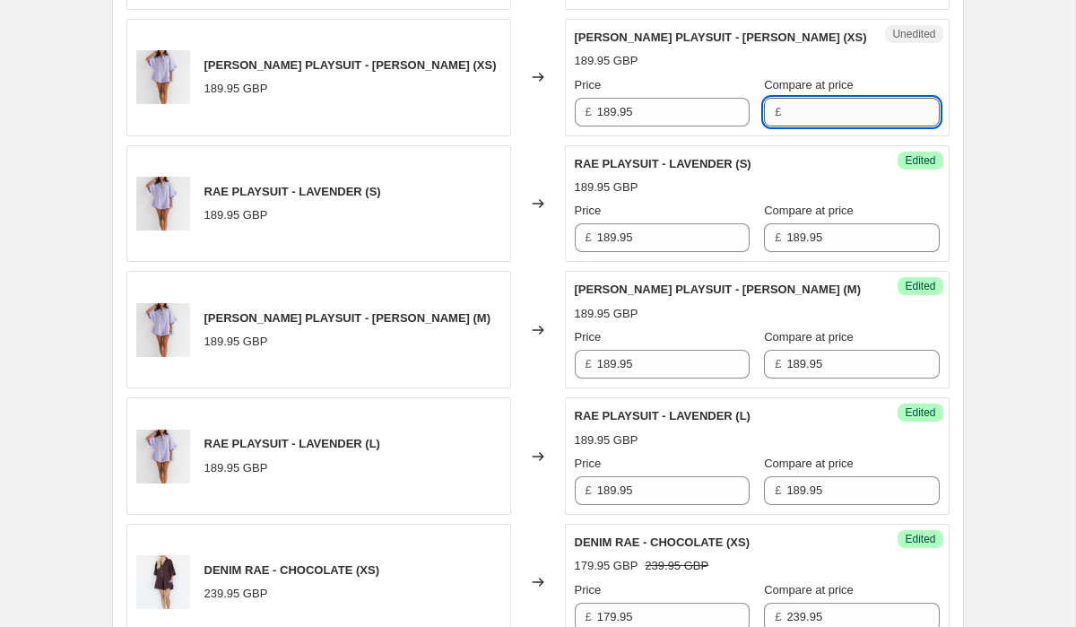
paste input "189.95"
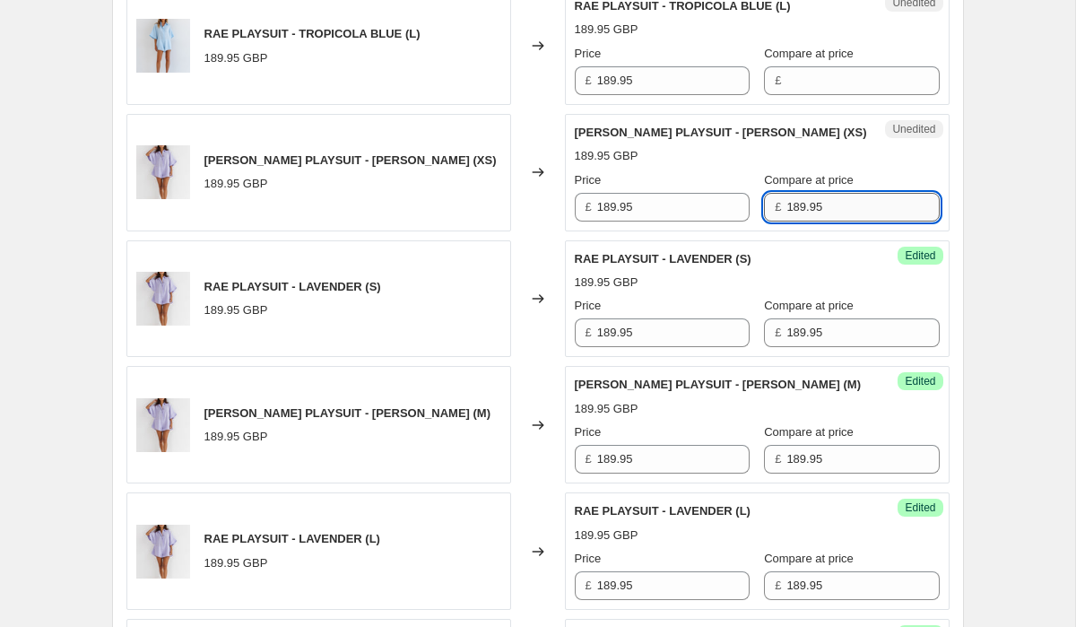
scroll to position [3171, 0]
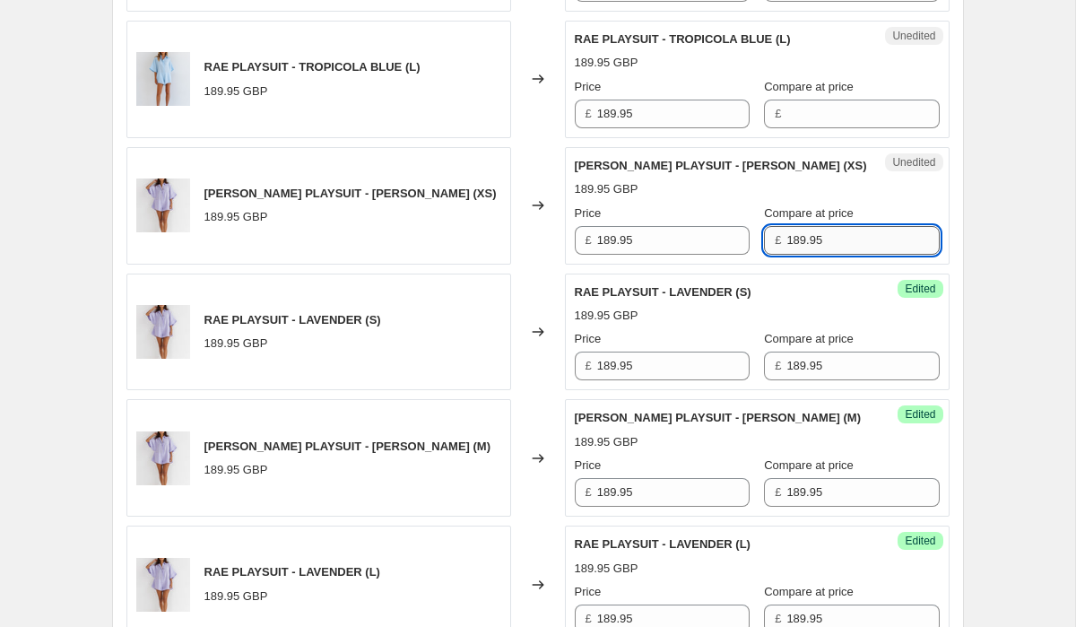
type input "189.95"
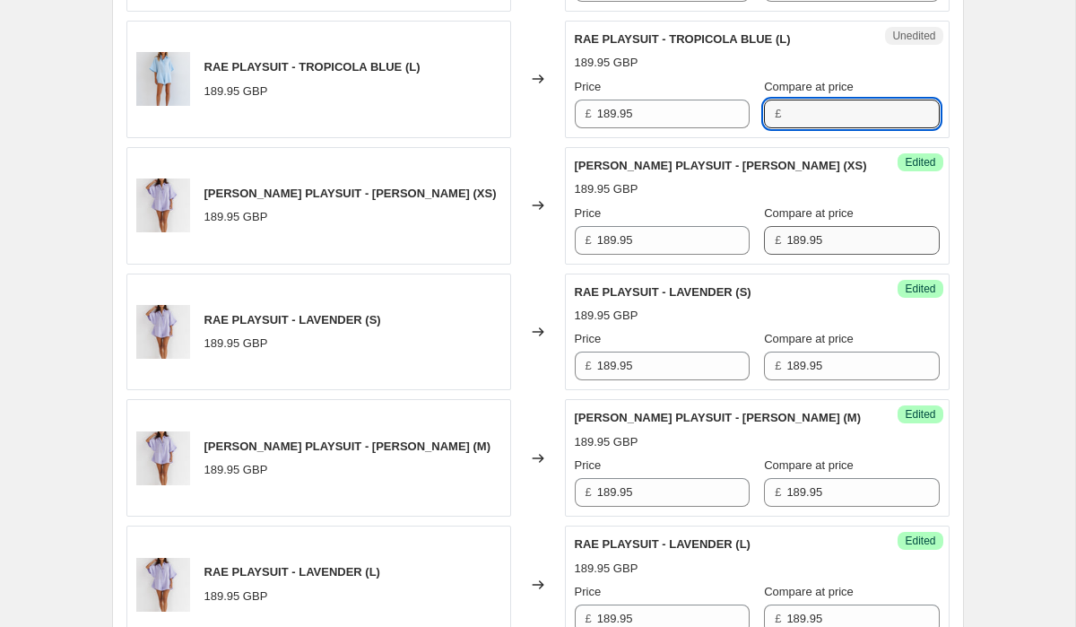
click at [806, 109] on input "Compare at price" at bounding box center [862, 114] width 152 height 29
paste input "189.95"
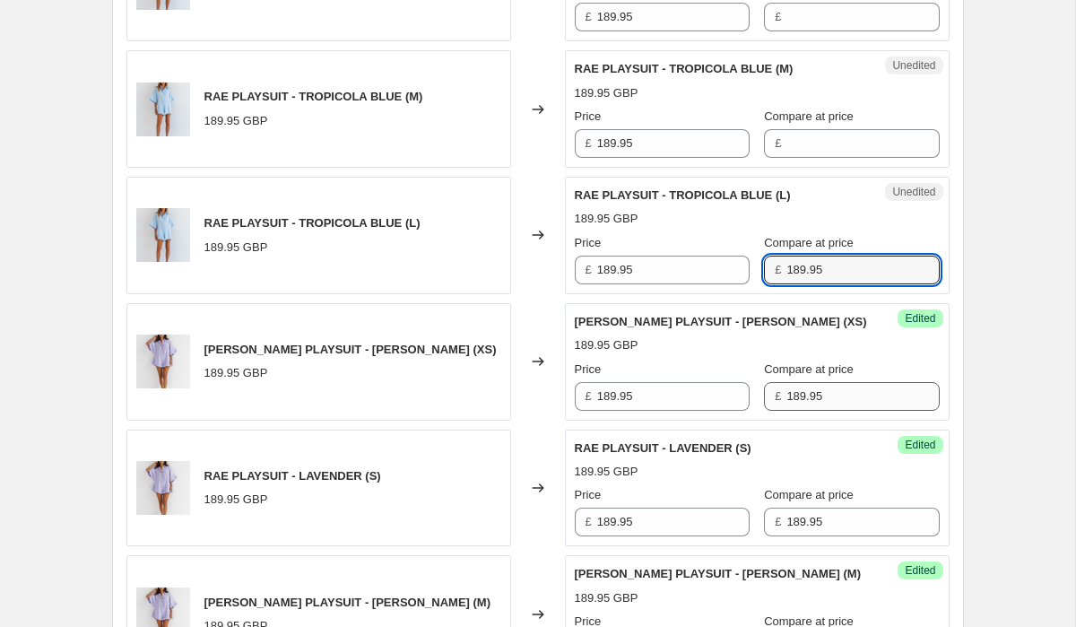
scroll to position [2932, 0]
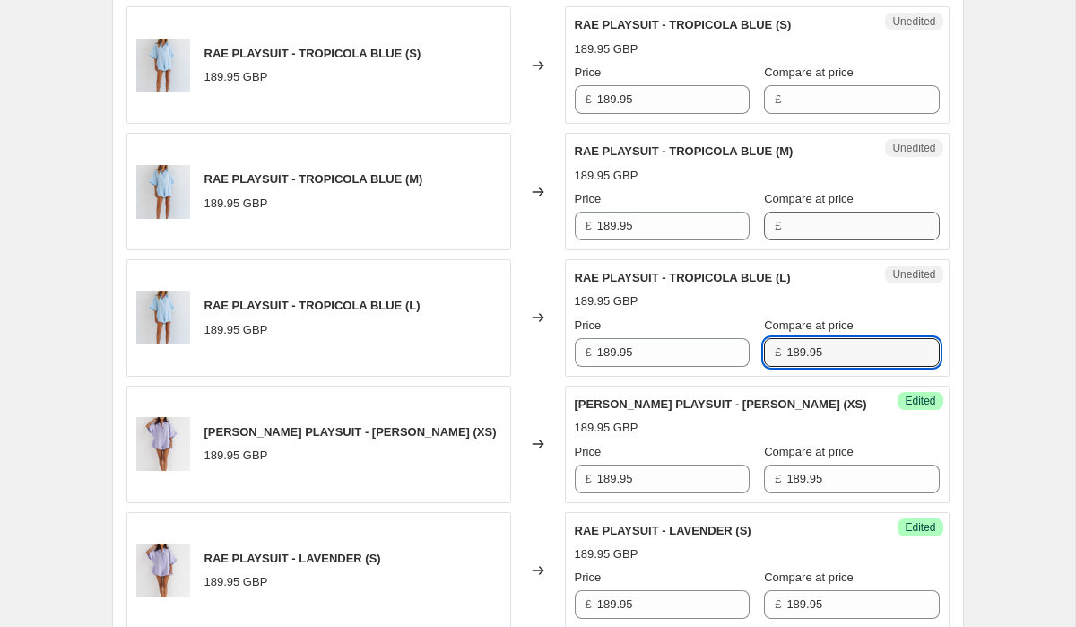
type input "189.95"
click at [802, 227] on input "Compare at price" at bounding box center [862, 226] width 152 height 29
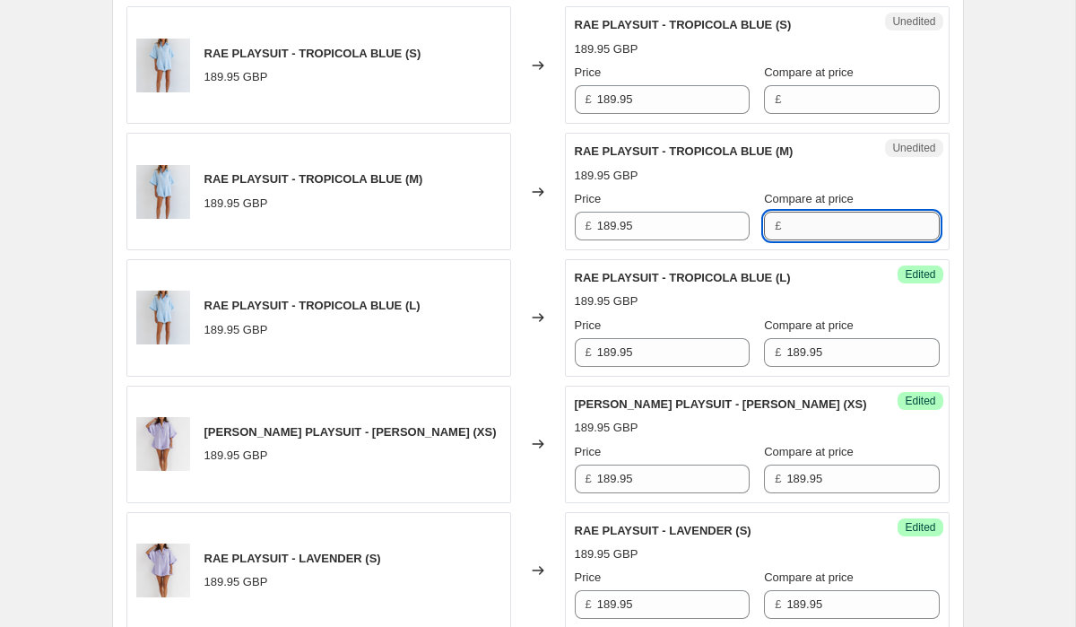
paste input "189.95"
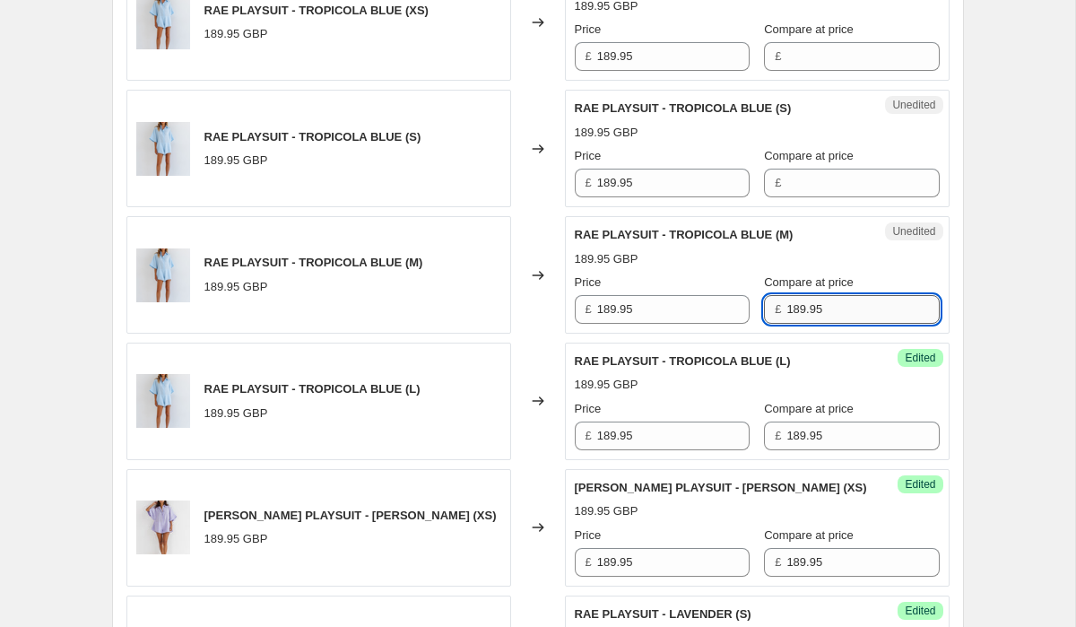
scroll to position [2816, 0]
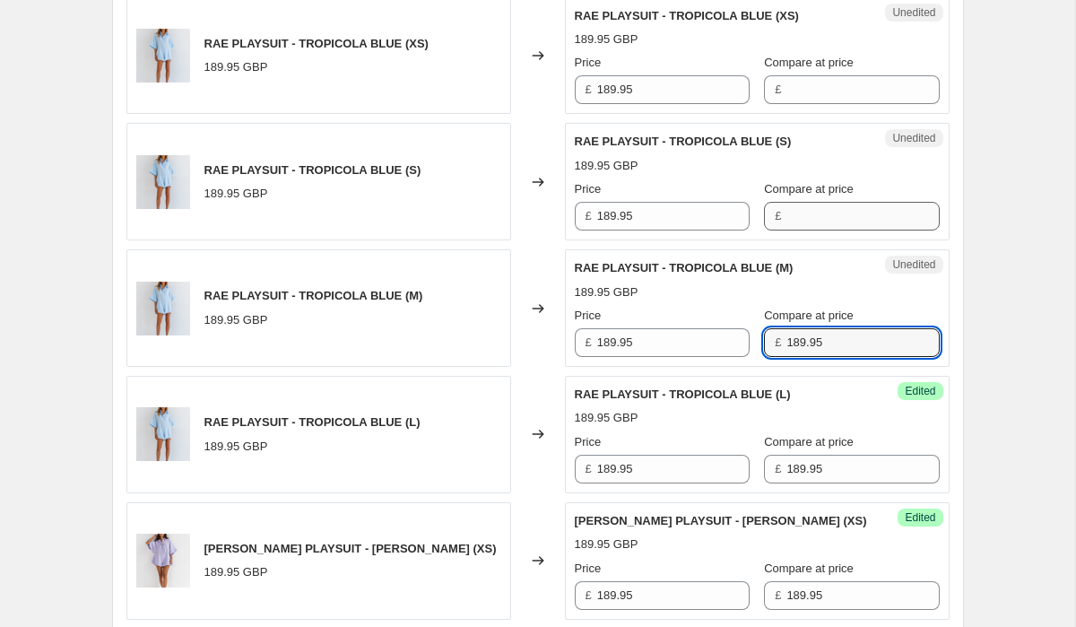
type input "189.95"
click at [802, 220] on input "Compare at price" at bounding box center [862, 216] width 152 height 29
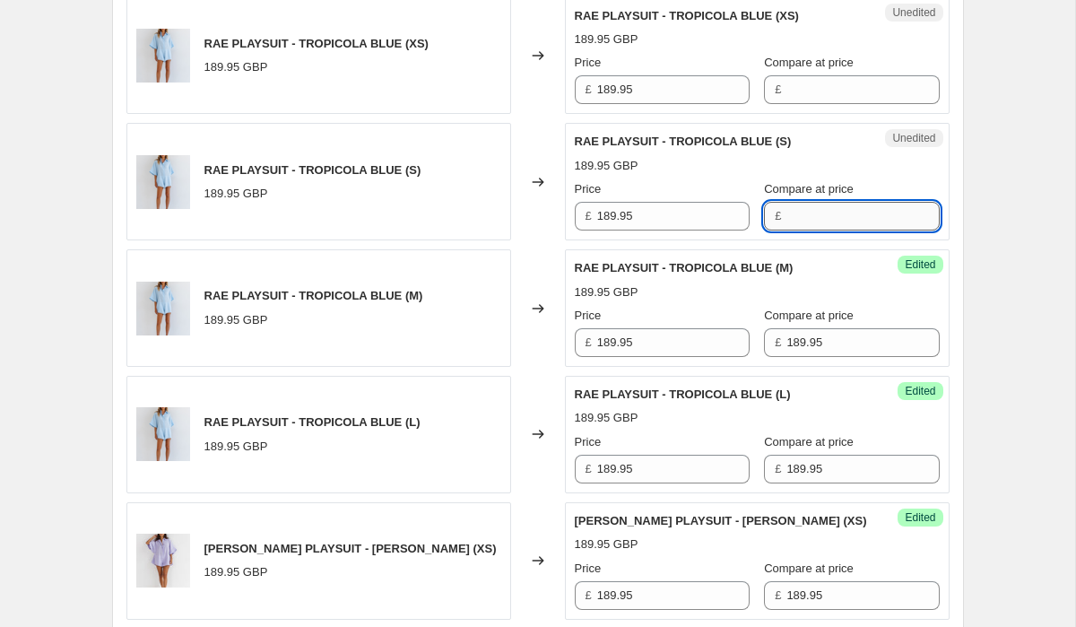
paste input "189.95"
type input "189.95"
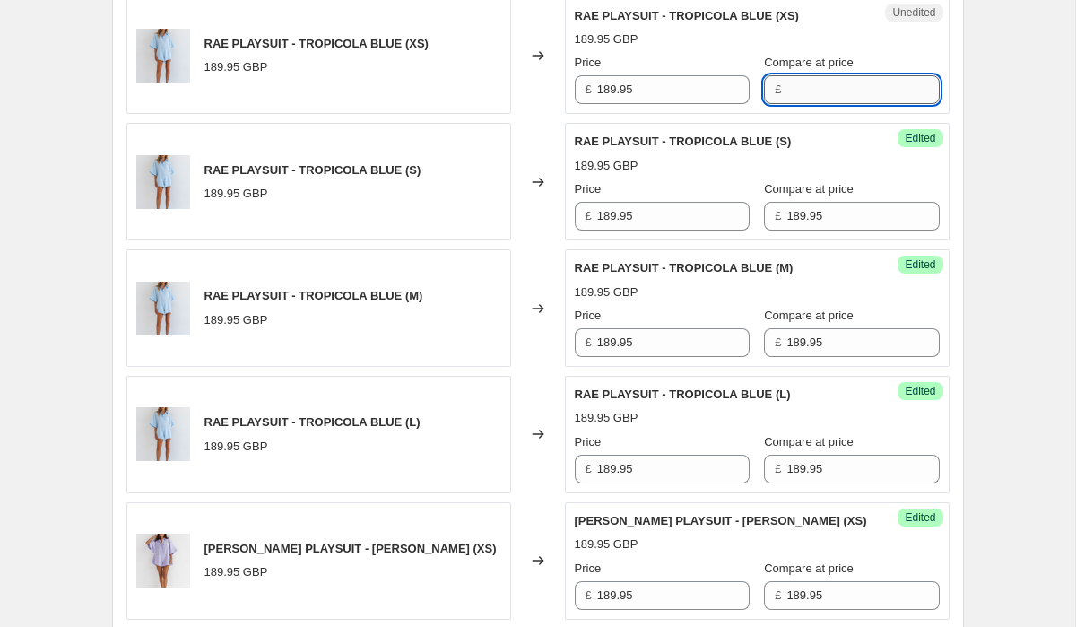
click at [820, 91] on input "Compare at price" at bounding box center [862, 89] width 152 height 29
paste input "189.95"
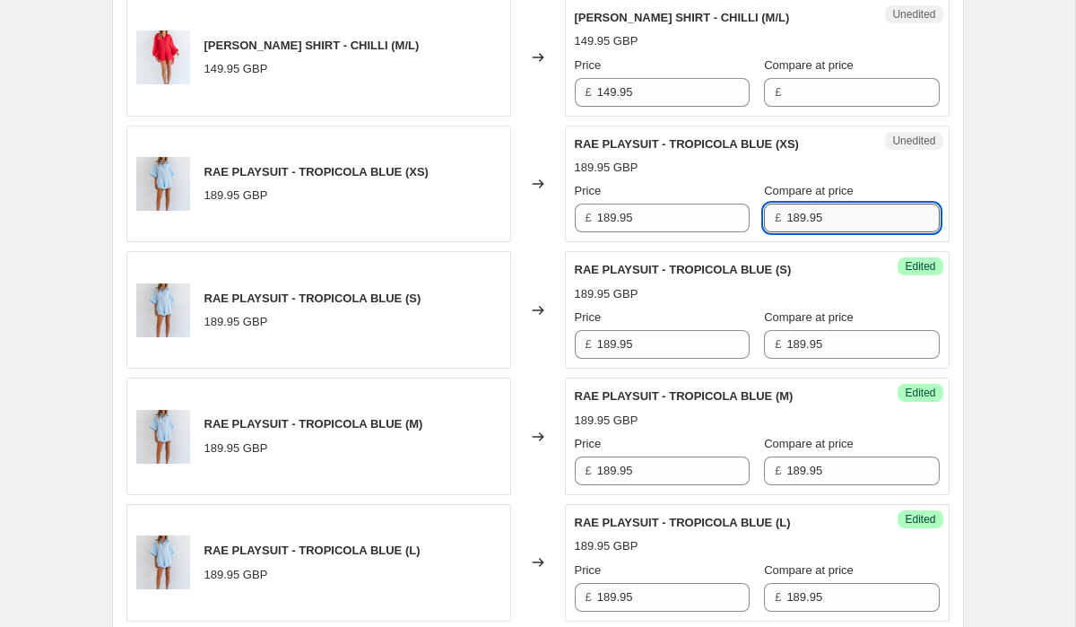
scroll to position [2658, 0]
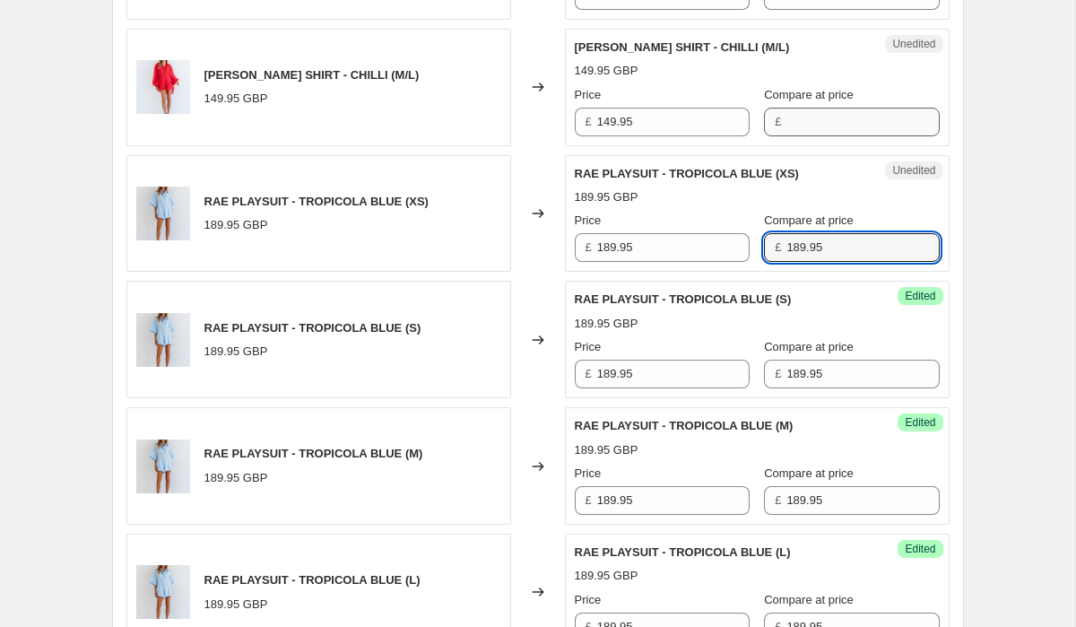
type input "189.95"
click at [820, 119] on input "Compare at price" at bounding box center [862, 122] width 152 height 29
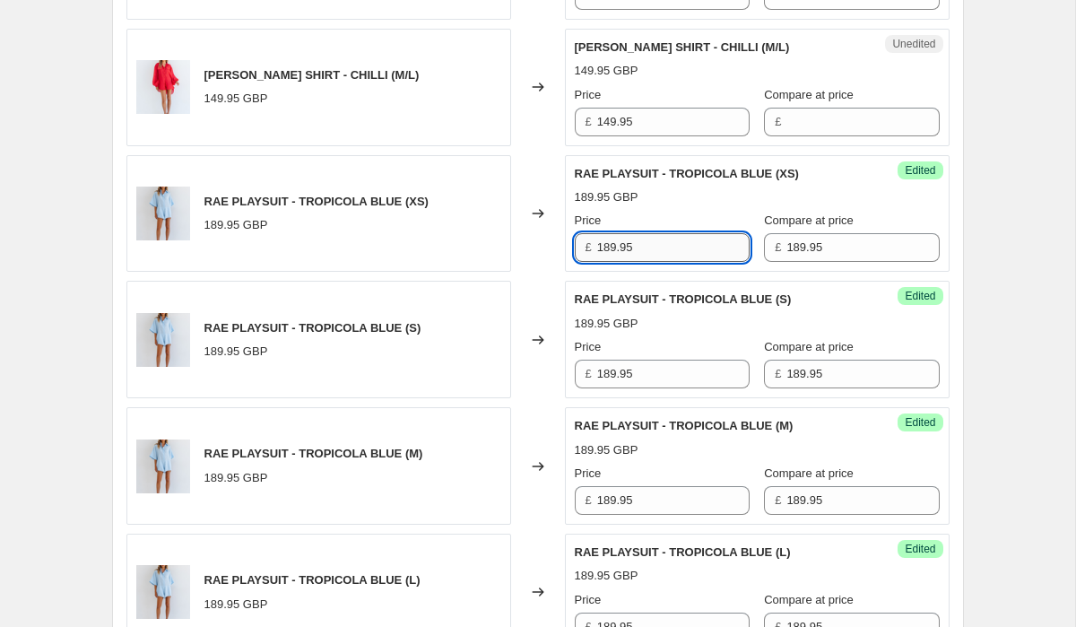
click at [640, 251] on input "189.95" at bounding box center [673, 247] width 152 height 29
click at [652, 251] on input "139.95" at bounding box center [673, 247] width 152 height 29
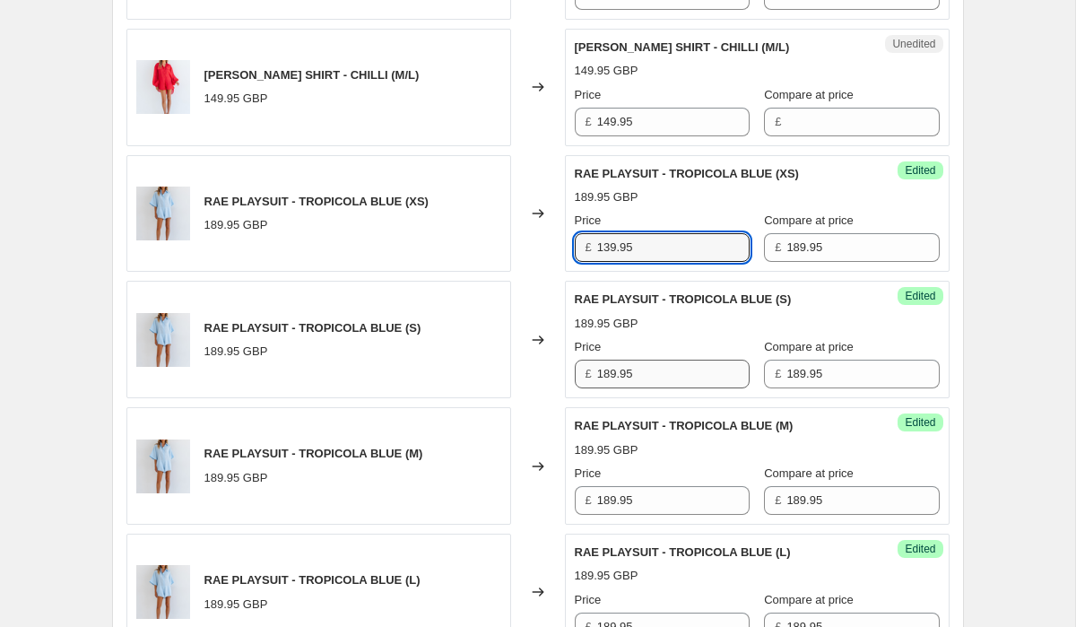
type input "139.95"
click at [650, 377] on input "189.95" at bounding box center [673, 374] width 152 height 29
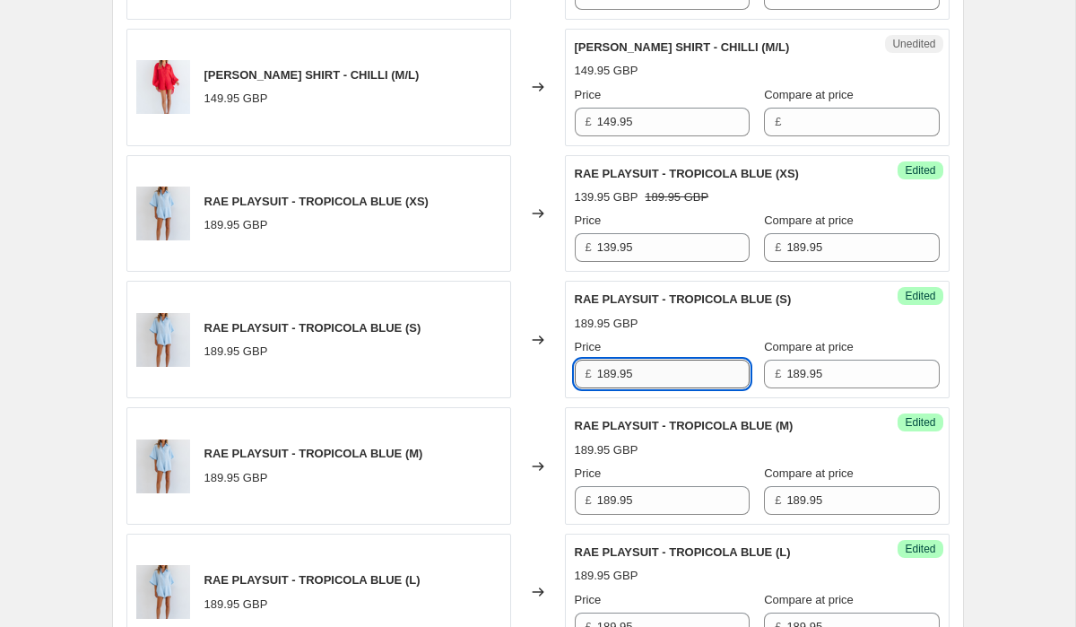
click at [650, 377] on input "189.95" at bounding box center [673, 374] width 152 height 29
paste input "3"
type input "139.95"
click at [661, 497] on input "189.95" at bounding box center [673, 500] width 152 height 29
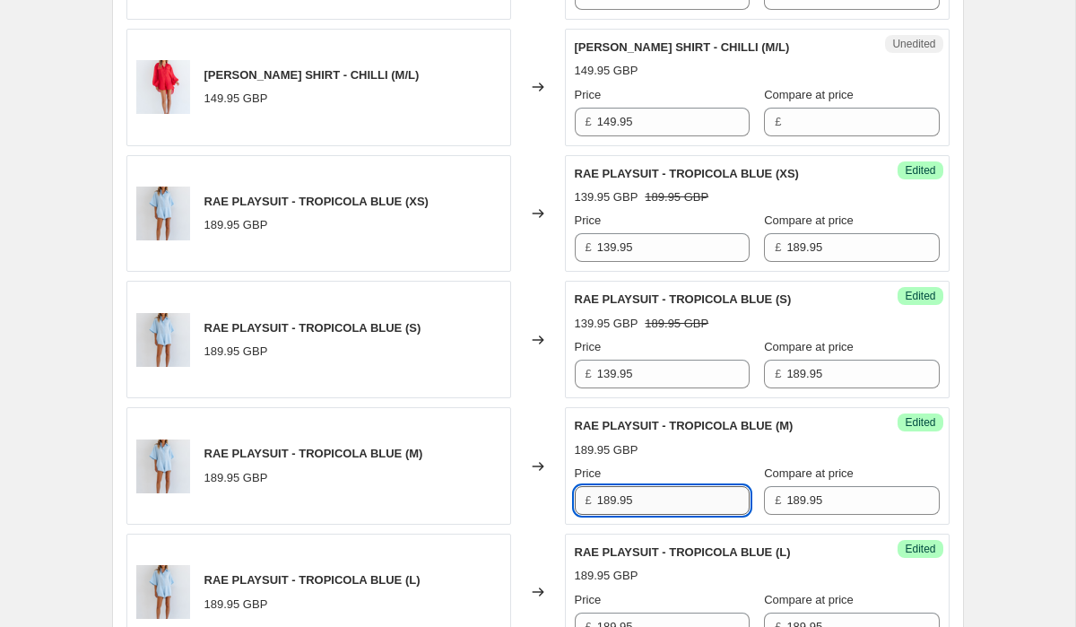
paste input "3"
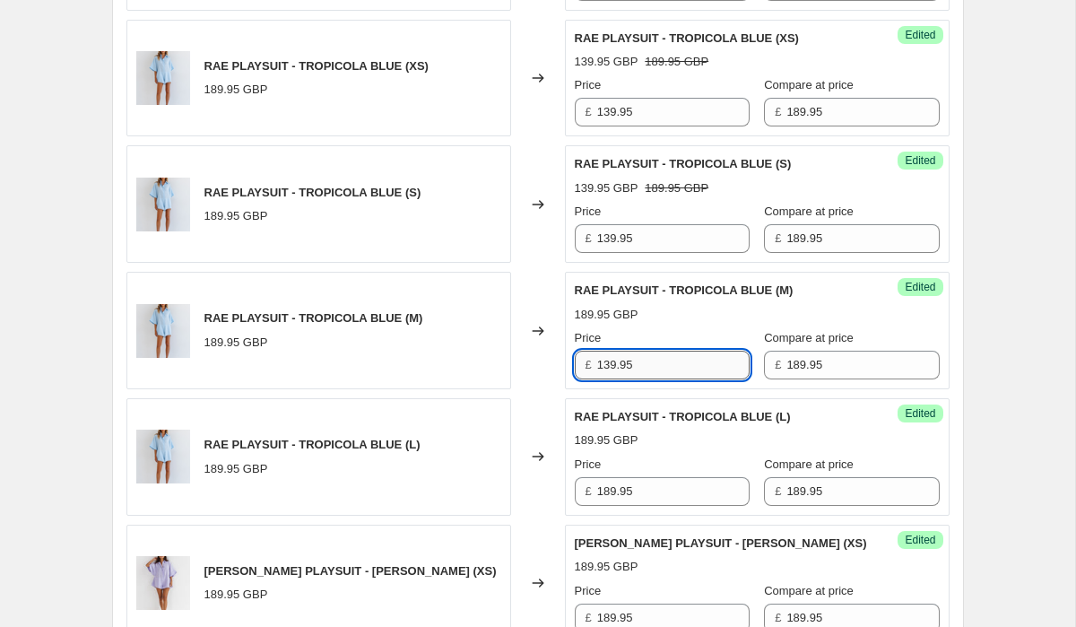
scroll to position [2849, 0]
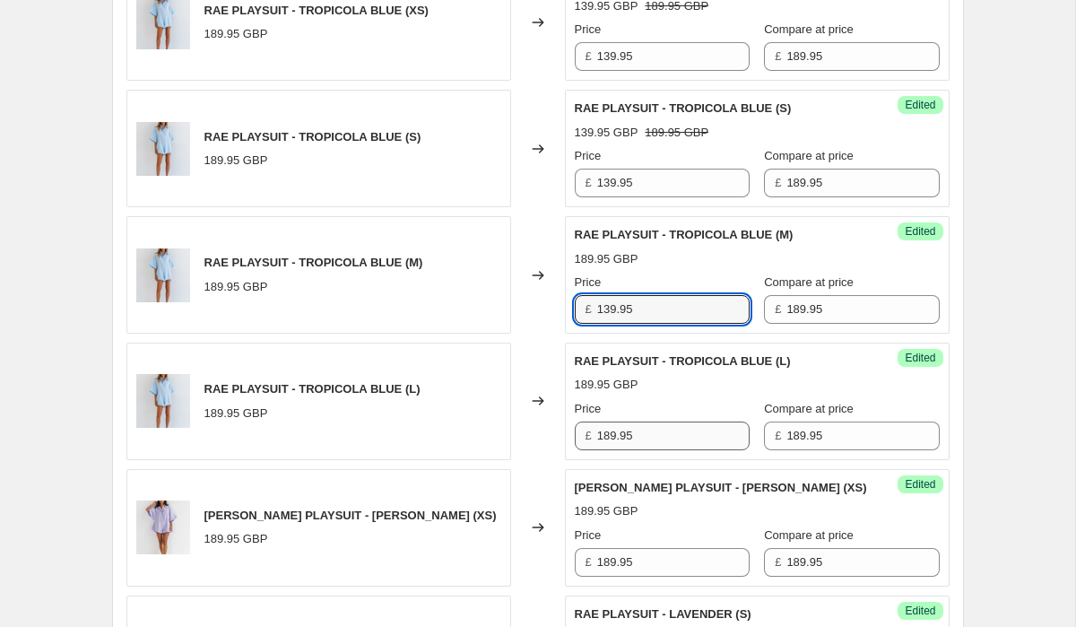
type input "139.95"
click at [664, 429] on input "189.95" at bounding box center [673, 435] width 152 height 29
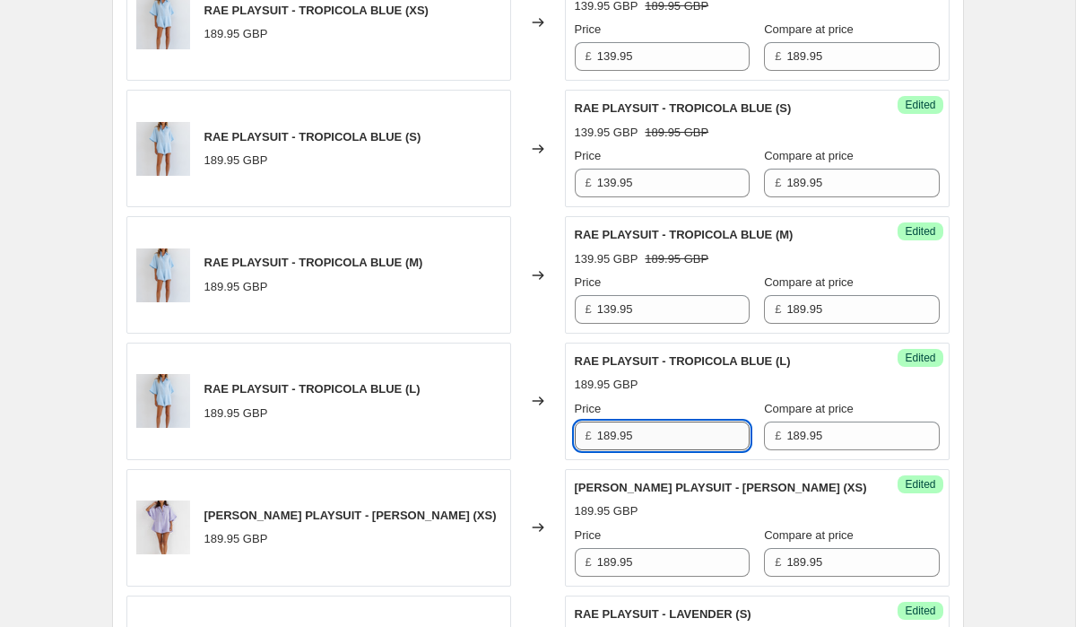
click at [664, 429] on input "189.95" at bounding box center [673, 435] width 152 height 29
paste input "3"
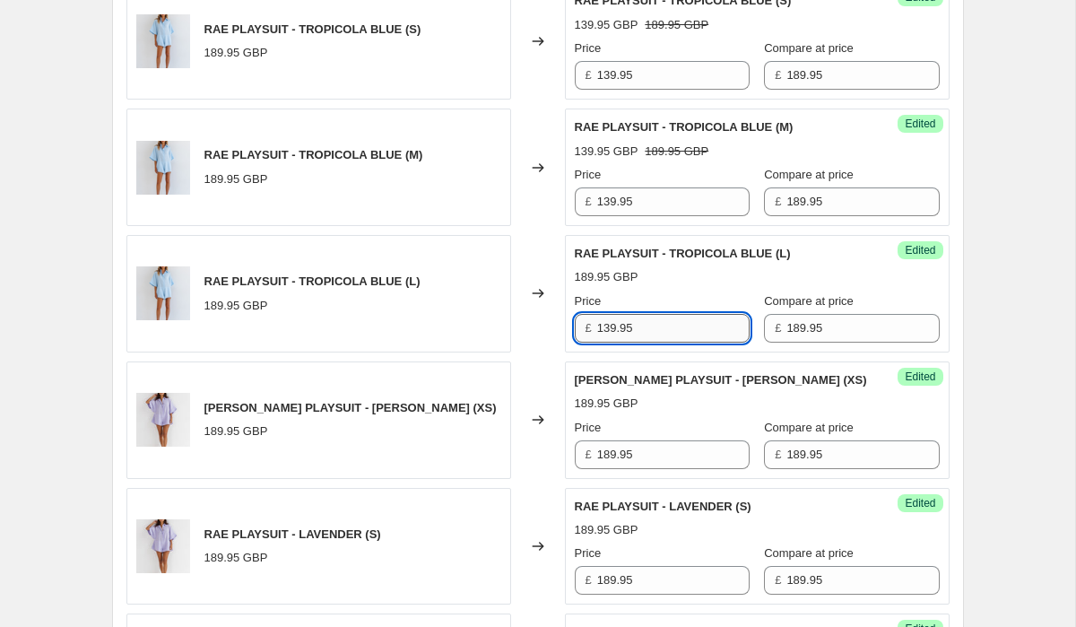
scroll to position [2962, 0]
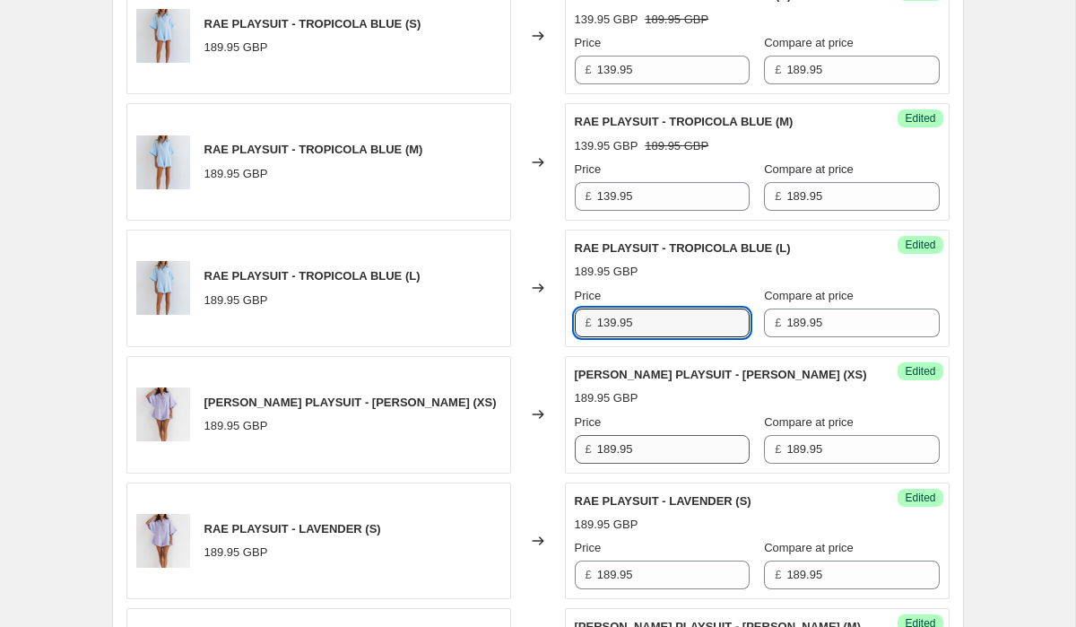
type input "139.95"
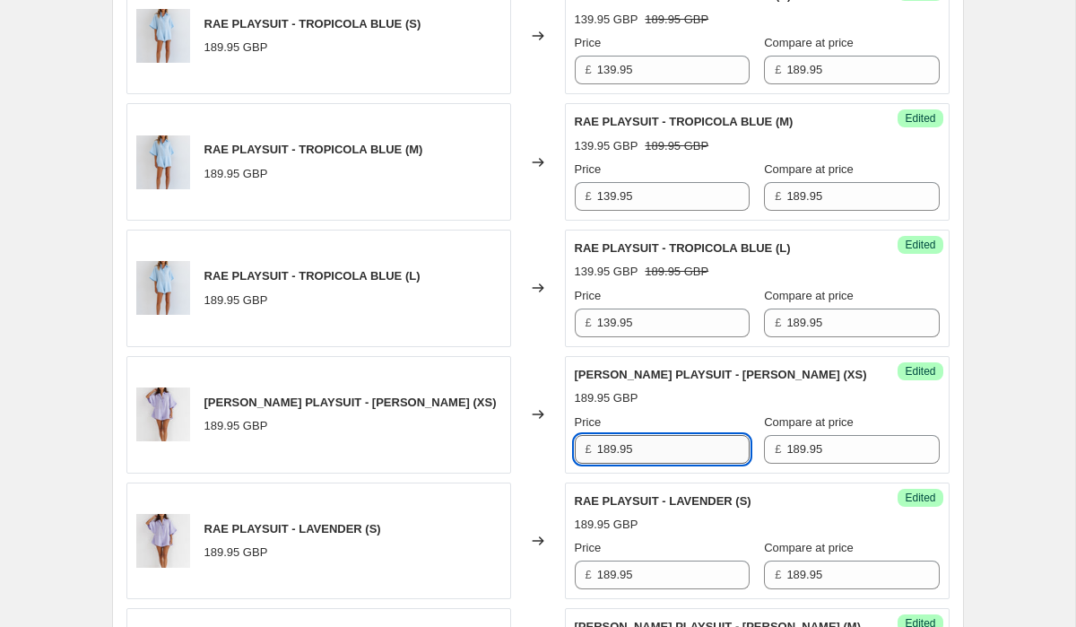
click at [661, 447] on input "189.95" at bounding box center [673, 449] width 152 height 29
paste input "3"
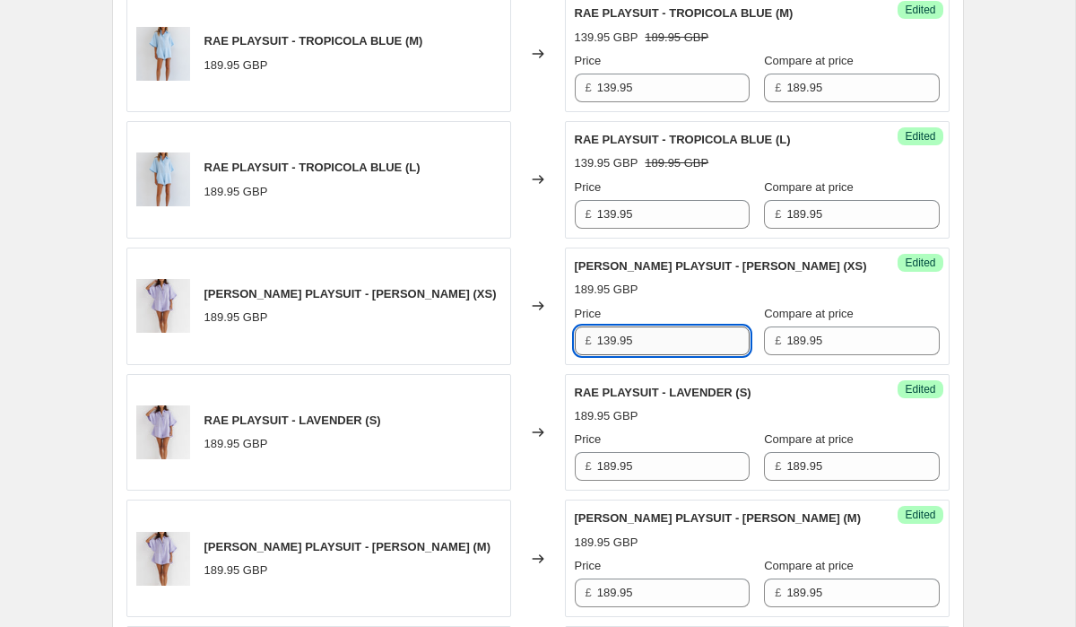
scroll to position [3078, 0]
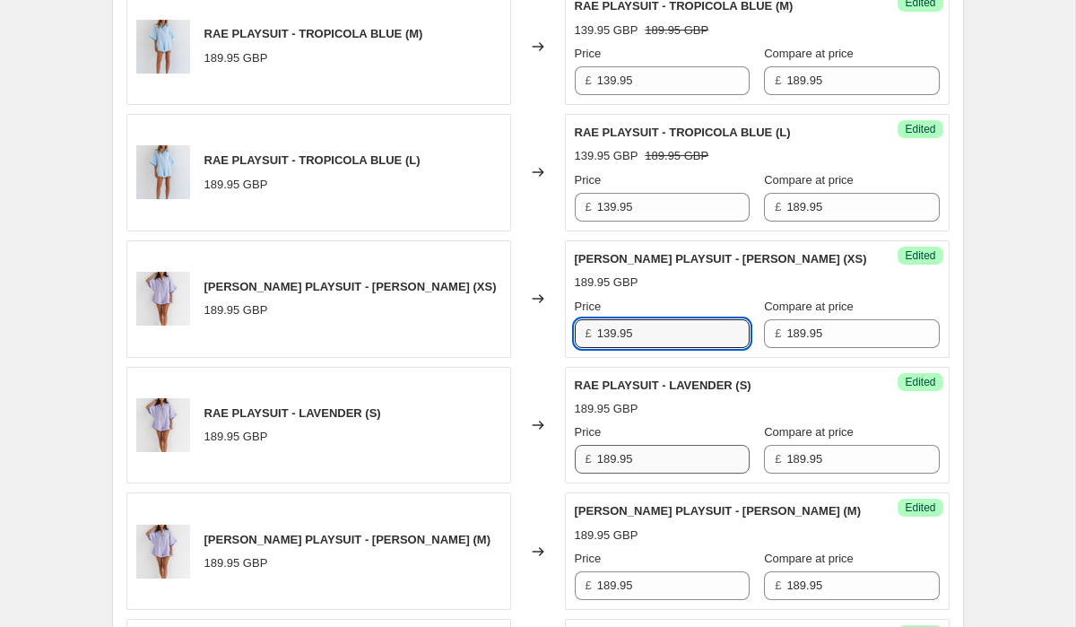
type input "139.95"
click at [663, 456] on input "189.95" at bounding box center [673, 459] width 152 height 29
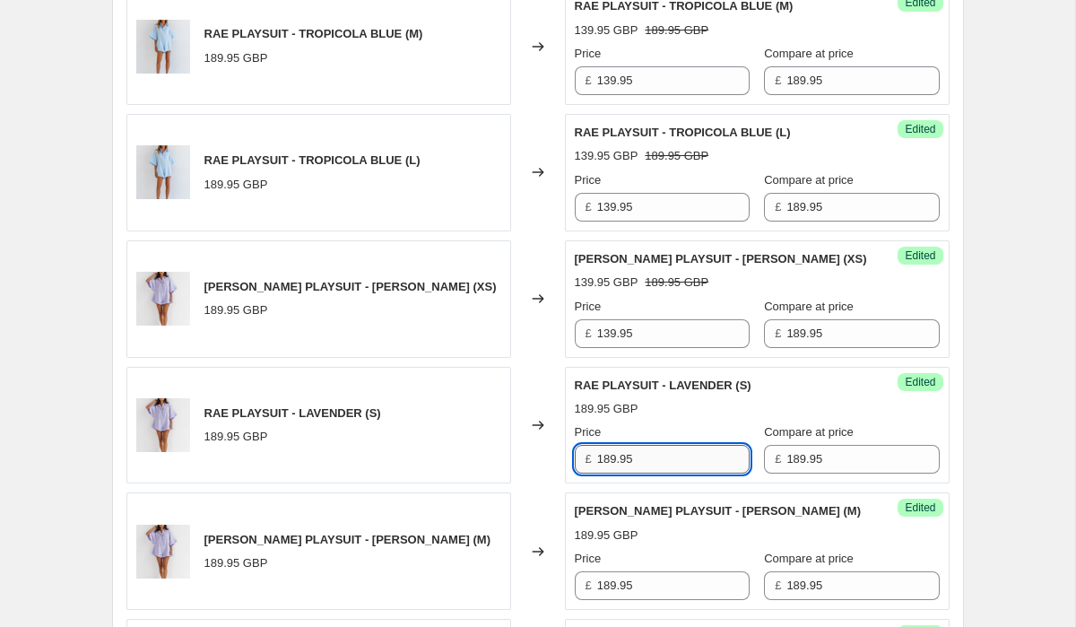
paste input "3"
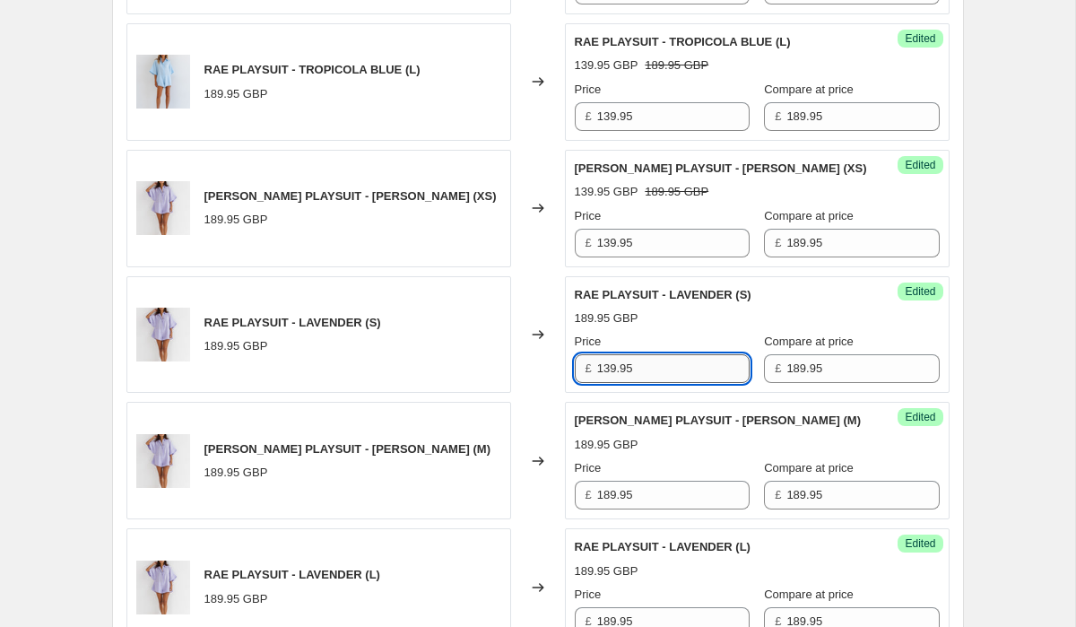
scroll to position [3227, 0]
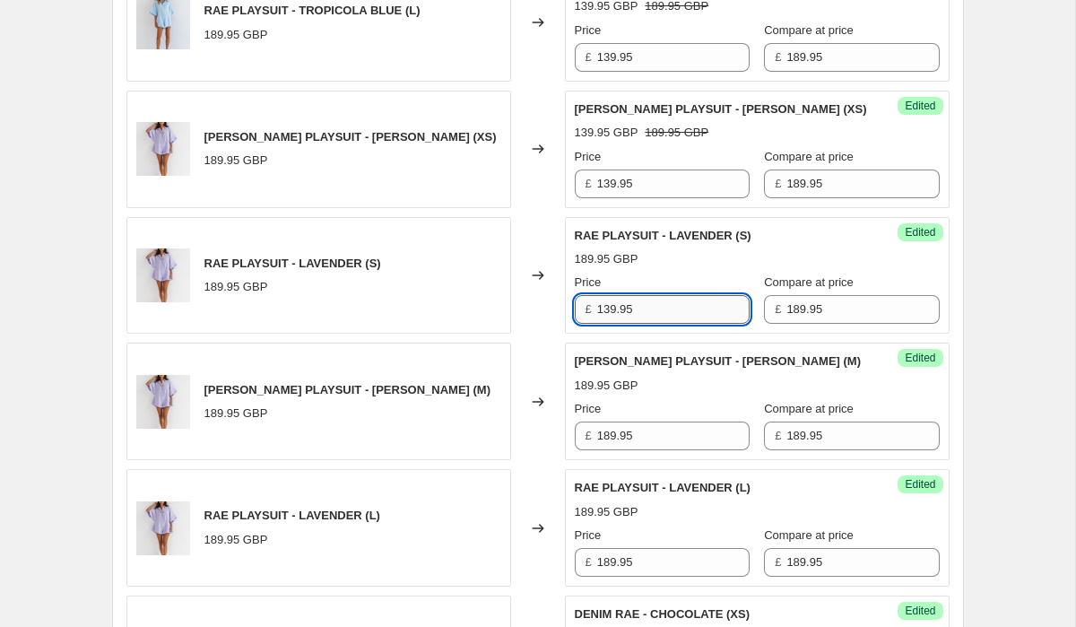
type input "139.95"
click at [663, 456] on div "Success Edited RAE PLAYSUIT - LAVENDER (M) 189.95 GBP Price £ 189.95 Compare at…" at bounding box center [757, 401] width 385 height 117
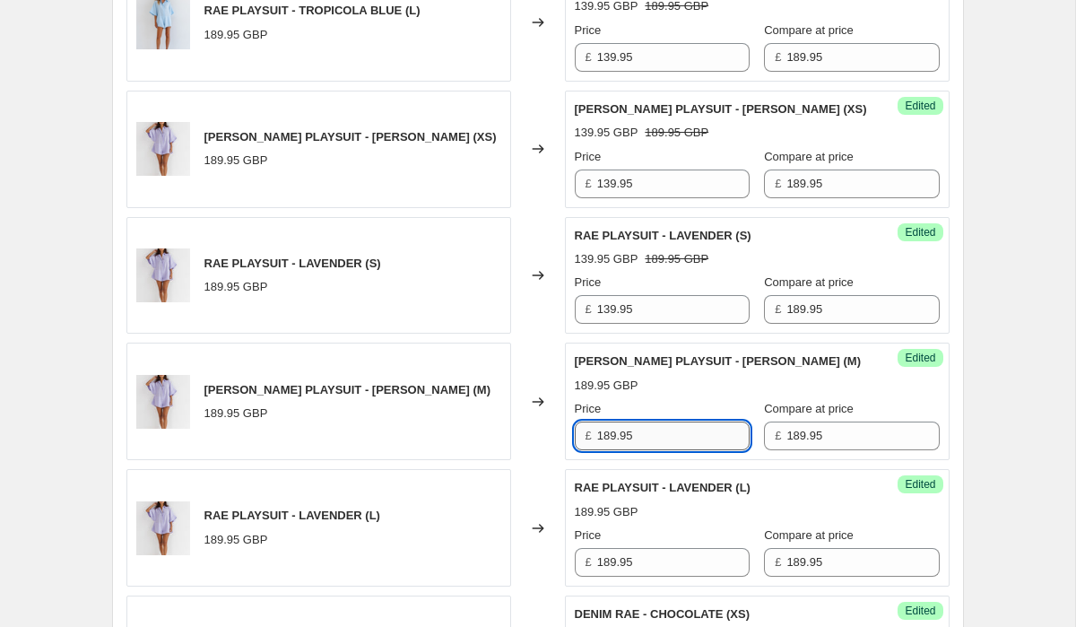
click at [663, 430] on input "189.95" at bounding box center [673, 435] width 152 height 29
paste input "3"
type input "139.95"
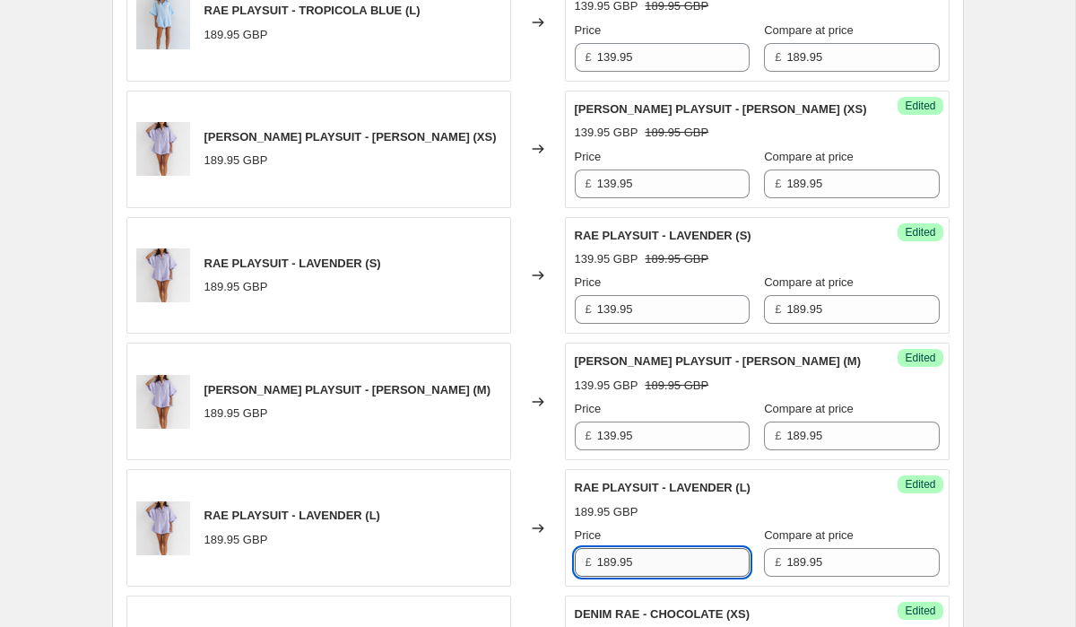
click at [659, 571] on input "189.95" at bounding box center [673, 562] width 152 height 29
paste input "3"
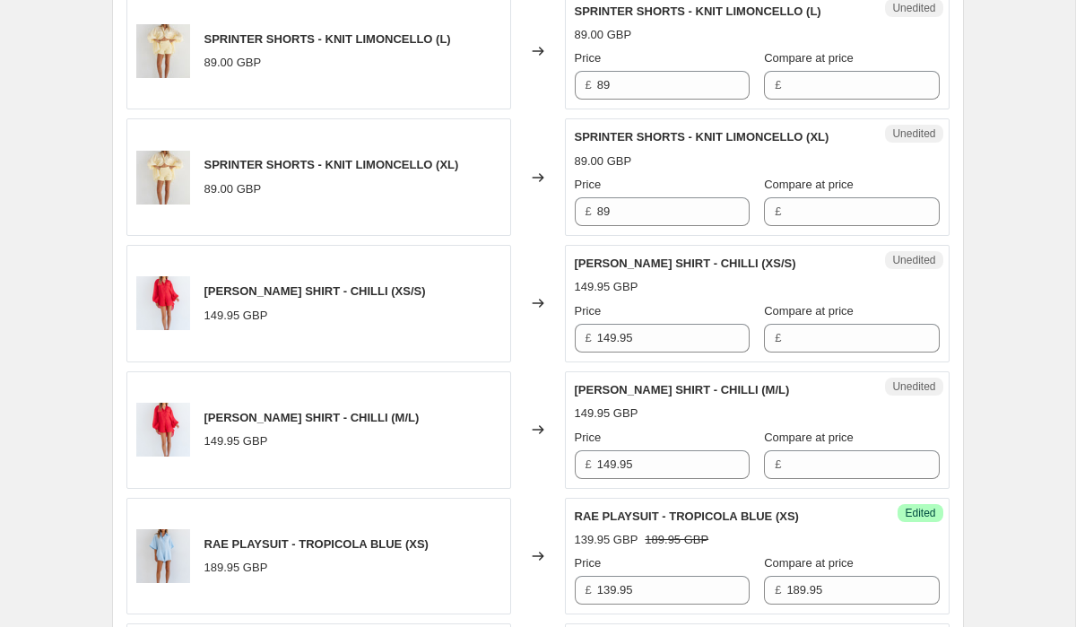
scroll to position [2259, 0]
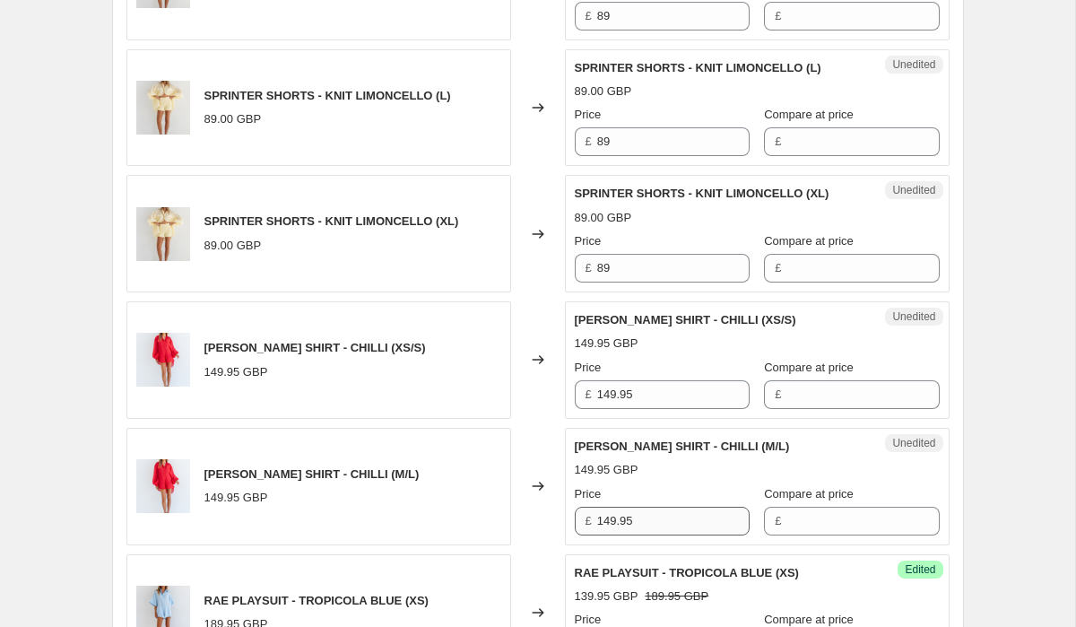
type input "139.95"
click at [664, 520] on input "149.95" at bounding box center [673, 521] width 152 height 29
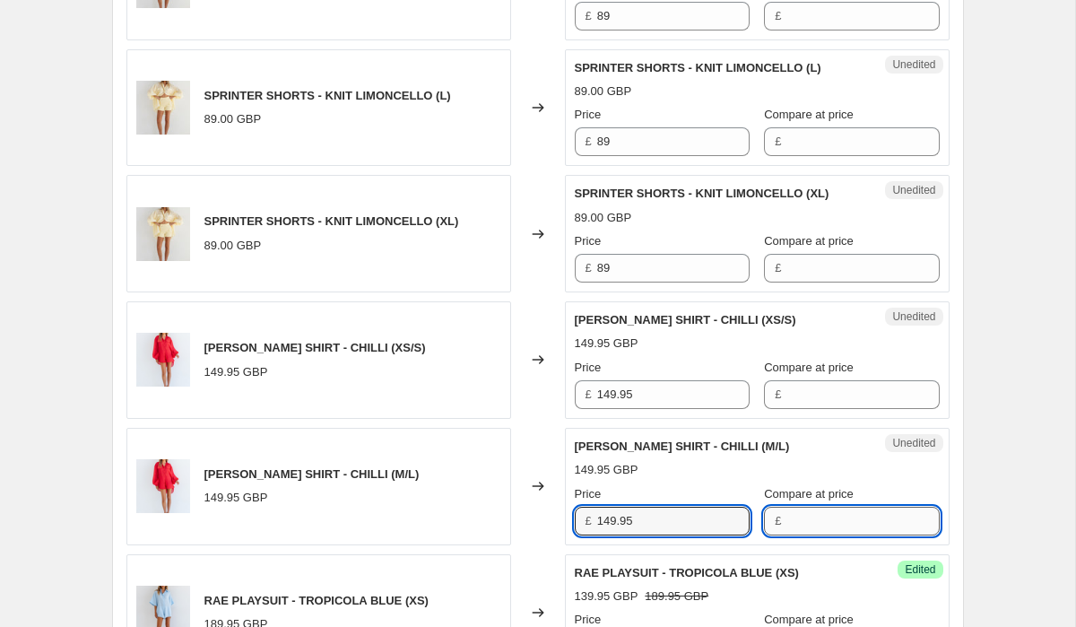
click at [786, 507] on input "Compare at price" at bounding box center [862, 521] width 152 height 29
paste input "149.95"
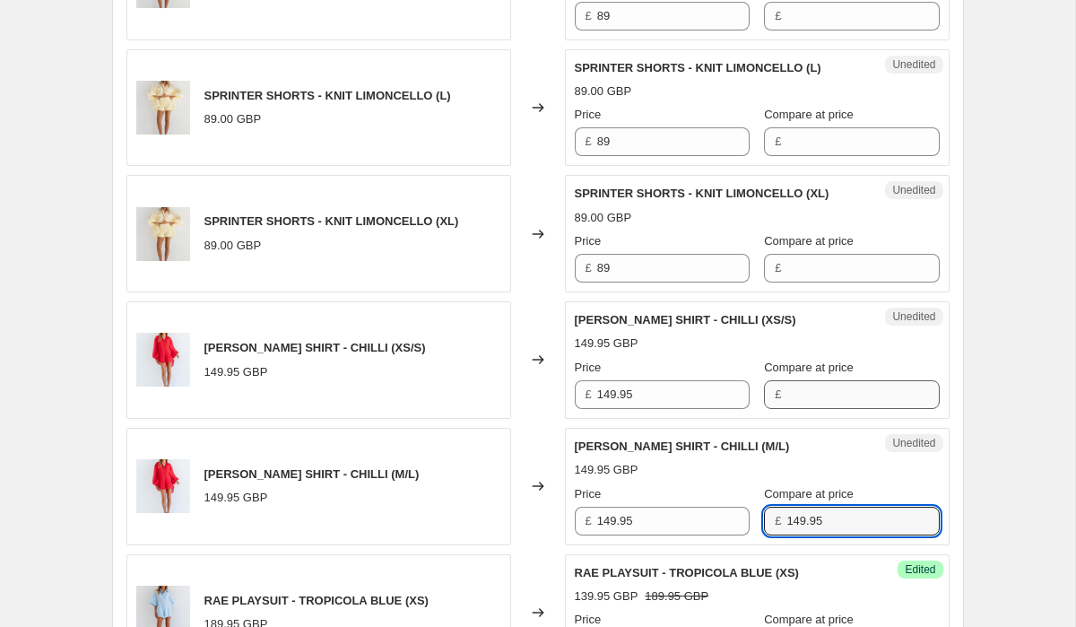
type input "149.95"
click at [829, 381] on input "Compare at price" at bounding box center [862, 394] width 152 height 29
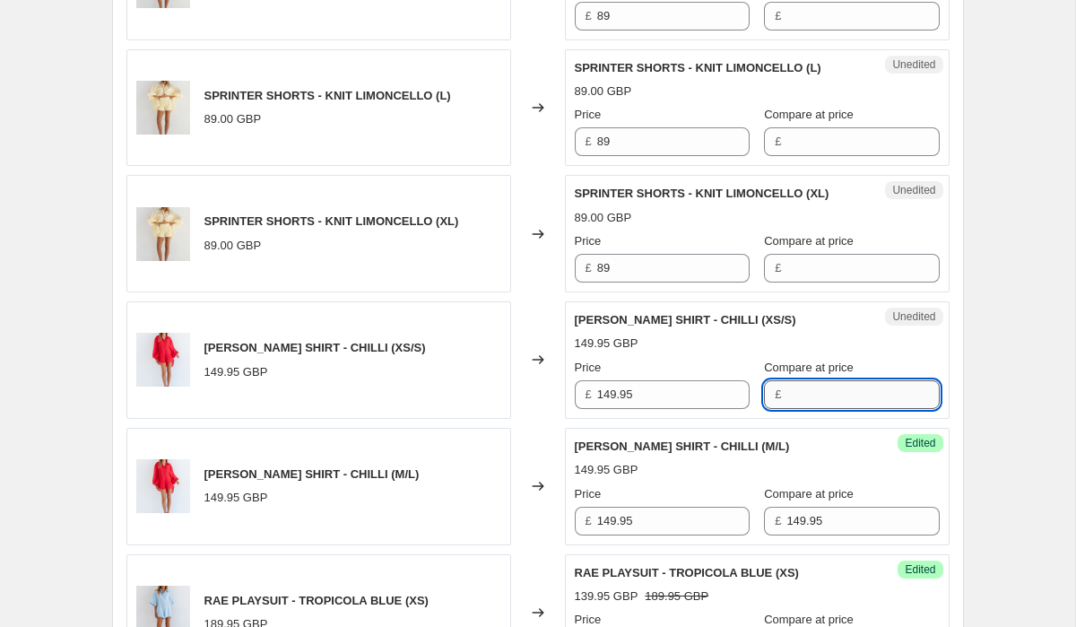
paste input "149.95"
type input "149.95"
click at [827, 259] on input "Compare at price" at bounding box center [862, 268] width 152 height 29
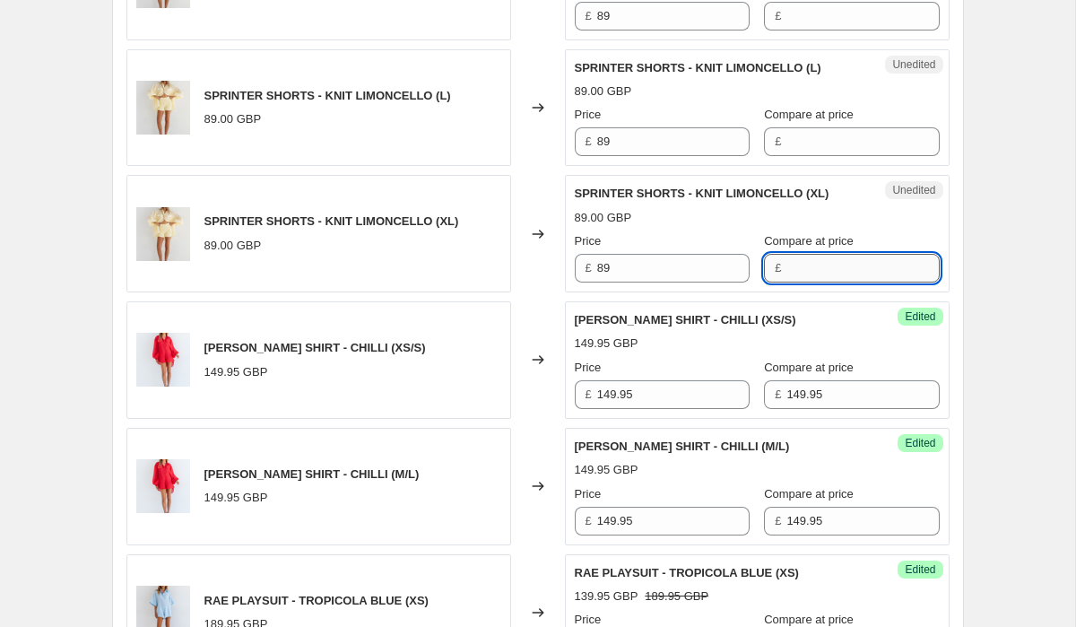
paste input "149.95"
click at [823, 138] on input "Compare at price" at bounding box center [862, 141] width 152 height 29
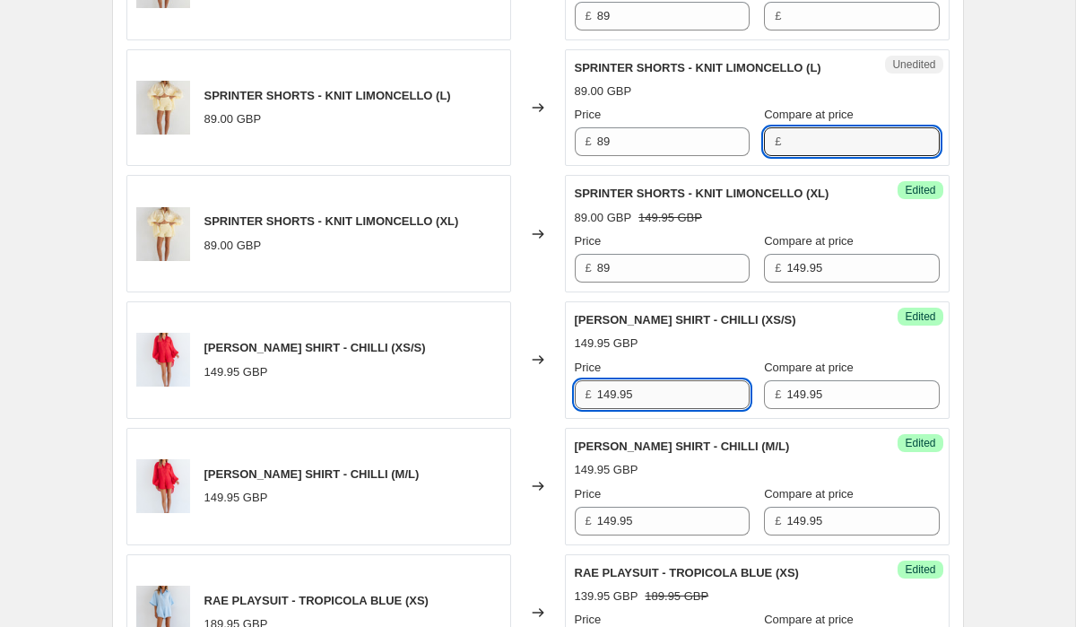
click at [667, 393] on input "149.95" at bounding box center [673, 394] width 152 height 29
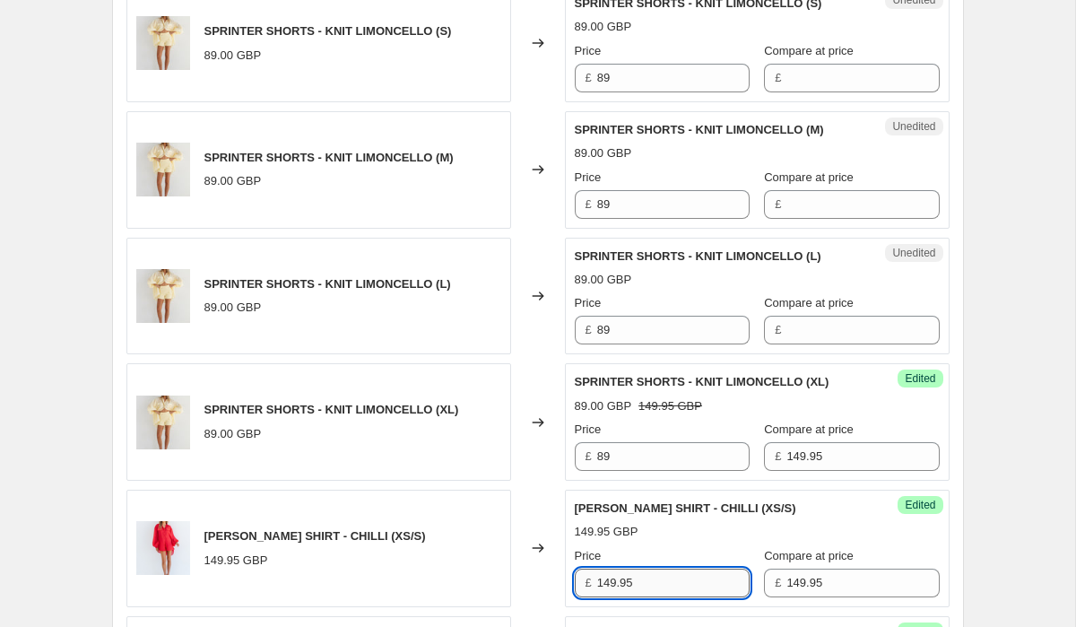
scroll to position [2066, 0]
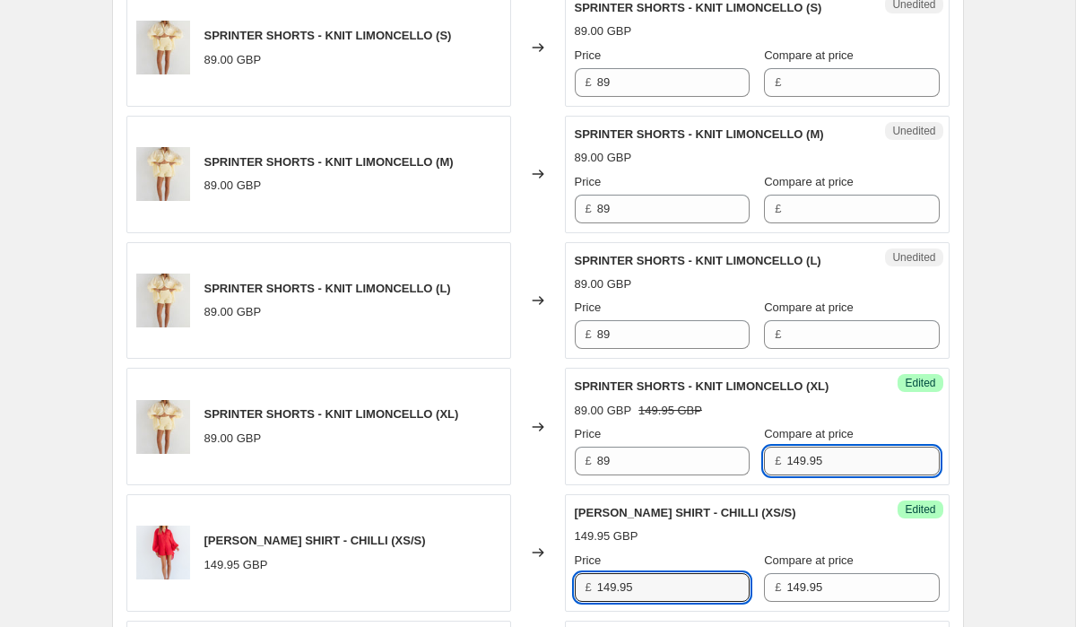
click at [843, 455] on input "149.95" at bounding box center [862, 461] width 152 height 29
type input "89"
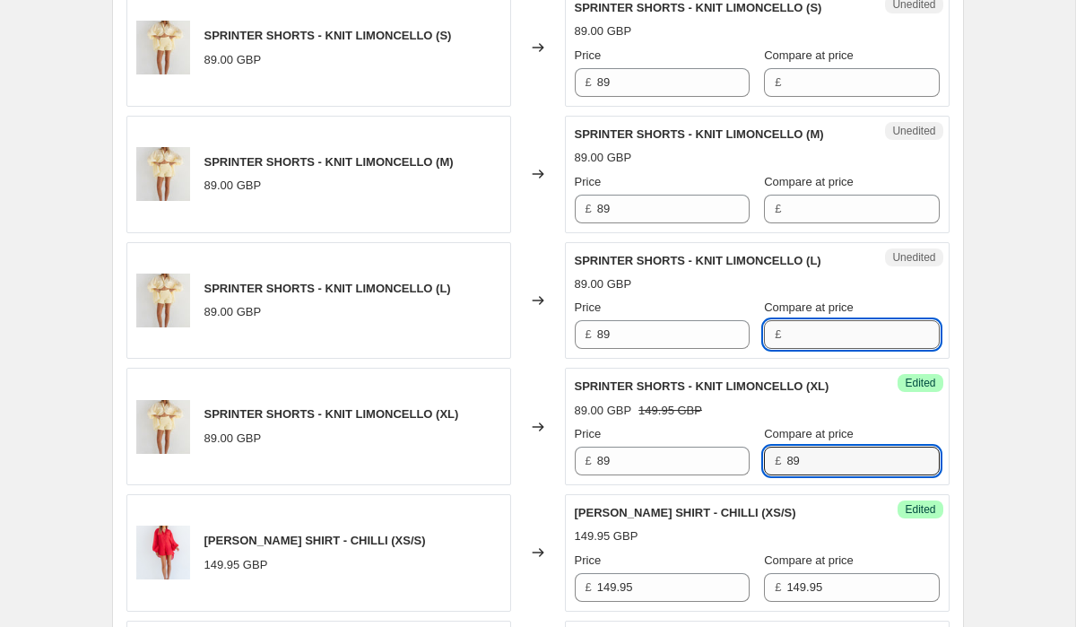
click at [847, 320] on input "Compare at price" at bounding box center [862, 334] width 152 height 29
type input "89"
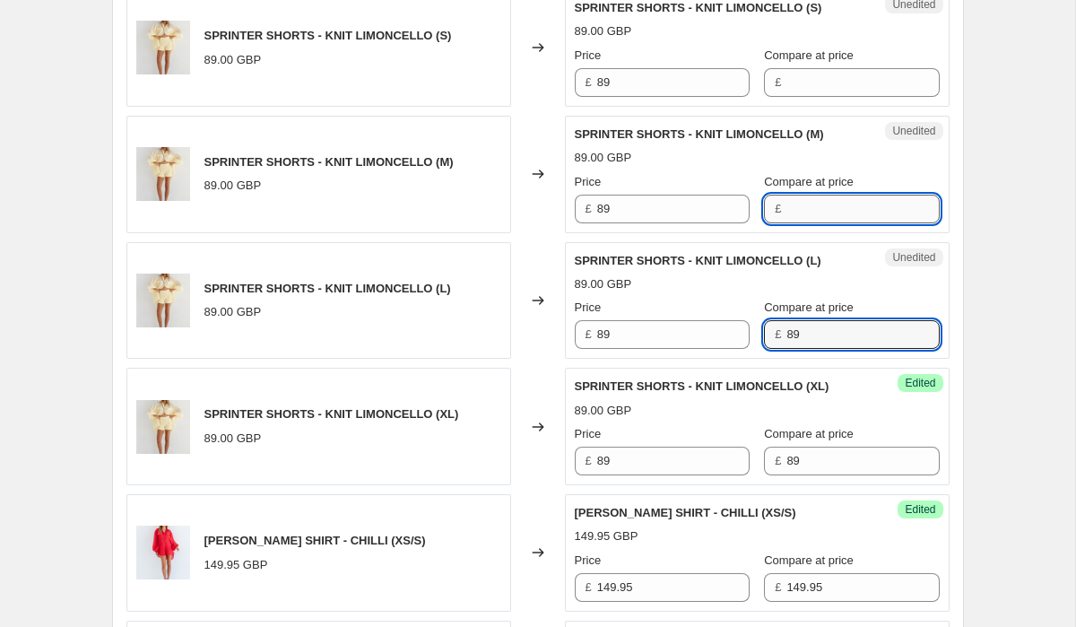
click at [827, 195] on input "Compare at price" at bounding box center [862, 209] width 152 height 29
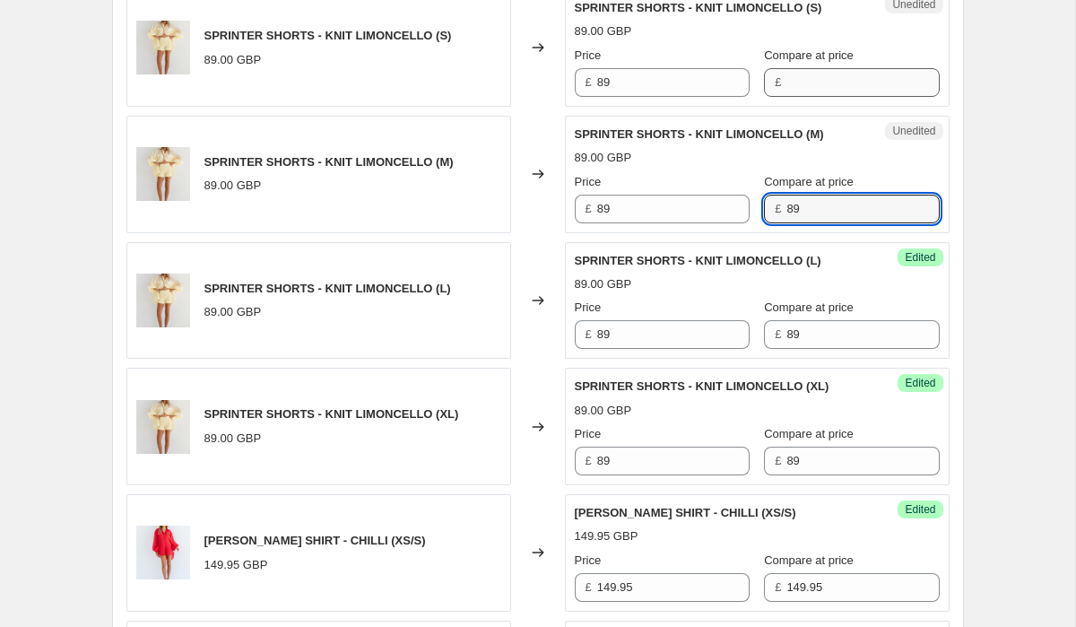
type input "89"
click at [817, 85] on input "Compare at price" at bounding box center [862, 82] width 152 height 29
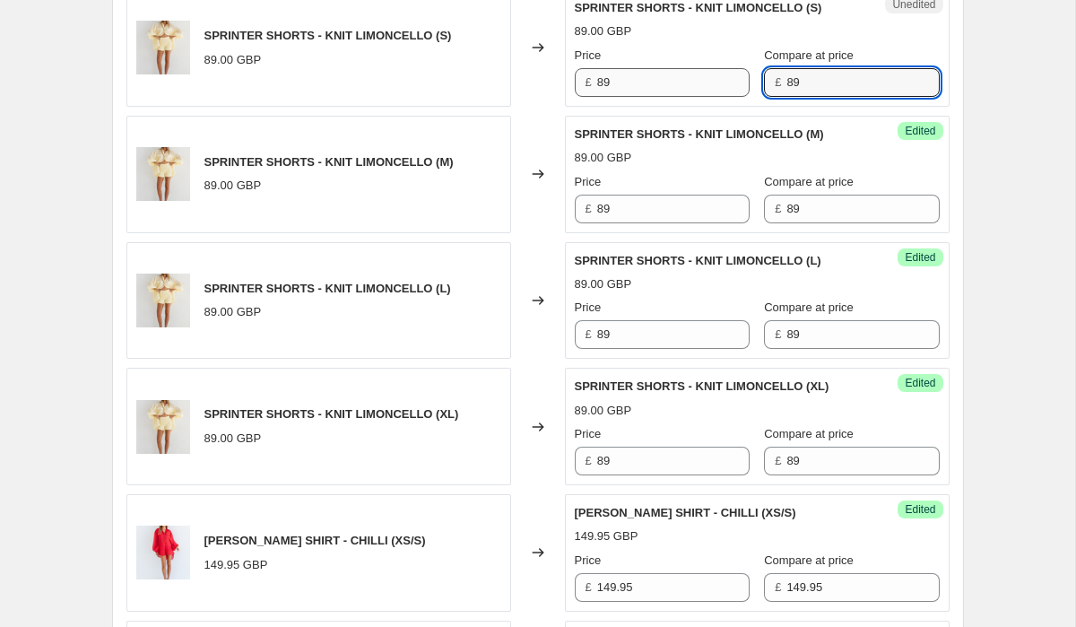
type input "89"
click at [669, 83] on input "89" at bounding box center [673, 82] width 152 height 29
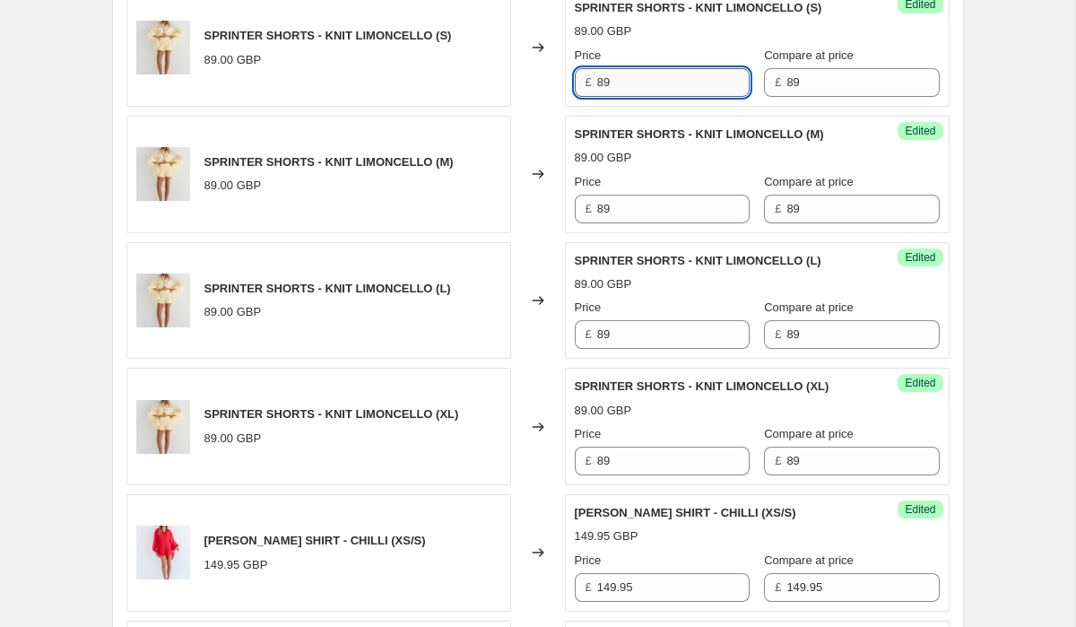
click at [669, 83] on input "89" at bounding box center [673, 82] width 152 height 29
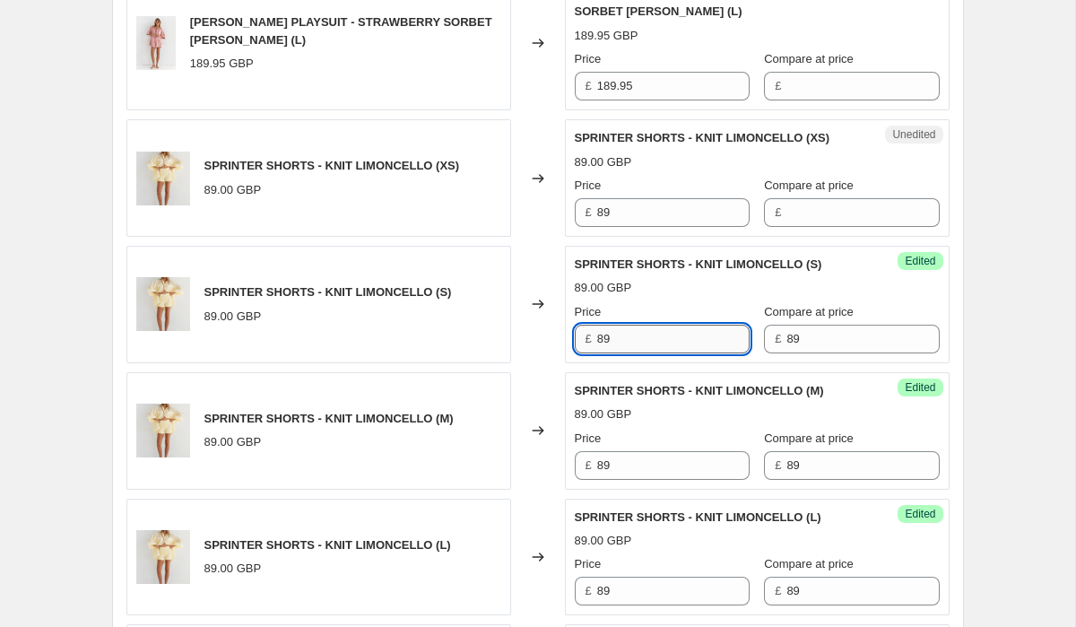
scroll to position [1802, 0]
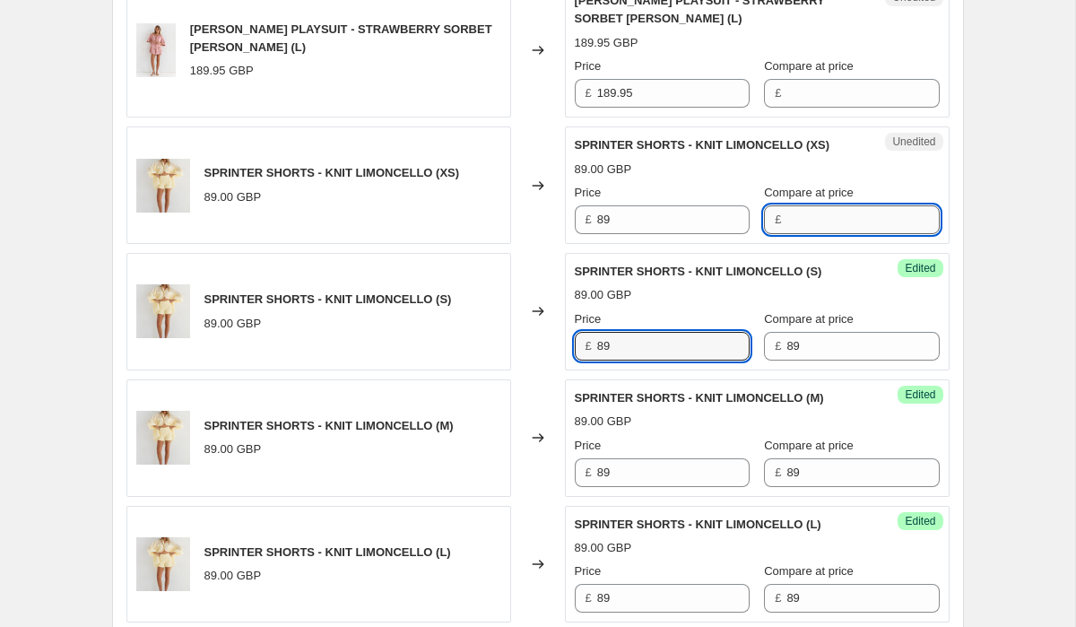
click at [803, 205] on input "Compare at price" at bounding box center [862, 219] width 152 height 29
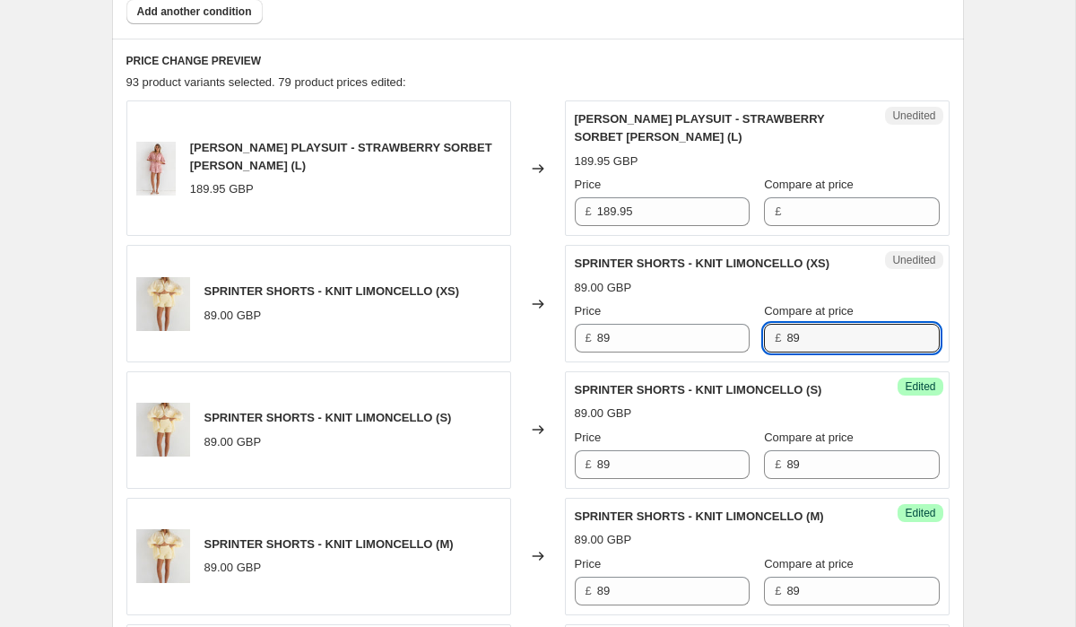
scroll to position [1624, 0]
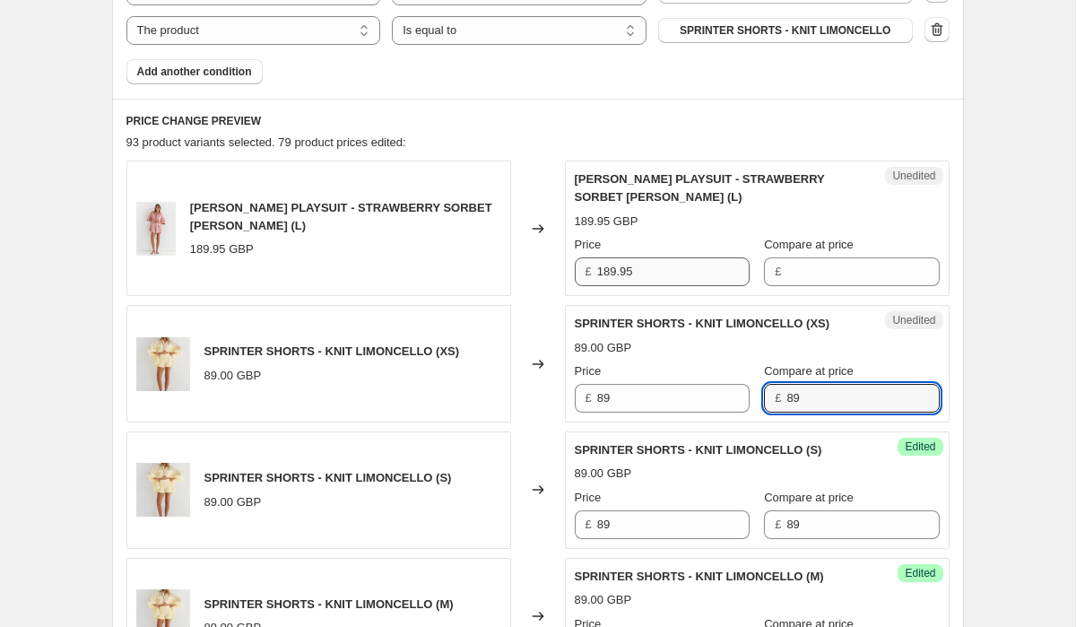
type input "89"
click at [692, 257] on input "189.95" at bounding box center [673, 271] width 152 height 29
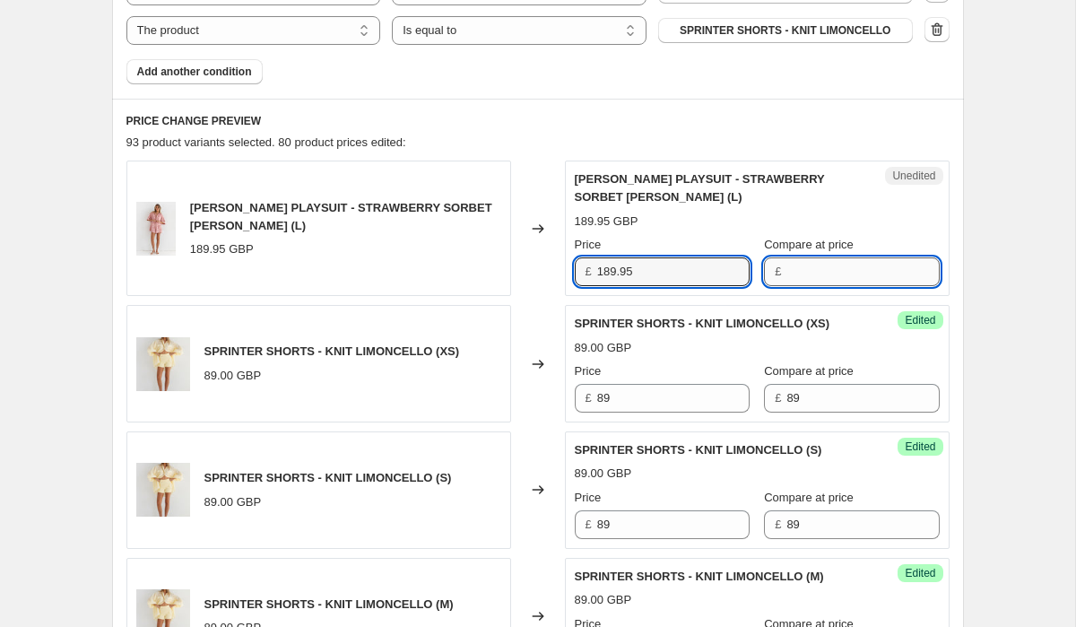
click at [843, 258] on input "Compare at price" at bounding box center [862, 271] width 152 height 29
paste input "189.95"
type input "189.95"
click at [684, 257] on input "189.95" at bounding box center [673, 271] width 152 height 29
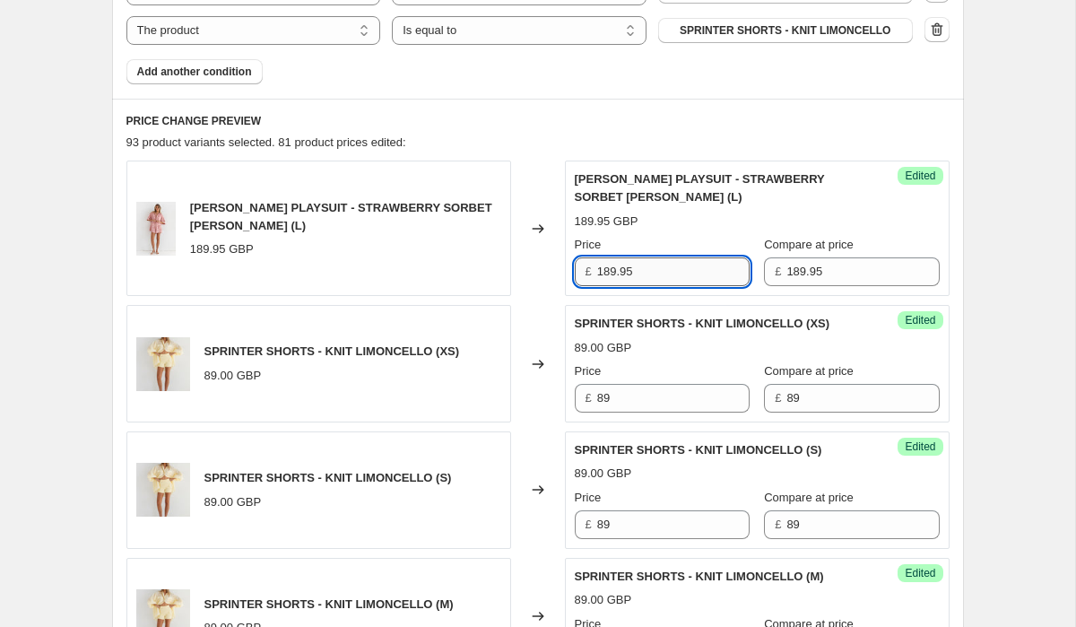
click at [684, 257] on input "189.95" at bounding box center [673, 271] width 152 height 29
type input "139.95"
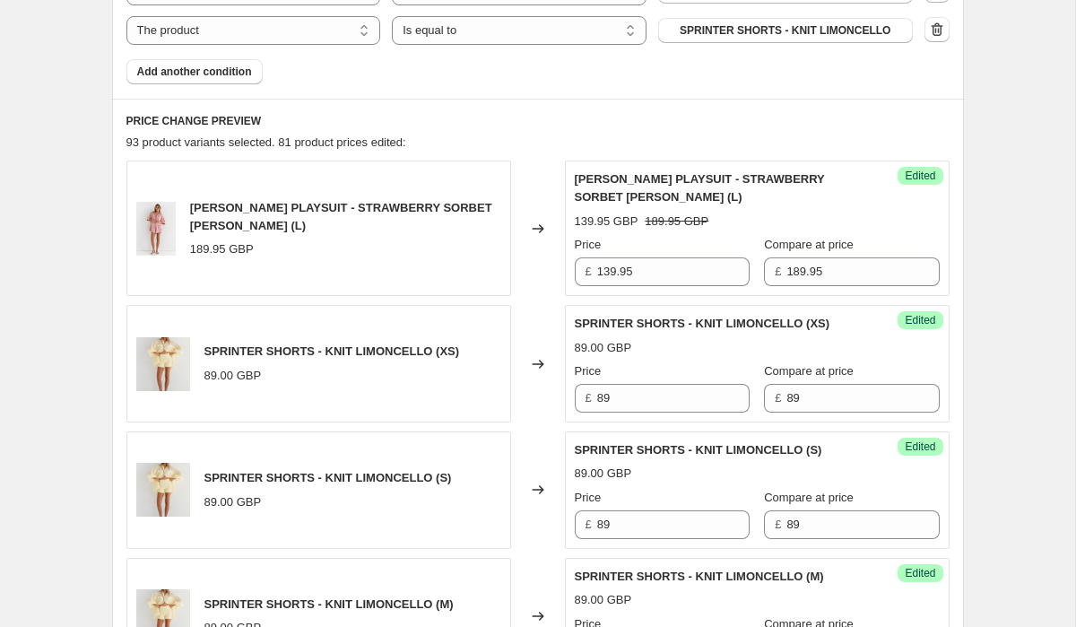
click at [693, 340] on div "89.00 GBP" at bounding box center [757, 348] width 365 height 18
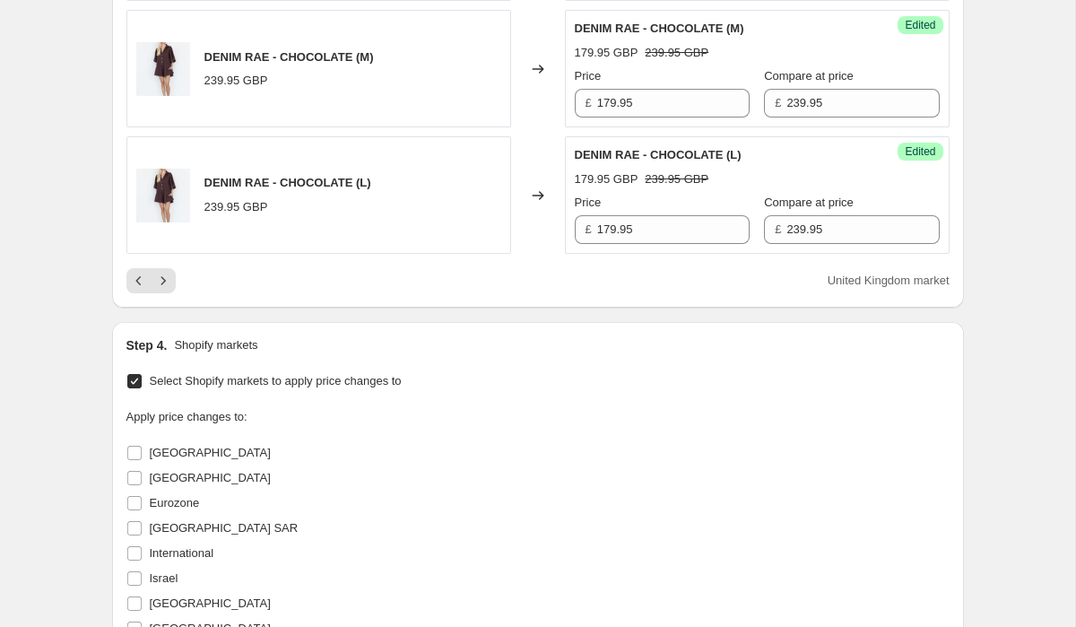
scroll to position [4088, 0]
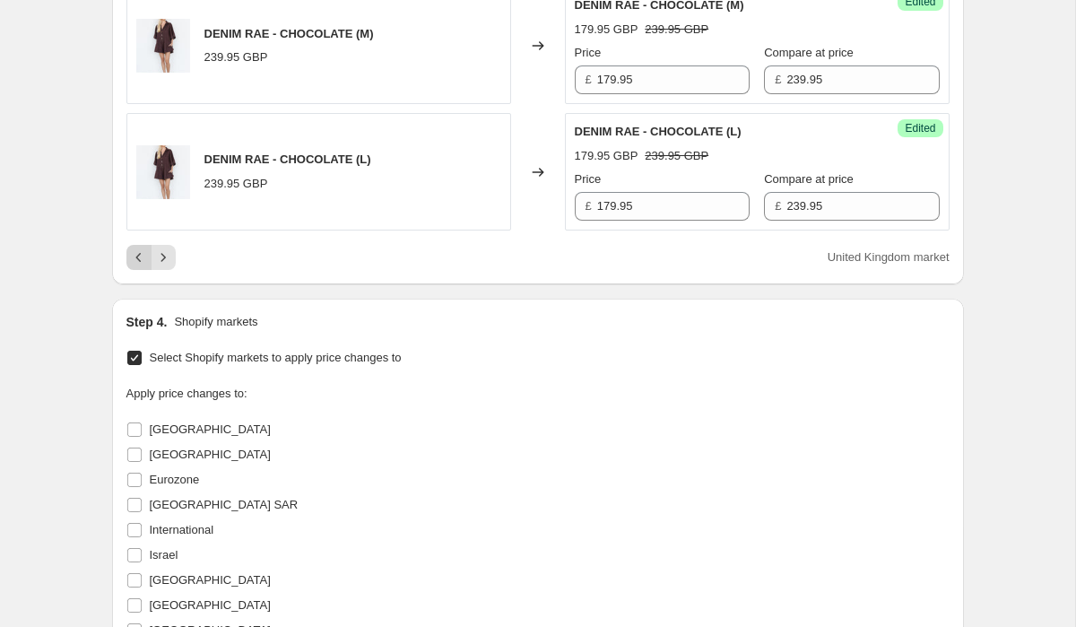
click at [142, 259] on icon "Previous" at bounding box center [139, 257] width 18 height 18
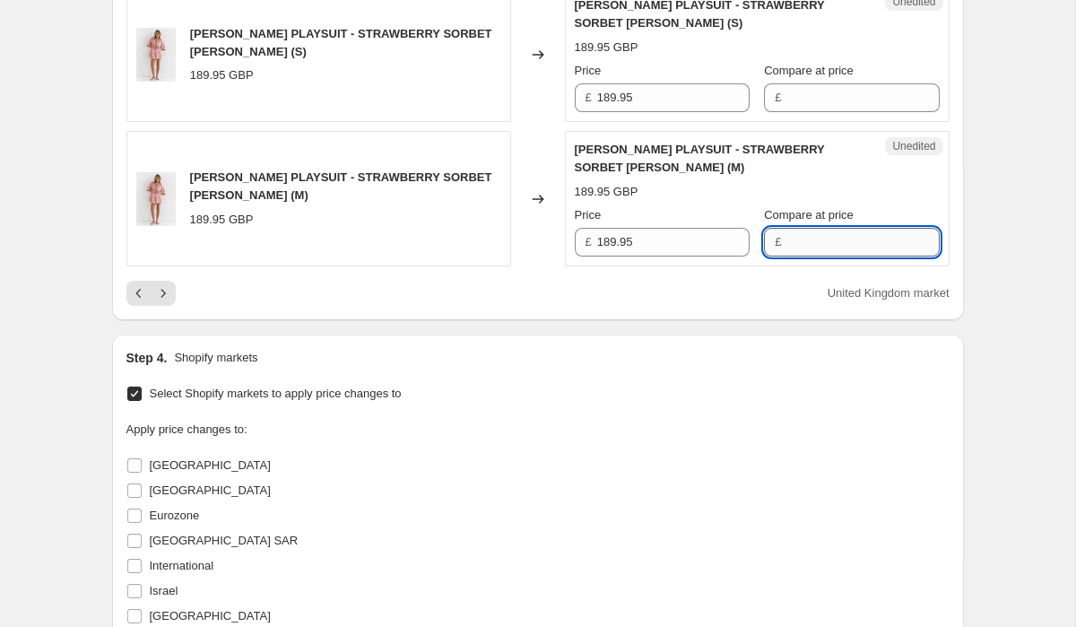
click at [813, 228] on input "Compare at price" at bounding box center [862, 242] width 152 height 29
paste input "189.95"
type input "189.95"
click at [811, 83] on input "Compare at price" at bounding box center [862, 97] width 152 height 29
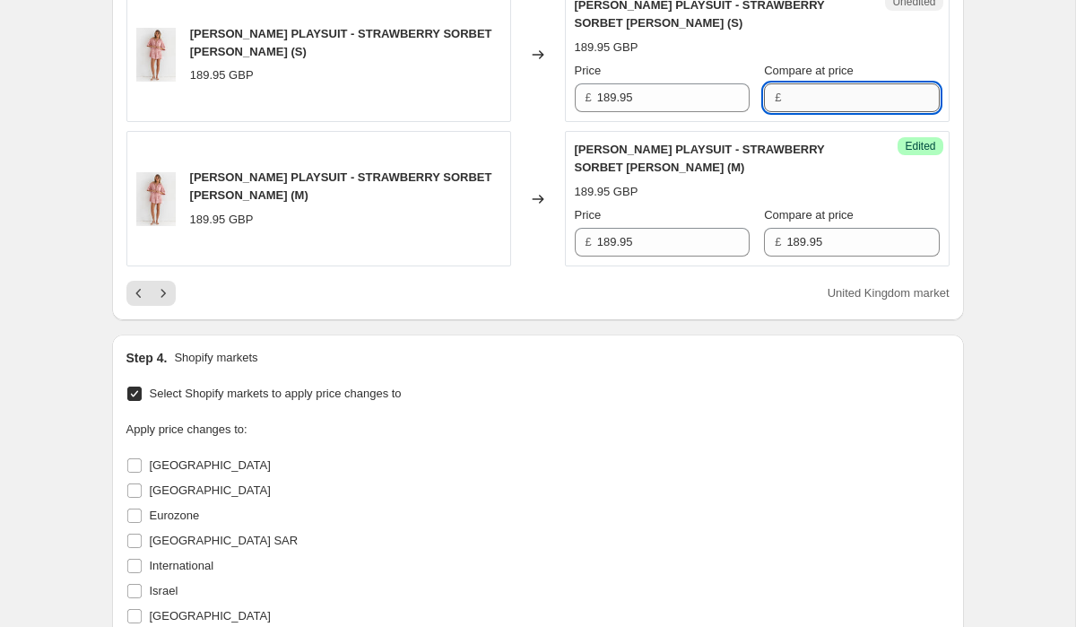
paste input "189.95"
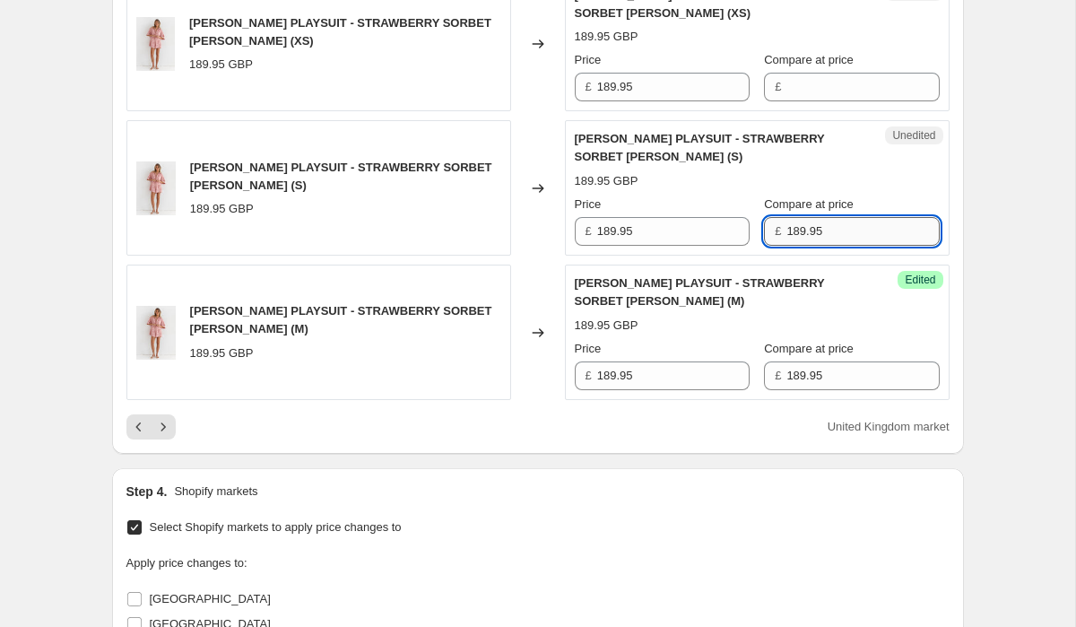
scroll to position [3924, 0]
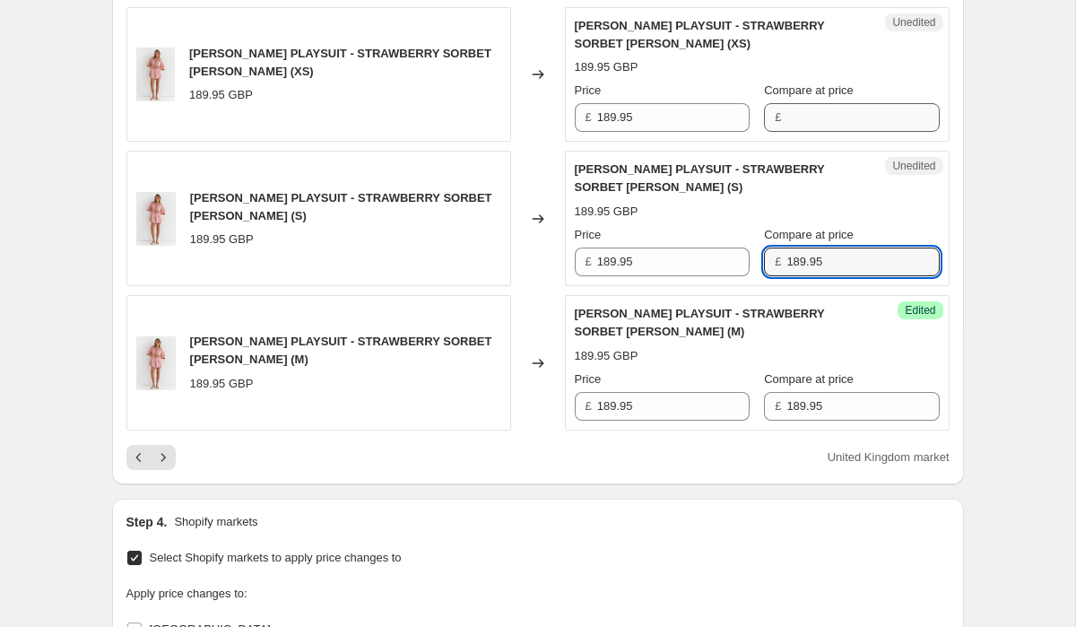
type input "189.95"
click at [821, 103] on input "Compare at price" at bounding box center [862, 117] width 152 height 29
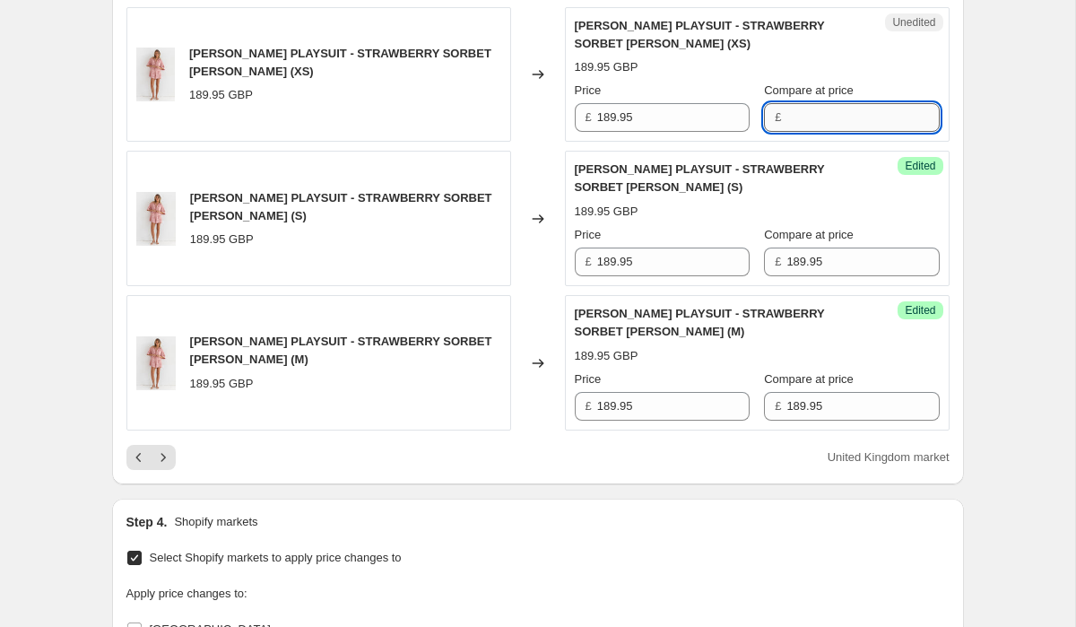
paste input "189.95"
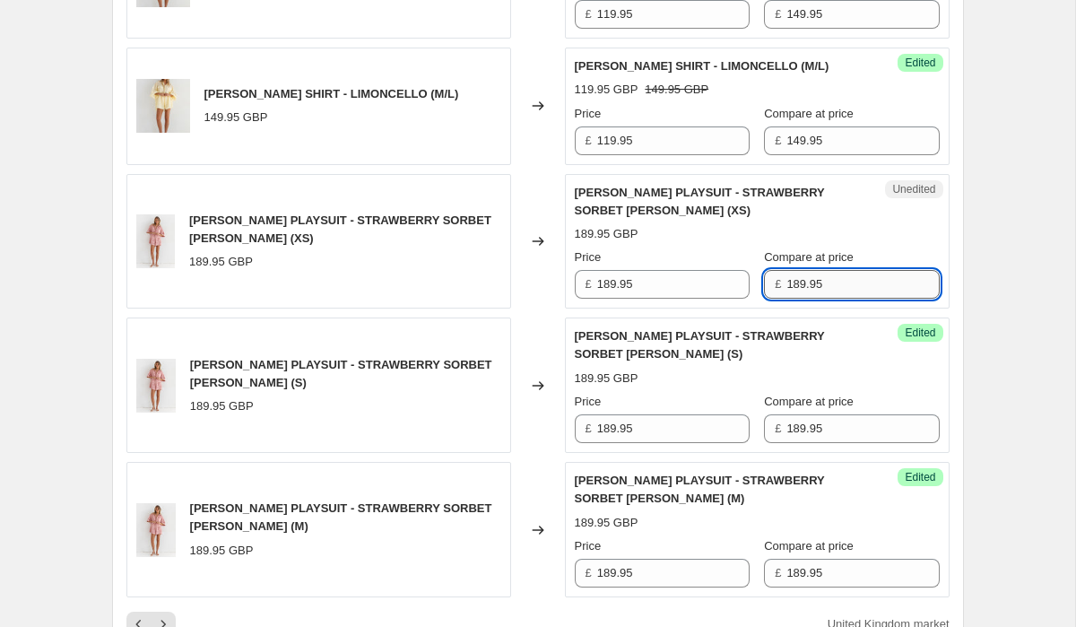
scroll to position [3687, 0]
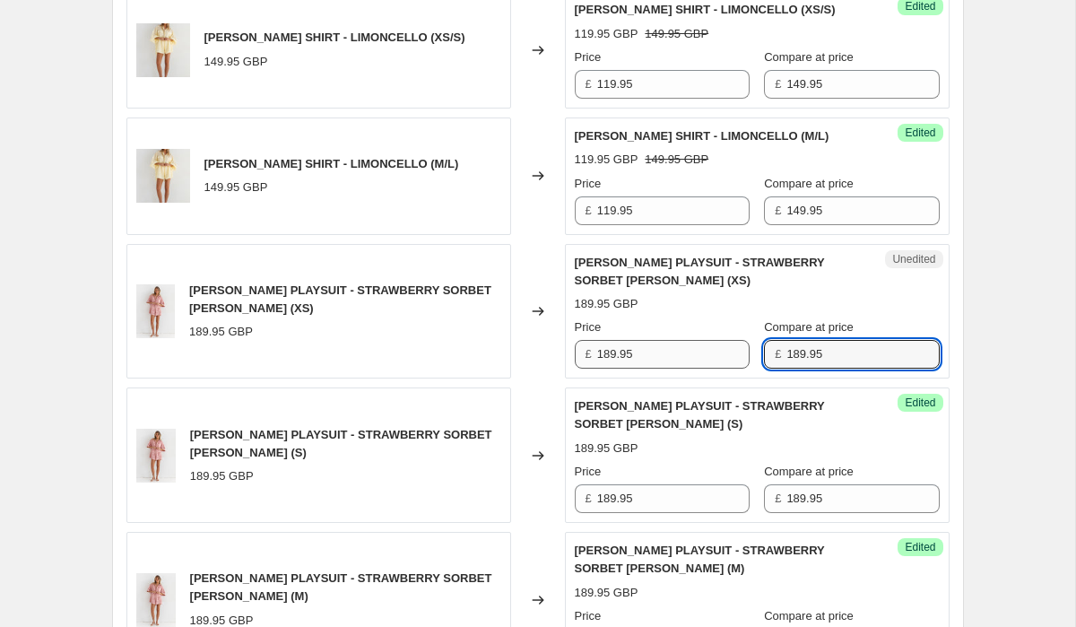
type input "189.95"
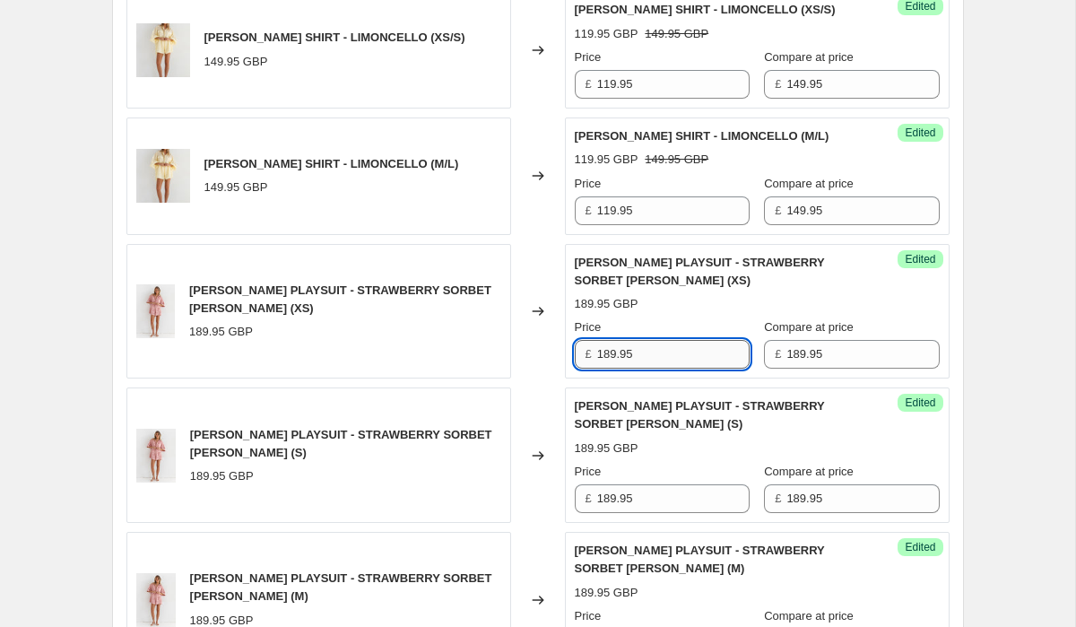
click at [639, 345] on input "189.95" at bounding box center [673, 354] width 152 height 29
type input "139.95"
click at [650, 484] on input "189.95" at bounding box center [673, 498] width 152 height 29
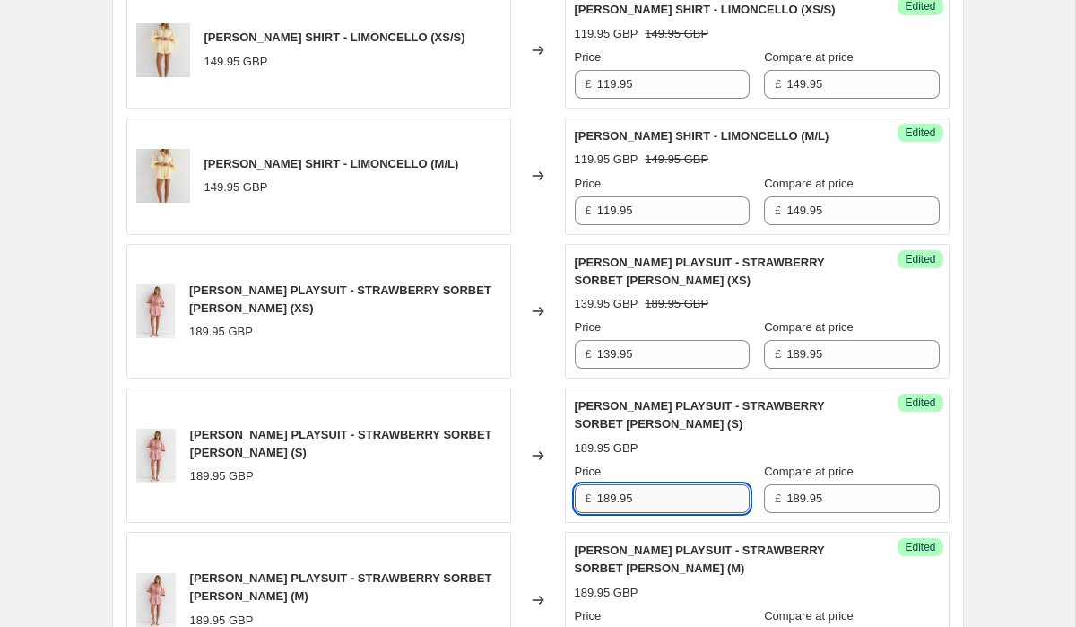
click at [650, 484] on input "189.95" at bounding box center [673, 498] width 152 height 29
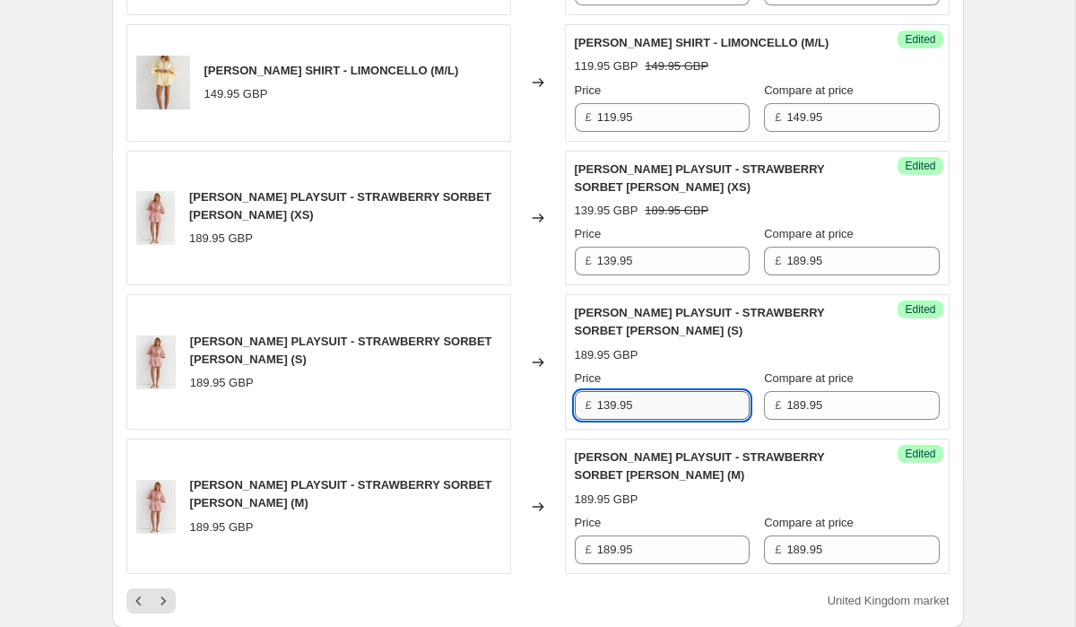
scroll to position [3799, 0]
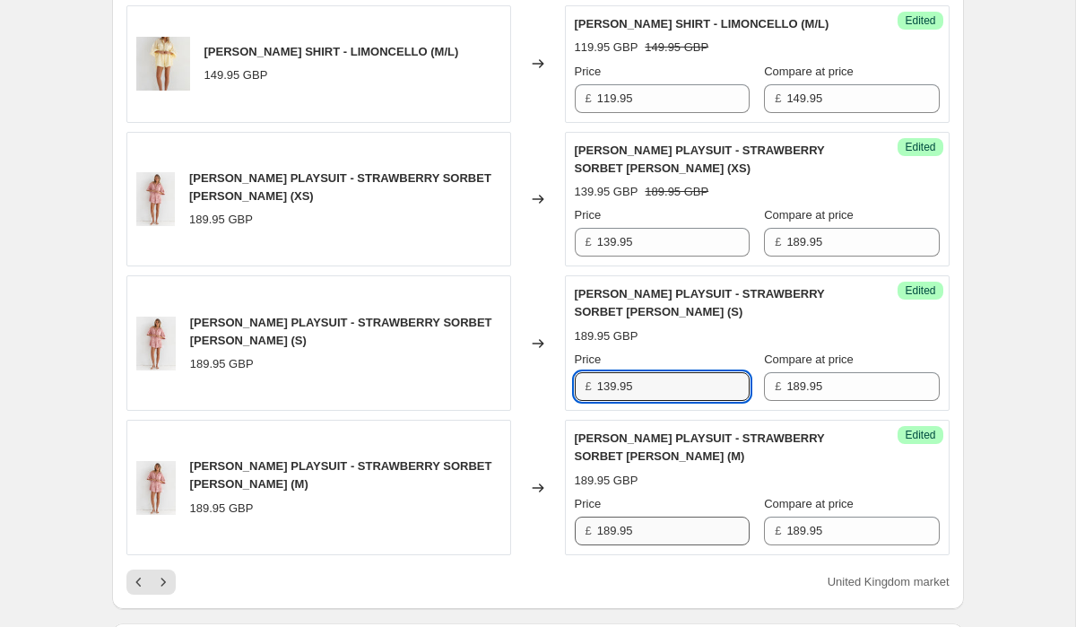
type input "139.95"
click at [611, 517] on input "189.95" at bounding box center [673, 531] width 152 height 29
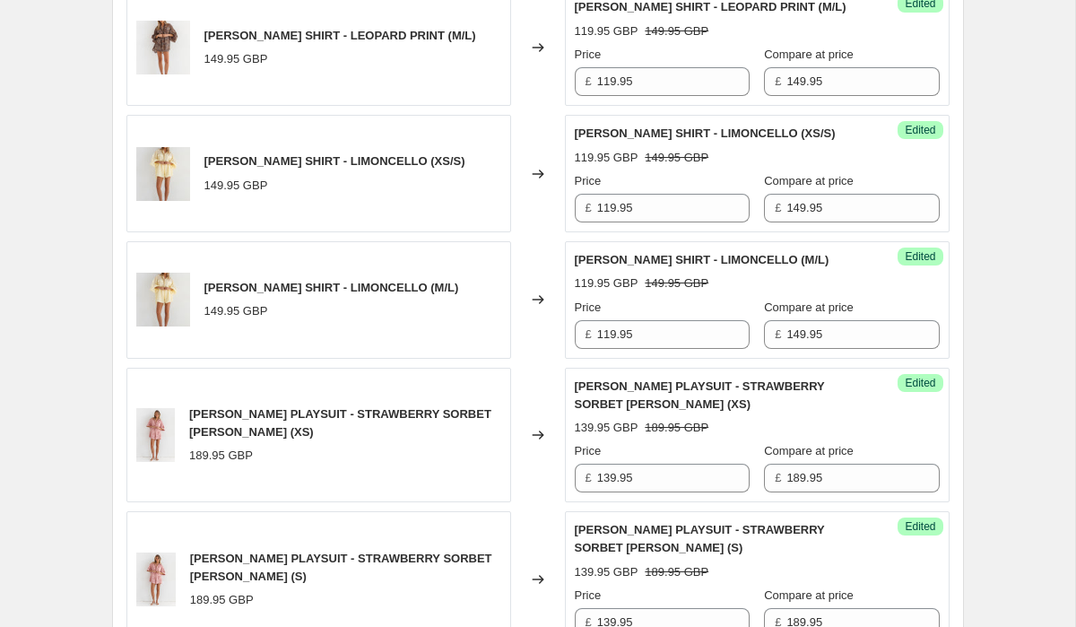
scroll to position [3512, 0]
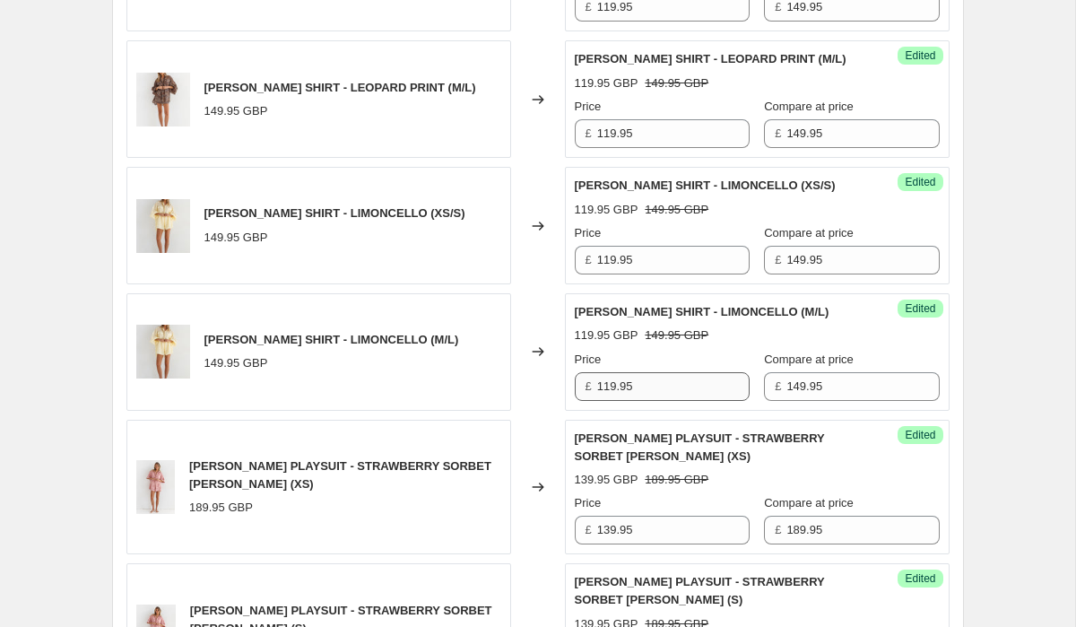
type input "139.95"
click at [664, 372] on input "119.95" at bounding box center [673, 386] width 152 height 29
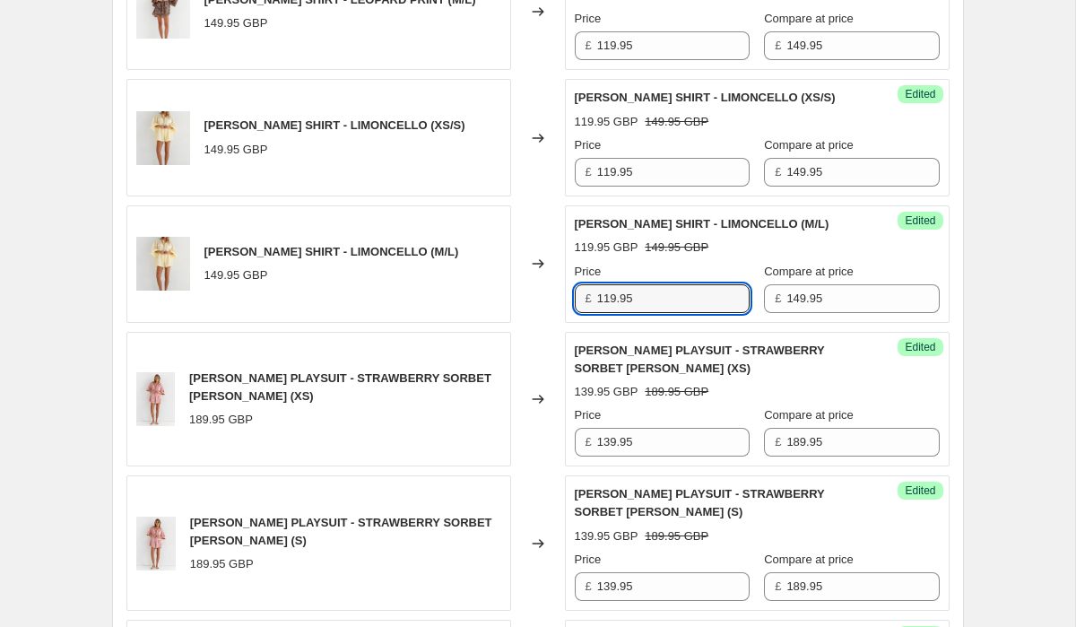
scroll to position [3753, 0]
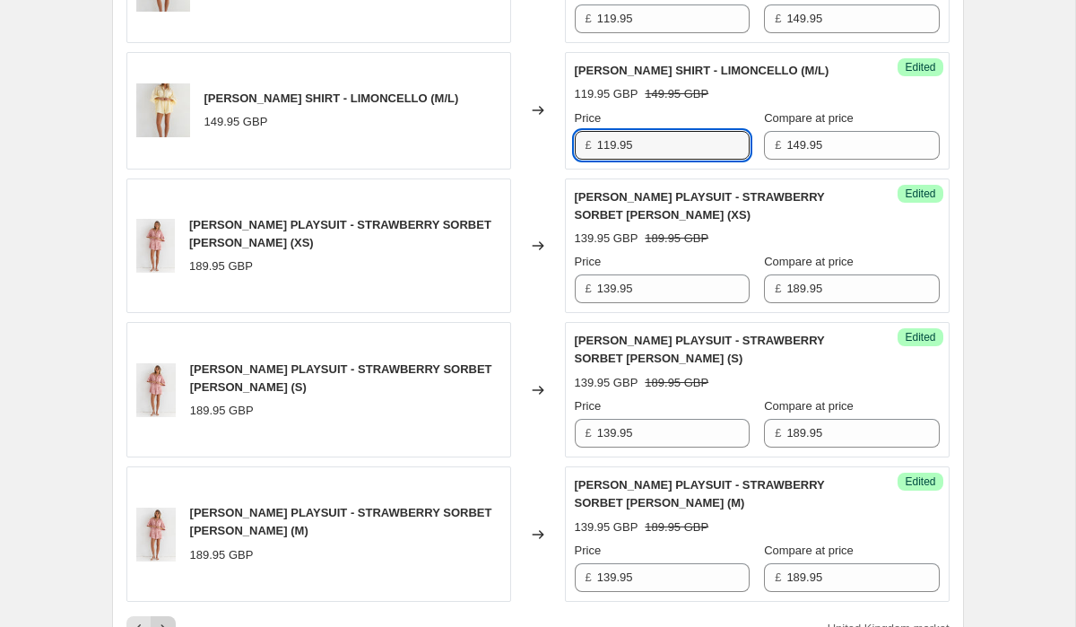
click at [159, 620] on icon "Next" at bounding box center [163, 629] width 18 height 18
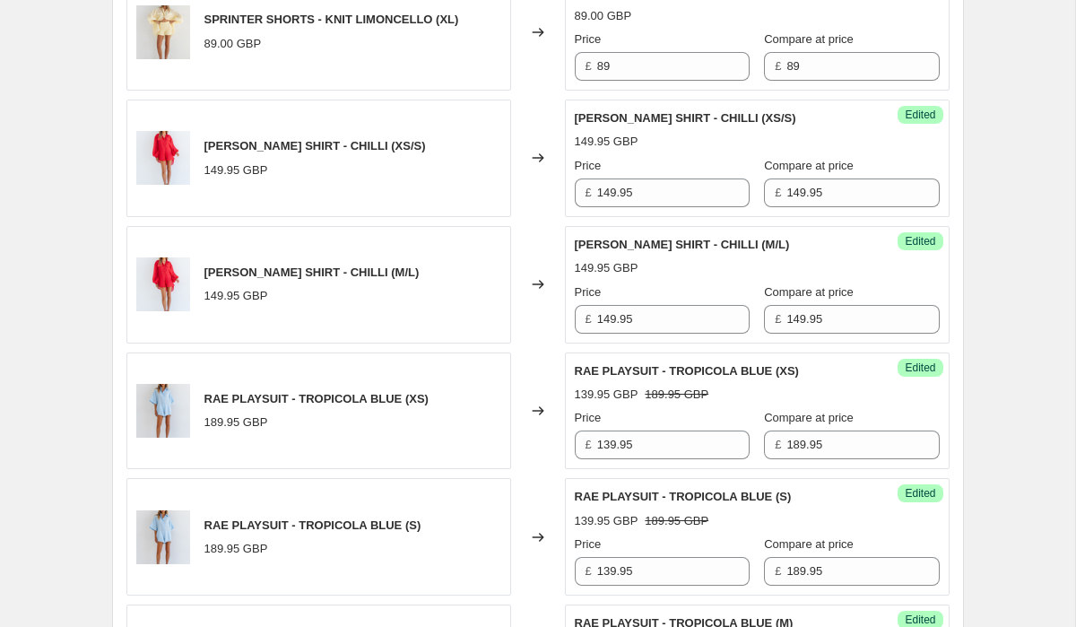
scroll to position [2414, 0]
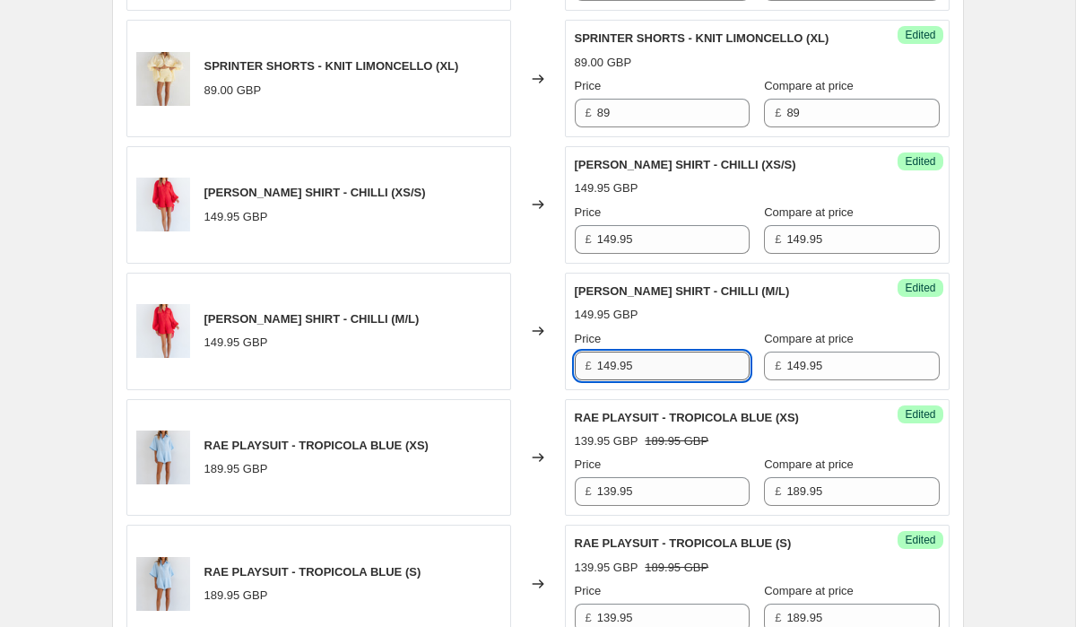
click at [666, 355] on input "149.95" at bounding box center [673, 366] width 152 height 29
paste input "1"
type input "119.95"
click at [657, 245] on input "149.95" at bounding box center [673, 239] width 152 height 29
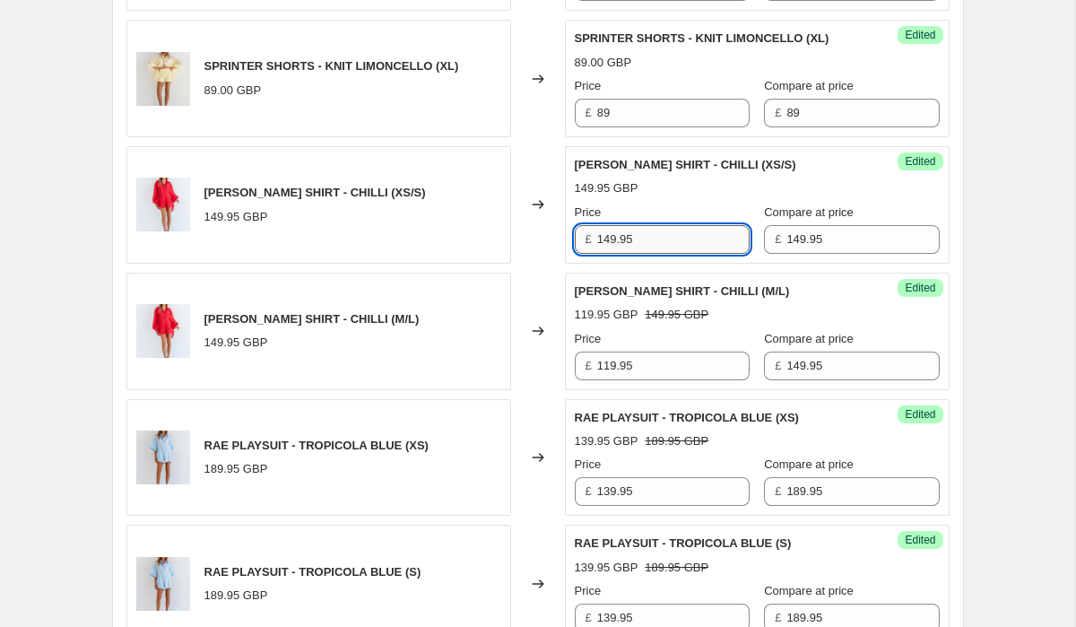
click at [657, 245] on input "149.95" at bounding box center [673, 239] width 152 height 29
paste input "1"
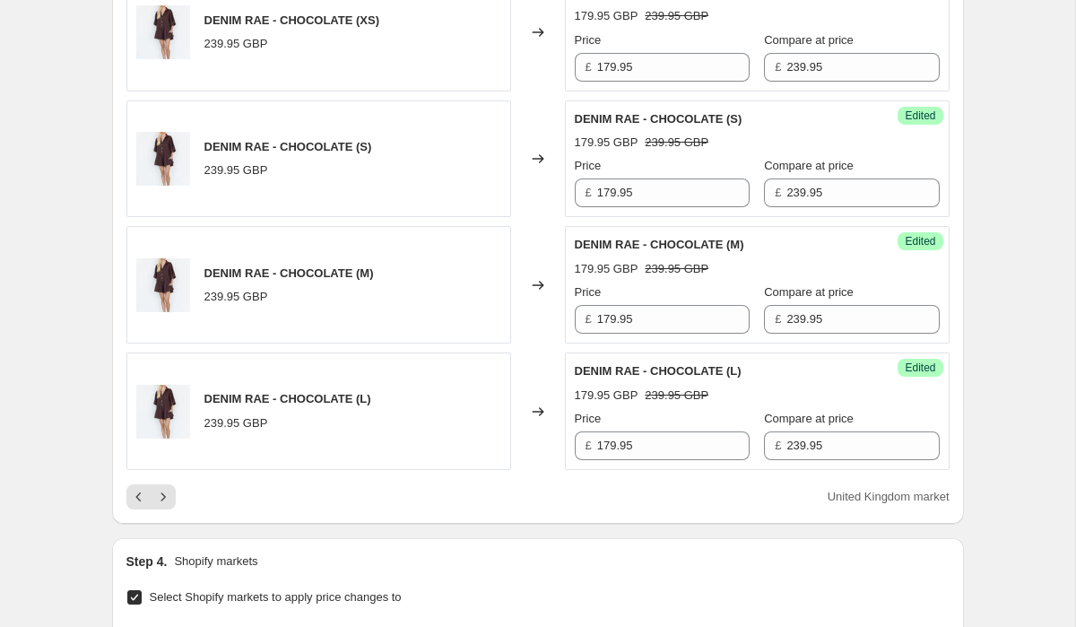
scroll to position [3911, 0]
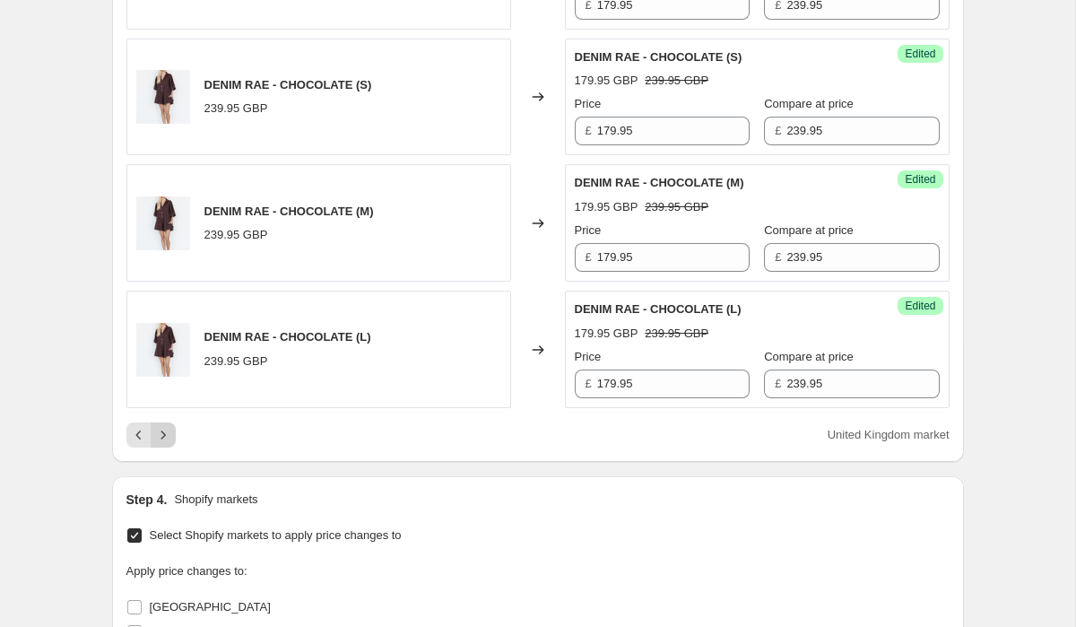
type input "119.95"
click at [173, 428] on button "Next" at bounding box center [163, 434] width 25 height 25
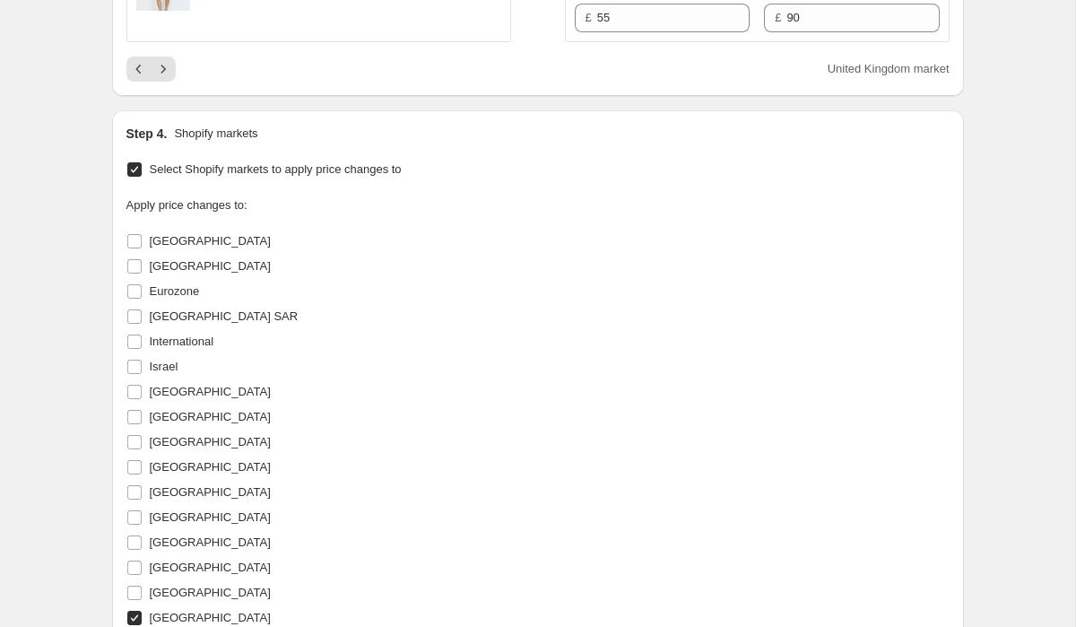
scroll to position [4198, 0]
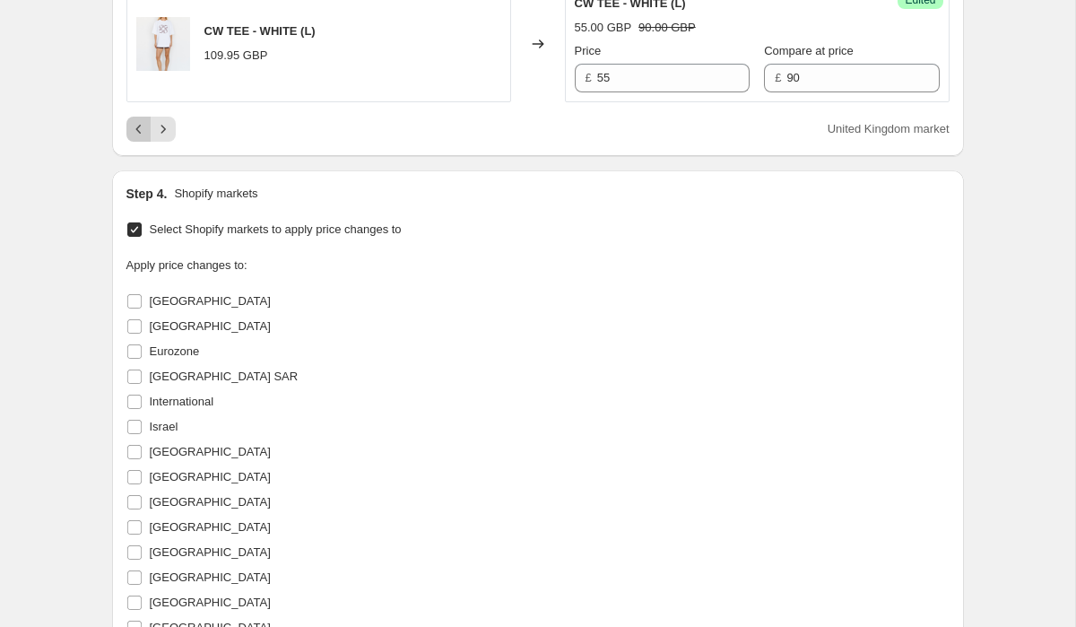
click at [141, 120] on icon "Previous" at bounding box center [139, 129] width 18 height 18
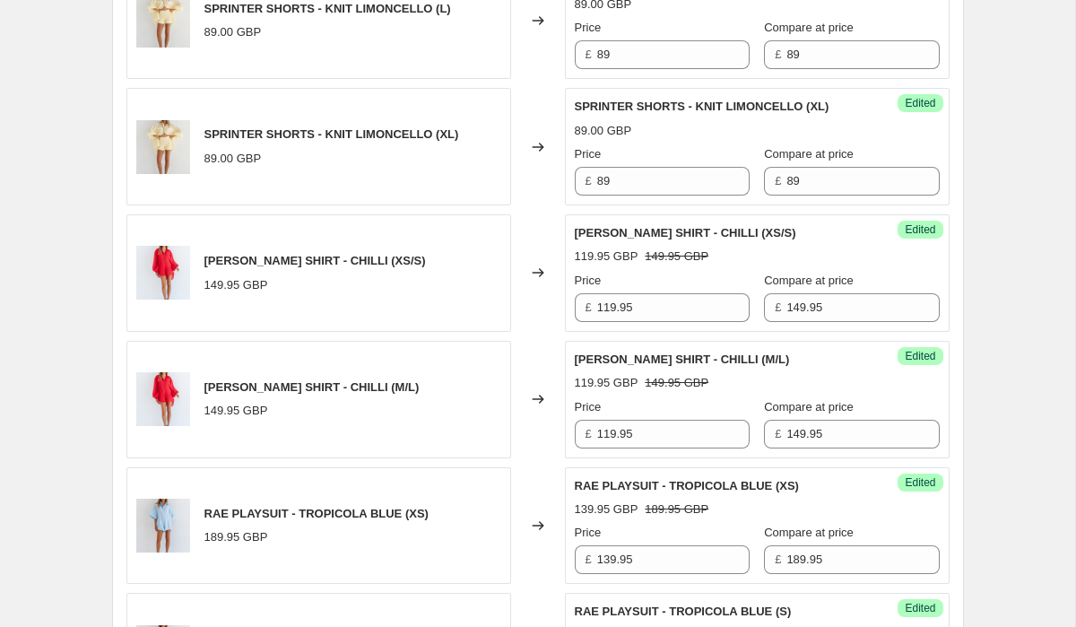
scroll to position [2297, 0]
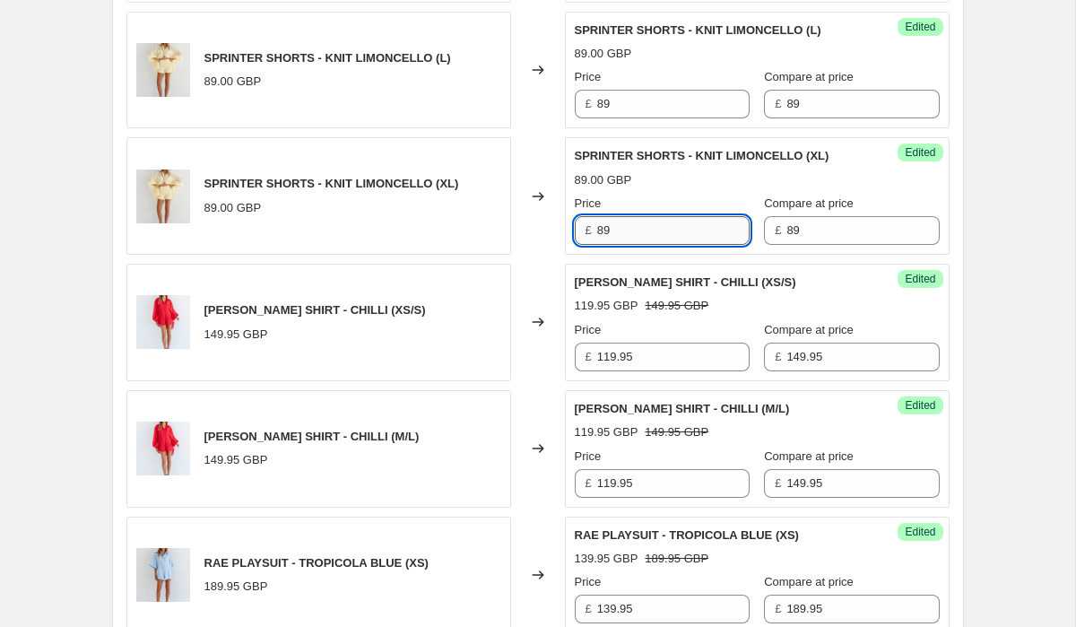
click at [651, 226] on input "89" at bounding box center [673, 230] width 152 height 29
type input "59"
click at [652, 102] on input "89" at bounding box center [673, 104] width 152 height 29
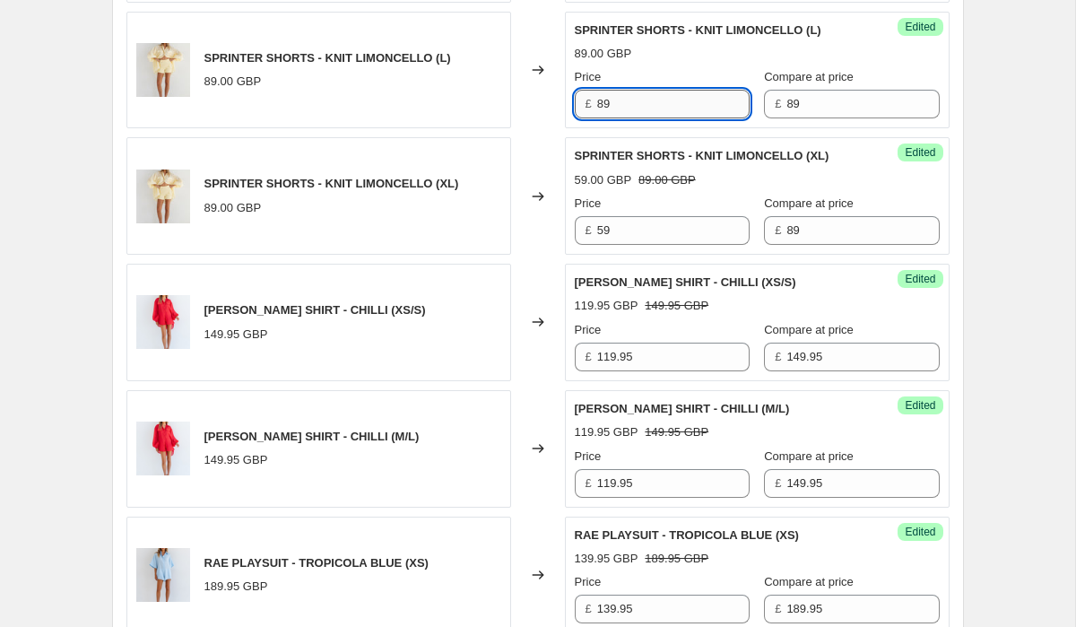
click at [652, 102] on input "89" at bounding box center [673, 104] width 152 height 29
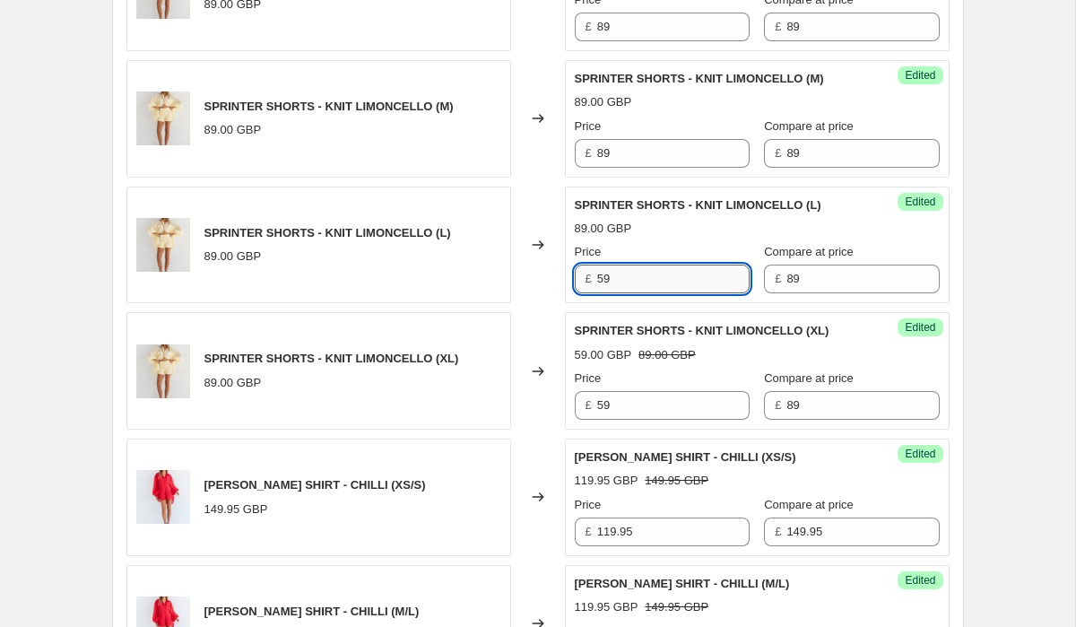
scroll to position [2107, 0]
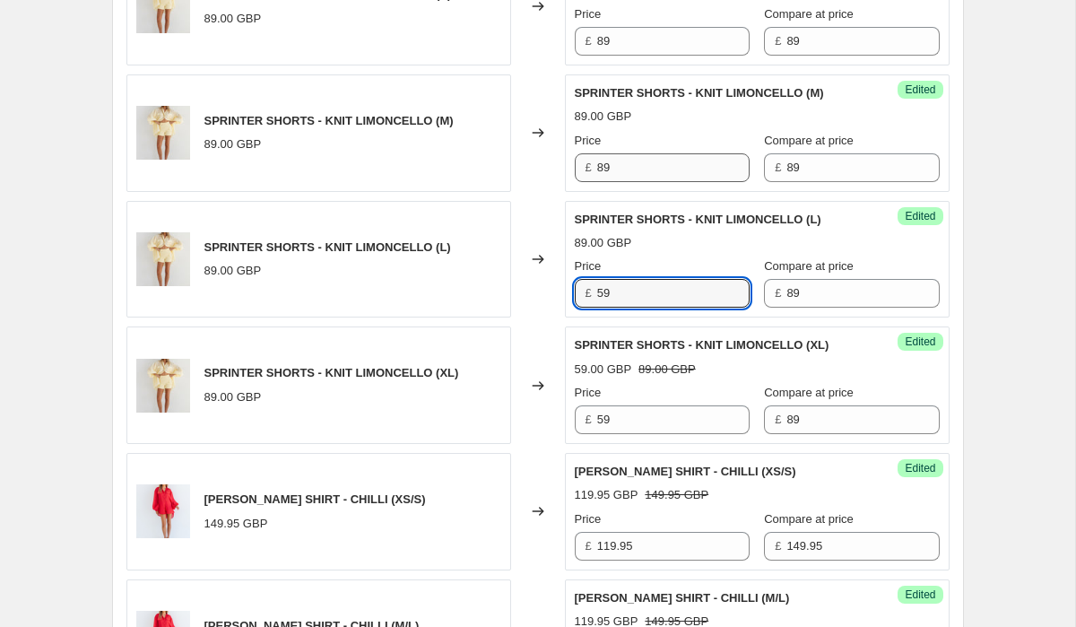
type input "59"
click at [635, 167] on input "89" at bounding box center [673, 167] width 152 height 29
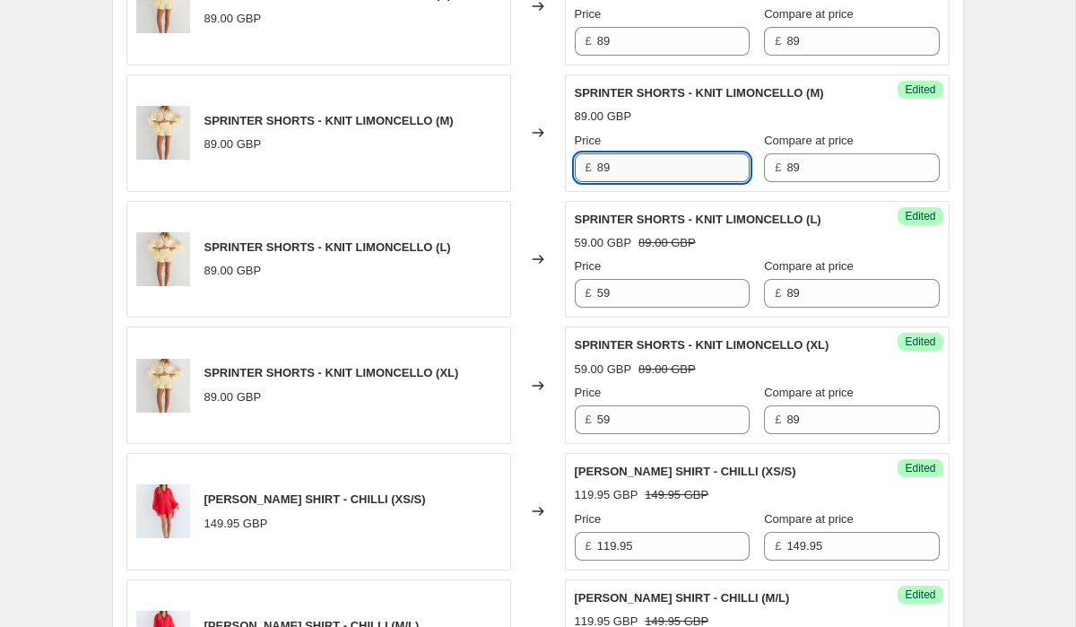
click at [635, 167] on input "89" at bounding box center [673, 167] width 152 height 29
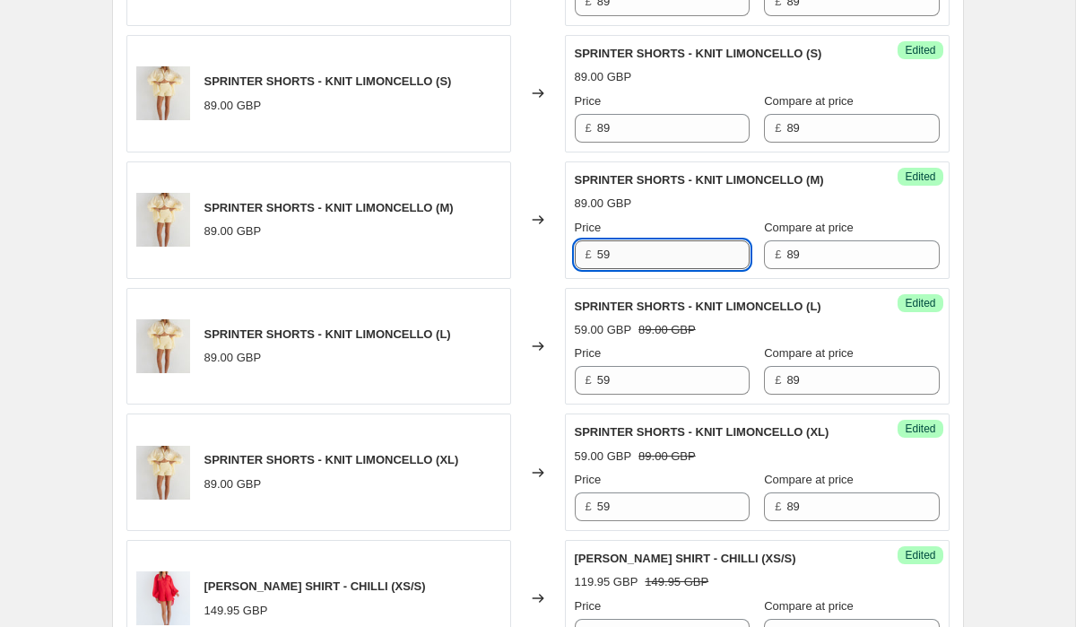
scroll to position [1955, 0]
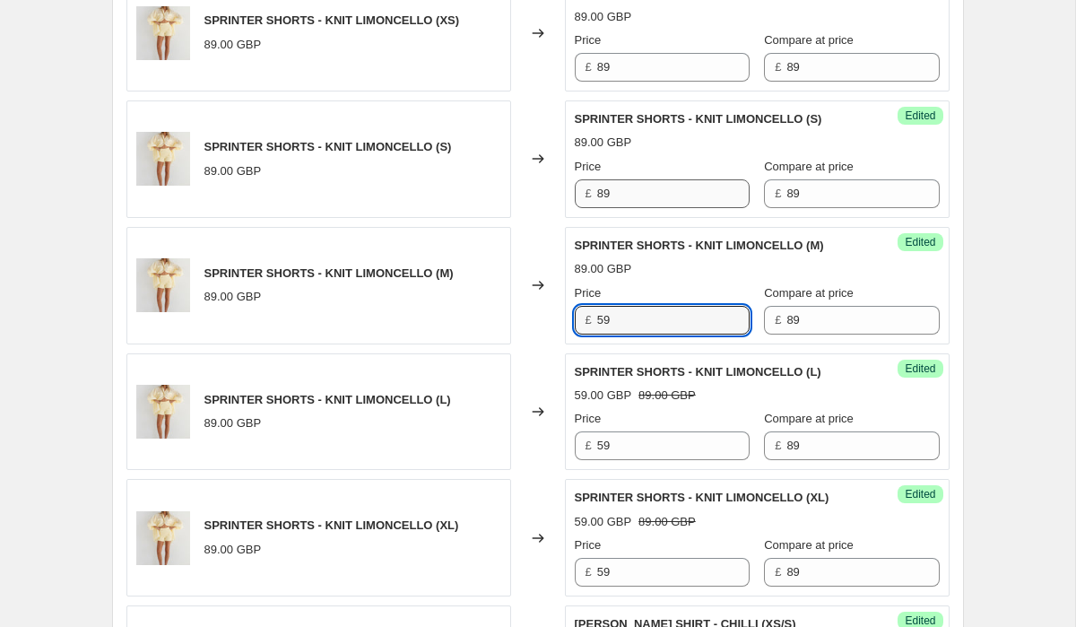
type input "59"
click at [622, 185] on input "89" at bounding box center [673, 193] width 152 height 29
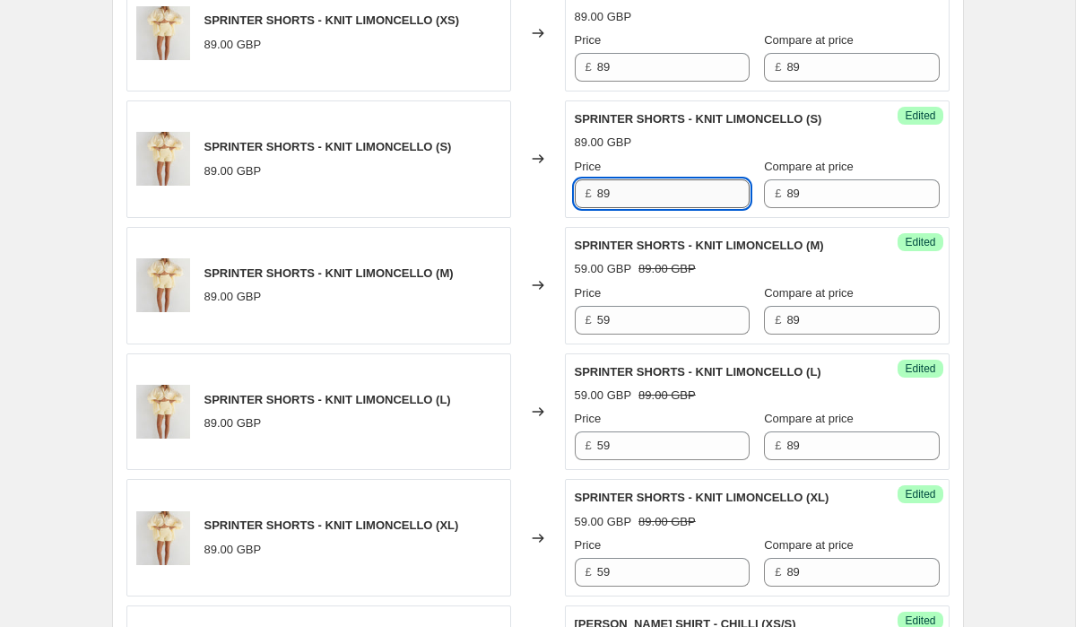
click at [622, 185] on input "89" at bounding box center [673, 193] width 152 height 29
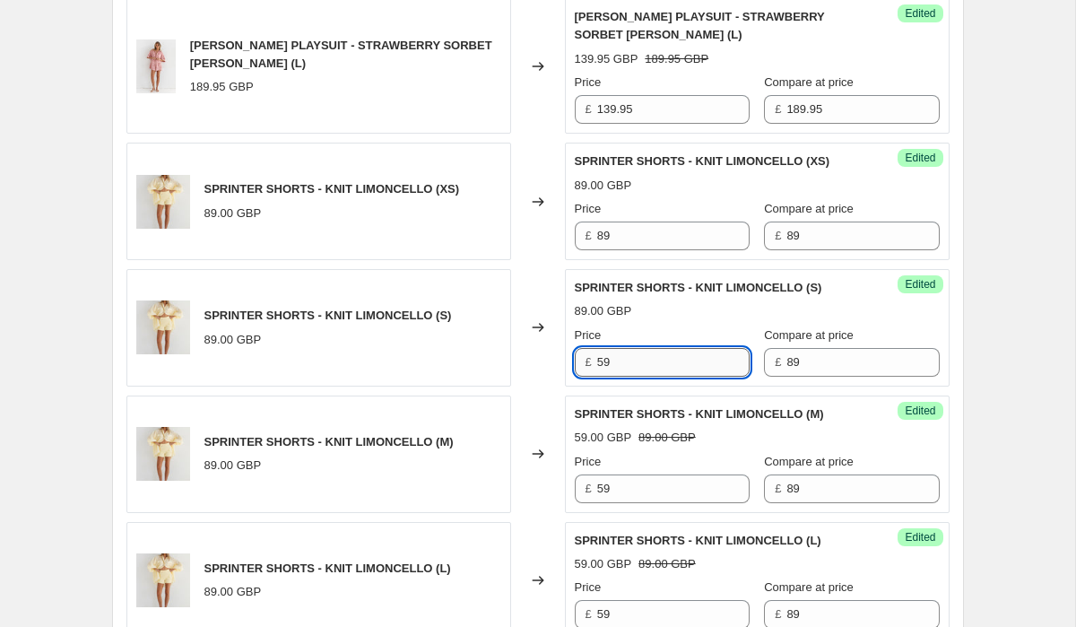
scroll to position [1779, 0]
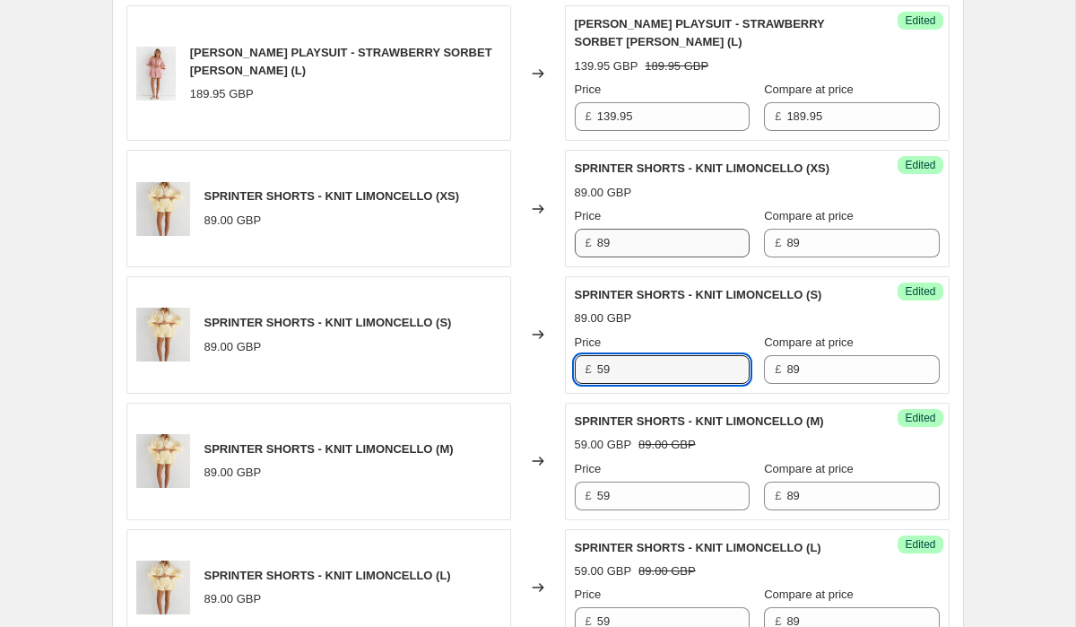
type input "59"
click at [631, 236] on input "89" at bounding box center [673, 243] width 152 height 29
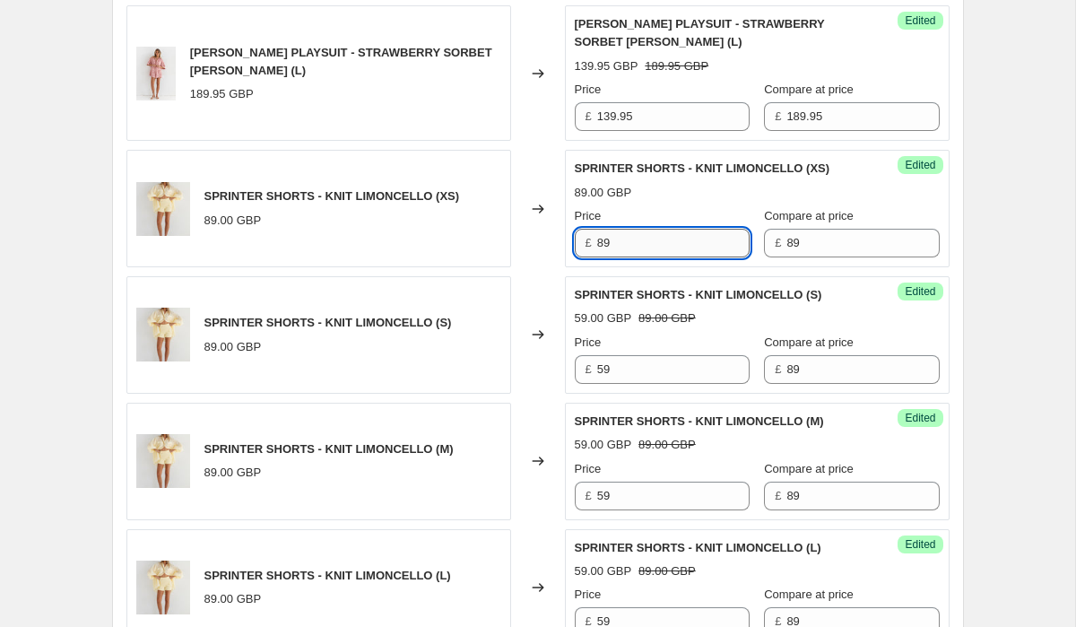
click at [631, 236] on input "89" at bounding box center [673, 243] width 152 height 29
type input "59"
click at [533, 243] on div "Changed to" at bounding box center [538, 208] width 54 height 117
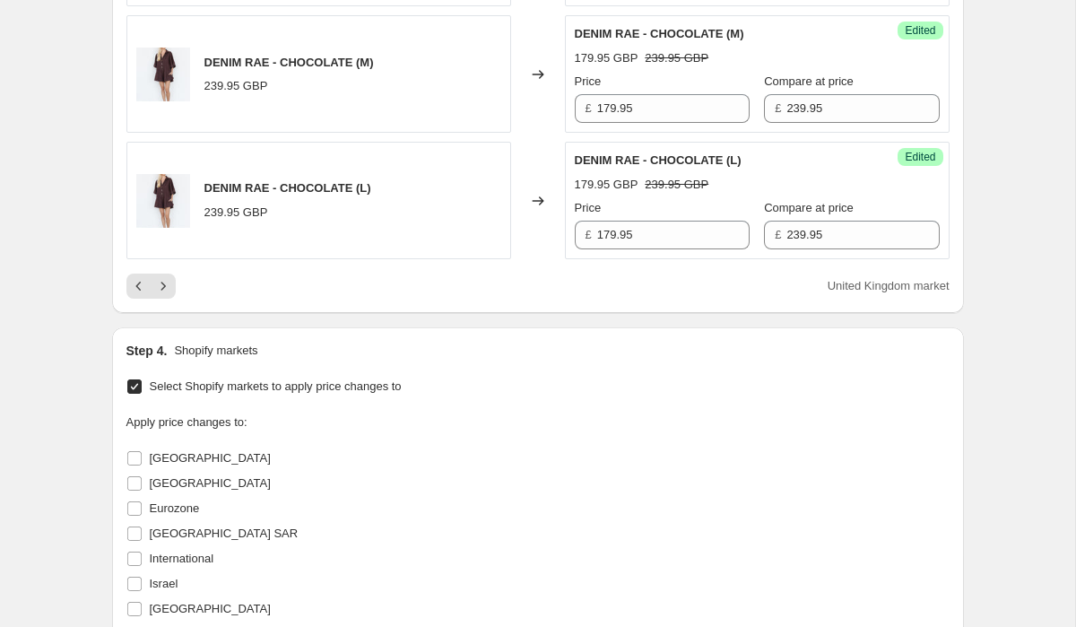
scroll to position [3989, 0]
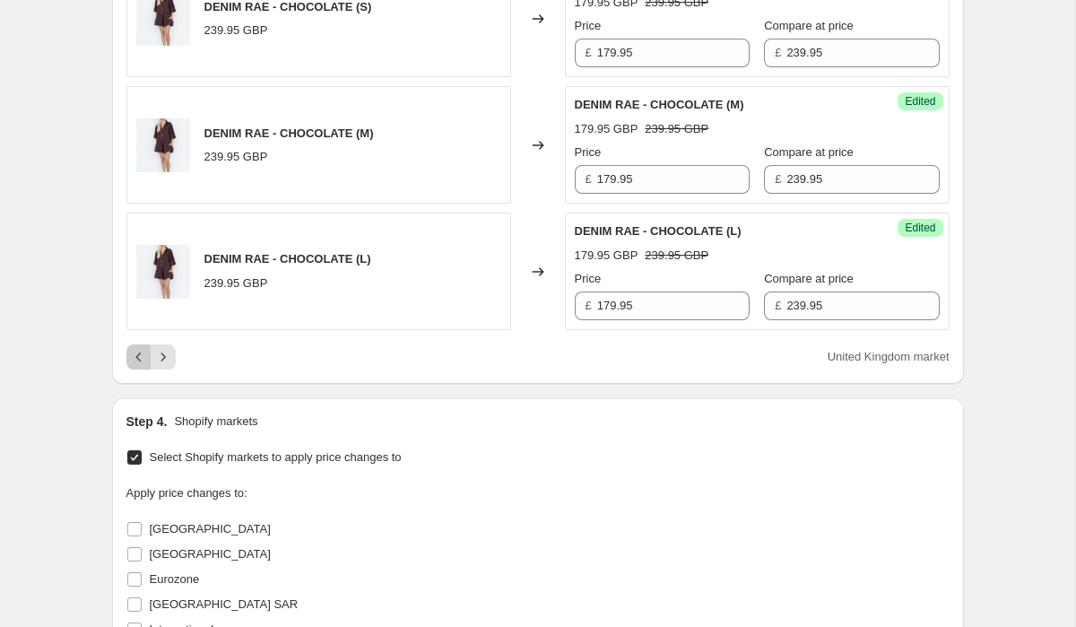
click at [138, 357] on icon "Previous" at bounding box center [139, 357] width 18 height 18
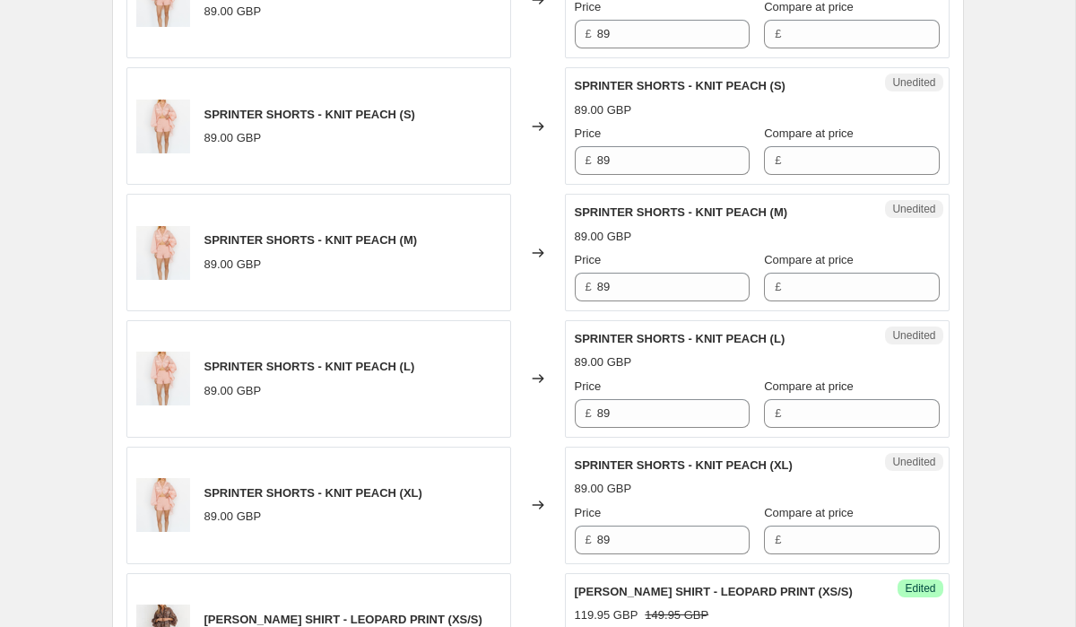
scroll to position [2850, 0]
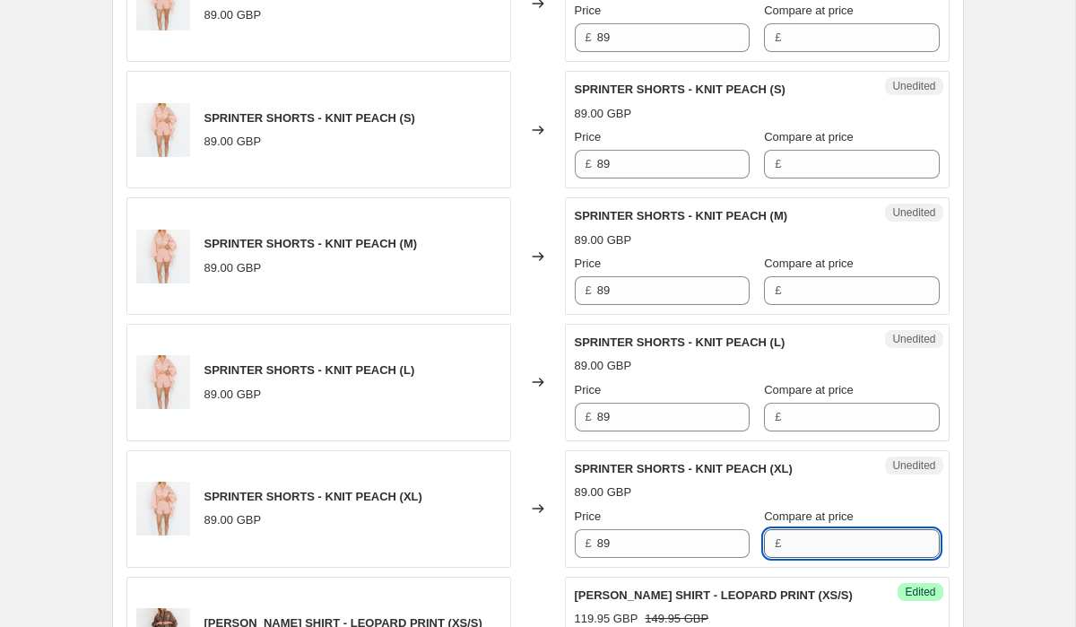
click at [813, 534] on input "Compare at price" at bounding box center [862, 543] width 152 height 29
type input "89"
click at [824, 405] on input "Compare at price" at bounding box center [862, 417] width 152 height 29
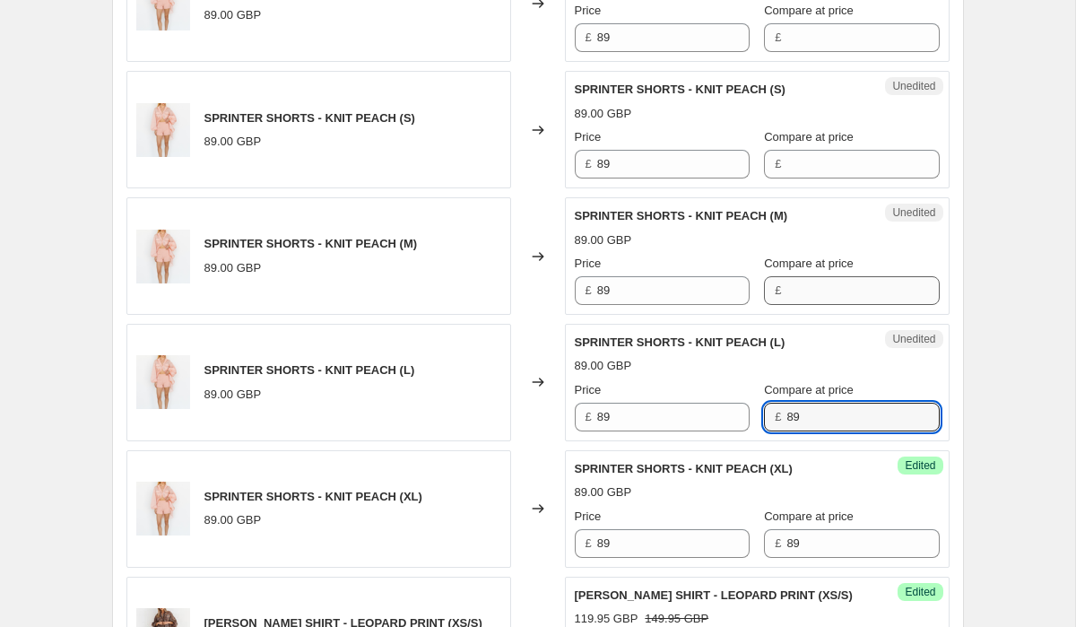
type input "89"
click at [836, 276] on input "Compare at price" at bounding box center [862, 290] width 152 height 29
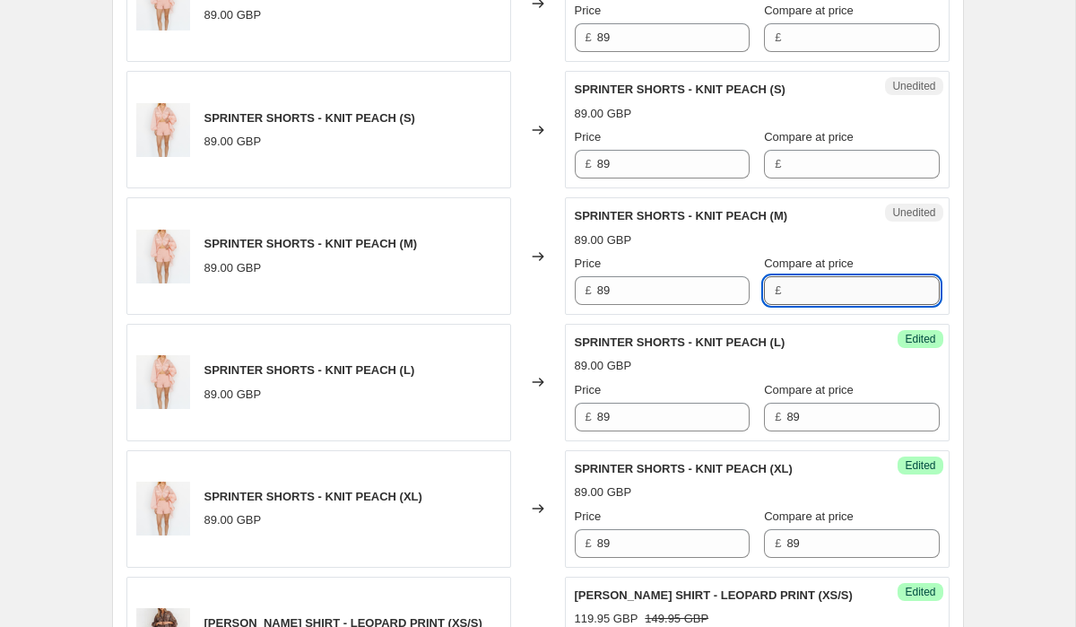
click at [836, 276] on input "Compare at price" at bounding box center [862, 290] width 152 height 29
type input "89"
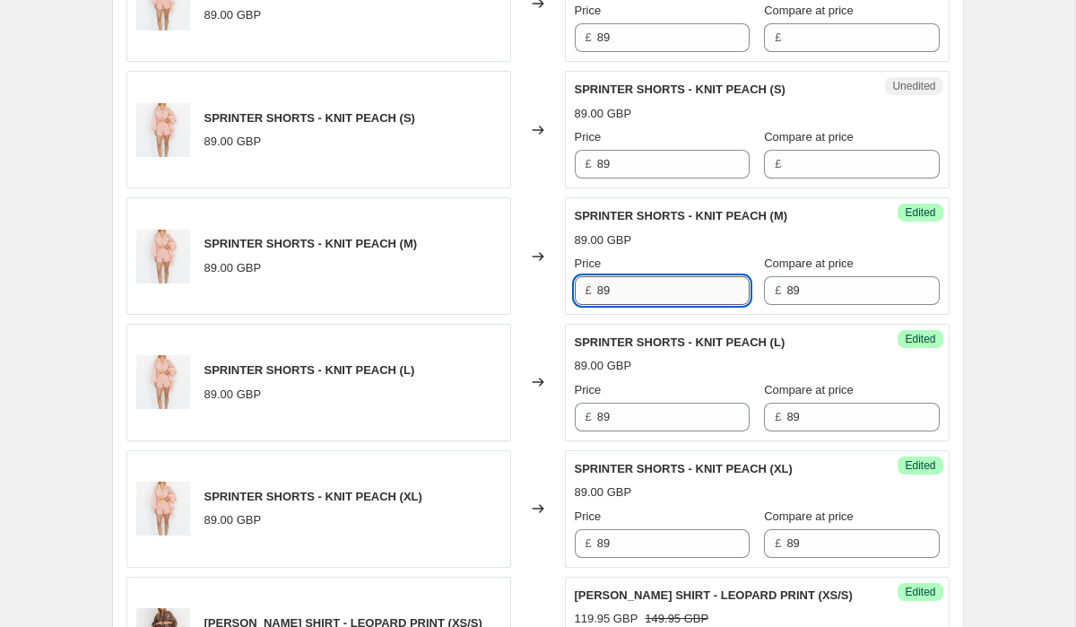
click at [655, 276] on input "89" at bounding box center [673, 290] width 152 height 29
type input "59"
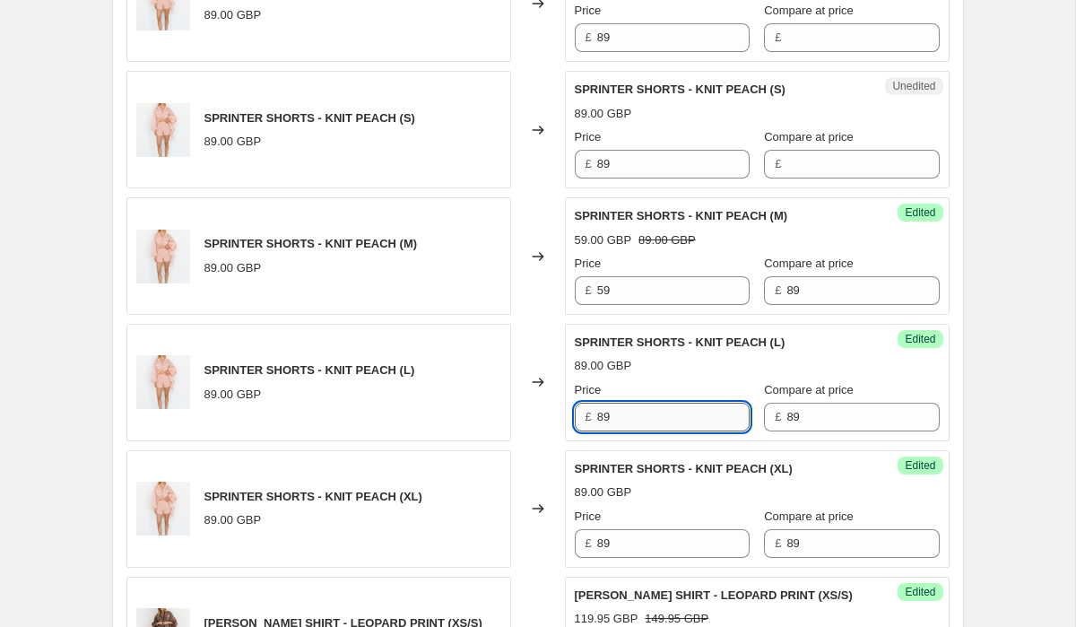
click at [648, 405] on input "89" at bounding box center [673, 417] width 152 height 29
type input "59"
click at [639, 529] on input "89" at bounding box center [673, 543] width 152 height 29
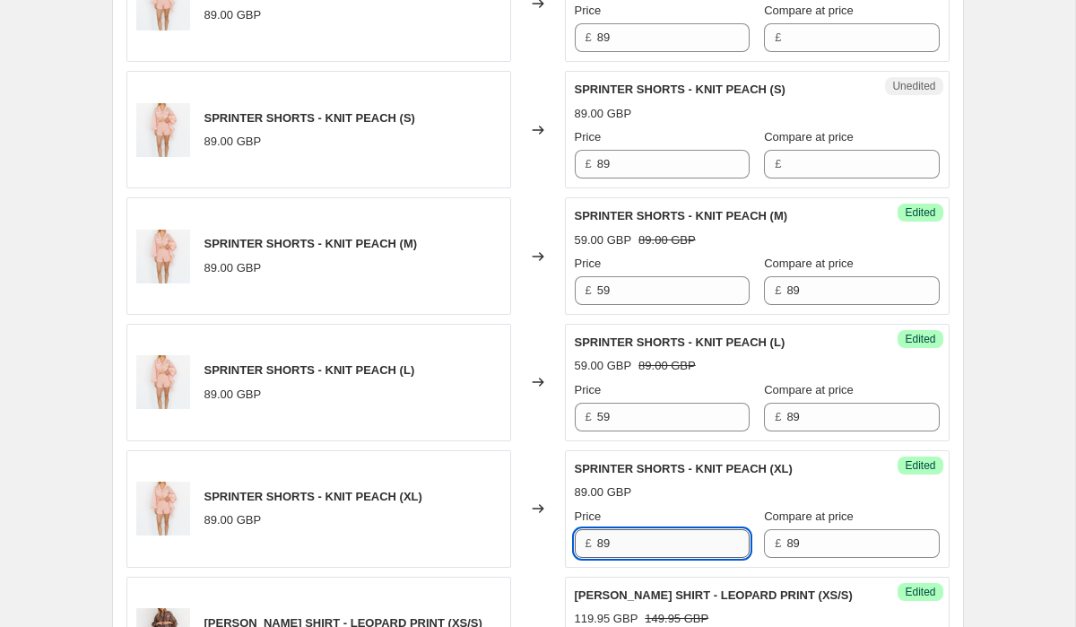
click at [639, 529] on input "89" at bounding box center [673, 543] width 152 height 29
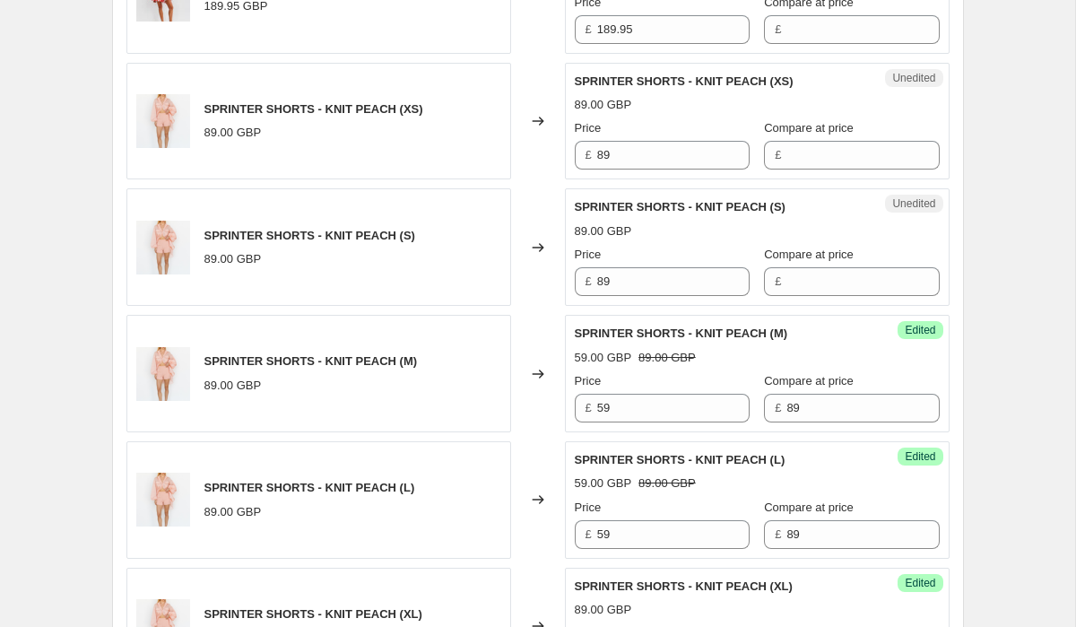
scroll to position [2714, 0]
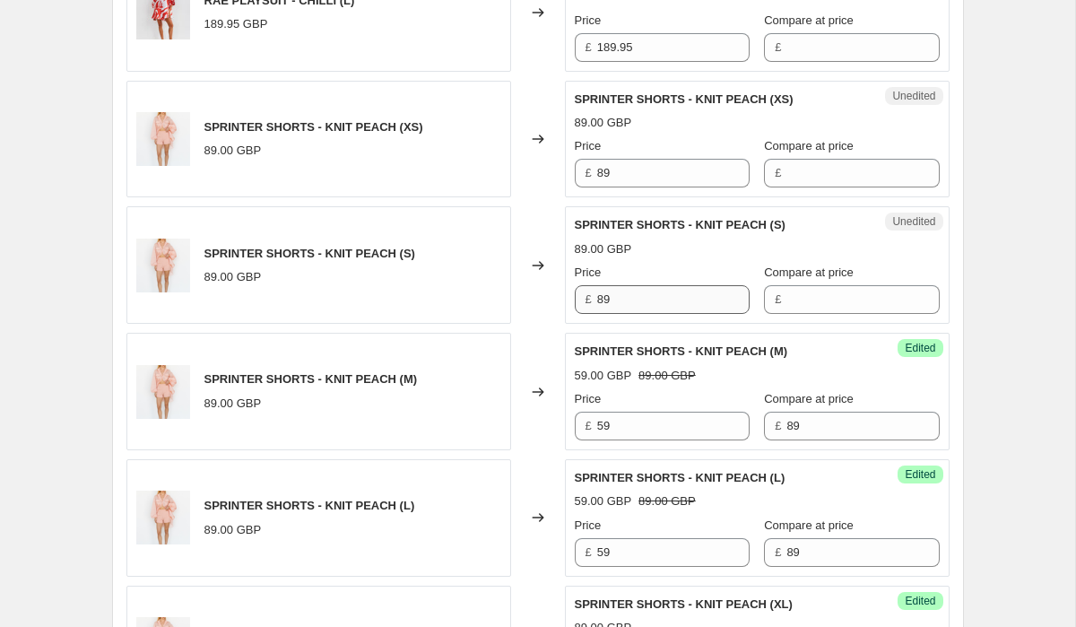
type input "59"
click at [656, 285] on input "89" at bounding box center [673, 299] width 152 height 29
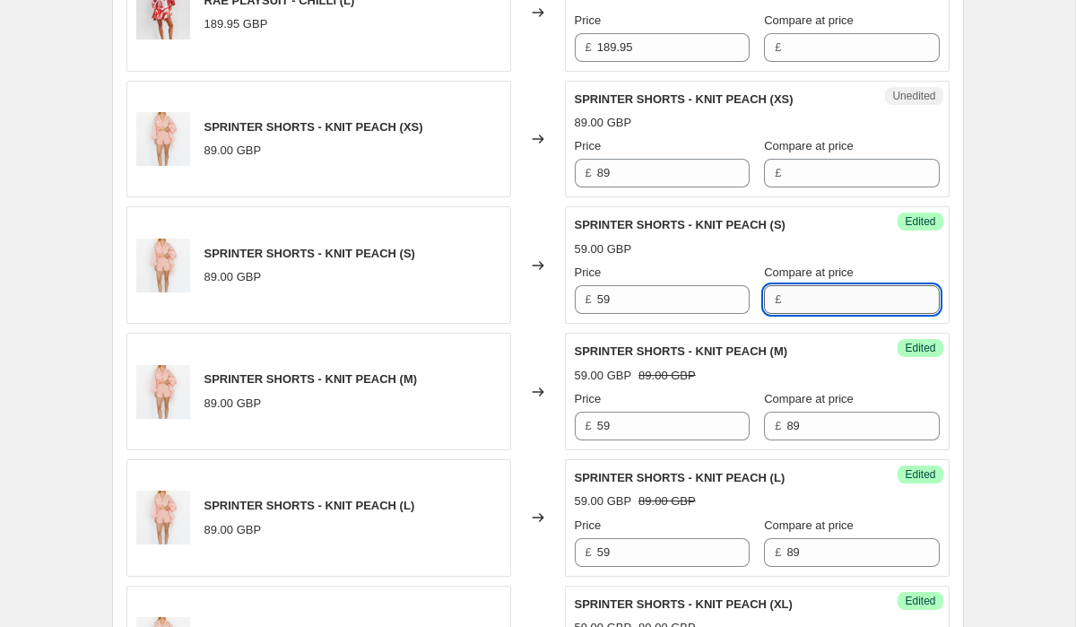
click at [835, 286] on input "Compare at price" at bounding box center [862, 299] width 152 height 29
click at [834, 159] on input "Compare at price" at bounding box center [862, 173] width 152 height 29
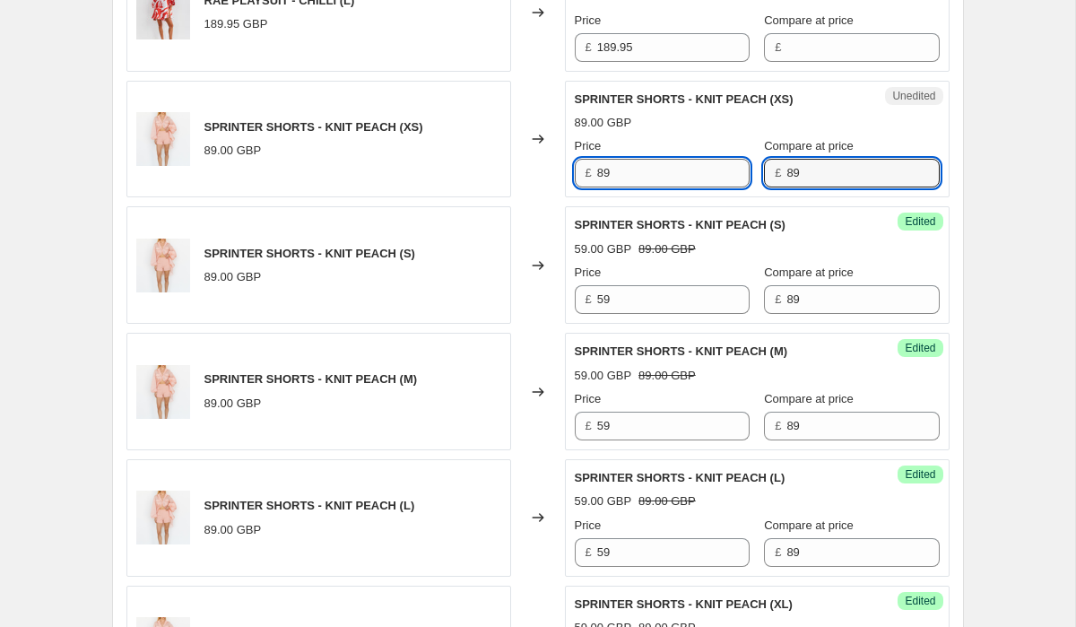
click at [643, 165] on input "89" at bounding box center [673, 173] width 152 height 29
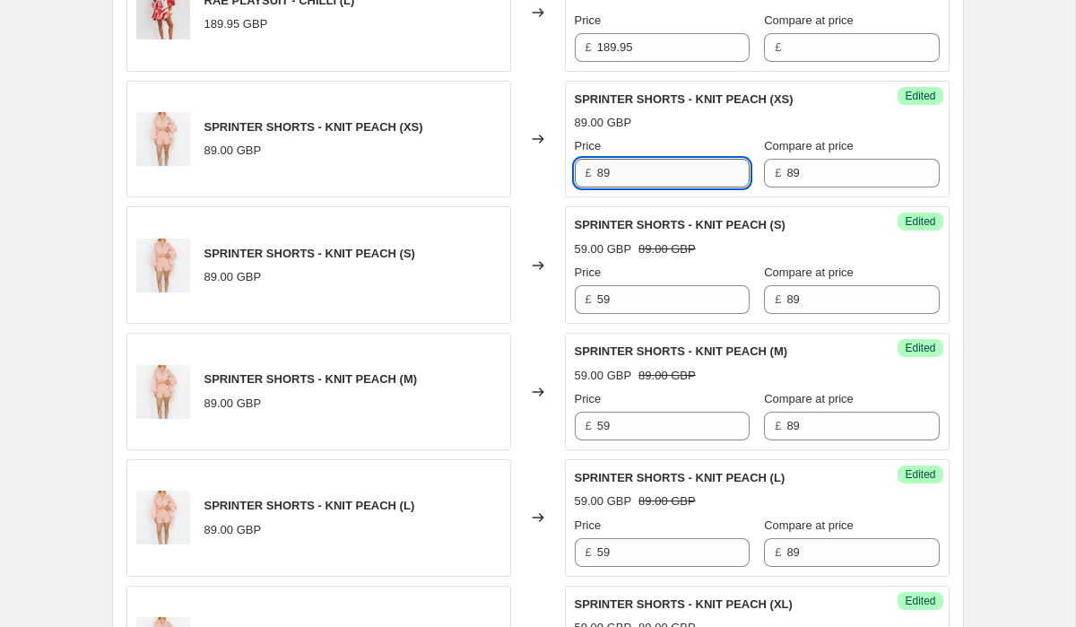
click at [643, 165] on input "89" at bounding box center [673, 173] width 152 height 29
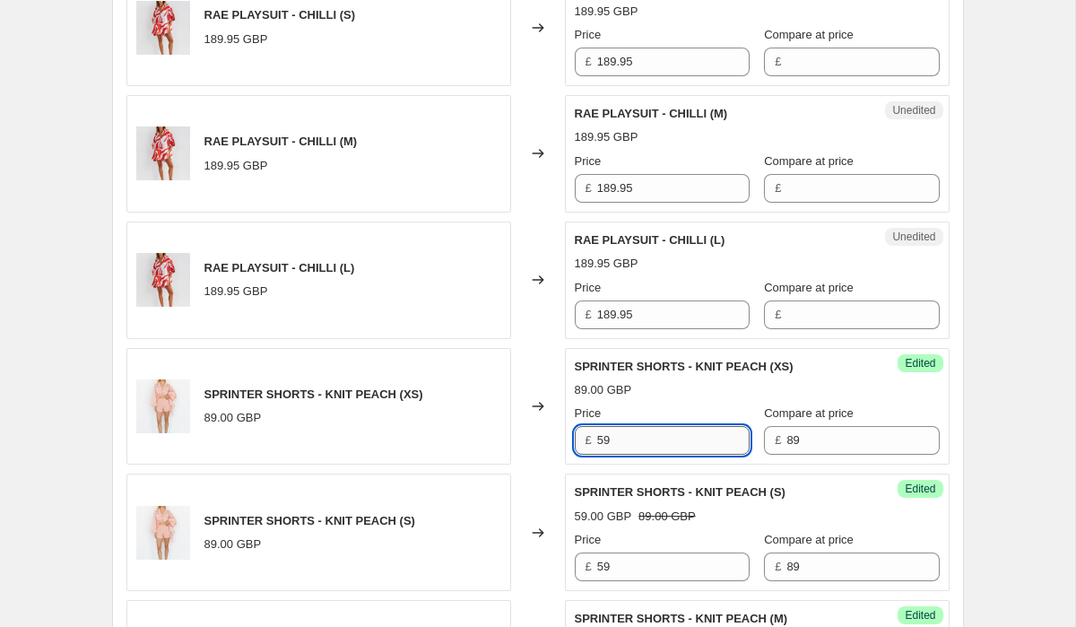
scroll to position [2431, 0]
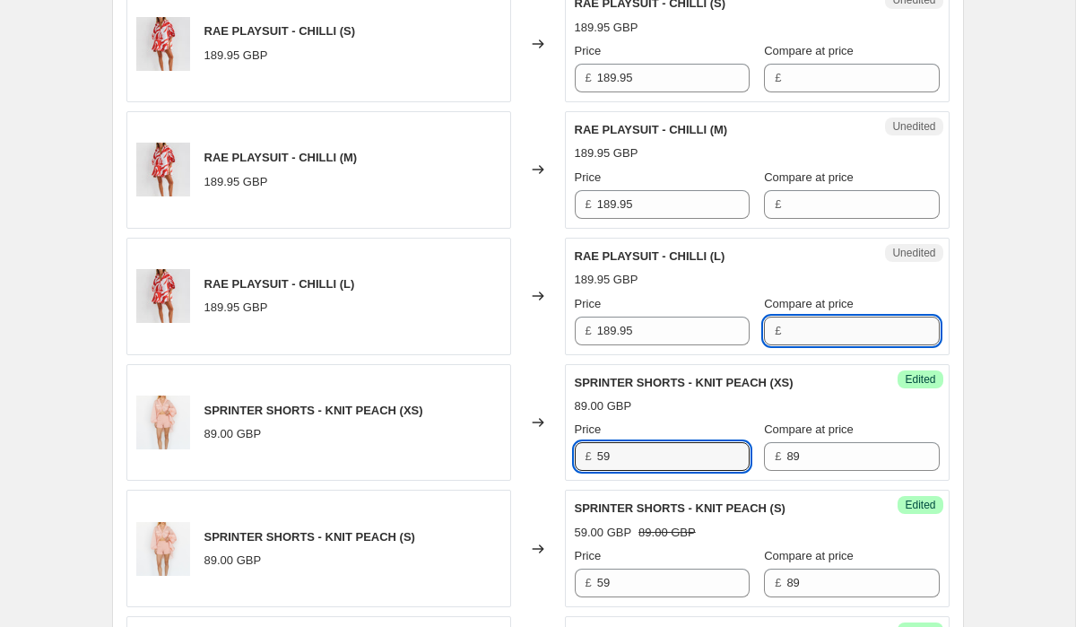
click at [793, 317] on input "Compare at price" at bounding box center [862, 331] width 152 height 29
paste input "119.95"
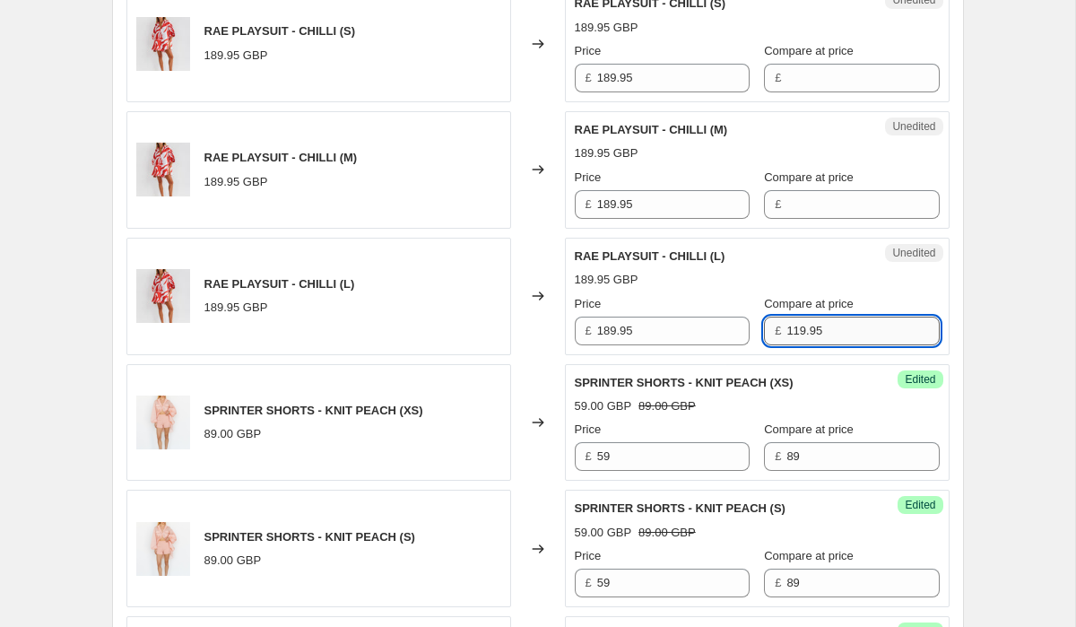
click at [849, 317] on input "119.95" at bounding box center [862, 331] width 152 height 29
click at [802, 190] on input "Compare at price" at bounding box center [862, 204] width 152 height 29
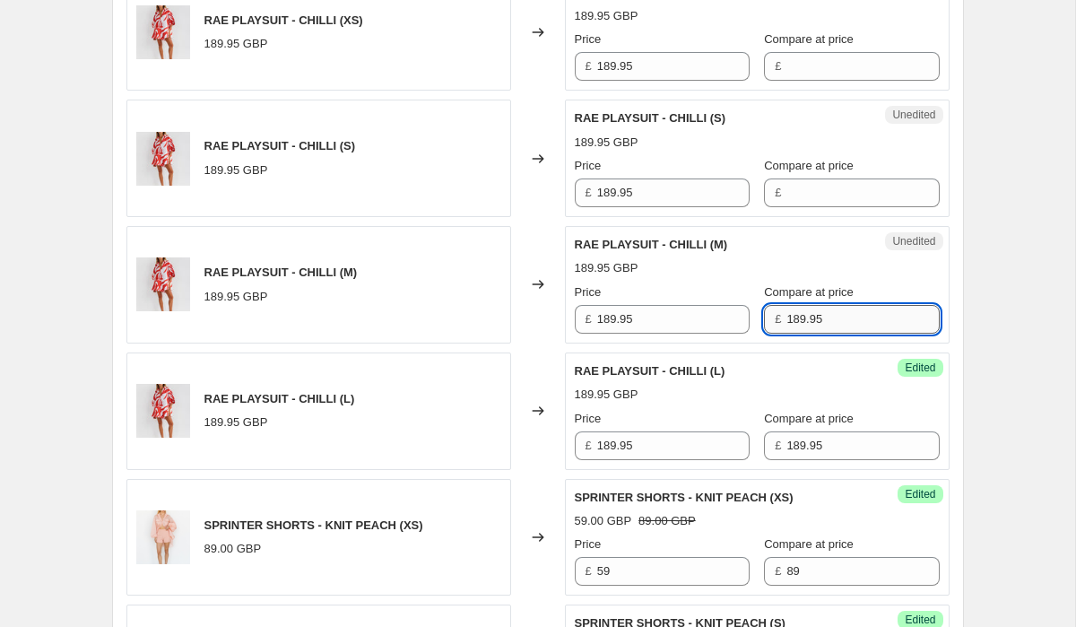
scroll to position [2307, 0]
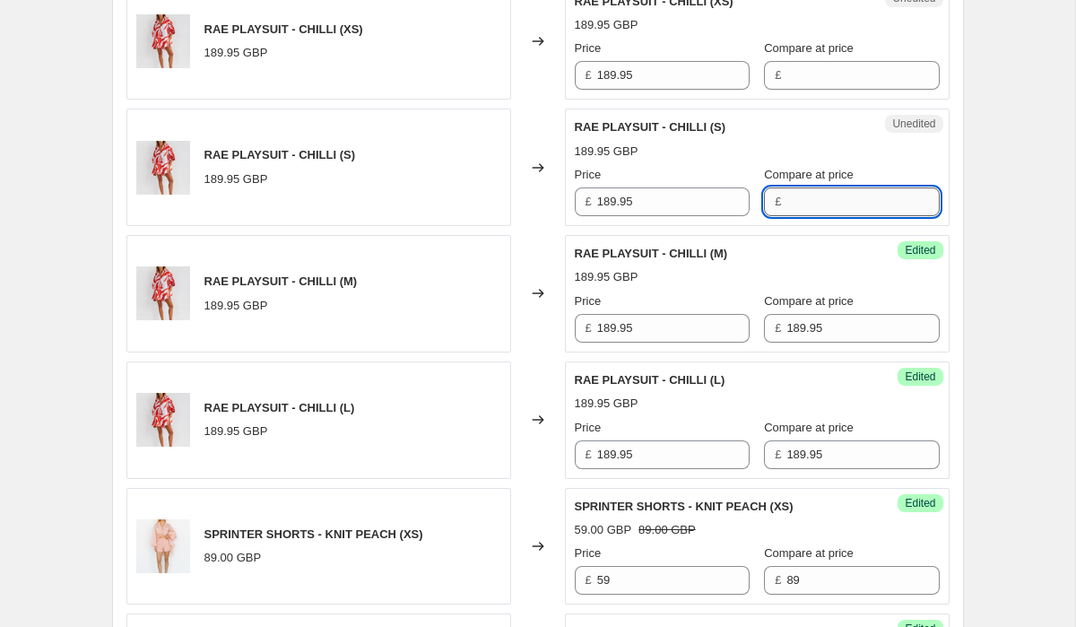
click at [819, 187] on input "Compare at price" at bounding box center [862, 201] width 152 height 29
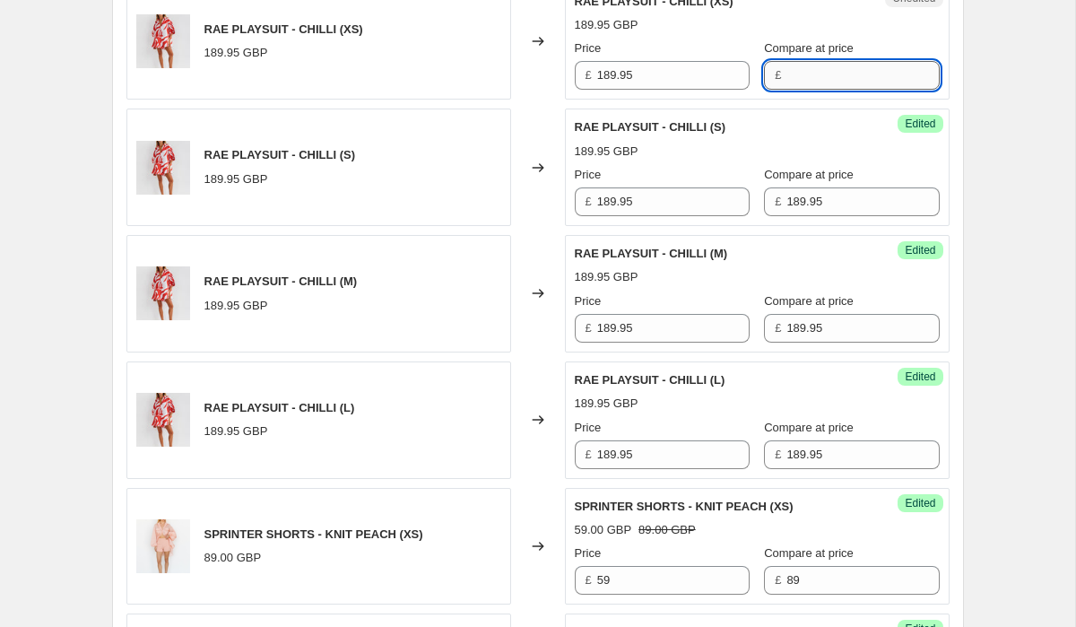
click at [833, 61] on input "Compare at price" at bounding box center [862, 75] width 152 height 29
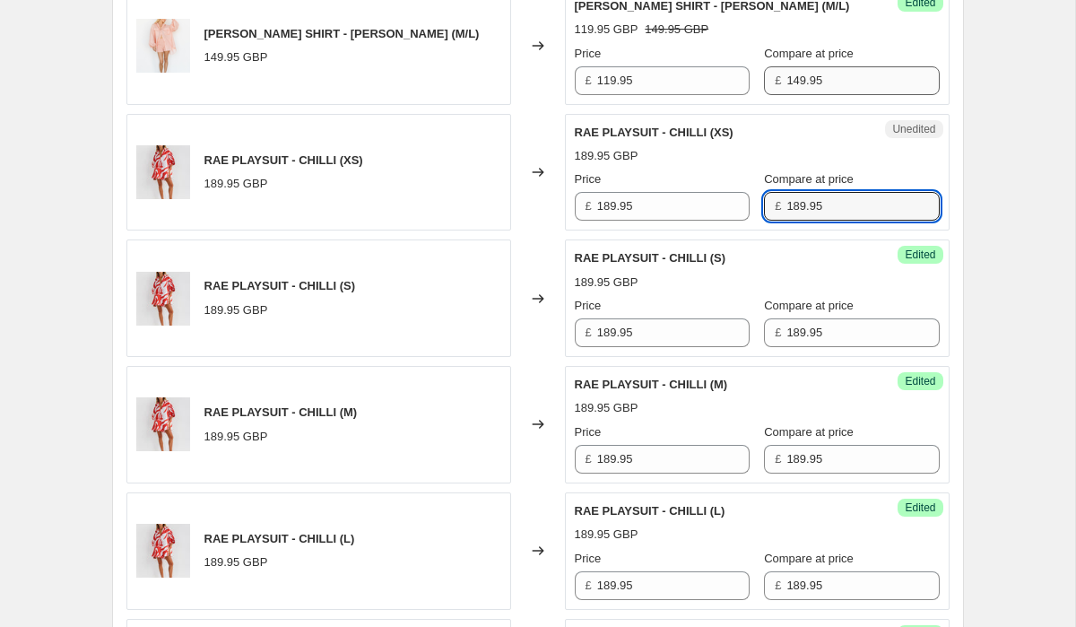
scroll to position [2192, 0]
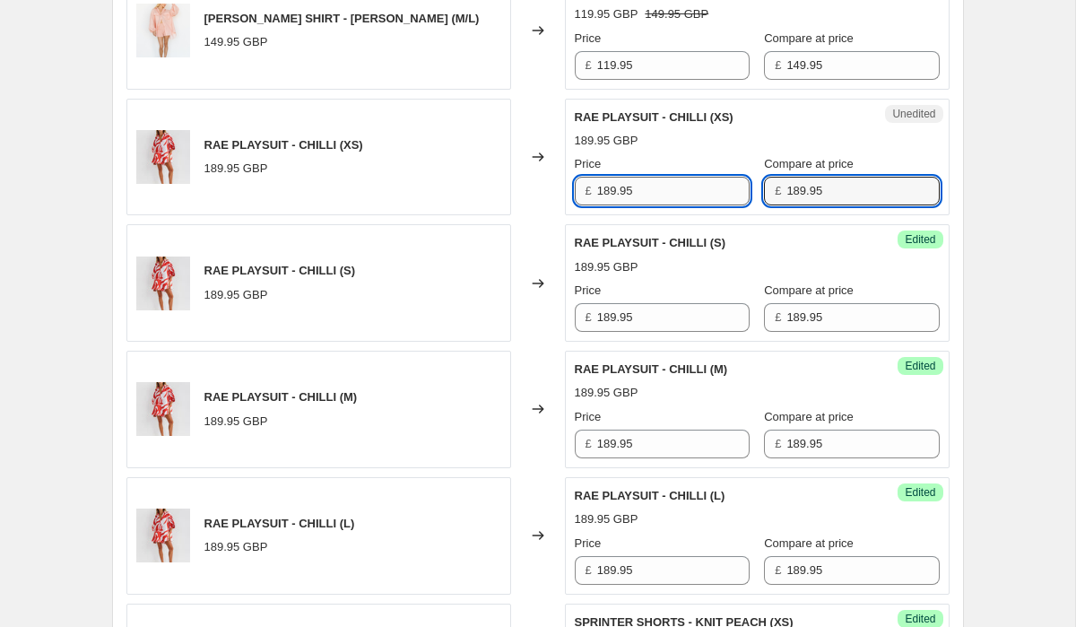
click at [675, 177] on input "189.95" at bounding box center [673, 191] width 152 height 29
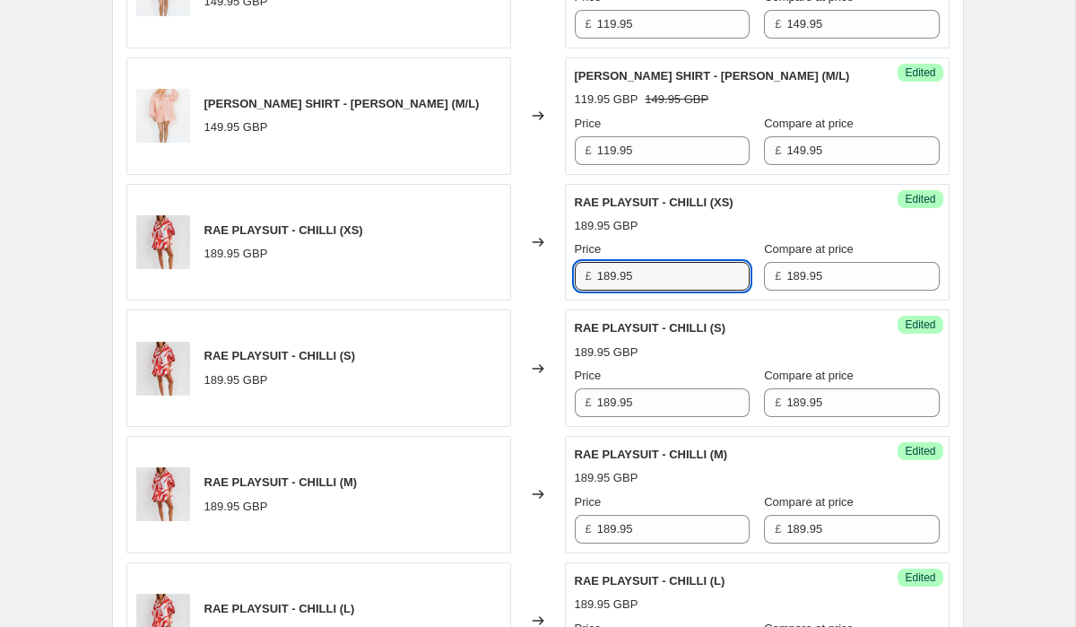
scroll to position [2132, 0]
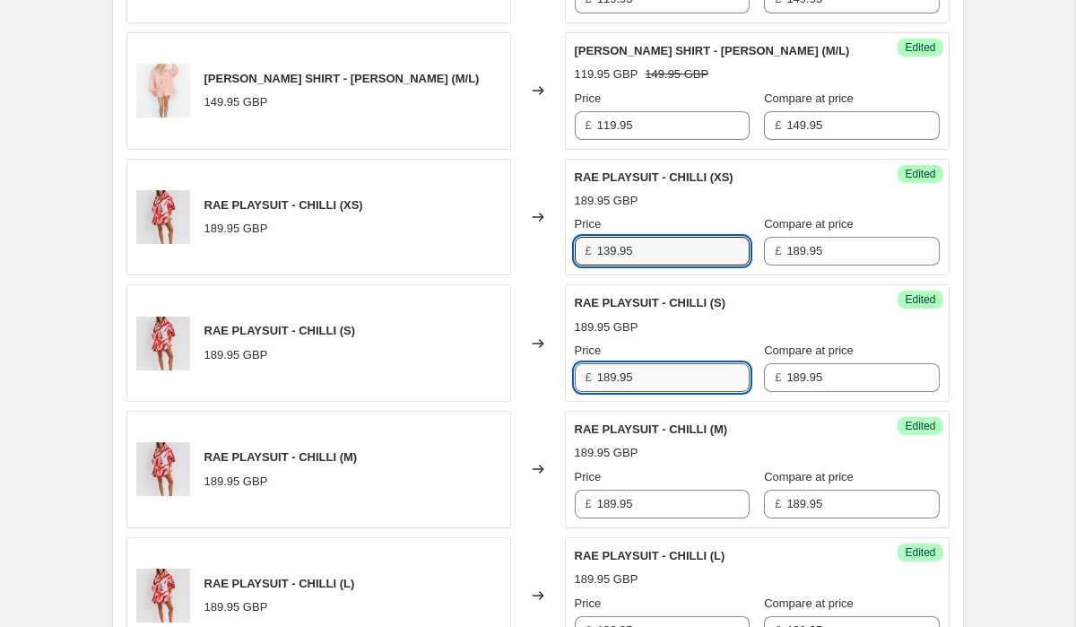
click at [656, 363] on input "189.95" at bounding box center [673, 377] width 152 height 29
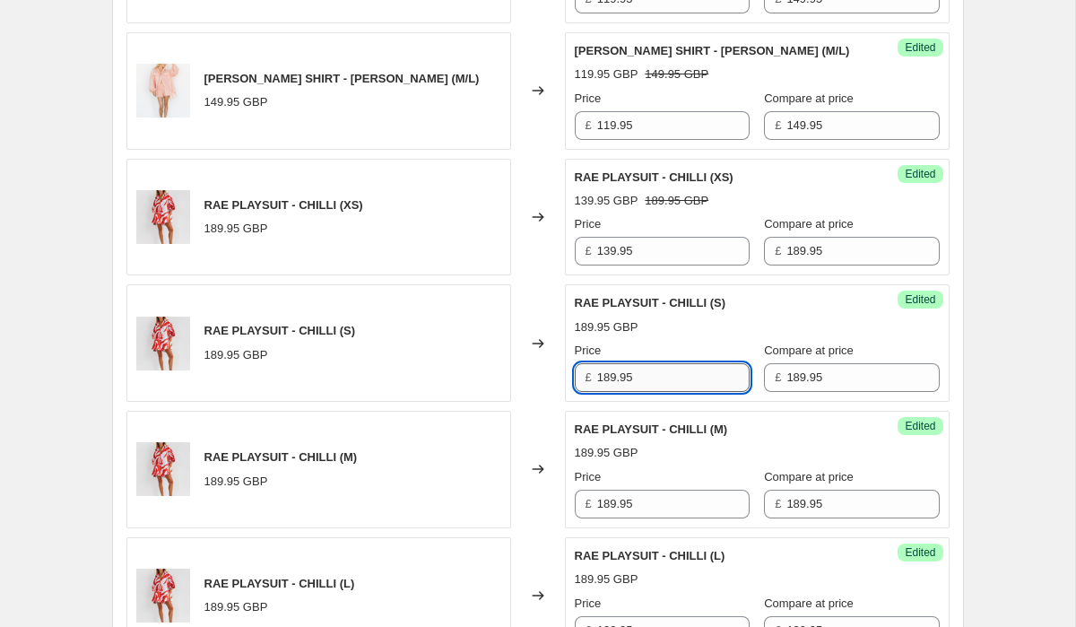
click at [656, 363] on input "189.95" at bounding box center [673, 377] width 152 height 29
click at [673, 490] on input "189.95" at bounding box center [673, 504] width 152 height 29
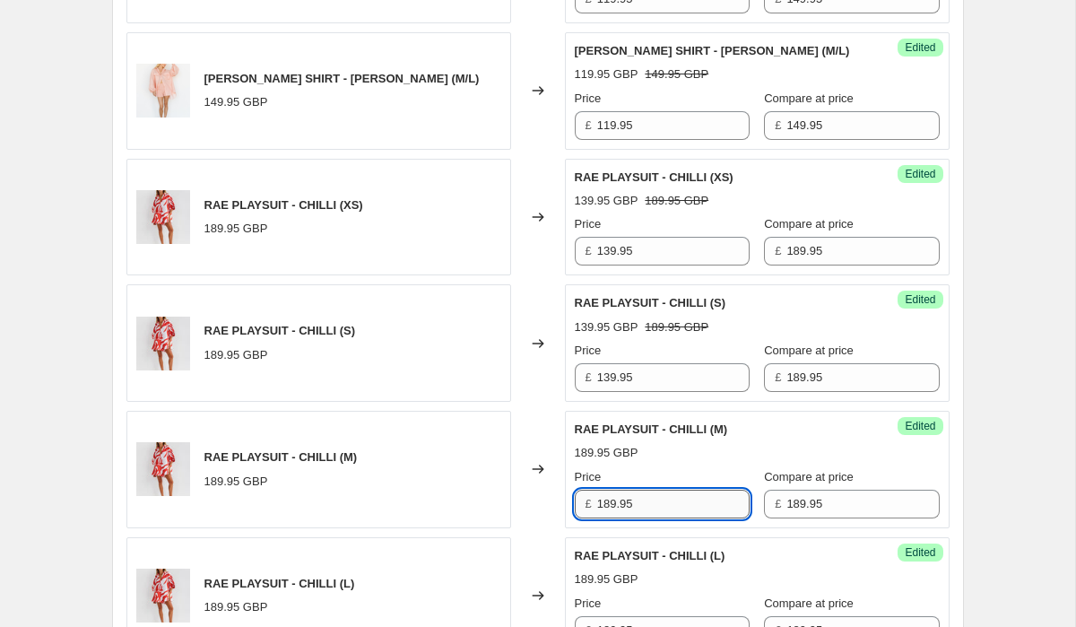
click at [673, 490] on input "189.95" at bounding box center [673, 504] width 152 height 29
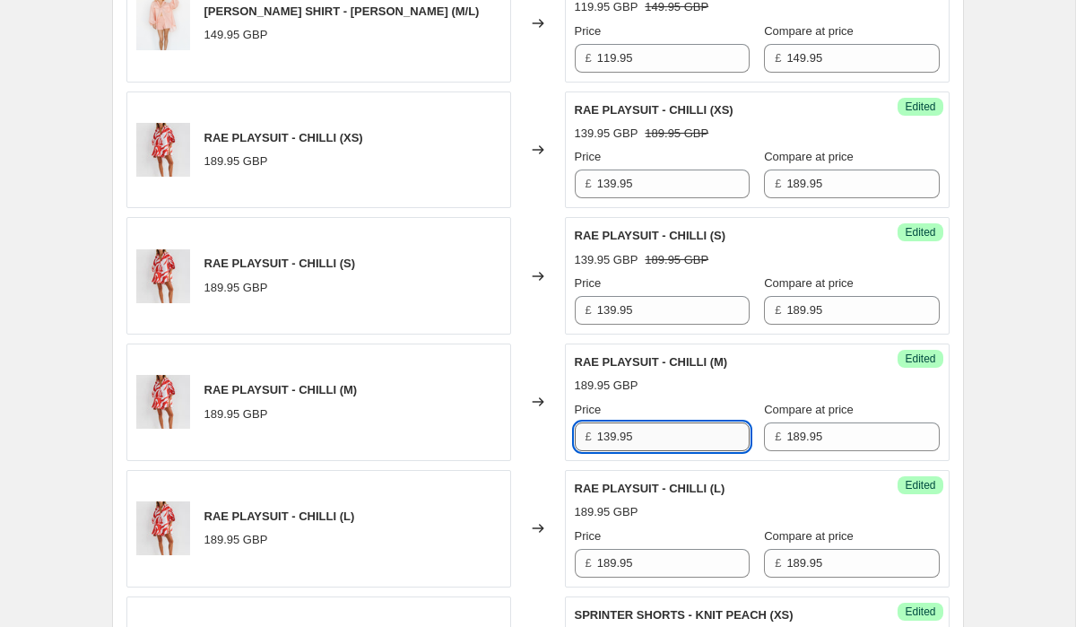
scroll to position [2264, 0]
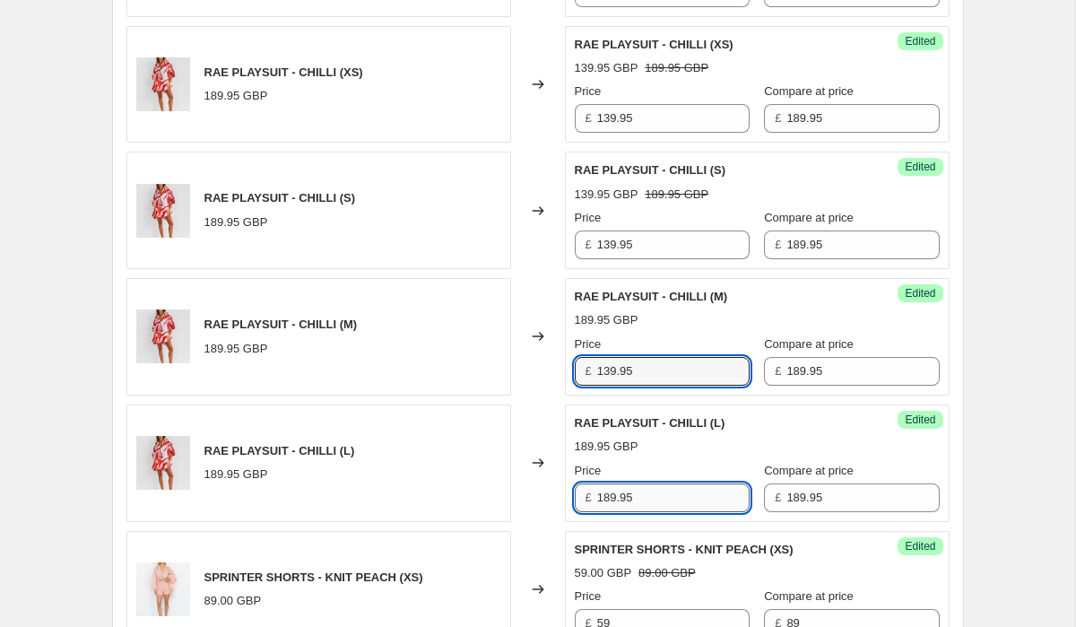
click at [669, 489] on input "189.95" at bounding box center [673, 497] width 152 height 29
click at [533, 492] on div "Changed to" at bounding box center [538, 462] width 54 height 117
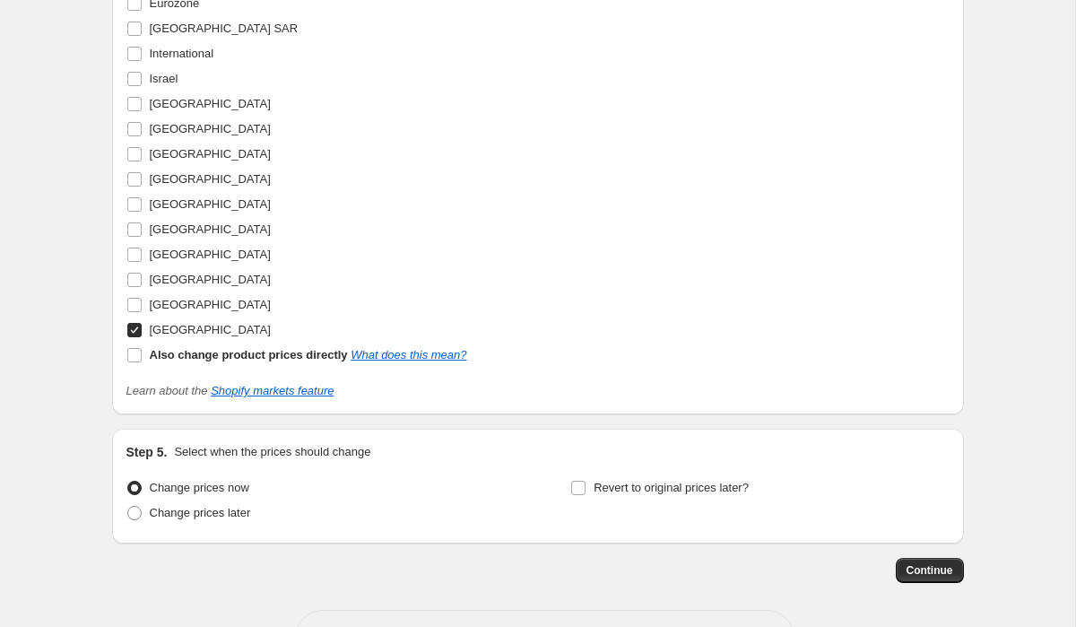
scroll to position [4644, 0]
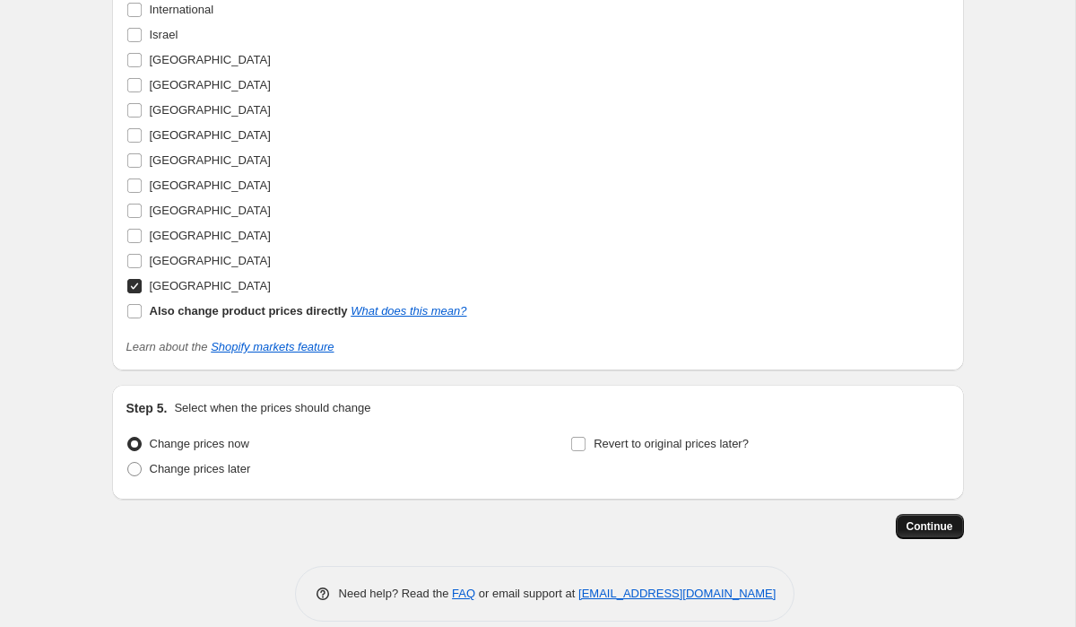
click at [913, 519] on span "Continue" at bounding box center [930, 526] width 47 height 14
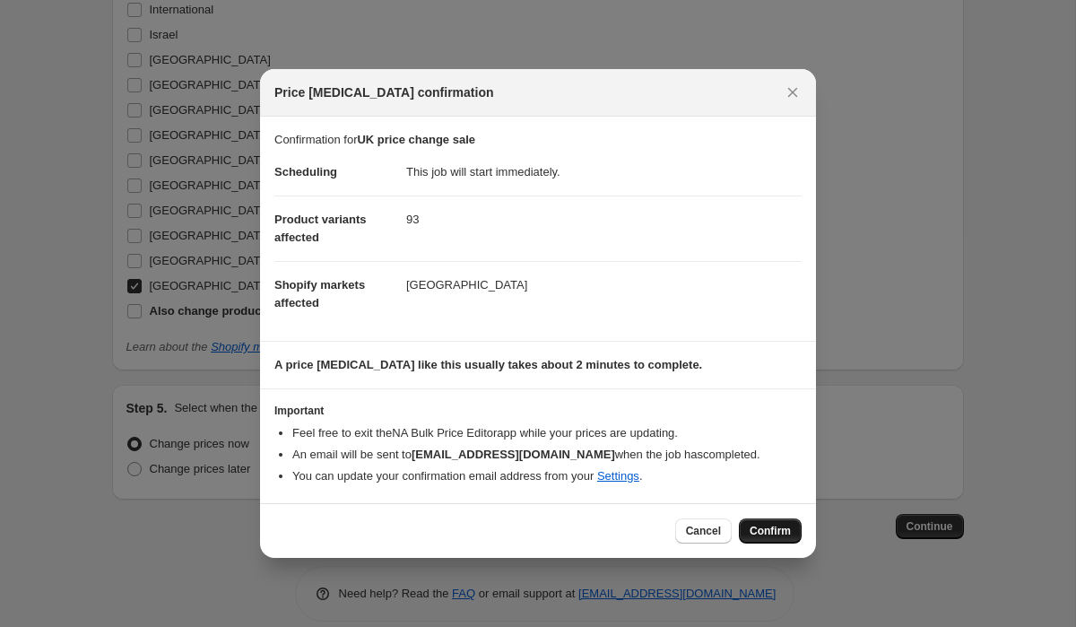
click at [789, 531] on span "Confirm" at bounding box center [770, 531] width 41 height 14
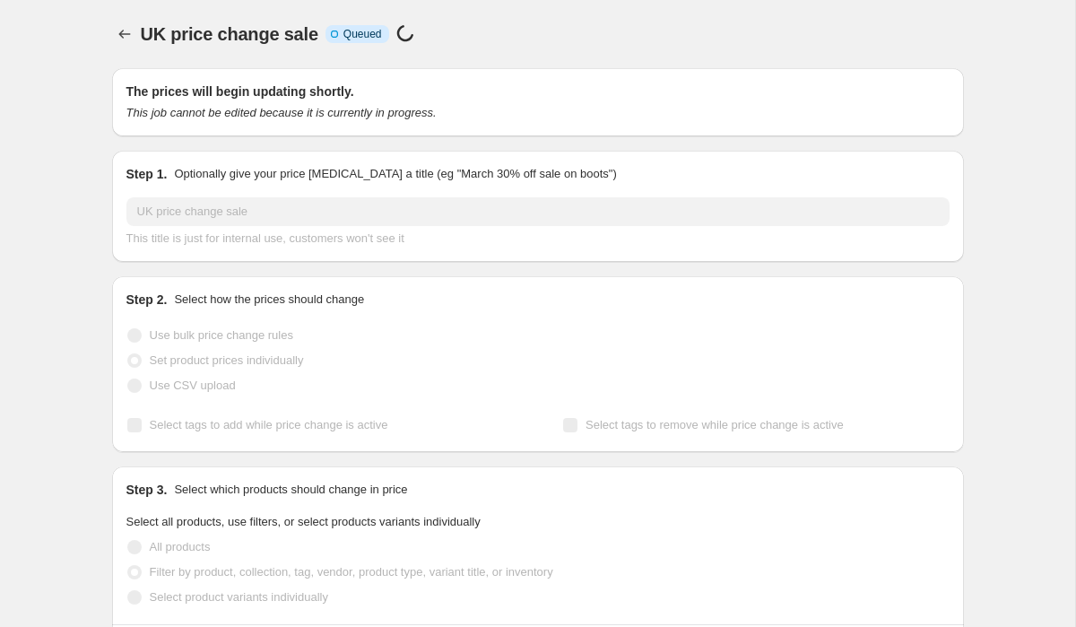
scroll to position [4644, 0]
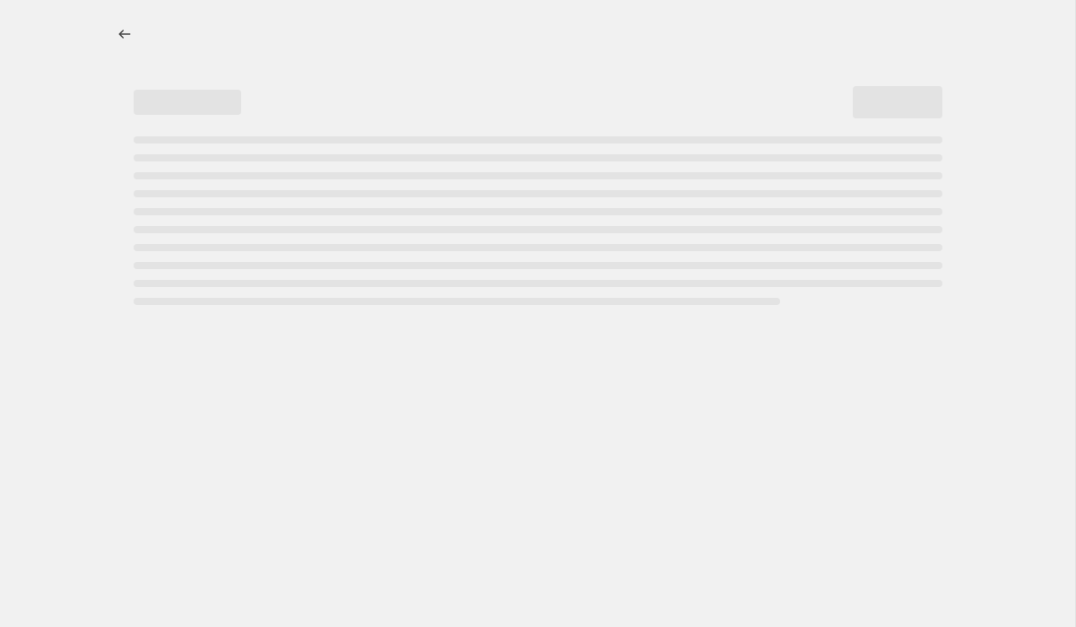
select select "percentage"
